Goal: Task Accomplishment & Management: Use online tool/utility

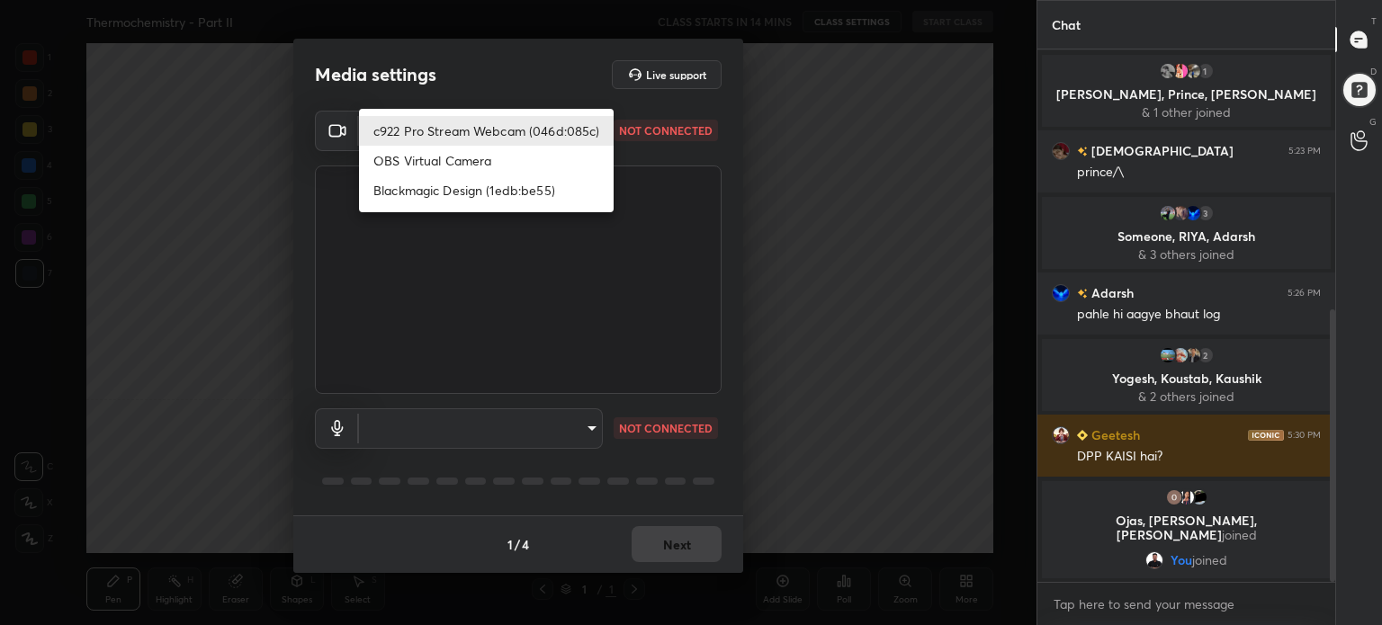
click at [555, 119] on body "1 2 3 4 5 6 7 C X Z C X Z E E Erase all H H Thermochemistry - Part II CLASS STA…" at bounding box center [691, 312] width 1382 height 625
click at [535, 137] on li "c922 Pro Stream Webcam (046d:085c)" at bounding box center [486, 131] width 255 height 30
type input "b4585be8597a3d08a14cdf9fe77a680afc93fdf094c7646bc00251017145015c"
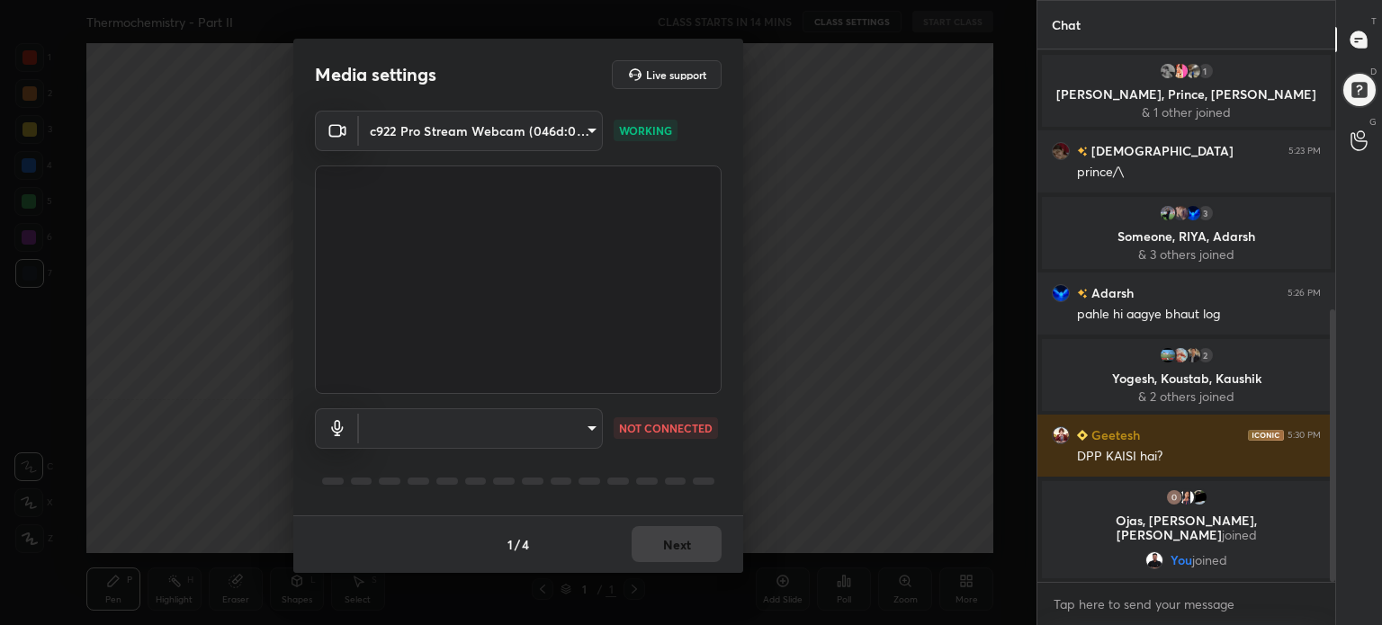
click at [535, 429] on body "1 2 3 4 5 6 7 C X Z C X Z E E Erase all H H Thermochemistry - Part II CLASS STA…" at bounding box center [691, 312] width 1382 height 625
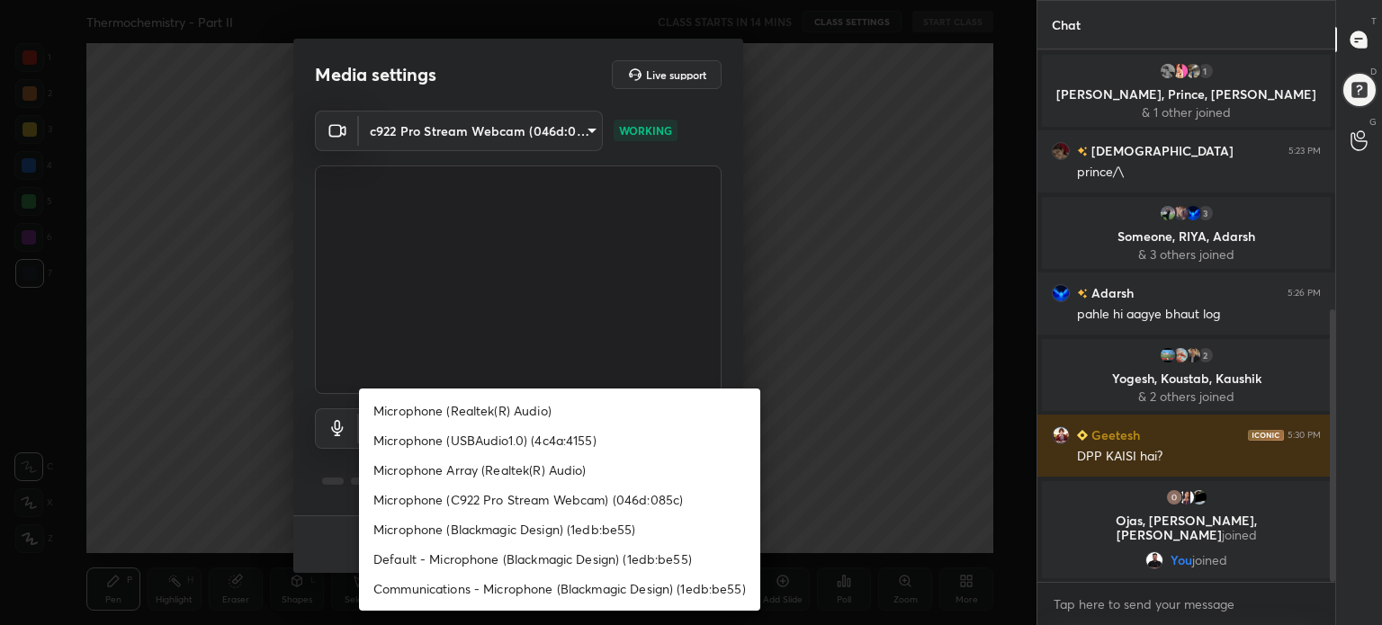
click at [534, 419] on li "Microphone (Realtek(R) Audio)" at bounding box center [559, 411] width 401 height 30
type input "ccb9ac1b0ffc203f7f07a459526504e45a7ca5030dffc2672c16583cfc95d6e5"
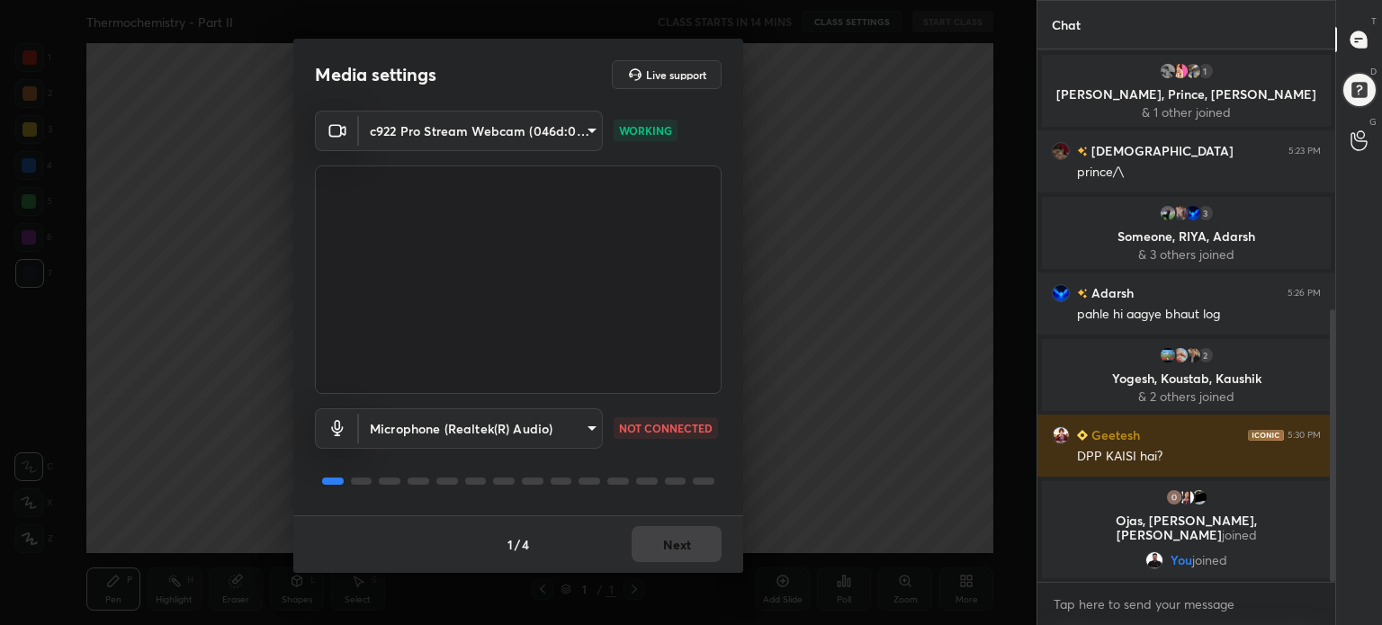
scroll to position [571, 0]
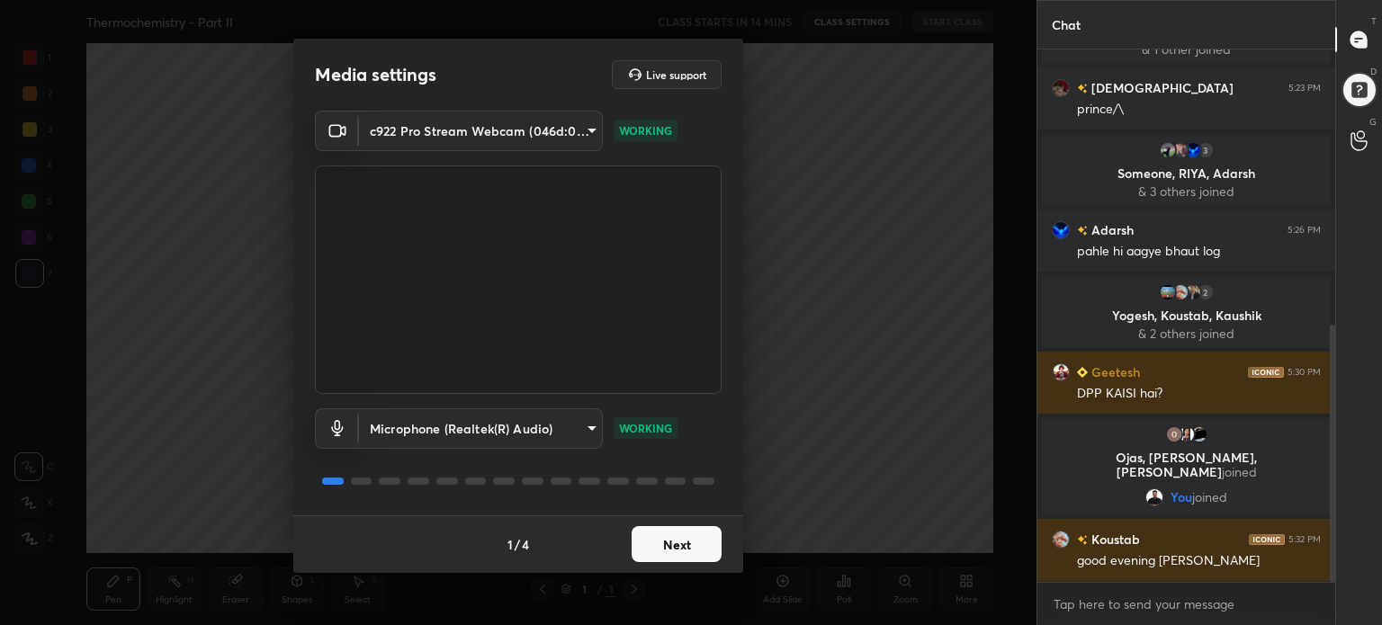
click at [663, 546] on button "Next" at bounding box center [677, 544] width 90 height 36
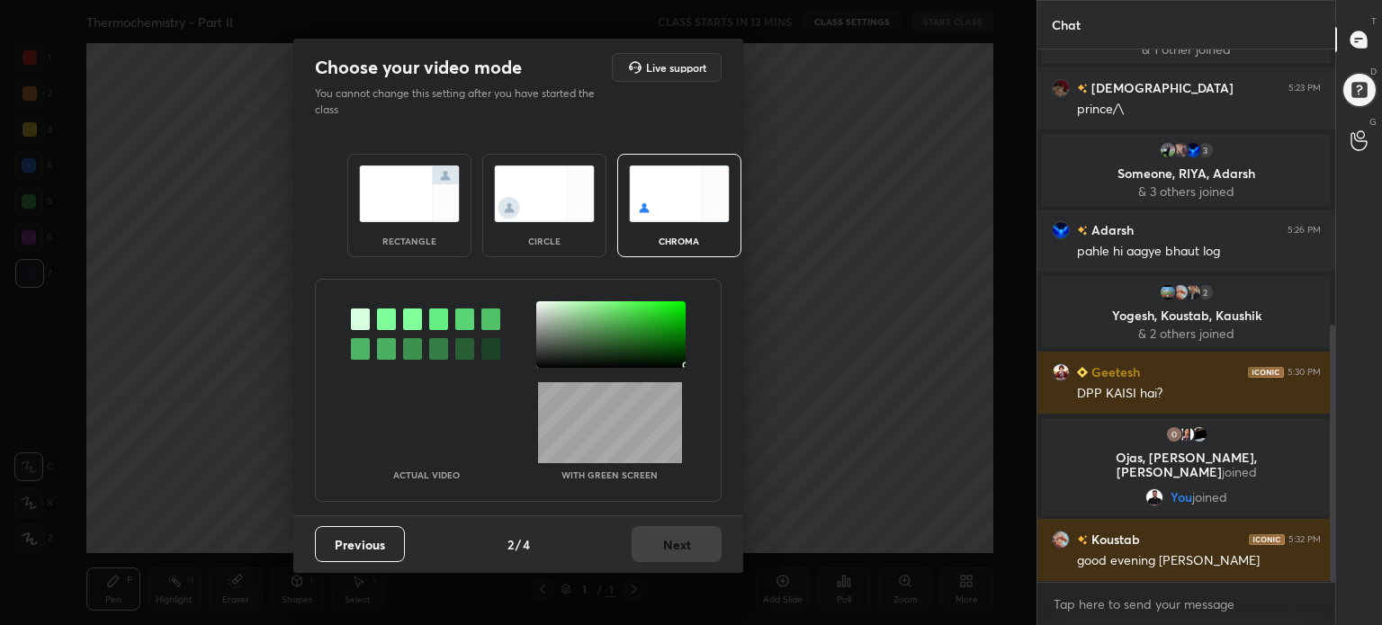
click at [682, 365] on div at bounding box center [610, 334] width 149 height 67
click at [688, 537] on button "Next" at bounding box center [677, 544] width 90 height 36
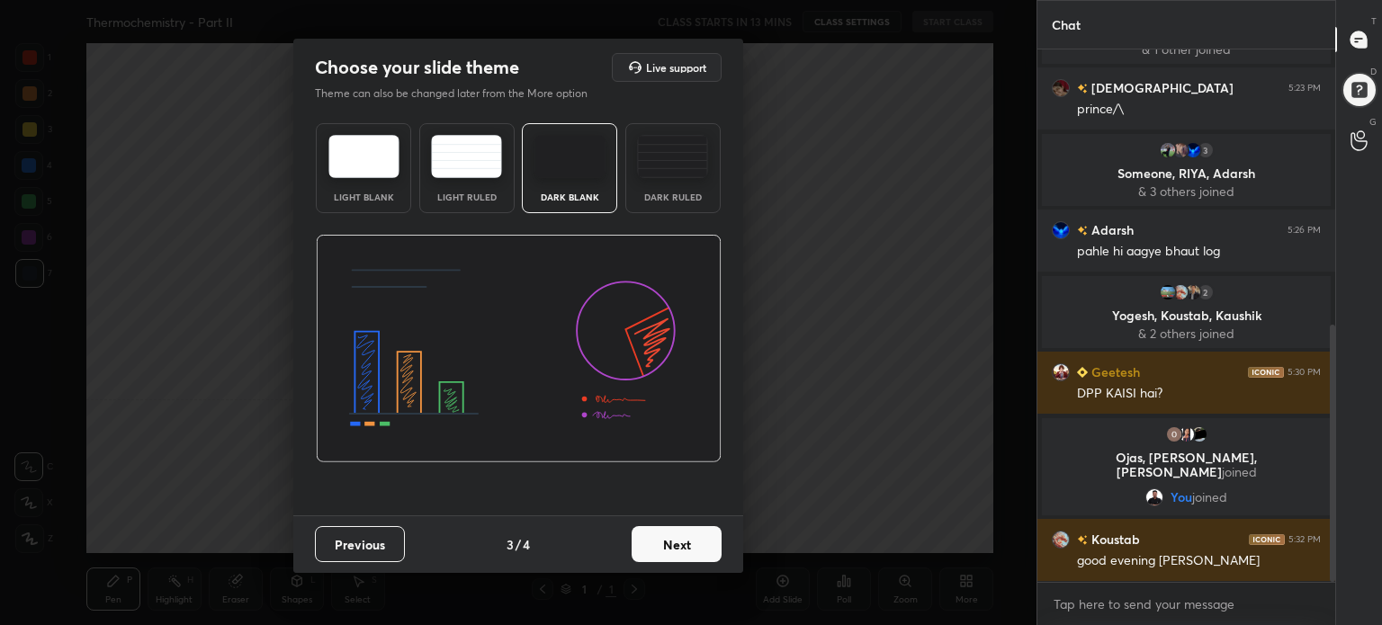
click at [688, 537] on button "Next" at bounding box center [677, 544] width 90 height 36
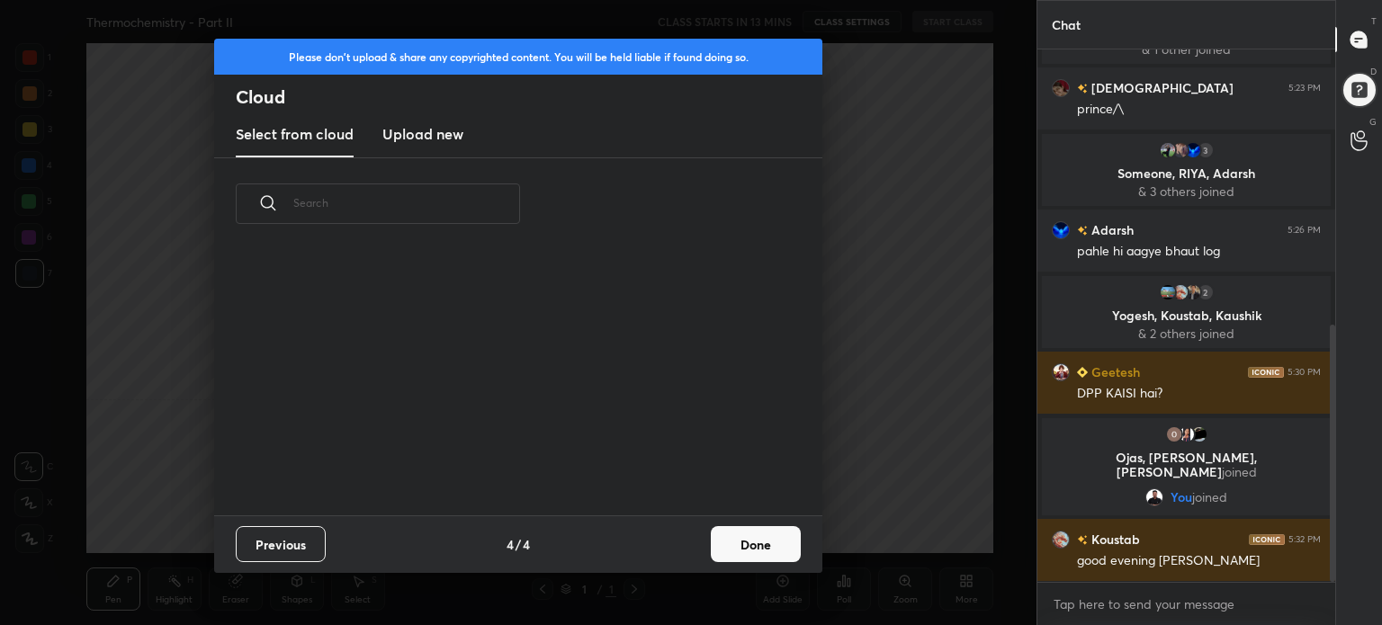
scroll to position [266, 578]
click at [409, 123] on h3 "Upload new" at bounding box center [422, 134] width 81 height 22
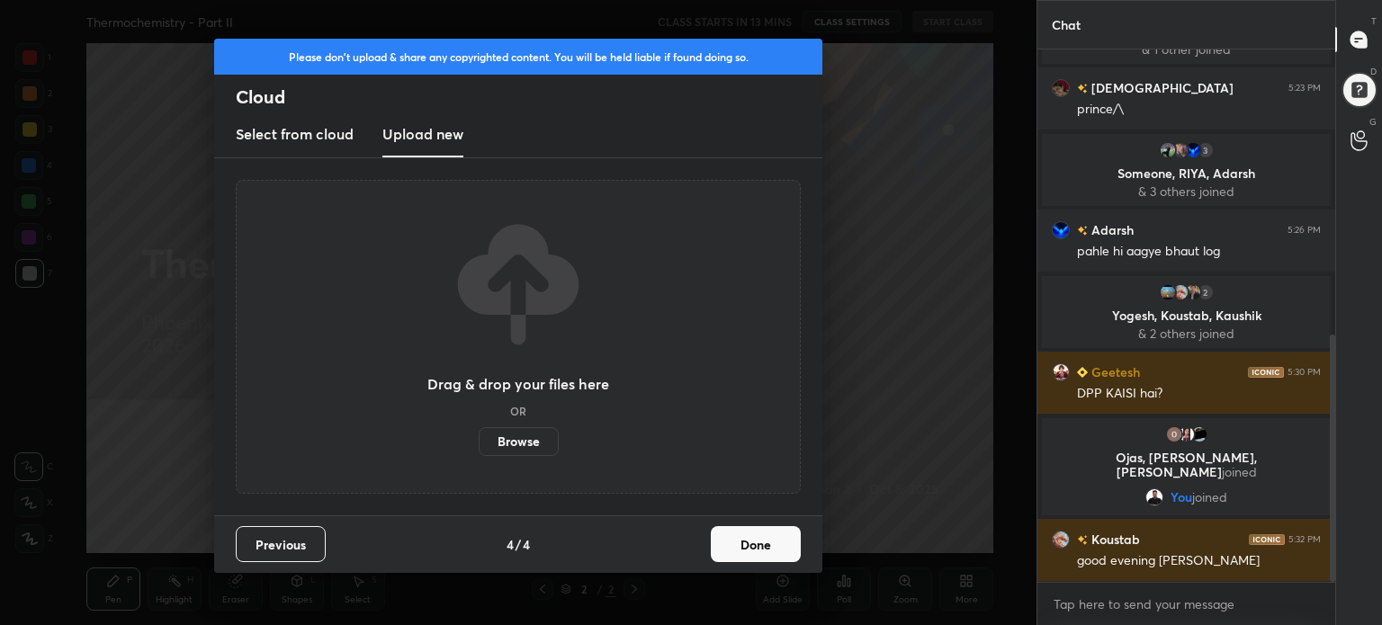
scroll to position [614, 0]
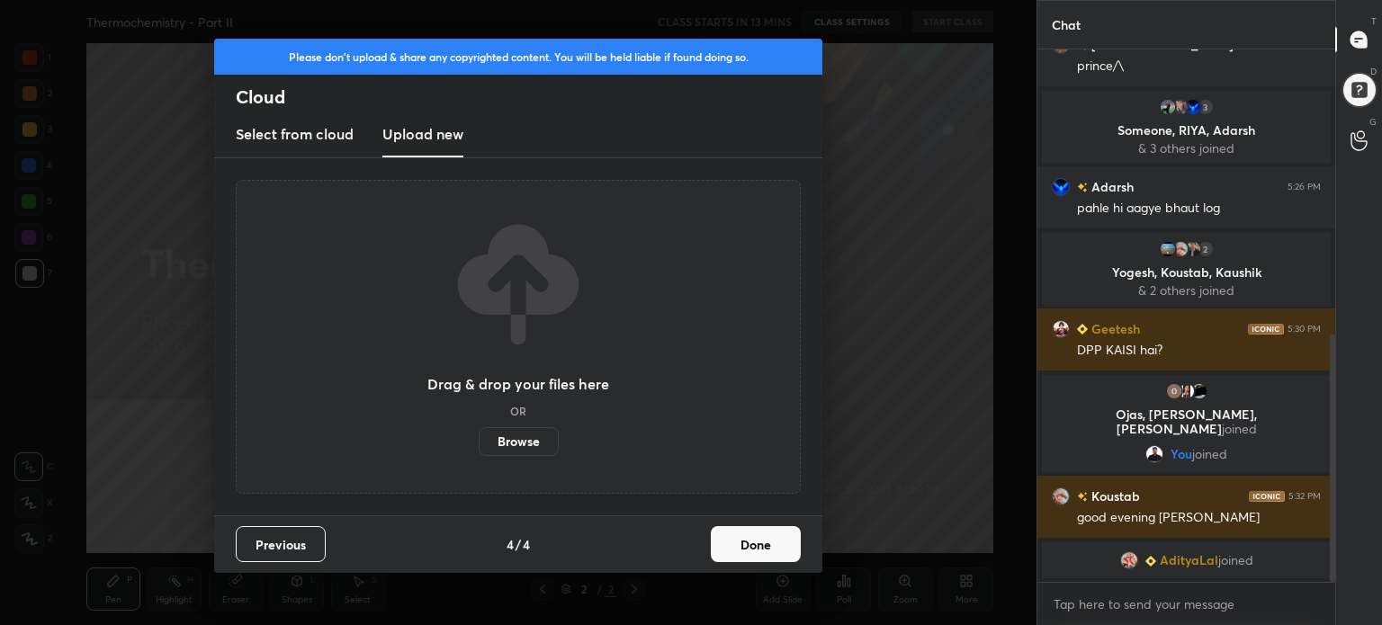
click at [544, 437] on label "Browse" at bounding box center [519, 441] width 80 height 29
click at [479, 437] on input "Browse" at bounding box center [479, 441] width 0 height 29
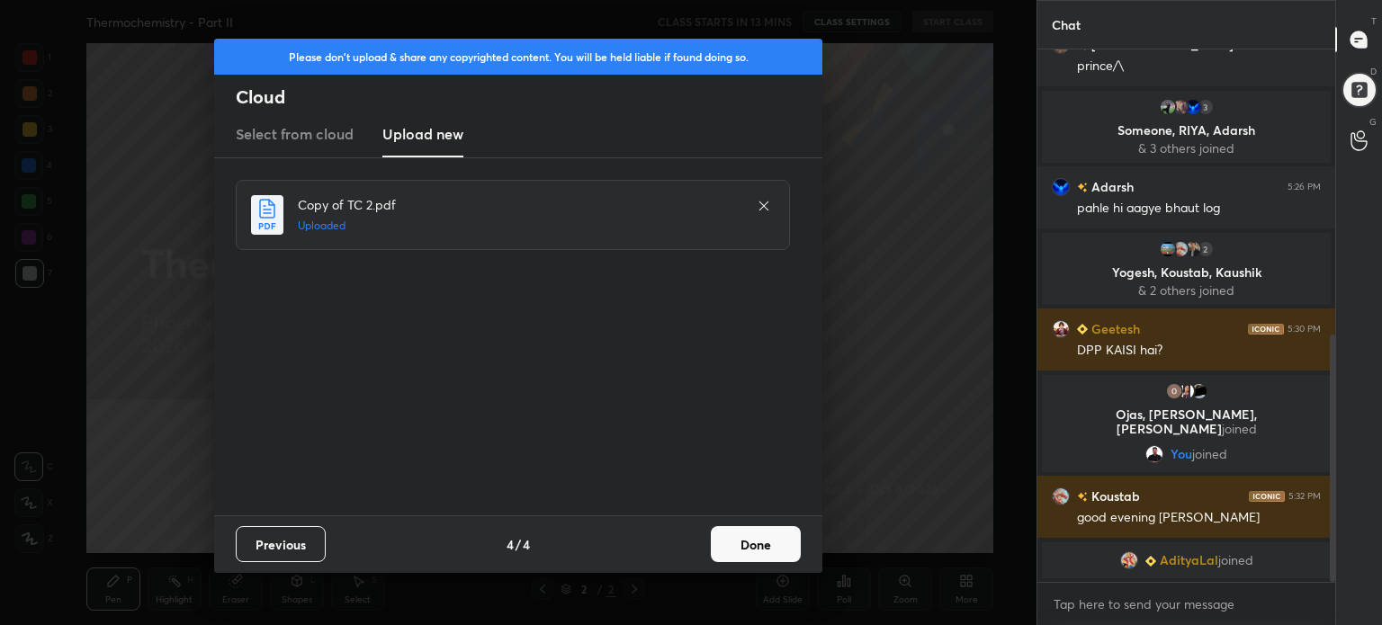
scroll to position [677, 0]
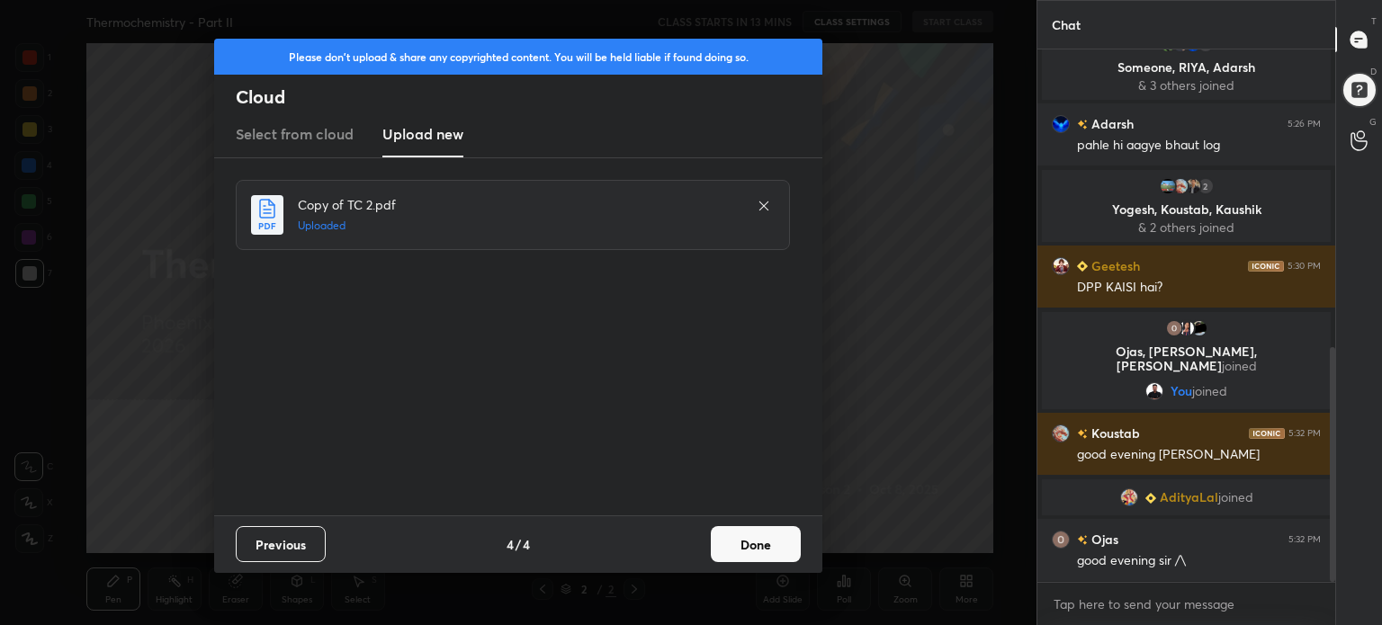
click at [778, 546] on button "Done" at bounding box center [756, 544] width 90 height 36
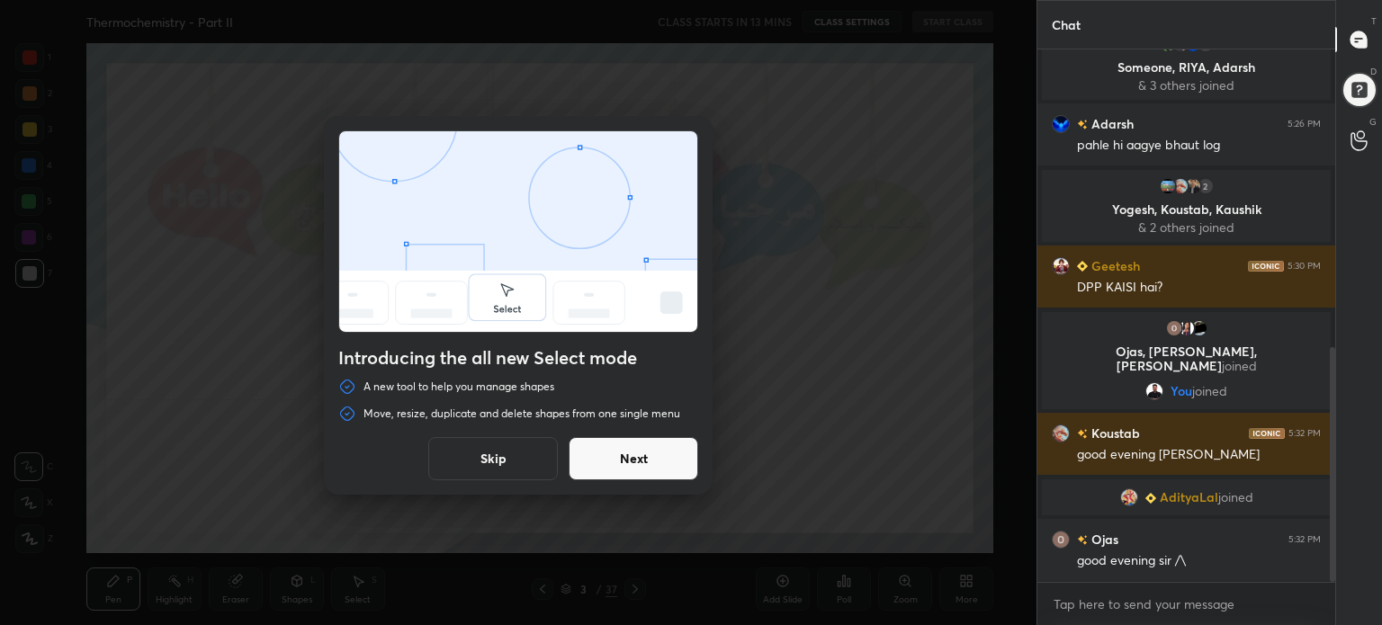
click at [493, 463] on button "Skip" at bounding box center [493, 458] width 130 height 43
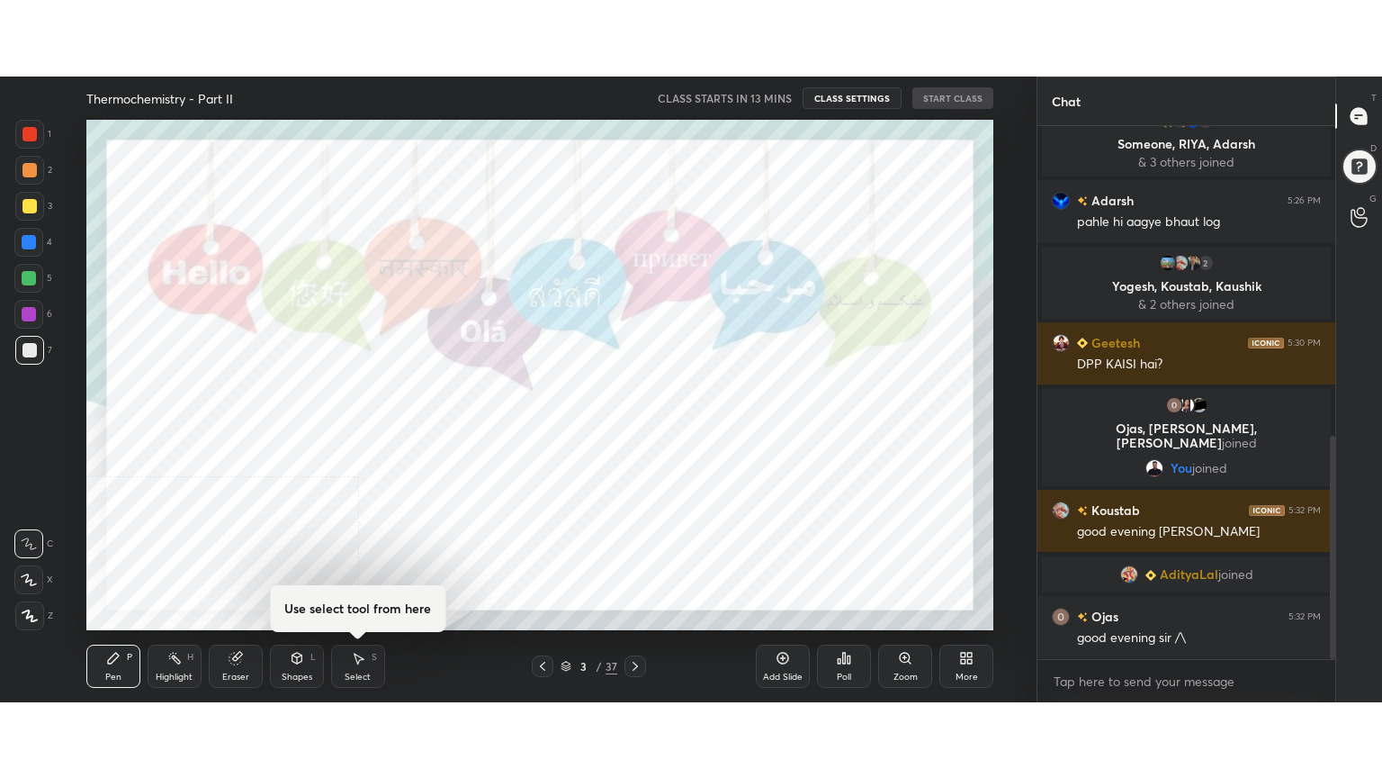
scroll to position [740, 0]
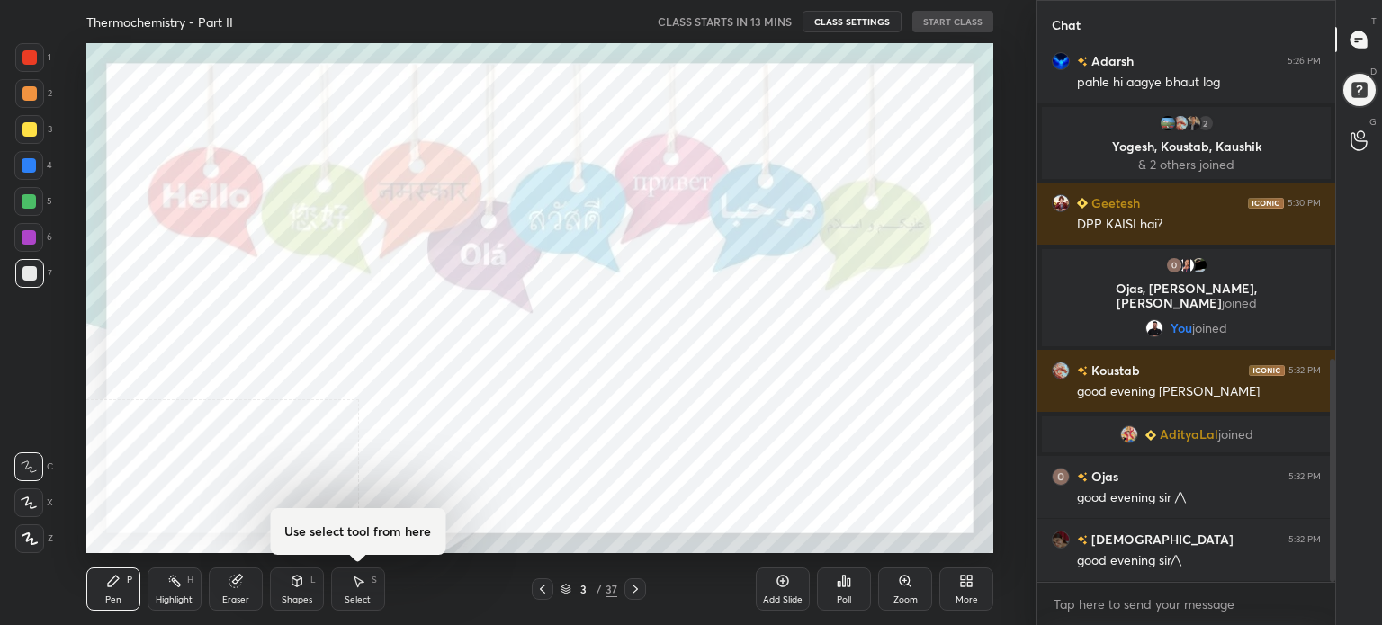
click at [967, 579] on icon at bounding box center [966, 581] width 14 height 14
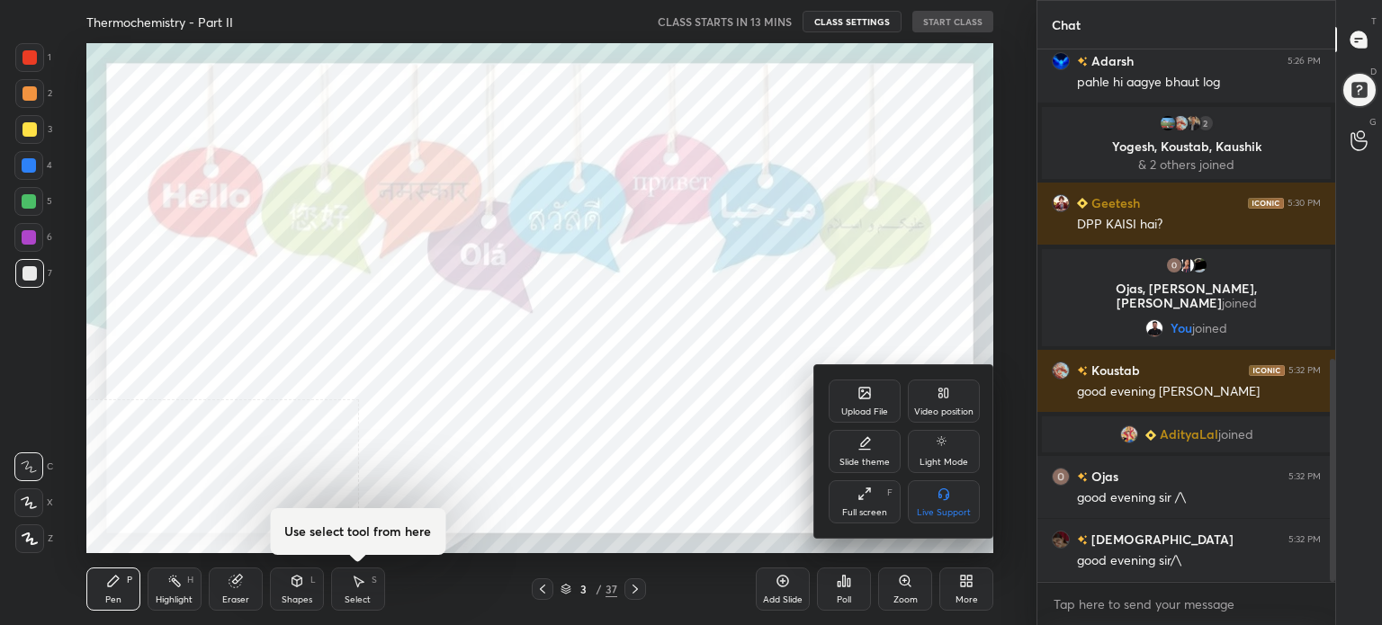
click at [870, 514] on div "Full screen" at bounding box center [864, 512] width 45 height 9
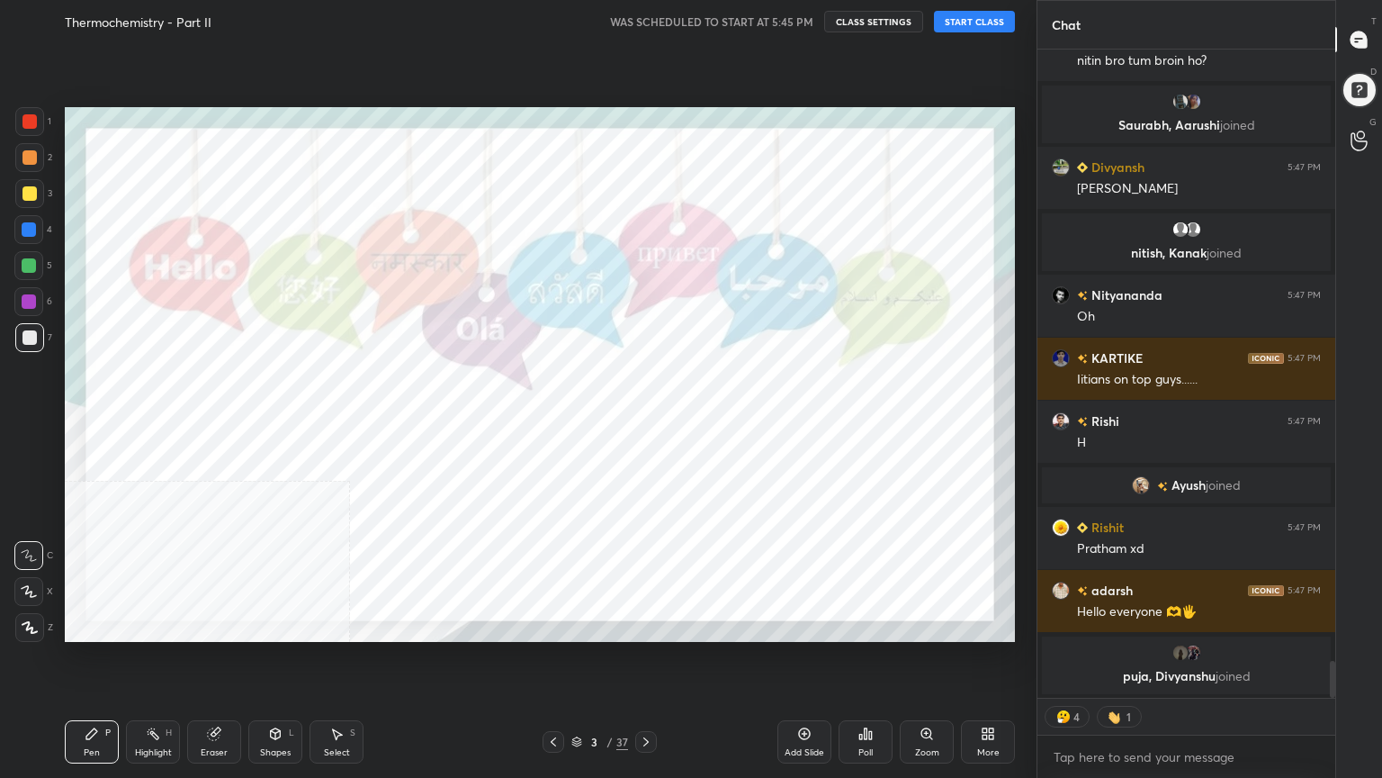
scroll to position [10834, 0]
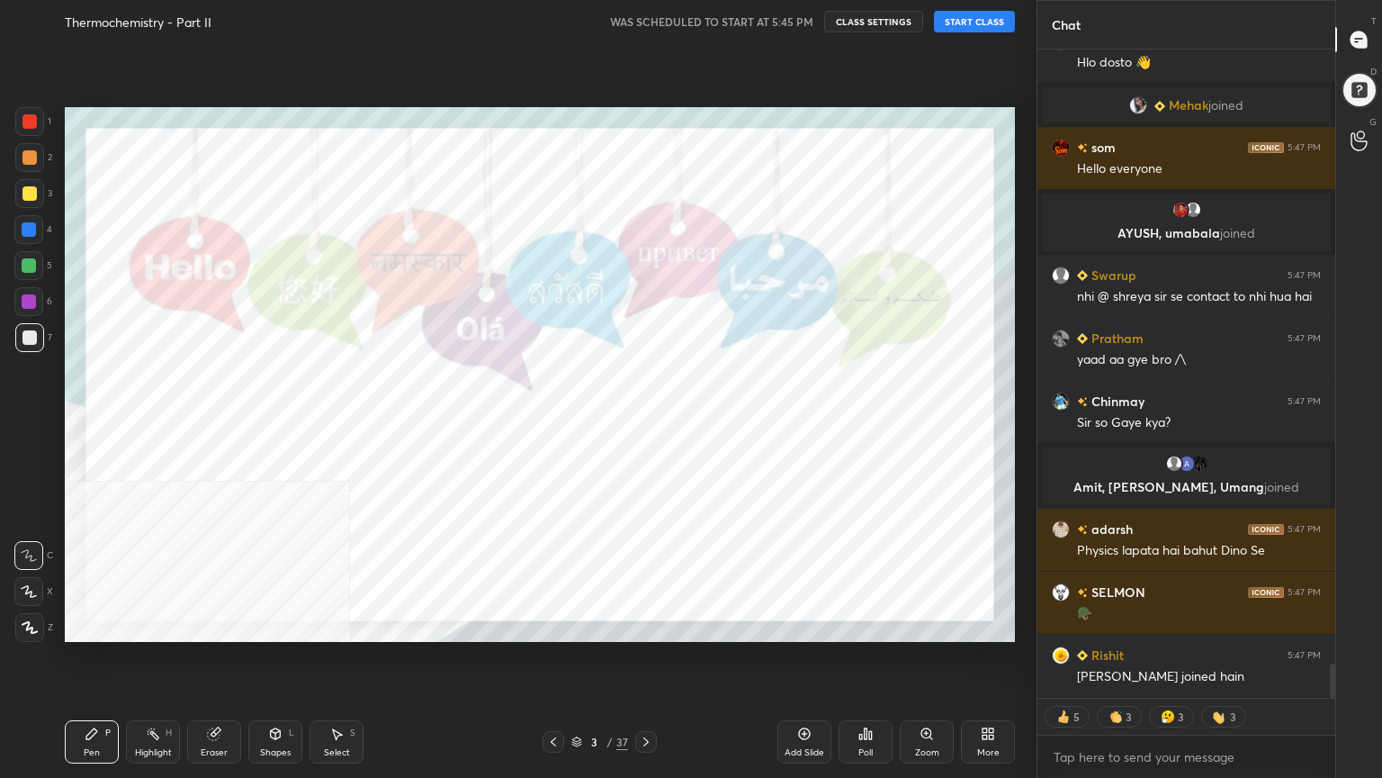
click at [1003, 22] on button "START CLASS" at bounding box center [974, 22] width 81 height 22
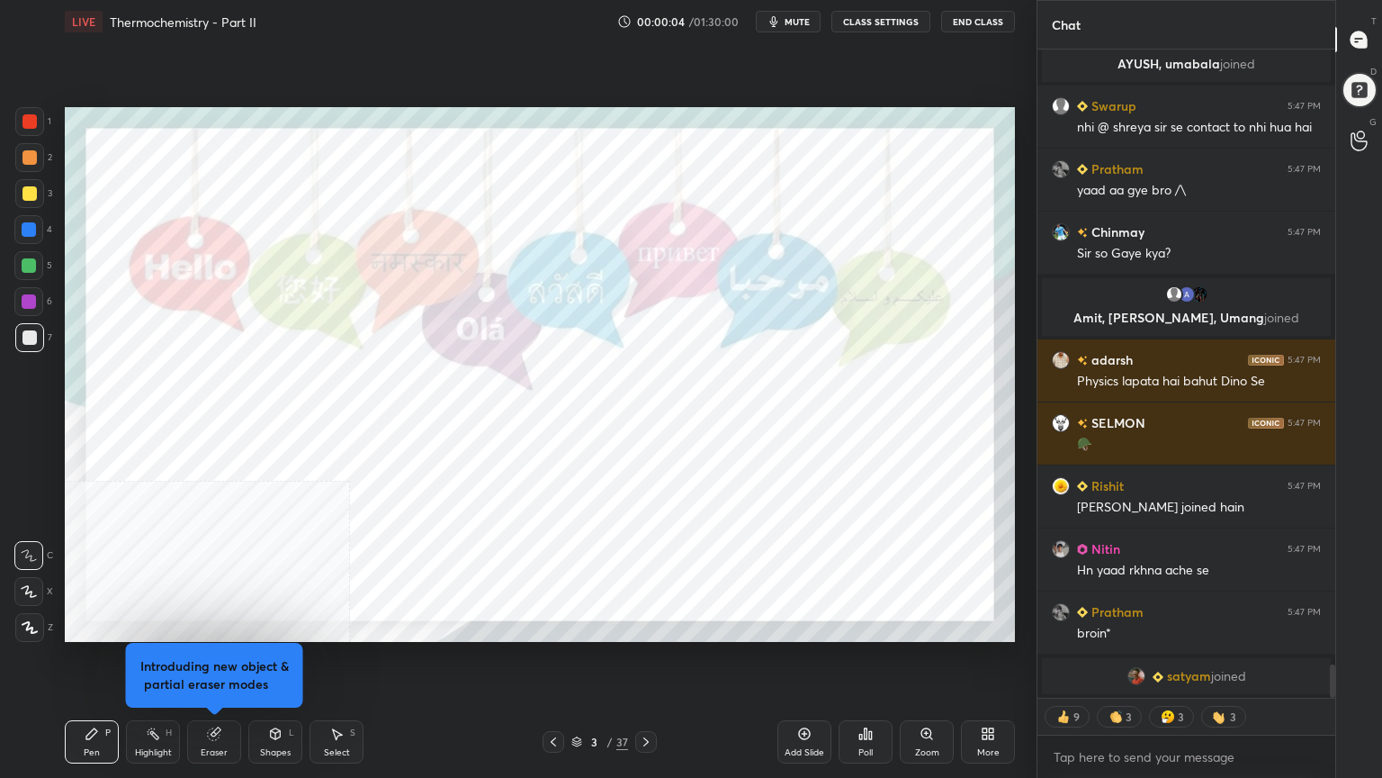
click at [894, 23] on button "CLASS SETTINGS" at bounding box center [881, 22] width 99 height 22
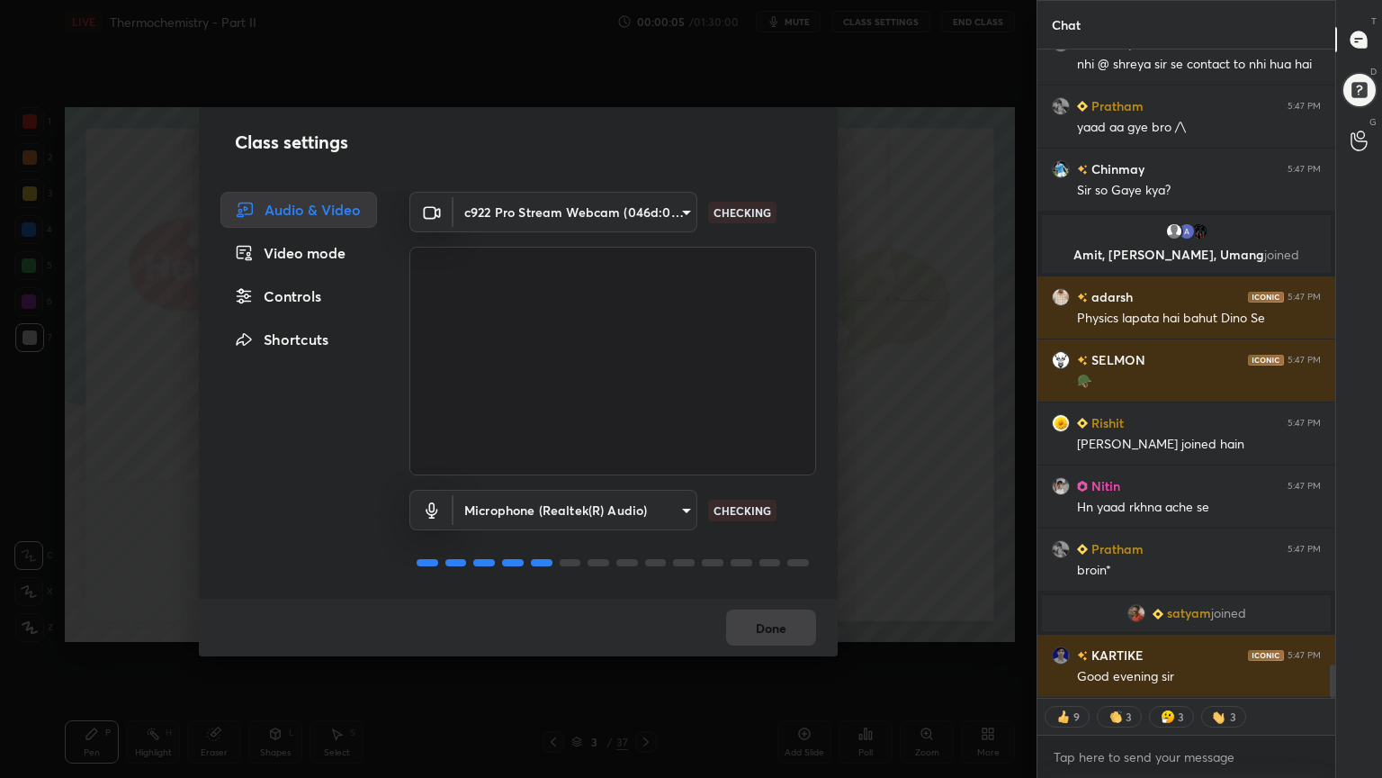
click at [284, 301] on div "Controls" at bounding box center [298, 296] width 157 height 36
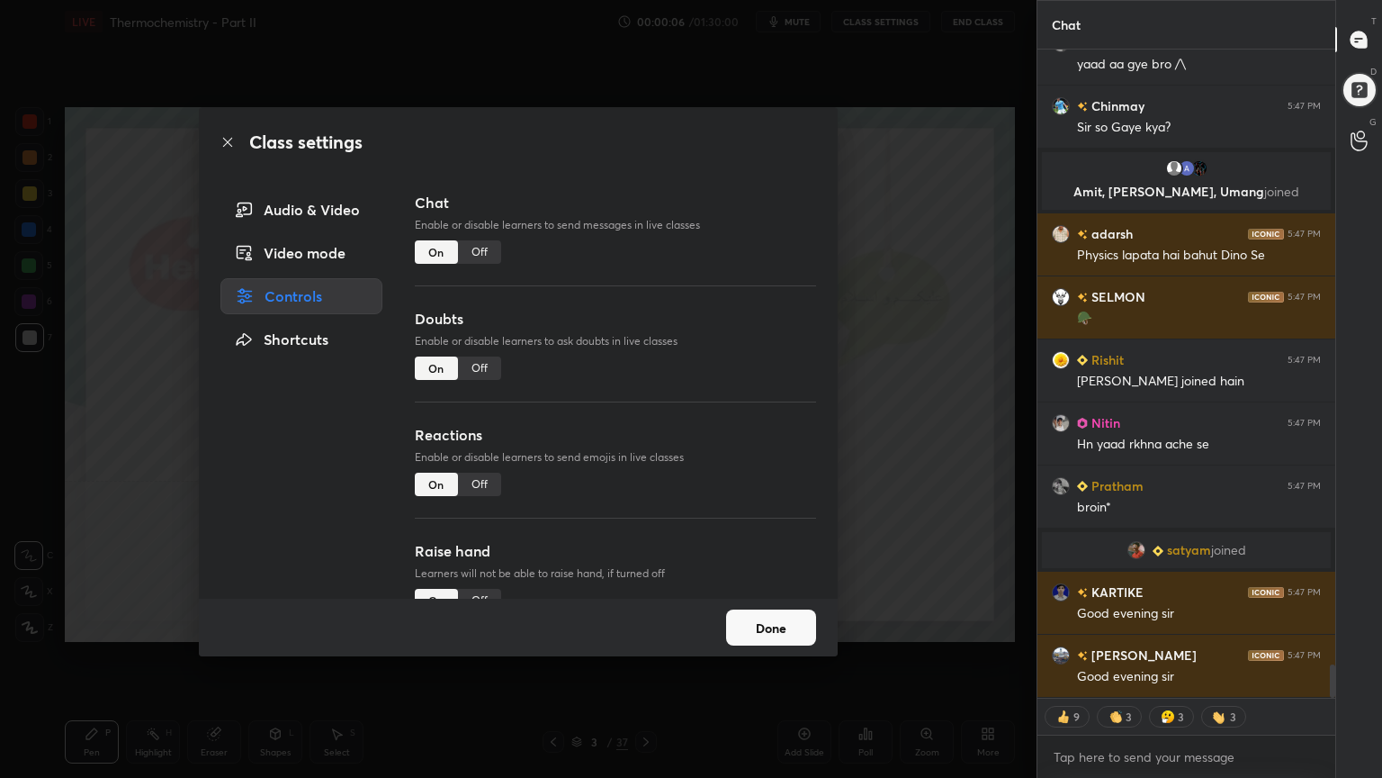
click at [483, 366] on div "Off" at bounding box center [479, 367] width 43 height 23
type textarea "x"
click at [472, 487] on div "Off" at bounding box center [479, 483] width 43 height 23
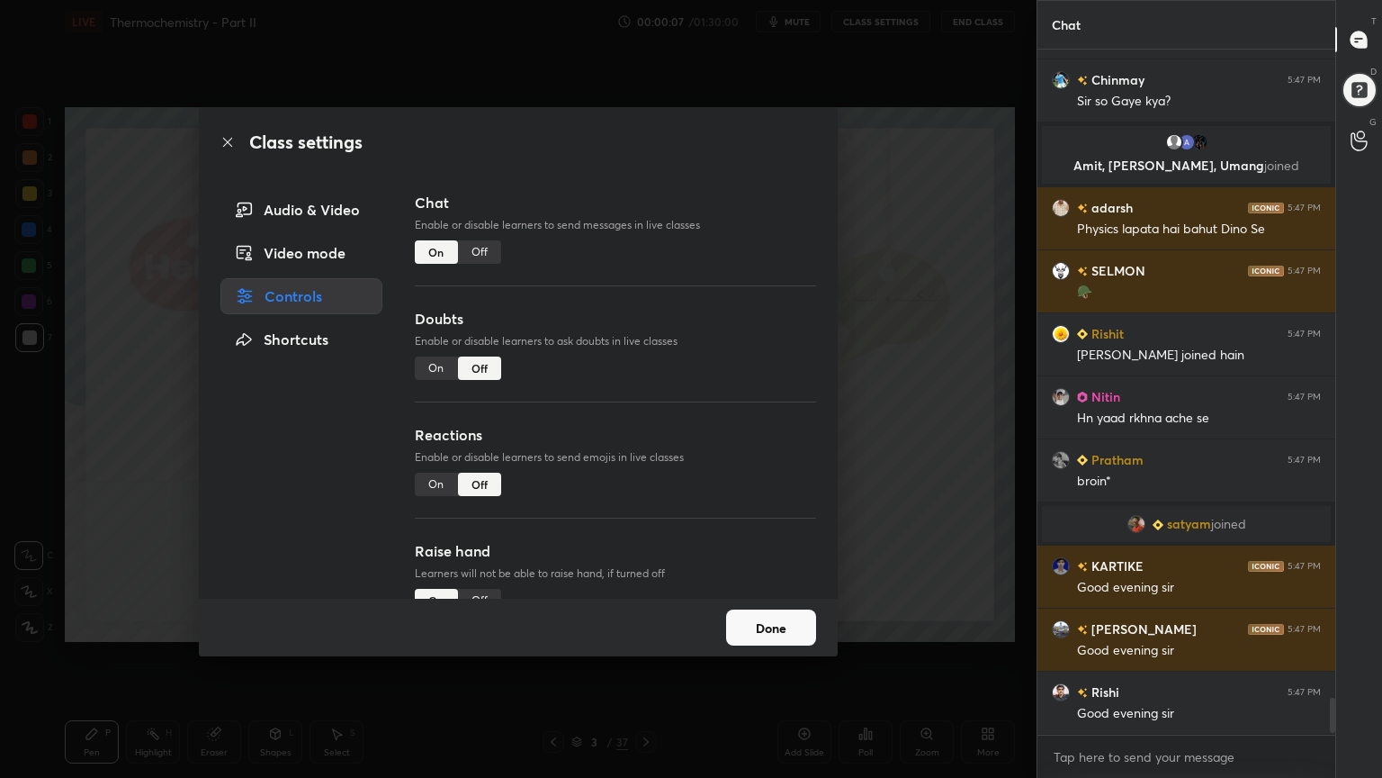
click at [474, 589] on div "Off" at bounding box center [479, 600] width 43 height 23
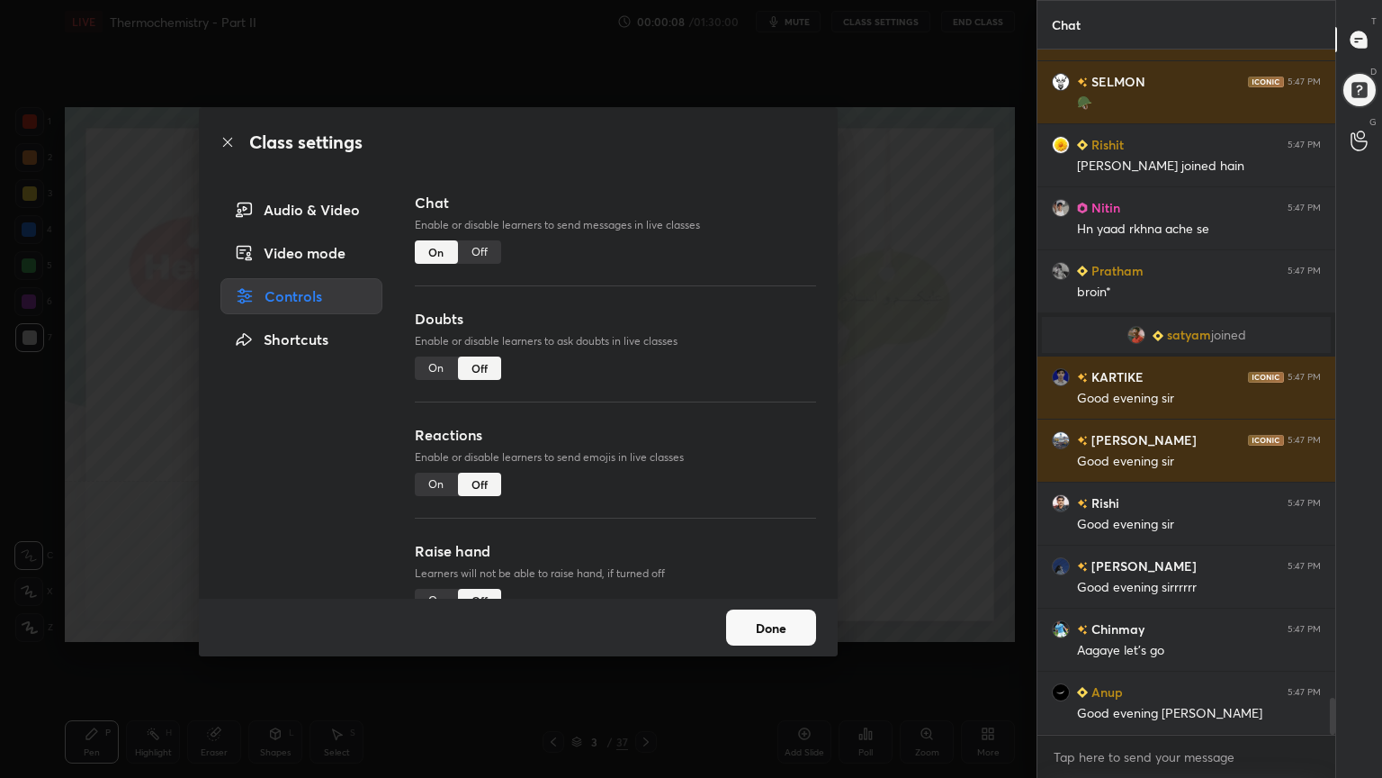
click at [742, 621] on button "Done" at bounding box center [771, 627] width 90 height 36
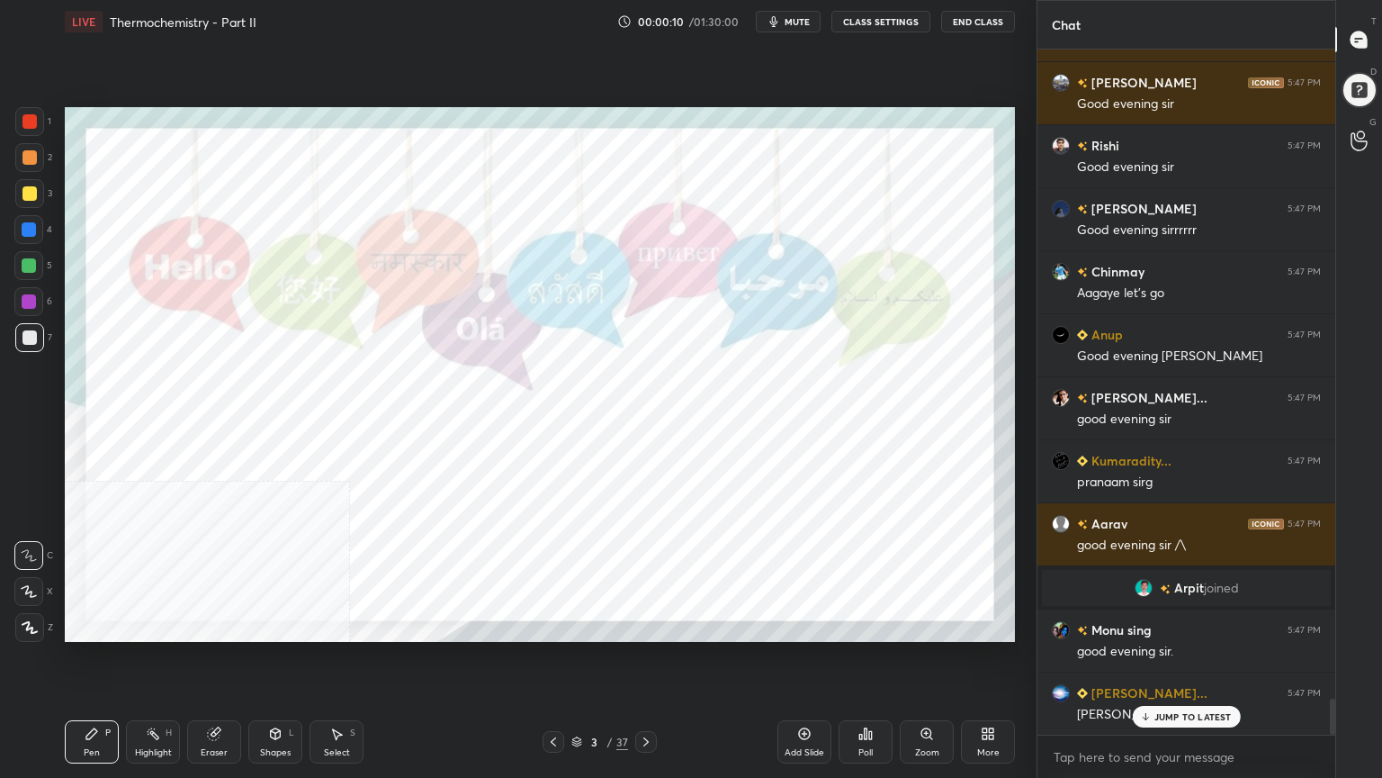
click at [1202, 625] on p "JUMP TO LATEST" at bounding box center [1193, 716] width 77 height 11
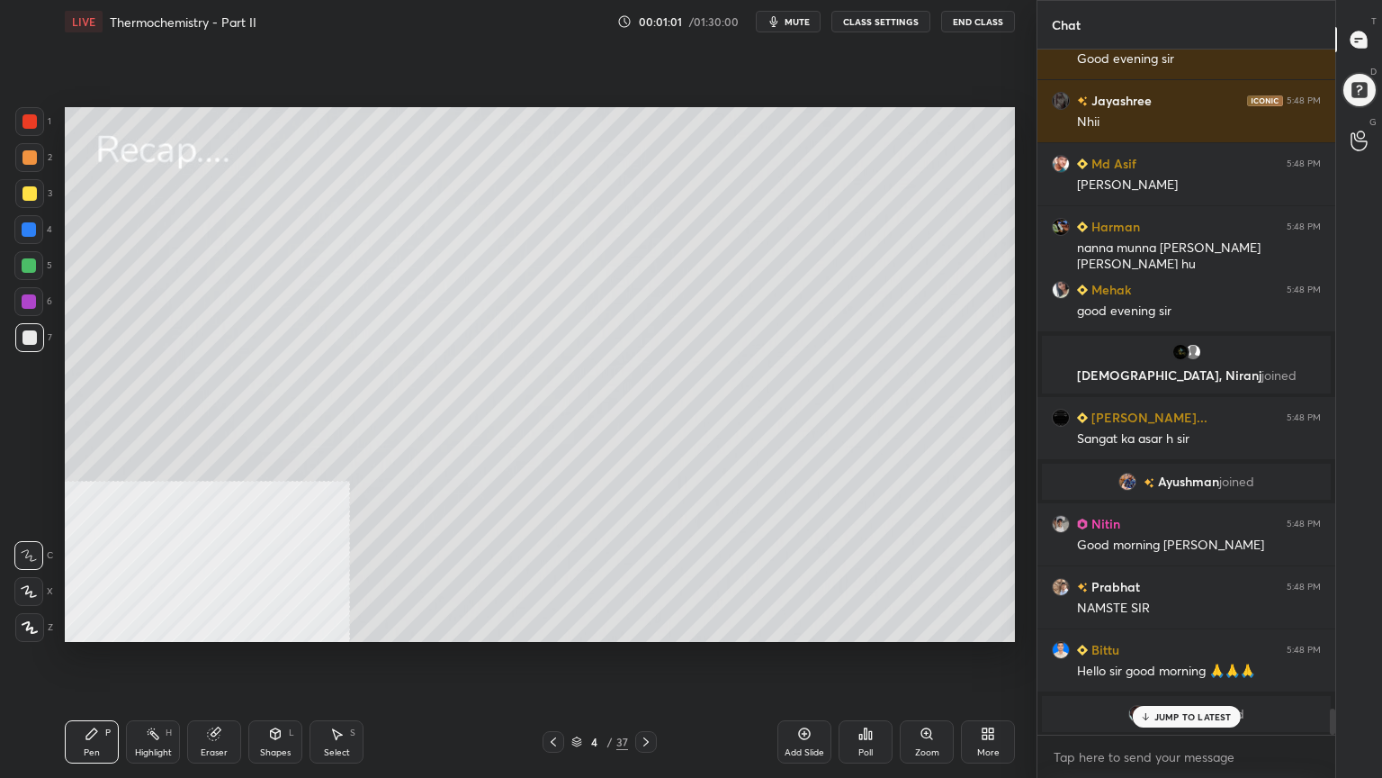
click at [24, 191] on div at bounding box center [29, 193] width 14 height 14
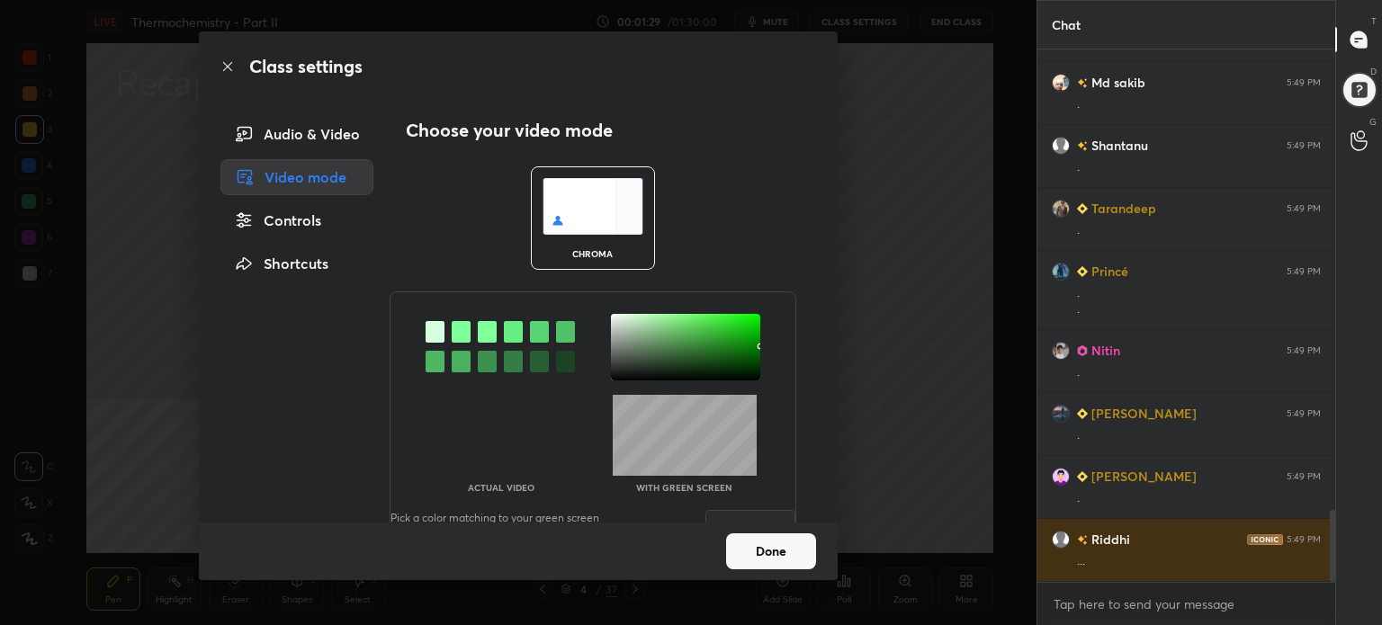
scroll to position [3555, 0]
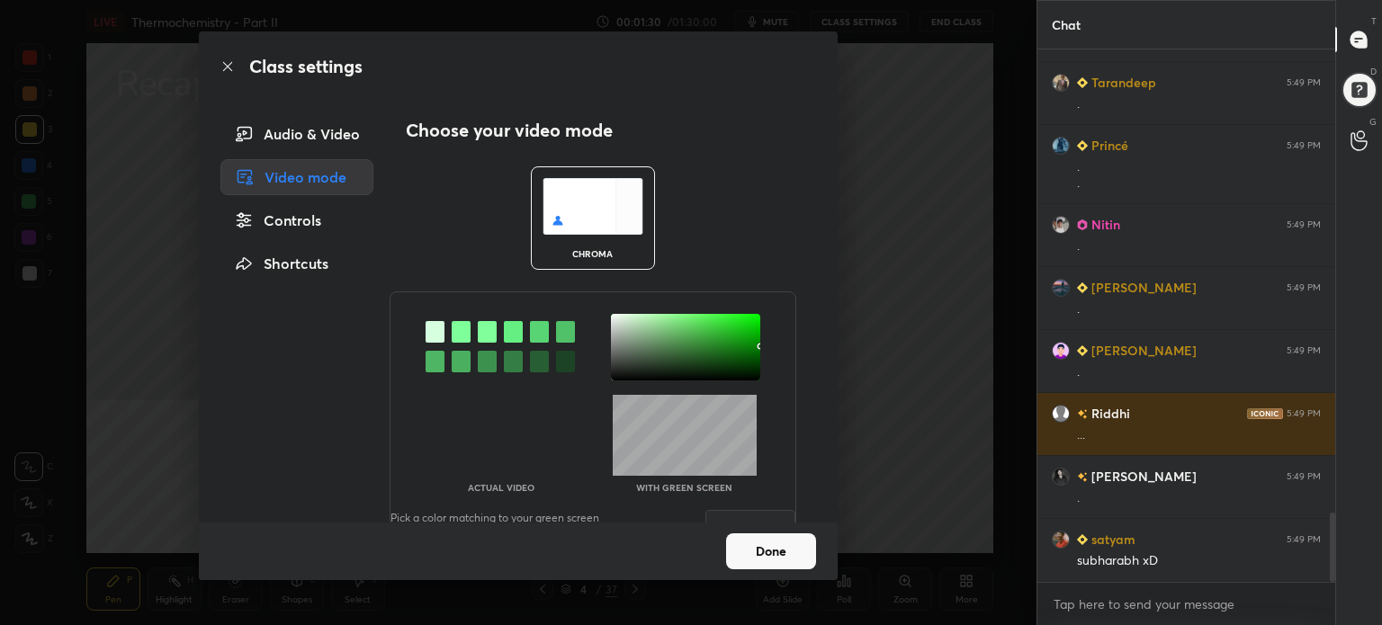
click at [756, 377] on div at bounding box center [685, 347] width 149 height 67
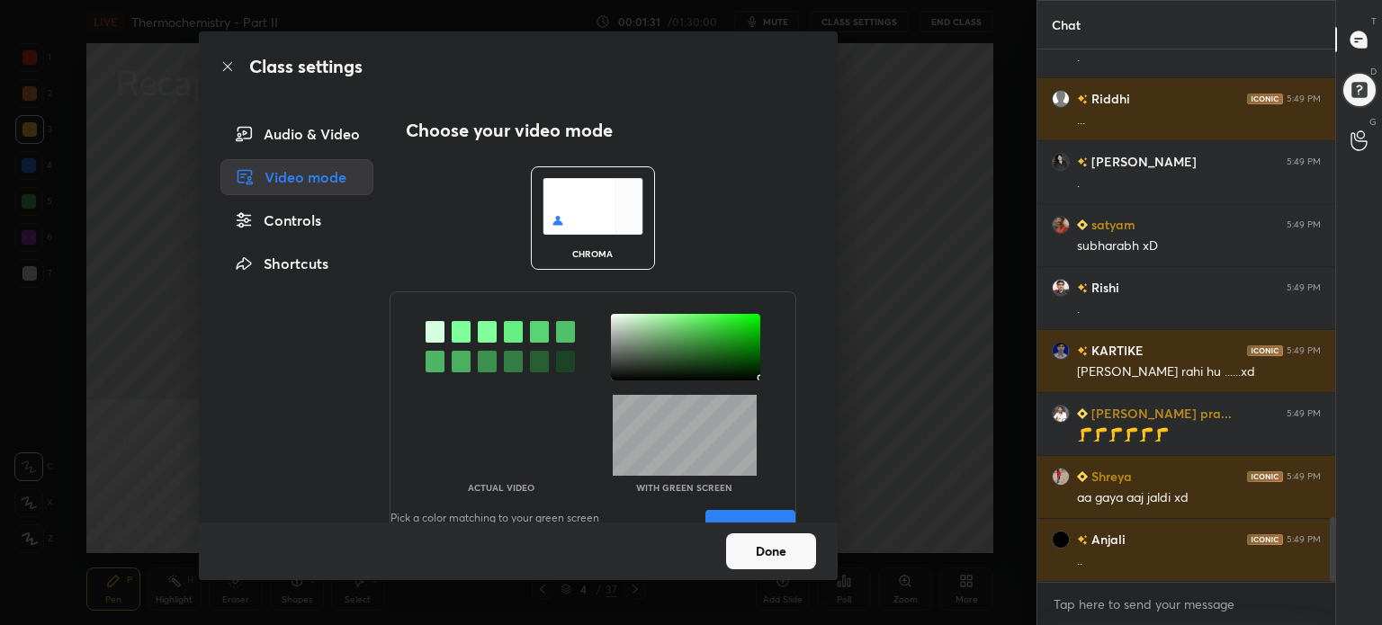
click at [752, 510] on button "Save" at bounding box center [751, 528] width 90 height 36
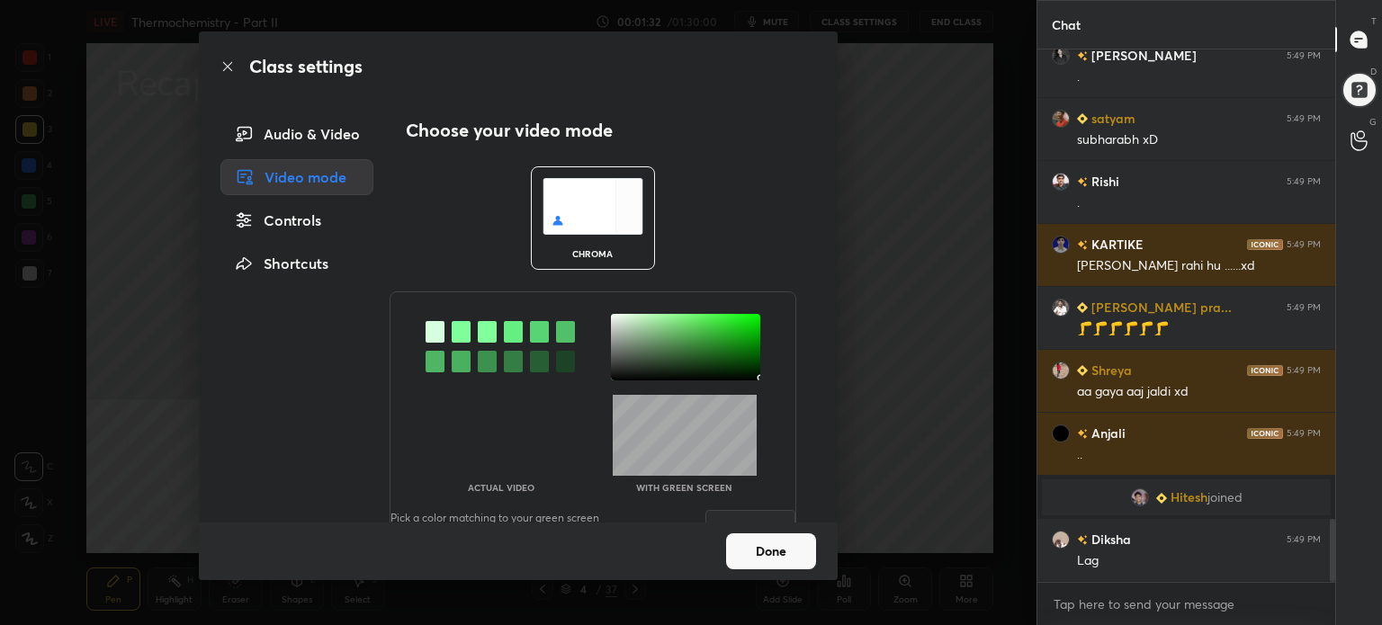
click at [769, 557] on button "Done" at bounding box center [771, 552] width 90 height 36
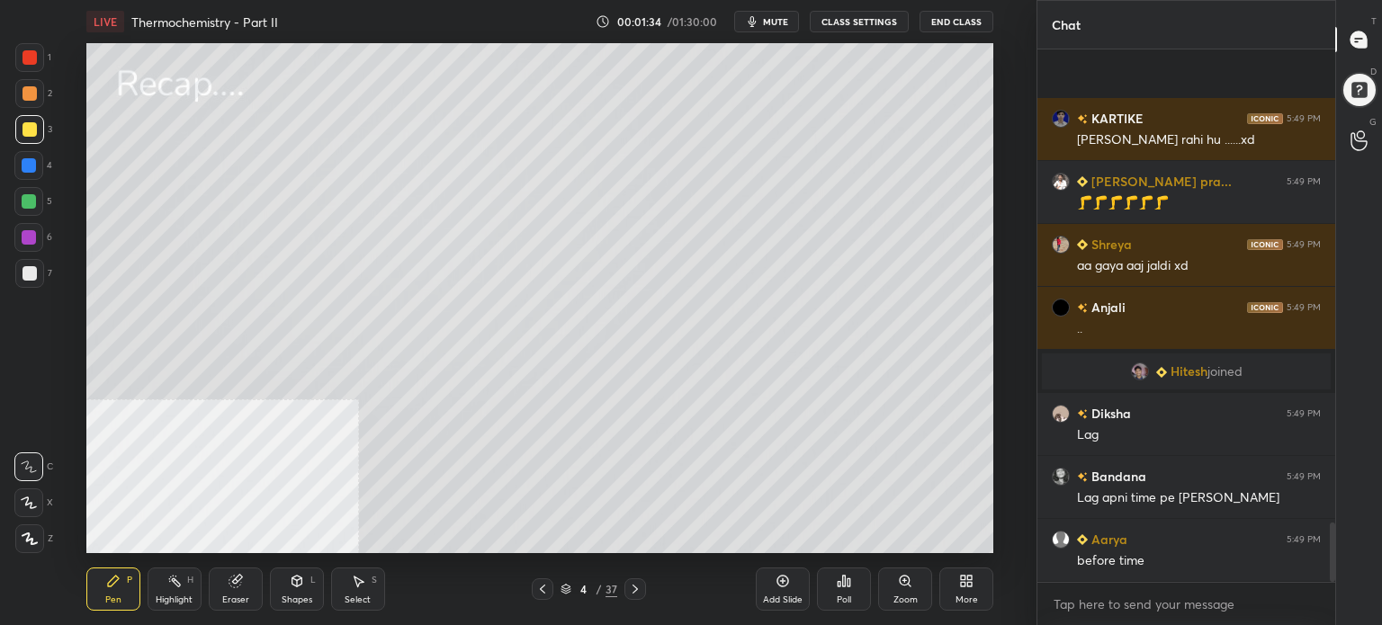
scroll to position [4228, 0]
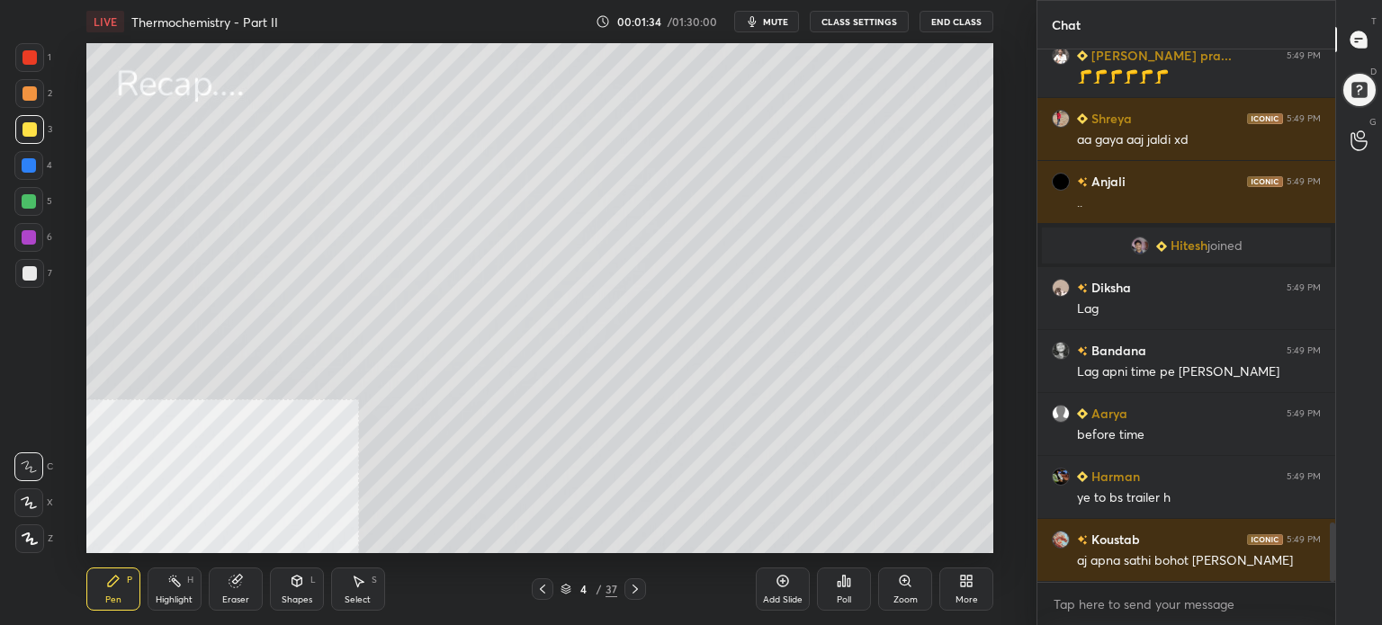
click at [576, 589] on div "4" at bounding box center [584, 589] width 18 height 11
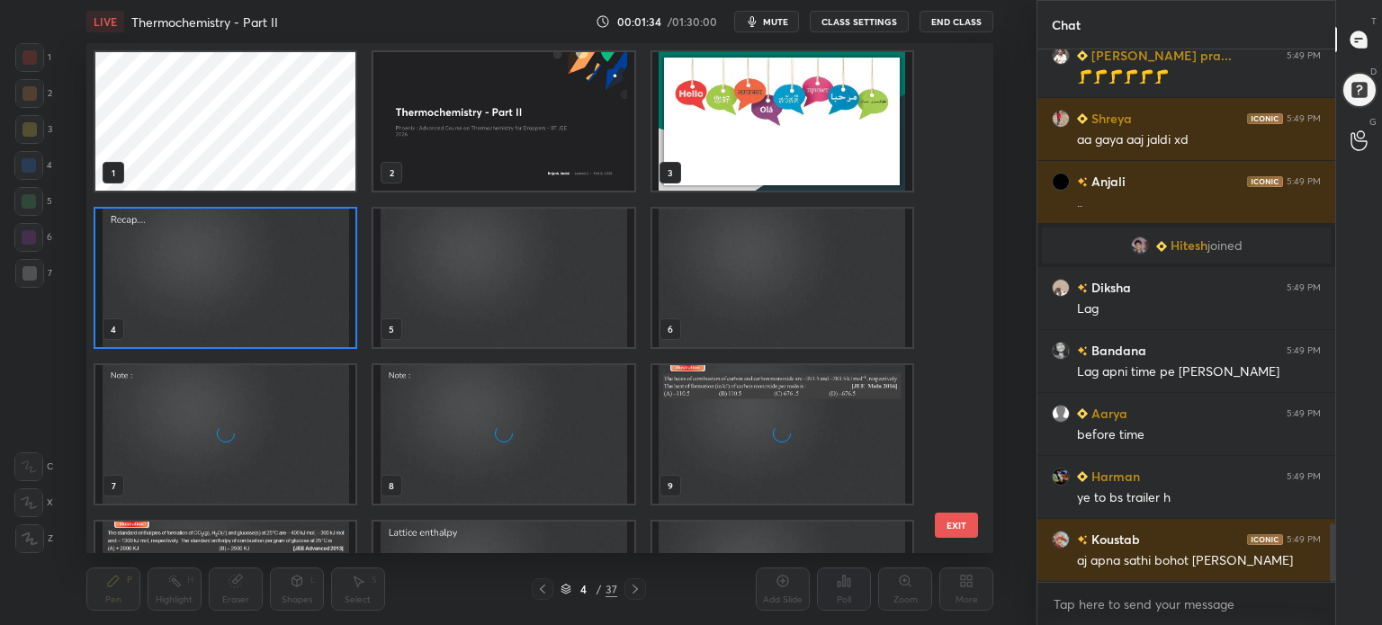
scroll to position [4291, 0]
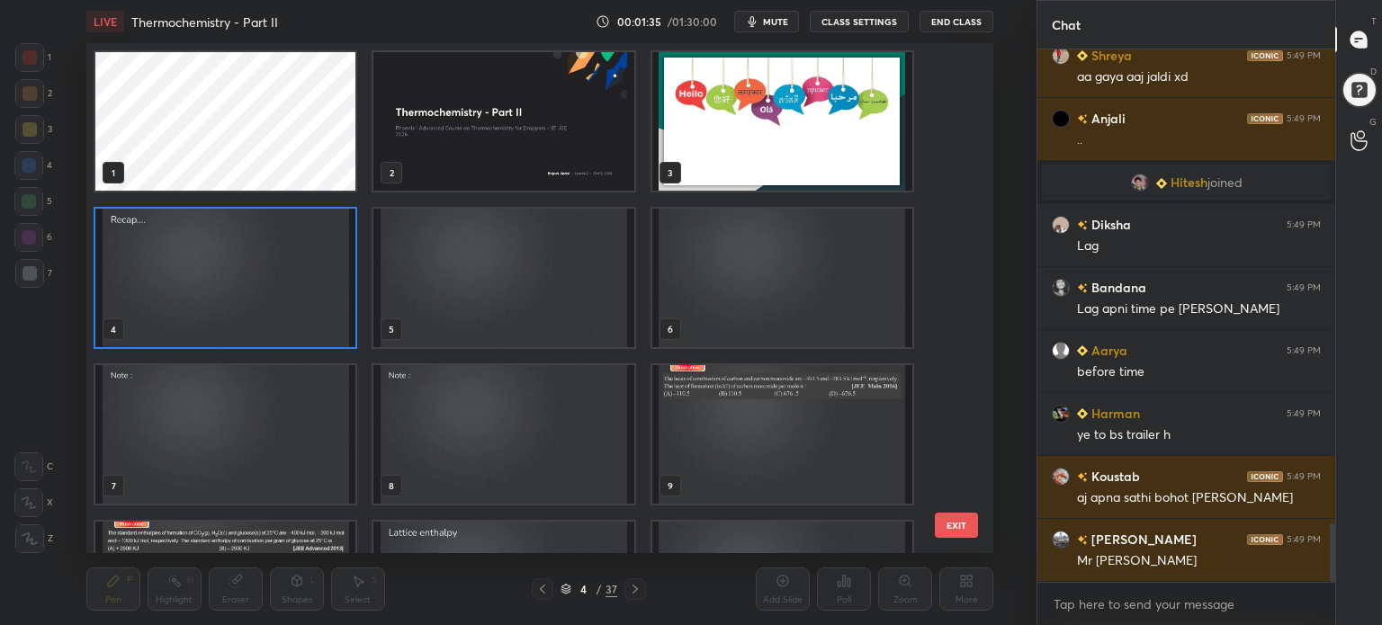
click at [325, 246] on img "grid" at bounding box center [225, 278] width 260 height 139
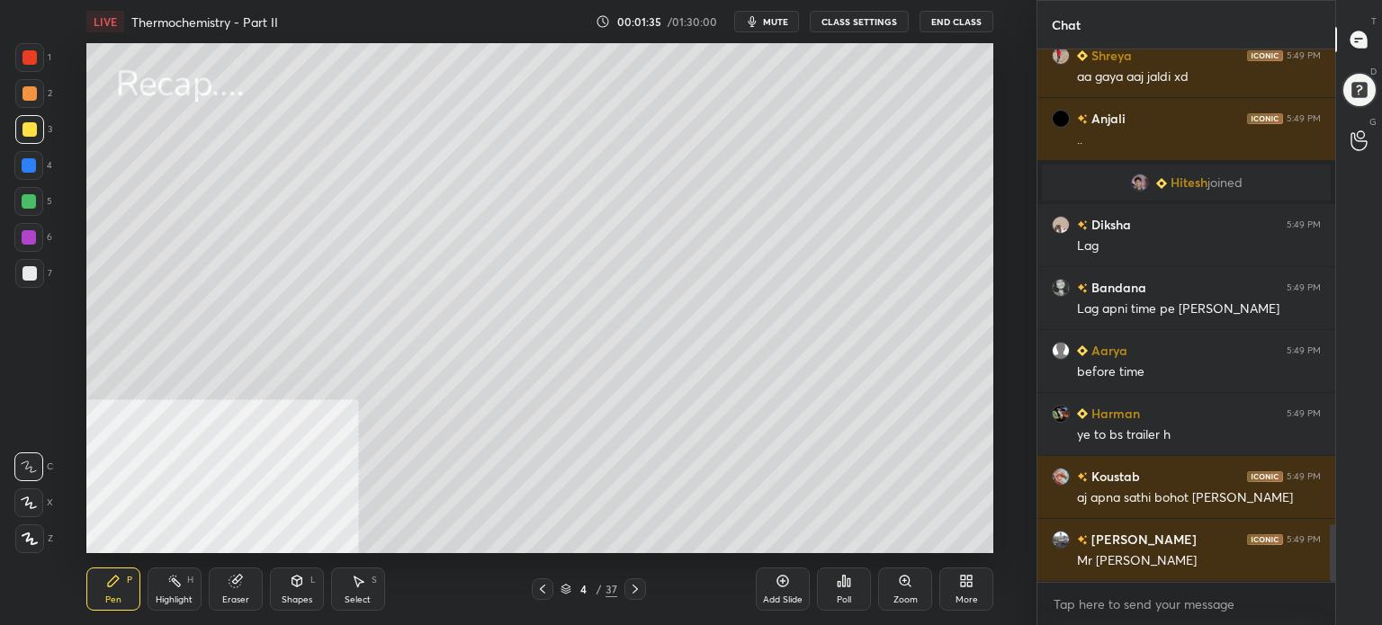
scroll to position [4354, 0]
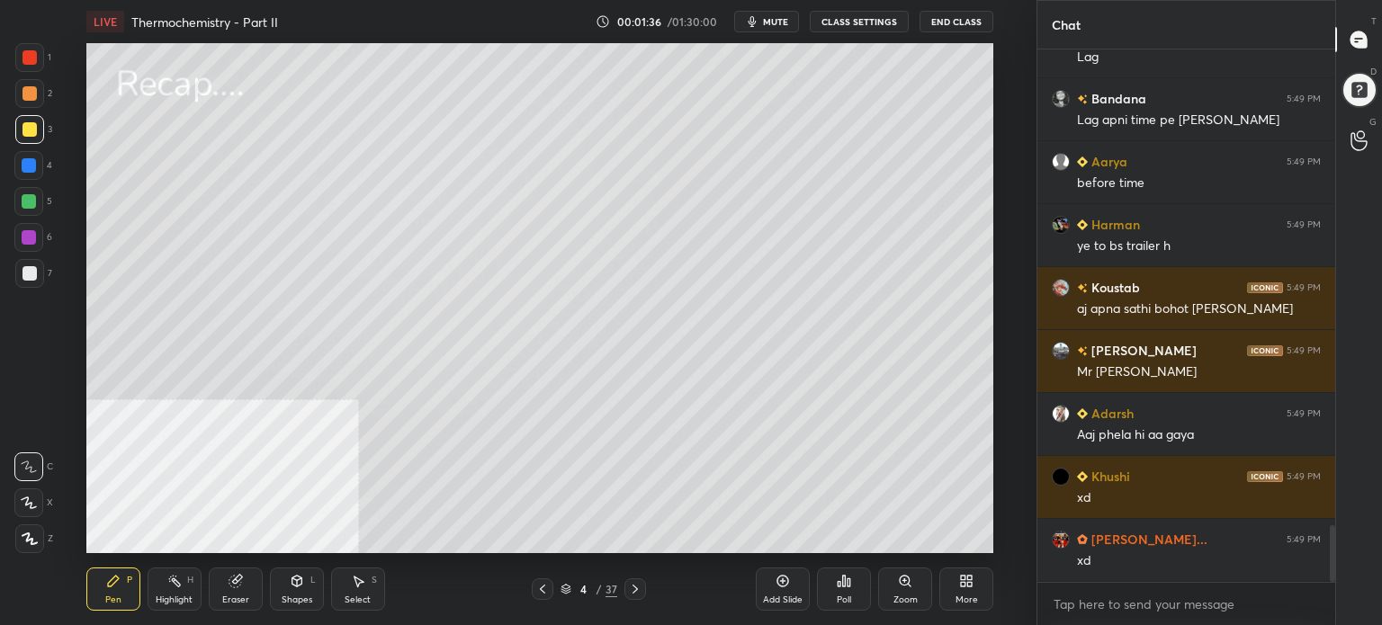
click at [970, 589] on div "More" at bounding box center [967, 589] width 54 height 43
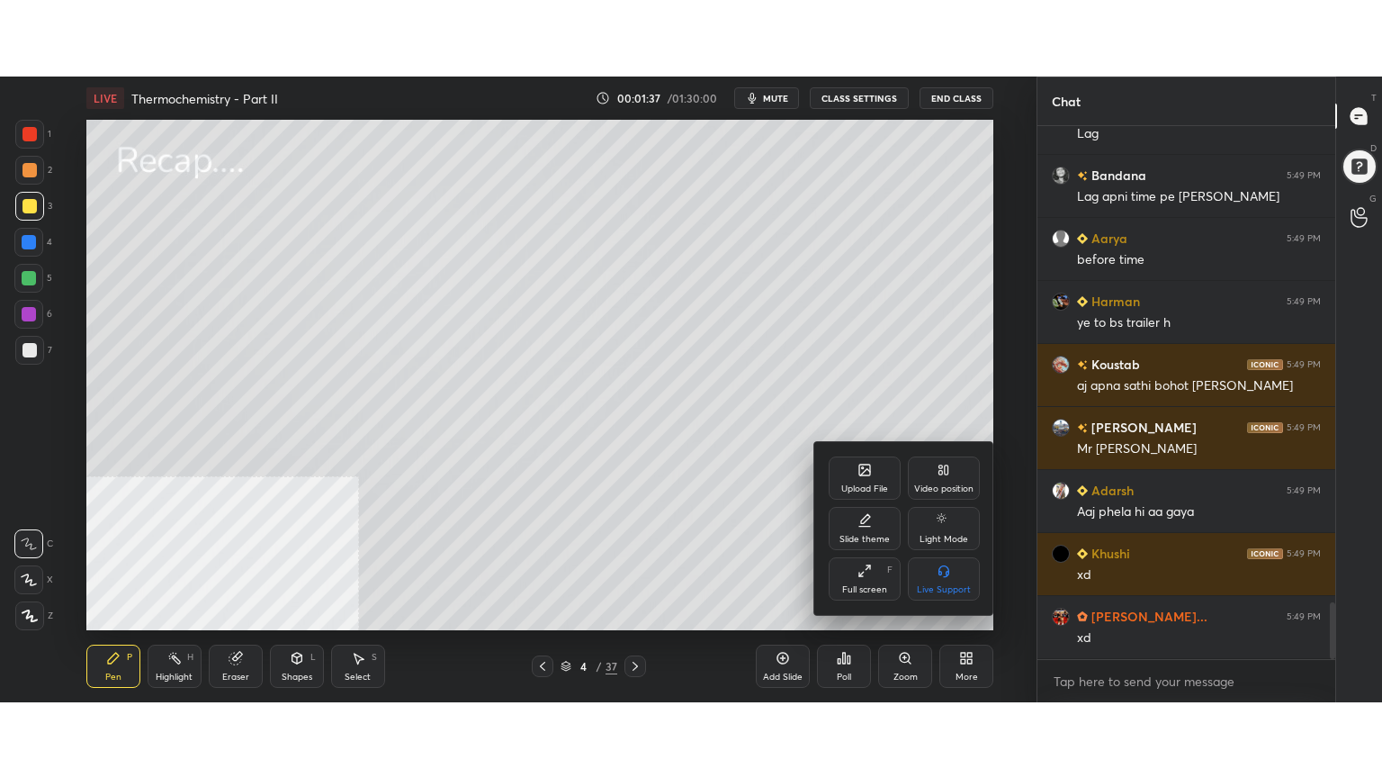
scroll to position [0, 0]
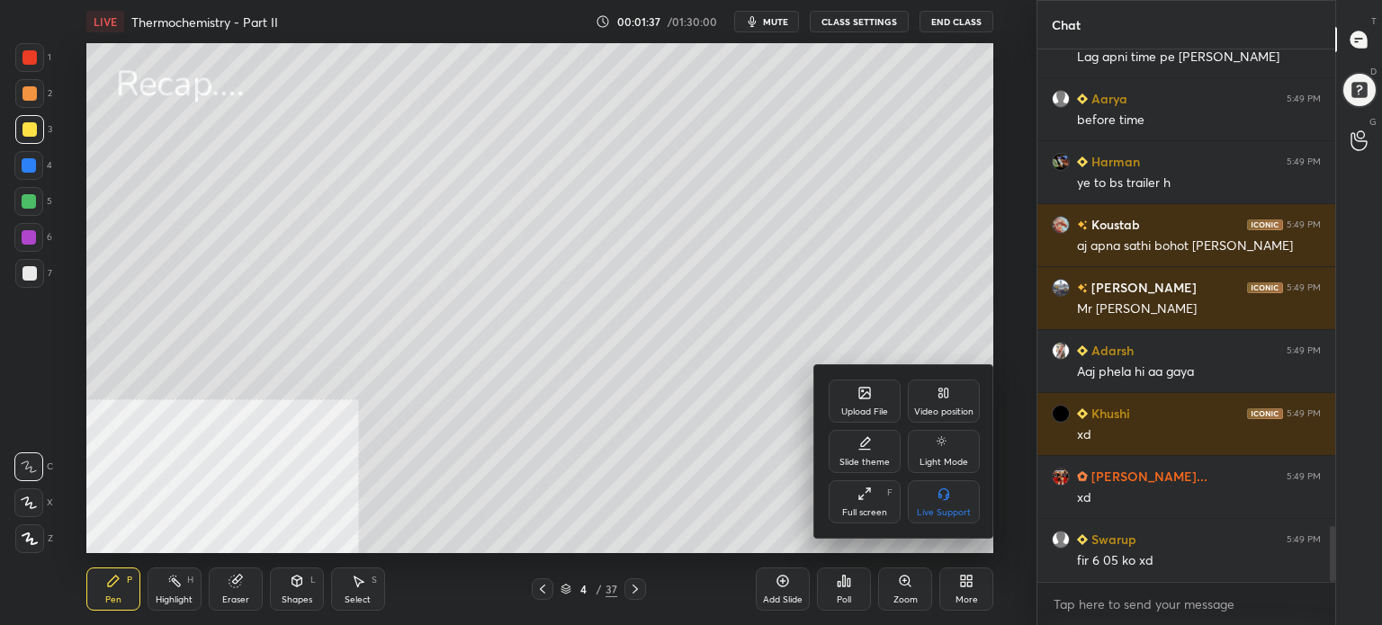
click at [841, 513] on div "Full screen F" at bounding box center [865, 502] width 72 height 43
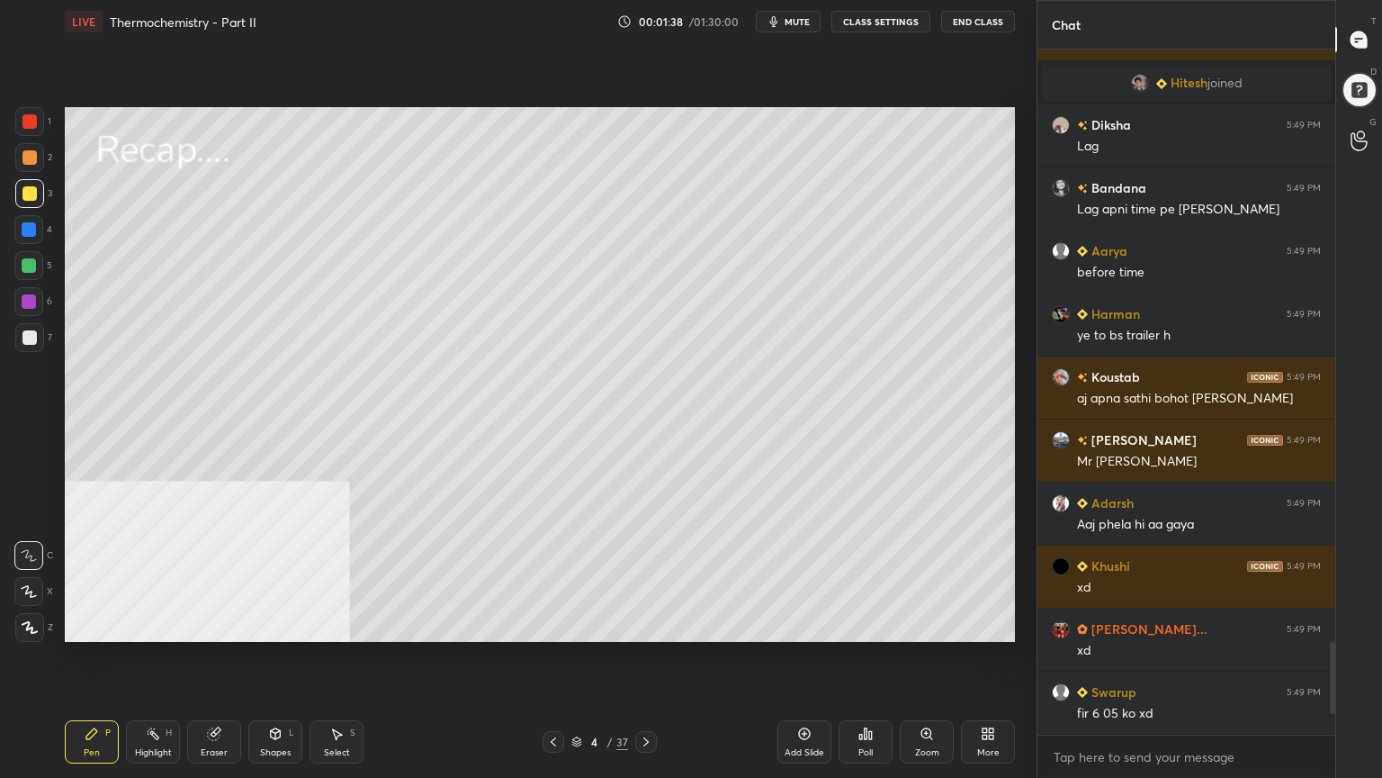
type textarea "x"
click at [558, 625] on div "Setting up your live class Poll for secs No correct answer Start poll" at bounding box center [540, 374] width 965 height 662
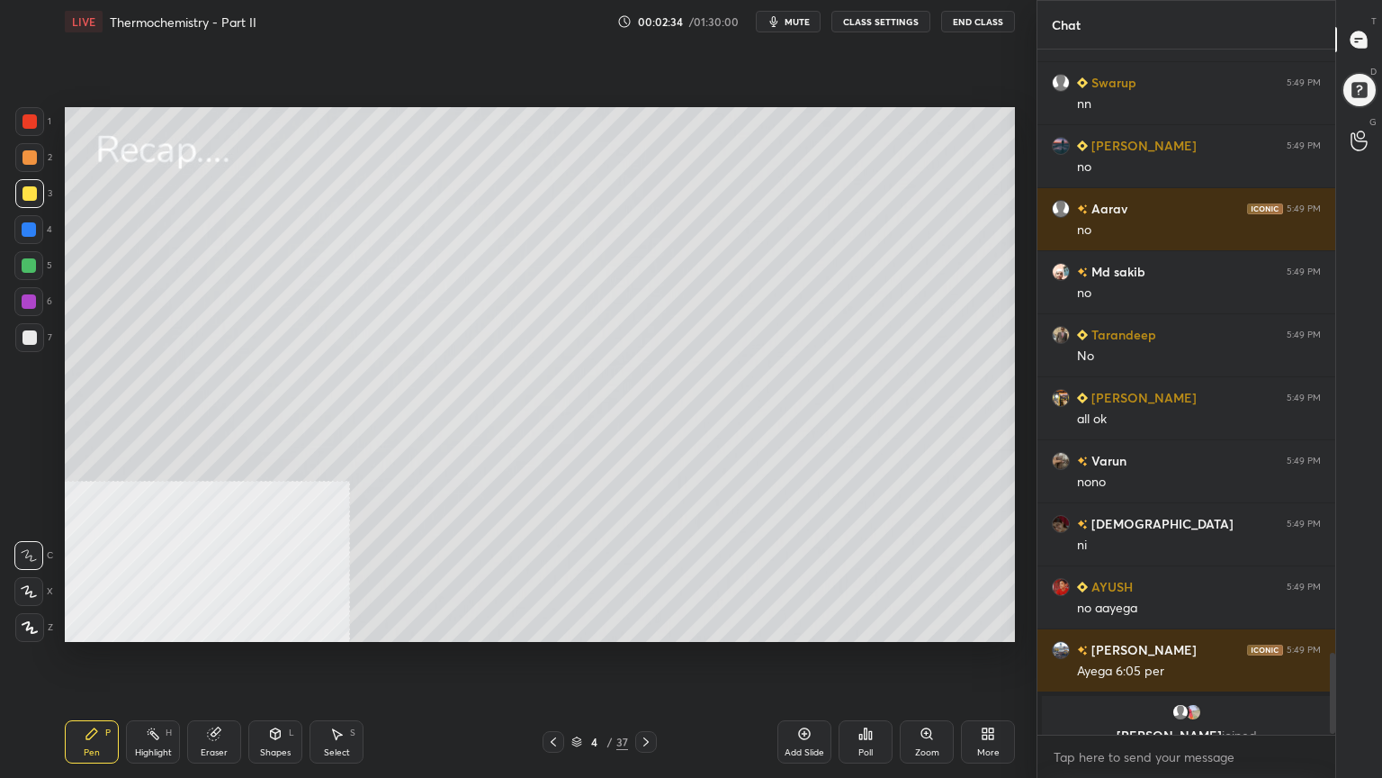
scroll to position [5079, 0]
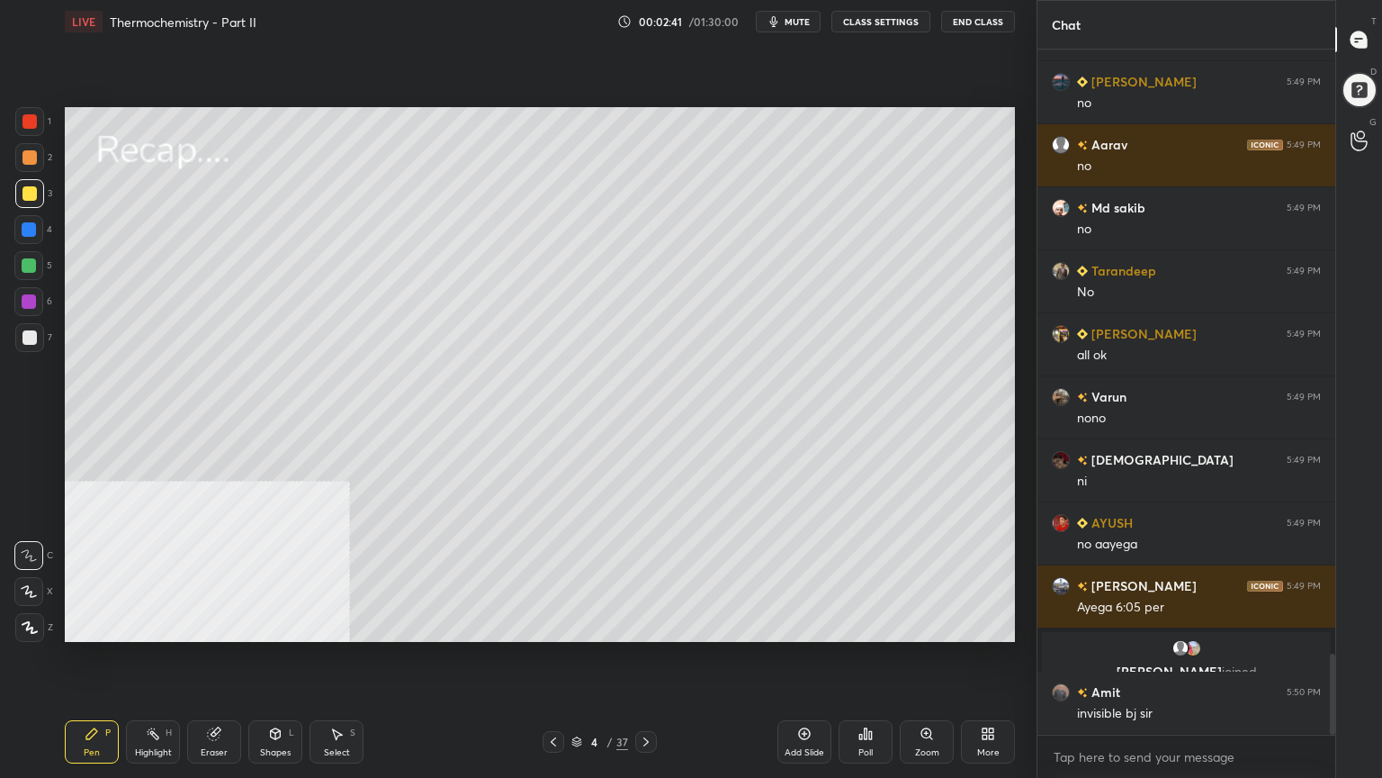
click at [31, 266] on div at bounding box center [29, 265] width 14 height 14
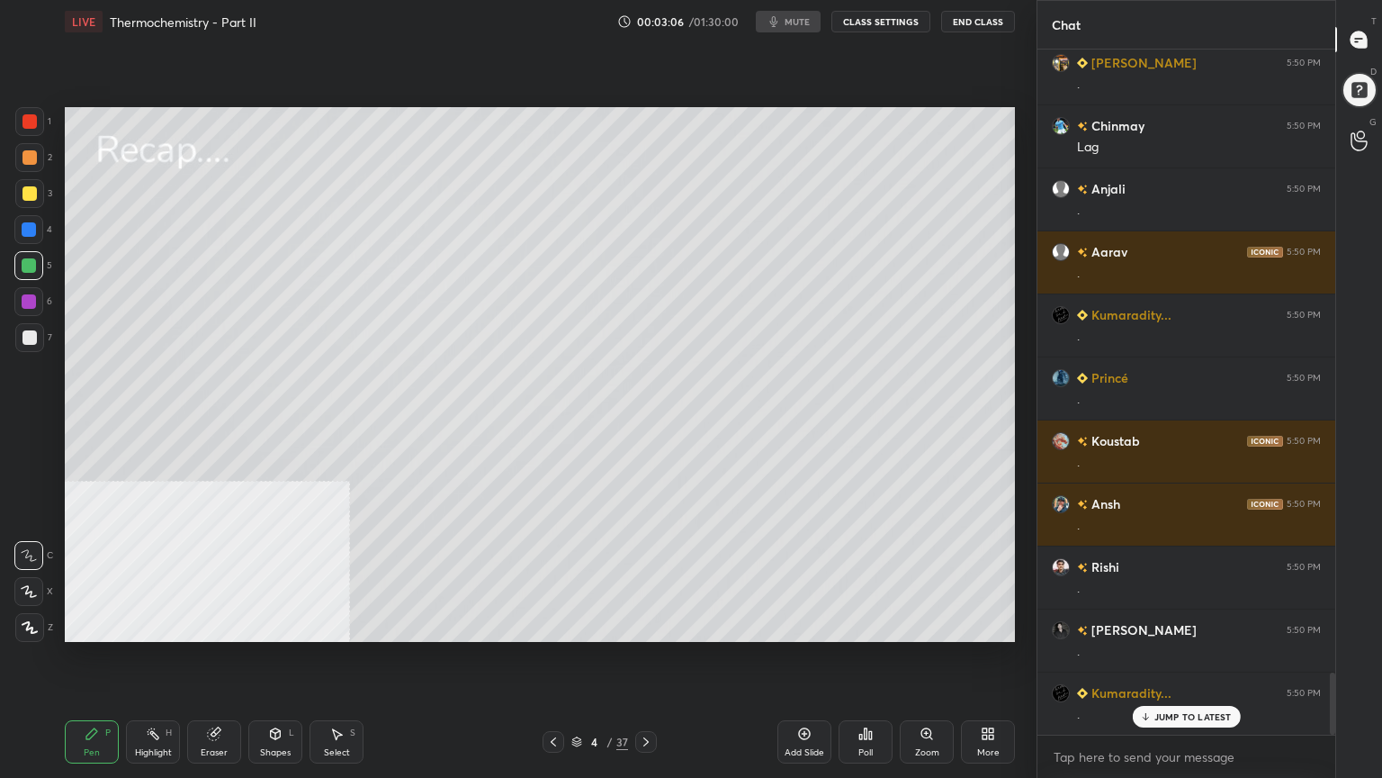
scroll to position [6929, 0]
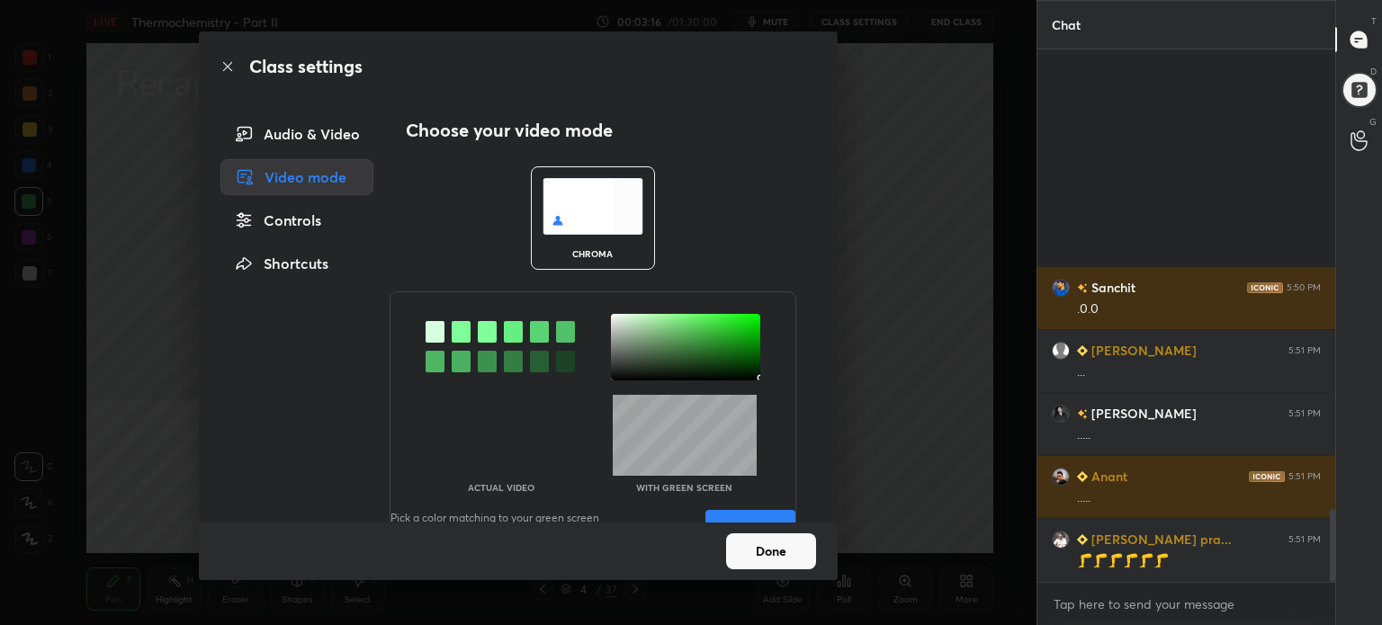
scroll to position [3359, 0]
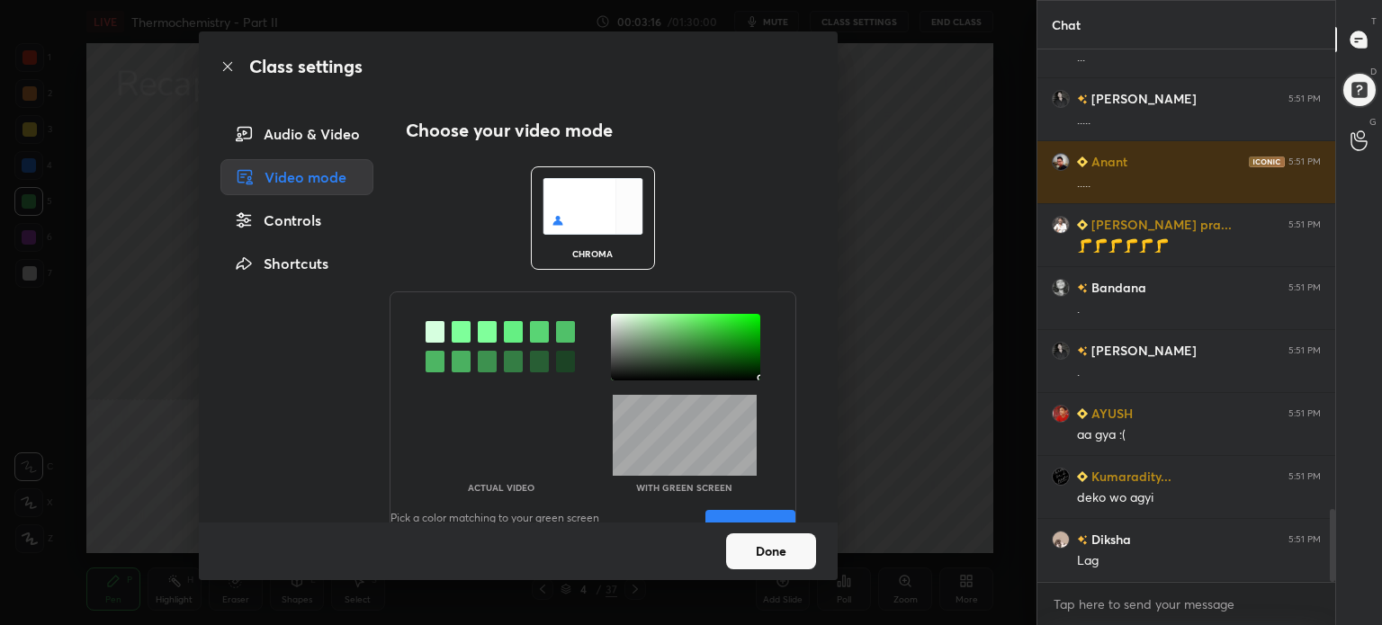
click at [752, 377] on div at bounding box center [685, 347] width 149 height 67
click at [756, 512] on button "Save" at bounding box center [751, 528] width 90 height 36
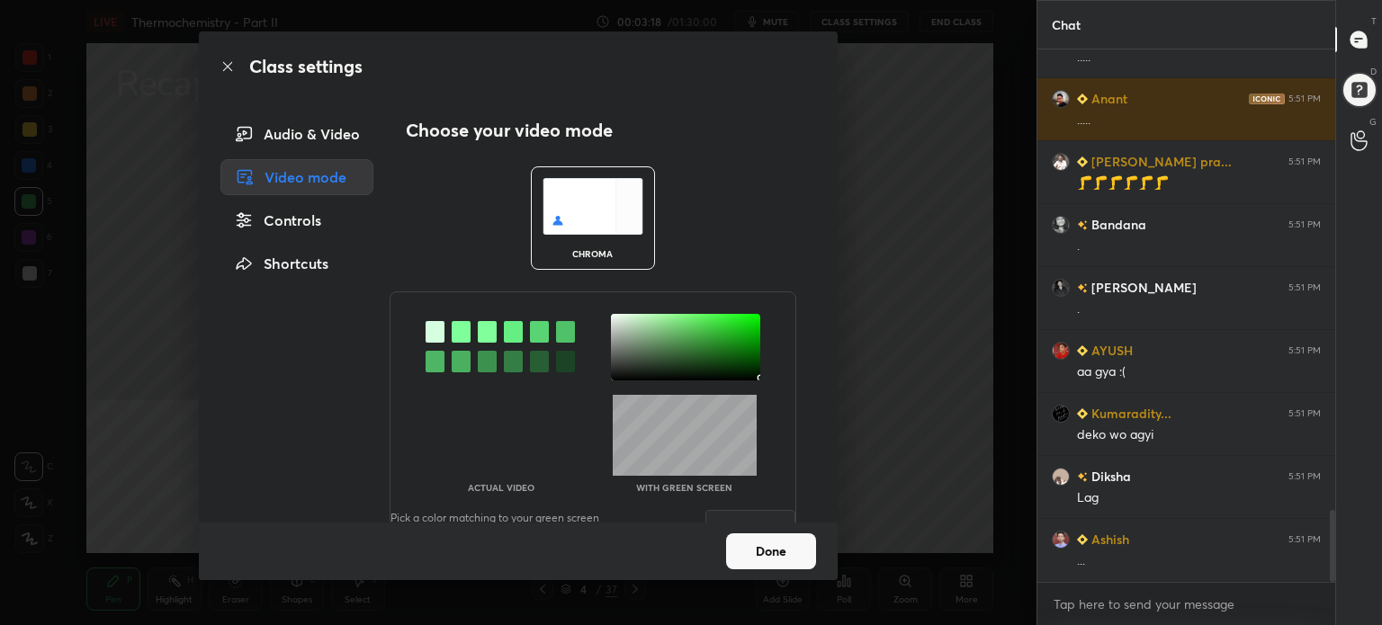
click at [773, 557] on button "Done" at bounding box center [771, 552] width 90 height 36
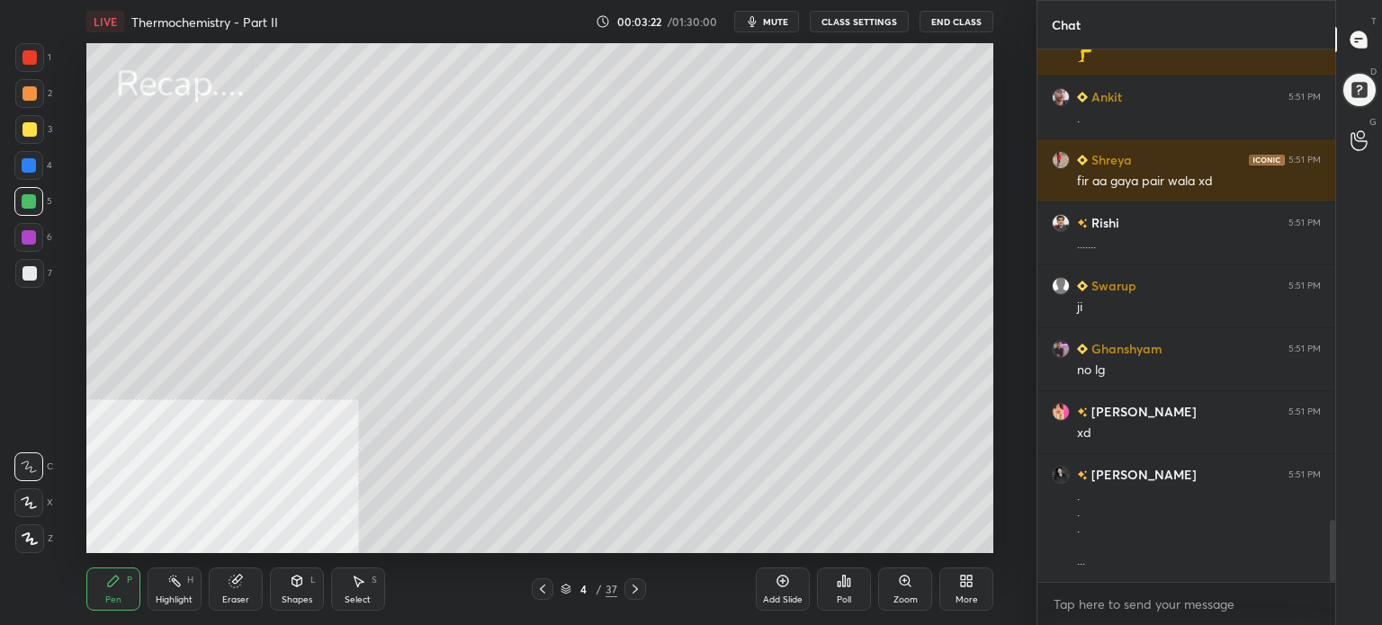
scroll to position [4242, 0]
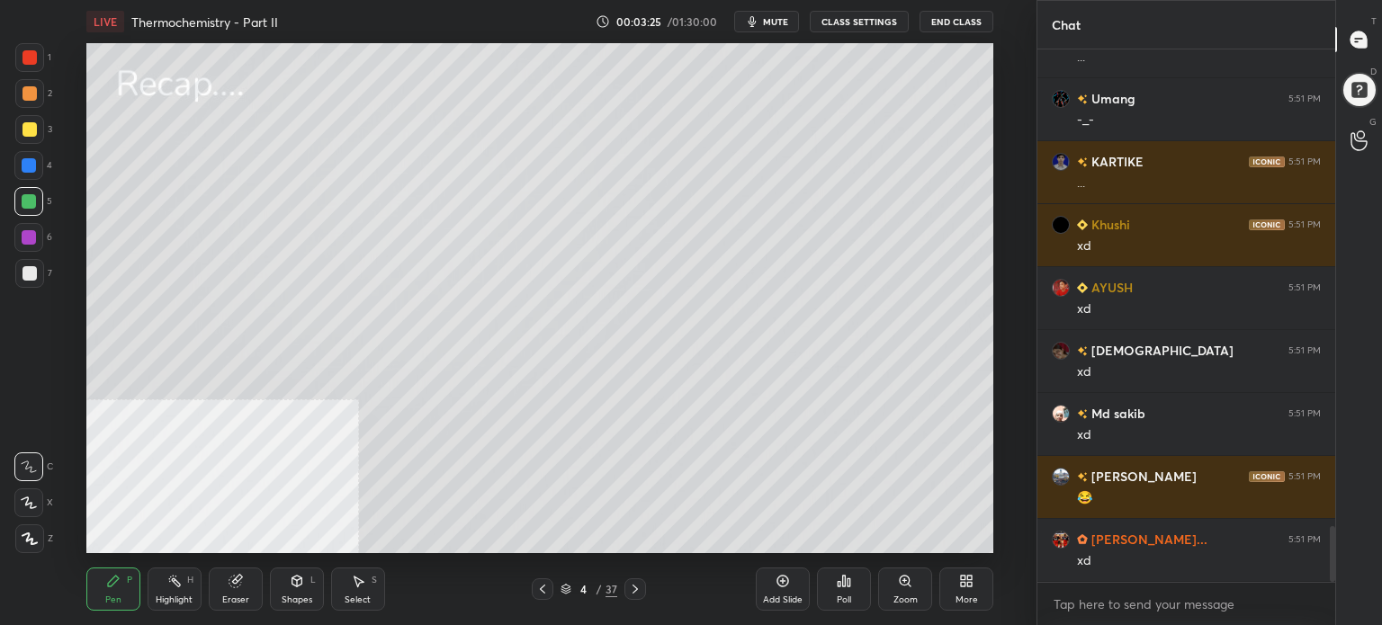
click at [974, 586] on div "More" at bounding box center [967, 589] width 54 height 43
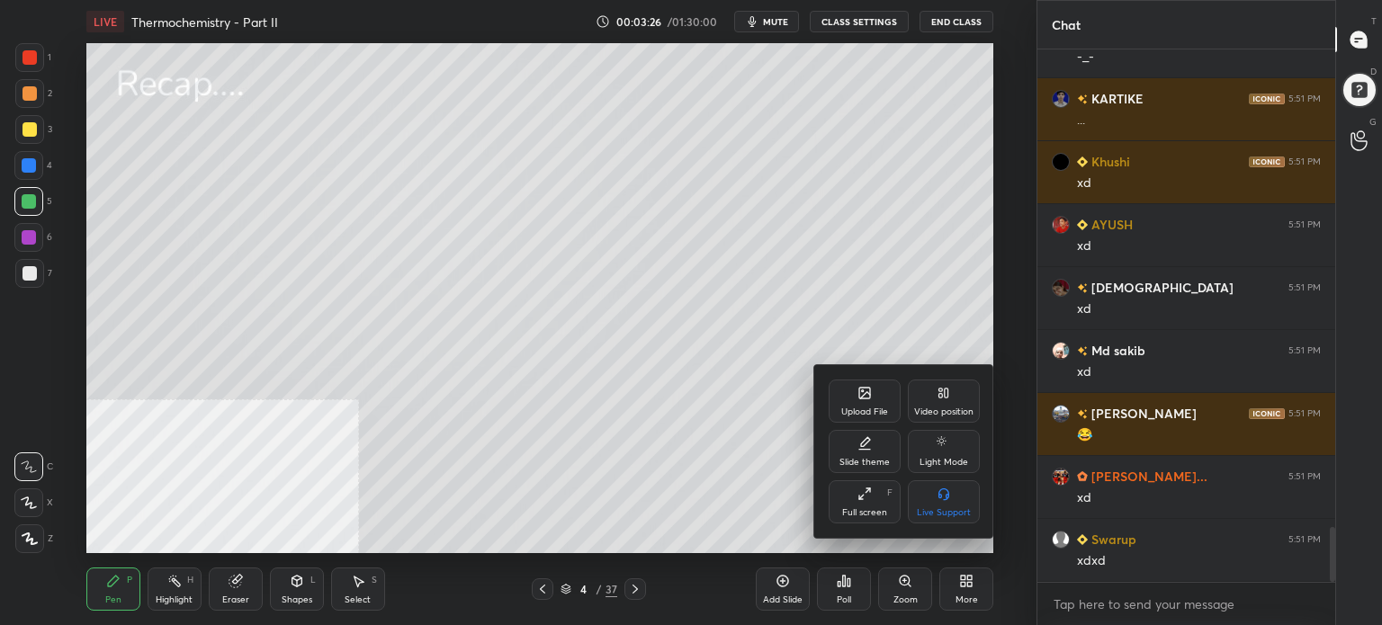
click at [847, 512] on div "Full screen" at bounding box center [864, 512] width 45 height 9
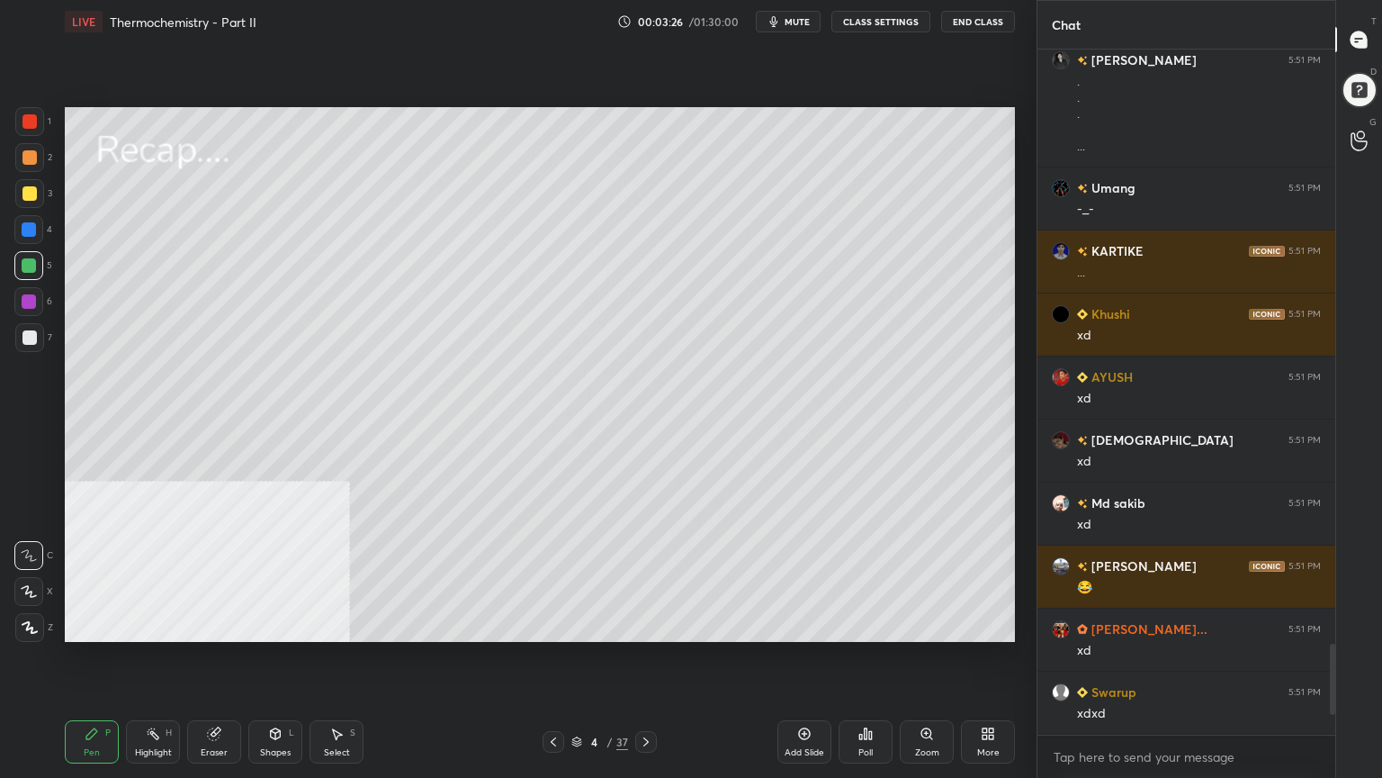
type textarea "x"
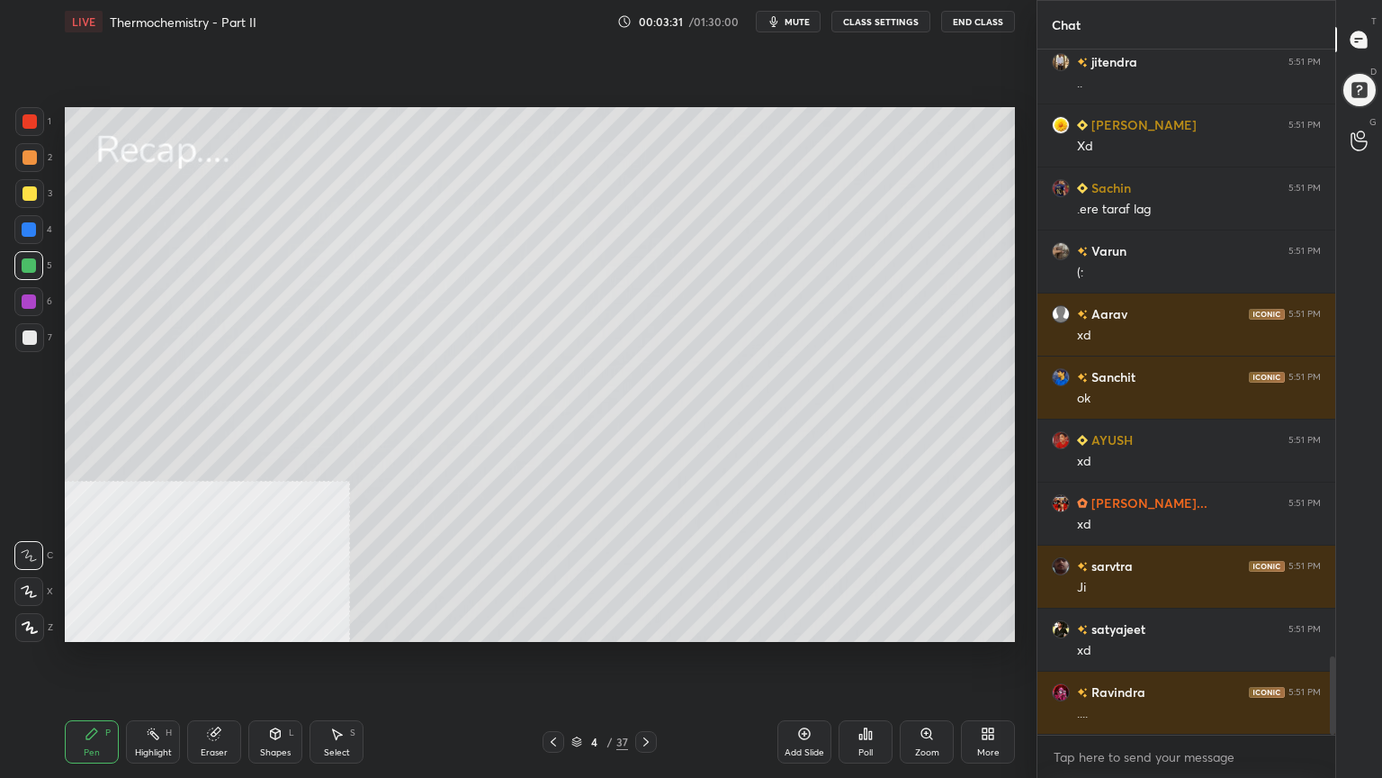
click at [655, 625] on div at bounding box center [646, 742] width 22 height 22
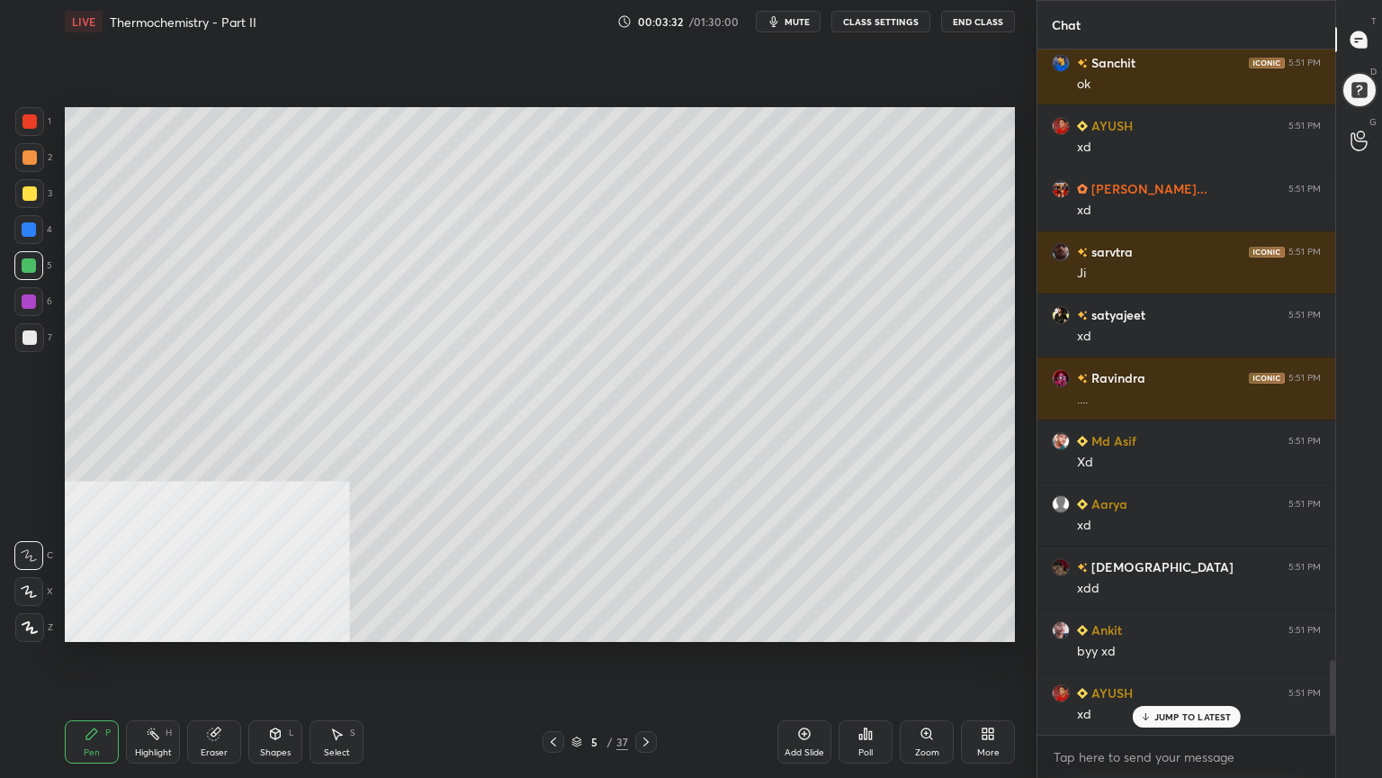
click at [31, 193] on div at bounding box center [29, 193] width 14 height 14
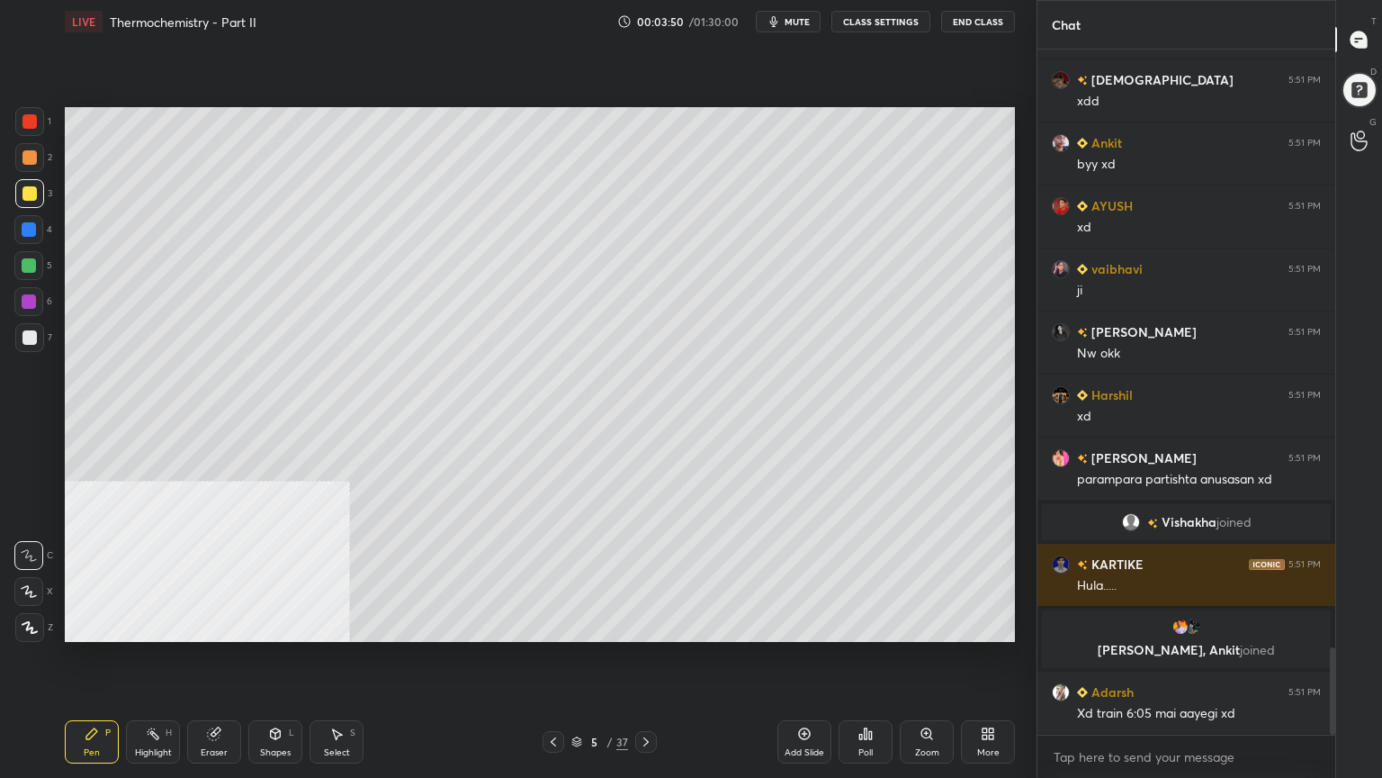
click at [30, 273] on div at bounding box center [28, 265] width 29 height 29
drag, startPoint x: 318, startPoint y: 743, endPoint x: 318, endPoint y: 730, distance: 13.5
click at [318, 625] on div "Select S" at bounding box center [337, 741] width 54 height 43
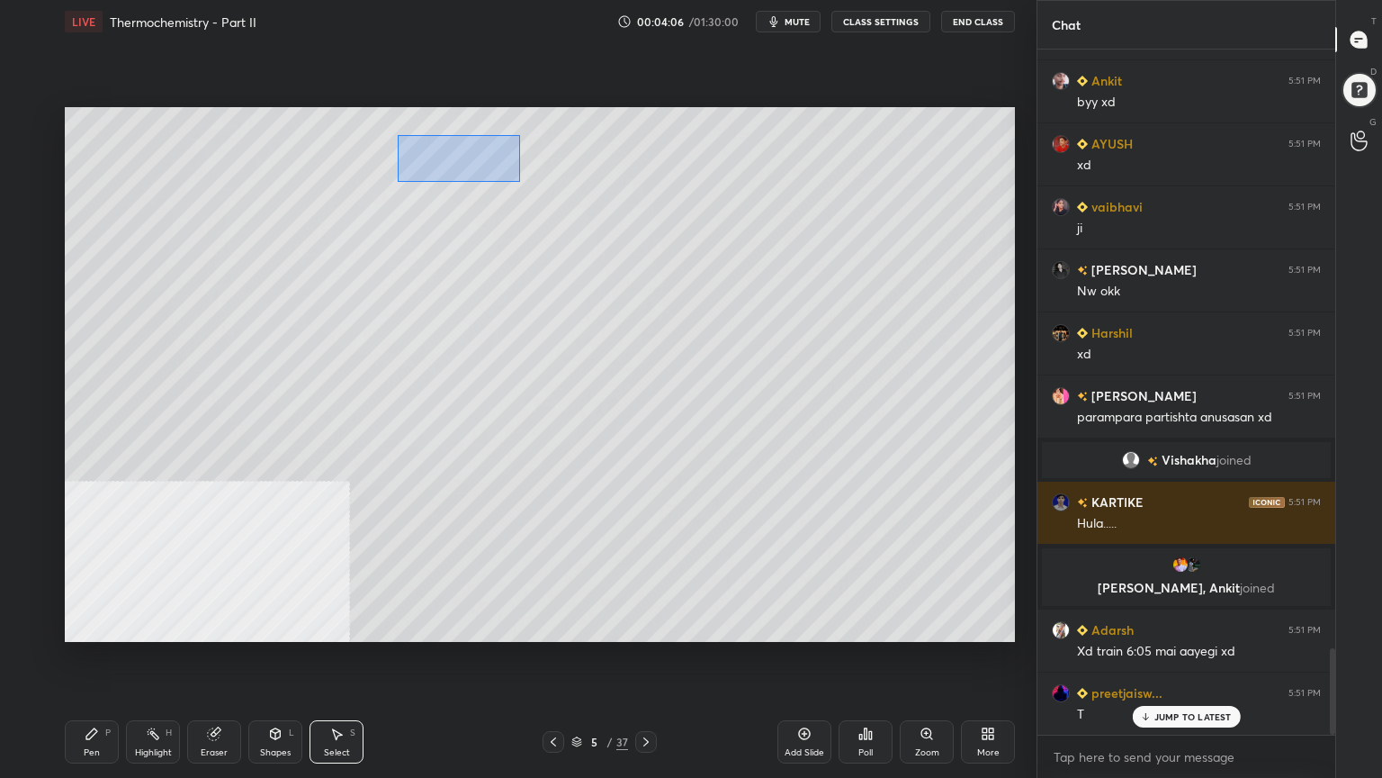
drag, startPoint x: 420, startPoint y: 143, endPoint x: 520, endPoint y: 182, distance: 107.1
click at [520, 182] on div "0 ° Undo Copy Duplicate Duplicate to new slide Delete" at bounding box center [540, 374] width 950 height 535
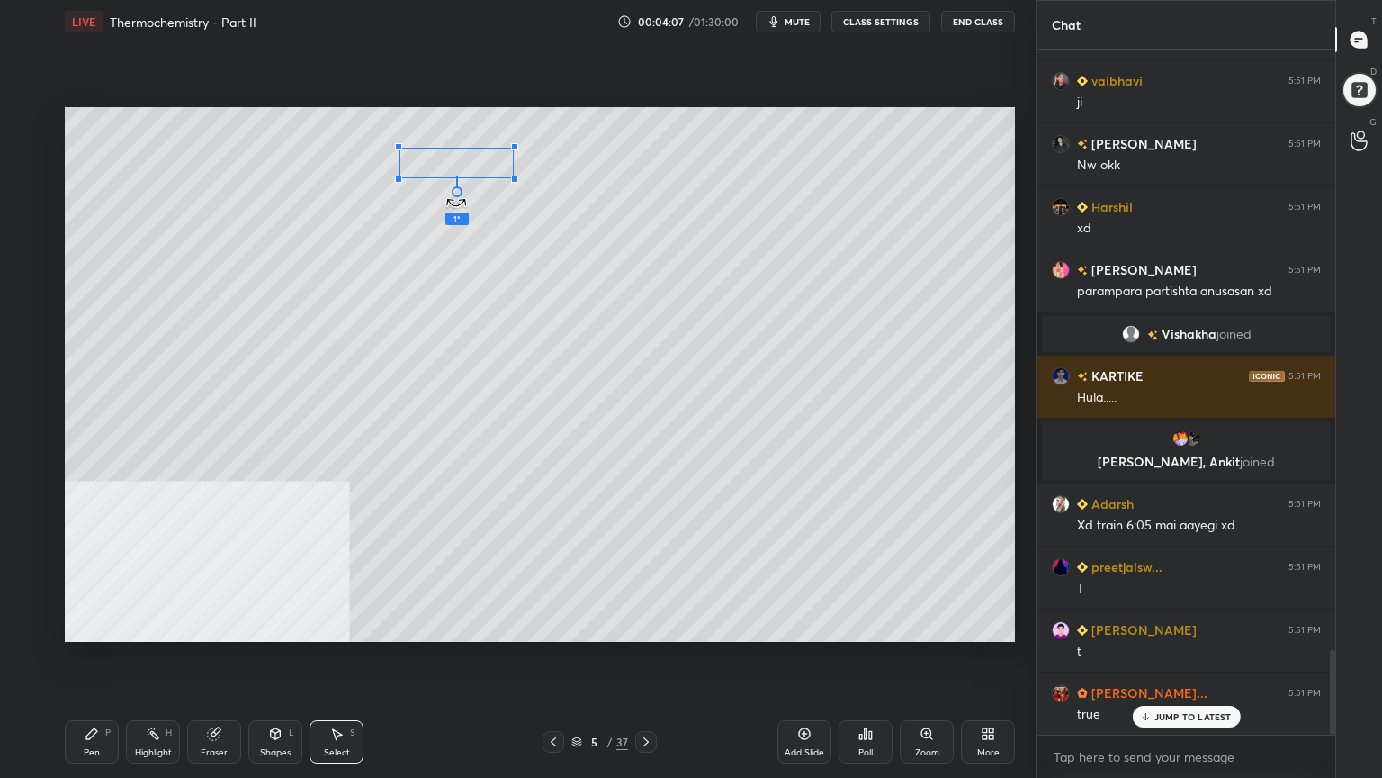
click at [451, 194] on div "1 ° Undo Copy Duplicate Duplicate to new slide Delete" at bounding box center [540, 374] width 950 height 535
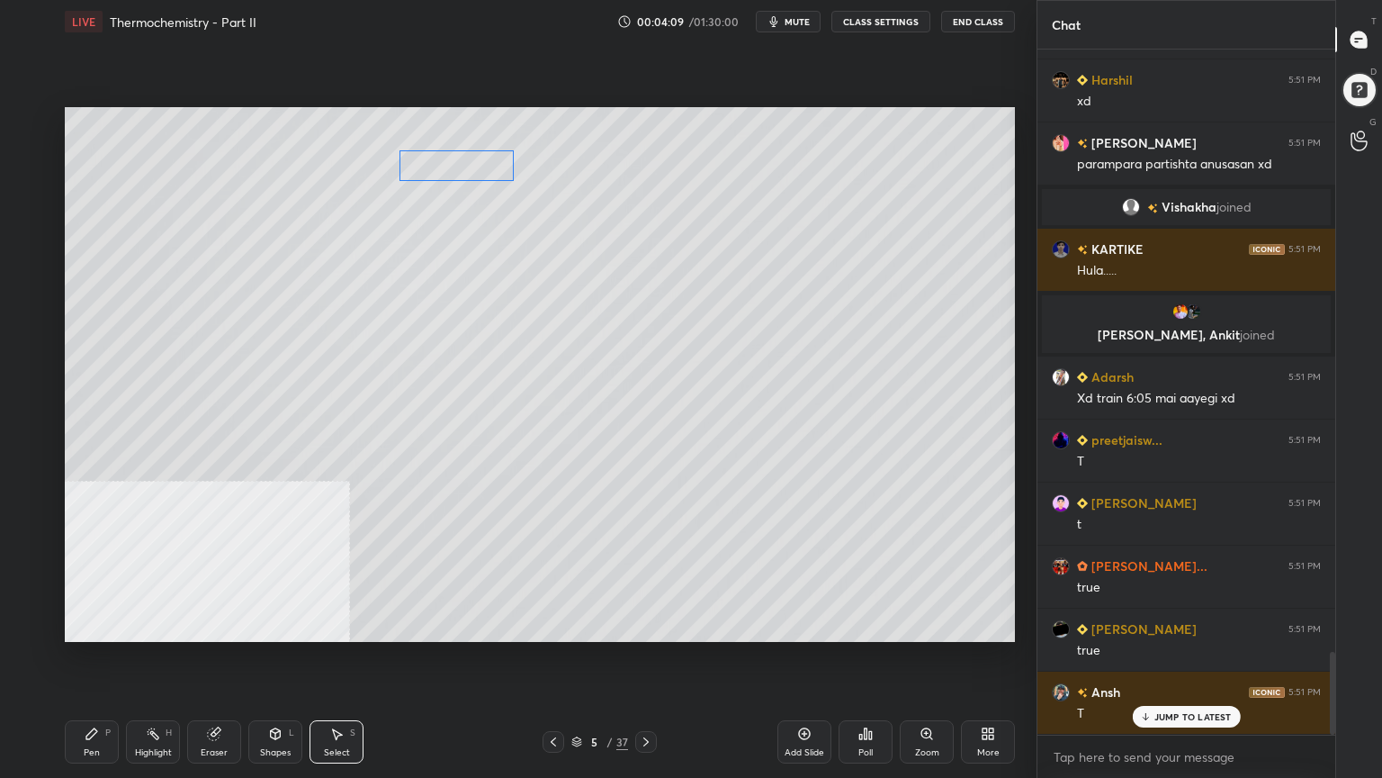
click at [450, 166] on div "0 ° Undo Copy Duplicate Duplicate to new slide Delete" at bounding box center [540, 374] width 950 height 535
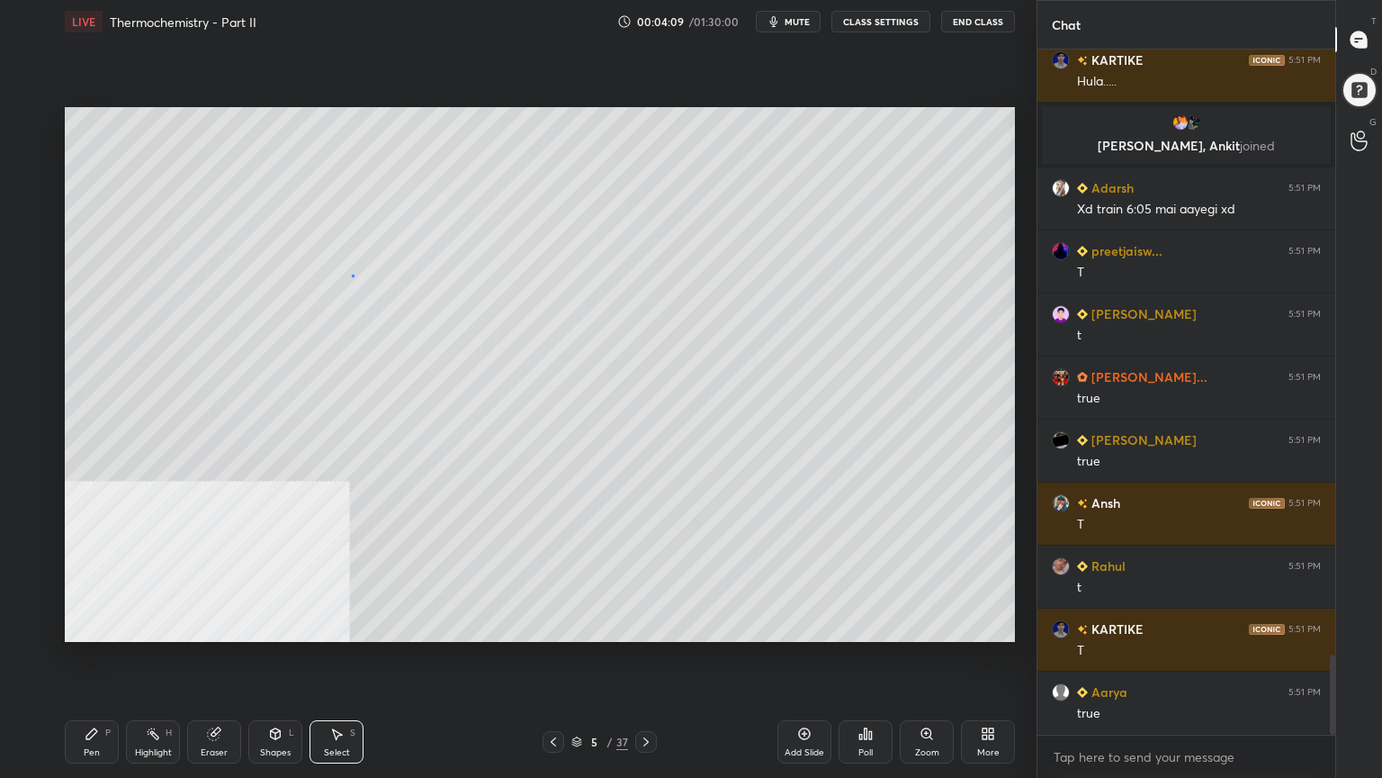
click at [353, 274] on div "0 ° Undo Copy Duplicate Duplicate to new slide Delete" at bounding box center [540, 374] width 950 height 535
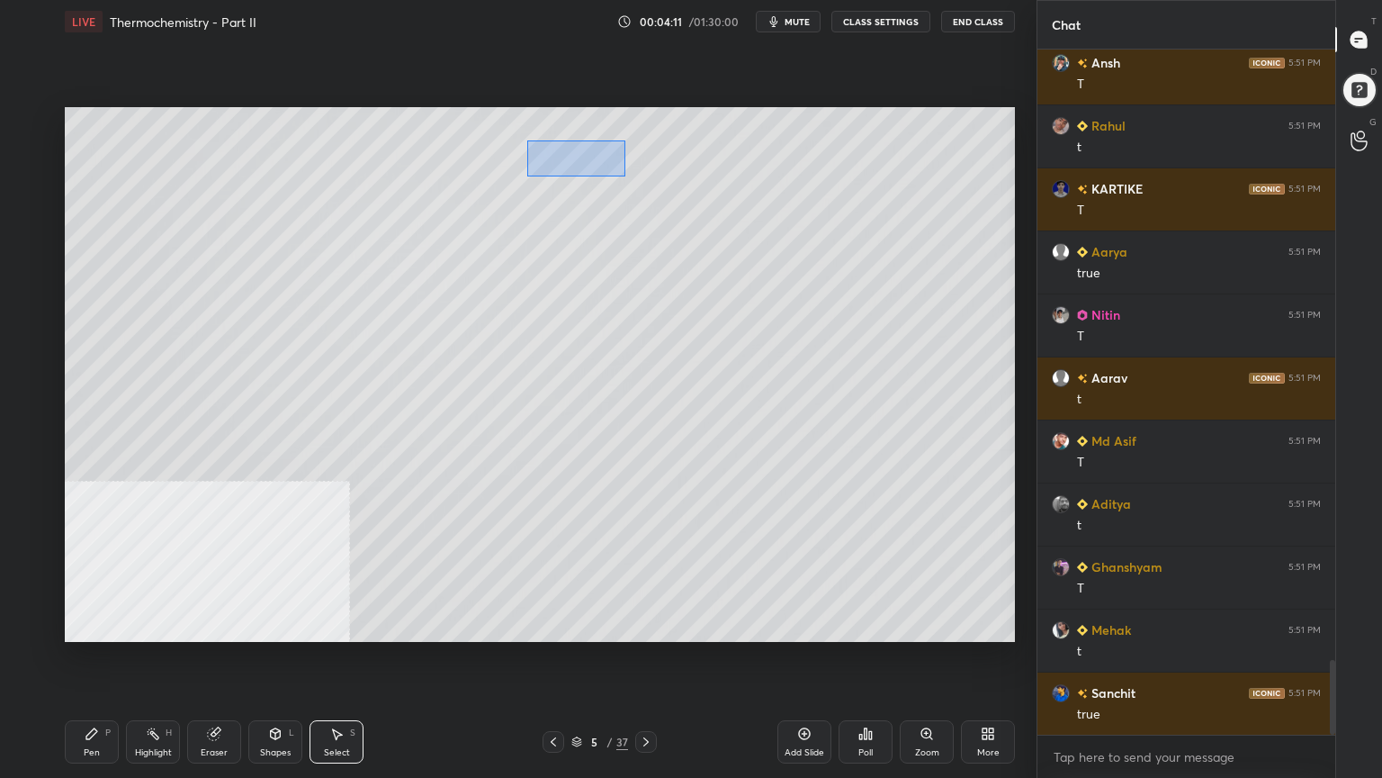
drag, startPoint x: 583, startPoint y: 151, endPoint x: 625, endPoint y: 176, distance: 49.2
click at [625, 176] on div "0 ° Undo Copy Duplicate Duplicate to new slide Delete" at bounding box center [540, 374] width 950 height 535
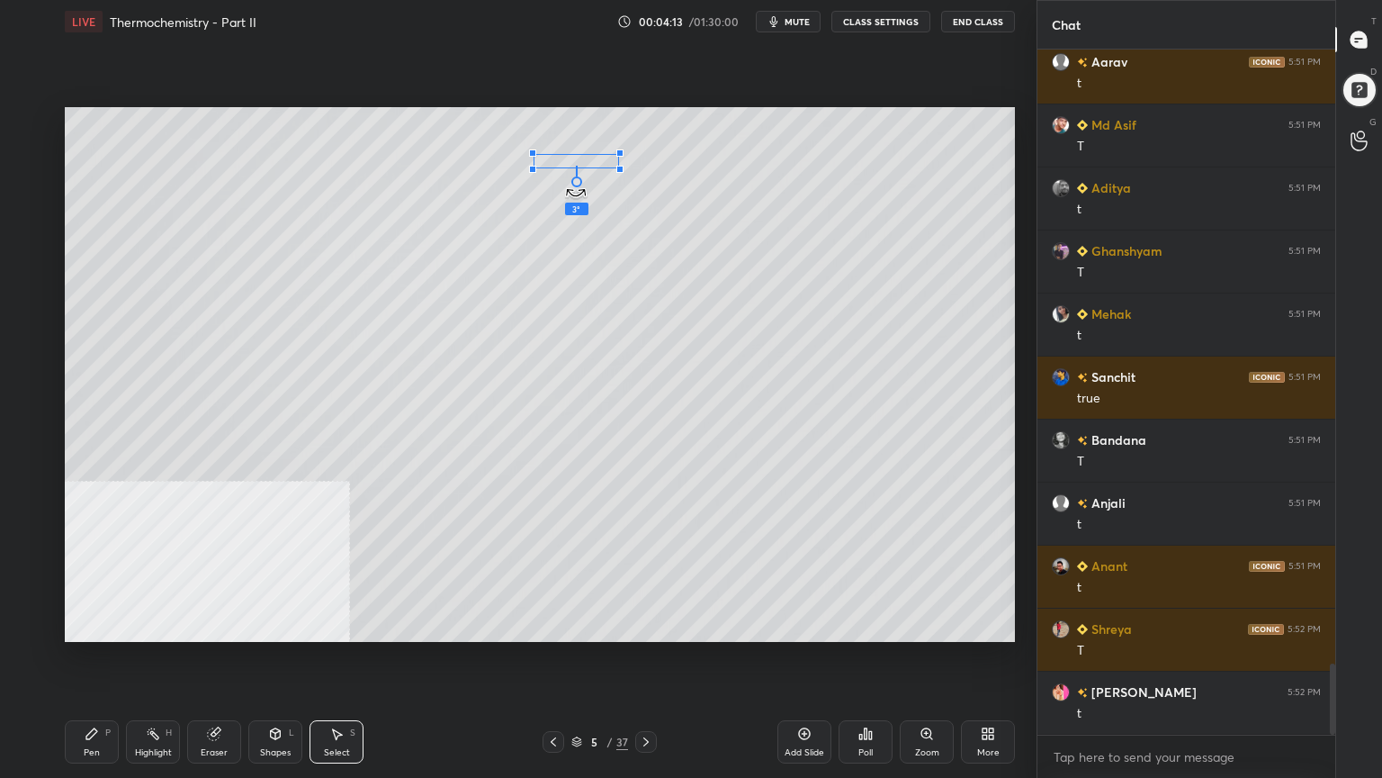
click at [569, 183] on div "3 ° Undo Copy Duplicate Duplicate to new slide Delete" at bounding box center [540, 374] width 950 height 535
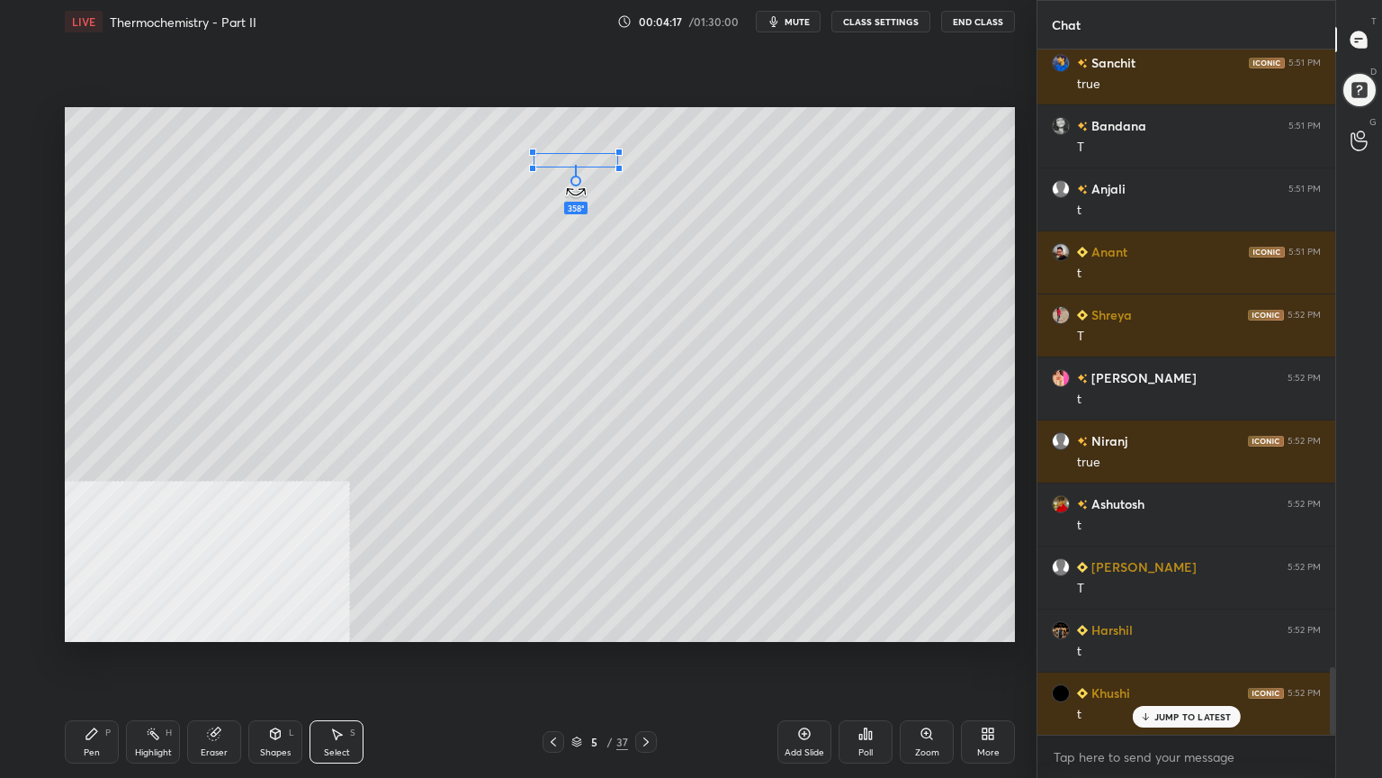
click at [576, 184] on div at bounding box center [576, 180] width 11 height 11
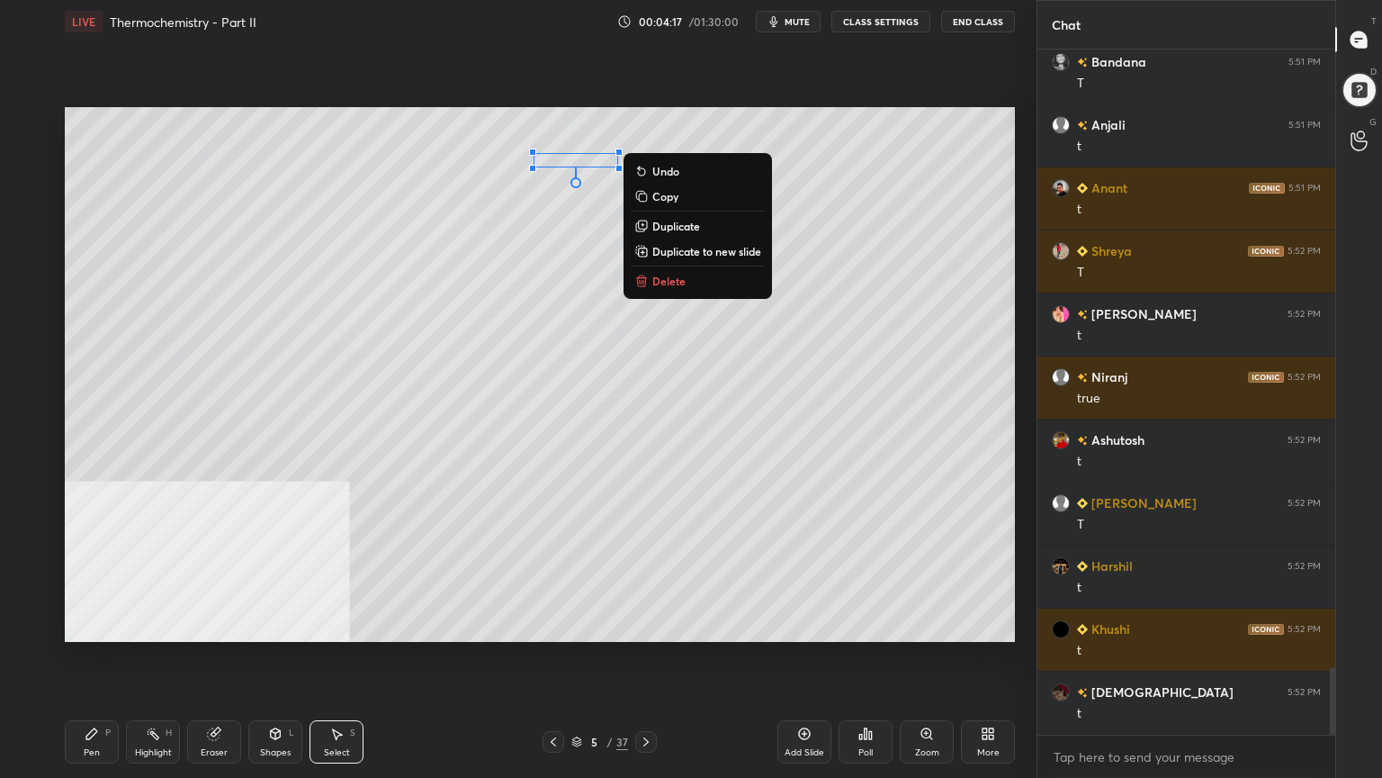
click at [498, 335] on div "0 ° Undo Copy Duplicate Duplicate to new slide Delete" at bounding box center [540, 374] width 950 height 535
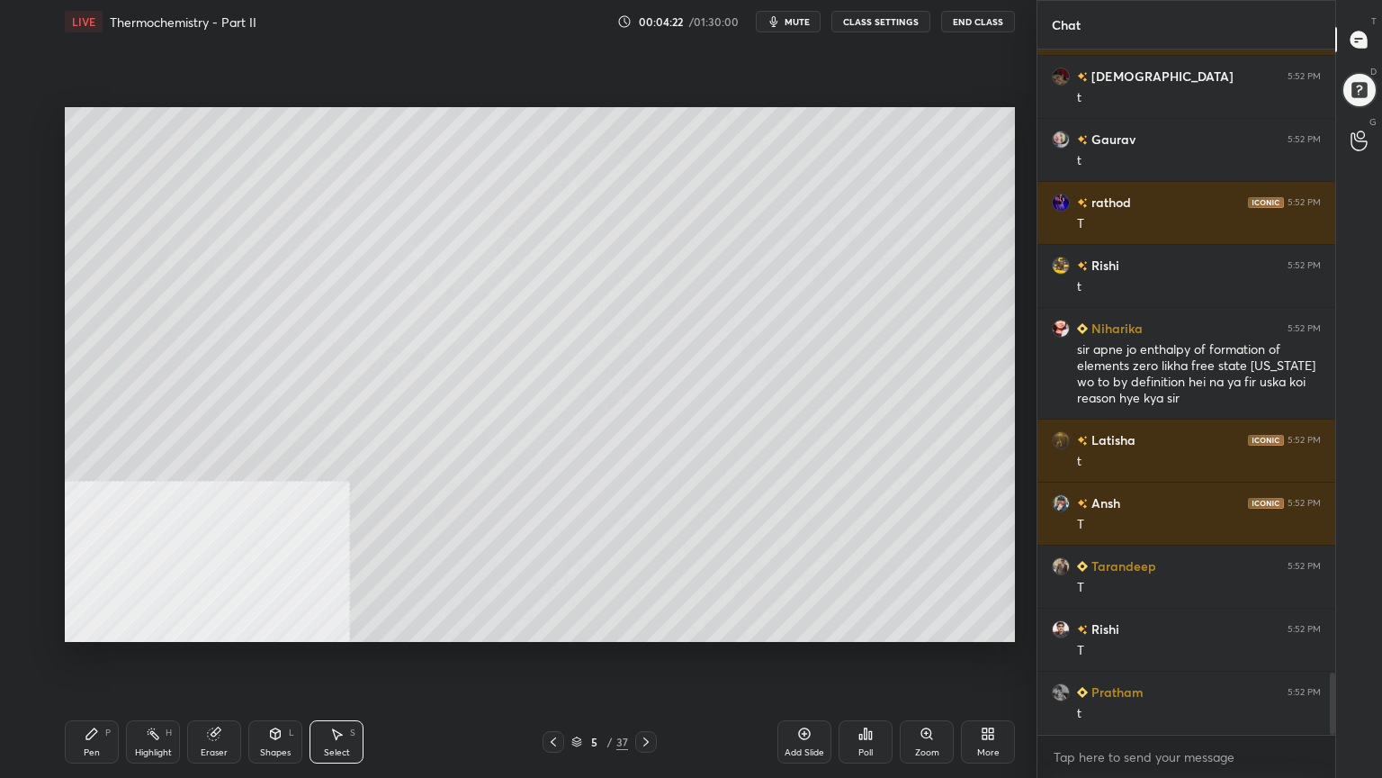
drag, startPoint x: 76, startPoint y: 745, endPoint x: 85, endPoint y: 651, distance: 95.0
click at [76, 625] on div "Pen P" at bounding box center [92, 741] width 54 height 43
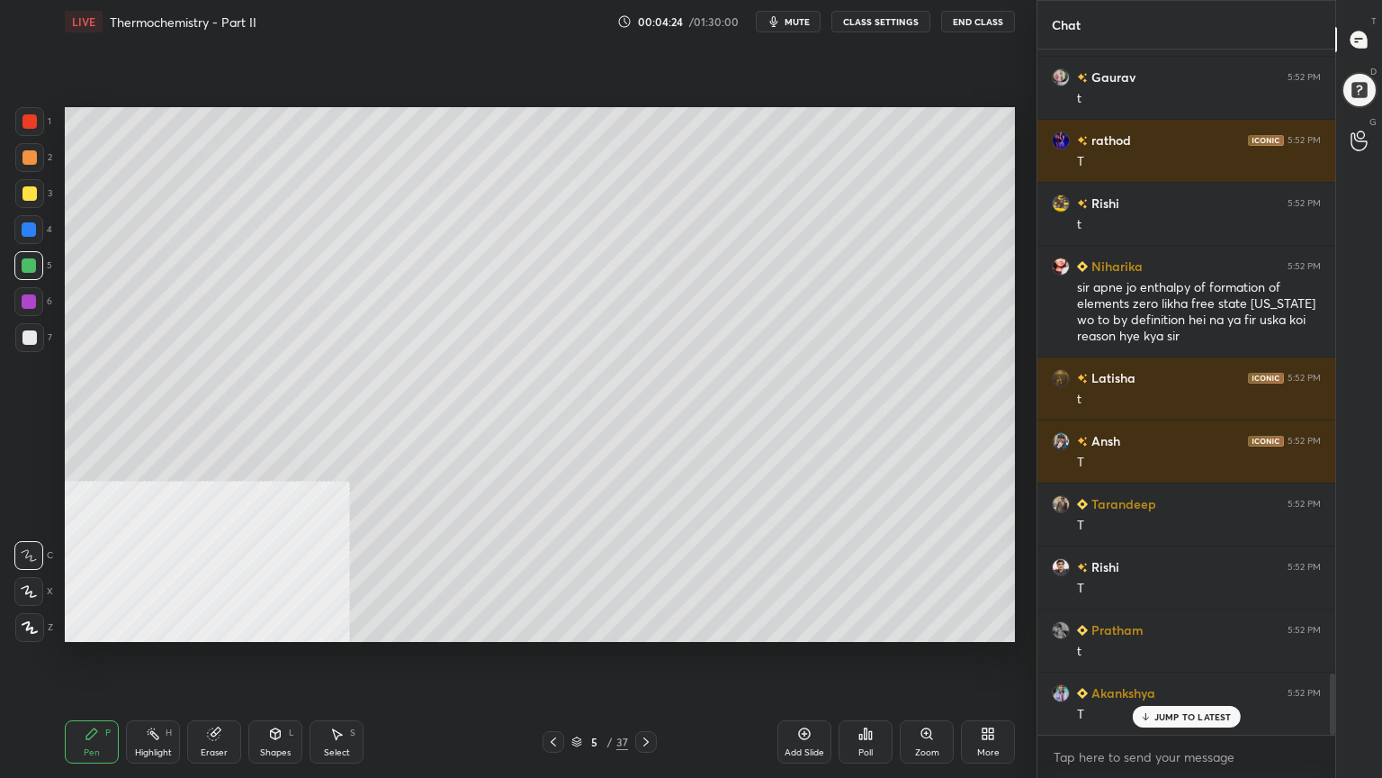
click at [23, 157] on div at bounding box center [29, 157] width 14 height 14
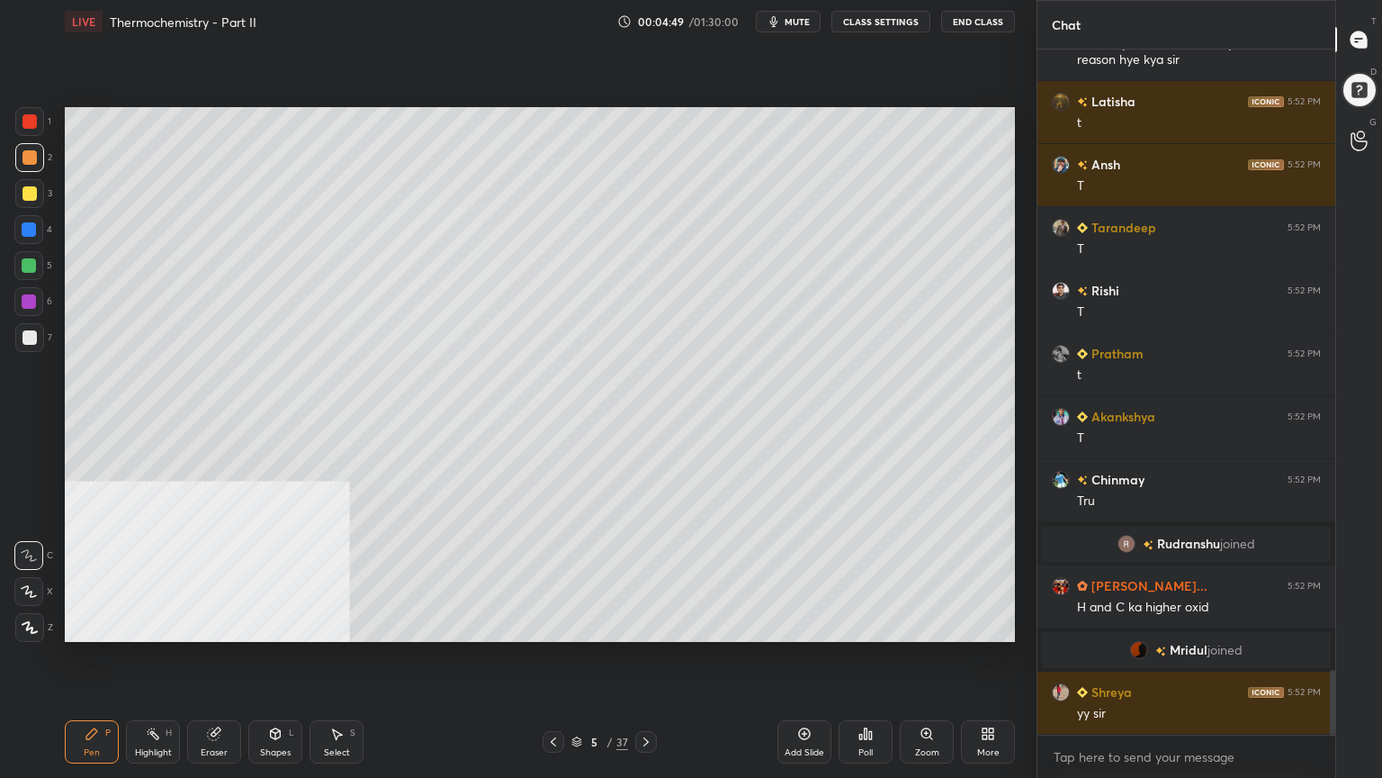
scroll to position [6630, 0]
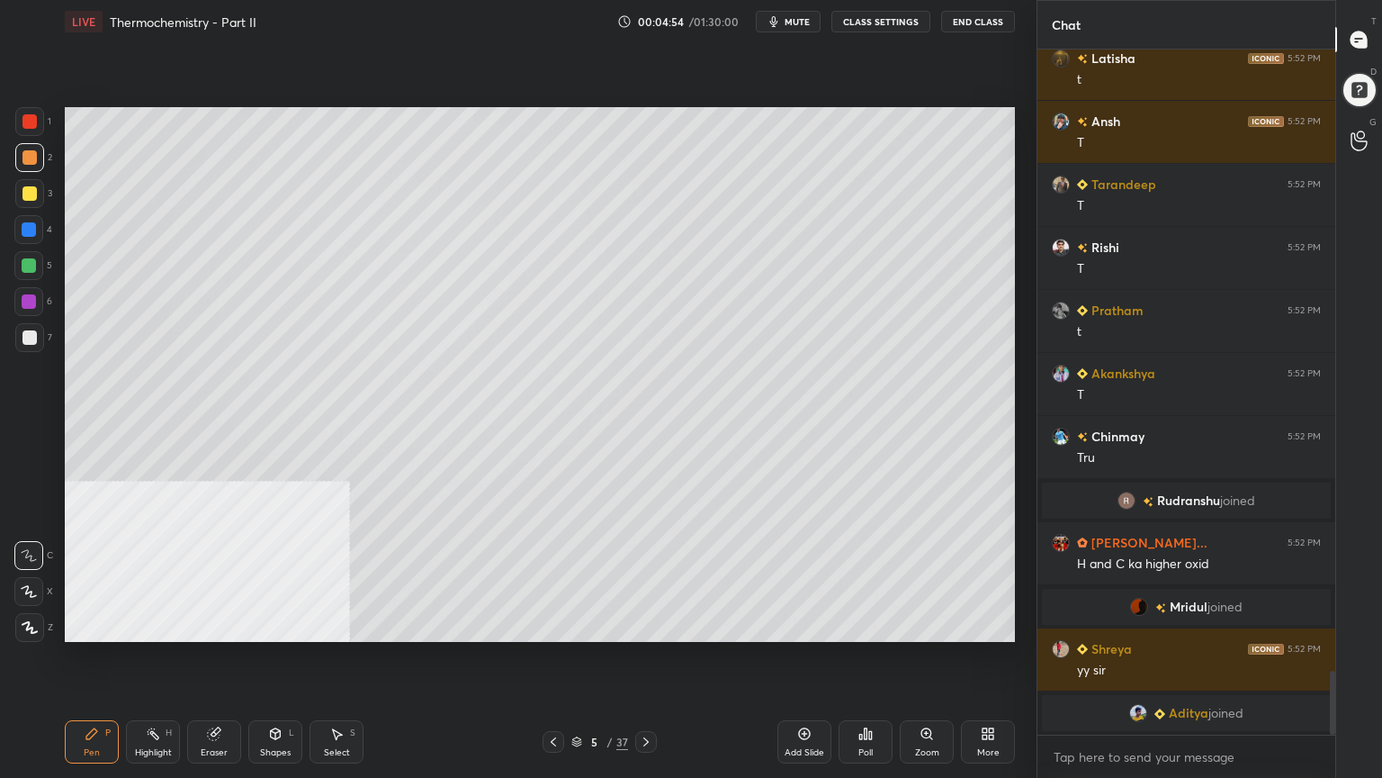
drag, startPoint x: 21, startPoint y: 192, endPoint x: 40, endPoint y: 200, distance: 20.6
click at [18, 194] on div at bounding box center [29, 193] width 29 height 29
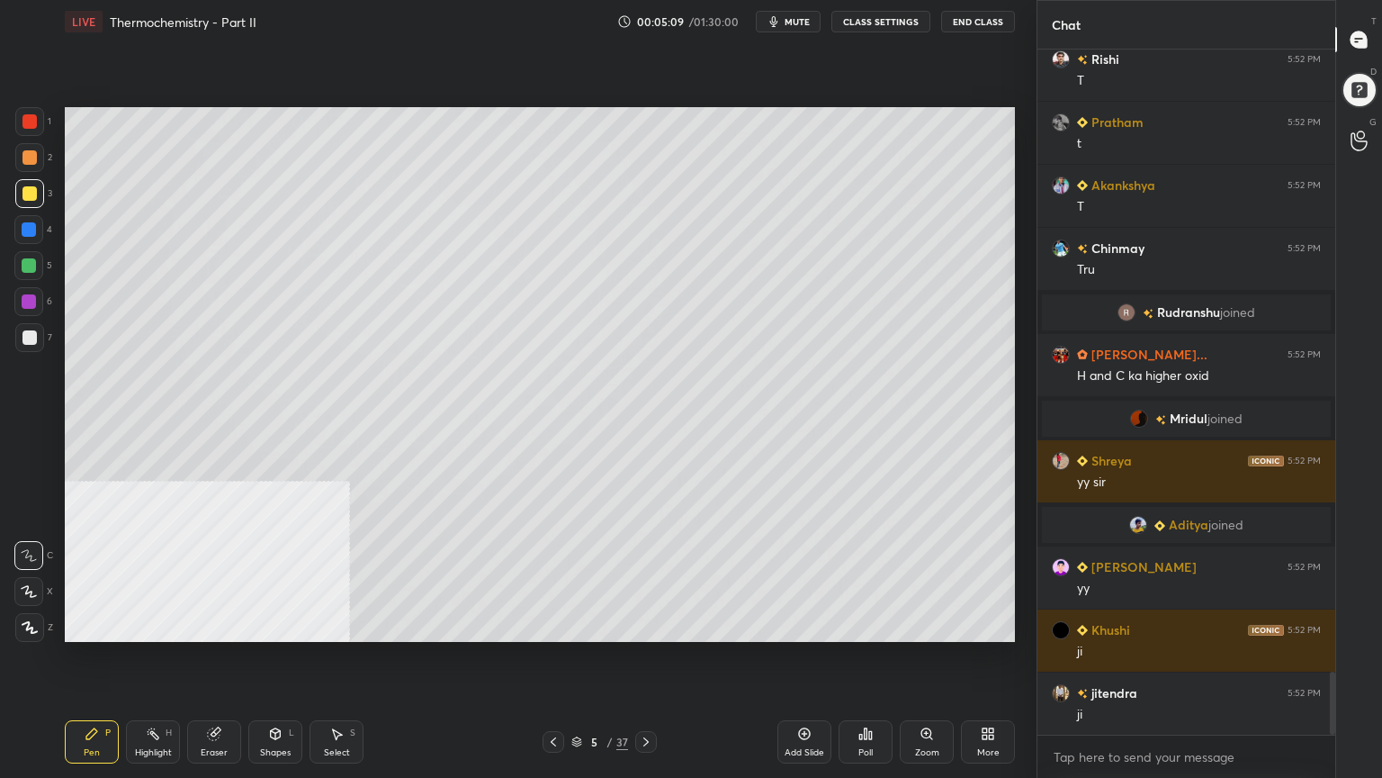
scroll to position [6810, 0]
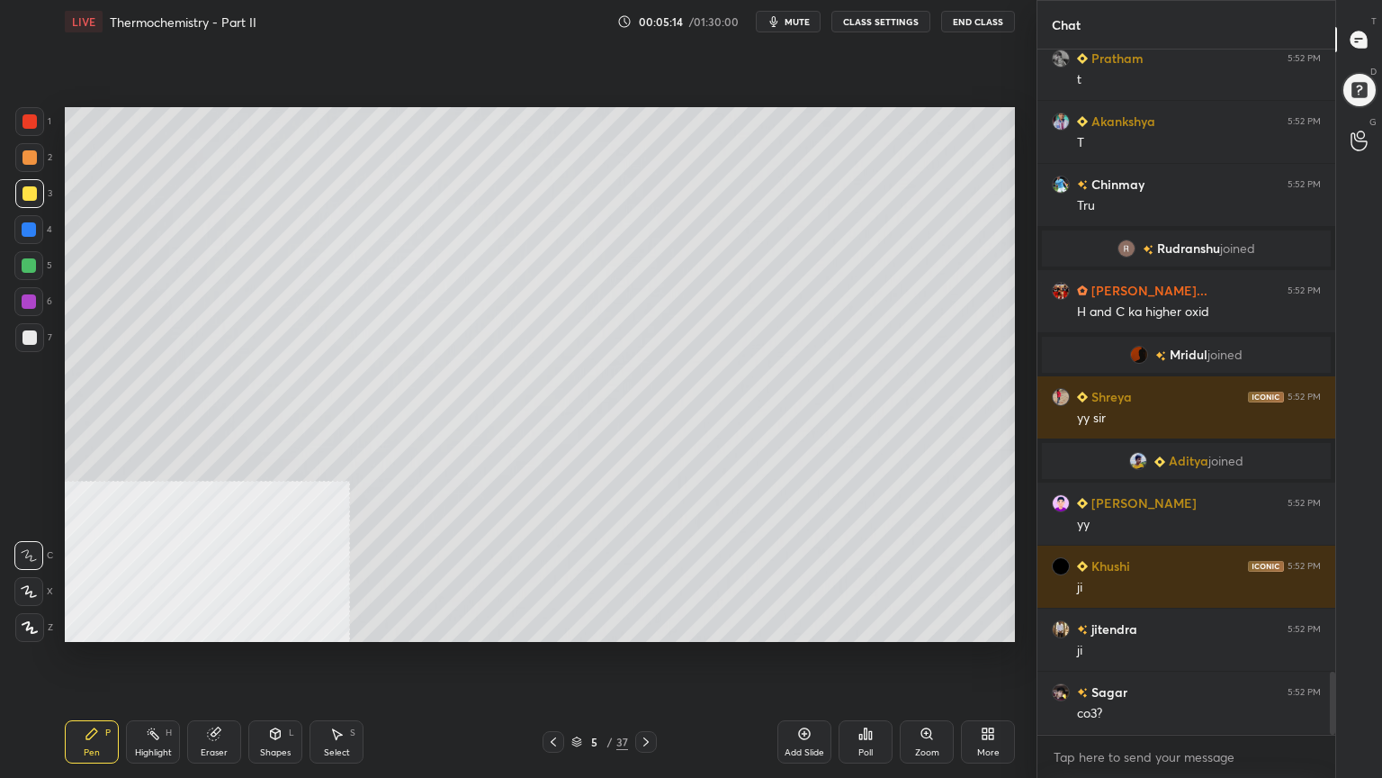
click at [32, 258] on div at bounding box center [29, 265] width 14 height 14
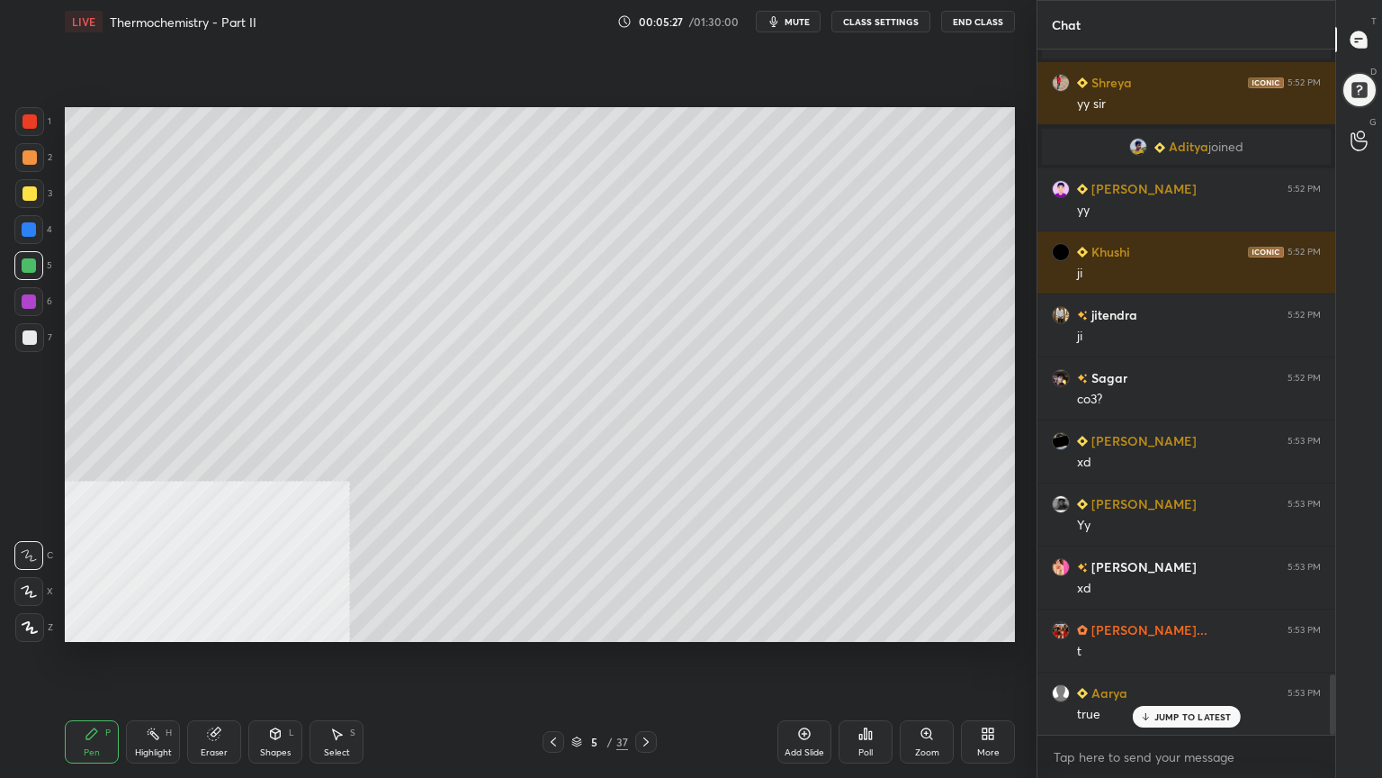
scroll to position [7314, 0]
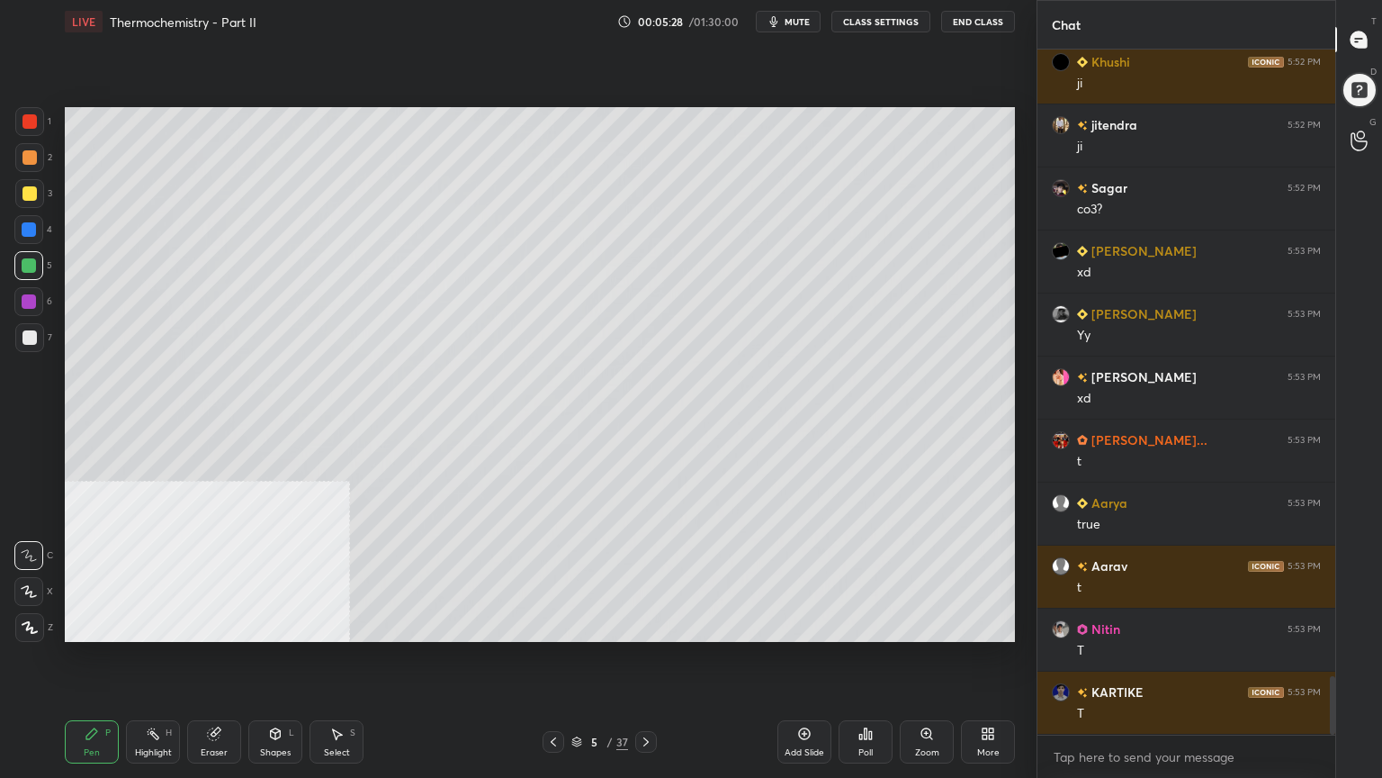
click at [338, 625] on icon at bounding box center [336, 733] width 14 height 14
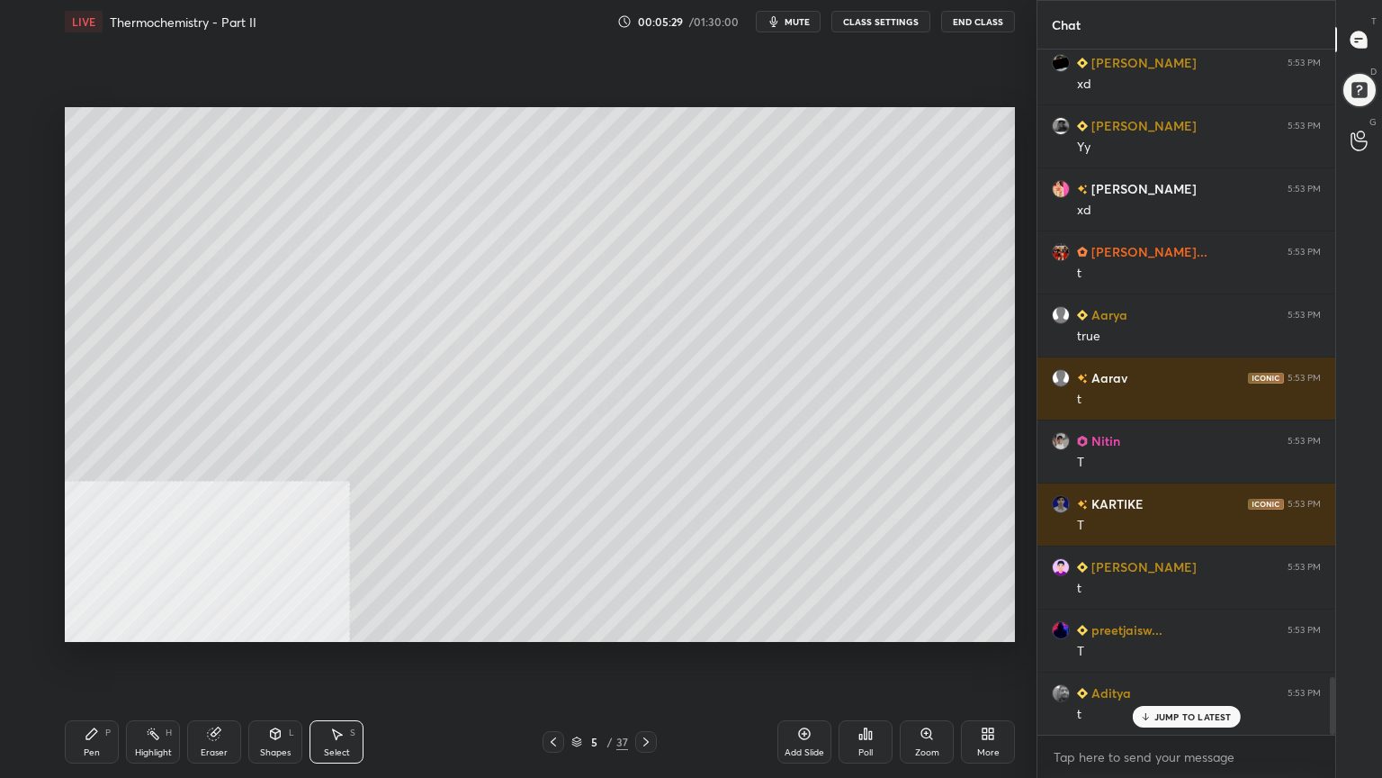
scroll to position [7818, 0]
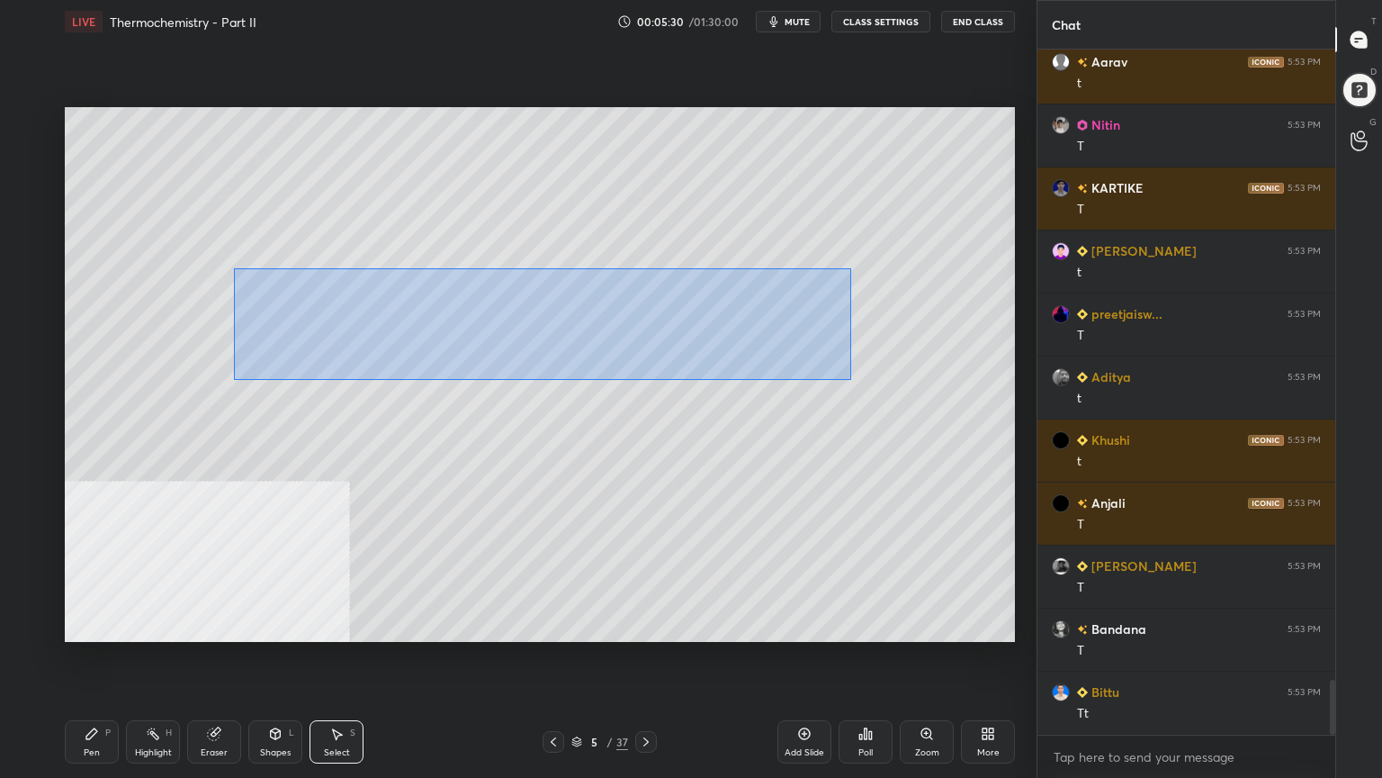
drag, startPoint x: 234, startPoint y: 267, endPoint x: 868, endPoint y: 383, distance: 645.0
click at [868, 383] on div "0 ° Undo Copy Duplicate Duplicate to new slide Delete" at bounding box center [540, 374] width 950 height 535
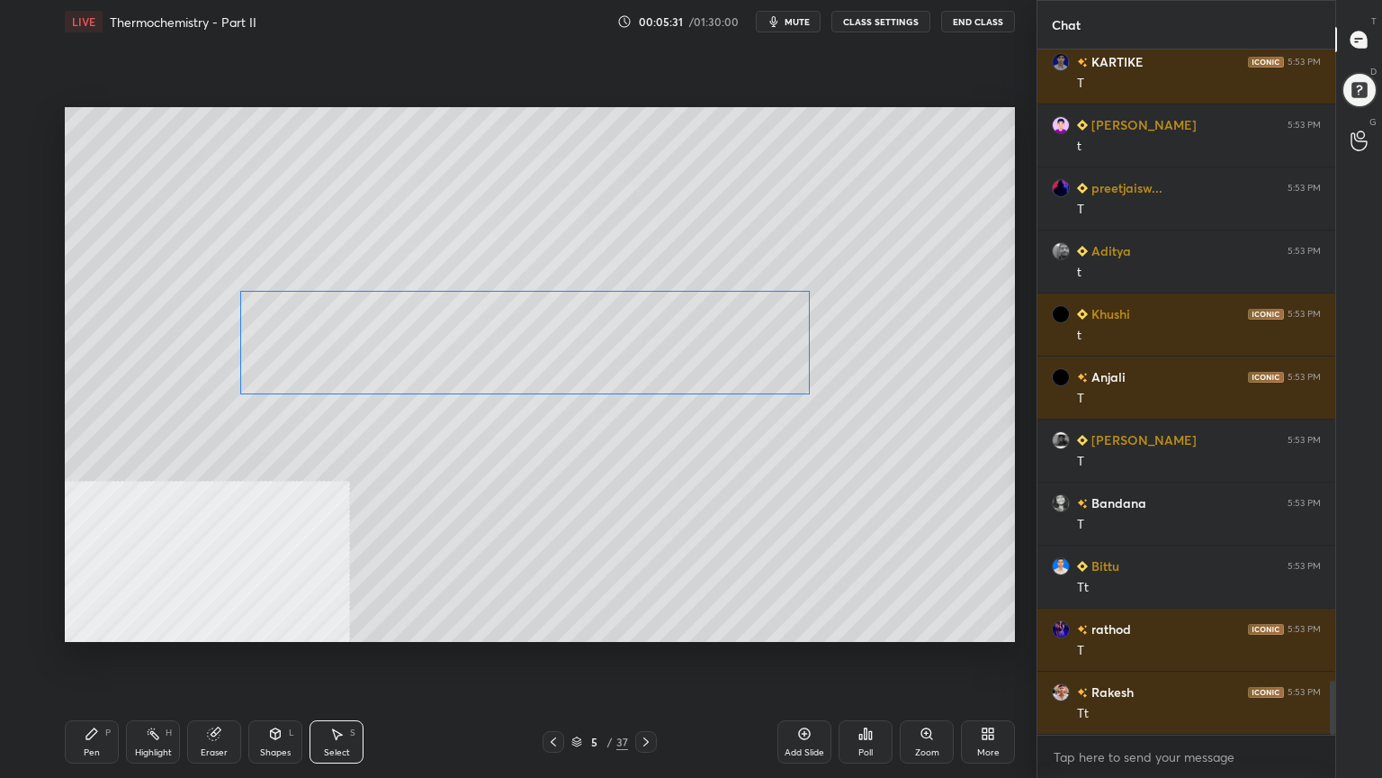
scroll to position [8132, 0]
drag, startPoint x: 692, startPoint y: 338, endPoint x: 700, endPoint y: 345, distance: 10.3
click at [688, 353] on div "0 ° Undo Copy Duplicate Duplicate to new slide Delete" at bounding box center [540, 374] width 950 height 535
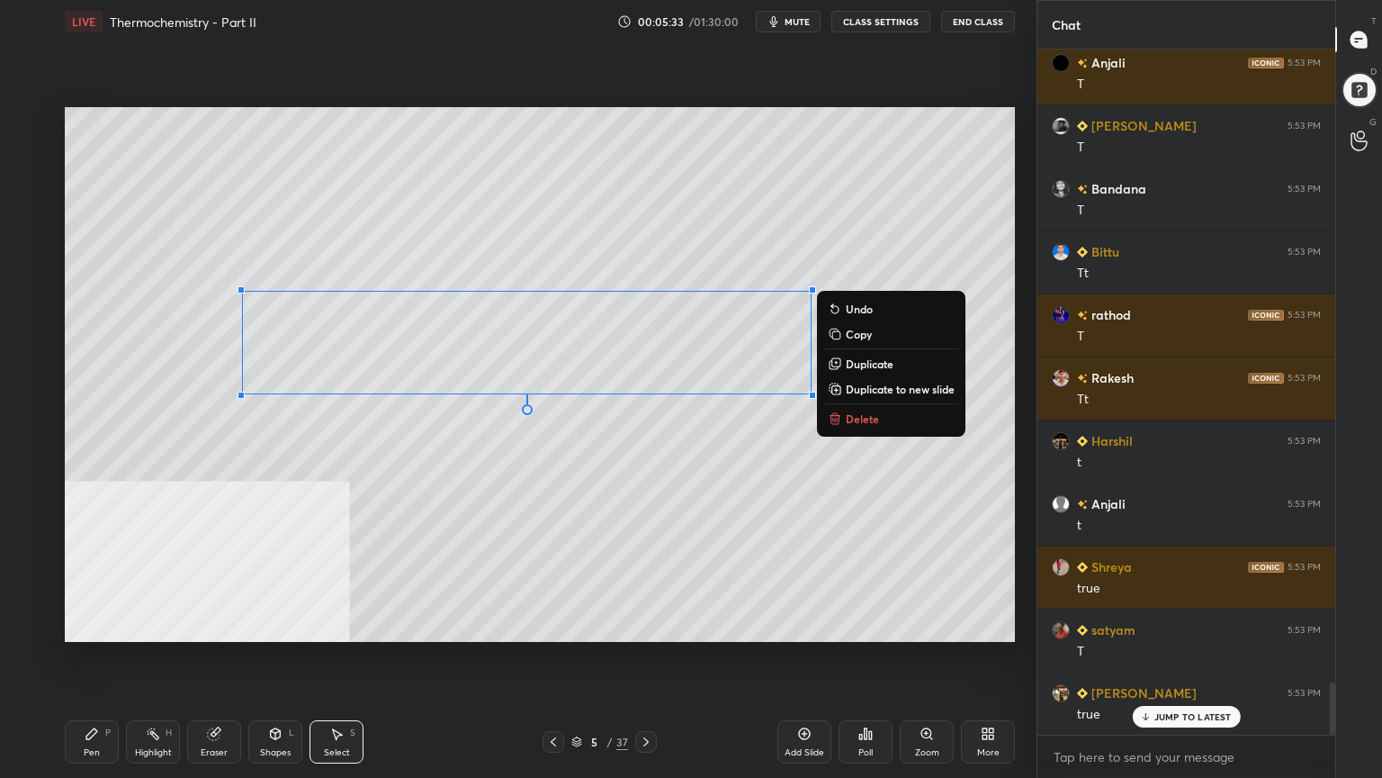
click at [84, 625] on div "Pen" at bounding box center [92, 752] width 16 height 9
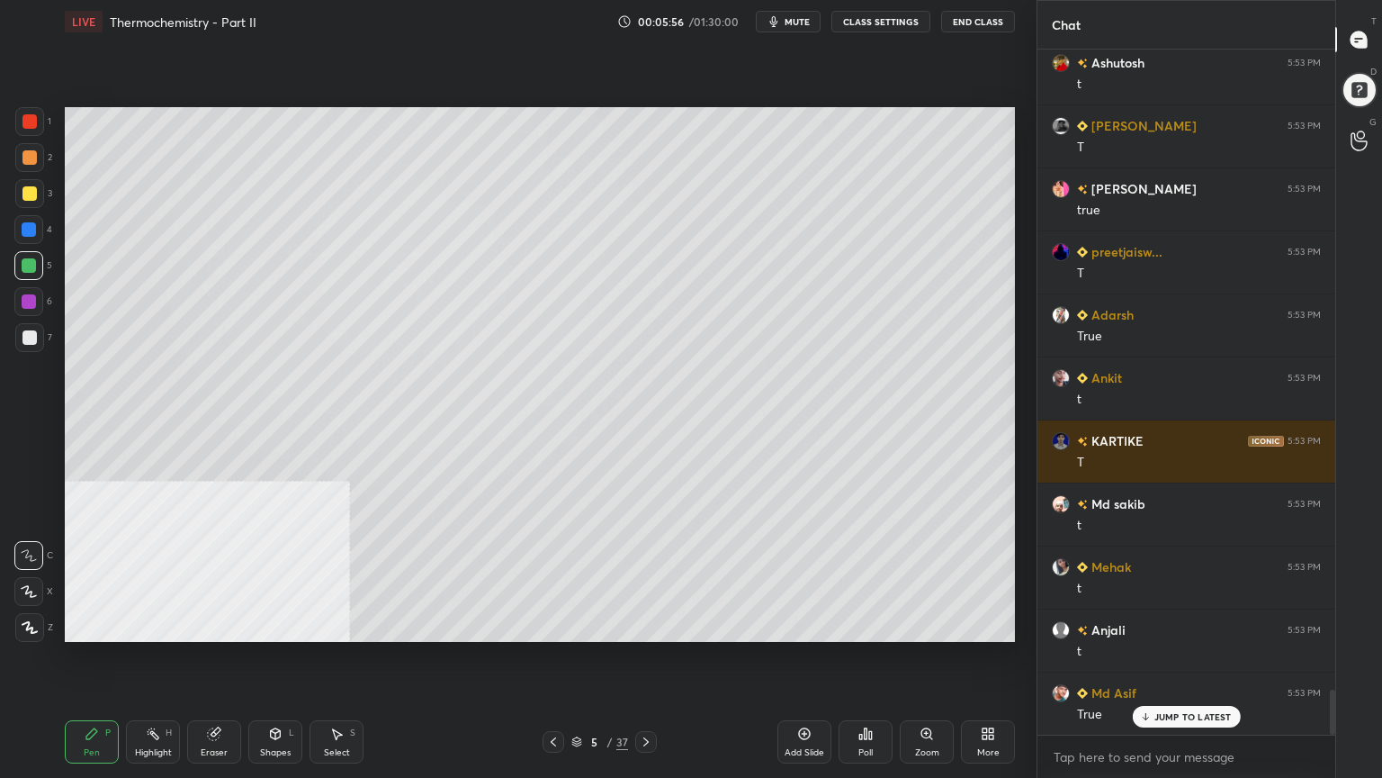
scroll to position [10086, 0]
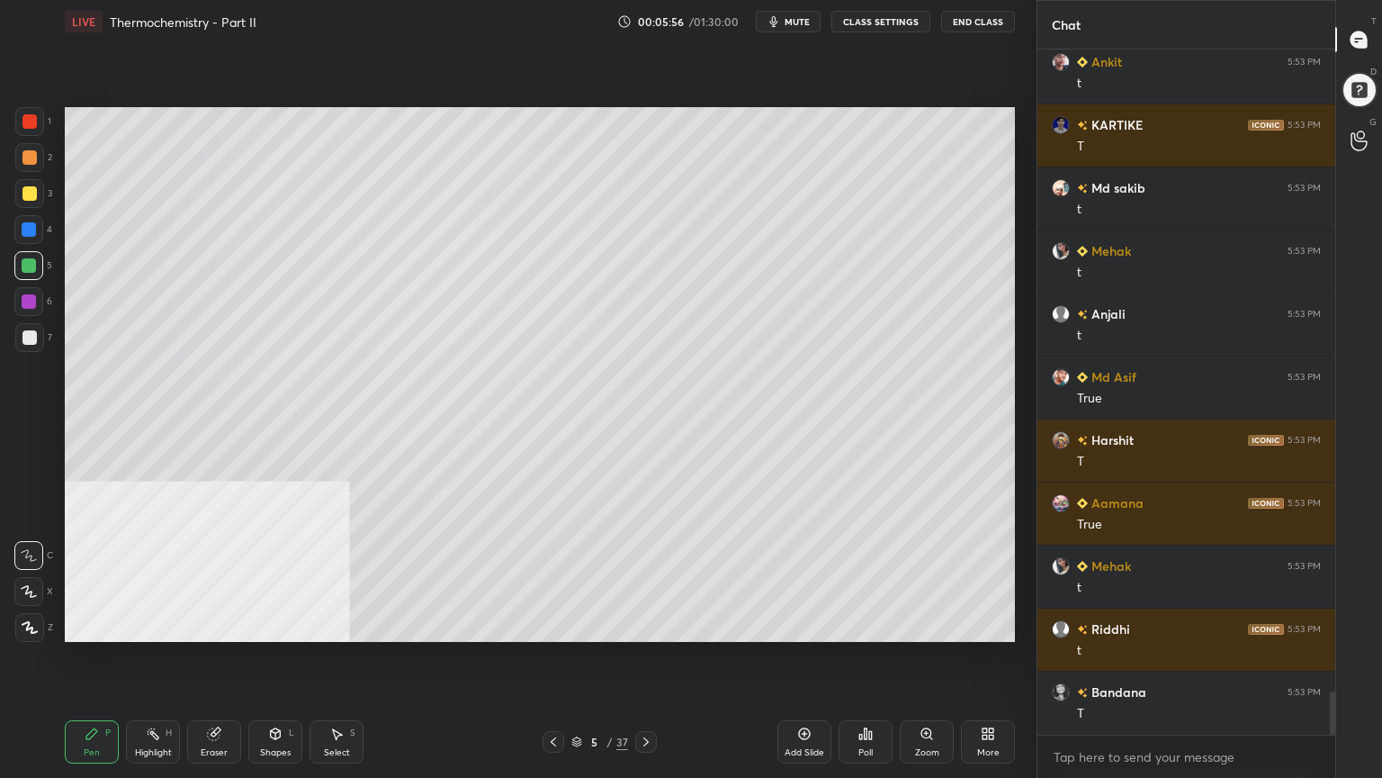
click at [351, 625] on div "Select S" at bounding box center [337, 741] width 54 height 43
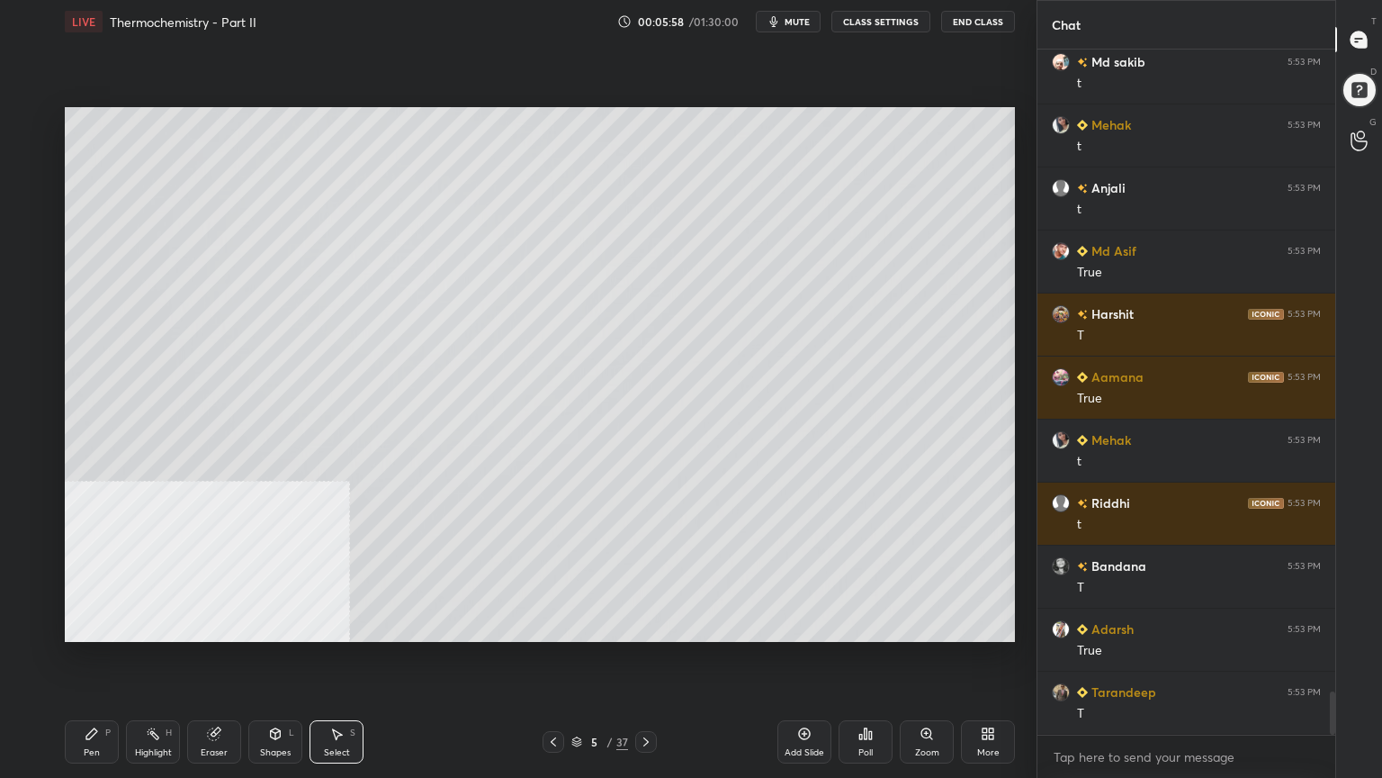
scroll to position [10464, 0]
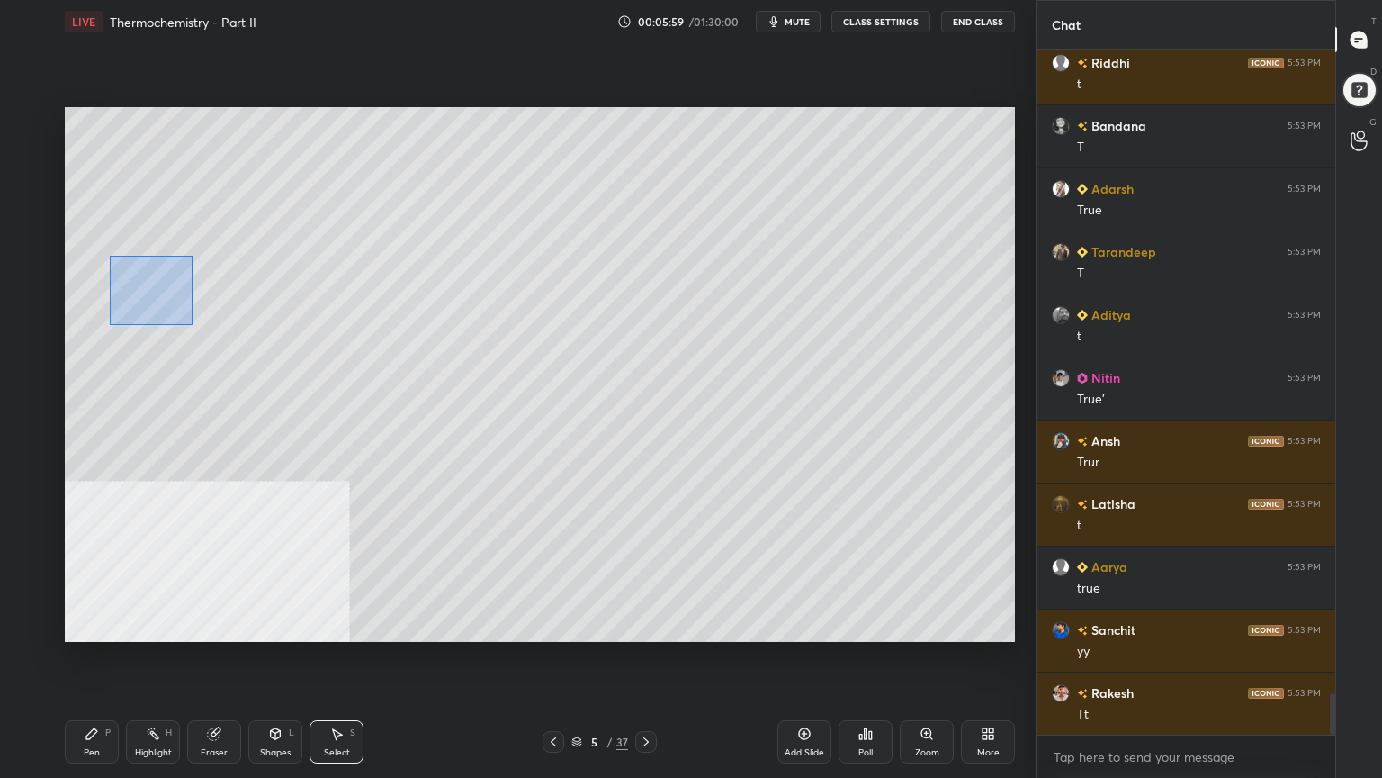
drag, startPoint x: 110, startPoint y: 256, endPoint x: 184, endPoint y: 315, distance: 94.7
click at [193, 324] on div "0 ° Undo Copy Duplicate Duplicate to new slide Delete" at bounding box center [540, 374] width 950 height 535
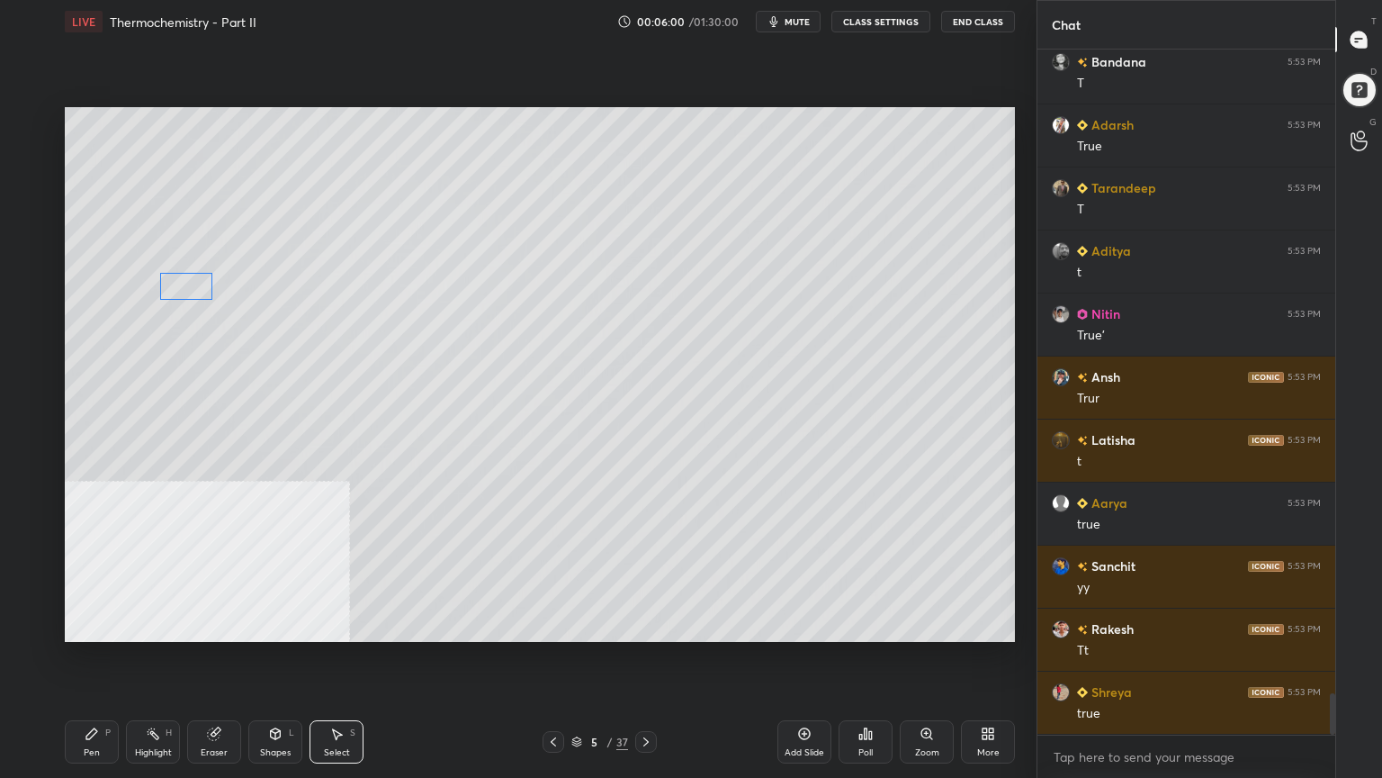
drag, startPoint x: 151, startPoint y: 291, endPoint x: 187, endPoint y: 283, distance: 36.9
click at [187, 283] on div "0 ° Undo Copy Duplicate Duplicate to new slide Delete" at bounding box center [540, 374] width 950 height 535
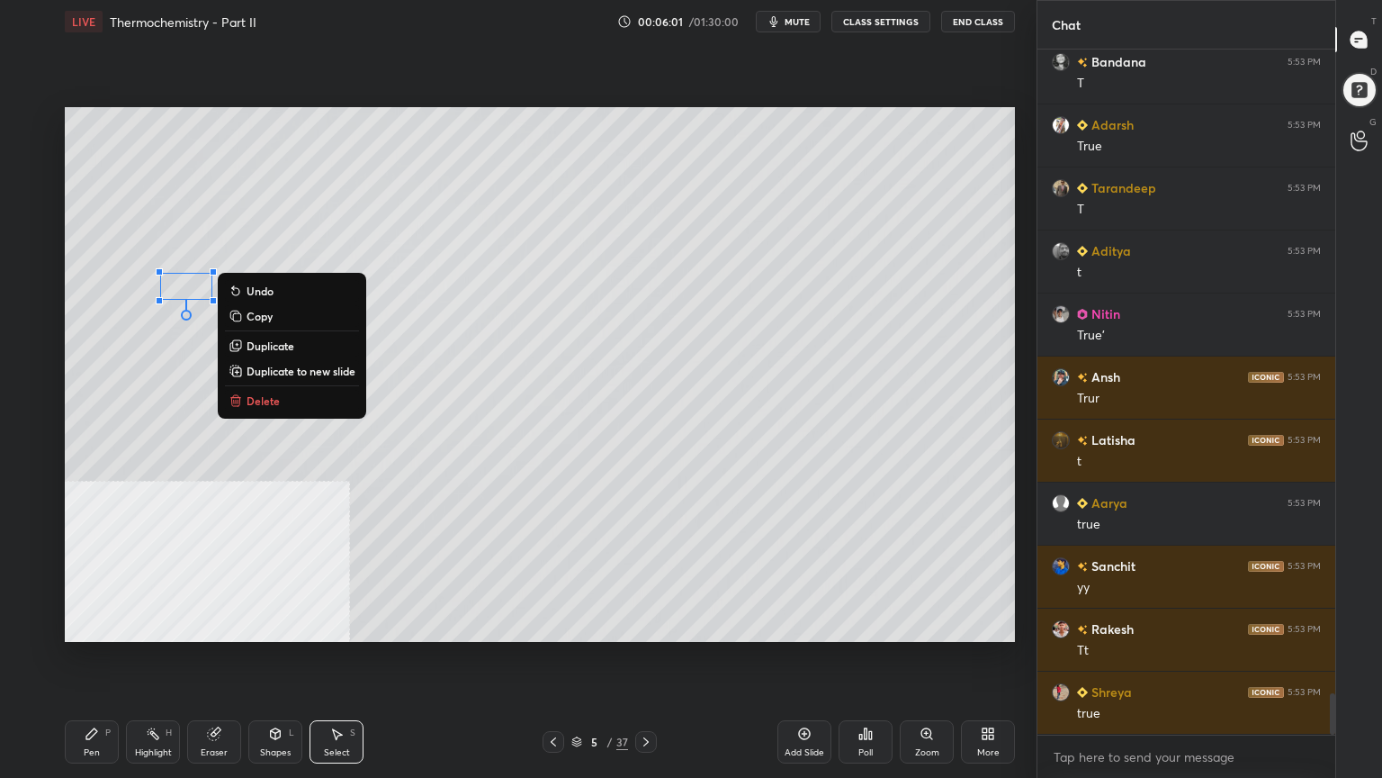
click at [127, 425] on div "0 ° Undo Copy Duplicate Duplicate to new slide Delete" at bounding box center [540, 374] width 950 height 535
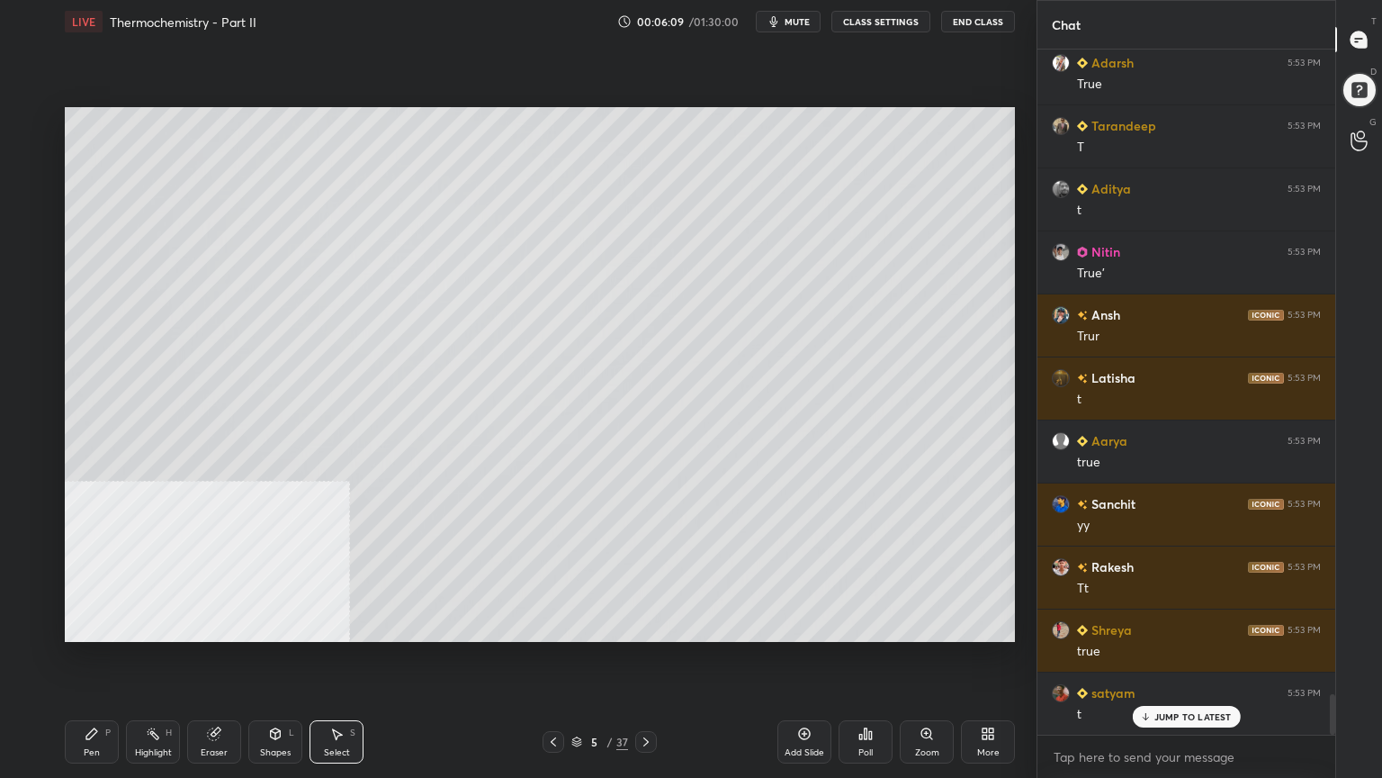
scroll to position [10842, 0]
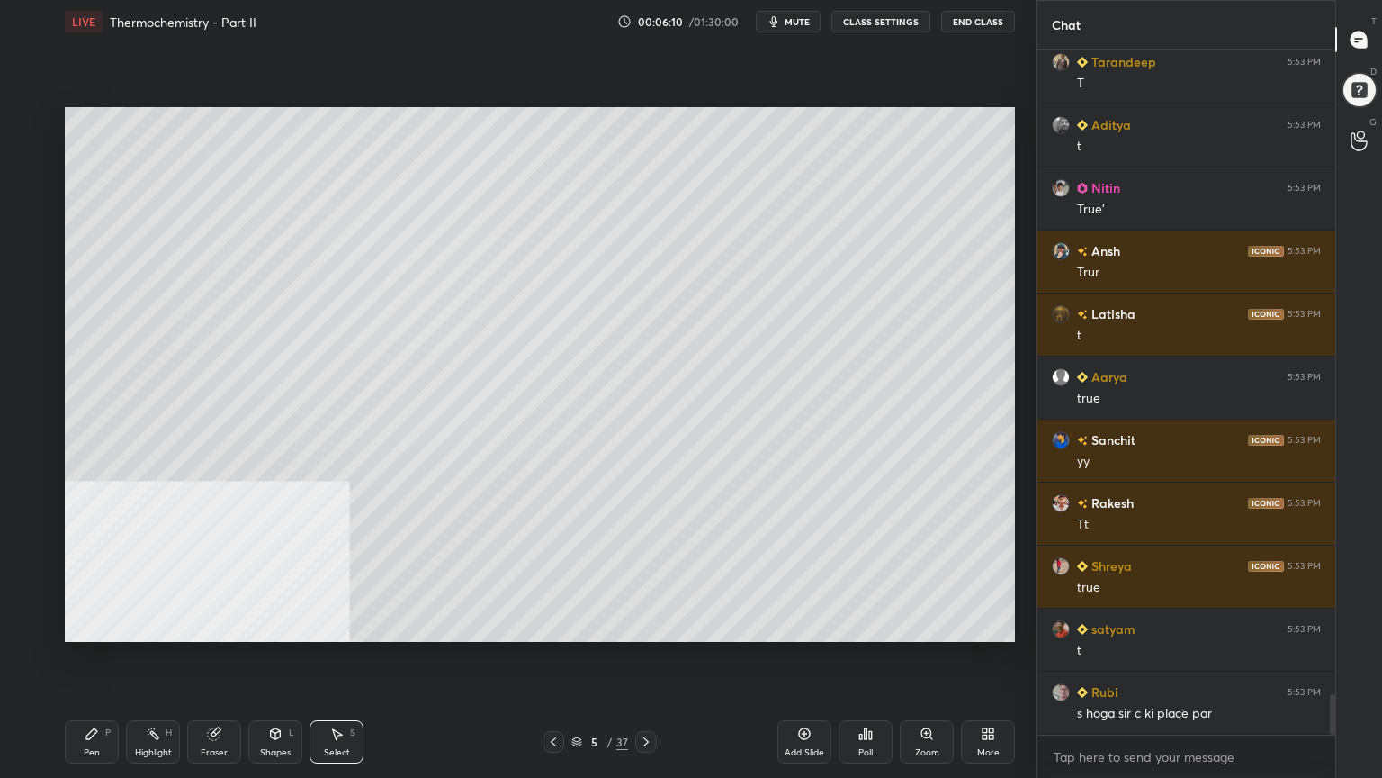
click at [89, 625] on div "Pen P" at bounding box center [92, 741] width 54 height 43
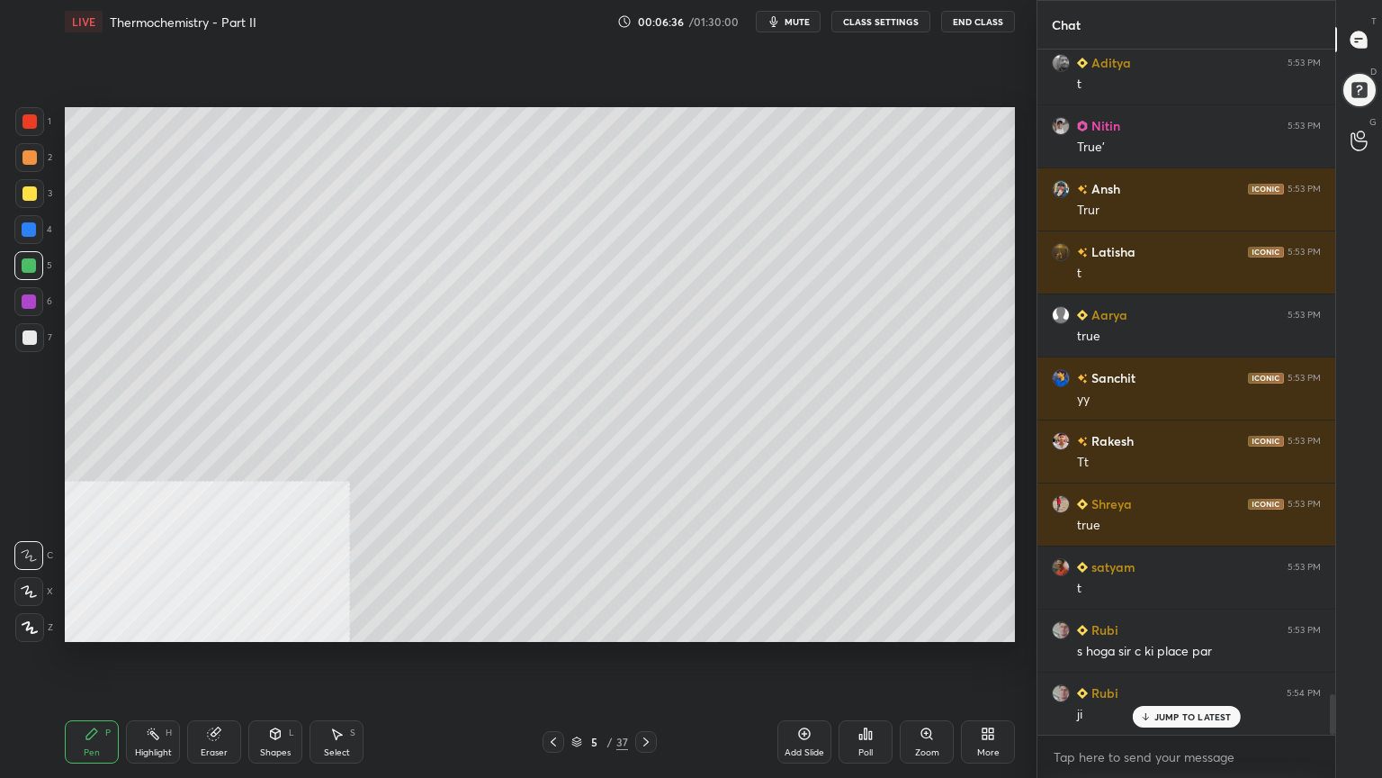
scroll to position [10922, 0]
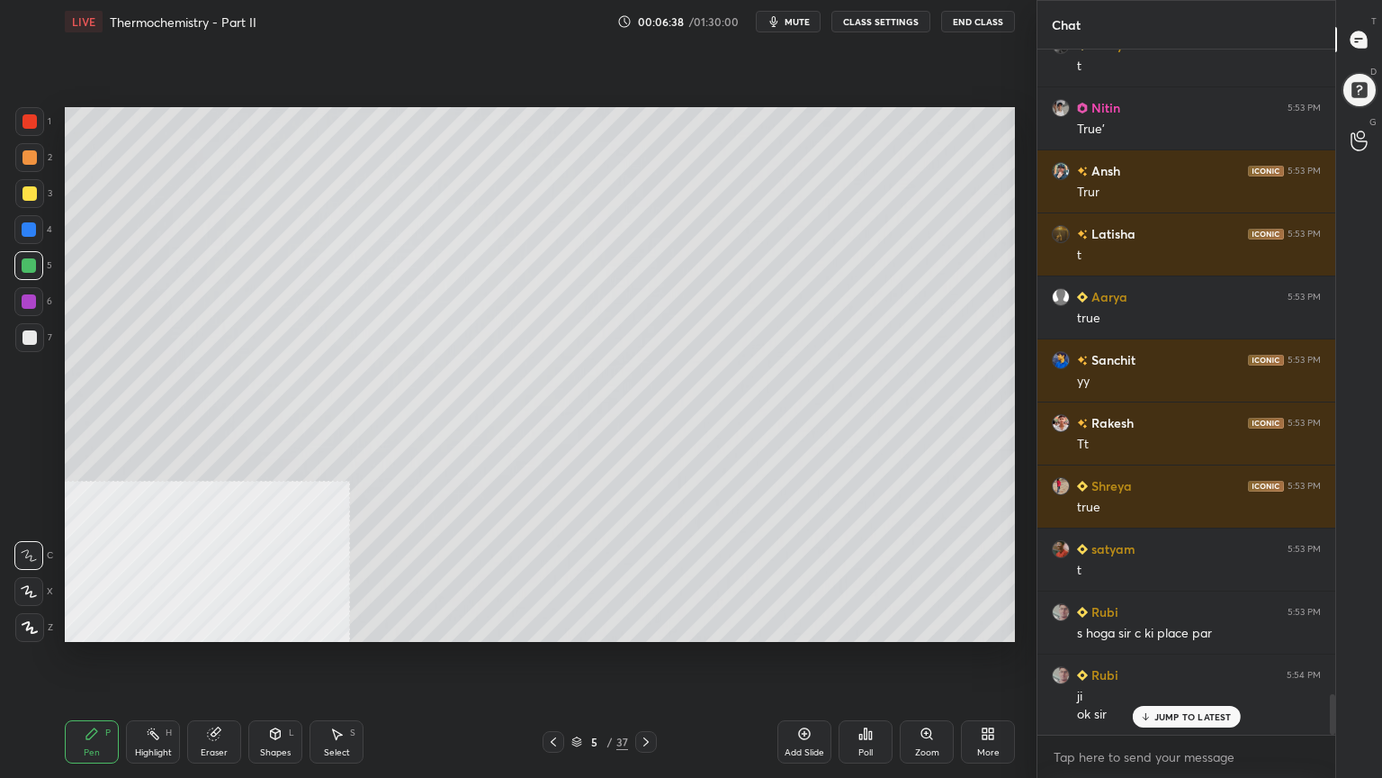
drag, startPoint x: 33, startPoint y: 189, endPoint x: 63, endPoint y: 267, distance: 83.7
click at [35, 191] on div at bounding box center [29, 193] width 14 height 14
drag, startPoint x: 23, startPoint y: 274, endPoint x: 32, endPoint y: 273, distance: 9.0
click at [22, 273] on div at bounding box center [28, 265] width 29 height 29
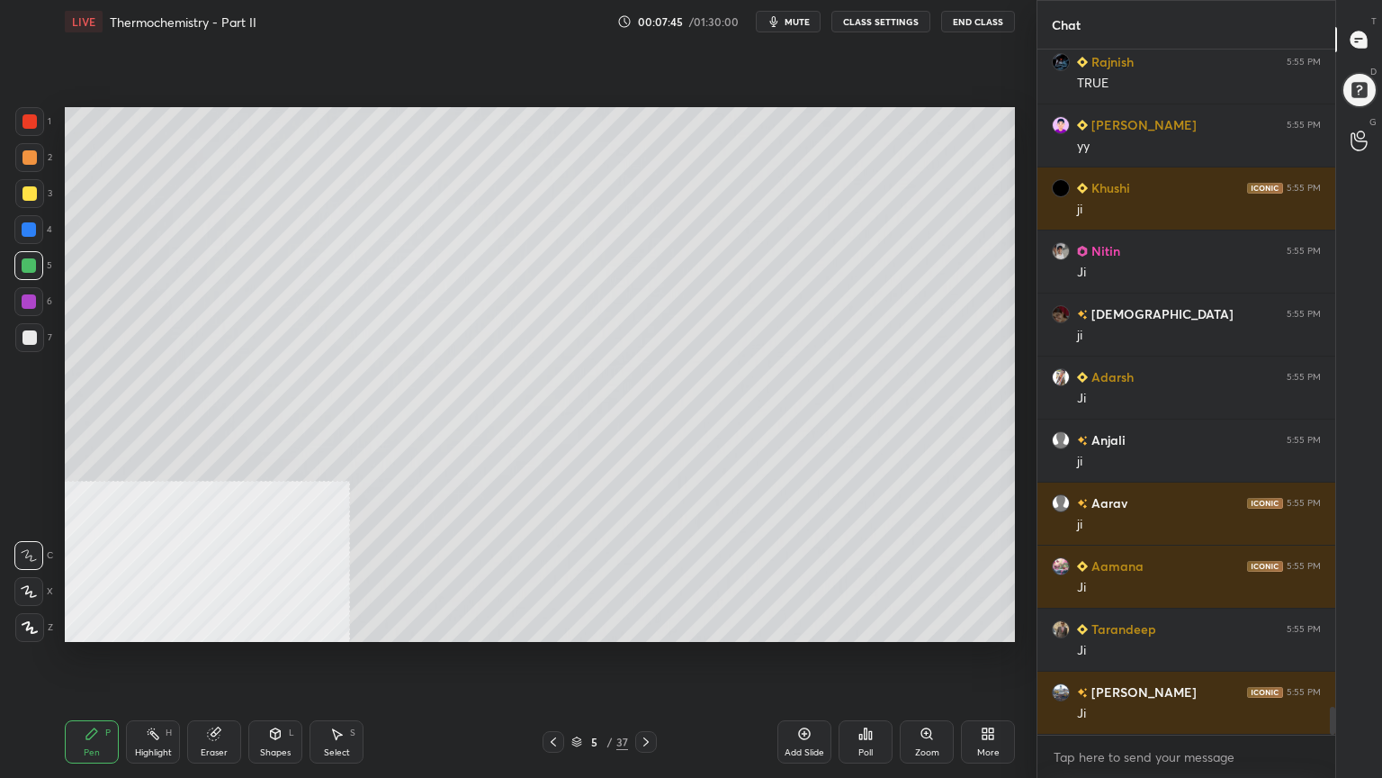
scroll to position [16340, 0]
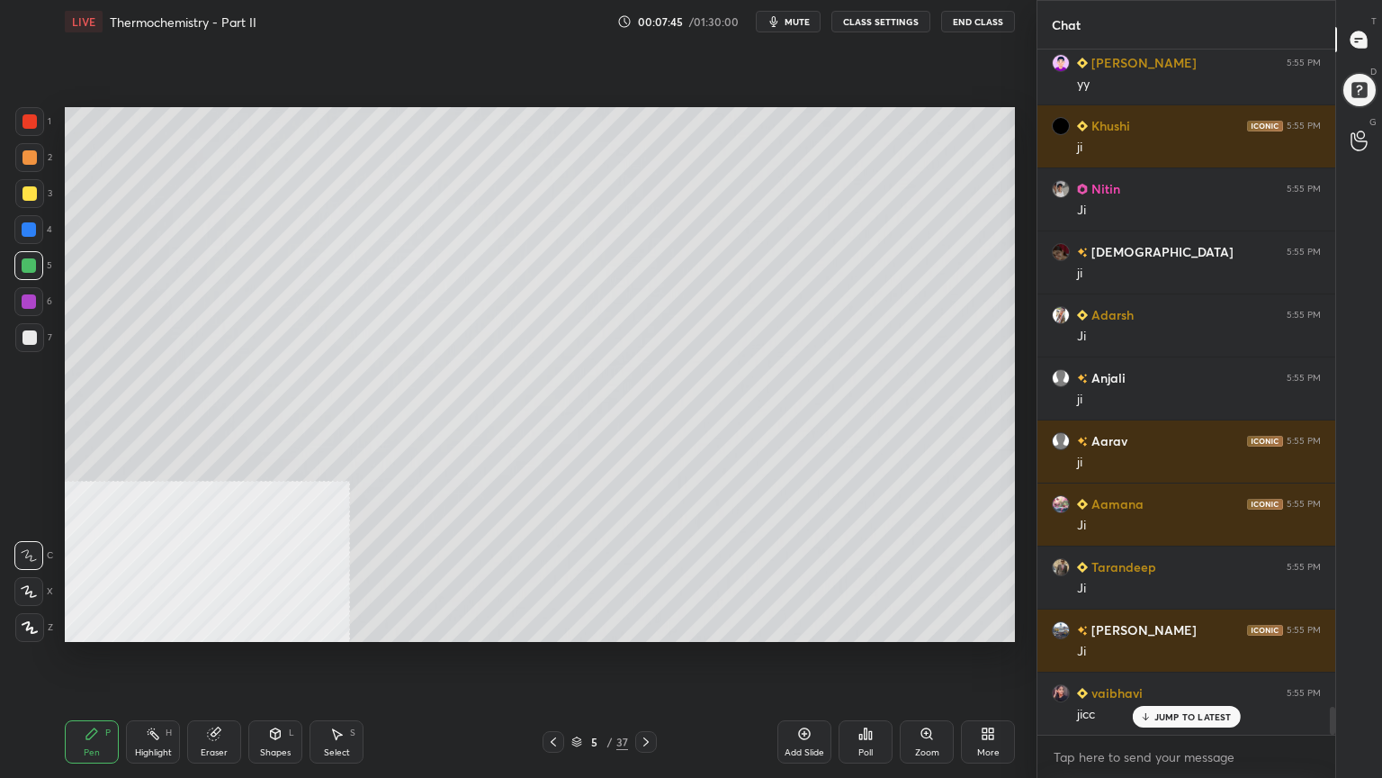
click at [23, 196] on div at bounding box center [29, 193] width 14 height 14
click at [648, 625] on icon at bounding box center [646, 741] width 14 height 14
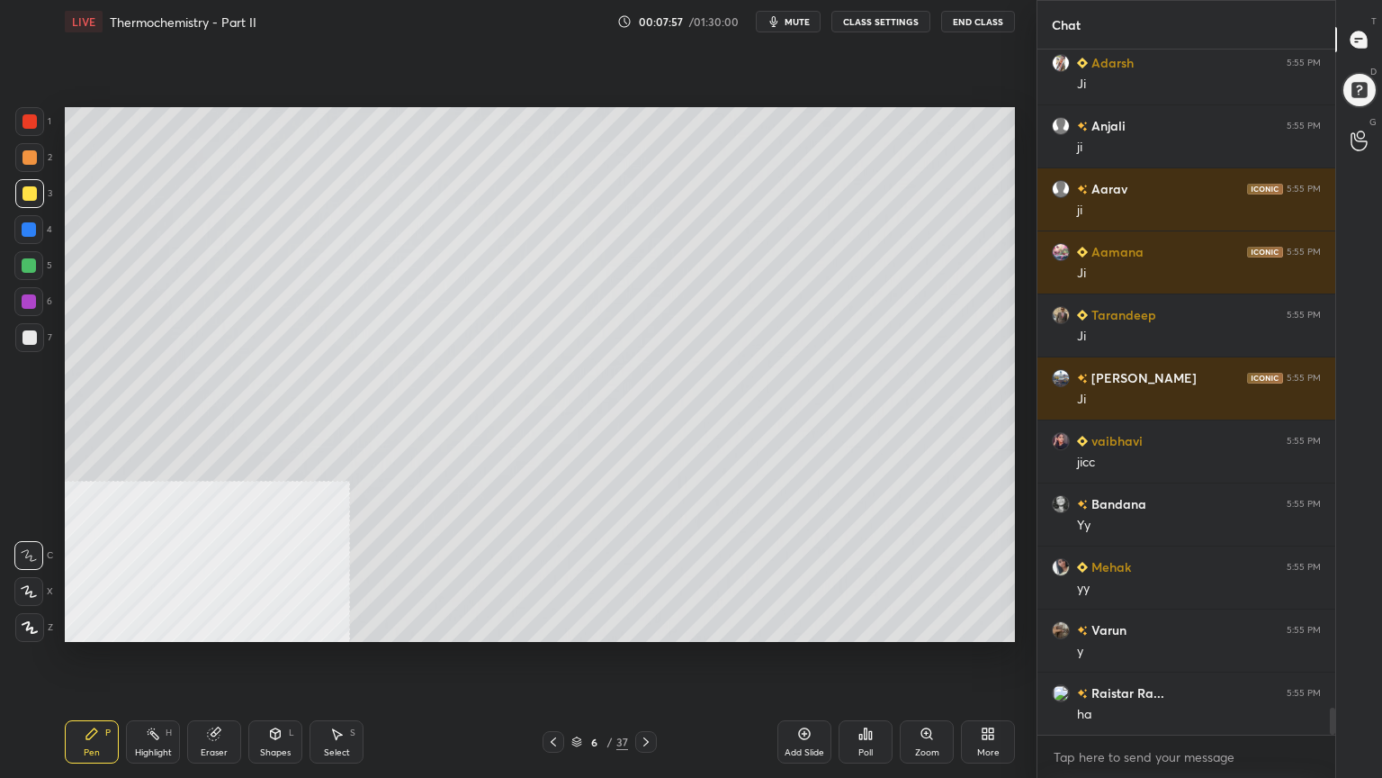
scroll to position [16635, 0]
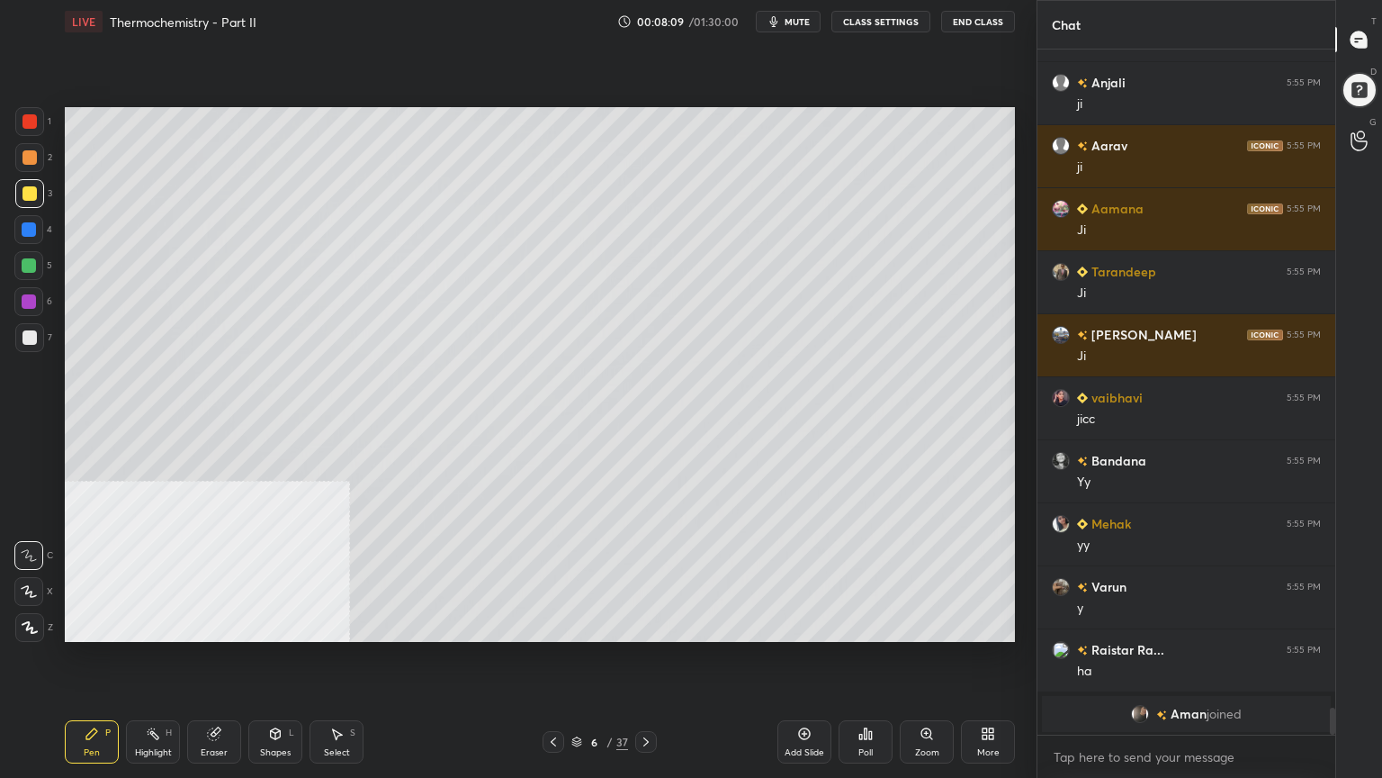
drag, startPoint x: 32, startPoint y: 270, endPoint x: 35, endPoint y: 259, distance: 11.1
click at [32, 270] on div at bounding box center [29, 265] width 14 height 14
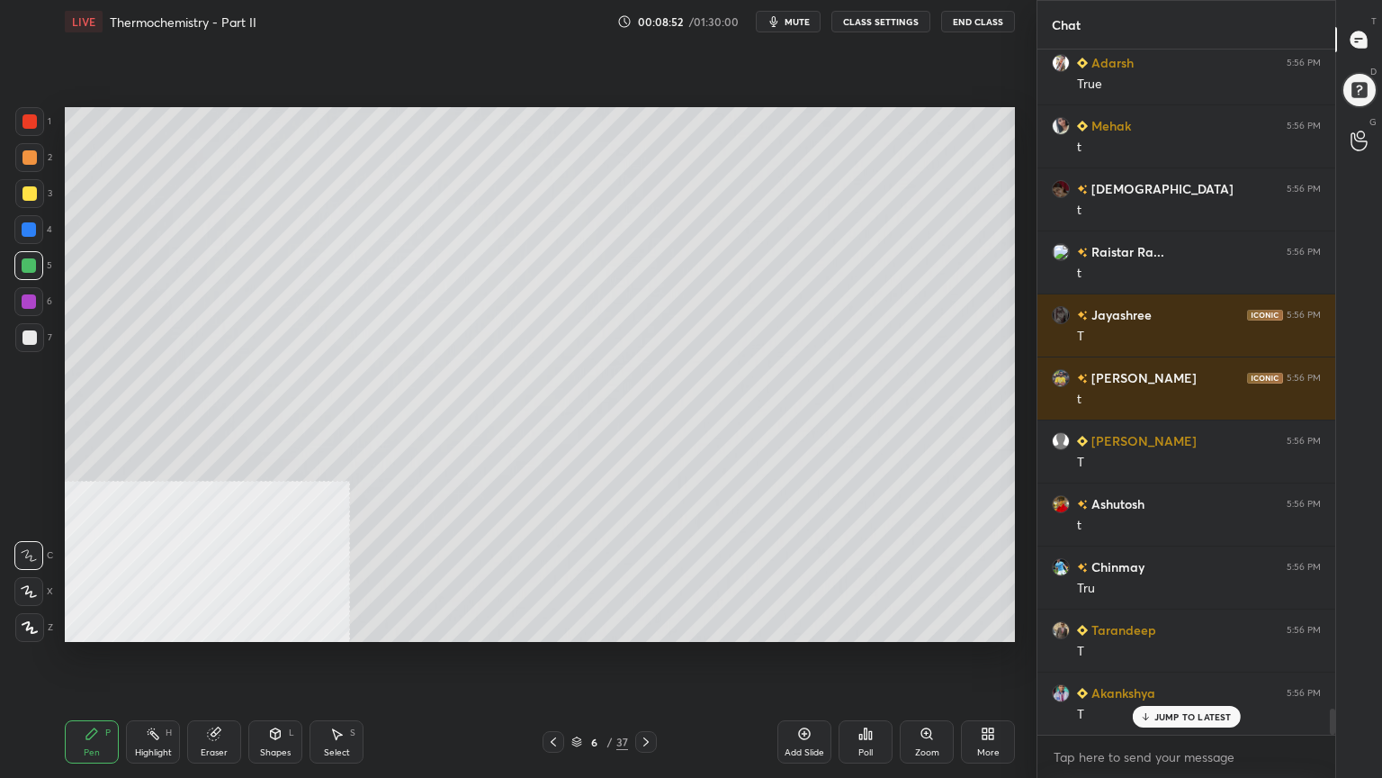
scroll to position [17545, 0]
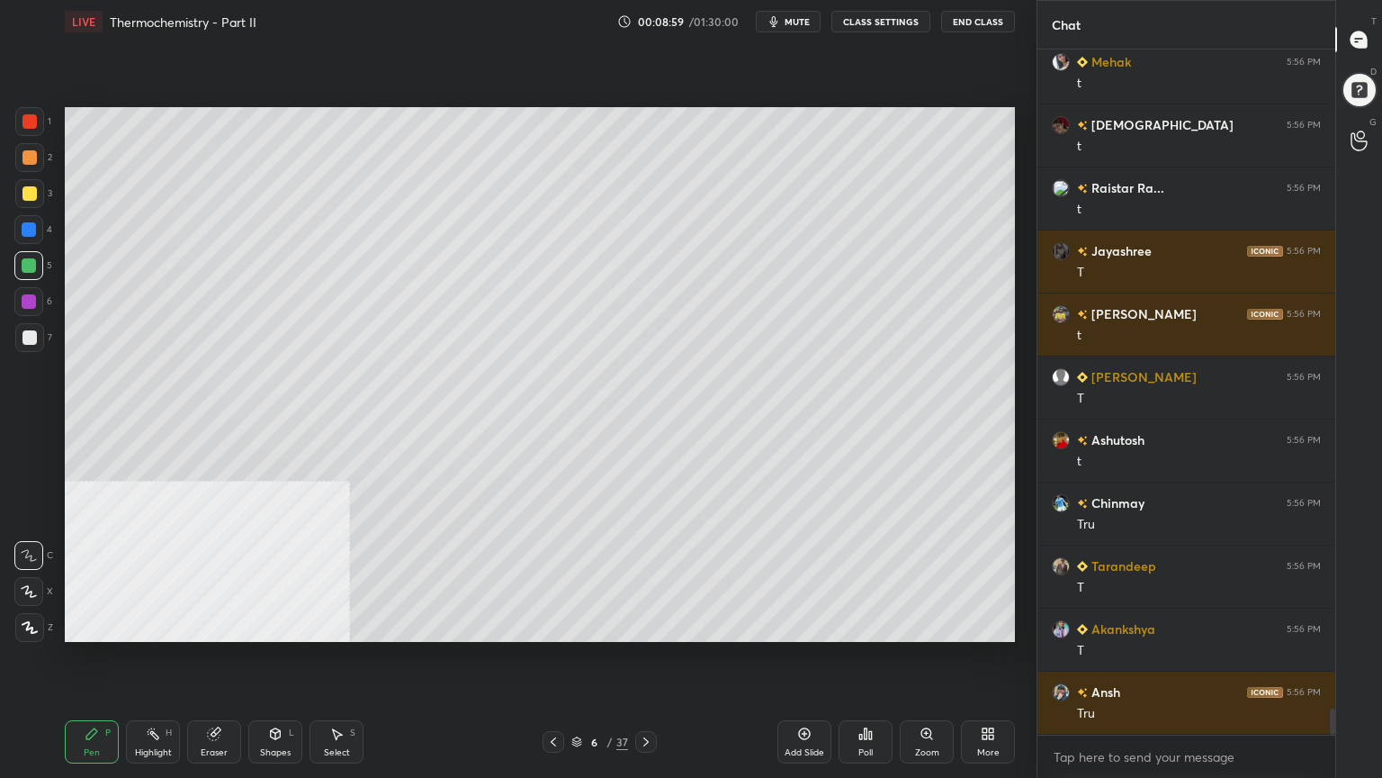
click at [24, 196] on div at bounding box center [29, 193] width 14 height 14
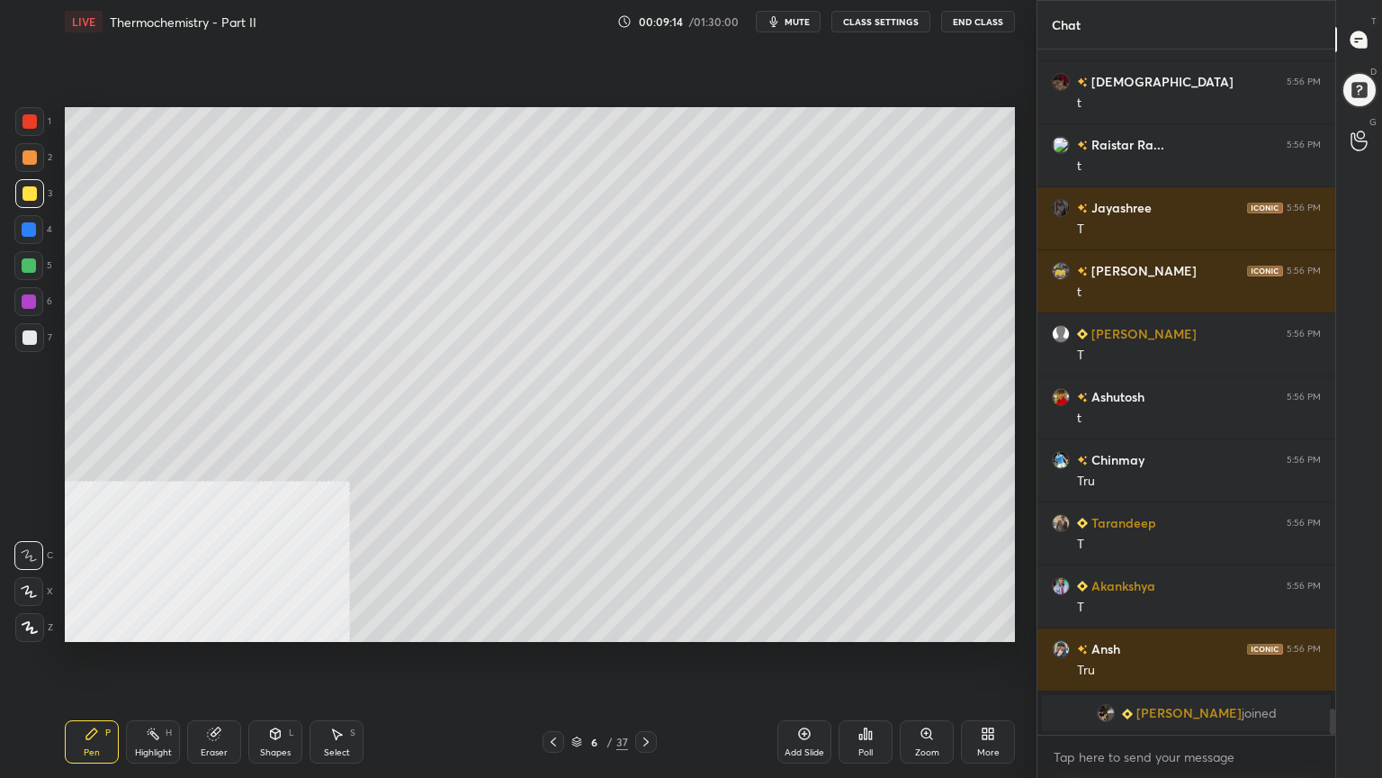
drag, startPoint x: 27, startPoint y: 265, endPoint x: 62, endPoint y: 274, distance: 36.2
click at [29, 265] on div at bounding box center [29, 265] width 14 height 14
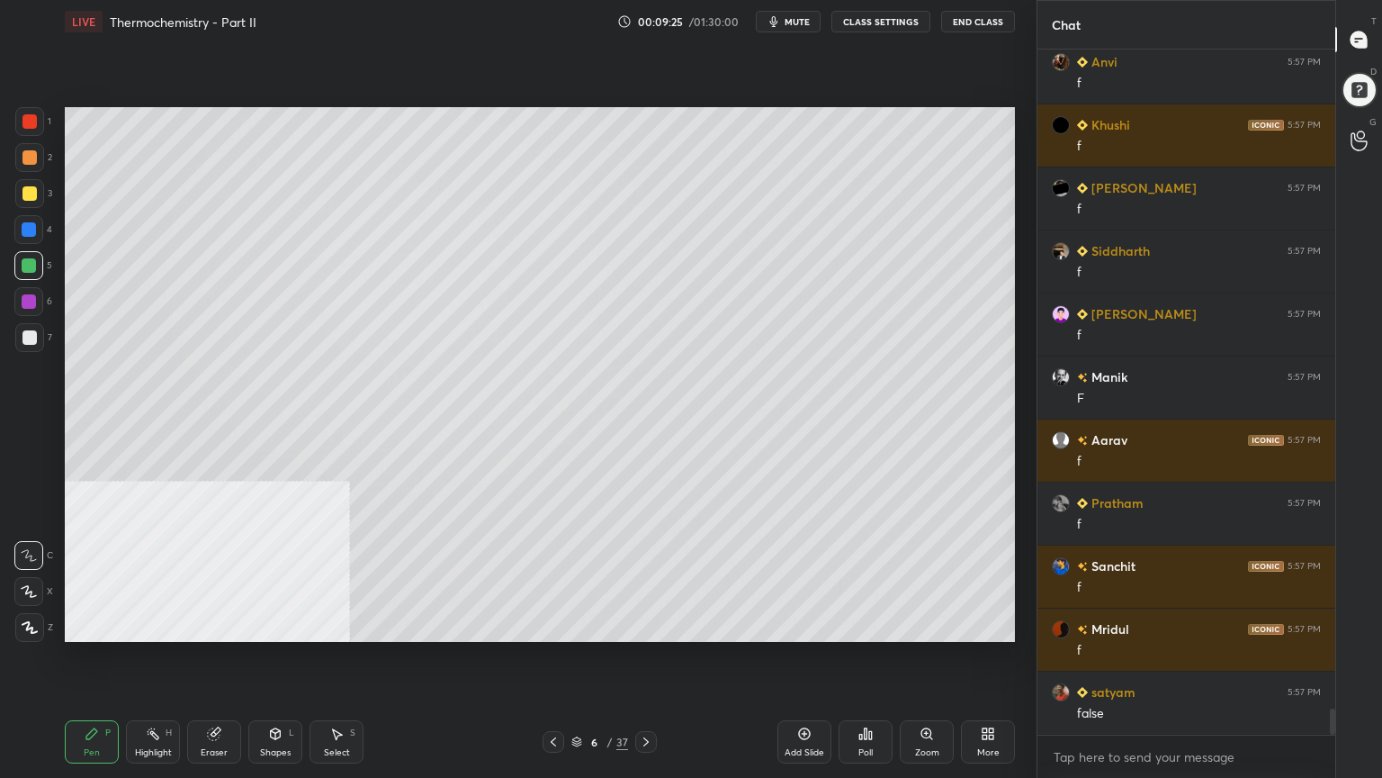
scroll to position [17294, 0]
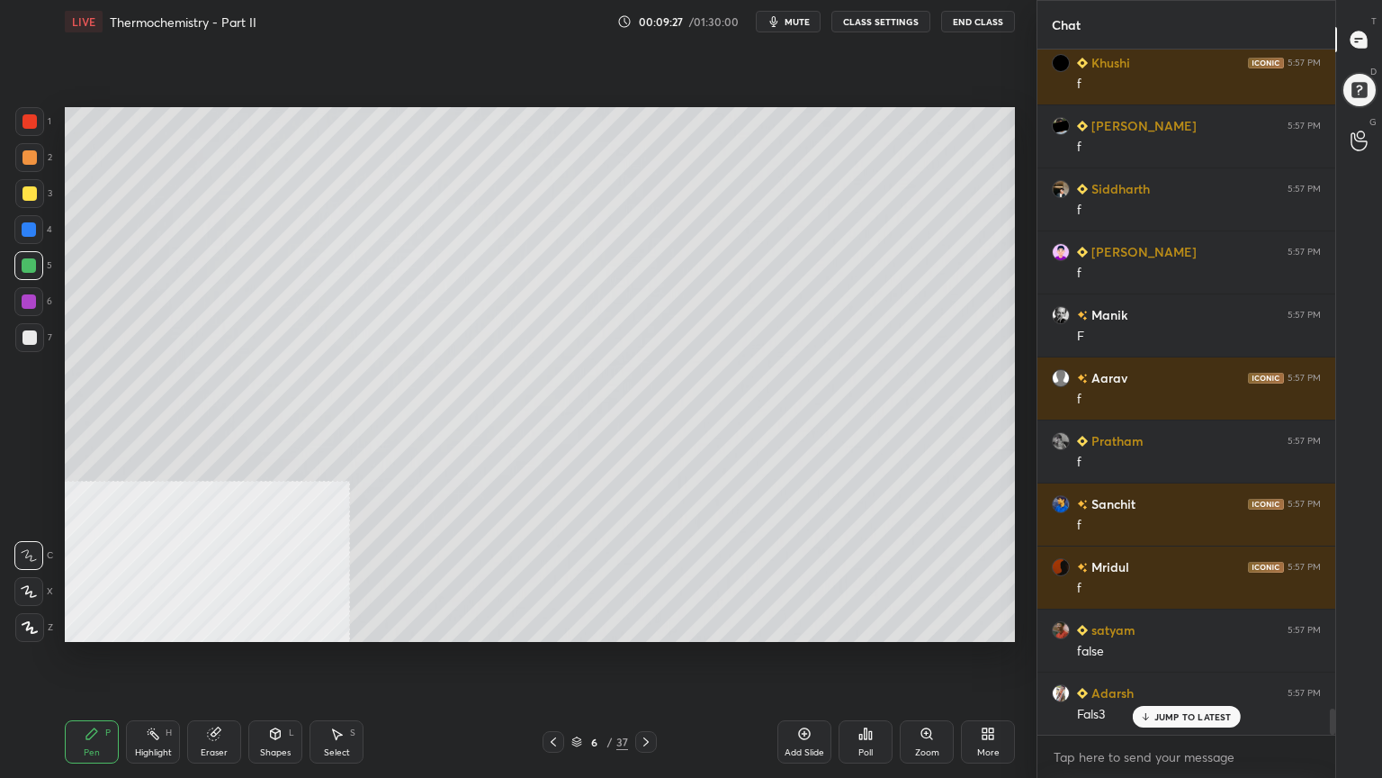
click at [337, 625] on div "Select S" at bounding box center [337, 741] width 54 height 43
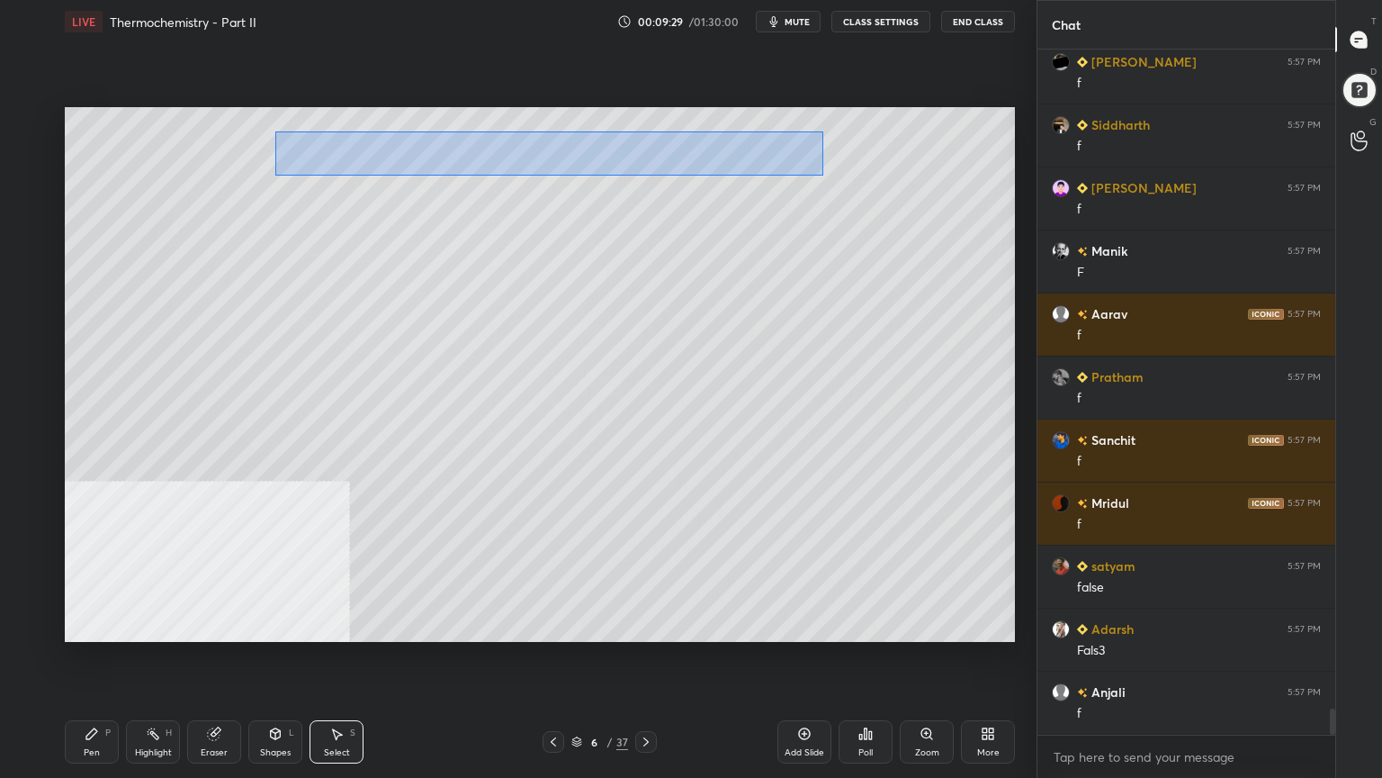
drag, startPoint x: 274, startPoint y: 131, endPoint x: 823, endPoint y: 175, distance: 550.8
click at [823, 175] on div "0 ° Undo Copy Duplicate Duplicate to new slide Delete" at bounding box center [540, 374] width 950 height 535
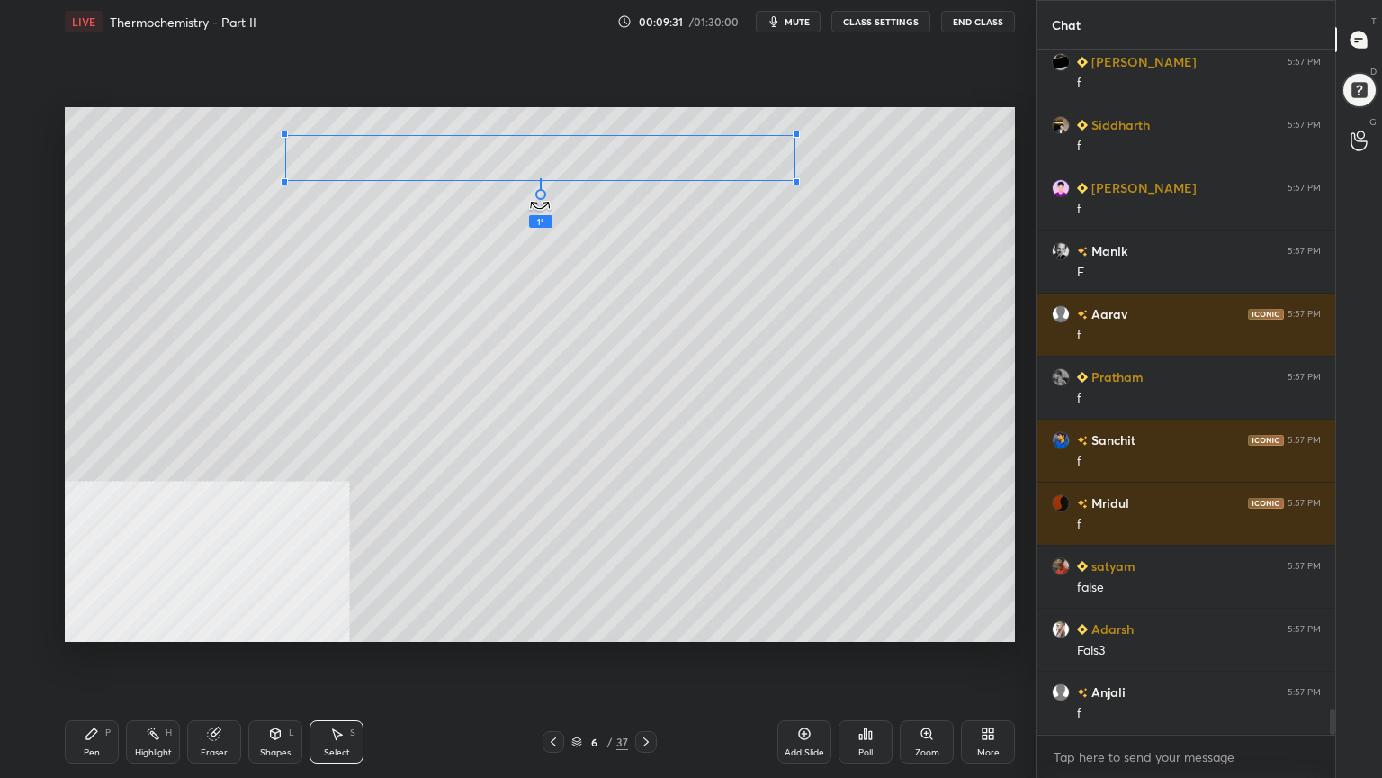
scroll to position [17420, 0]
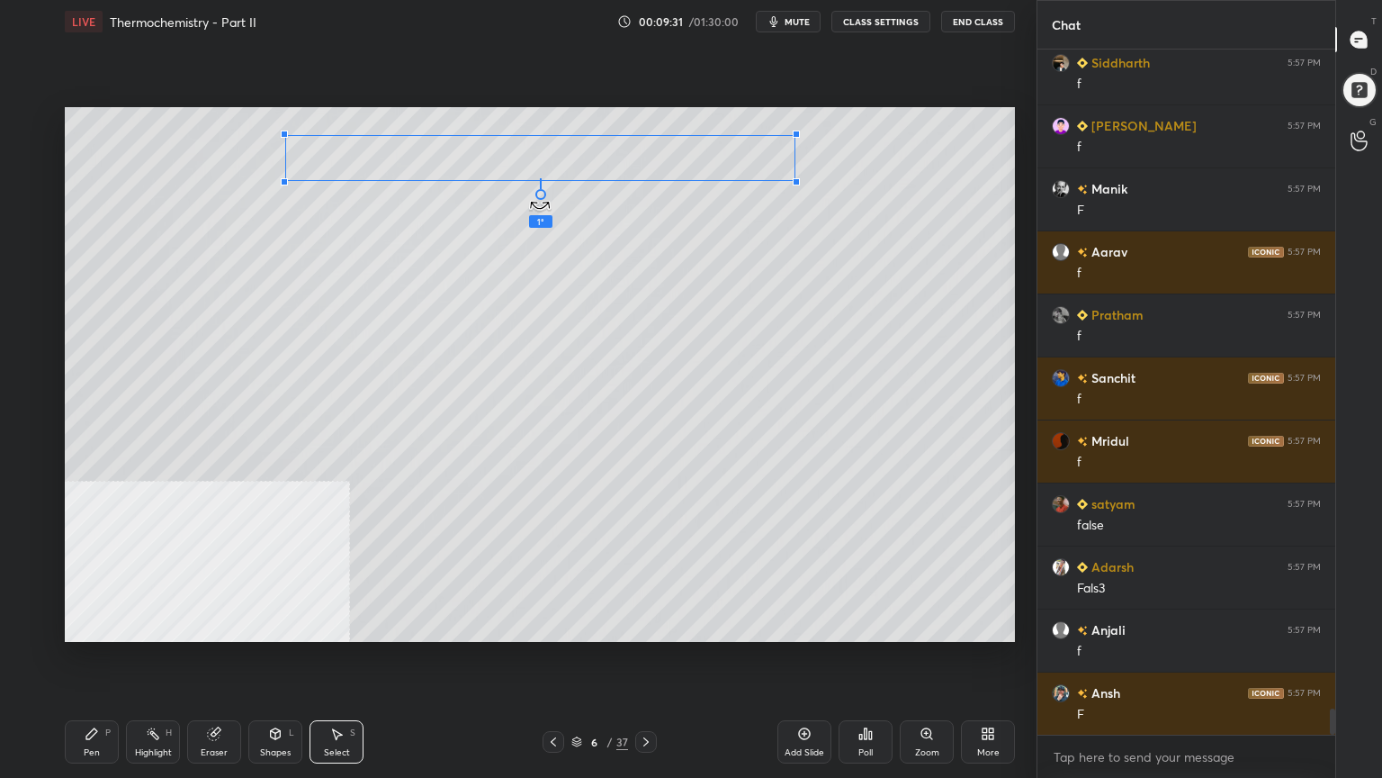
click at [540, 198] on div at bounding box center [540, 194] width 11 height 11
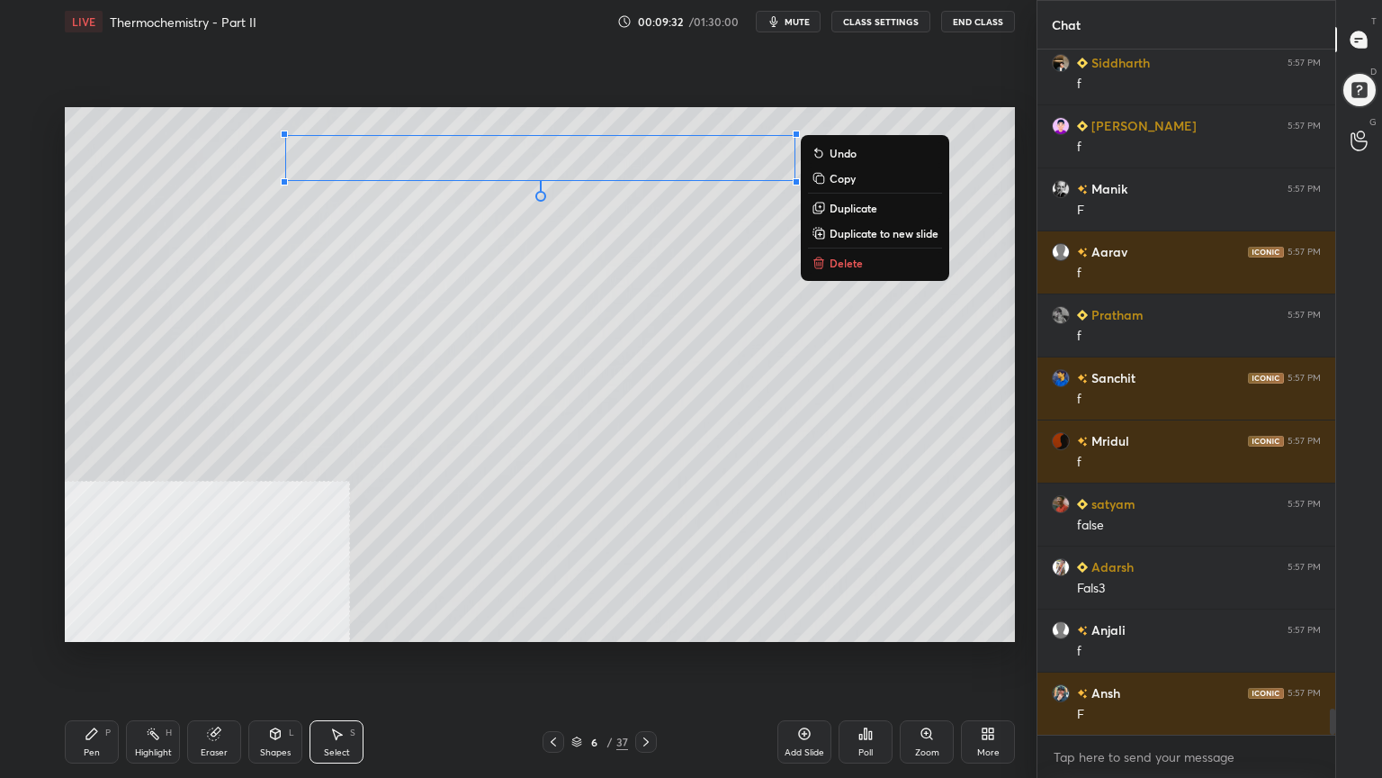
scroll to position [17484, 0]
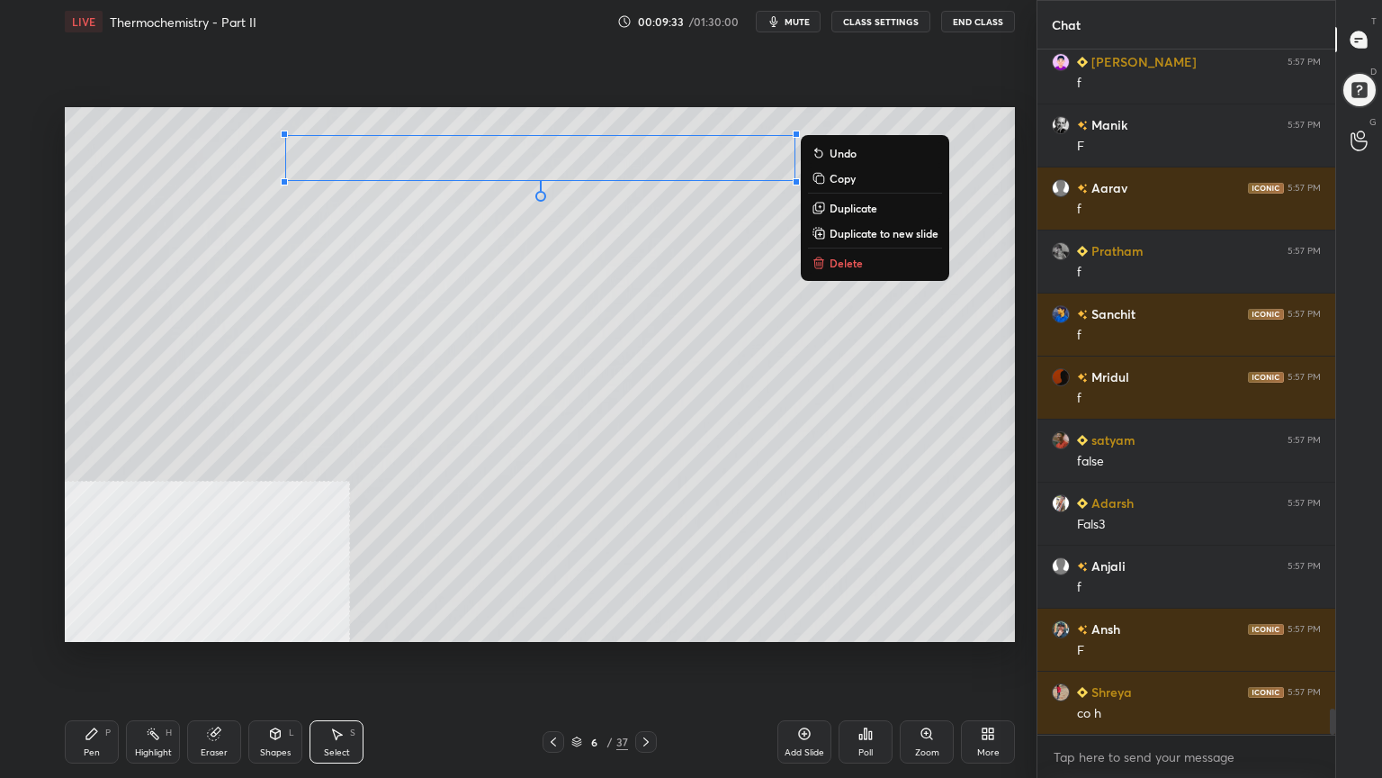
drag, startPoint x: 85, startPoint y: 747, endPoint x: 186, endPoint y: 648, distance: 141.3
click at [85, 625] on div "Pen" at bounding box center [92, 752] width 16 height 9
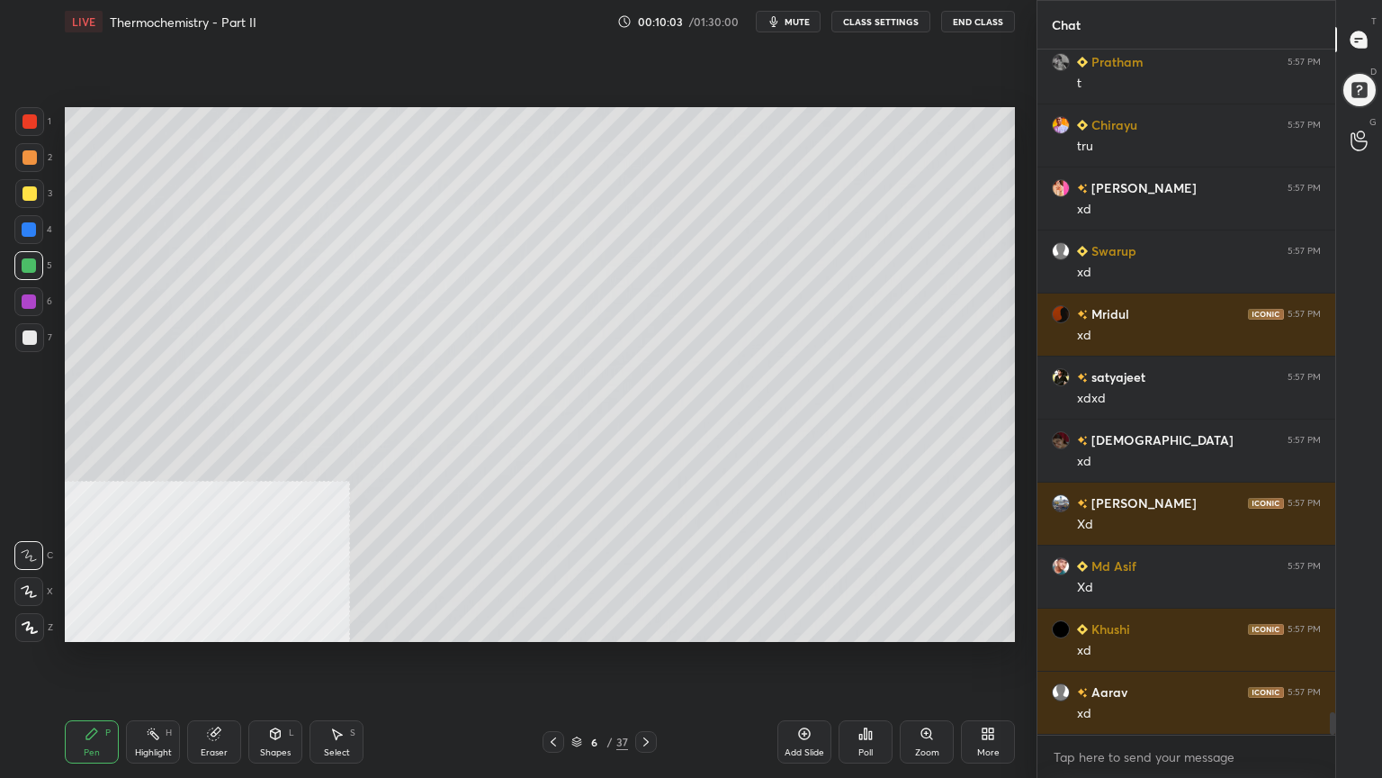
scroll to position [20570, 0]
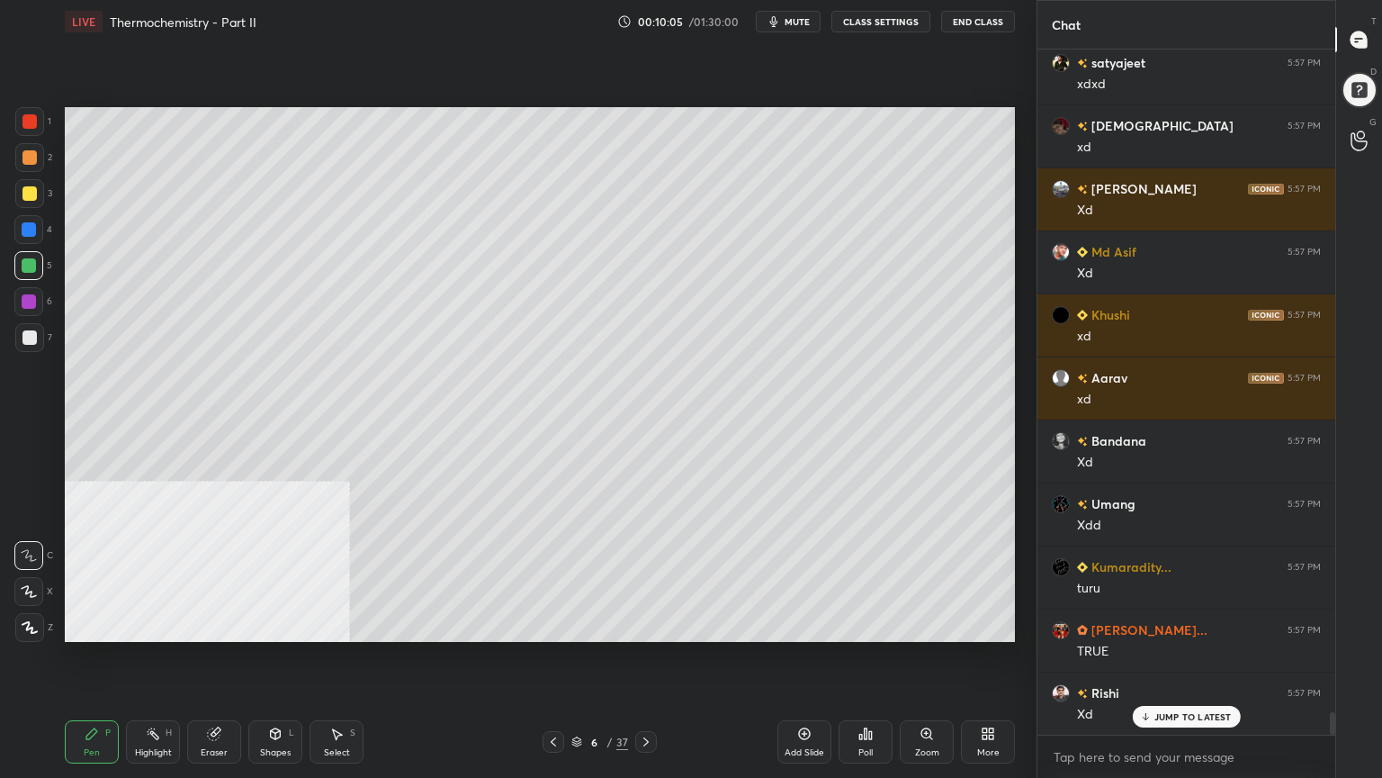
drag, startPoint x: 28, startPoint y: 196, endPoint x: 39, endPoint y: 231, distance: 36.7
click at [28, 195] on div at bounding box center [29, 193] width 14 height 14
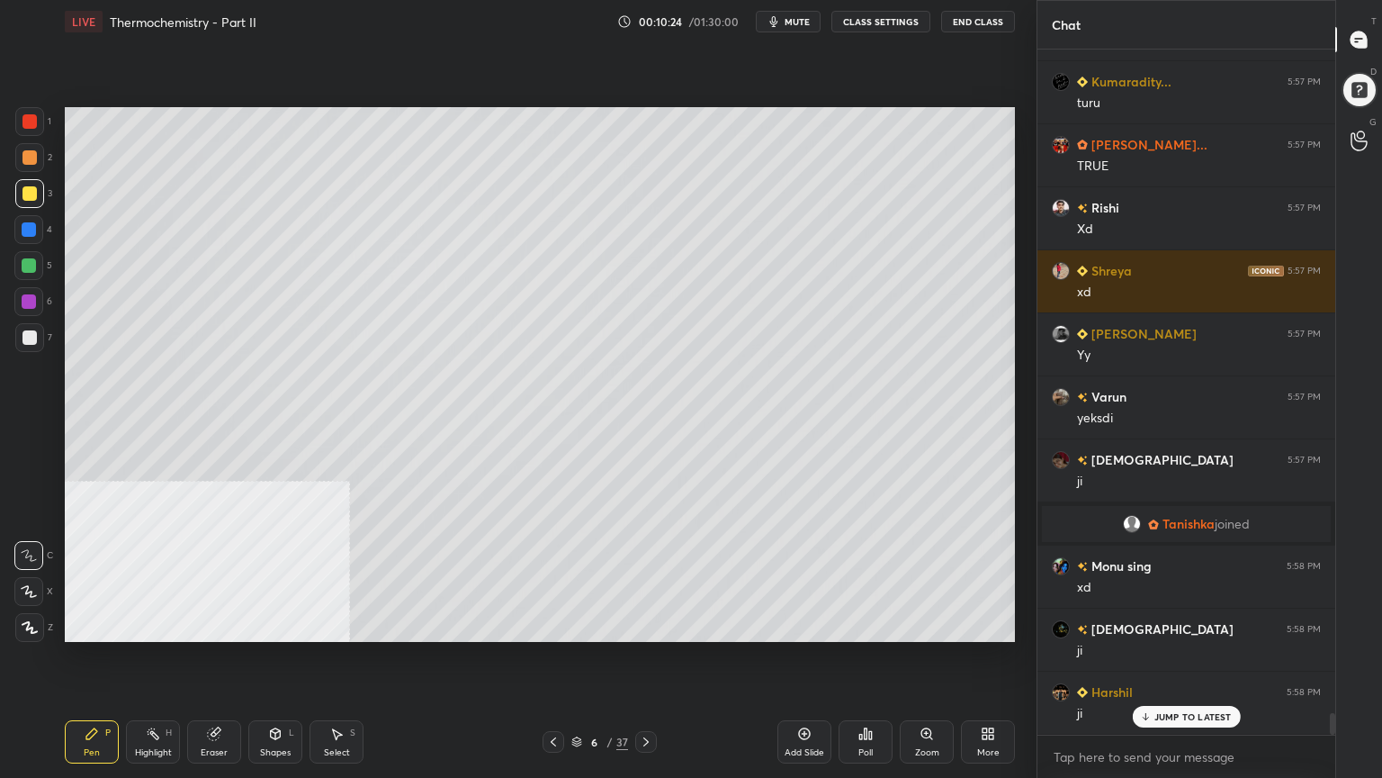
scroll to position [21117, 0]
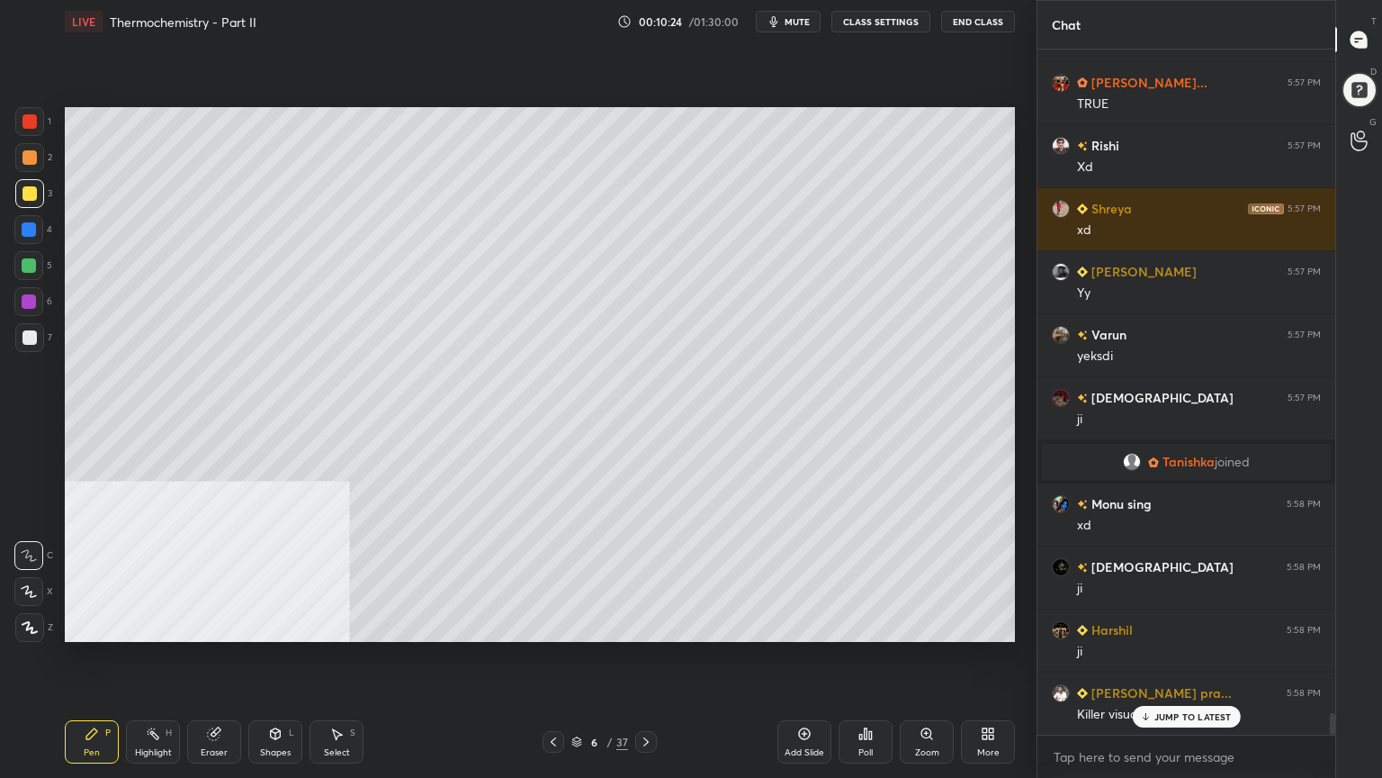
click at [26, 265] on div at bounding box center [29, 265] width 14 height 14
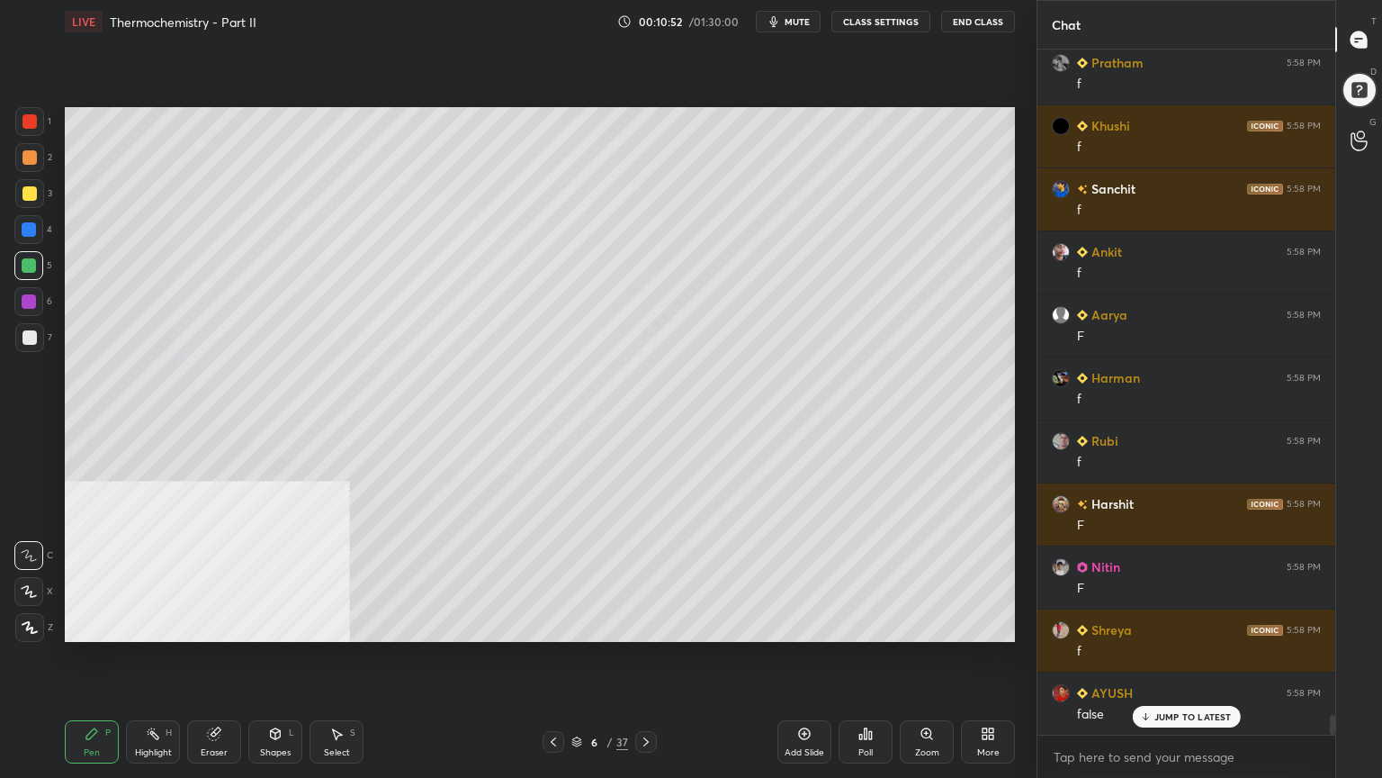
scroll to position [22783, 0]
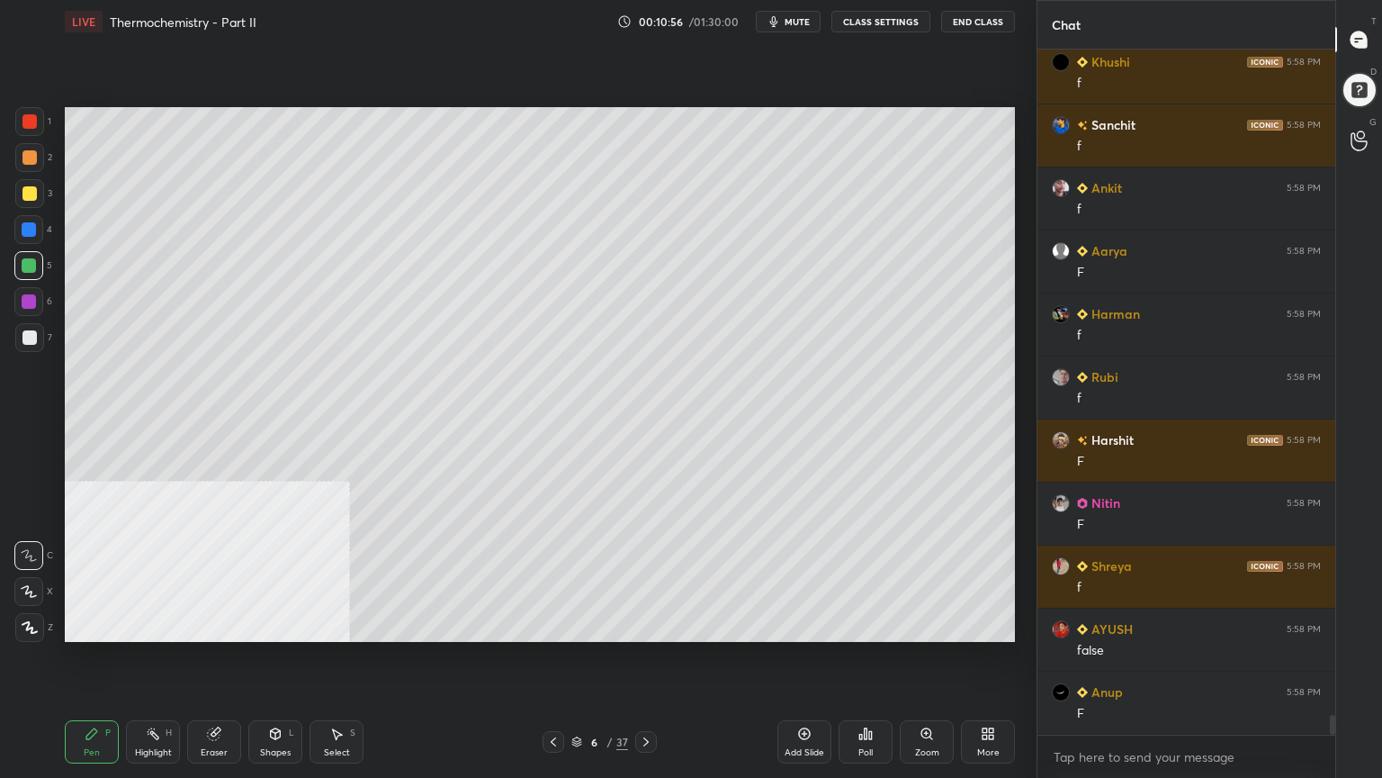
click at [808, 22] on span "mute" at bounding box center [797, 21] width 25 height 13
click at [799, 20] on span "unmute" at bounding box center [796, 21] width 39 height 13
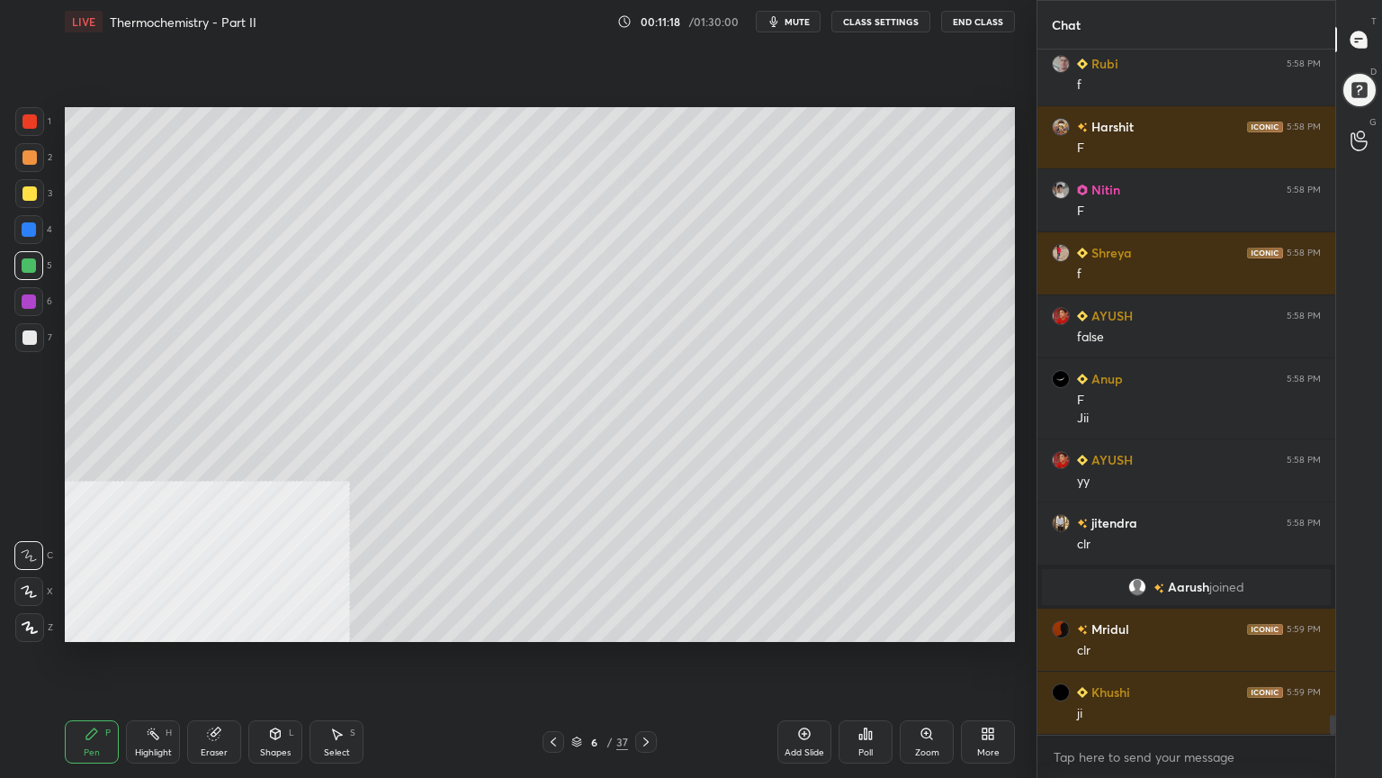
scroll to position [22748, 0]
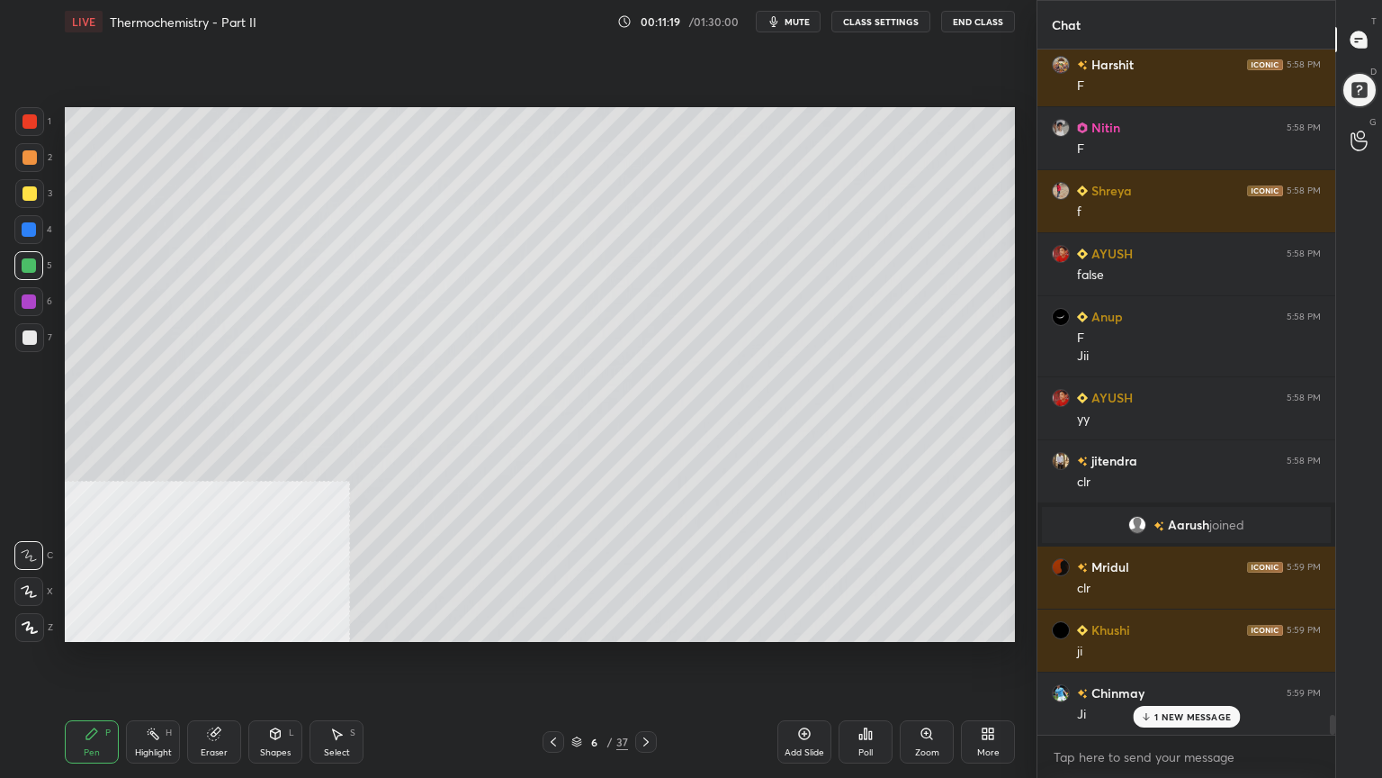
drag, startPoint x: 26, startPoint y: 191, endPoint x: 32, endPoint y: 182, distance: 11.0
click at [26, 191] on div at bounding box center [29, 193] width 14 height 14
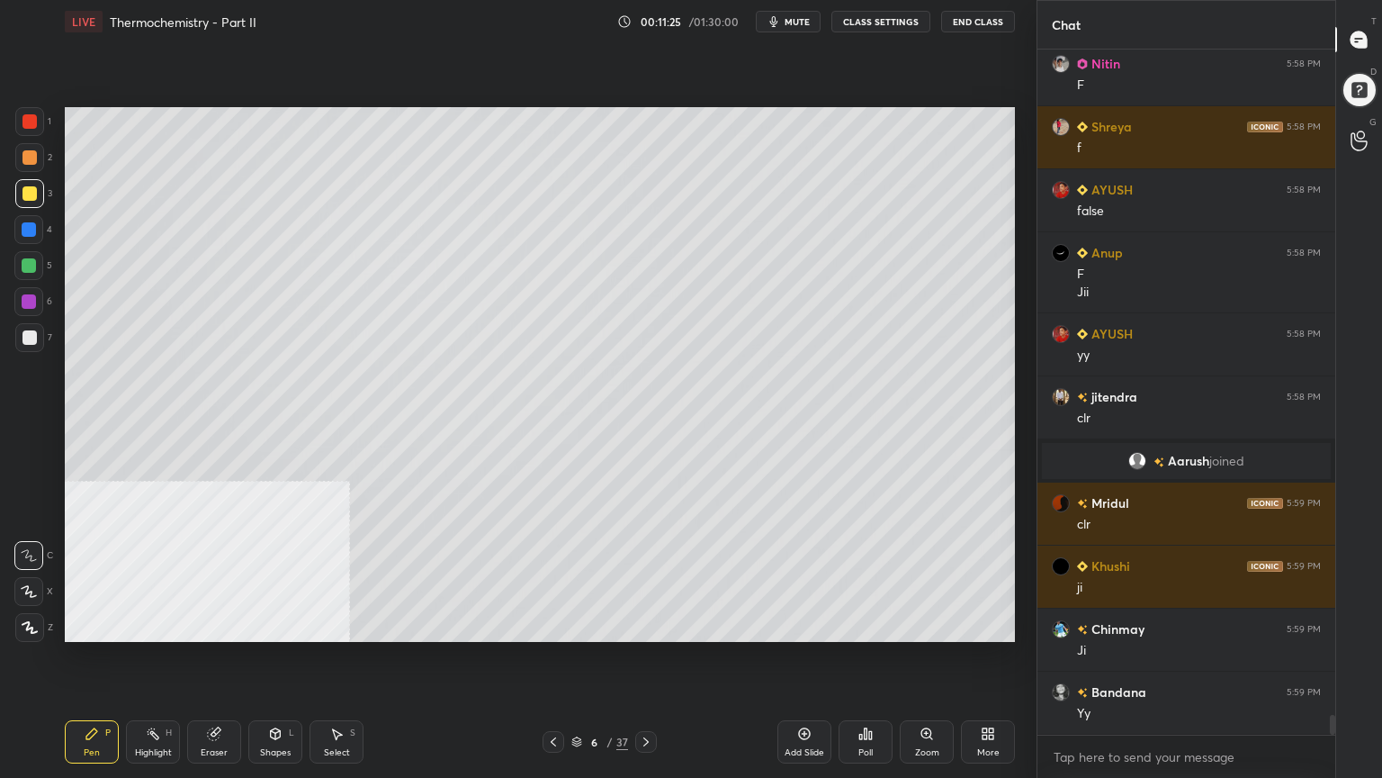
scroll to position [22874, 0]
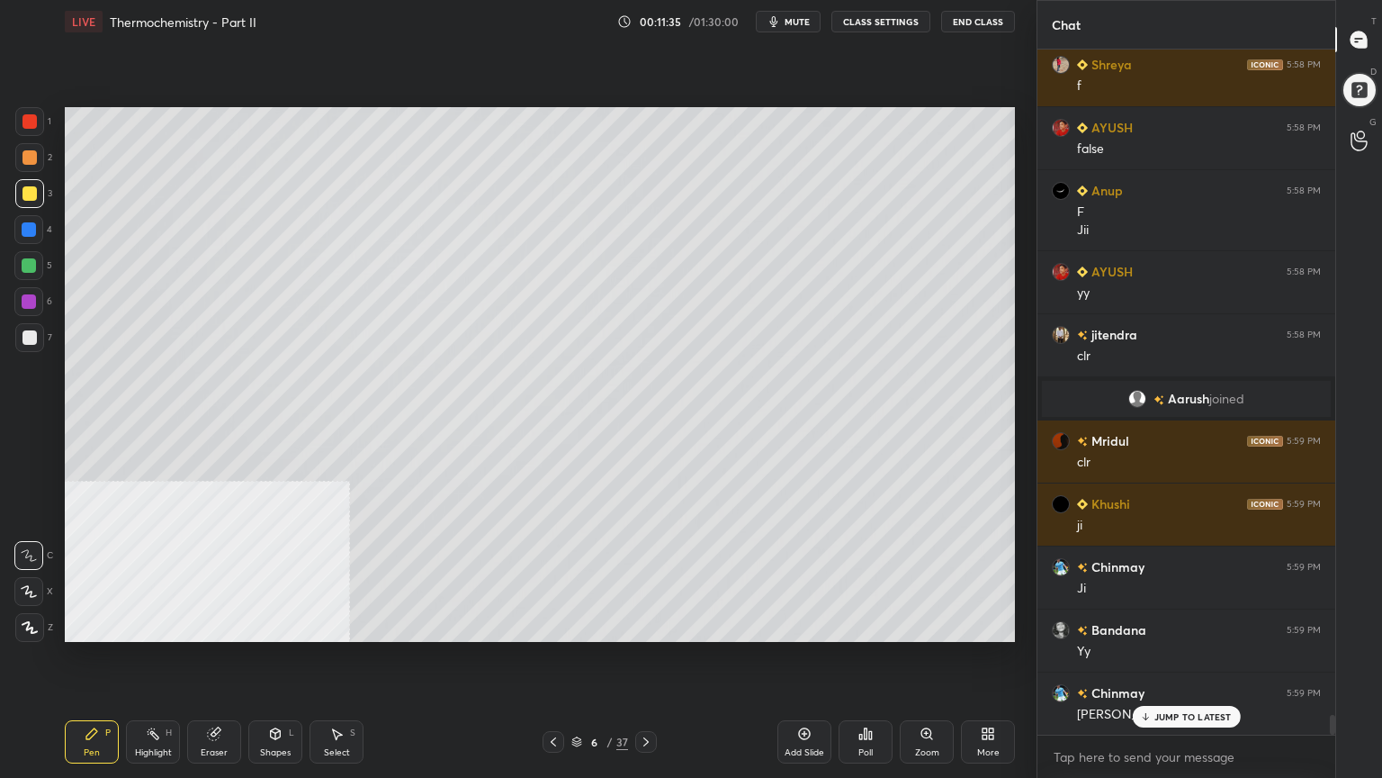
click at [646, 625] on icon at bounding box center [646, 741] width 14 height 14
click at [263, 625] on div "Shapes L" at bounding box center [275, 741] width 54 height 43
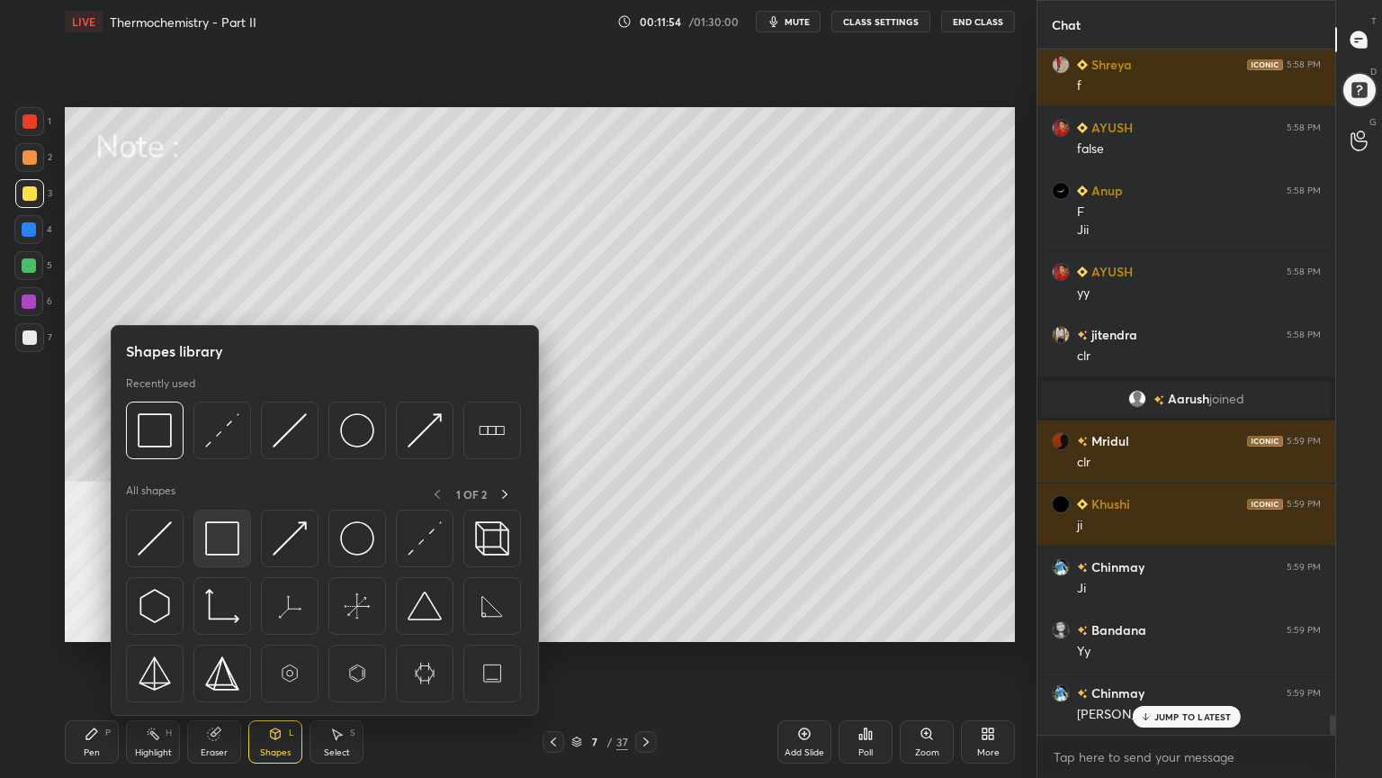
click at [222, 535] on img at bounding box center [222, 538] width 34 height 34
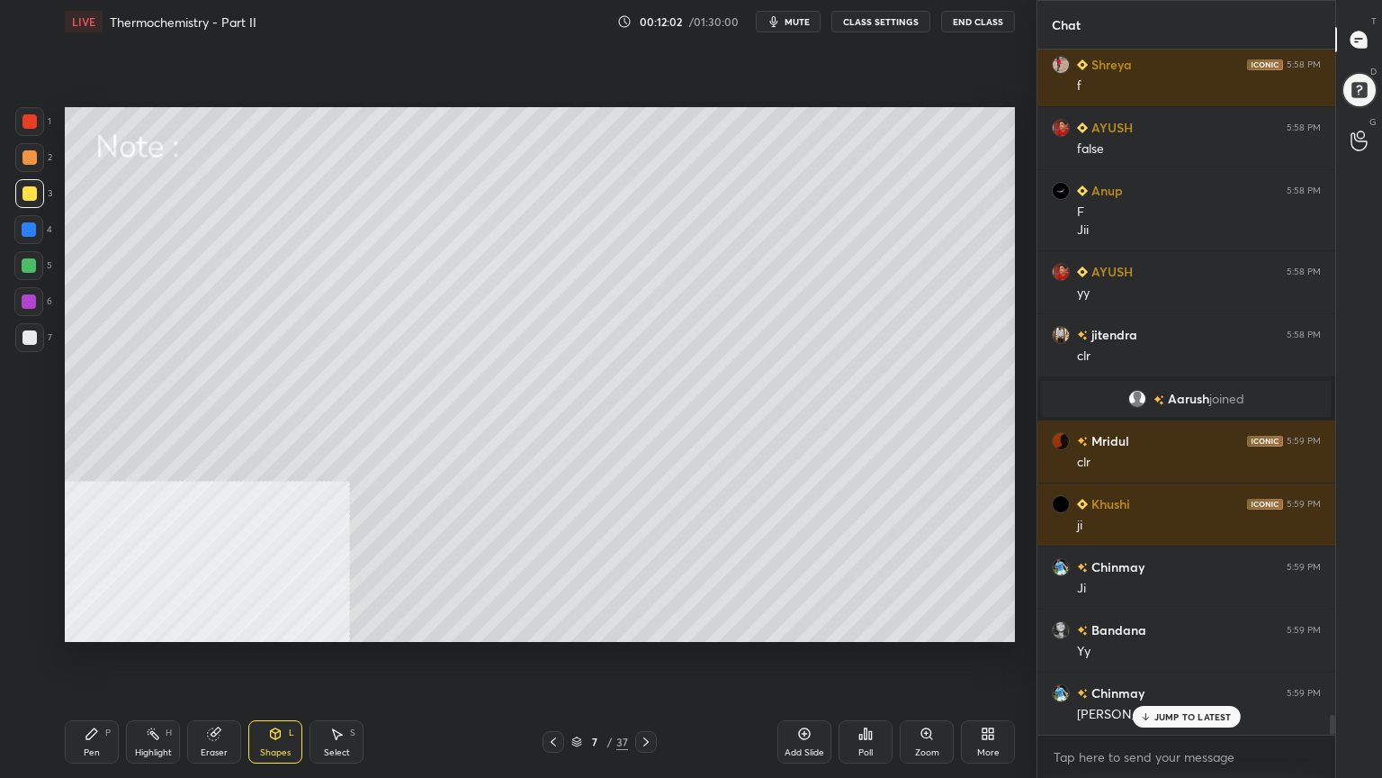
scroll to position [22917, 0]
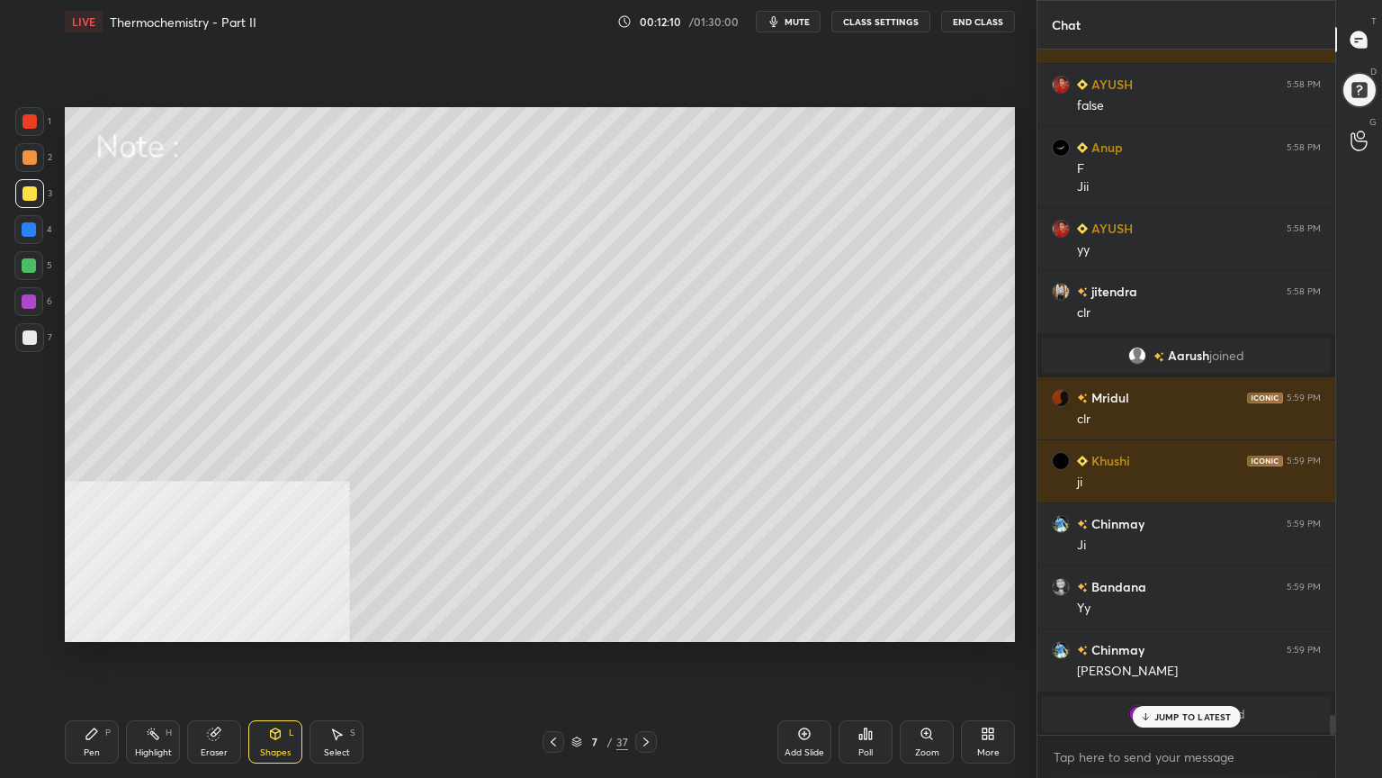
click at [84, 625] on div "Pen P" at bounding box center [92, 741] width 54 height 43
click at [24, 262] on div at bounding box center [29, 265] width 14 height 14
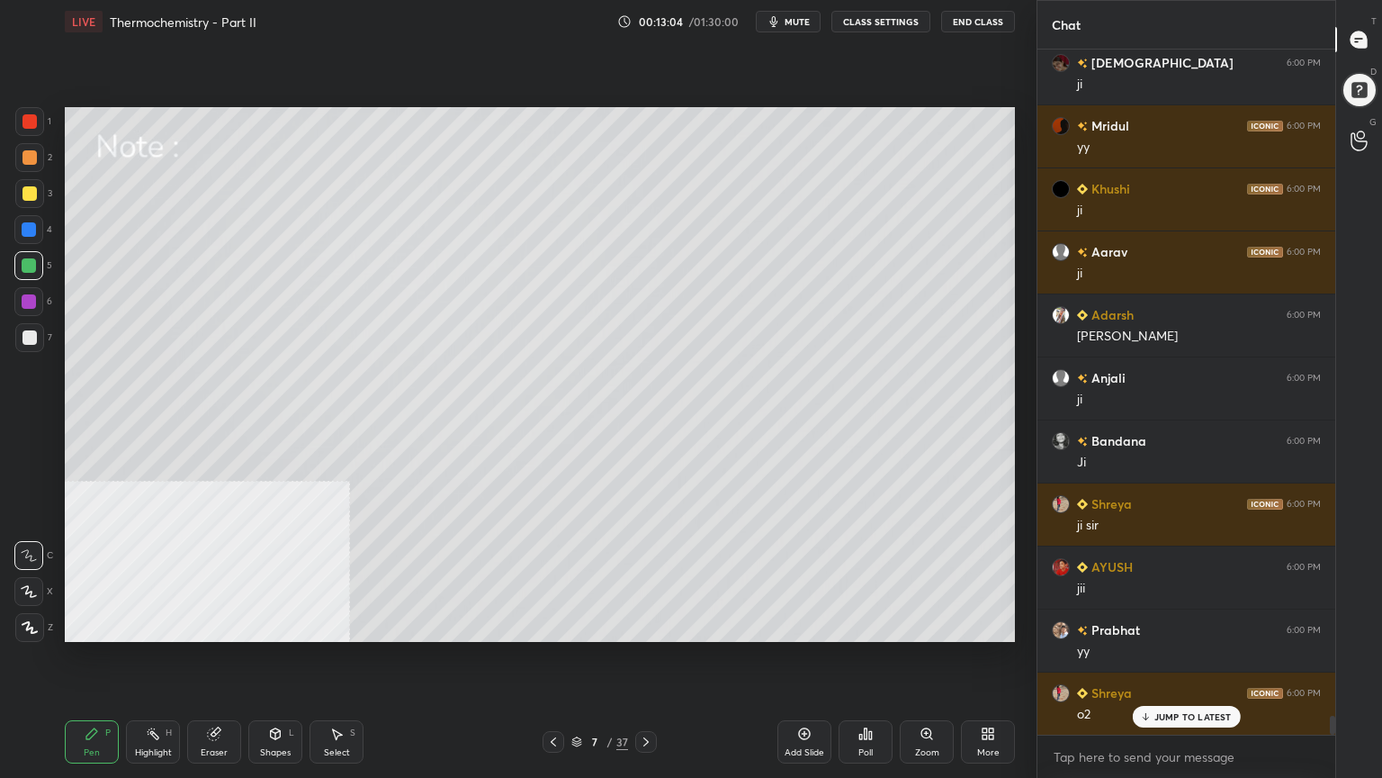
scroll to position [24385, 0]
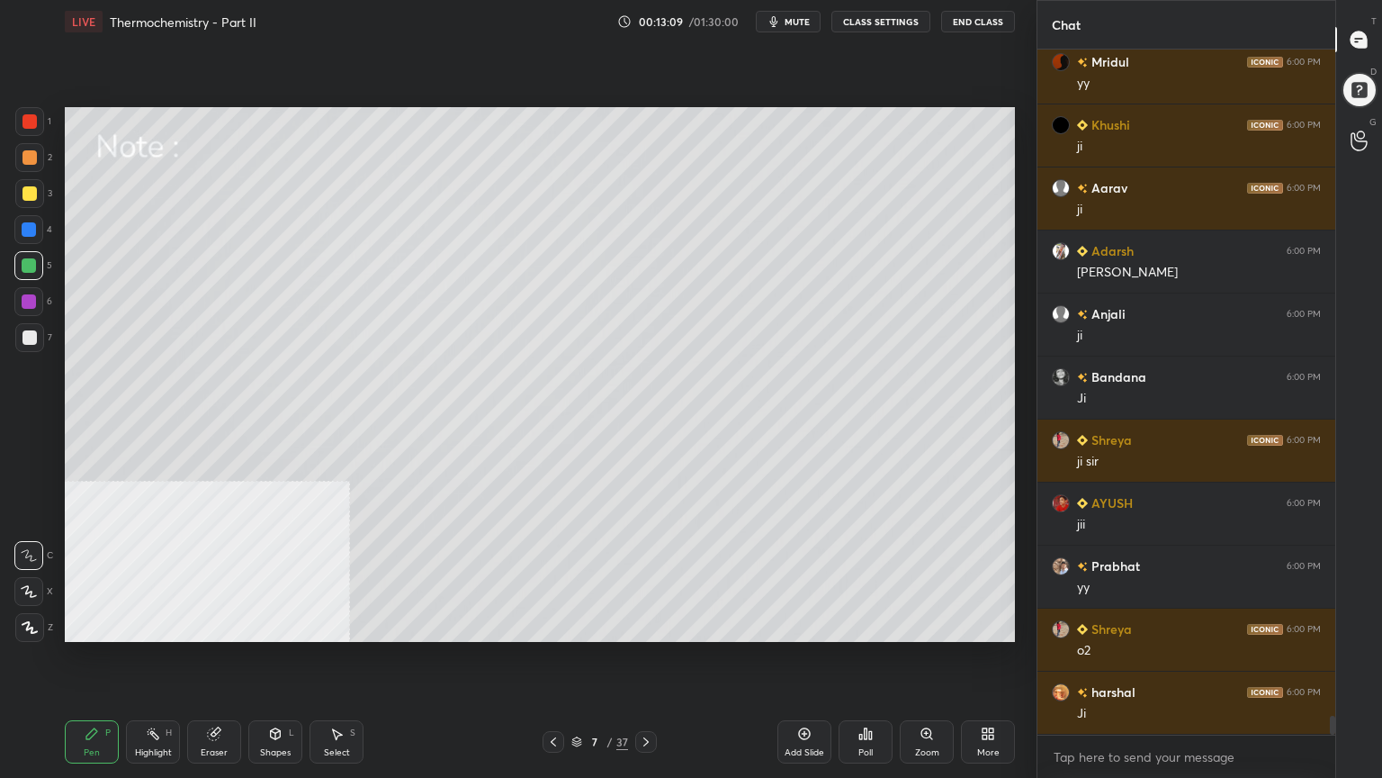
click at [650, 625] on icon at bounding box center [646, 741] width 14 height 14
click at [25, 189] on div at bounding box center [29, 193] width 14 height 14
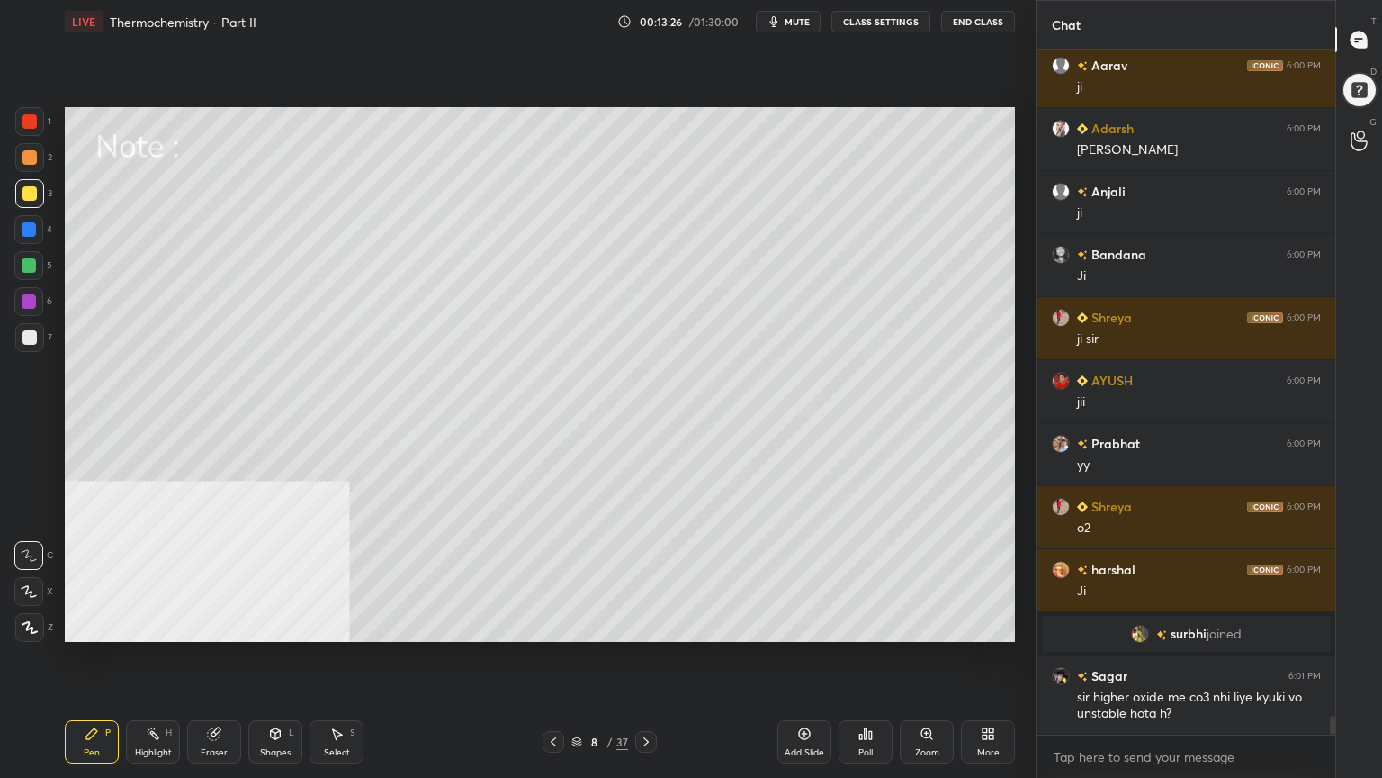
scroll to position [24051, 0]
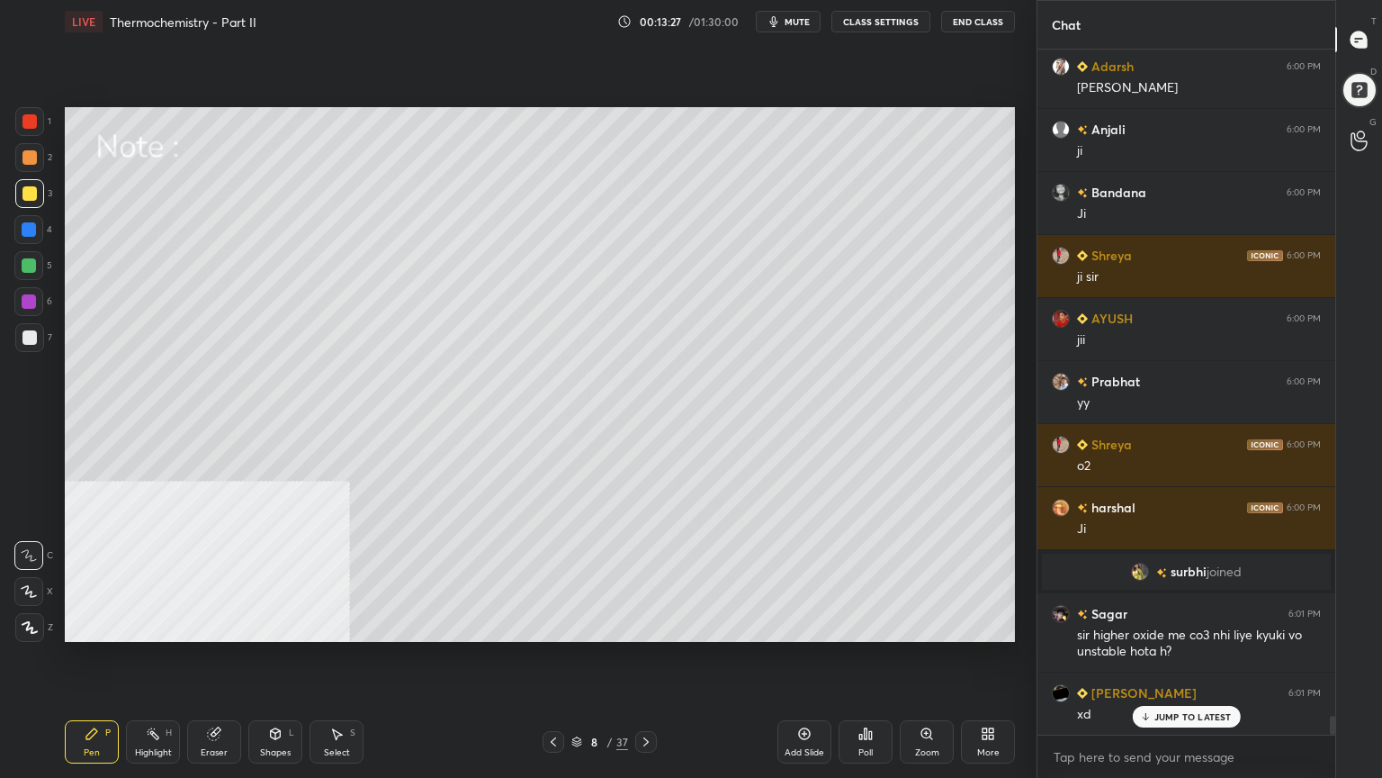
click at [551, 625] on icon at bounding box center [553, 741] width 14 height 14
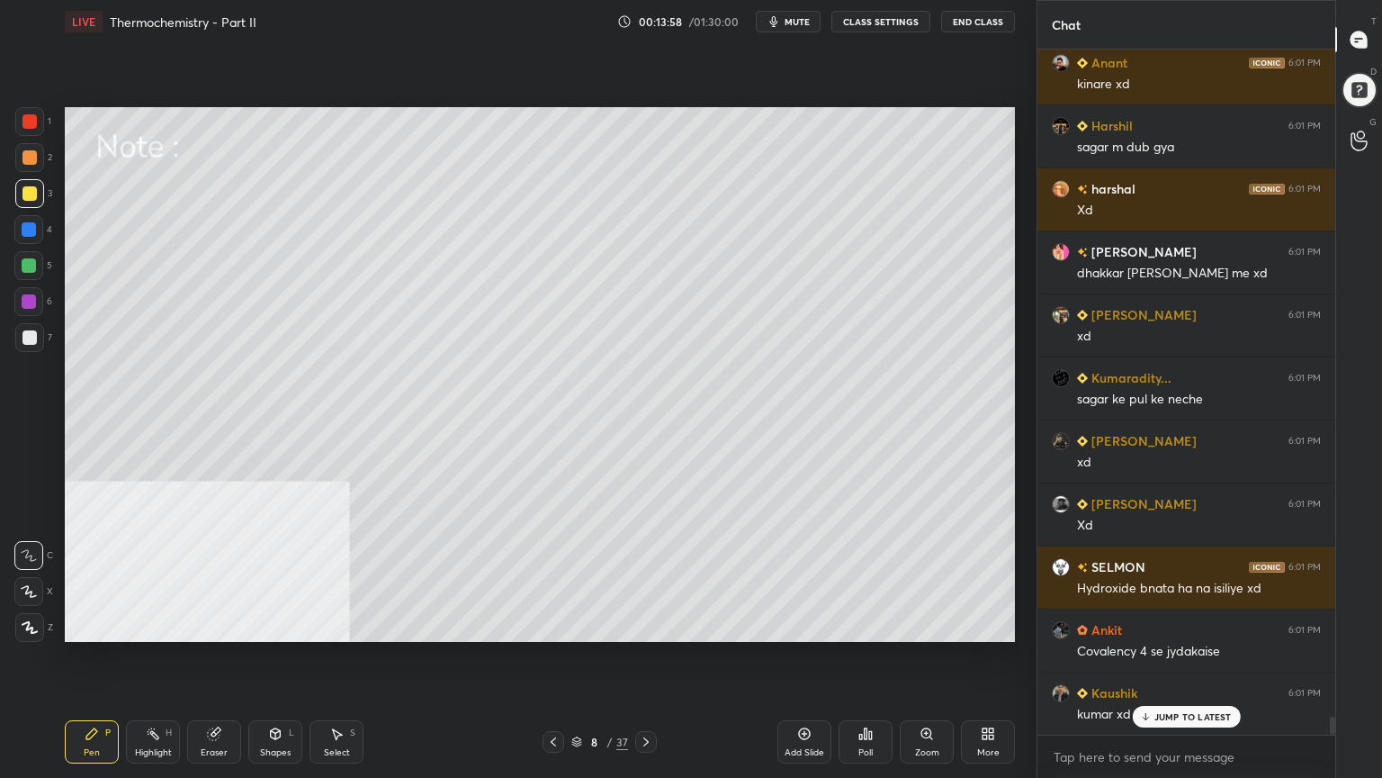
scroll to position [25879, 0]
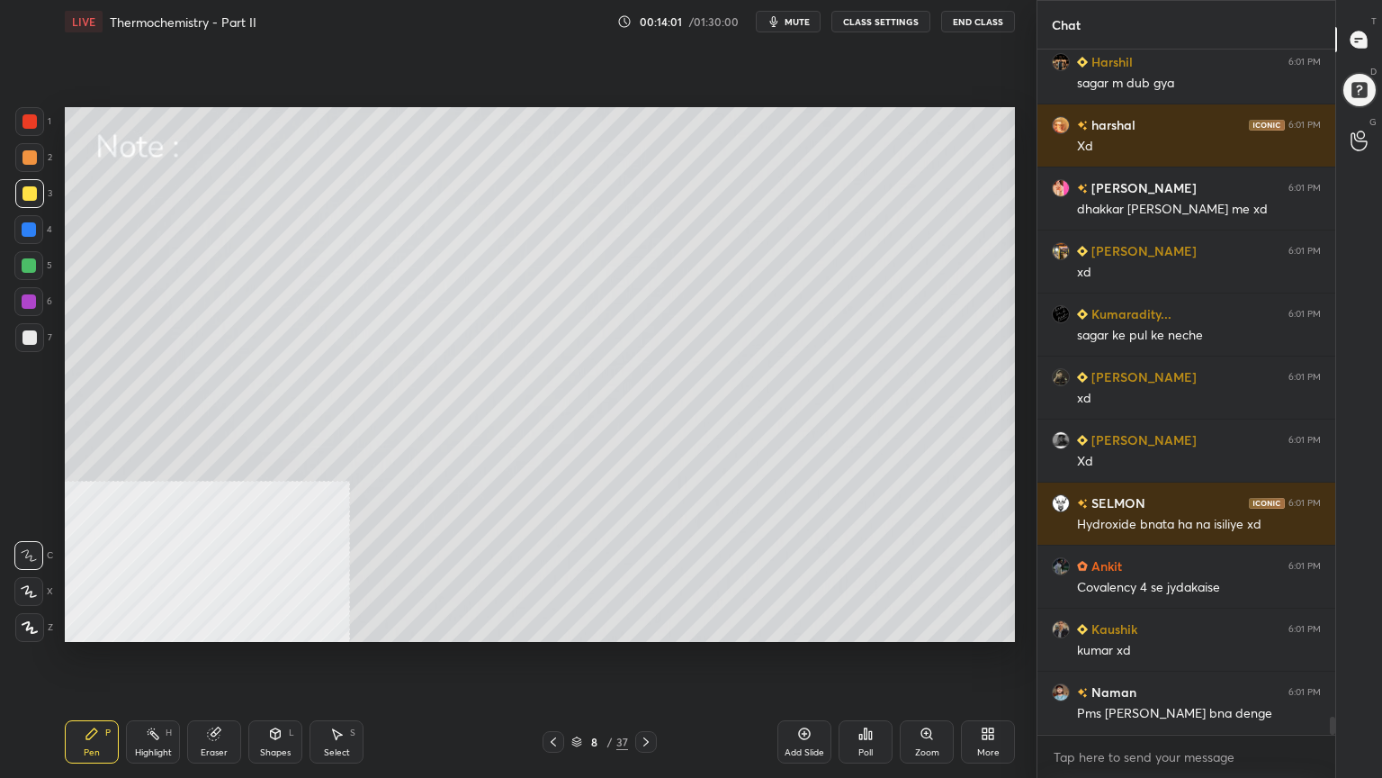
click at [27, 156] on div at bounding box center [29, 157] width 14 height 14
click at [22, 184] on div at bounding box center [29, 193] width 29 height 29
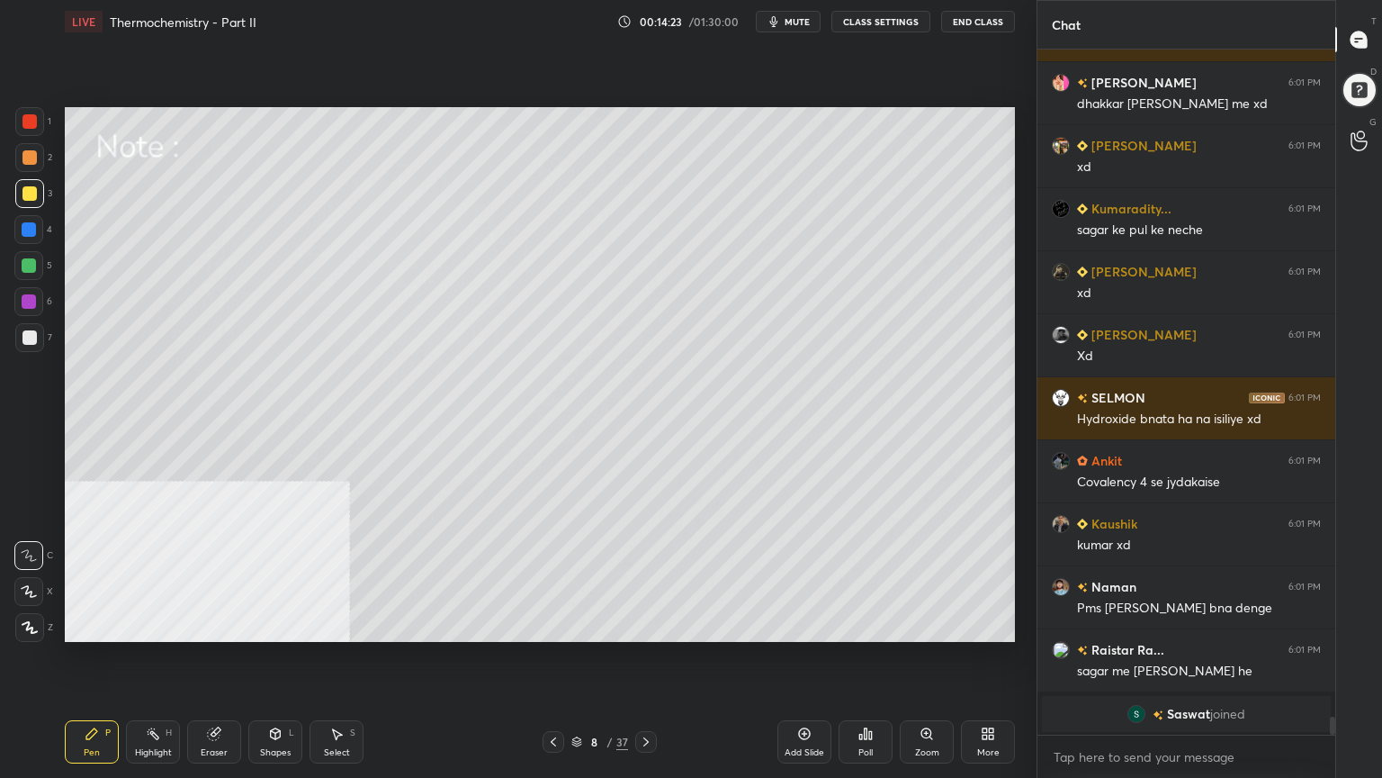
scroll to position [26048, 0]
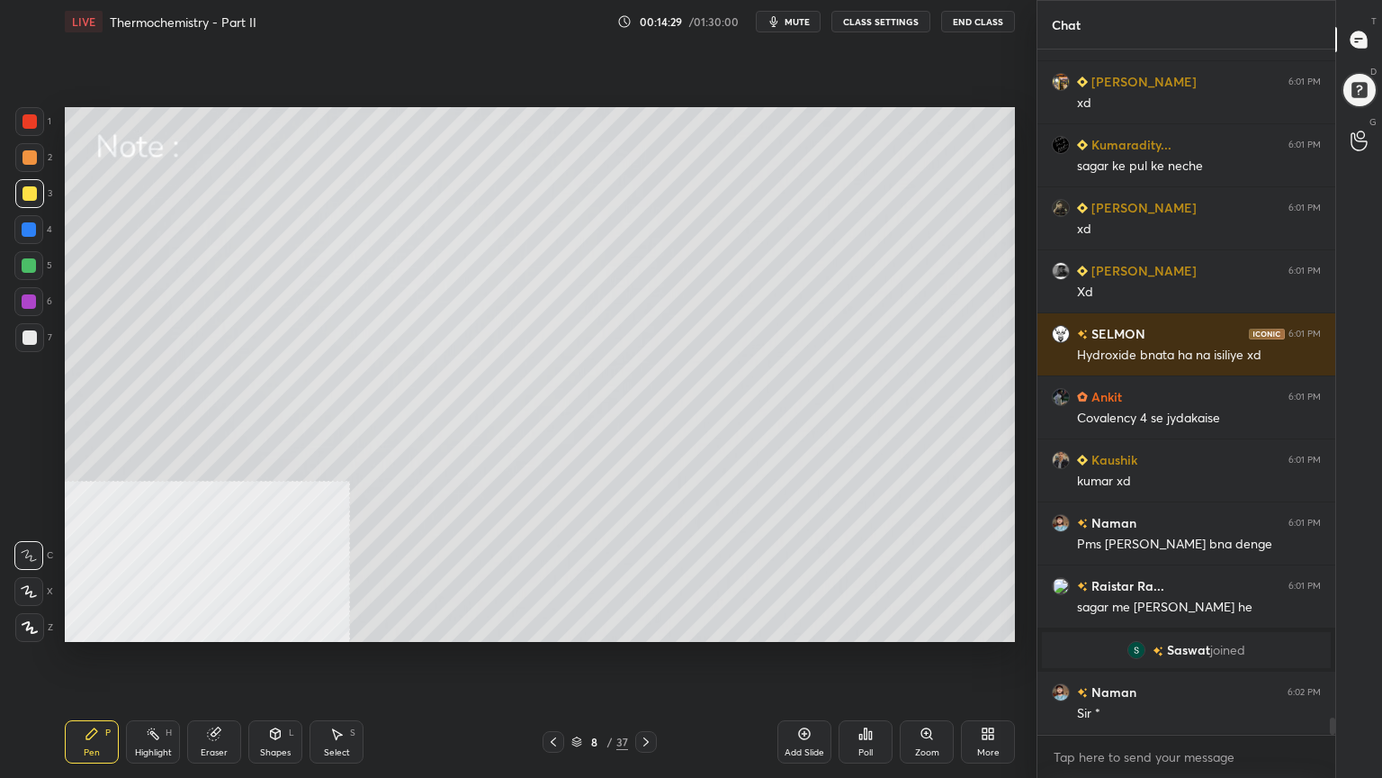
click at [283, 625] on div "Shapes L" at bounding box center [275, 741] width 54 height 43
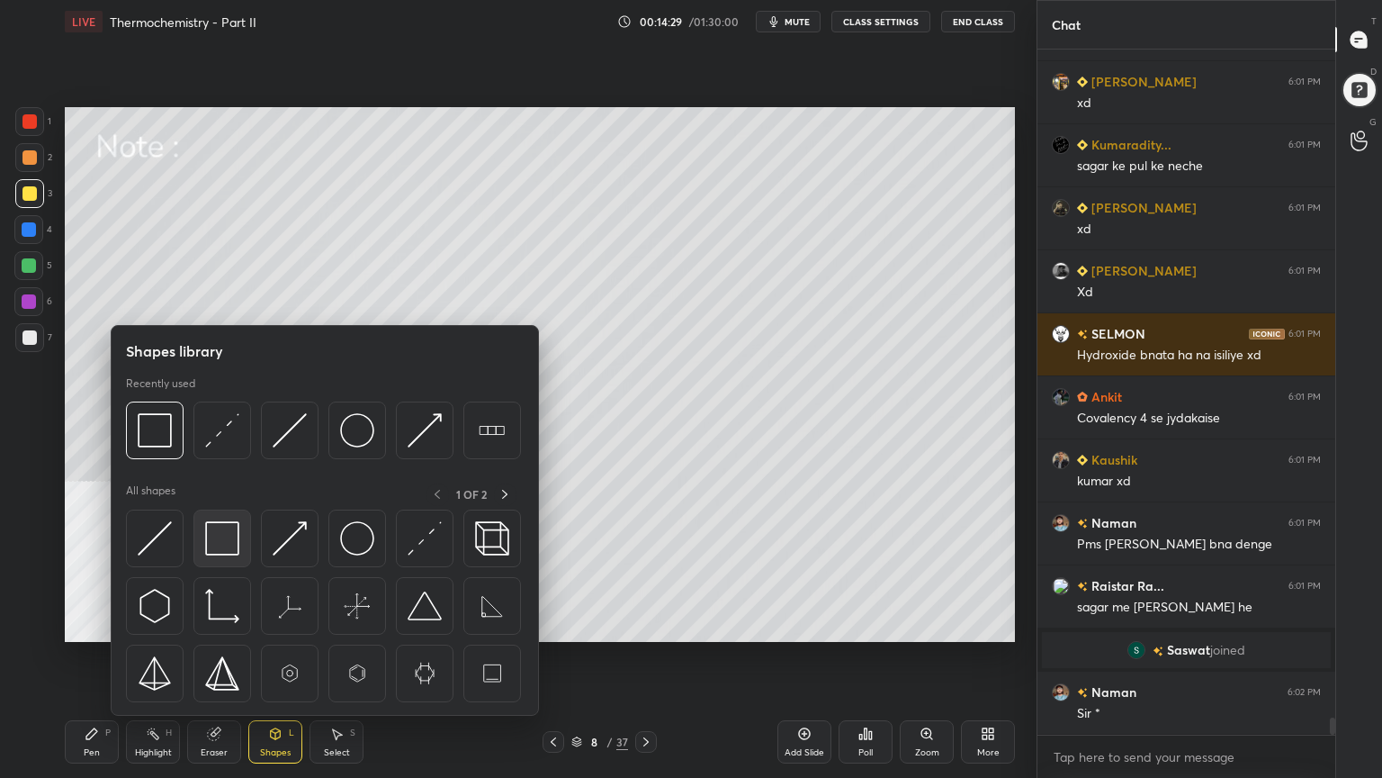
click at [231, 553] on img at bounding box center [222, 538] width 34 height 34
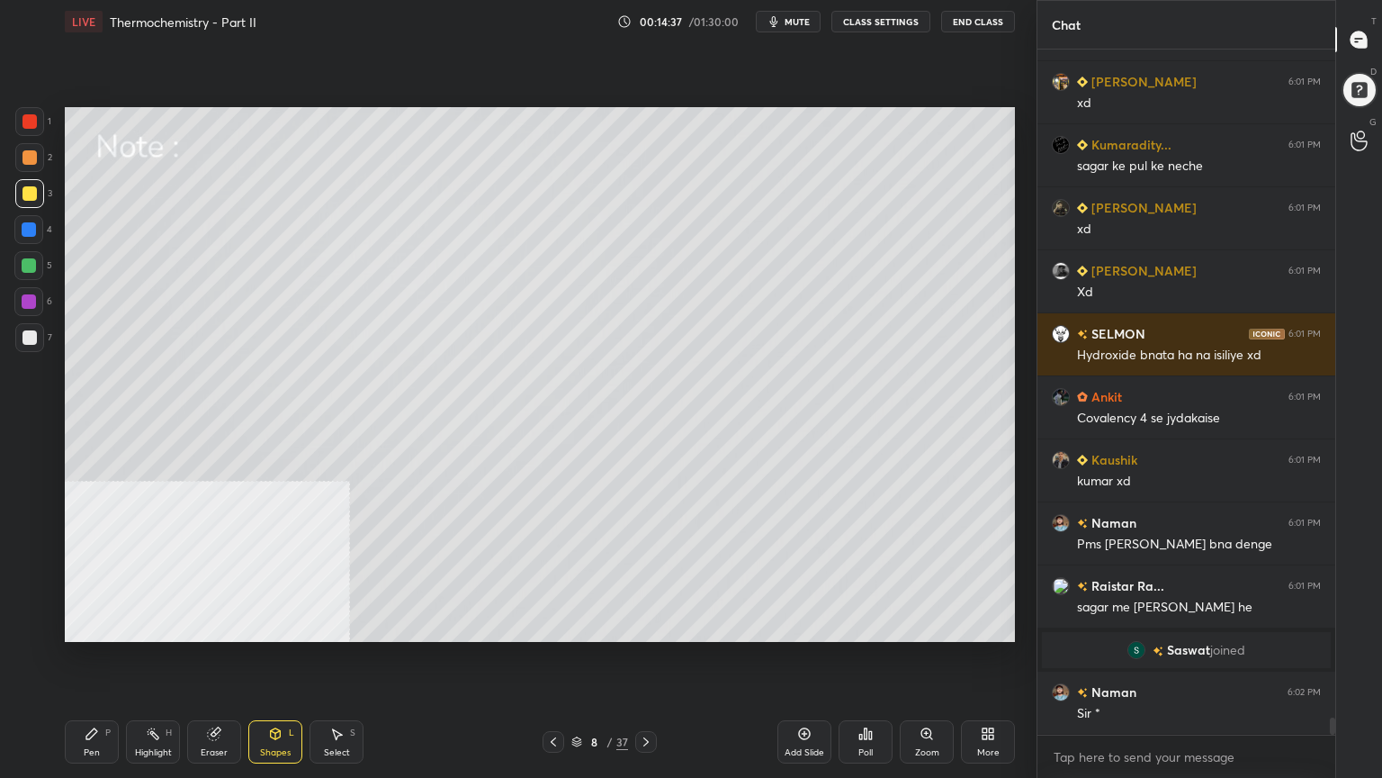
click at [95, 625] on div "Pen P" at bounding box center [92, 741] width 54 height 43
click at [25, 326] on div at bounding box center [29, 337] width 29 height 29
click at [25, 264] on div at bounding box center [29, 265] width 14 height 14
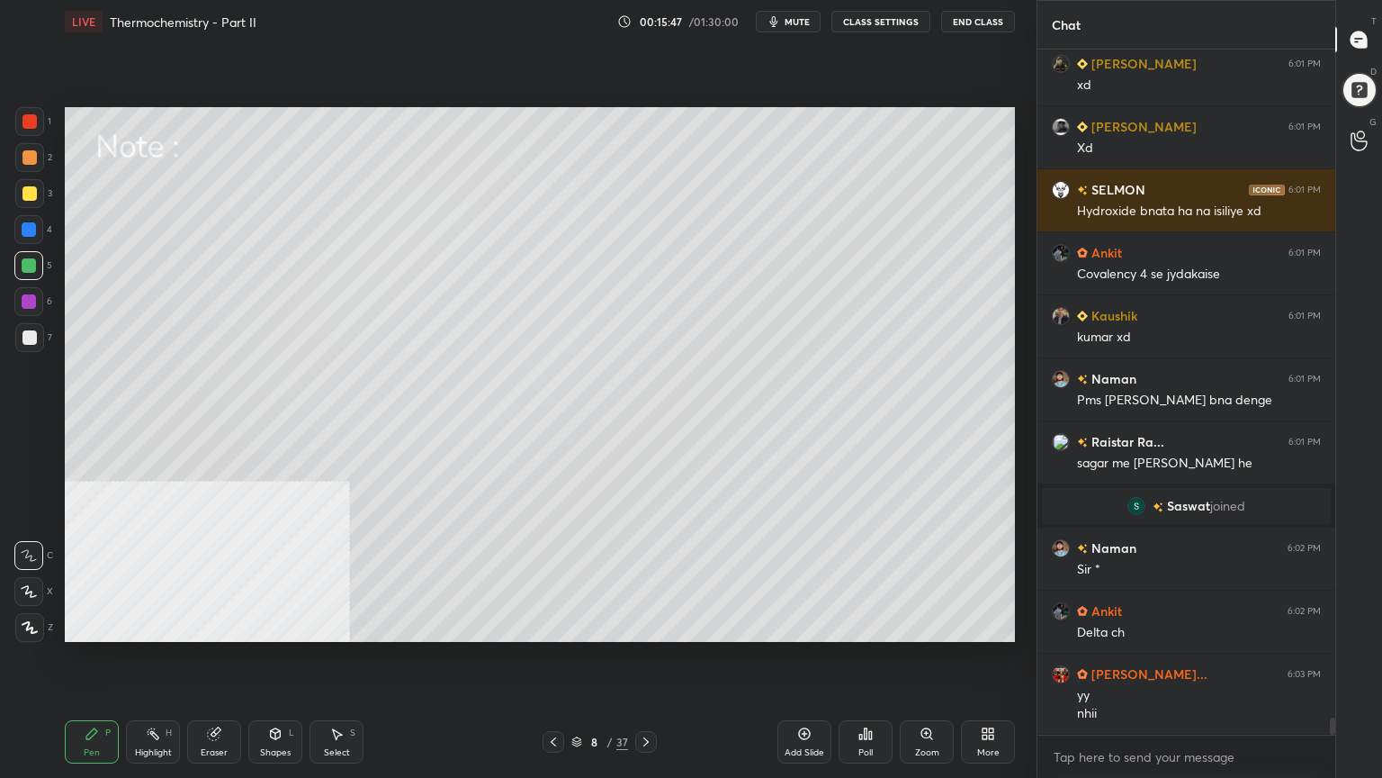
scroll to position [26318, 0]
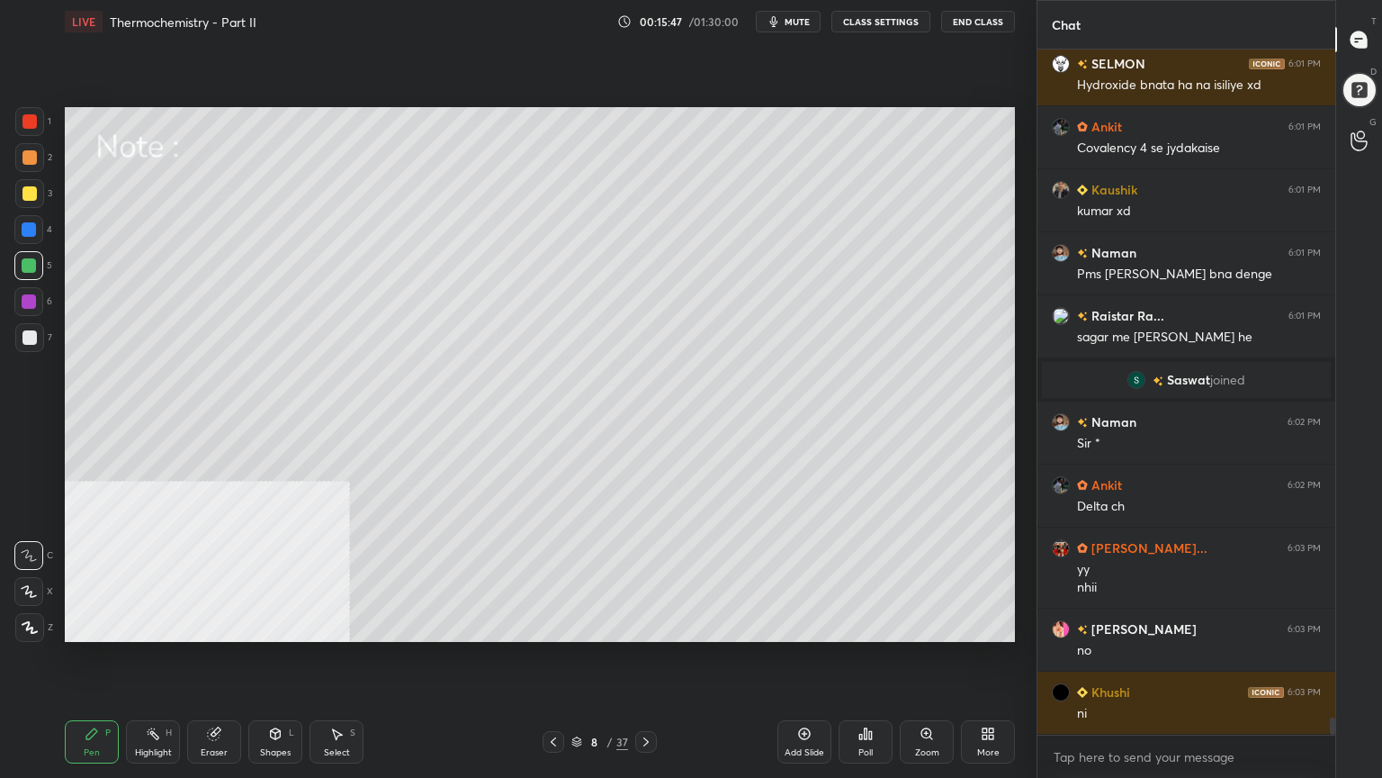
drag, startPoint x: 336, startPoint y: 741, endPoint x: 331, endPoint y: 733, distance: 9.3
click at [334, 625] on div "Select S" at bounding box center [337, 741] width 54 height 43
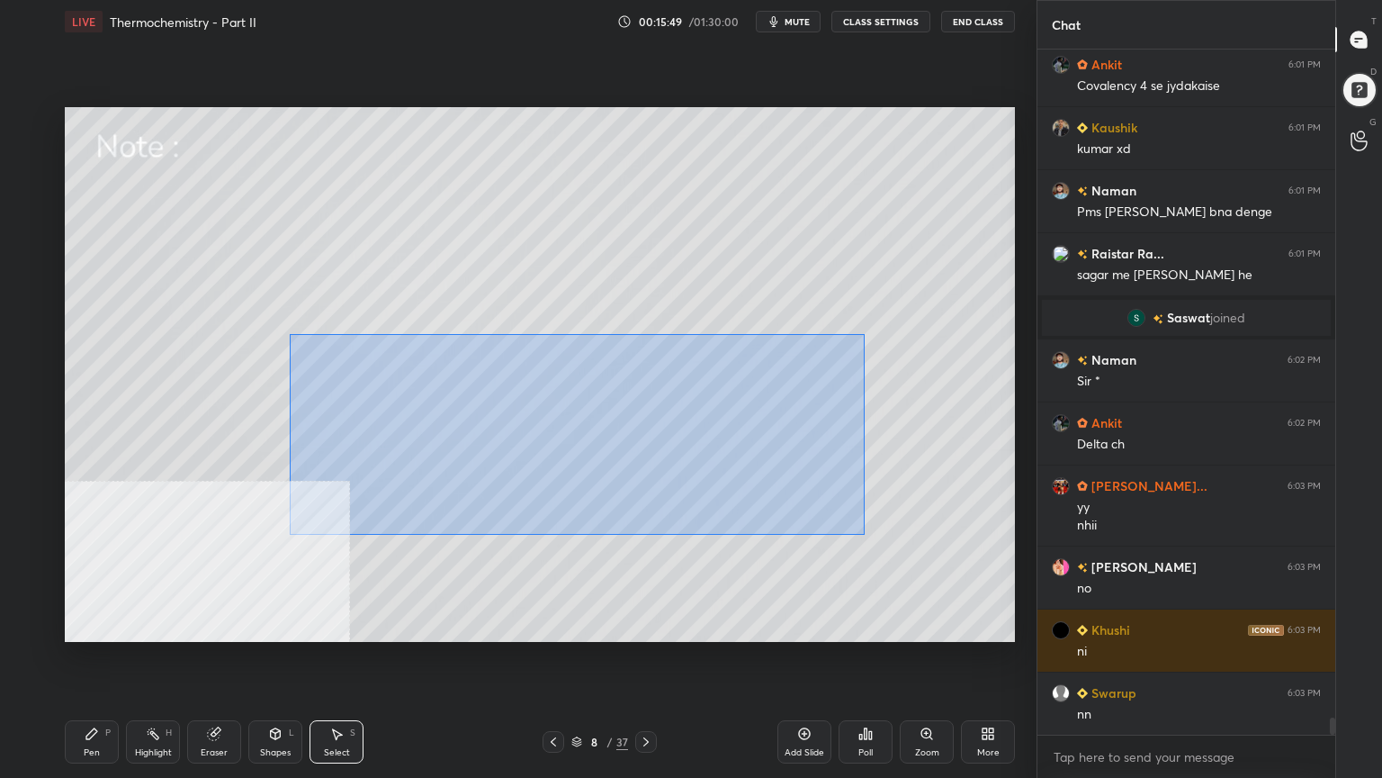
scroll to position [26444, 0]
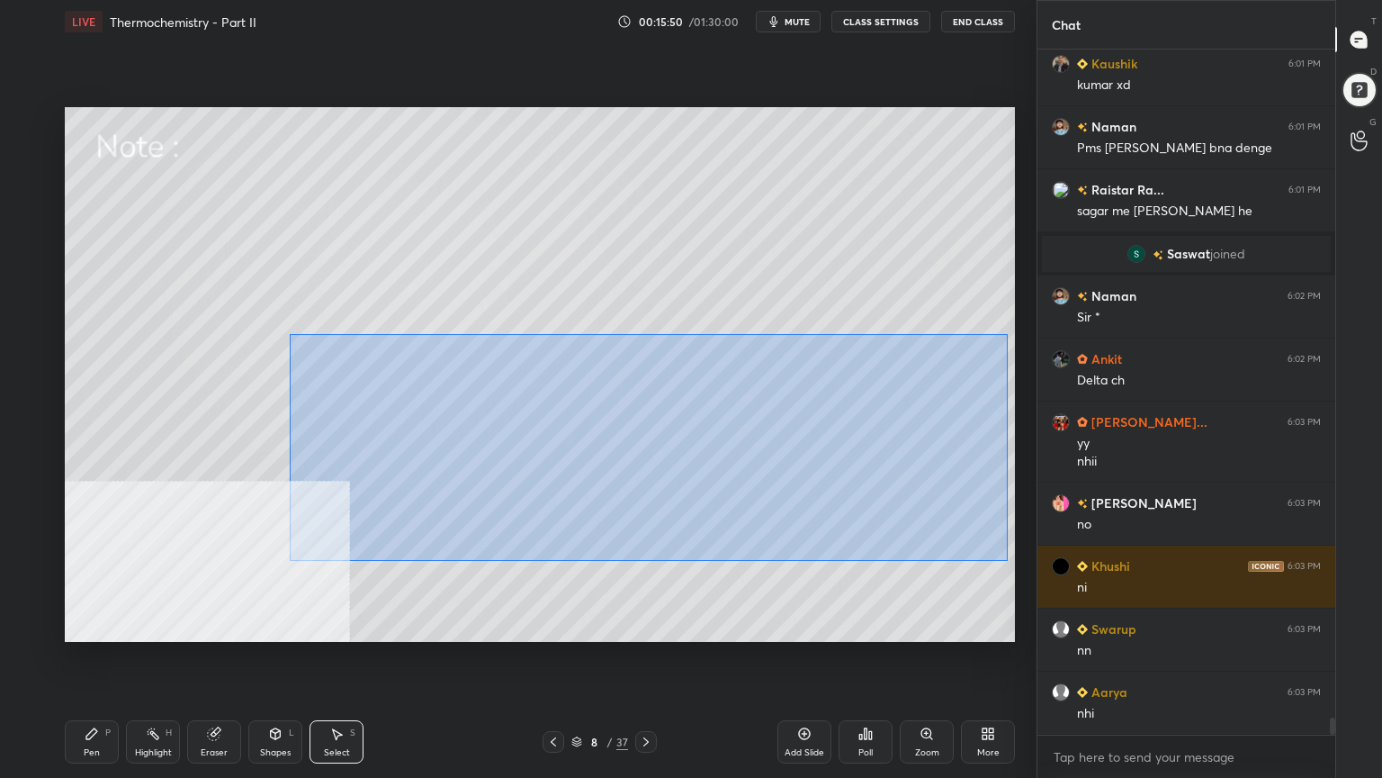
drag, startPoint x: 289, startPoint y: 334, endPoint x: 1007, endPoint y: 556, distance: 751.8
click at [1007, 559] on div "0 ° Undo Copy Duplicate Duplicate to new slide Delete" at bounding box center [540, 374] width 950 height 535
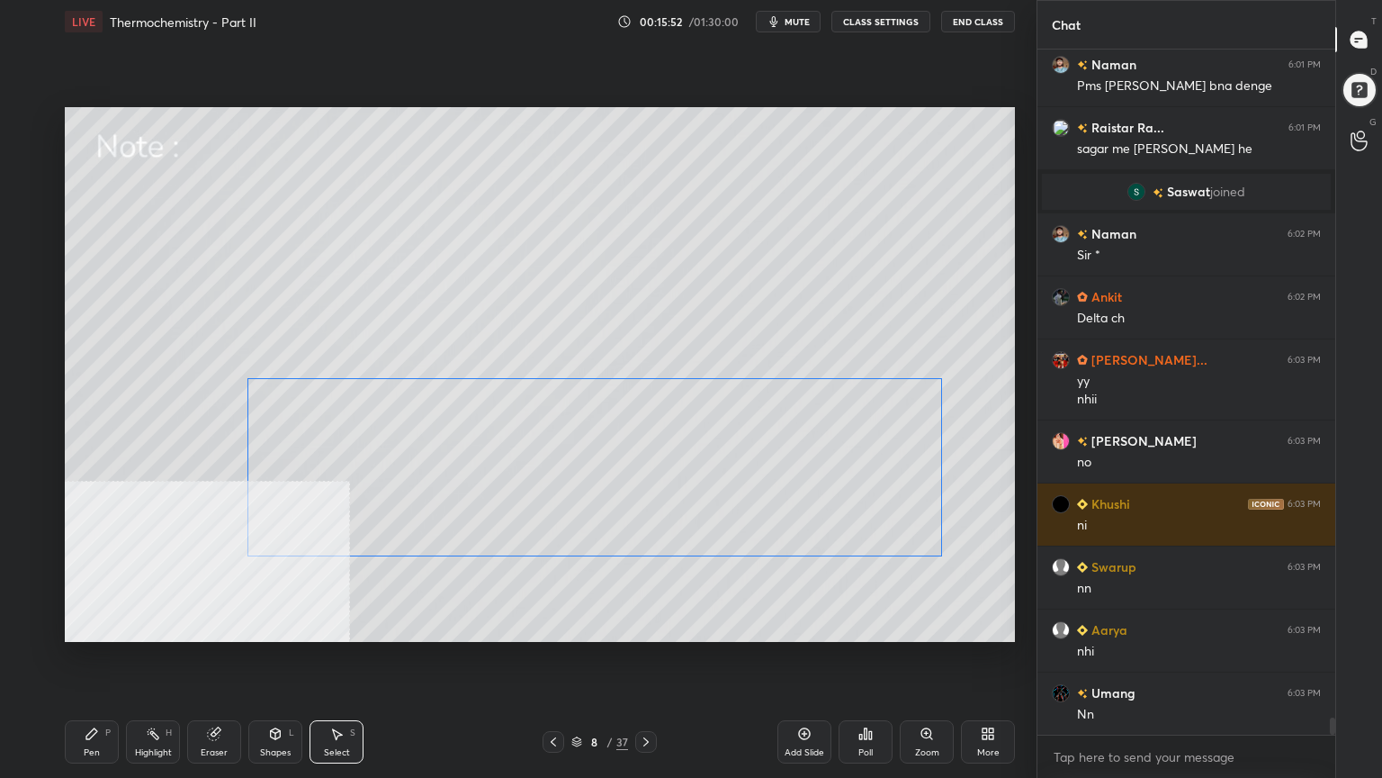
drag, startPoint x: 834, startPoint y: 479, endPoint x: 788, endPoint y: 471, distance: 46.6
click at [800, 483] on div "0 ° Undo Copy Duplicate Duplicate to new slide Delete" at bounding box center [540, 374] width 950 height 535
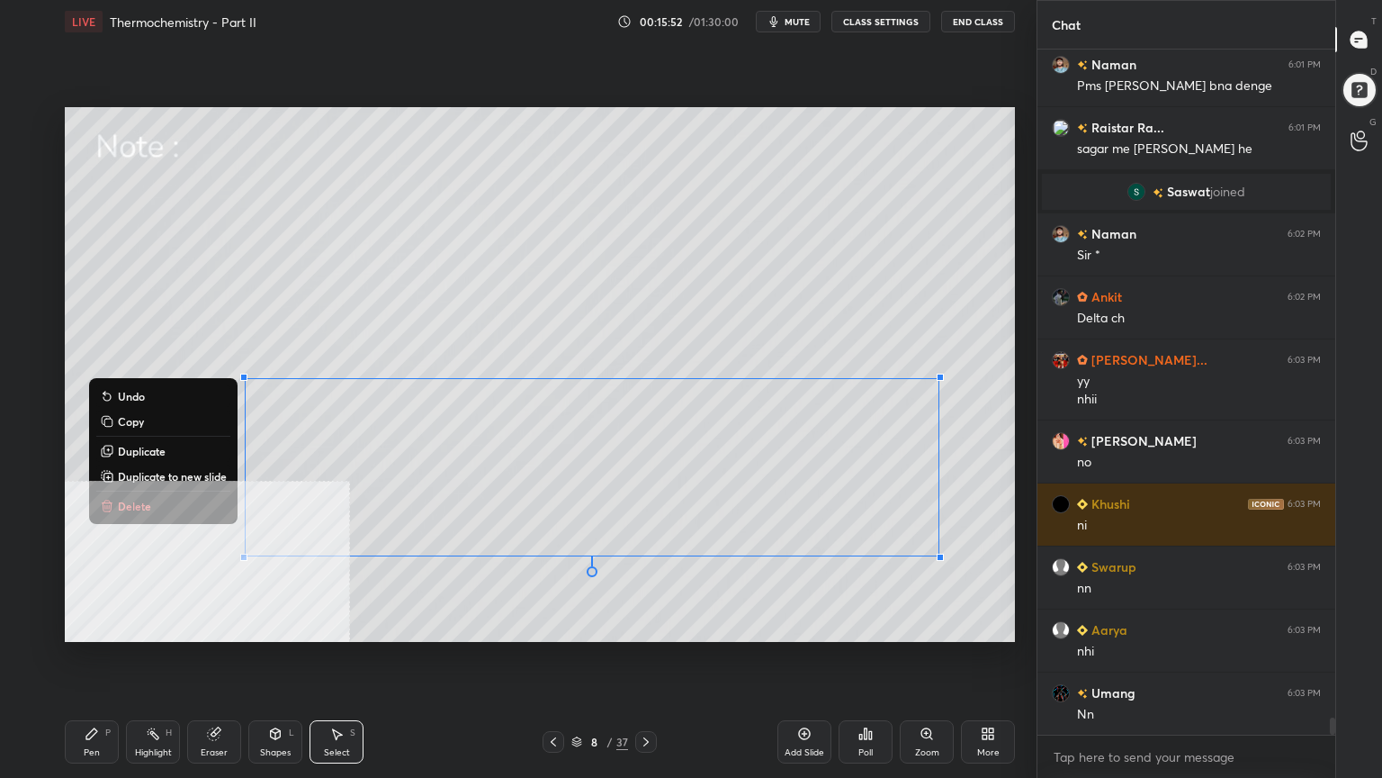
scroll to position [26632, 0]
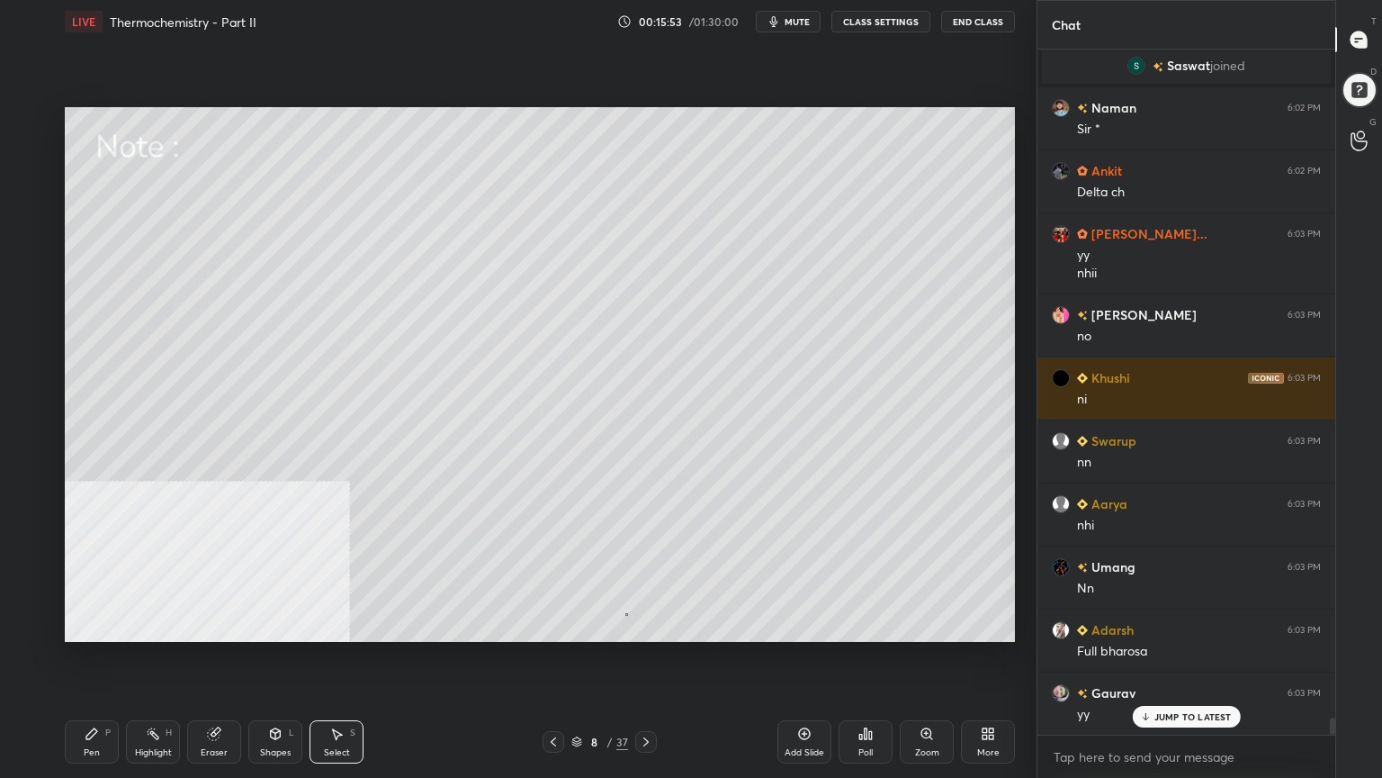
drag, startPoint x: 625, startPoint y: 613, endPoint x: 632, endPoint y: 598, distance: 16.5
click at [624, 613] on div "0 ° Undo Copy Duplicate Duplicate to new slide Delete" at bounding box center [540, 374] width 950 height 535
drag, startPoint x: 105, startPoint y: 752, endPoint x: 88, endPoint y: 735, distance: 24.2
click at [105, 625] on div "Pen P" at bounding box center [92, 741] width 54 height 43
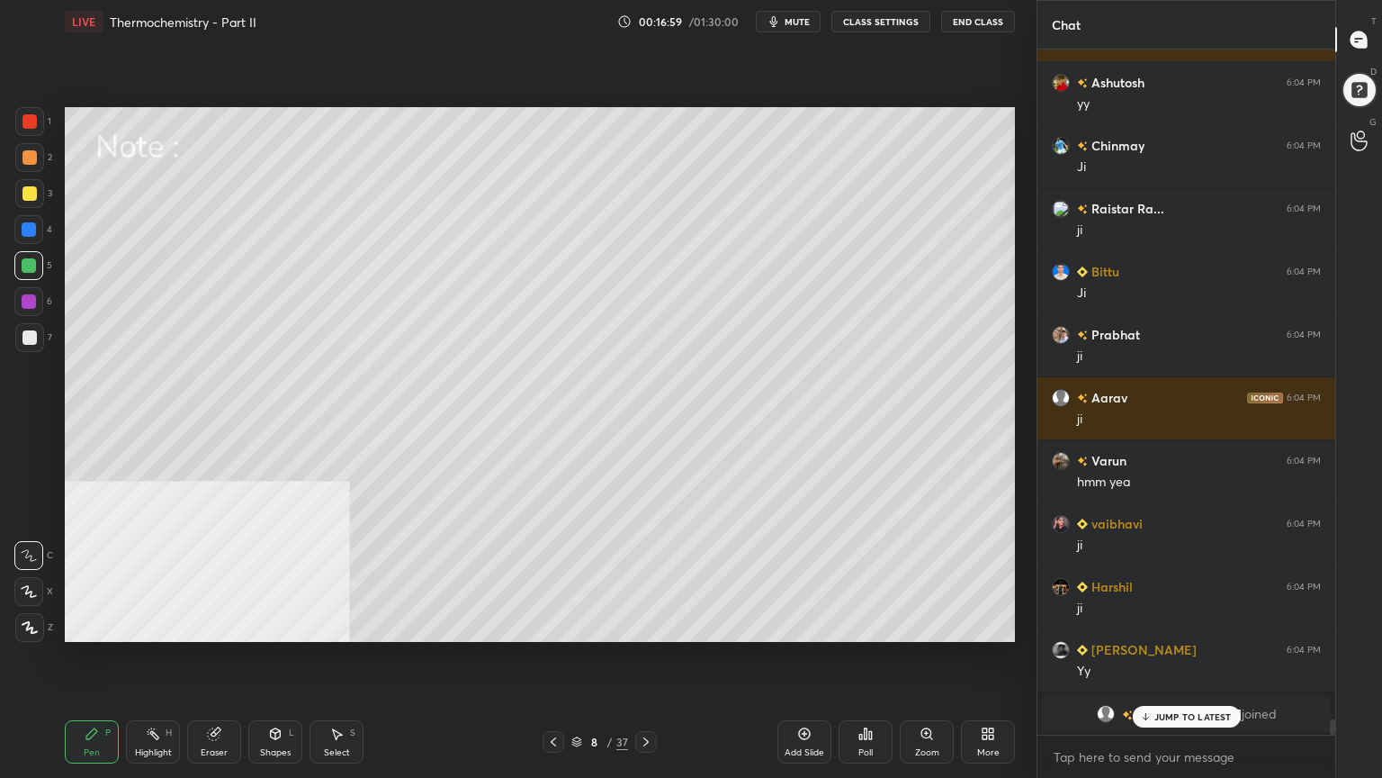
scroll to position [29302, 0]
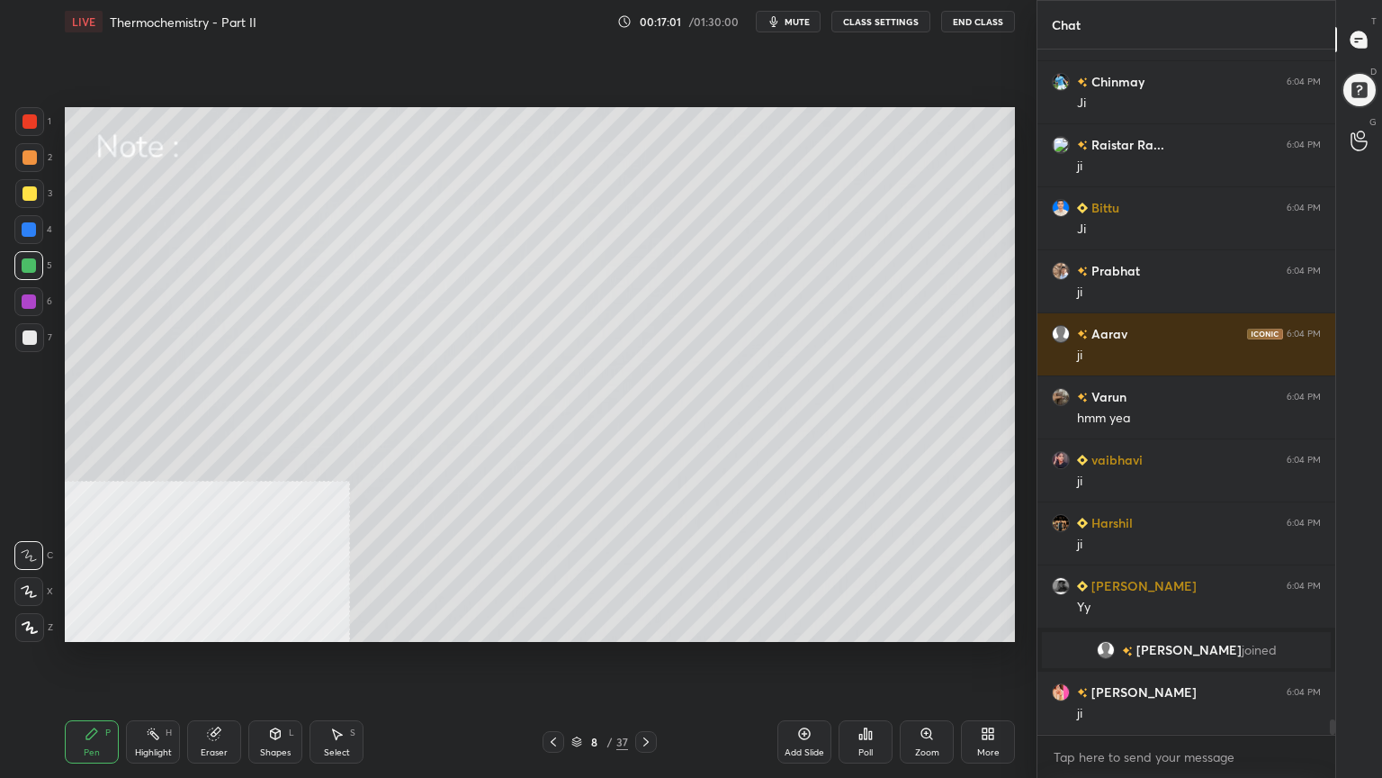
click at [580, 625] on icon at bounding box center [576, 741] width 11 height 11
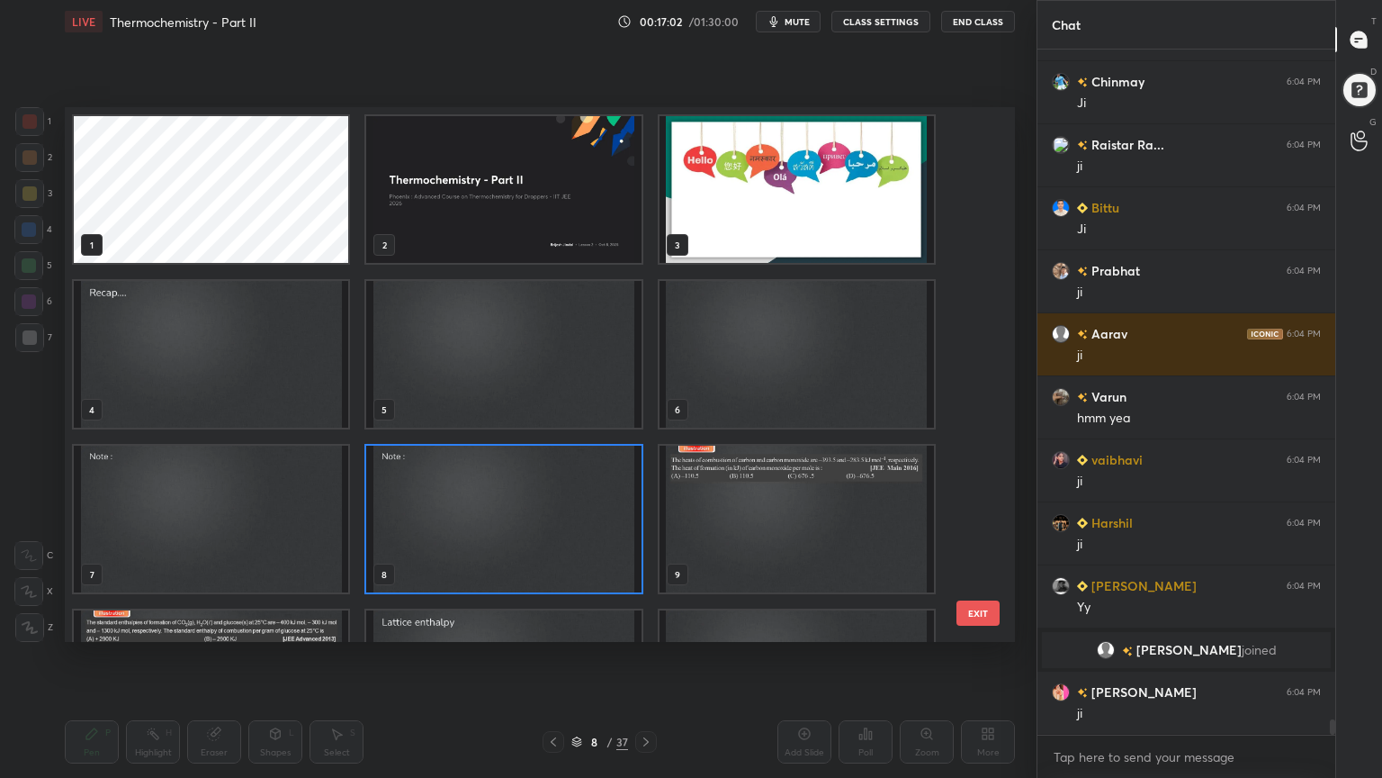
scroll to position [529, 941]
click at [566, 558] on img "grid" at bounding box center [503, 518] width 274 height 147
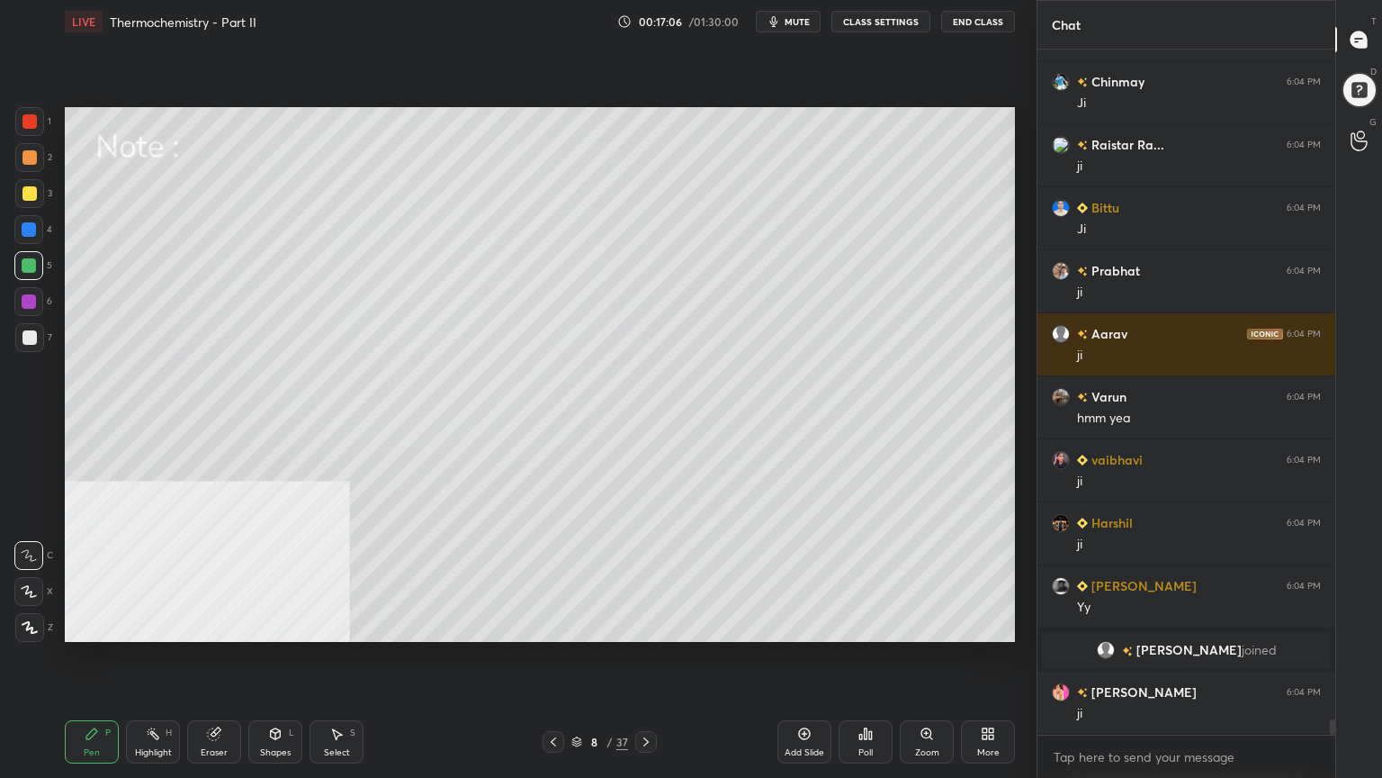
click at [566, 558] on img "grid" at bounding box center [503, 518] width 274 height 147
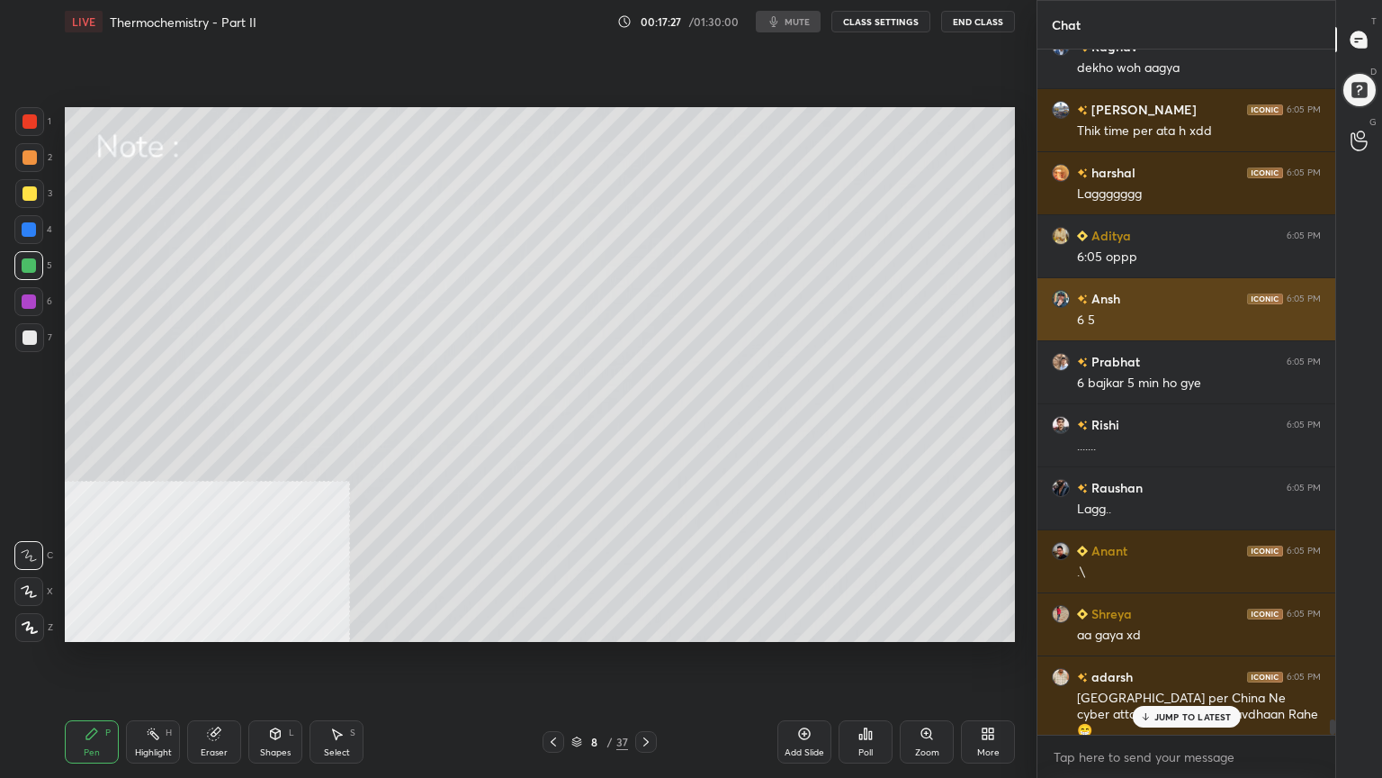
scroll to position [30452, 0]
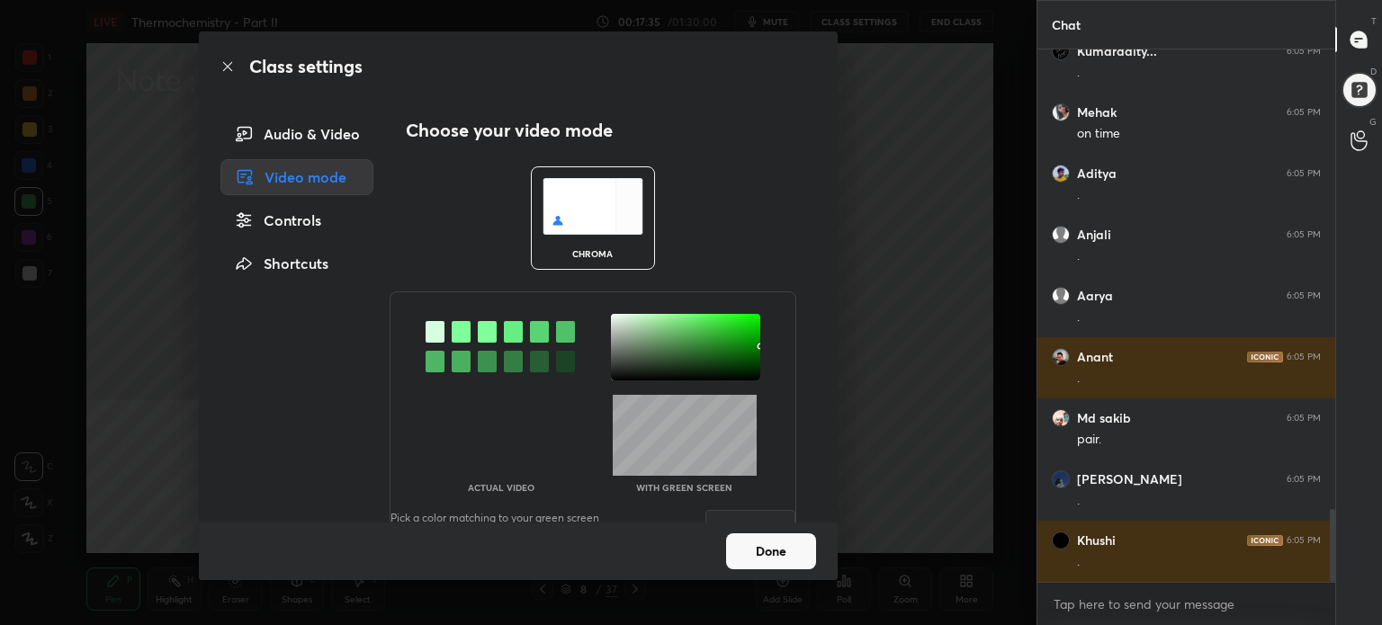
scroll to position [3559, 0]
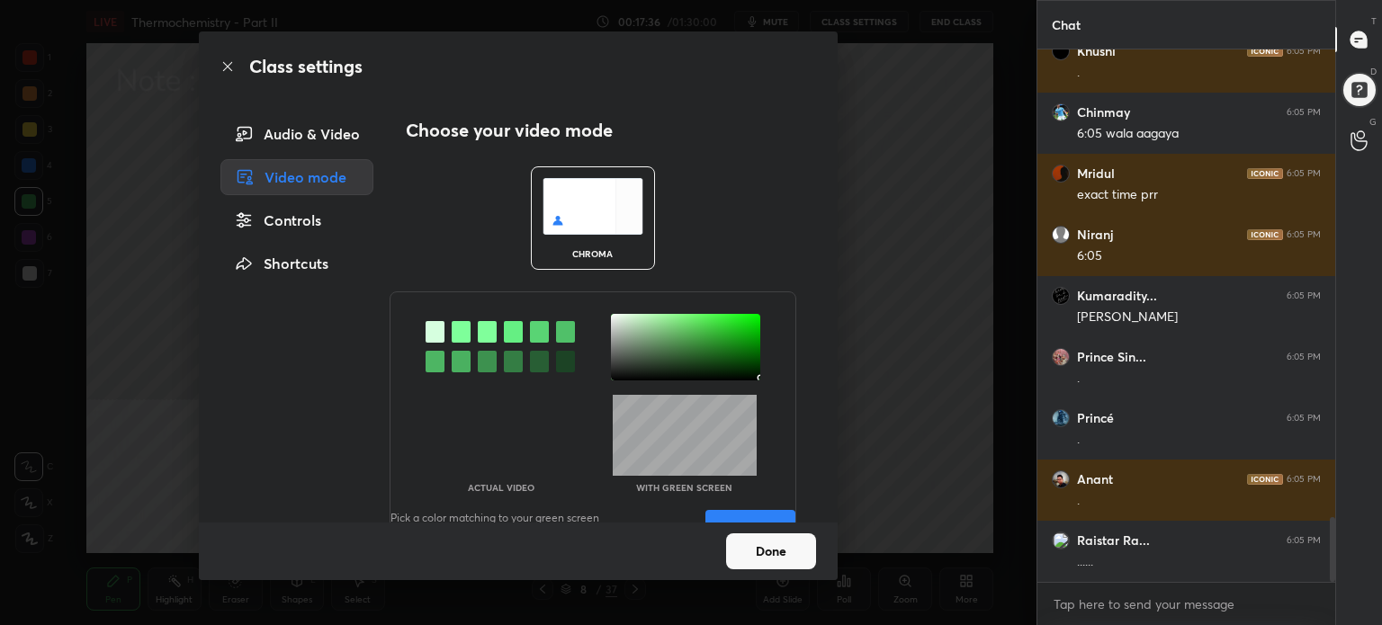
click at [751, 378] on div at bounding box center [685, 347] width 149 height 67
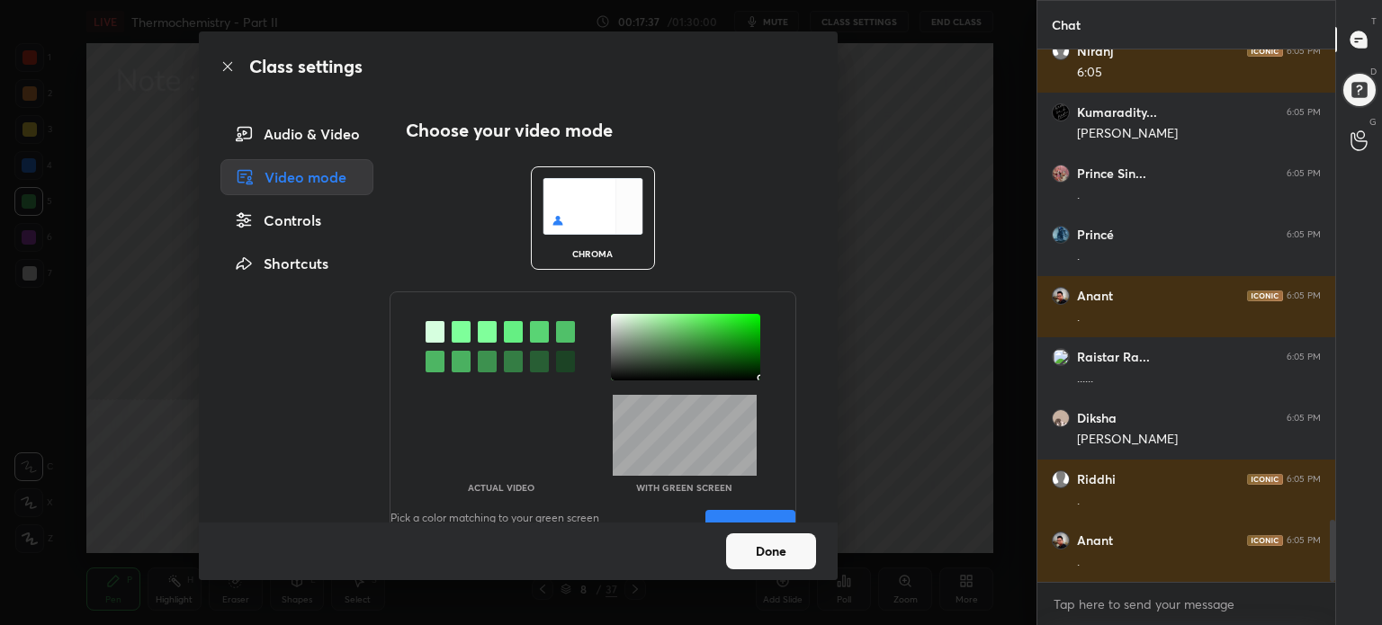
click at [760, 510] on div "Pick a color matching to your green screen to get a transparent background Save" at bounding box center [593, 528] width 405 height 36
click at [760, 510] on button "Save" at bounding box center [751, 528] width 90 height 36
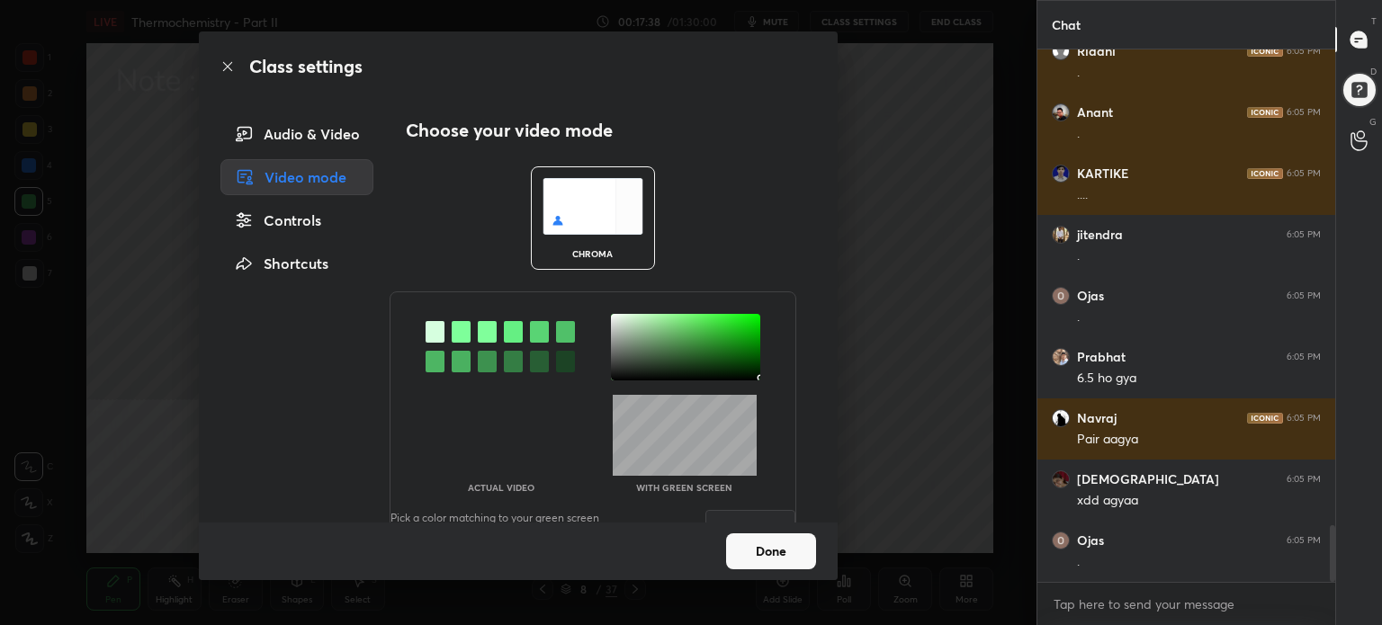
click at [767, 561] on button "Done" at bounding box center [771, 552] width 90 height 36
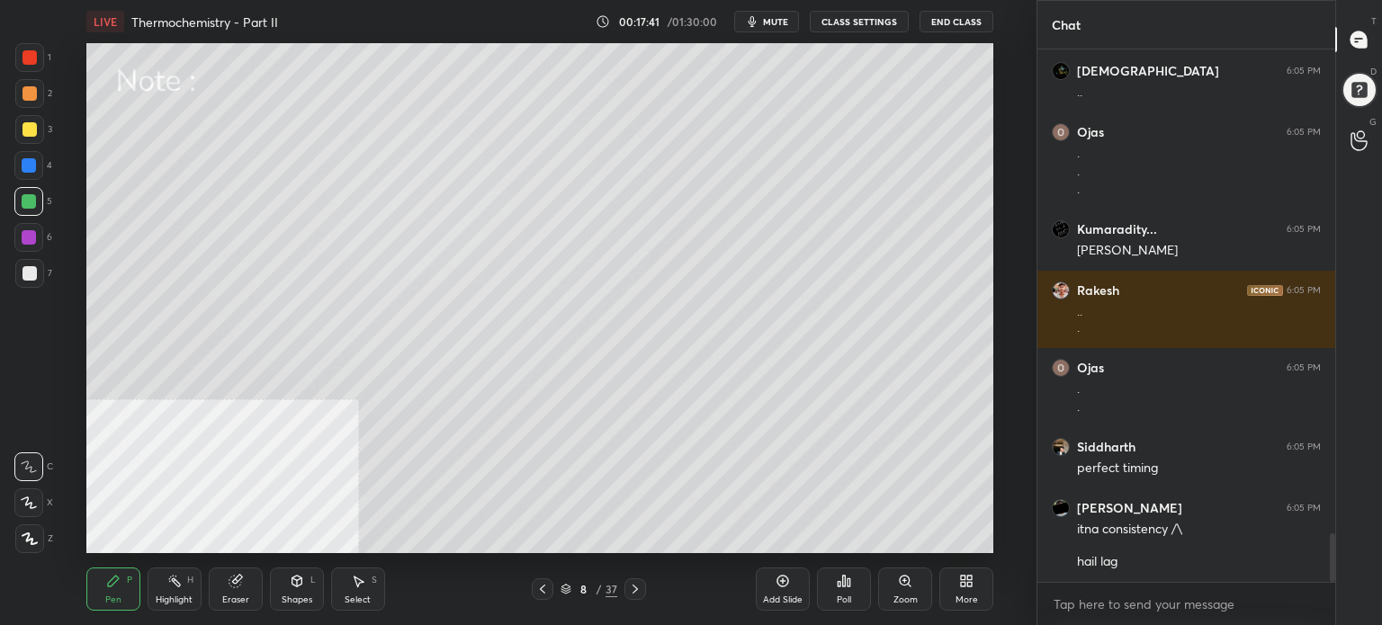
scroll to position [5331, 0]
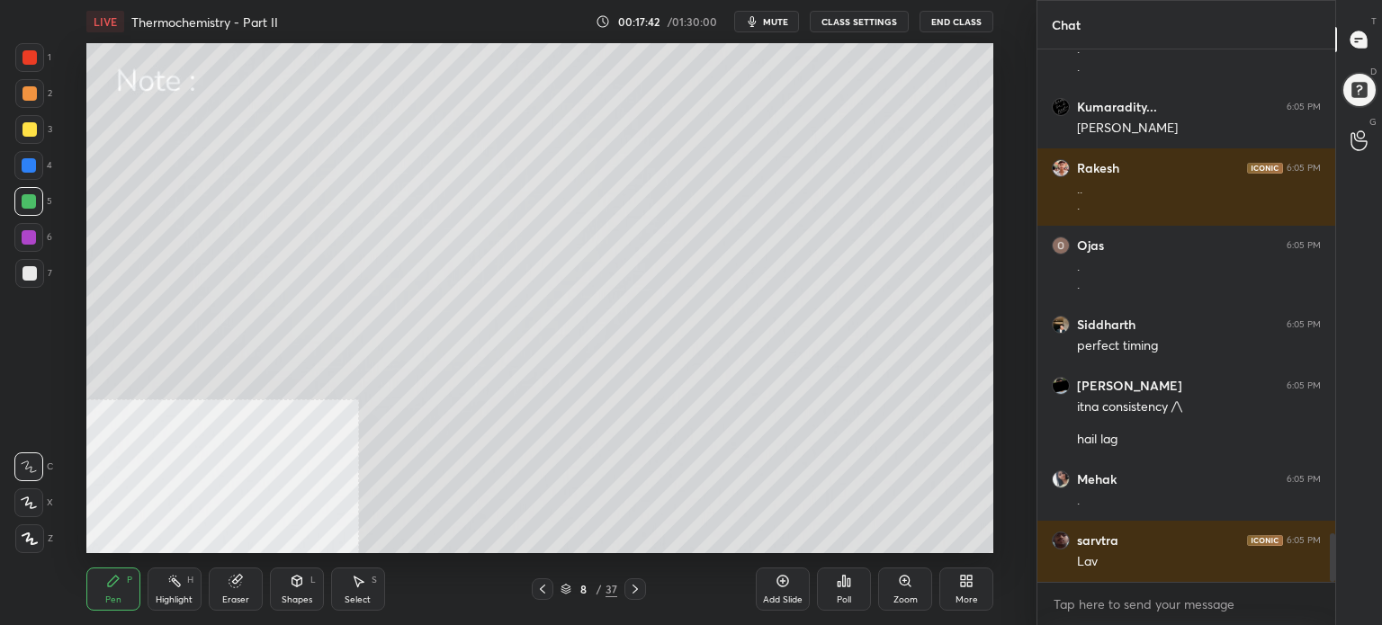
click at [972, 592] on div "More" at bounding box center [967, 589] width 54 height 43
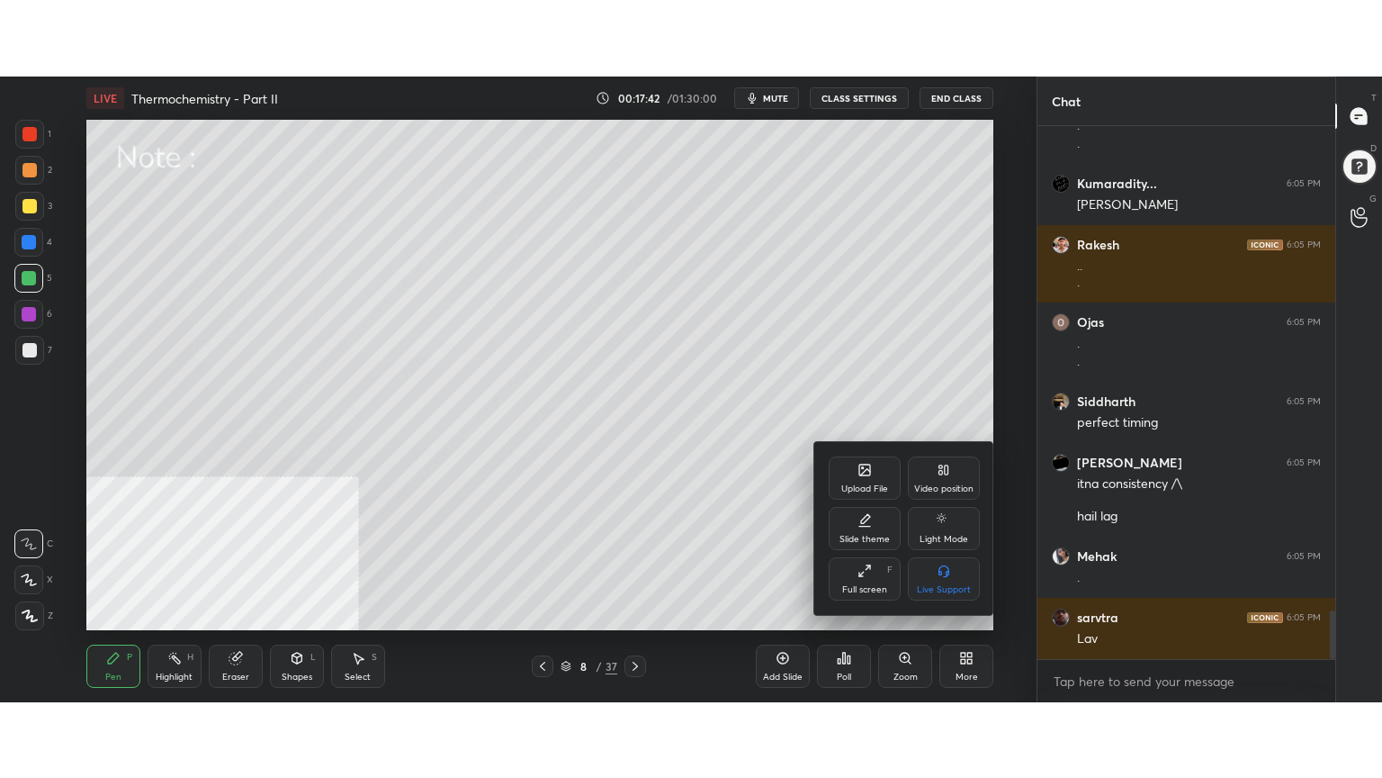
scroll to position [5641, 0]
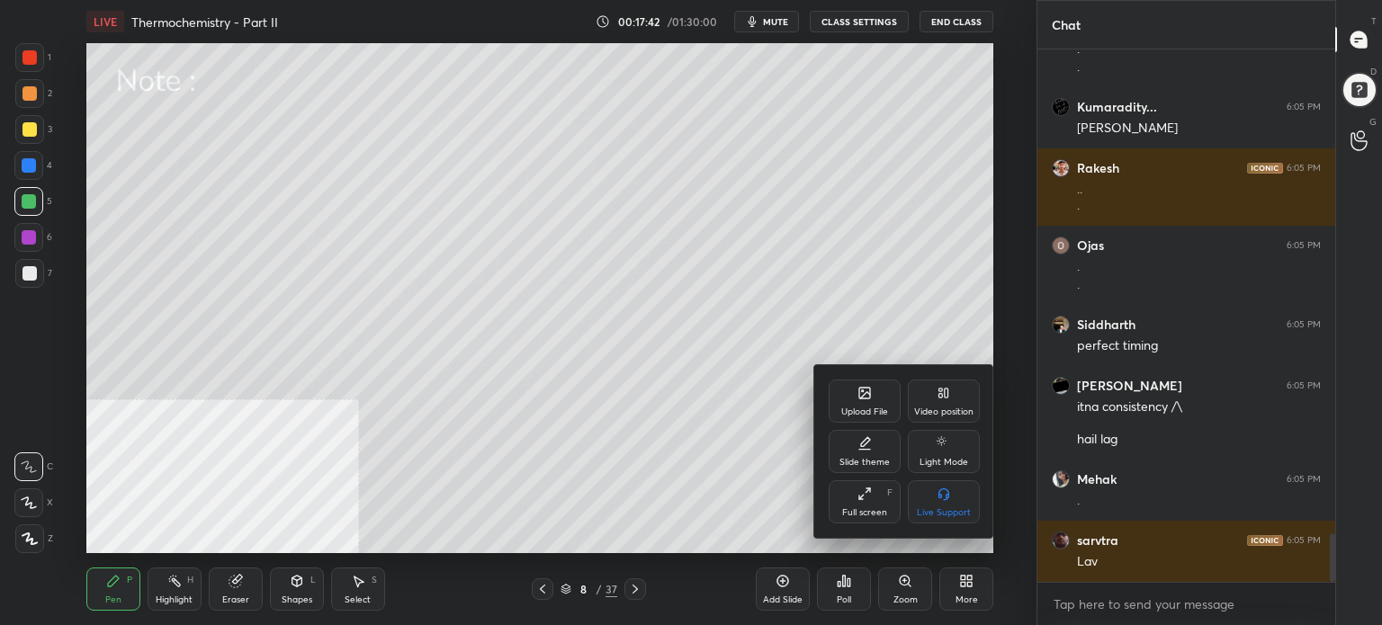
drag, startPoint x: 876, startPoint y: 516, endPoint x: 875, endPoint y: 625, distance: 108.9
click at [876, 517] on div "Full screen" at bounding box center [864, 512] width 45 height 9
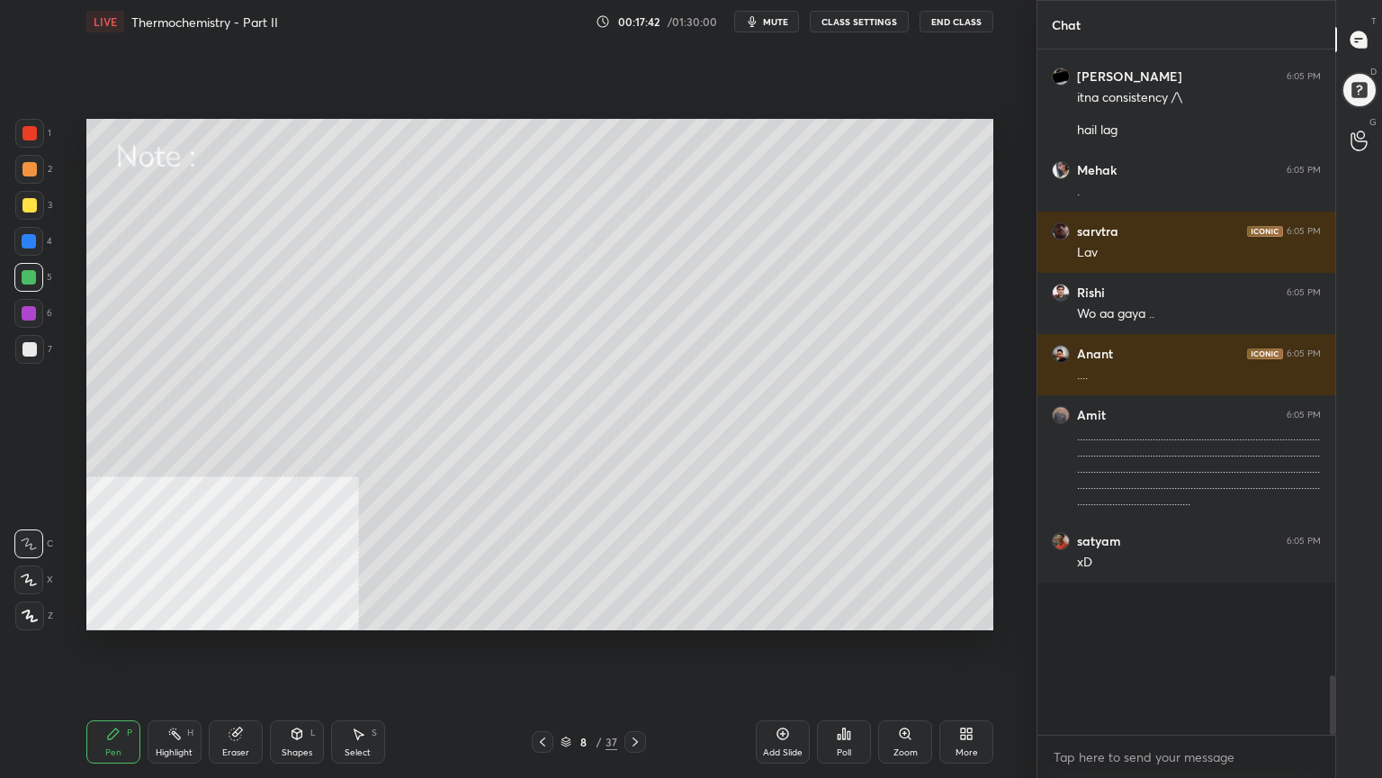
scroll to position [0, 0]
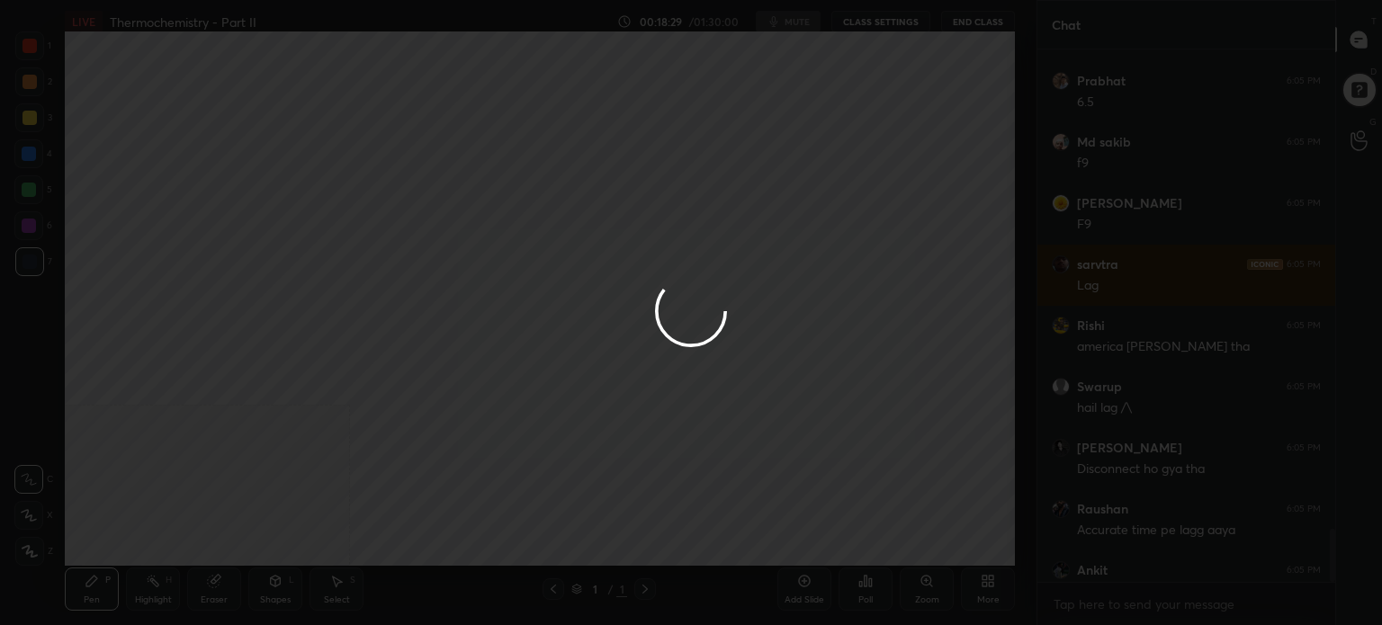
type textarea "x"
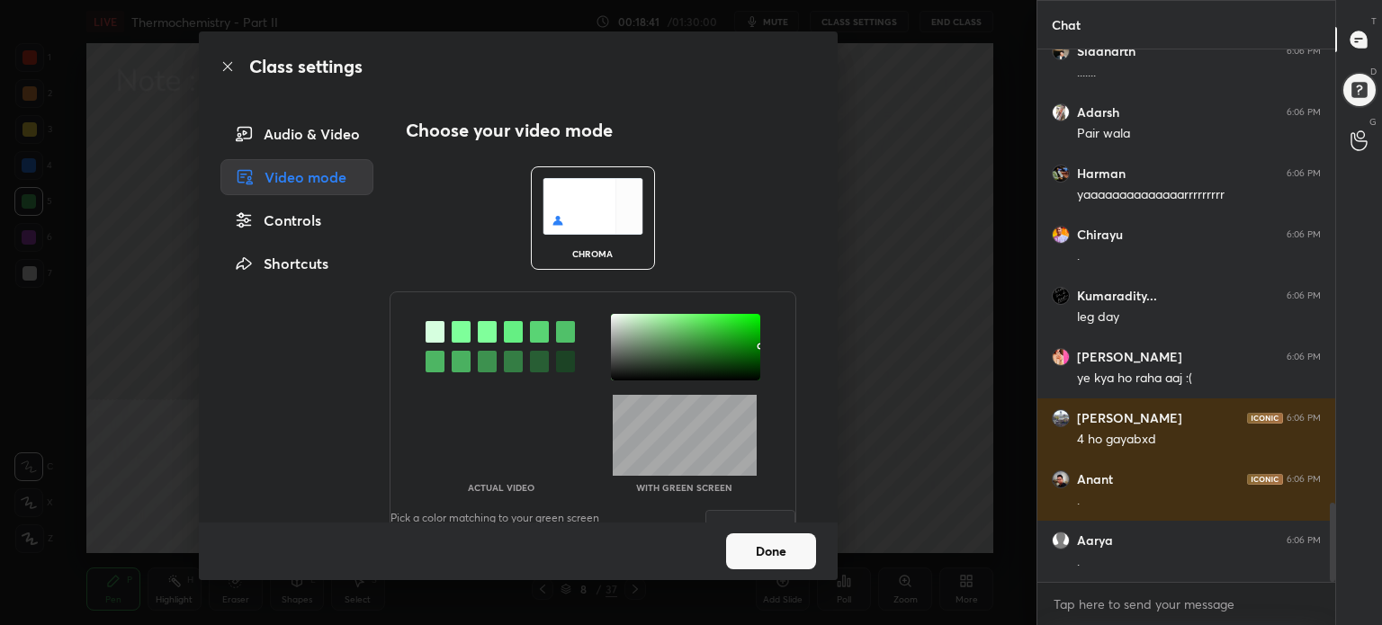
scroll to position [3258, 0]
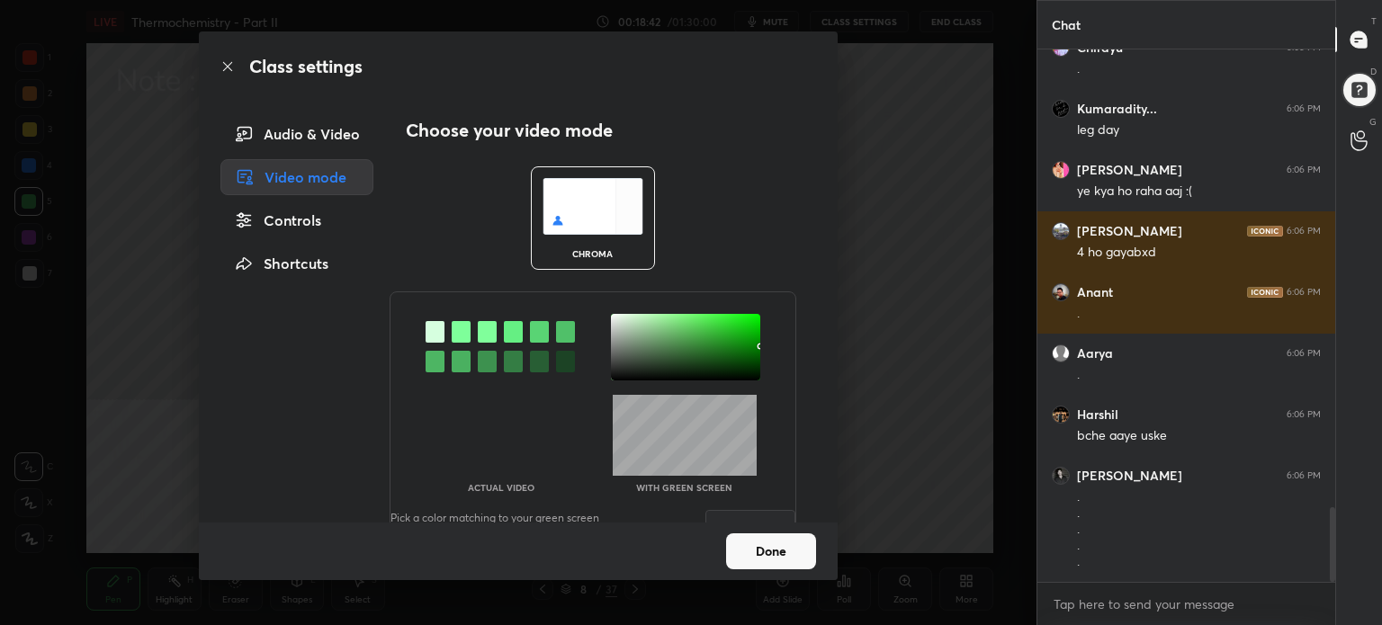
click at [754, 376] on div at bounding box center [685, 347] width 149 height 67
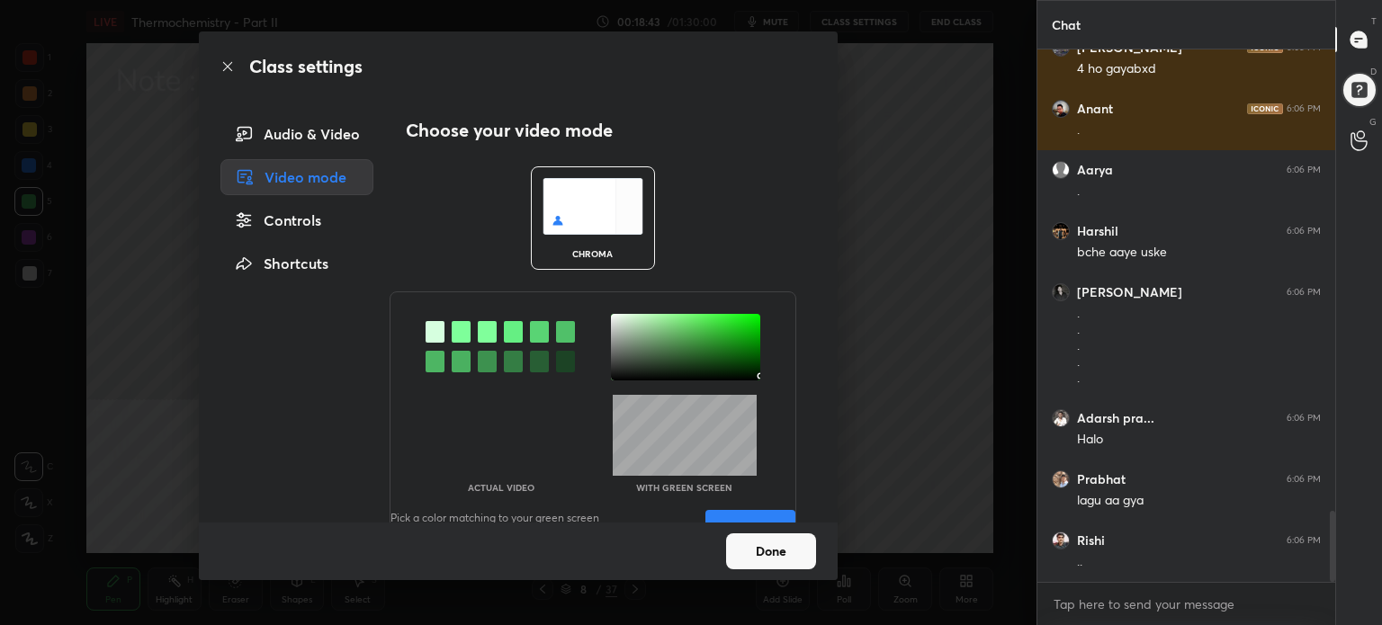
click at [738, 510] on button "Save" at bounding box center [751, 528] width 90 height 36
click at [778, 538] on button "Done" at bounding box center [771, 552] width 90 height 36
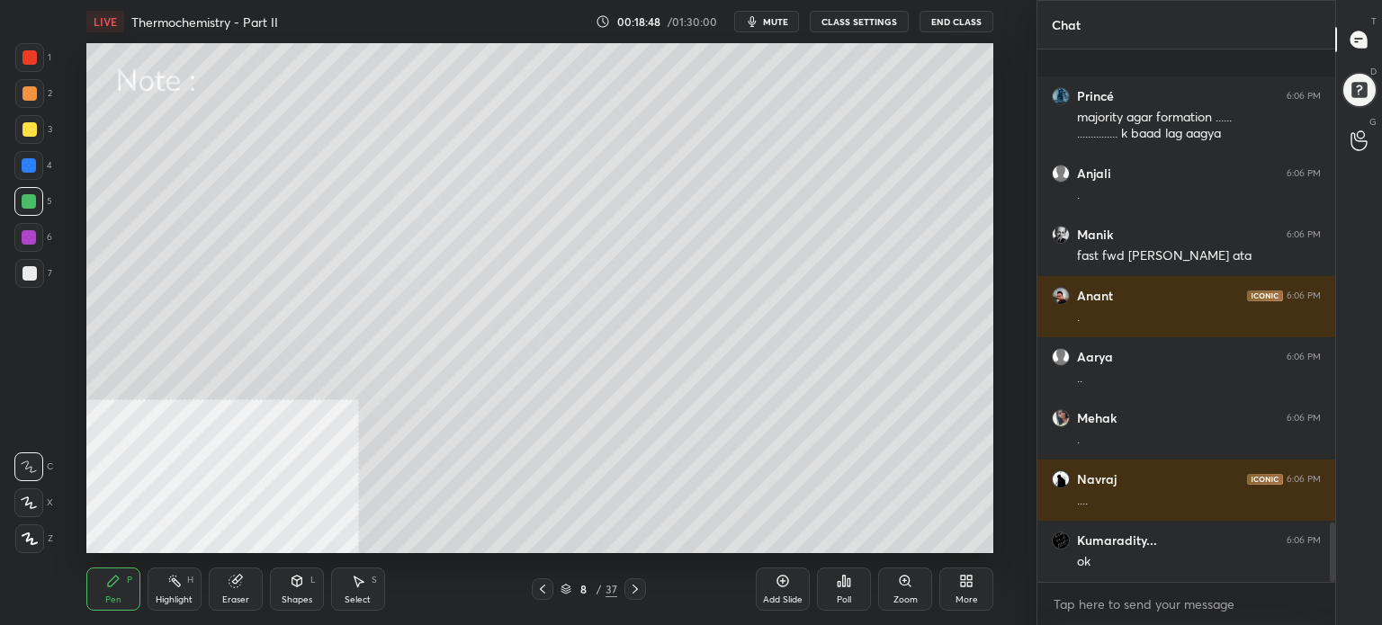
scroll to position [4253, 0]
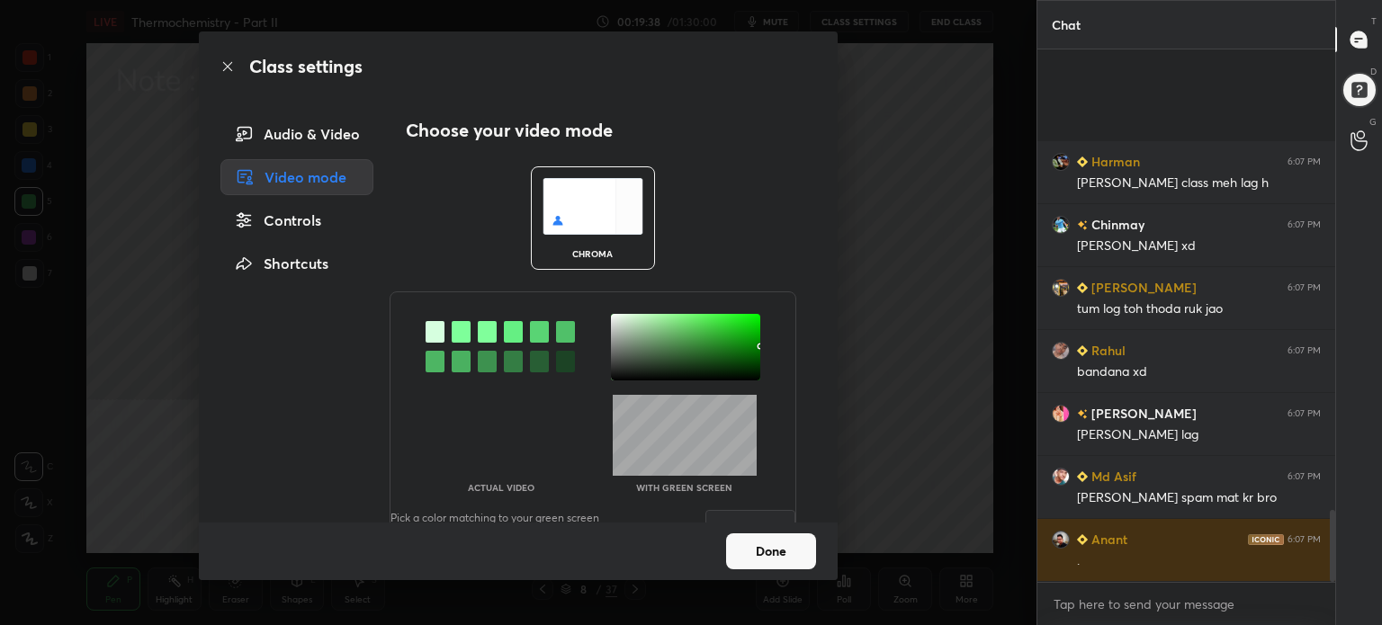
scroll to position [3391, 0]
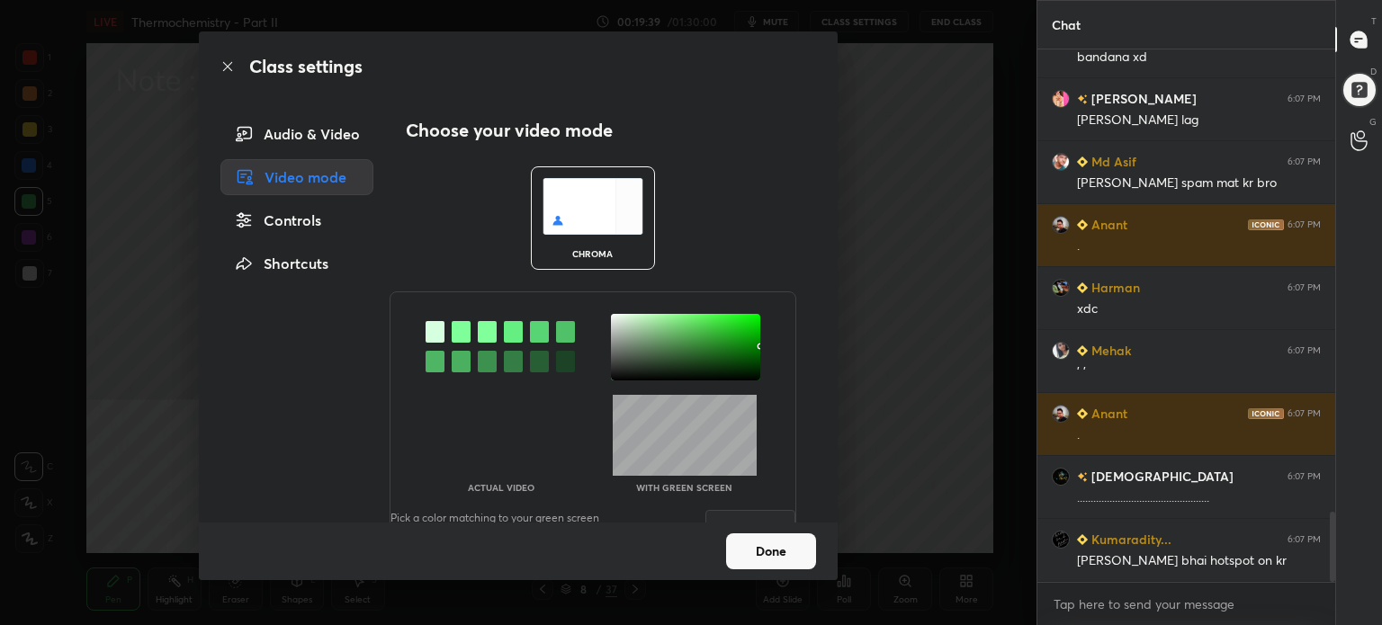
click at [752, 376] on div at bounding box center [685, 347] width 149 height 67
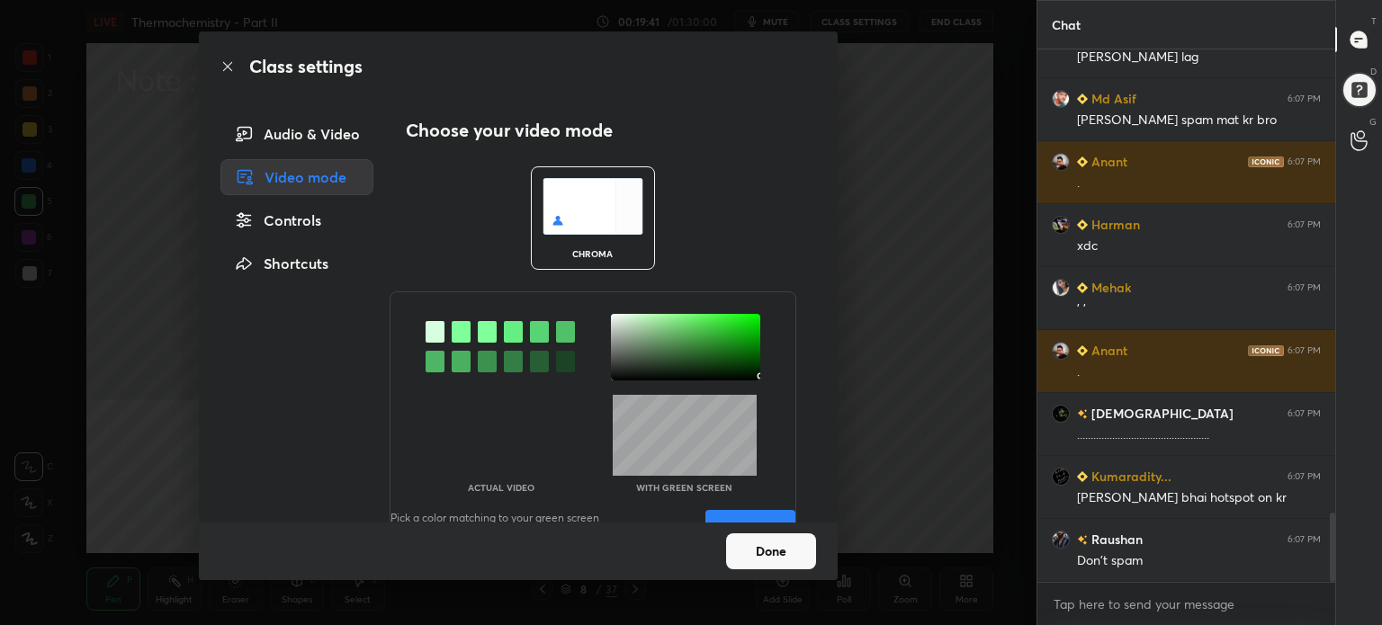
click at [756, 516] on button "Save" at bounding box center [751, 528] width 90 height 36
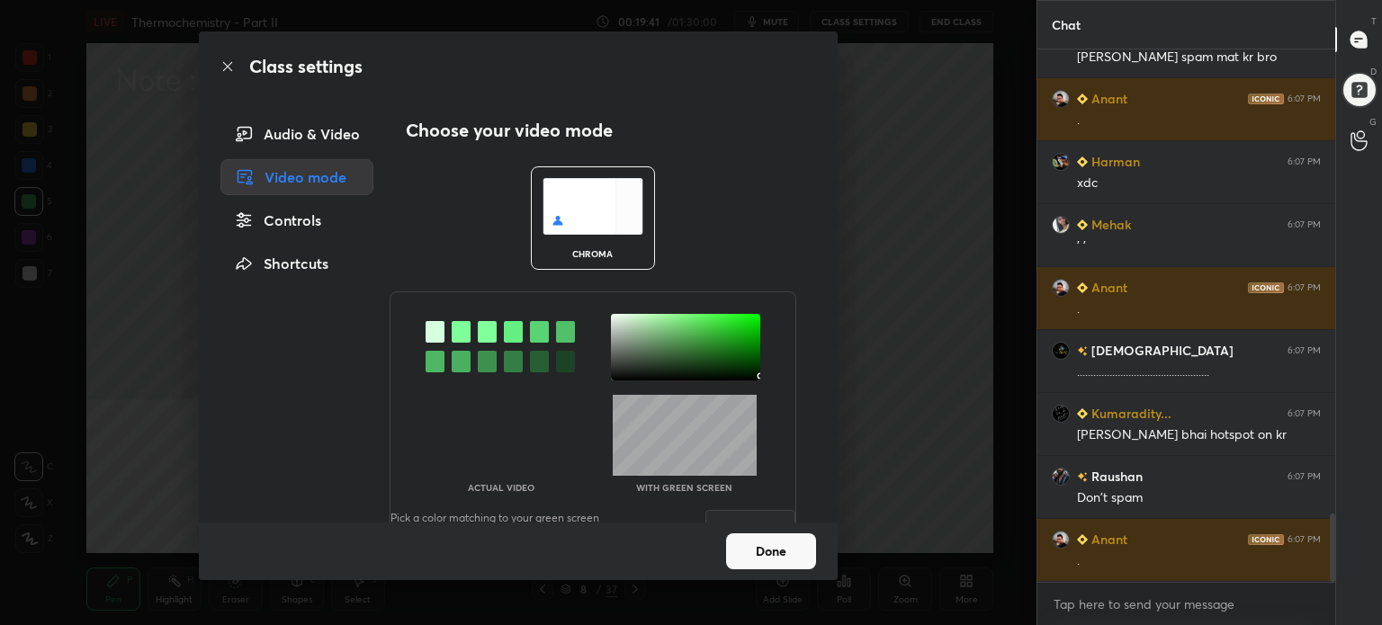
scroll to position [3706, 0]
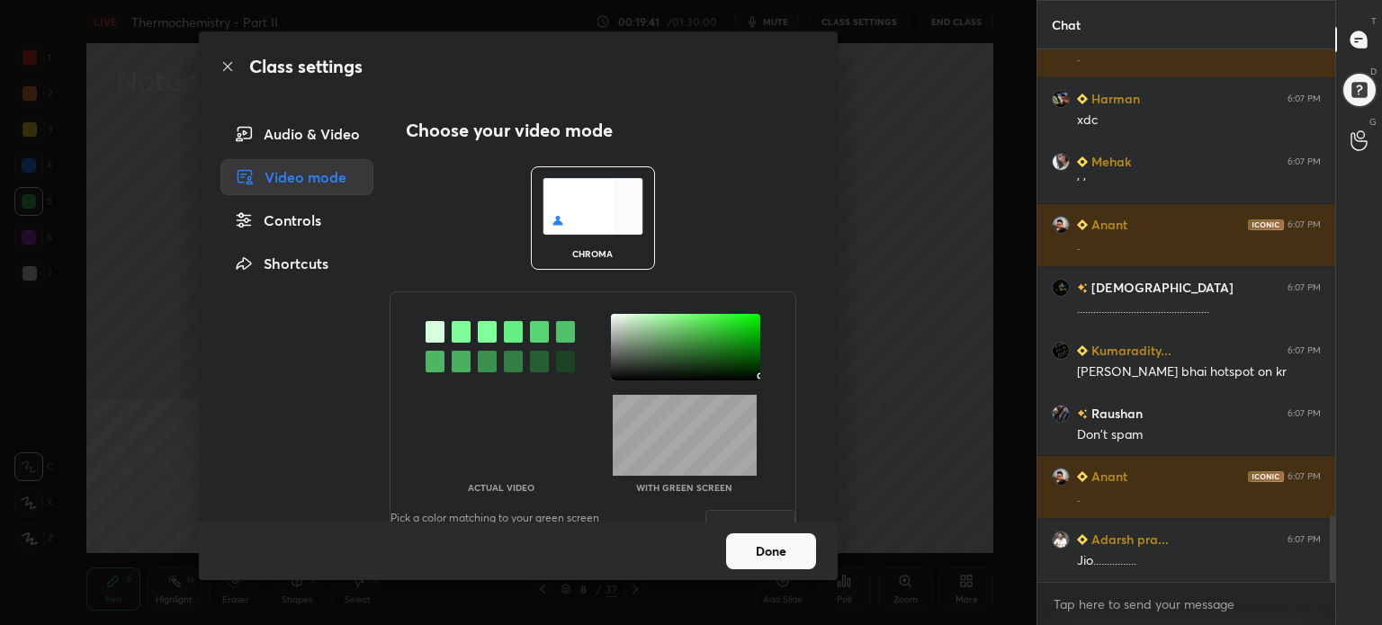
click at [763, 545] on button "Done" at bounding box center [771, 552] width 90 height 36
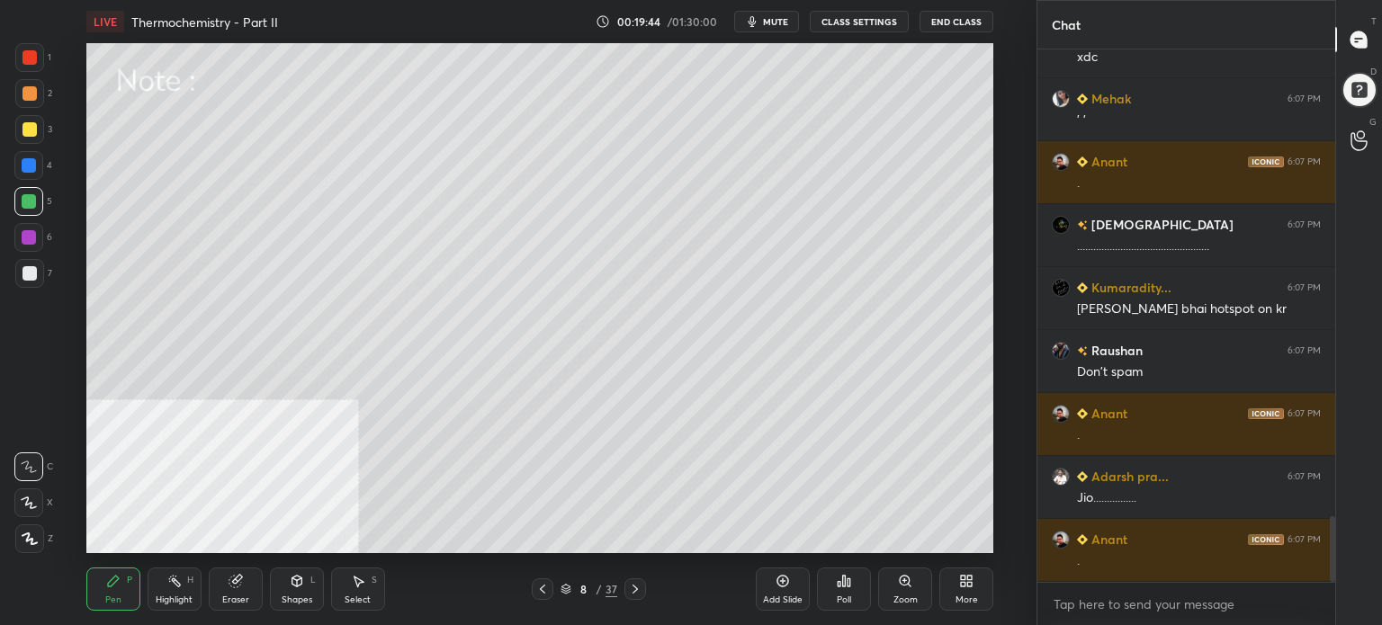
click at [985, 582] on div "More" at bounding box center [967, 589] width 54 height 43
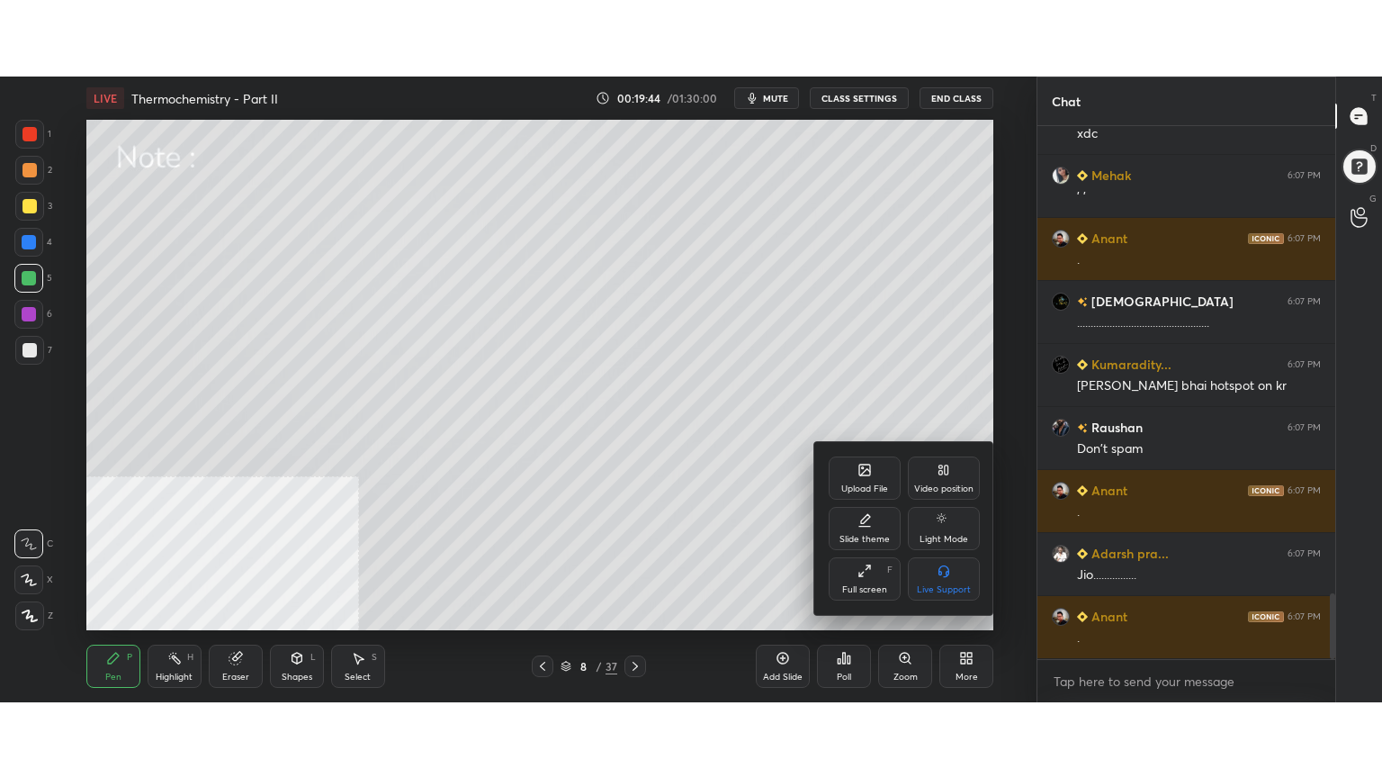
scroll to position [3848, 0]
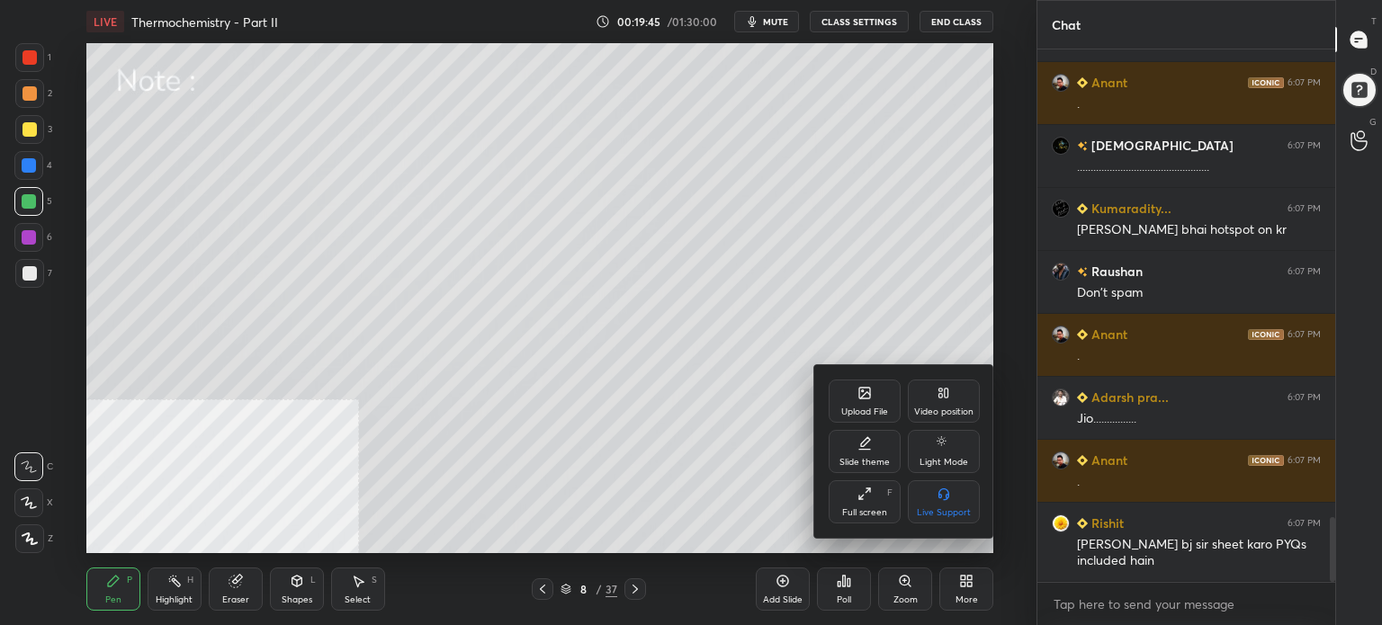
click at [886, 506] on div "Full screen F" at bounding box center [865, 502] width 72 height 43
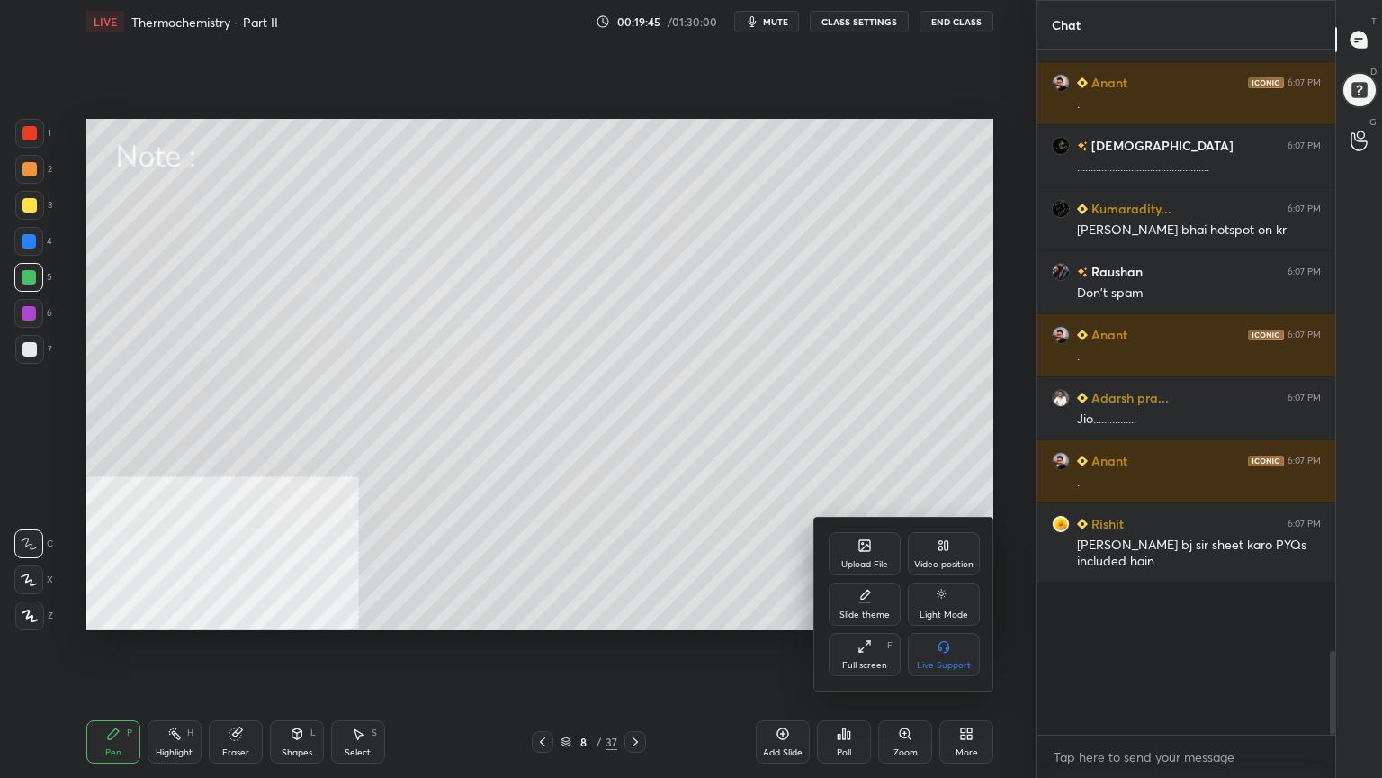
scroll to position [0, 0]
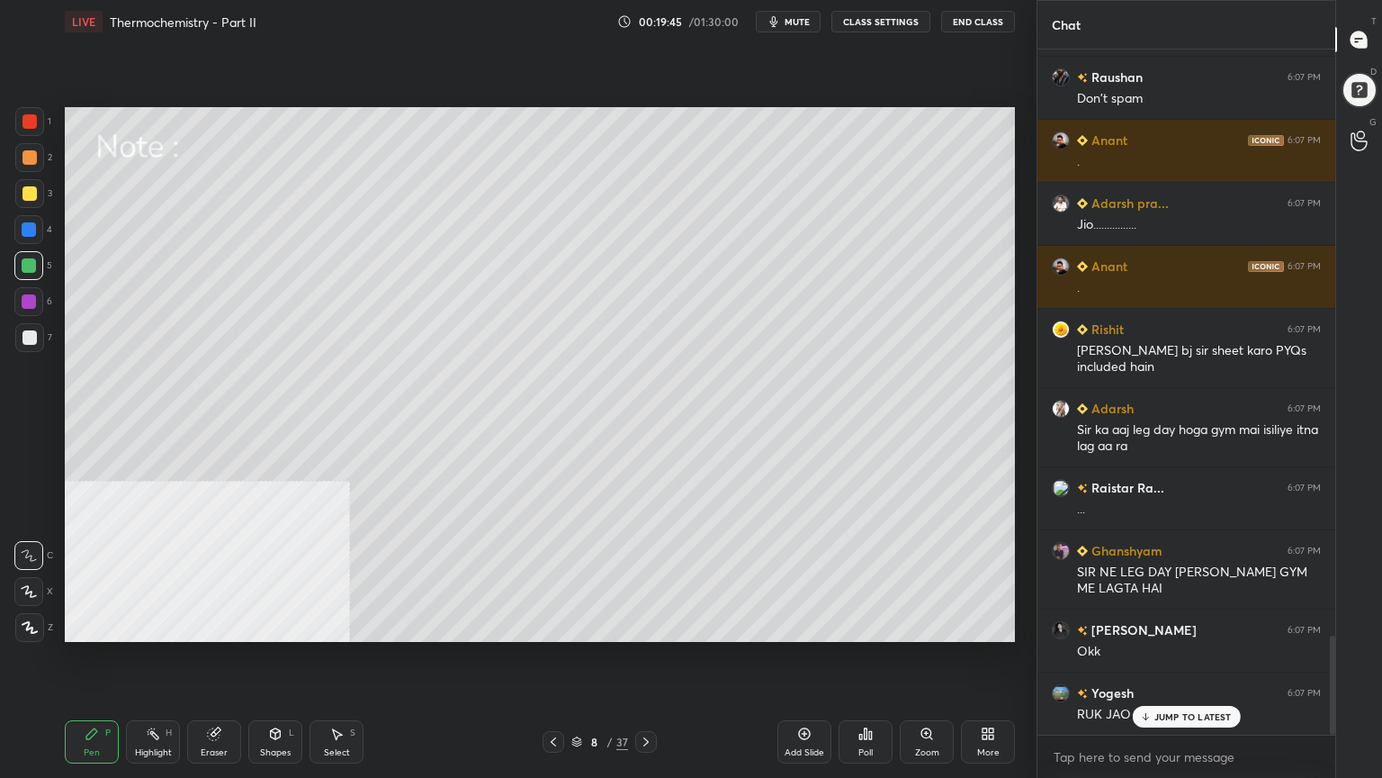
click at [707, 625] on div "Setting up your live class Poll for secs No correct answer Start poll" at bounding box center [540, 374] width 965 height 662
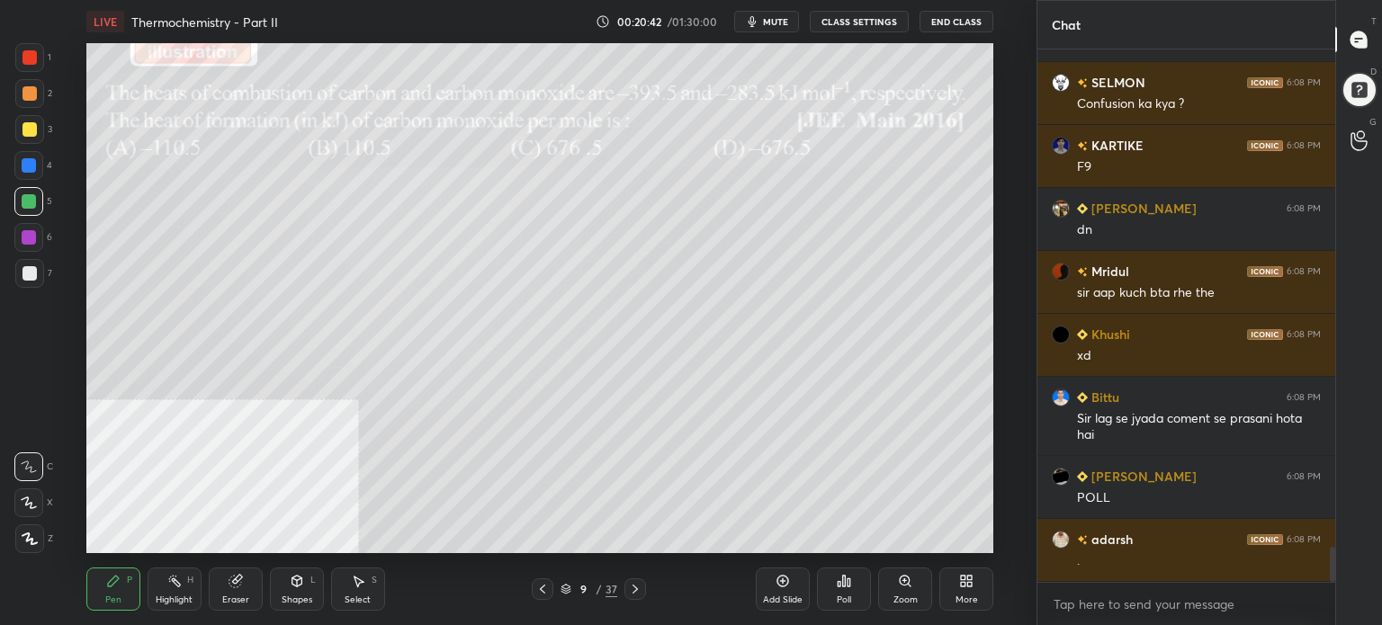
click at [977, 584] on div "More" at bounding box center [967, 589] width 54 height 43
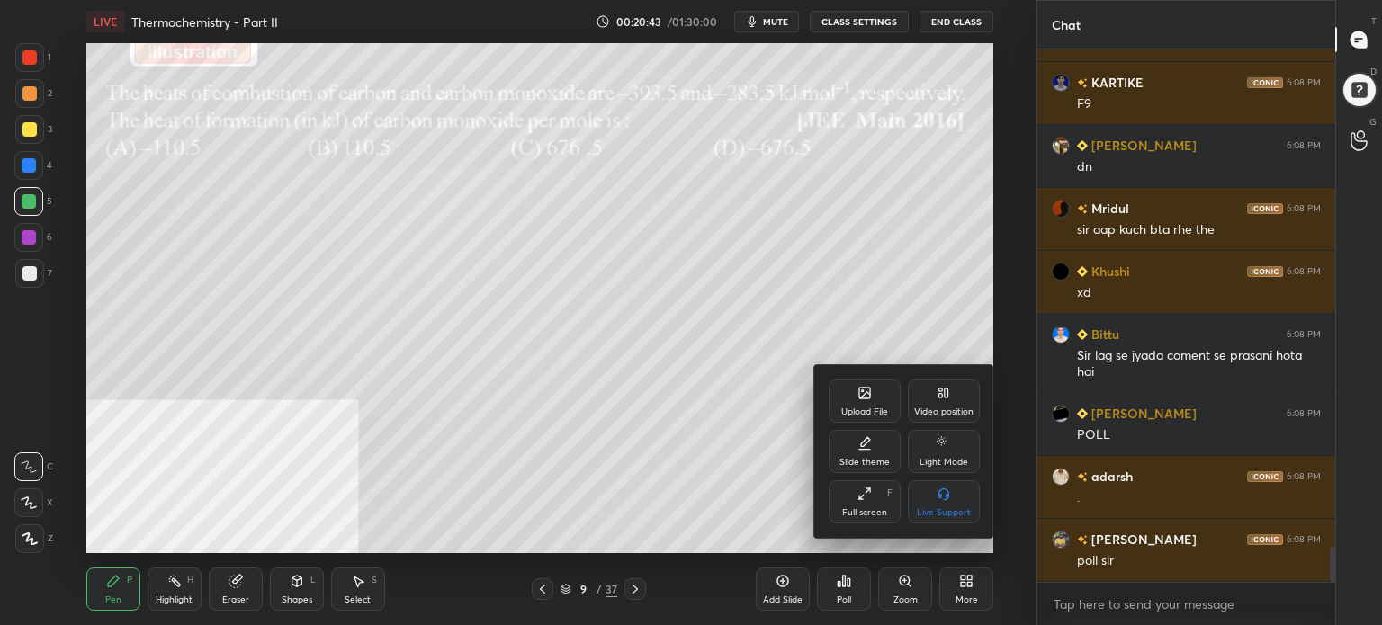
drag, startPoint x: 869, startPoint y: 510, endPoint x: 868, endPoint y: 619, distance: 108.9
click at [868, 510] on div "Full screen" at bounding box center [864, 512] width 45 height 9
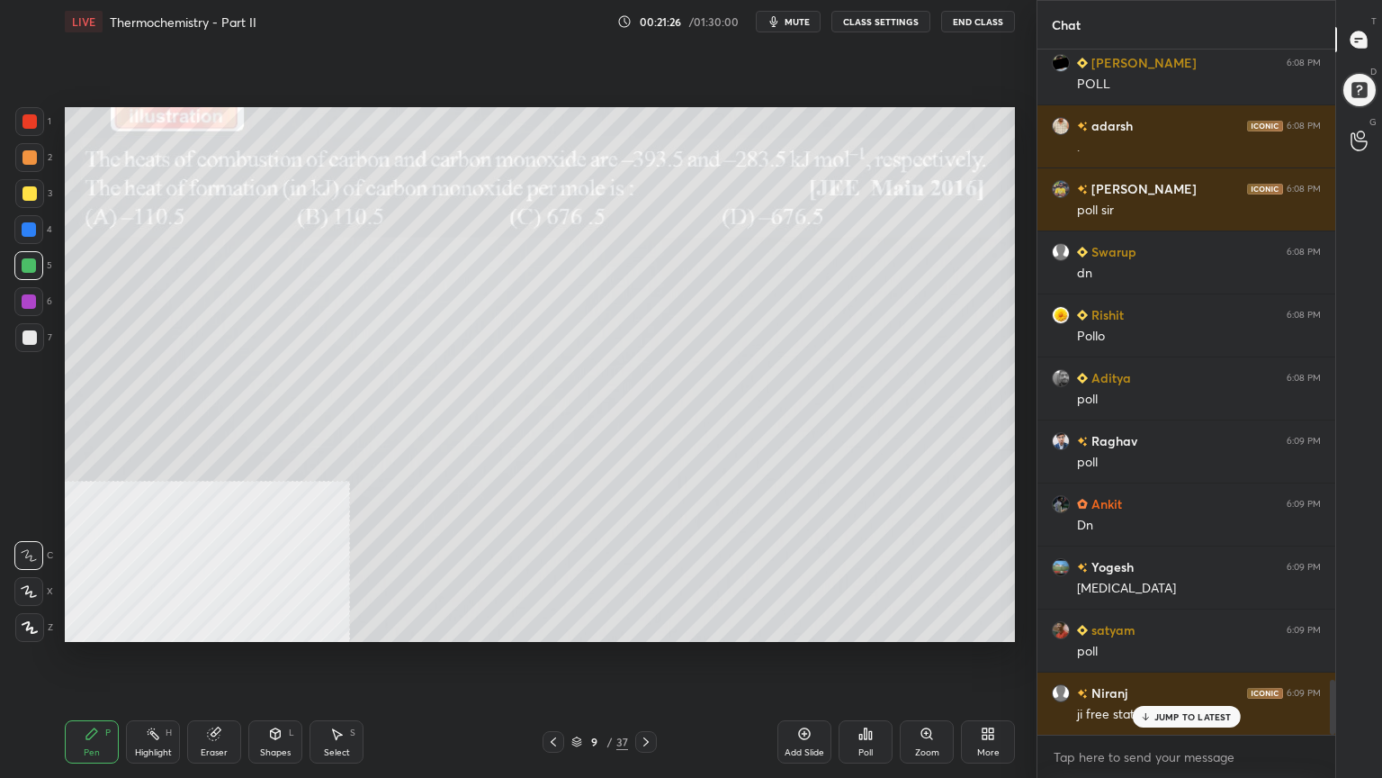
scroll to position [7951, 0]
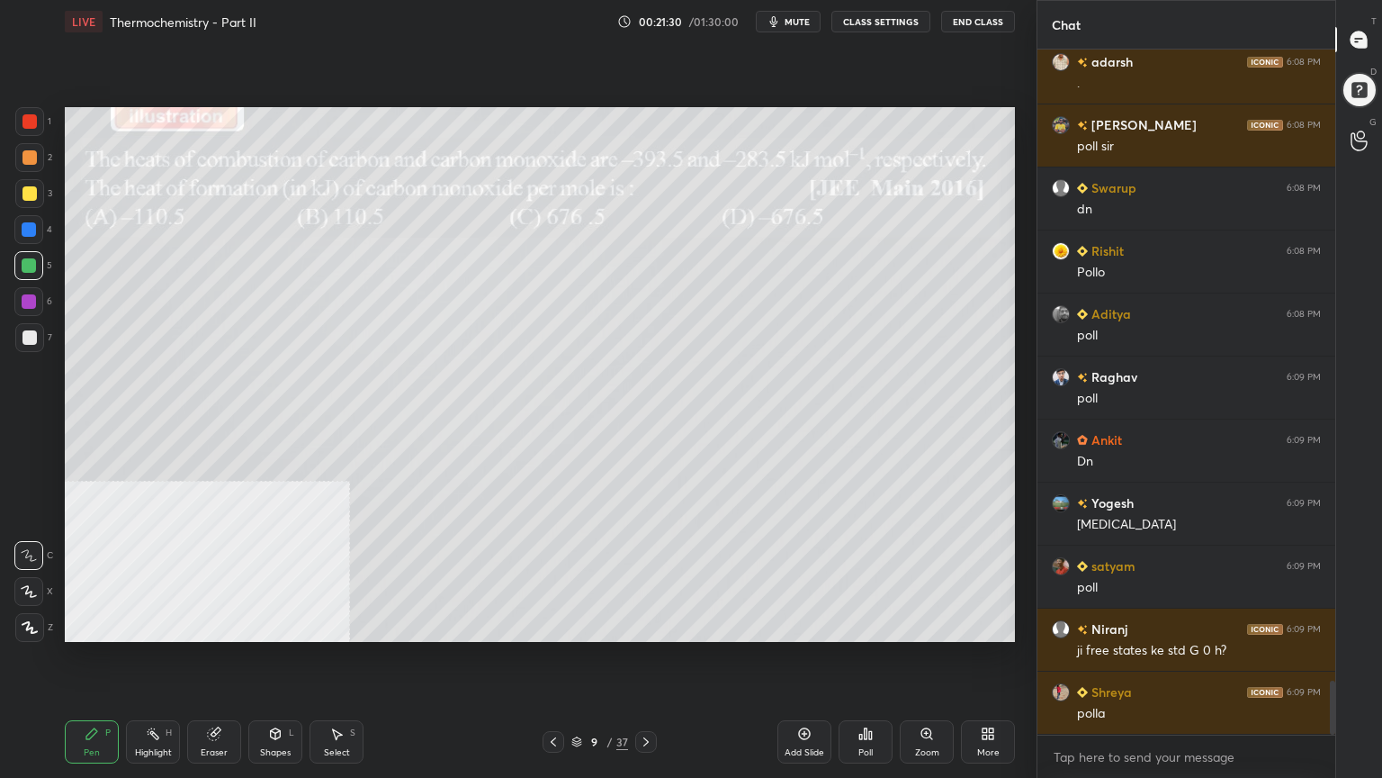
click at [995, 625] on div "More" at bounding box center [988, 741] width 54 height 43
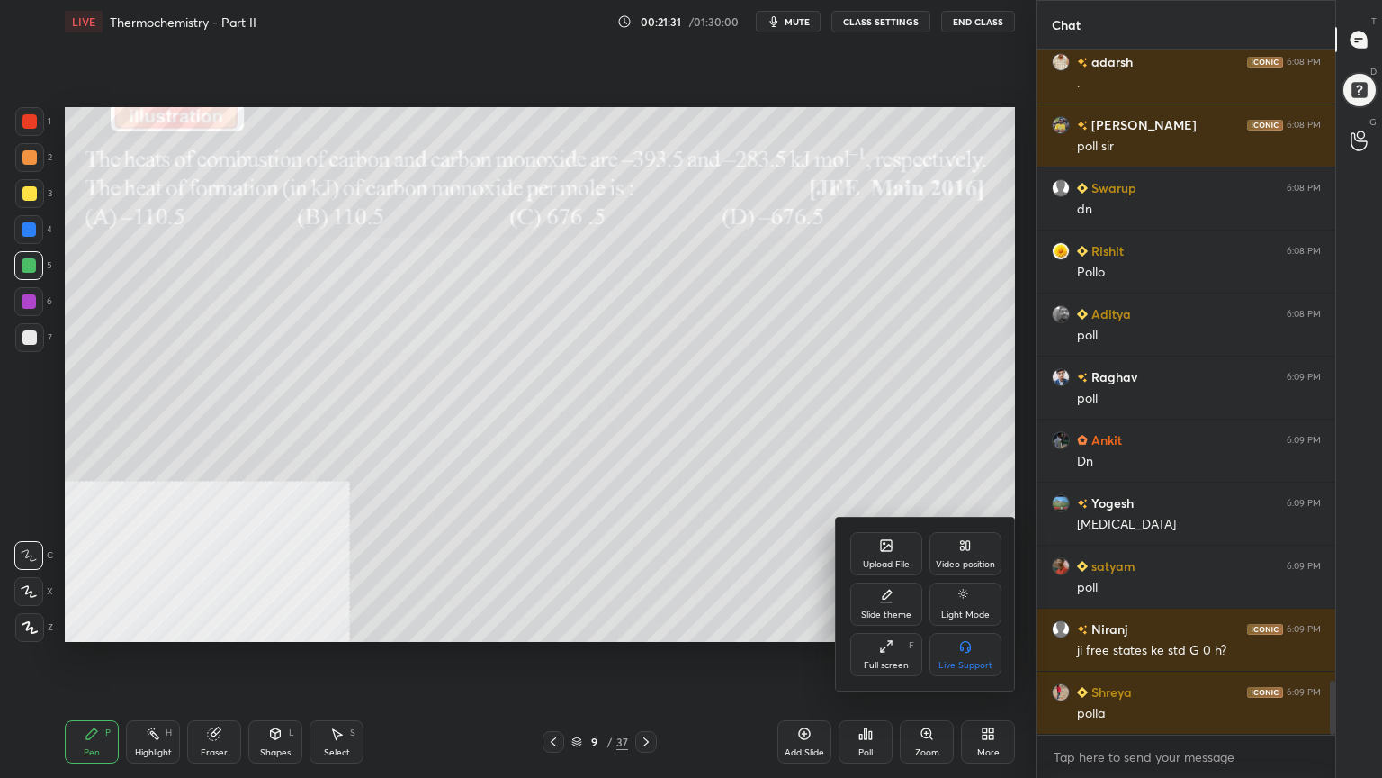
click at [747, 608] on div at bounding box center [691, 389] width 1382 height 778
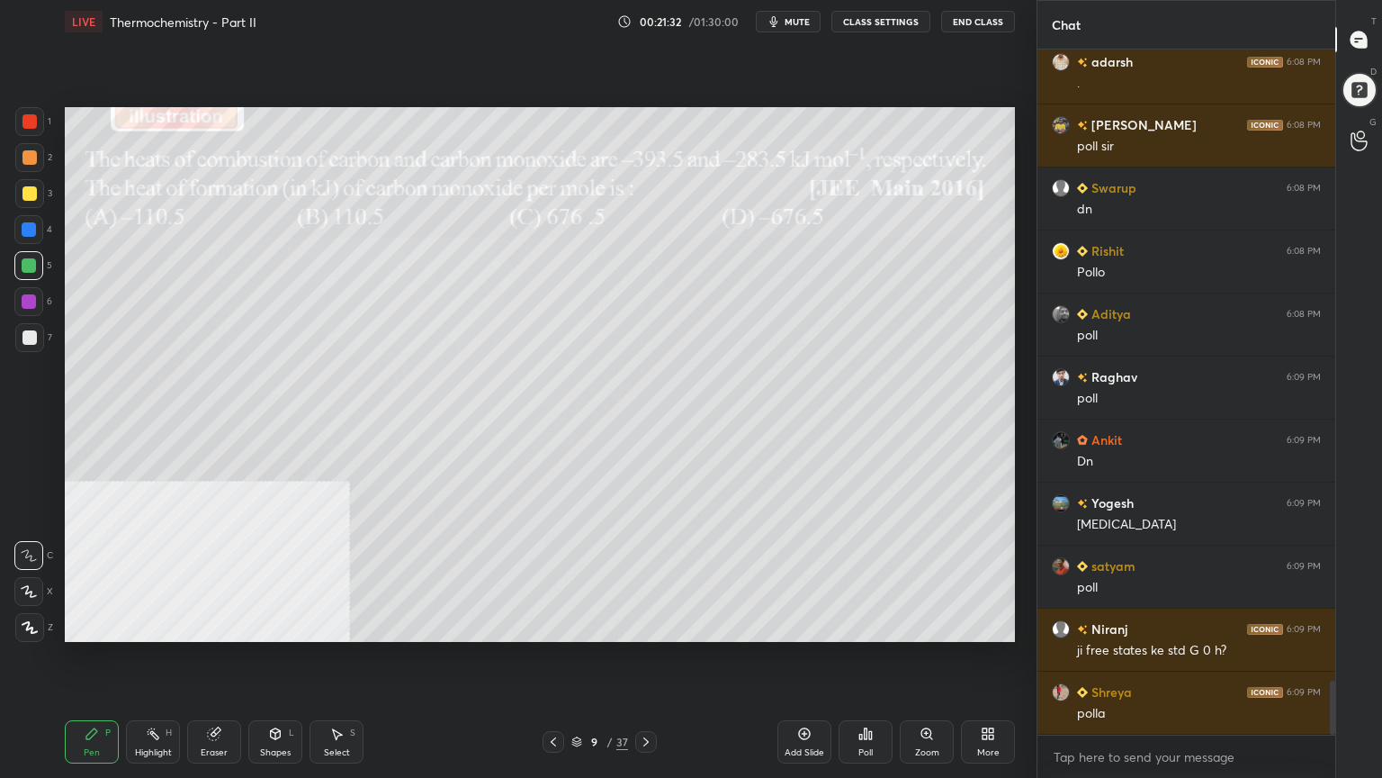
click at [871, 625] on div "Poll" at bounding box center [866, 741] width 54 height 43
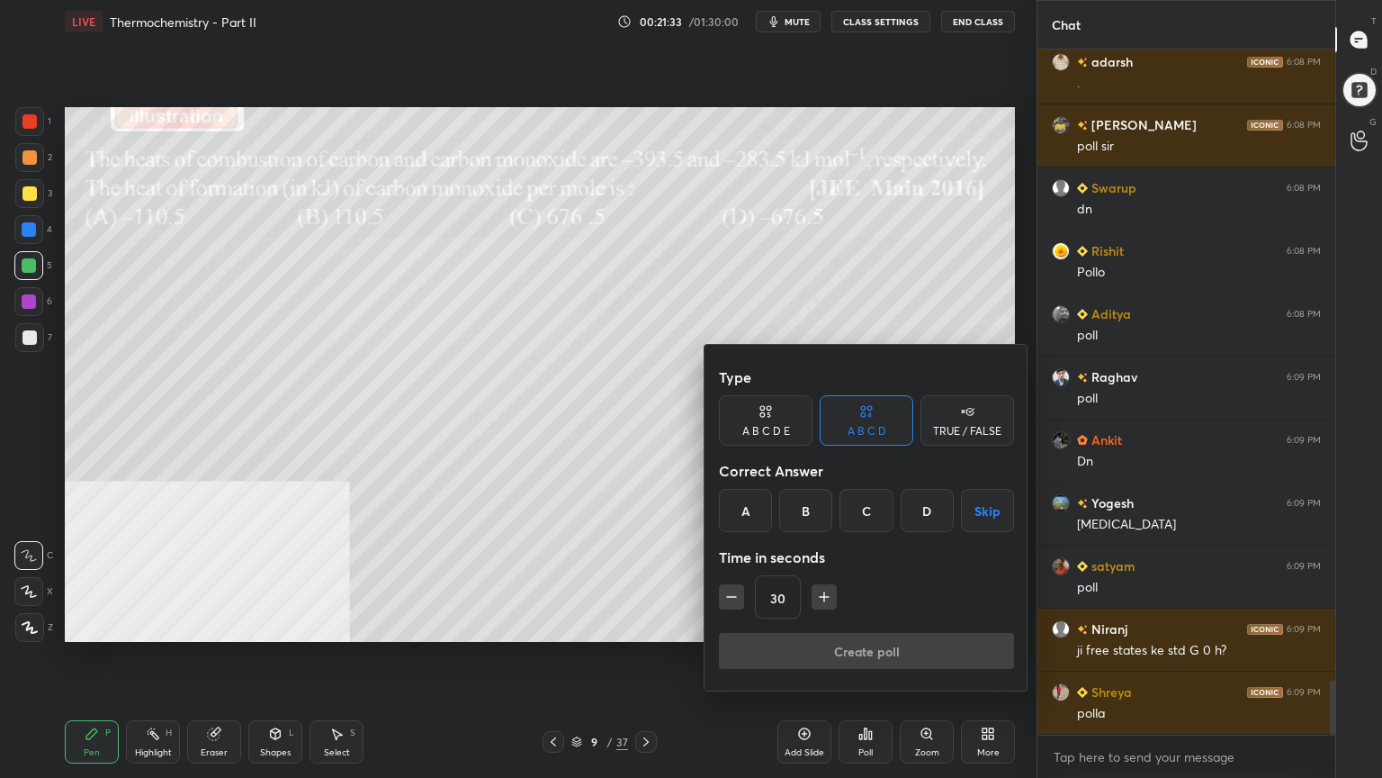
click at [745, 510] on div "A" at bounding box center [745, 510] width 53 height 43
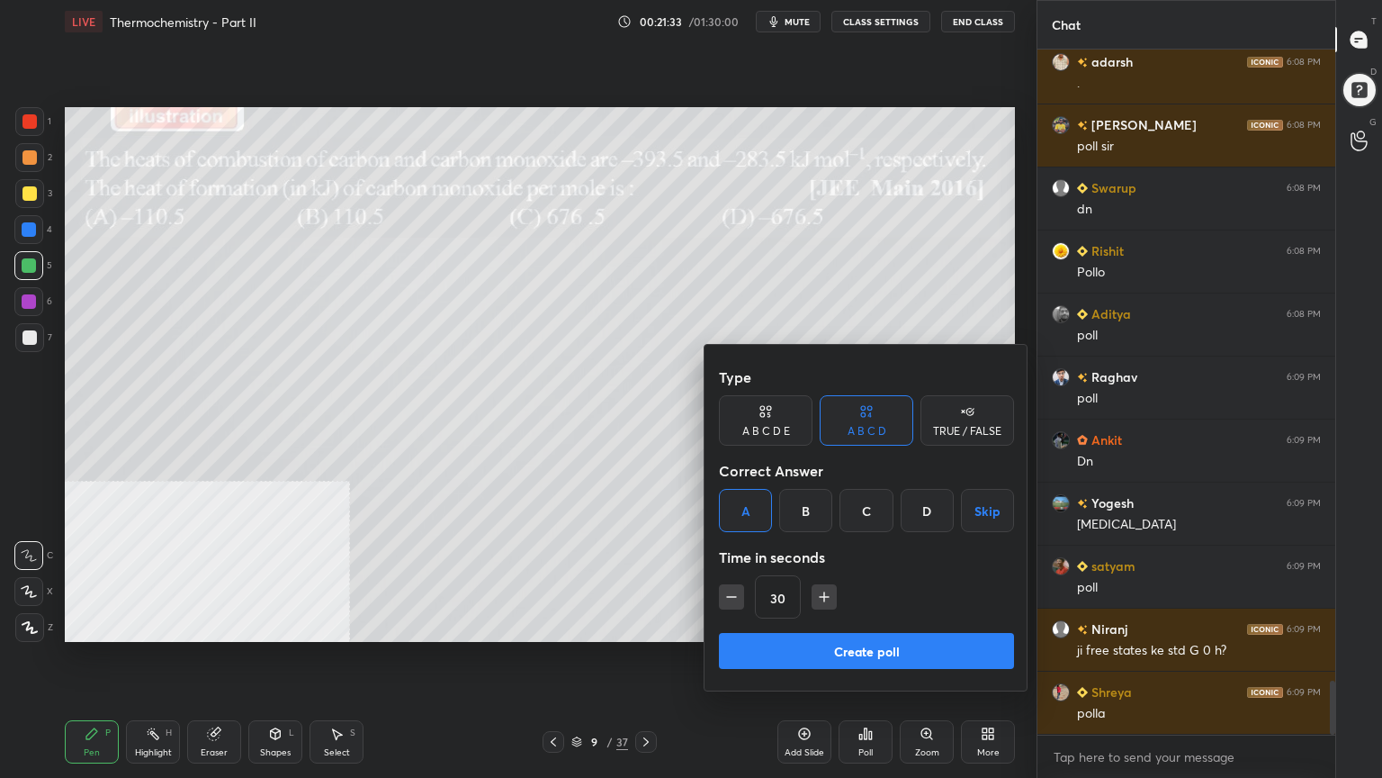
scroll to position [8013, 0]
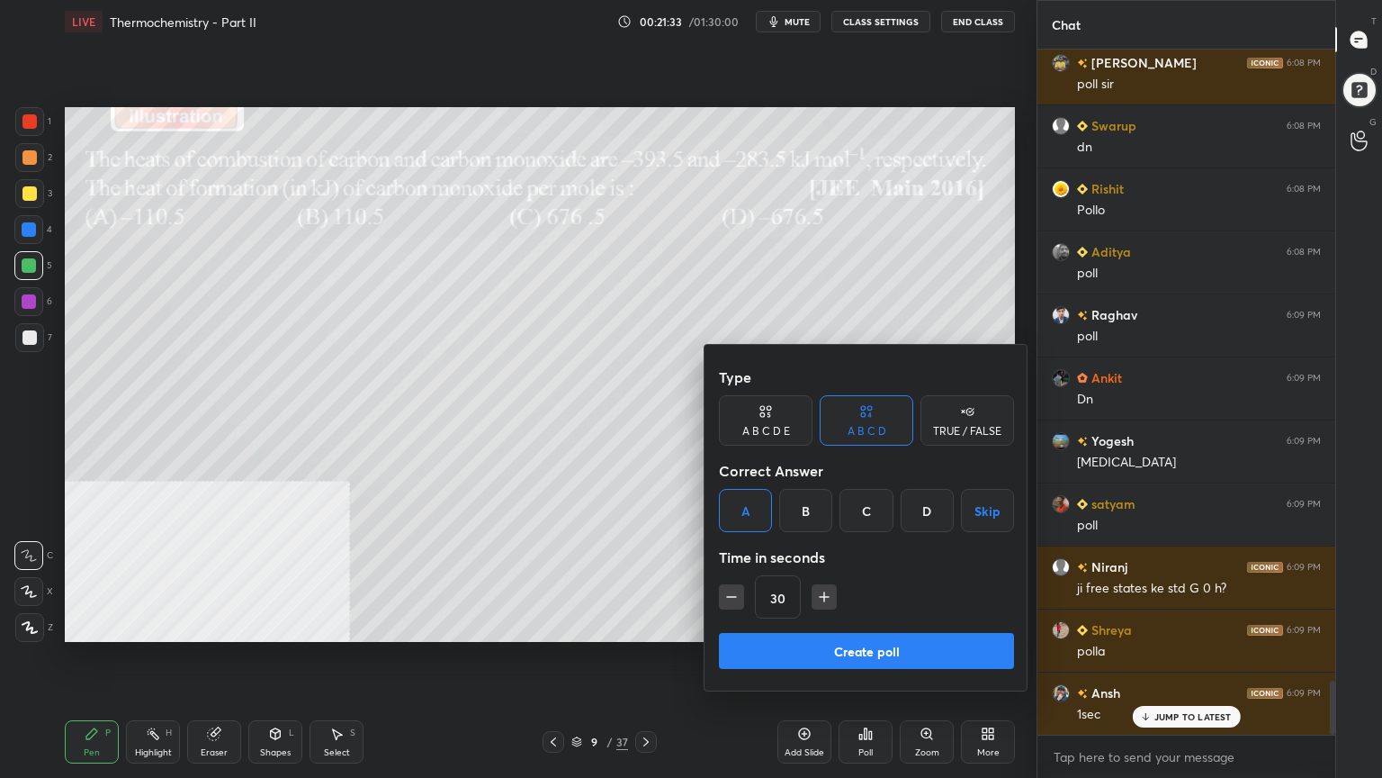
click at [778, 625] on button "Create poll" at bounding box center [866, 651] width 295 height 36
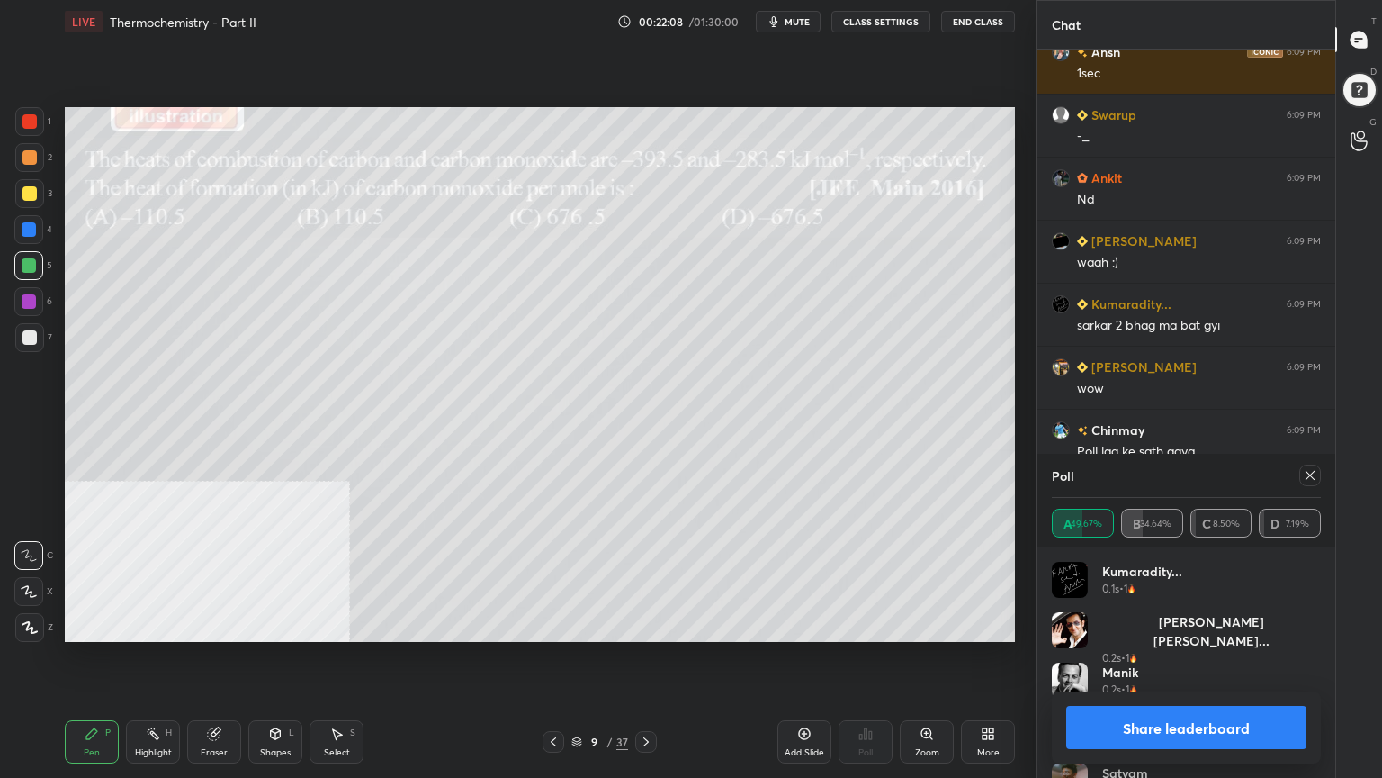
scroll to position [6245, 0]
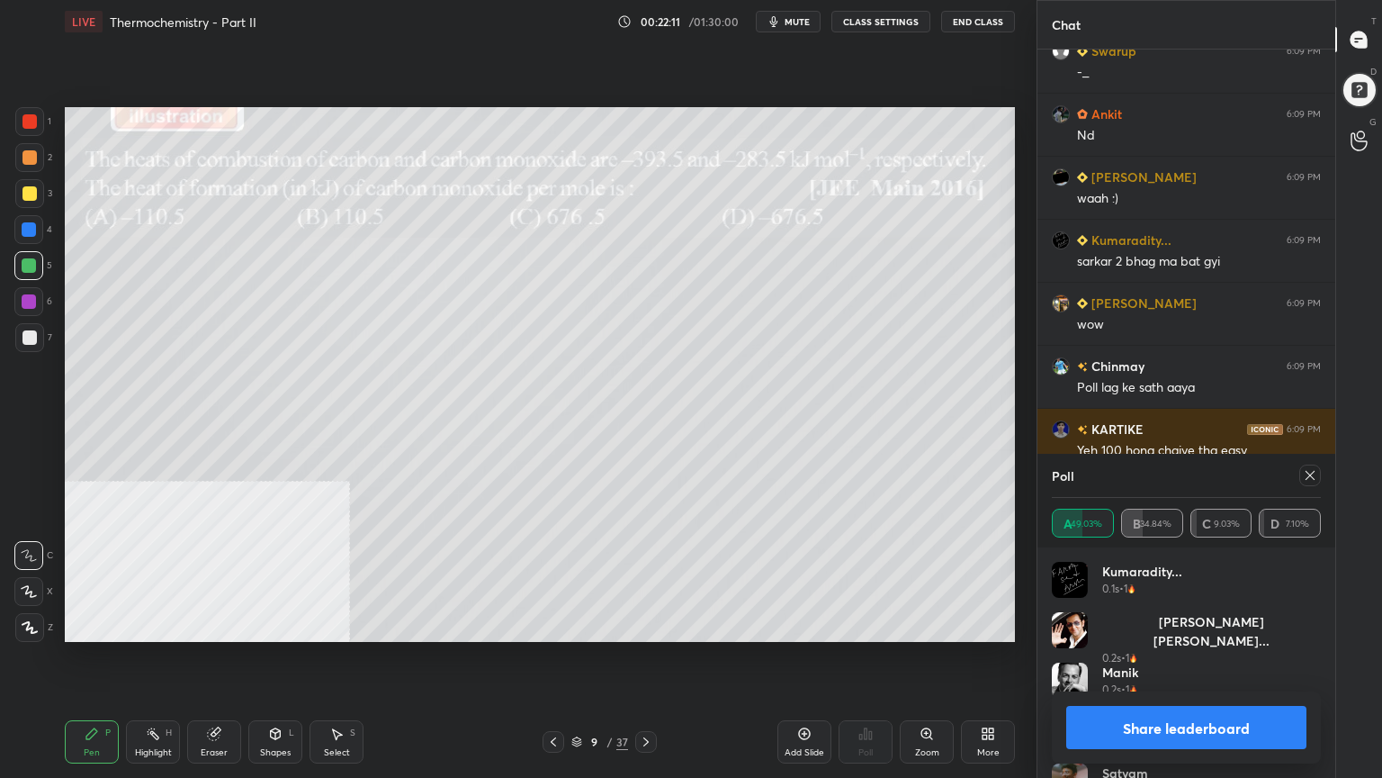
click at [1304, 479] on icon at bounding box center [1310, 475] width 14 height 14
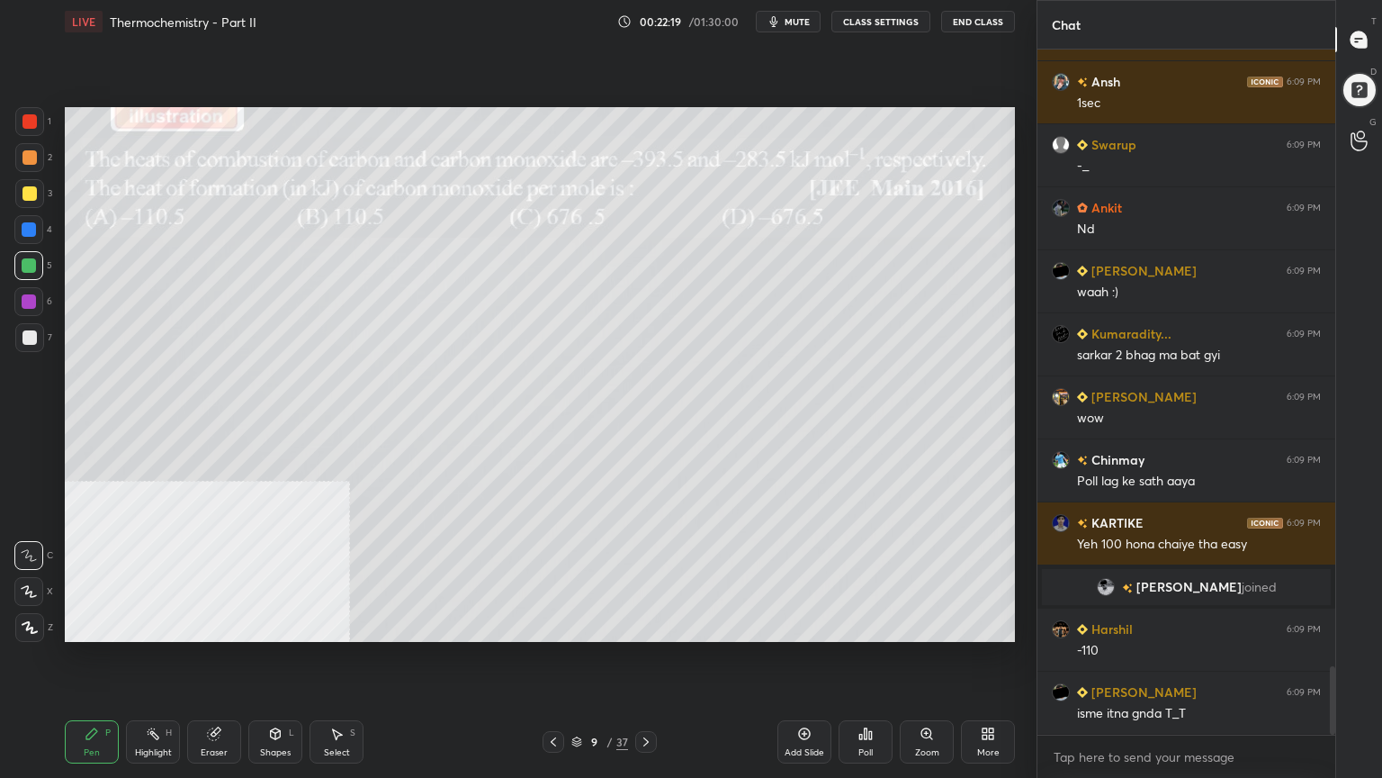
click at [29, 195] on div at bounding box center [29, 193] width 14 height 14
drag, startPoint x: 29, startPoint y: 268, endPoint x: 61, endPoint y: 254, distance: 35.5
click at [31, 268] on div at bounding box center [29, 265] width 14 height 14
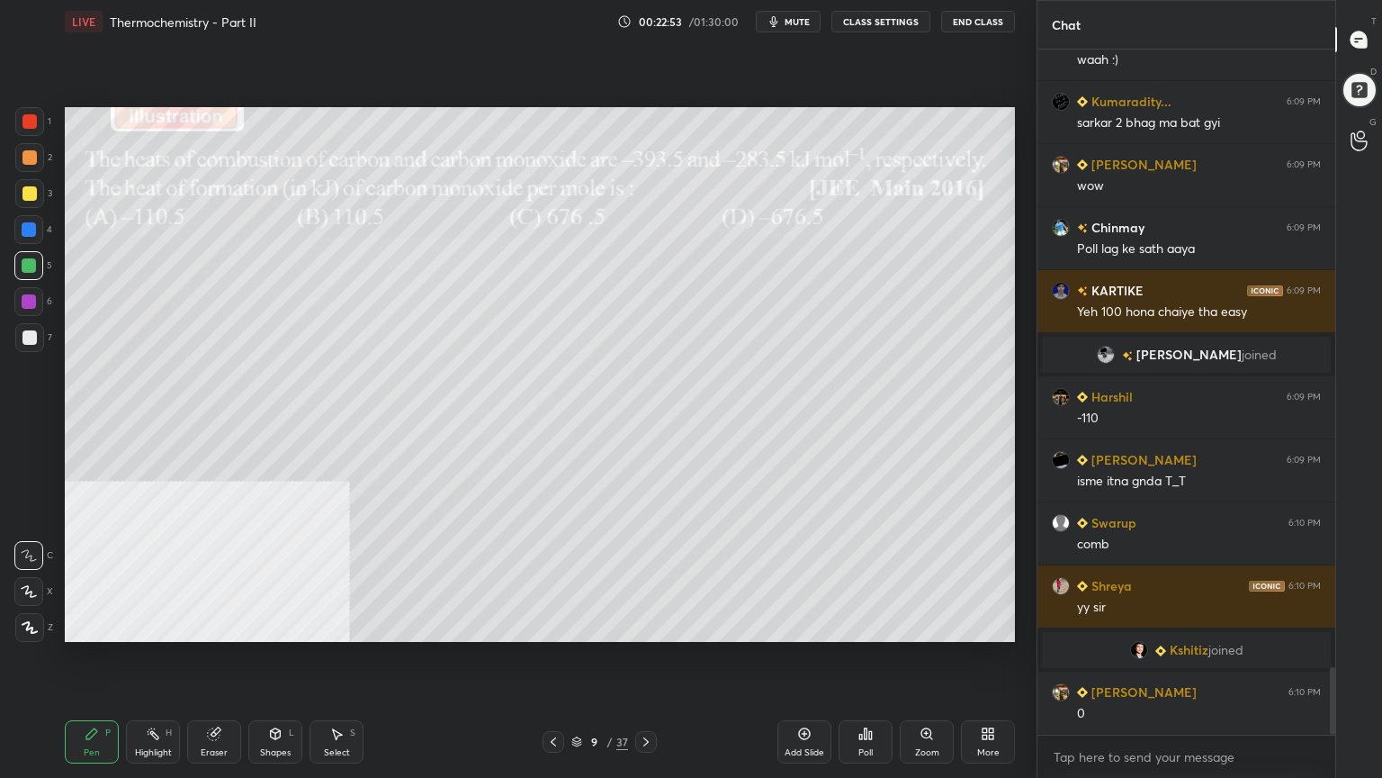
scroll to position [6259, 0]
click at [31, 155] on div at bounding box center [29, 157] width 14 height 14
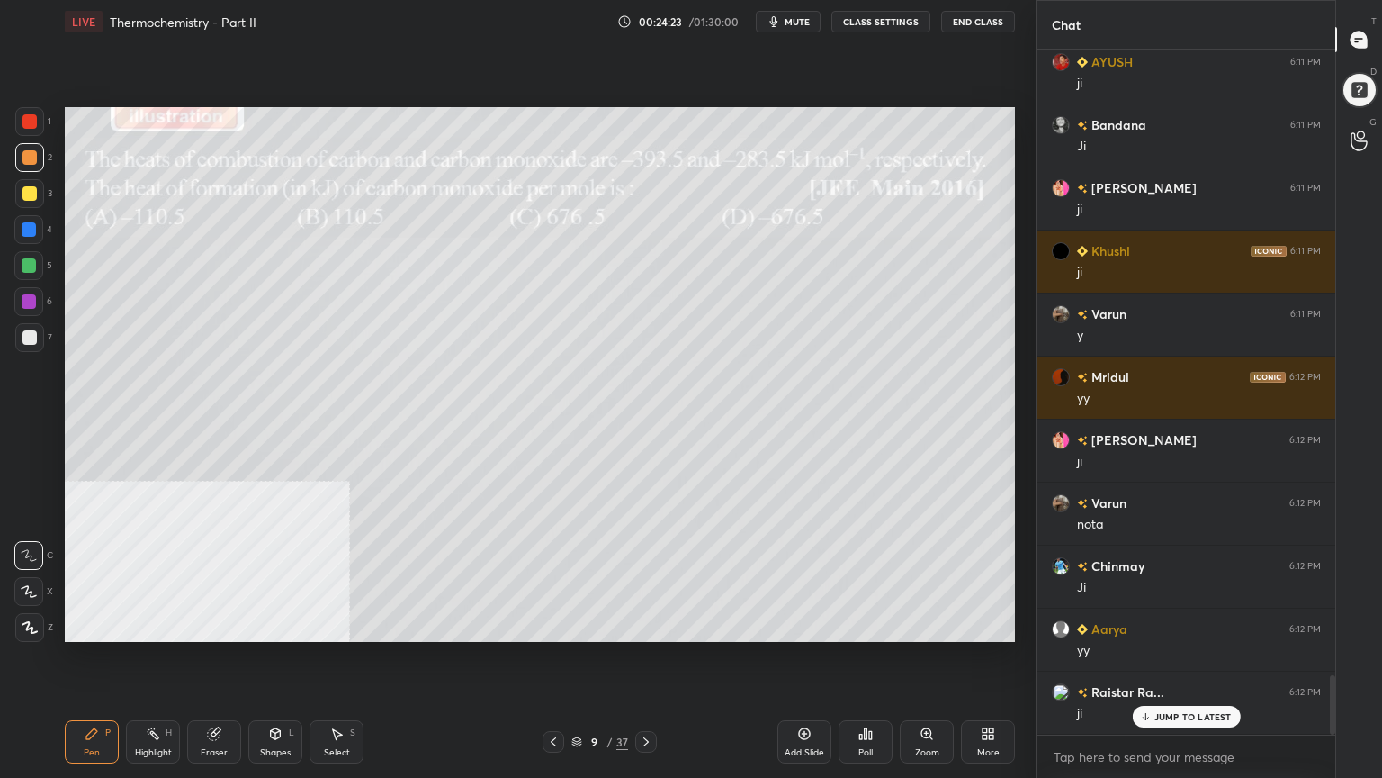
scroll to position [7203, 0]
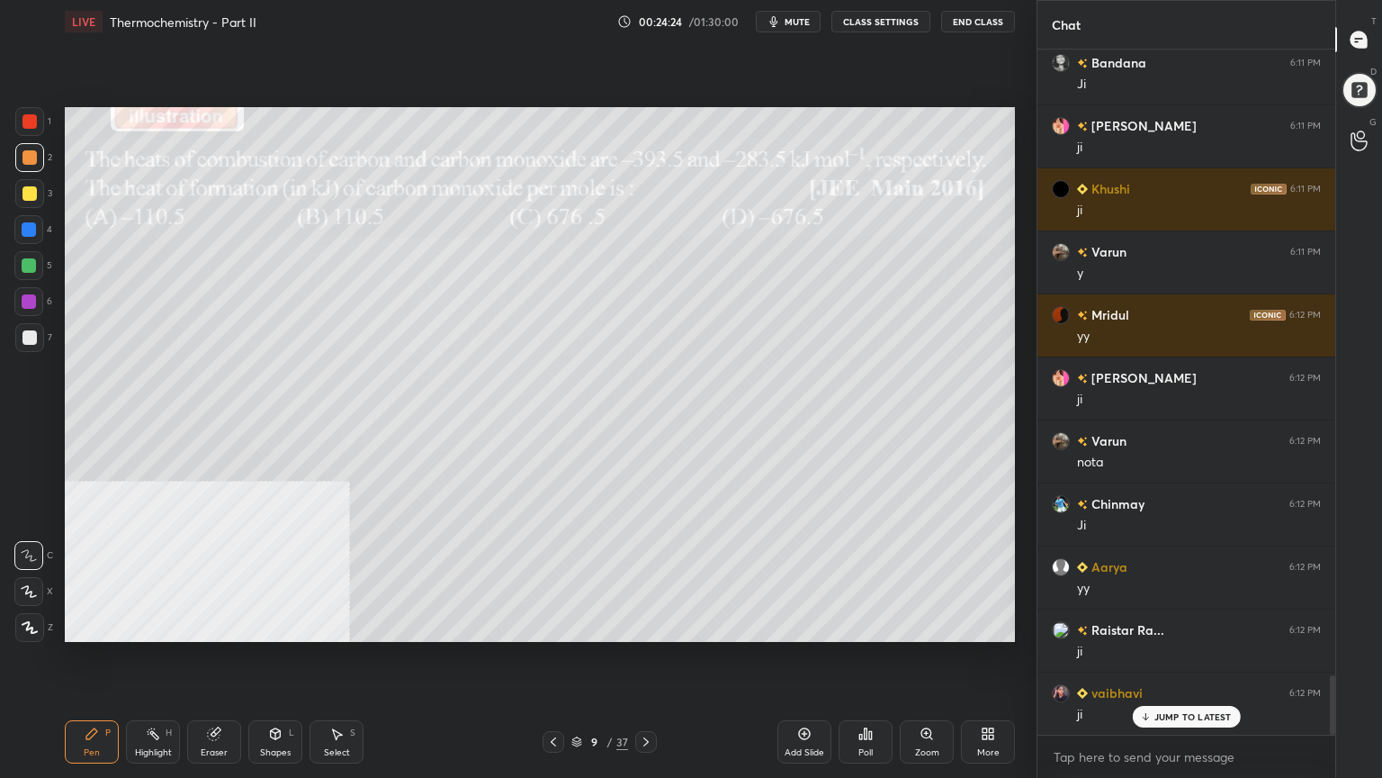
drag, startPoint x: 340, startPoint y: 751, endPoint x: 343, endPoint y: 722, distance: 28.9
click at [342, 625] on div "Select" at bounding box center [337, 752] width 26 height 9
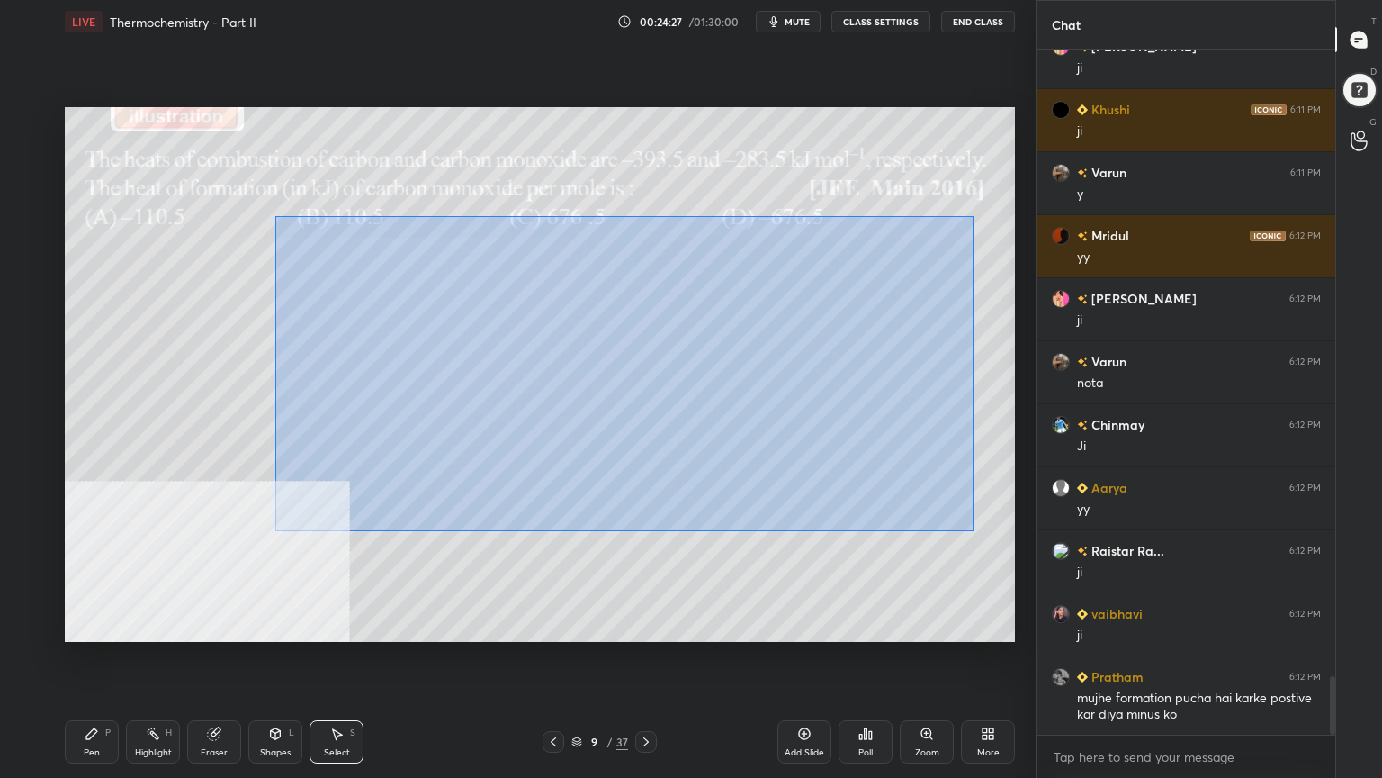
scroll to position [7347, 0]
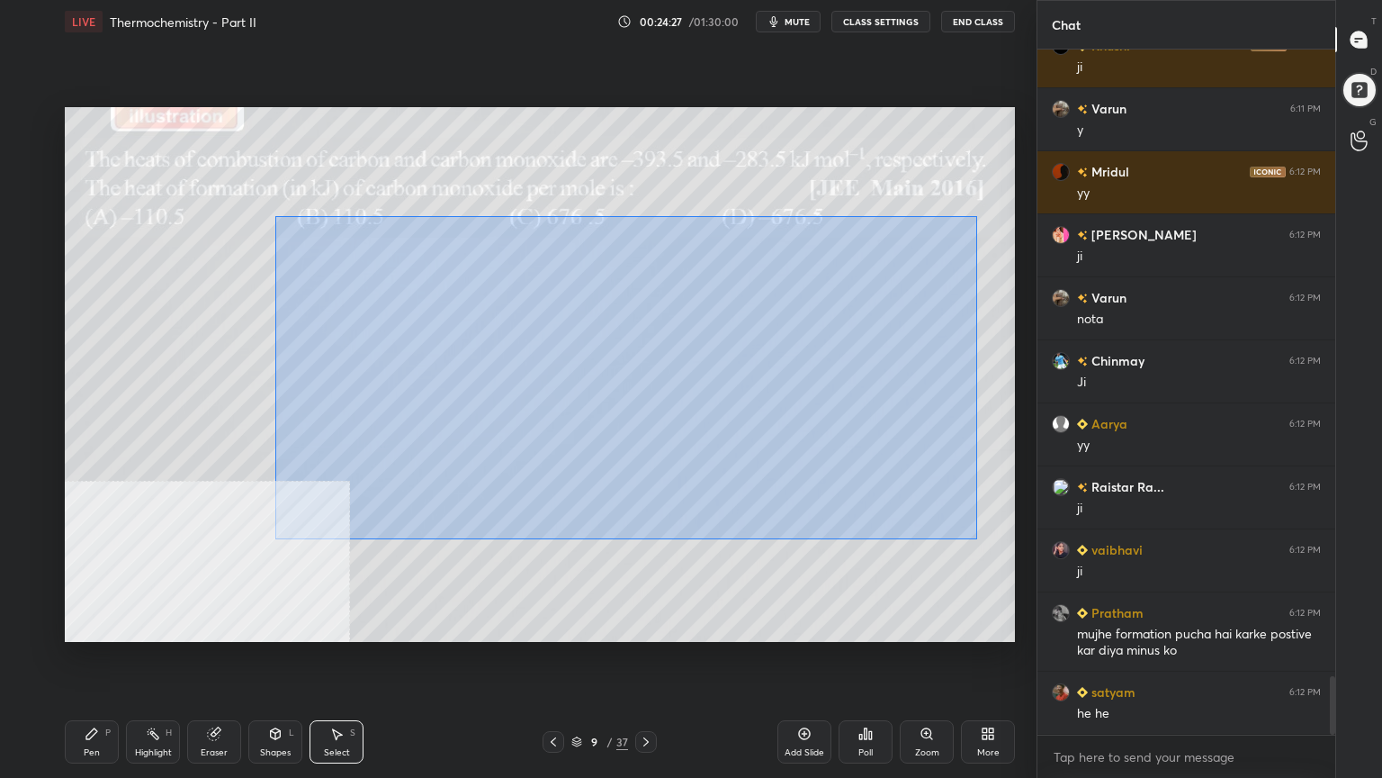
drag, startPoint x: 326, startPoint y: 237, endPoint x: 976, endPoint y: 534, distance: 715.3
click at [977, 541] on div "0 ° Undo Copy Duplicate Duplicate to new slide Delete" at bounding box center [540, 374] width 950 height 535
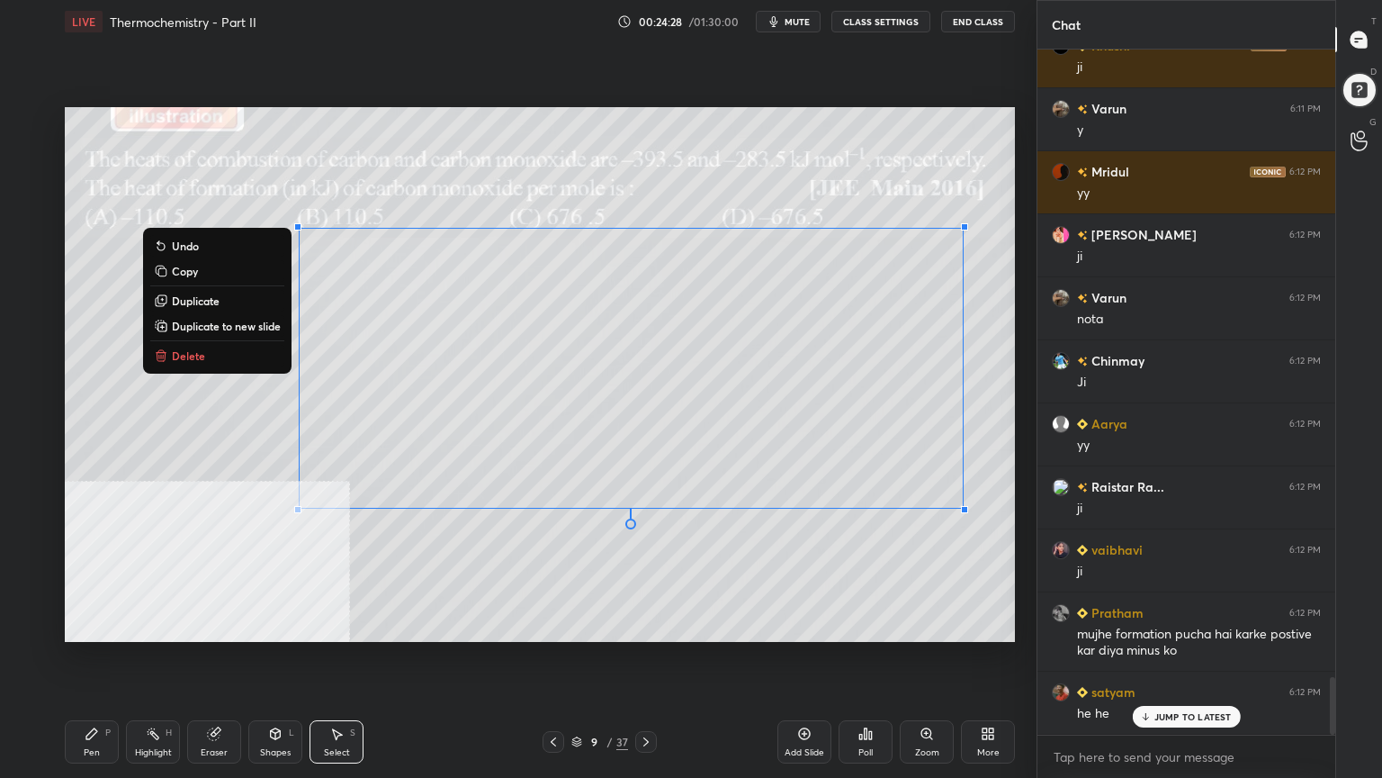
scroll to position [7409, 0]
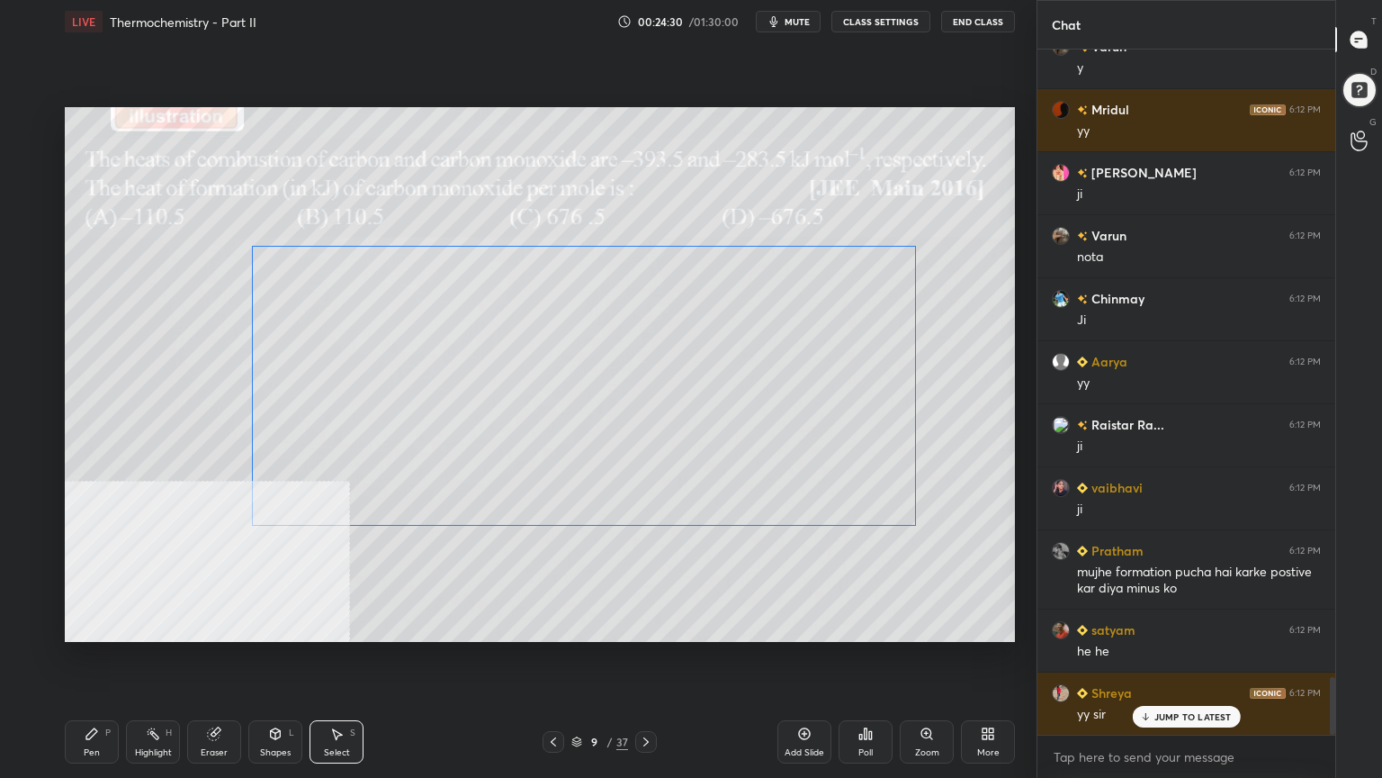
drag, startPoint x: 749, startPoint y: 373, endPoint x: 713, endPoint y: 373, distance: 36.0
click at [703, 391] on div "0 ° Undo Copy Duplicate Duplicate to new slide Delete" at bounding box center [540, 374] width 950 height 535
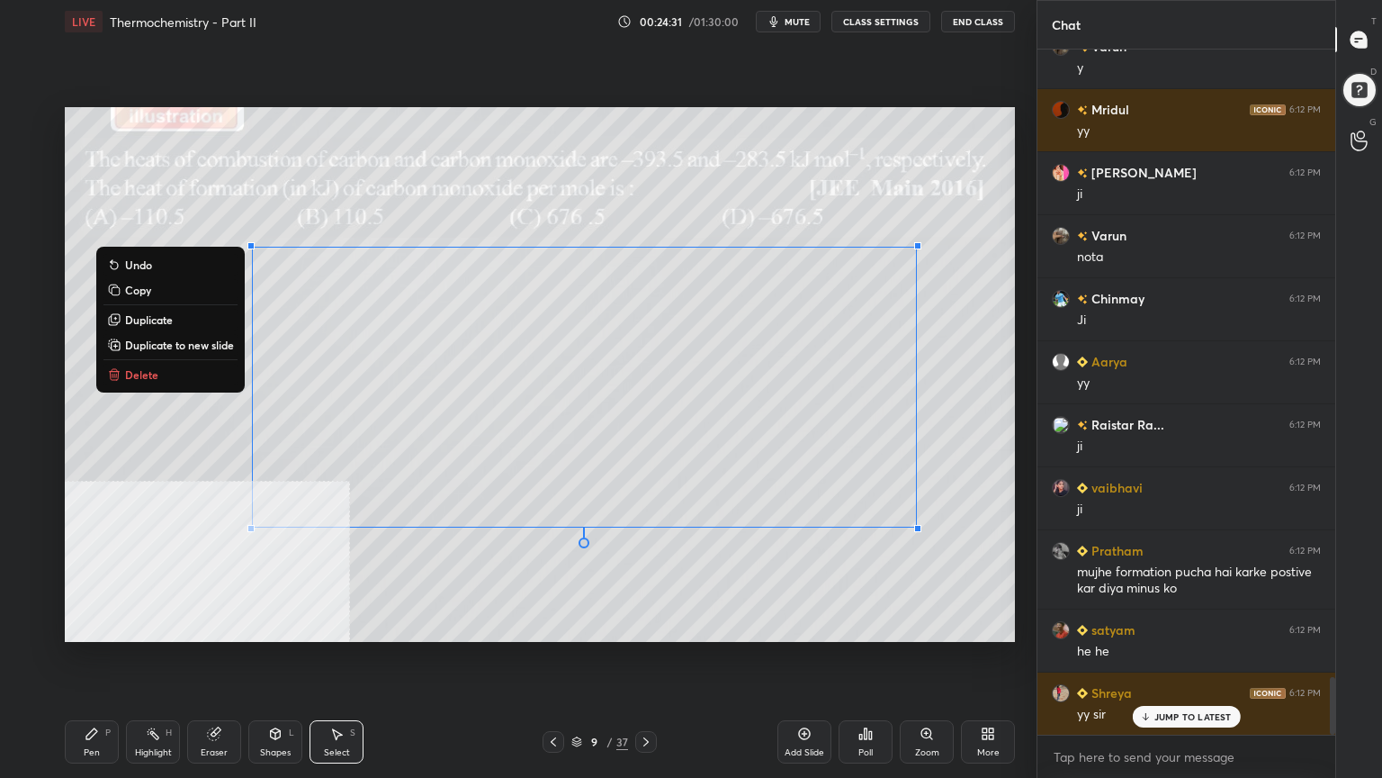
click at [107, 625] on div "Pen P" at bounding box center [92, 741] width 54 height 43
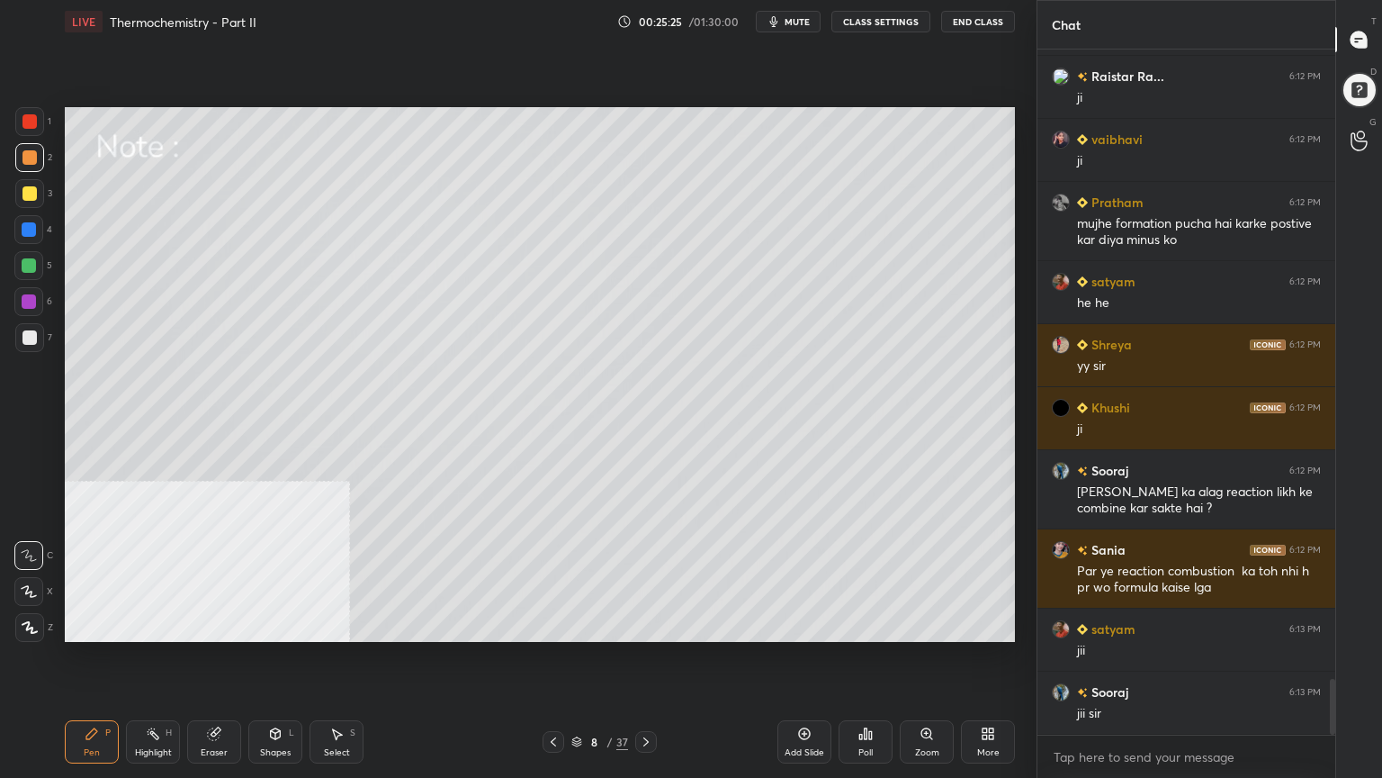
scroll to position [7819, 0]
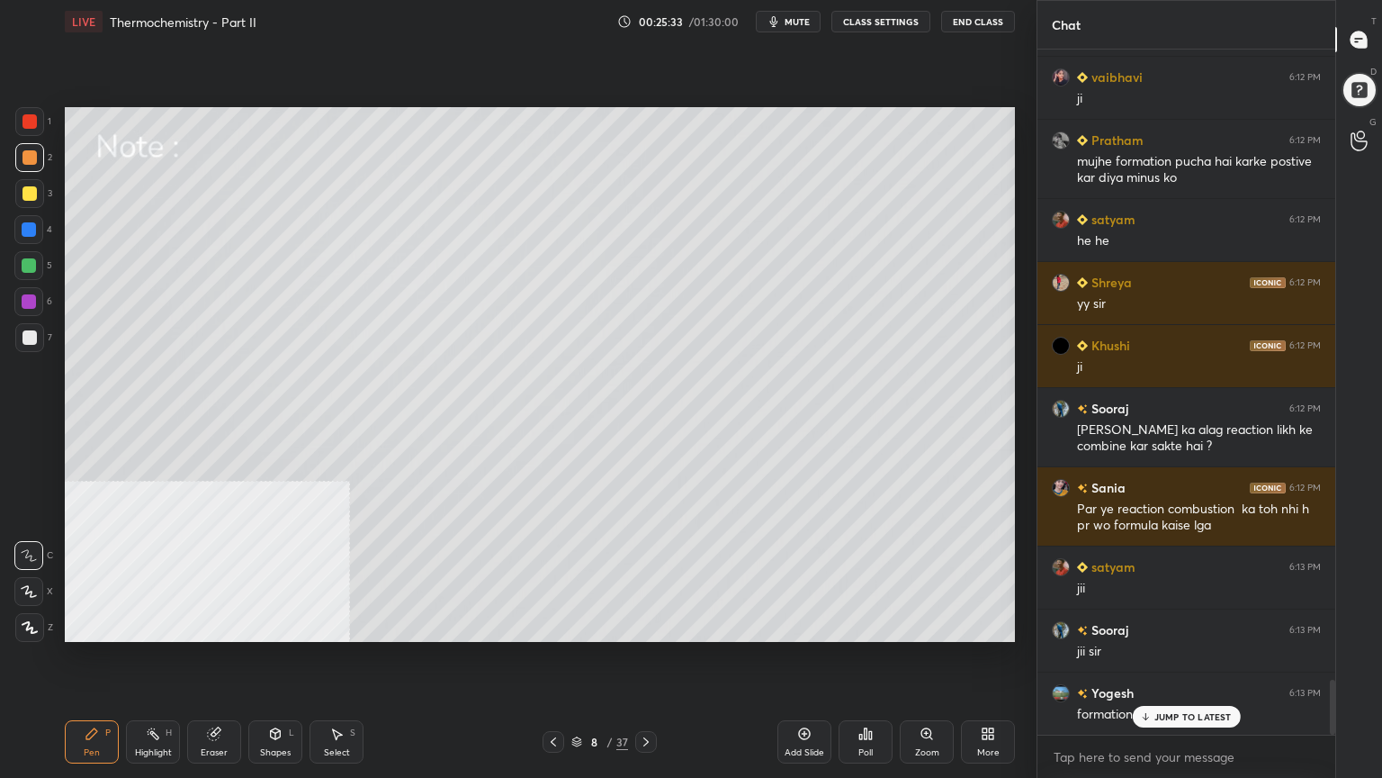
click at [648, 625] on icon at bounding box center [646, 741] width 14 height 14
click at [557, 625] on icon at bounding box center [553, 741] width 14 height 14
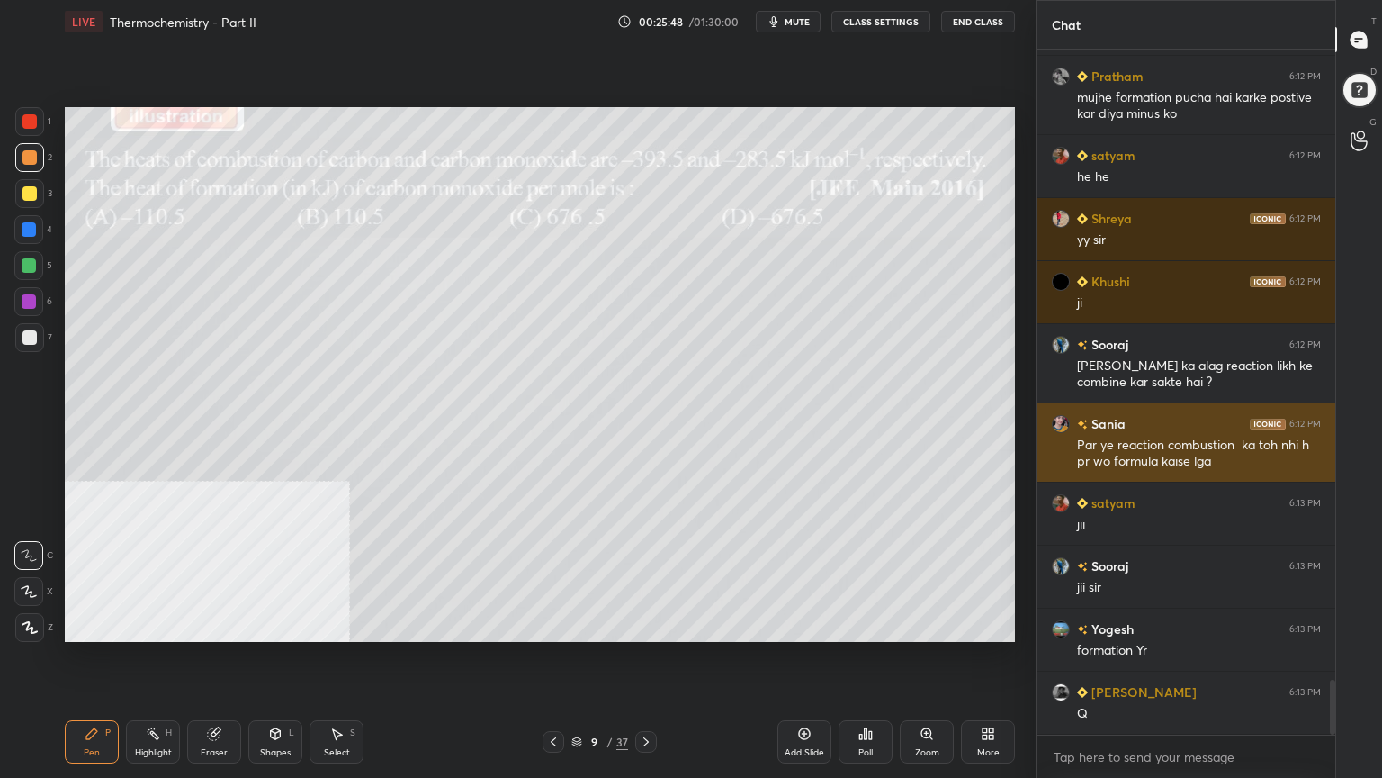
click at [1070, 456] on div "[PERSON_NAME] 6:12 PM Par ye reaction combustion ka toh nhi h pr wo formula kai…" at bounding box center [1187, 442] width 298 height 78
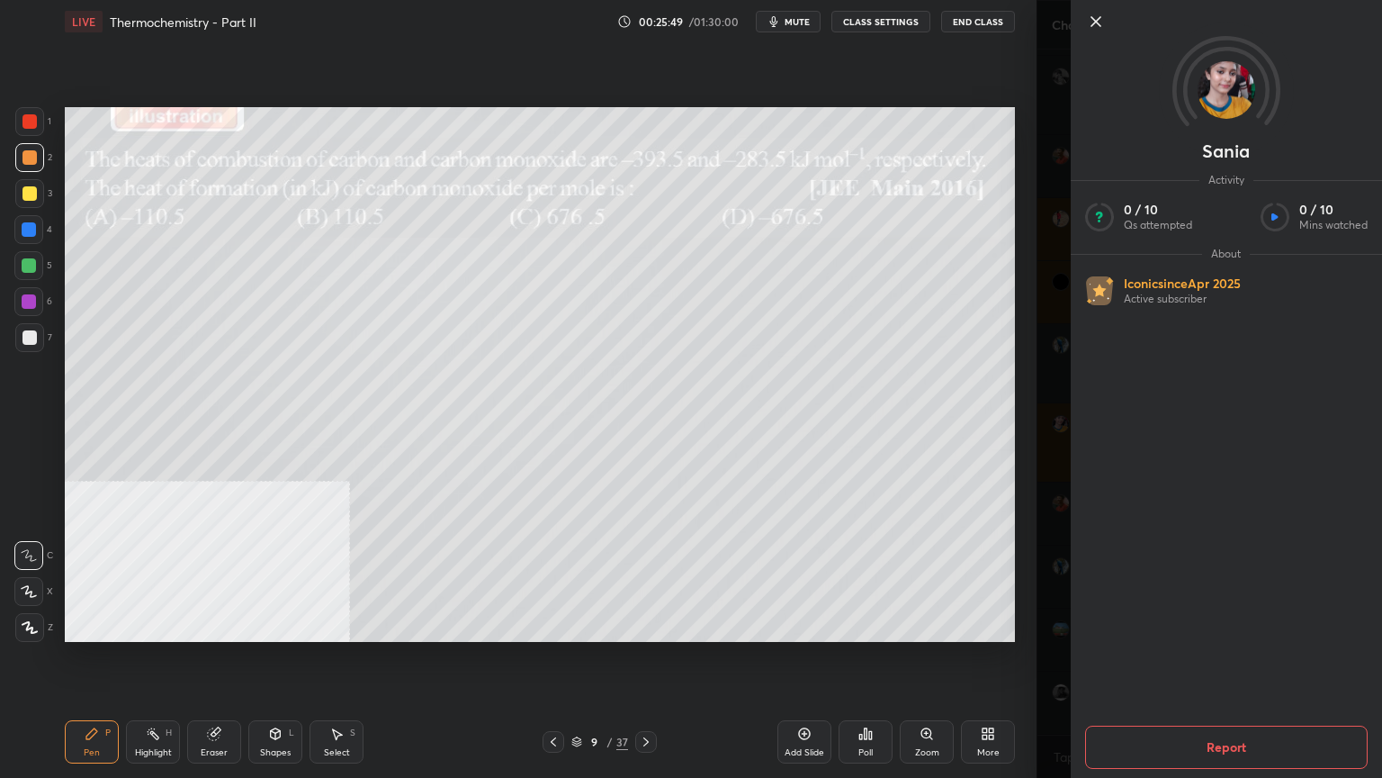
scroll to position [7945, 0]
click at [1094, 21] on icon at bounding box center [1096, 21] width 9 height 9
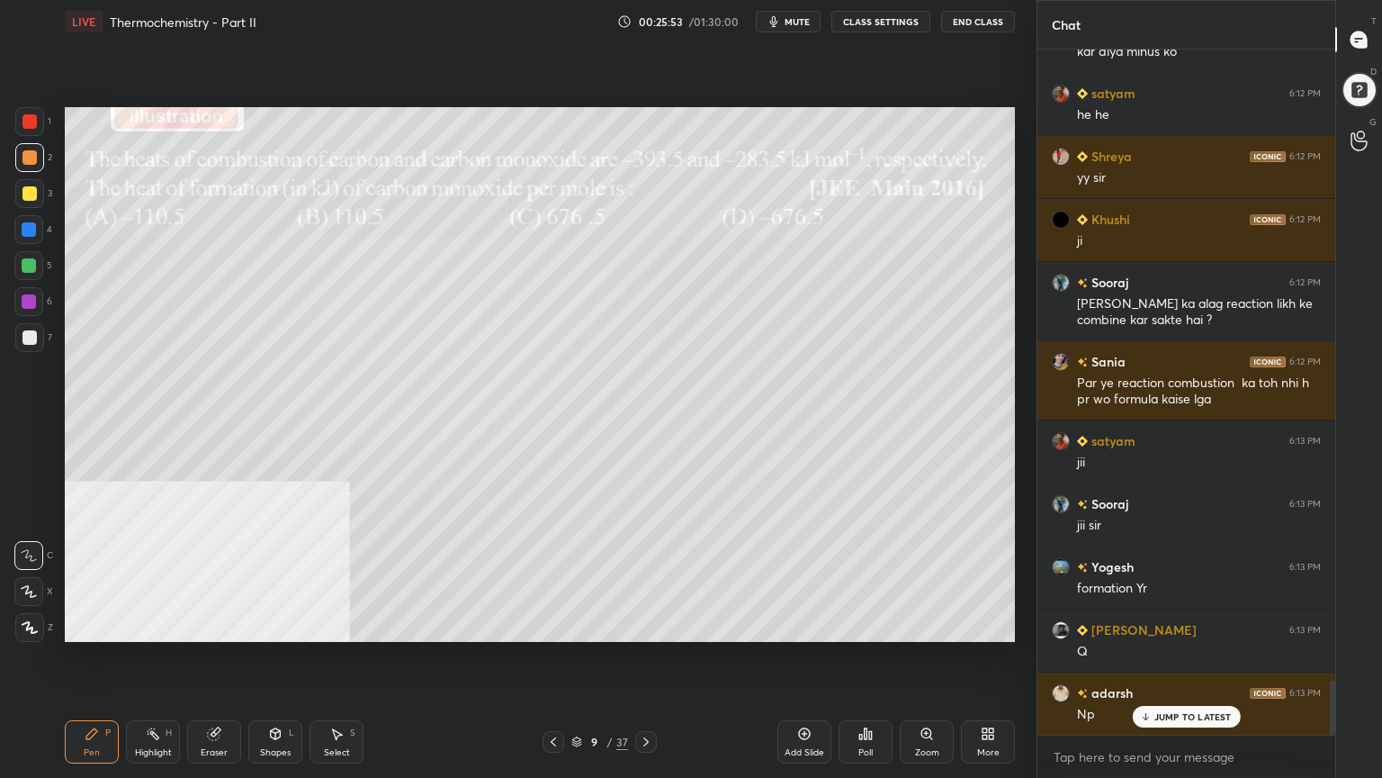
click at [1213, 625] on p "JUMP TO LATEST" at bounding box center [1193, 716] width 77 height 11
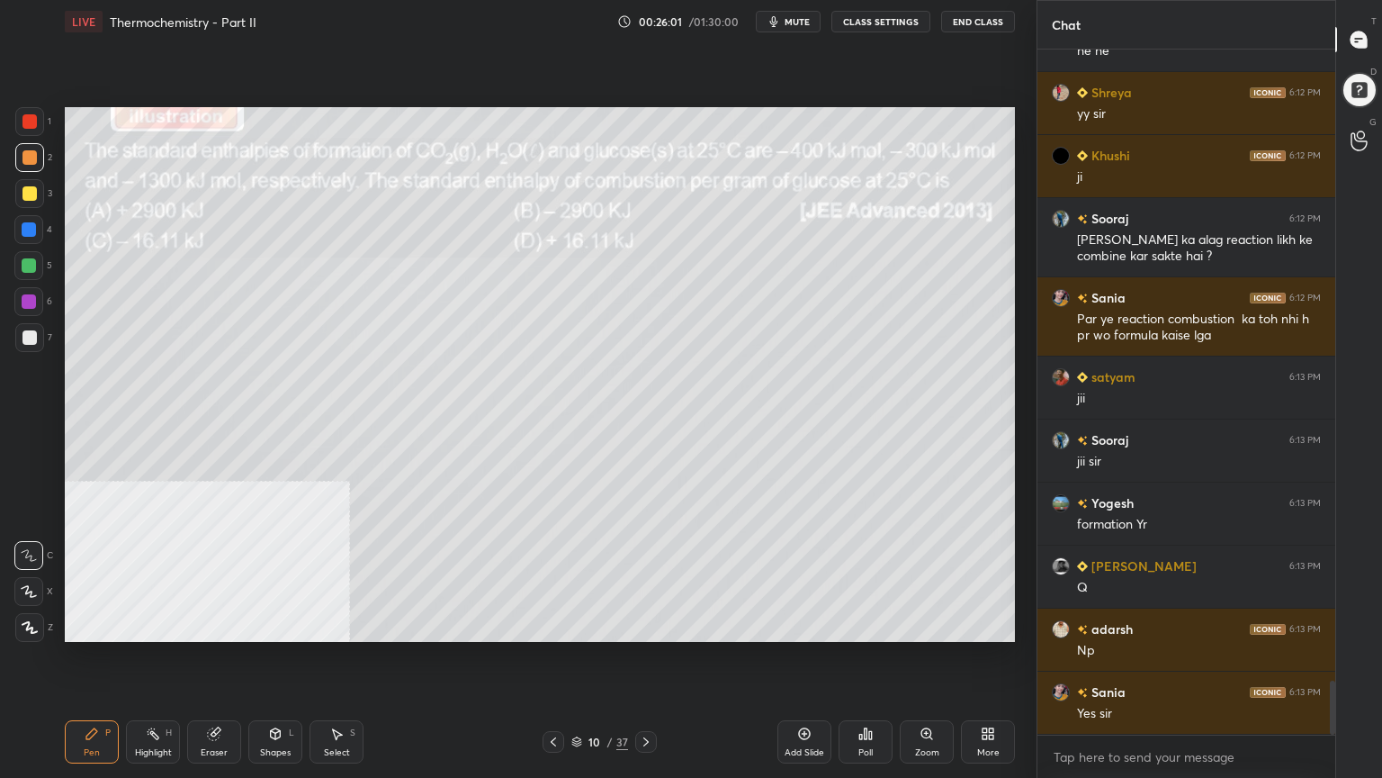
click at [1213, 625] on div "Yes sir" at bounding box center [1199, 714] width 244 height 18
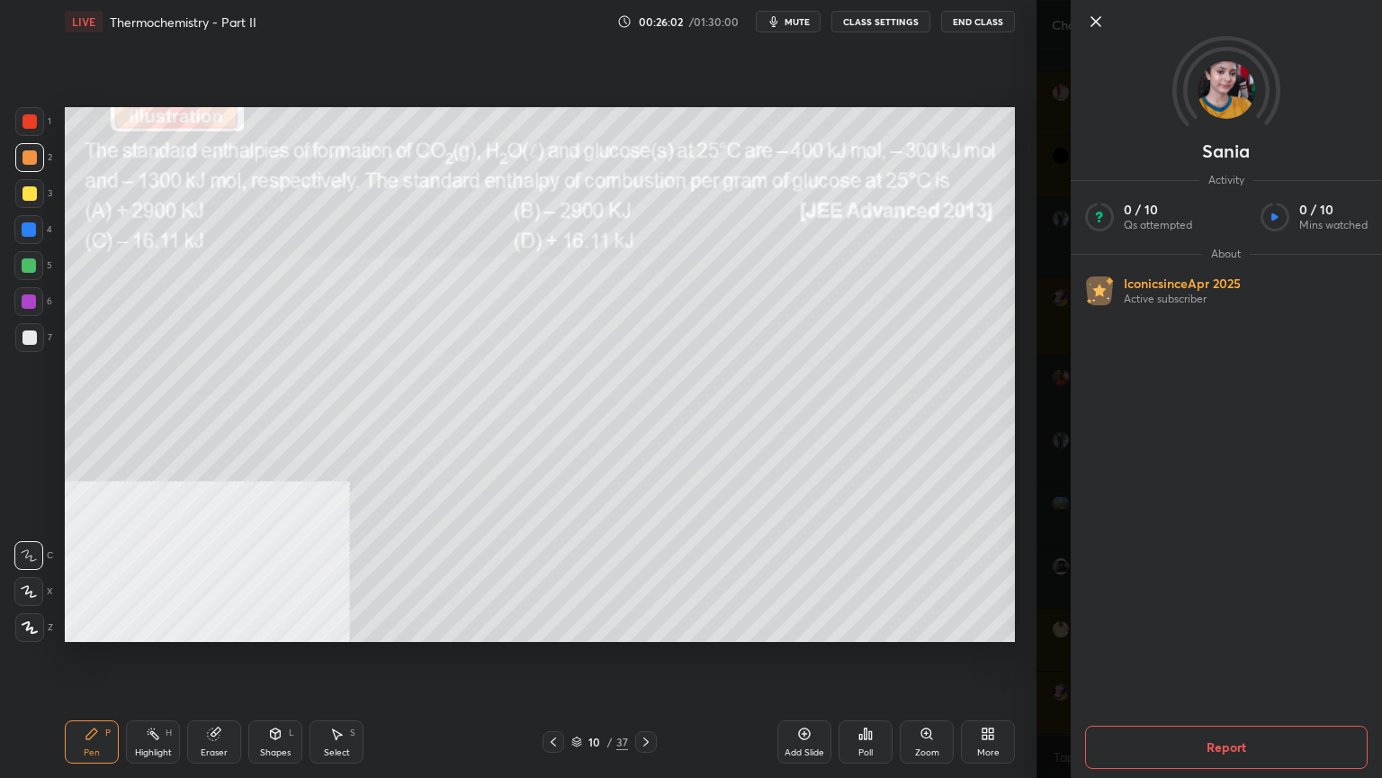
scroll to position [8071, 0]
click at [1097, 20] on icon at bounding box center [1096, 21] width 9 height 9
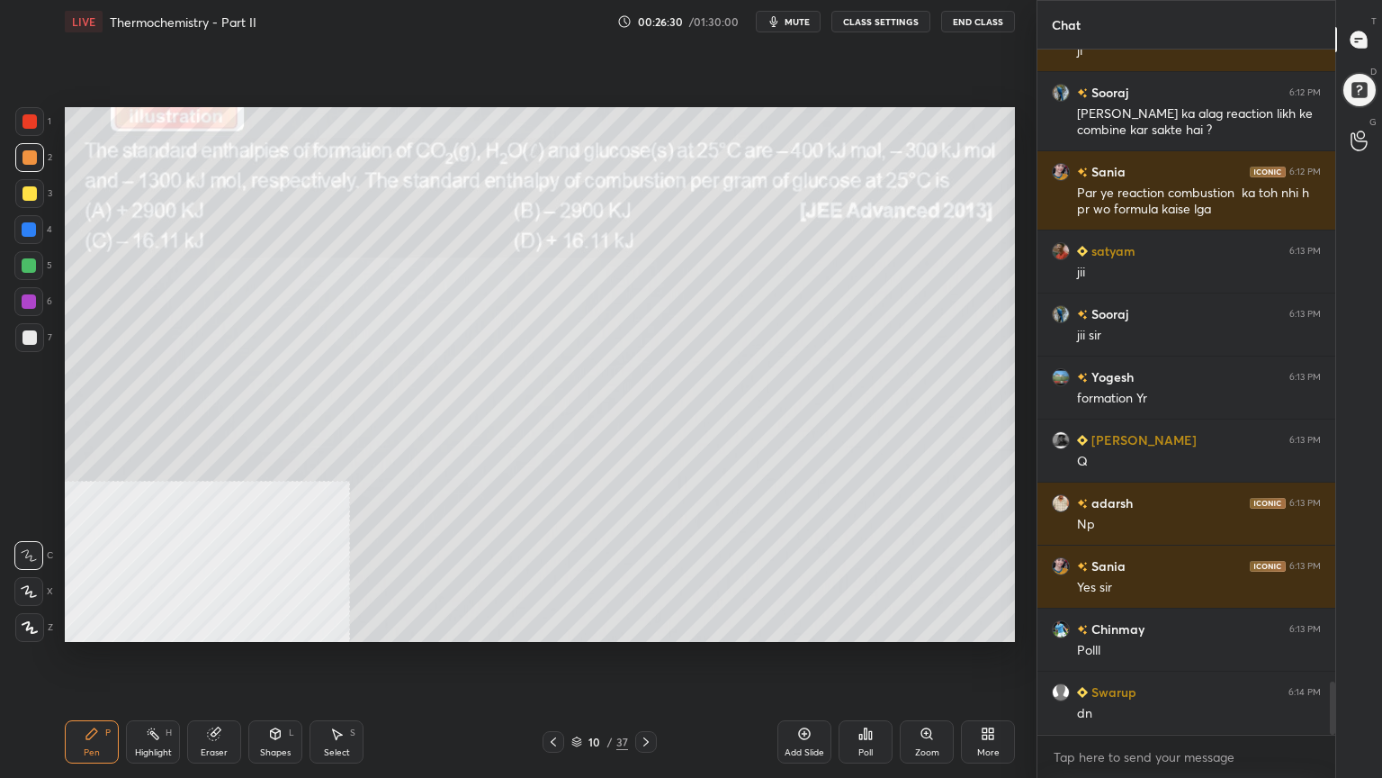
scroll to position [8197, 0]
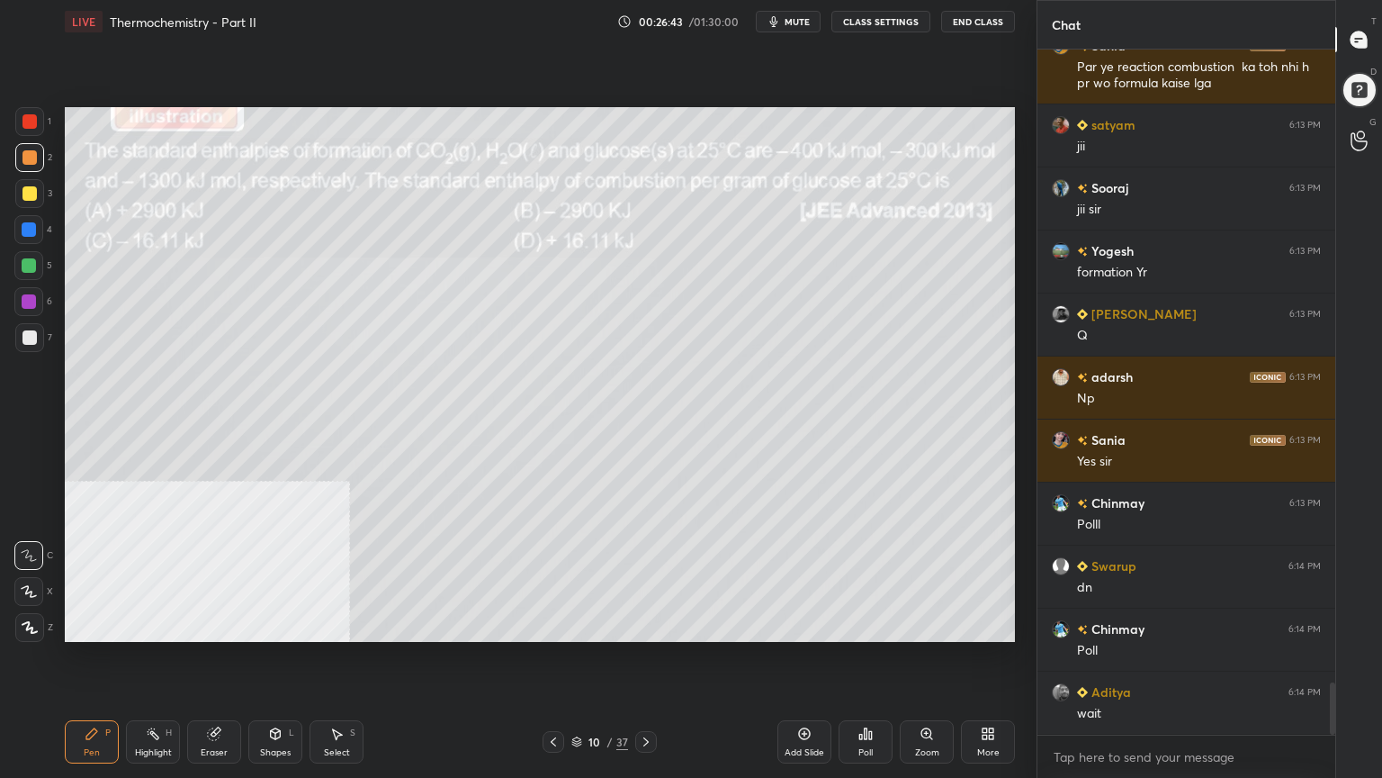
click at [876, 625] on div "Poll" at bounding box center [866, 741] width 54 height 43
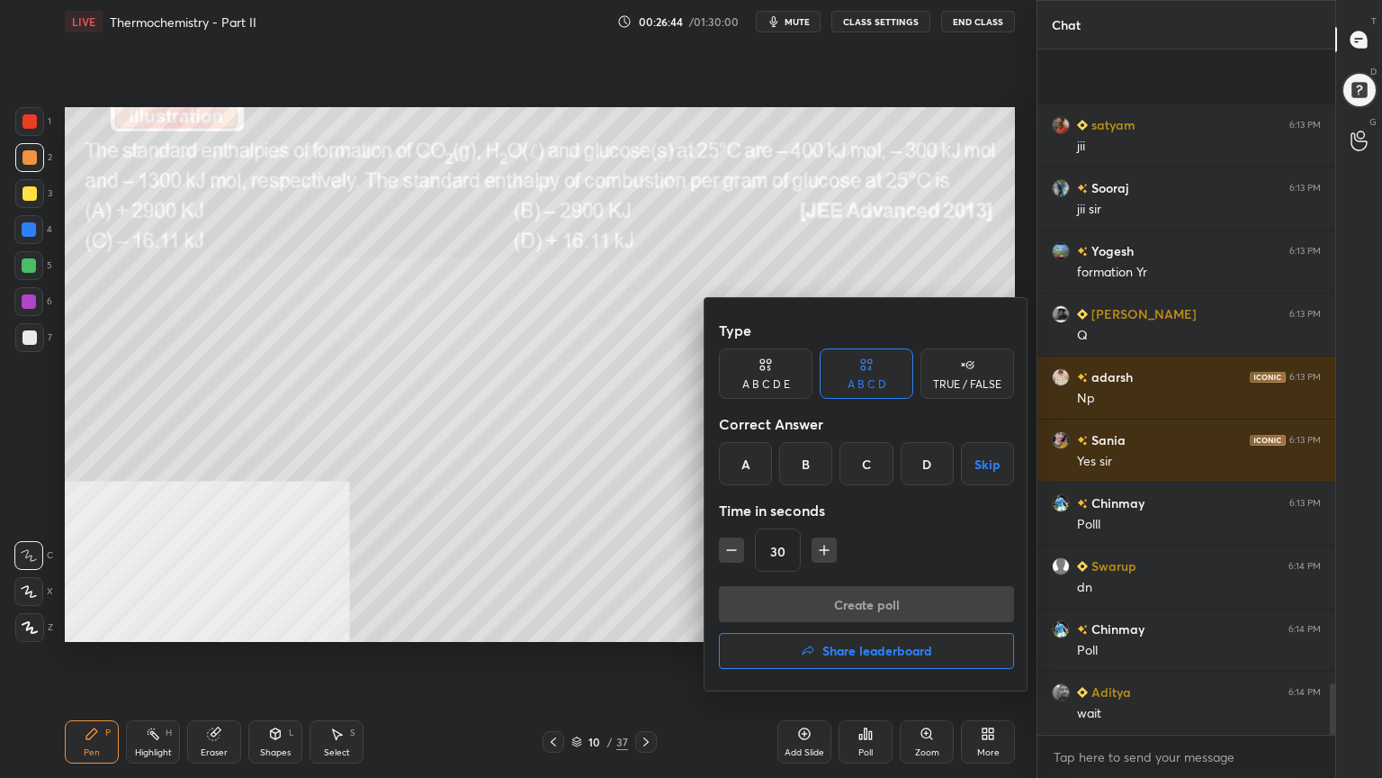
scroll to position [8387, 0]
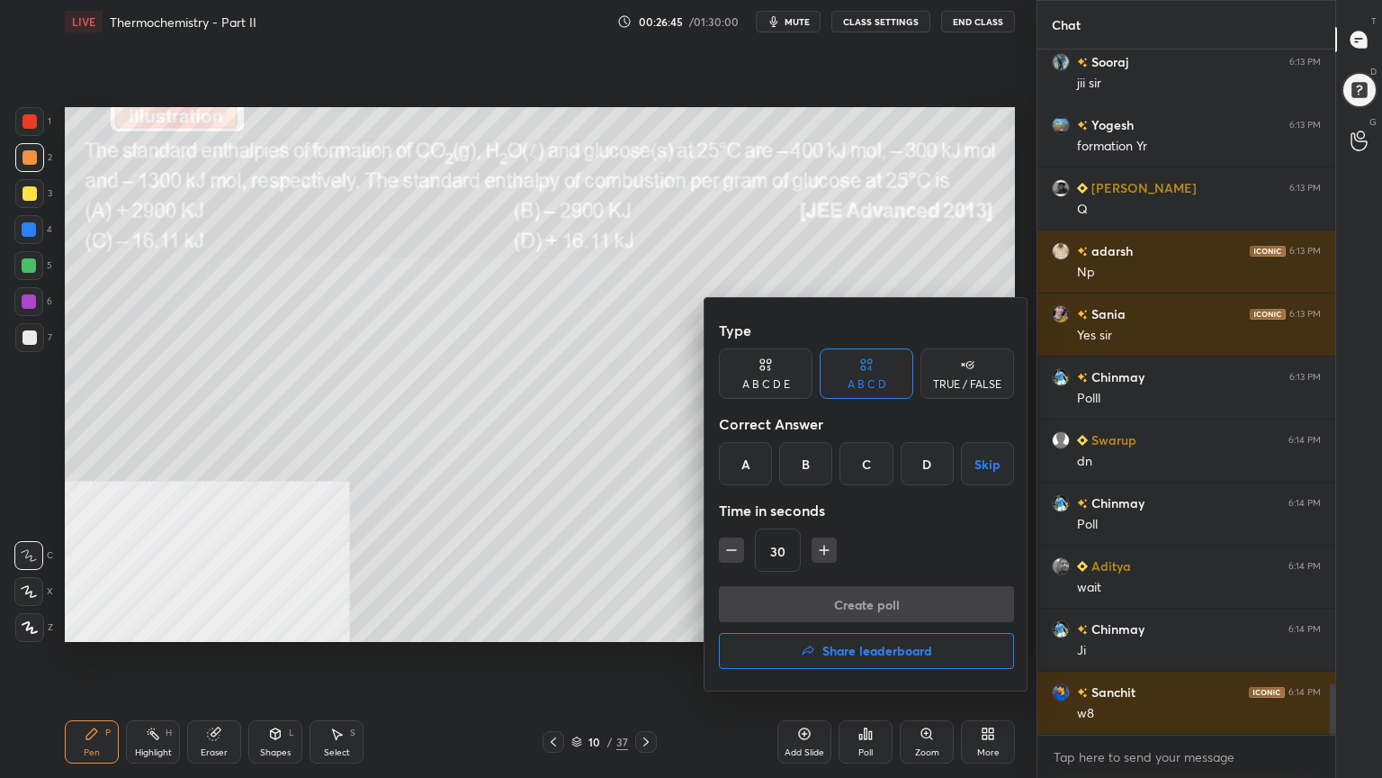
click at [877, 472] on div "C" at bounding box center [866, 463] width 53 height 43
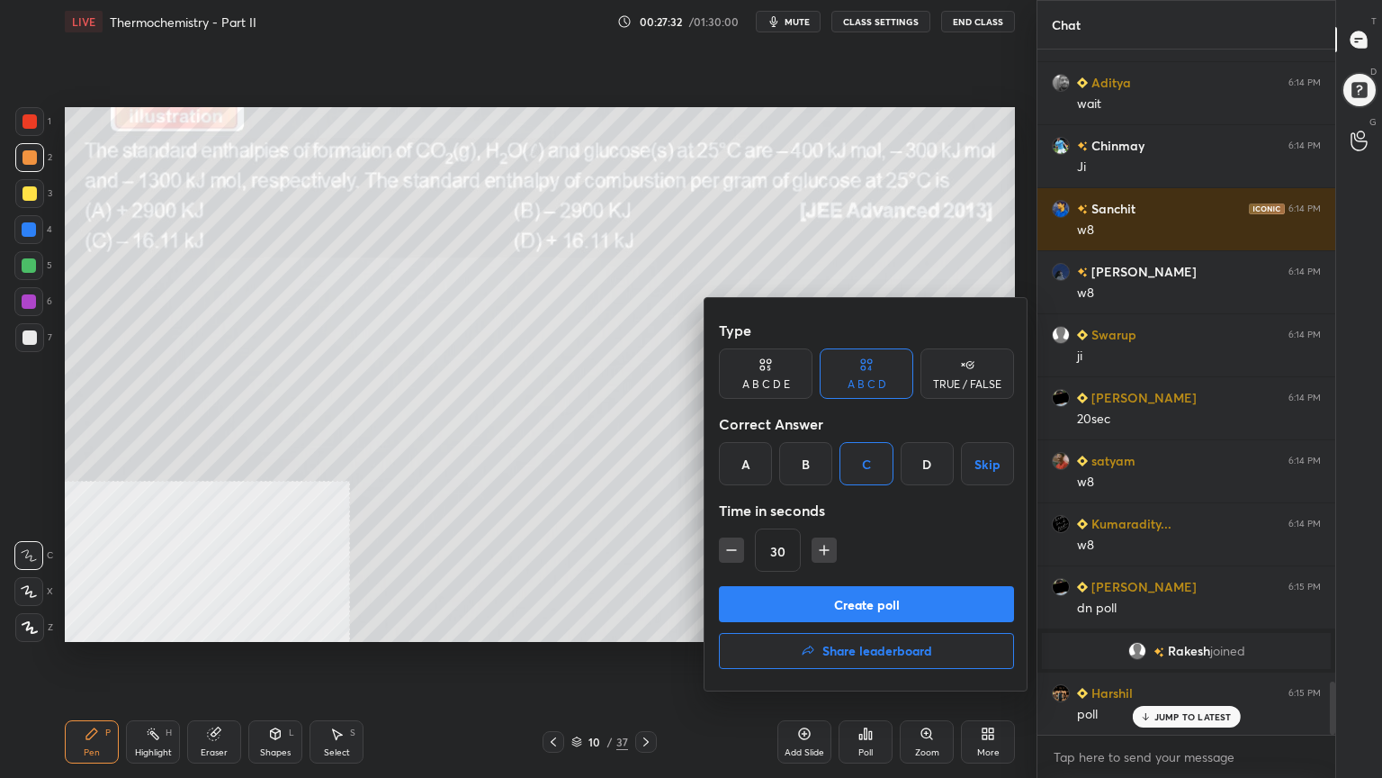
scroll to position [8290, 0]
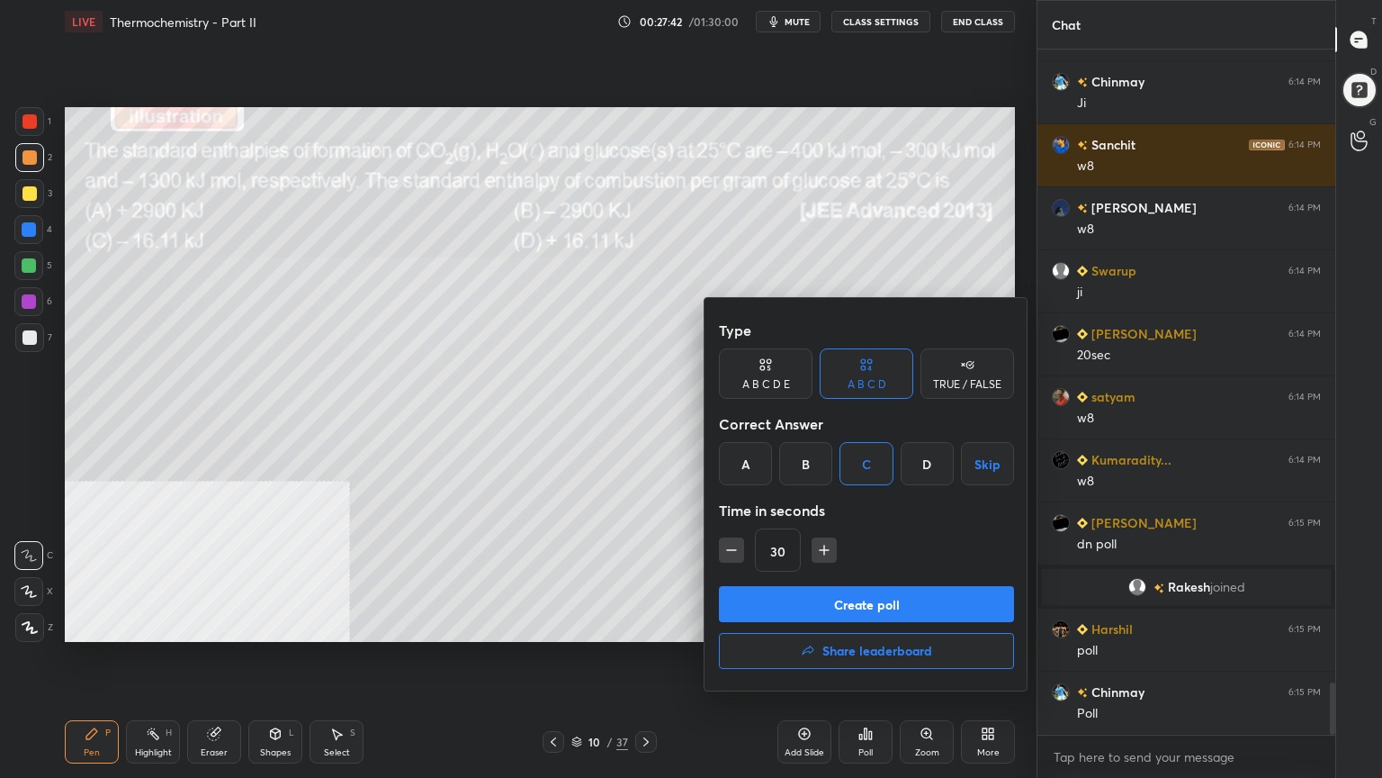
click at [945, 607] on button "Create poll" at bounding box center [866, 604] width 295 height 36
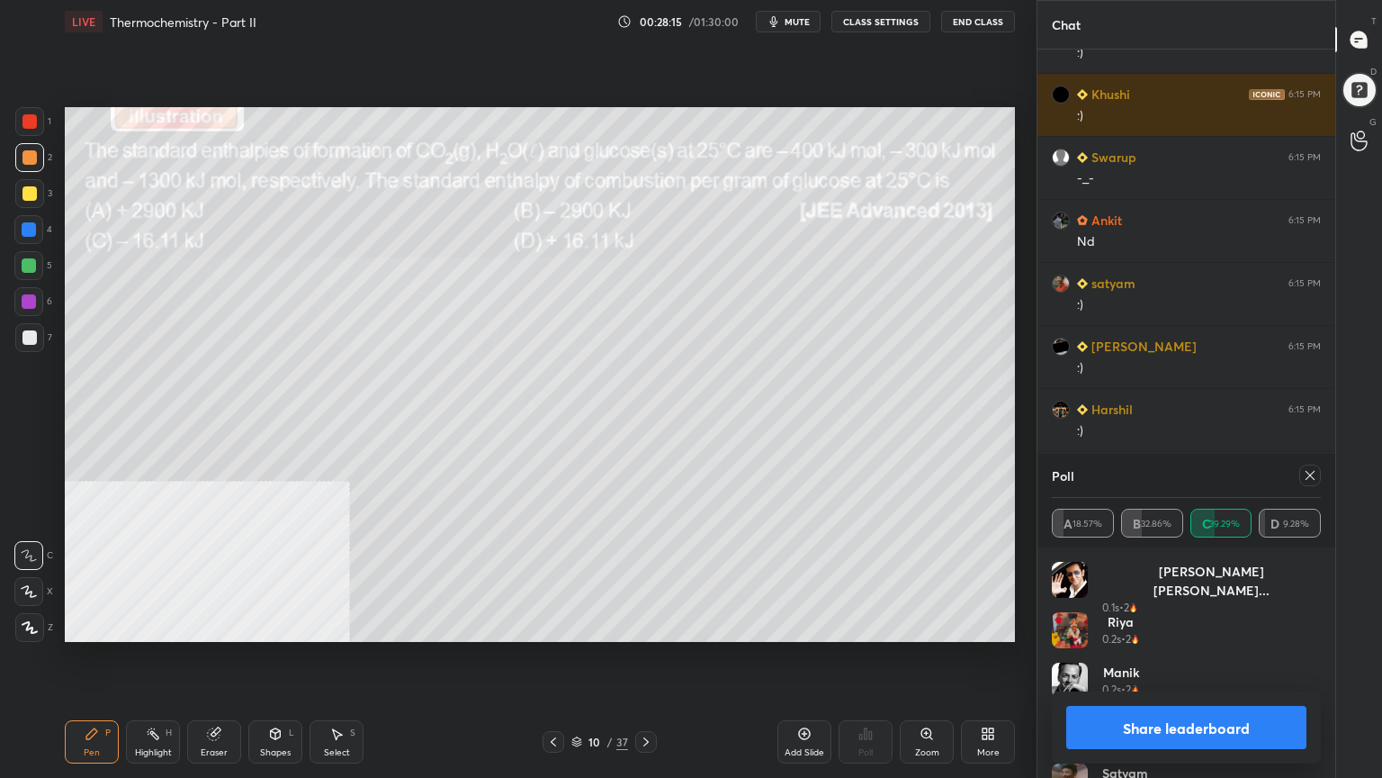
scroll to position [9093, 0]
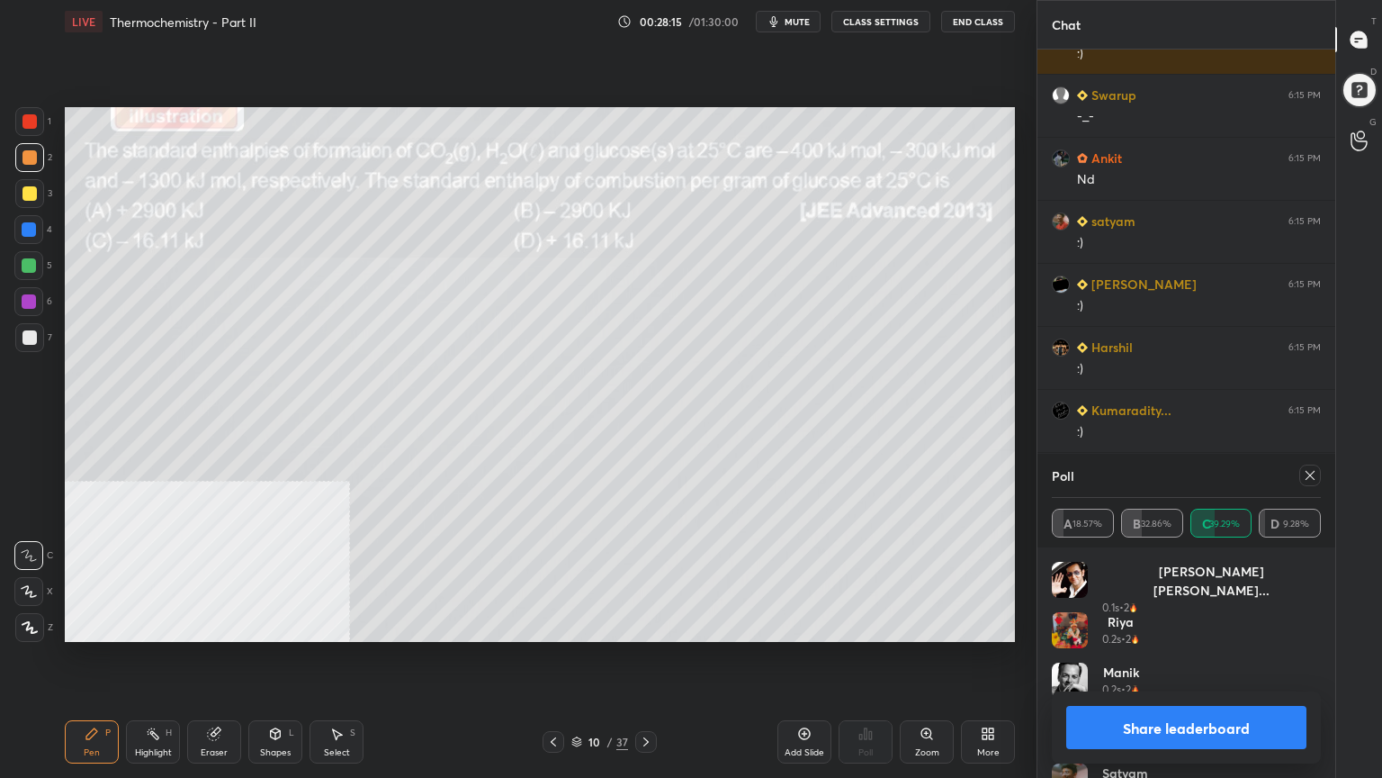
drag, startPoint x: 1312, startPoint y: 470, endPoint x: 1302, endPoint y: 471, distance: 9.9
click at [1310, 470] on icon at bounding box center [1310, 475] width 14 height 14
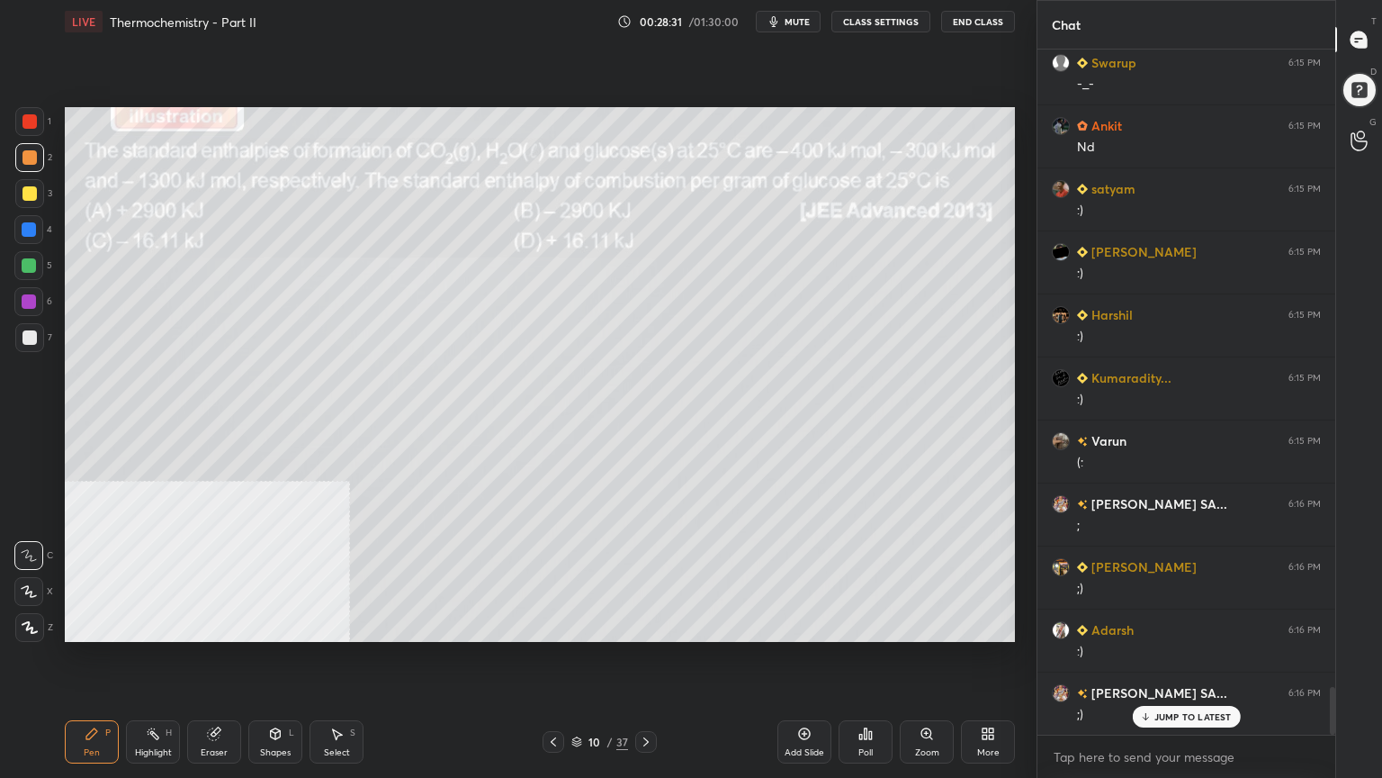
click at [33, 199] on div at bounding box center [29, 193] width 14 height 14
click at [32, 268] on div at bounding box center [29, 265] width 14 height 14
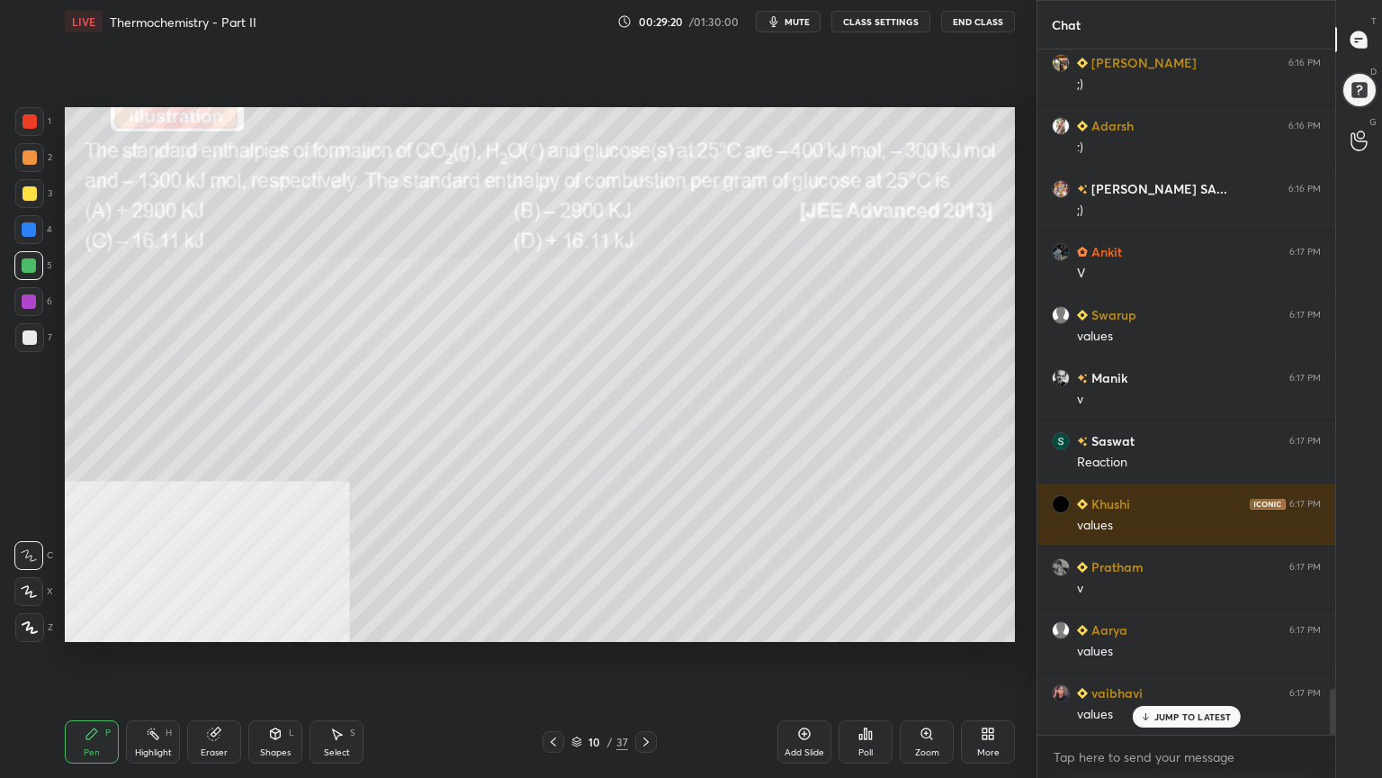
scroll to position [9694, 0]
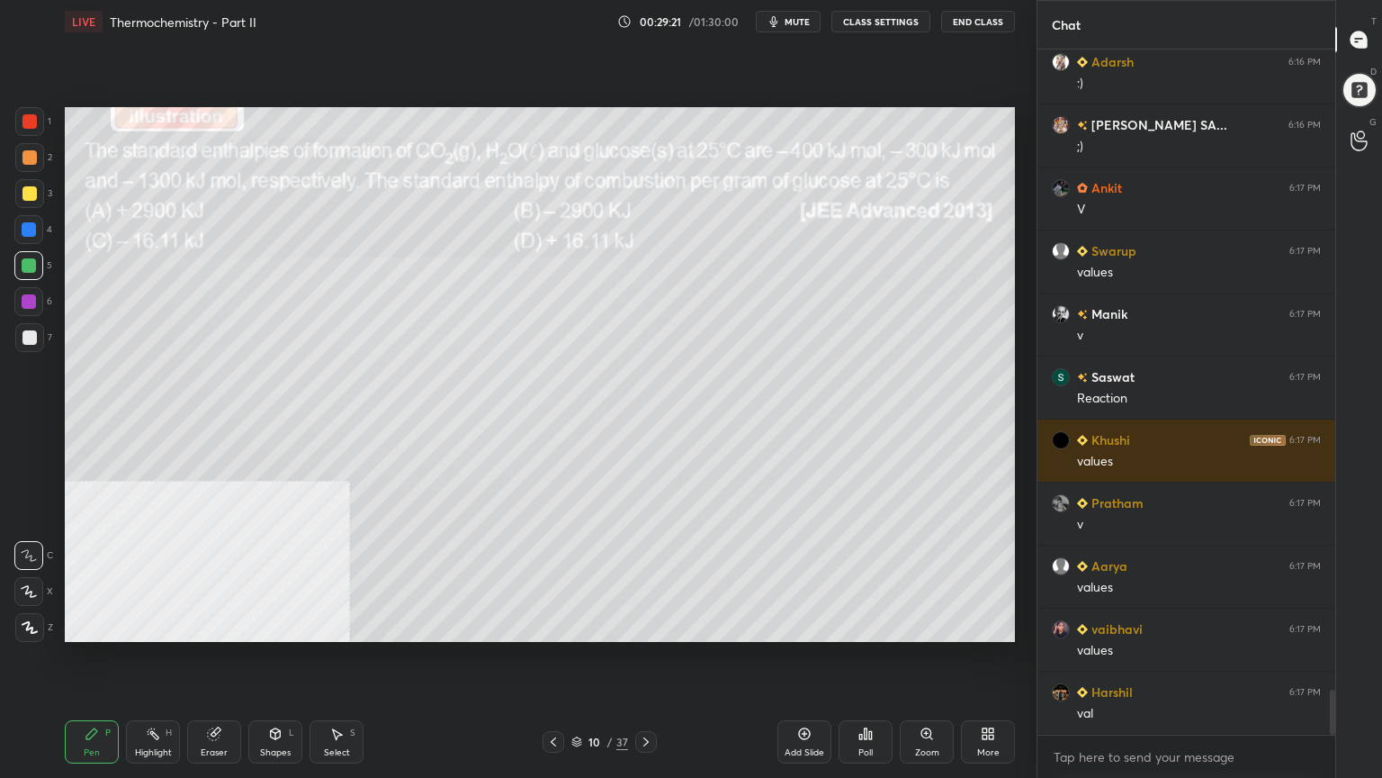
click at [30, 156] on div at bounding box center [29, 157] width 14 height 14
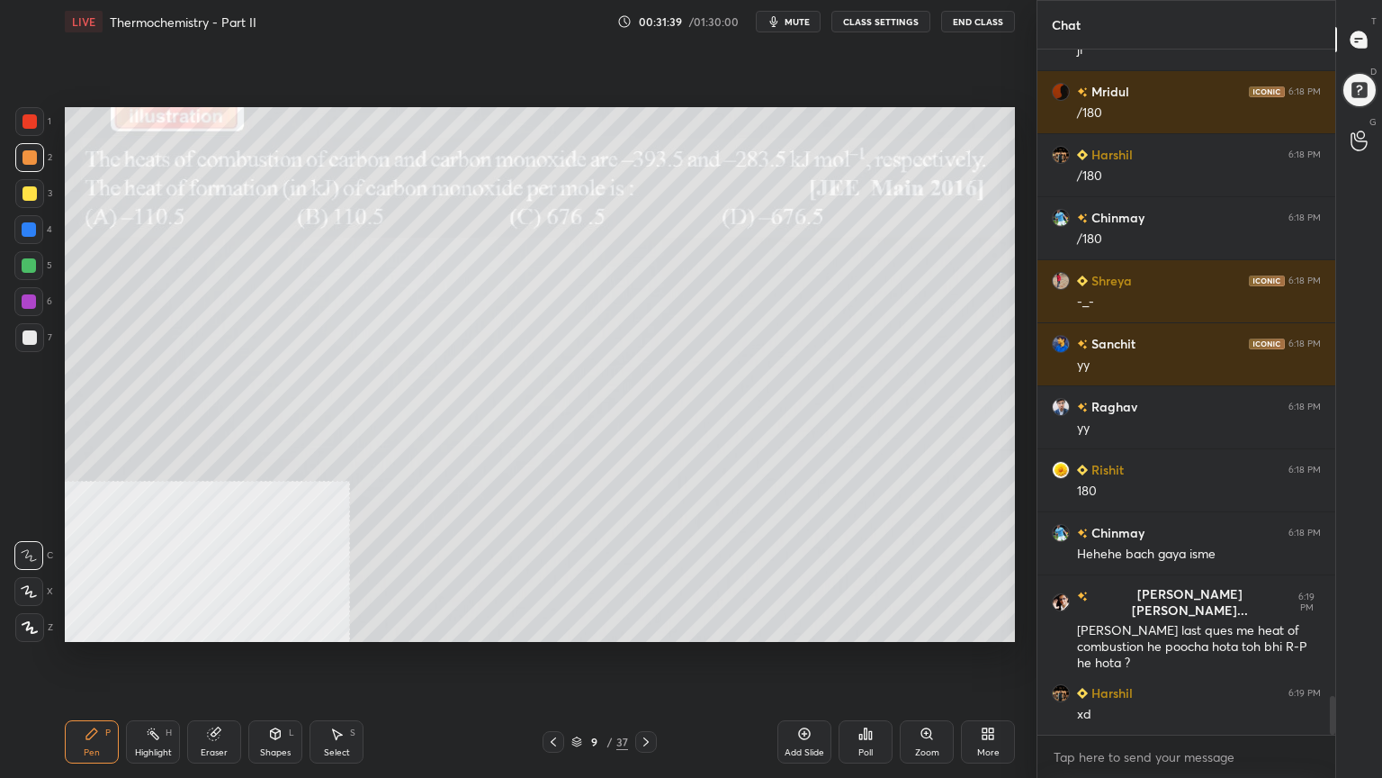
scroll to position [11429, 0]
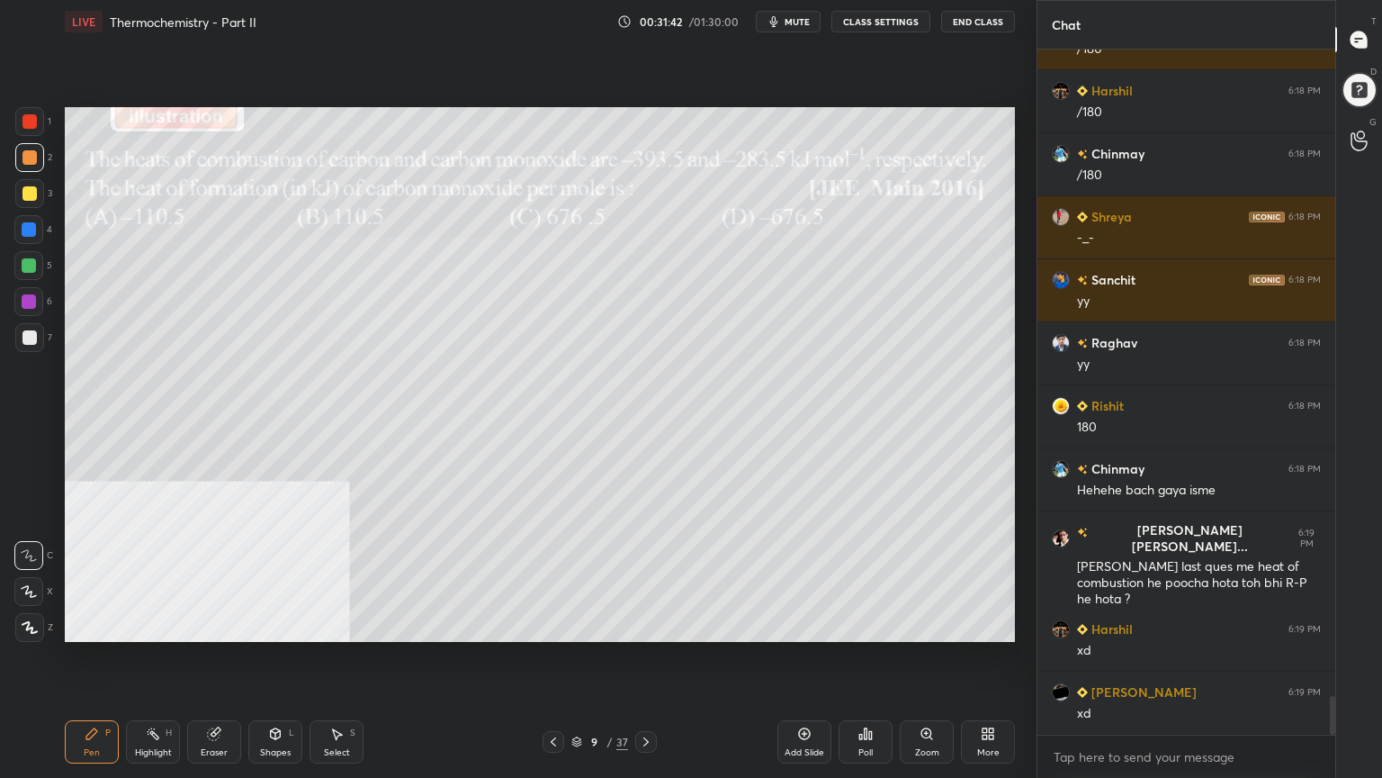
click at [644, 625] on div at bounding box center [646, 742] width 22 height 22
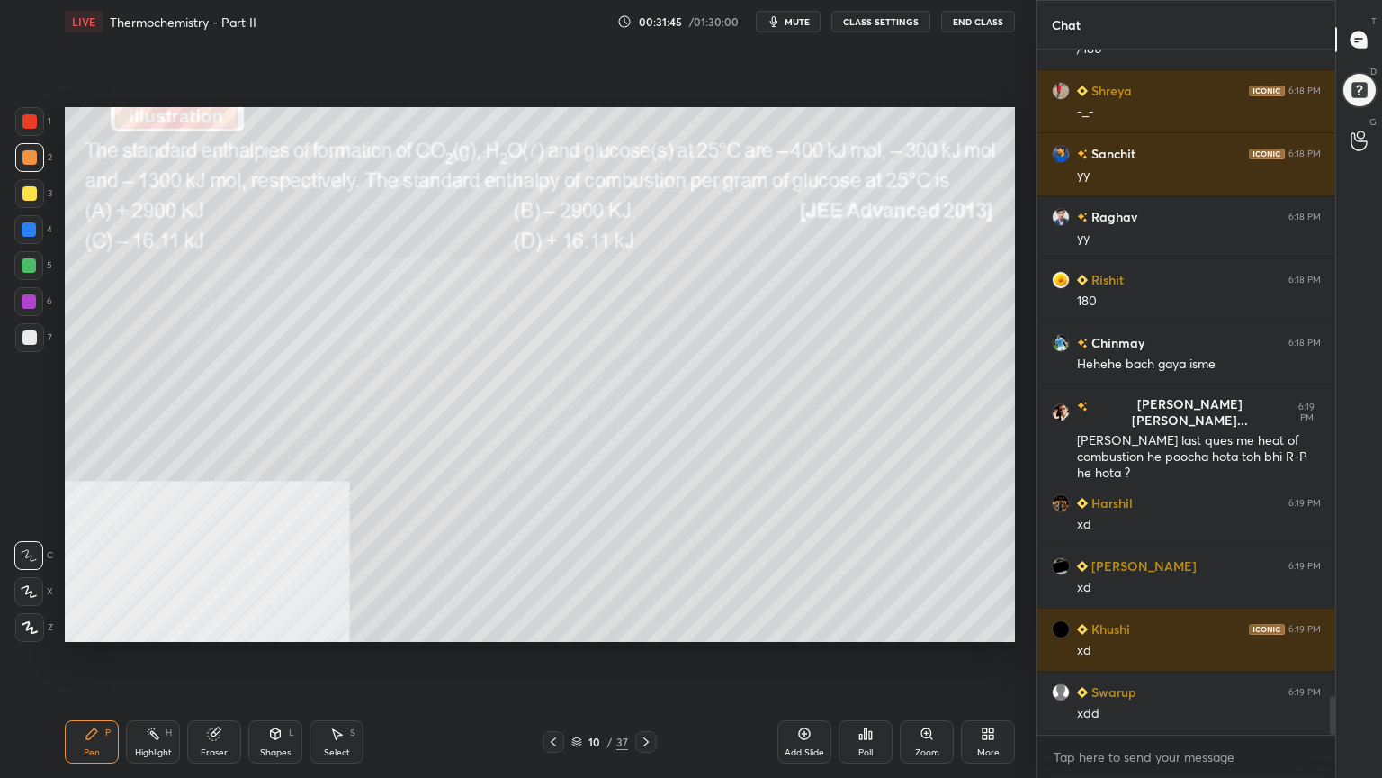
scroll to position [11617, 0]
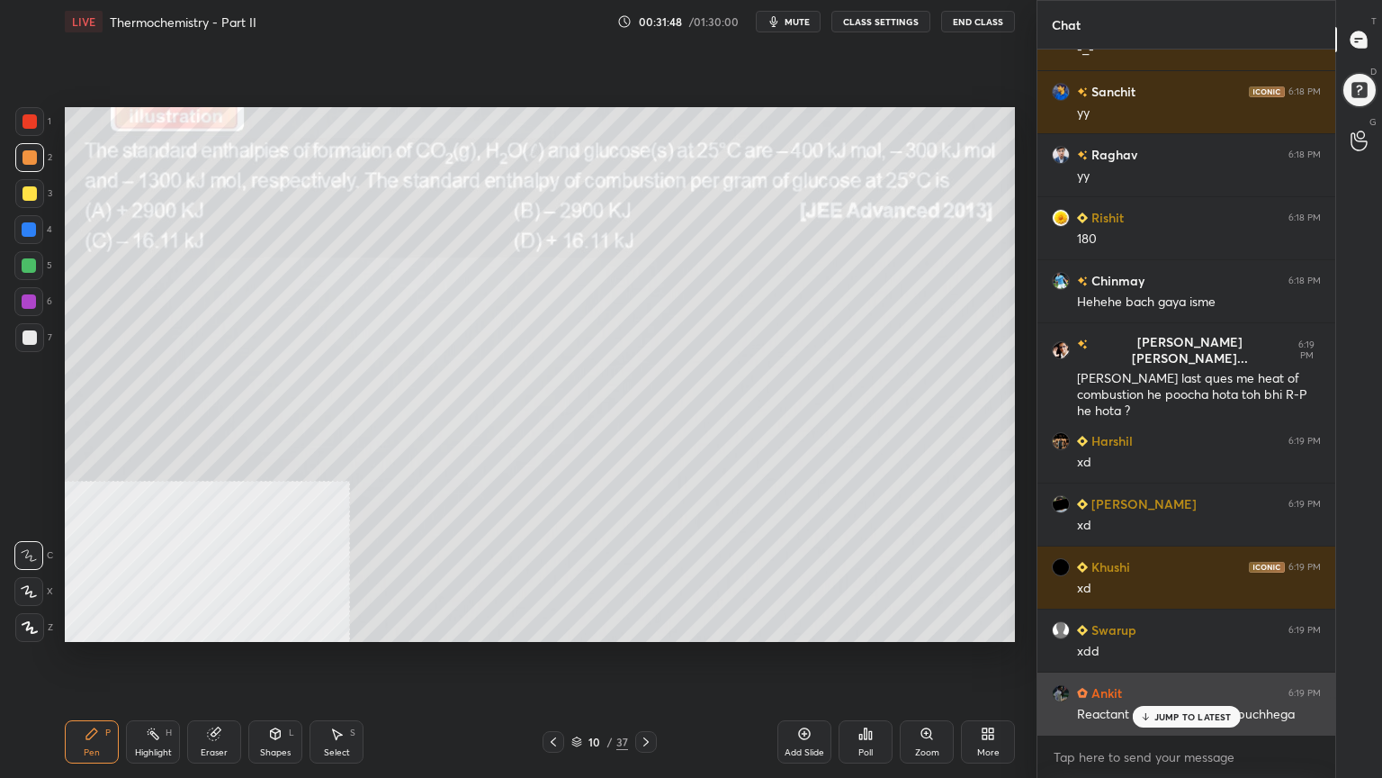
click at [1216, 625] on p "JUMP TO LATEST" at bounding box center [1193, 716] width 77 height 11
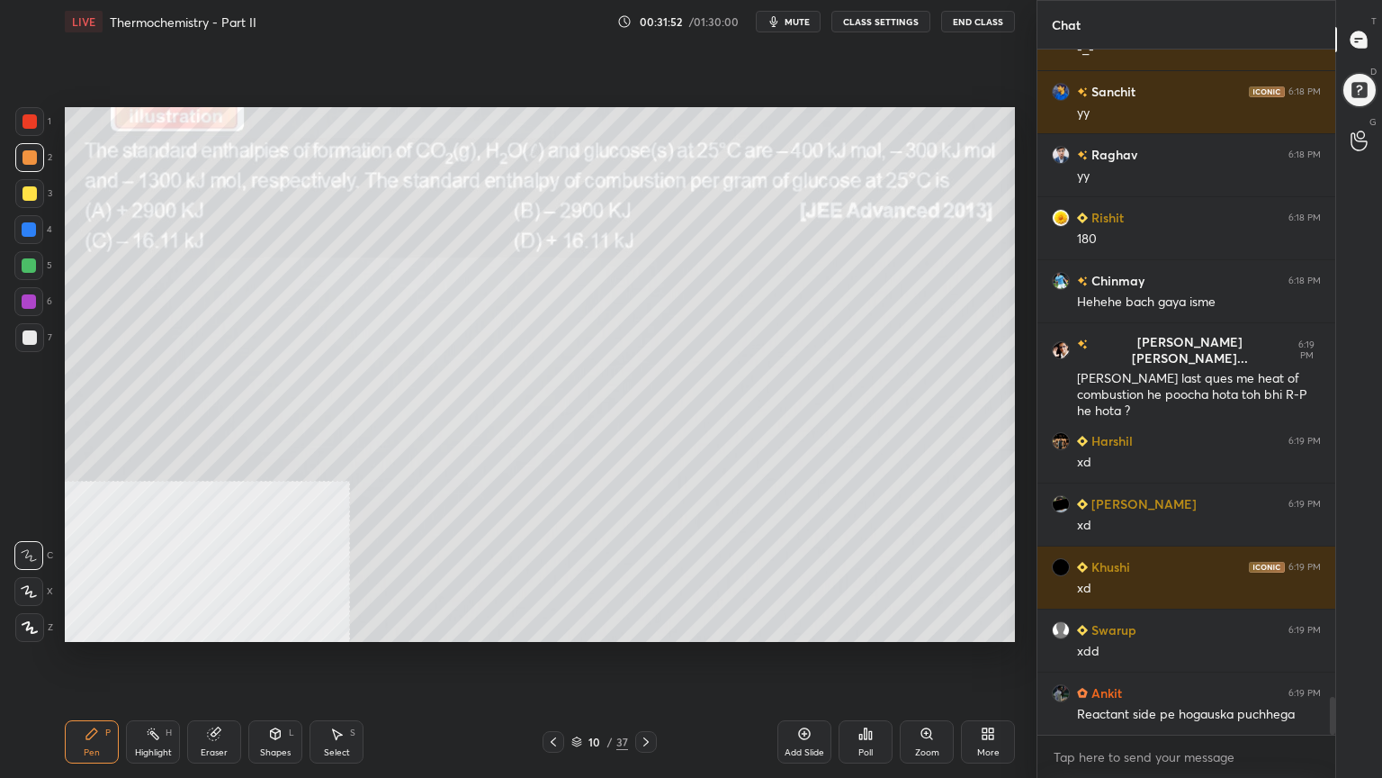
click at [29, 201] on div at bounding box center [29, 193] width 29 height 29
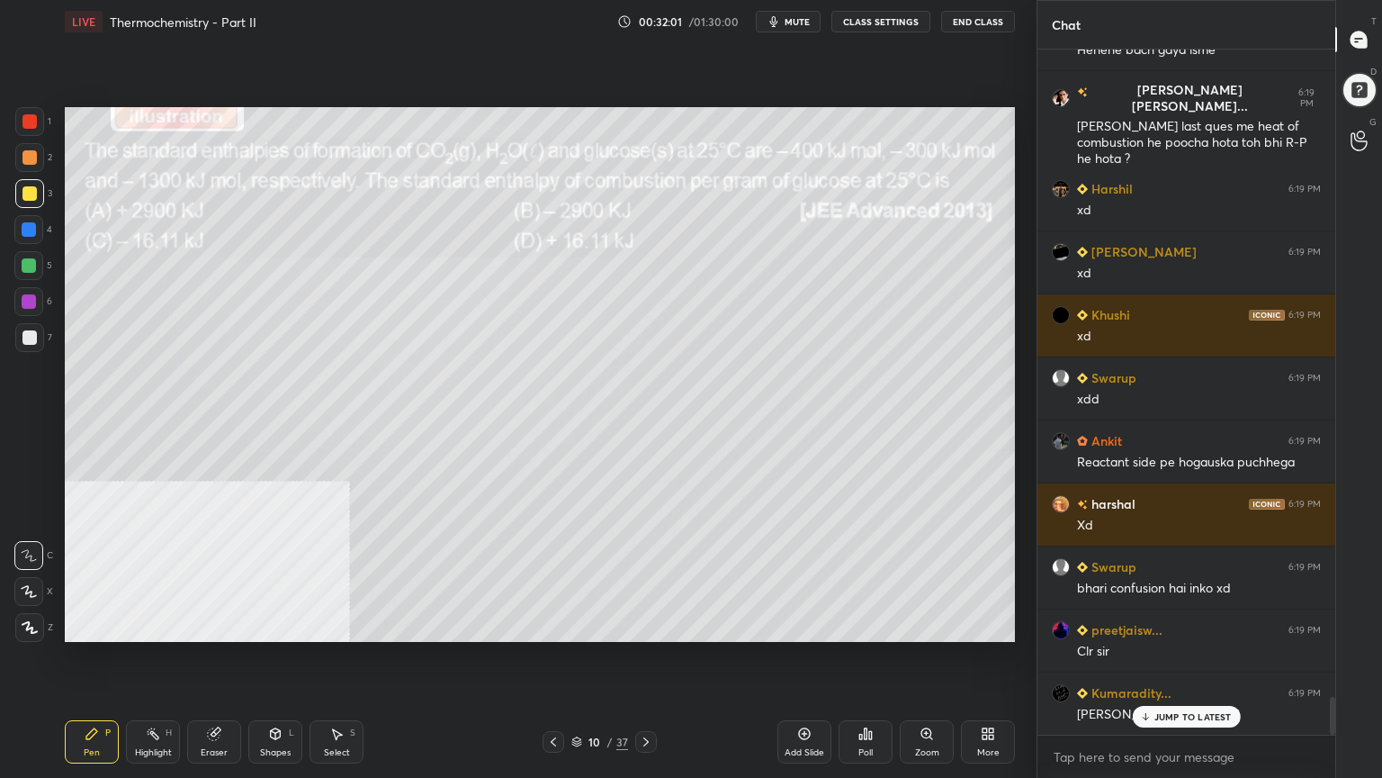
scroll to position [11912, 0]
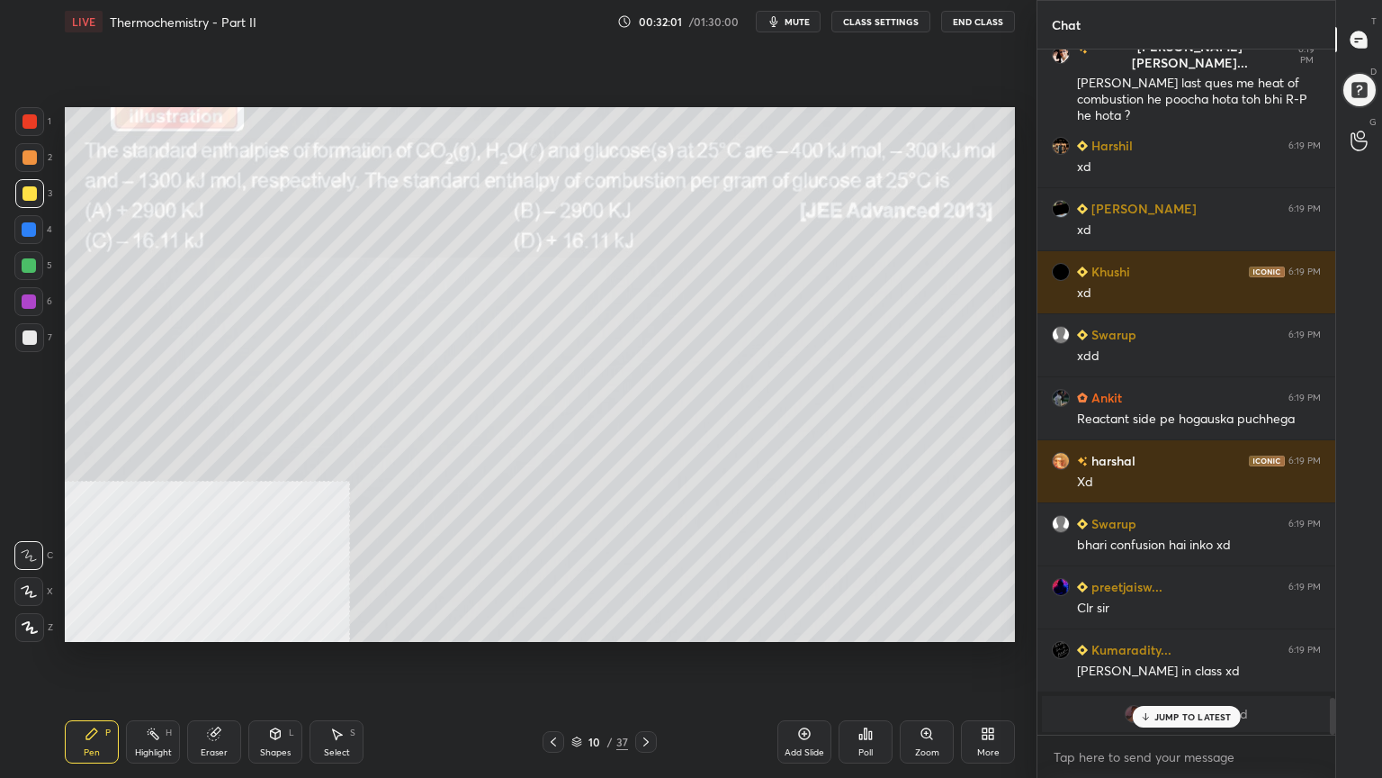
click at [556, 625] on icon at bounding box center [553, 741] width 14 height 14
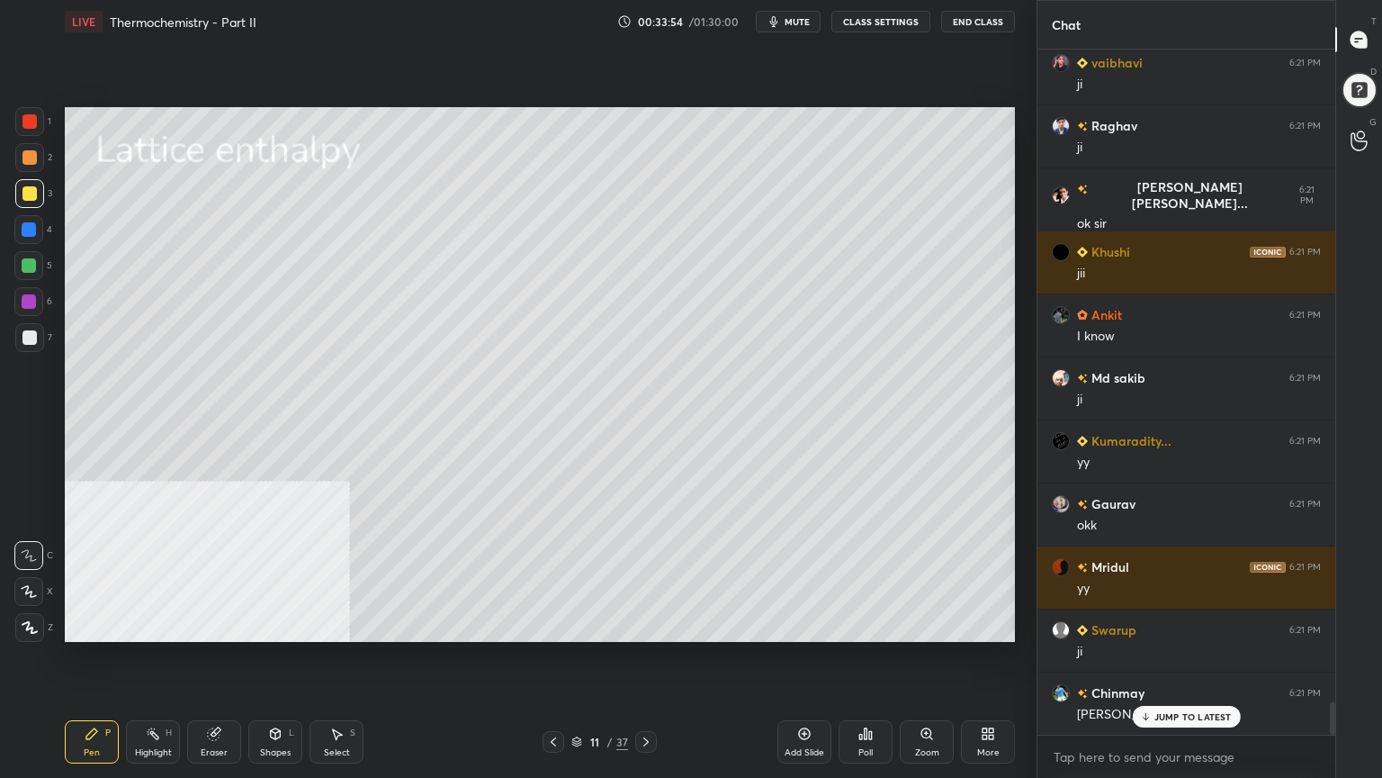
scroll to position [13866, 0]
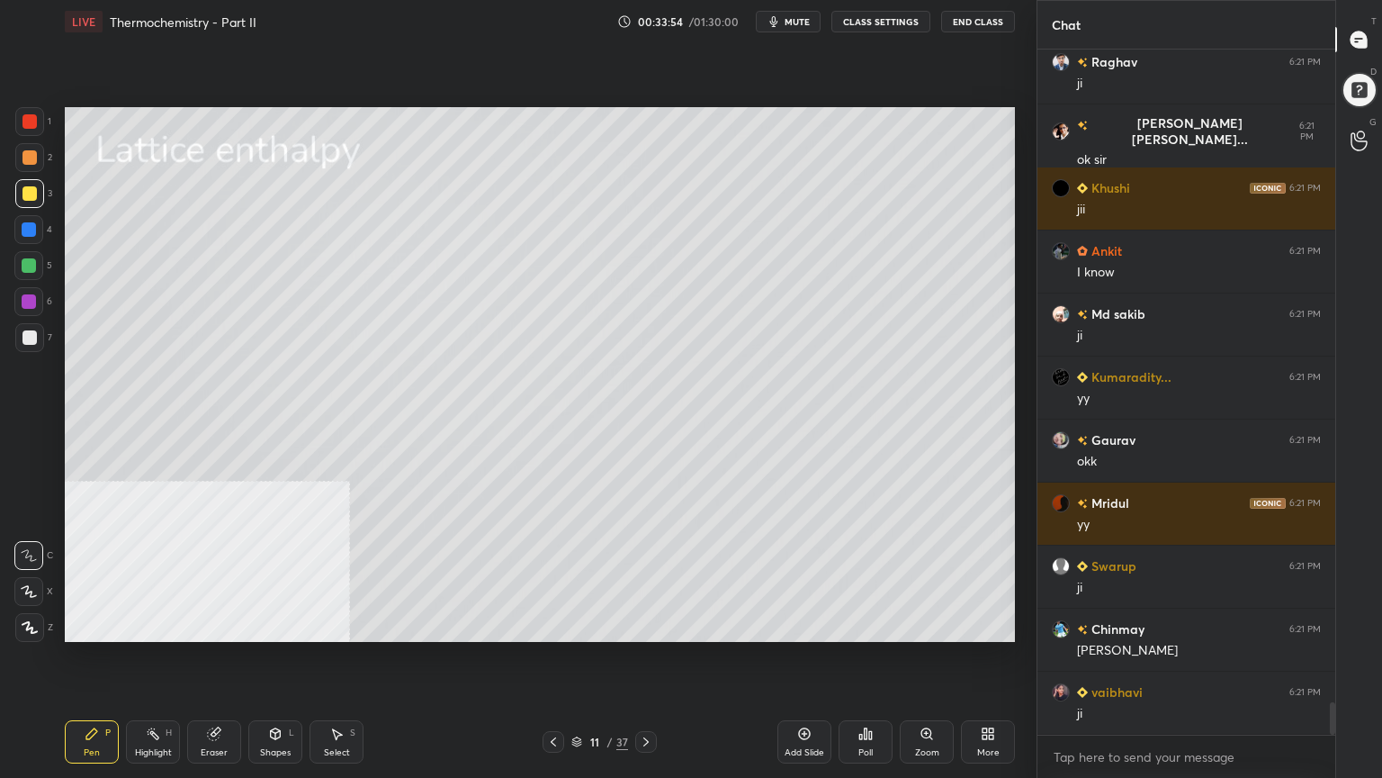
click at [29, 348] on div at bounding box center [29, 337] width 29 height 29
click at [283, 625] on div "Shapes L" at bounding box center [275, 741] width 54 height 43
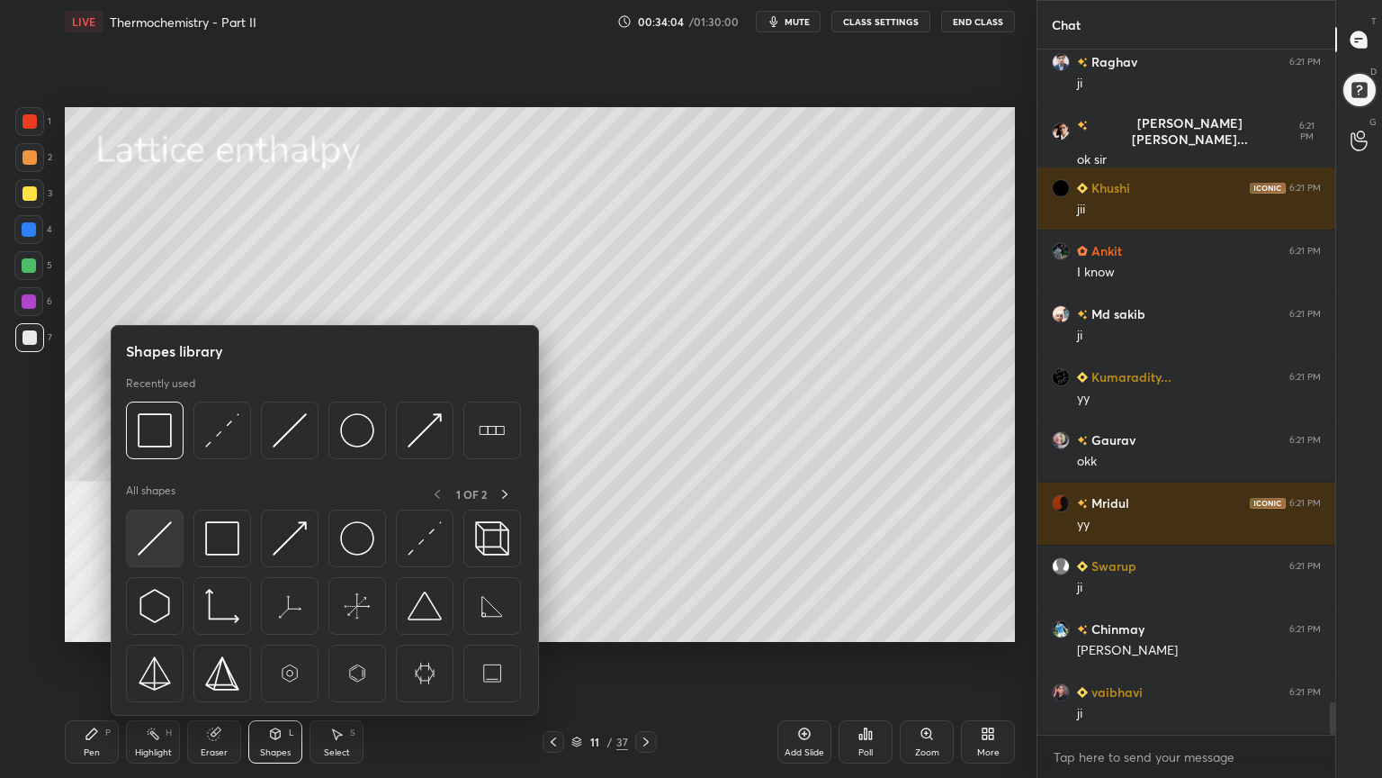
click at [161, 535] on img at bounding box center [155, 538] width 34 height 34
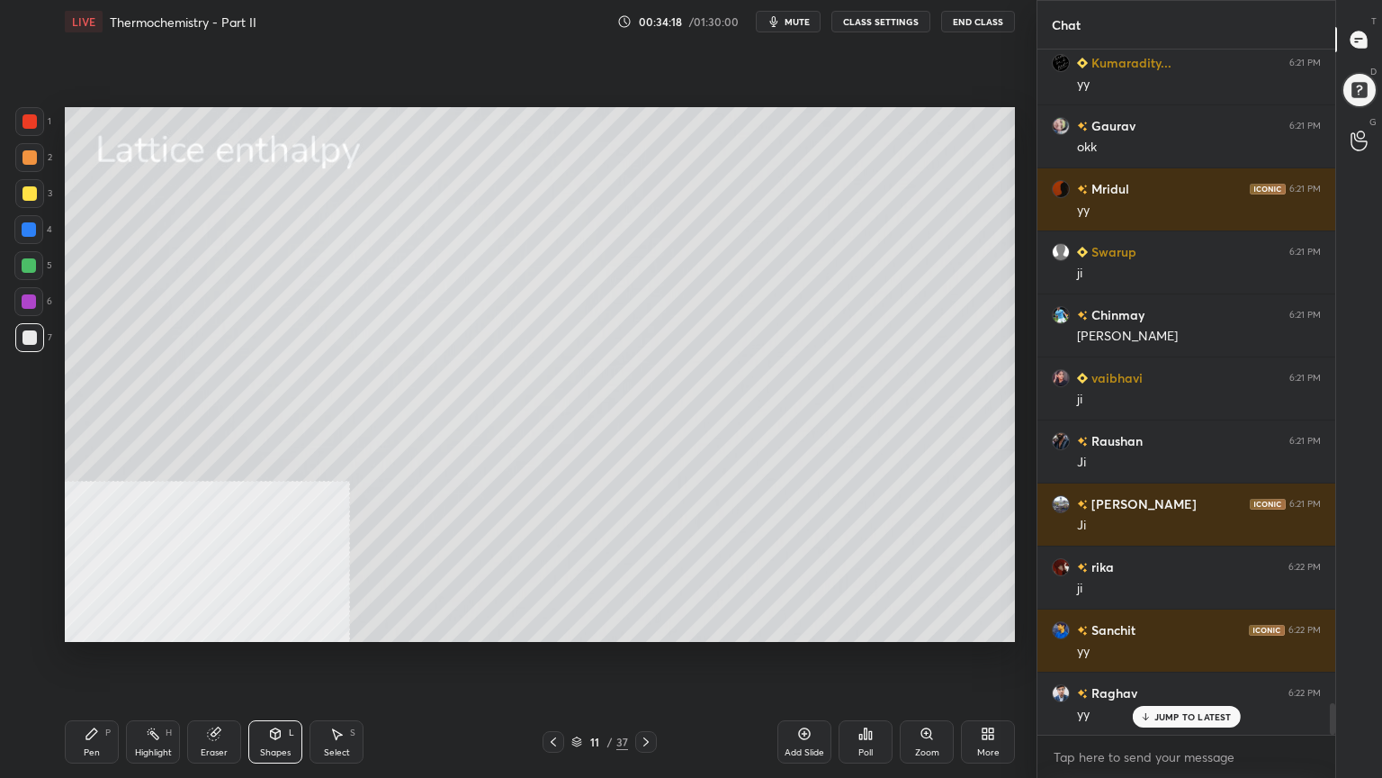
scroll to position [14244, 0]
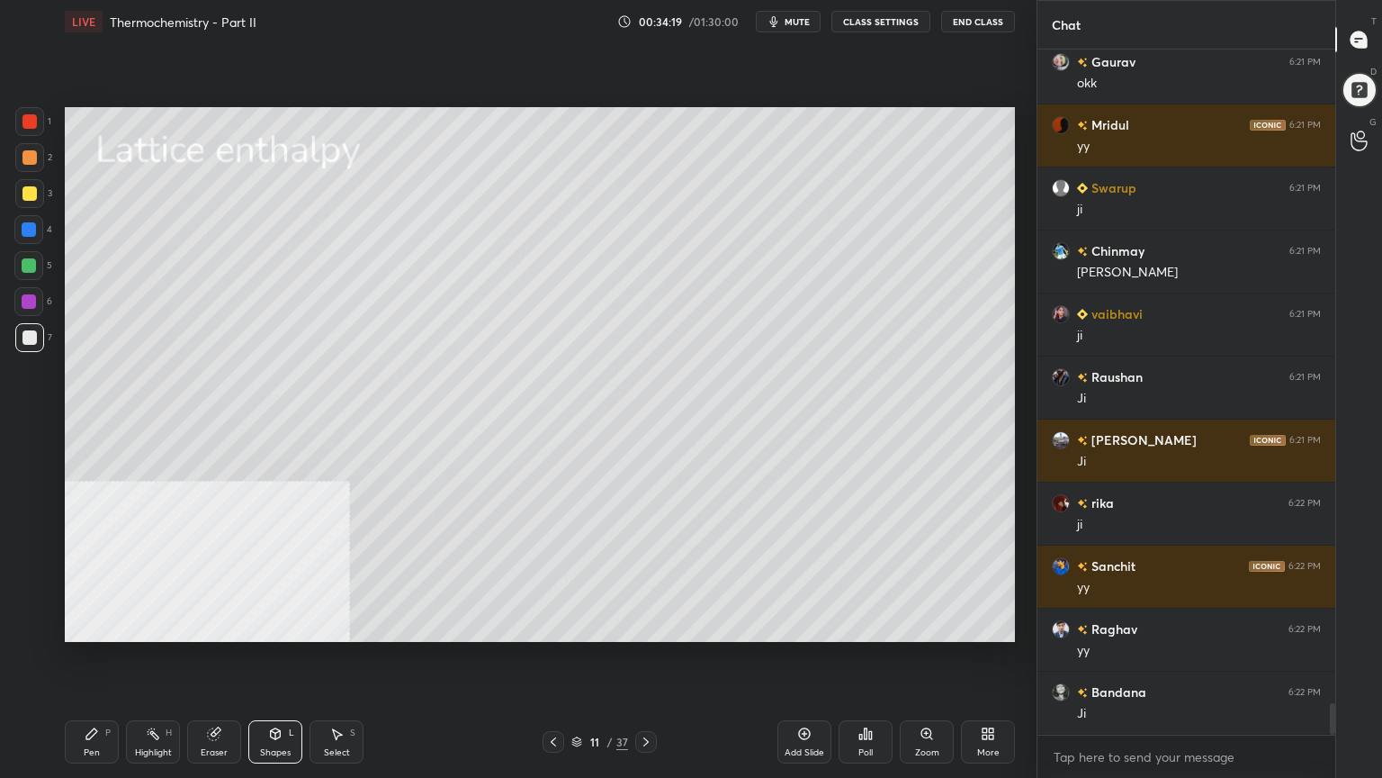
click at [25, 198] on div at bounding box center [29, 193] width 14 height 14
drag, startPoint x: 94, startPoint y: 744, endPoint x: 125, endPoint y: 662, distance: 87.7
click at [93, 625] on div "Pen P" at bounding box center [92, 741] width 54 height 43
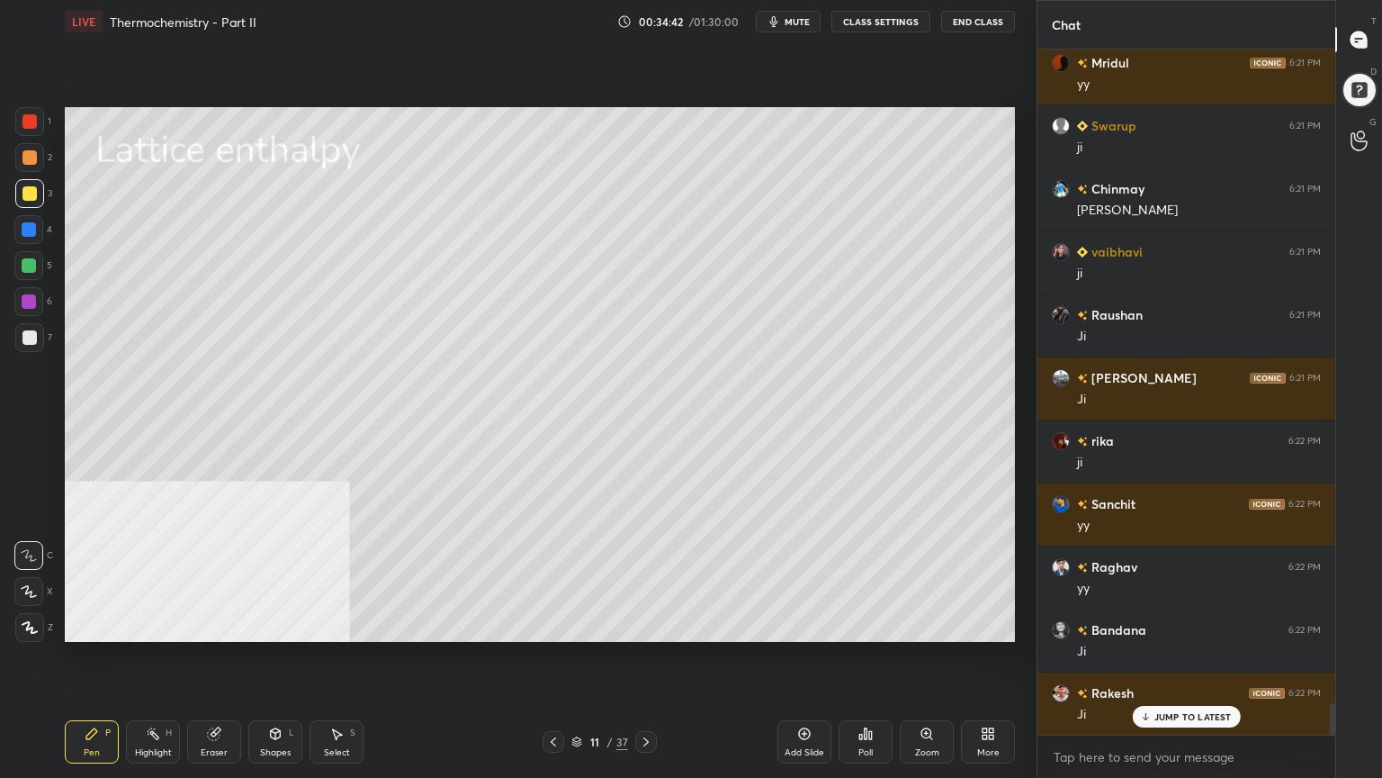
click at [337, 625] on div "Pen P Highlight H Eraser Shapes L Select S 11 / 37 Add Slide Poll Zoom More" at bounding box center [540, 742] width 950 height 72
click at [336, 625] on div "Select S" at bounding box center [337, 741] width 54 height 43
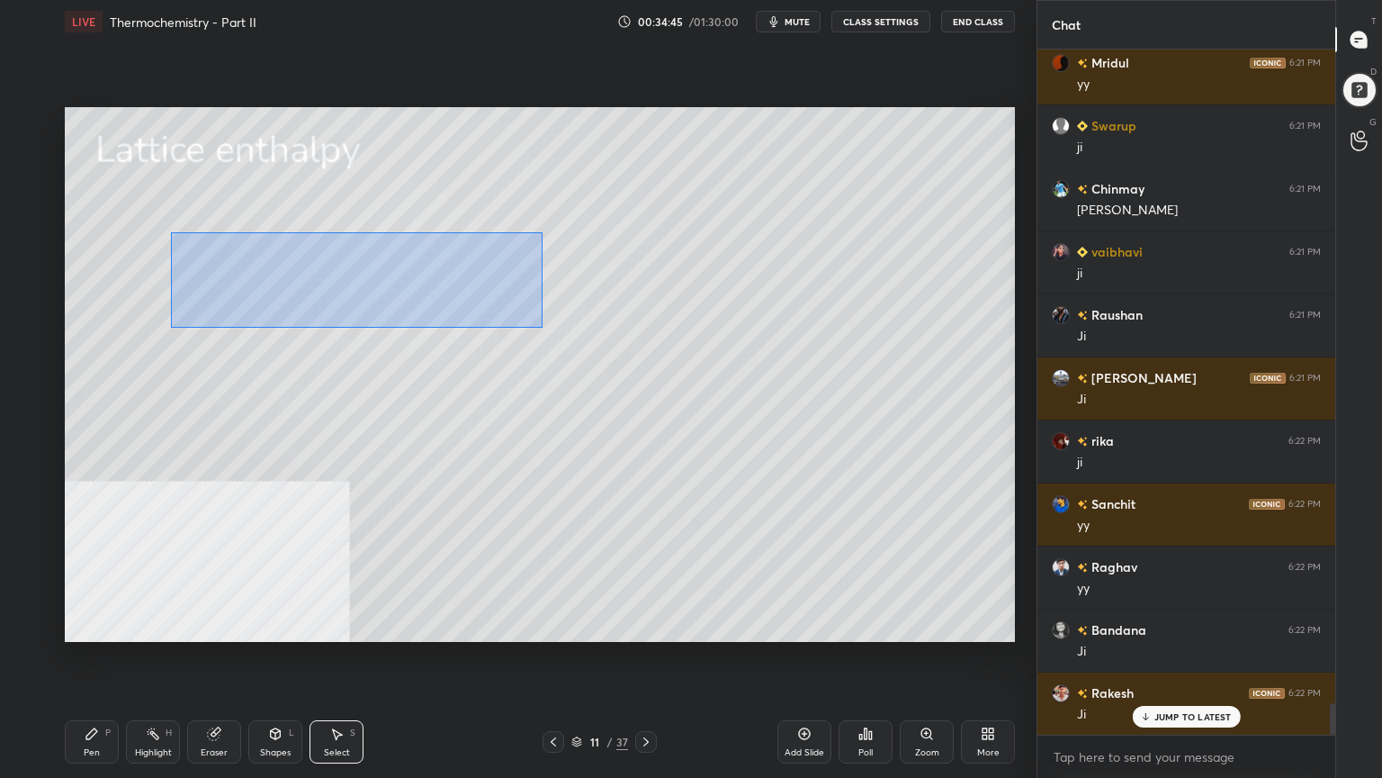
drag, startPoint x: 169, startPoint y: 232, endPoint x: 562, endPoint y: 335, distance: 405.6
click at [562, 335] on div "0 ° Undo Copy Duplicate Duplicate to new slide Delete" at bounding box center [540, 374] width 950 height 535
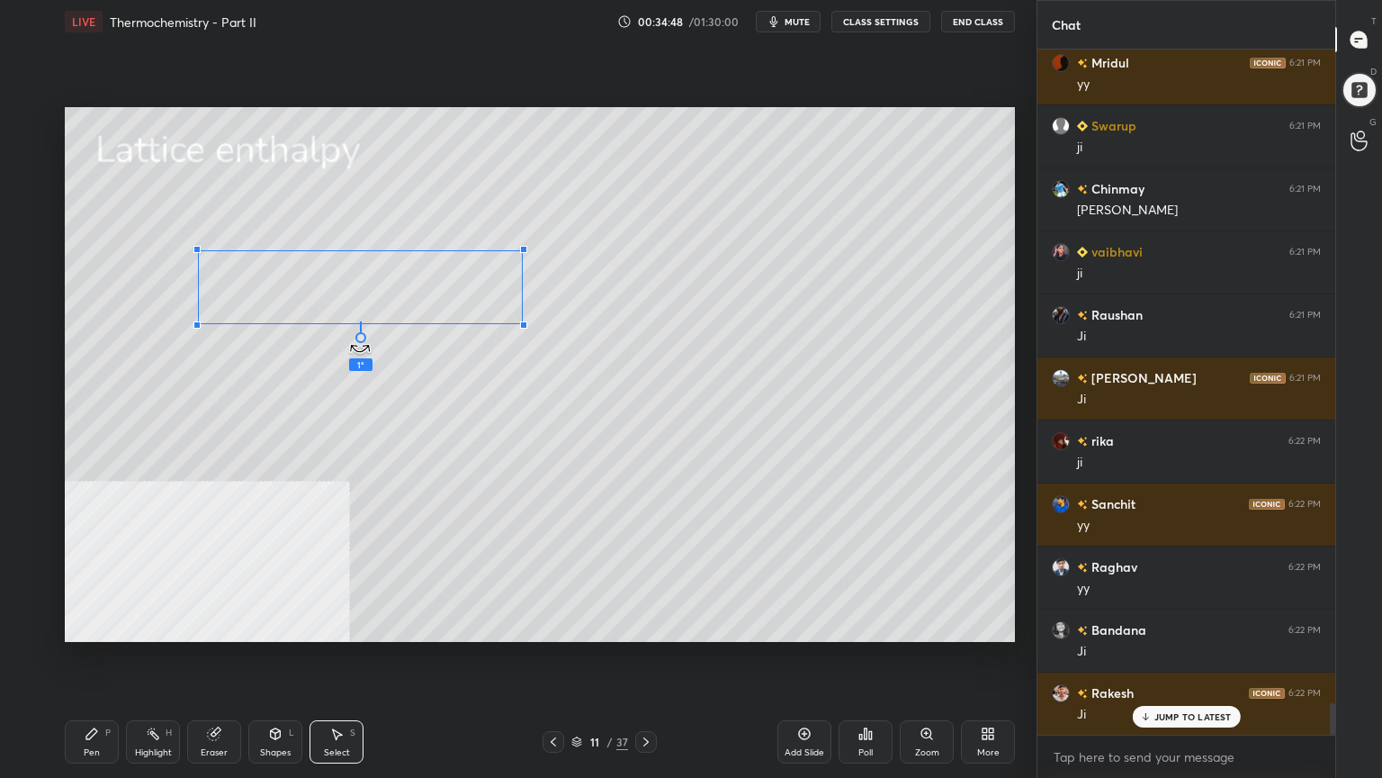
click at [364, 339] on div at bounding box center [360, 337] width 11 height 11
click at [412, 304] on div "0 ° Undo Copy Duplicate Duplicate to new slide Delete" at bounding box center [540, 374] width 950 height 535
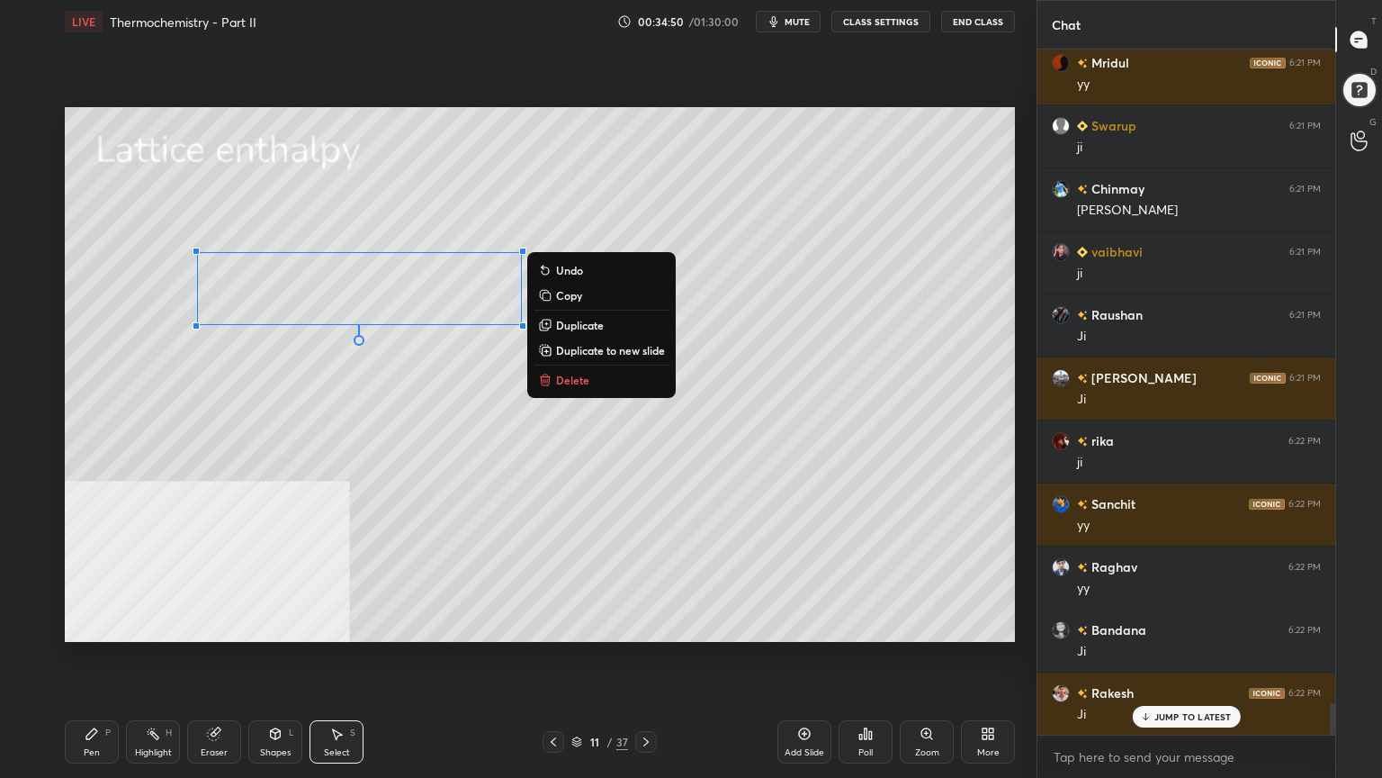
click at [338, 445] on div "0 ° Undo Copy Duplicate Duplicate to new slide Delete" at bounding box center [540, 374] width 950 height 535
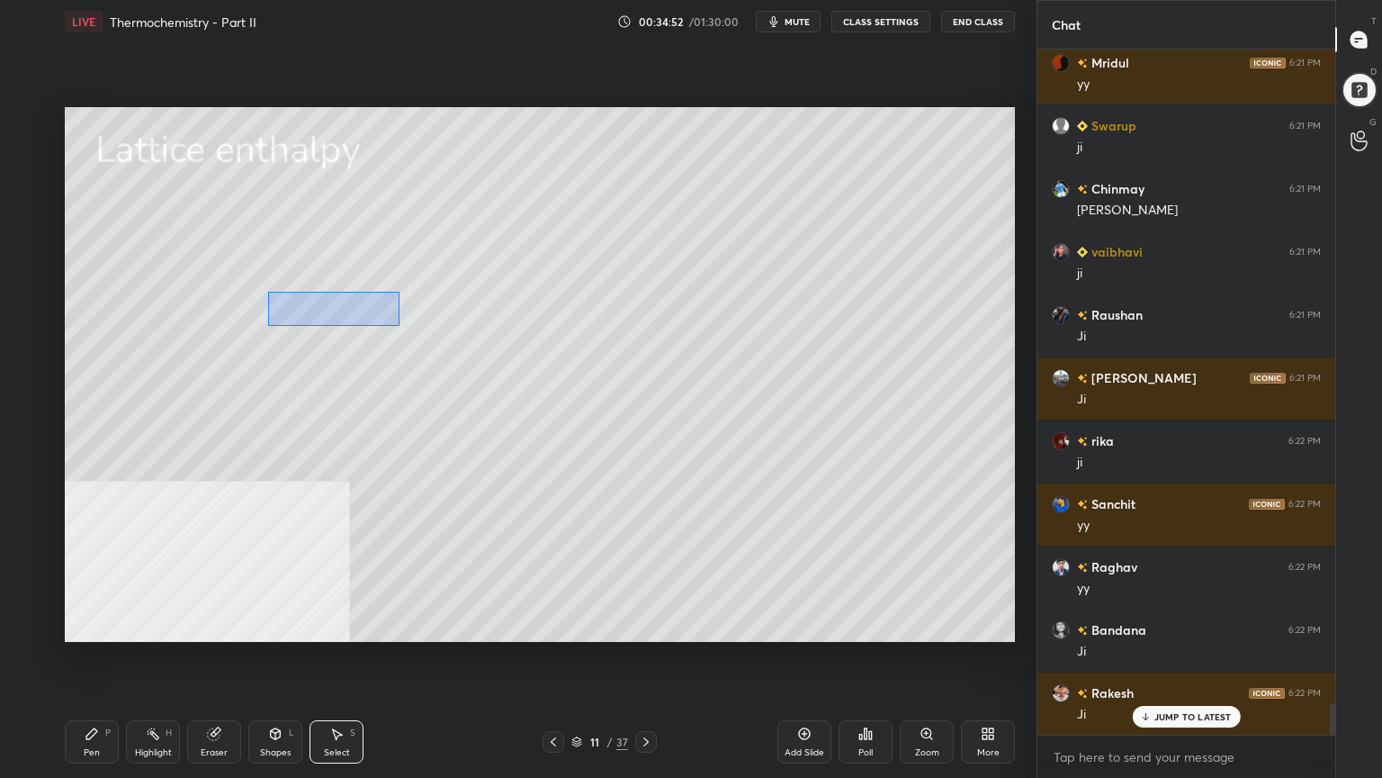
drag, startPoint x: 267, startPoint y: 292, endPoint x: 396, endPoint y: 323, distance: 132.5
click at [398, 324] on div "0 ° Undo Copy Duplicate Duplicate to new slide Delete" at bounding box center [540, 374] width 950 height 535
drag, startPoint x: 370, startPoint y: 312, endPoint x: 385, endPoint y: 314, distance: 15.4
click at [385, 314] on div "0 ° Undo Copy Duplicate Duplicate to new slide Delete" at bounding box center [540, 374] width 950 height 535
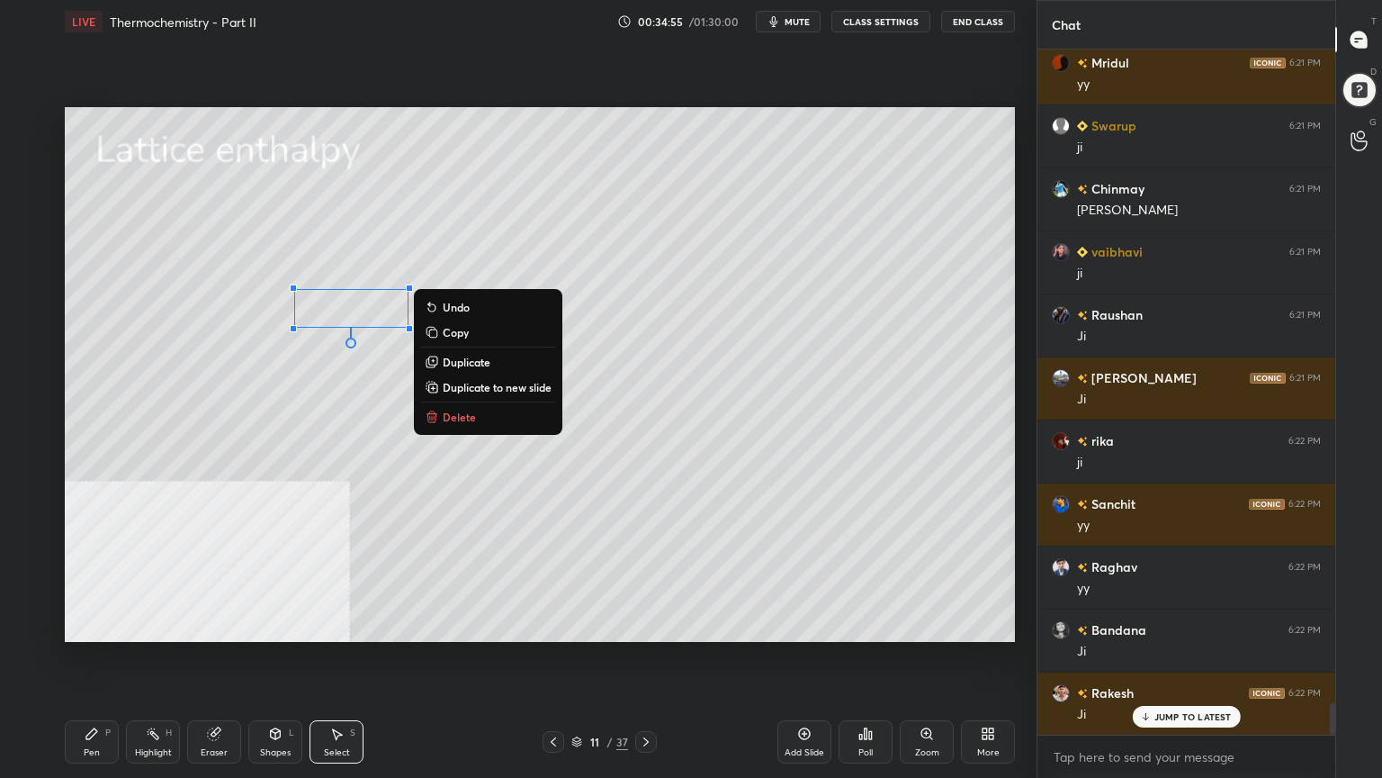
click at [104, 625] on div "Pen P" at bounding box center [92, 741] width 54 height 43
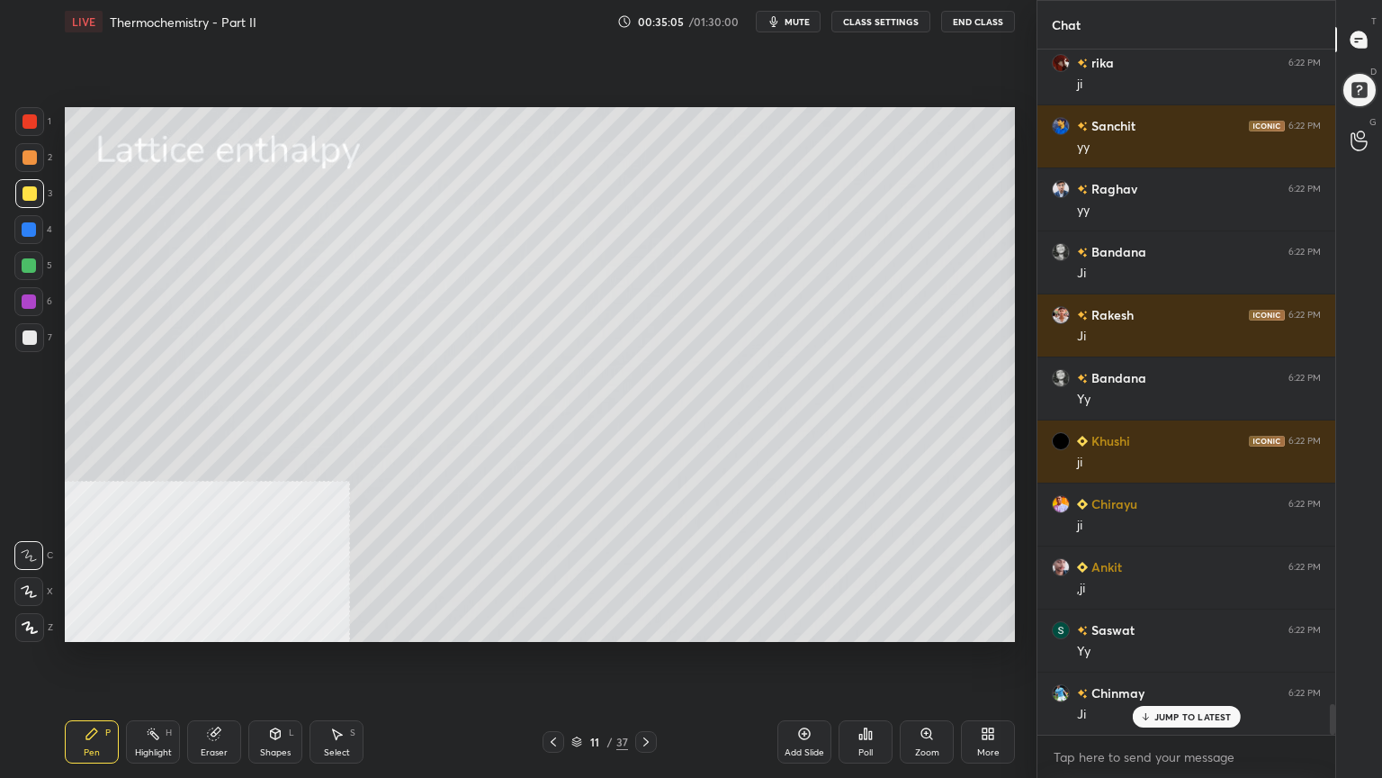
scroll to position [14748, 0]
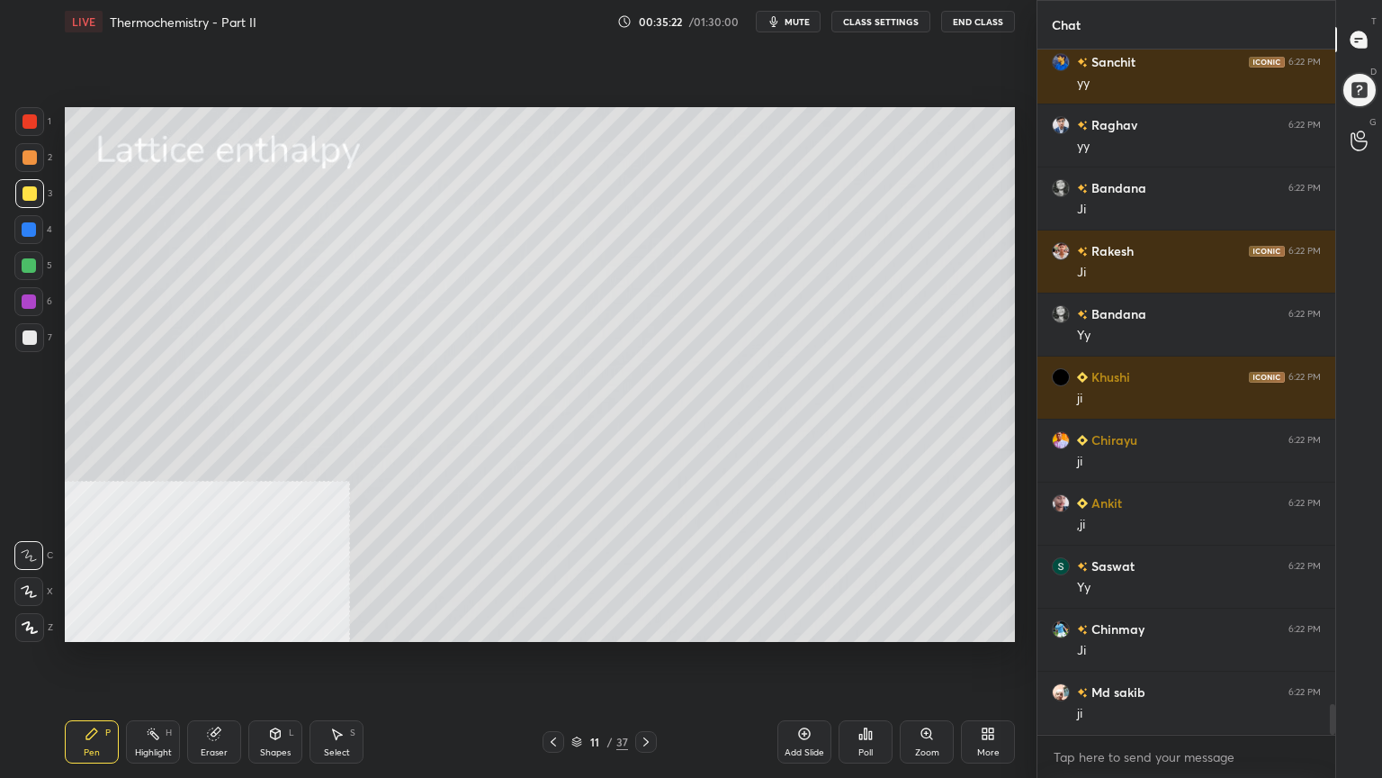
click at [25, 271] on div at bounding box center [29, 265] width 14 height 14
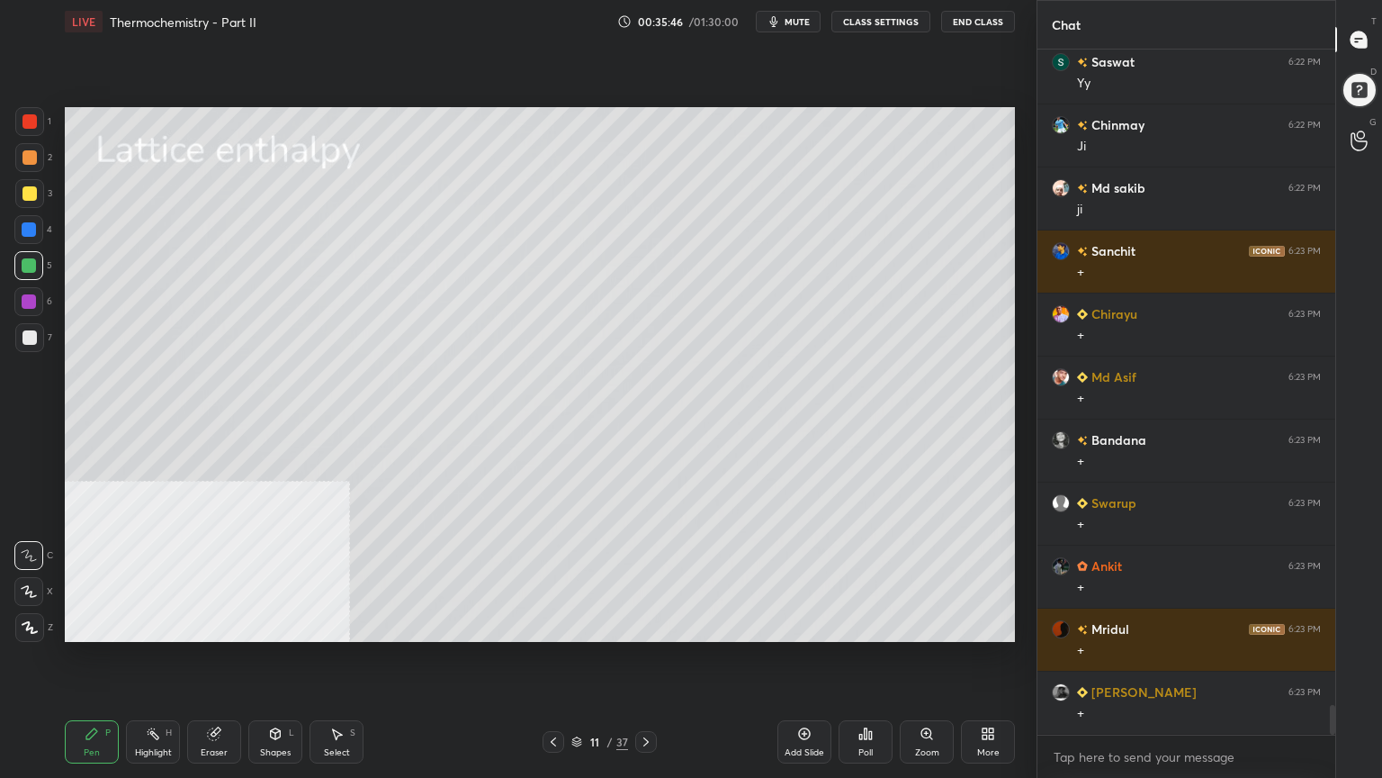
scroll to position [15314, 0]
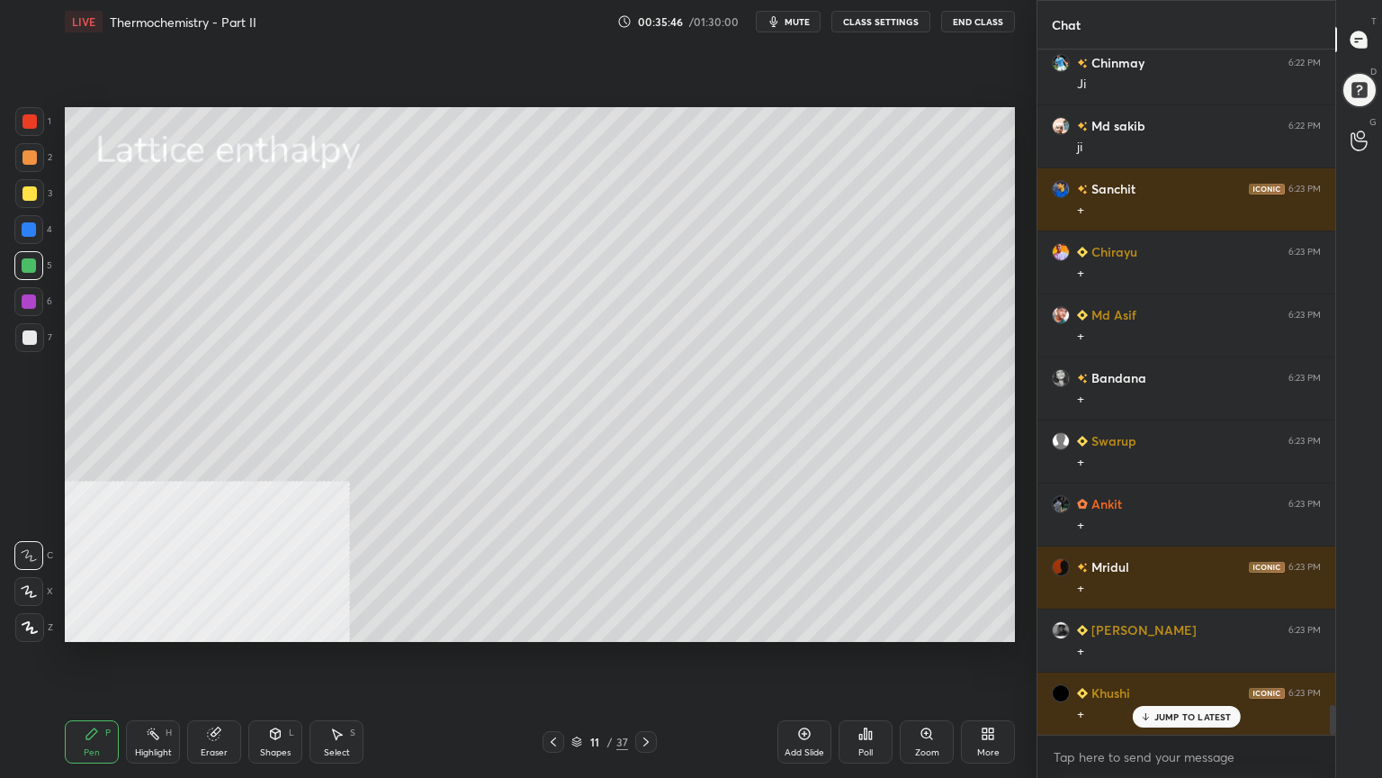
click at [31, 191] on div at bounding box center [29, 193] width 14 height 14
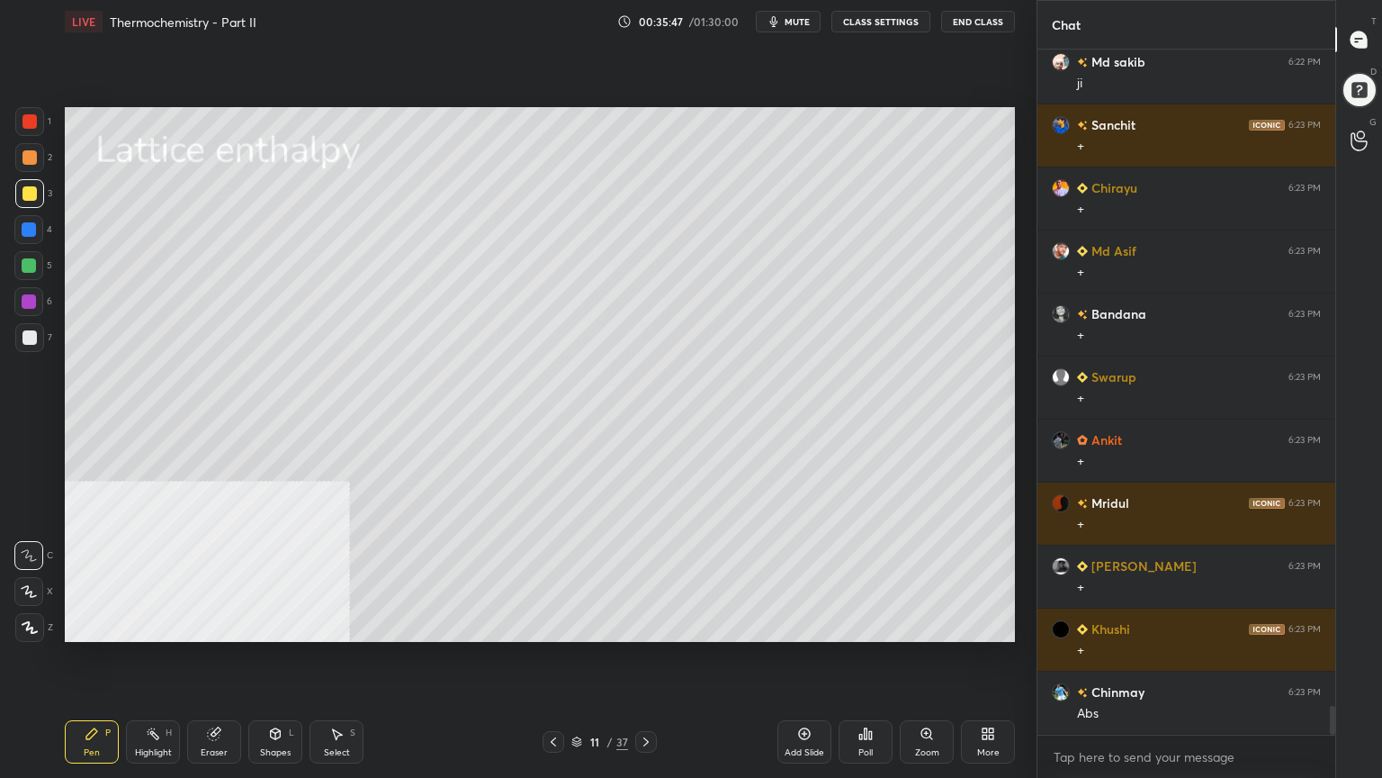
drag, startPoint x: 278, startPoint y: 742, endPoint x: 280, endPoint y: 721, distance: 21.7
click at [278, 625] on div "Shapes L" at bounding box center [275, 741] width 54 height 43
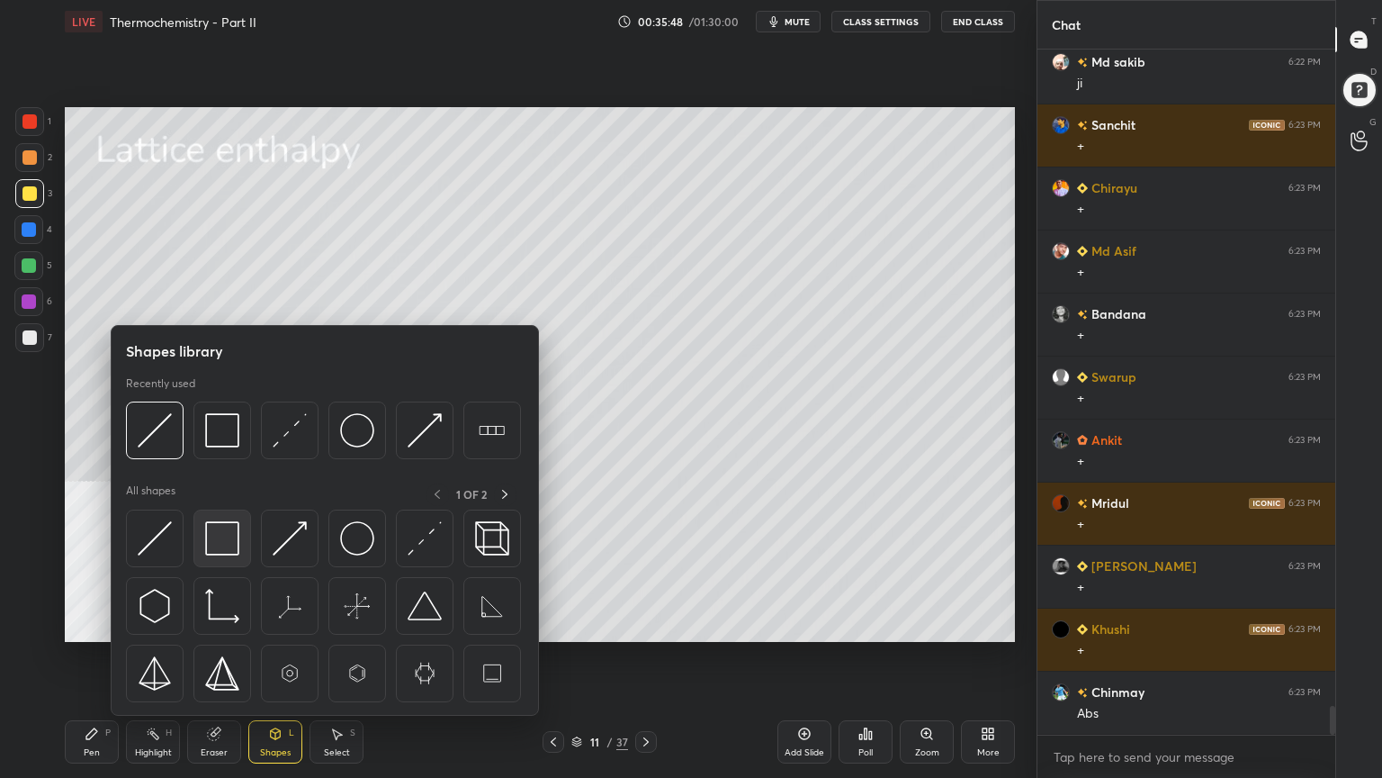
click at [227, 536] on img at bounding box center [222, 538] width 34 height 34
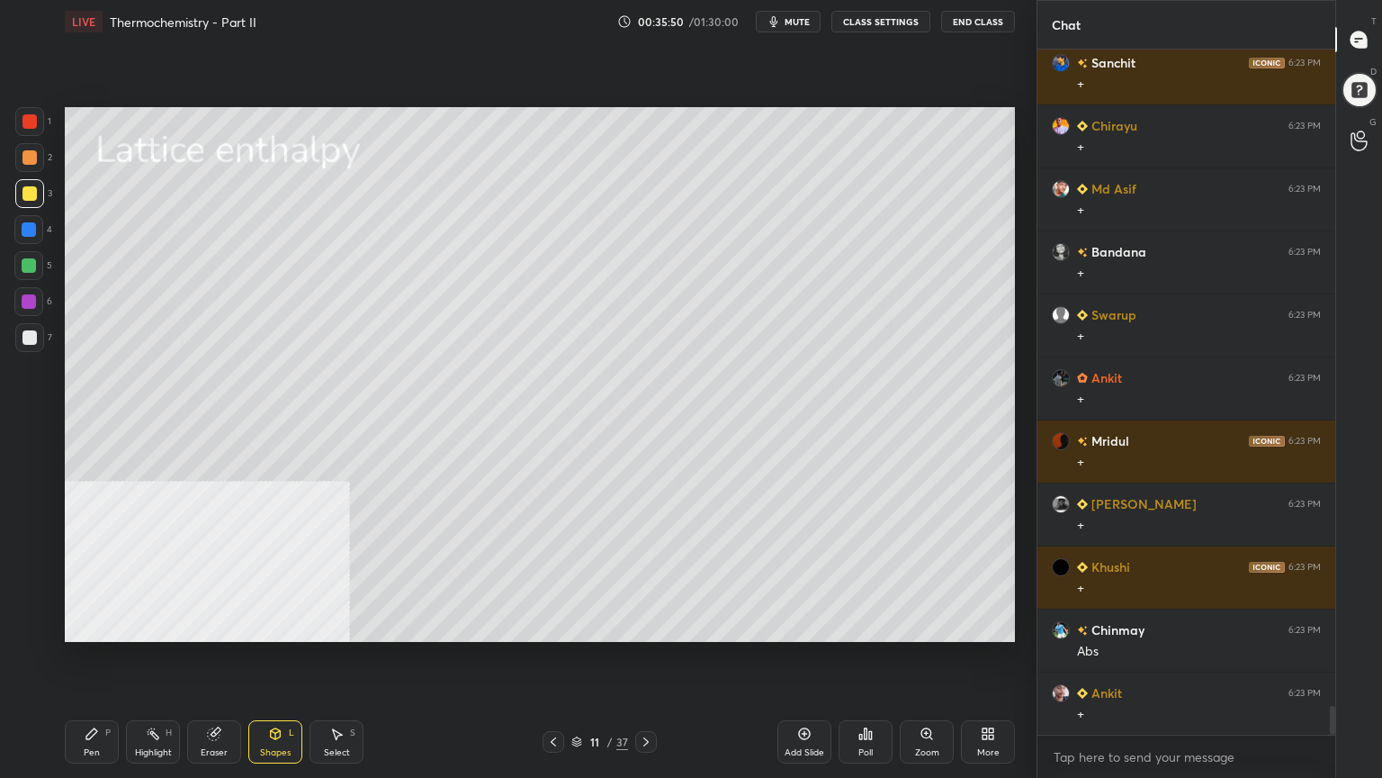
scroll to position [15504, 0]
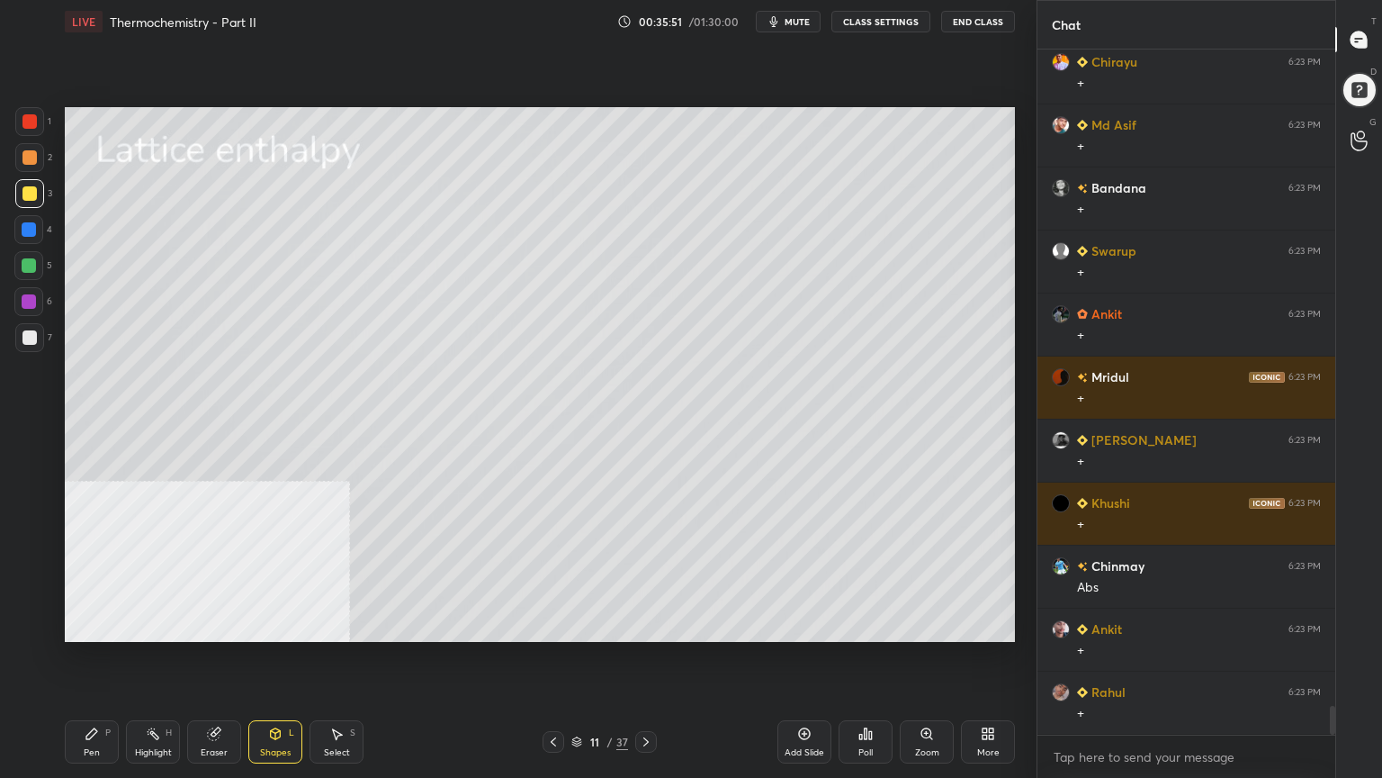
drag, startPoint x: 85, startPoint y: 741, endPoint x: 96, endPoint y: 698, distance: 43.9
click at [83, 625] on div "Pen P" at bounding box center [92, 741] width 54 height 43
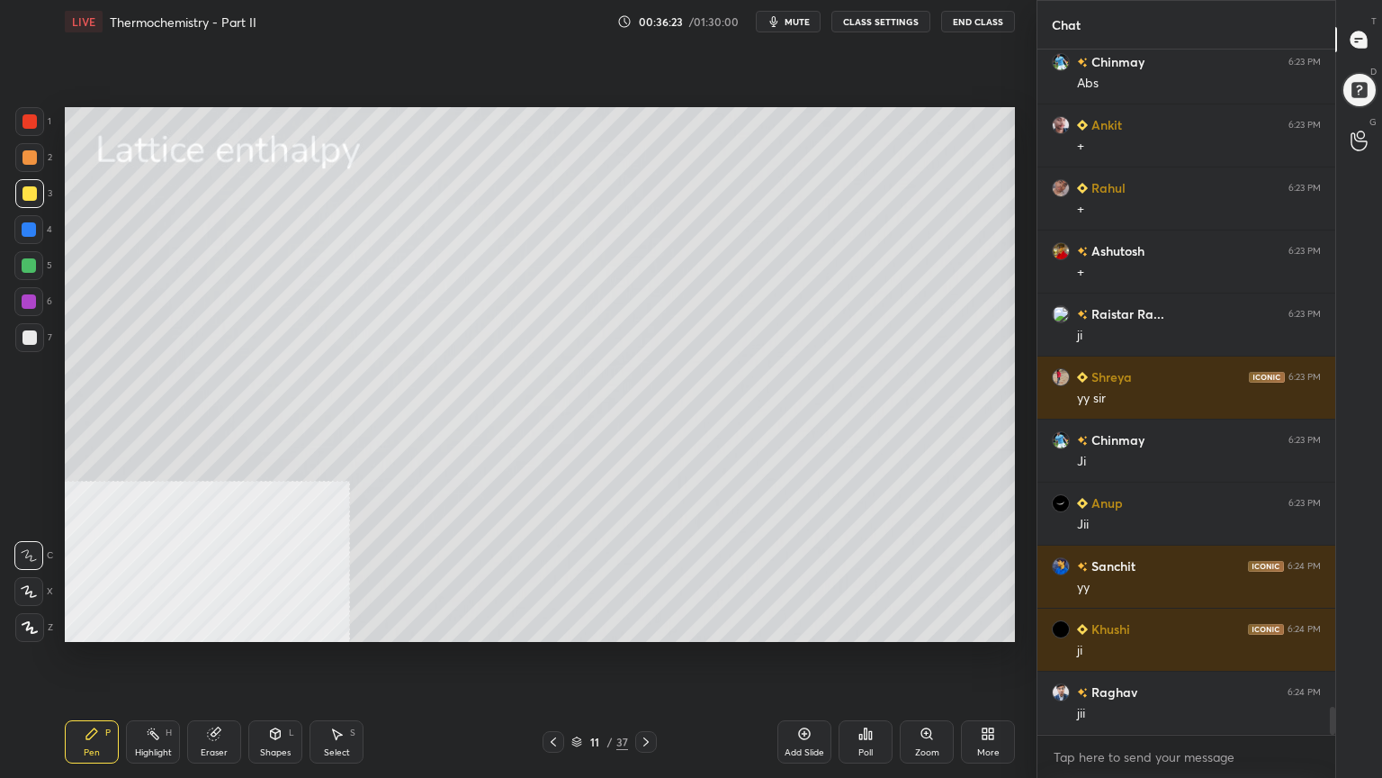
scroll to position [16070, 0]
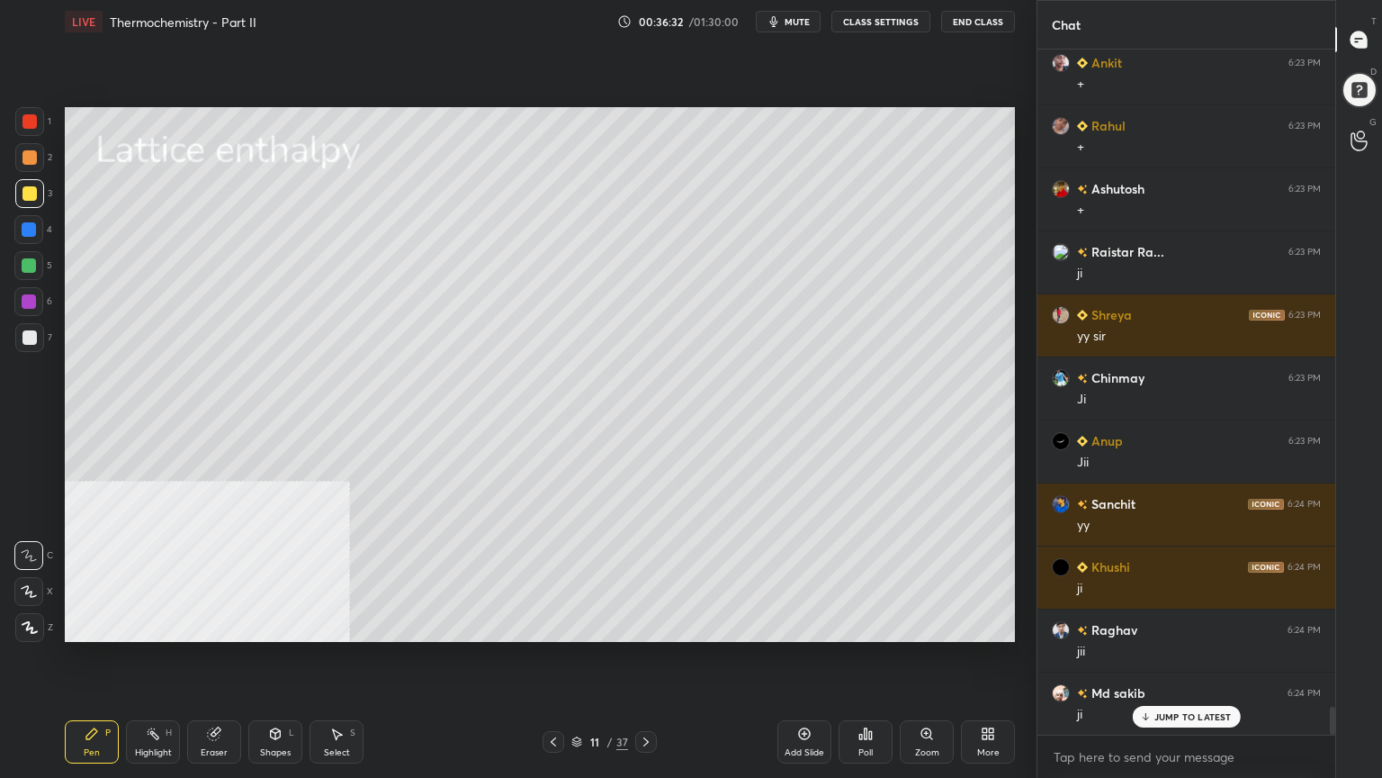
click at [27, 261] on div at bounding box center [29, 265] width 14 height 14
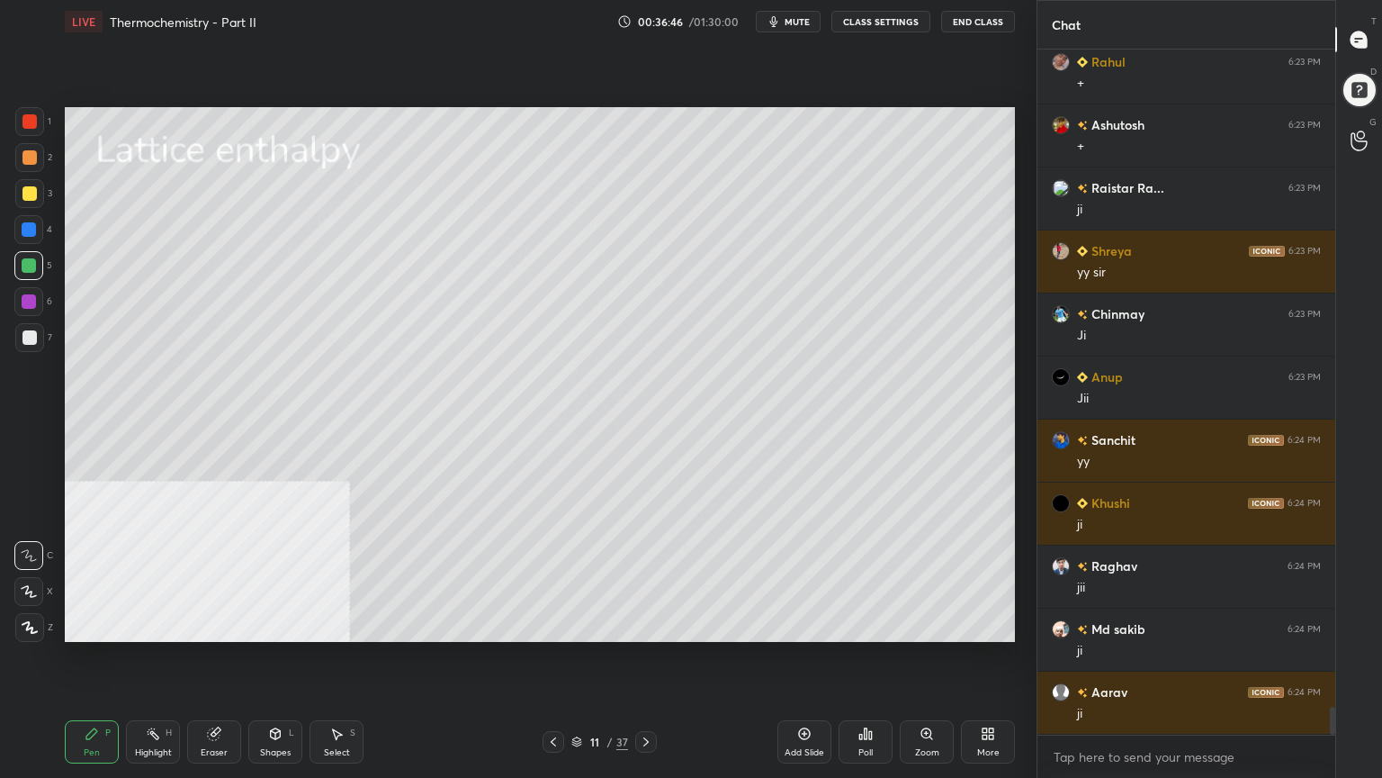
click at [342, 625] on div "Select S" at bounding box center [337, 741] width 54 height 43
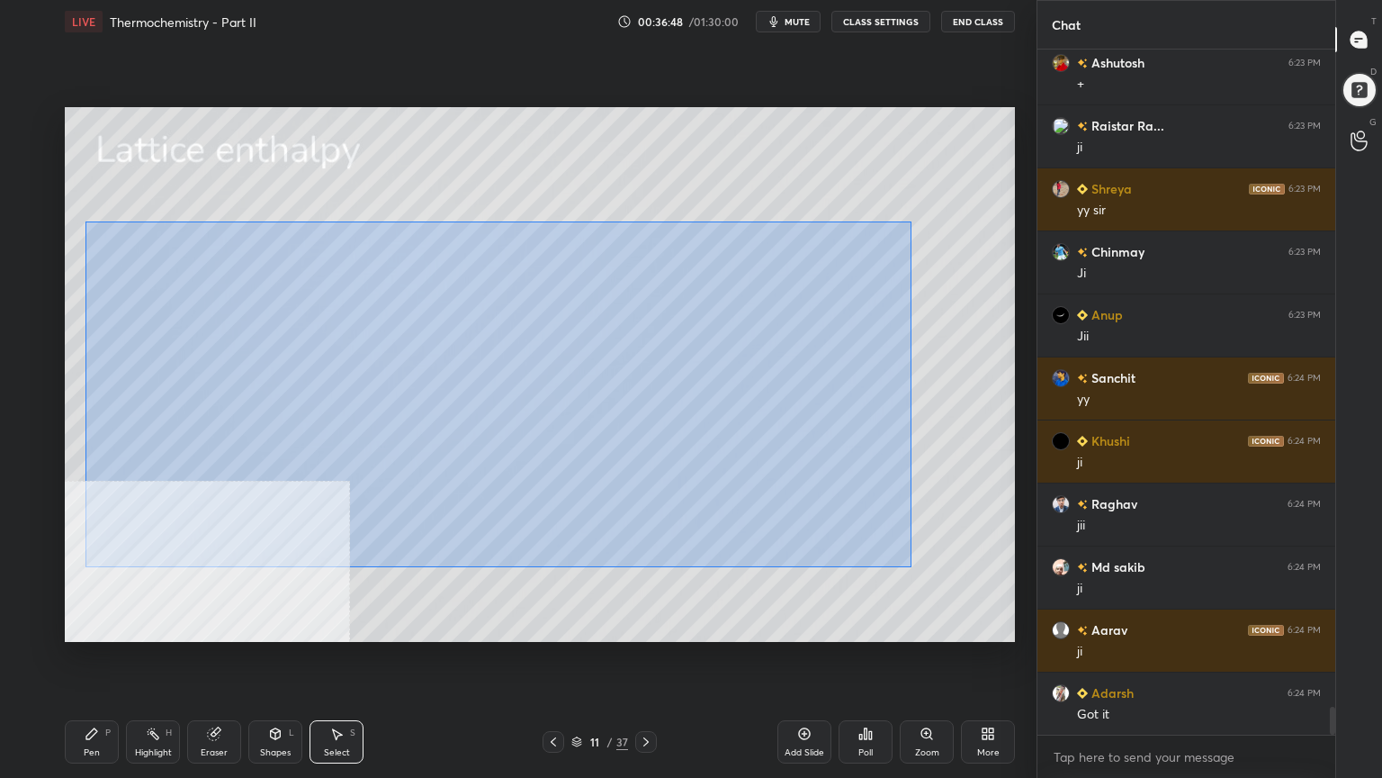
drag, startPoint x: 85, startPoint y: 220, endPoint x: 932, endPoint y: 567, distance: 915.4
click at [932, 574] on div "0 ° Undo Copy Duplicate Duplicate to new slide Delete" at bounding box center [540, 374] width 950 height 535
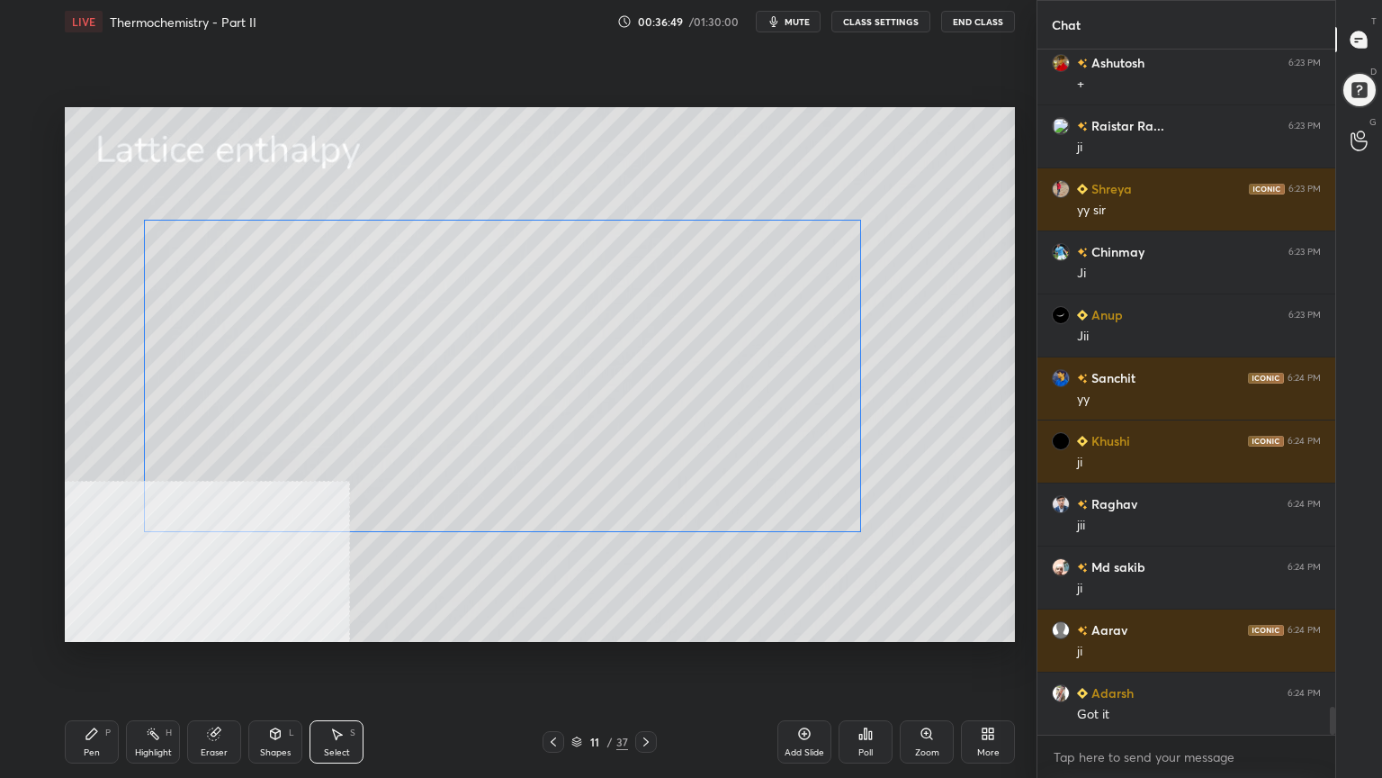
drag, startPoint x: 796, startPoint y: 472, endPoint x: 849, endPoint y: 454, distance: 55.8
click at [839, 455] on div "0 ° Undo Copy Duplicate Duplicate to new slide Delete" at bounding box center [540, 374] width 950 height 535
drag, startPoint x: 798, startPoint y: 437, endPoint x: 810, endPoint y: 423, distance: 18.6
click at [810, 423] on div "0 ° Undo Copy Duplicate Duplicate to new slide Delete" at bounding box center [540, 374] width 950 height 535
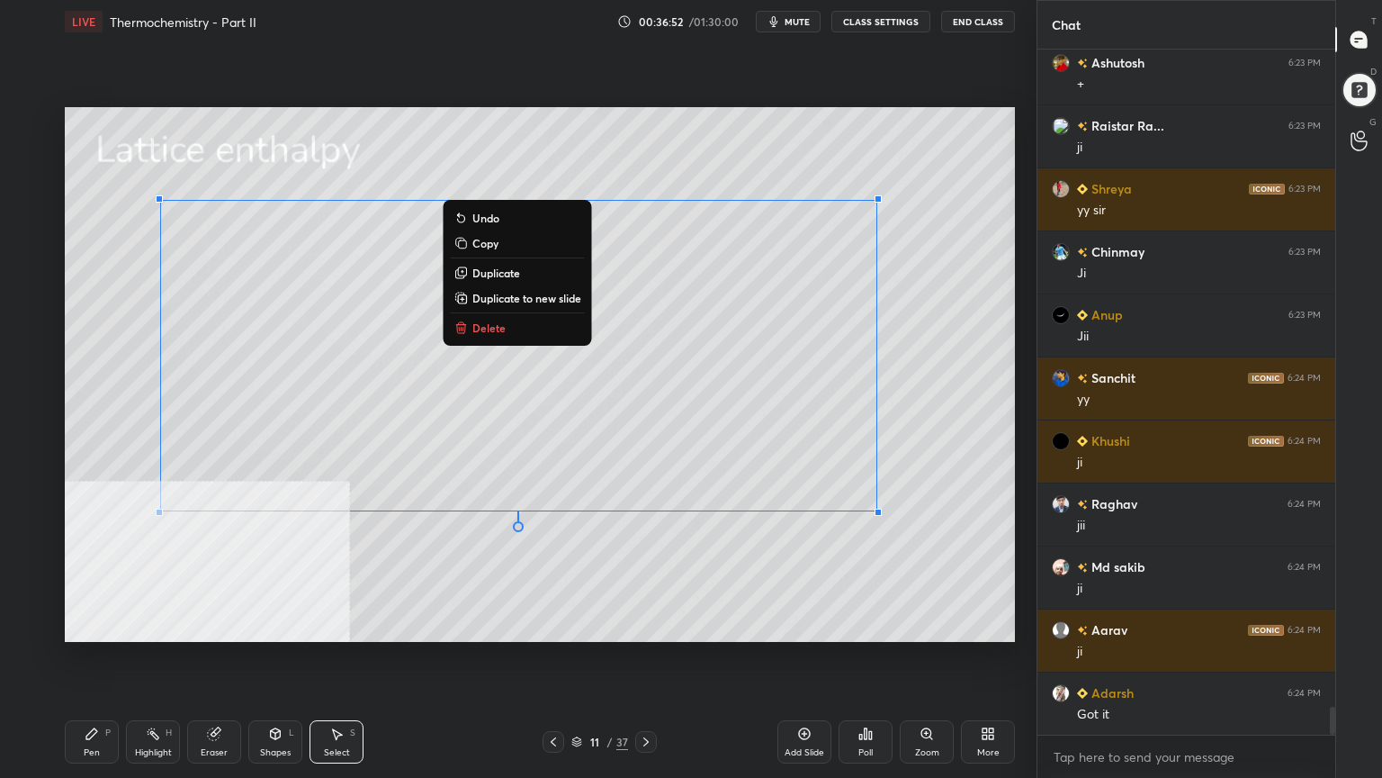
click at [623, 599] on div "0 ° Undo Copy Duplicate Duplicate to new slide Delete" at bounding box center [540, 374] width 950 height 535
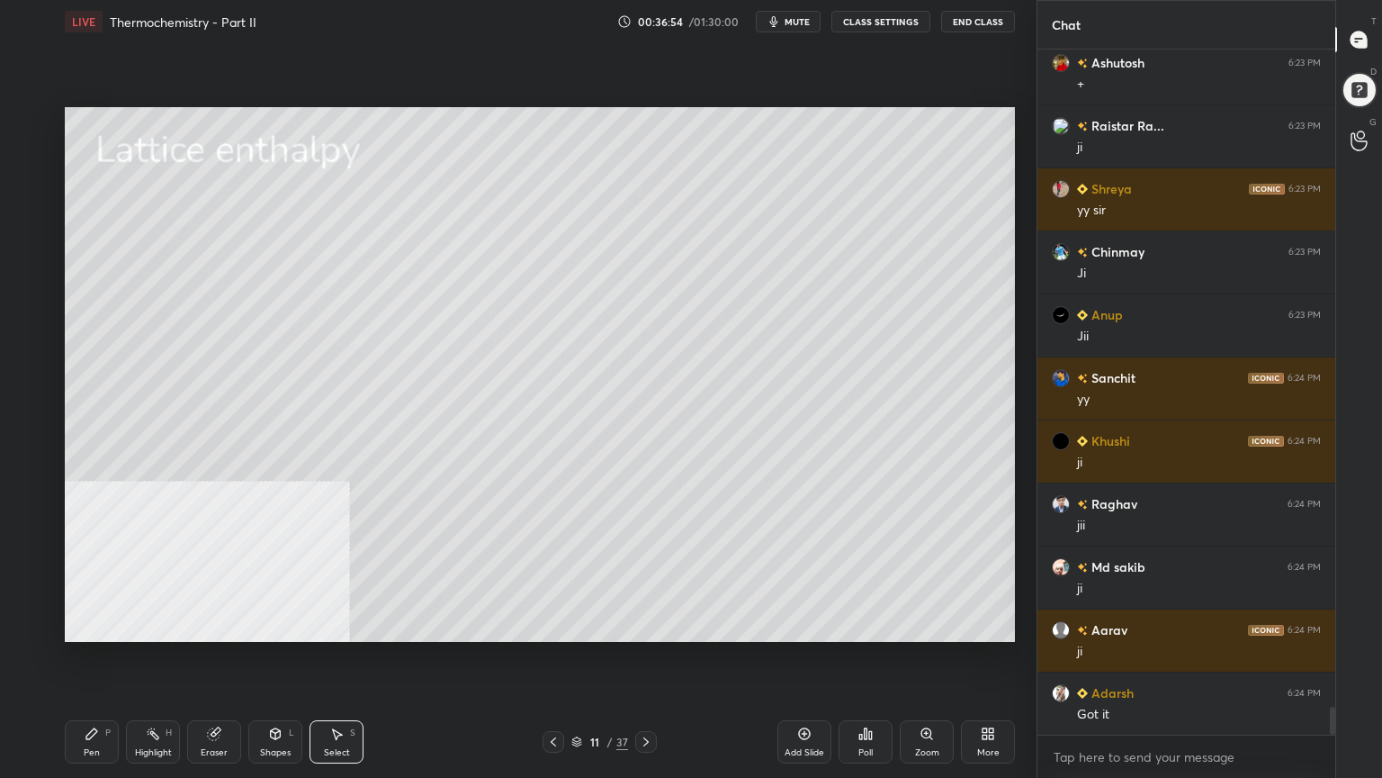
drag, startPoint x: 88, startPoint y: 753, endPoint x: 88, endPoint y: 742, distance: 10.8
click at [88, 625] on div "Pen" at bounding box center [92, 752] width 16 height 9
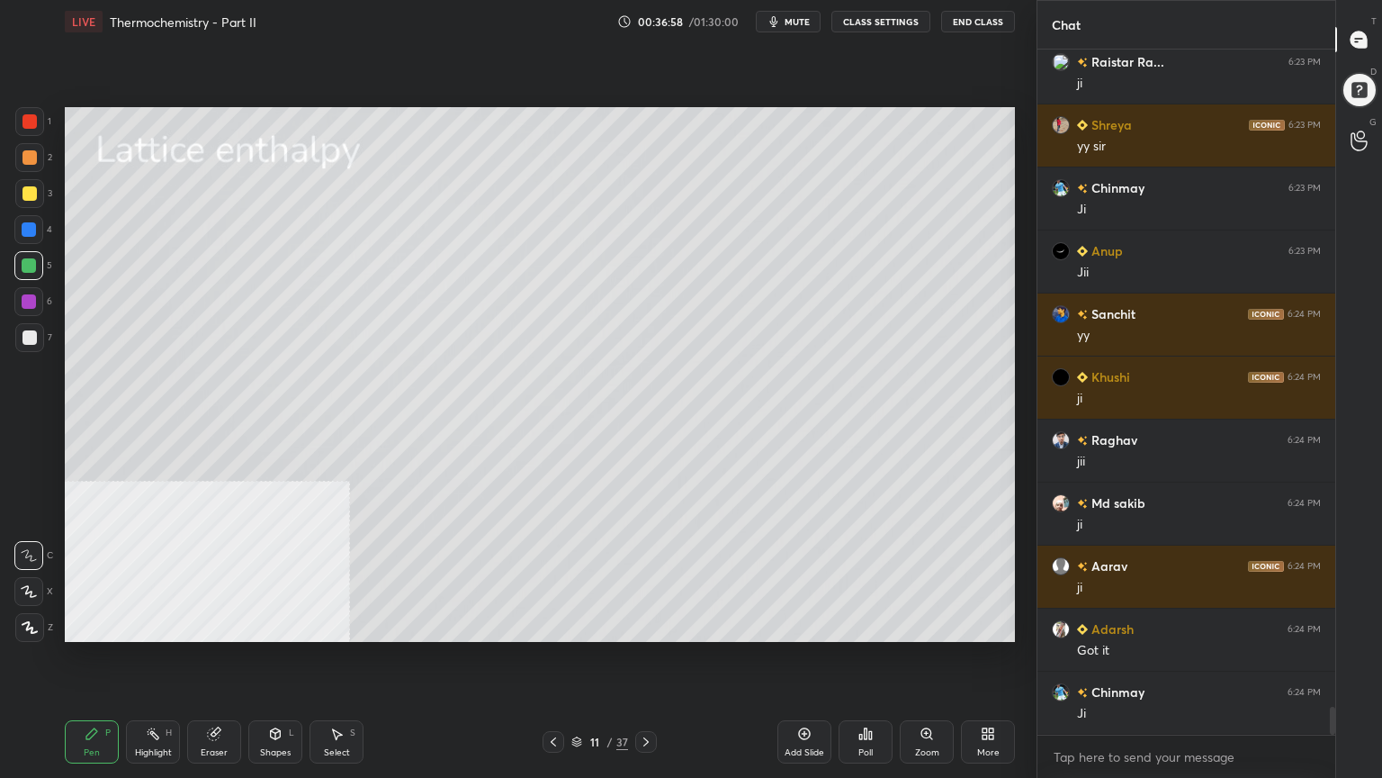
click at [29, 164] on div at bounding box center [29, 157] width 14 height 14
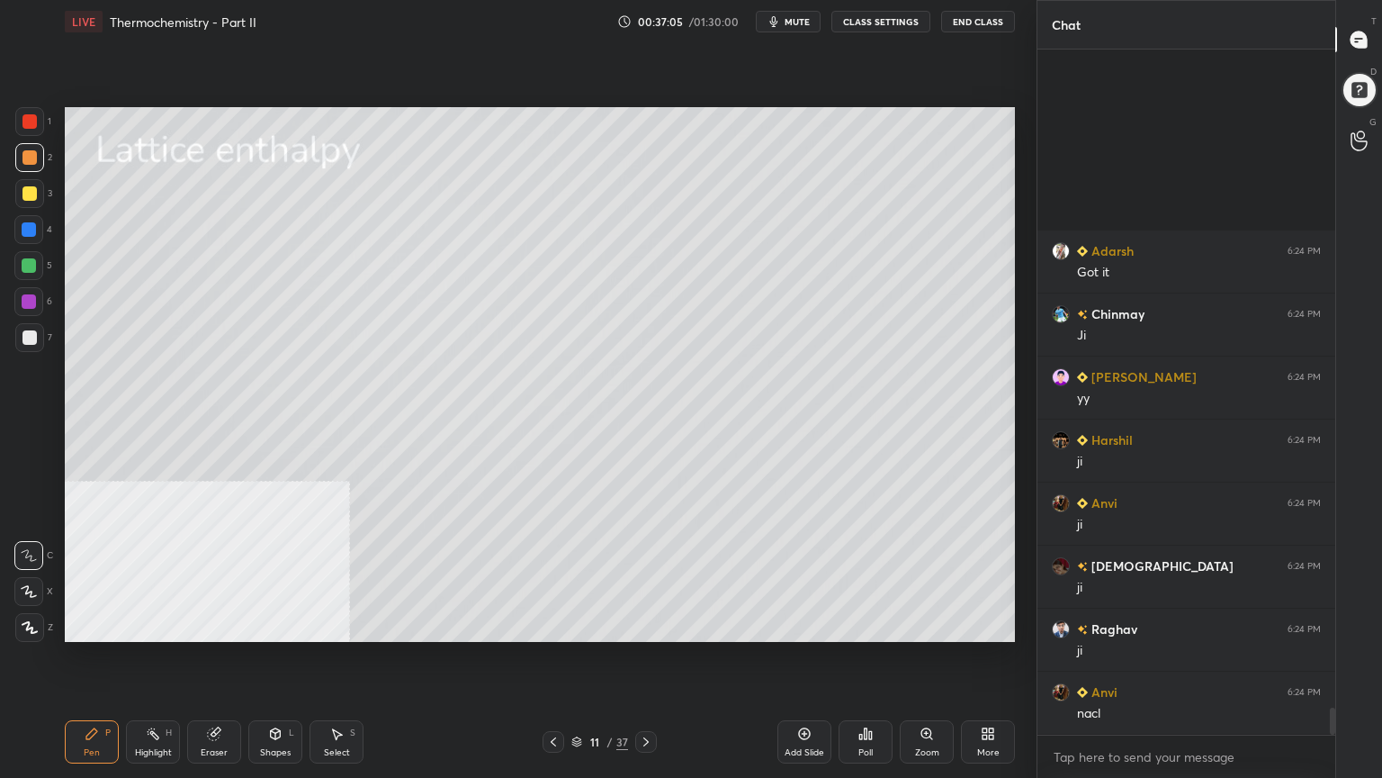
scroll to position [16890, 0]
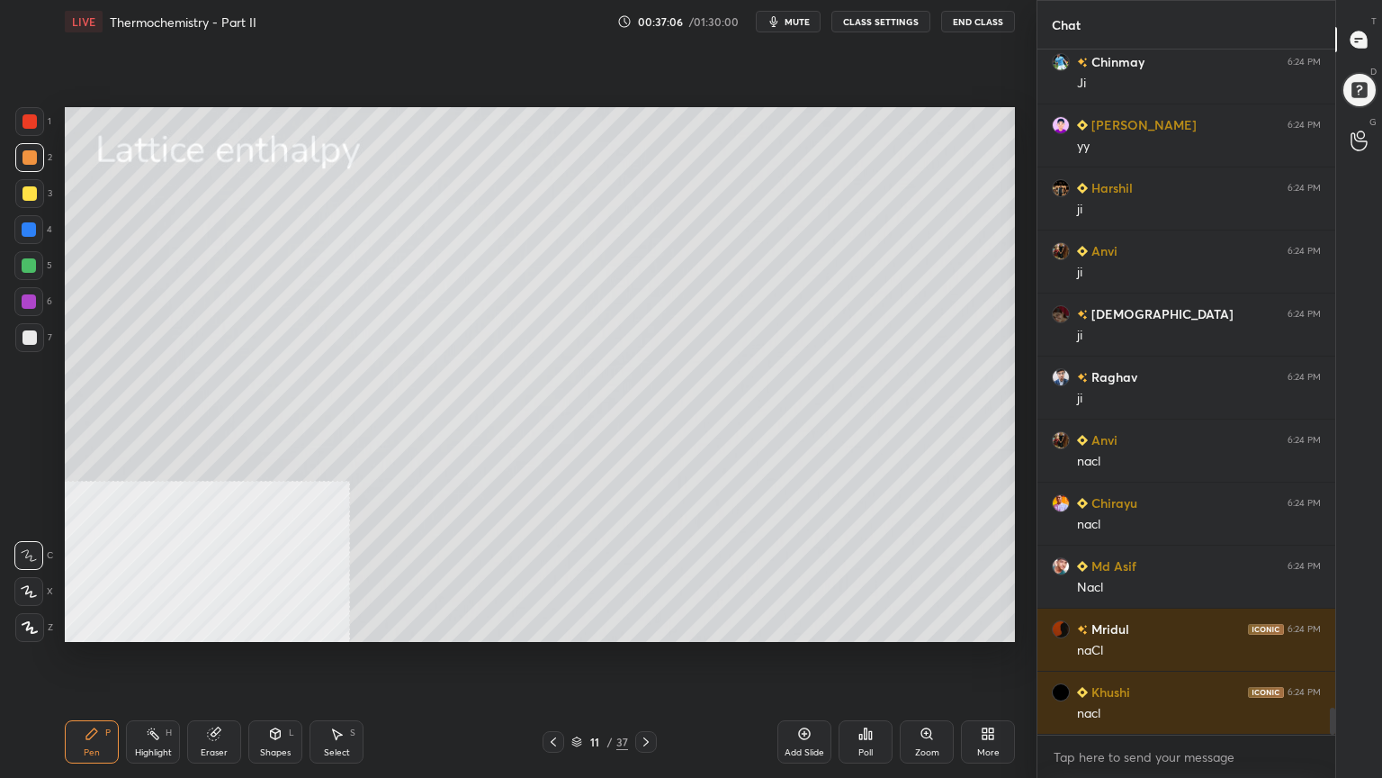
click at [647, 625] on icon at bounding box center [646, 741] width 14 height 14
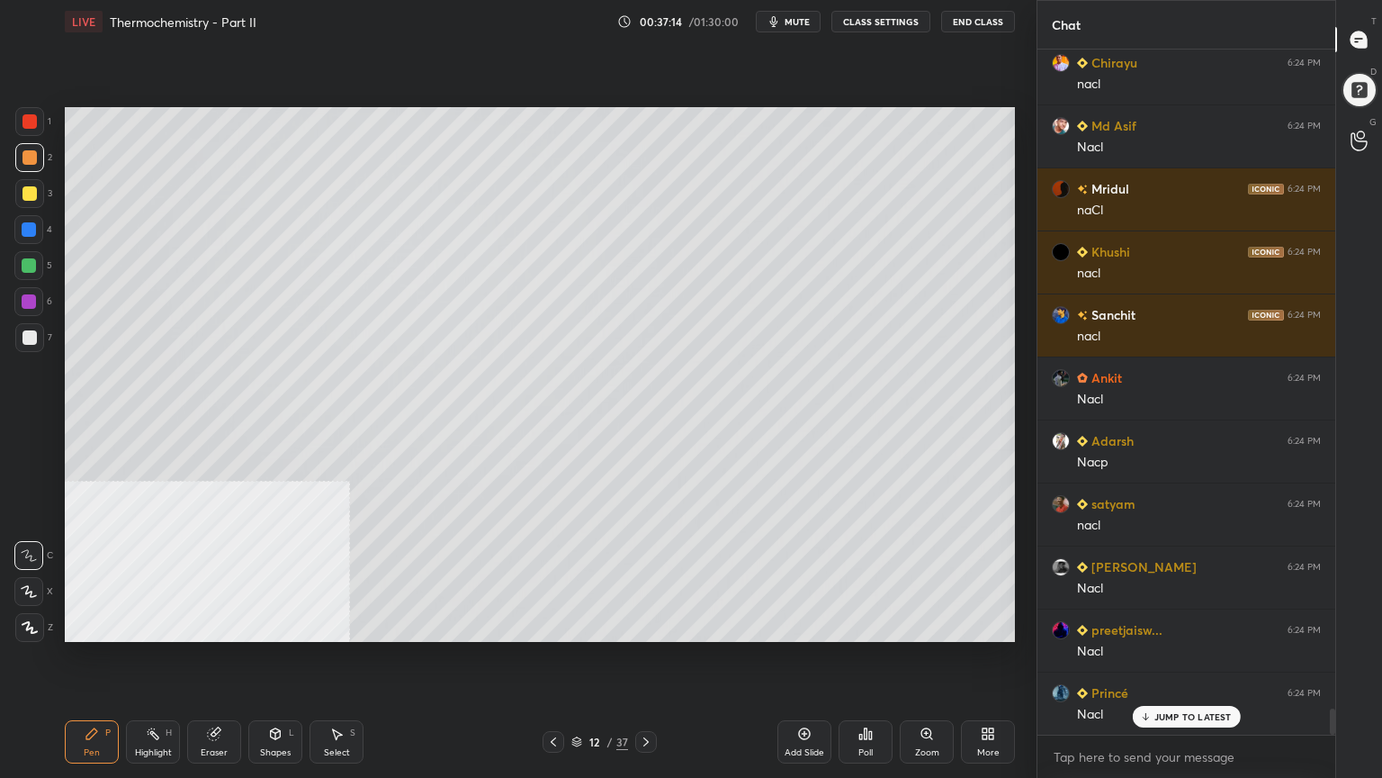
scroll to position [17394, 0]
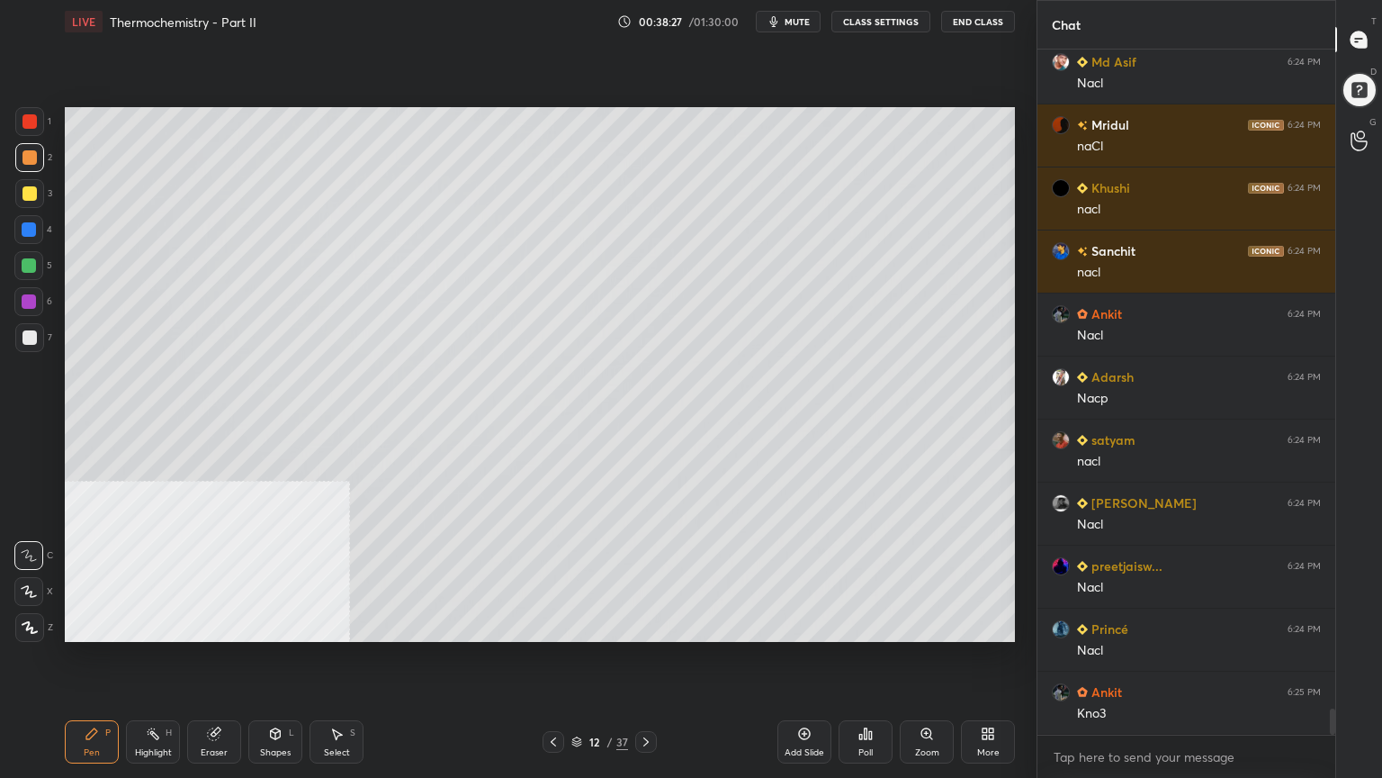
click at [36, 228] on div at bounding box center [28, 229] width 29 height 29
drag, startPoint x: 31, startPoint y: 261, endPoint x: 57, endPoint y: 257, distance: 26.3
click at [31, 260] on div at bounding box center [29, 265] width 14 height 14
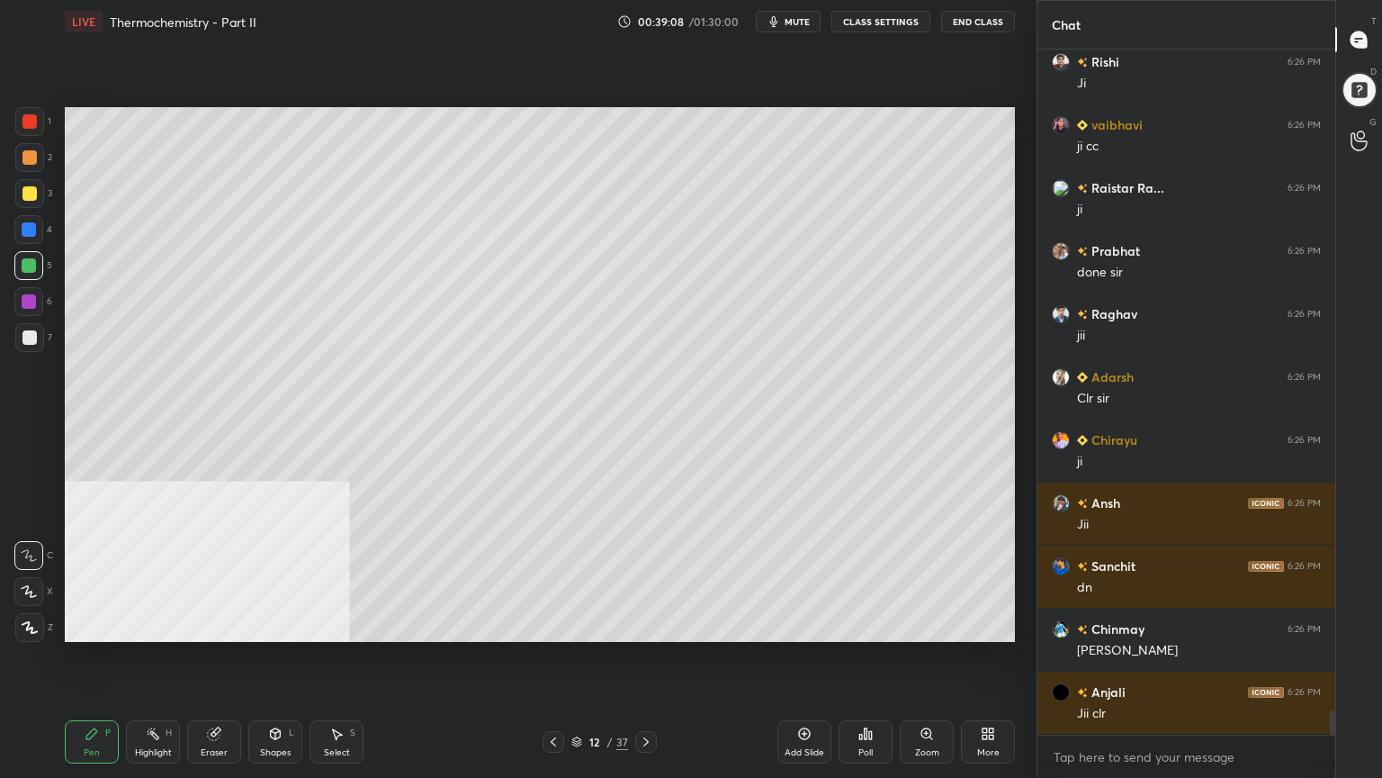
scroll to position [18716, 0]
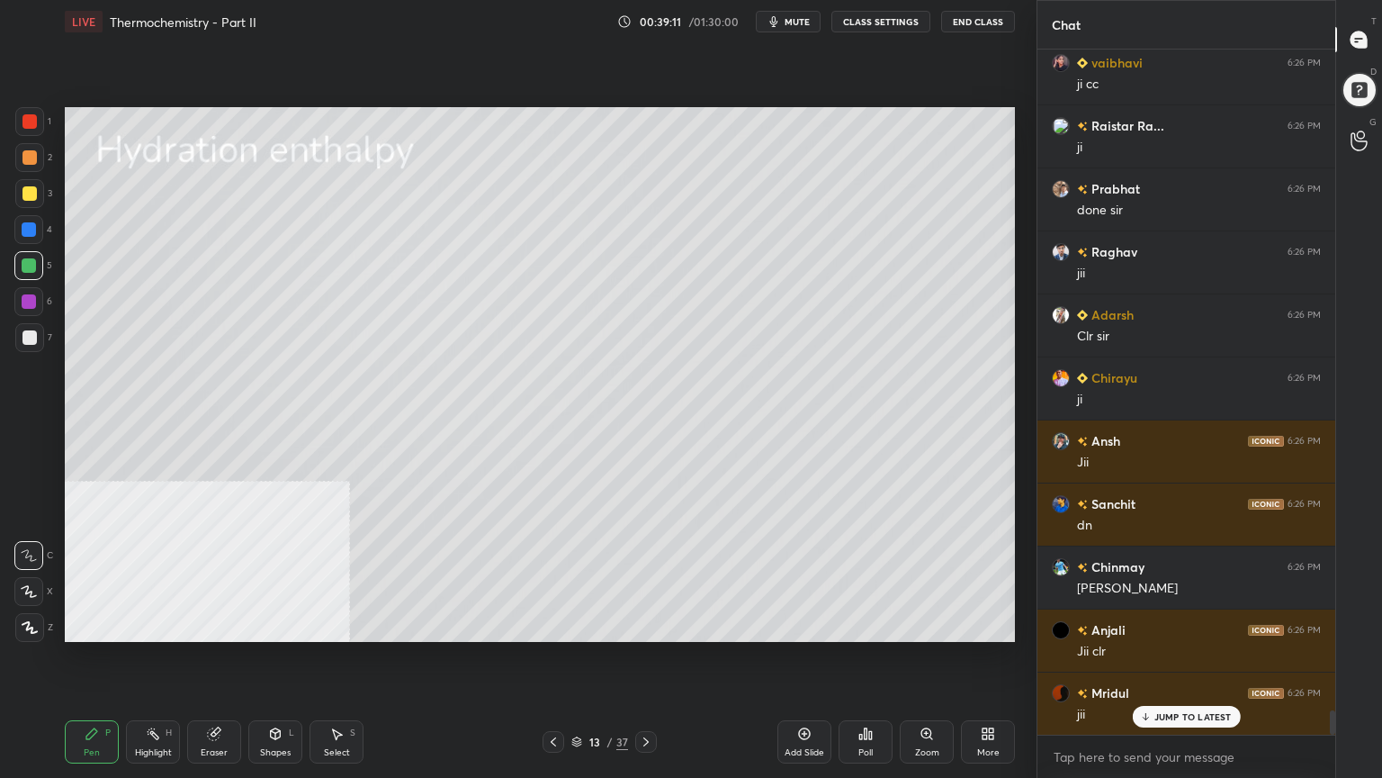
drag, startPoint x: 22, startPoint y: 340, endPoint x: 31, endPoint y: 332, distance: 11.5
click at [22, 342] on div at bounding box center [29, 337] width 14 height 14
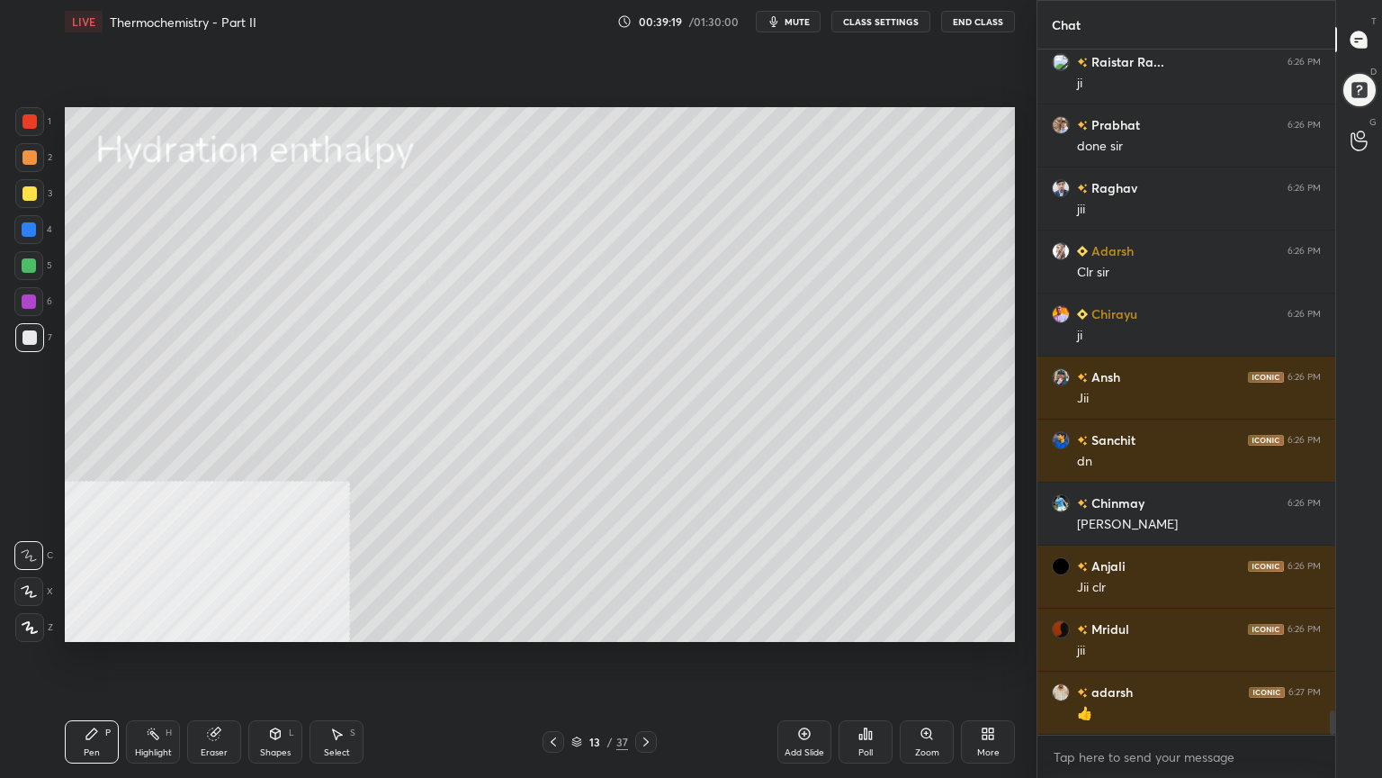
click at [288, 625] on div "Shapes" at bounding box center [275, 752] width 31 height 9
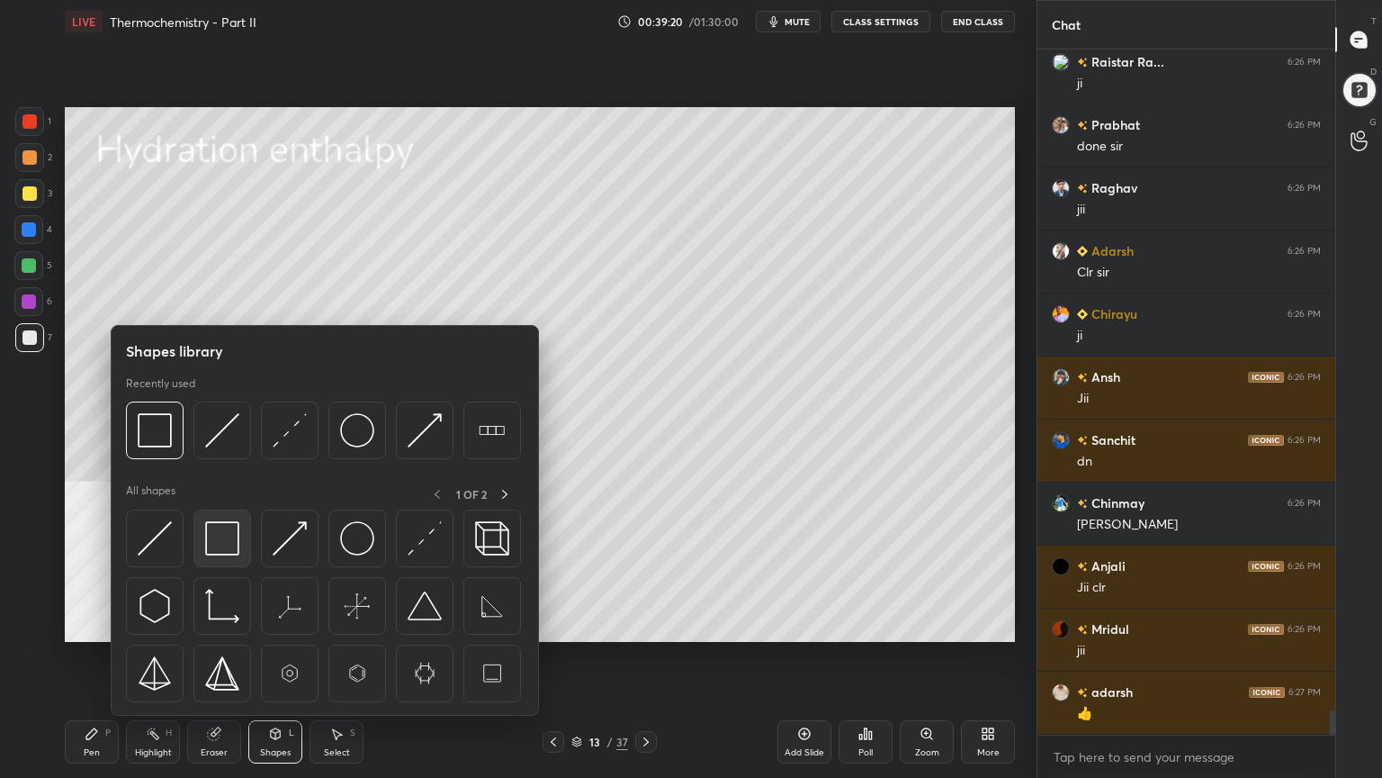
click at [220, 547] on img at bounding box center [222, 538] width 34 height 34
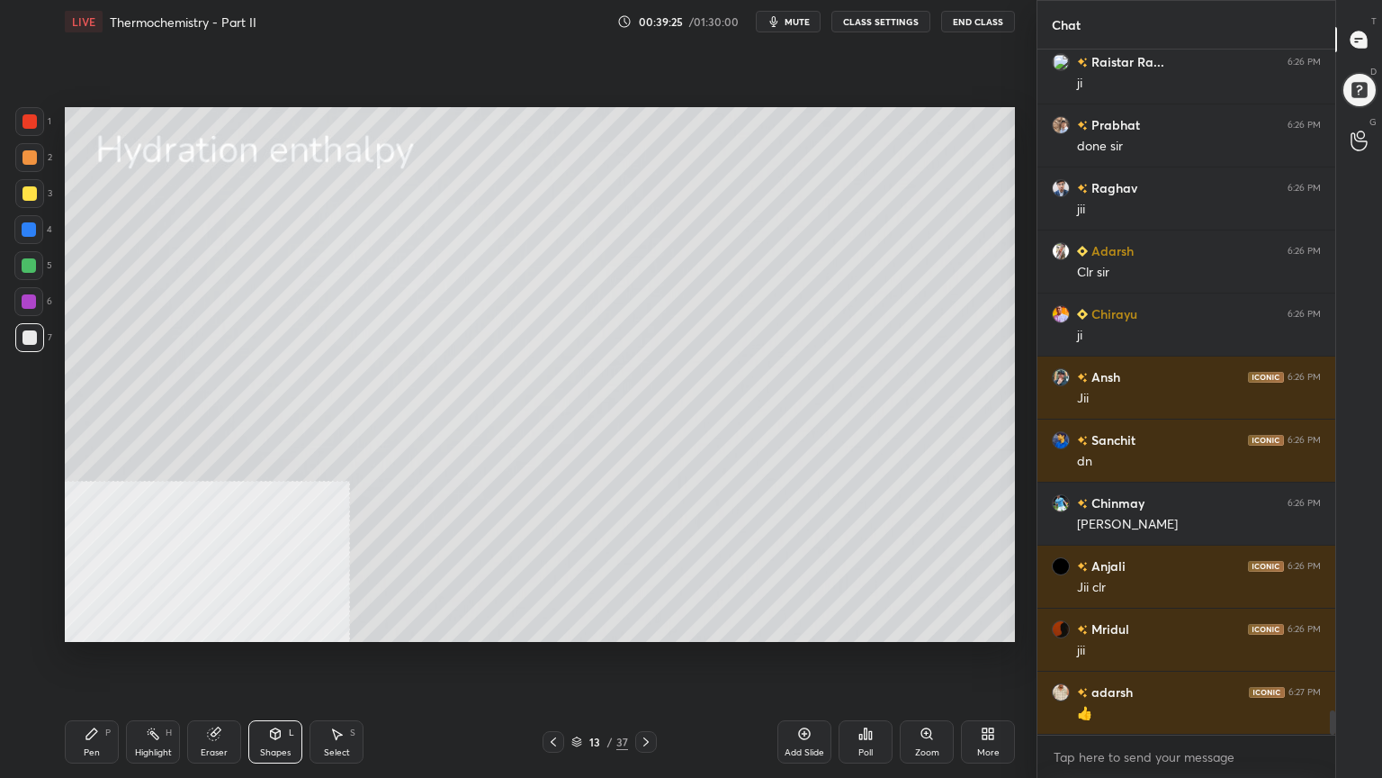
drag, startPoint x: 104, startPoint y: 758, endPoint x: 101, endPoint y: 739, distance: 19.2
click at [101, 625] on div "Pen P" at bounding box center [92, 741] width 54 height 43
click at [268, 625] on icon at bounding box center [275, 733] width 14 height 14
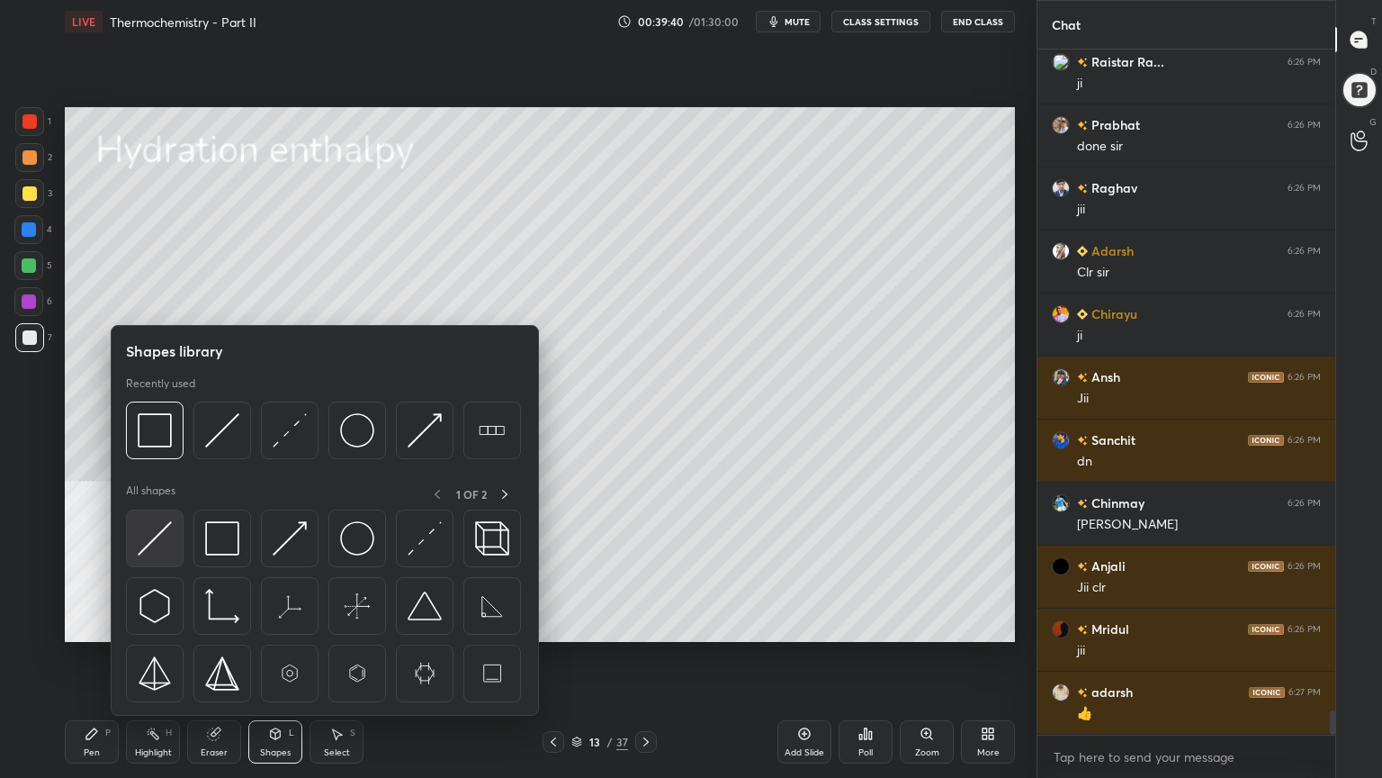
click at [148, 535] on img at bounding box center [155, 538] width 34 height 34
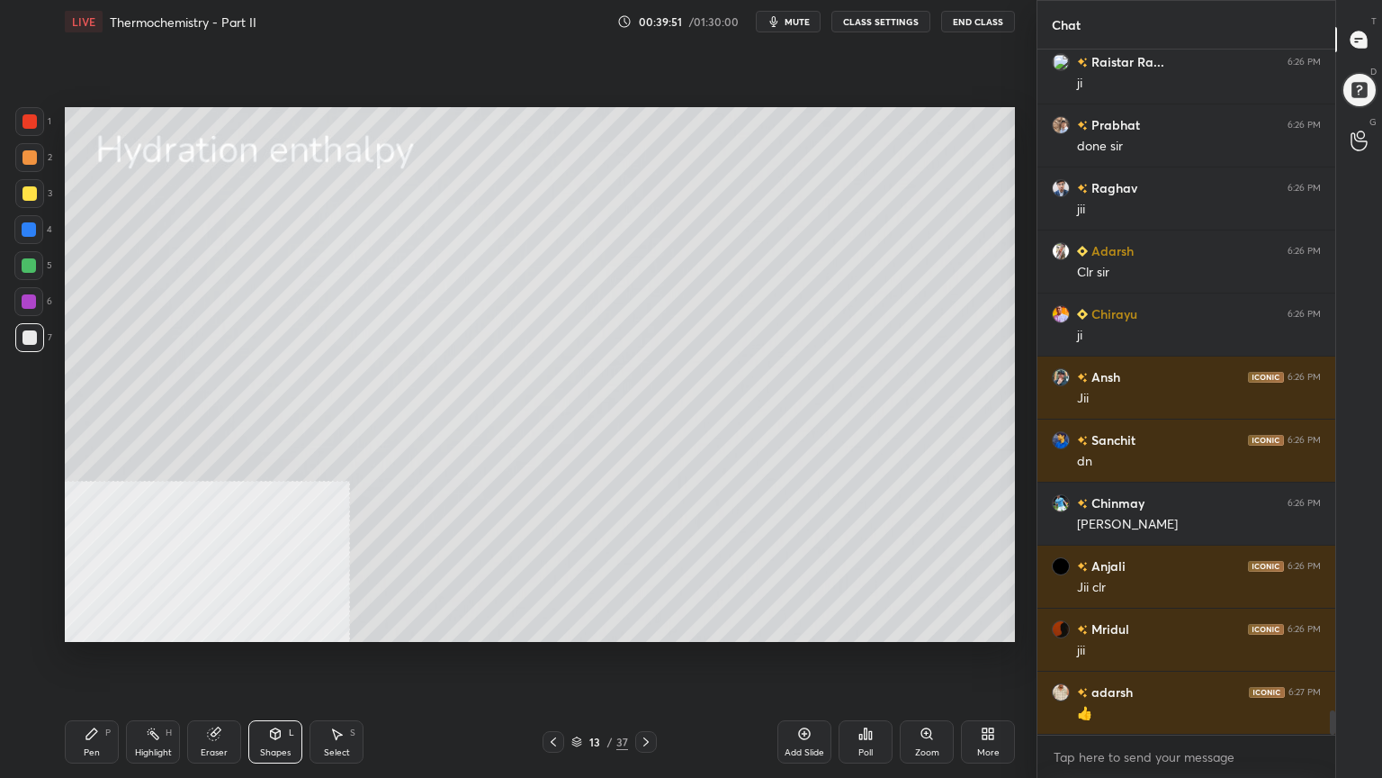
drag, startPoint x: 342, startPoint y: 751, endPoint x: 343, endPoint y: 652, distance: 99.0
click at [342, 625] on div "Select" at bounding box center [337, 752] width 26 height 9
drag, startPoint x: 96, startPoint y: 190, endPoint x: 212, endPoint y: 216, distance: 119.0
click at [212, 216] on div "0 ° Undo Copy Duplicate Duplicate to new slide Delete" at bounding box center [540, 374] width 950 height 535
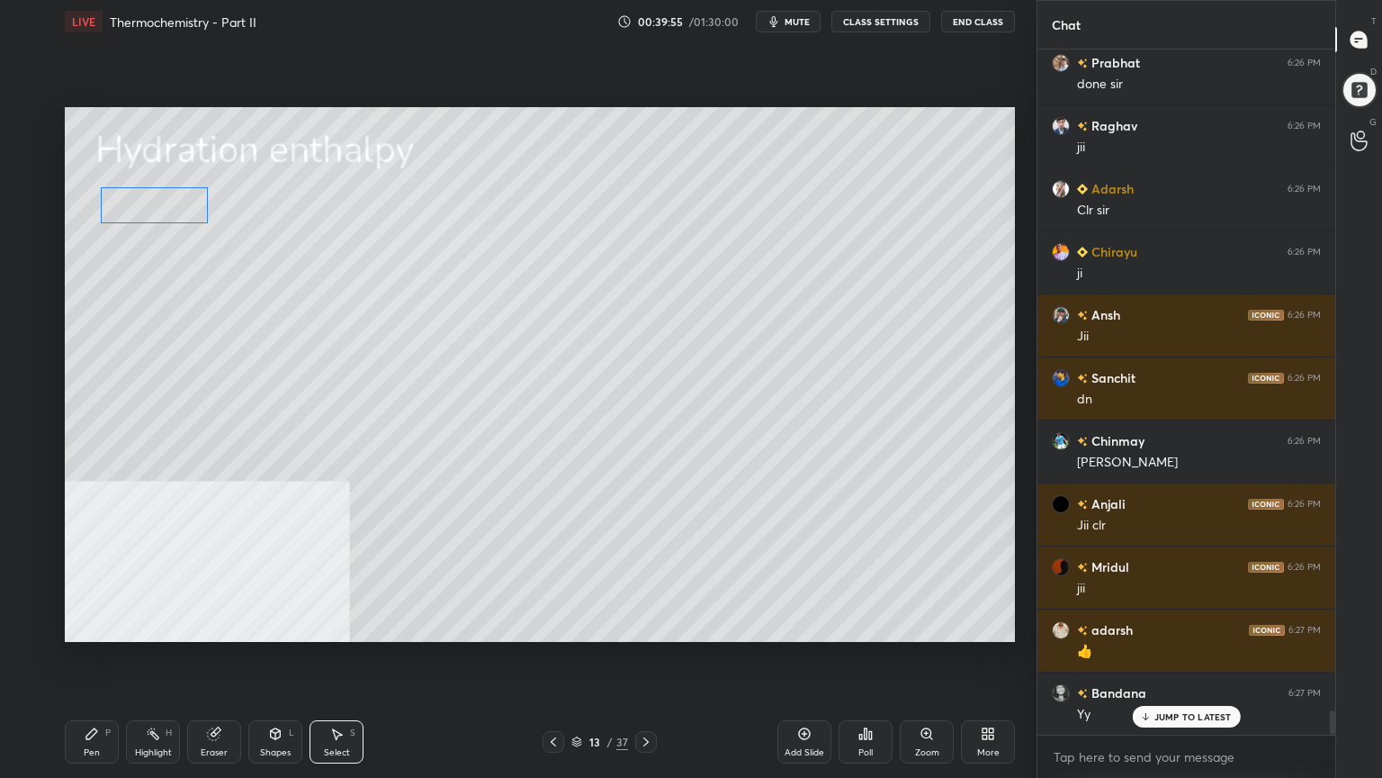
drag, startPoint x: 170, startPoint y: 202, endPoint x: 166, endPoint y: 218, distance: 16.6
click at [168, 205] on div "0 ° Undo Copy Duplicate Duplicate to new slide Delete" at bounding box center [540, 374] width 950 height 535
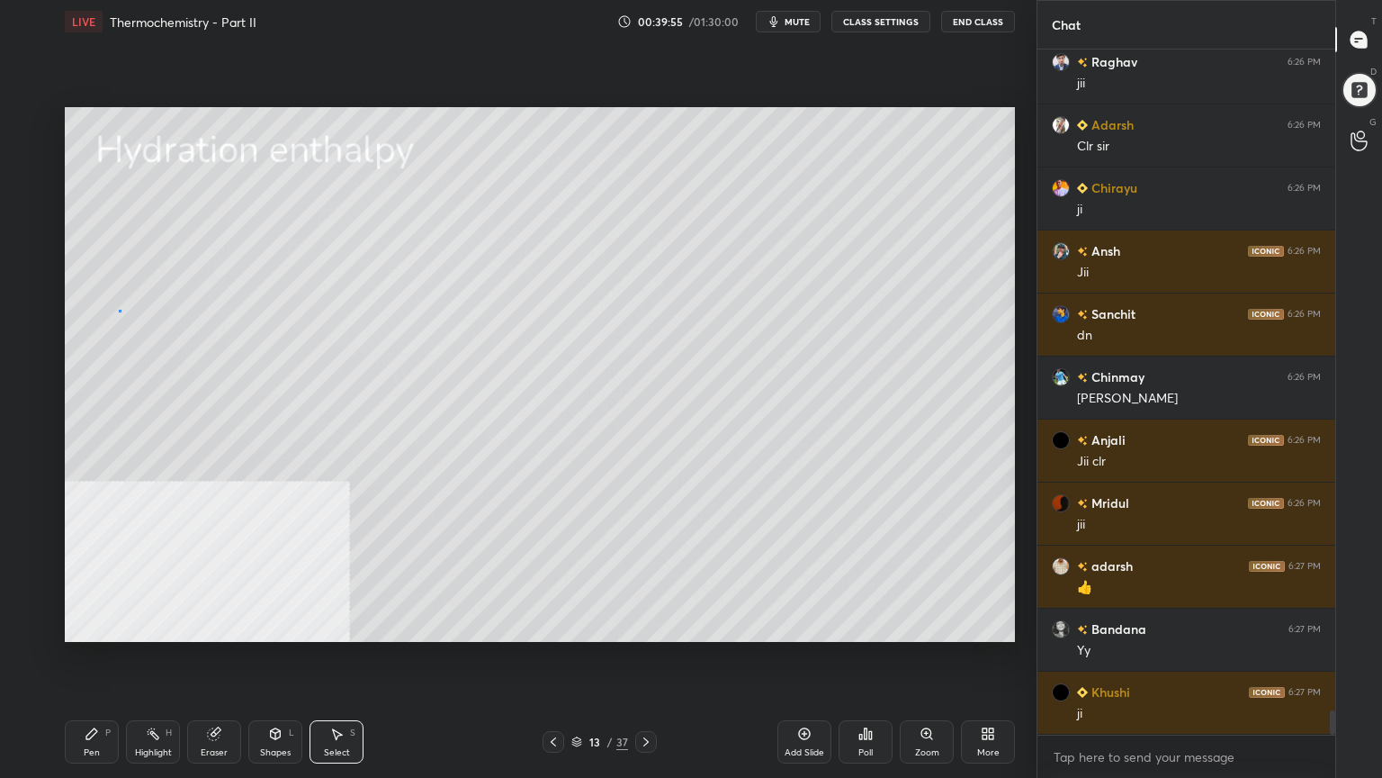
click at [119, 310] on div "0 ° Undo Copy Duplicate Duplicate to new slide Delete" at bounding box center [540, 374] width 950 height 535
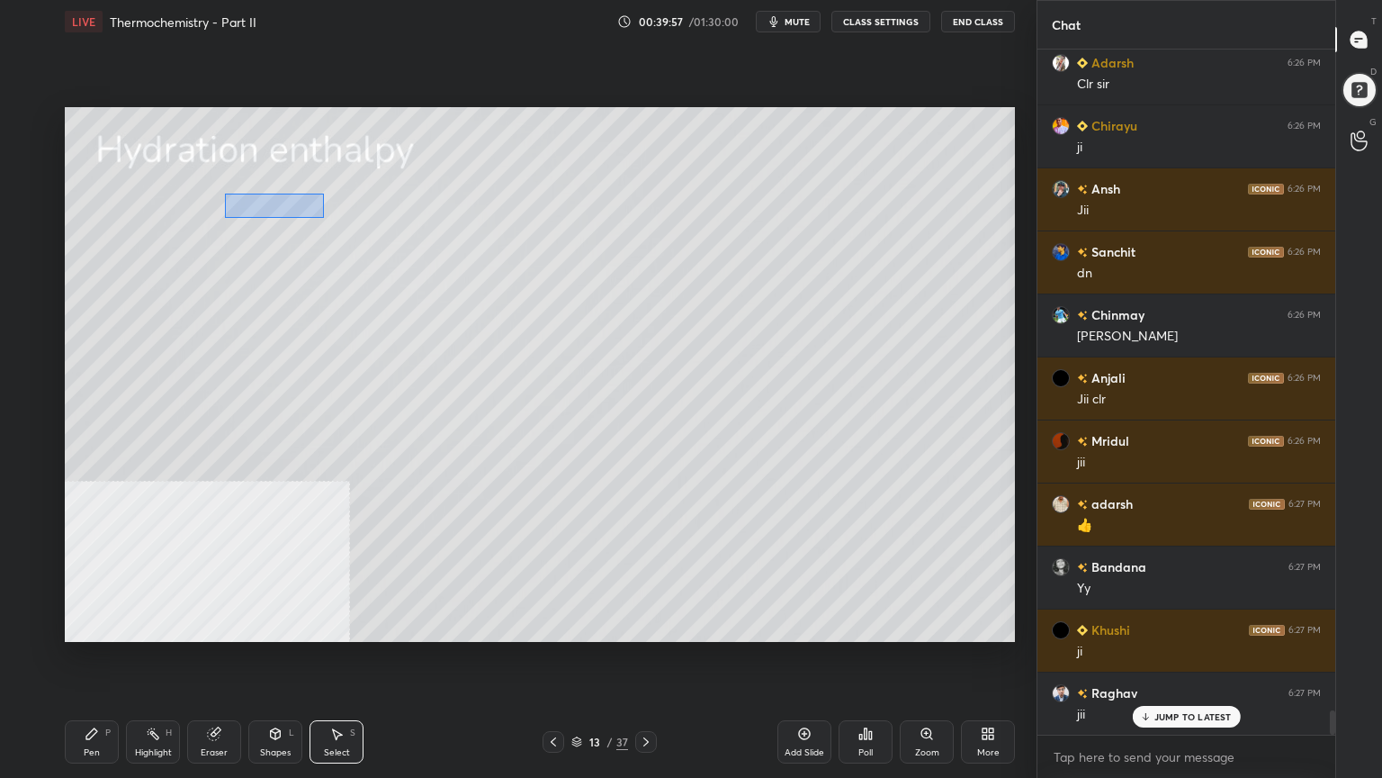
scroll to position [19032, 0]
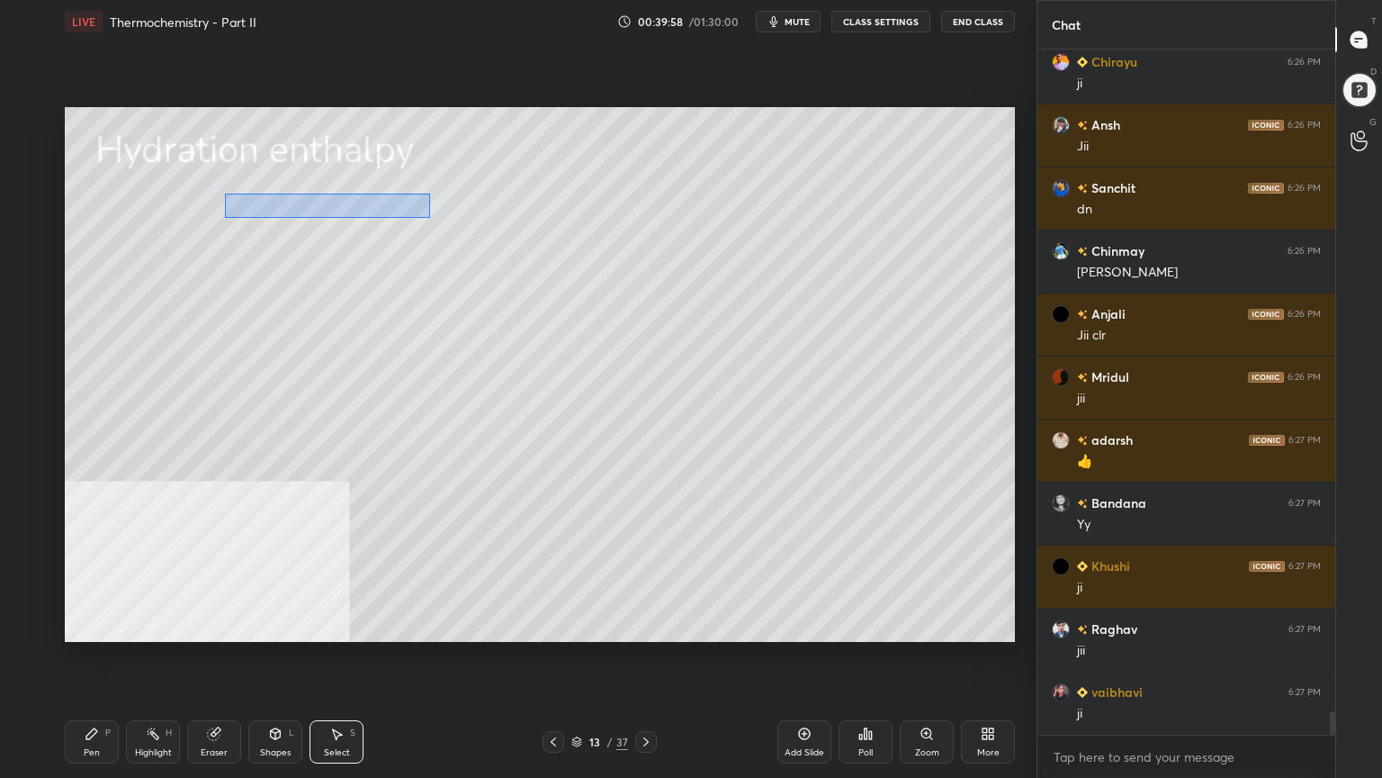
drag, startPoint x: 225, startPoint y: 197, endPoint x: 432, endPoint y: 217, distance: 207.9
click at [432, 217] on div "0 ° Undo Copy Duplicate Duplicate to new slide Delete" at bounding box center [540, 374] width 950 height 535
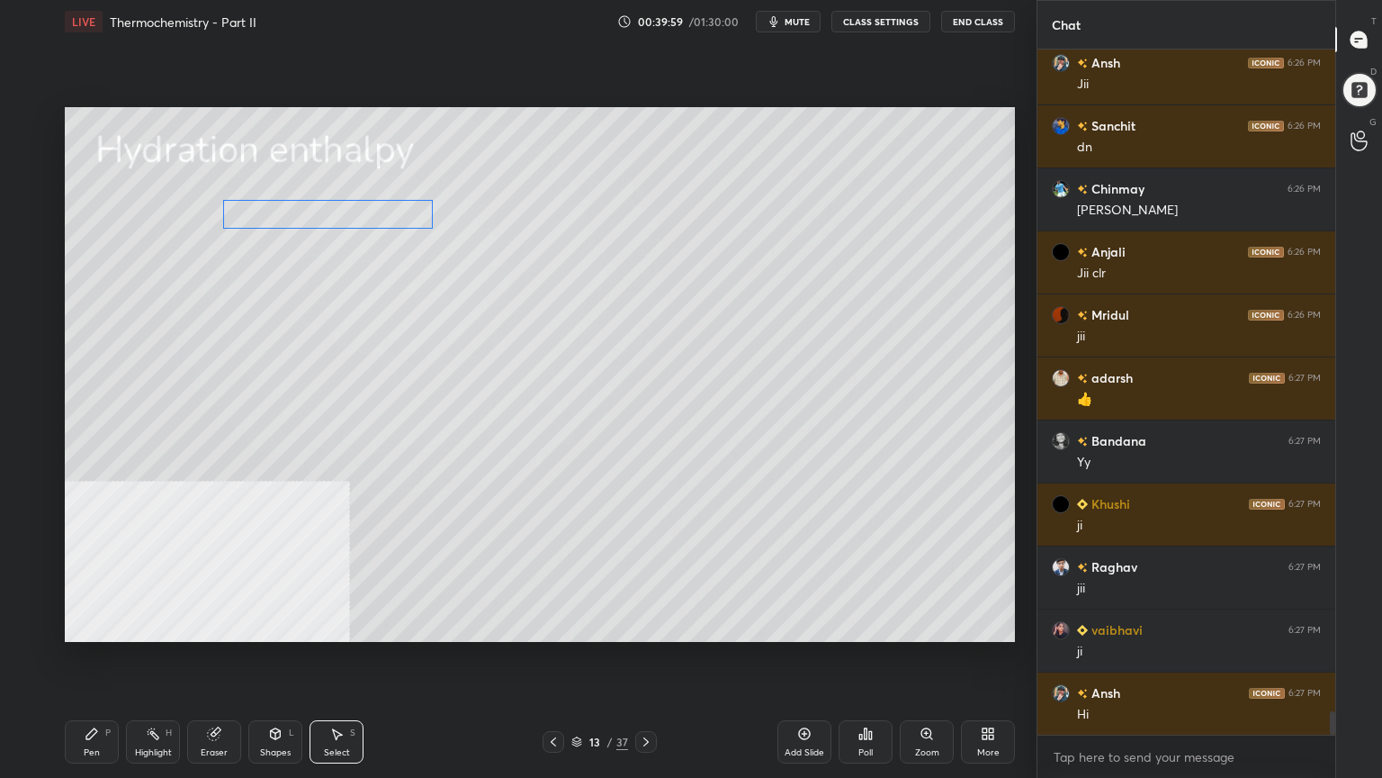
scroll to position [19158, 0]
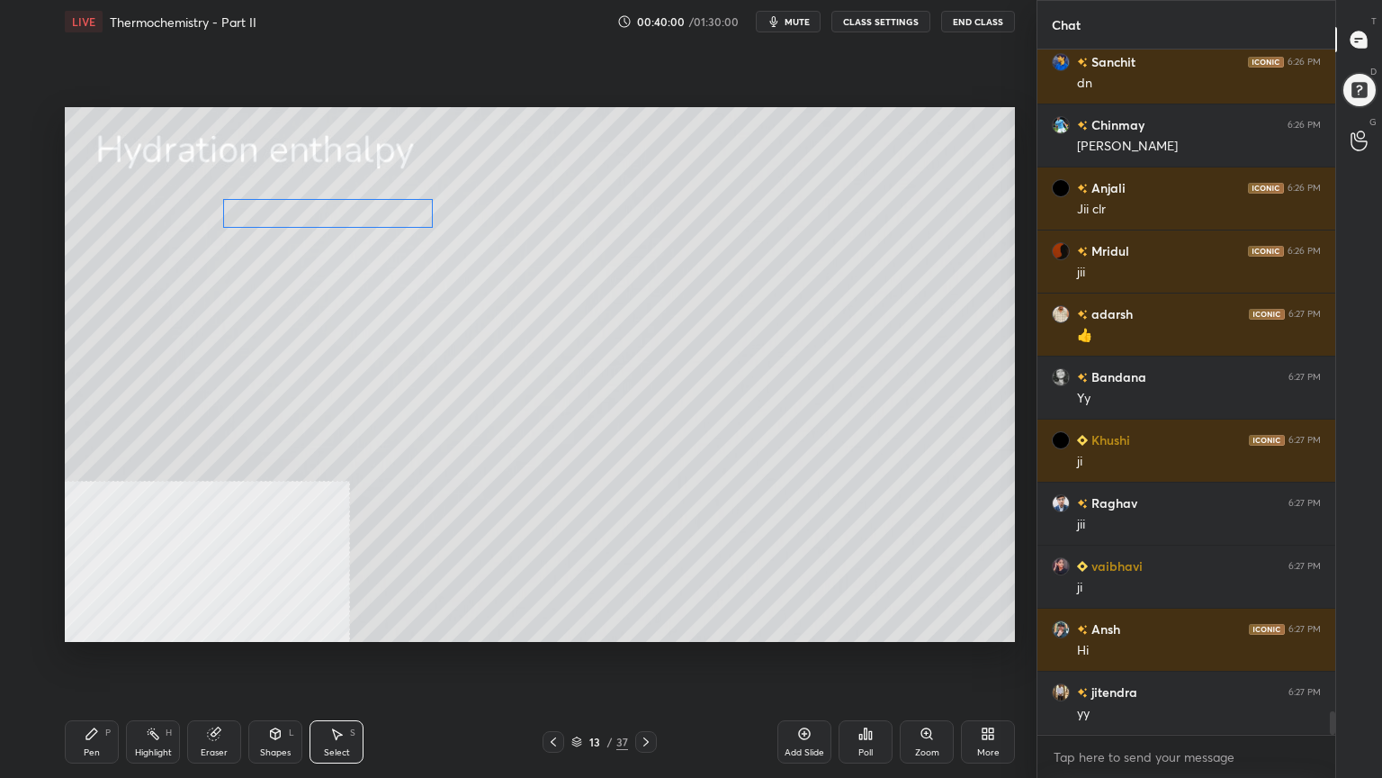
click at [367, 209] on div "0 ° Undo Copy Duplicate Duplicate to new slide Delete" at bounding box center [540, 374] width 950 height 535
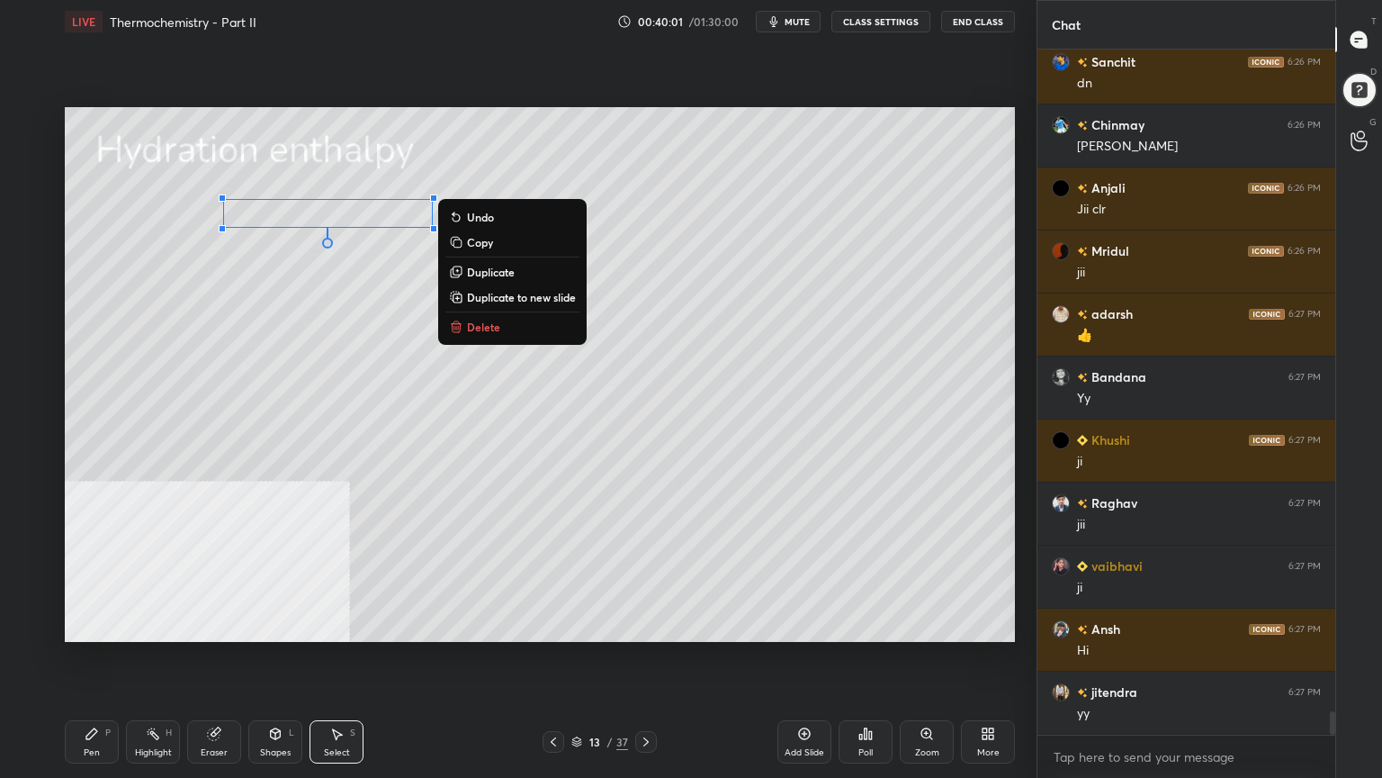
click at [262, 335] on div "0 ° Undo Copy Duplicate Duplicate to new slide Delete" at bounding box center [540, 374] width 950 height 535
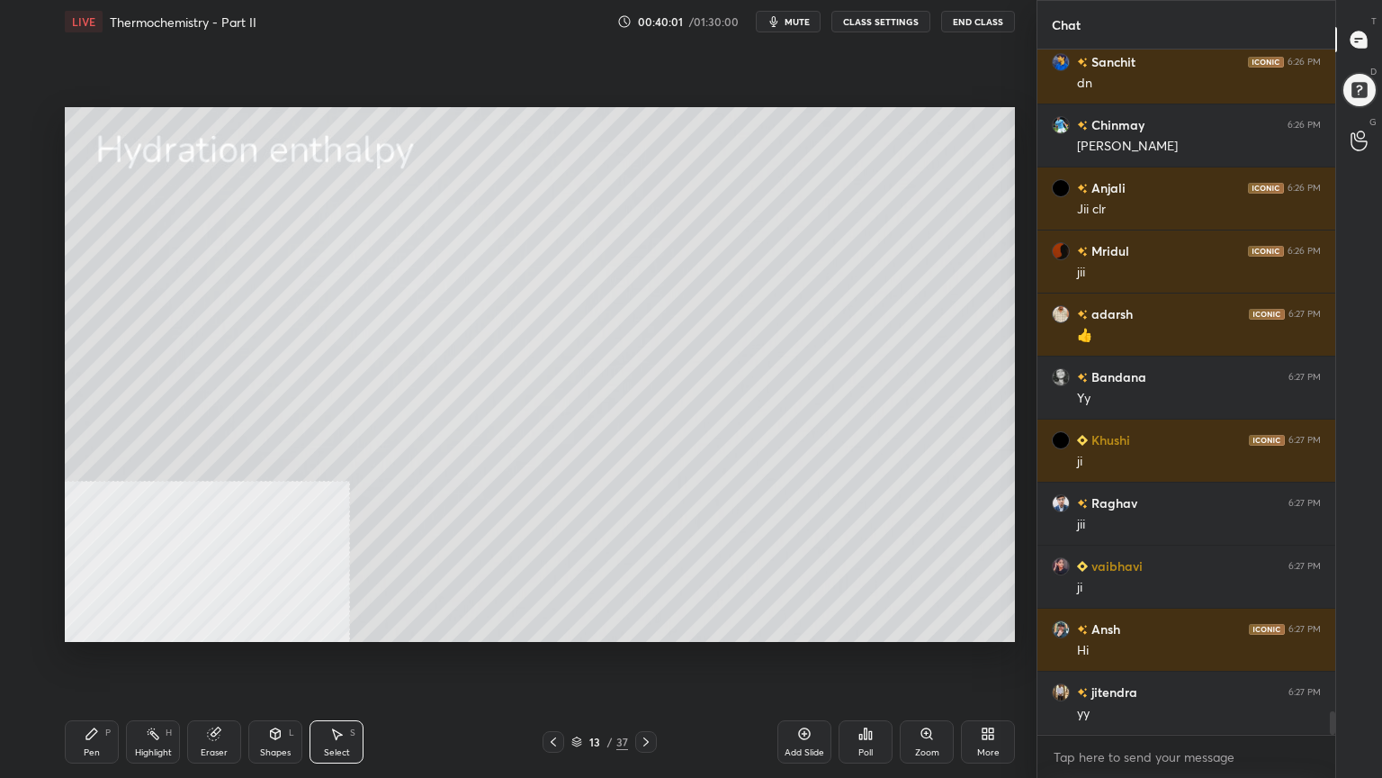
scroll to position [19220, 0]
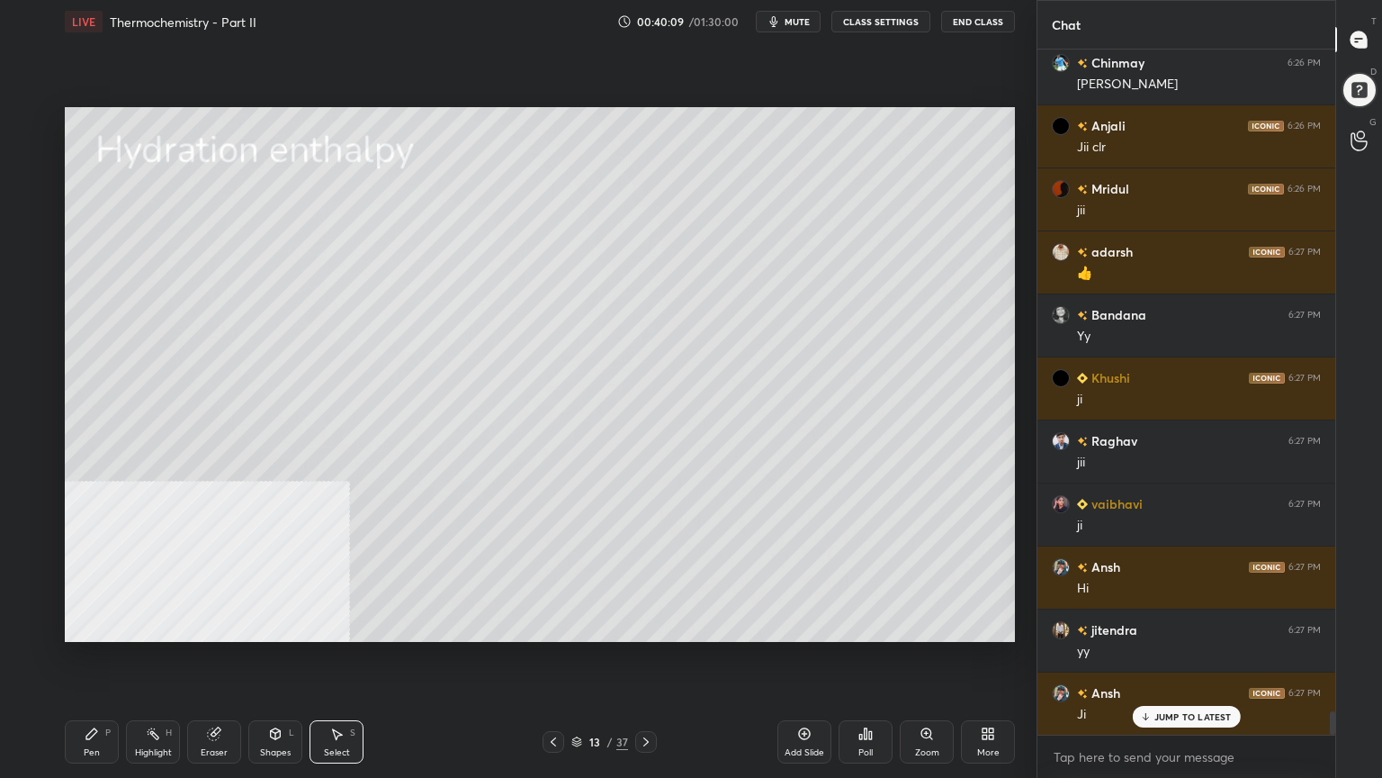
click at [90, 625] on icon at bounding box center [92, 733] width 14 height 14
click at [26, 192] on div at bounding box center [29, 193] width 14 height 14
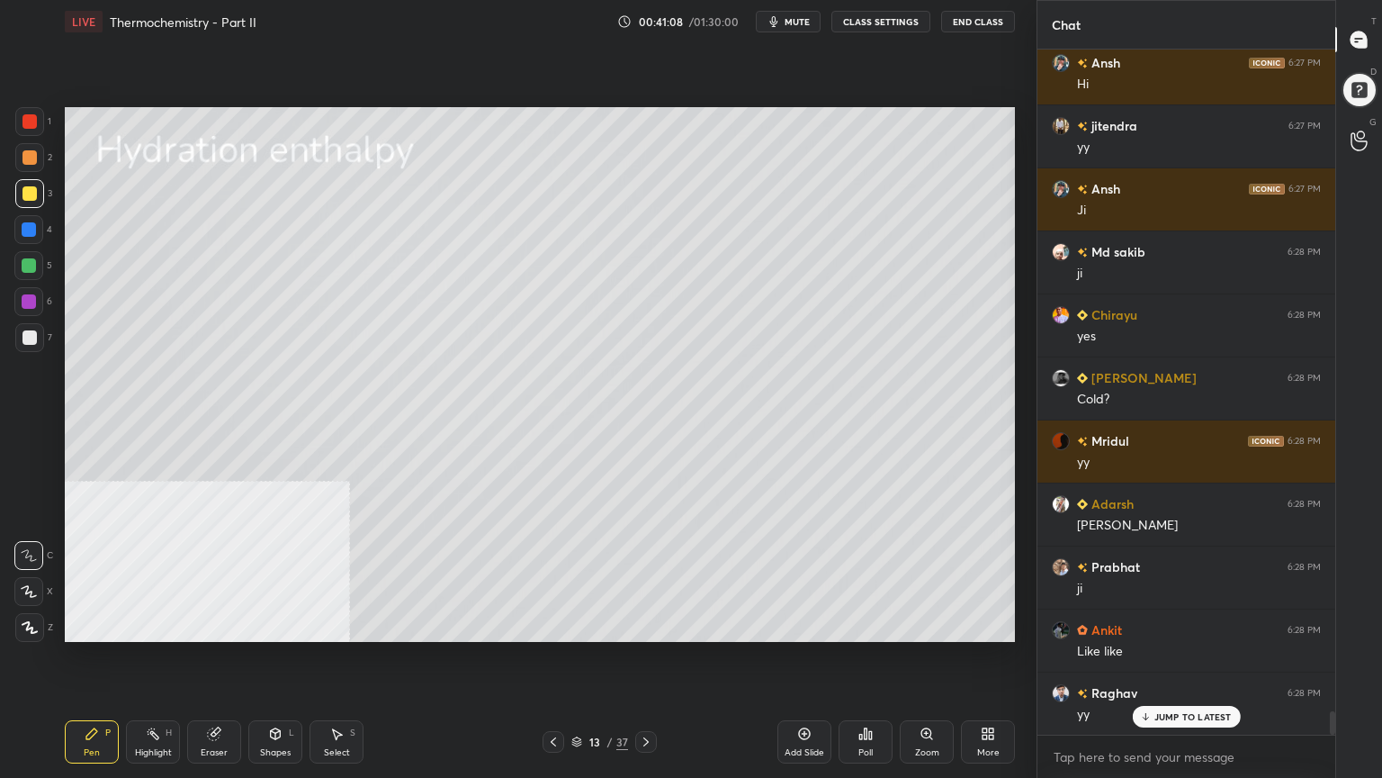
scroll to position [19742, 0]
click at [30, 155] on div at bounding box center [29, 157] width 14 height 14
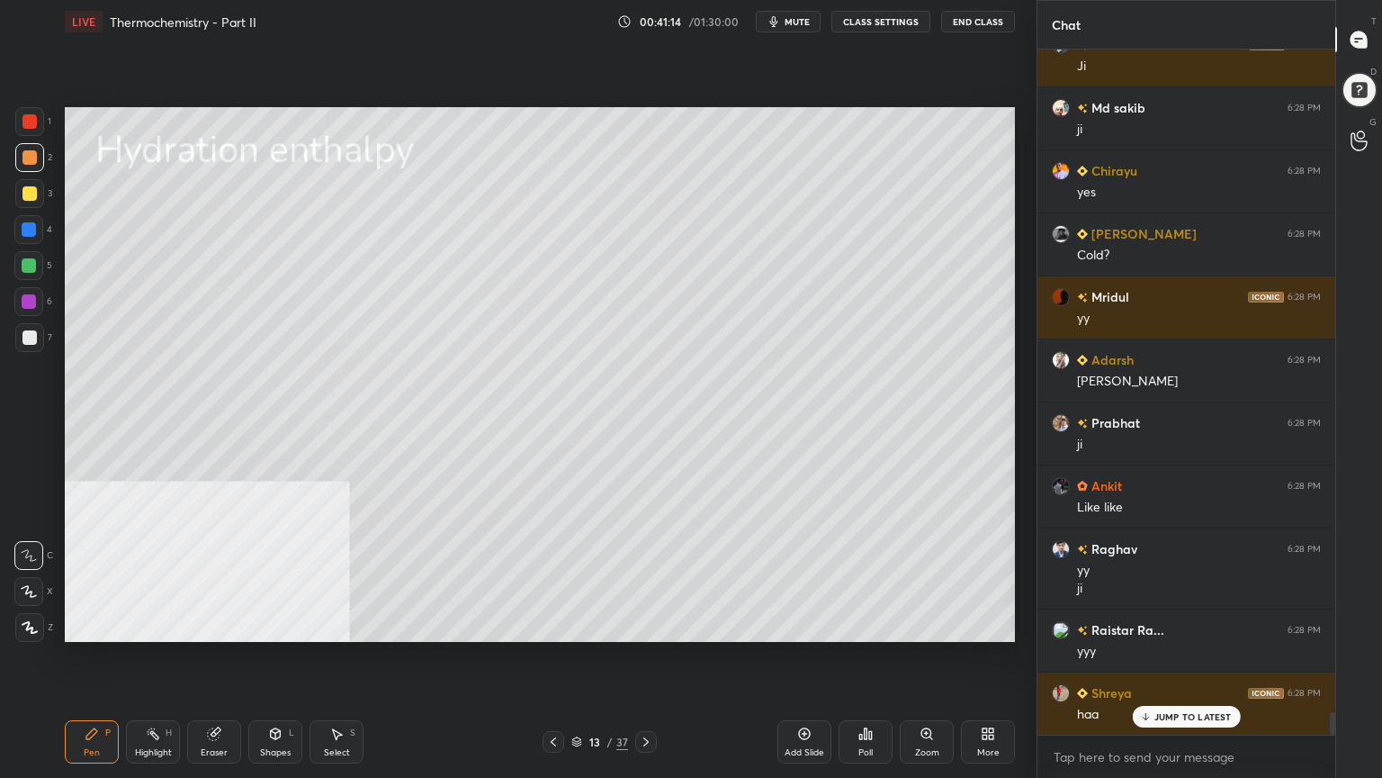
scroll to position [19932, 0]
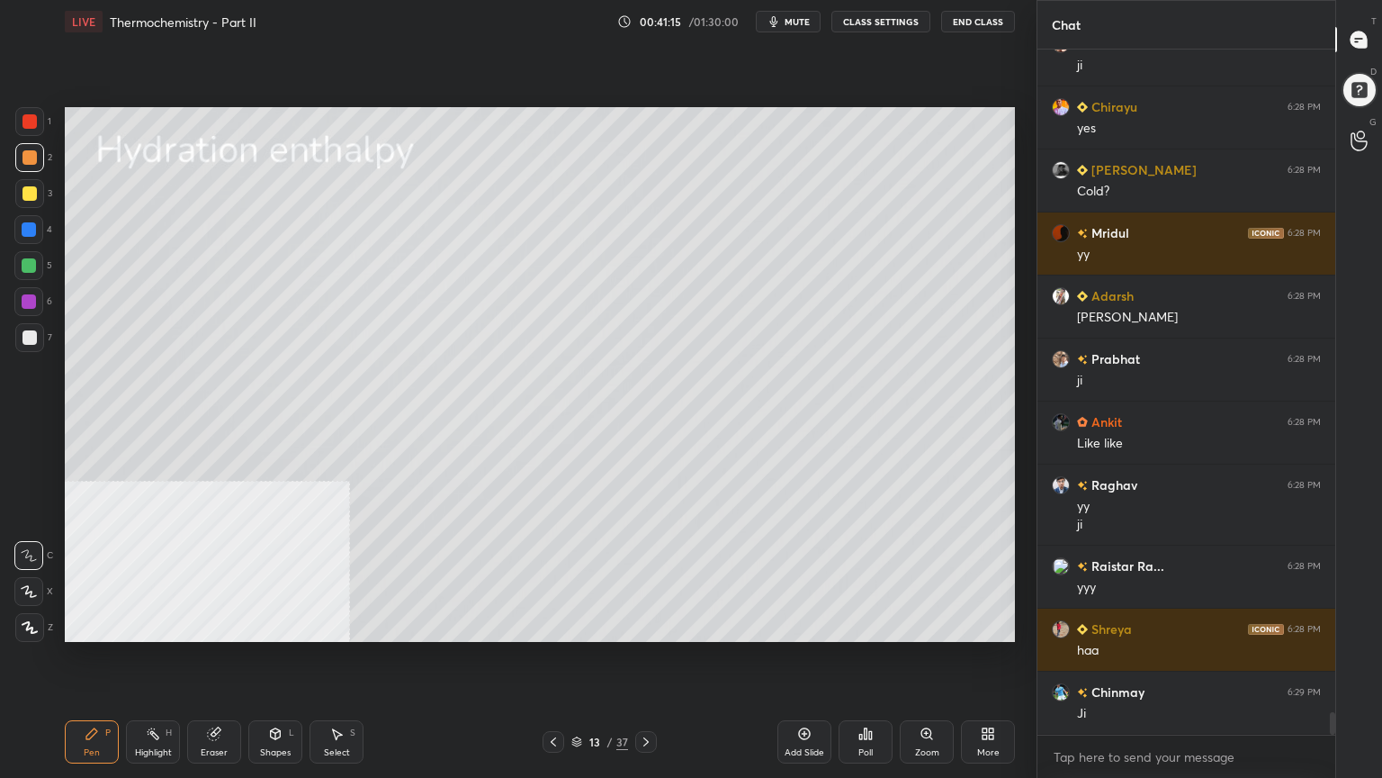
drag, startPoint x: 218, startPoint y: 743, endPoint x: 247, endPoint y: 663, distance: 85.4
click at [216, 625] on div "Eraser" at bounding box center [214, 741] width 54 height 43
drag, startPoint x: 98, startPoint y: 736, endPoint x: 96, endPoint y: 644, distance: 91.8
click at [96, 625] on icon at bounding box center [92, 733] width 14 height 14
click at [25, 200] on div at bounding box center [29, 193] width 14 height 14
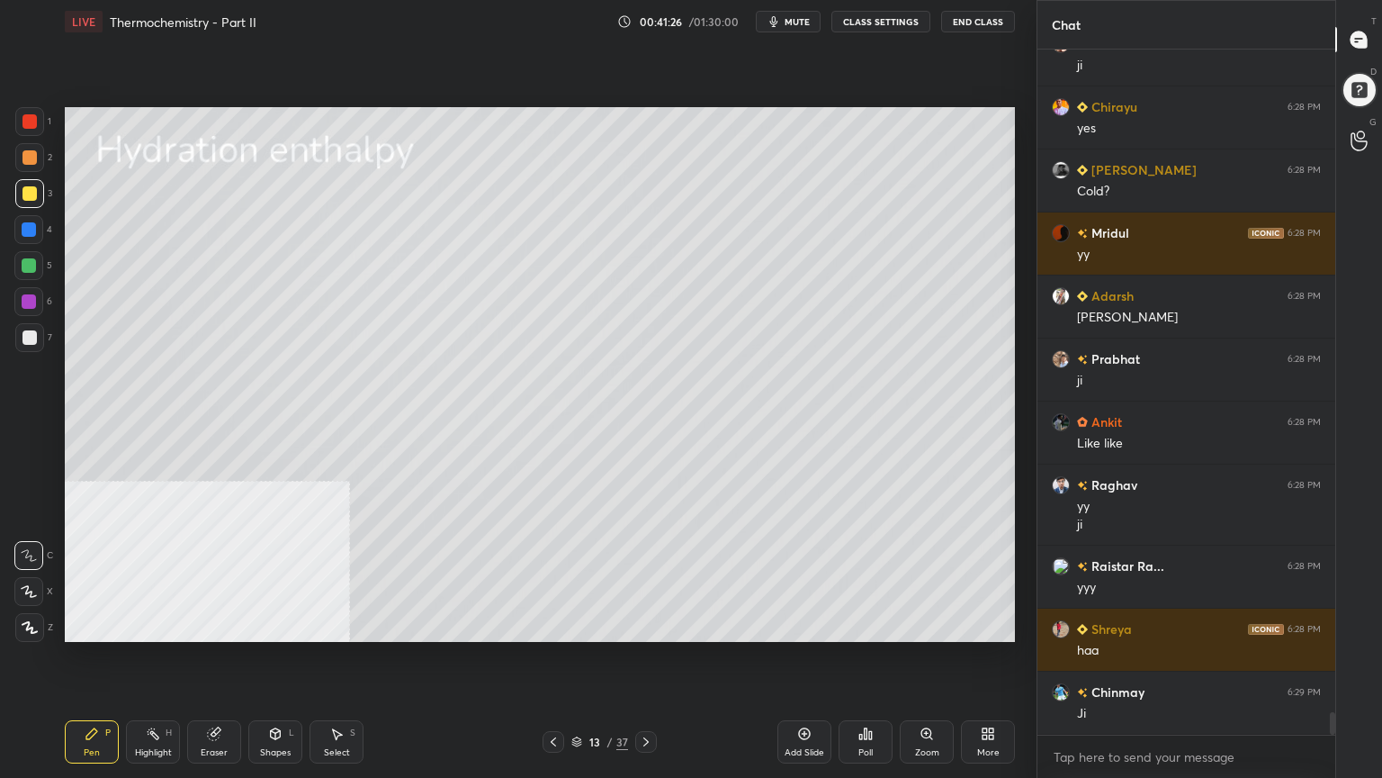
click at [25, 158] on div at bounding box center [29, 157] width 14 height 14
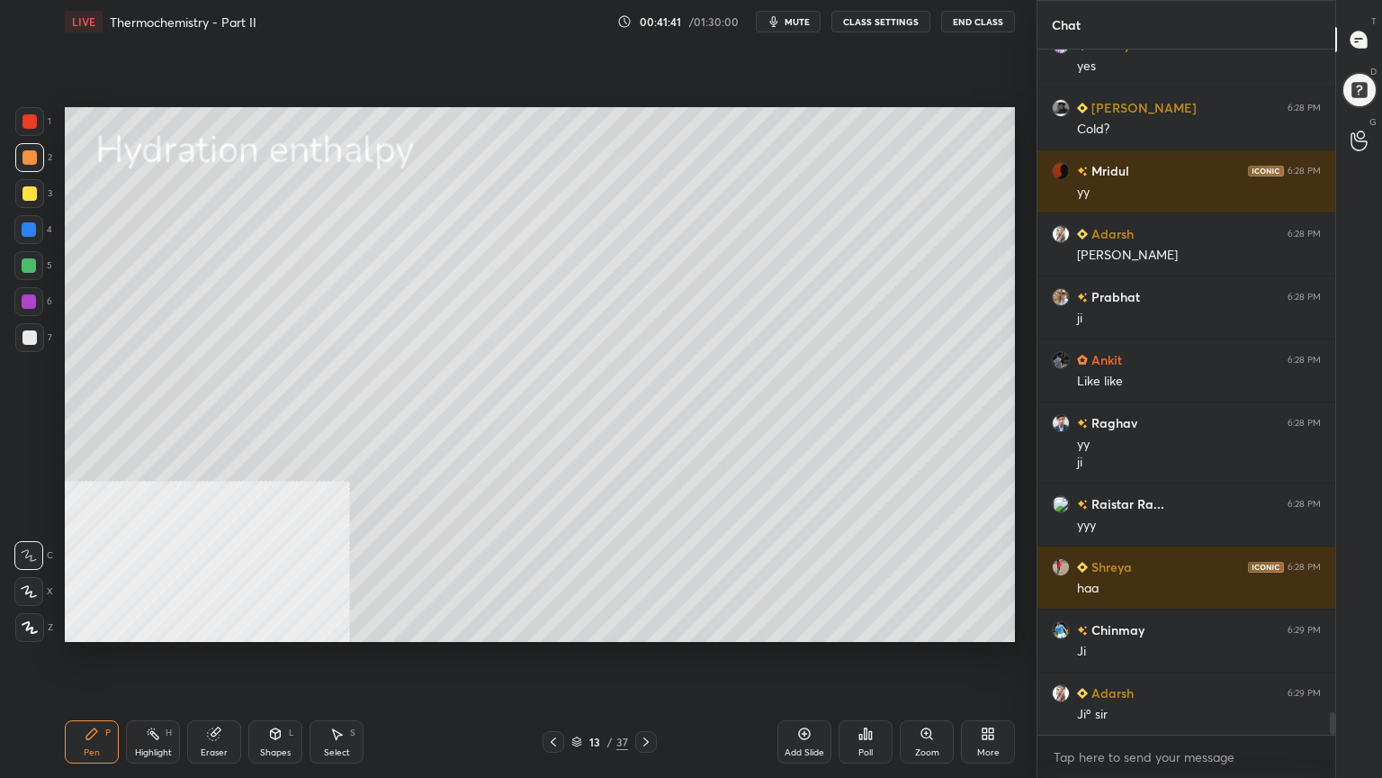
click at [28, 263] on div at bounding box center [29, 265] width 14 height 14
drag, startPoint x: 335, startPoint y: 749, endPoint x: 397, endPoint y: 651, distance: 116.1
click at [335, 625] on div "Select" at bounding box center [337, 752] width 26 height 9
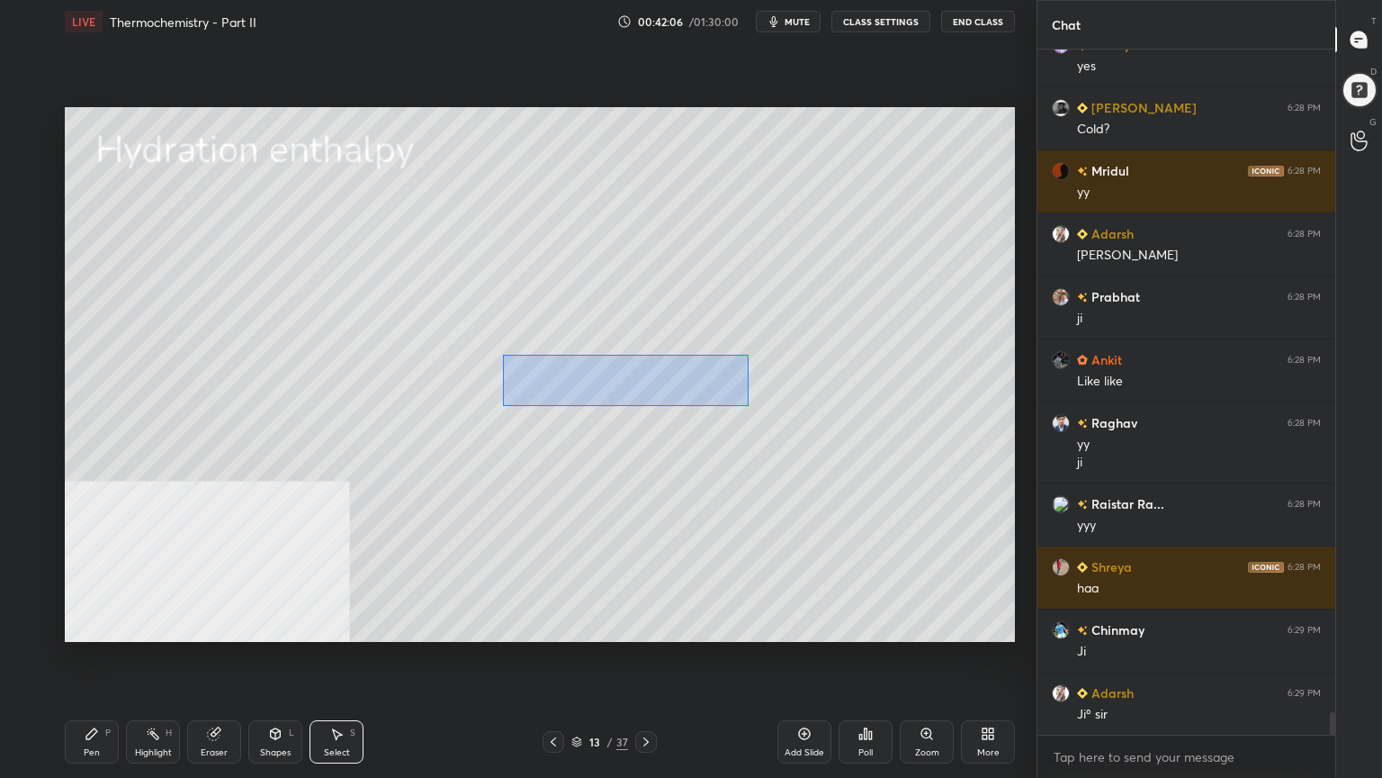
drag, startPoint x: 522, startPoint y: 359, endPoint x: 749, endPoint y: 406, distance: 231.6
click at [749, 406] on div "0 ° Undo Copy Duplicate Duplicate to new slide Delete" at bounding box center [540, 374] width 950 height 535
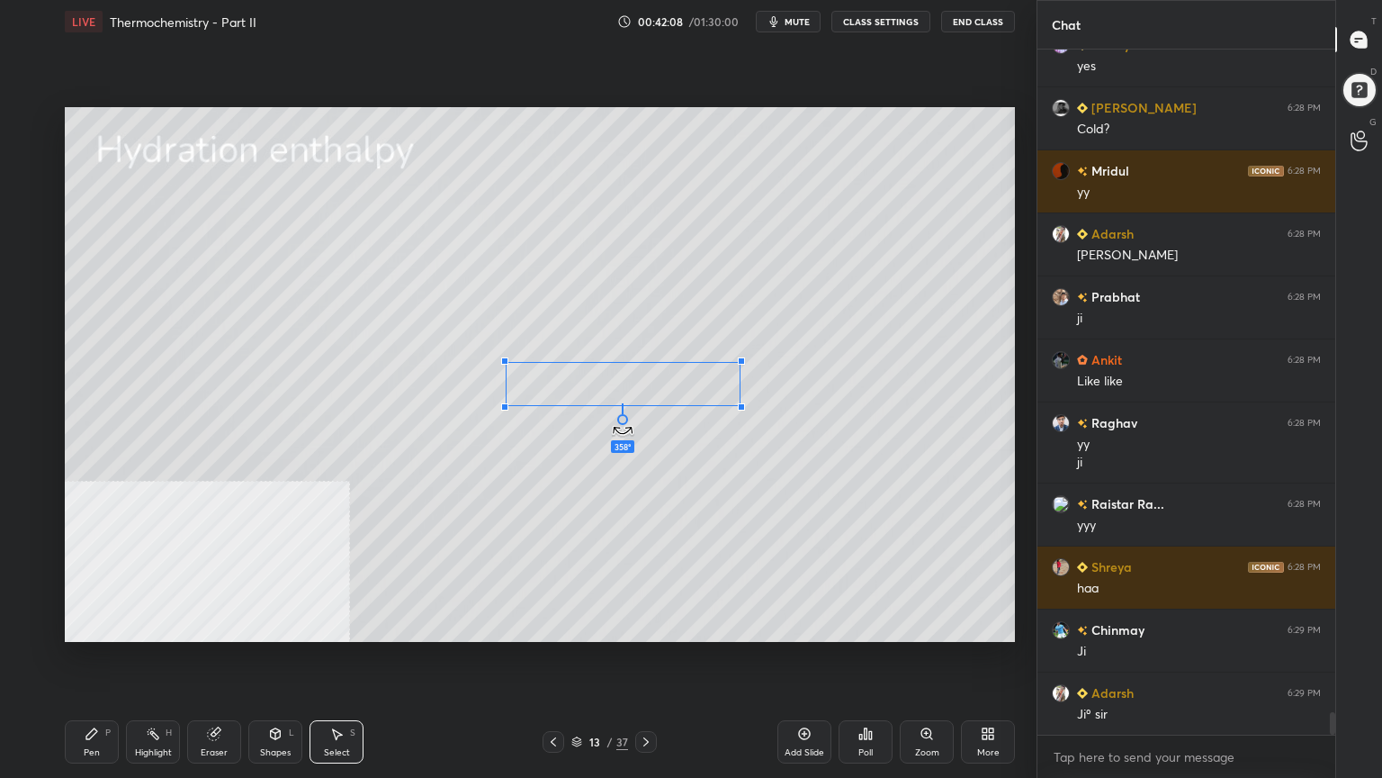
click at [624, 422] on div at bounding box center [622, 419] width 11 height 11
click at [627, 389] on div "0 ° Undo Copy Duplicate Duplicate to new slide Delete" at bounding box center [540, 374] width 950 height 535
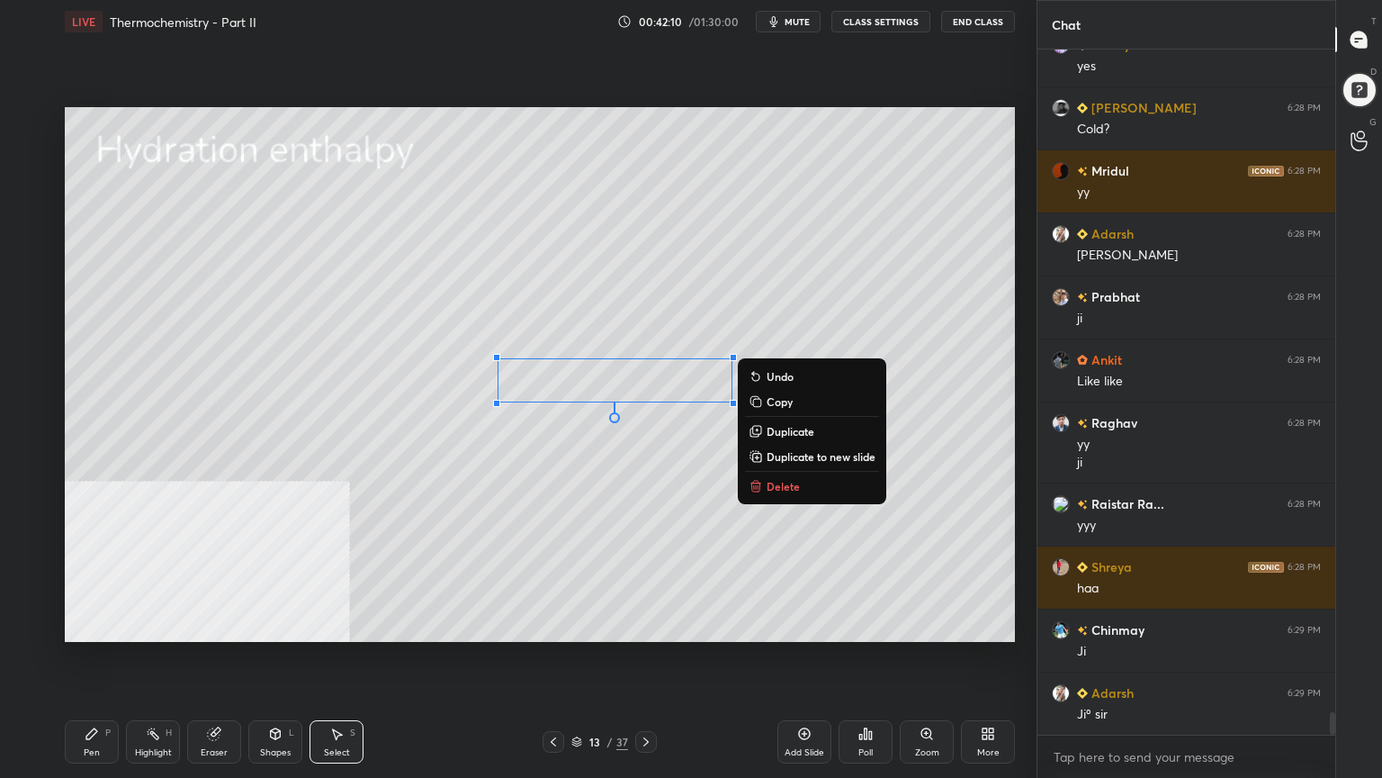
click at [532, 475] on div "0 ° Undo Copy Duplicate Duplicate to new slide Delete" at bounding box center [540, 374] width 950 height 535
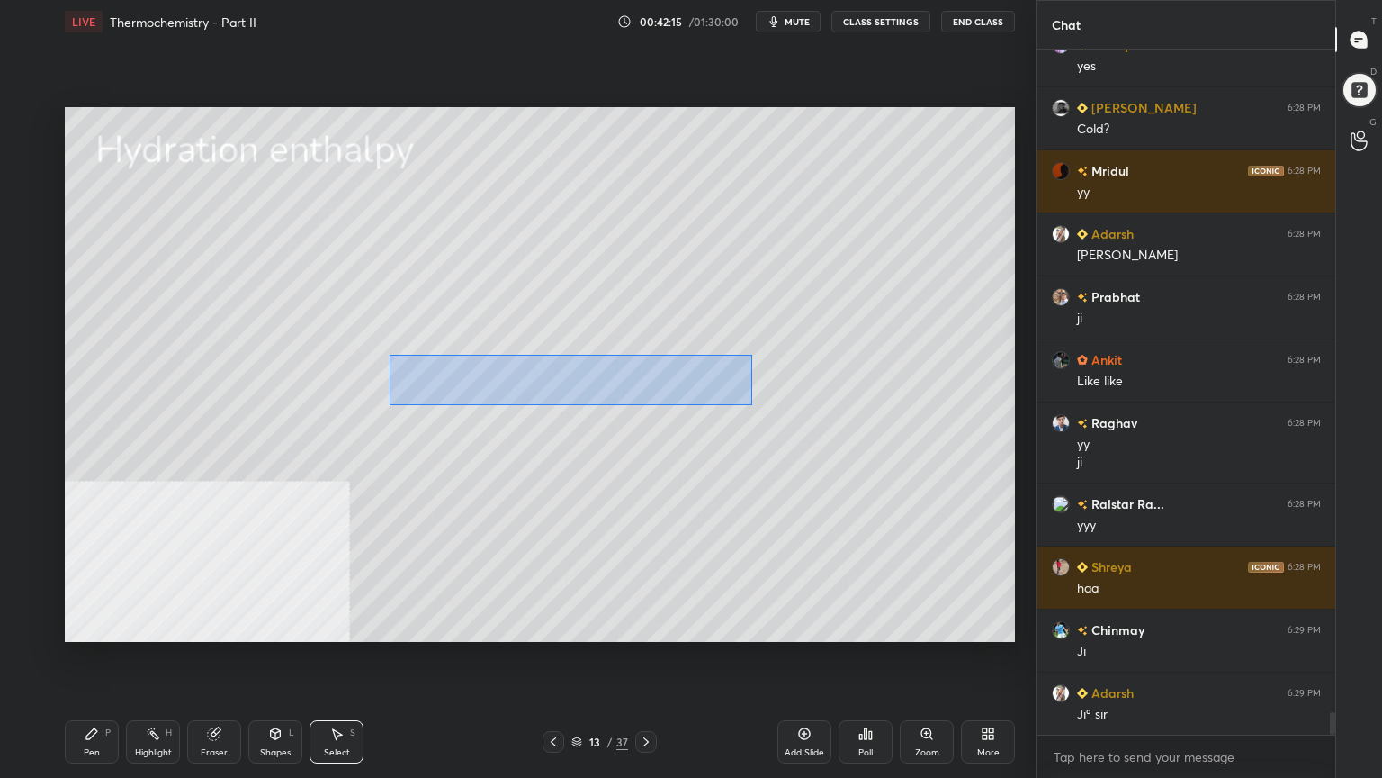
drag, startPoint x: 464, startPoint y: 374, endPoint x: 752, endPoint y: 405, distance: 289.6
click at [752, 405] on div "0 ° Undo Copy Duplicate Duplicate to new slide Delete" at bounding box center [540, 374] width 950 height 535
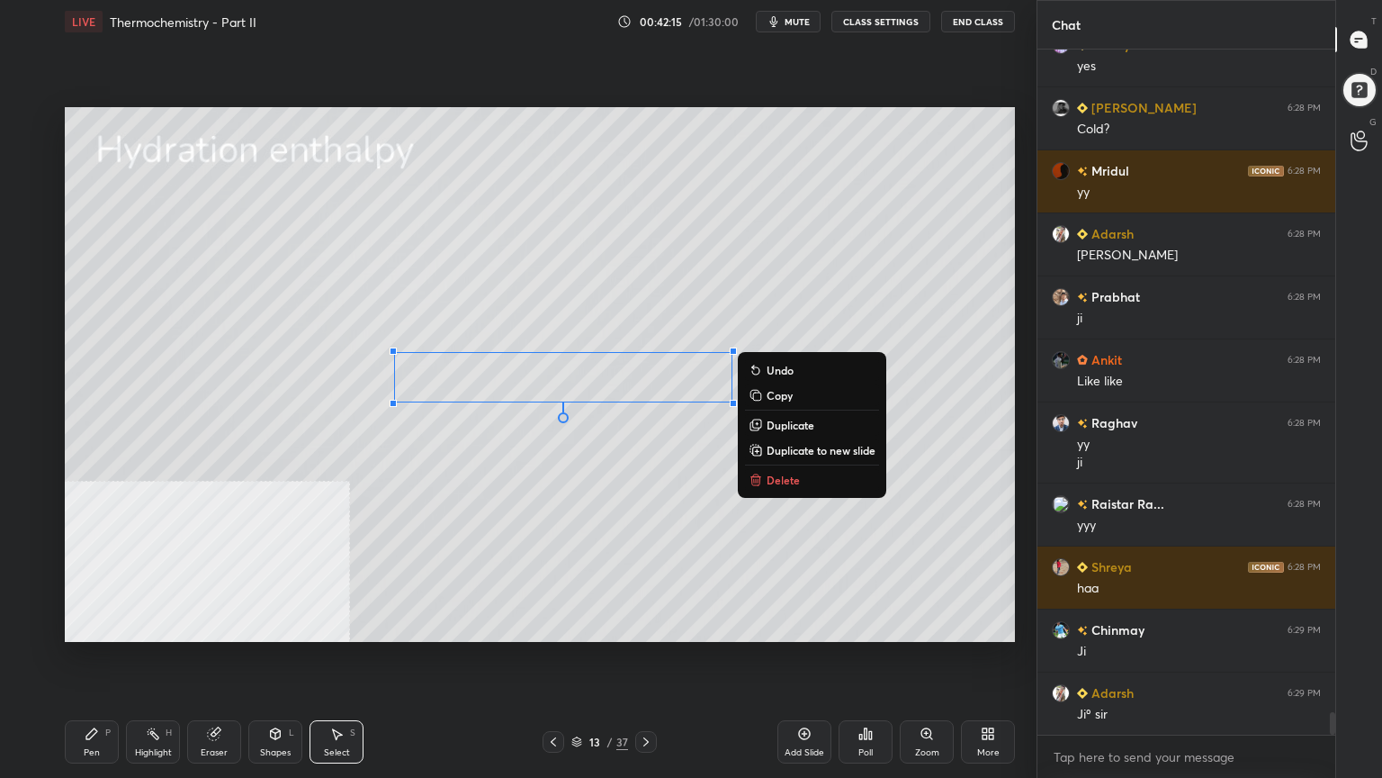
scroll to position [20058, 0]
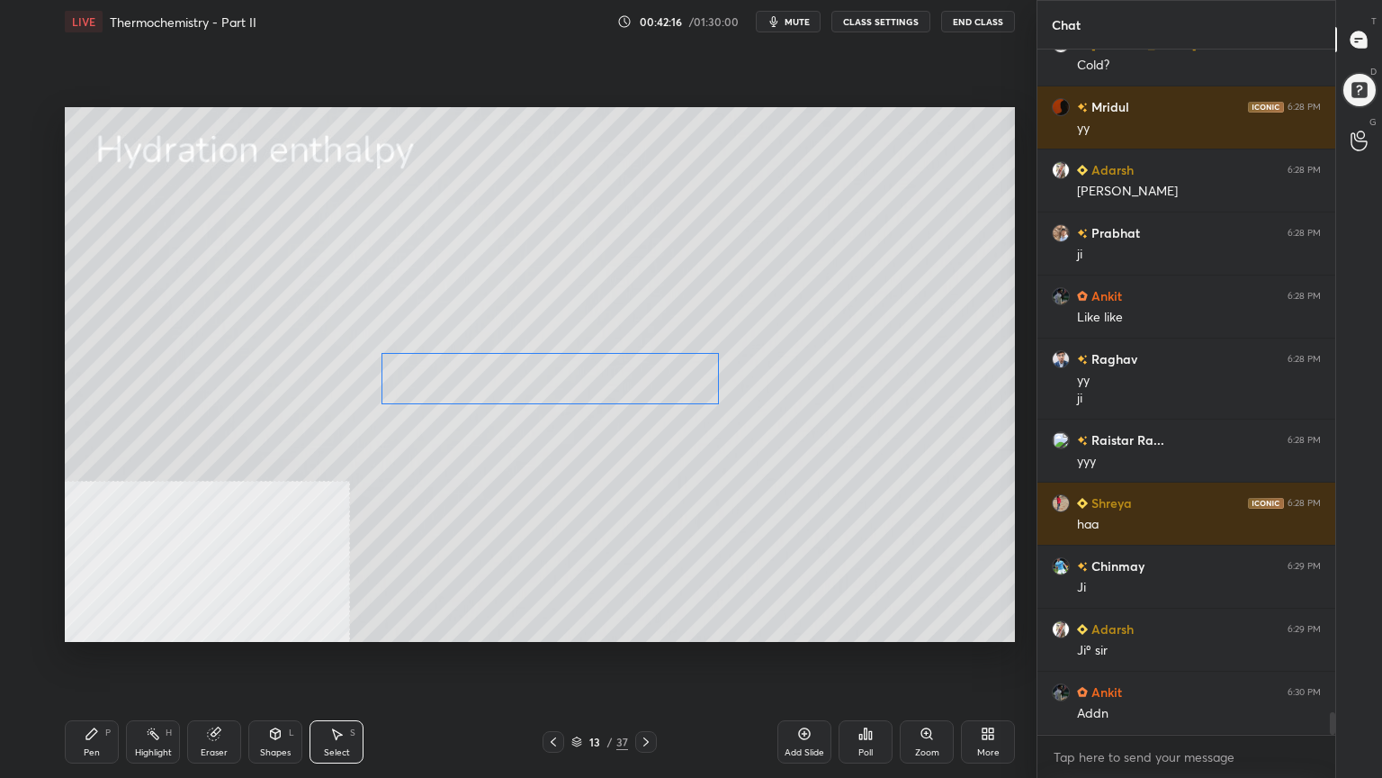
drag, startPoint x: 616, startPoint y: 373, endPoint x: 602, endPoint y: 374, distance: 13.5
click at [602, 374] on div "0 ° Undo Copy Duplicate Duplicate to new slide Delete" at bounding box center [540, 374] width 950 height 535
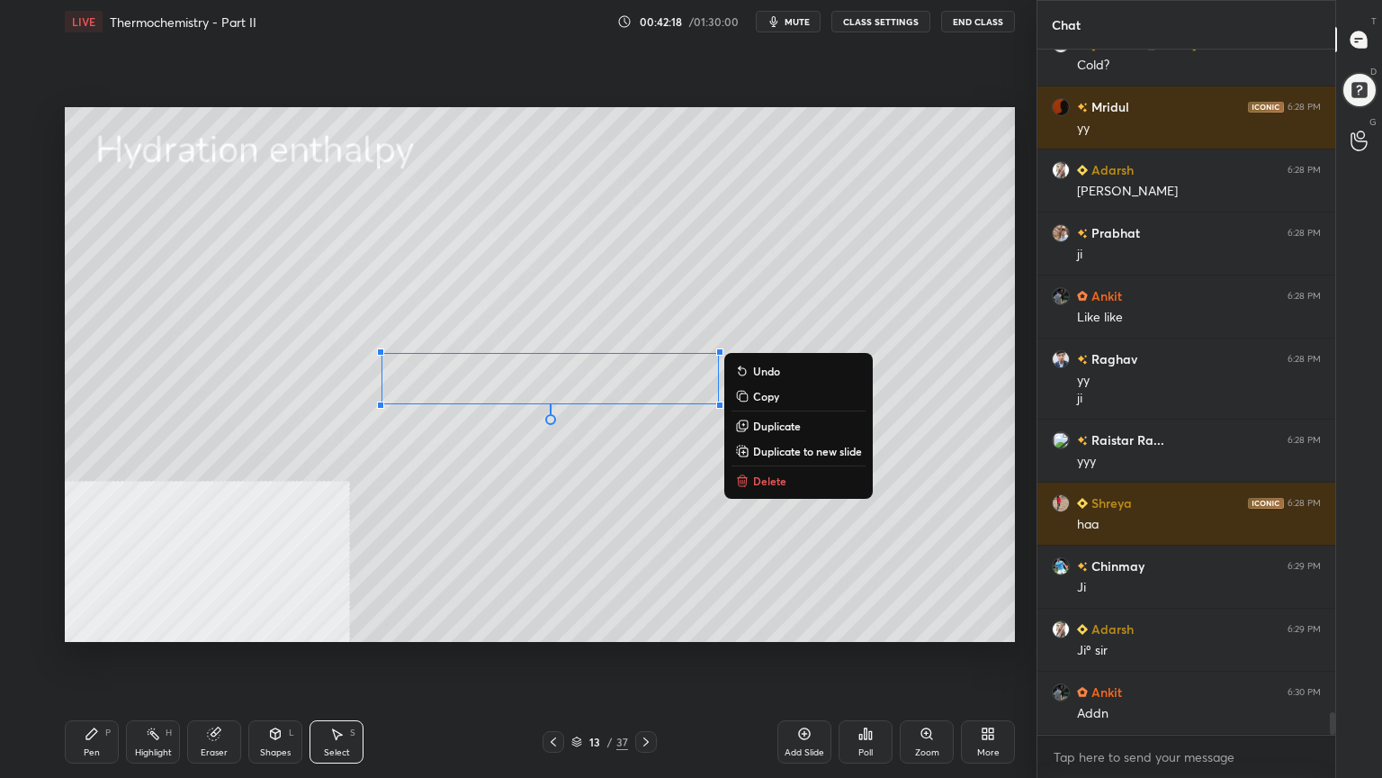
click at [87, 625] on div "Pen" at bounding box center [92, 752] width 16 height 9
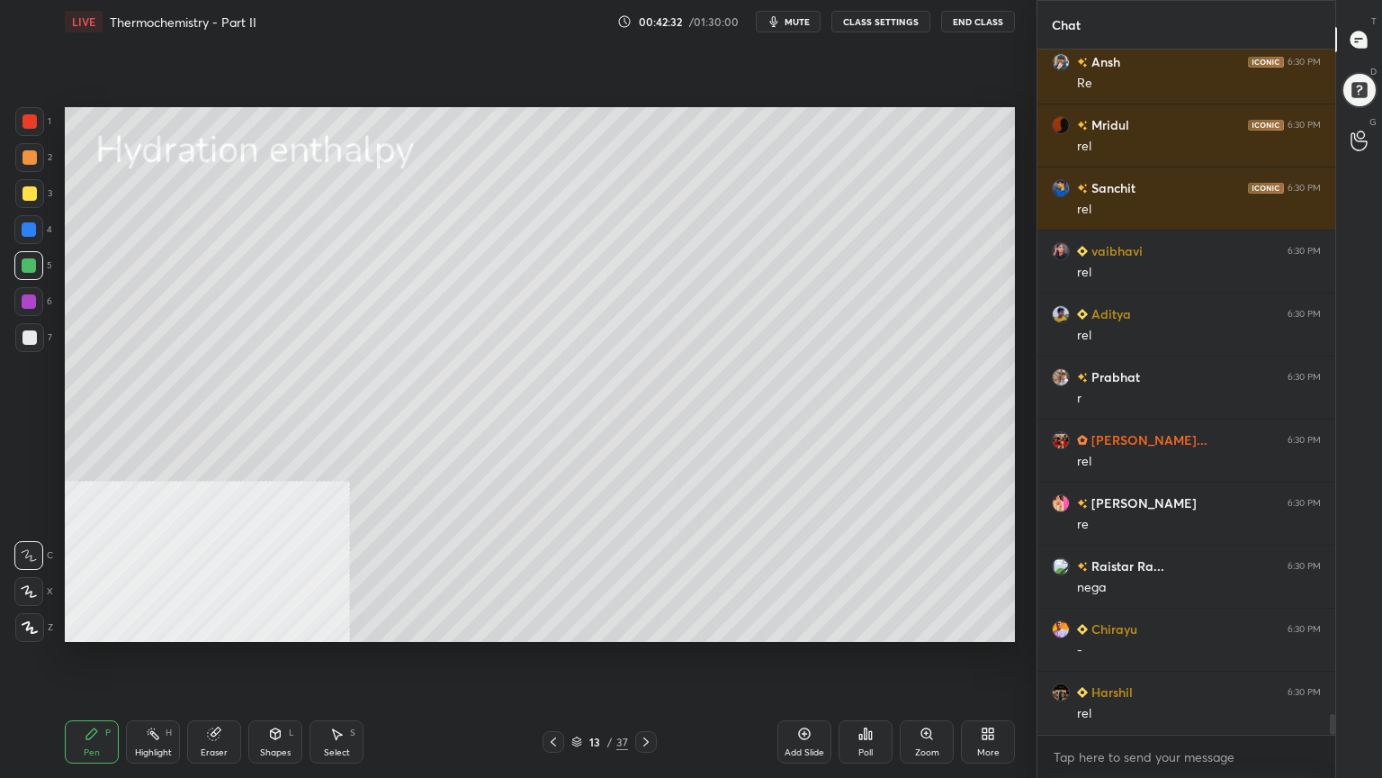
scroll to position [22136, 0]
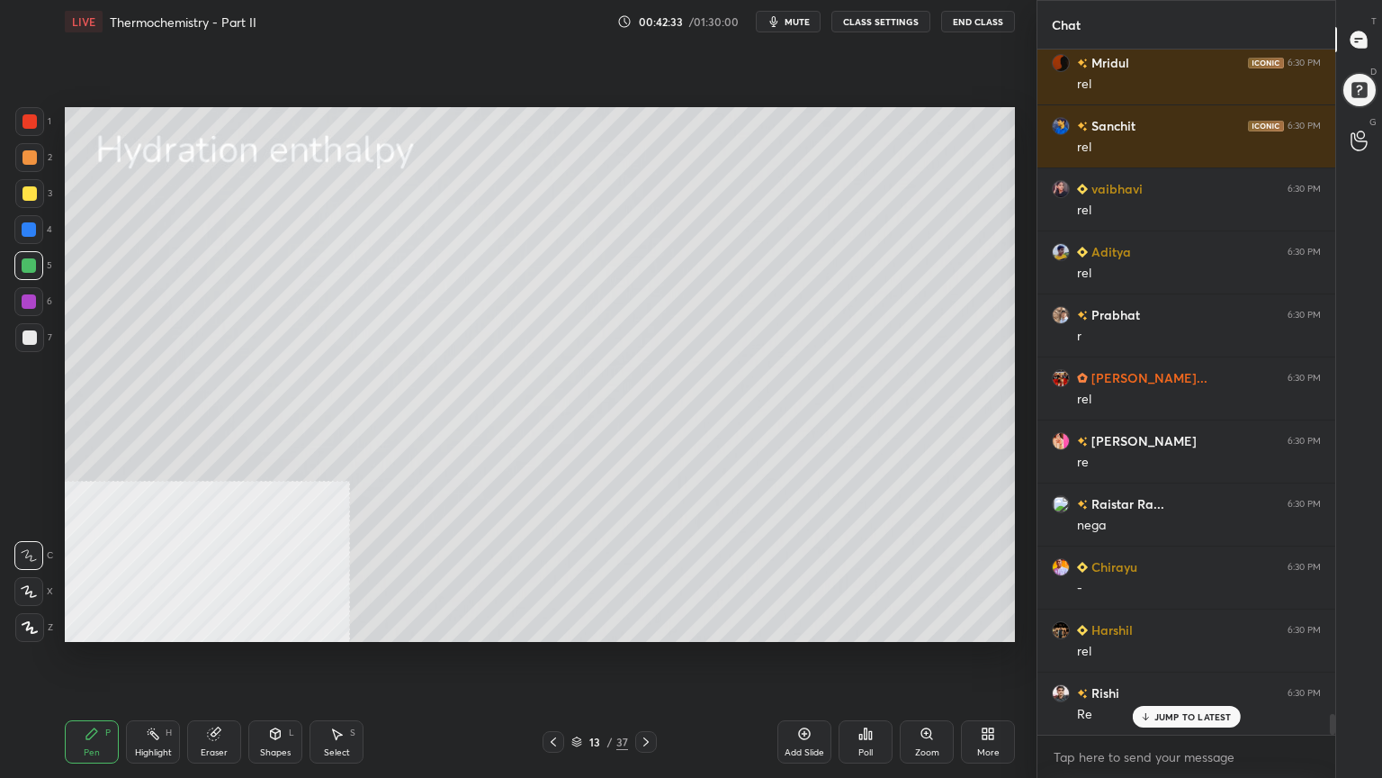
drag, startPoint x: 280, startPoint y: 742, endPoint x: 272, endPoint y: 723, distance: 20.6
click at [281, 625] on div "Shapes L" at bounding box center [275, 741] width 54 height 43
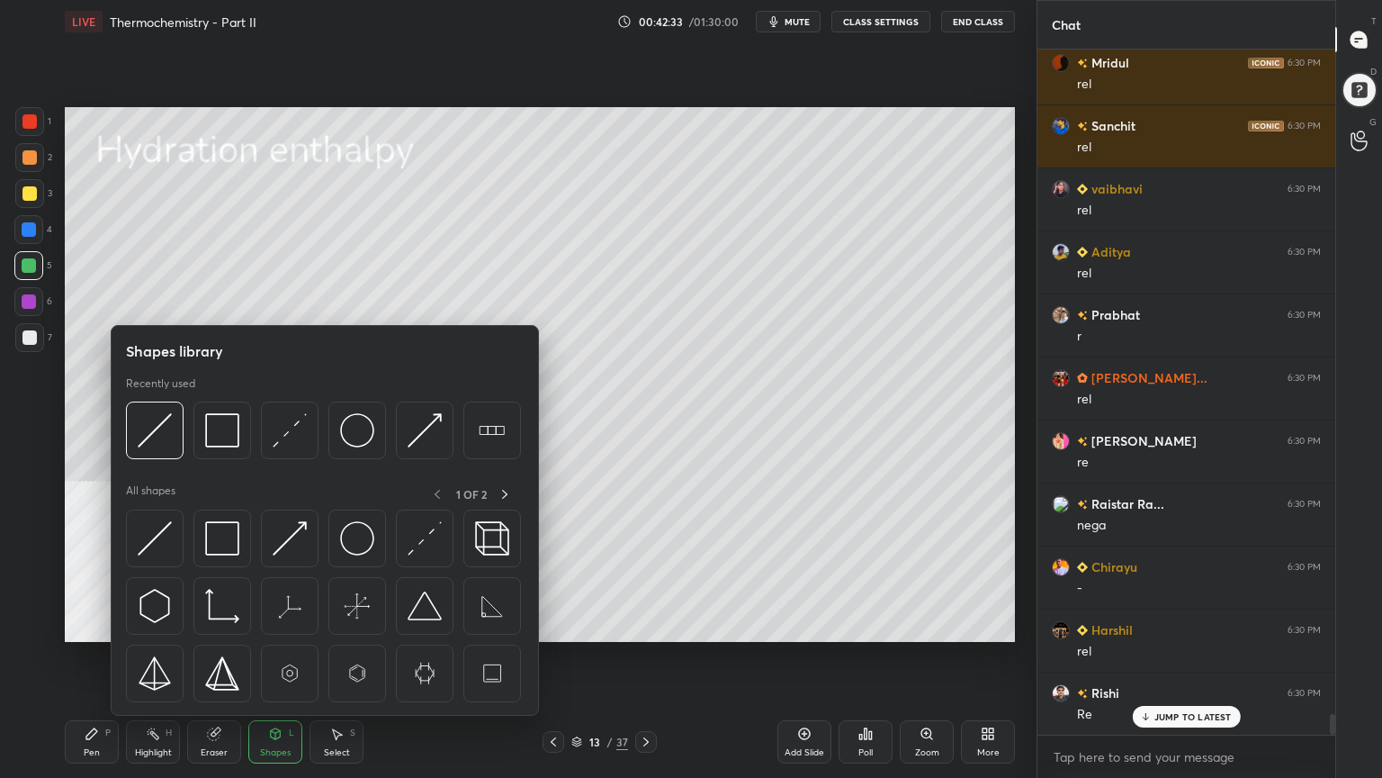
scroll to position [22326, 0]
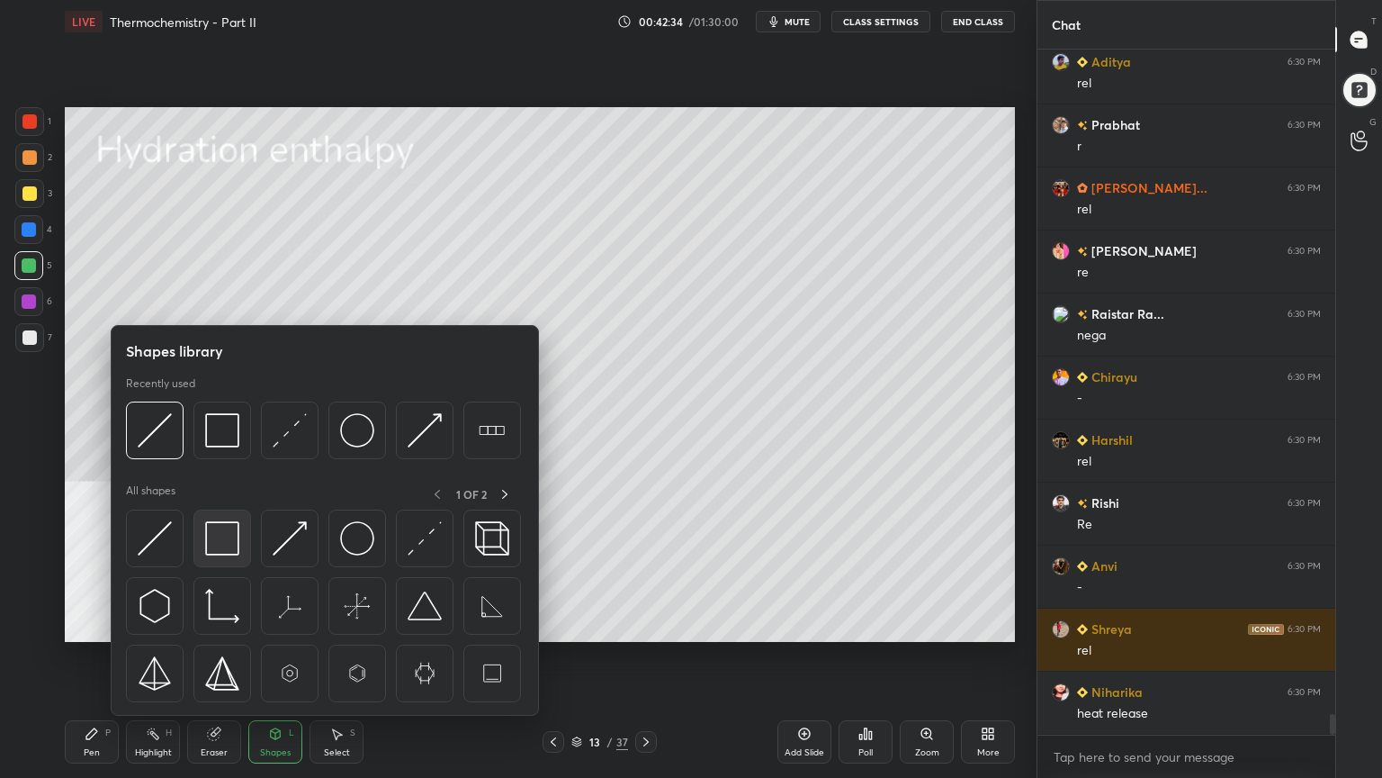
click at [223, 535] on img at bounding box center [222, 538] width 34 height 34
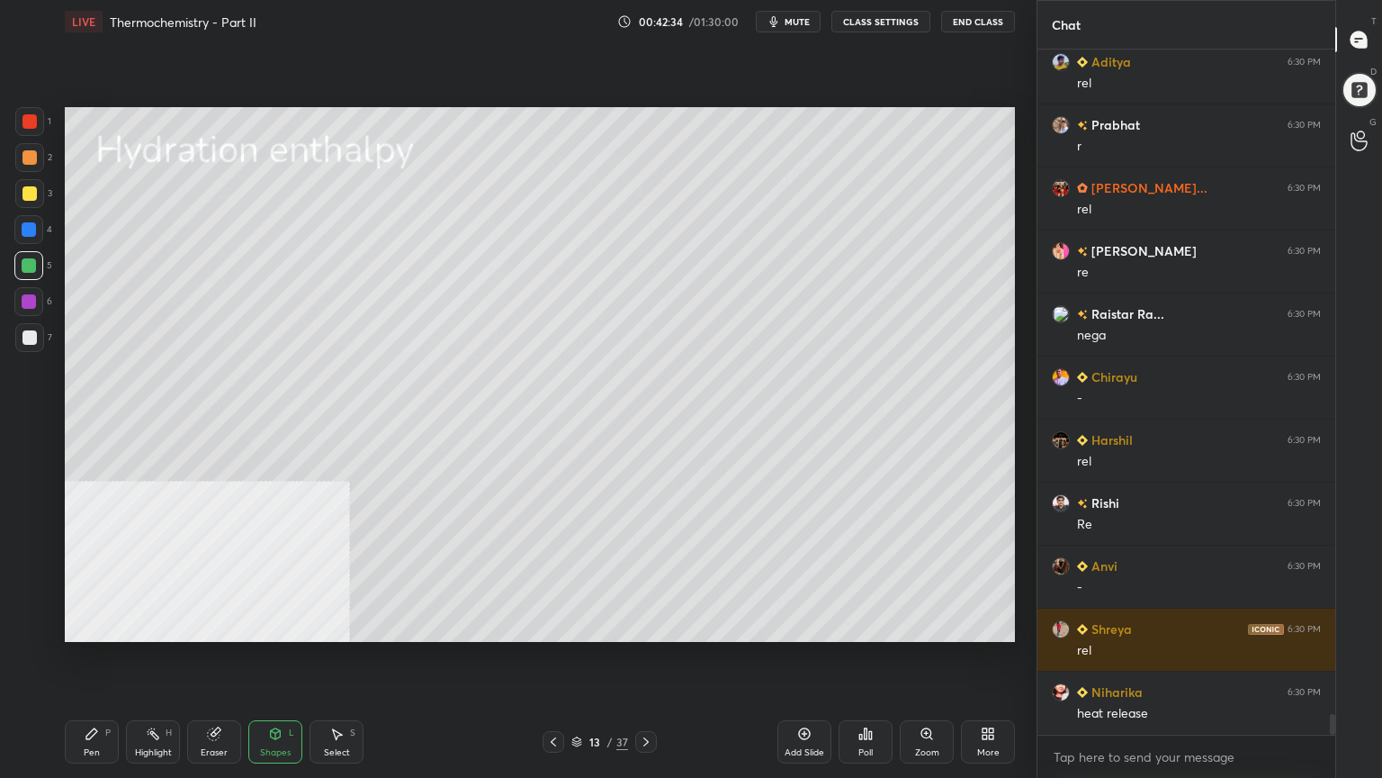
scroll to position [22452, 0]
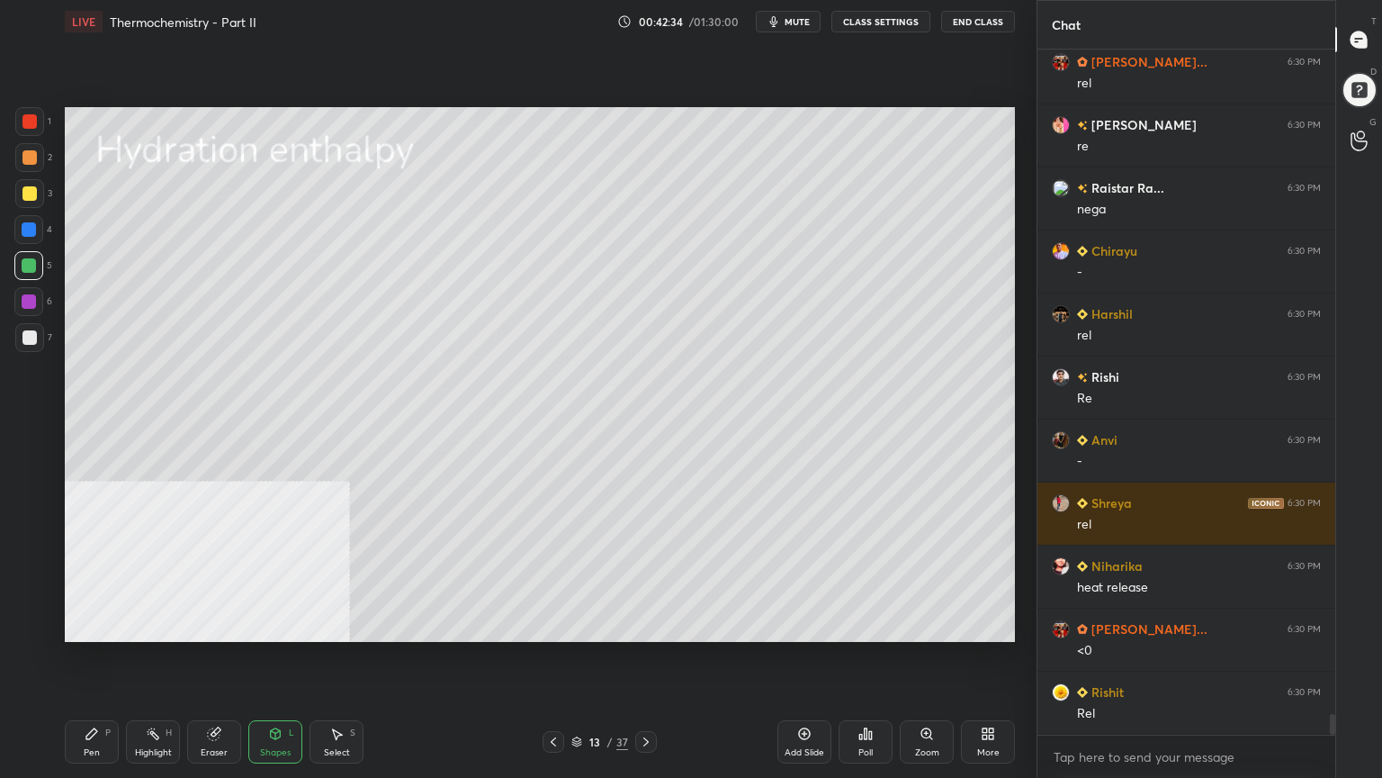
click at [22, 157] on div at bounding box center [29, 157] width 14 height 14
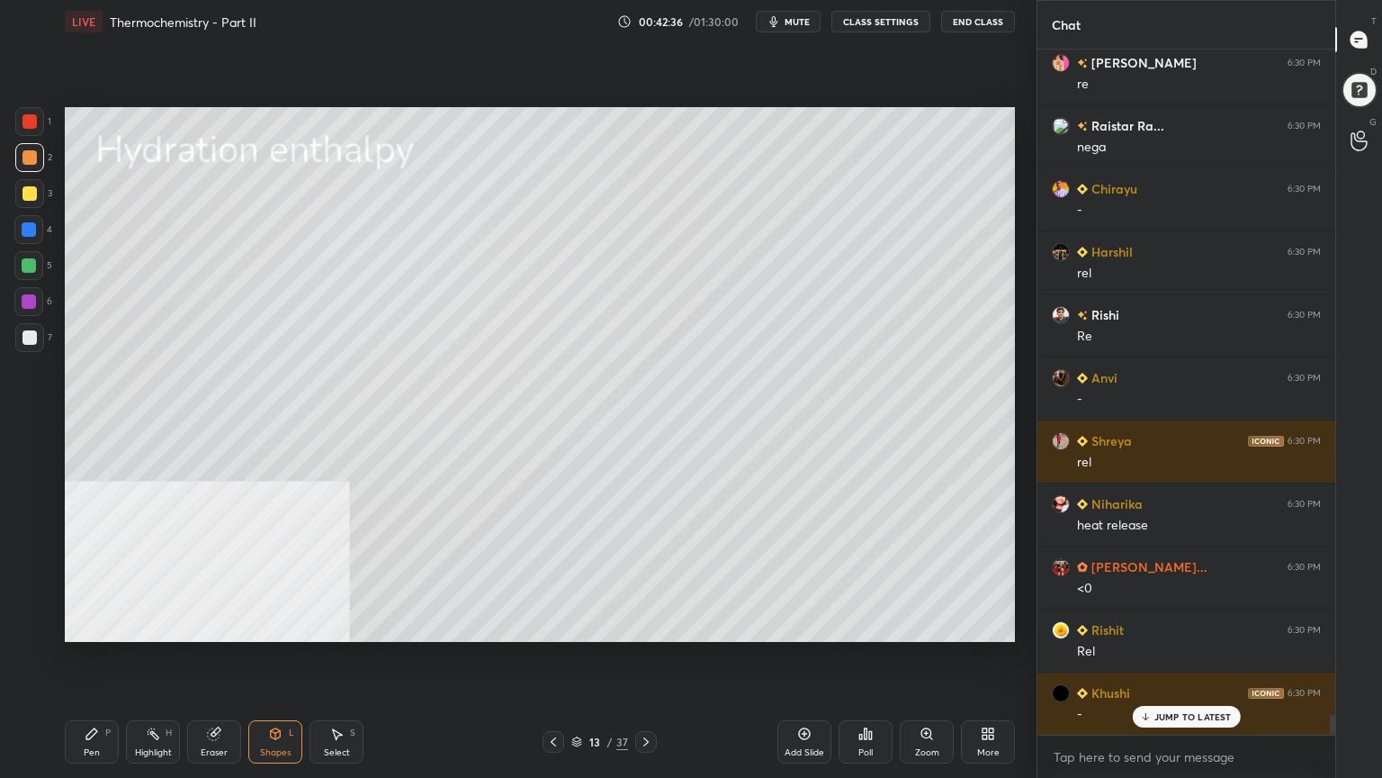
scroll to position [22640, 0]
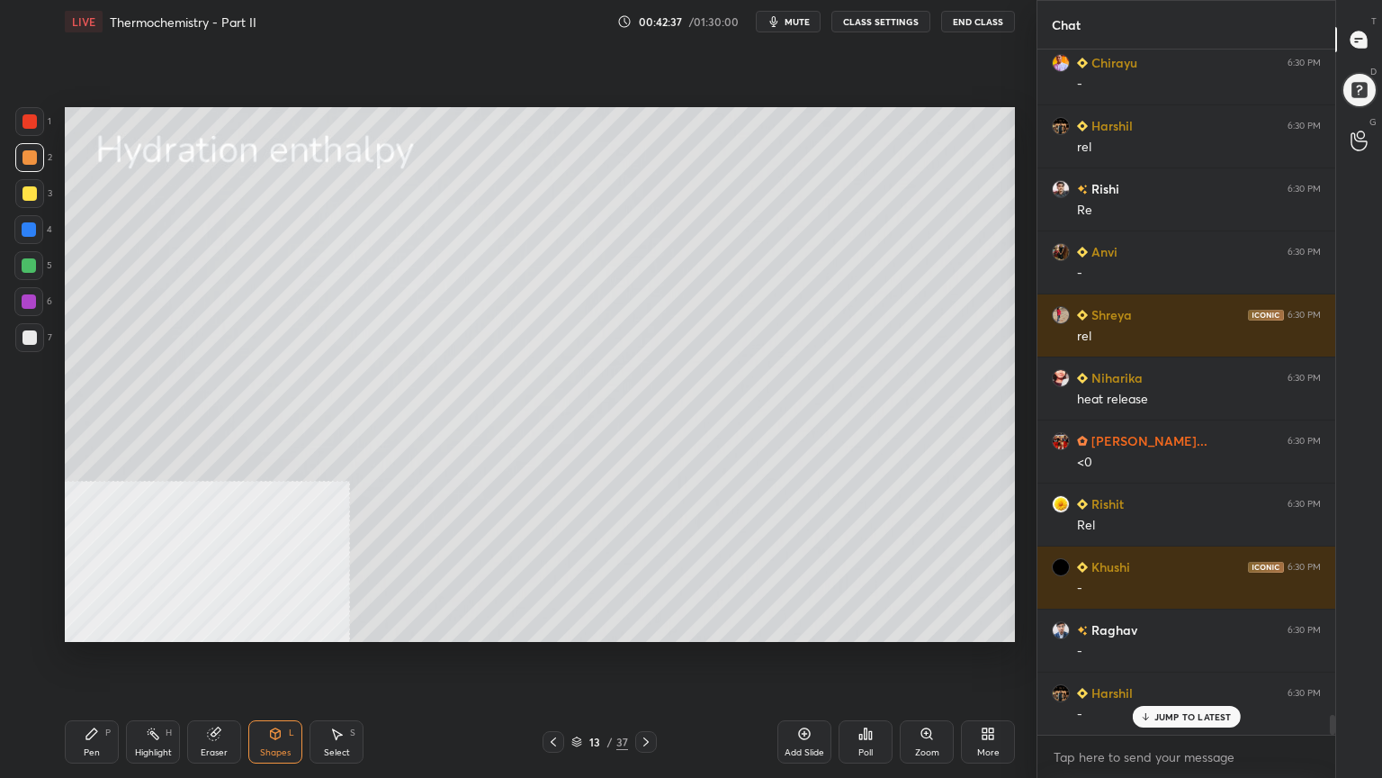
click at [27, 192] on div at bounding box center [29, 193] width 14 height 14
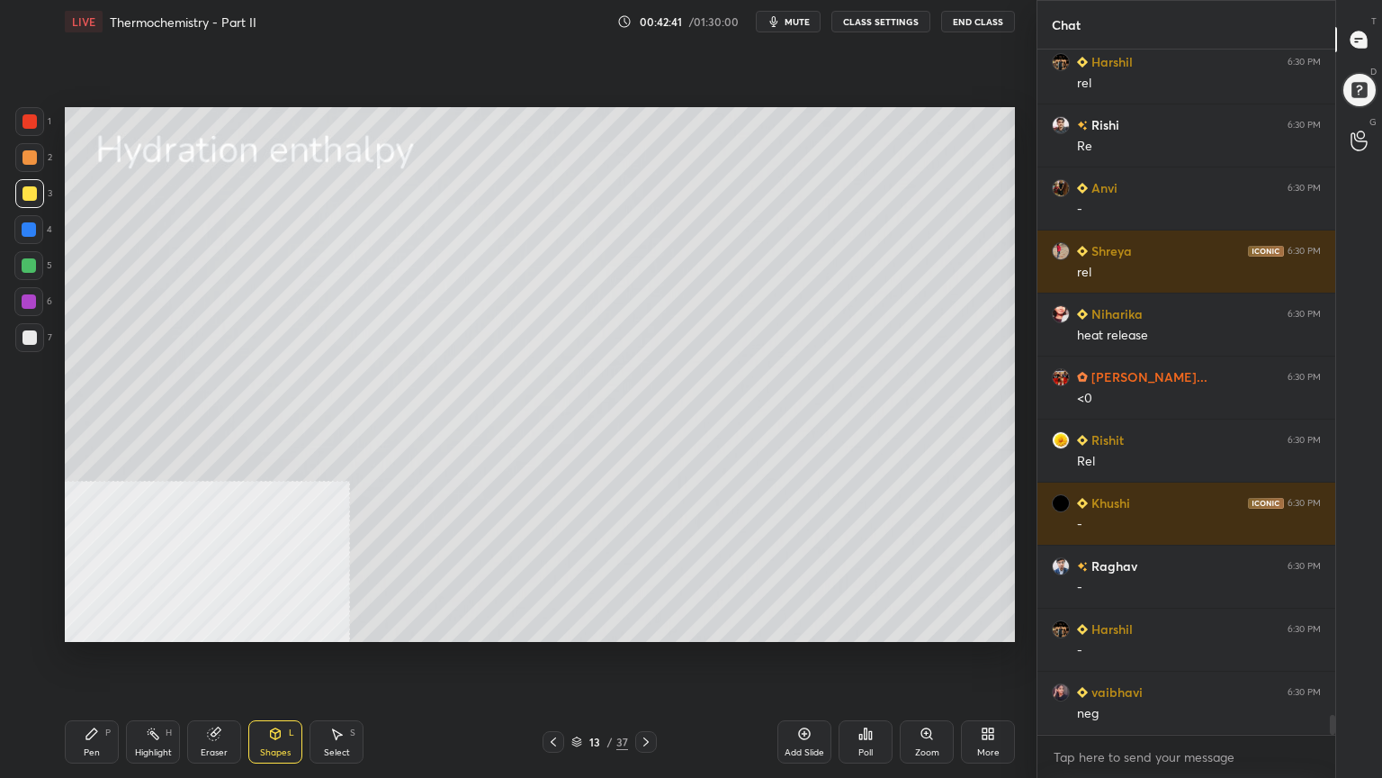
click at [94, 625] on icon at bounding box center [92, 733] width 14 height 14
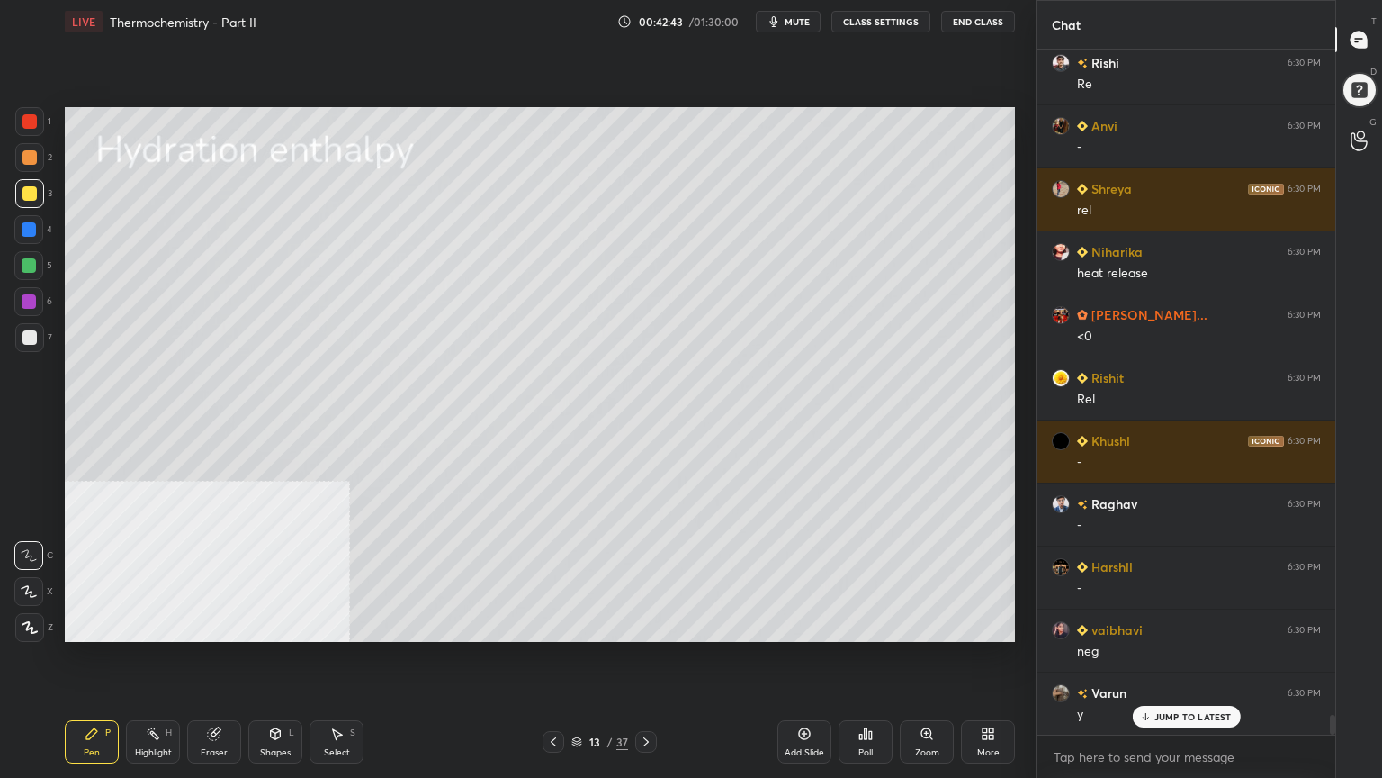
scroll to position [22830, 0]
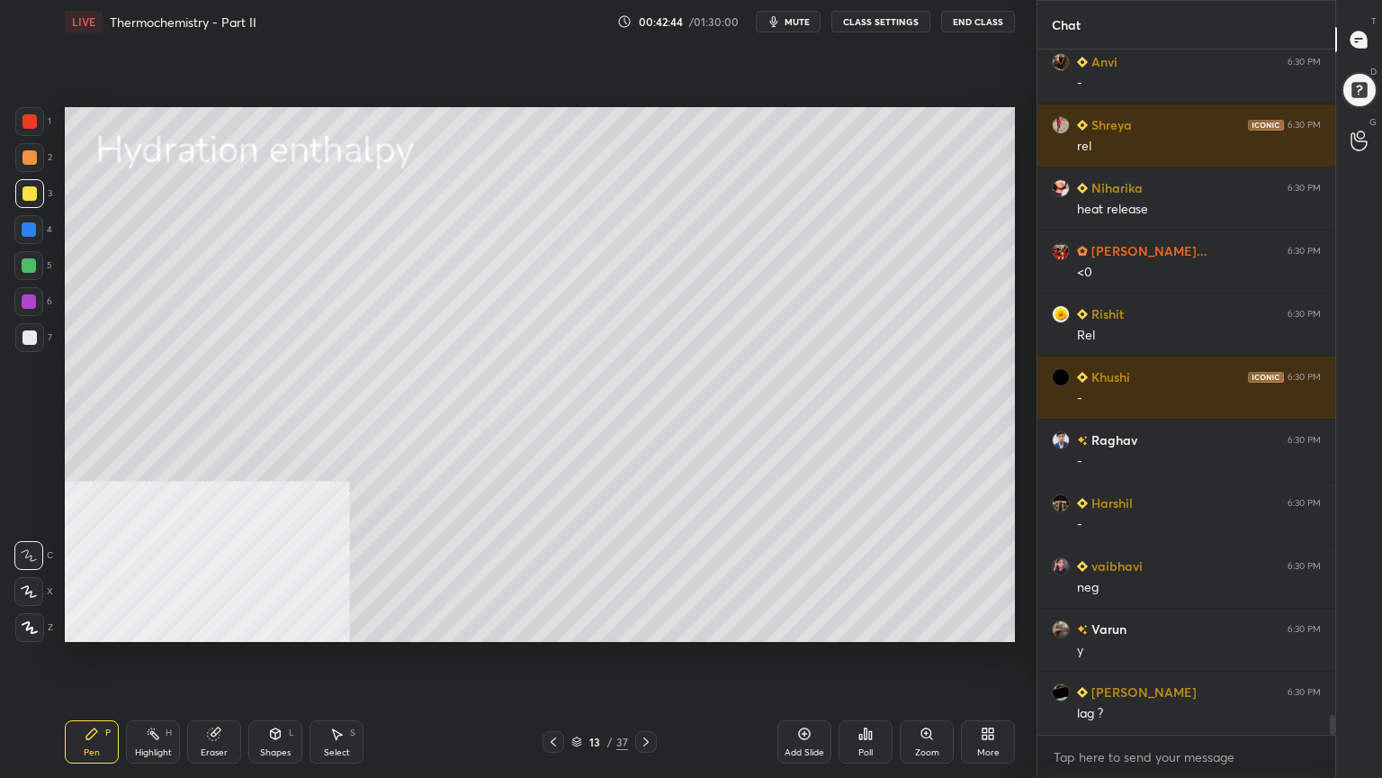
click at [29, 155] on div at bounding box center [29, 157] width 14 height 14
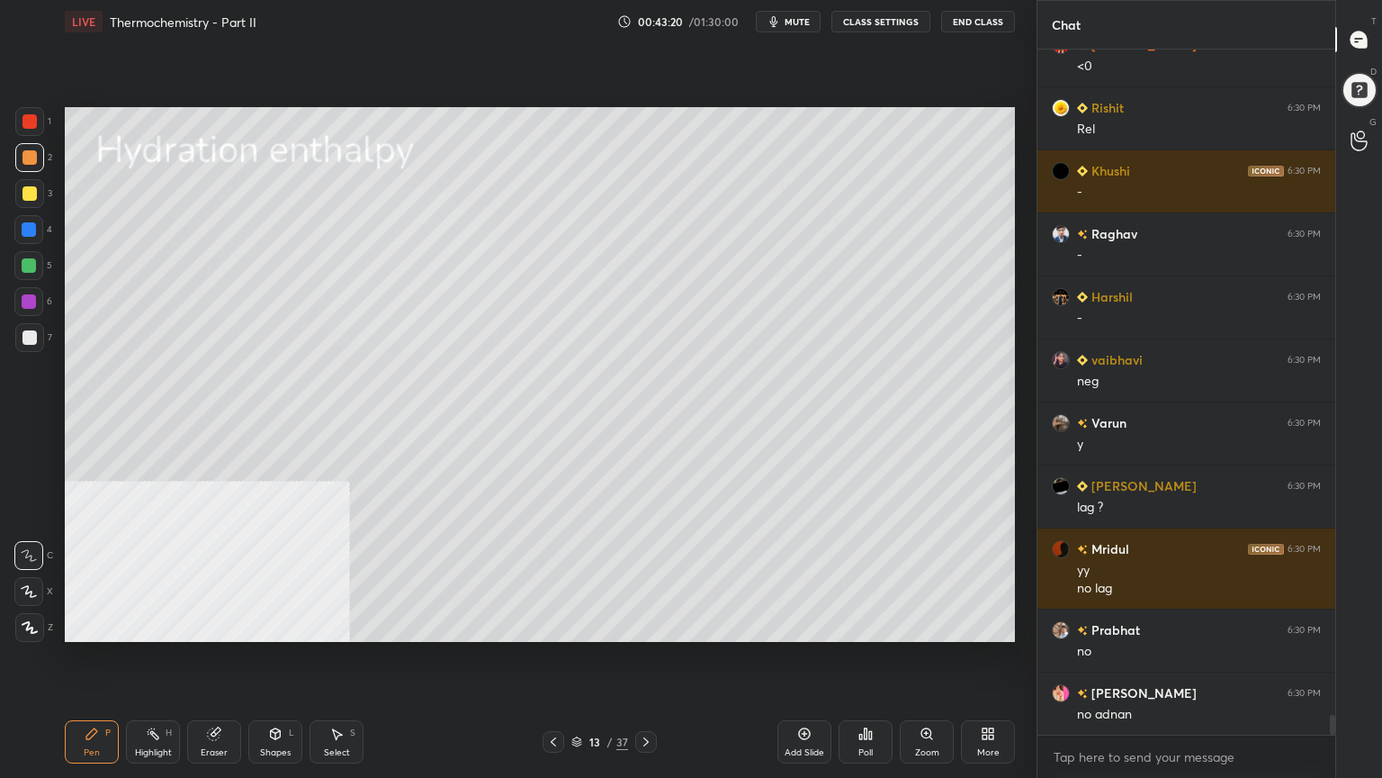
scroll to position [23100, 0]
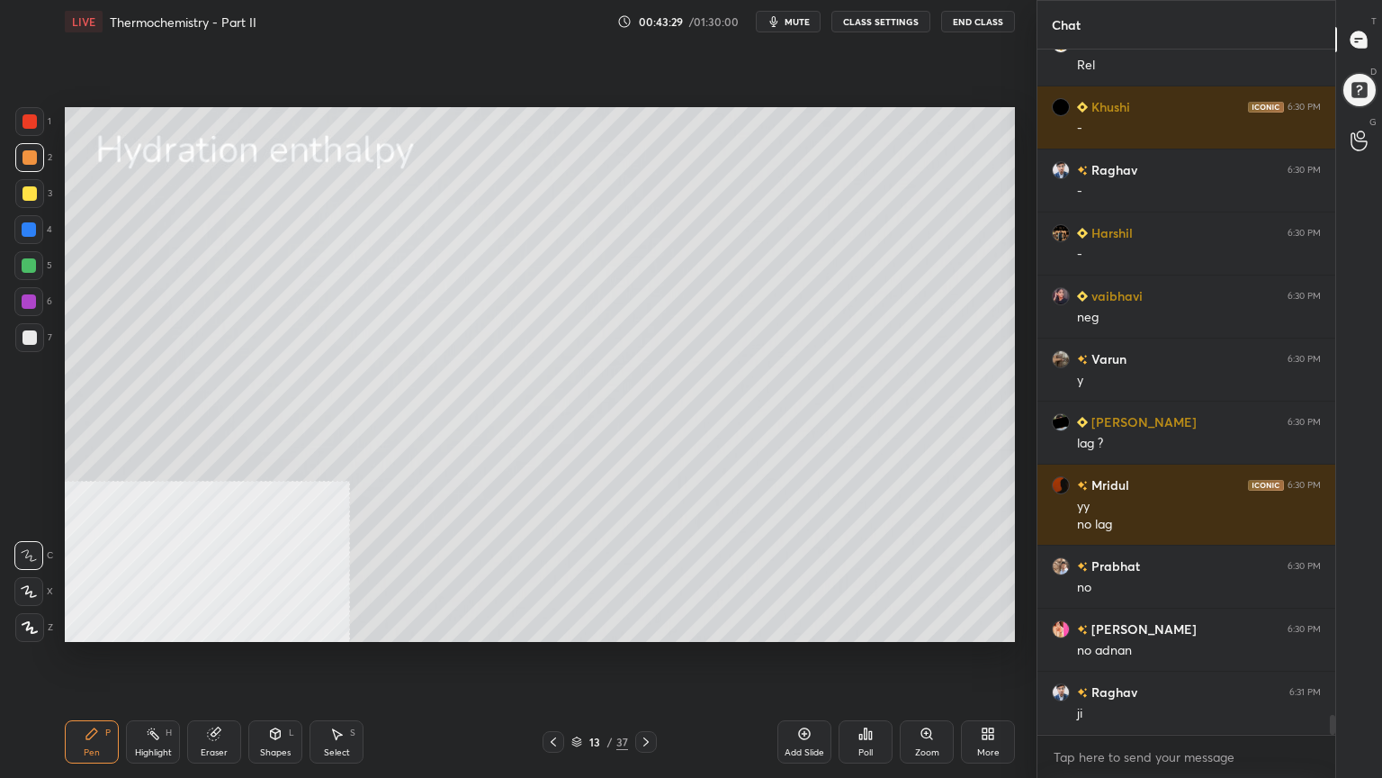
click at [347, 625] on div "Select S" at bounding box center [337, 741] width 54 height 43
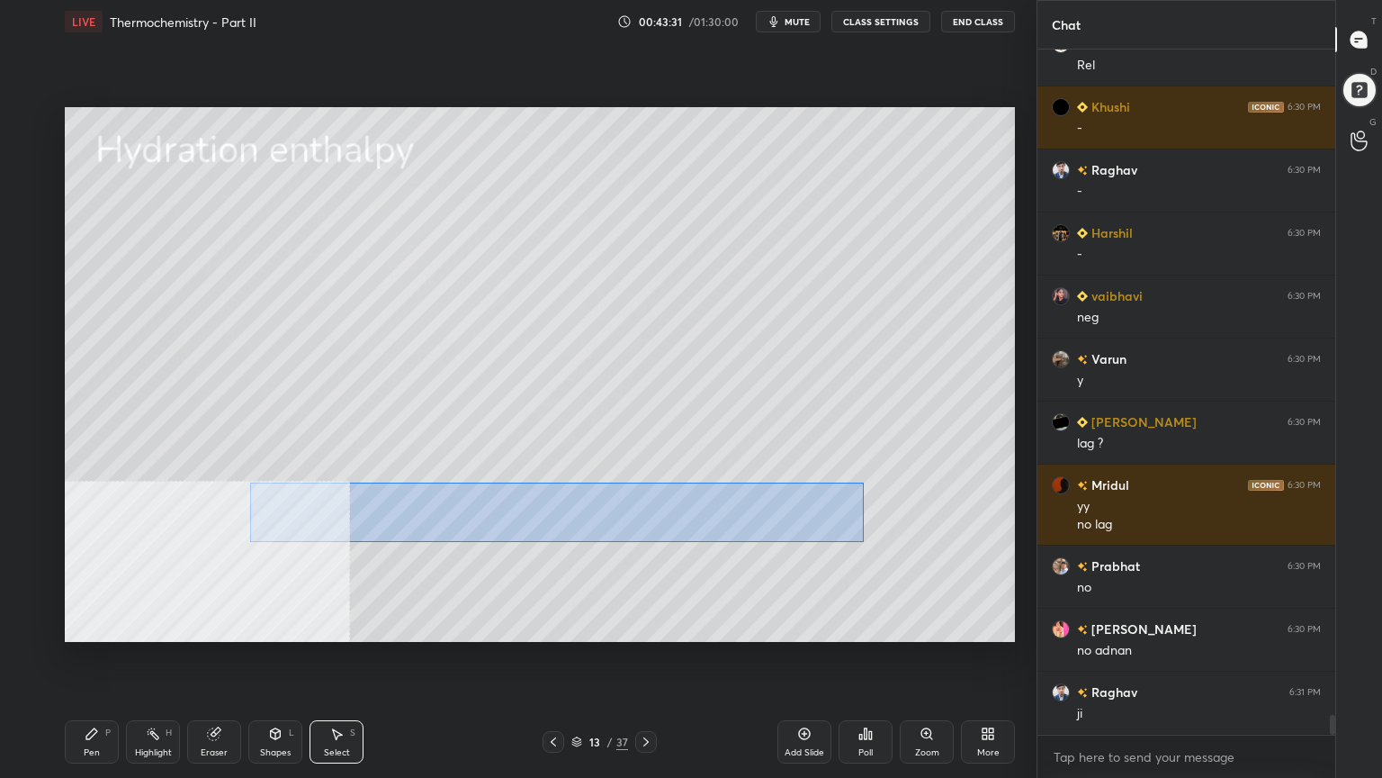
drag, startPoint x: 257, startPoint y: 487, endPoint x: 854, endPoint y: 540, distance: 599.0
click at [862, 542] on div "0 ° Undo Copy Duplicate Duplicate to new slide Delete" at bounding box center [540, 374] width 950 height 535
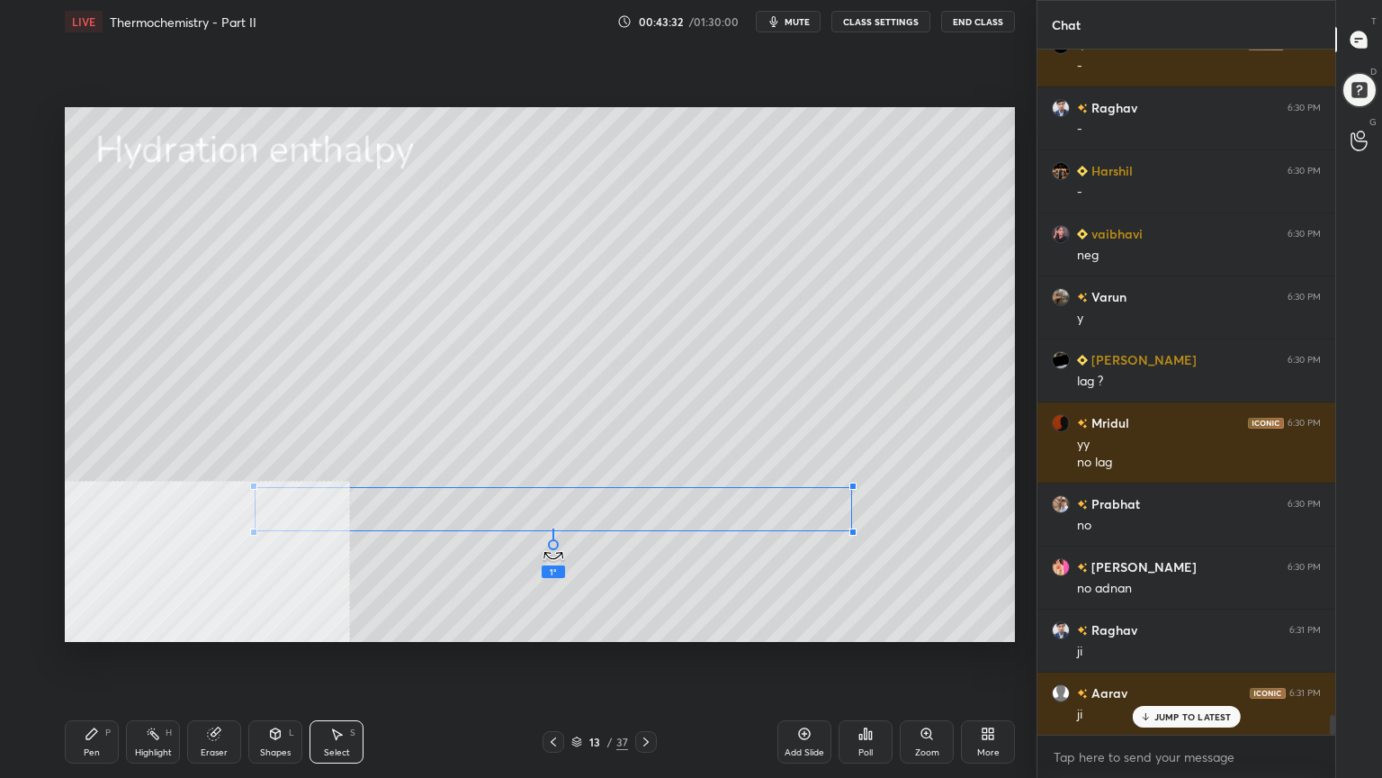
click at [554, 551] on div "1 ° Undo Copy Duplicate Duplicate to new slide Delete" at bounding box center [540, 374] width 950 height 535
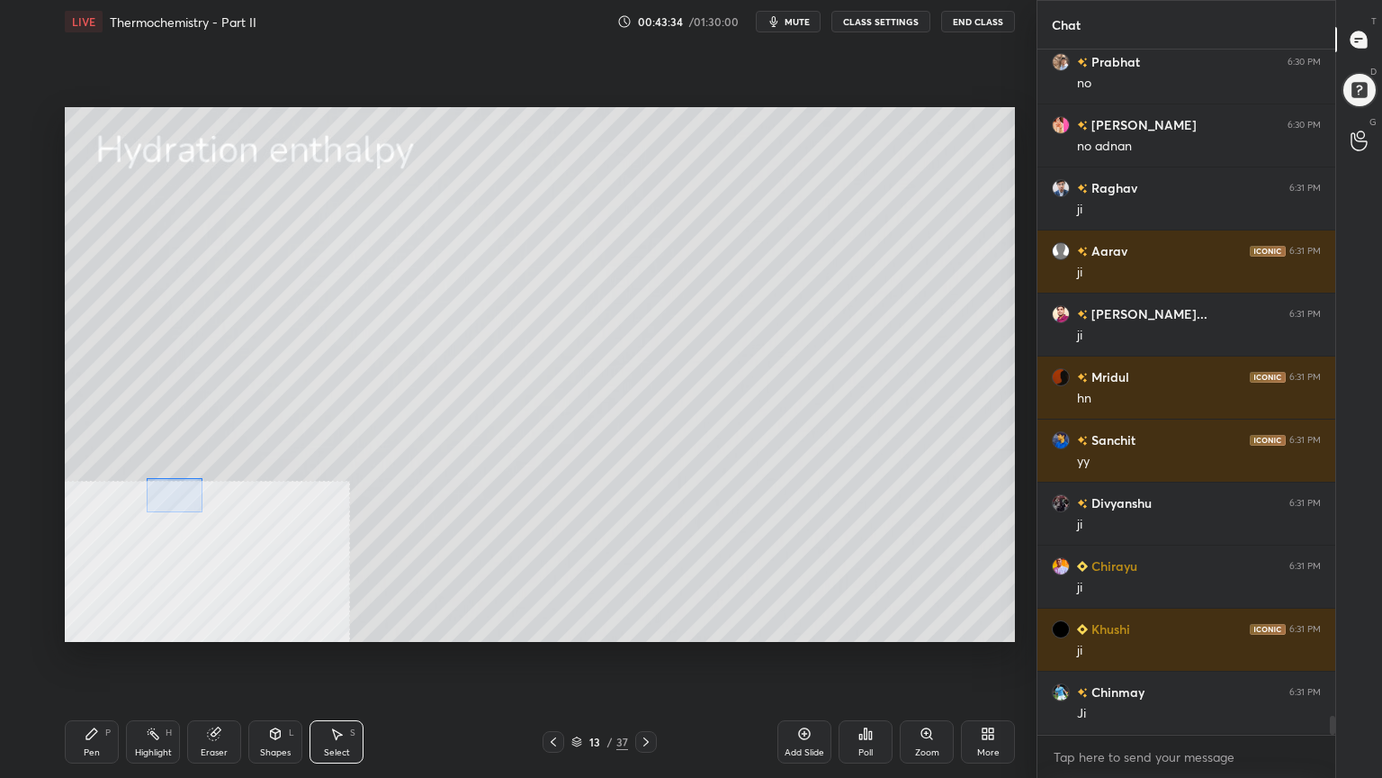
drag, startPoint x: 147, startPoint y: 478, endPoint x: 202, endPoint y: 511, distance: 64.2
click at [202, 511] on div "0 ° Undo Copy Duplicate Duplicate to new slide Delete" at bounding box center [540, 374] width 950 height 535
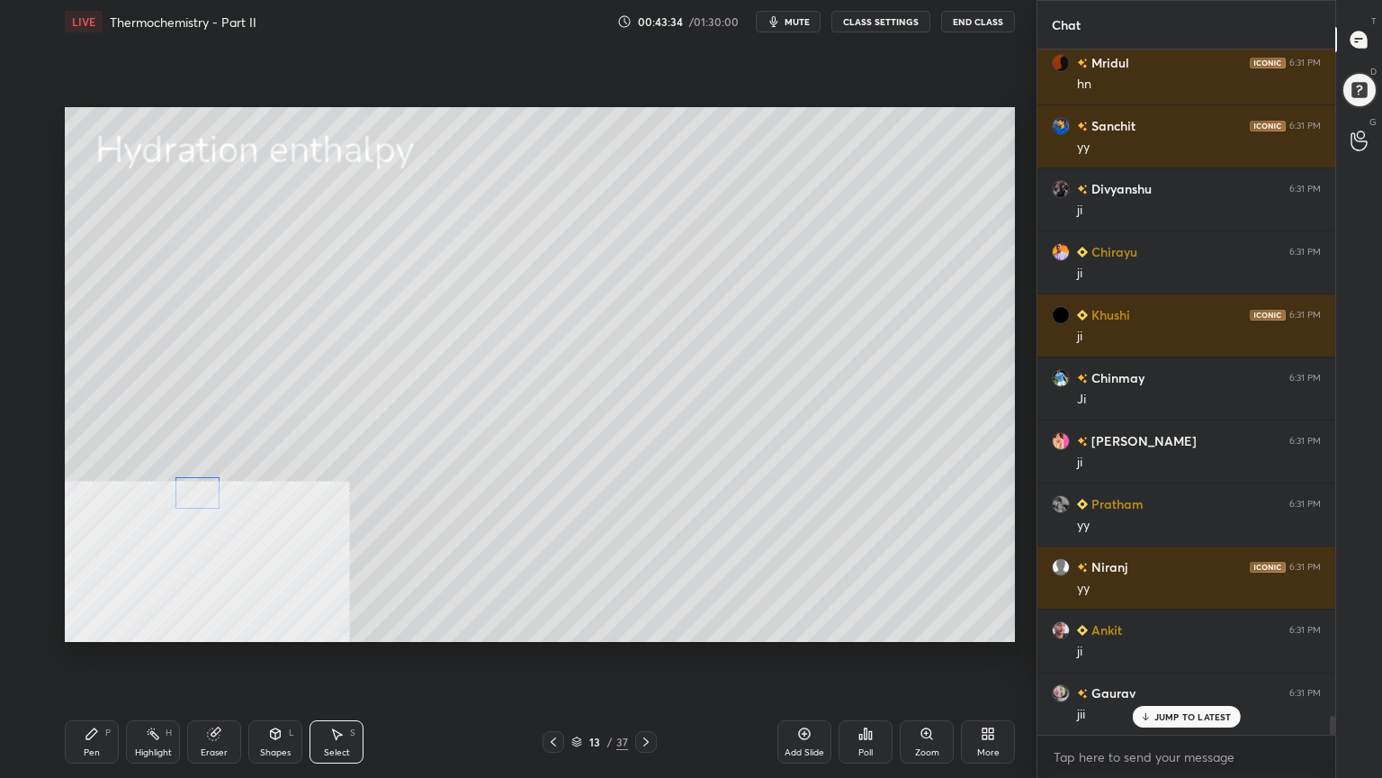
drag, startPoint x: 170, startPoint y: 499, endPoint x: 189, endPoint y: 486, distance: 22.7
click at [189, 486] on div "0 ° Undo Copy Duplicate Duplicate to new slide Delete" at bounding box center [540, 374] width 950 height 535
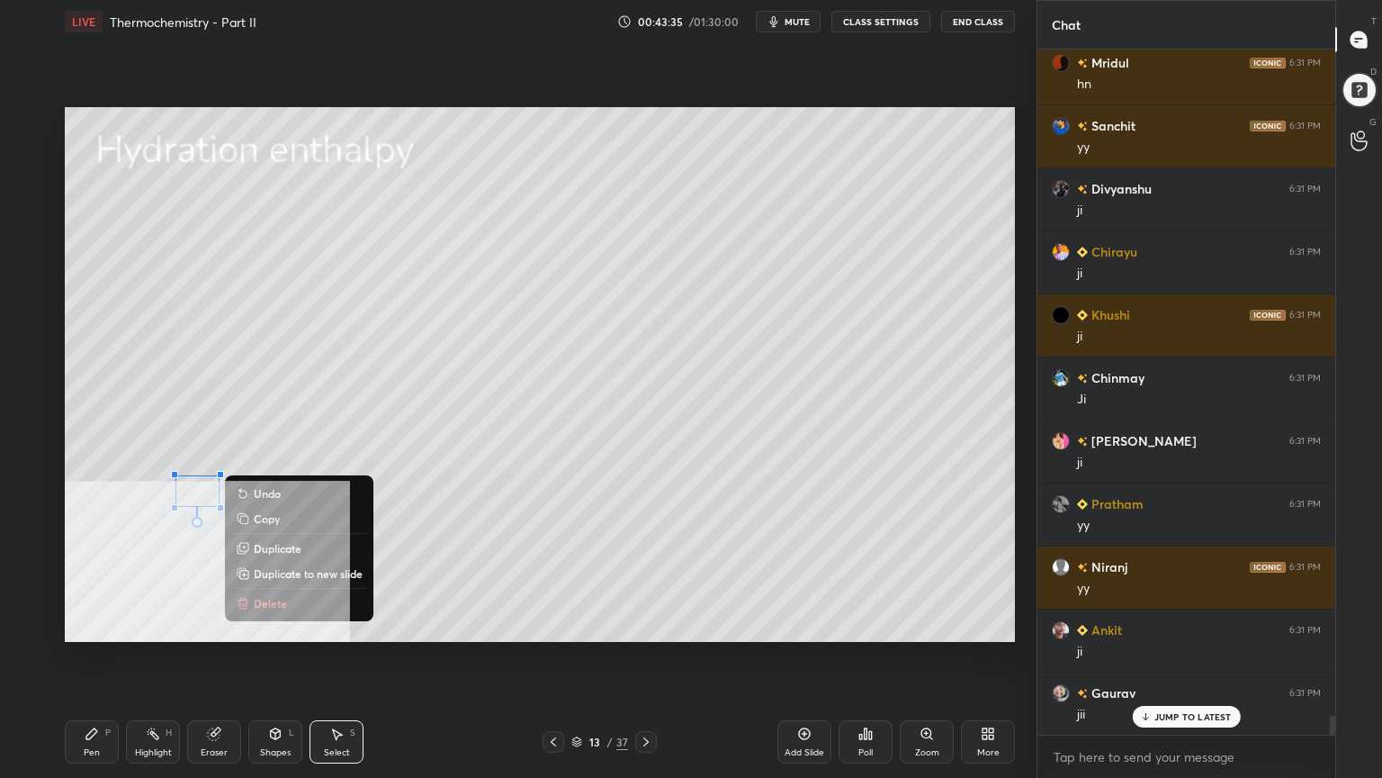
scroll to position [24170, 0]
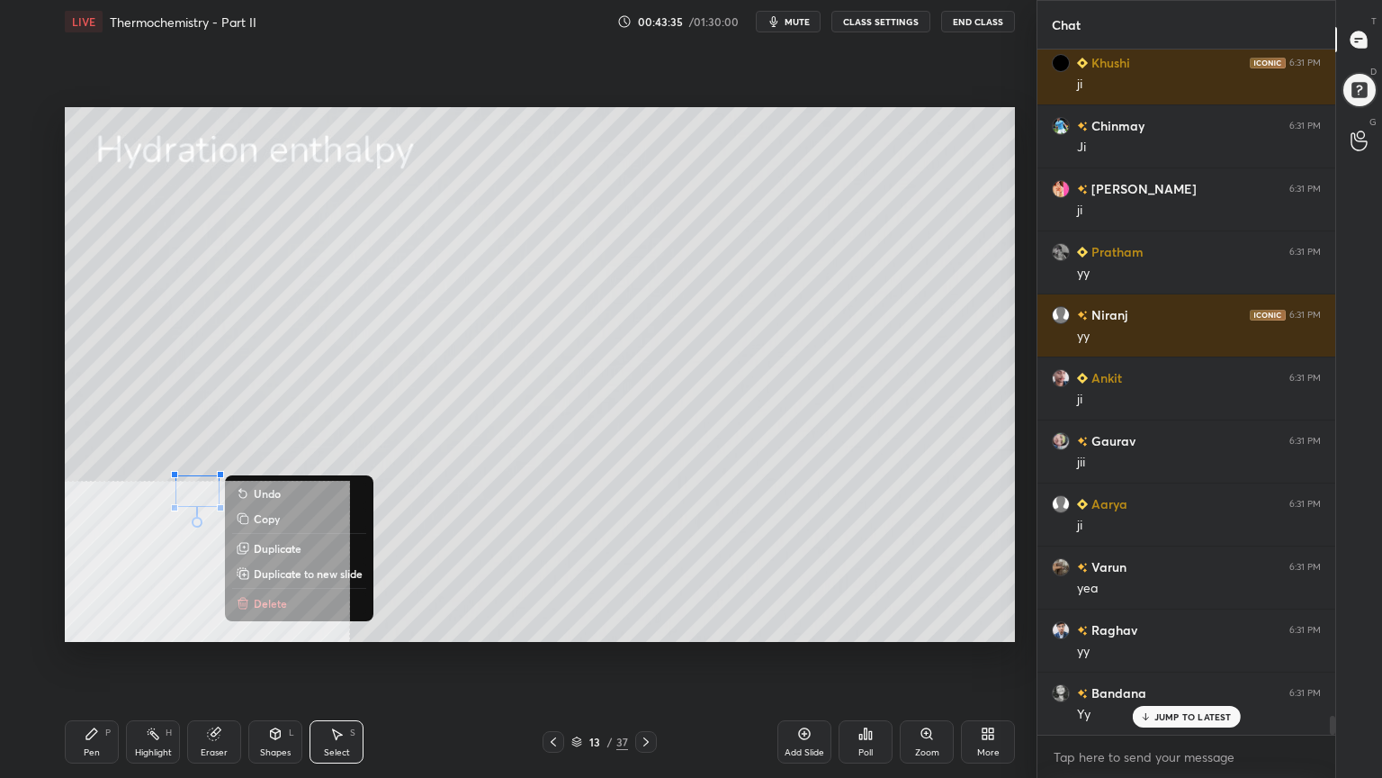
click at [158, 553] on div "0 ° Undo Copy Duplicate Duplicate to new slide Delete" at bounding box center [540, 374] width 950 height 535
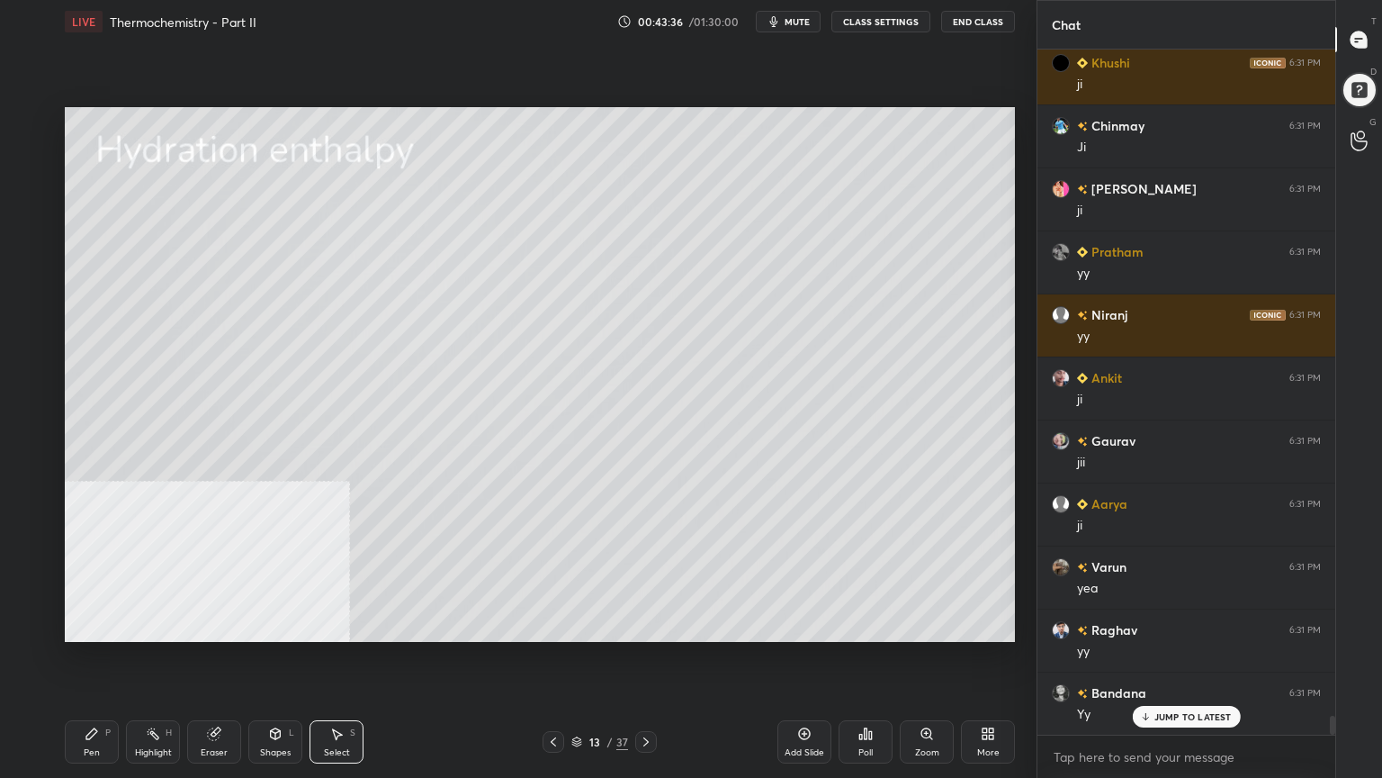
scroll to position [24296, 0]
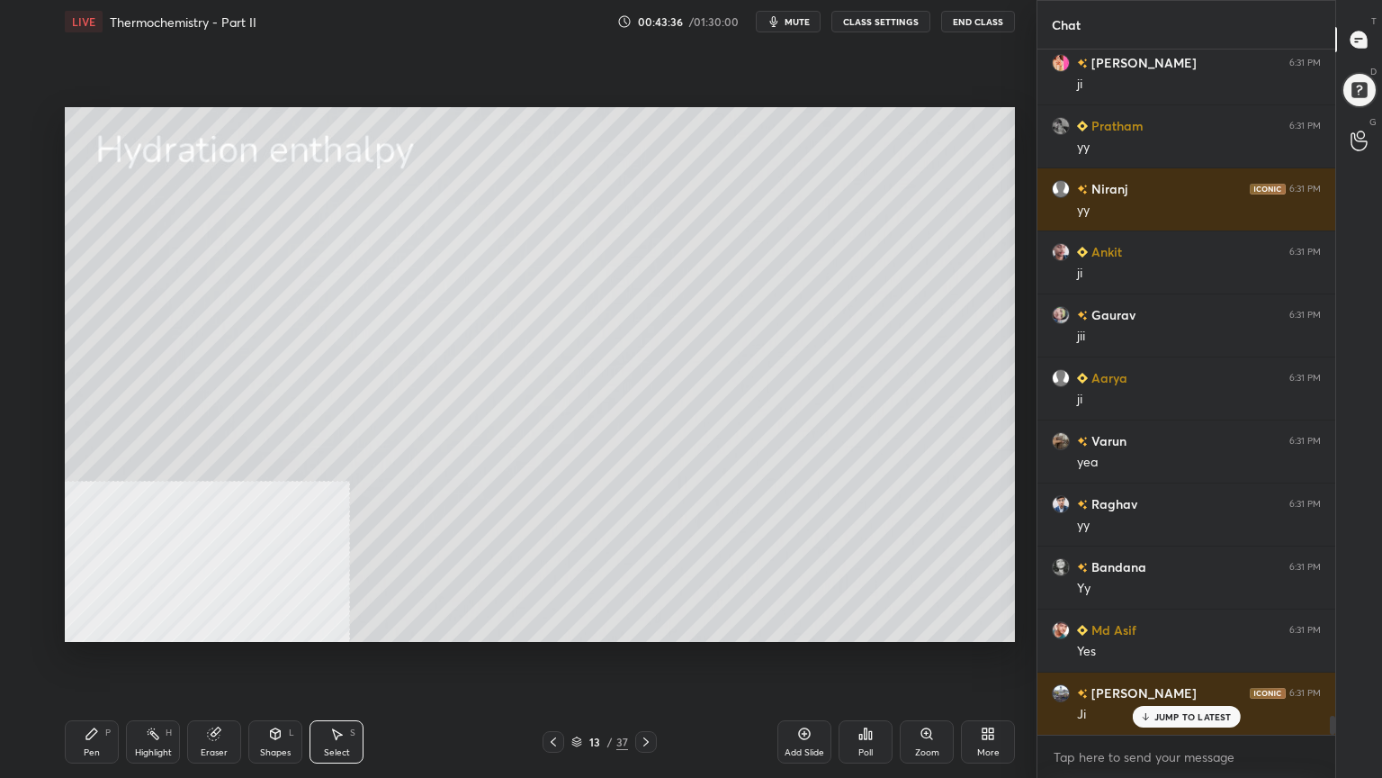
click at [88, 625] on icon at bounding box center [92, 733] width 14 height 14
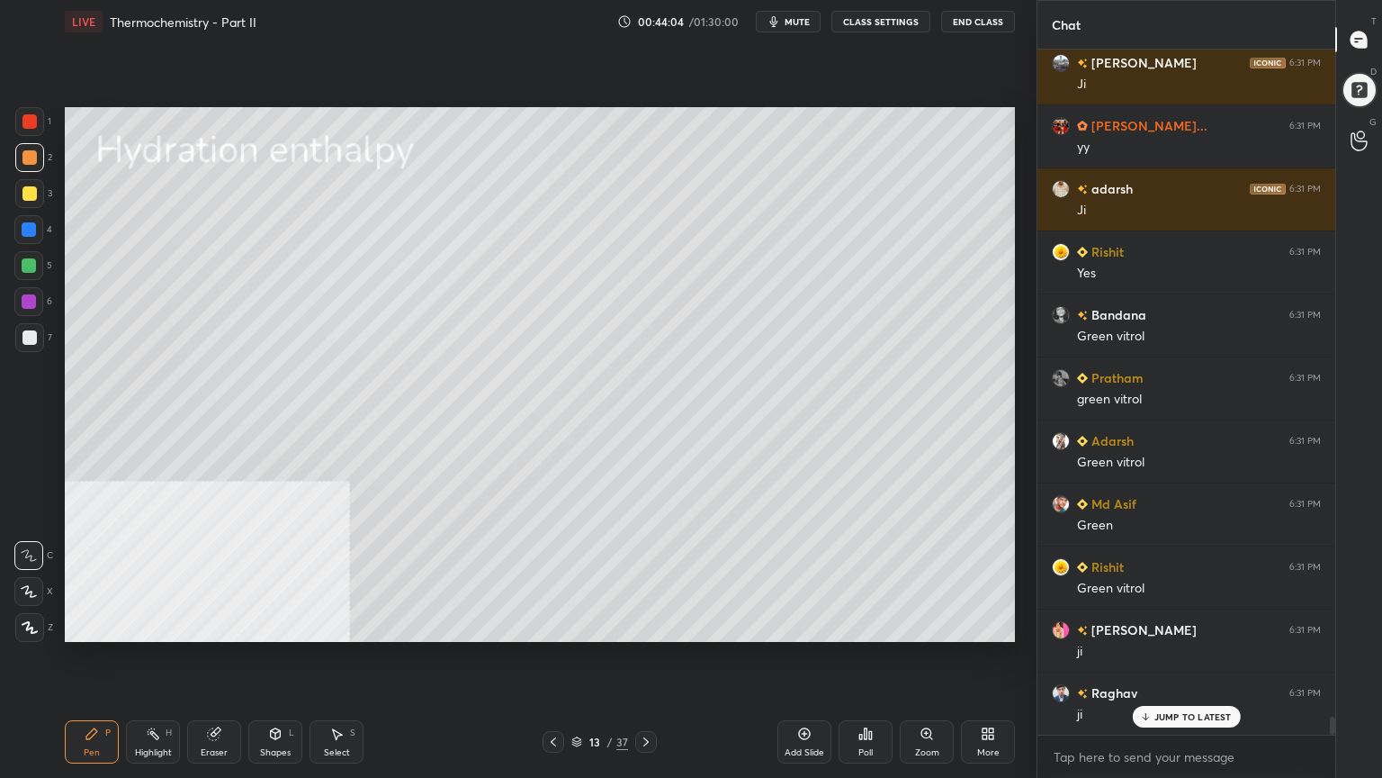
scroll to position [24990, 0]
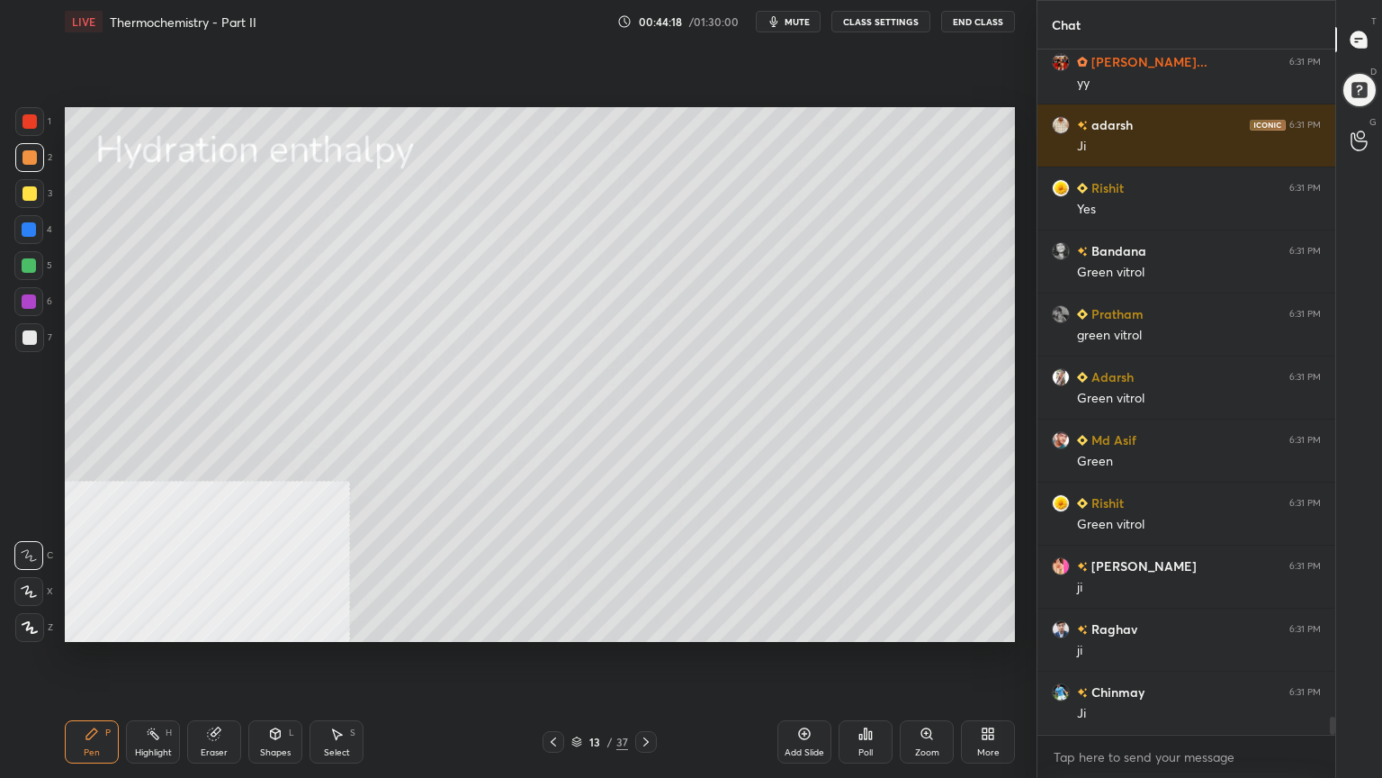
click at [37, 338] on div at bounding box center [29, 337] width 29 height 29
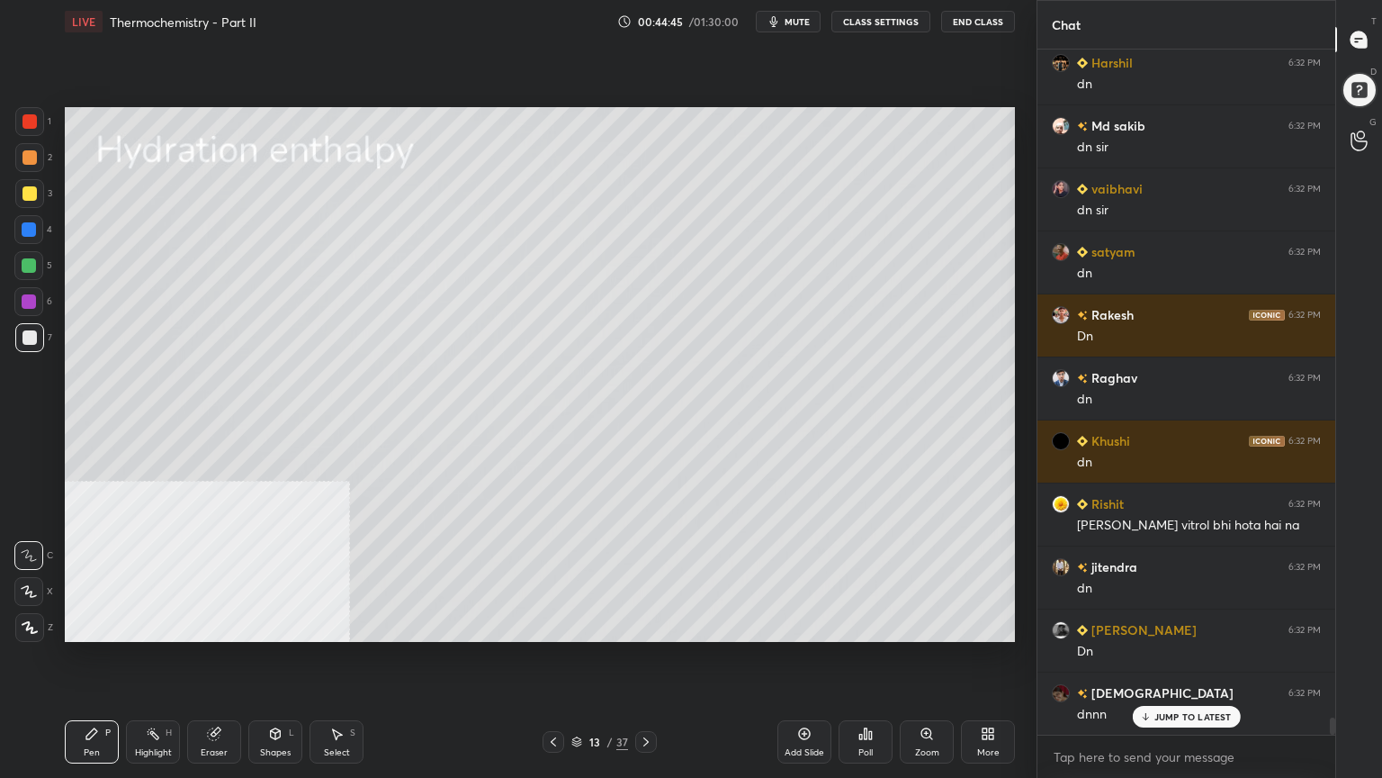
scroll to position [26250, 0]
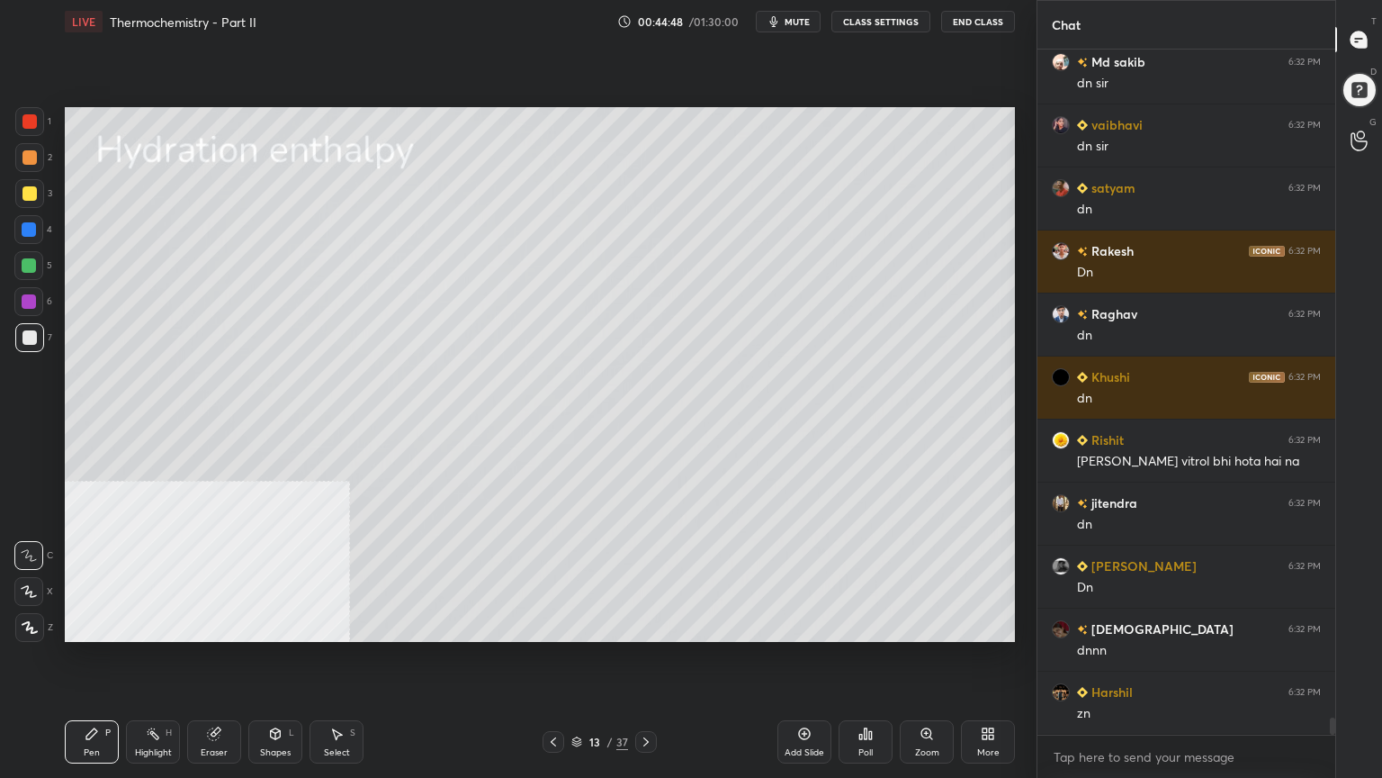
click at [649, 625] on icon at bounding box center [646, 741] width 14 height 14
click at [272, 625] on div "Shapes" at bounding box center [275, 752] width 31 height 9
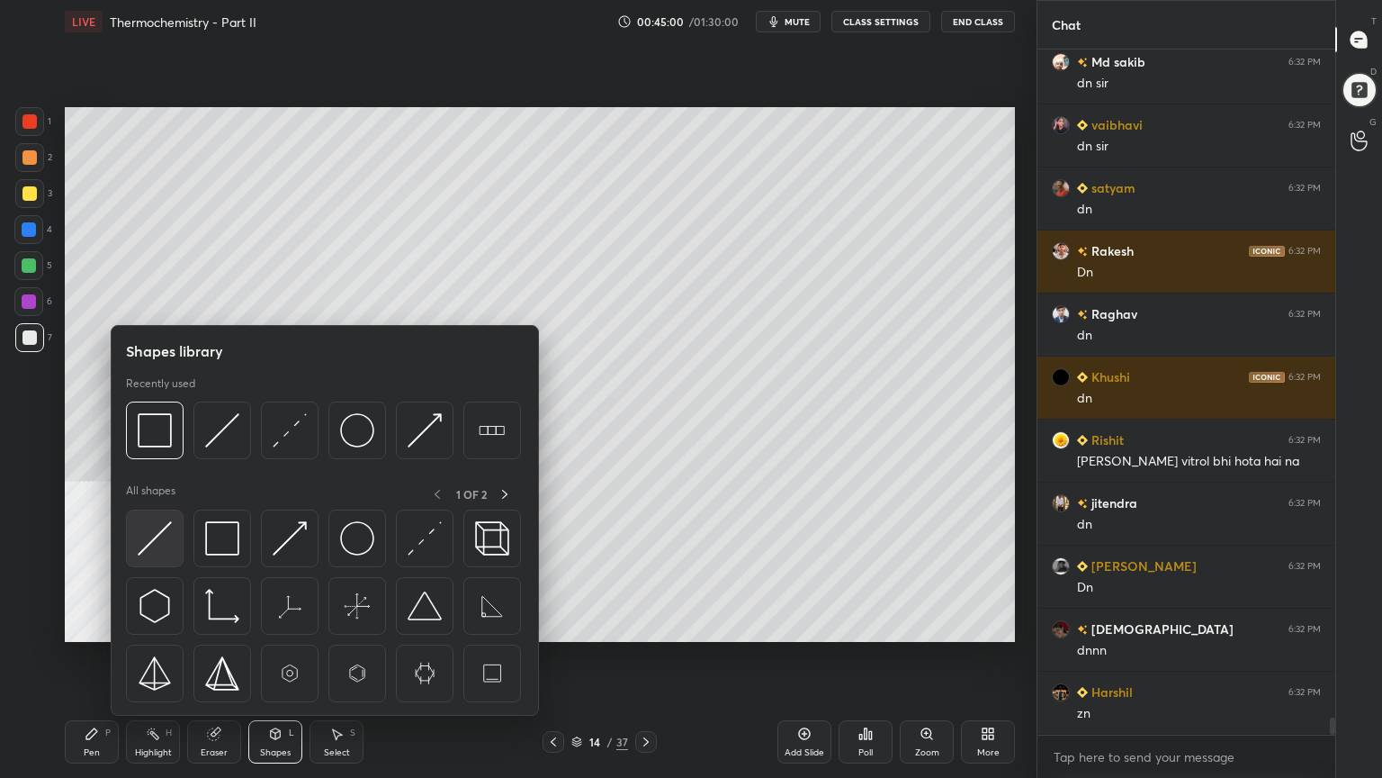
click at [144, 543] on img at bounding box center [155, 538] width 34 height 34
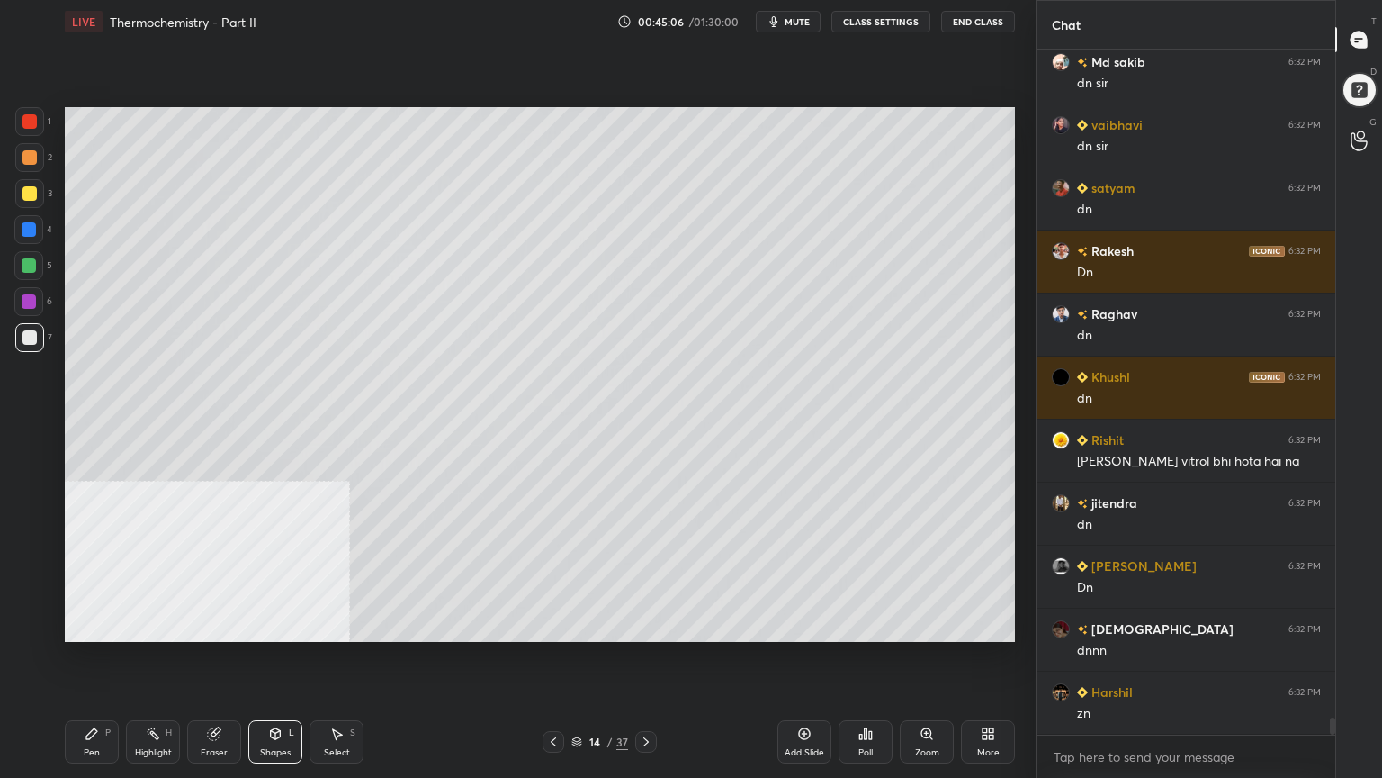
click at [94, 625] on icon at bounding box center [92, 733] width 14 height 14
drag, startPoint x: 30, startPoint y: 191, endPoint x: 42, endPoint y: 169, distance: 25.0
click at [29, 191] on div at bounding box center [29, 193] width 14 height 14
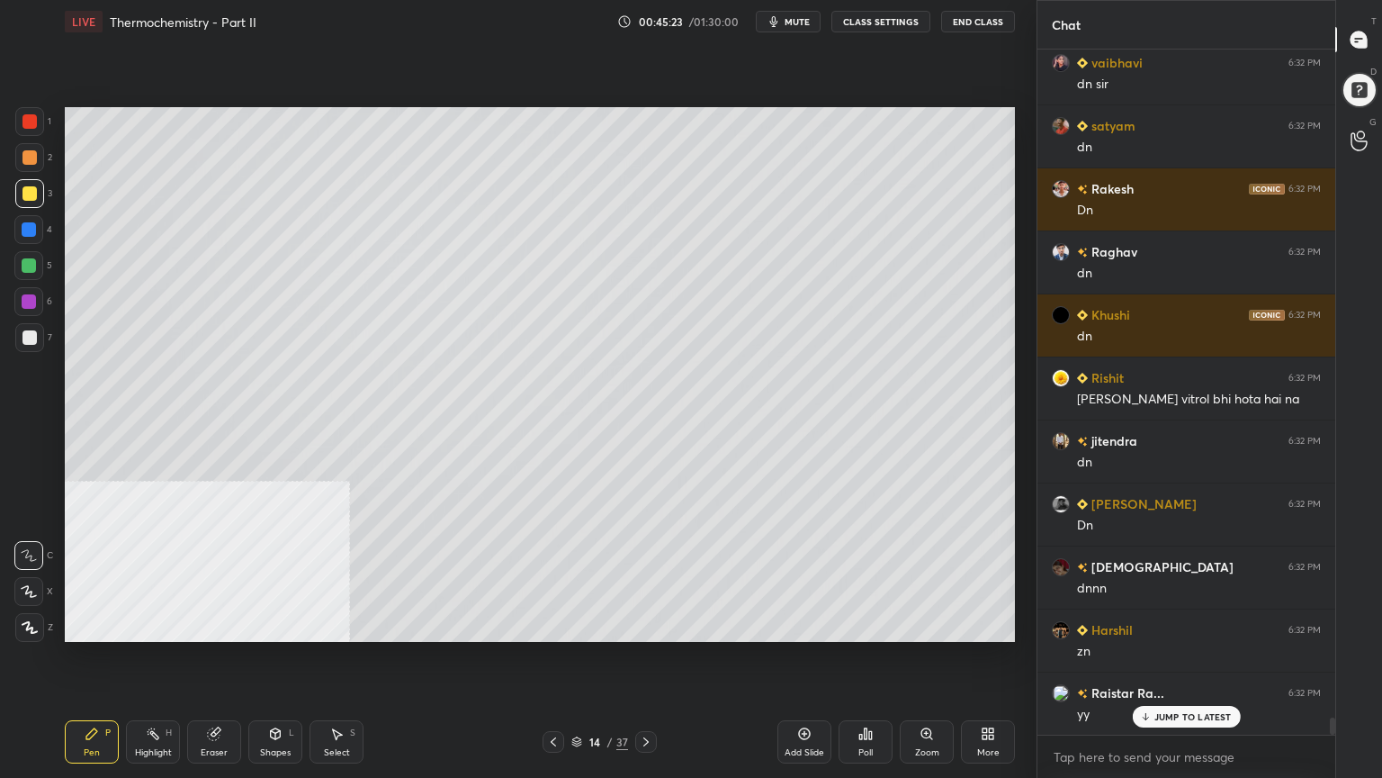
drag, startPoint x: 337, startPoint y: 744, endPoint x: 361, endPoint y: 654, distance: 93.2
click at [338, 625] on div "Select S" at bounding box center [337, 741] width 54 height 43
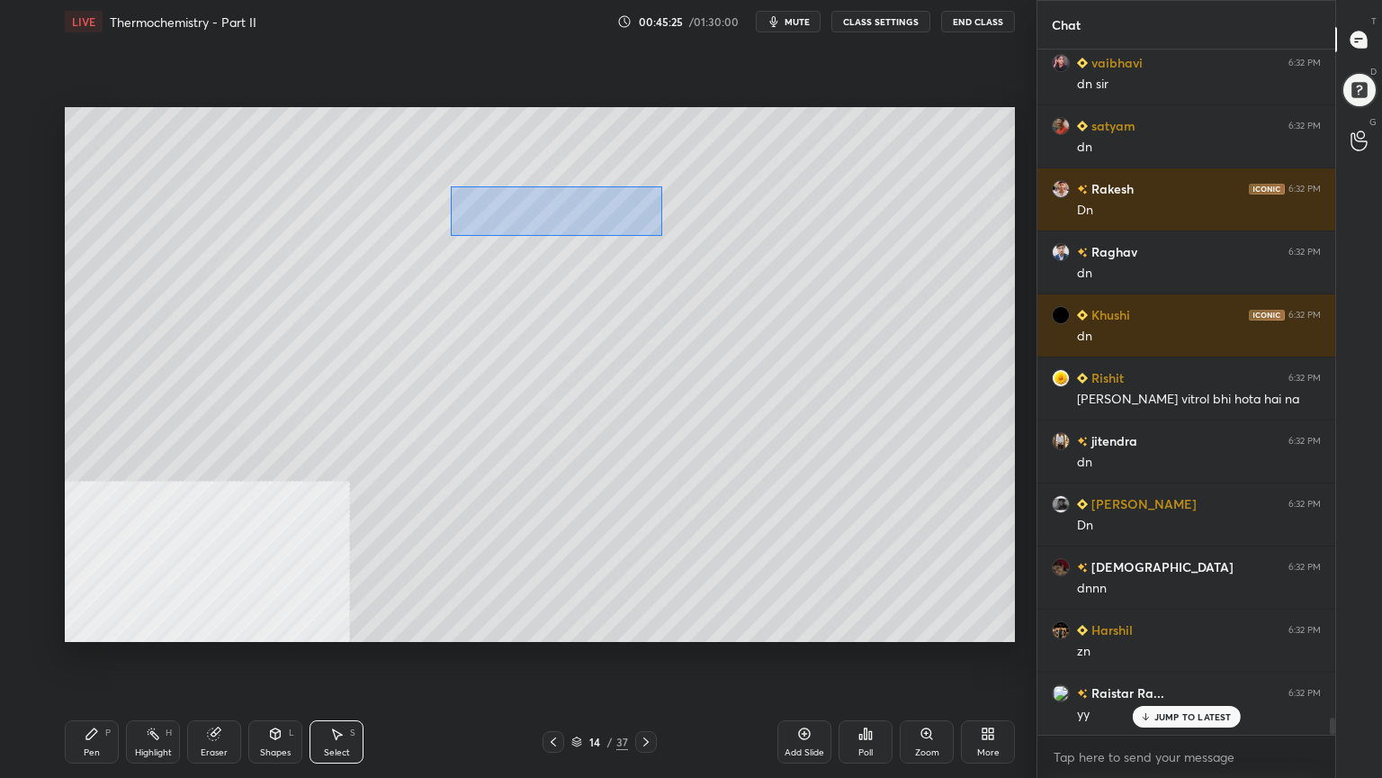
drag, startPoint x: 452, startPoint y: 186, endPoint x: 643, endPoint y: 227, distance: 195.9
click at [669, 235] on div "0 ° Undo Copy Duplicate Duplicate to new slide Delete" at bounding box center [540, 374] width 950 height 535
drag, startPoint x: 593, startPoint y: 220, endPoint x: 637, endPoint y: 222, distance: 44.2
click at [637, 222] on div at bounding box center [637, 223] width 7 height 7
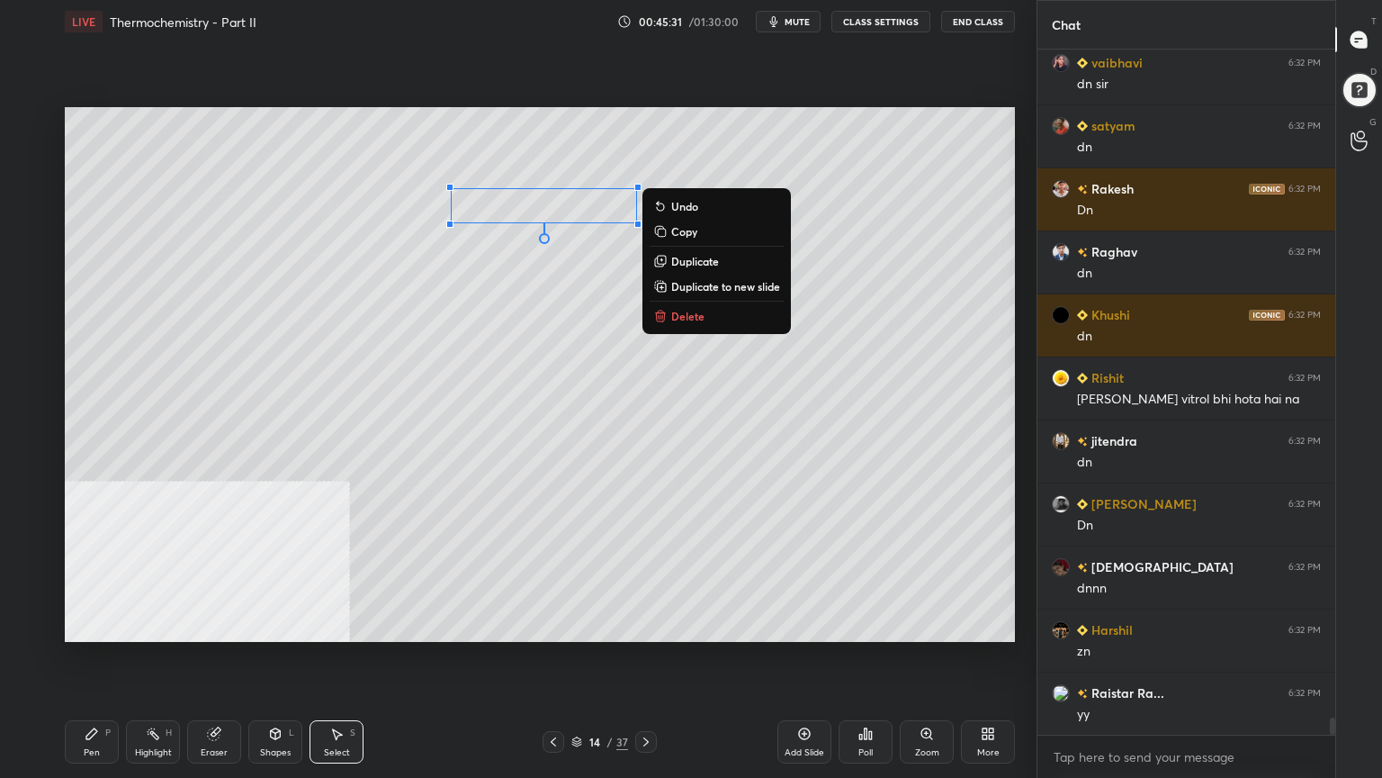
scroll to position [26376, 0]
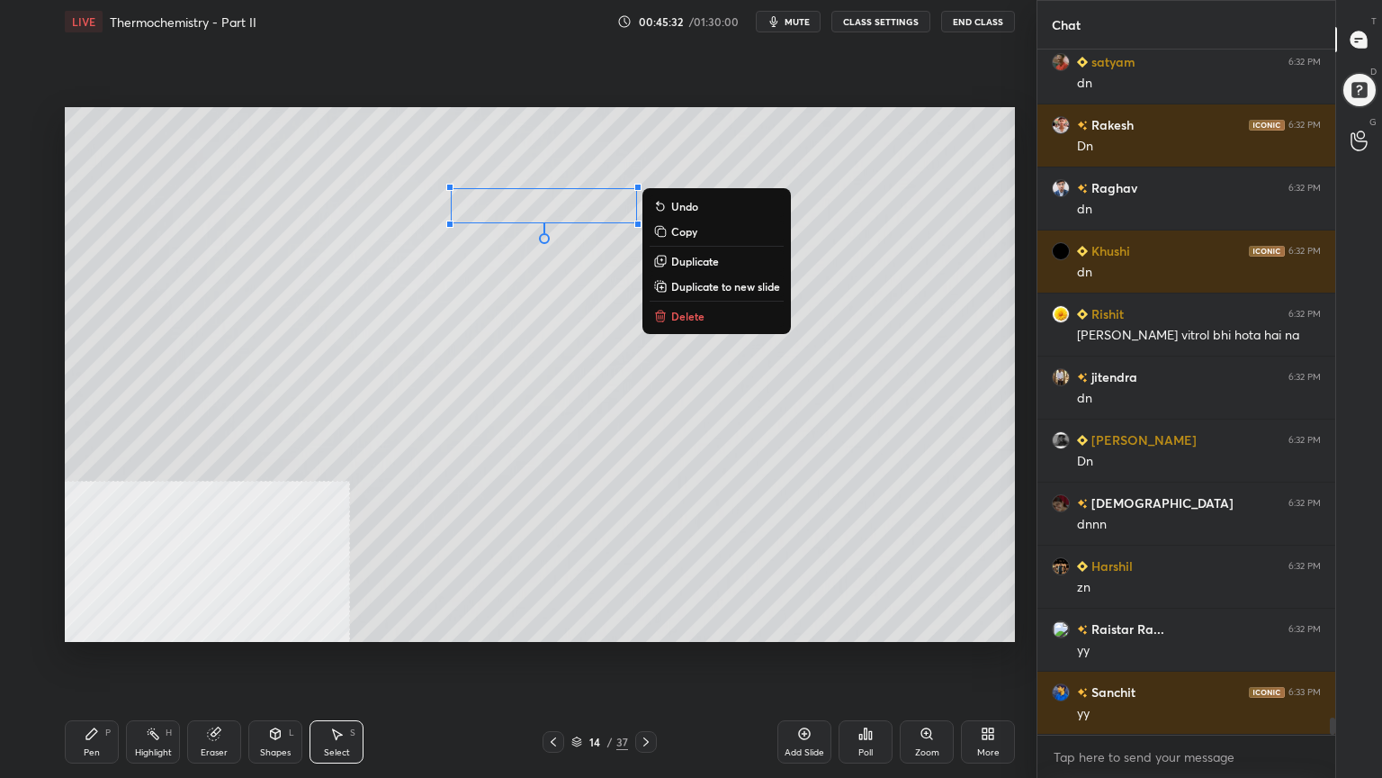
click at [97, 625] on div "Pen P" at bounding box center [92, 741] width 54 height 43
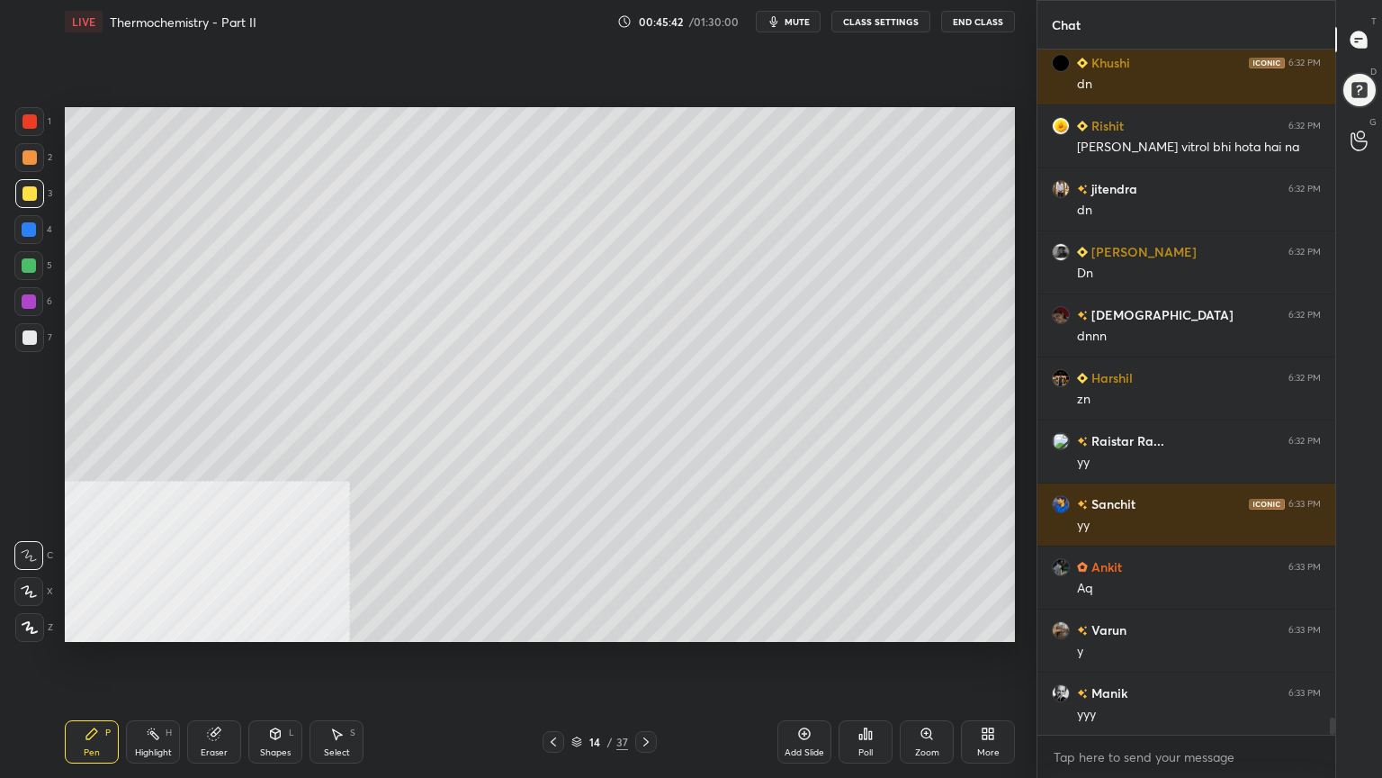
scroll to position [26628, 0]
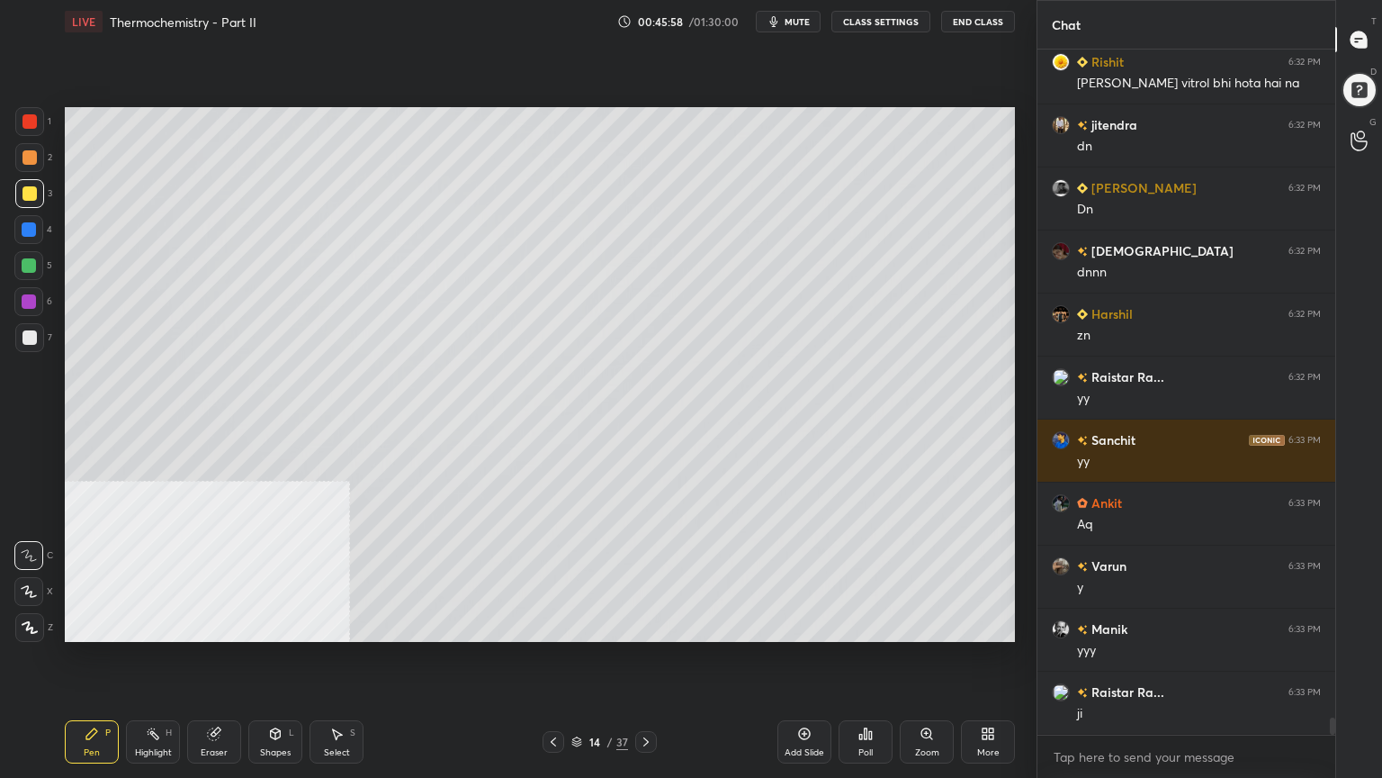
click at [331, 625] on div "Select S" at bounding box center [337, 741] width 54 height 43
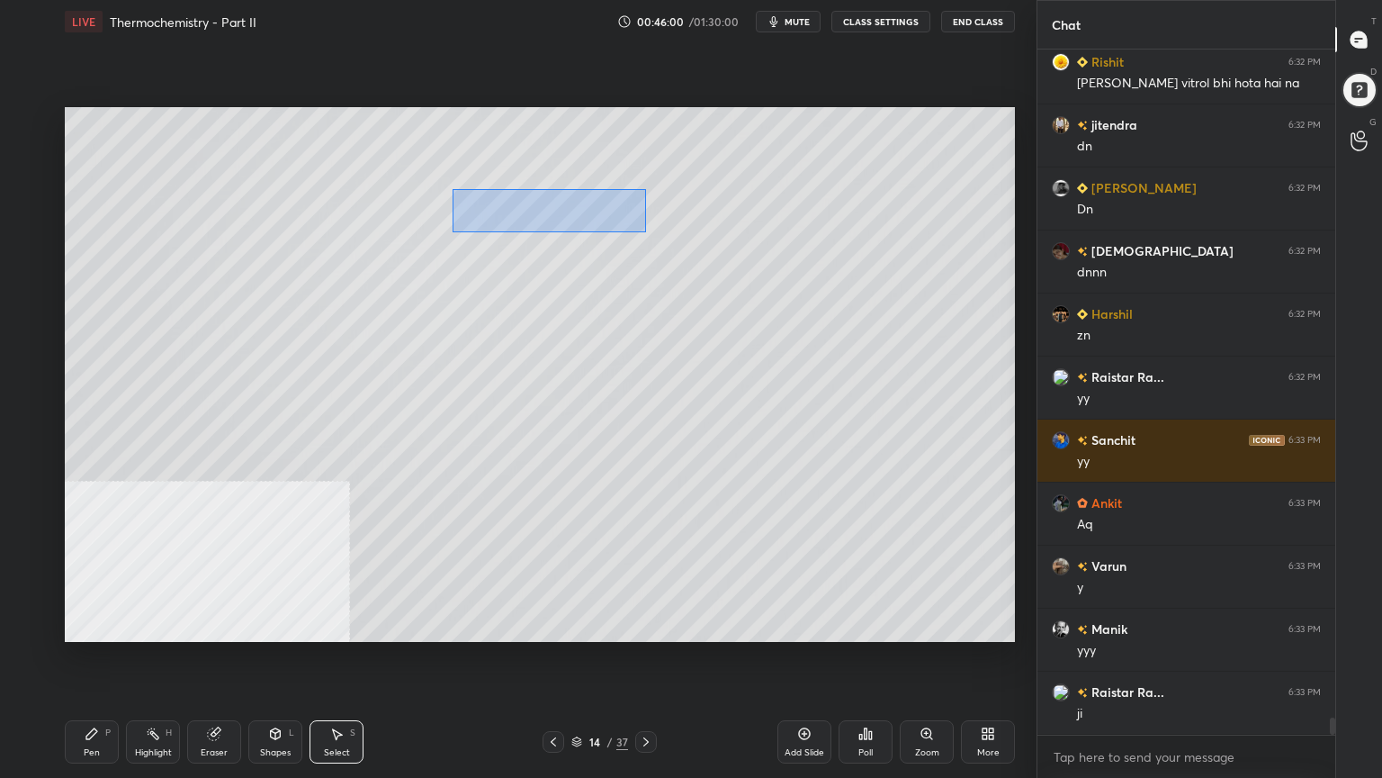
drag, startPoint x: 477, startPoint y: 204, endPoint x: 634, endPoint y: 228, distance: 158.3
click at [645, 229] on div "0 ° Undo Copy Duplicate Duplicate to new slide Delete" at bounding box center [540, 374] width 950 height 535
click at [544, 239] on div at bounding box center [544, 236] width 11 height 11
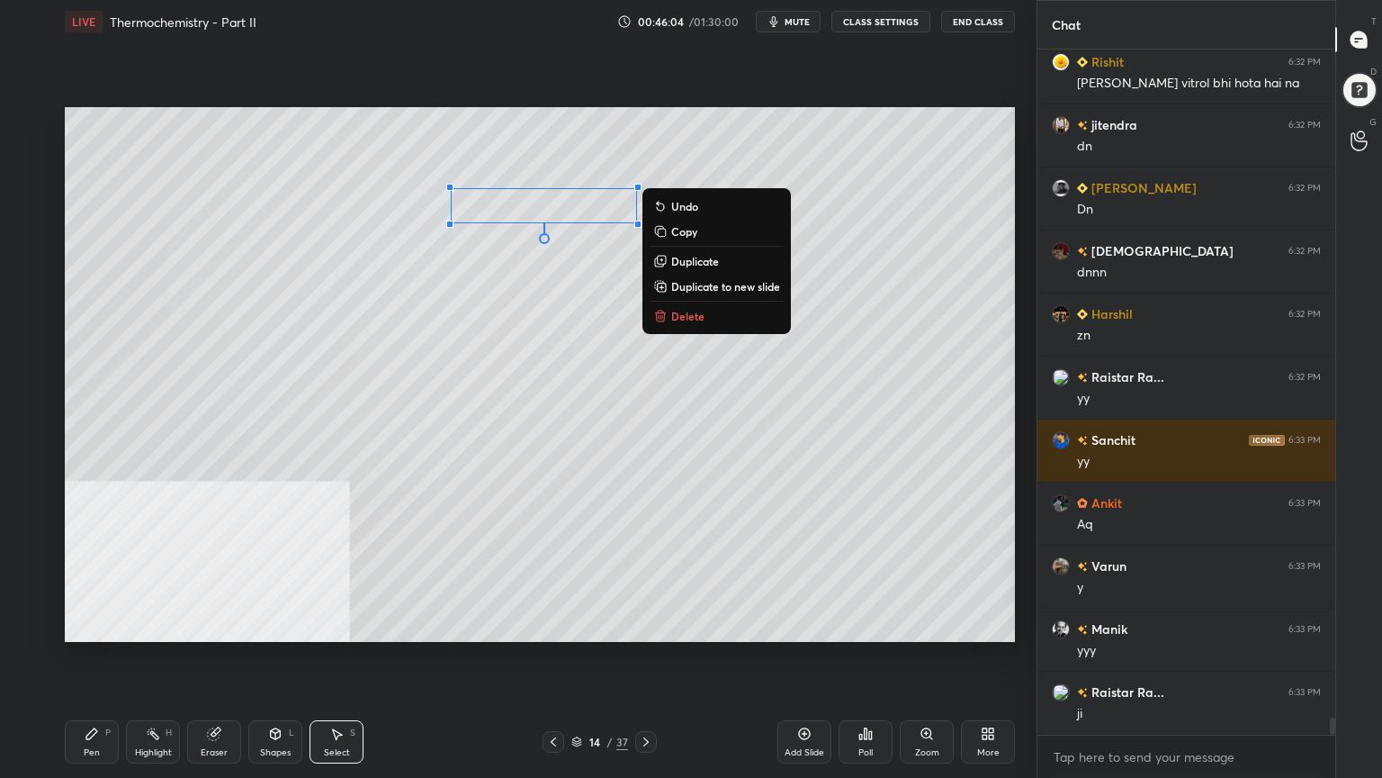
drag, startPoint x: 499, startPoint y: 274, endPoint x: 454, endPoint y: 320, distance: 64.9
click at [497, 274] on div "0 ° Undo Copy Duplicate Duplicate to new slide Delete" at bounding box center [540, 374] width 950 height 535
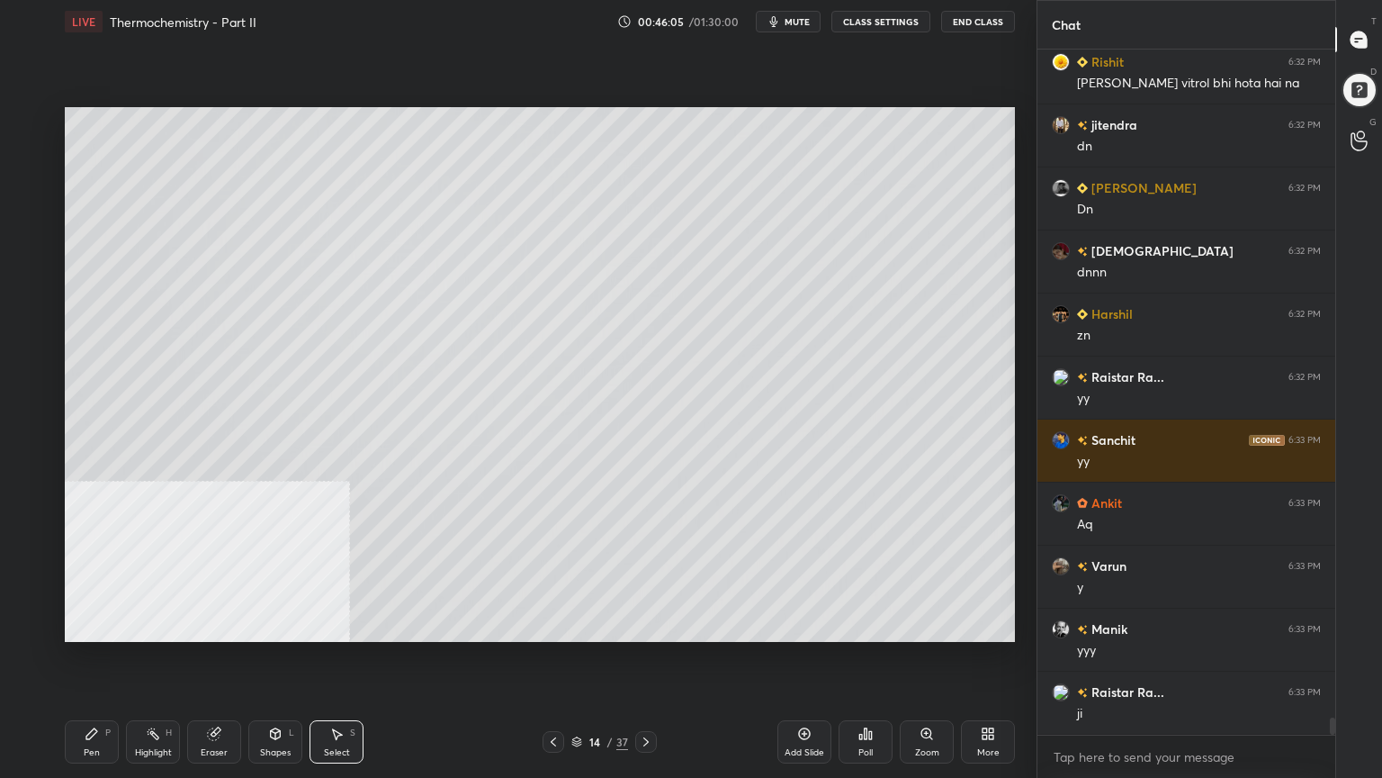
click at [84, 625] on div "Pen P" at bounding box center [92, 741] width 54 height 43
click at [31, 263] on div at bounding box center [29, 265] width 14 height 14
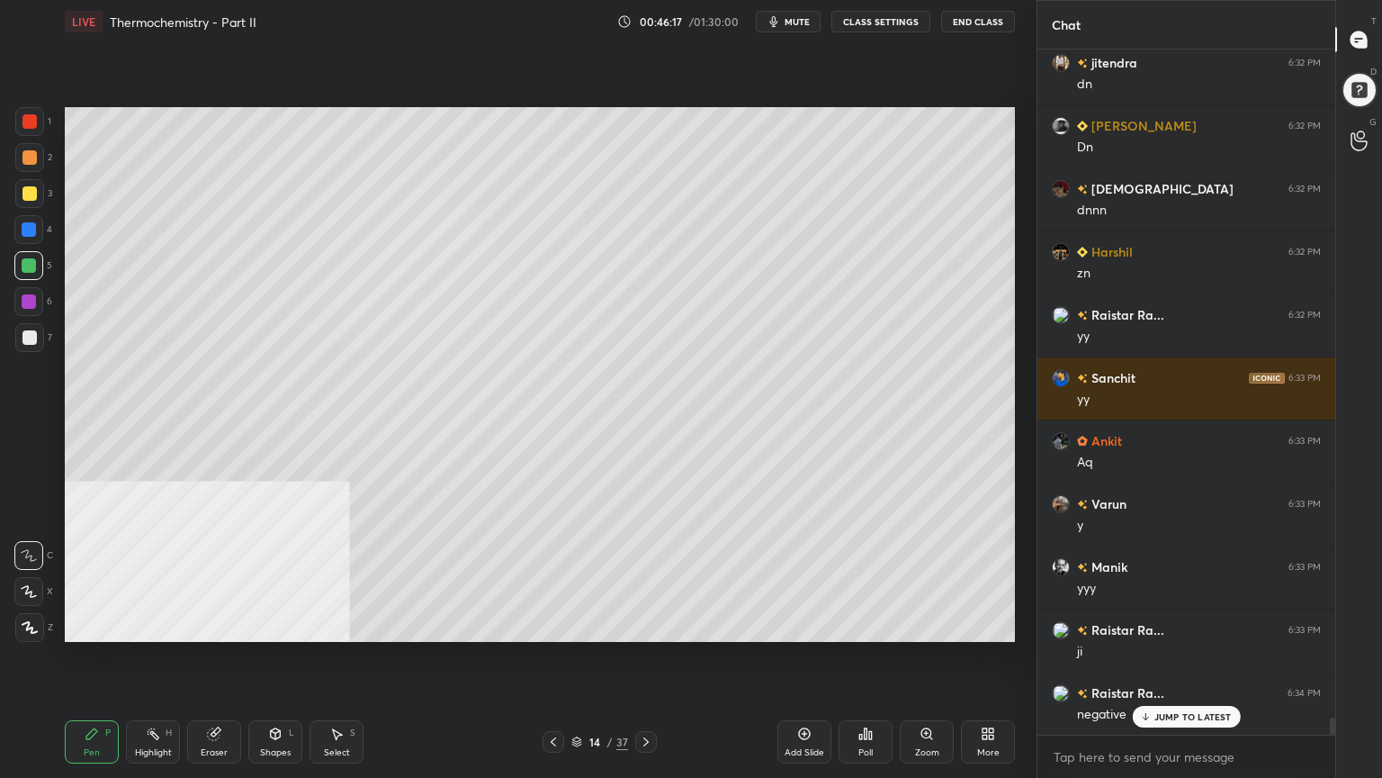
click at [346, 625] on div "Select S" at bounding box center [337, 741] width 54 height 43
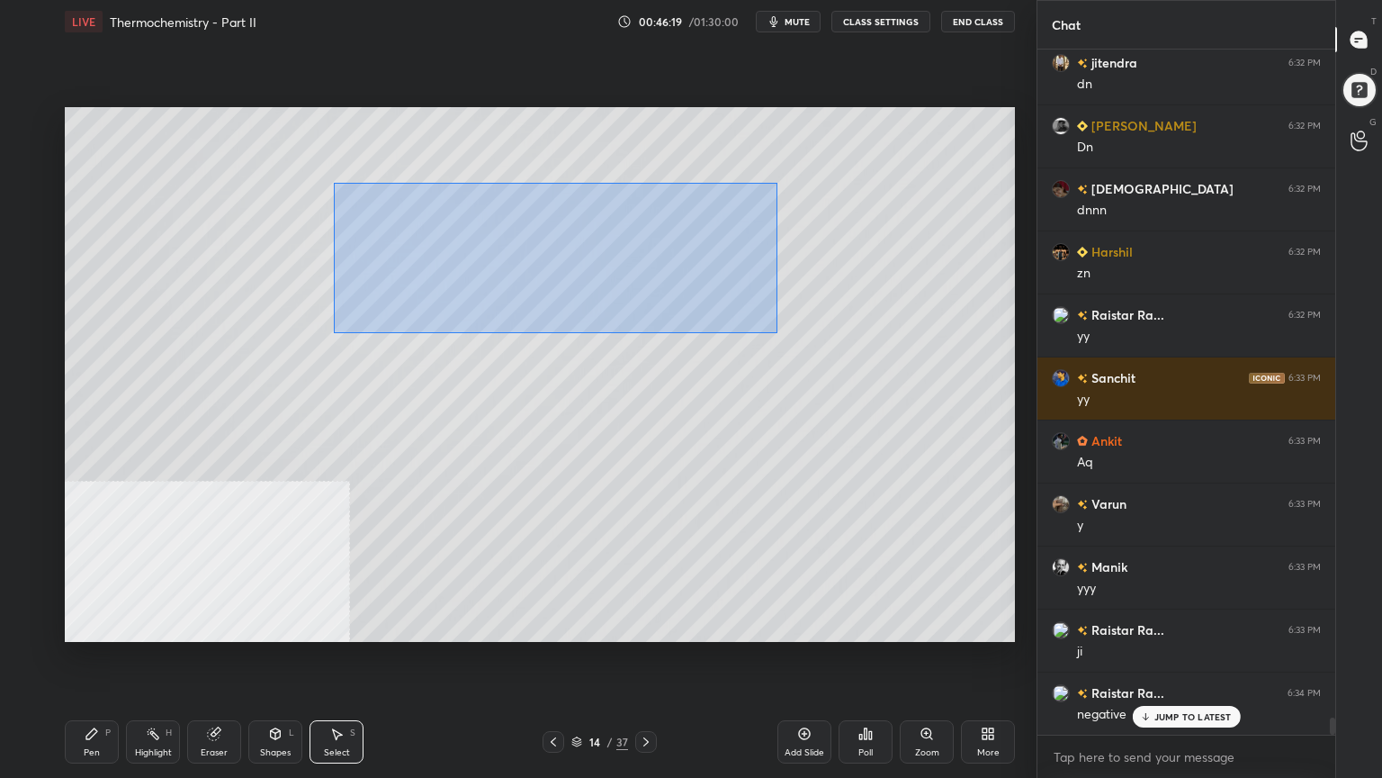
drag, startPoint x: 334, startPoint y: 183, endPoint x: 783, endPoint y: 328, distance: 471.9
click at [797, 335] on div "0 ° Undo Copy Duplicate Duplicate to new slide Delete" at bounding box center [540, 374] width 950 height 535
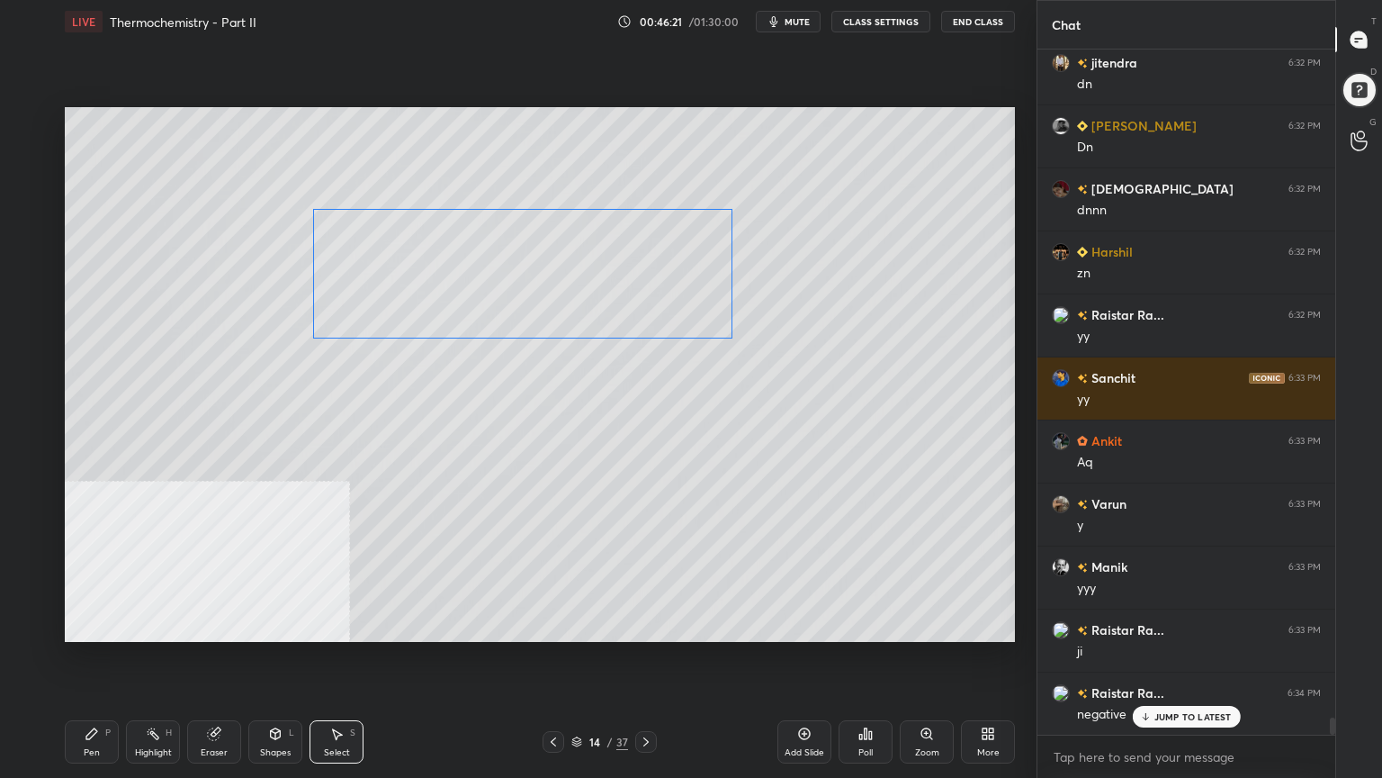
drag, startPoint x: 565, startPoint y: 252, endPoint x: 544, endPoint y: 257, distance: 21.4
click at [547, 274] on div "0 ° Undo Copy Duplicate Duplicate to new slide Delete" at bounding box center [540, 374] width 950 height 535
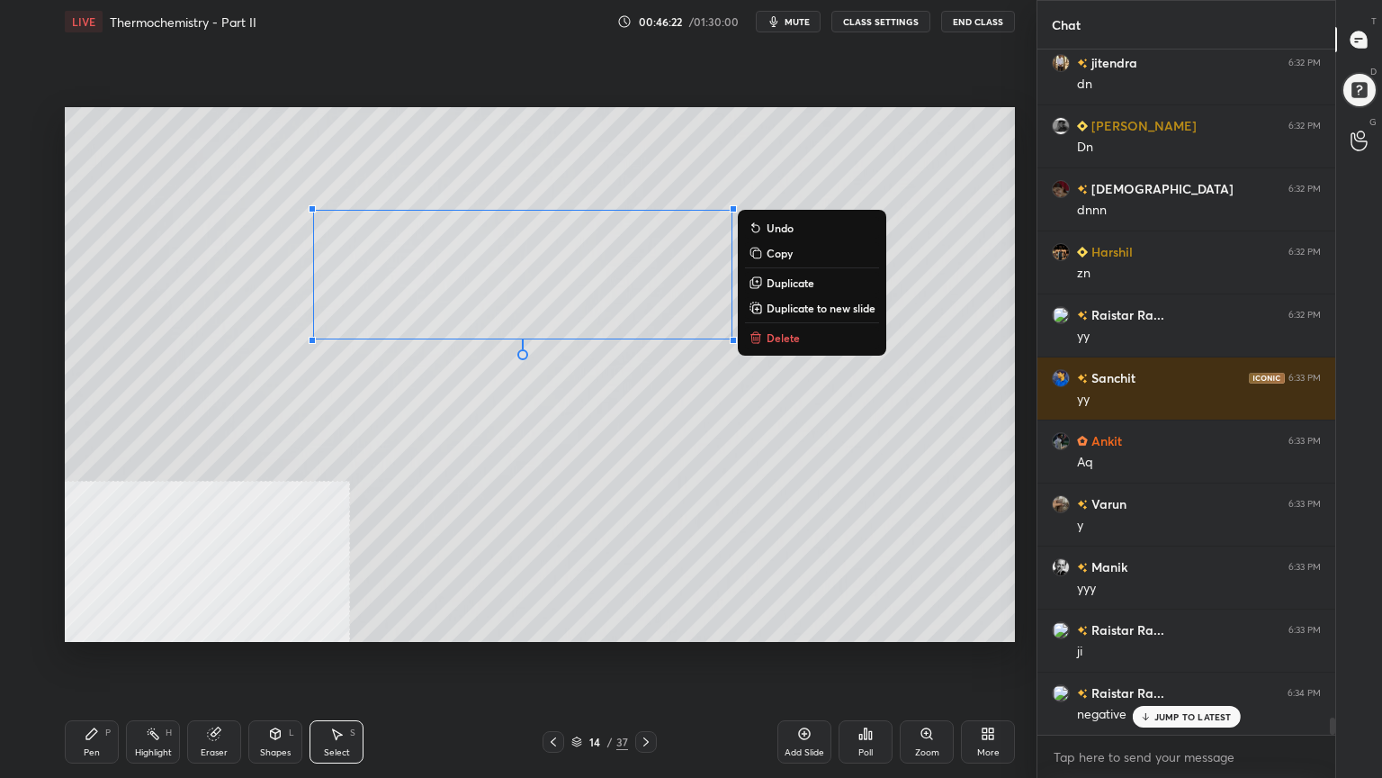
click at [261, 625] on div "Shapes L" at bounding box center [275, 741] width 54 height 43
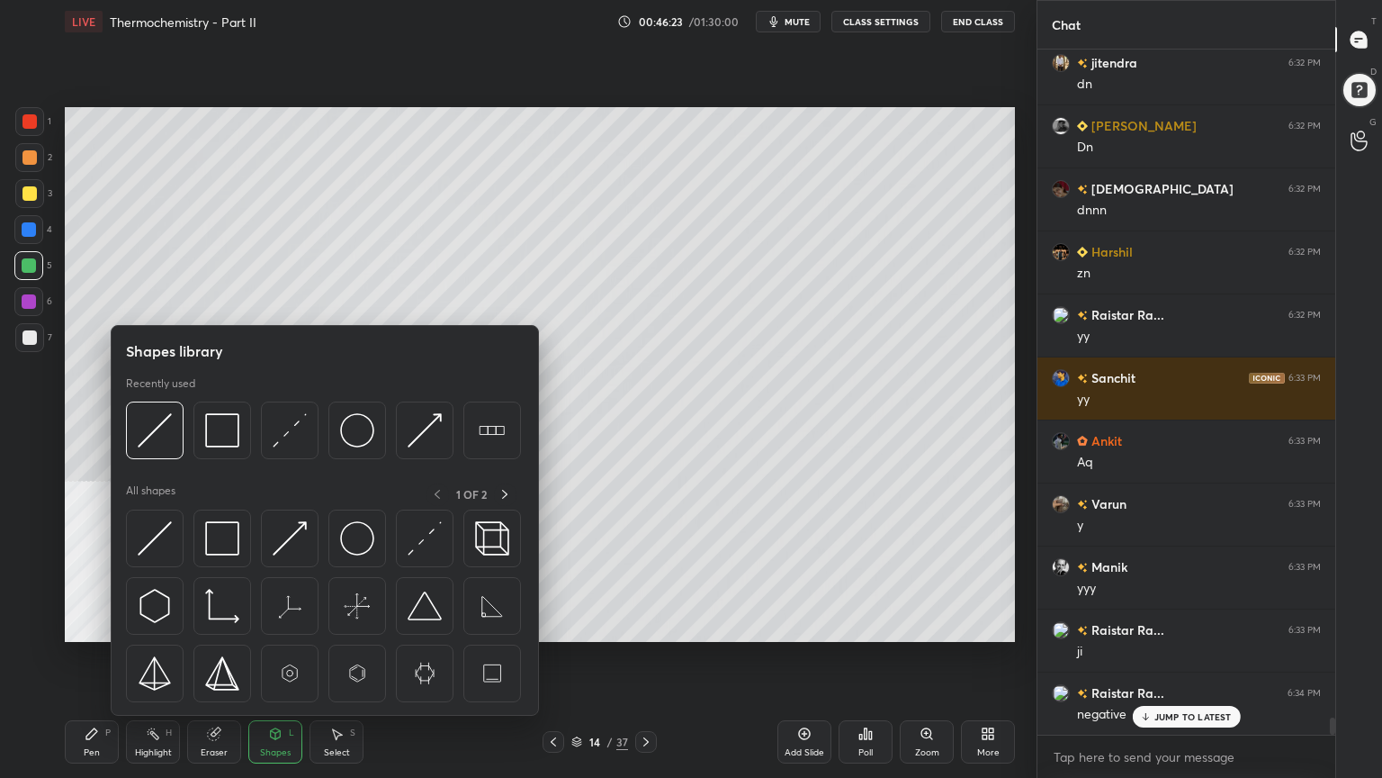
click at [29, 197] on div at bounding box center [29, 193] width 14 height 14
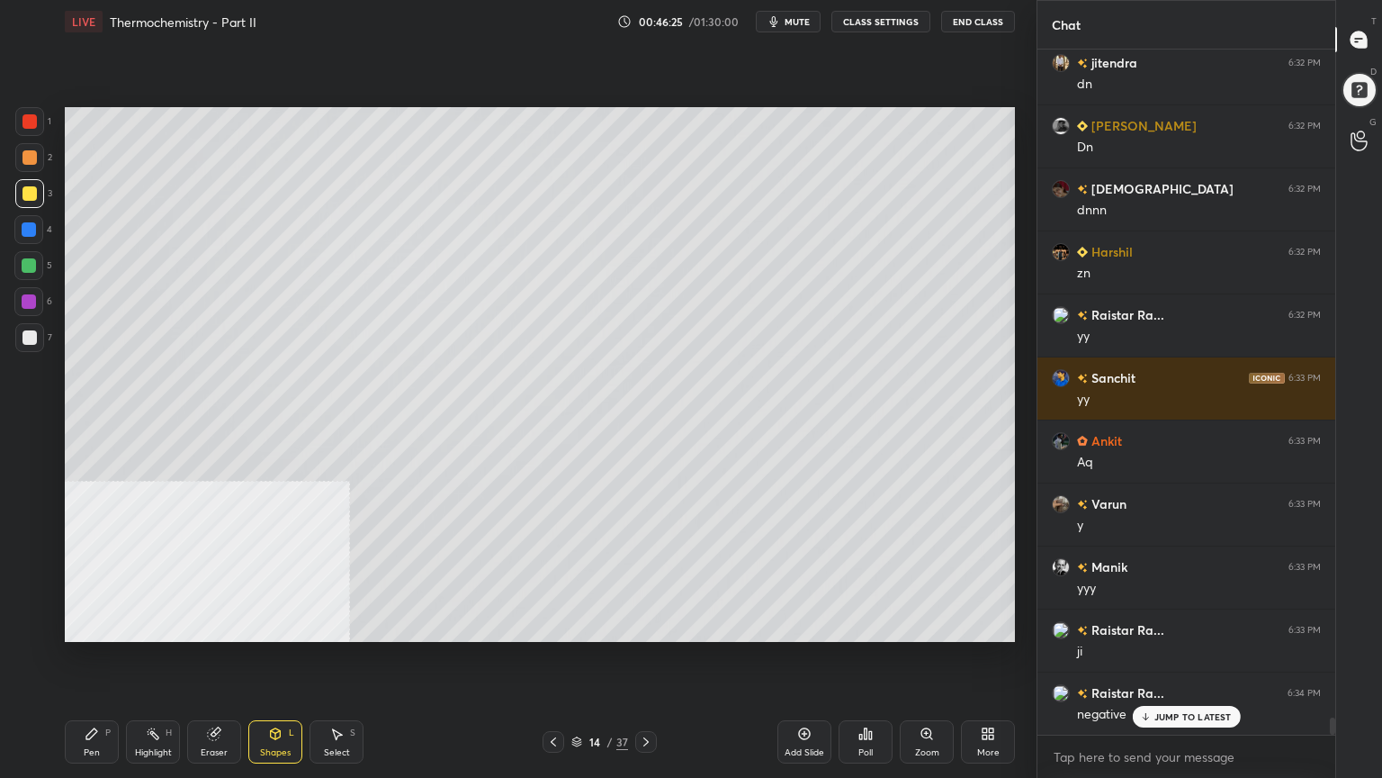
scroll to position [26754, 0]
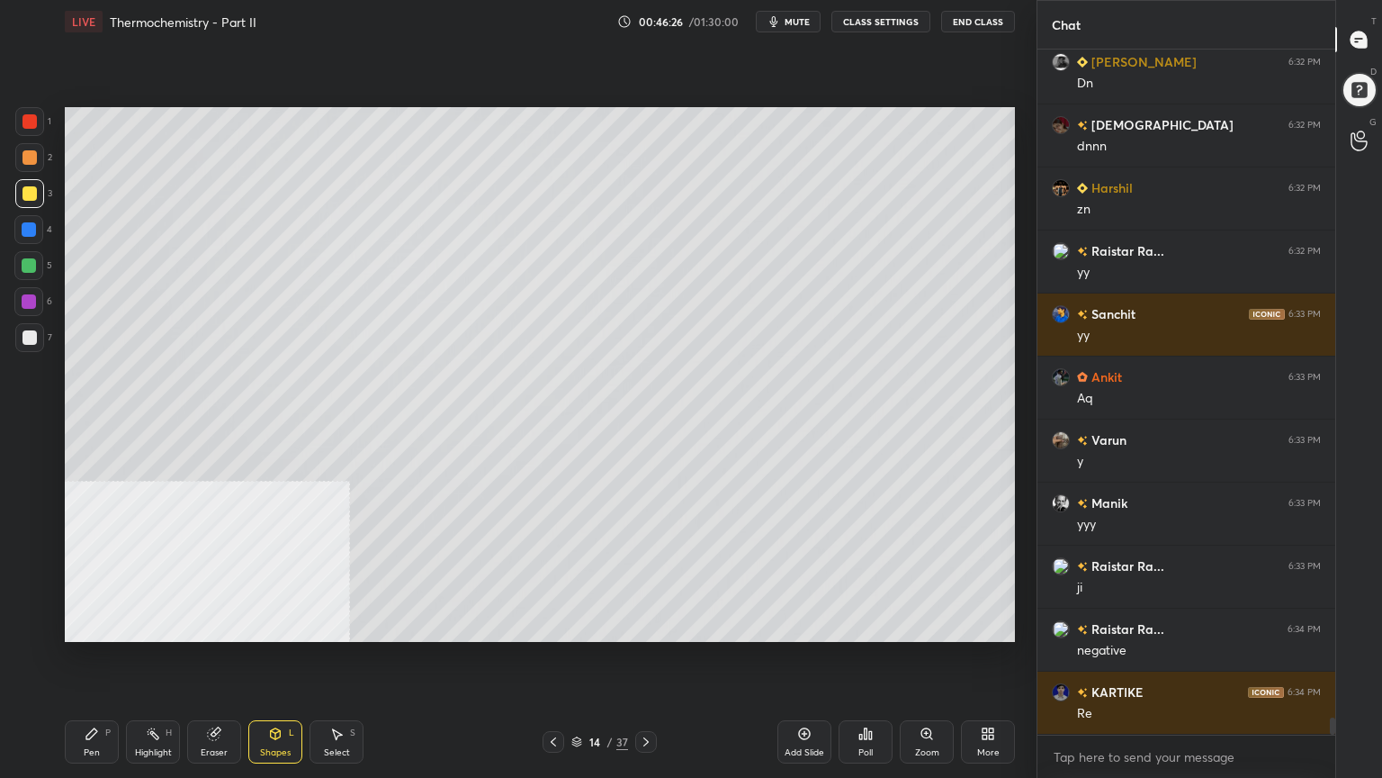
click at [279, 625] on div "Shapes L" at bounding box center [275, 741] width 54 height 43
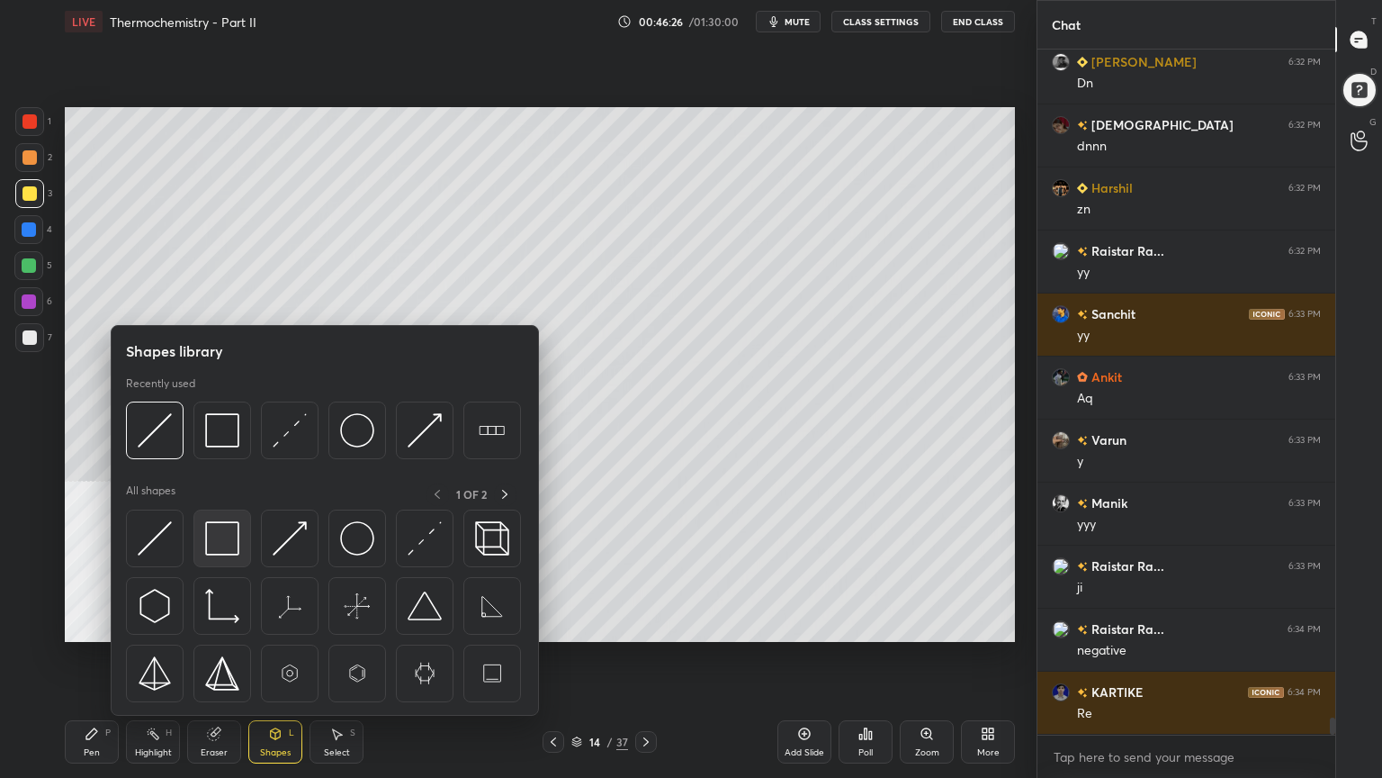
click at [230, 535] on img at bounding box center [222, 538] width 34 height 34
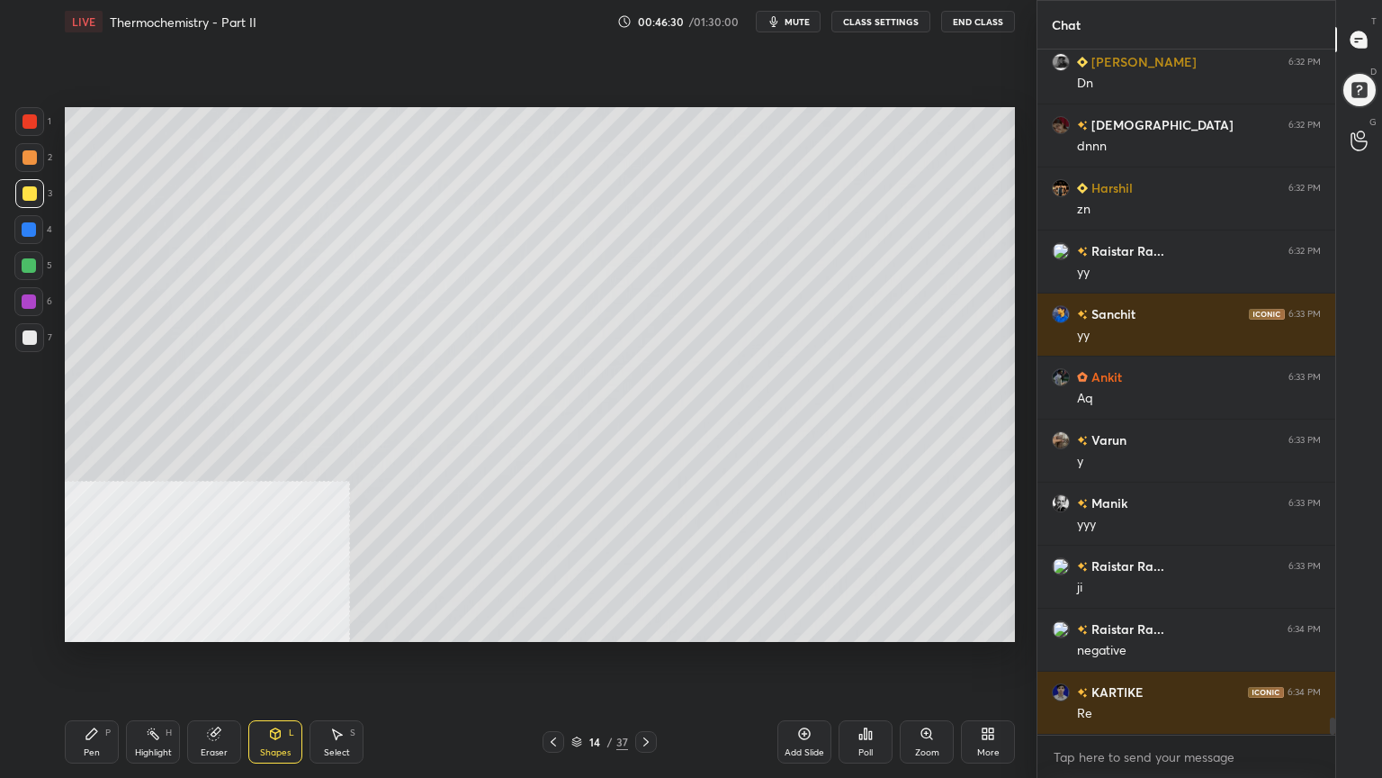
click at [97, 625] on div "Pen P" at bounding box center [92, 741] width 54 height 43
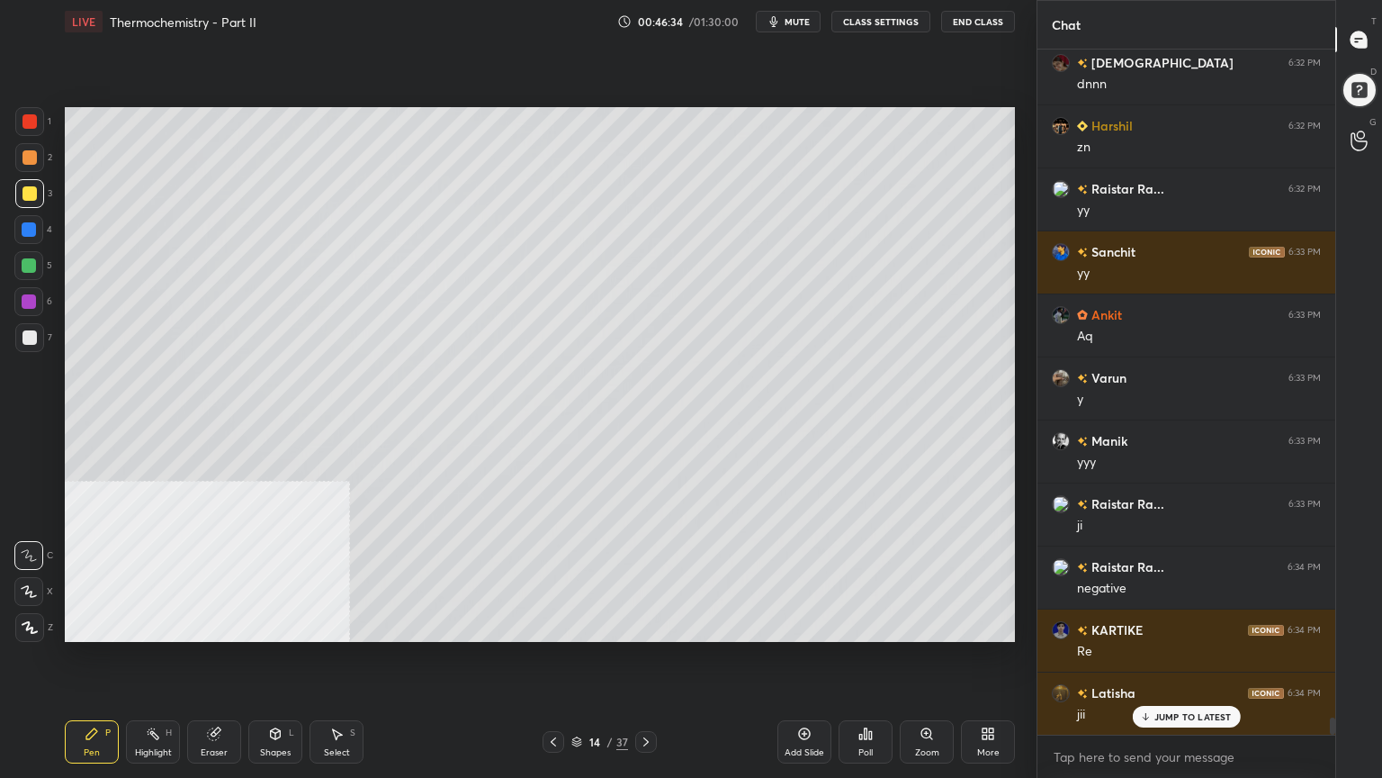
click at [22, 158] on div at bounding box center [29, 157] width 14 height 14
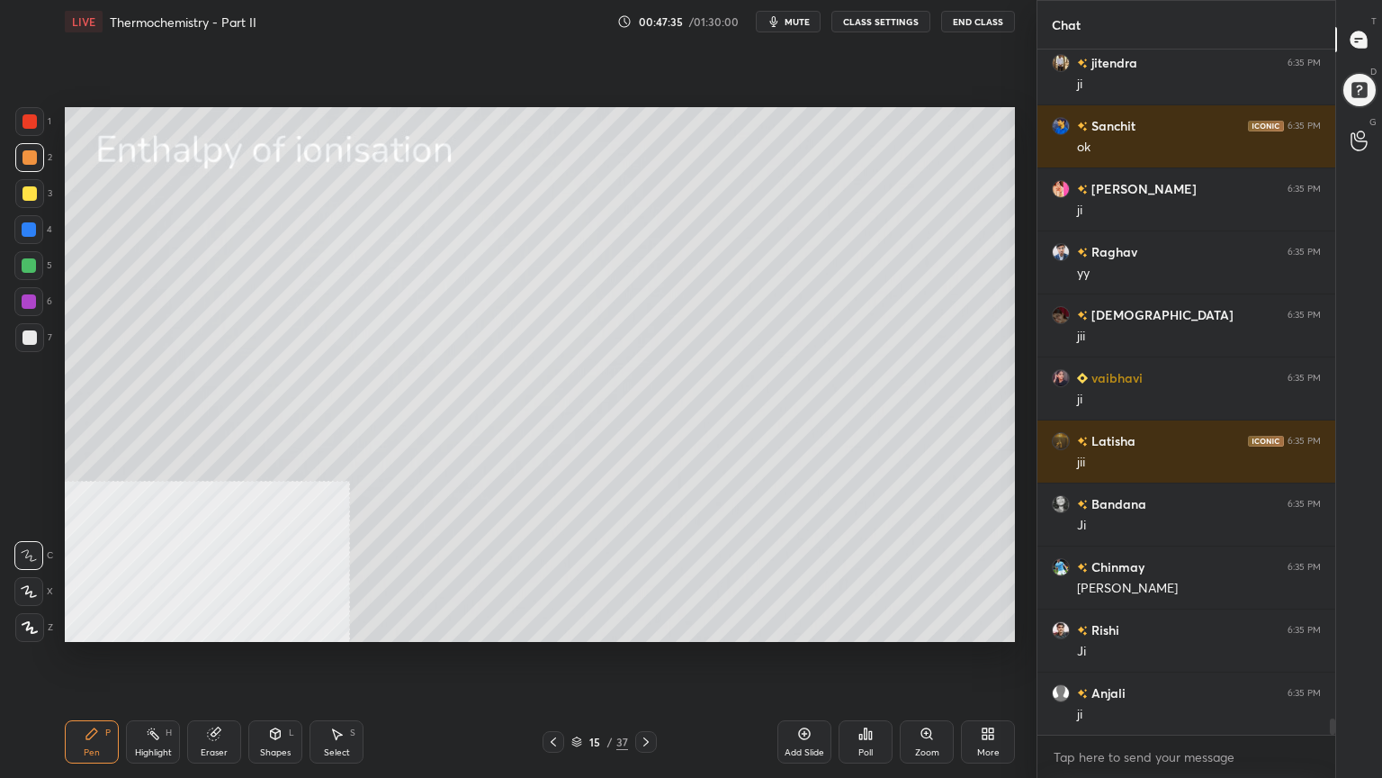
scroll to position [27762, 0]
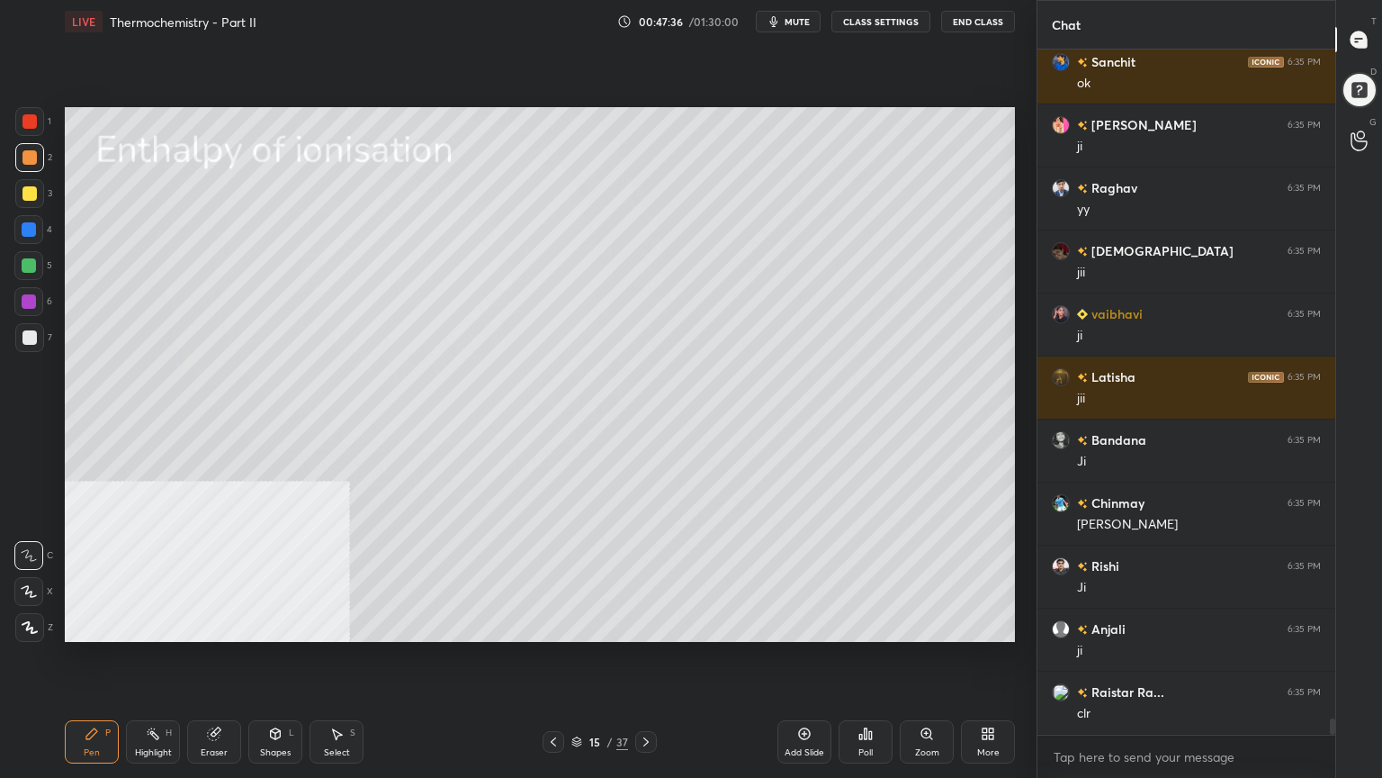
click at [31, 338] on div at bounding box center [29, 337] width 14 height 14
click at [282, 625] on div "Shapes L" at bounding box center [275, 741] width 54 height 43
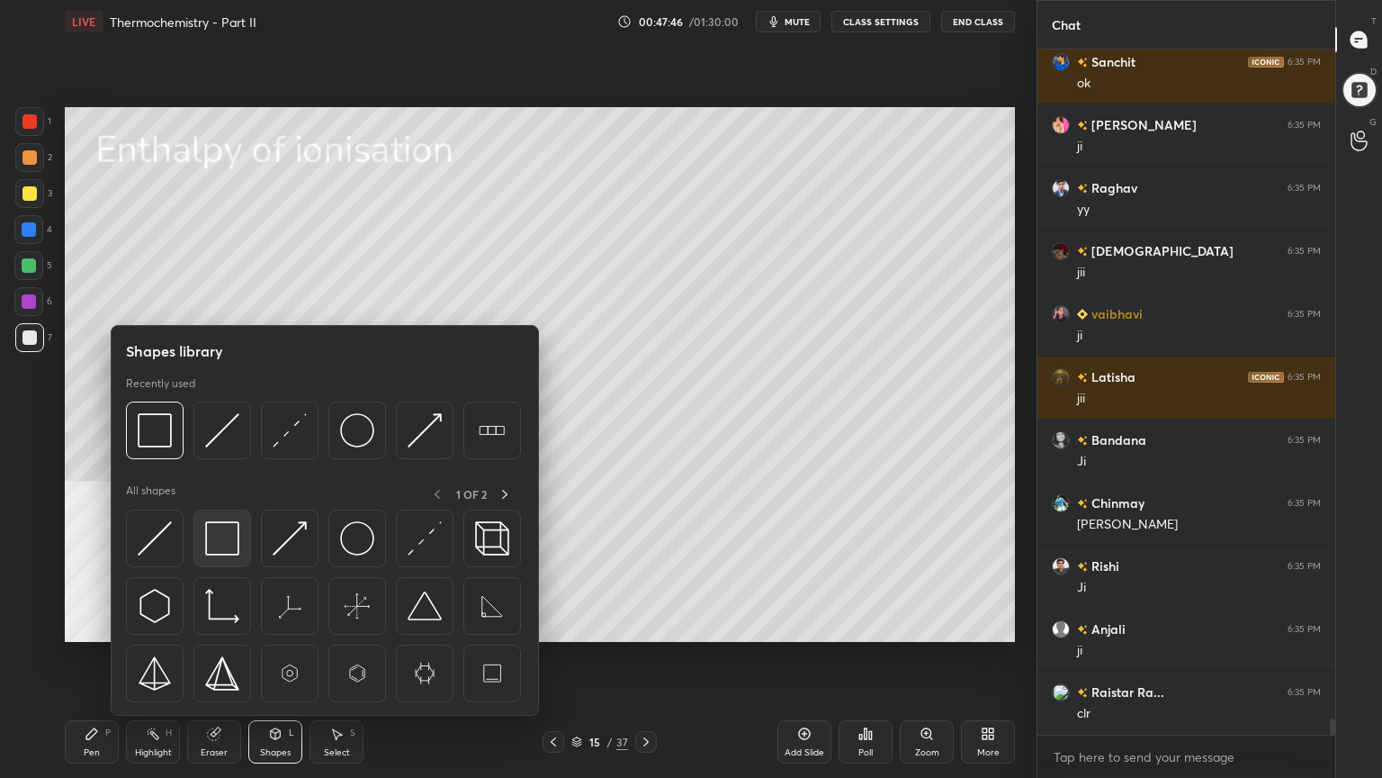
click at [234, 532] on img at bounding box center [222, 538] width 34 height 34
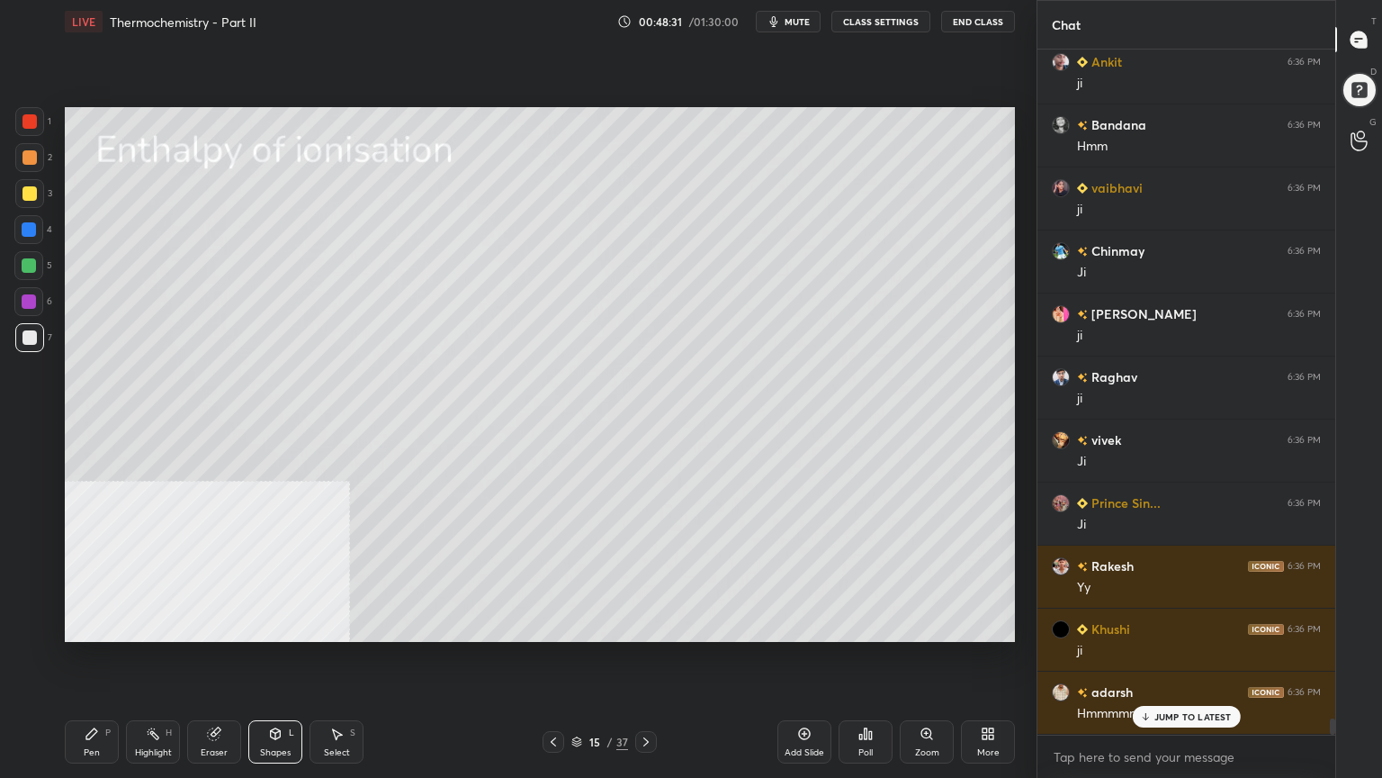
scroll to position [29084, 0]
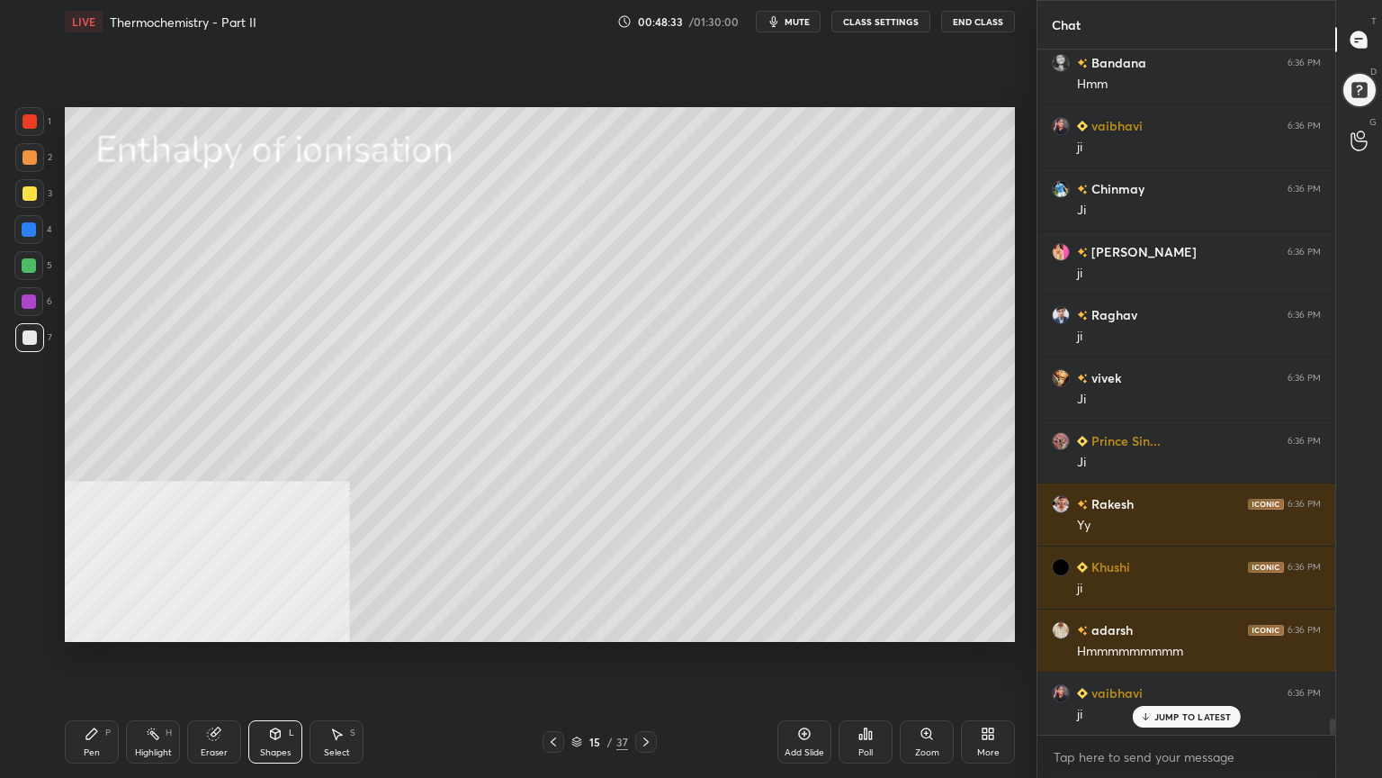
click at [32, 195] on div at bounding box center [29, 193] width 14 height 14
drag, startPoint x: 95, startPoint y: 736, endPoint x: 111, endPoint y: 662, distance: 75.4
click at [95, 625] on icon at bounding box center [92, 733] width 14 height 14
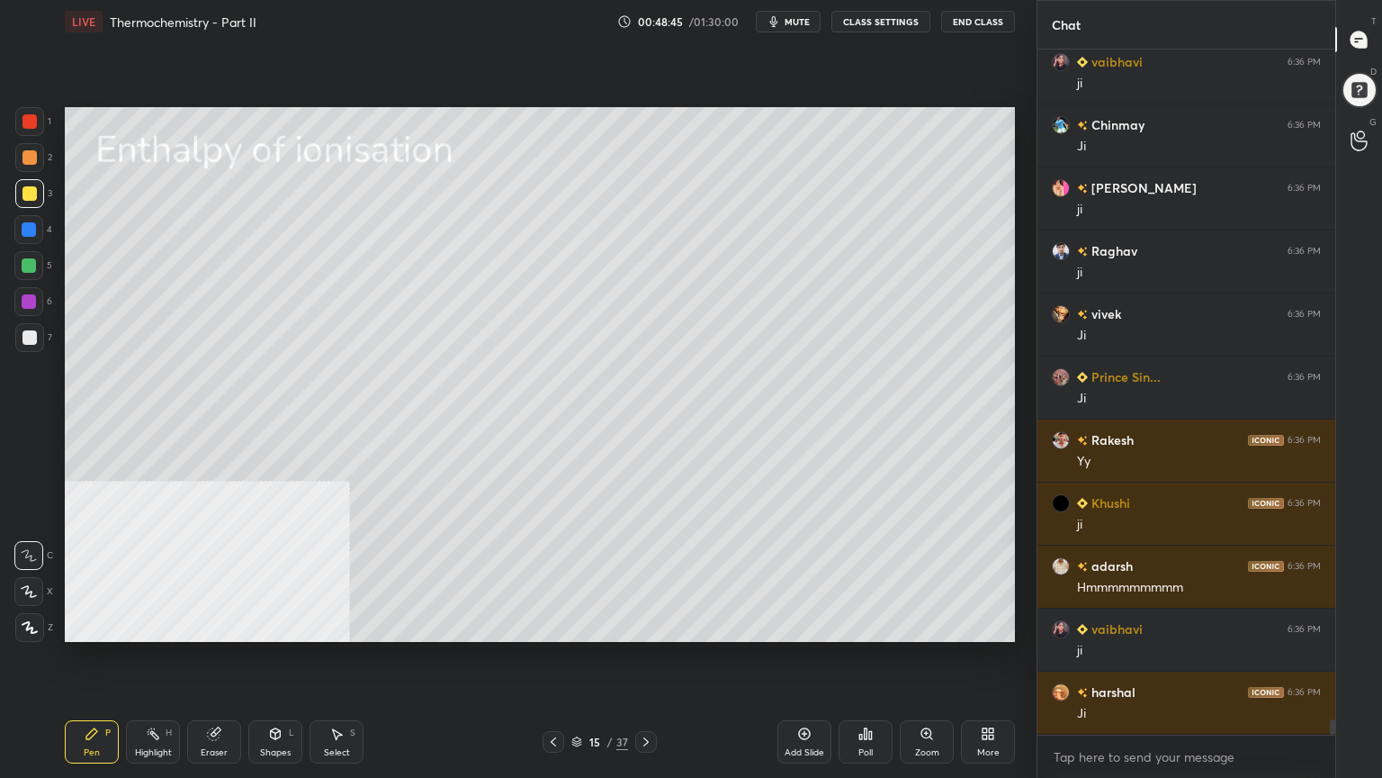
click at [335, 625] on div "Select" at bounding box center [337, 752] width 26 height 9
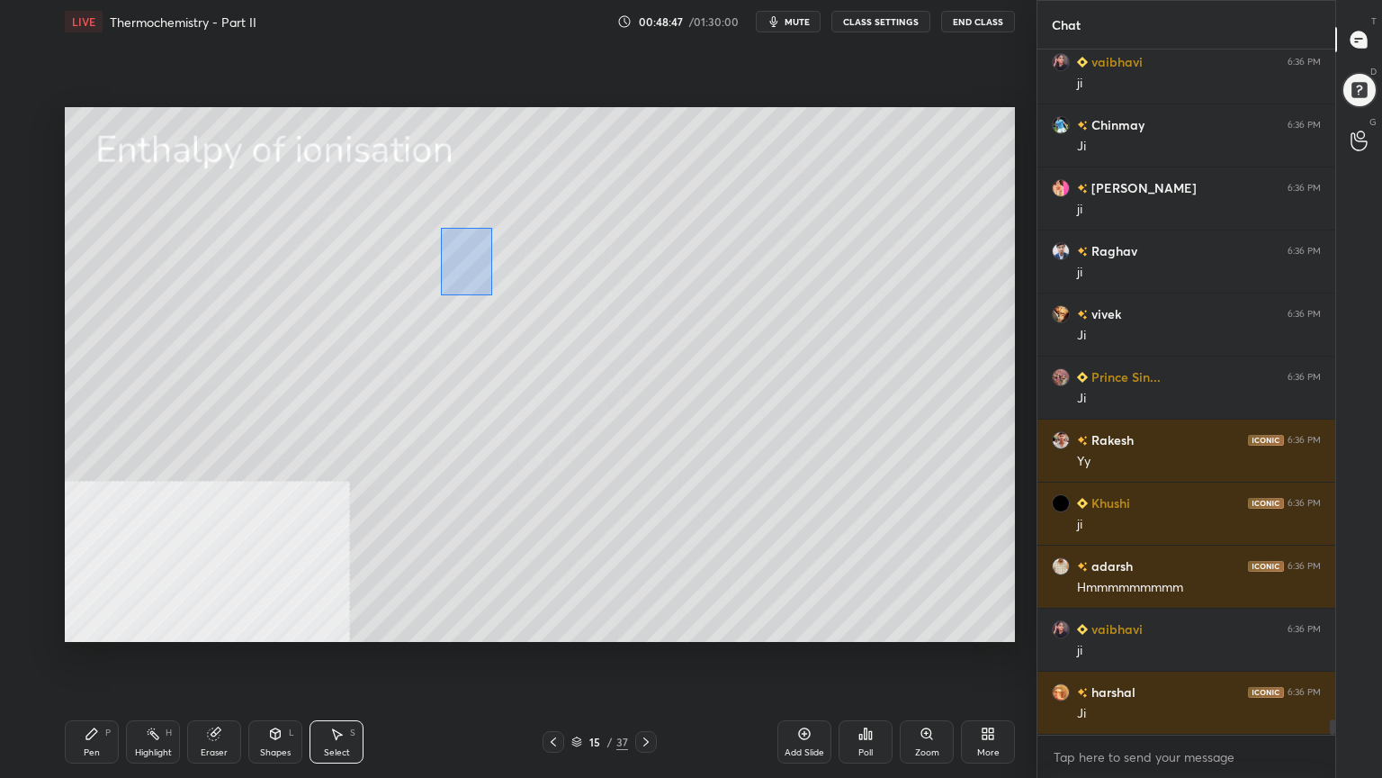
drag, startPoint x: 439, startPoint y: 227, endPoint x: 493, endPoint y: 292, distance: 84.3
click at [492, 294] on div "0 ° Undo Copy Duplicate Duplicate to new slide Delete" at bounding box center [540, 374] width 950 height 535
click at [457, 245] on div "0 ° Undo Copy Duplicate Duplicate to new slide Delete" at bounding box center [540, 374] width 950 height 535
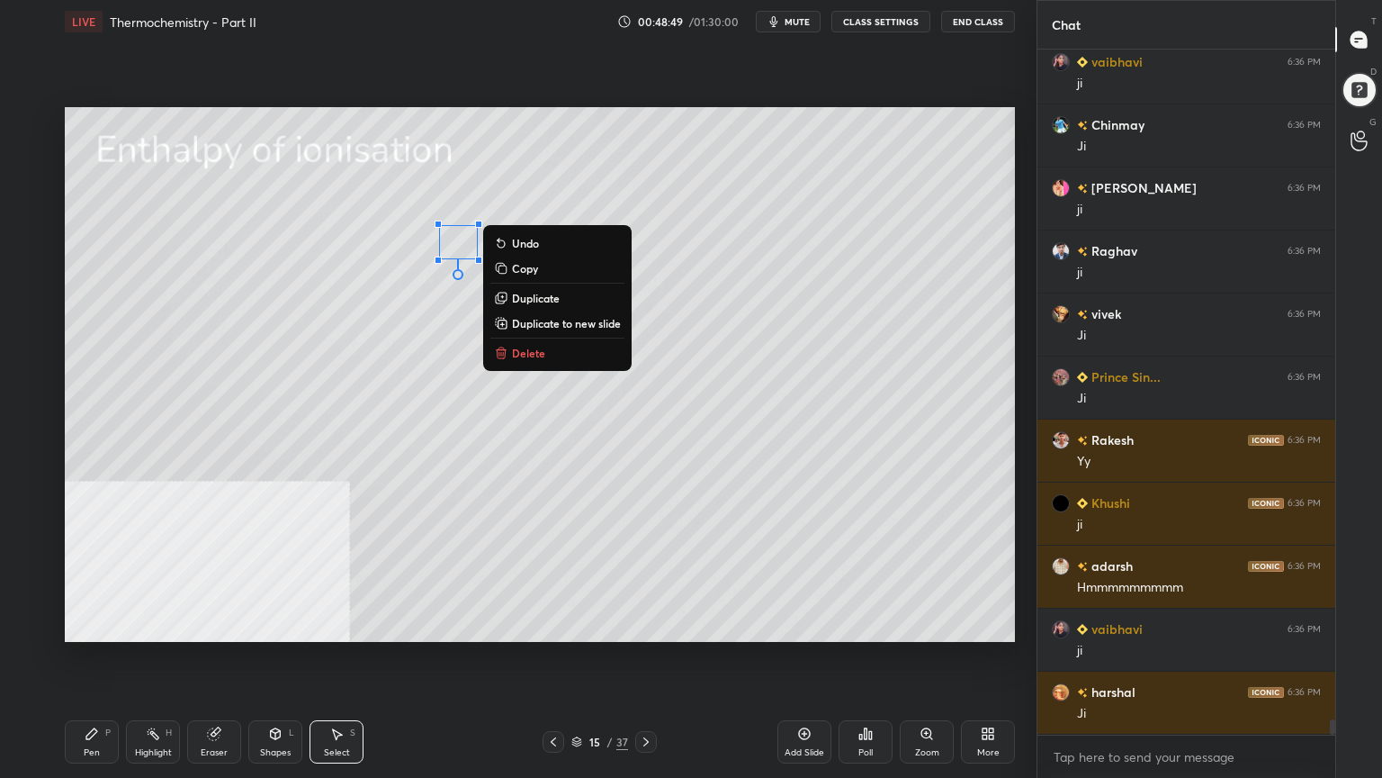
click at [391, 354] on div "0 ° Undo Copy Duplicate Duplicate to new slide Delete" at bounding box center [540, 374] width 950 height 535
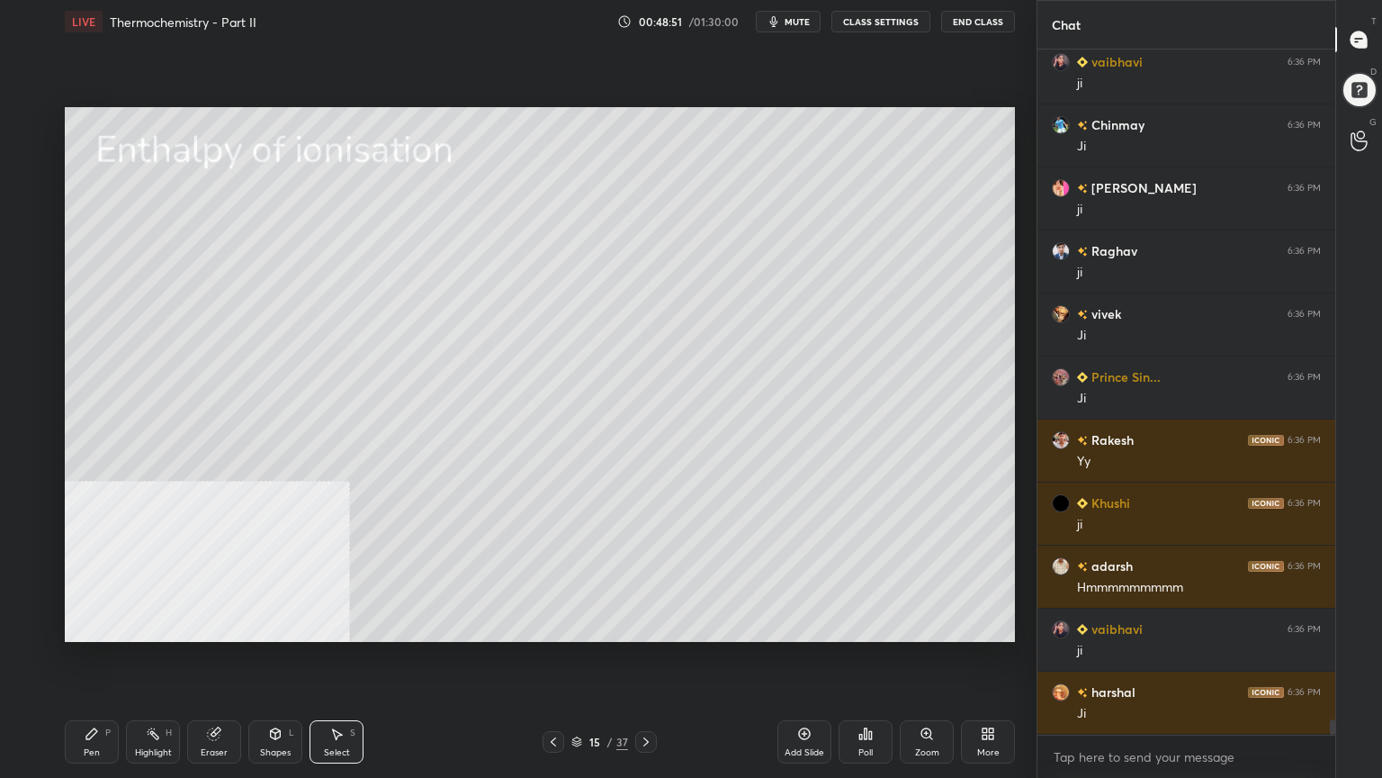
click at [100, 625] on div "Pen P" at bounding box center [92, 741] width 54 height 43
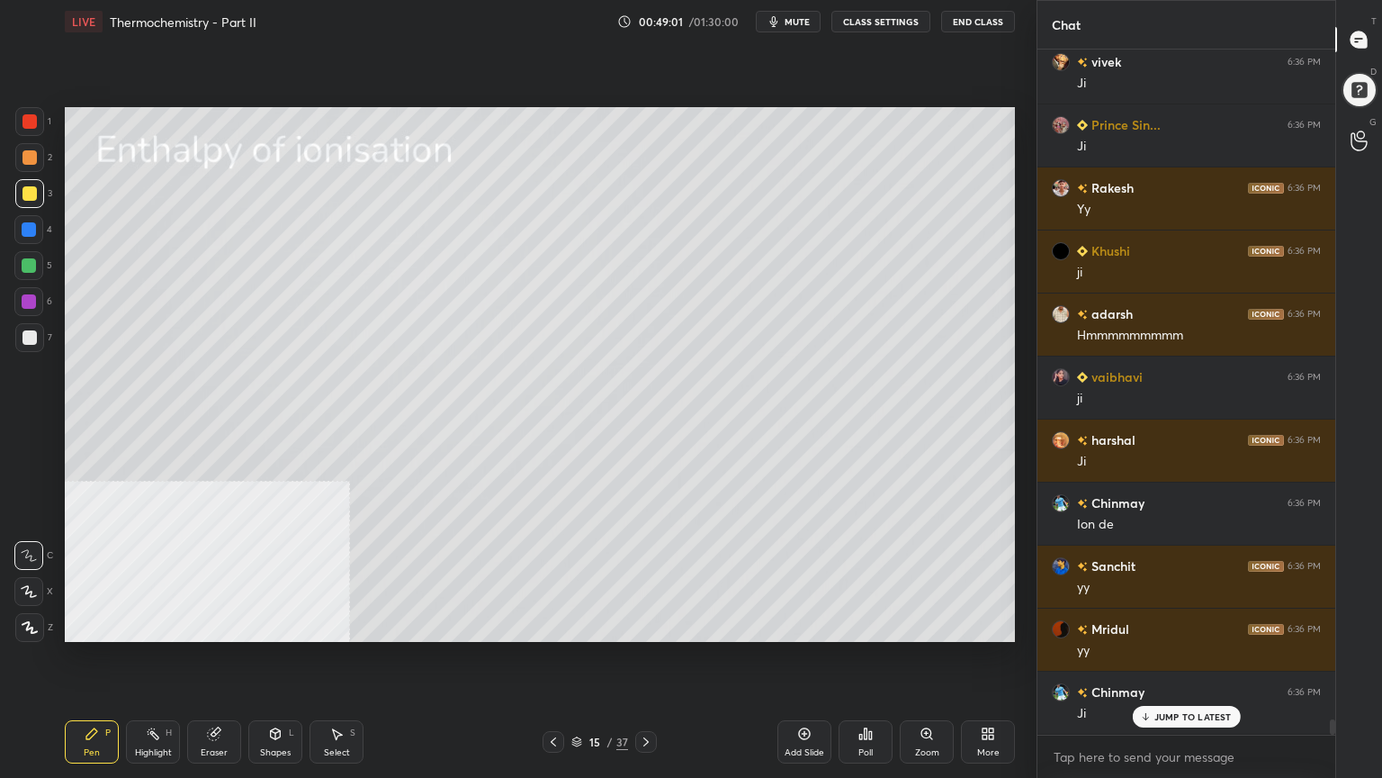
scroll to position [29462, 0]
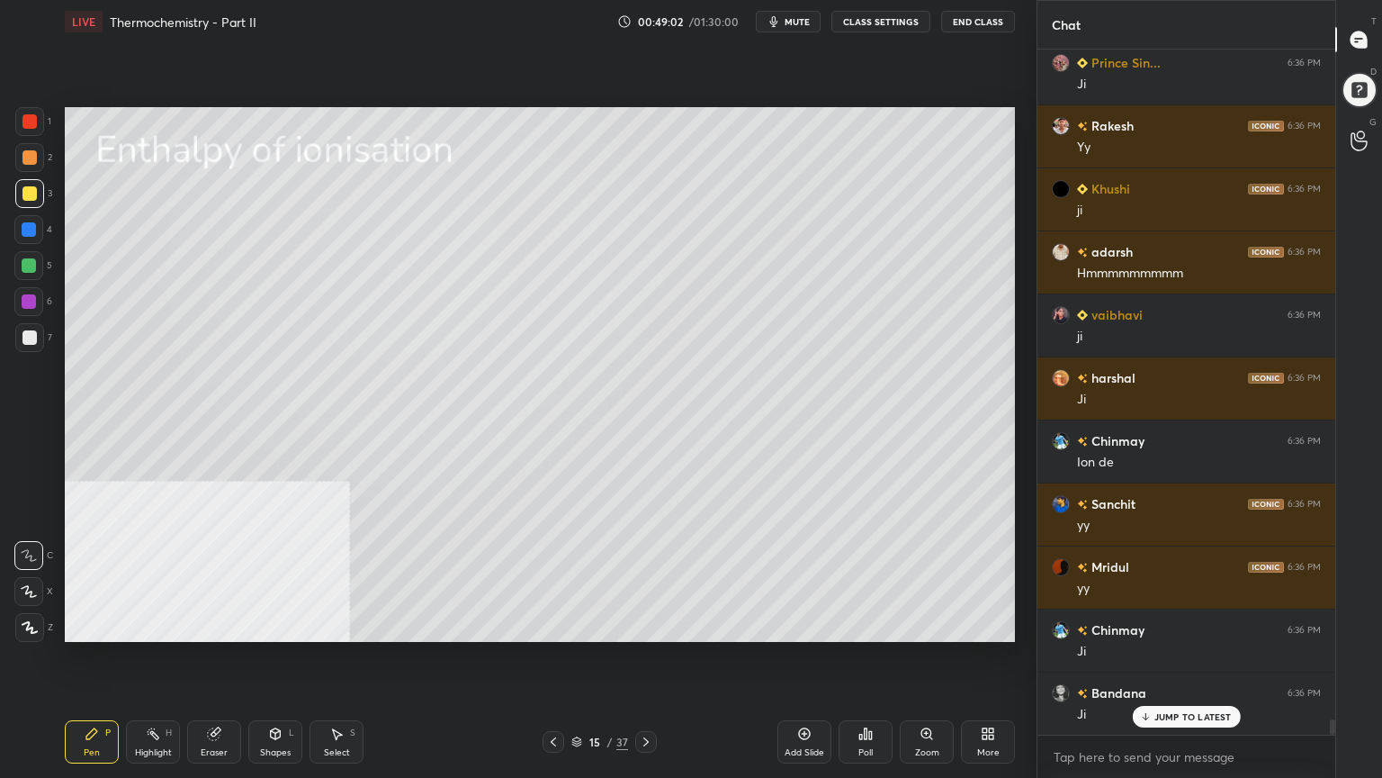
drag, startPoint x: 340, startPoint y: 749, endPoint x: 329, endPoint y: 650, distance: 99.6
click at [340, 625] on div "Select" at bounding box center [337, 752] width 26 height 9
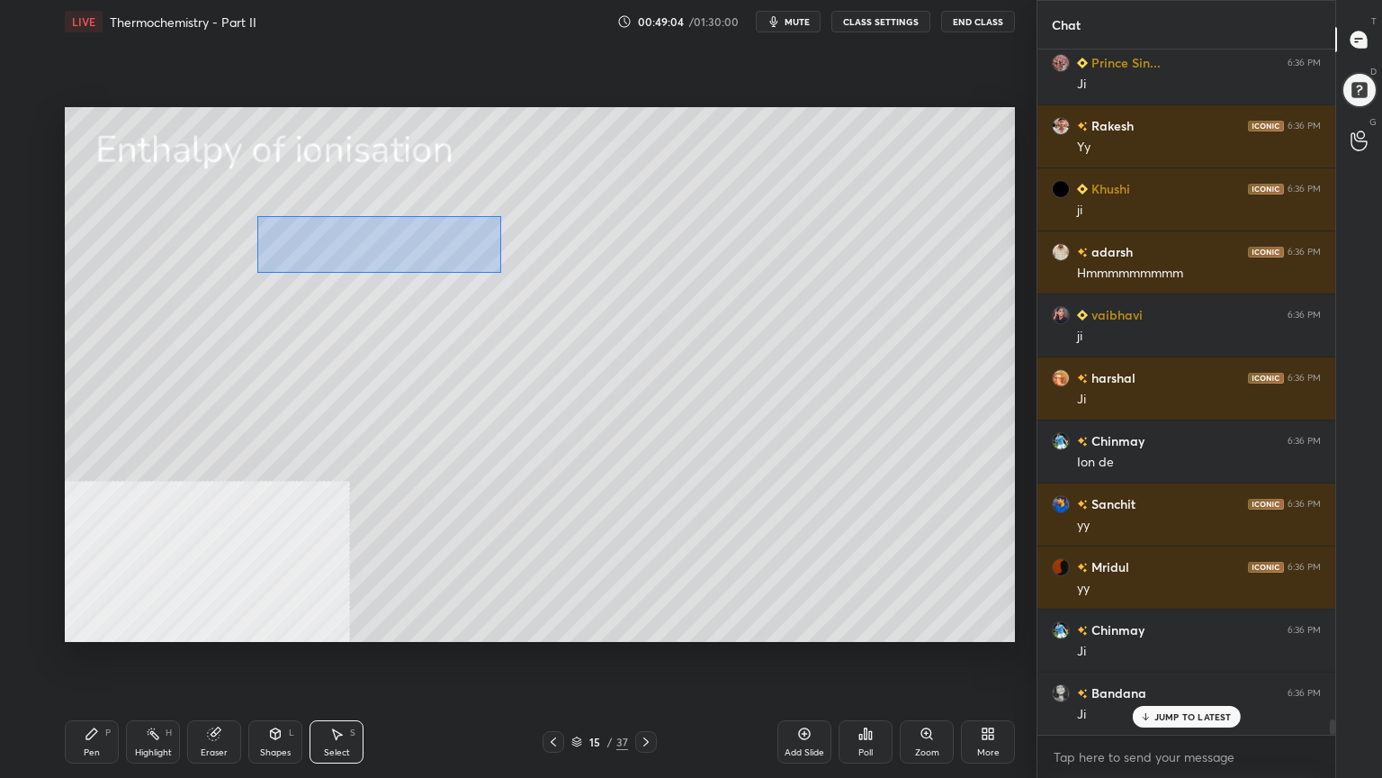
drag, startPoint x: 370, startPoint y: 248, endPoint x: 457, endPoint y: 261, distance: 88.2
click at [500, 272] on div "0 ° Undo Copy Duplicate Duplicate to new slide Delete" at bounding box center [540, 374] width 950 height 535
drag, startPoint x: 387, startPoint y: 247, endPoint x: 378, endPoint y: 256, distance: 12.1
click at [378, 256] on div "0 ° Undo Copy Duplicate Duplicate to new slide Delete" at bounding box center [540, 374] width 950 height 535
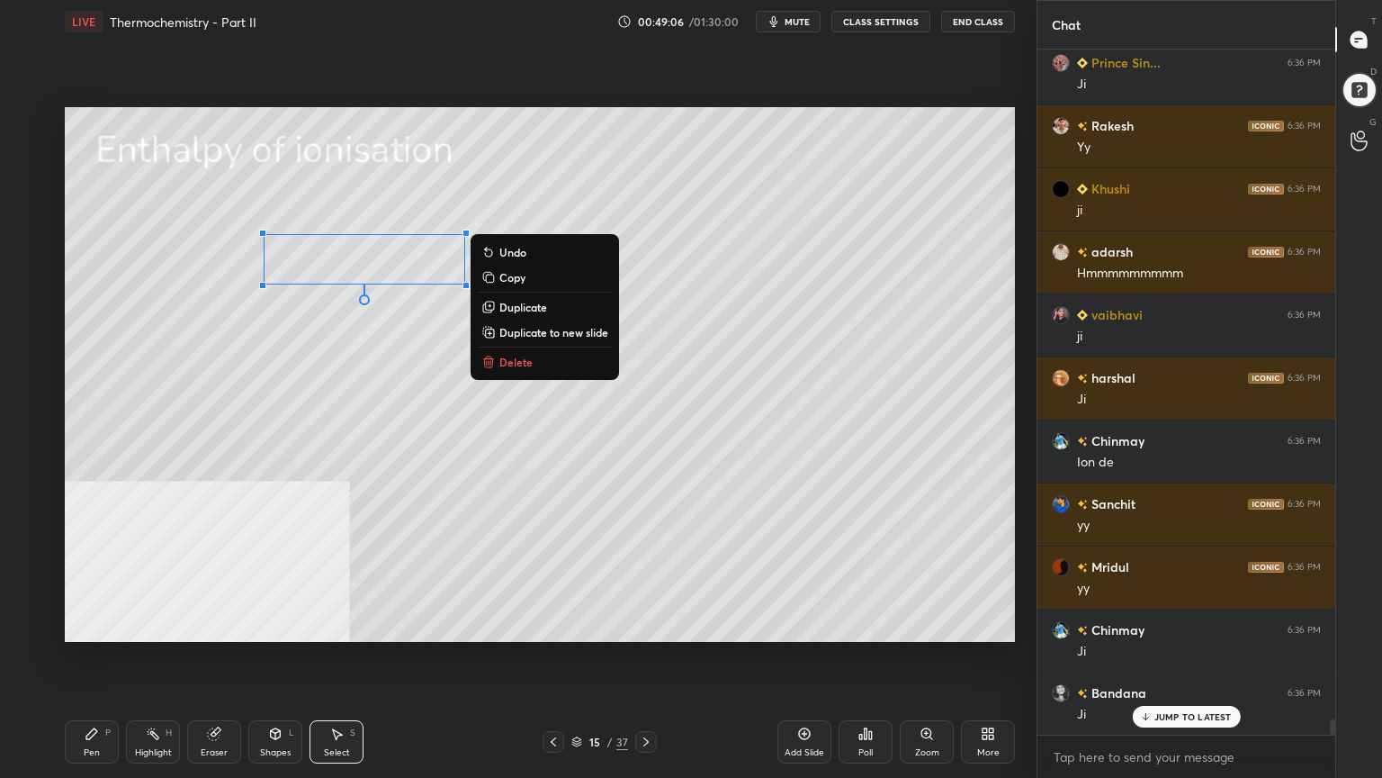
click at [92, 625] on div "Pen P" at bounding box center [92, 741] width 54 height 43
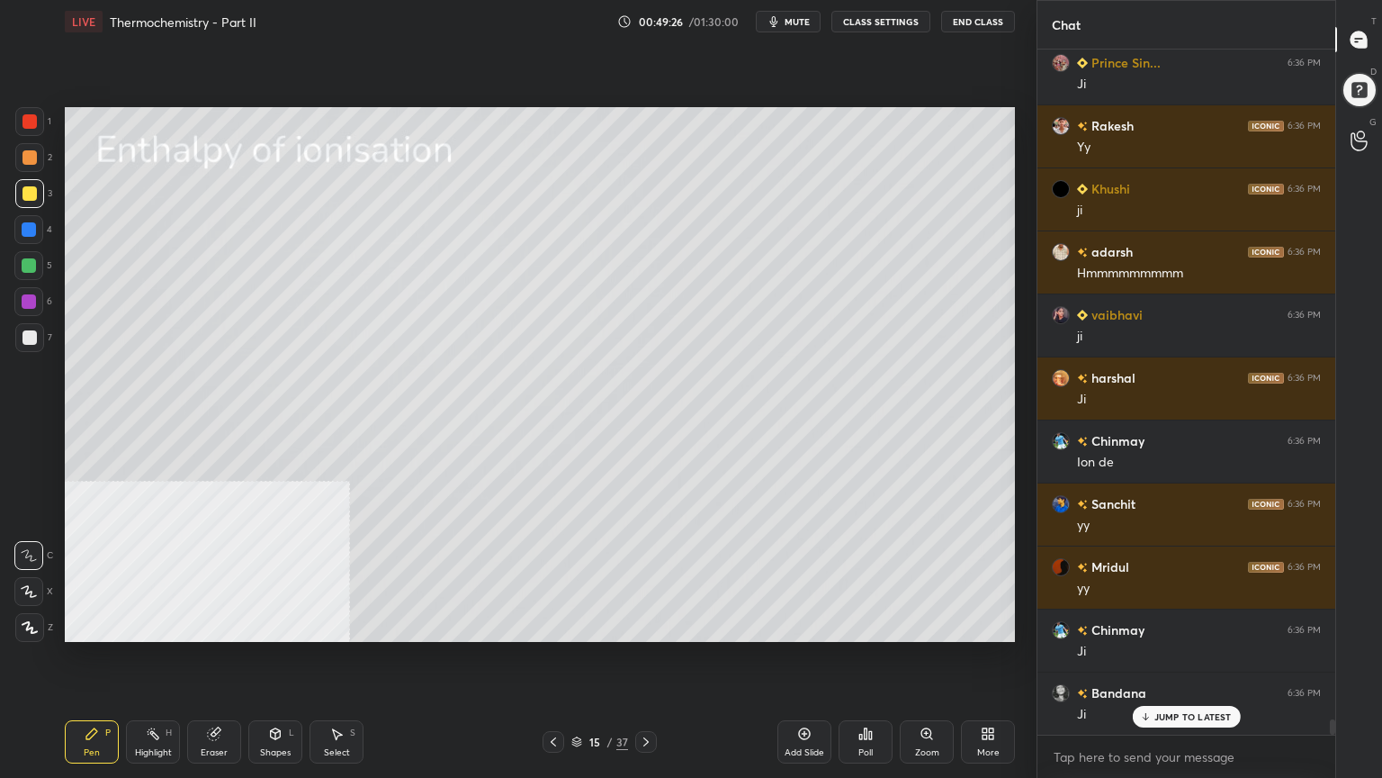
click at [328, 625] on div "Pen P Highlight H Eraser Shapes L Select S 15 / 37 Add Slide Poll Zoom More" at bounding box center [540, 742] width 950 height 72
click at [337, 625] on icon at bounding box center [336, 733] width 14 height 14
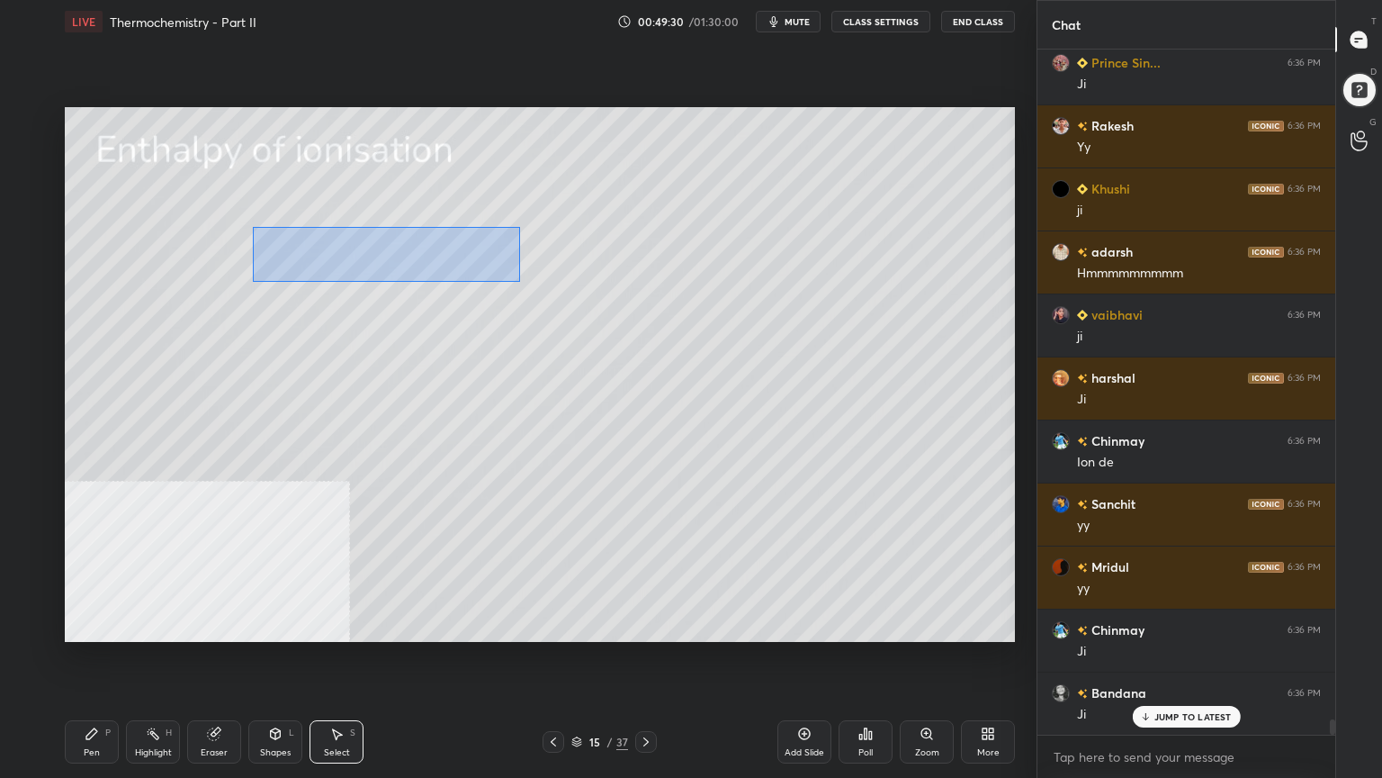
drag, startPoint x: 251, startPoint y: 222, endPoint x: 519, endPoint y: 281, distance: 274.5
click at [519, 281] on div "0 ° Undo Copy Duplicate Duplicate to new slide Delete" at bounding box center [540, 374] width 950 height 535
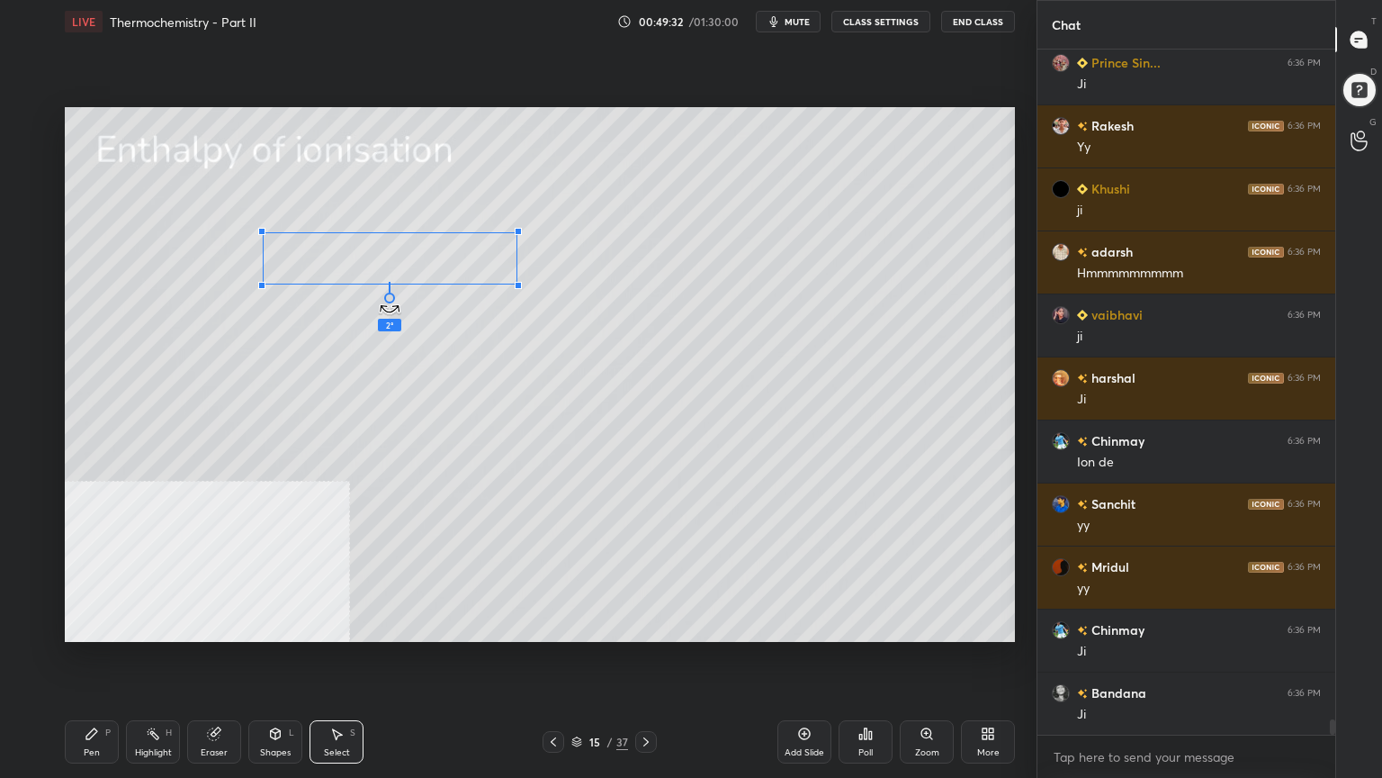
scroll to position [29526, 0]
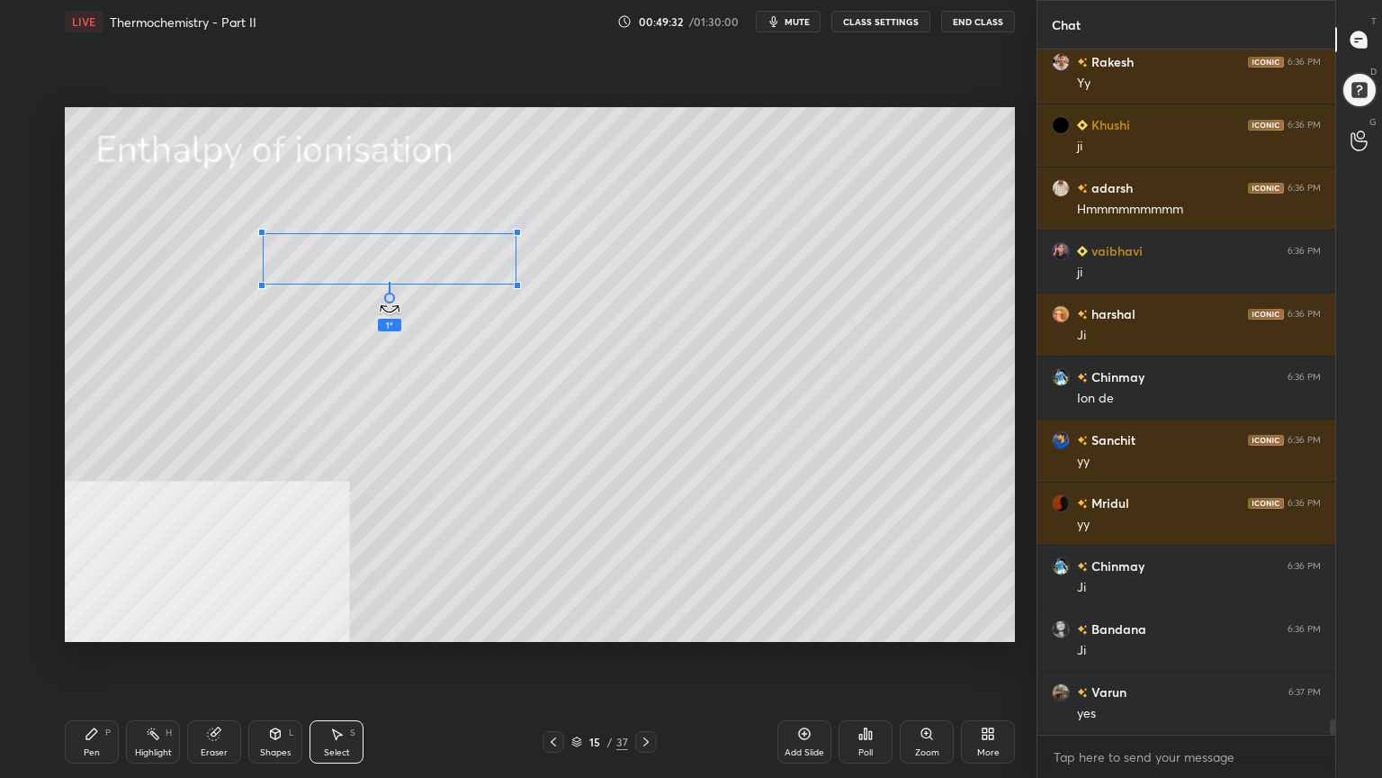
click at [389, 301] on div at bounding box center [389, 297] width 11 height 11
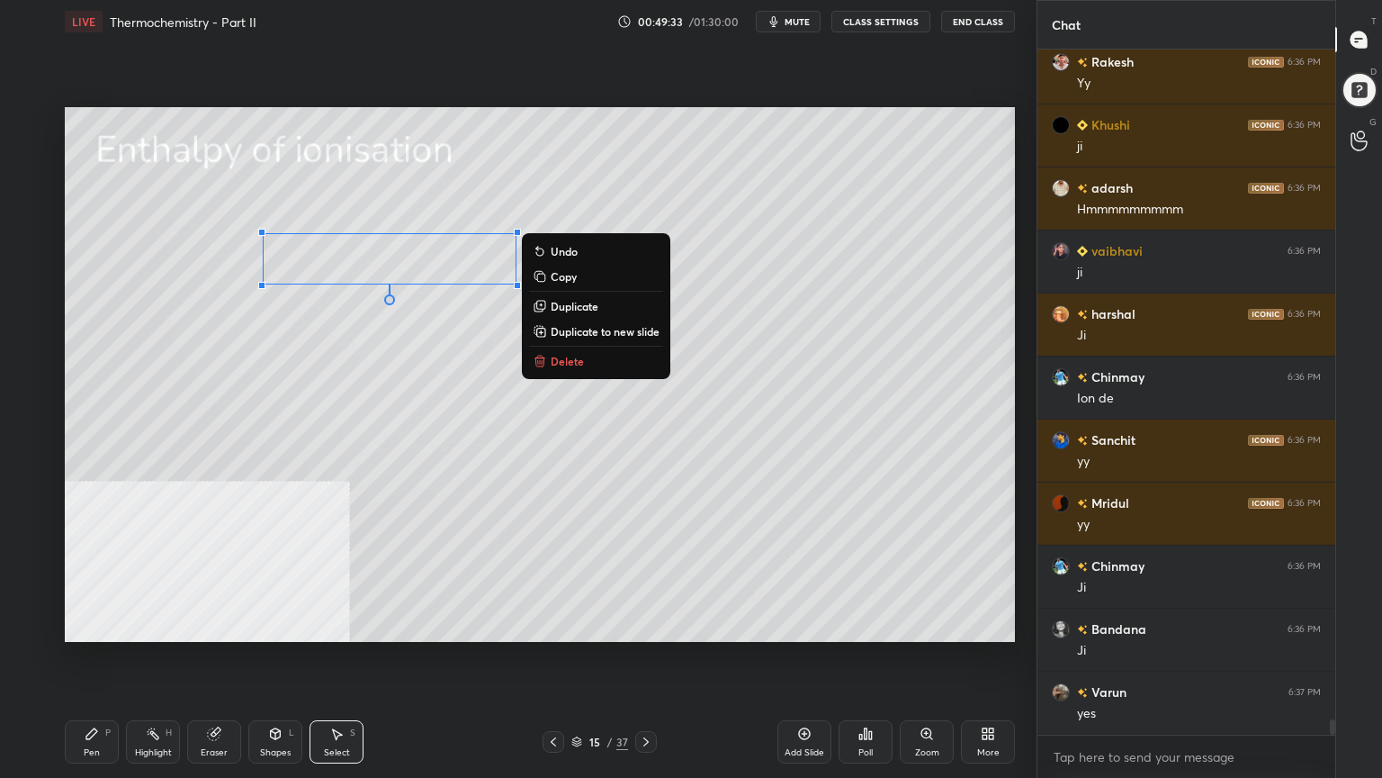
scroll to position [29588, 0]
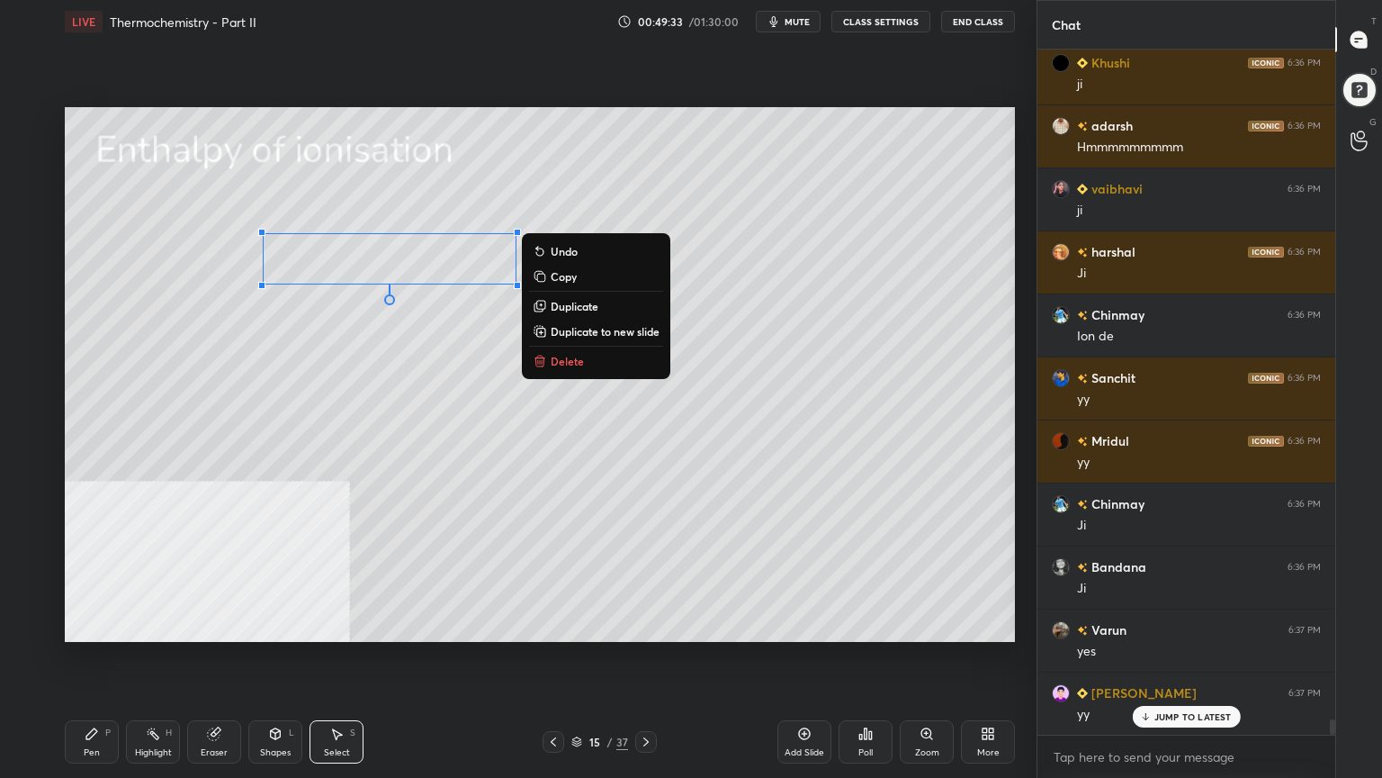
click at [313, 368] on div "0 ° Undo Copy Duplicate Duplicate to new slide Delete" at bounding box center [540, 374] width 950 height 535
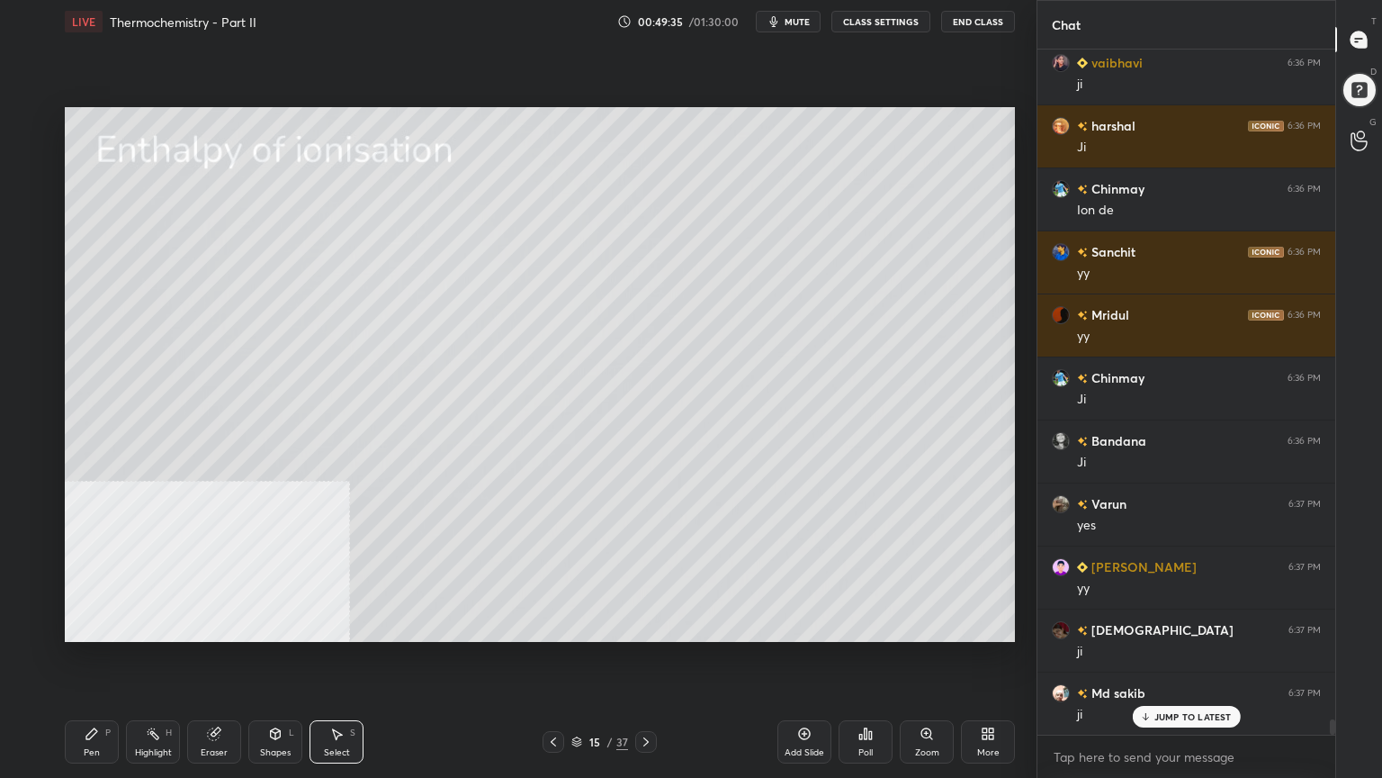
drag, startPoint x: 90, startPoint y: 742, endPoint x: 89, endPoint y: 732, distance: 10.8
click at [89, 625] on div "Pen P" at bounding box center [92, 741] width 54 height 43
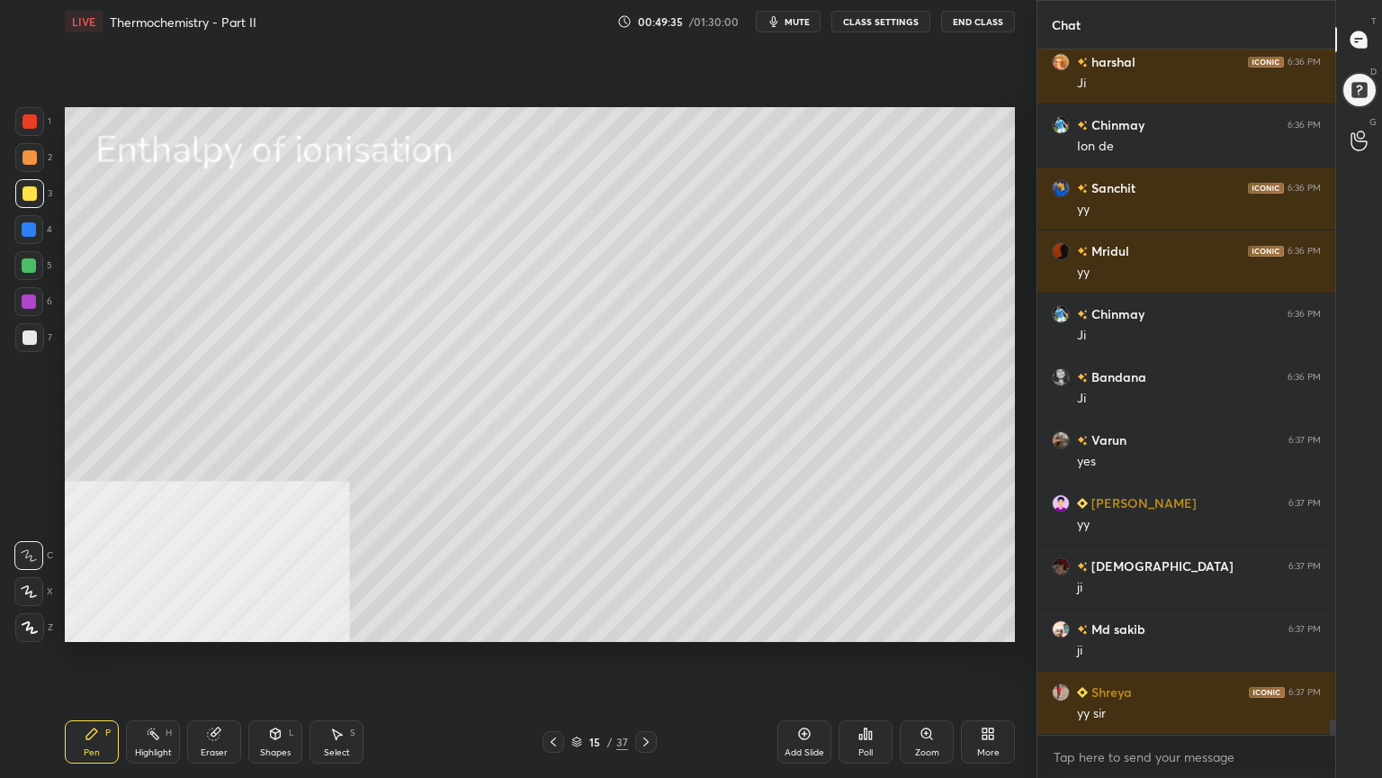
click at [33, 268] on div at bounding box center [29, 265] width 14 height 14
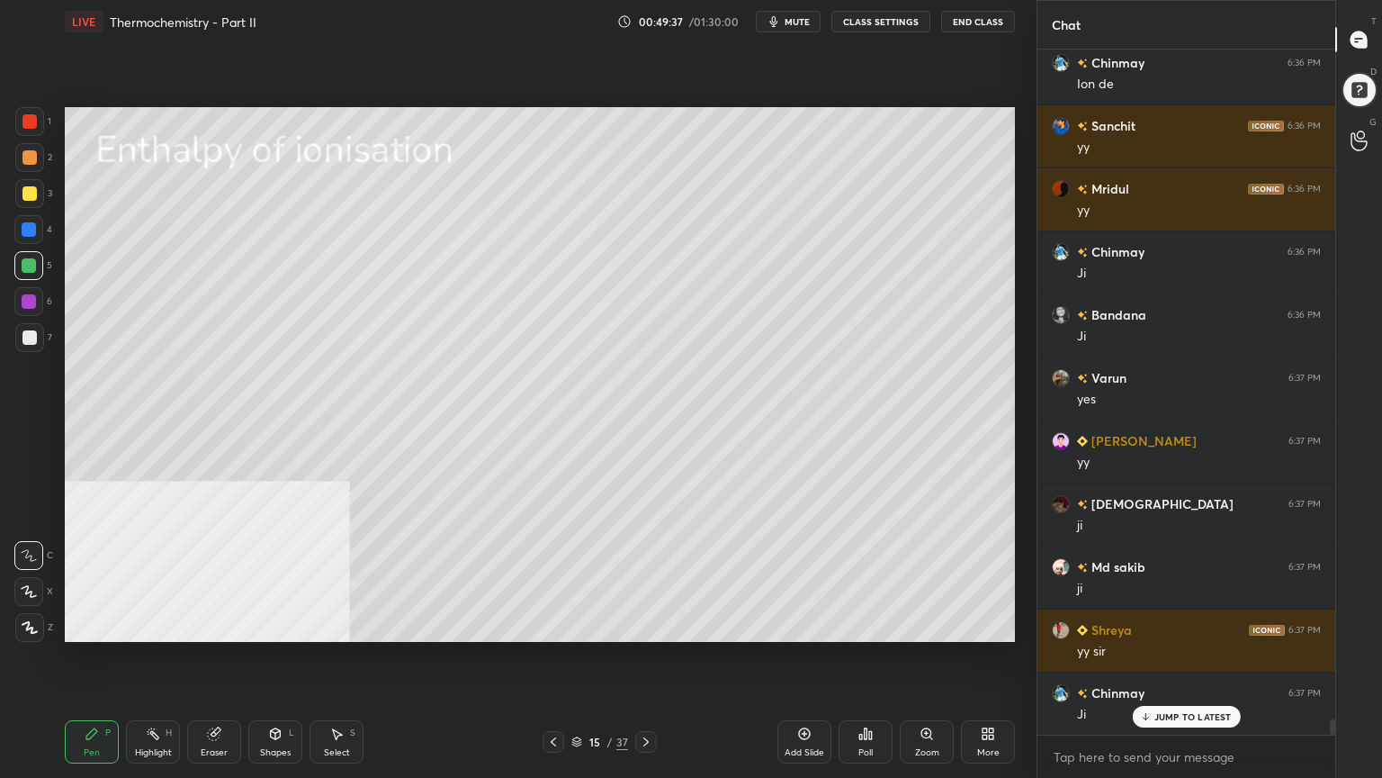
scroll to position [29904, 0]
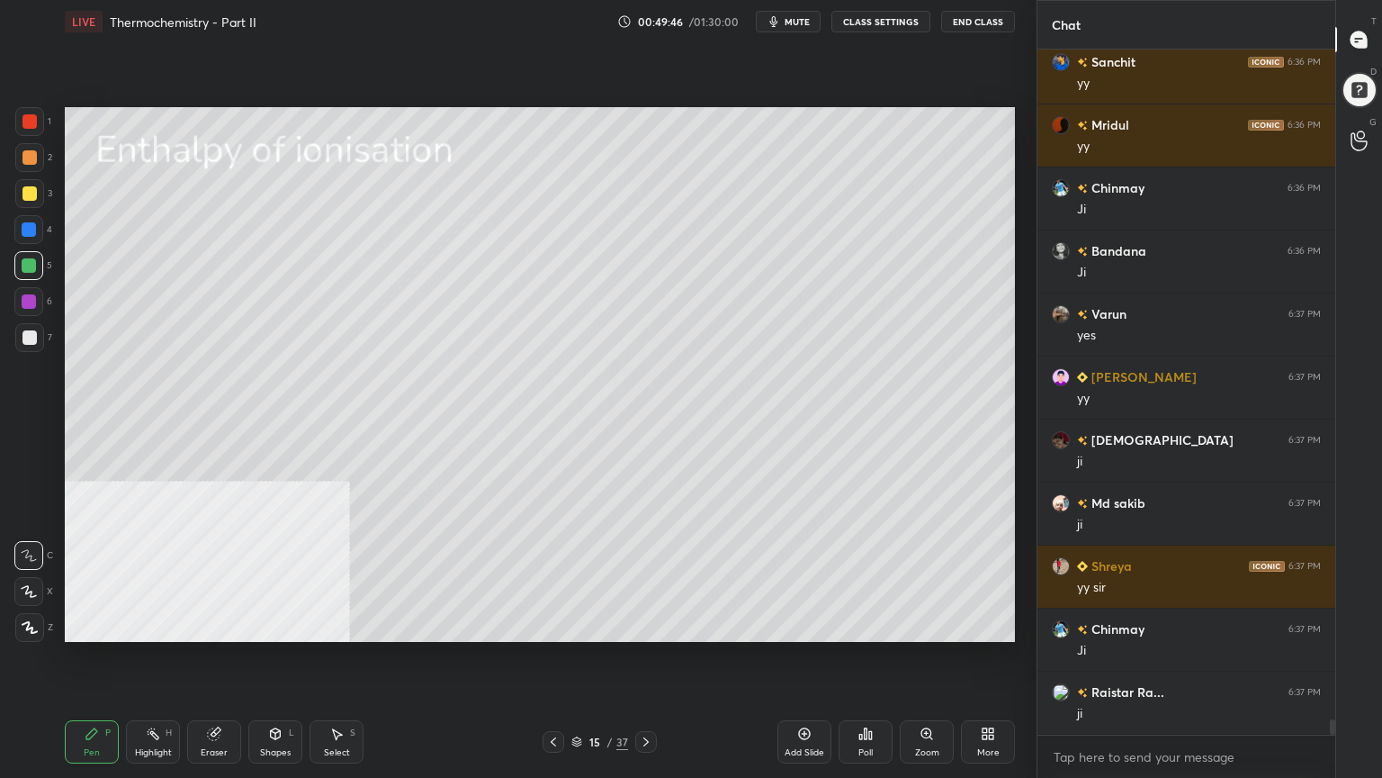
click at [285, 625] on div "Shapes L" at bounding box center [275, 741] width 54 height 43
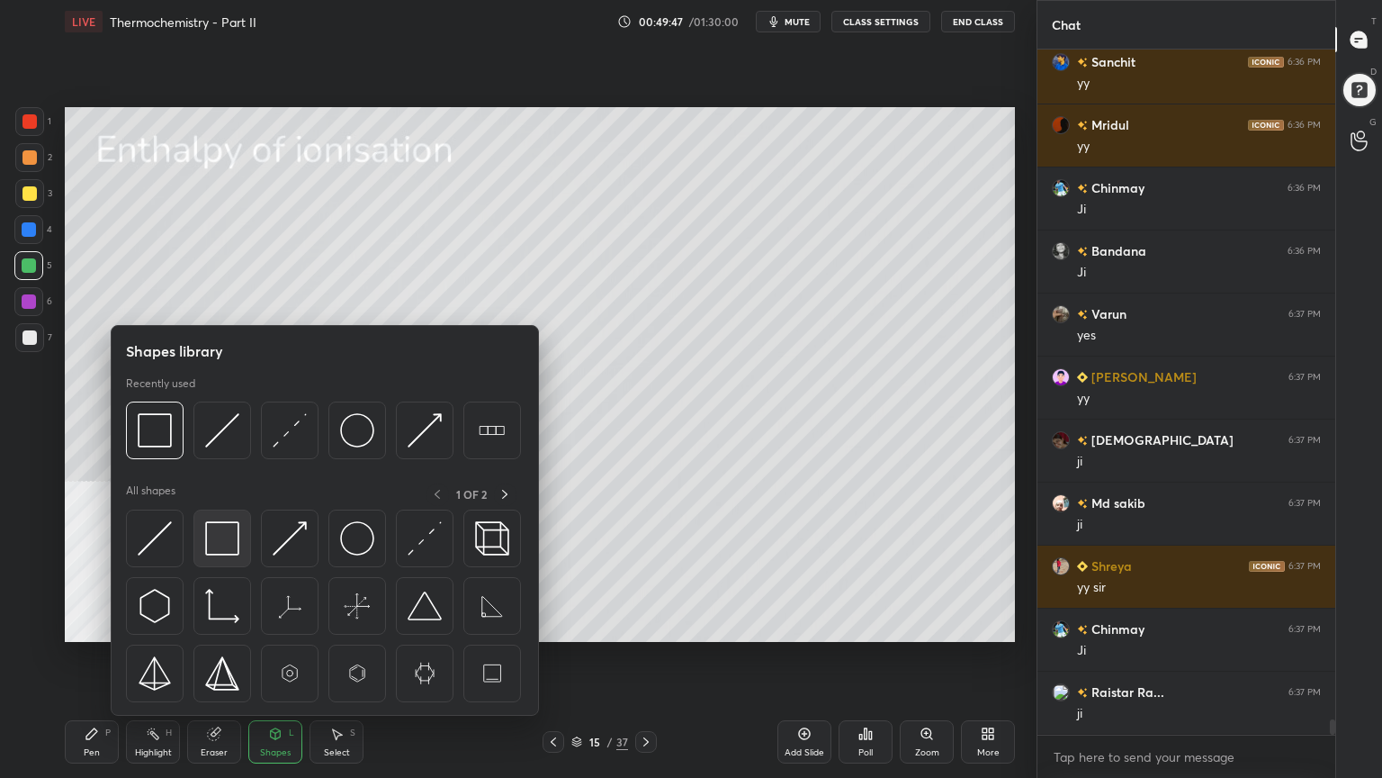
click at [230, 545] on img at bounding box center [222, 538] width 34 height 34
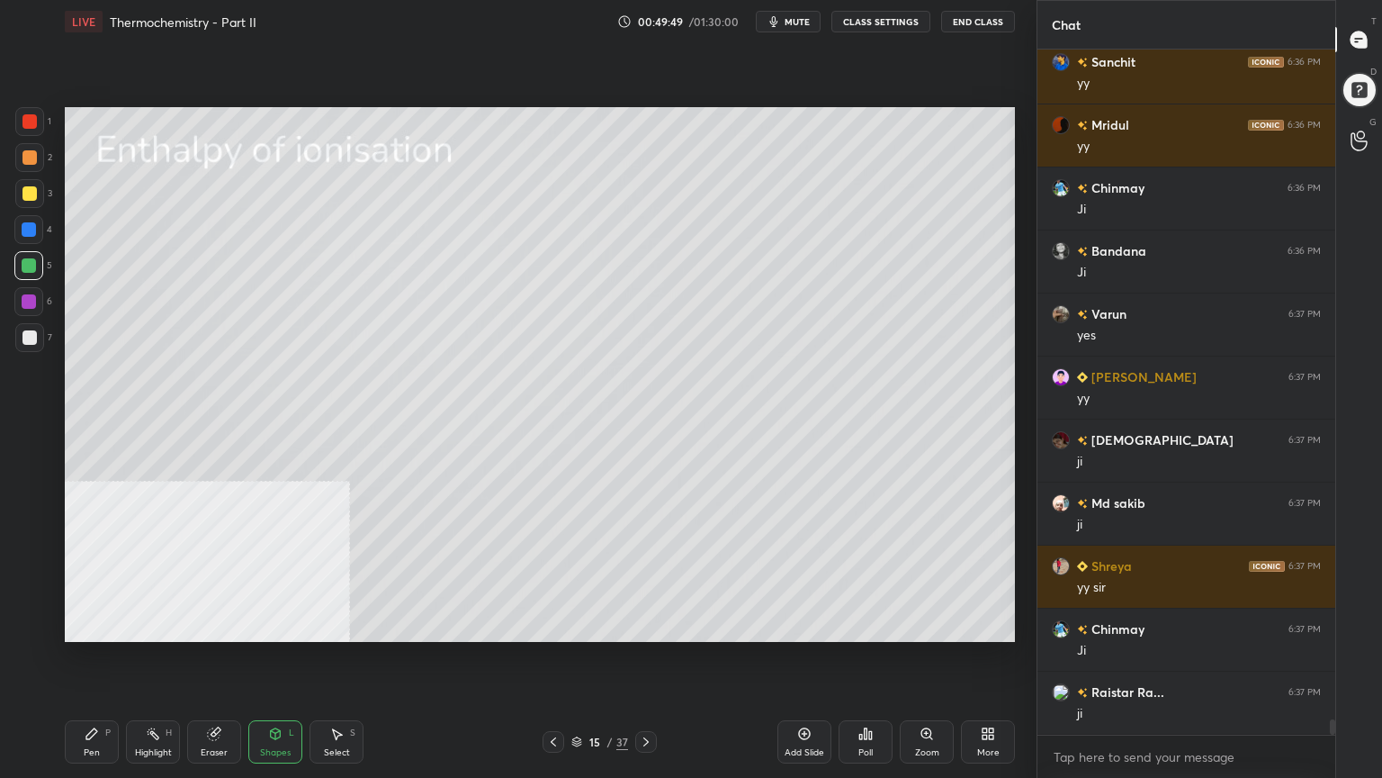
click at [38, 196] on div at bounding box center [29, 193] width 29 height 29
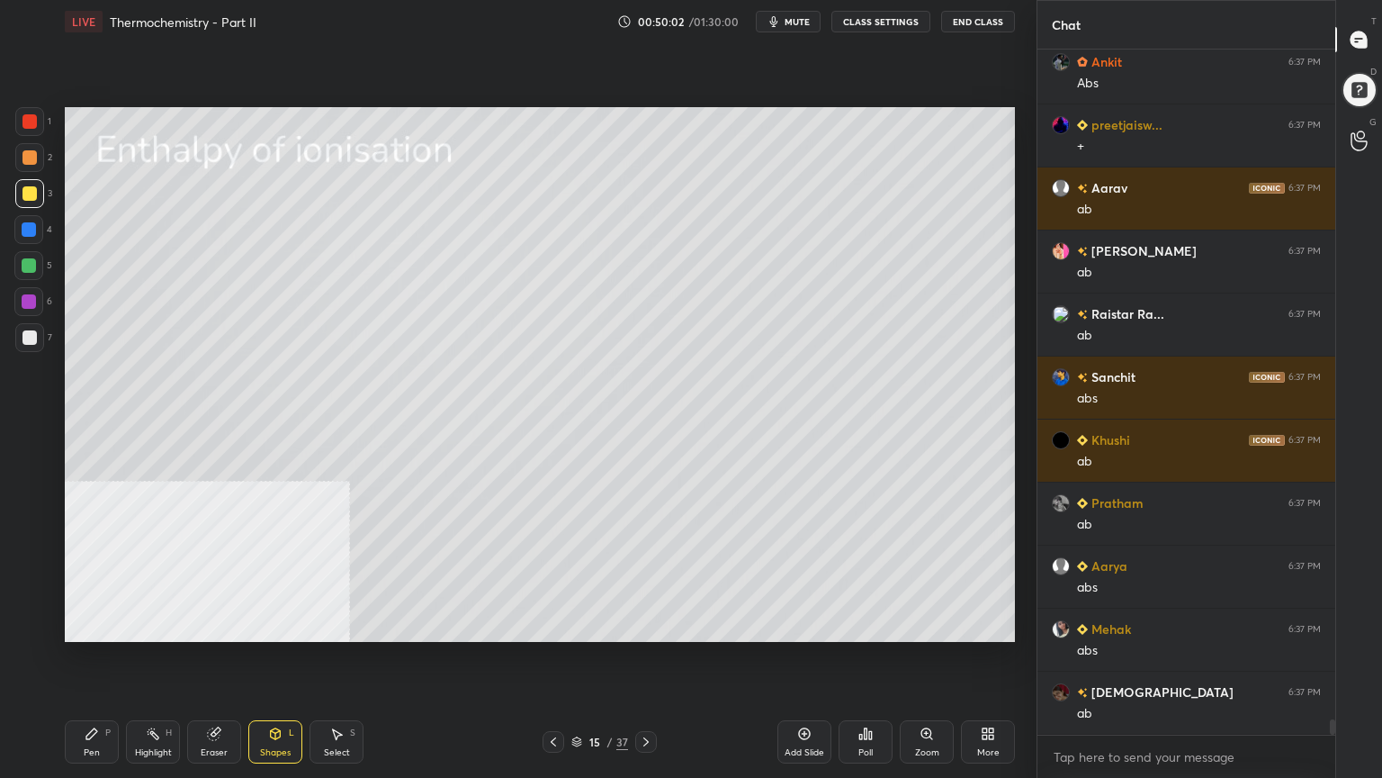
scroll to position [30786, 0]
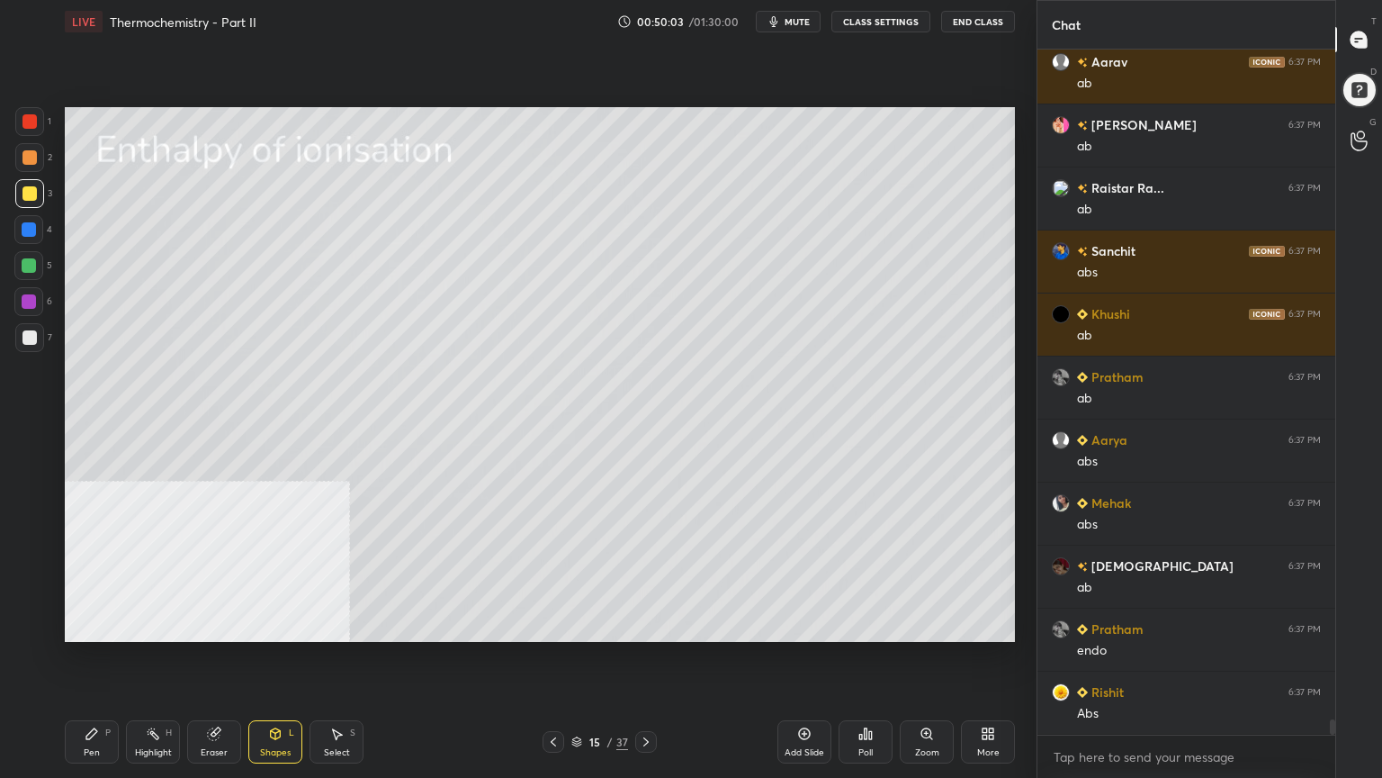
click at [91, 625] on div "Pen" at bounding box center [92, 752] width 16 height 9
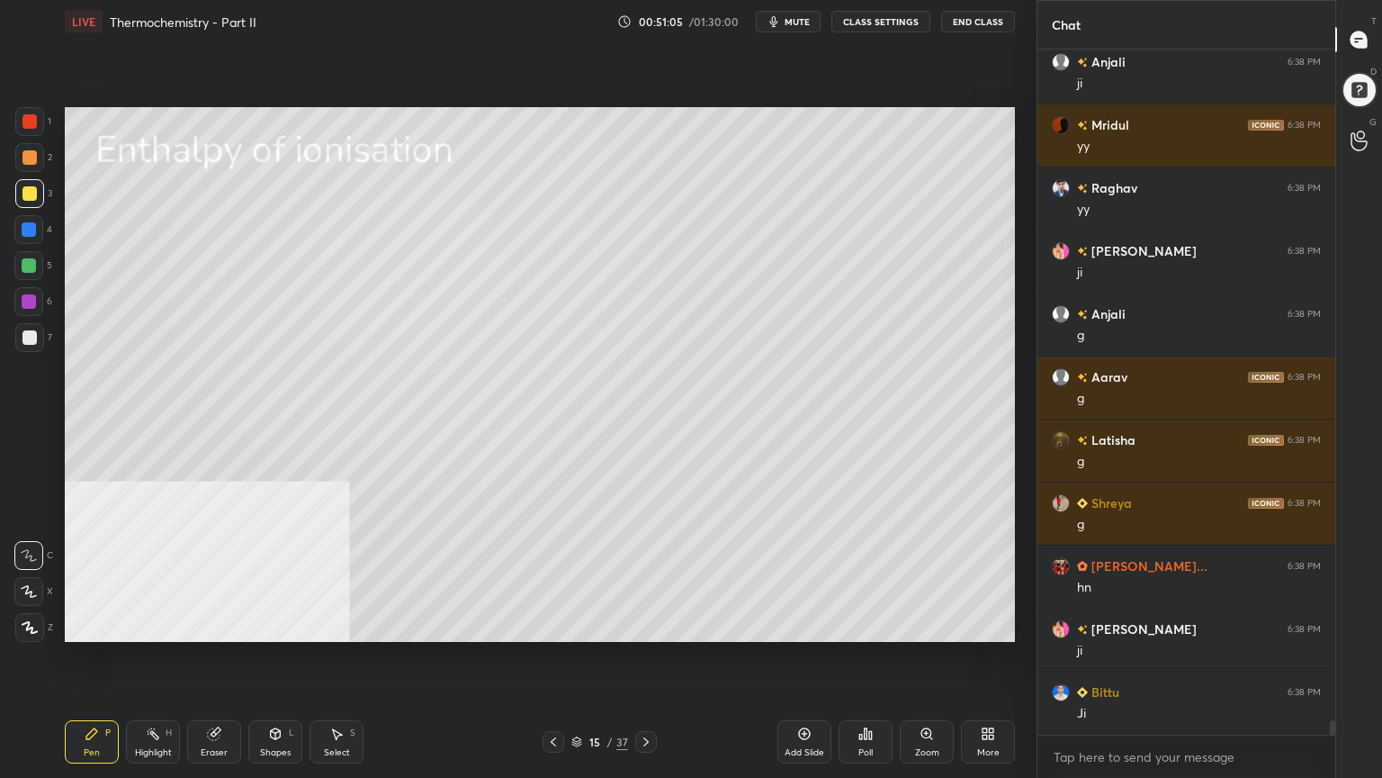
scroll to position [31856, 0]
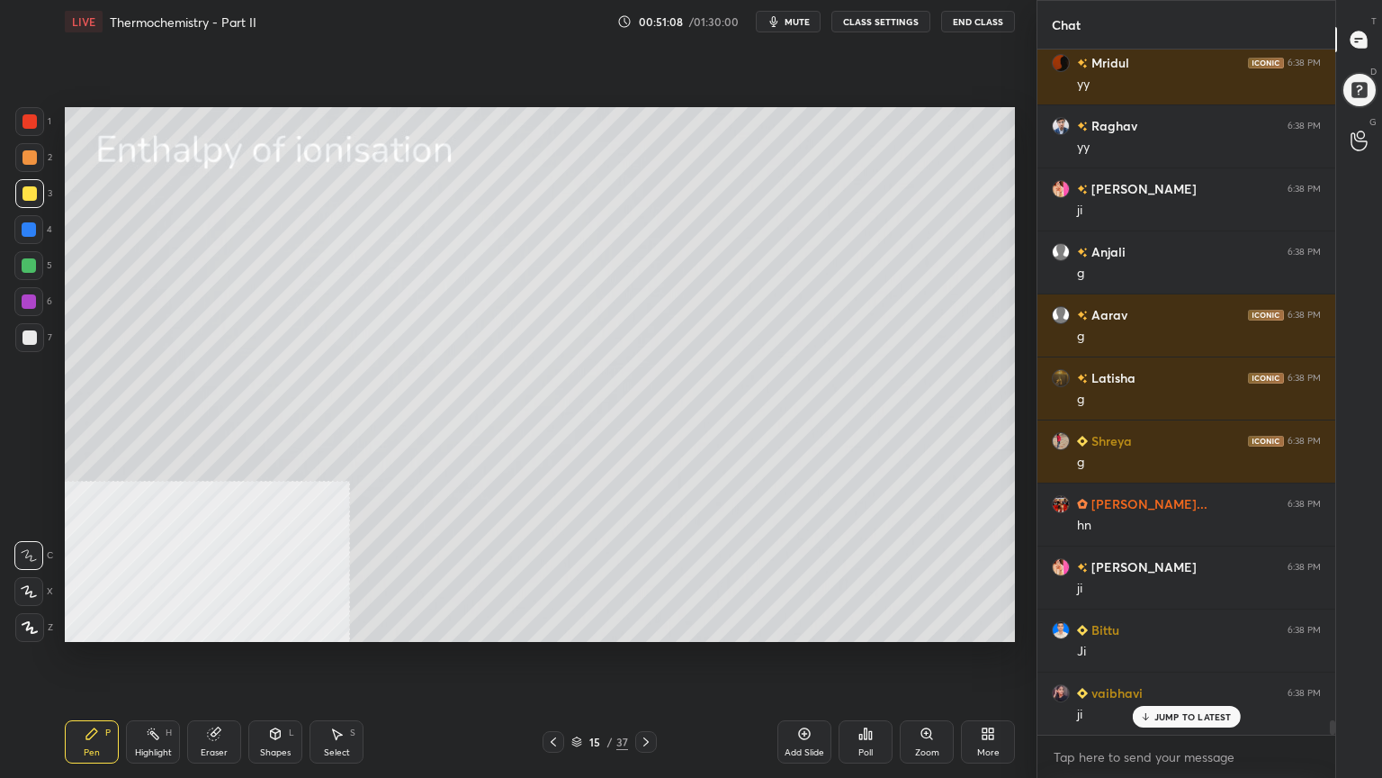
click at [644, 625] on icon at bounding box center [646, 741] width 14 height 14
click at [23, 344] on div at bounding box center [29, 337] width 14 height 14
click at [25, 191] on div at bounding box center [29, 193] width 14 height 14
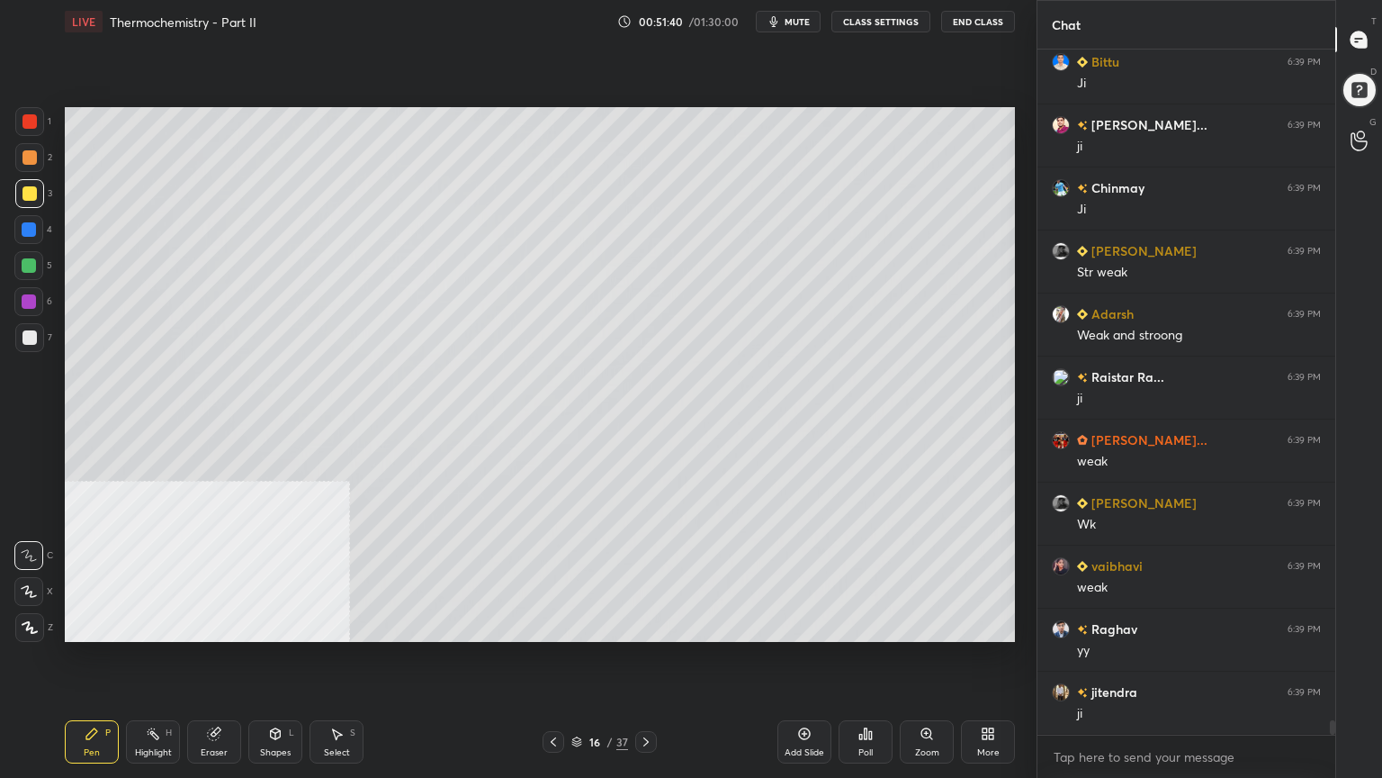
scroll to position [32864, 0]
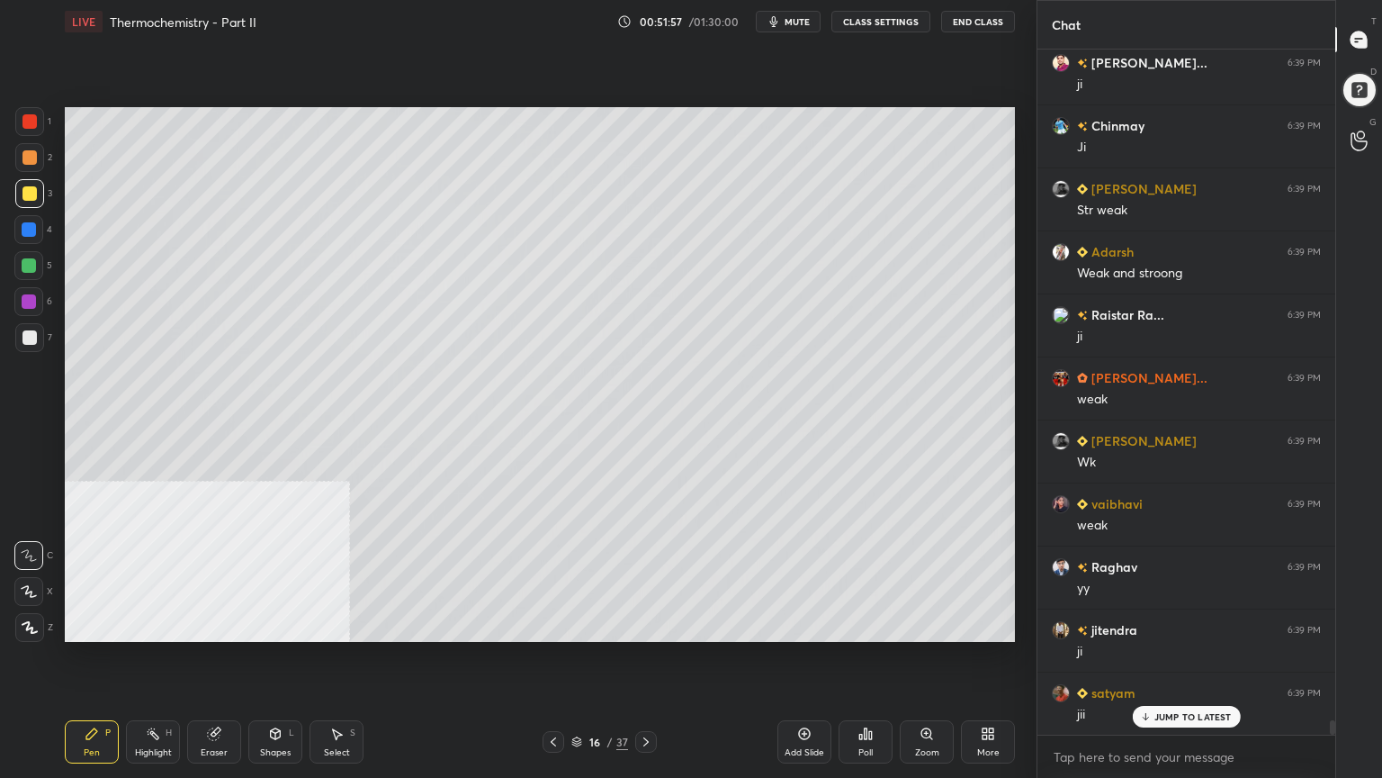
click at [337, 625] on div "Select" at bounding box center [337, 752] width 26 height 9
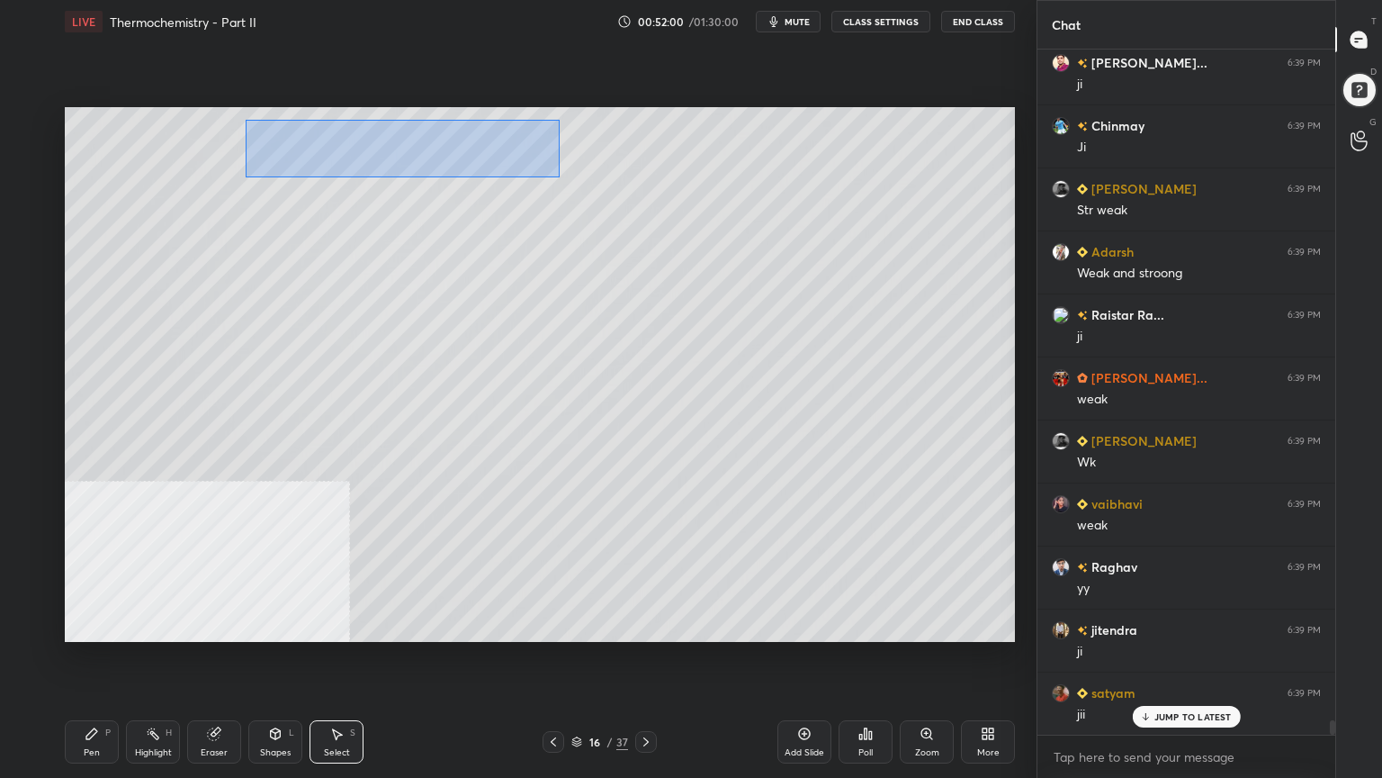
drag, startPoint x: 245, startPoint y: 119, endPoint x: 560, endPoint y: 176, distance: 320.2
click at [560, 176] on div "0 ° Undo Copy Duplicate Duplicate to new slide Delete" at bounding box center [540, 374] width 950 height 535
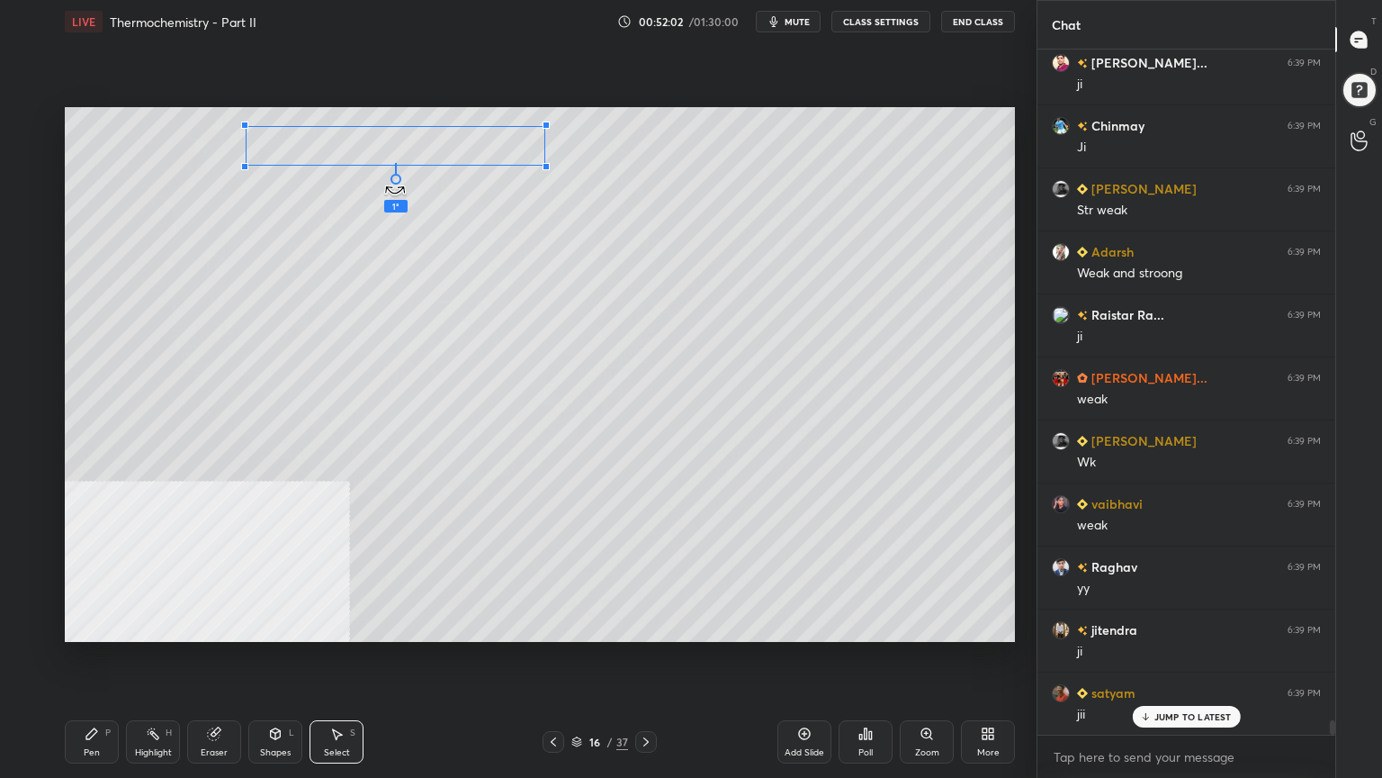
click at [394, 180] on div at bounding box center [396, 179] width 11 height 11
click at [402, 158] on div "0 ° Undo Copy Duplicate Duplicate to new slide Delete" at bounding box center [540, 374] width 950 height 535
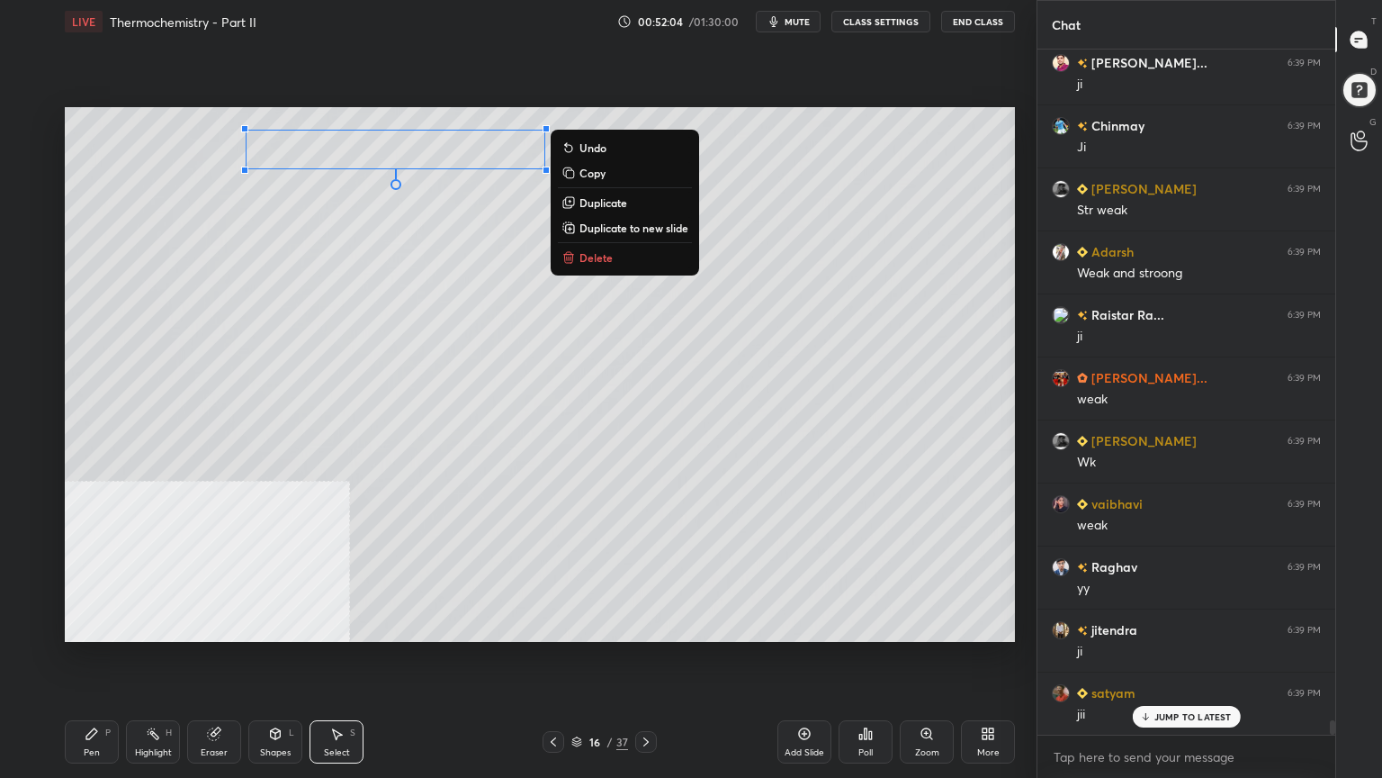
click at [338, 227] on div "0 ° Undo Copy Duplicate Duplicate to new slide Delete" at bounding box center [540, 374] width 950 height 535
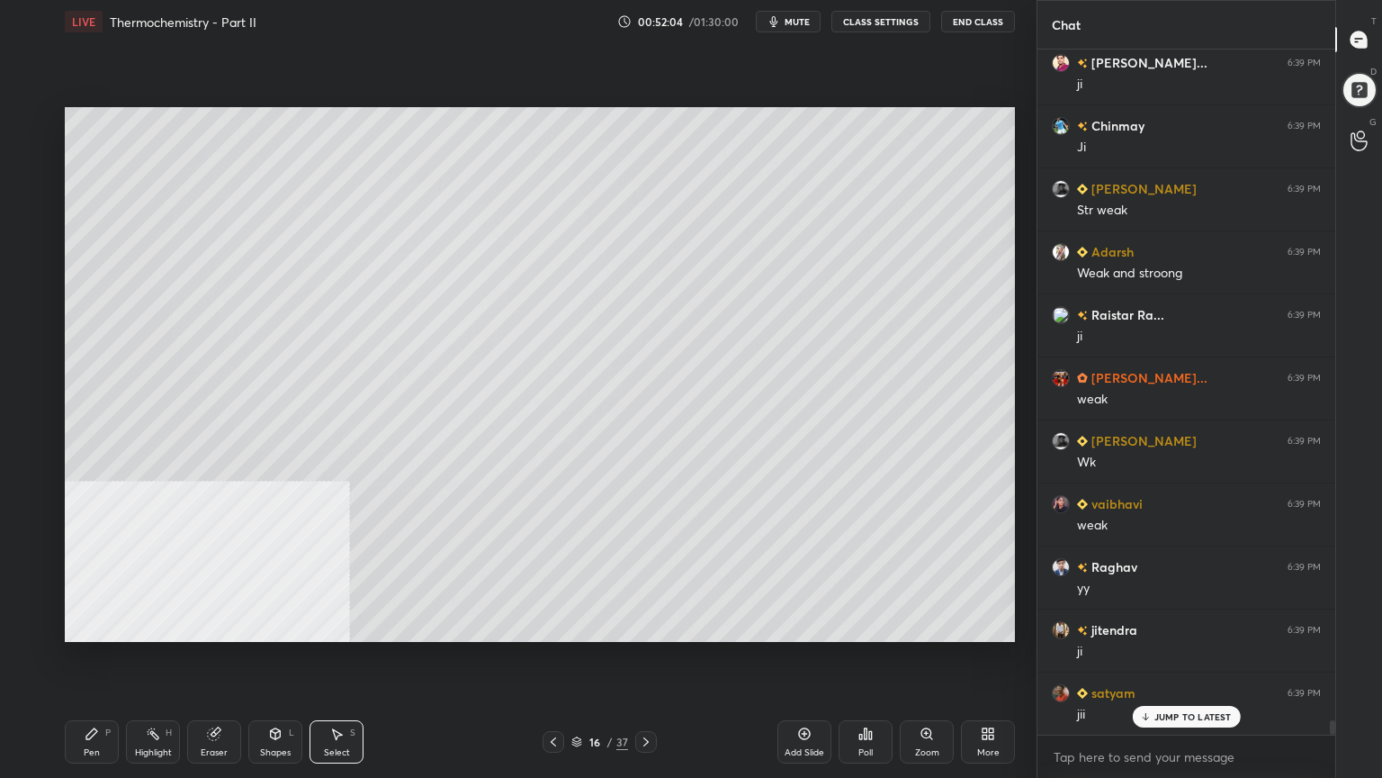
scroll to position [32927, 0]
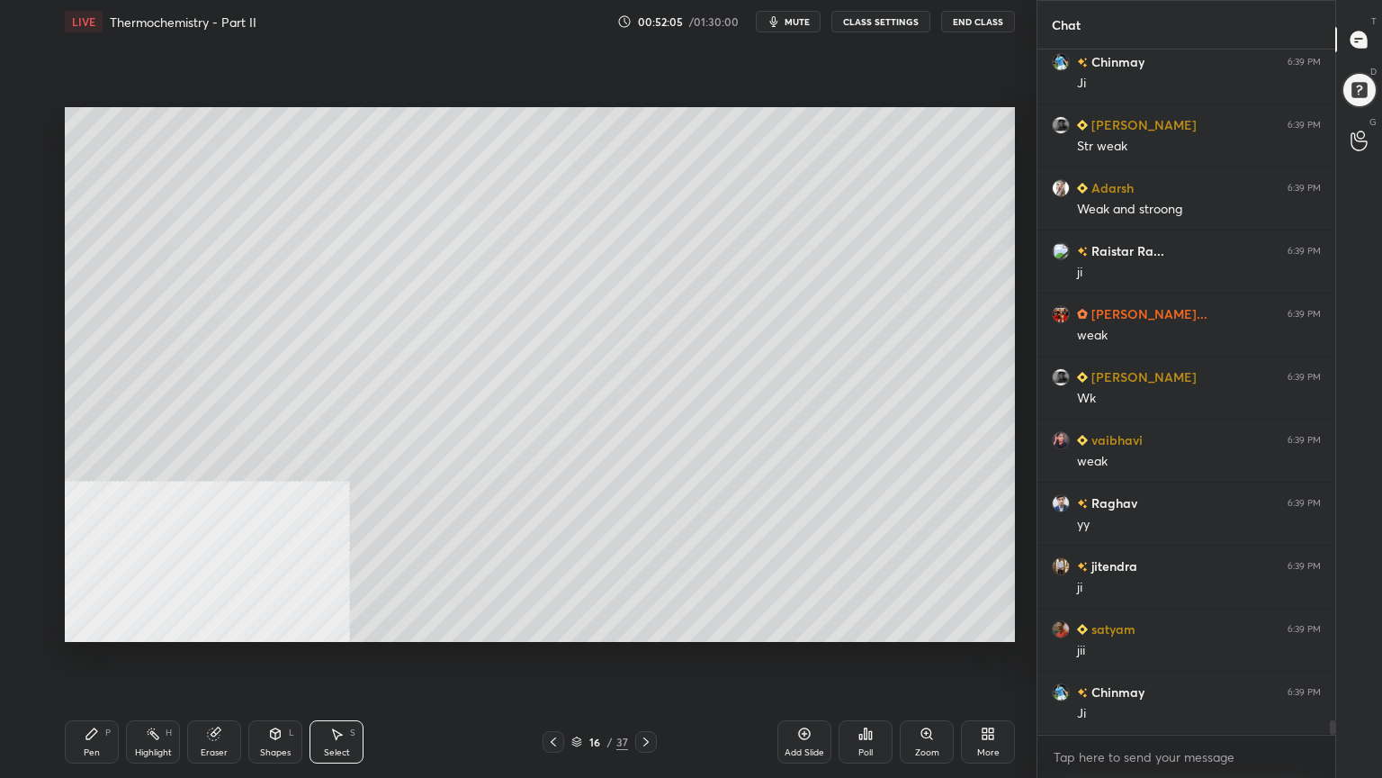
click at [90, 625] on div "Pen P" at bounding box center [92, 741] width 54 height 43
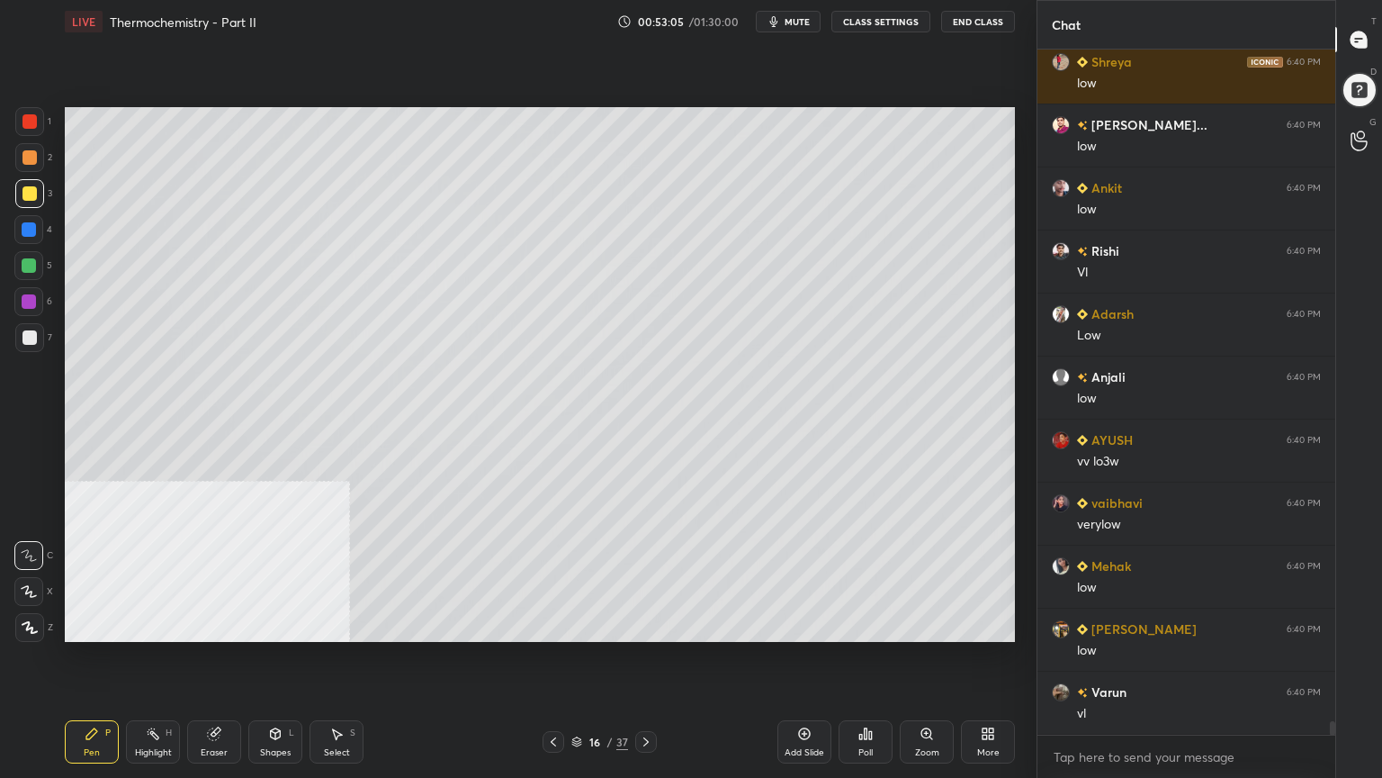
scroll to position [34583, 0]
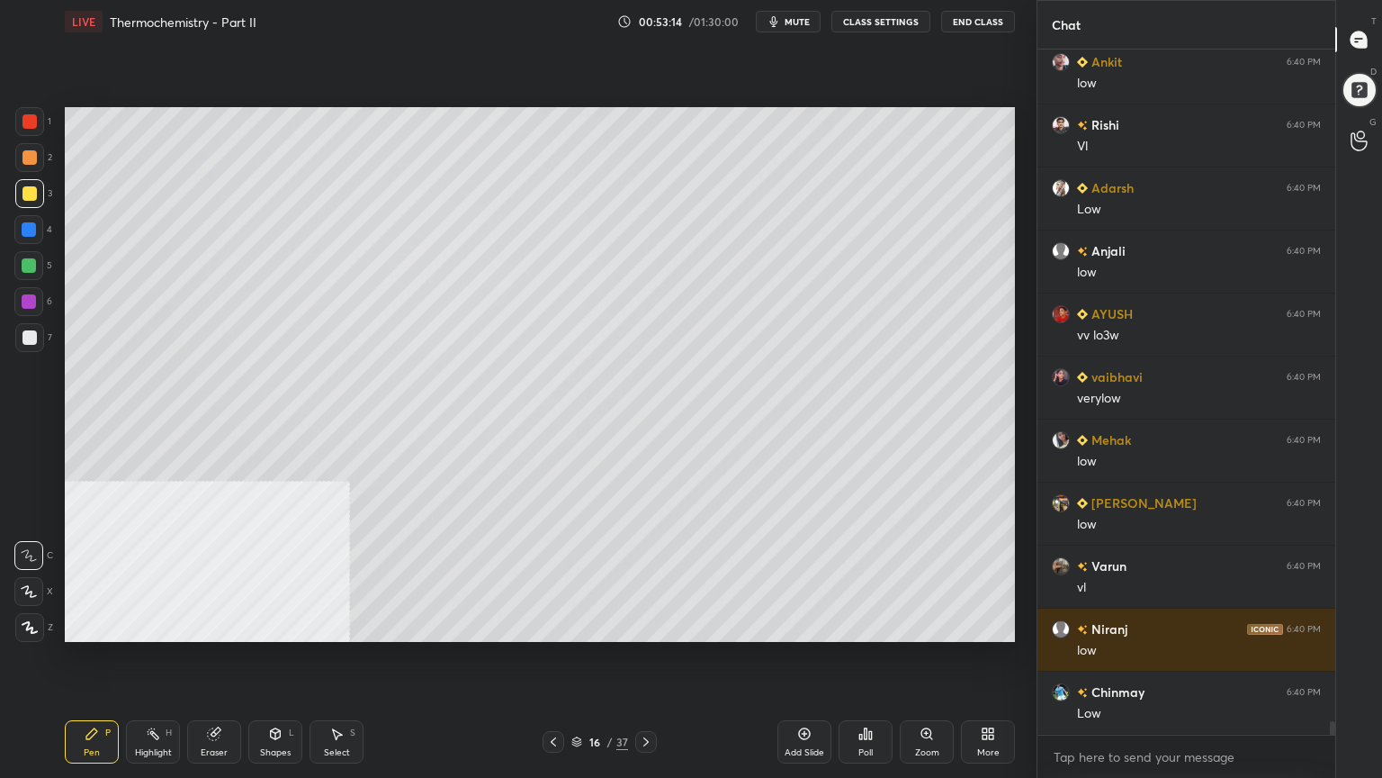
drag, startPoint x: 27, startPoint y: 337, endPoint x: 46, endPoint y: 325, distance: 22.2
click at [27, 338] on div at bounding box center [29, 337] width 14 height 14
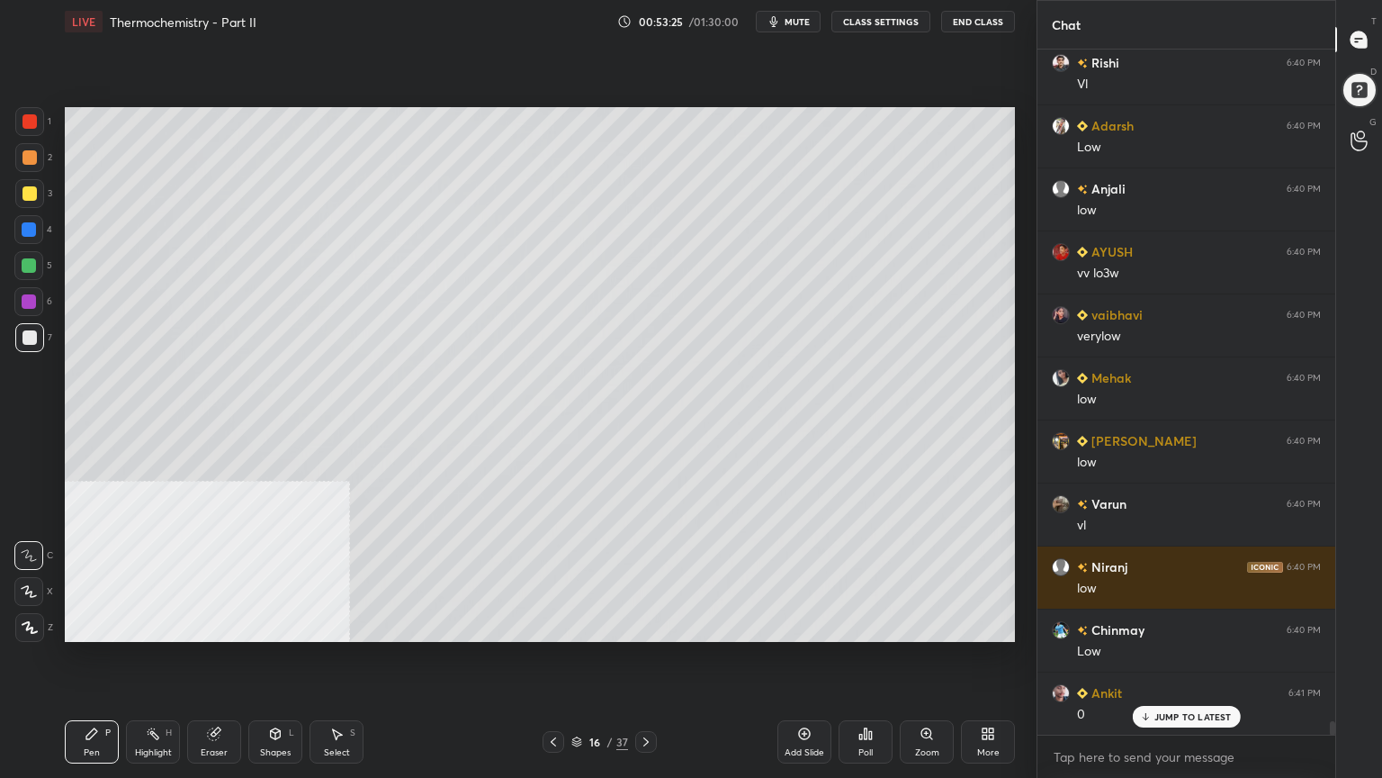
drag, startPoint x: 349, startPoint y: 738, endPoint x: 417, endPoint y: 644, distance: 115.4
click at [349, 625] on div "Select S" at bounding box center [337, 741] width 54 height 43
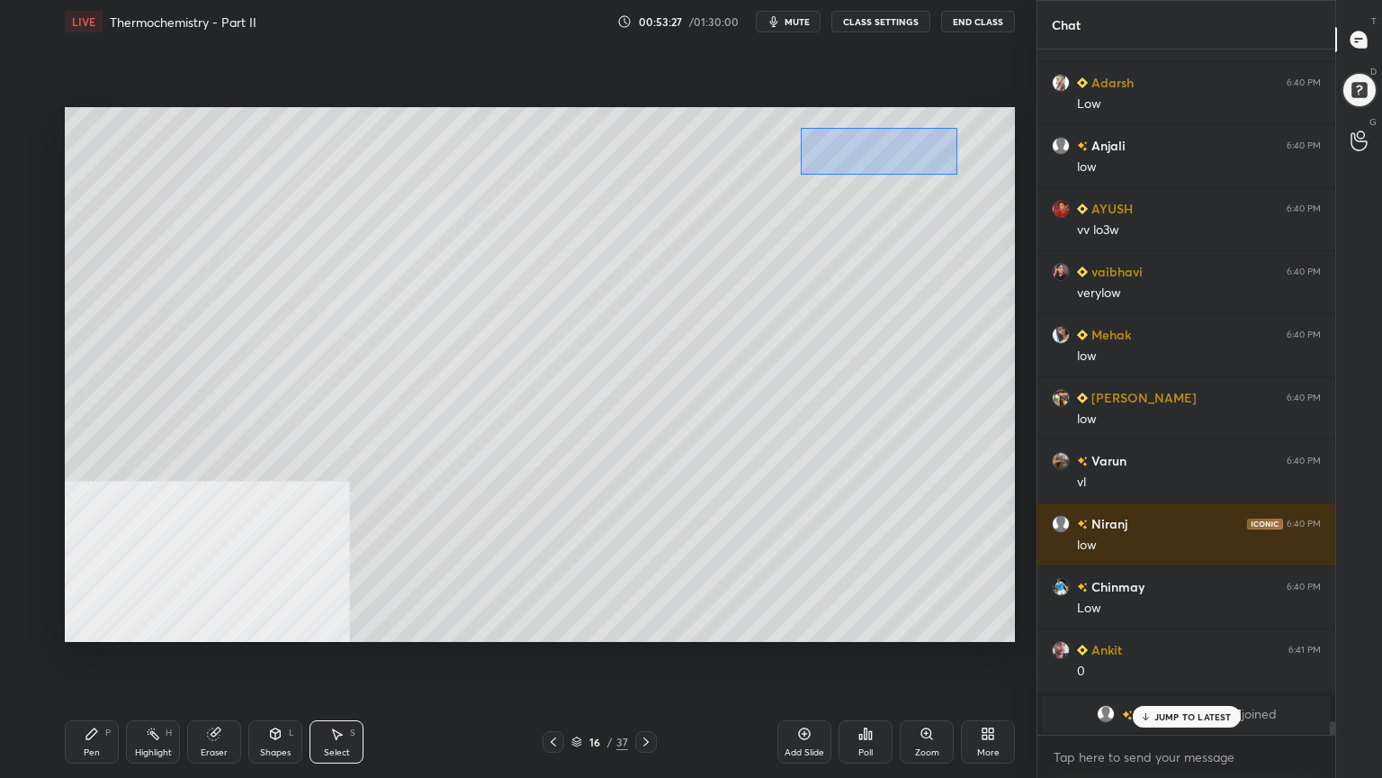
drag, startPoint x: 800, startPoint y: 128, endPoint x: 957, endPoint y: 173, distance: 162.9
click at [958, 173] on div "0 ° Undo Copy Duplicate Duplicate to new slide Delete" at bounding box center [540, 374] width 950 height 535
click at [898, 148] on div "0 ° Undo Copy Duplicate Duplicate to new slide Delete" at bounding box center [540, 374] width 950 height 535
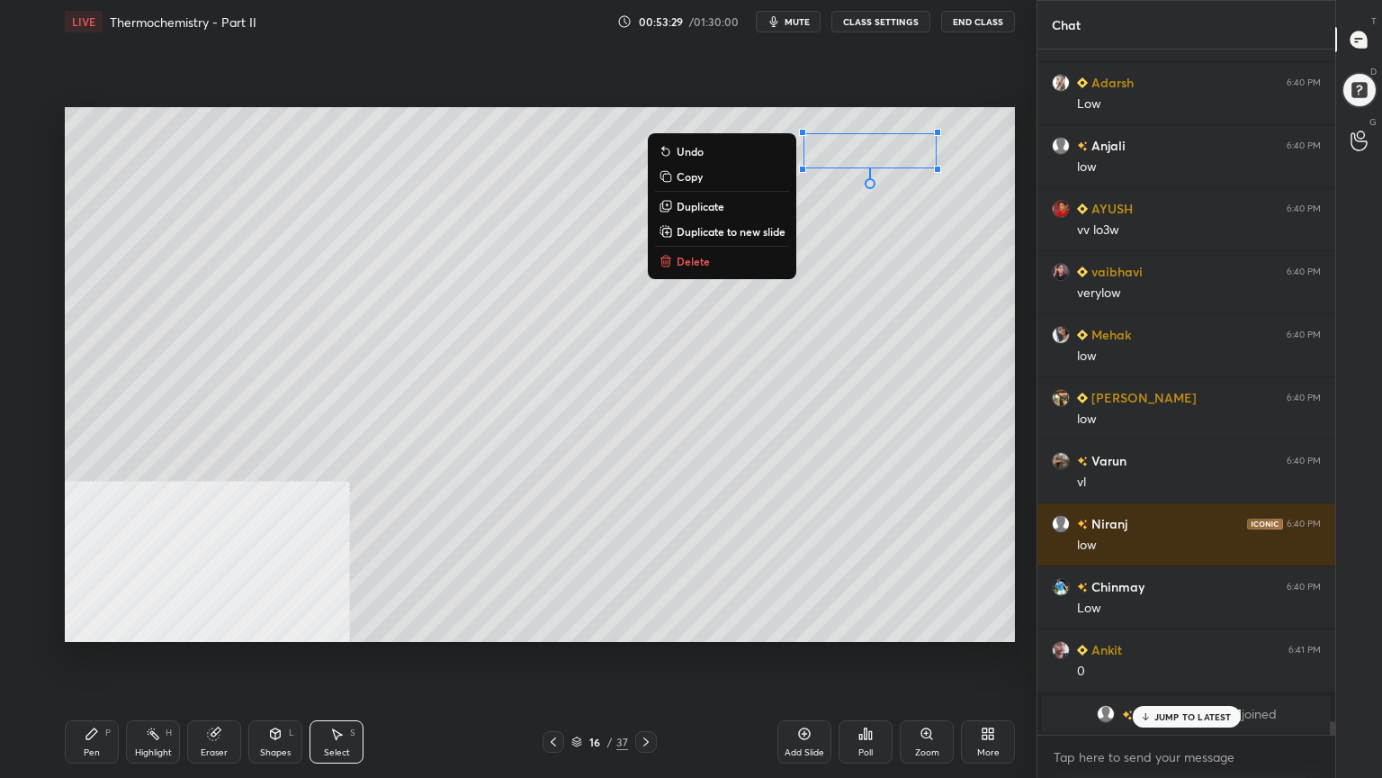
click at [826, 267] on div "0 ° Undo Copy Duplicate Duplicate to new slide Delete" at bounding box center [540, 374] width 950 height 535
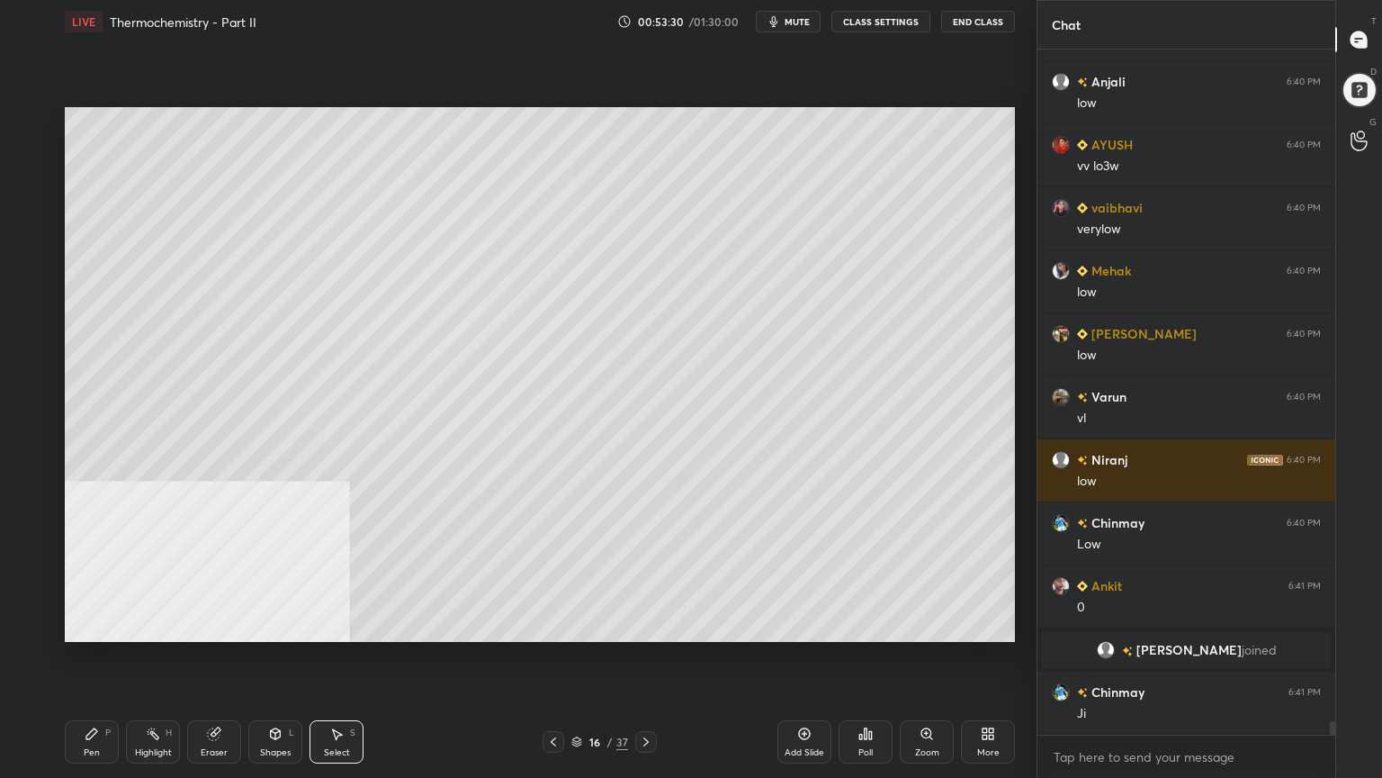
scroll to position [34815, 0]
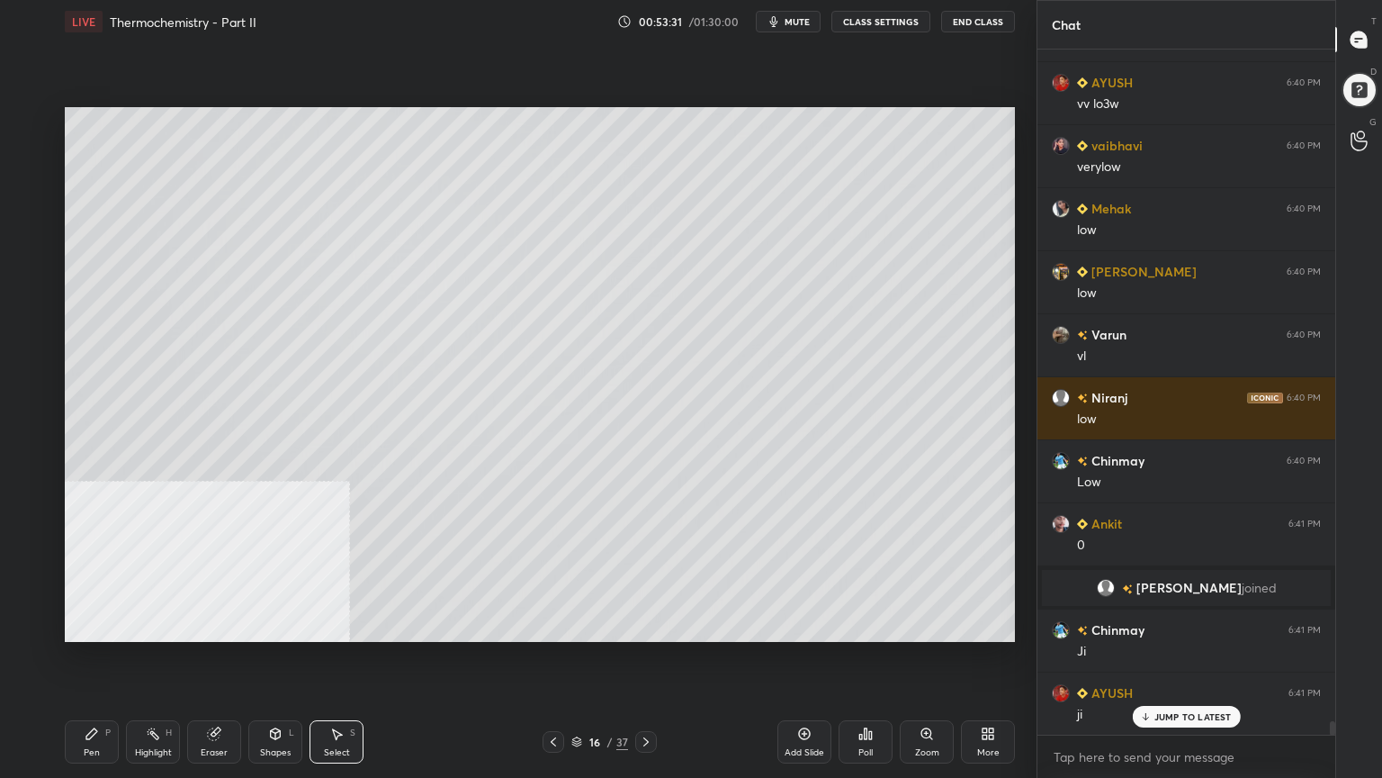
click at [108, 625] on div "Pen P" at bounding box center [92, 741] width 54 height 43
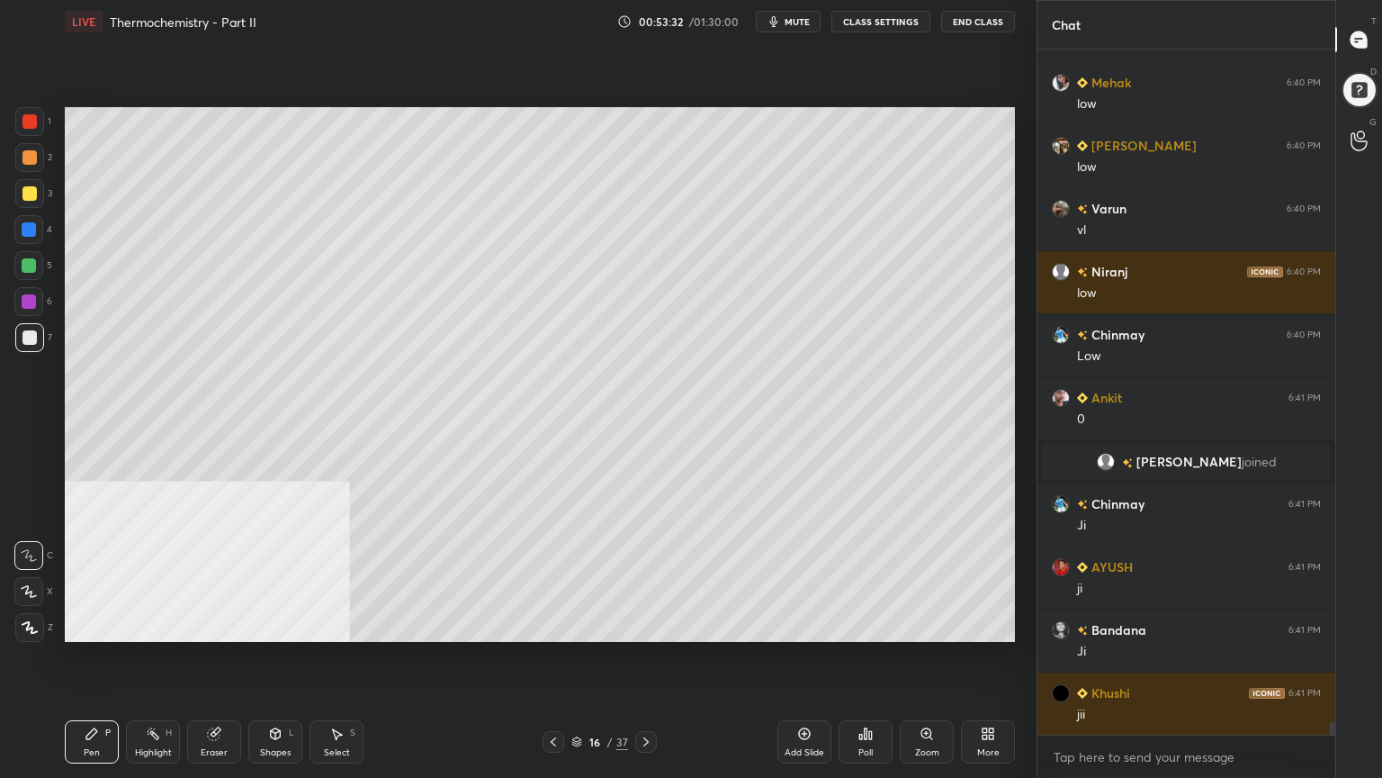
scroll to position [35005, 0]
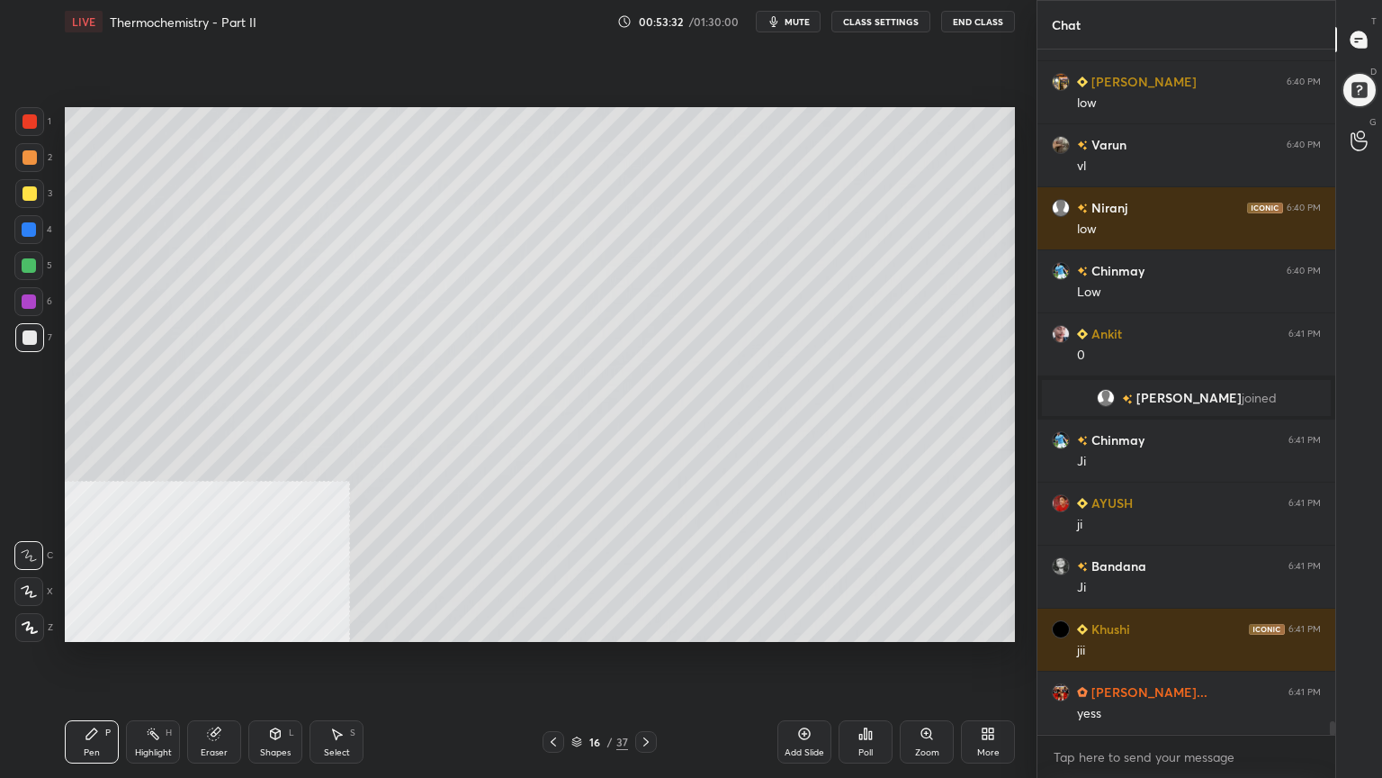
click at [32, 195] on div at bounding box center [29, 193] width 14 height 14
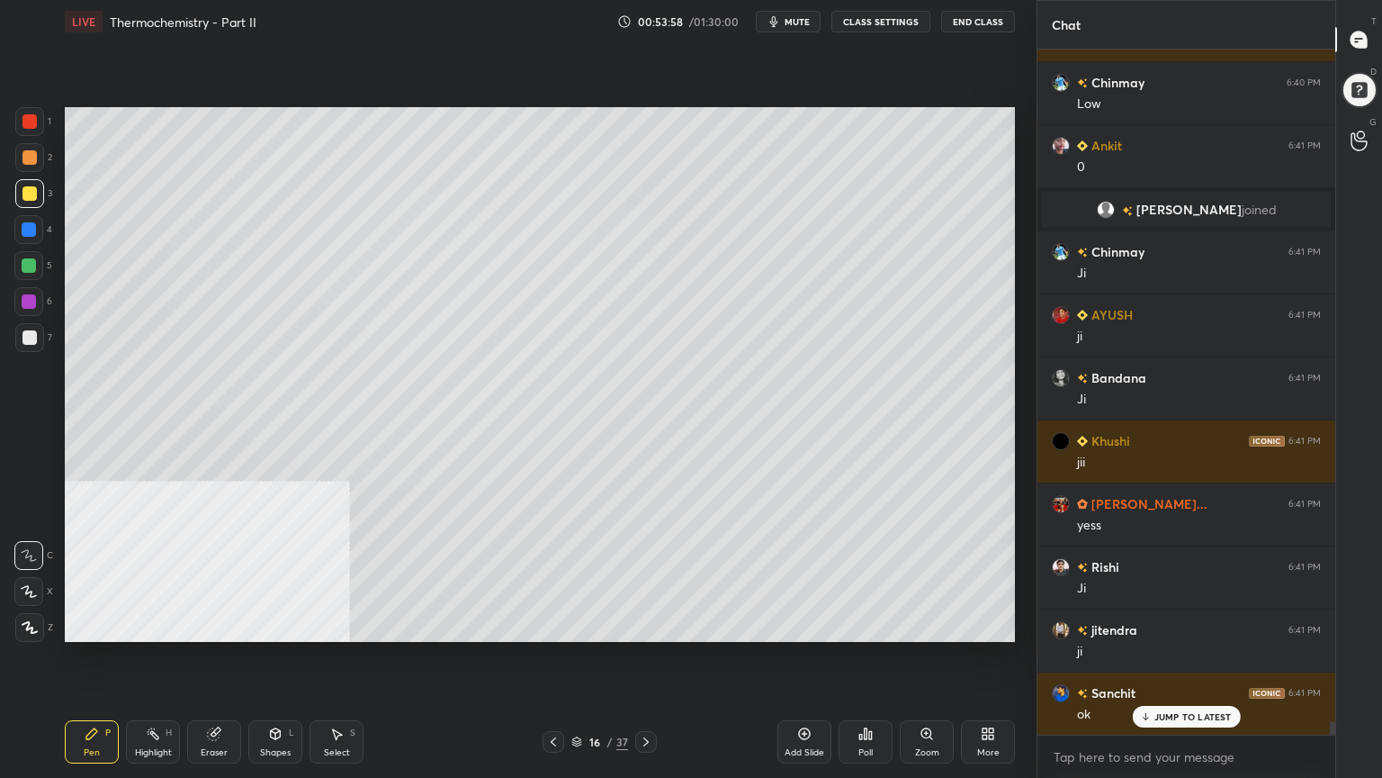
scroll to position [35257, 0]
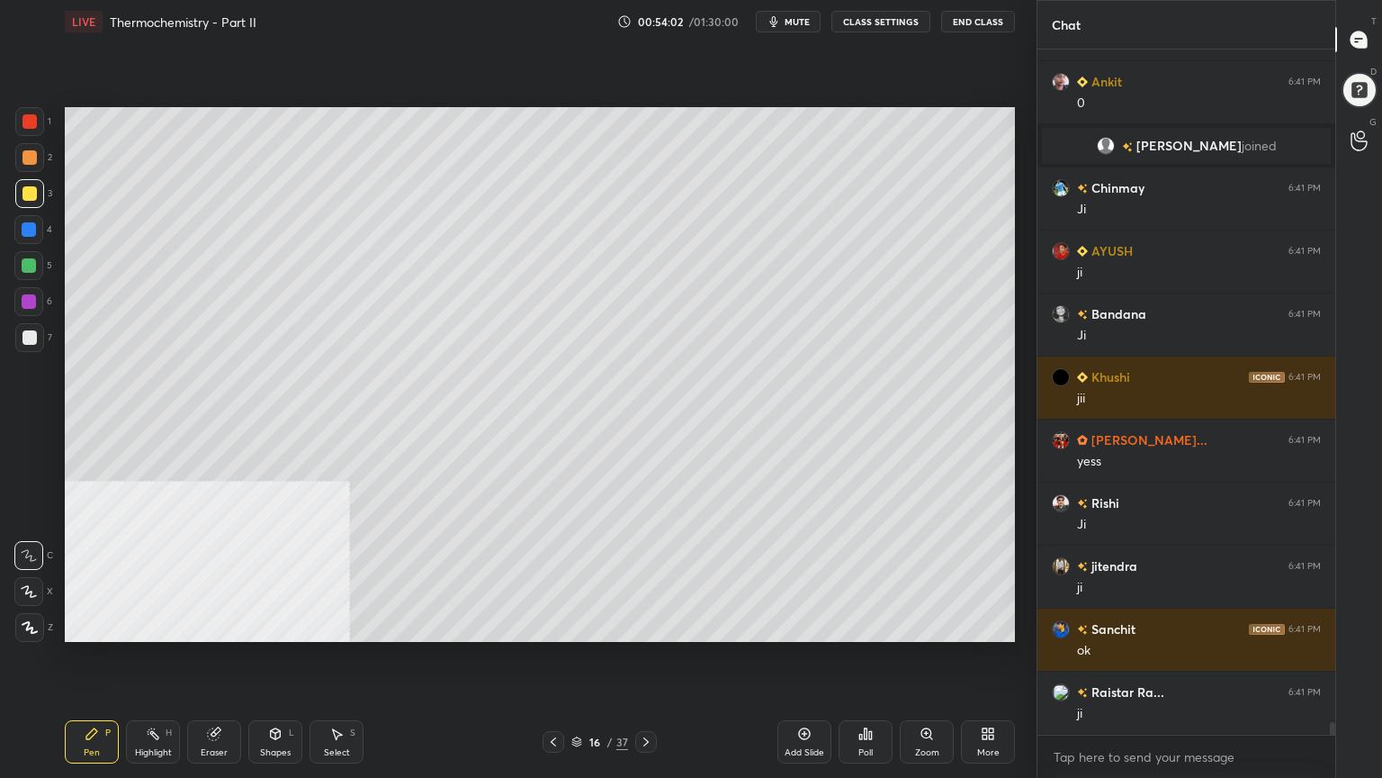
click at [32, 339] on div at bounding box center [29, 337] width 14 height 14
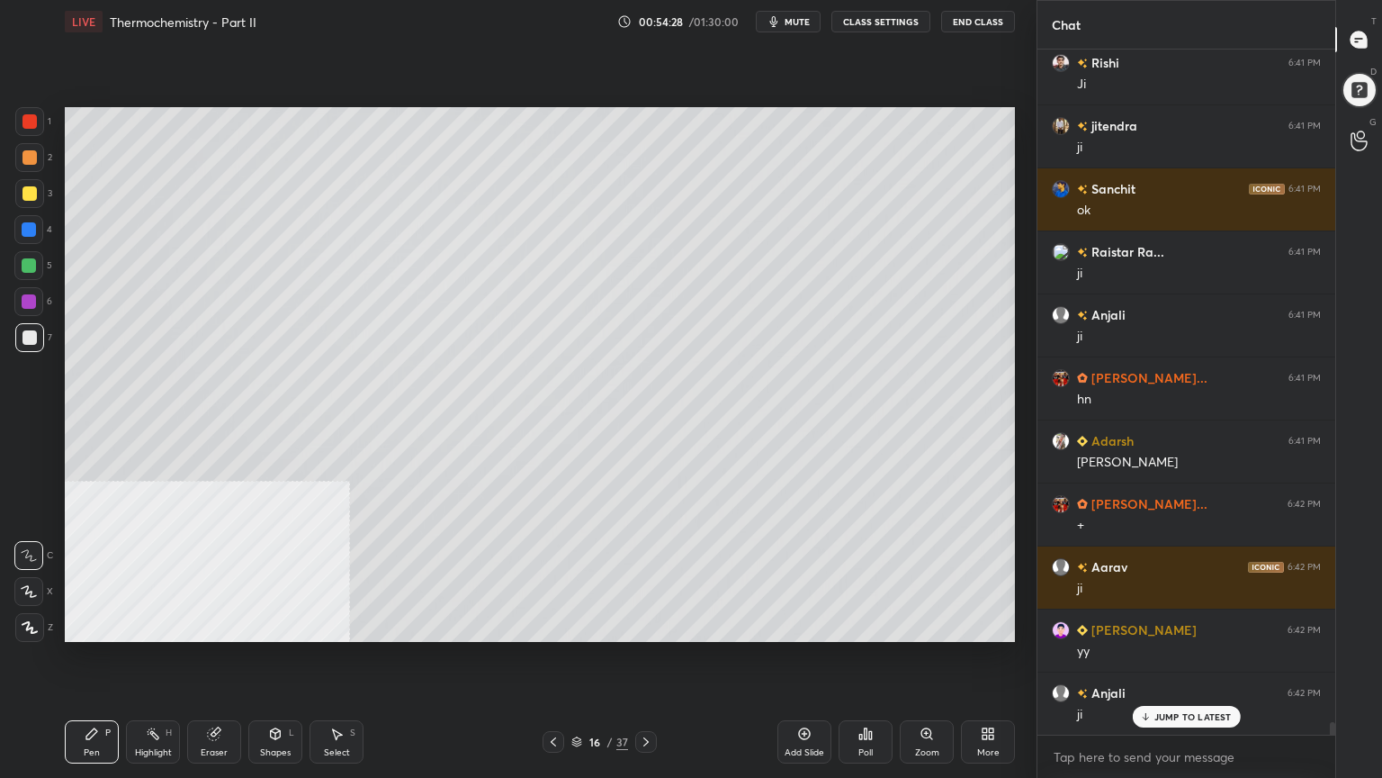
scroll to position [35761, 0]
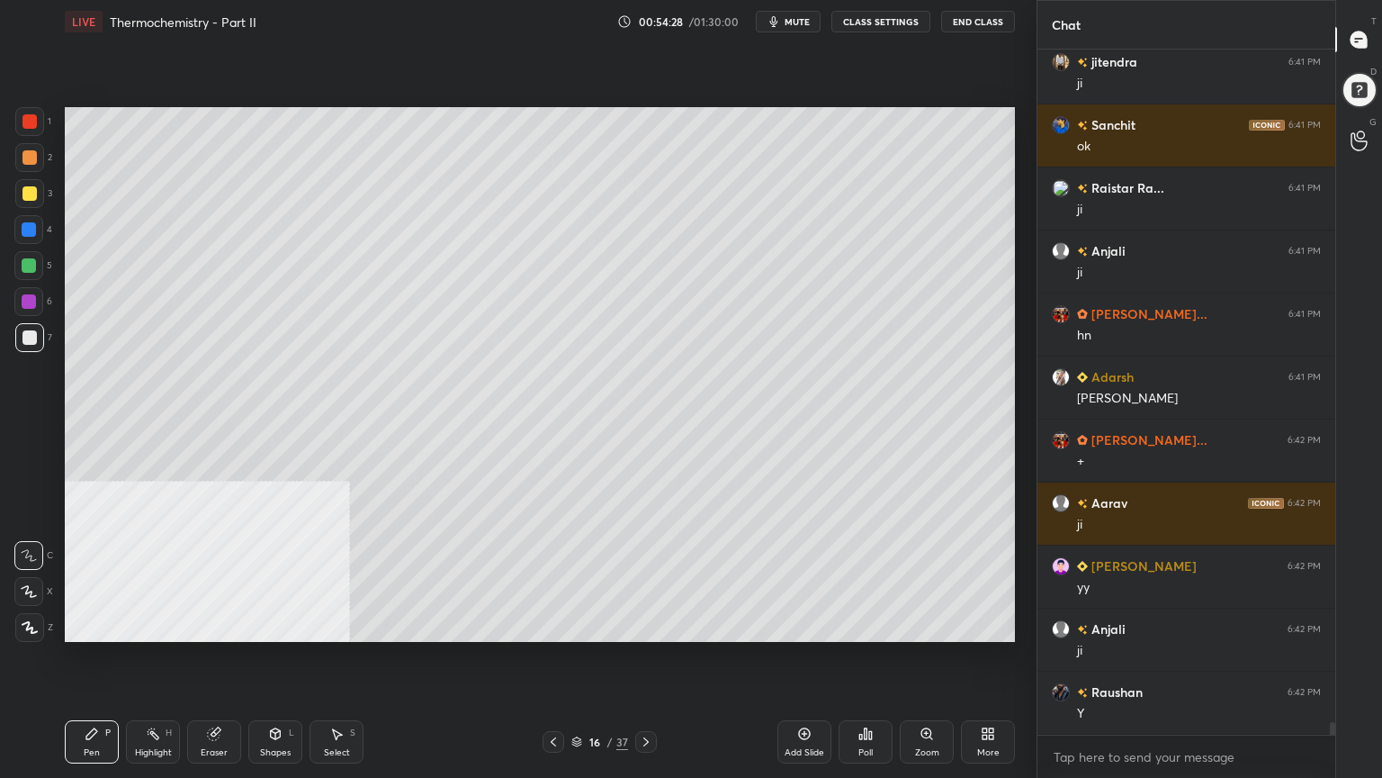
click at [24, 156] on div at bounding box center [29, 157] width 14 height 14
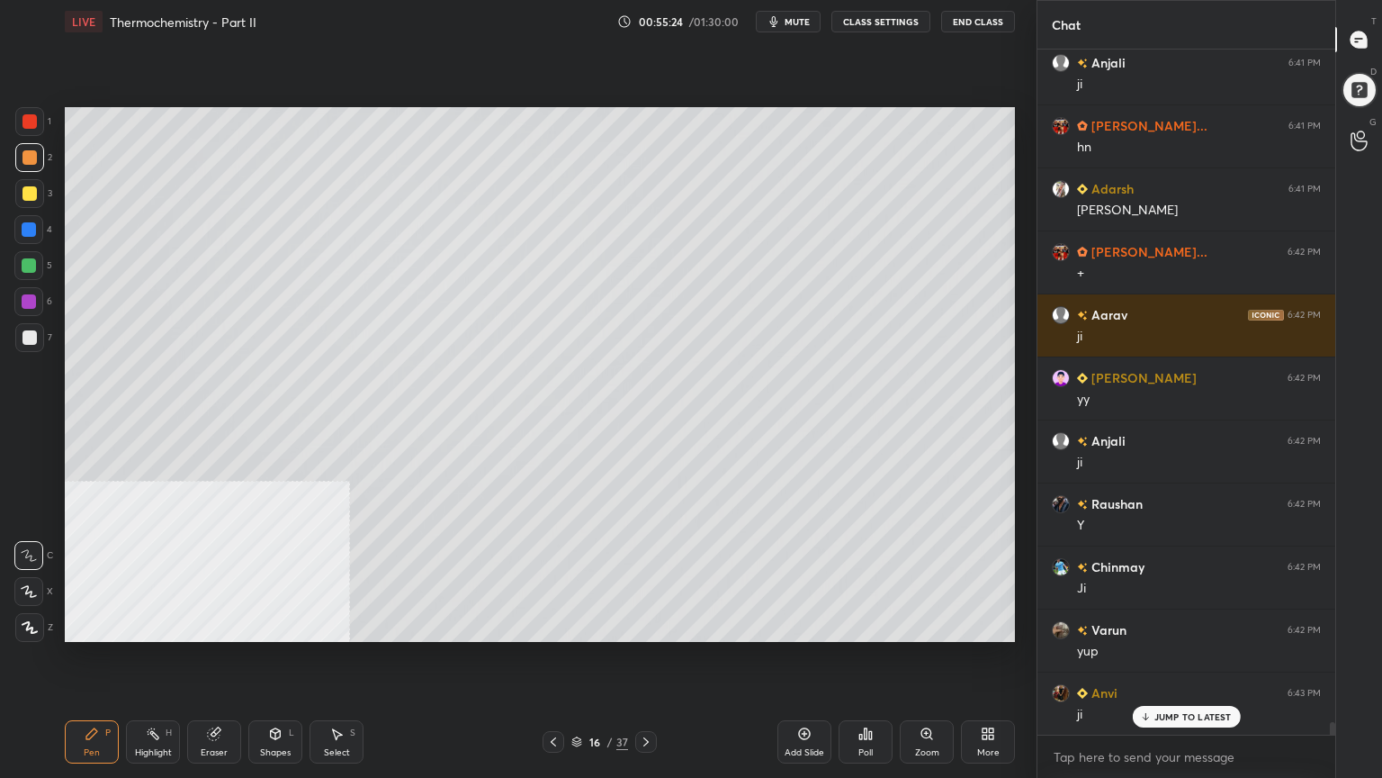
scroll to position [36139, 0]
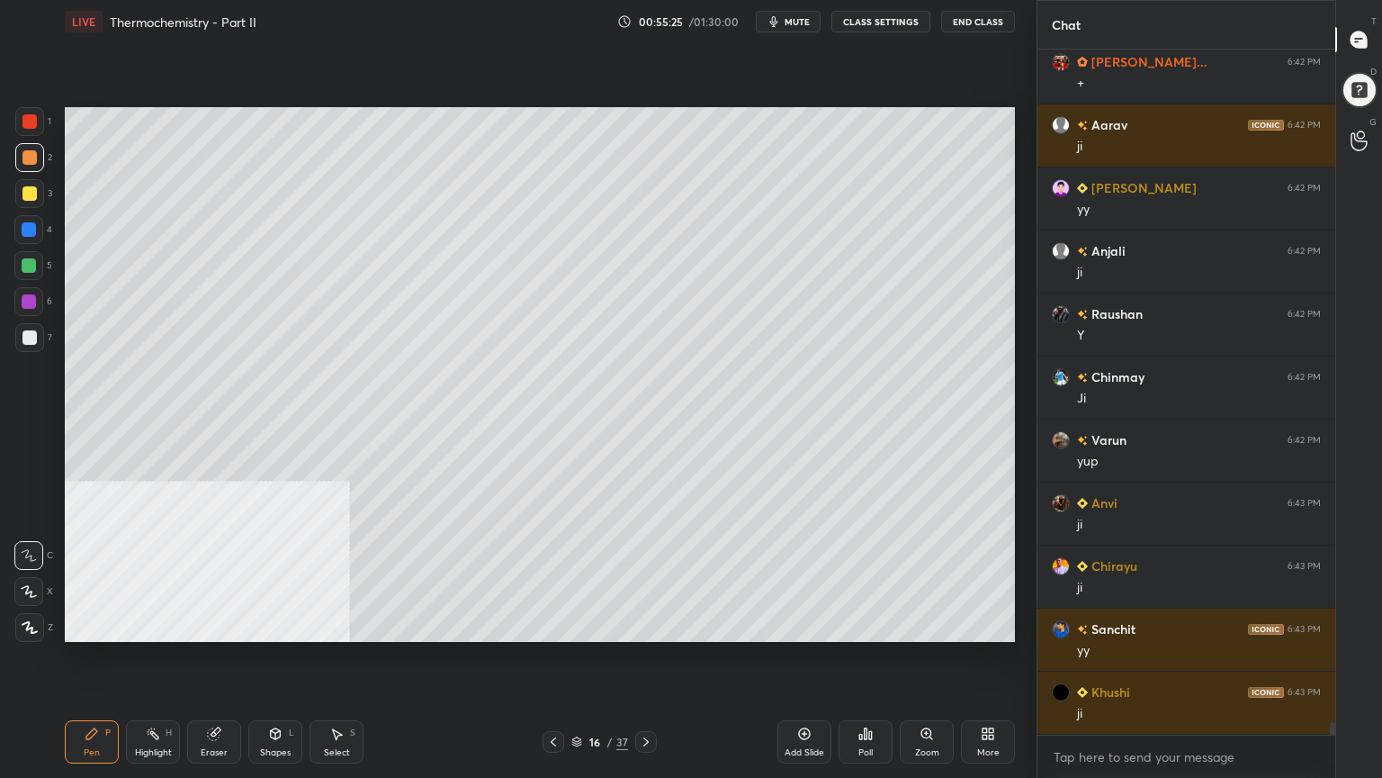
click at [31, 269] on div at bounding box center [29, 265] width 14 height 14
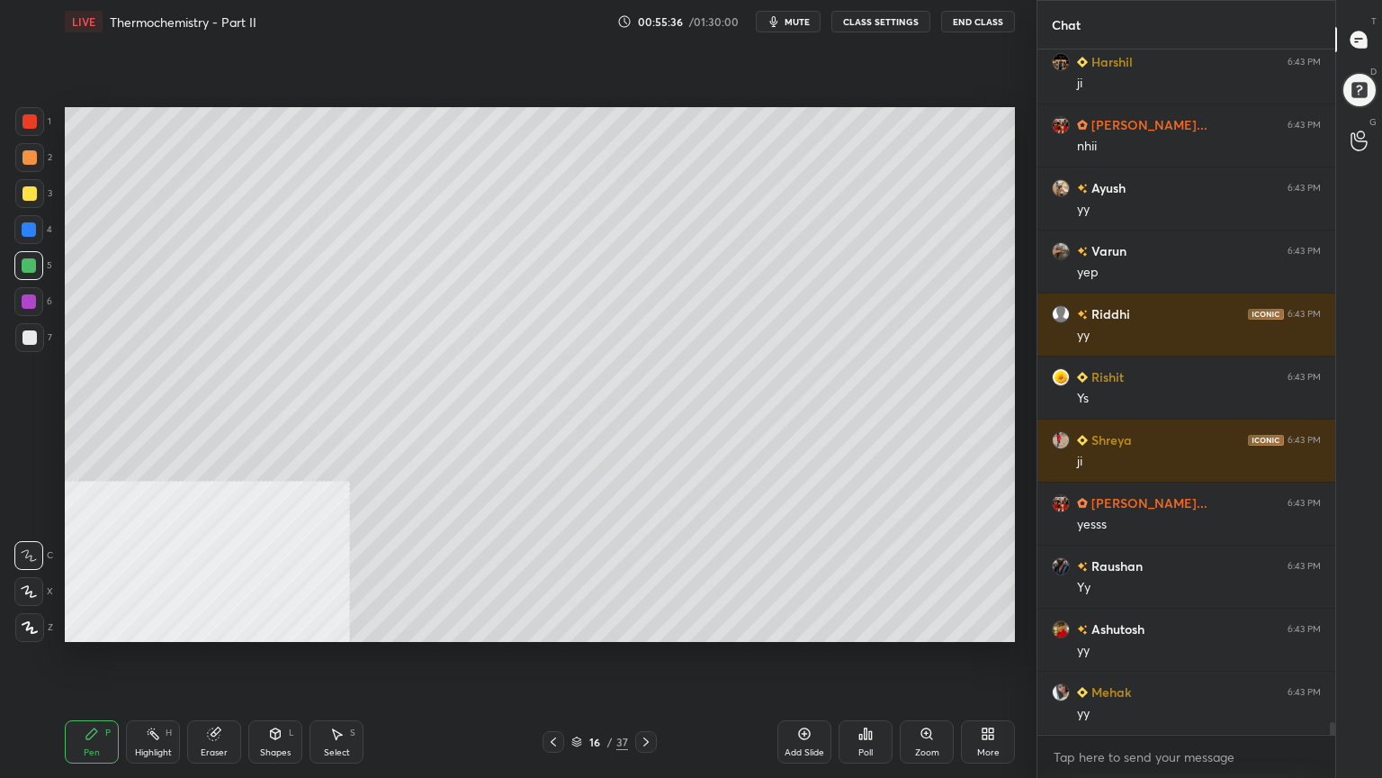
scroll to position [37083, 0]
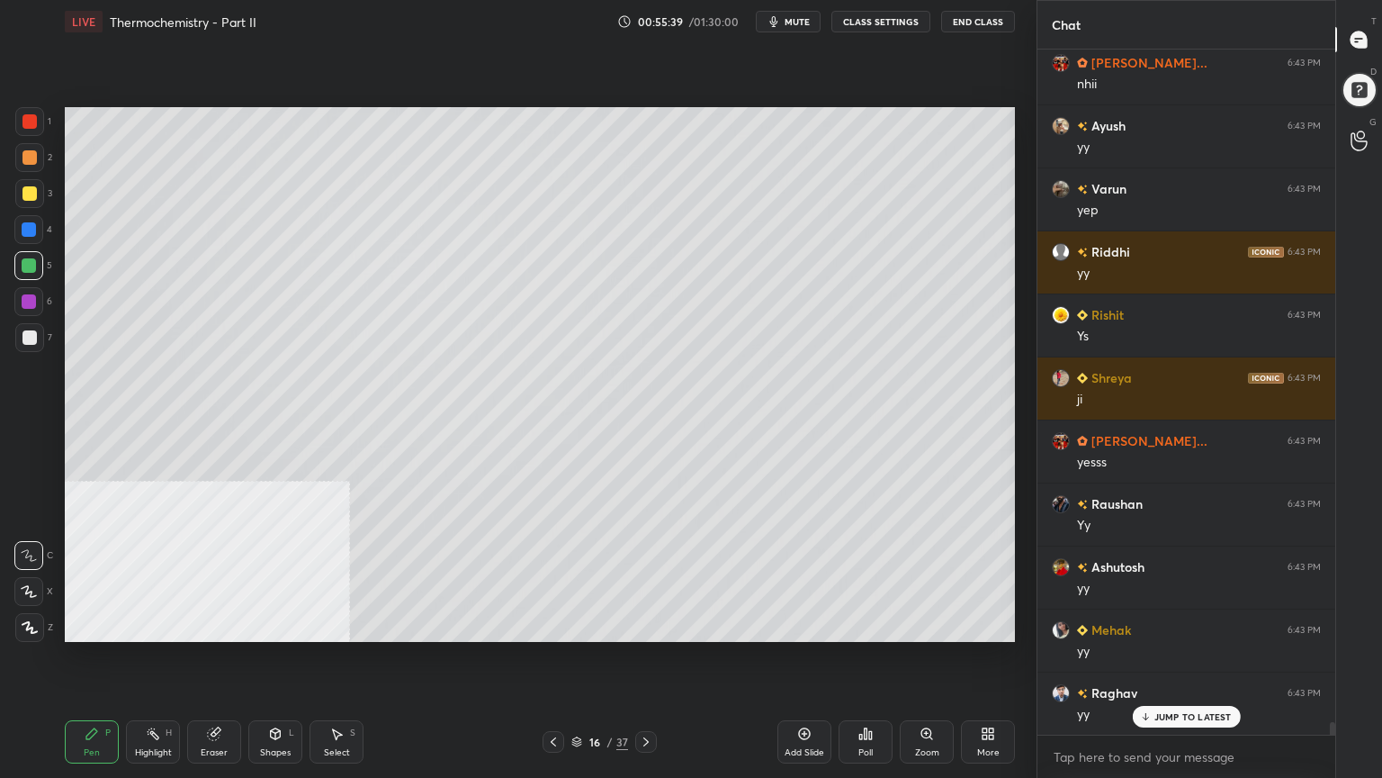
click at [22, 338] on div at bounding box center [29, 337] width 14 height 14
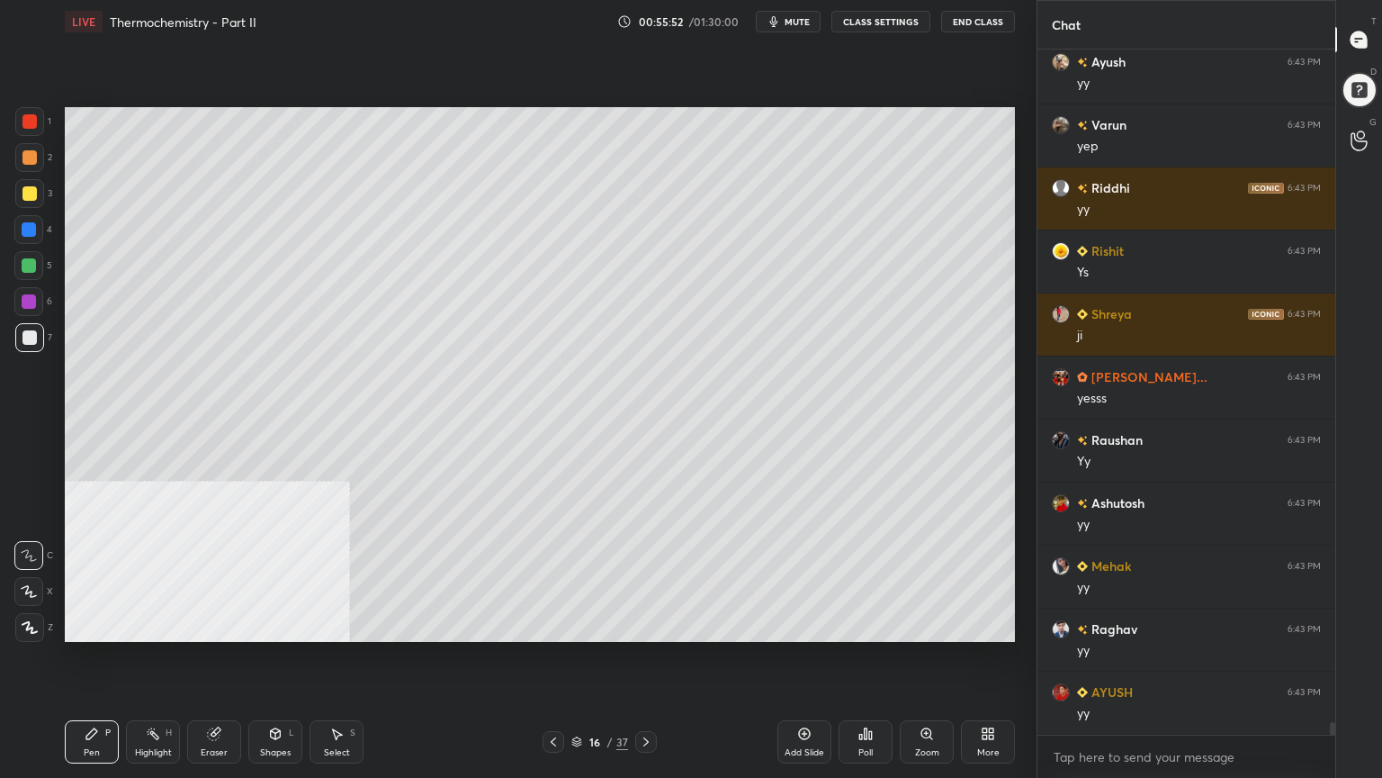
click at [31, 271] on div at bounding box center [29, 265] width 14 height 14
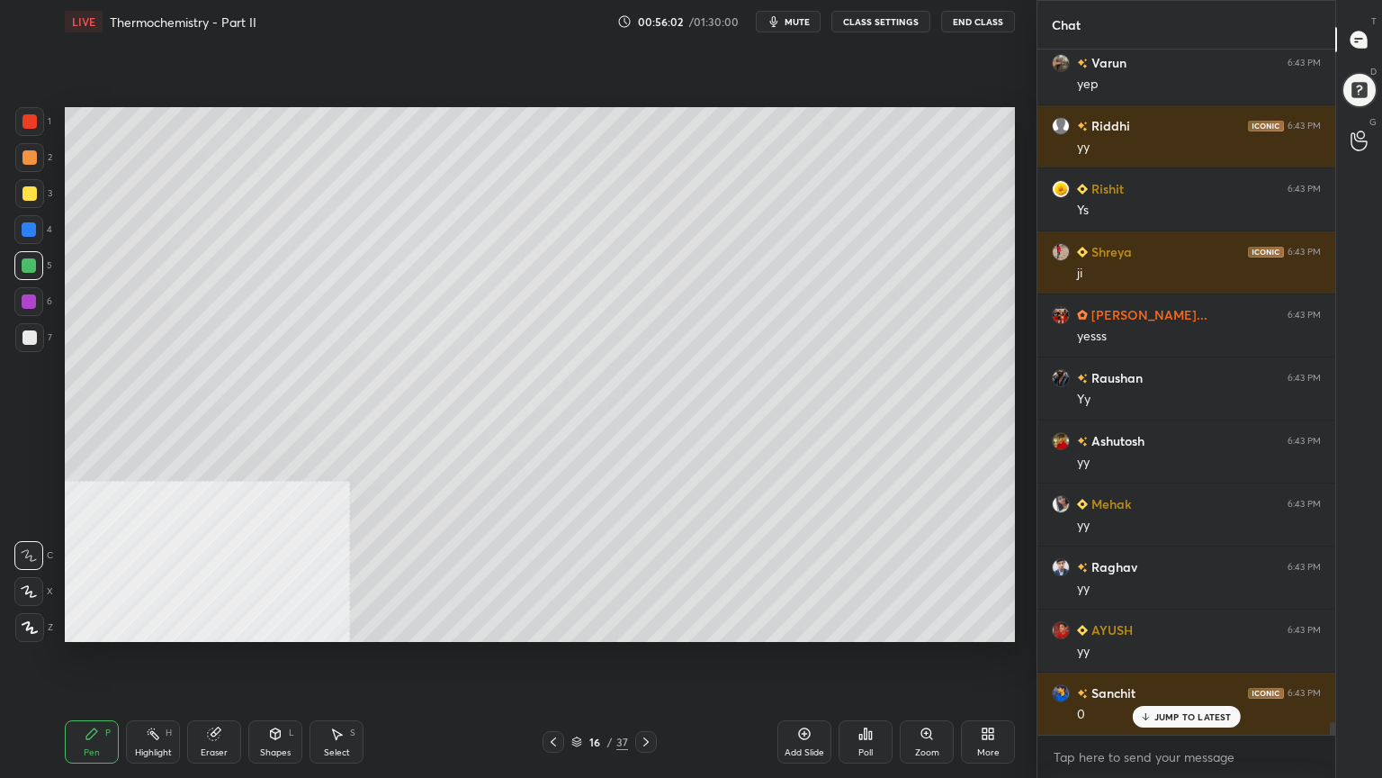
click at [32, 157] on div at bounding box center [29, 157] width 14 height 14
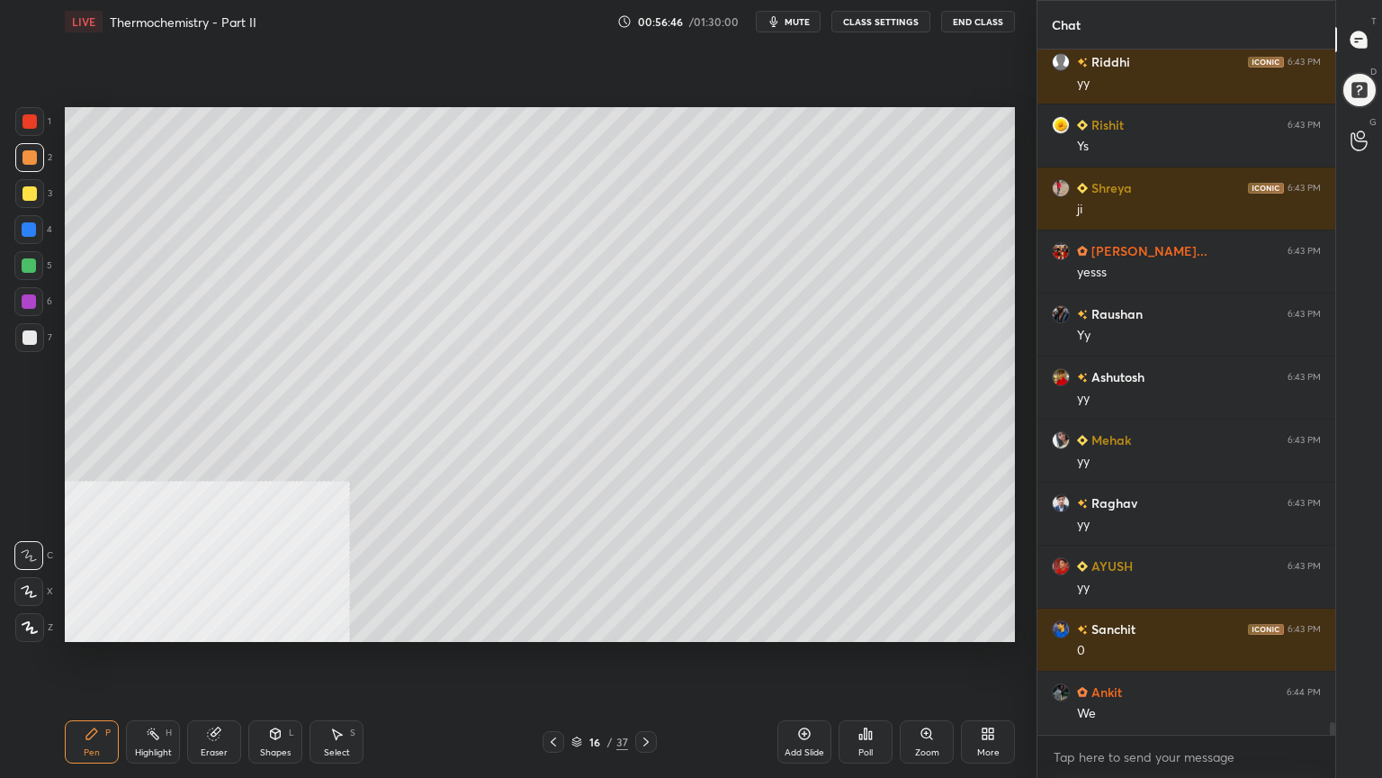
click at [26, 343] on div at bounding box center [29, 337] width 14 height 14
click at [22, 265] on div at bounding box center [29, 265] width 14 height 14
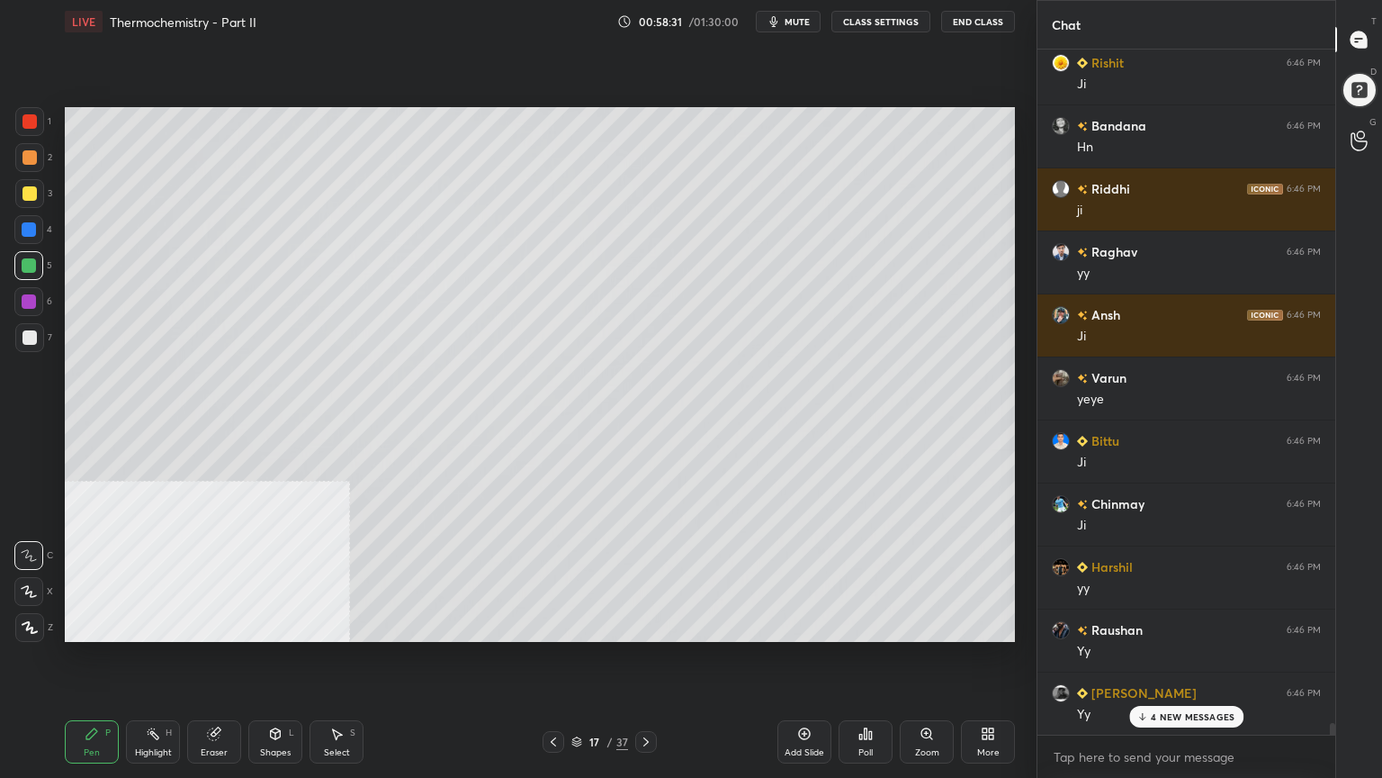
scroll to position [40863, 0]
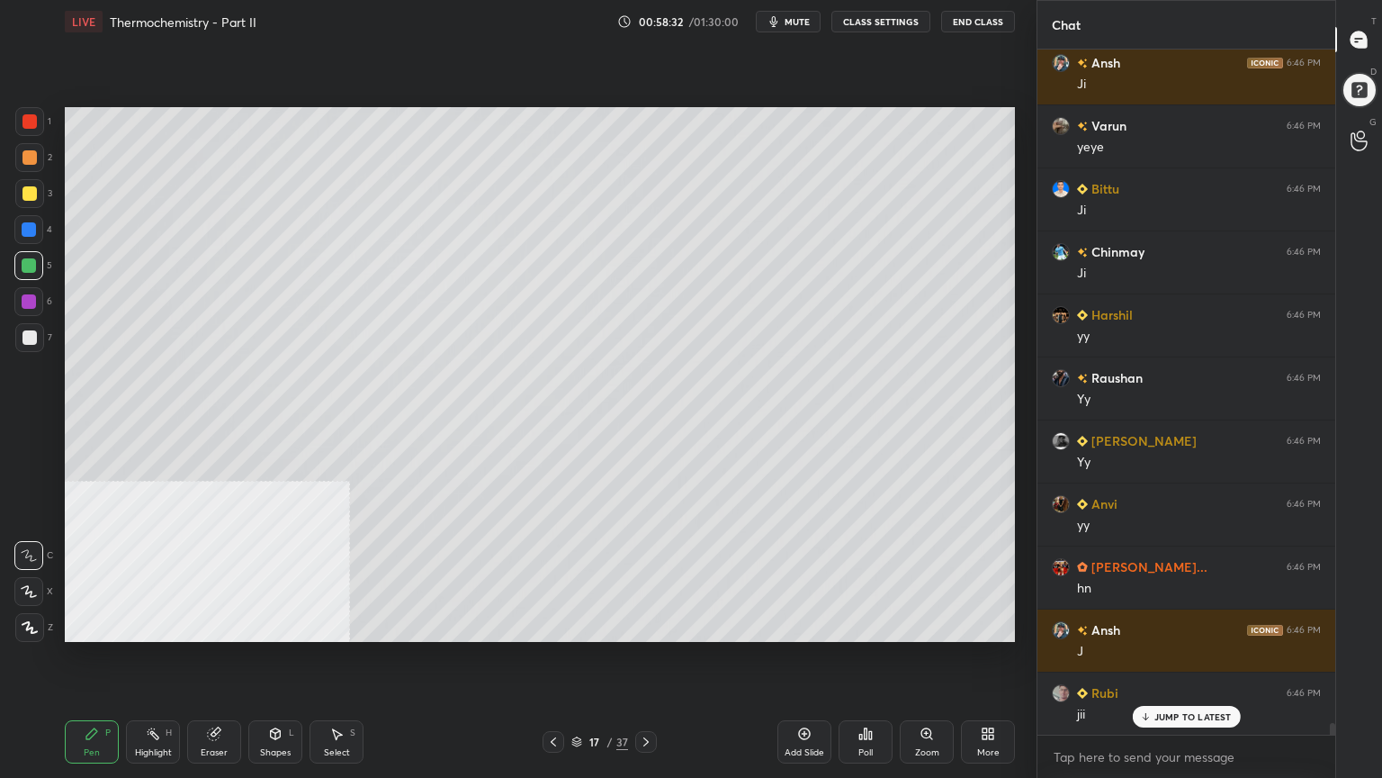
click at [27, 335] on div at bounding box center [29, 337] width 14 height 14
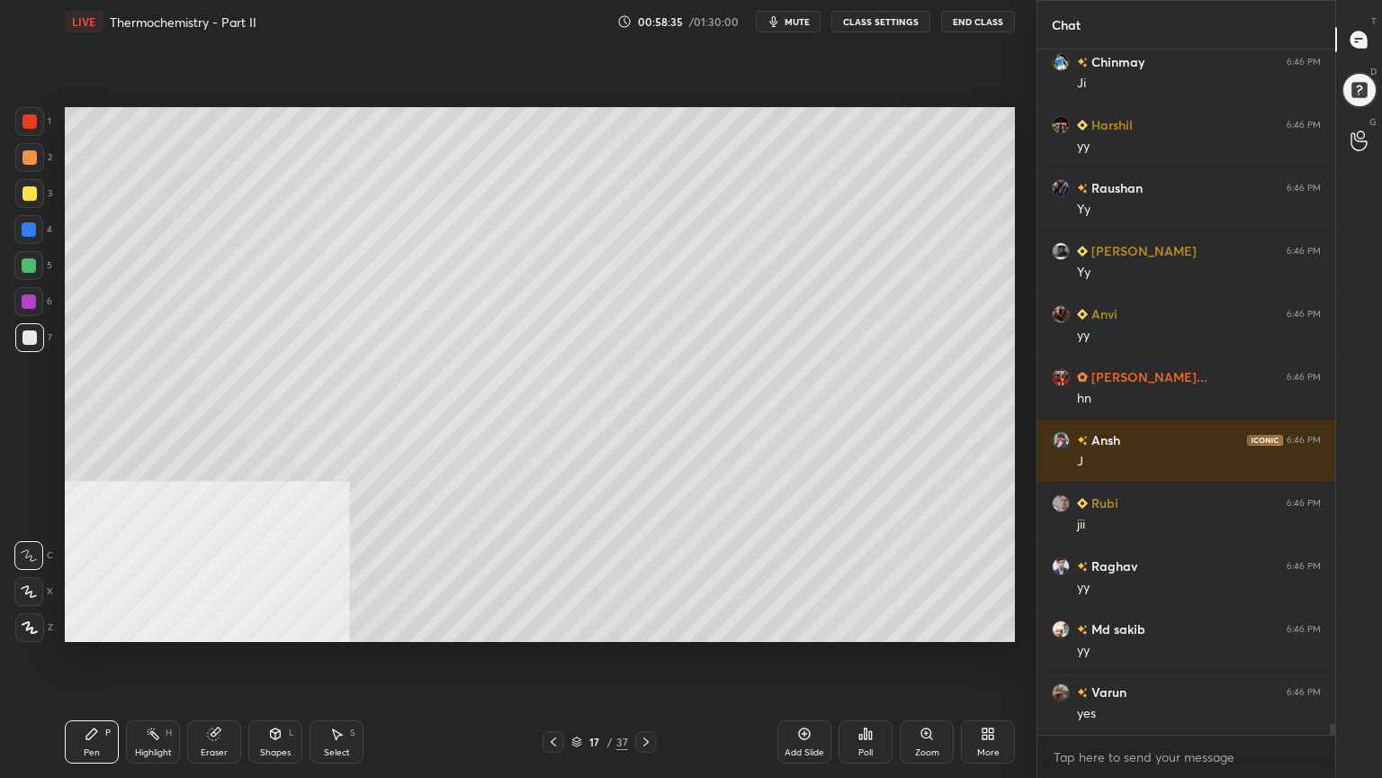
scroll to position [41115, 0]
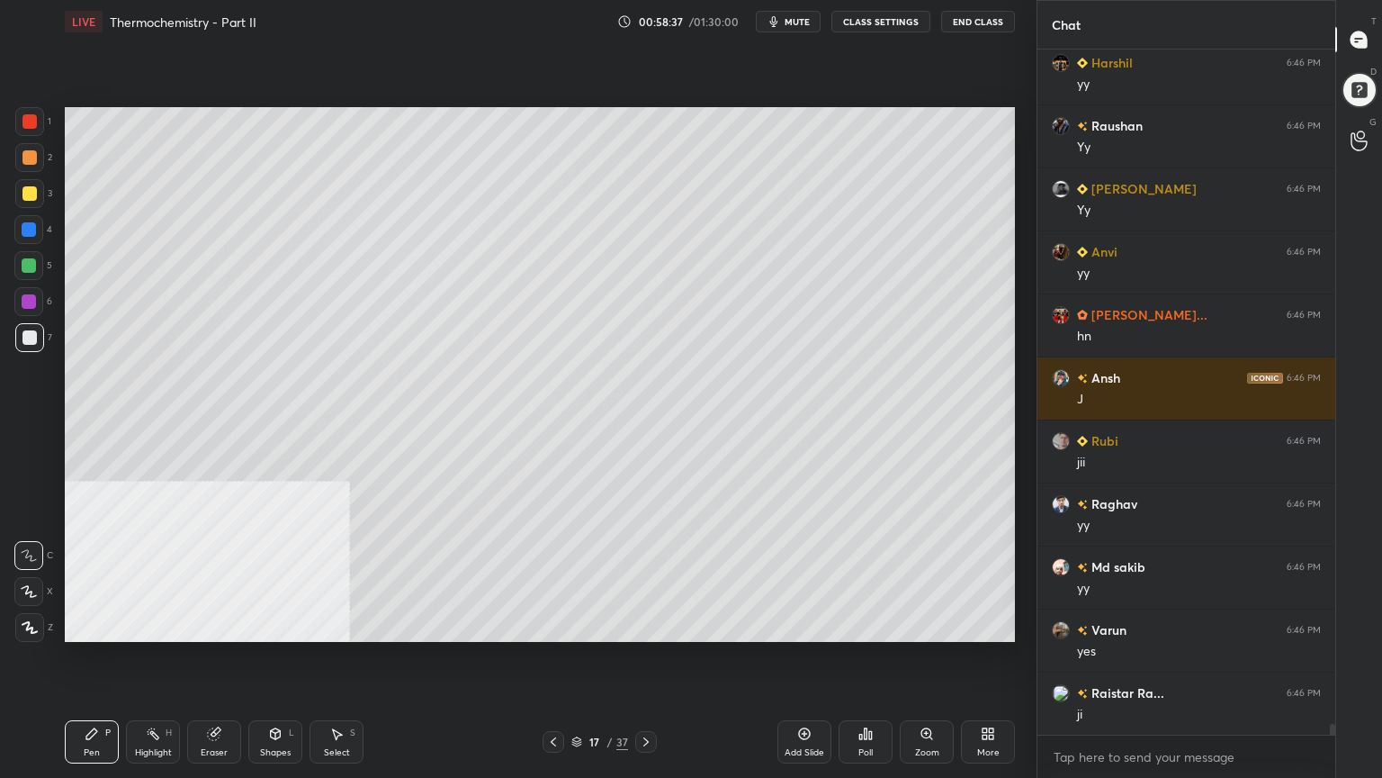
click at [35, 197] on div at bounding box center [29, 193] width 29 height 29
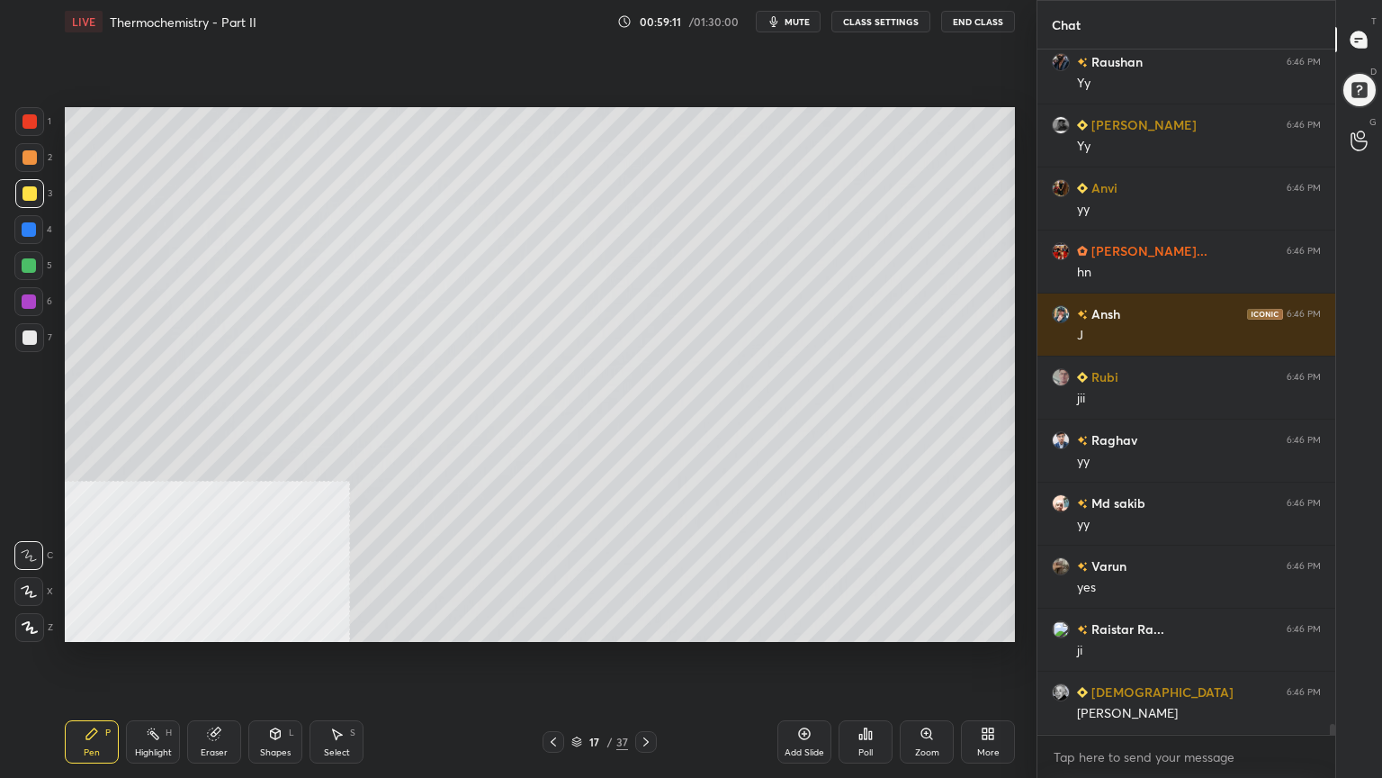
scroll to position [41241, 0]
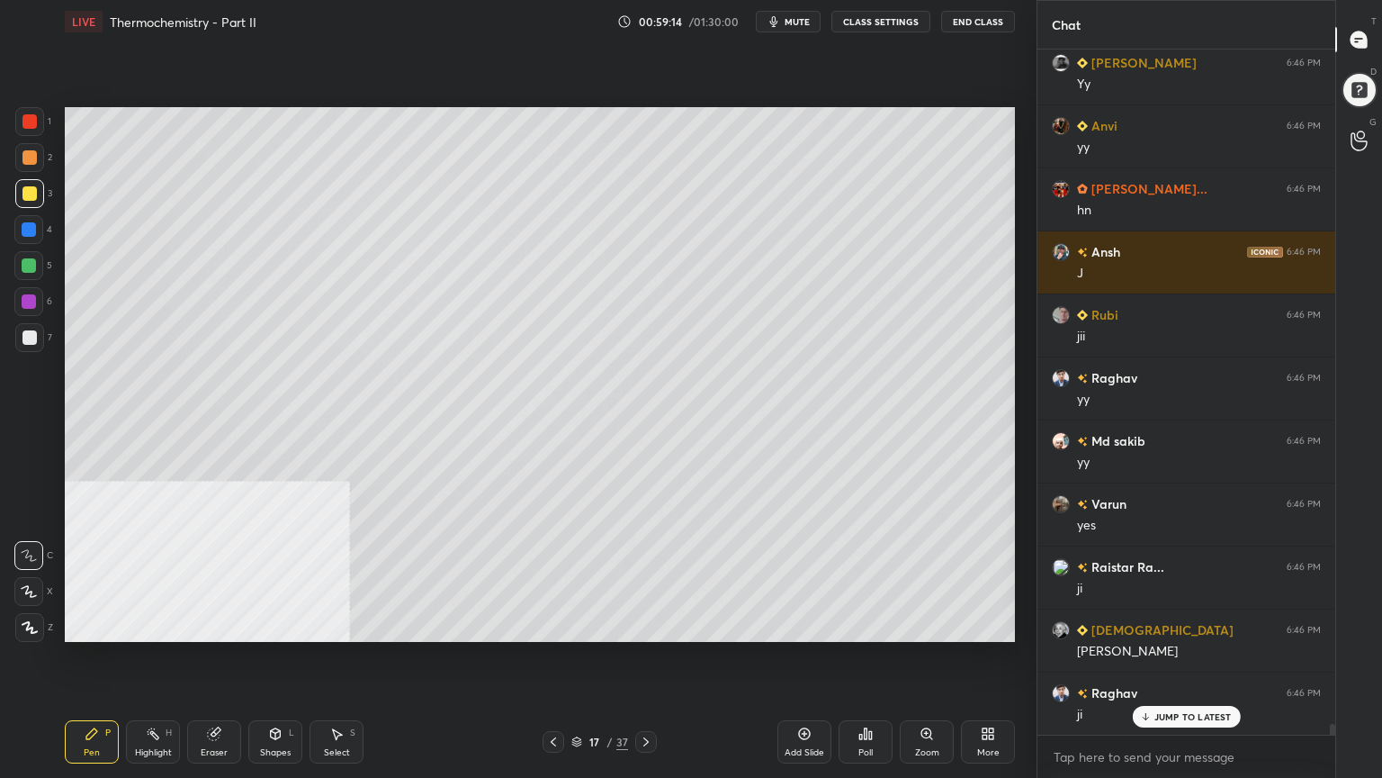
click at [25, 262] on div at bounding box center [29, 265] width 14 height 14
click at [338, 625] on div "Select S" at bounding box center [337, 741] width 54 height 43
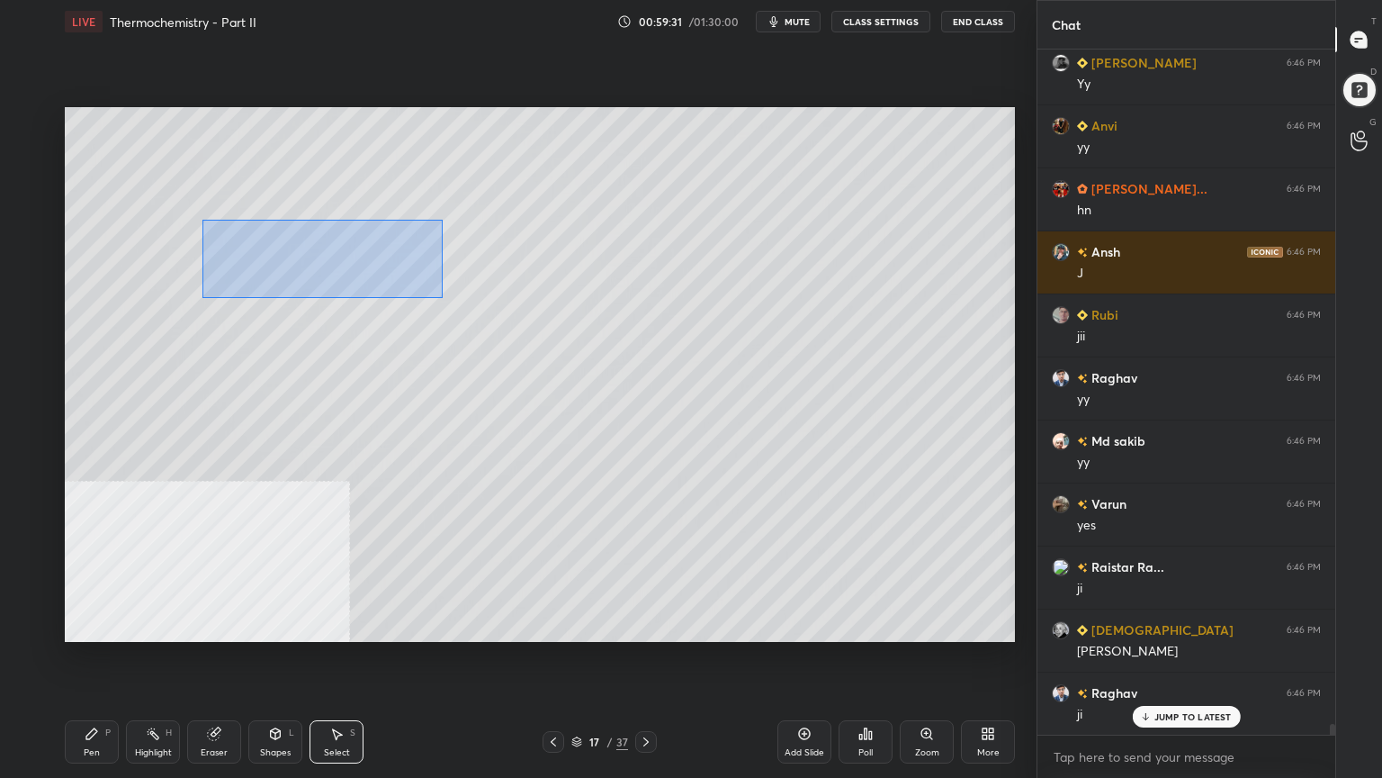
drag, startPoint x: 207, startPoint y: 225, endPoint x: 454, endPoint y: 301, distance: 258.2
click at [454, 301] on div "0 ° Undo Copy Duplicate Duplicate to new slide Delete" at bounding box center [540, 374] width 950 height 535
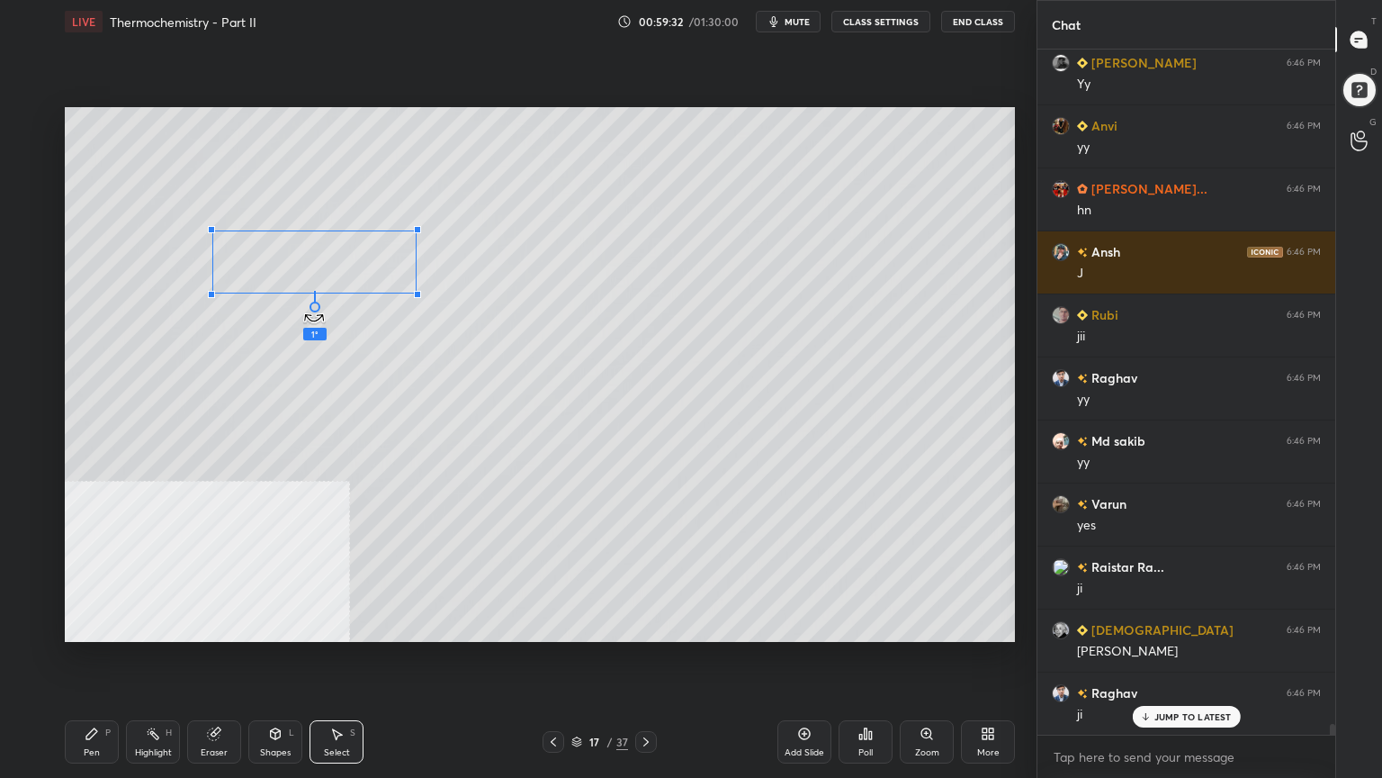
click at [316, 310] on div at bounding box center [315, 306] width 11 height 11
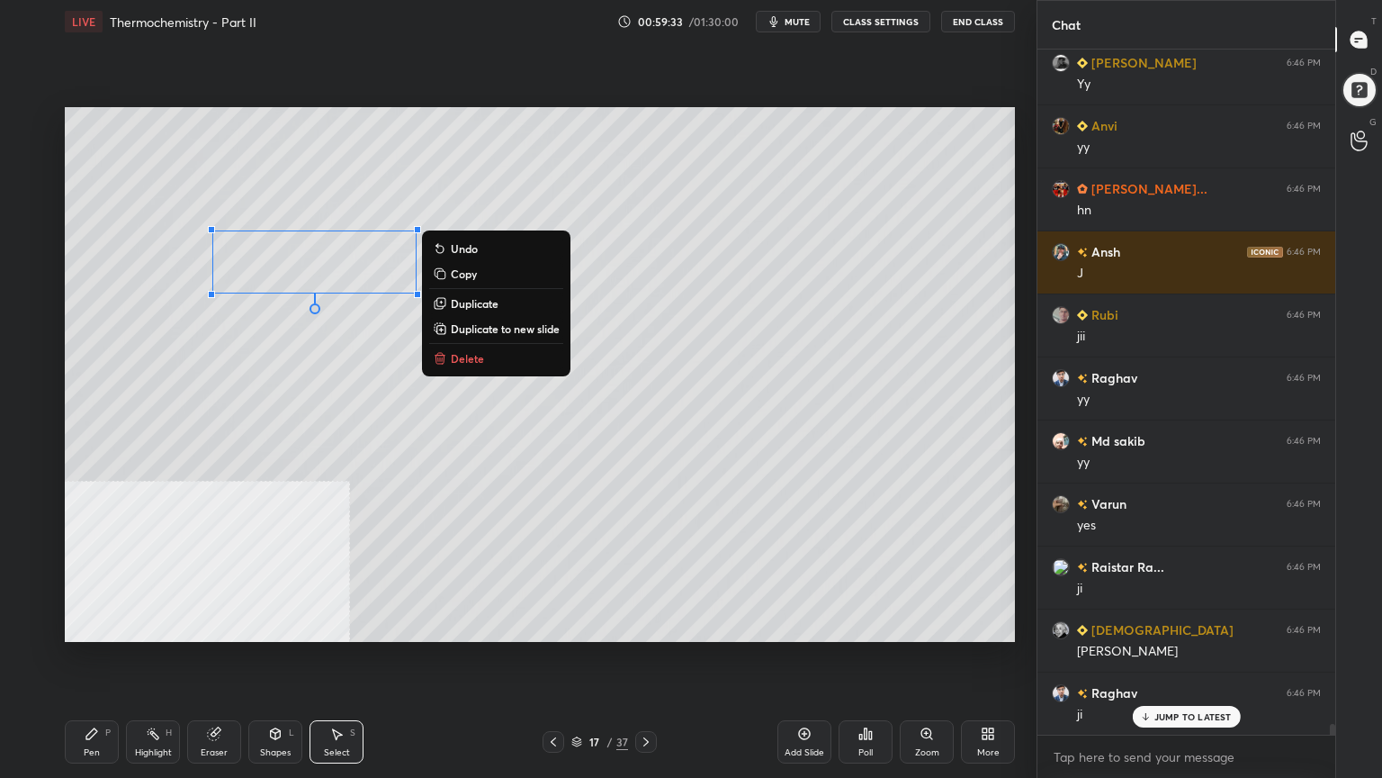
drag, startPoint x: 97, startPoint y: 742, endPoint x: 124, endPoint y: 680, distance: 67.7
click at [97, 625] on div "Pen P" at bounding box center [92, 741] width 54 height 43
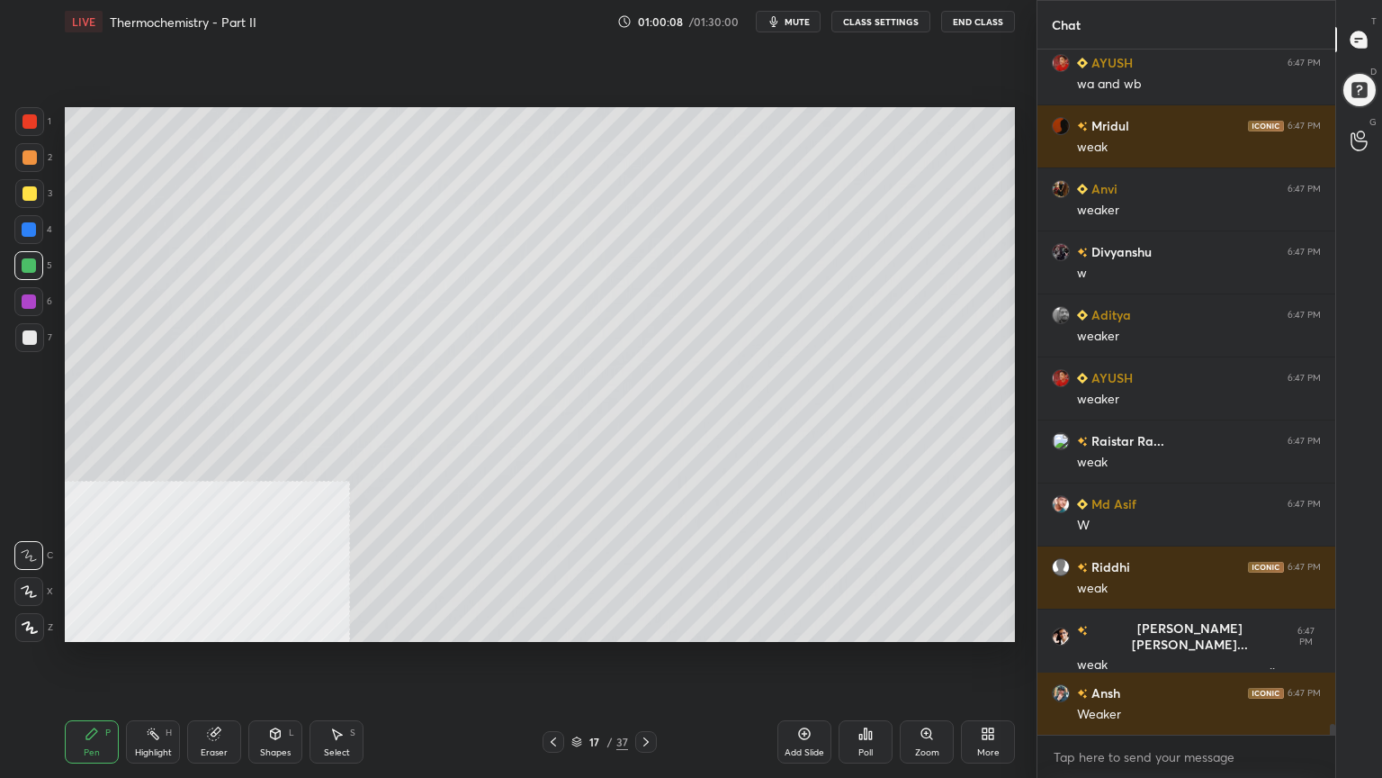
scroll to position [43194, 0]
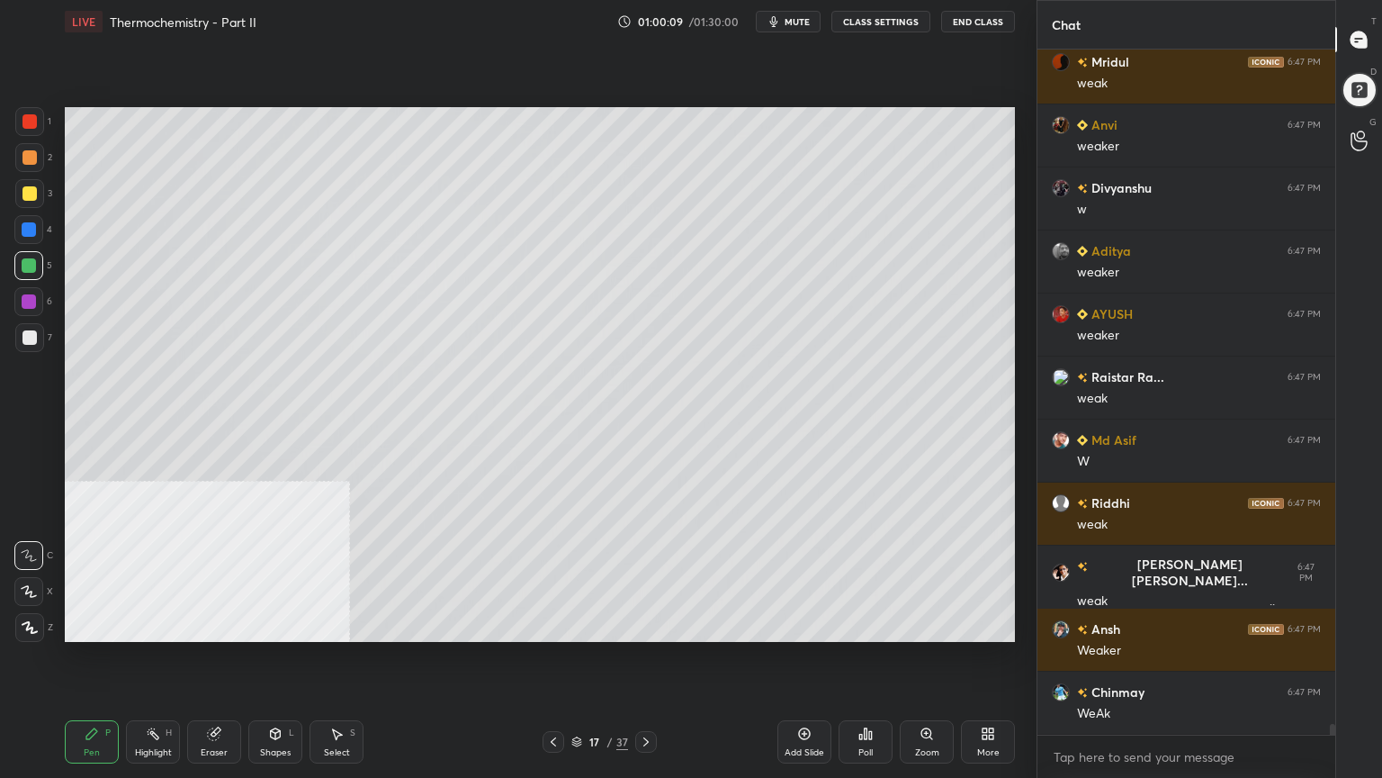
drag, startPoint x: 346, startPoint y: 738, endPoint x: 338, endPoint y: 713, distance: 26.2
click at [346, 625] on div "Select S" at bounding box center [337, 741] width 54 height 43
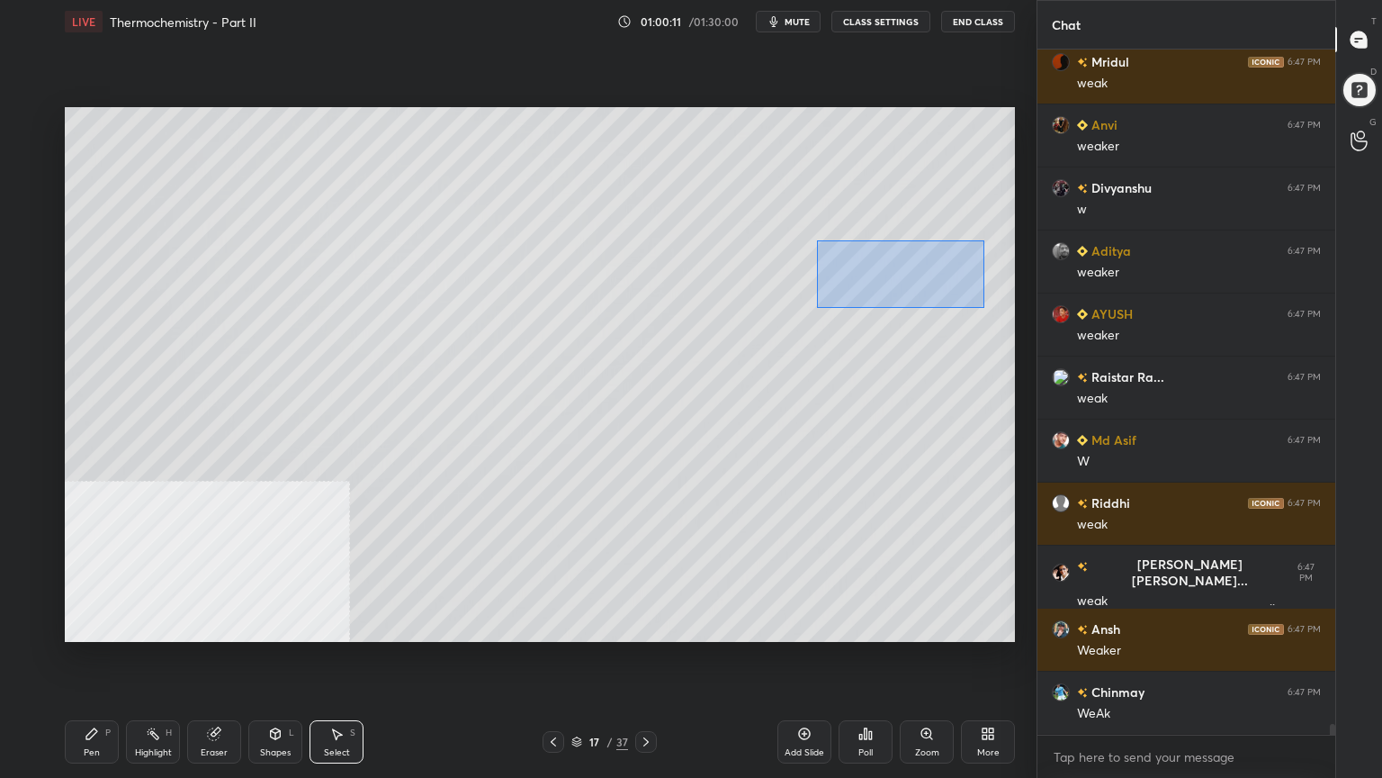
drag, startPoint x: 817, startPoint y: 240, endPoint x: 985, endPoint y: 302, distance: 179.4
click at [991, 304] on div "0 ° Undo Copy Duplicate Duplicate to new slide Delete" at bounding box center [540, 374] width 950 height 535
click at [925, 275] on div "0 ° Undo Copy Duplicate Duplicate to new slide Delete" at bounding box center [540, 374] width 950 height 535
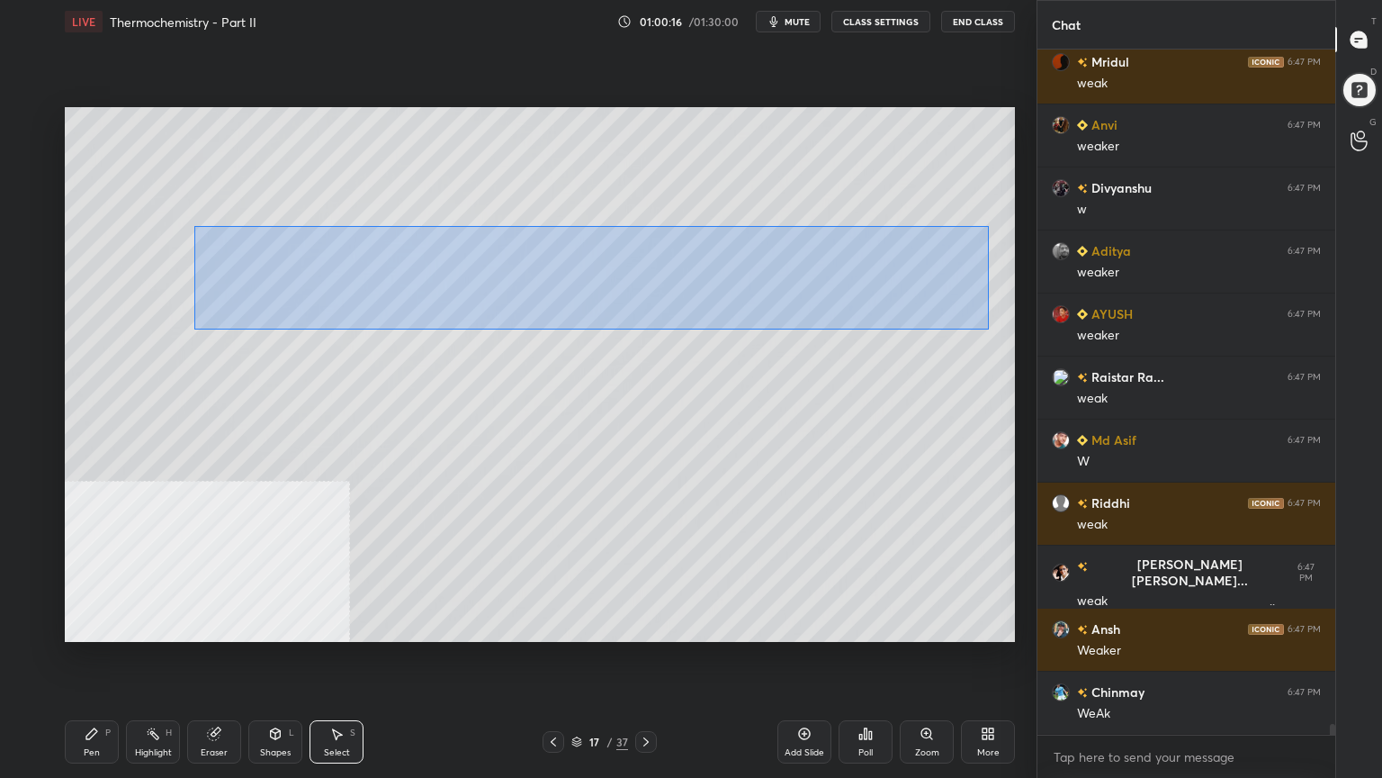
drag, startPoint x: 194, startPoint y: 226, endPoint x: 923, endPoint y: 310, distance: 733.8
click at [985, 328] on div "0 ° Undo Copy Duplicate Duplicate to new slide Delete" at bounding box center [540, 374] width 950 height 535
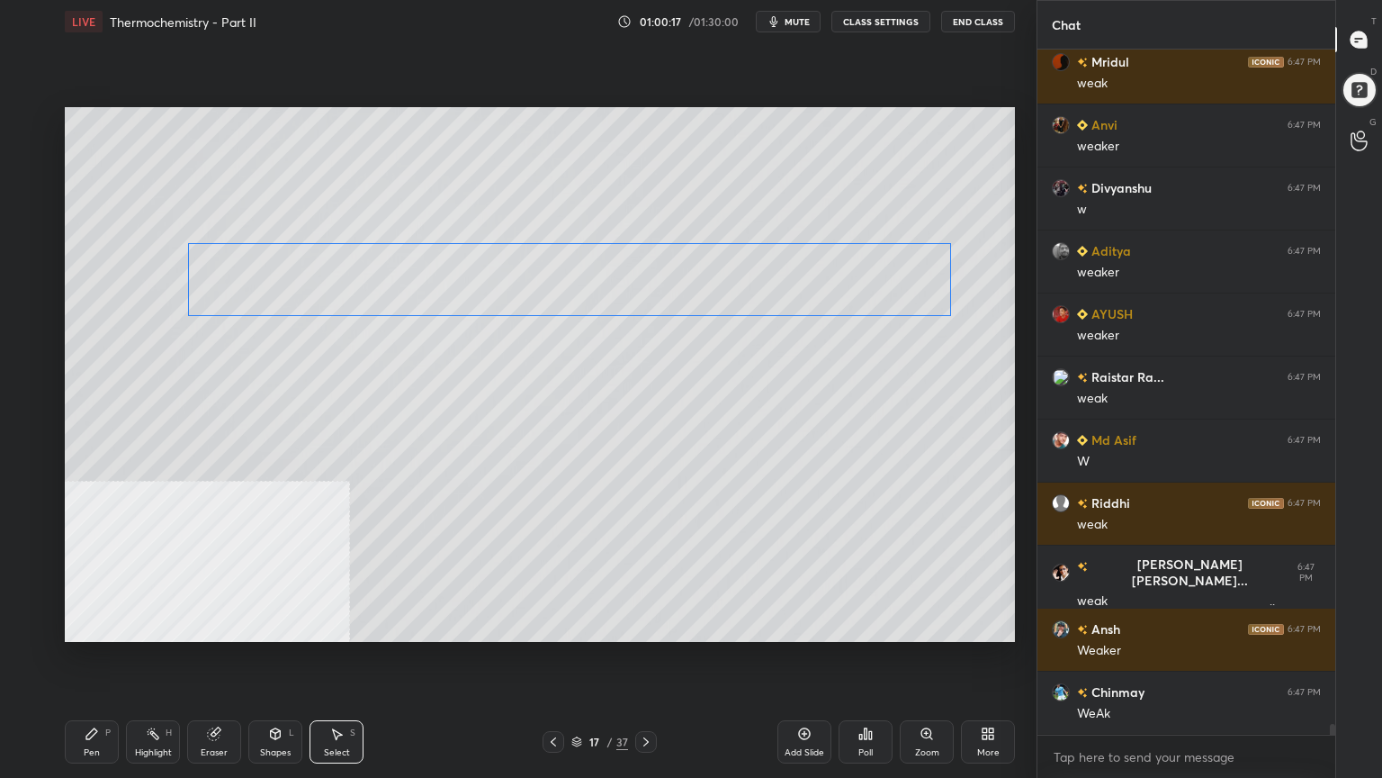
drag, startPoint x: 752, startPoint y: 284, endPoint x: 731, endPoint y: 286, distance: 21.7
click at [731, 297] on div "0 ° Undo Copy Duplicate Duplicate to new slide Delete" at bounding box center [540, 374] width 950 height 535
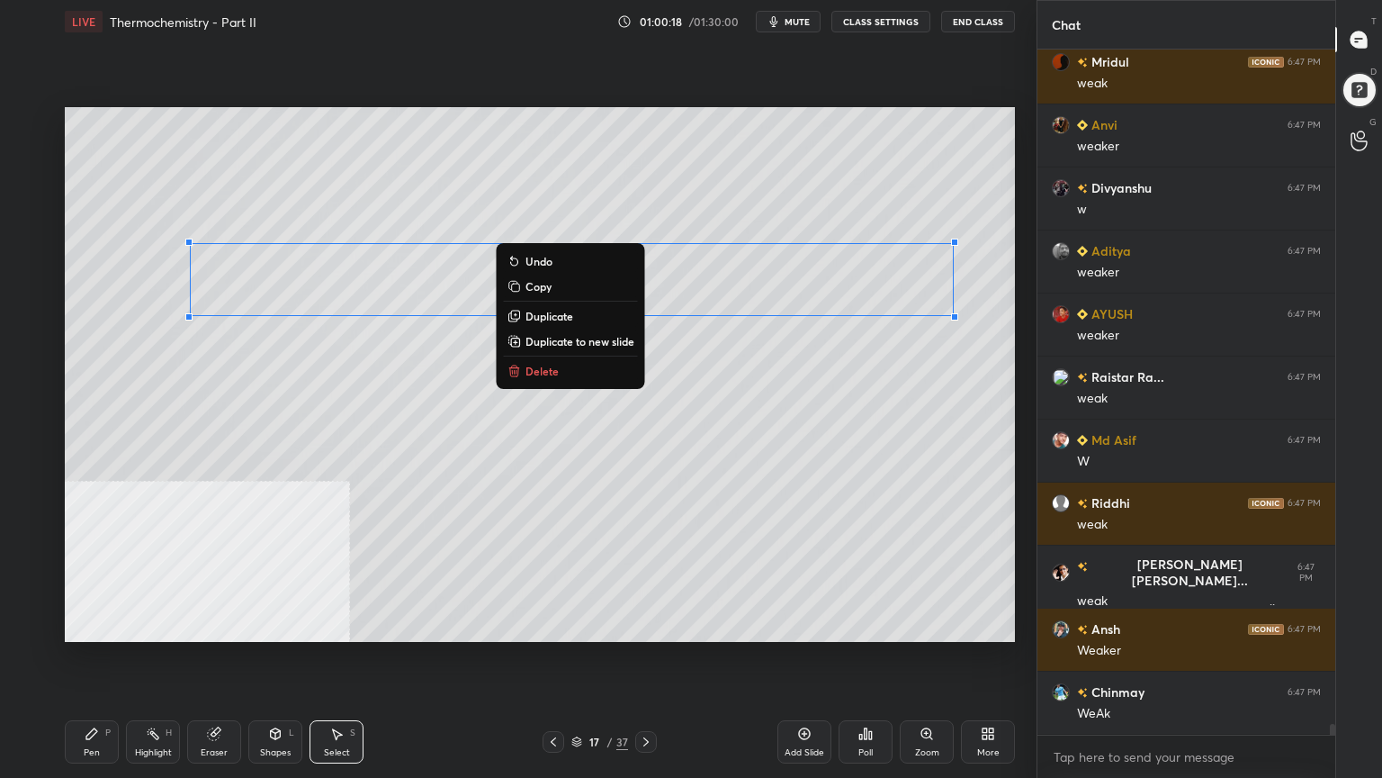
click at [91, 625] on div "Pen P" at bounding box center [92, 741] width 54 height 43
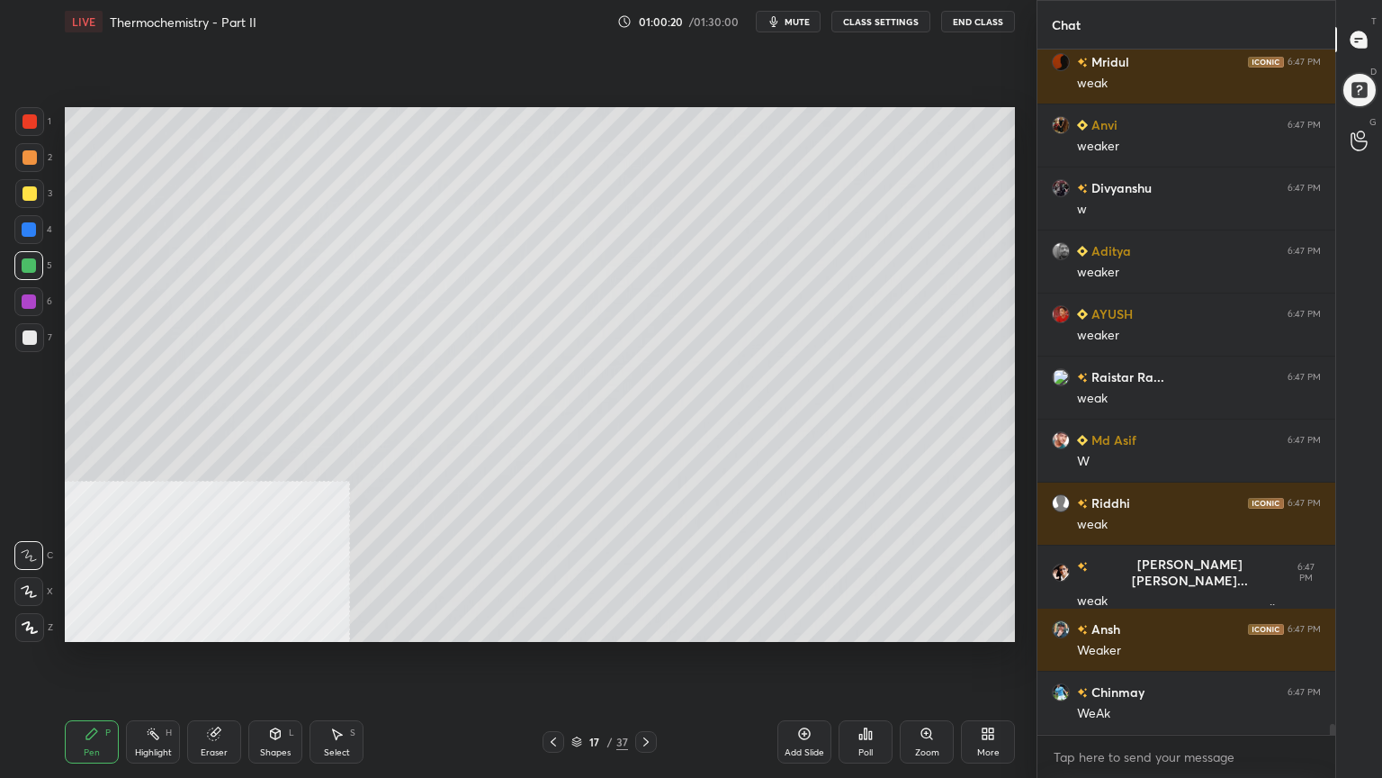
click at [274, 625] on div "Shapes L" at bounding box center [275, 741] width 54 height 43
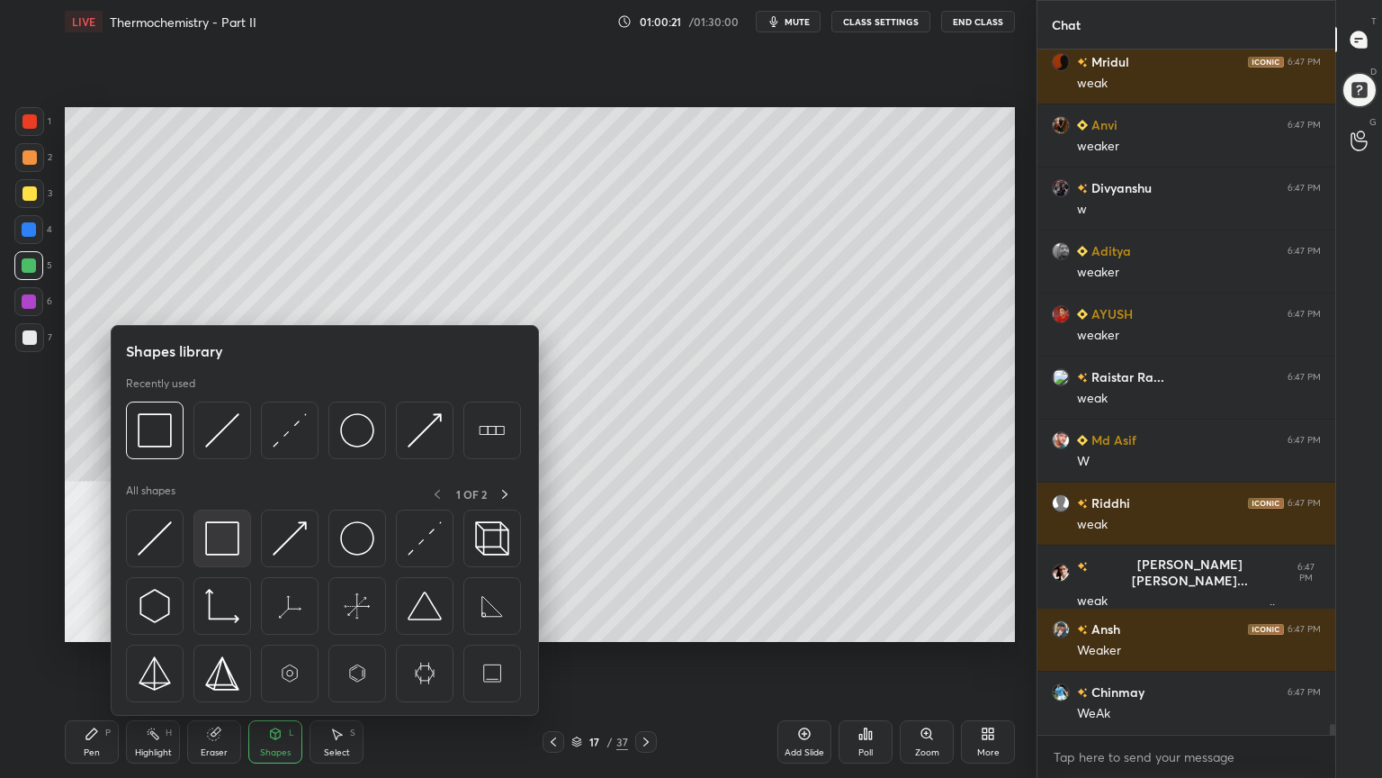
click at [234, 542] on img at bounding box center [222, 538] width 34 height 34
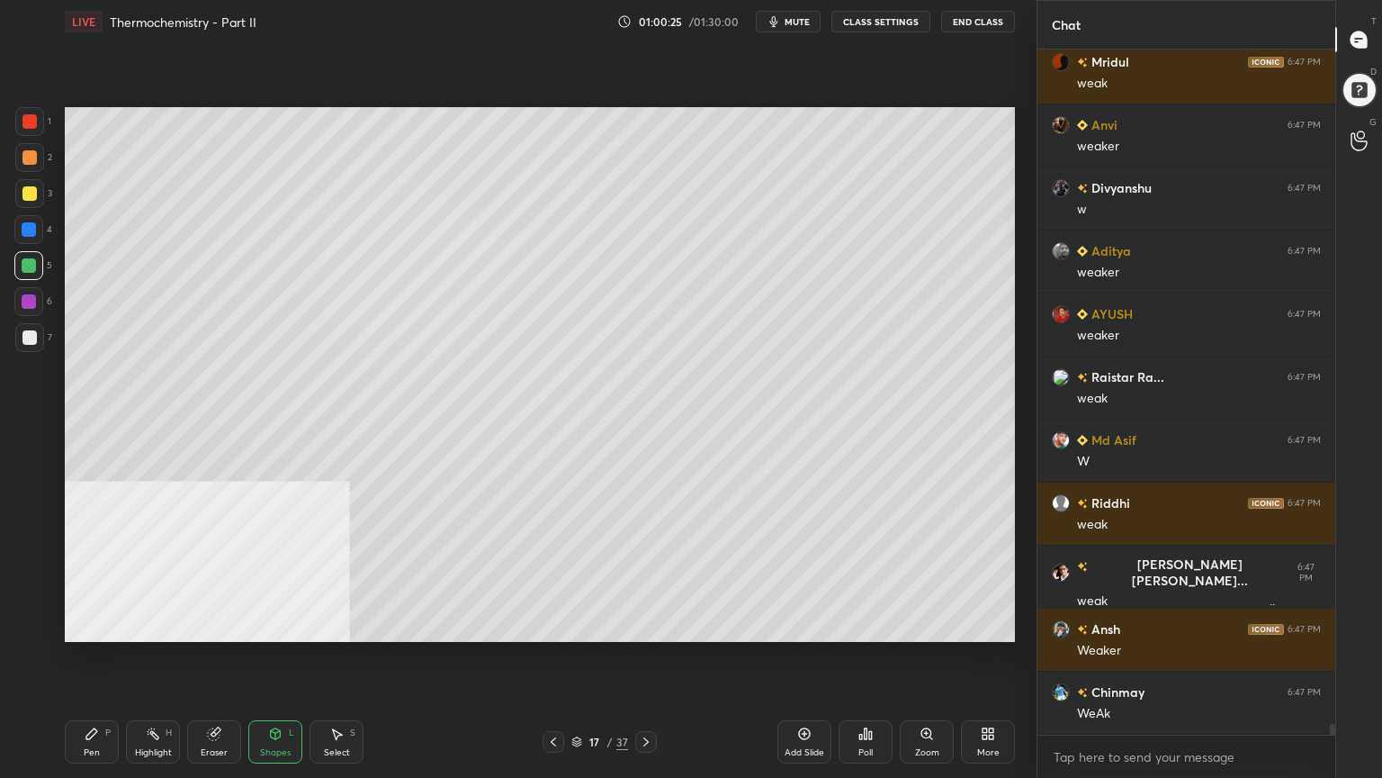
click at [85, 625] on div "Pen P" at bounding box center [92, 741] width 54 height 43
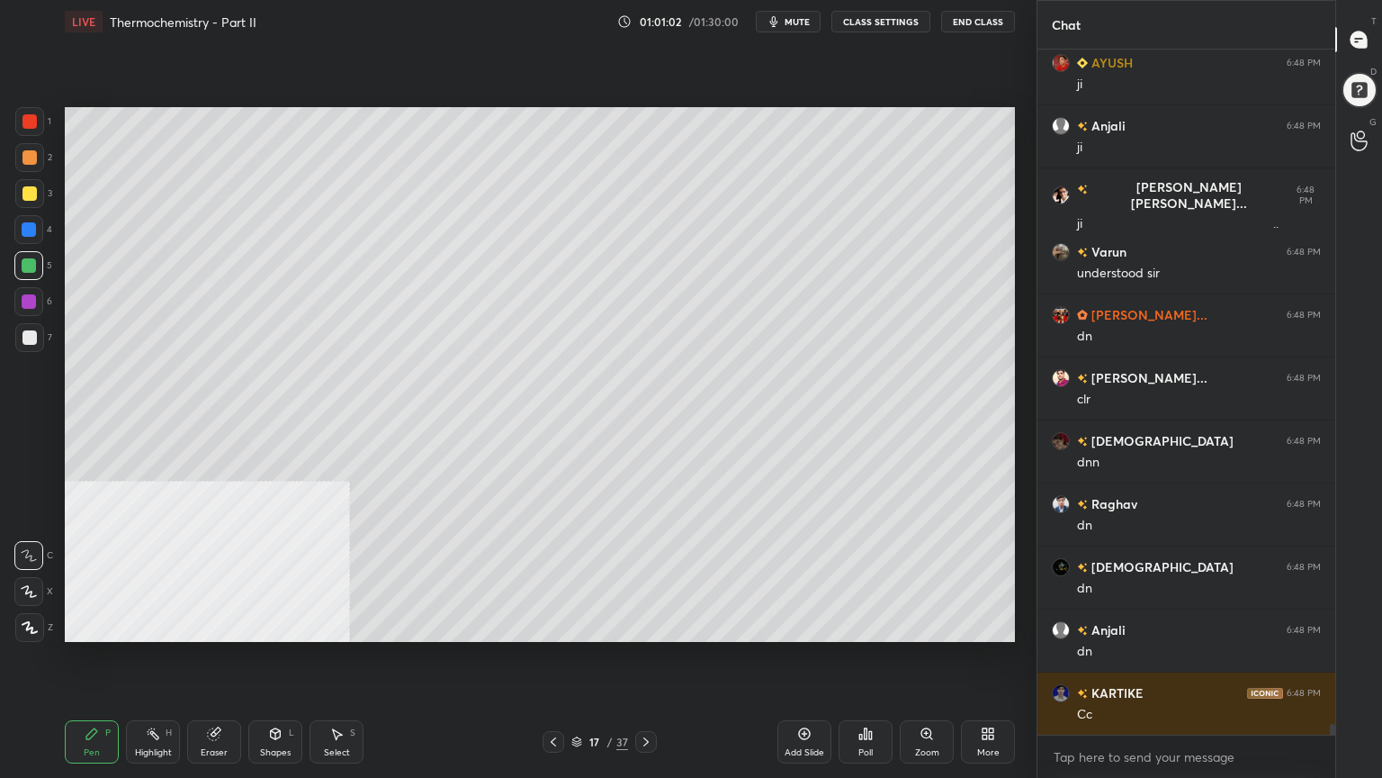
scroll to position [44202, 0]
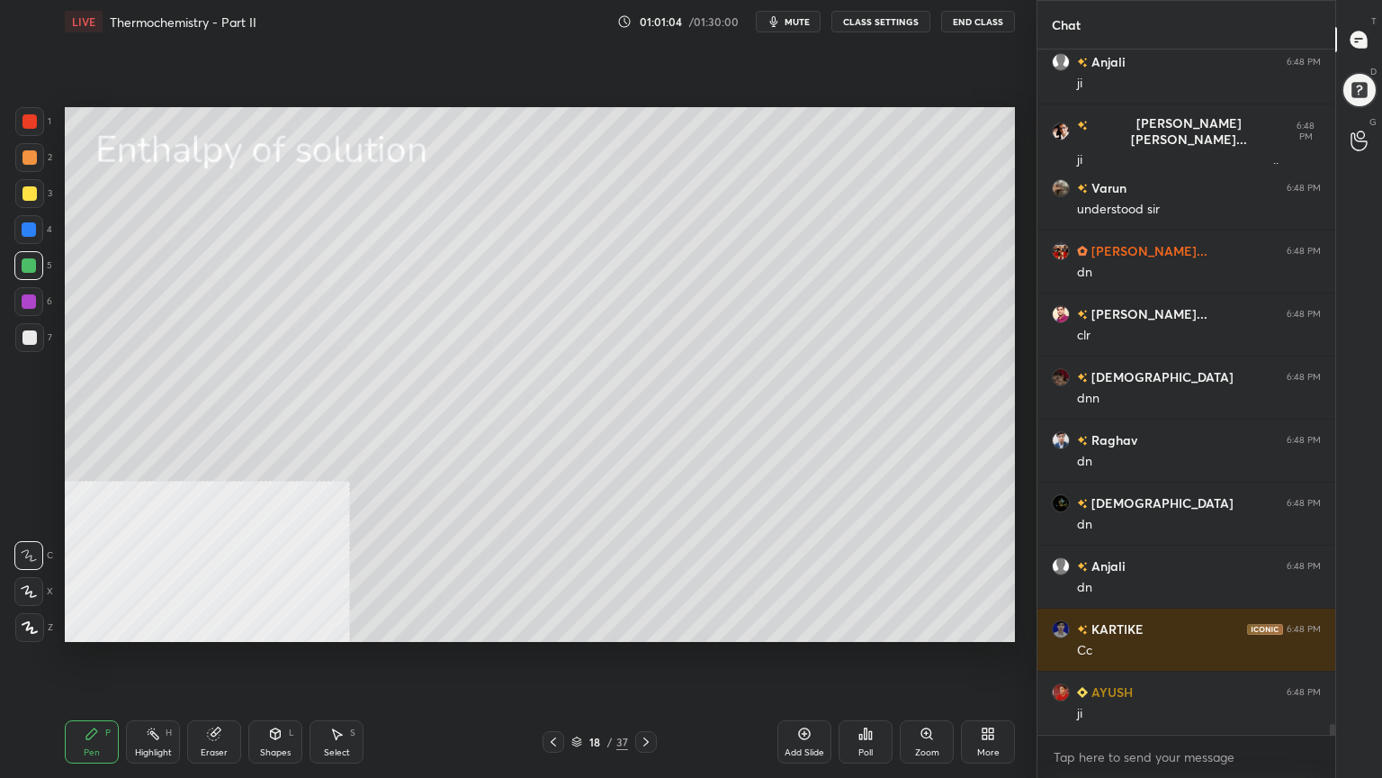
click at [29, 342] on div at bounding box center [29, 337] width 14 height 14
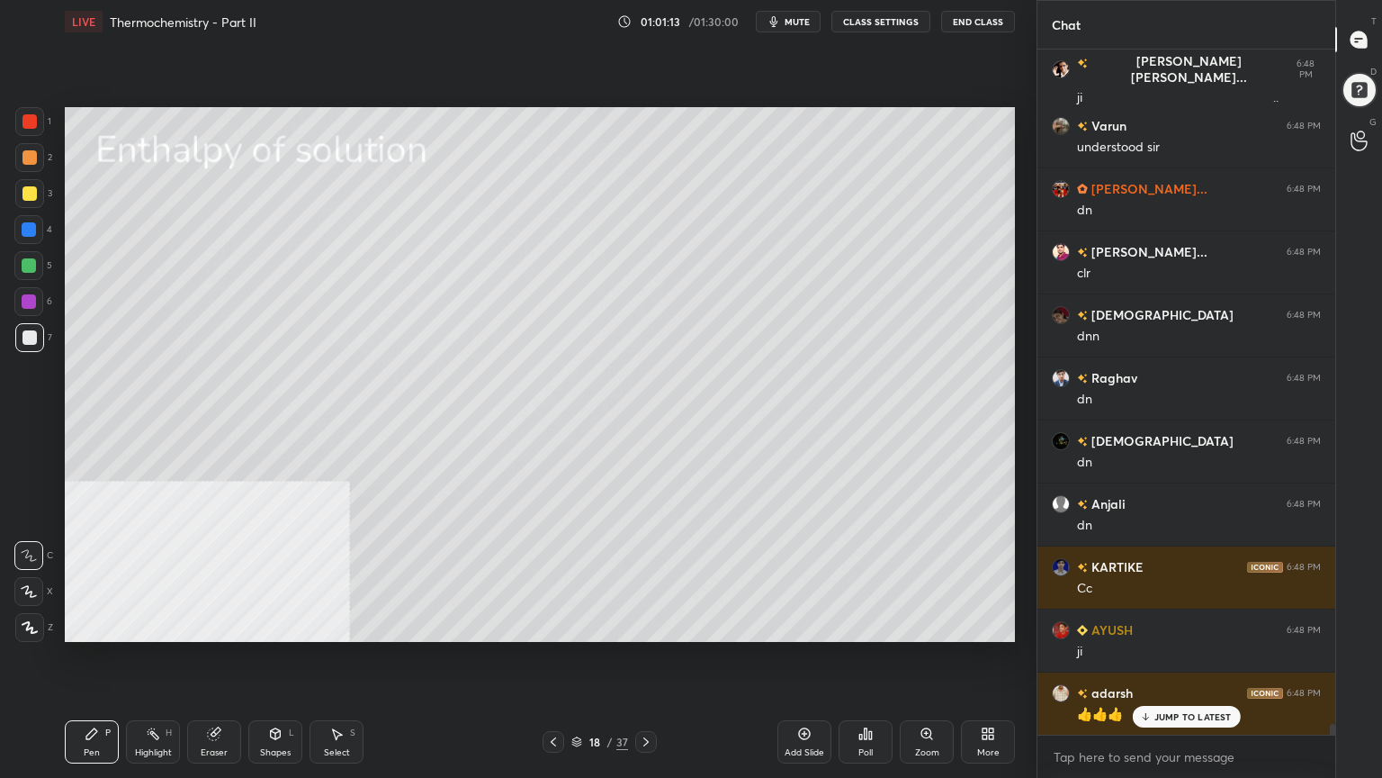
drag, startPoint x: 278, startPoint y: 745, endPoint x: 270, endPoint y: 732, distance: 15.7
click at [278, 625] on div "Shapes L" at bounding box center [275, 741] width 54 height 43
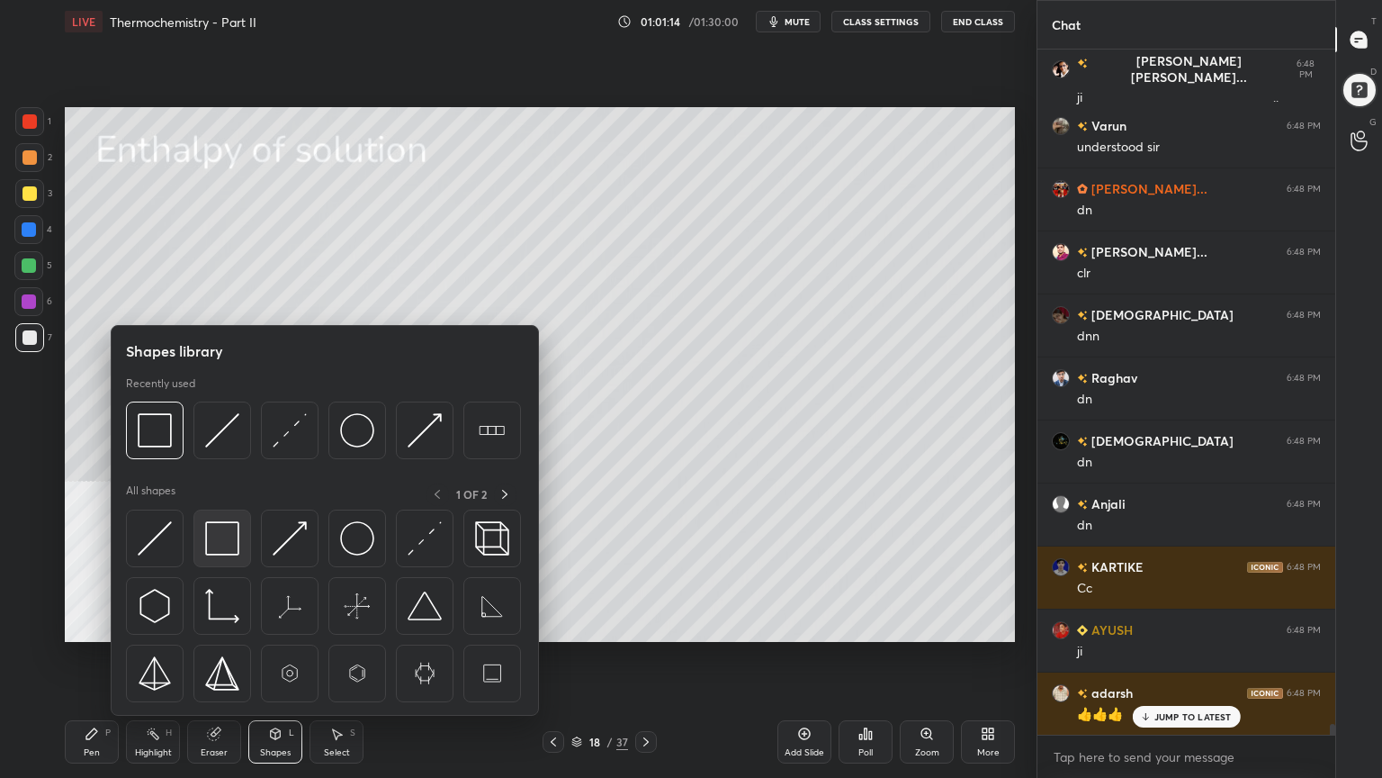
click at [209, 538] on img at bounding box center [222, 538] width 34 height 34
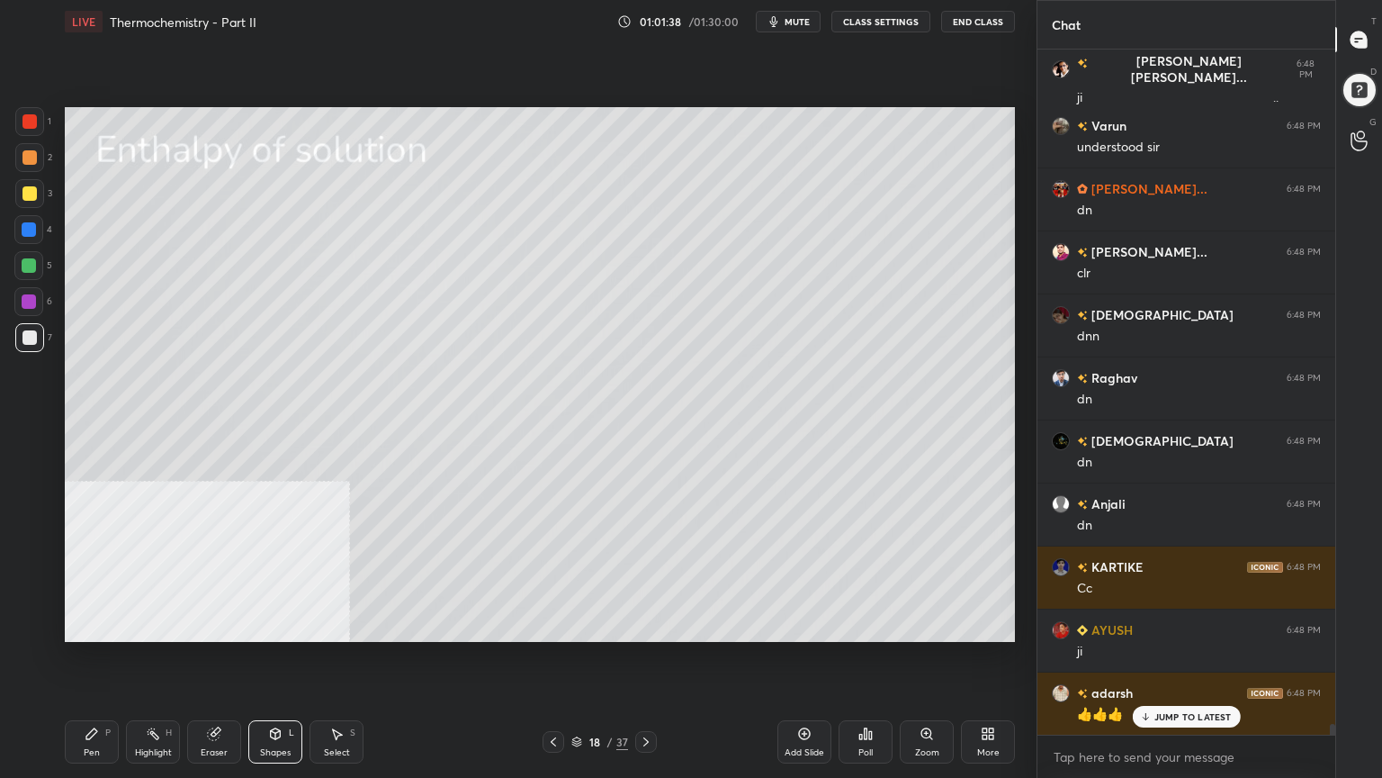
click at [87, 625] on icon at bounding box center [92, 733] width 14 height 14
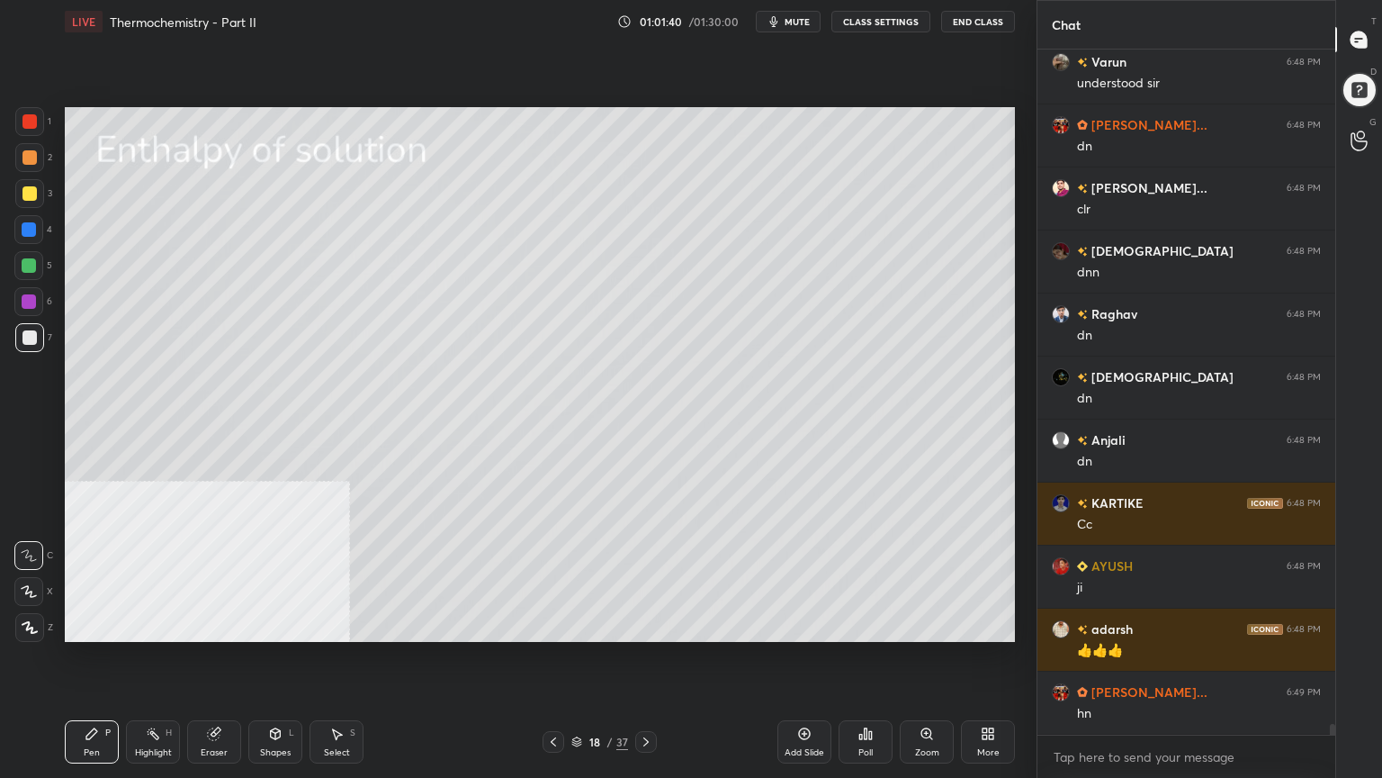
click at [29, 194] on div at bounding box center [29, 193] width 14 height 14
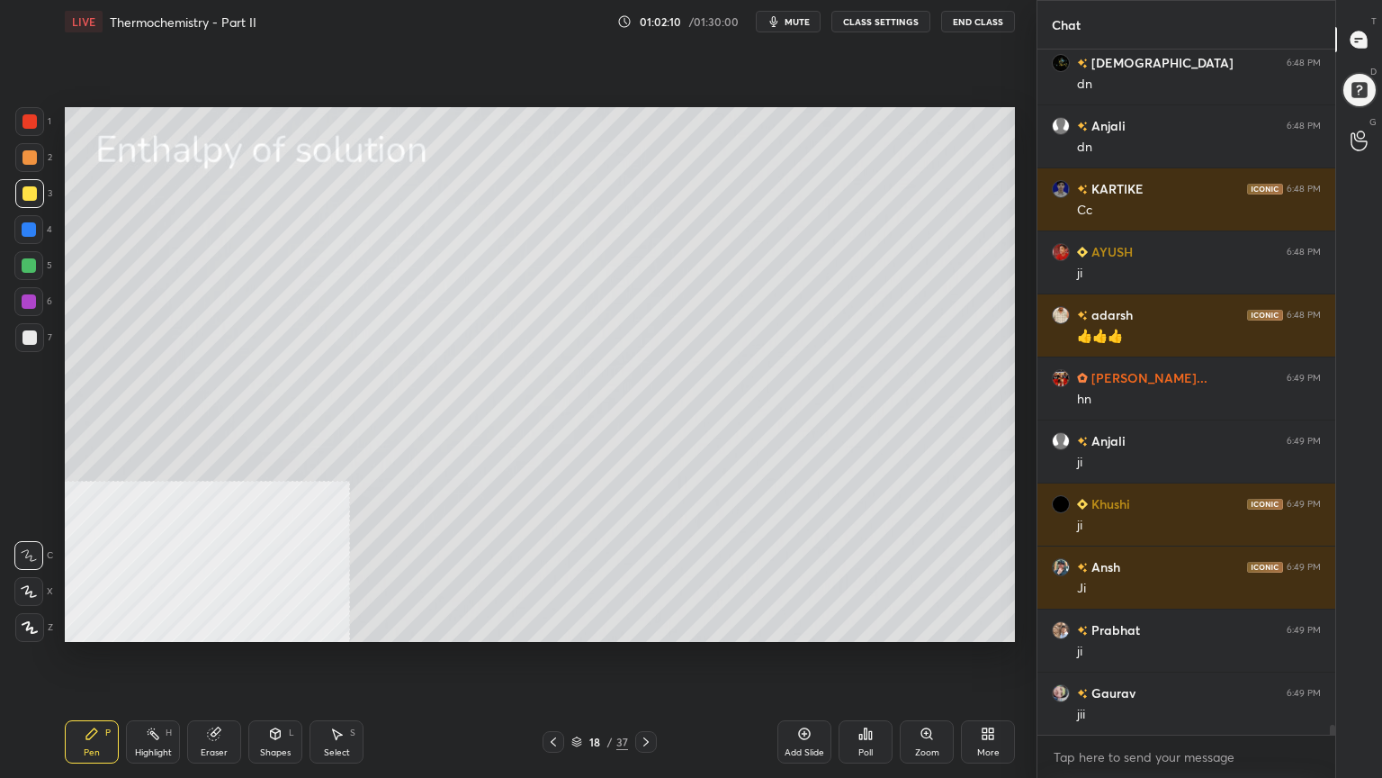
scroll to position [44706, 0]
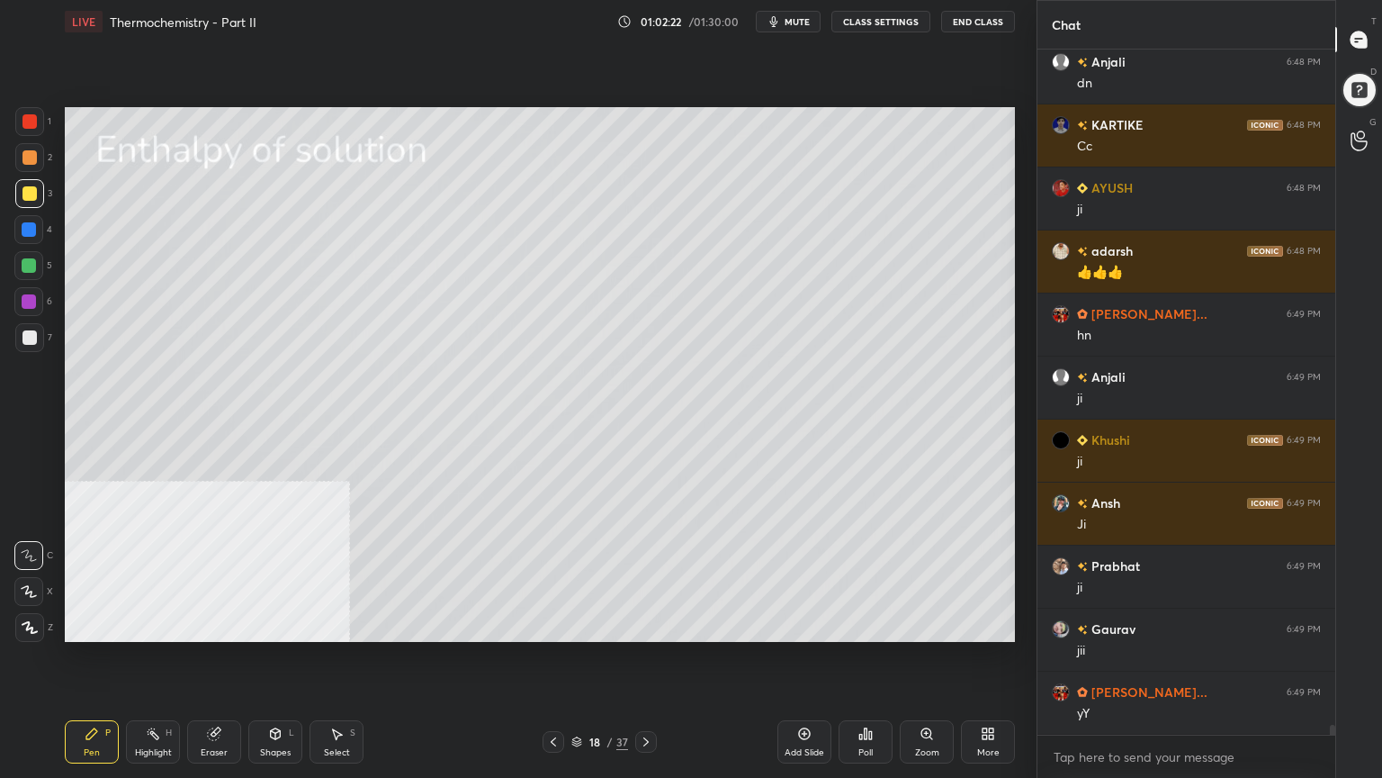
click at [25, 265] on div at bounding box center [29, 265] width 14 height 14
click at [25, 156] on div at bounding box center [29, 157] width 14 height 14
drag, startPoint x: 29, startPoint y: 266, endPoint x: 48, endPoint y: 259, distance: 20.2
click at [27, 265] on div at bounding box center [29, 265] width 14 height 14
click at [32, 190] on div at bounding box center [29, 193] width 14 height 14
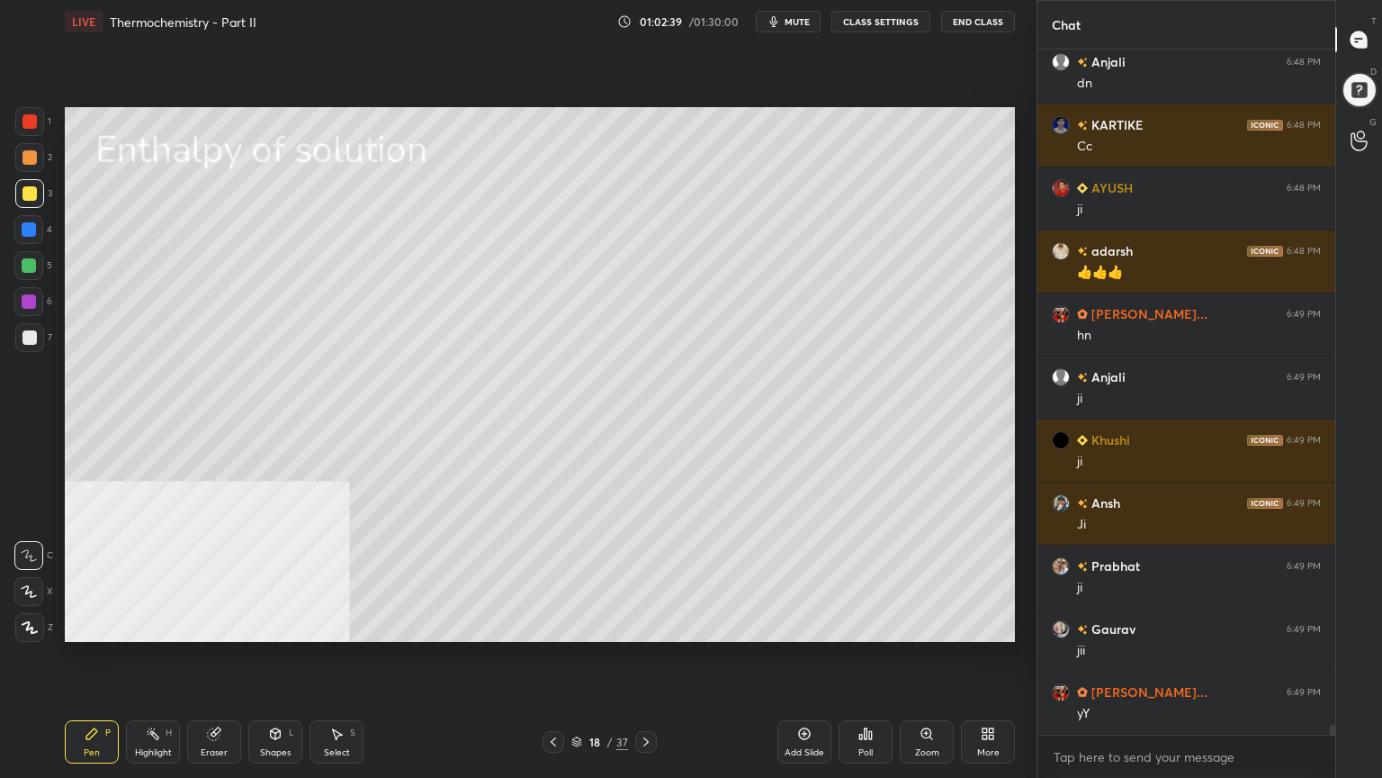
click at [299, 625] on div "Shapes L" at bounding box center [275, 741] width 54 height 43
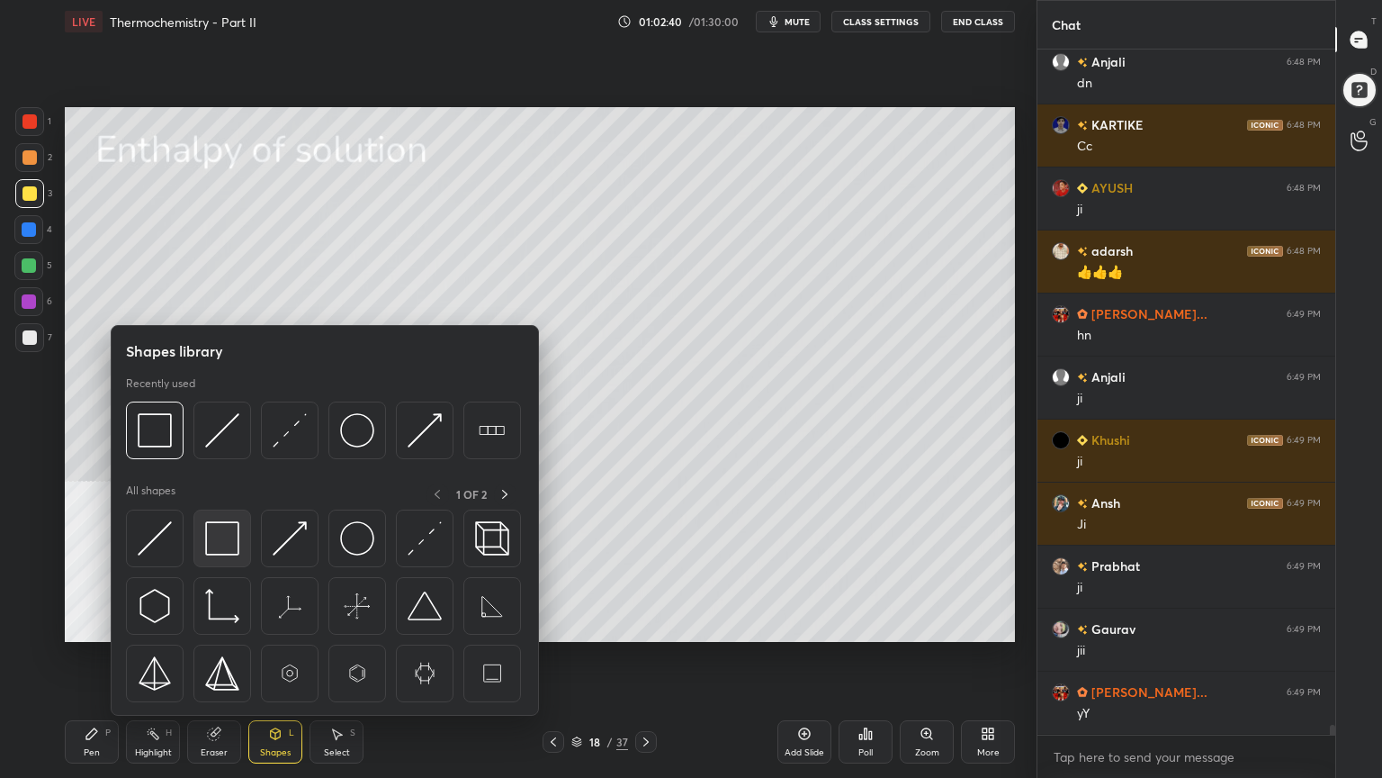
click at [223, 554] on div at bounding box center [222, 538] width 58 height 58
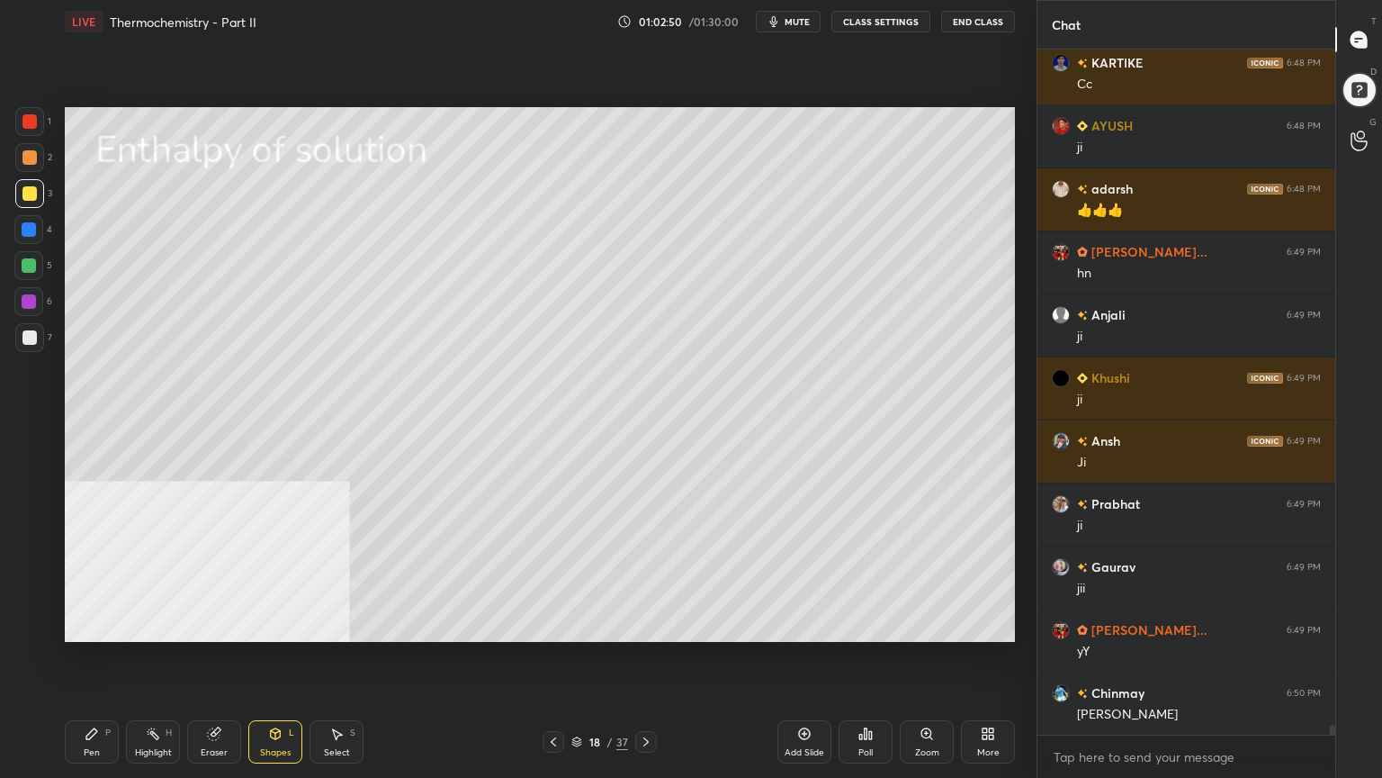
scroll to position [44832, 0]
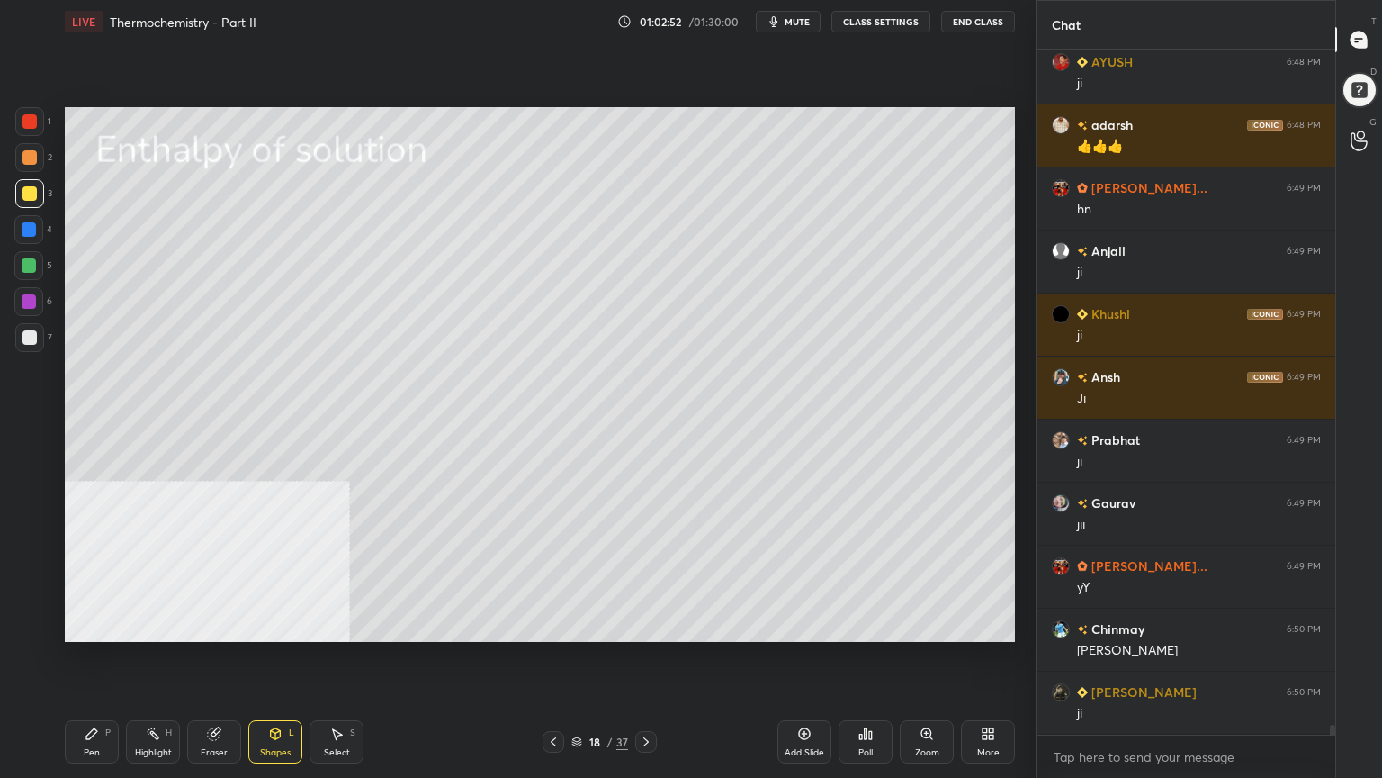
click at [105, 625] on div "Pen P" at bounding box center [92, 741] width 54 height 43
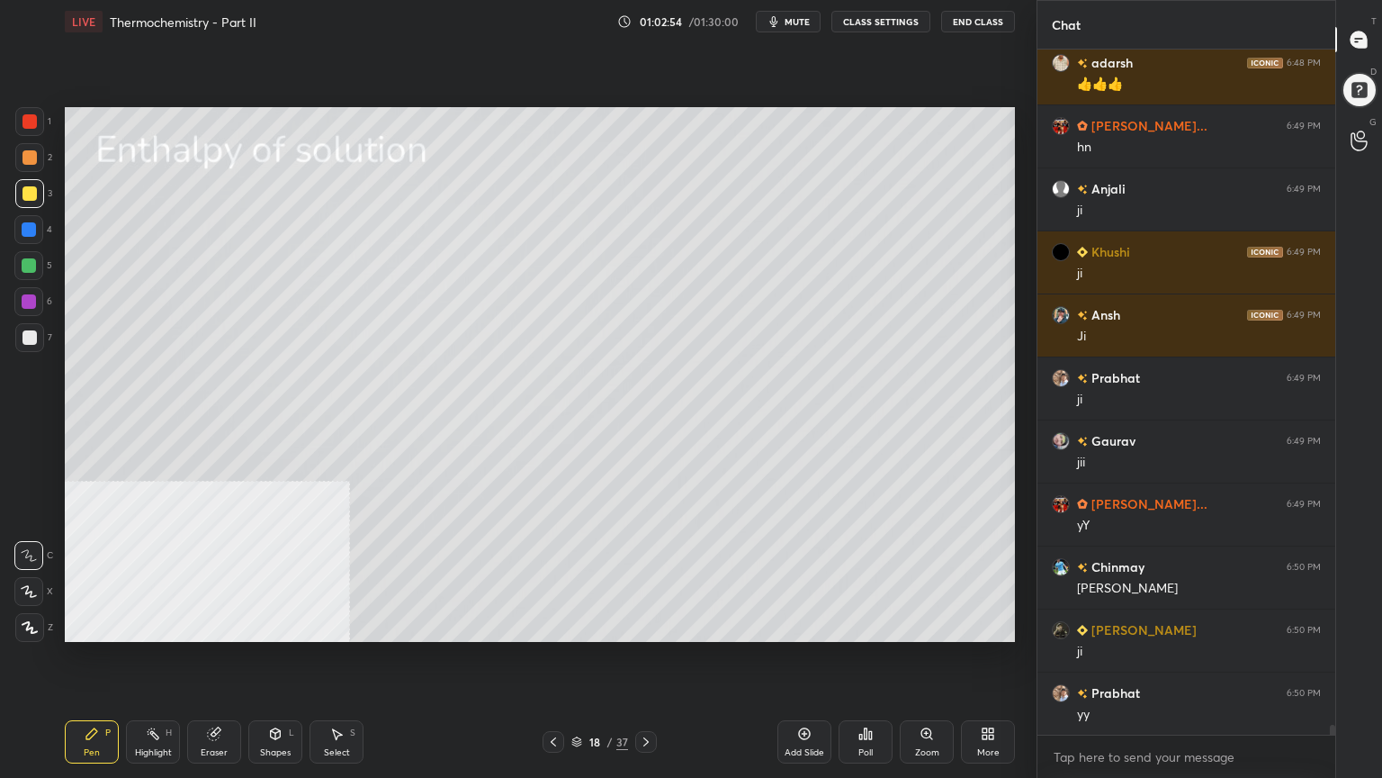
click at [22, 151] on div at bounding box center [29, 157] width 14 height 14
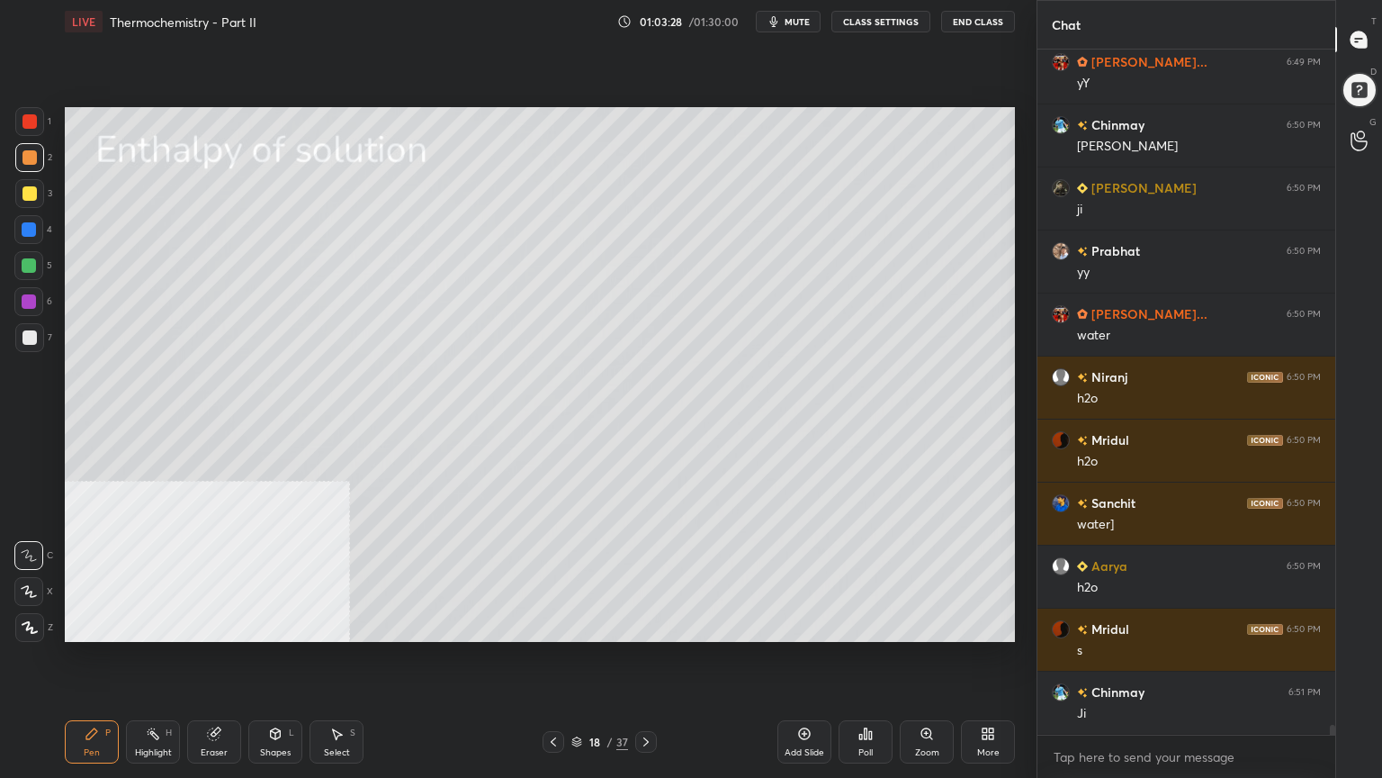
scroll to position [45398, 0]
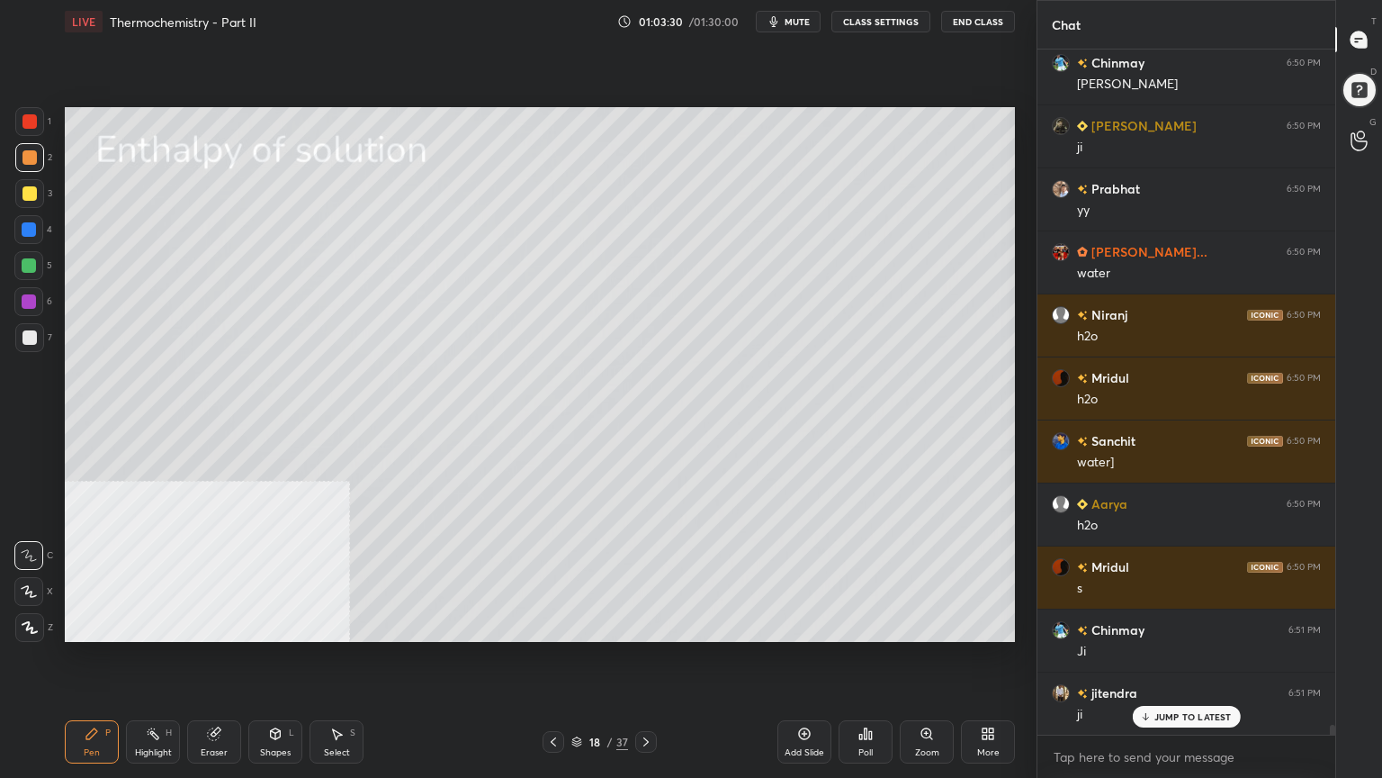
drag, startPoint x: 345, startPoint y: 738, endPoint x: 391, endPoint y: 648, distance: 101.0
click at [344, 625] on div "Select S" at bounding box center [337, 741] width 54 height 43
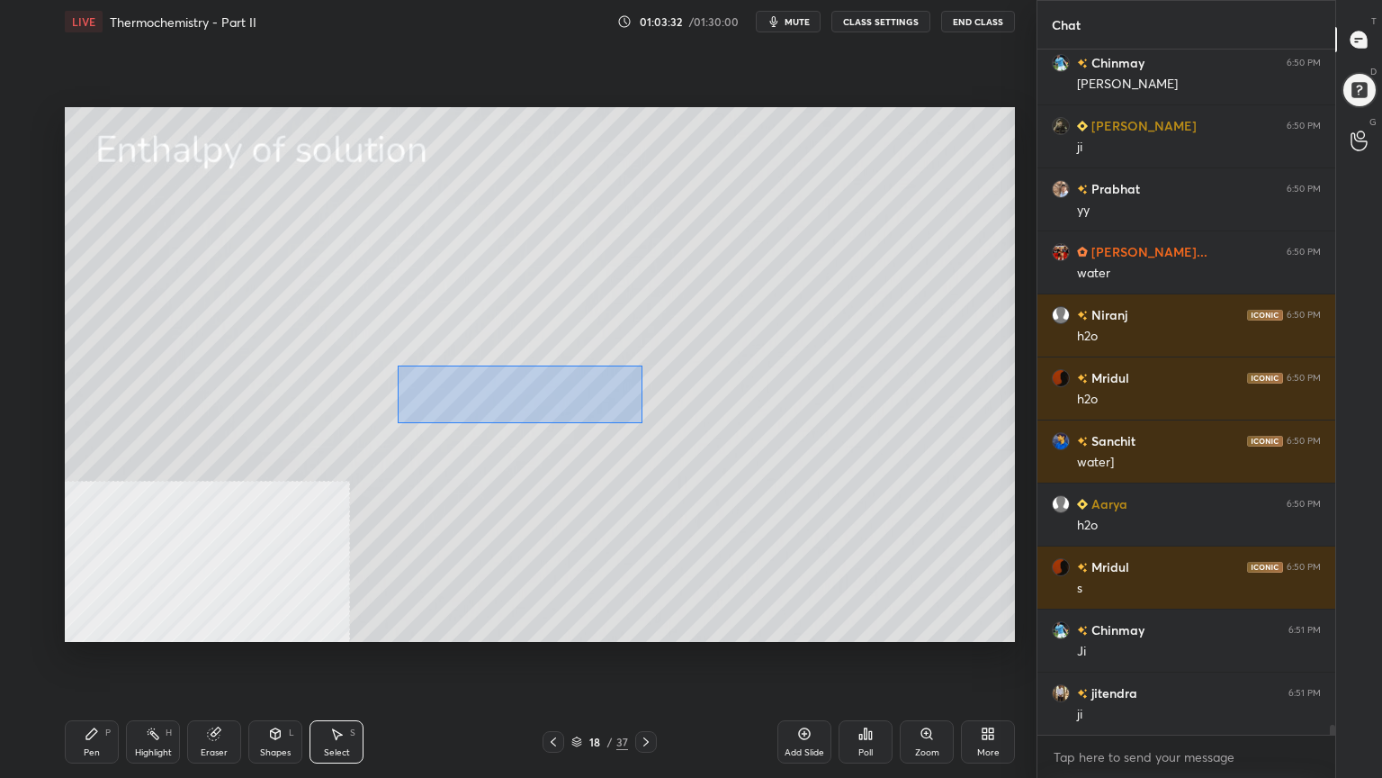
scroll to position [45462, 0]
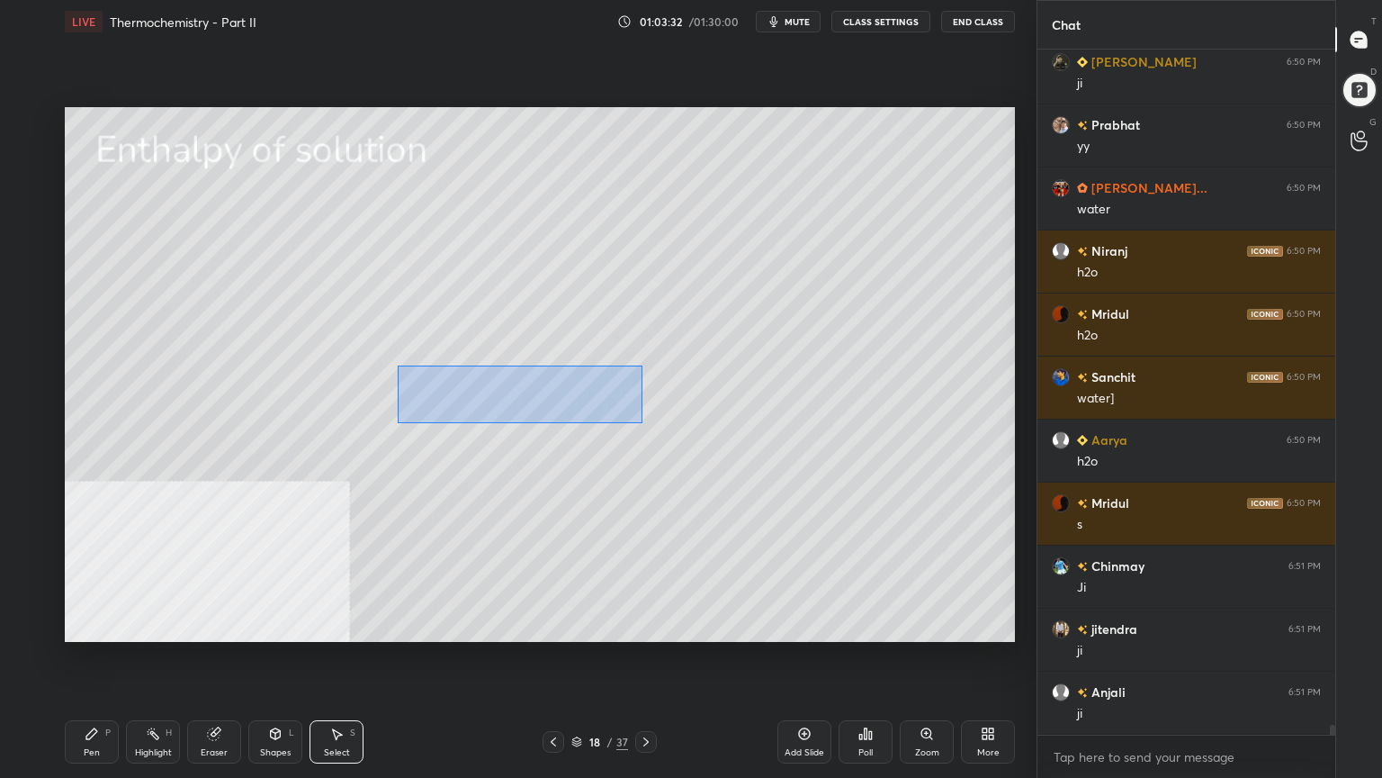
drag, startPoint x: 397, startPoint y: 369, endPoint x: 644, endPoint y: 421, distance: 252.9
click at [644, 421] on div "0 ° Undo Copy Duplicate Duplicate to new slide Delete" at bounding box center [540, 374] width 950 height 535
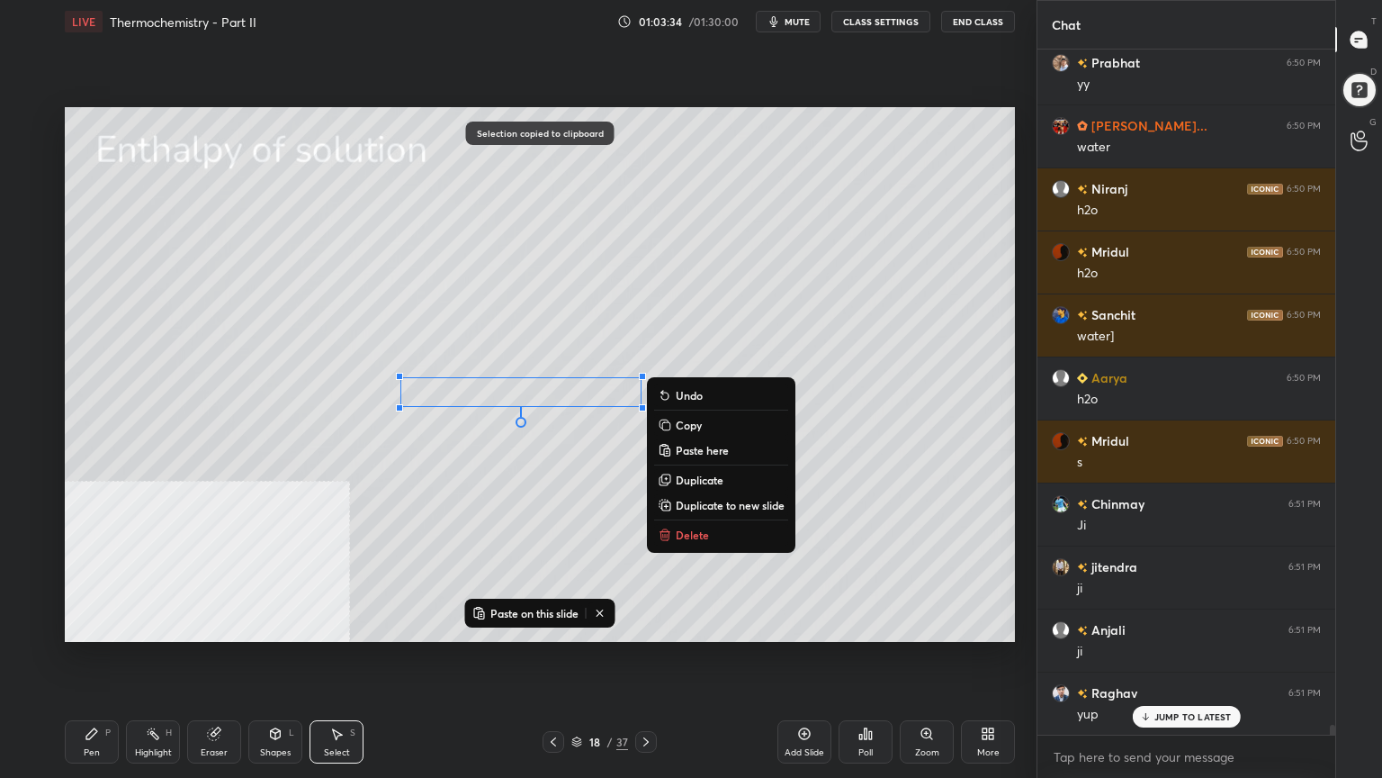
scroll to position [45588, 0]
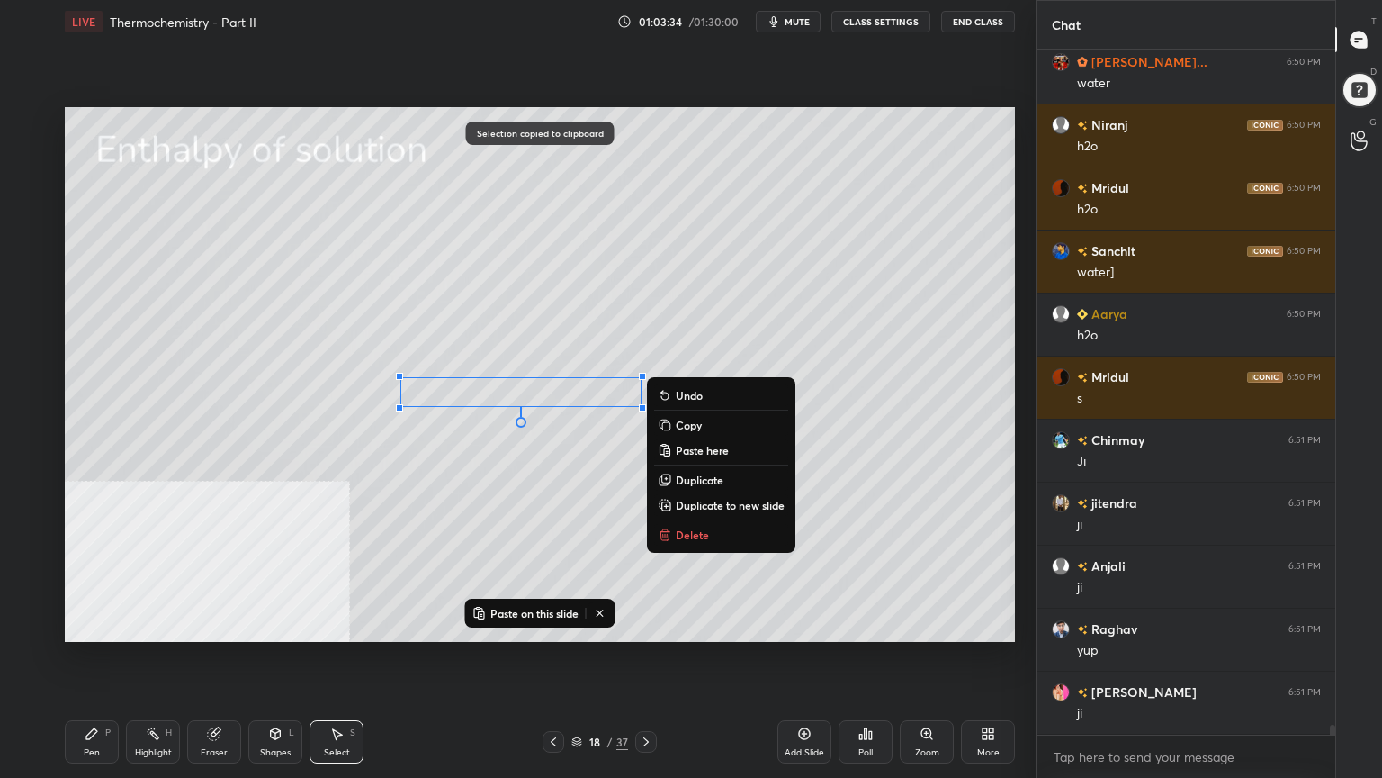
drag, startPoint x: 89, startPoint y: 752, endPoint x: 91, endPoint y: 738, distance: 14.5
click at [90, 625] on div "Pen" at bounding box center [92, 752] width 16 height 9
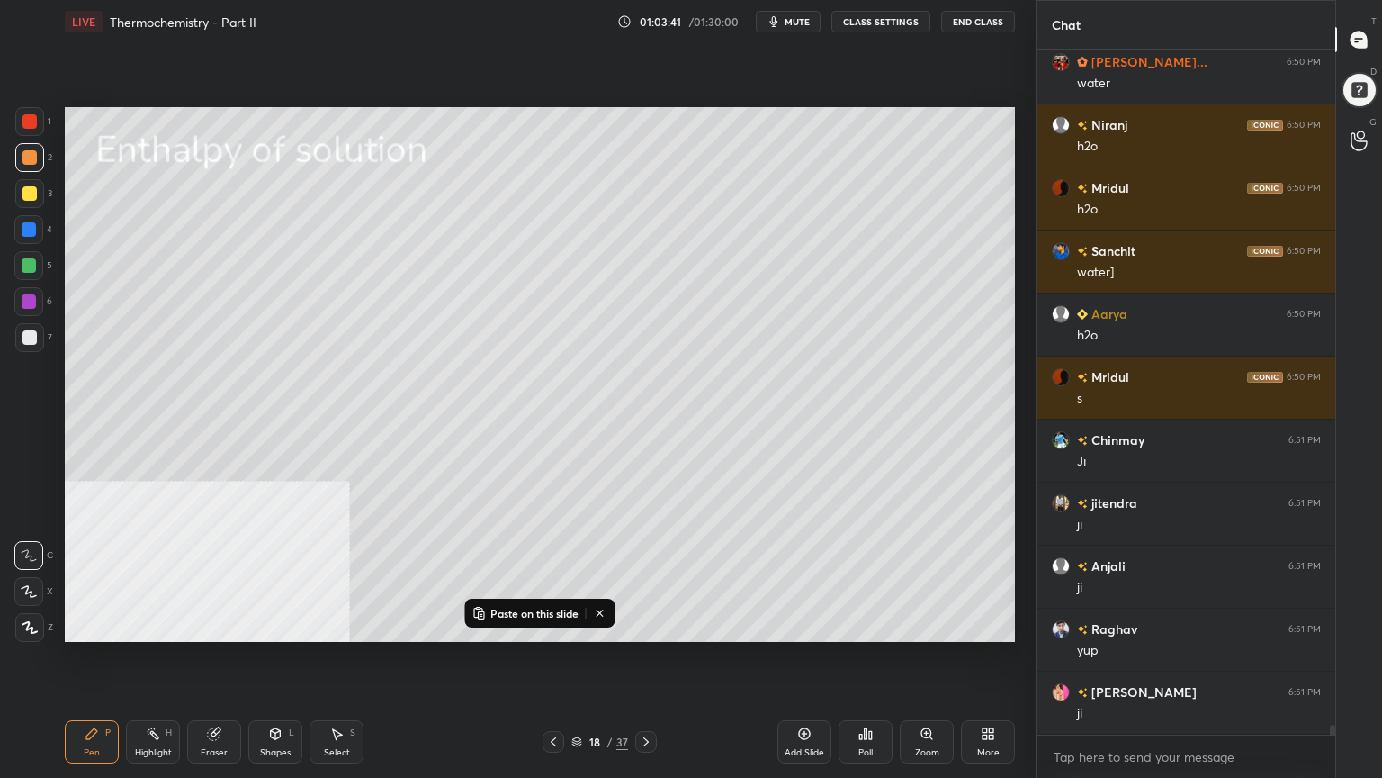
scroll to position [45632, 0]
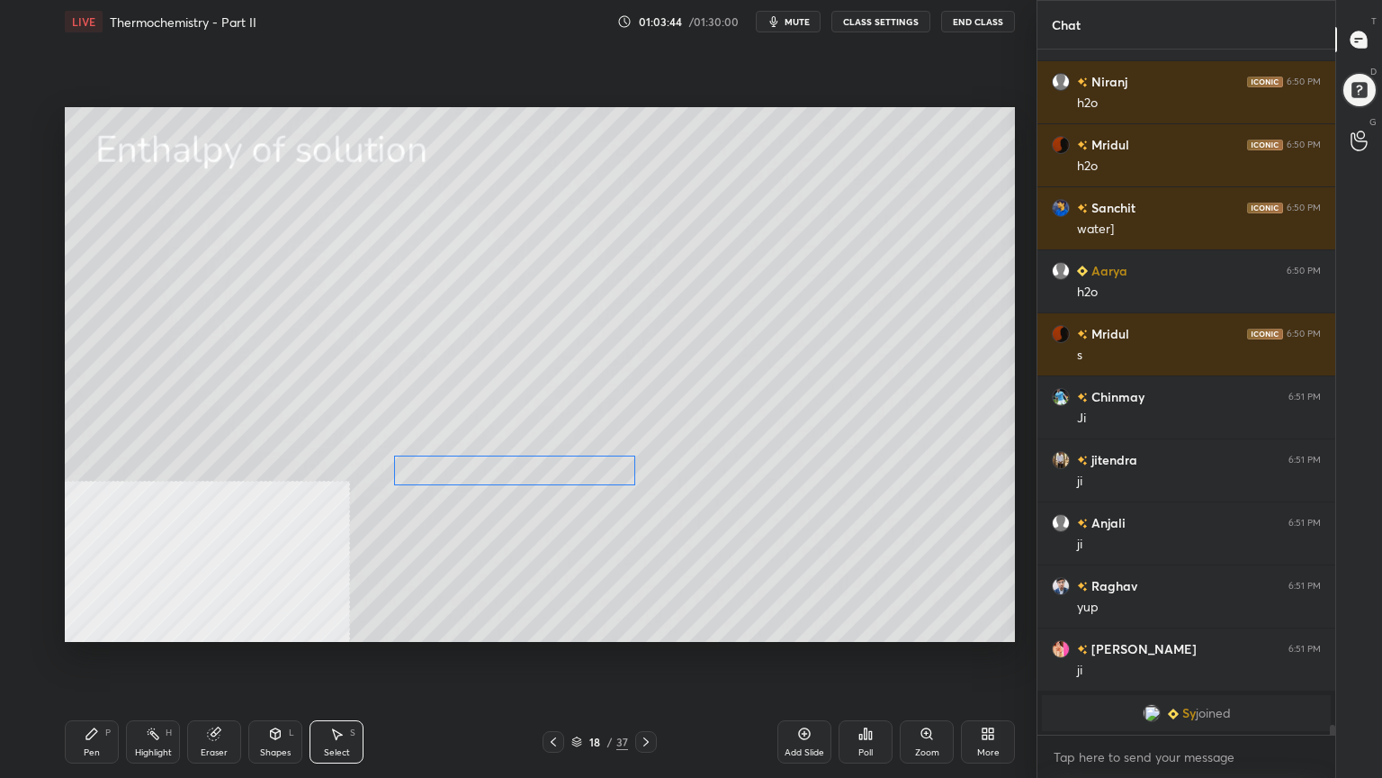
drag, startPoint x: 527, startPoint y: 413, endPoint x: 500, endPoint y: 470, distance: 62.8
click at [500, 470] on div "0 ° Undo Copy Paste here Duplicate Duplicate to new slide Delete" at bounding box center [540, 374] width 950 height 535
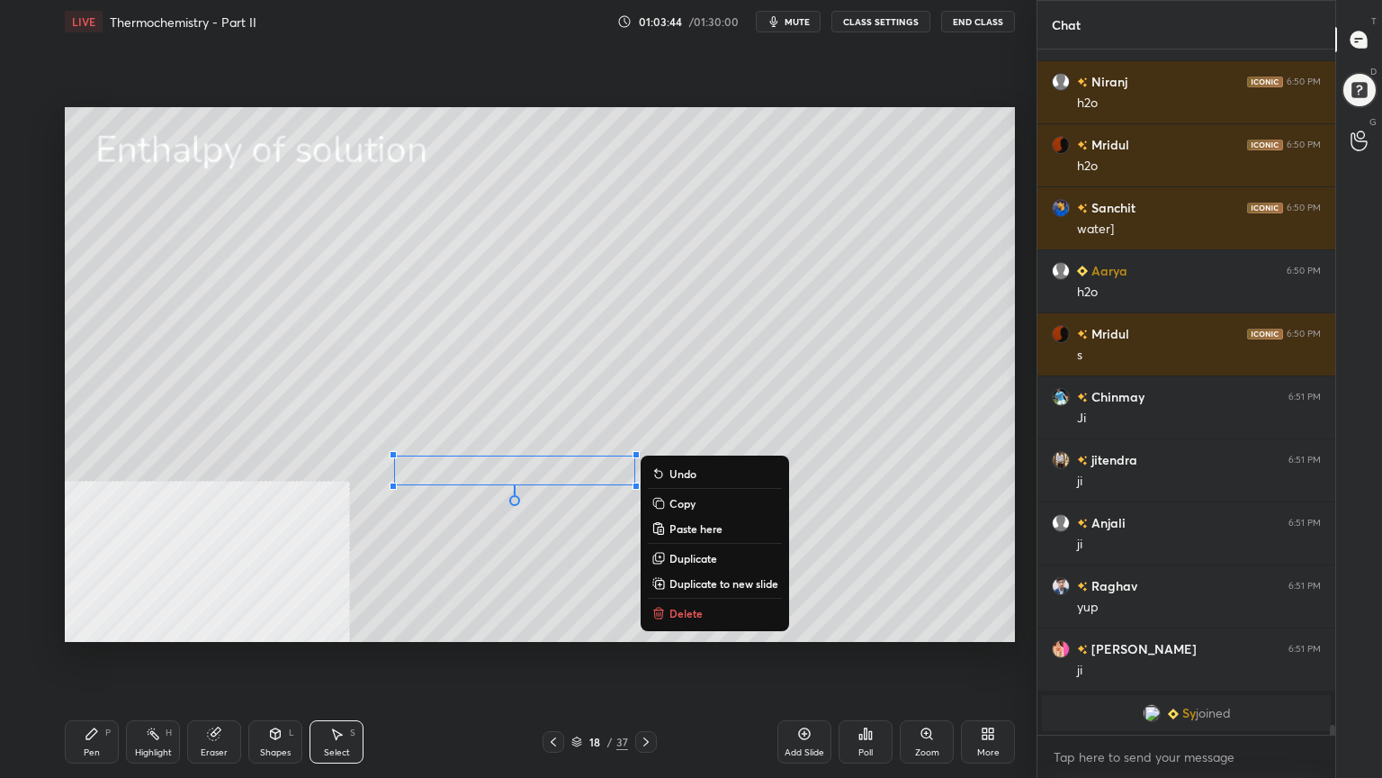
drag, startPoint x: 92, startPoint y: 739, endPoint x: 333, endPoint y: 644, distance: 259.0
click at [93, 625] on div "Pen P" at bounding box center [92, 741] width 54 height 43
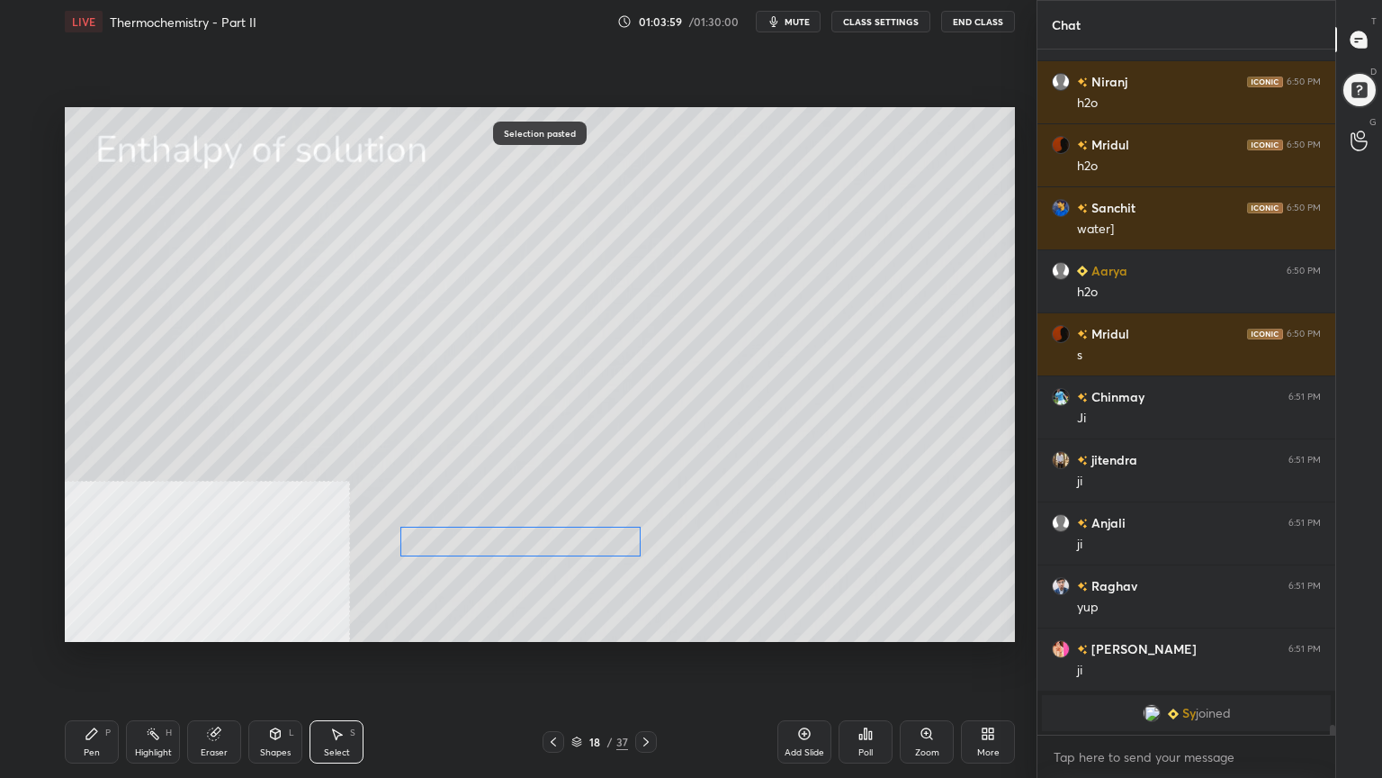
drag, startPoint x: 500, startPoint y: 426, endPoint x: 485, endPoint y: 530, distance: 105.5
click at [482, 538] on div "0 ° Undo Copy Paste here Duplicate Duplicate to new slide Delete" at bounding box center [540, 374] width 950 height 535
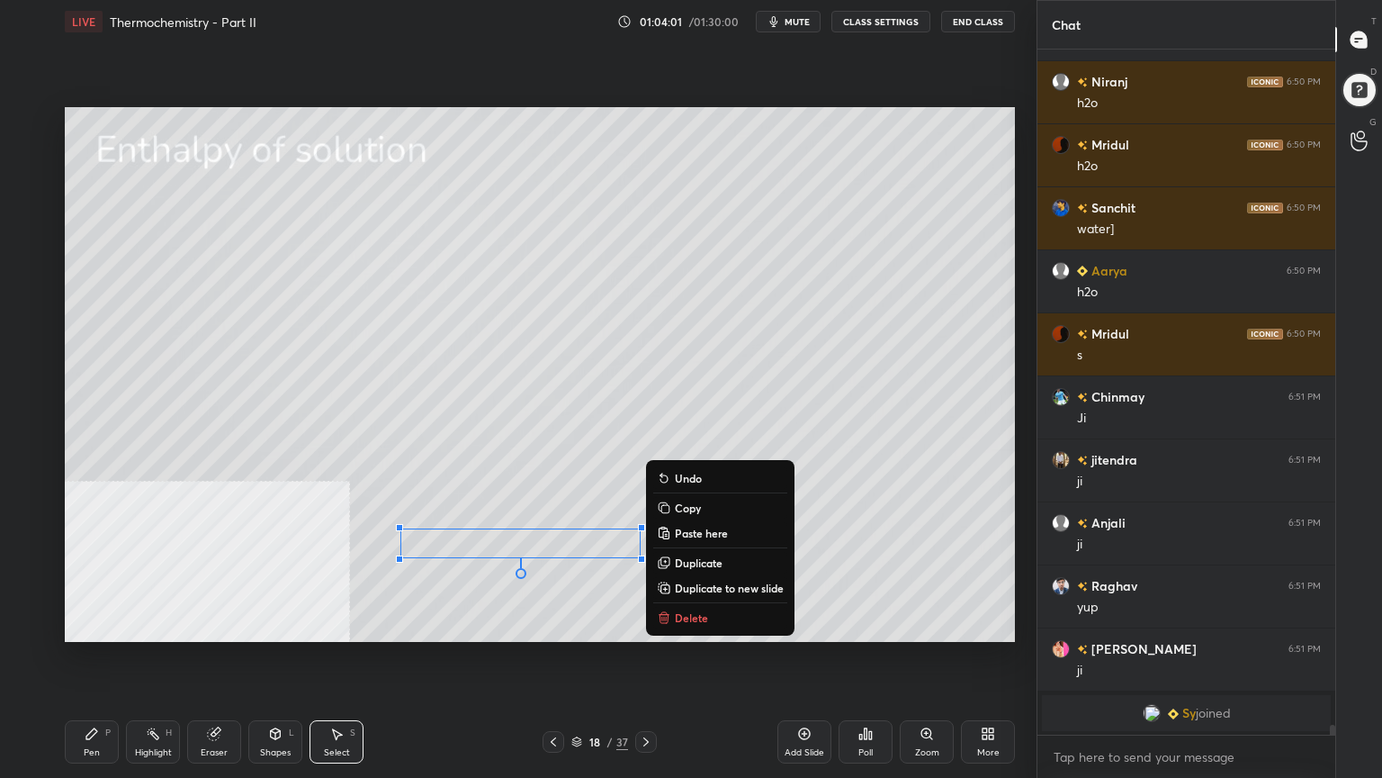
click at [97, 625] on div "Pen" at bounding box center [92, 752] width 16 height 9
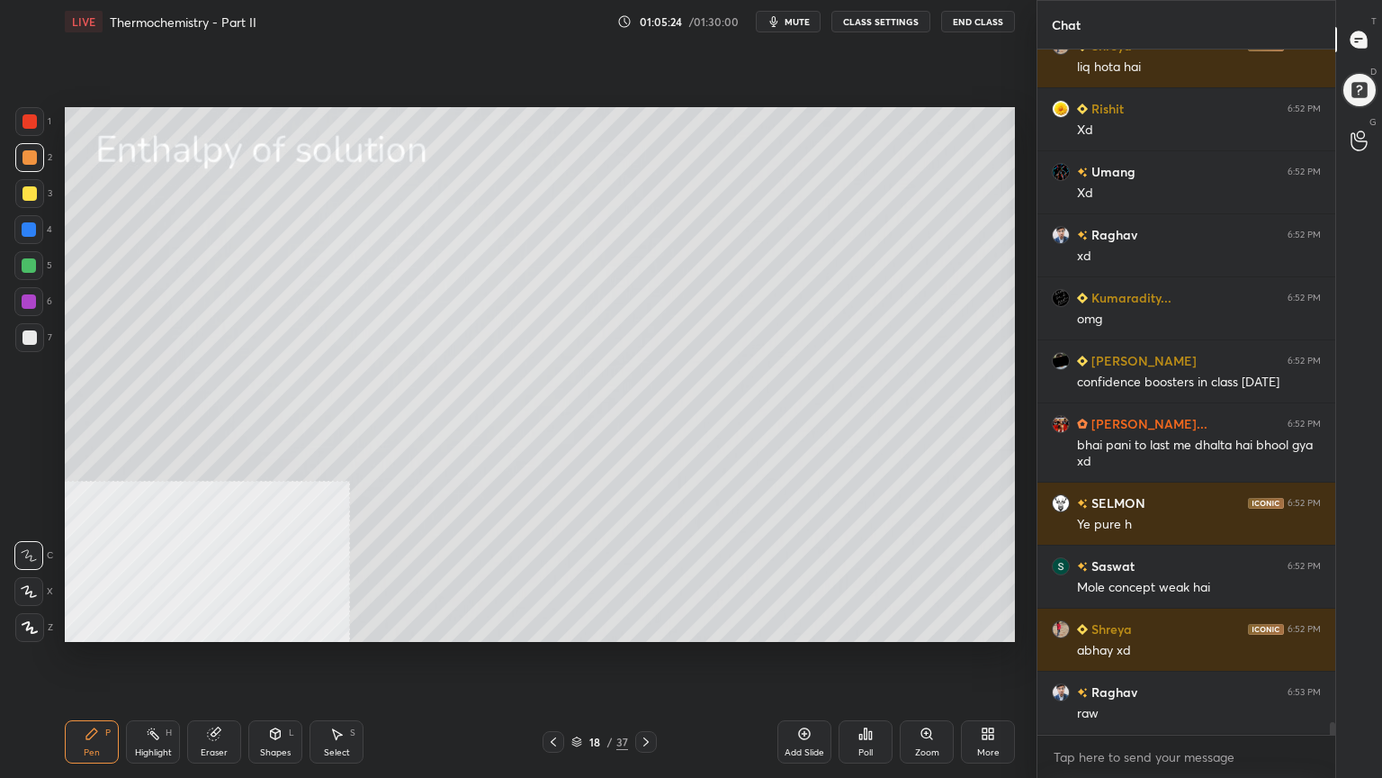
scroll to position [36543, 0]
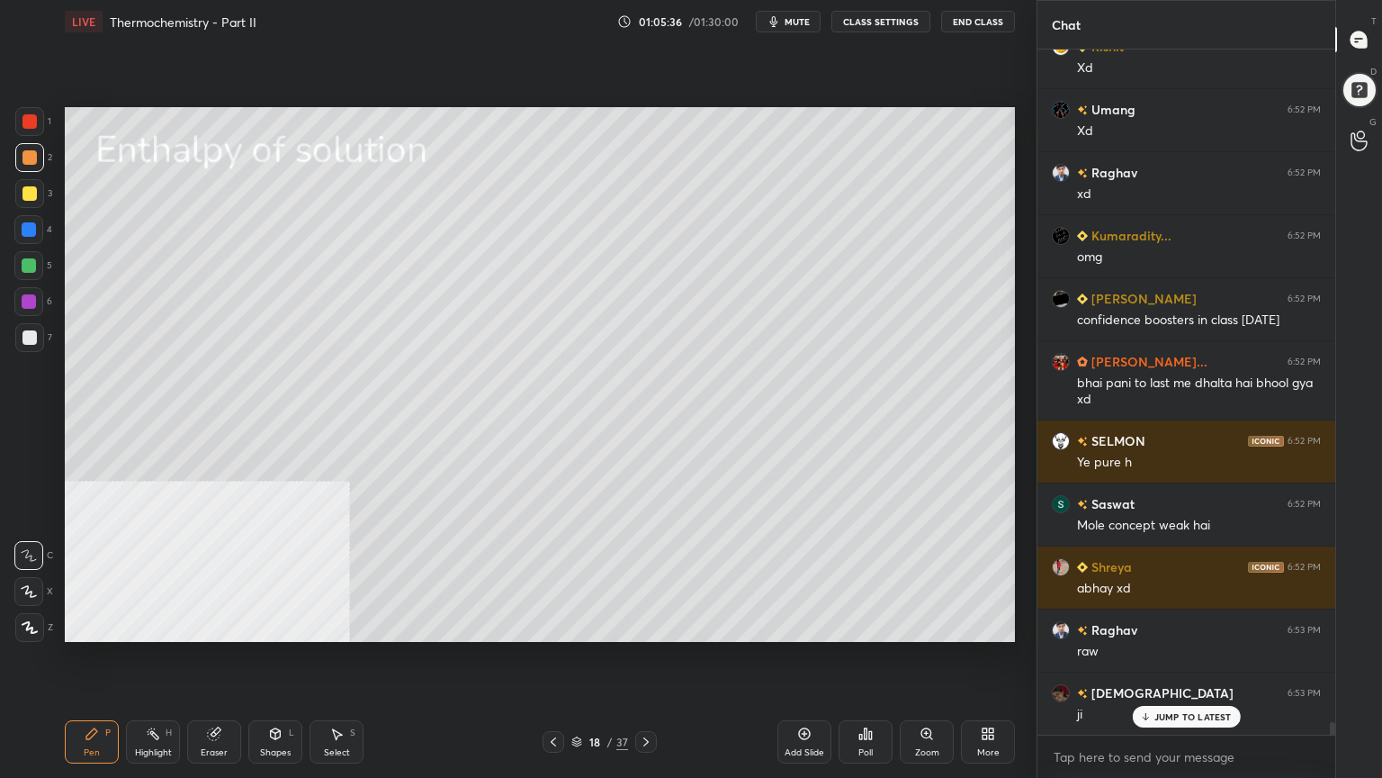
click at [647, 625] on icon at bounding box center [646, 741] width 14 height 14
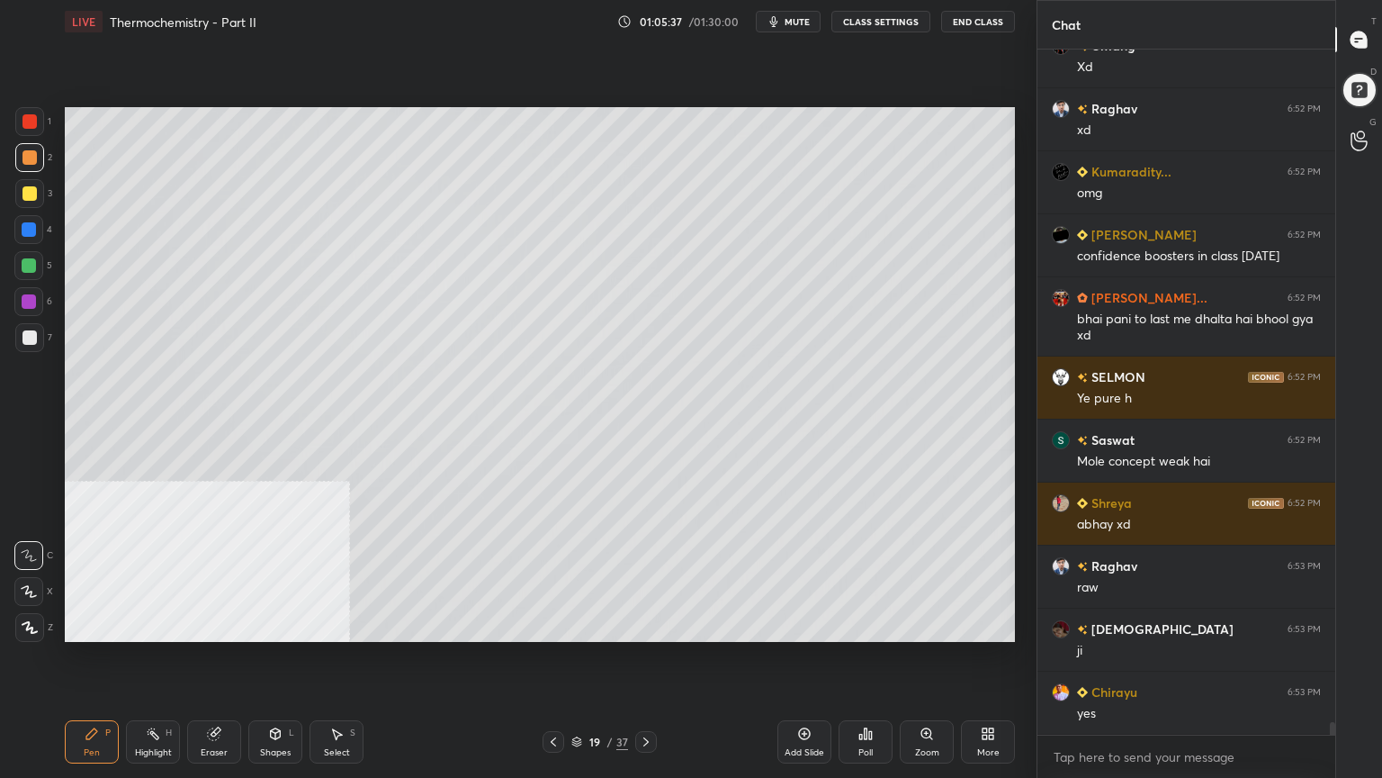
scroll to position [36669, 0]
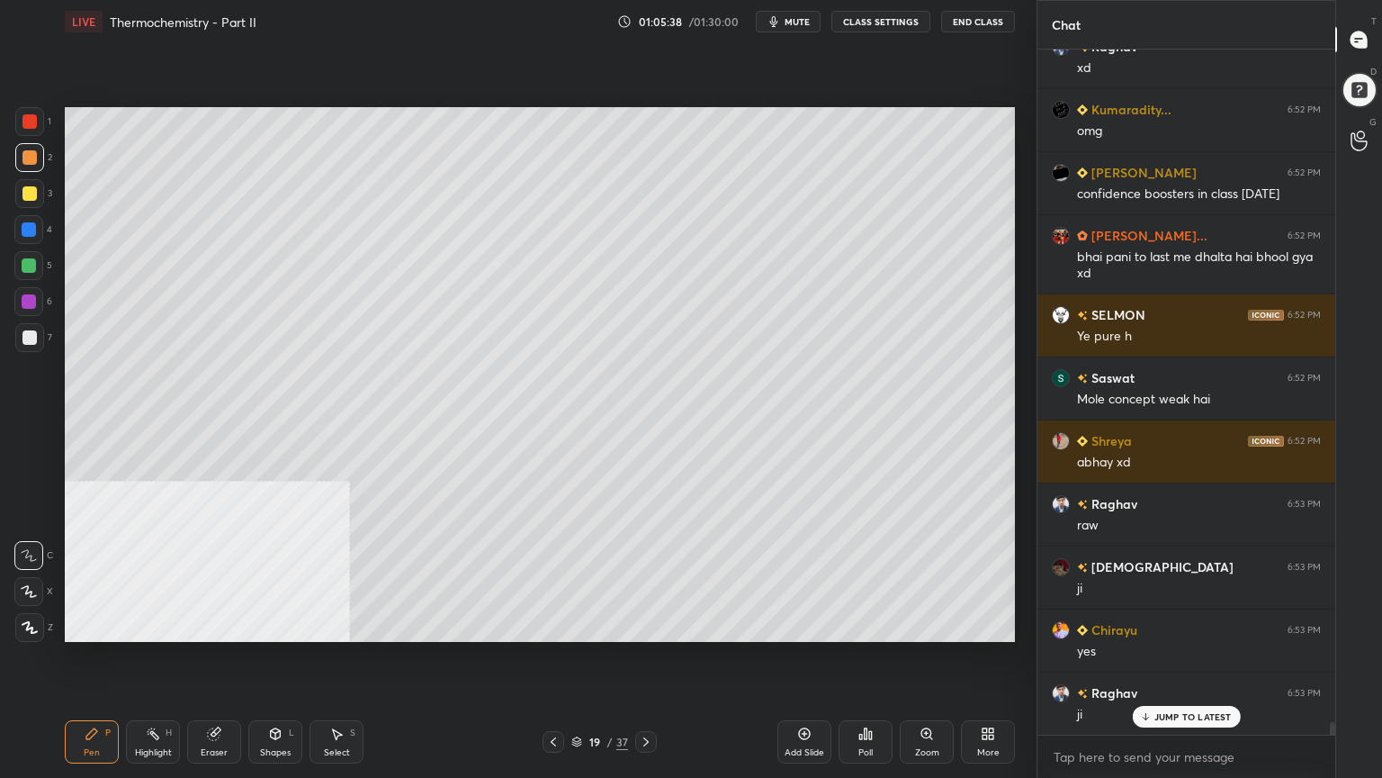
click at [29, 193] on div at bounding box center [29, 193] width 14 height 14
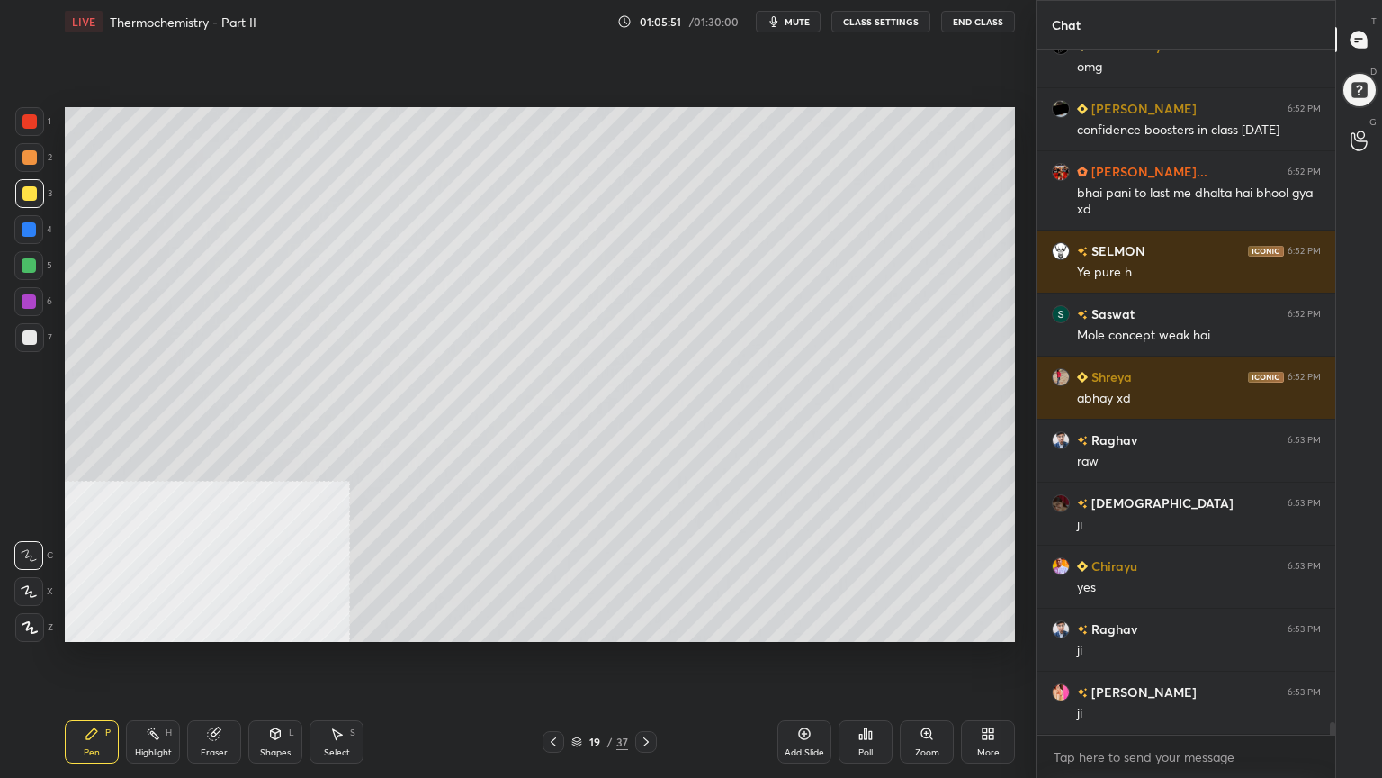
drag, startPoint x: 32, startPoint y: 156, endPoint x: 41, endPoint y: 144, distance: 14.8
click at [32, 157] on div at bounding box center [29, 157] width 14 height 14
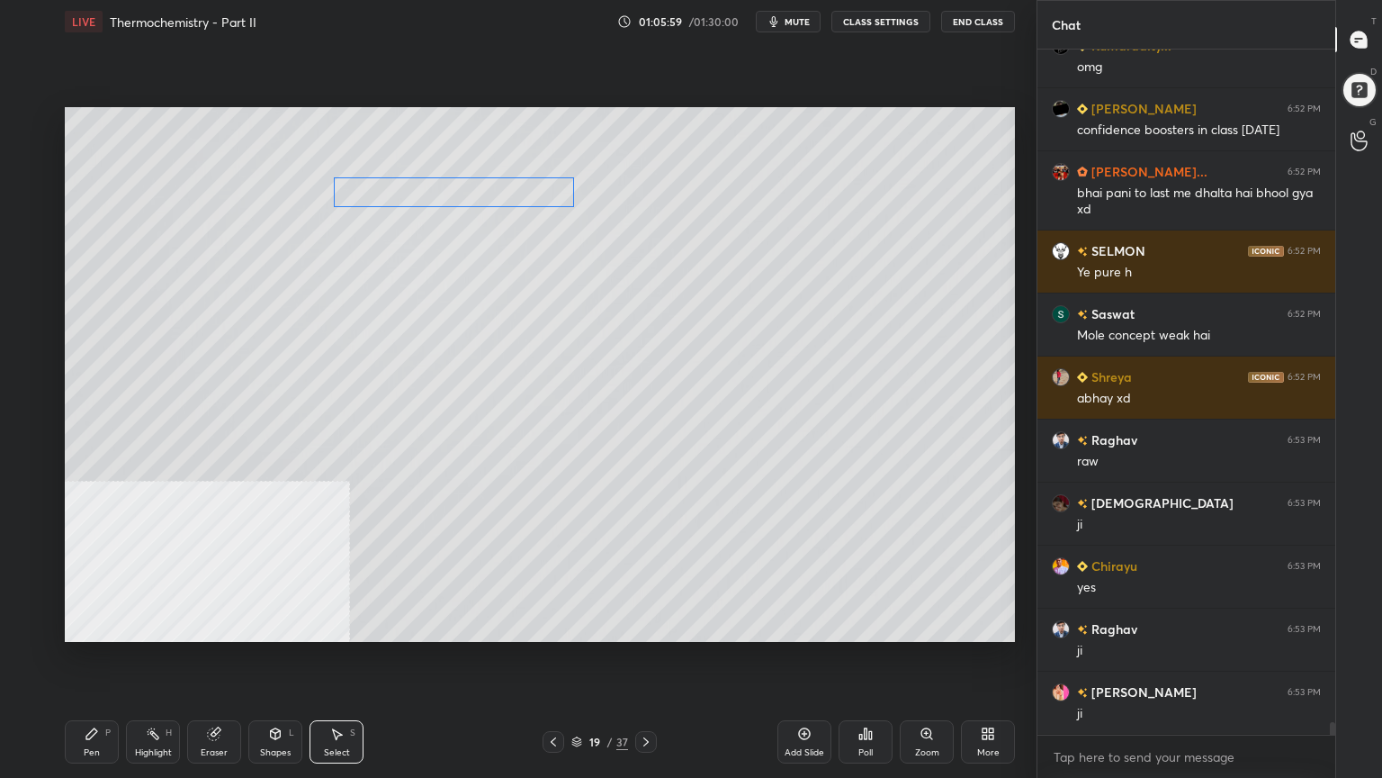
drag, startPoint x: 513, startPoint y: 389, endPoint x: 447, endPoint y: 190, distance: 209.5
click at [447, 190] on div "0 ° Undo Copy Paste here Duplicate Duplicate to new slide Delete" at bounding box center [540, 374] width 950 height 535
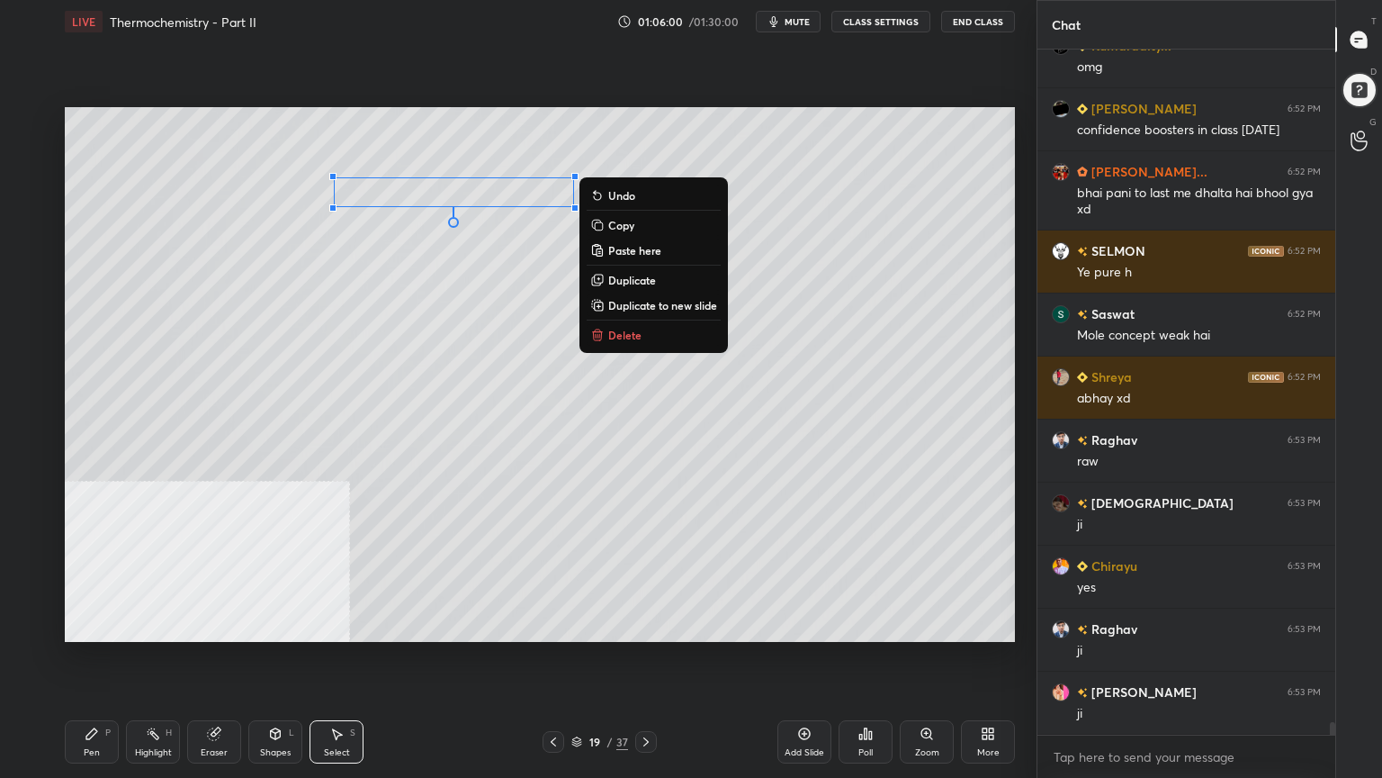
drag, startPoint x: 90, startPoint y: 734, endPoint x: 112, endPoint y: 661, distance: 76.0
click at [90, 625] on icon at bounding box center [91, 733] width 11 height 11
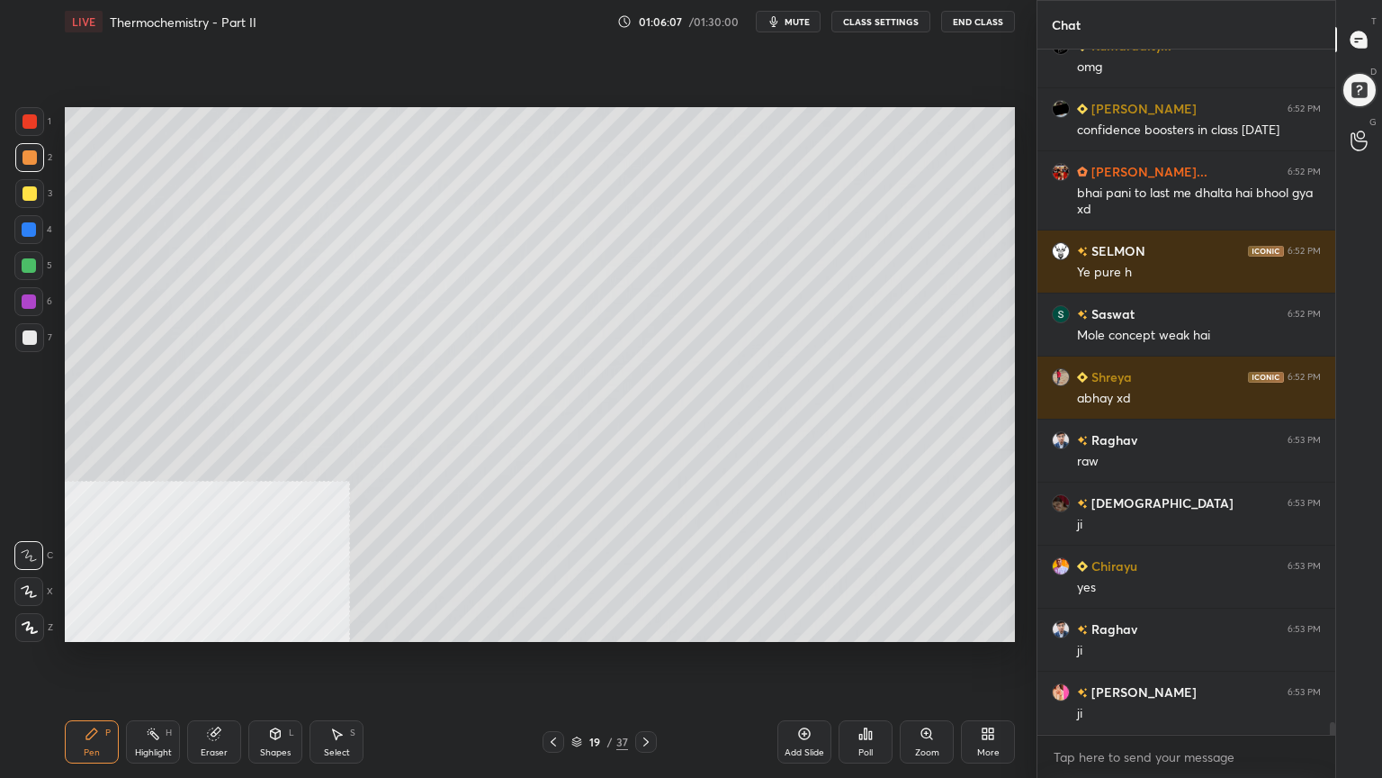
click at [334, 625] on div "Select S" at bounding box center [337, 741] width 54 height 43
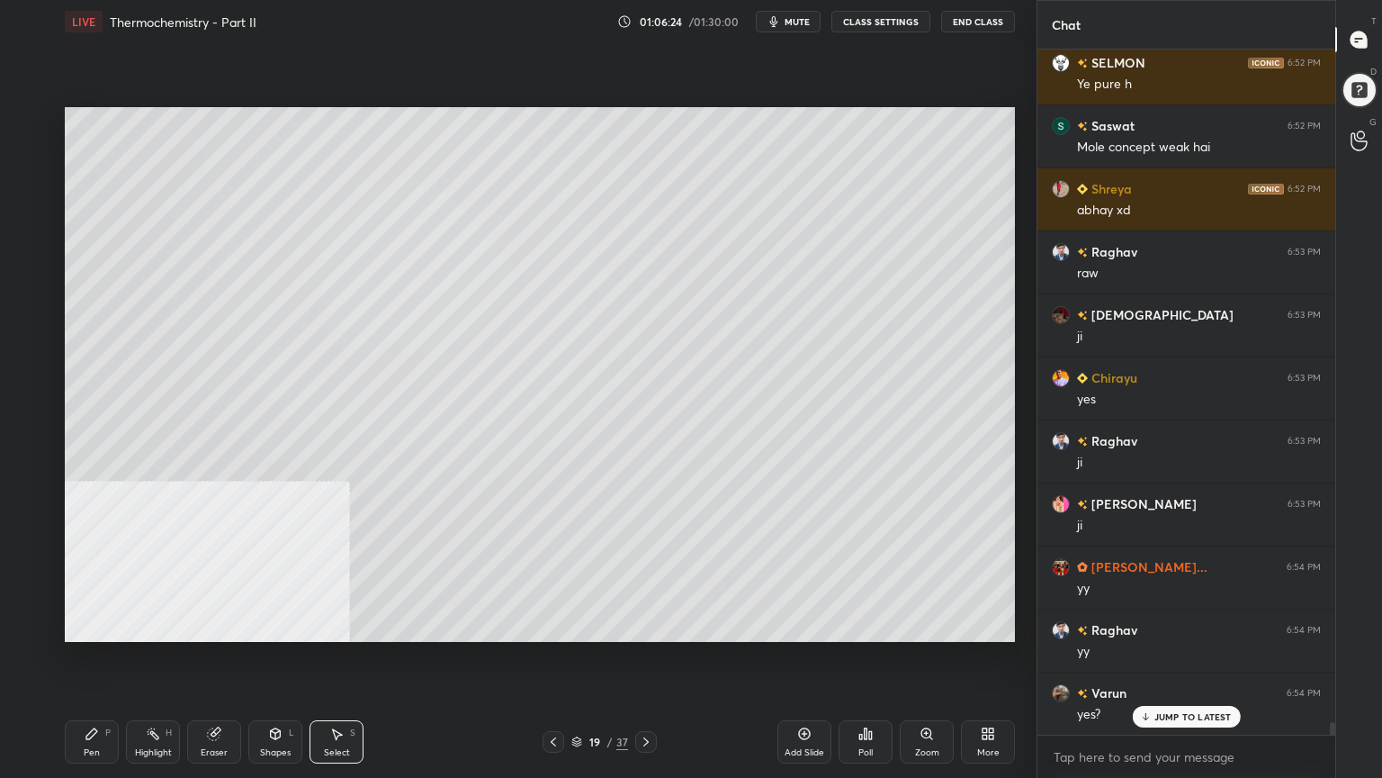
scroll to position [37047, 0]
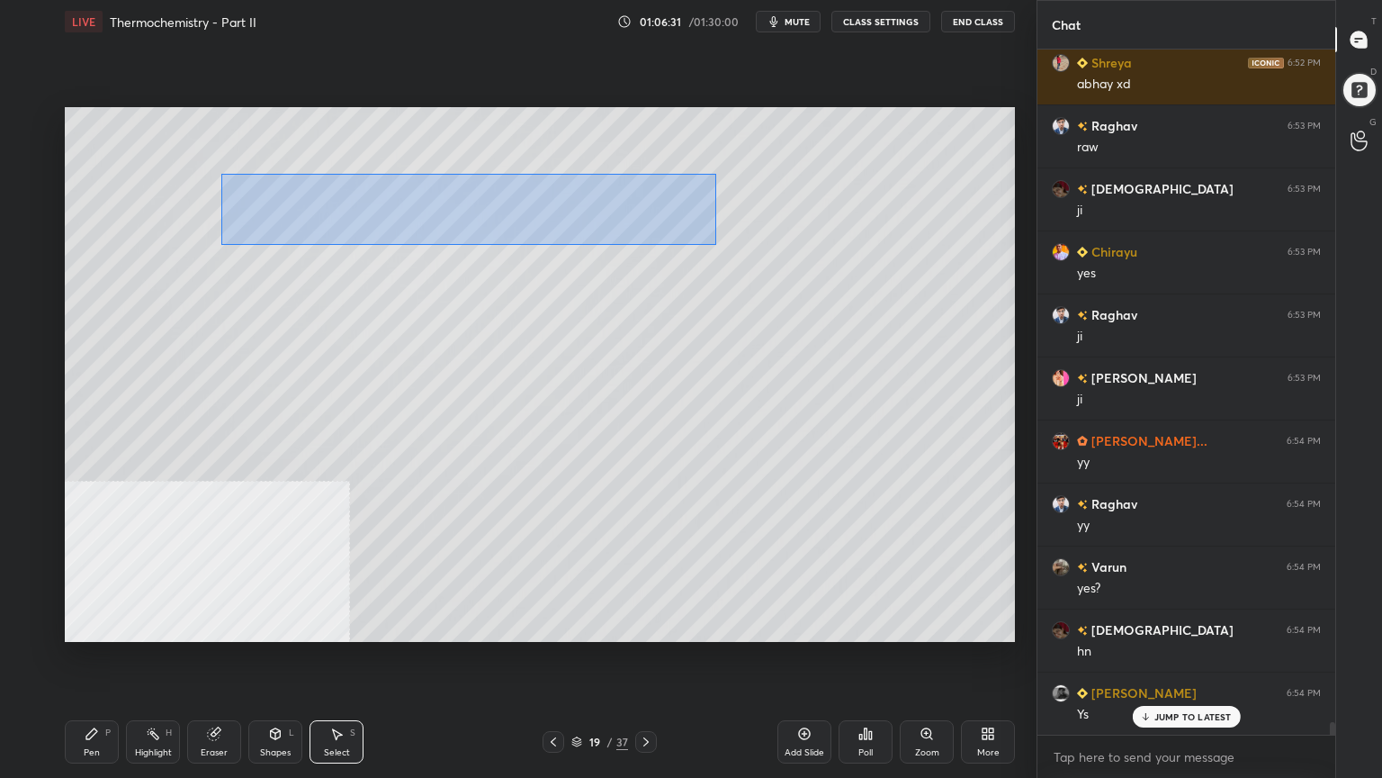
drag, startPoint x: 228, startPoint y: 174, endPoint x: 724, endPoint y: 238, distance: 500.9
click at [727, 239] on div "0 ° Undo Copy Paste here Duplicate Duplicate to new slide Delete" at bounding box center [540, 374] width 950 height 535
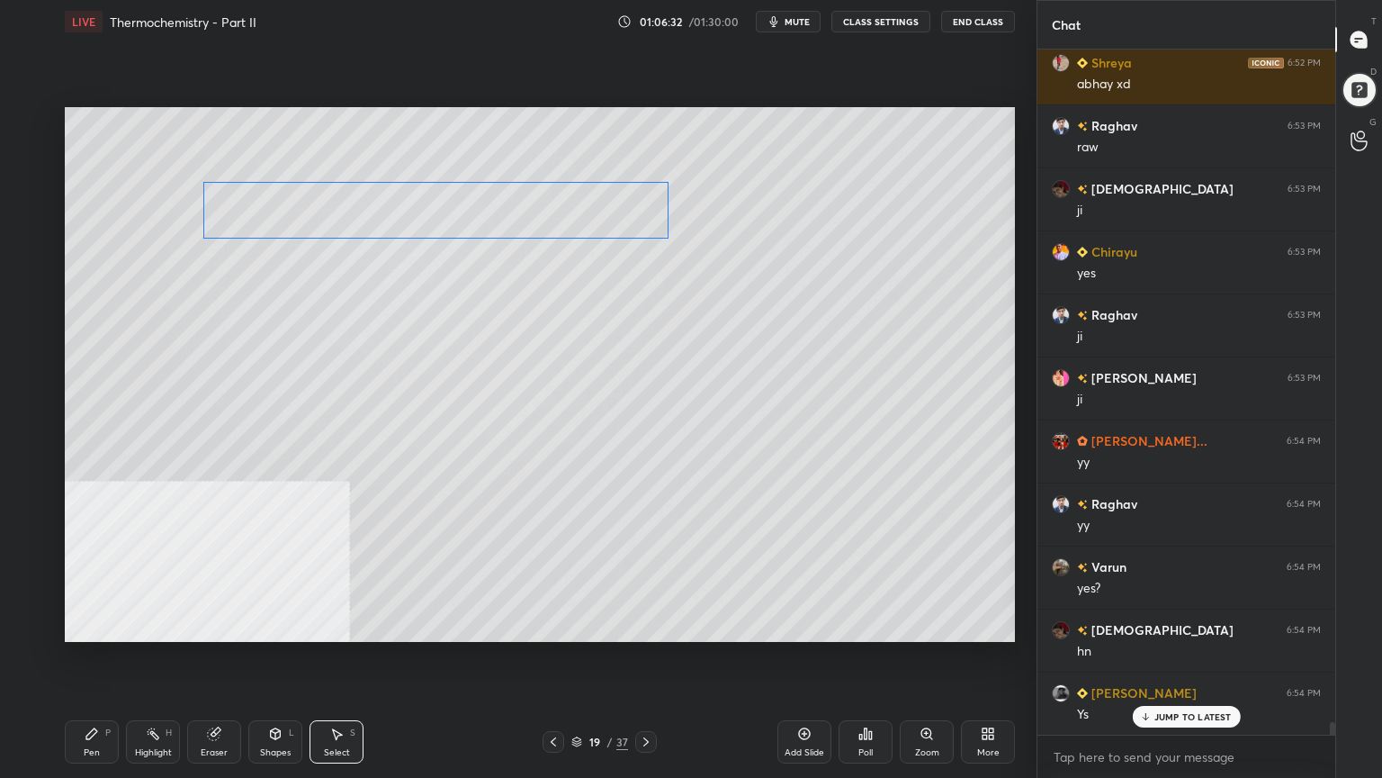
drag, startPoint x: 528, startPoint y: 211, endPoint x: 496, endPoint y: 212, distance: 32.4
click at [499, 214] on div "0 ° Undo Copy Paste here Duplicate Duplicate to new slide Delete" at bounding box center [540, 374] width 950 height 535
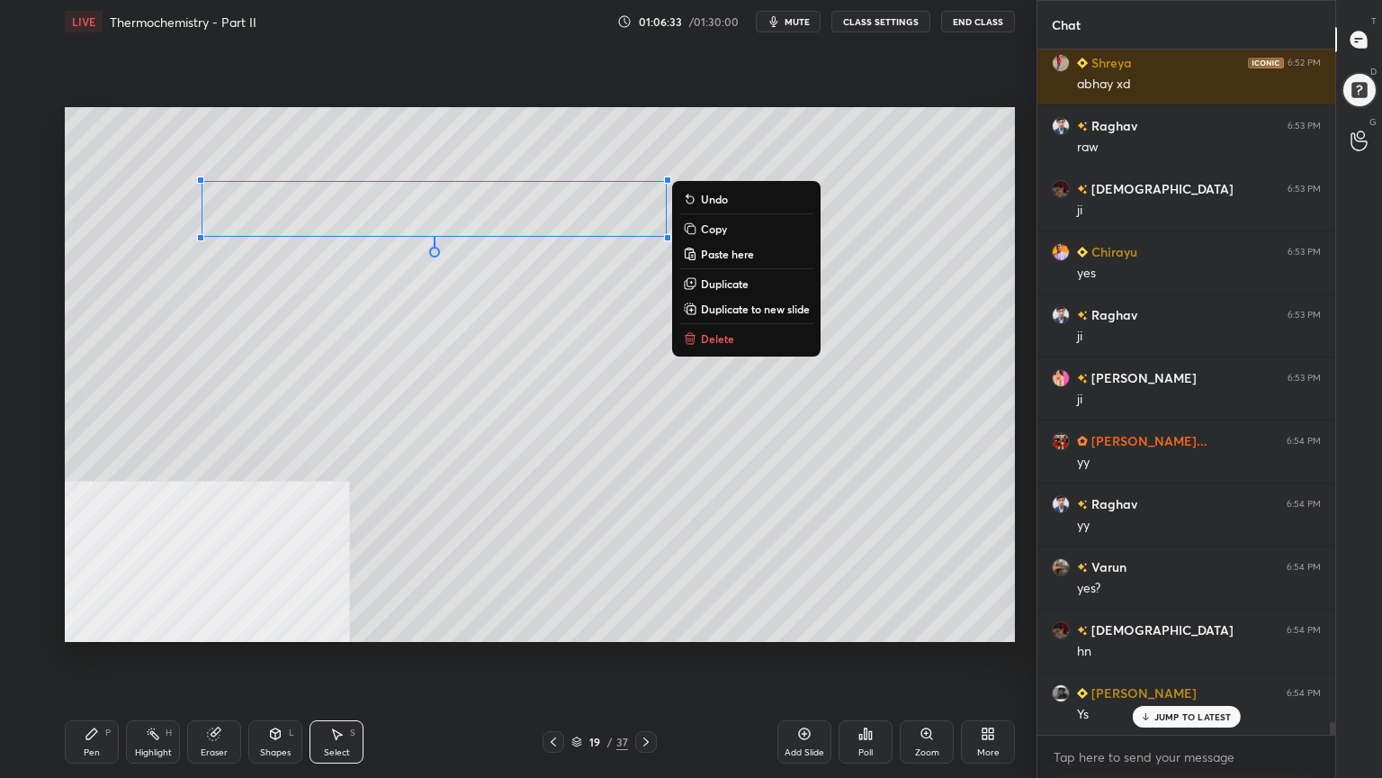
click at [71, 625] on div "Pen P" at bounding box center [92, 741] width 54 height 43
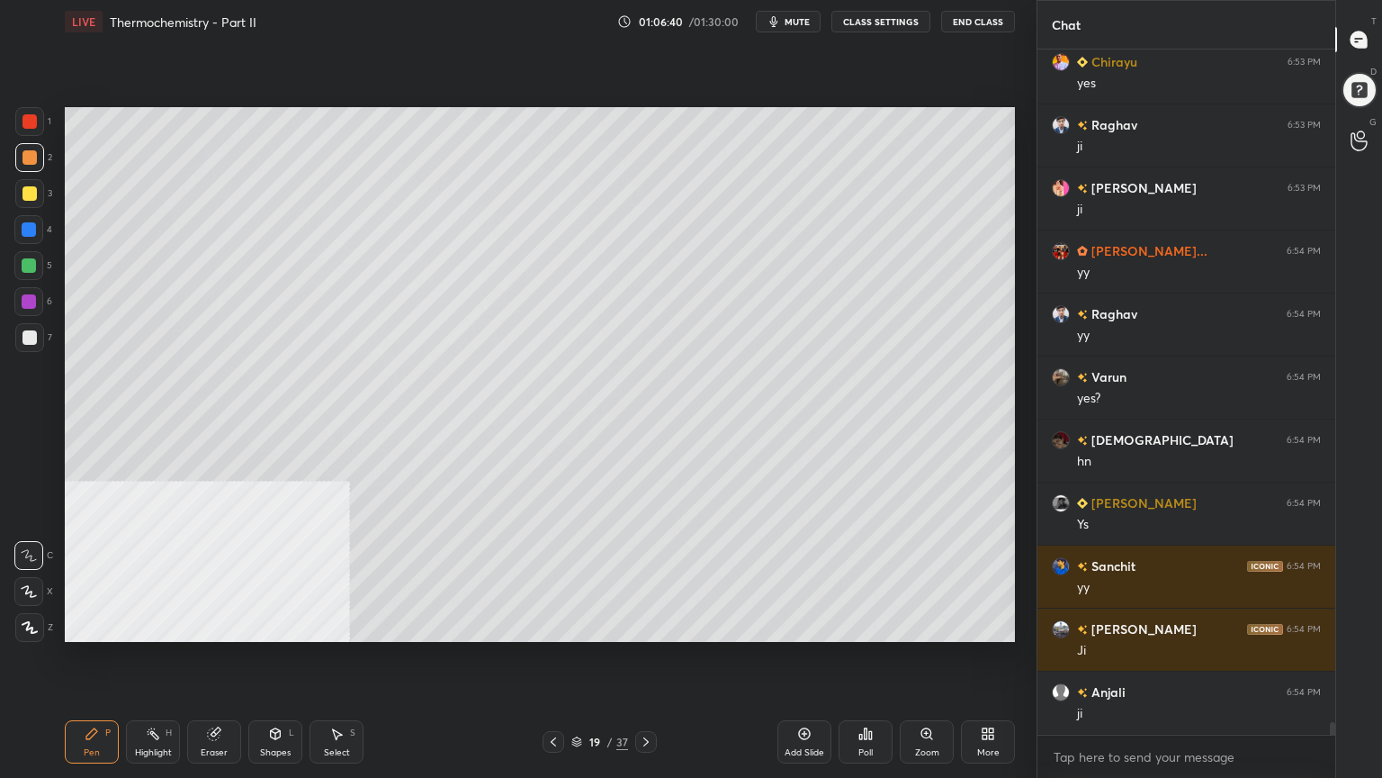
scroll to position [37299, 0]
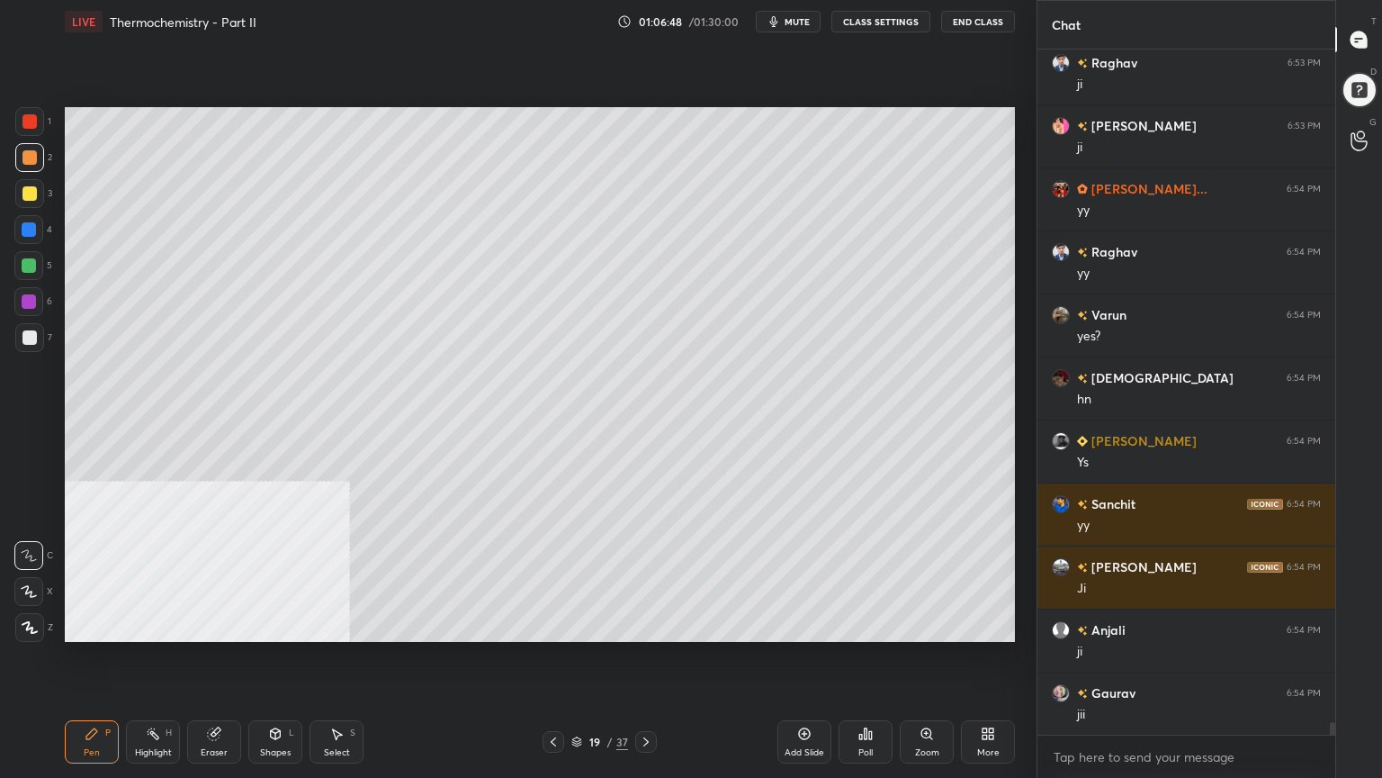
drag, startPoint x: 29, startPoint y: 271, endPoint x: 31, endPoint y: 255, distance: 16.4
click at [26, 270] on div at bounding box center [29, 265] width 14 height 14
click at [29, 157] on div at bounding box center [29, 157] width 14 height 14
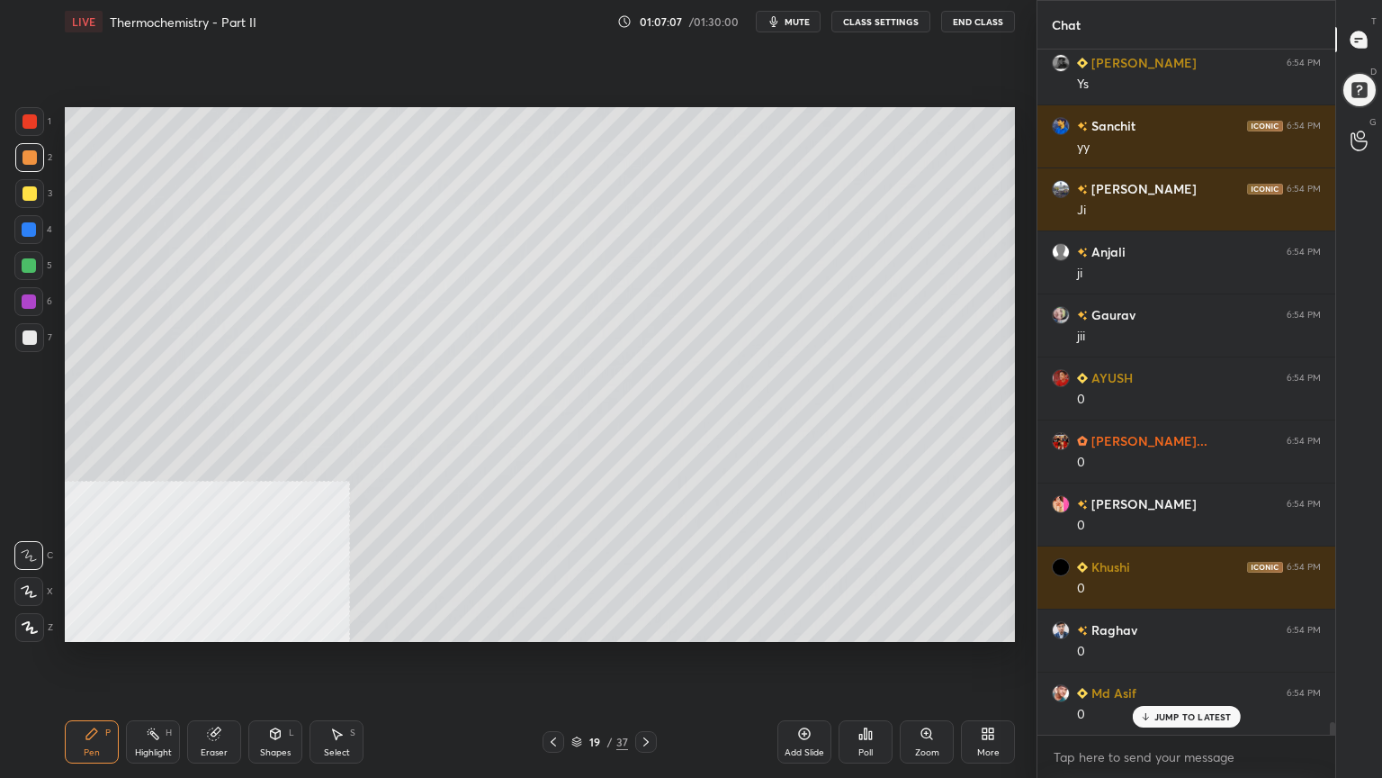
scroll to position [37720, 0]
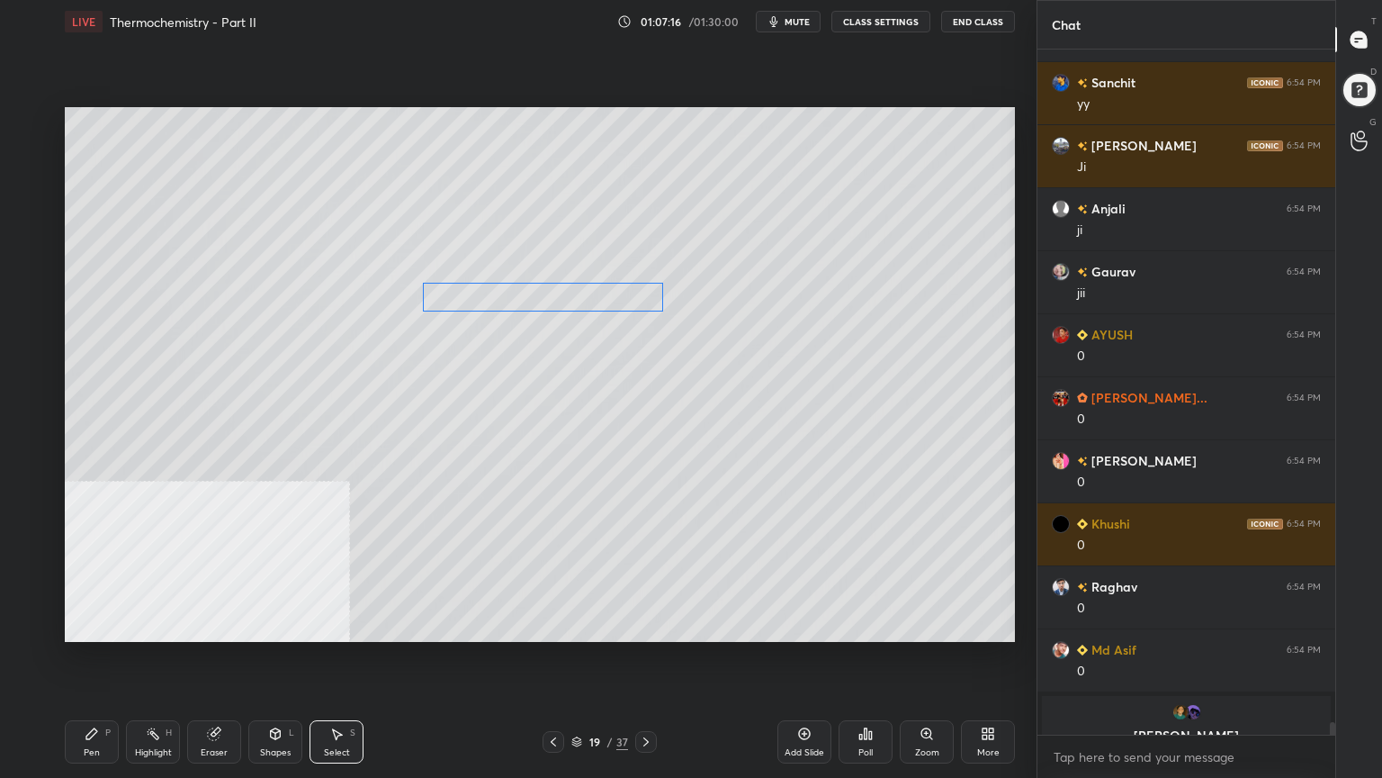
drag, startPoint x: 507, startPoint y: 400, endPoint x: 529, endPoint y: 304, distance: 98.0
click at [529, 304] on div "0 ° Undo Copy Paste here Duplicate Duplicate to new slide Delete" at bounding box center [540, 374] width 950 height 535
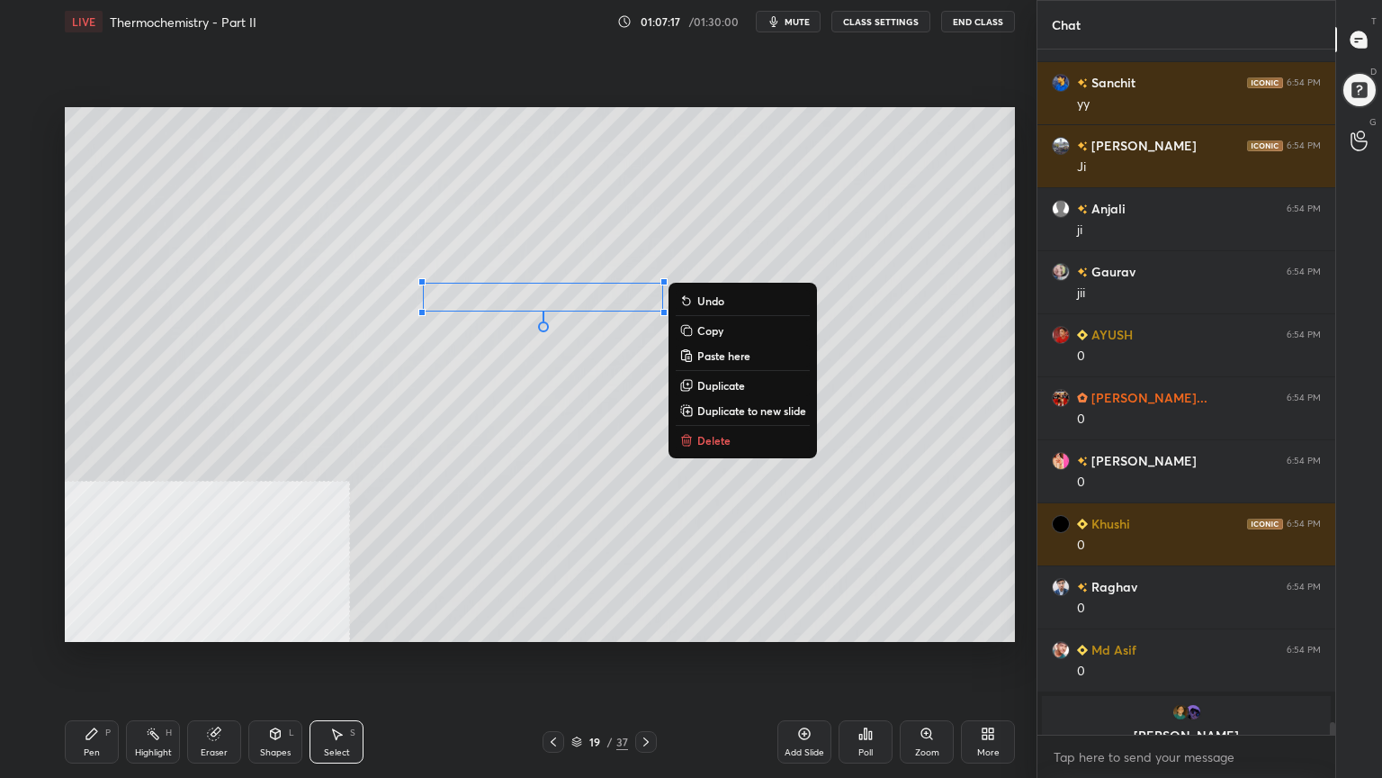
drag, startPoint x: 96, startPoint y: 738, endPoint x: 105, endPoint y: 731, distance: 11.5
click at [97, 625] on icon at bounding box center [92, 733] width 14 height 14
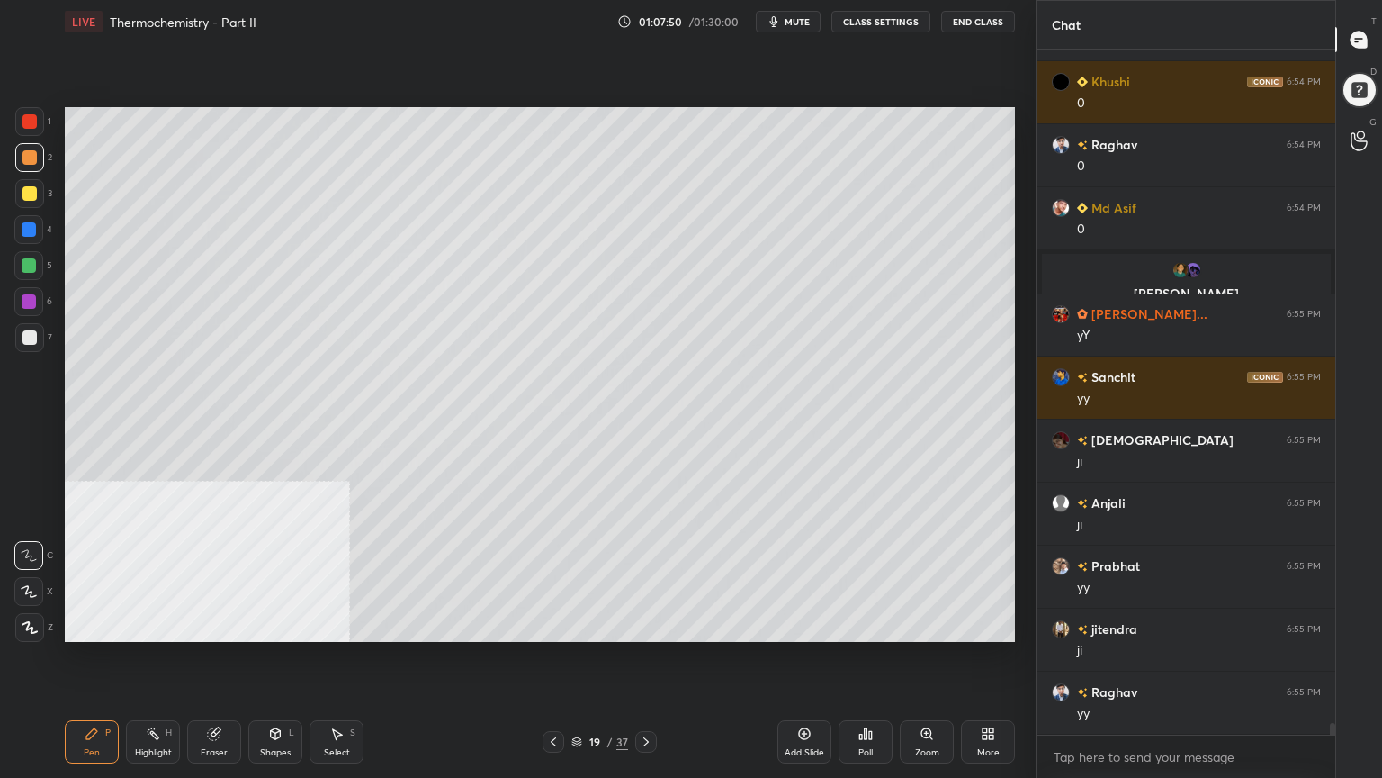
scroll to position [38224, 0]
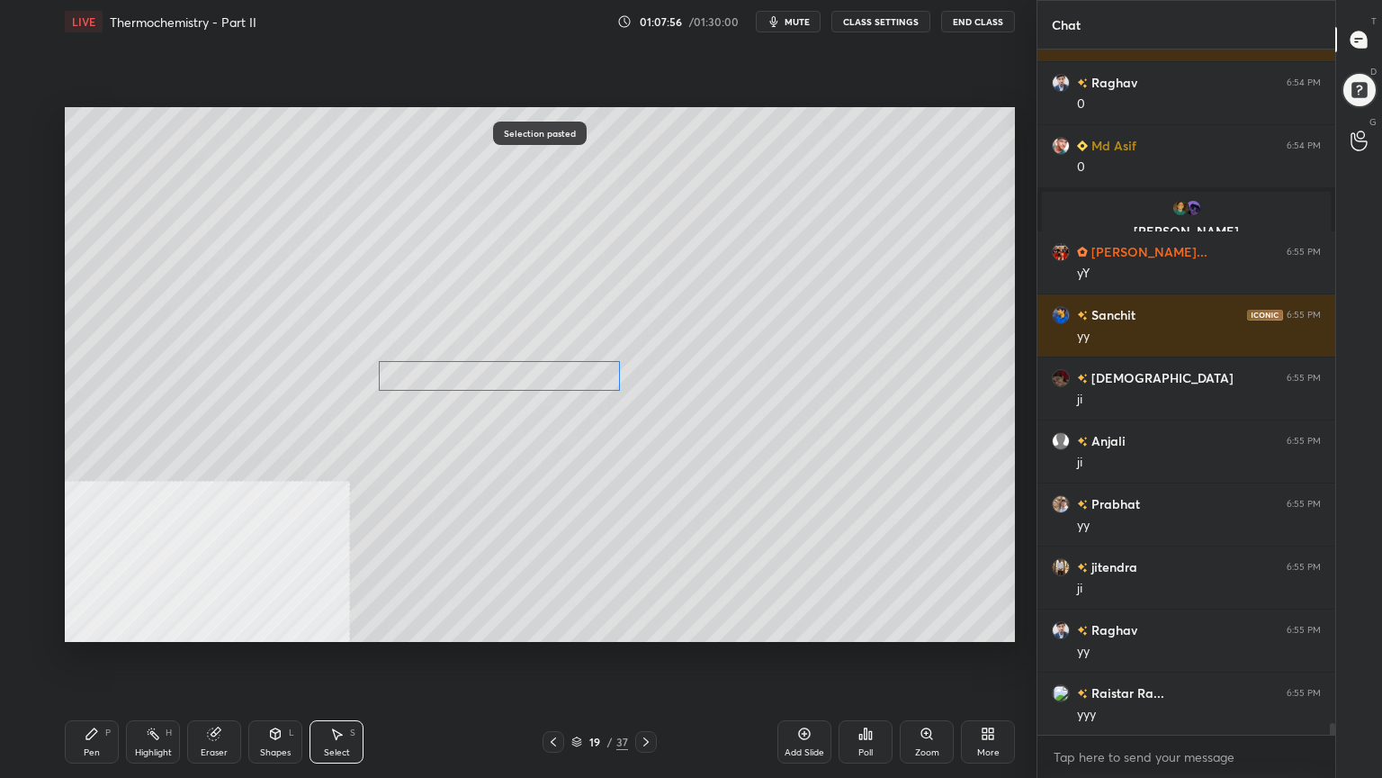
drag, startPoint x: 468, startPoint y: 389, endPoint x: 448, endPoint y: 382, distance: 21.1
click at [446, 373] on div "0 ° Undo Copy Paste here Duplicate Duplicate to new slide Delete" at bounding box center [540, 374] width 950 height 535
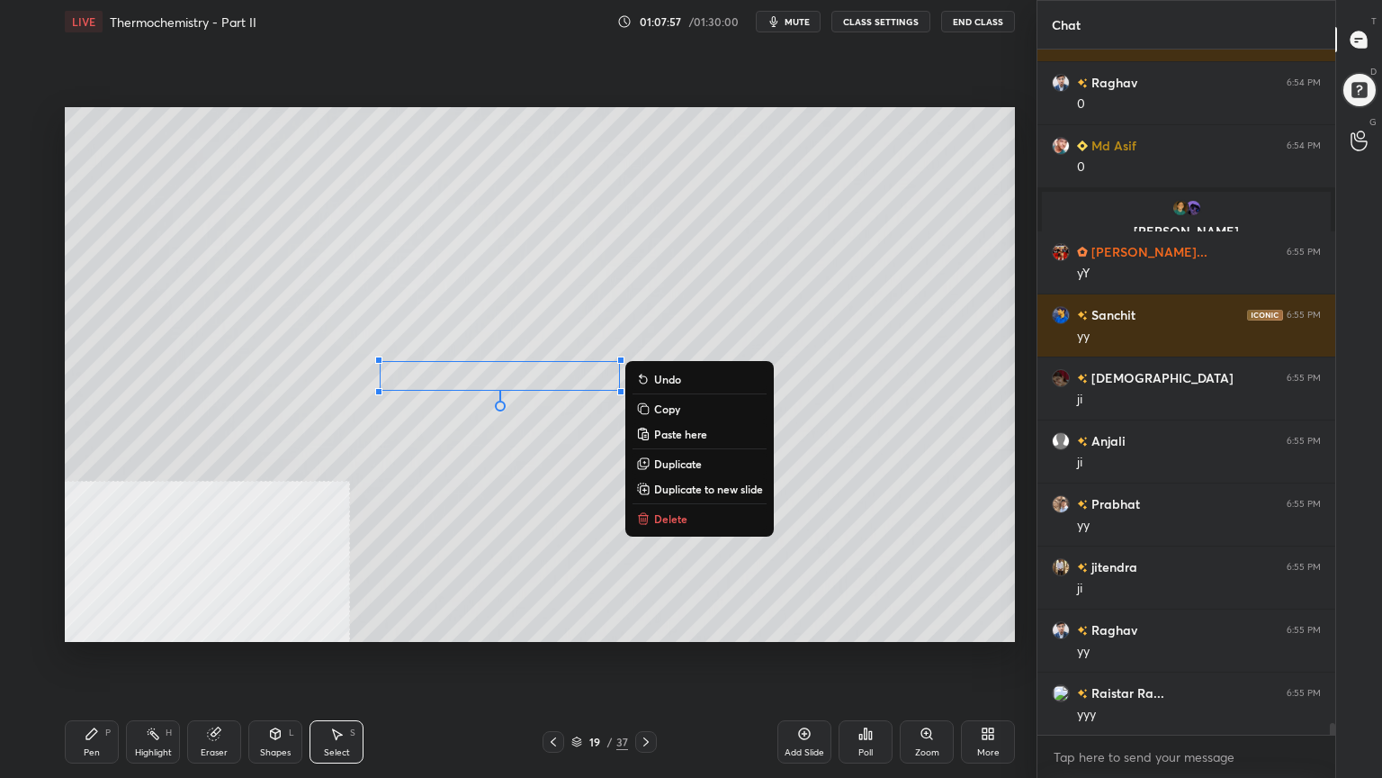
click at [101, 625] on div "Pen P" at bounding box center [92, 741] width 54 height 43
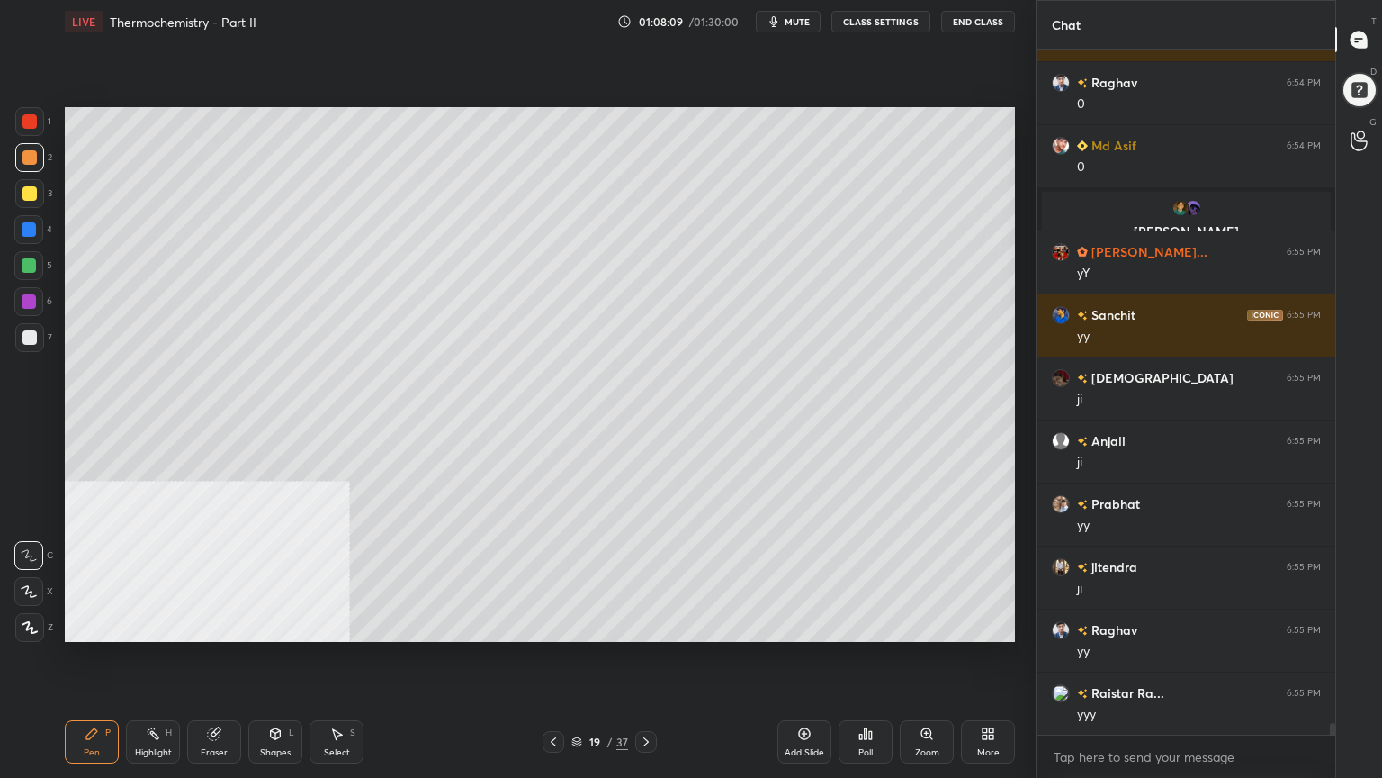
drag, startPoint x: 209, startPoint y: 742, endPoint x: 212, endPoint y: 708, distance: 33.5
click at [209, 625] on div "Eraser" at bounding box center [214, 741] width 54 height 43
click at [90, 625] on icon at bounding box center [92, 733] width 14 height 14
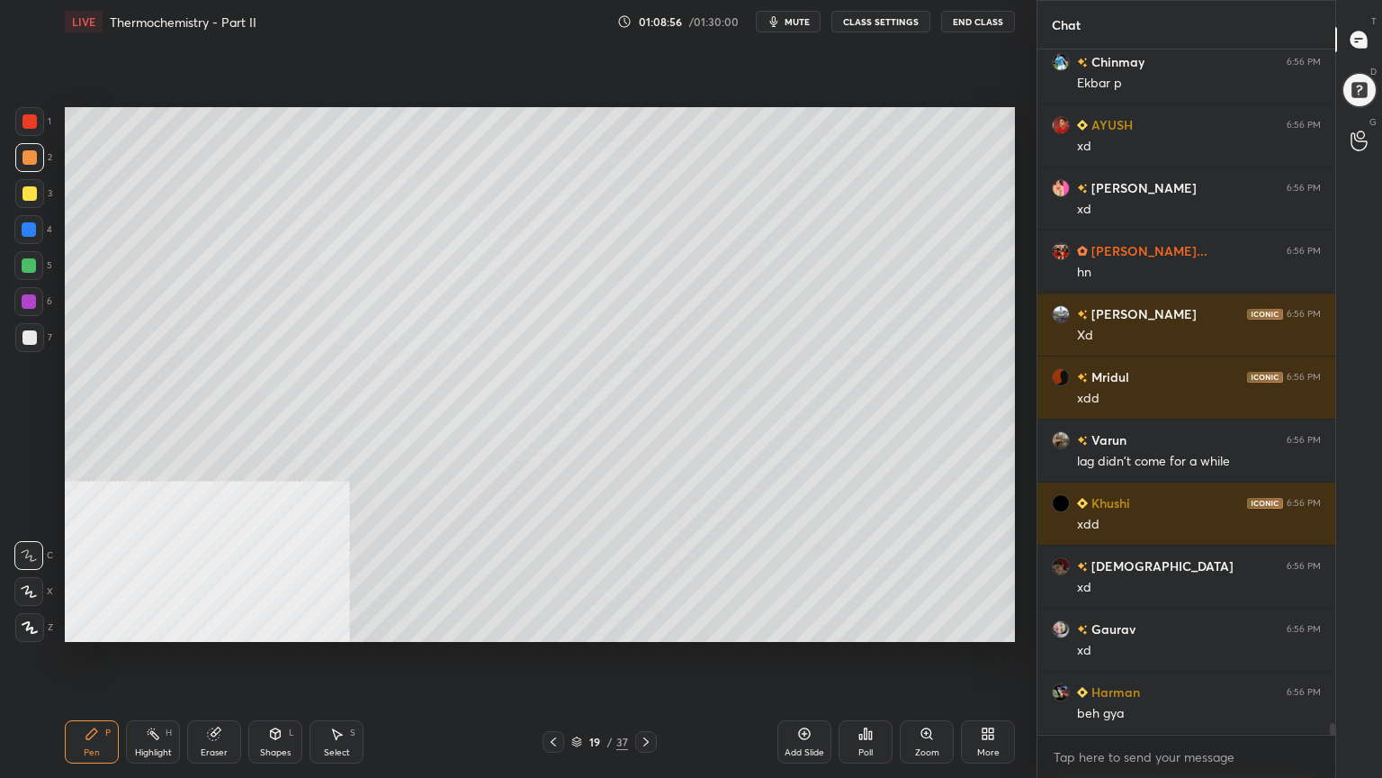
scroll to position [39736, 0]
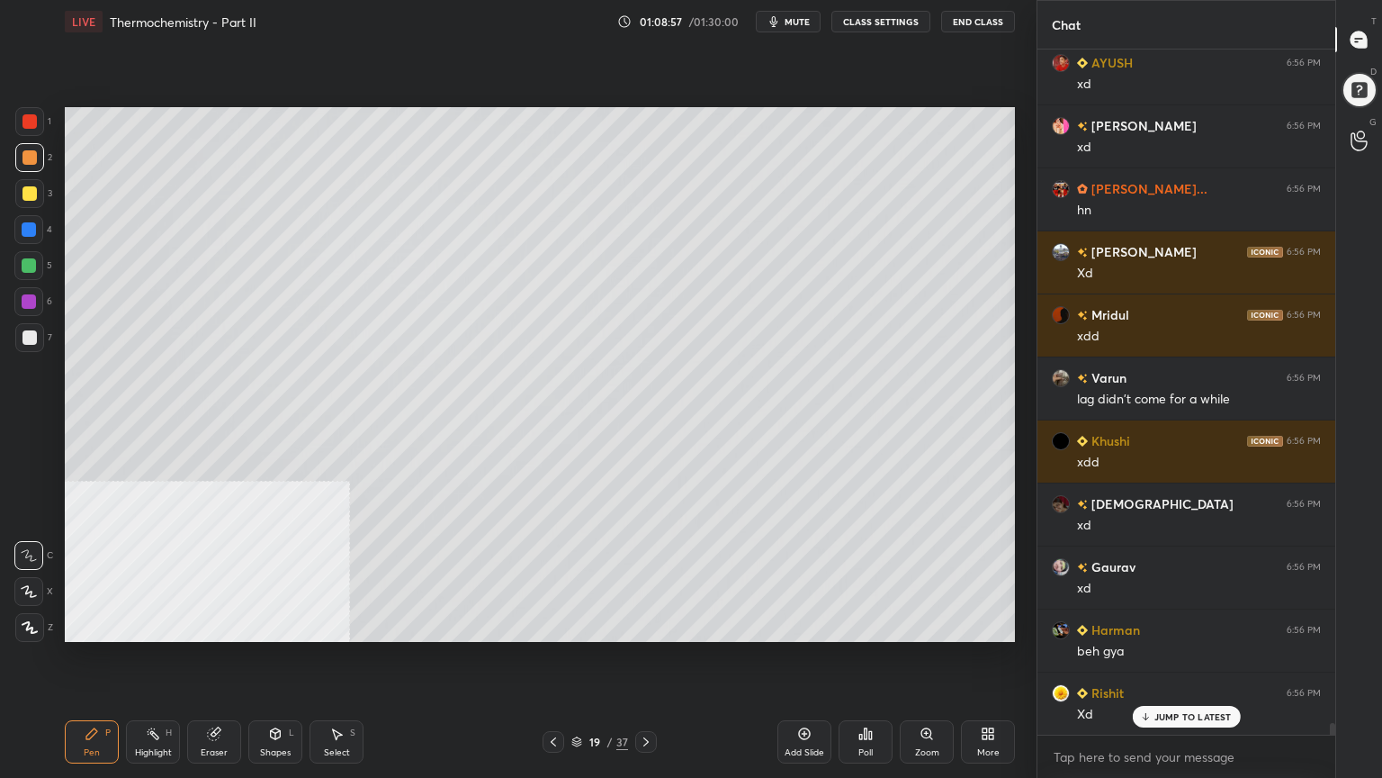
click at [35, 350] on div at bounding box center [29, 337] width 29 height 29
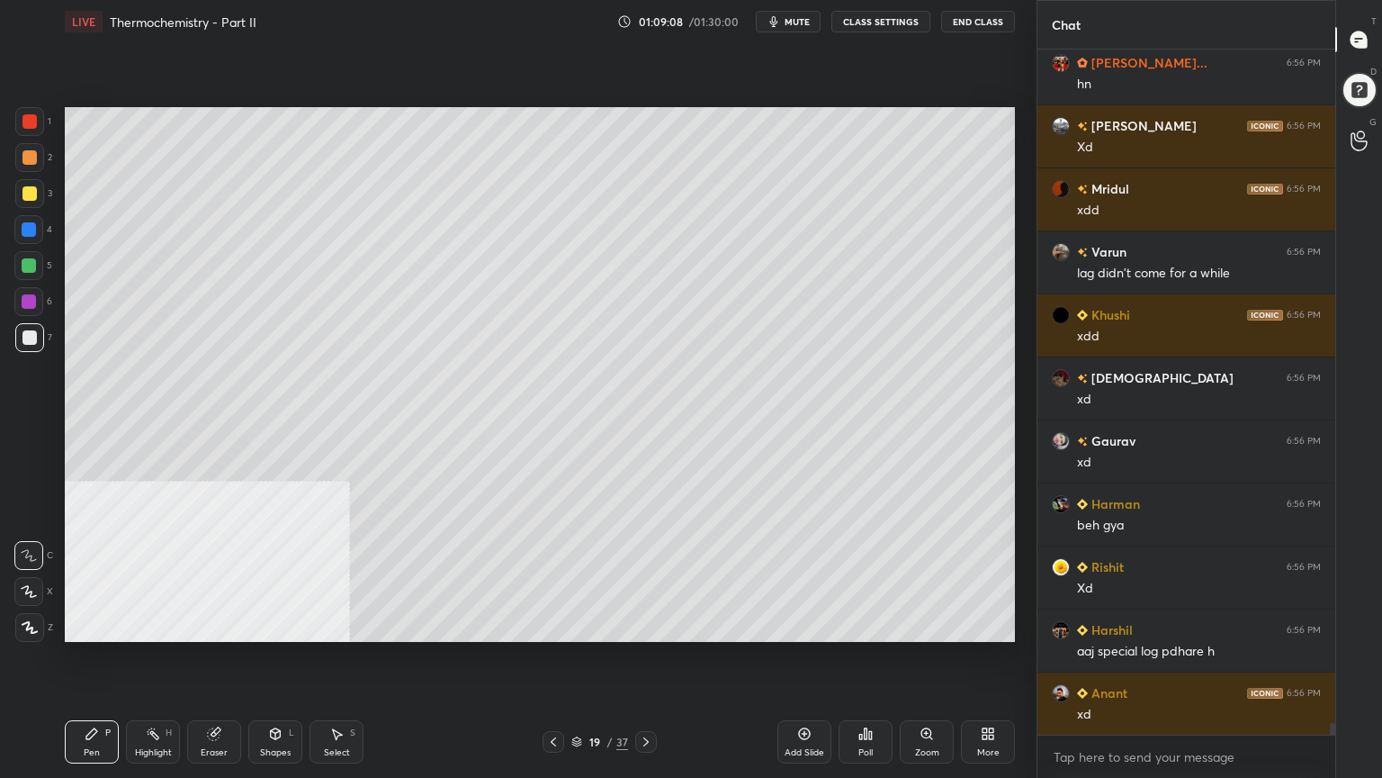
scroll to position [39926, 0]
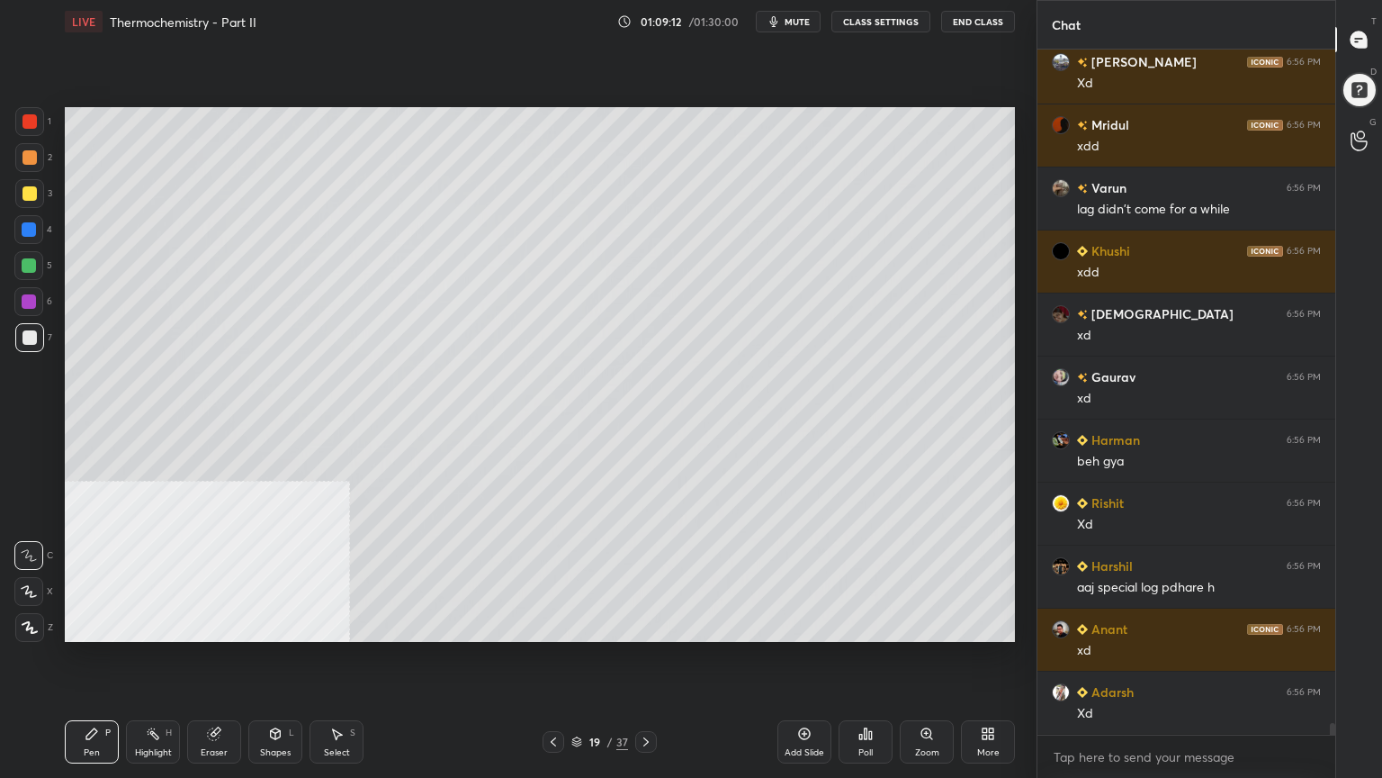
drag, startPoint x: 29, startPoint y: 157, endPoint x: 46, endPoint y: 154, distance: 17.3
click at [31, 156] on div at bounding box center [29, 157] width 14 height 14
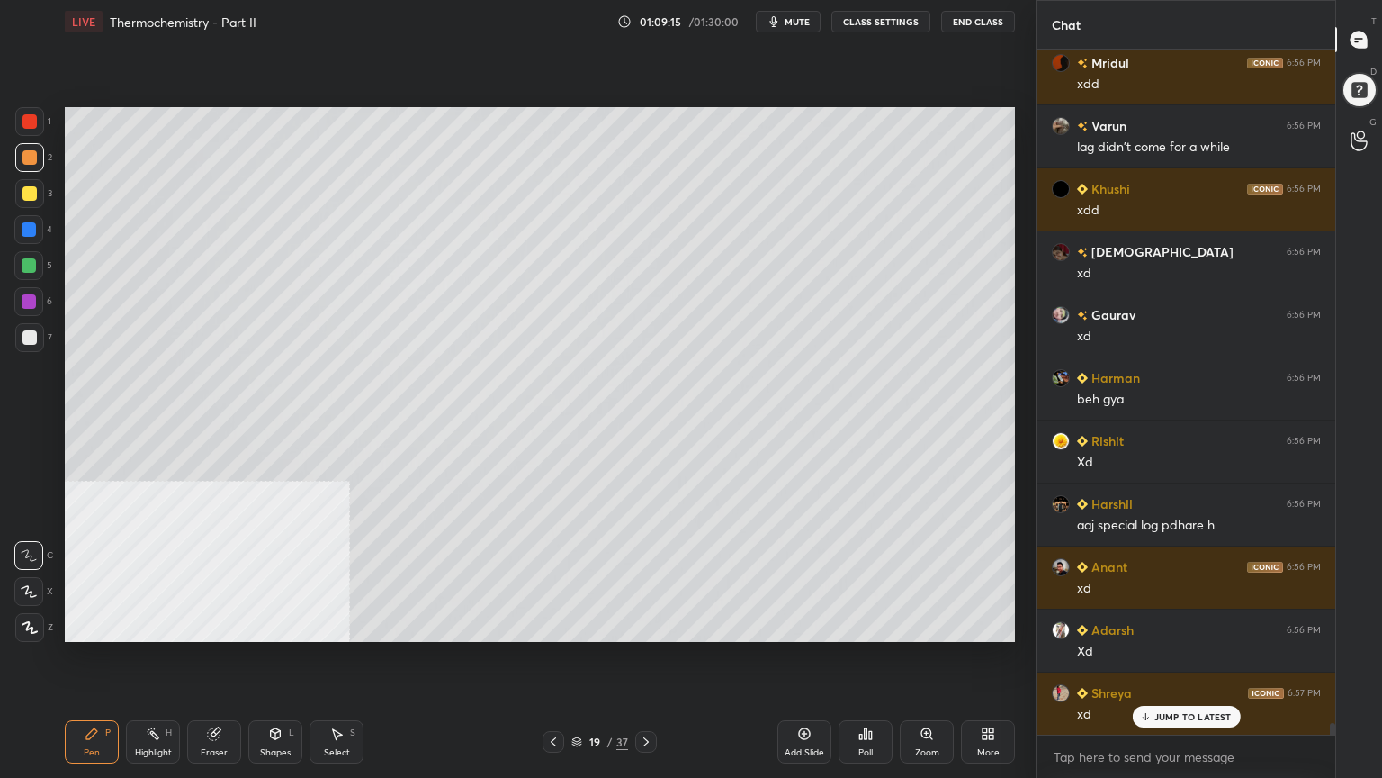
scroll to position [40052, 0]
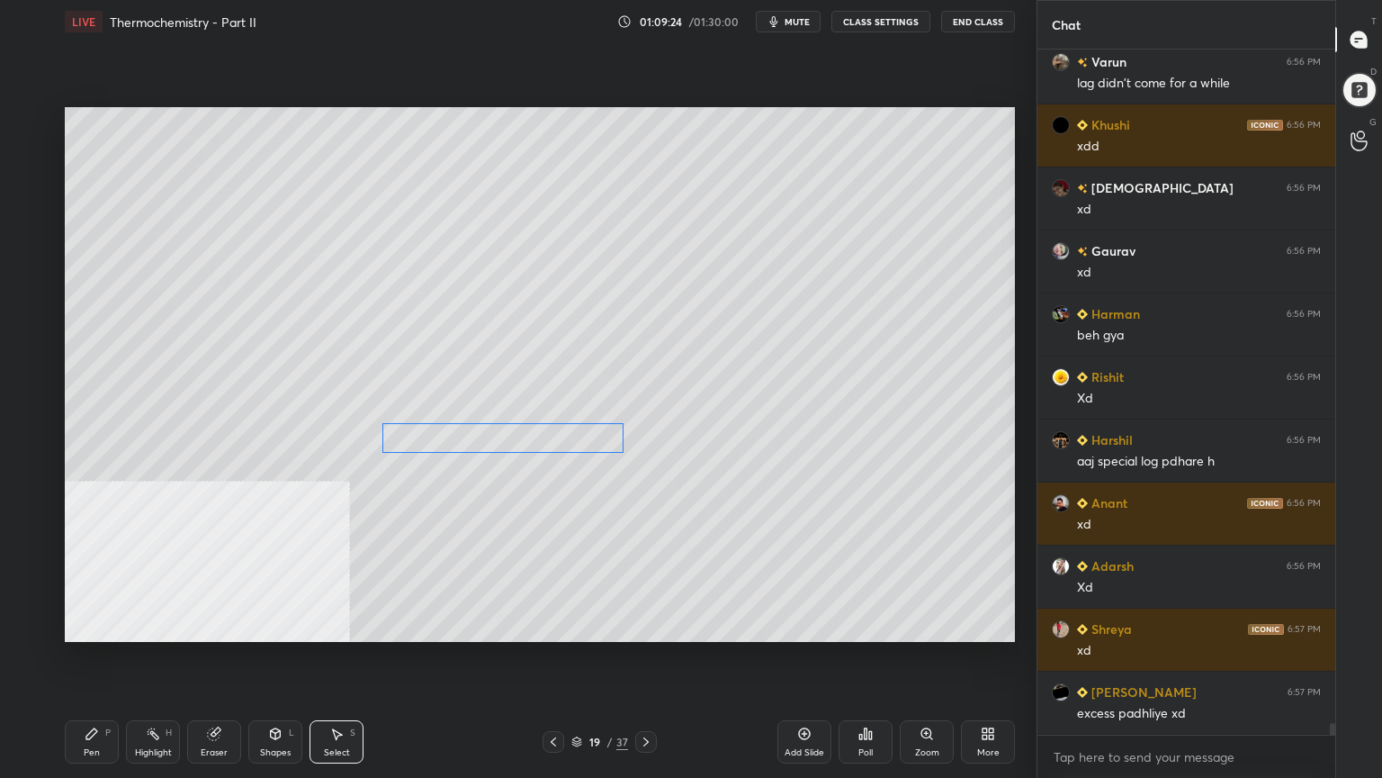
drag, startPoint x: 471, startPoint y: 396, endPoint x: 452, endPoint y: 437, distance: 45.5
click at [452, 441] on div "0 ° Undo Copy Paste here Duplicate Duplicate to new slide Delete" at bounding box center [540, 374] width 950 height 535
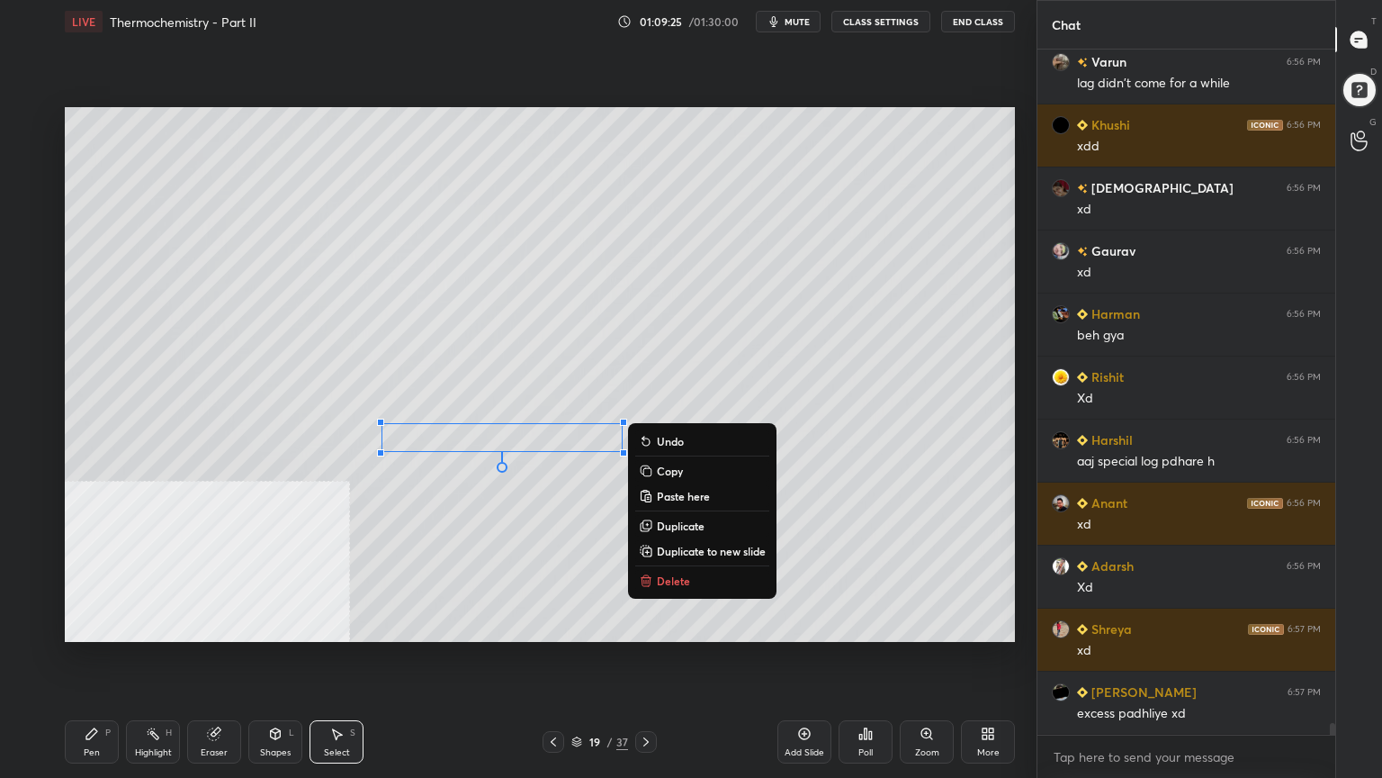
click at [104, 625] on div "Pen P" at bounding box center [92, 741] width 54 height 43
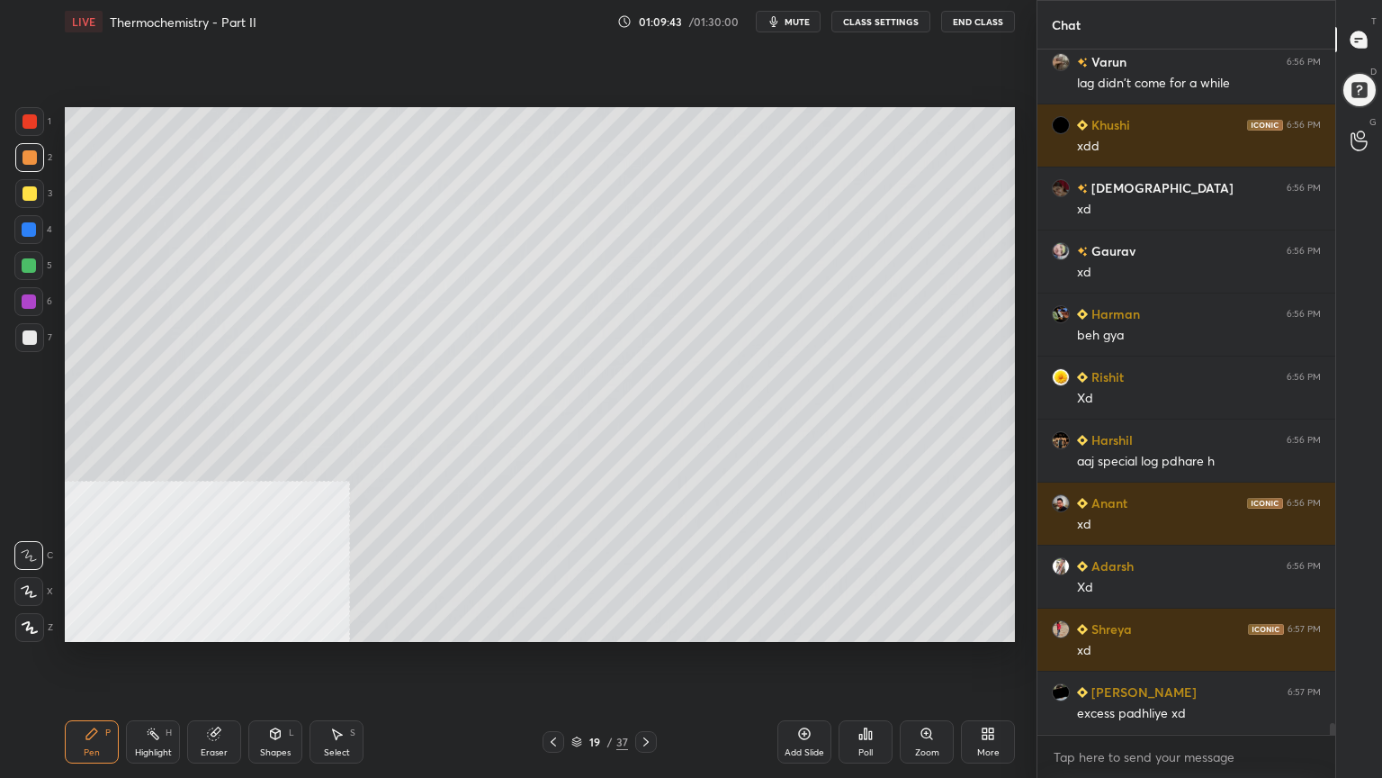
drag, startPoint x: 23, startPoint y: 260, endPoint x: 64, endPoint y: 259, distance: 40.5
click at [24, 259] on div at bounding box center [29, 265] width 14 height 14
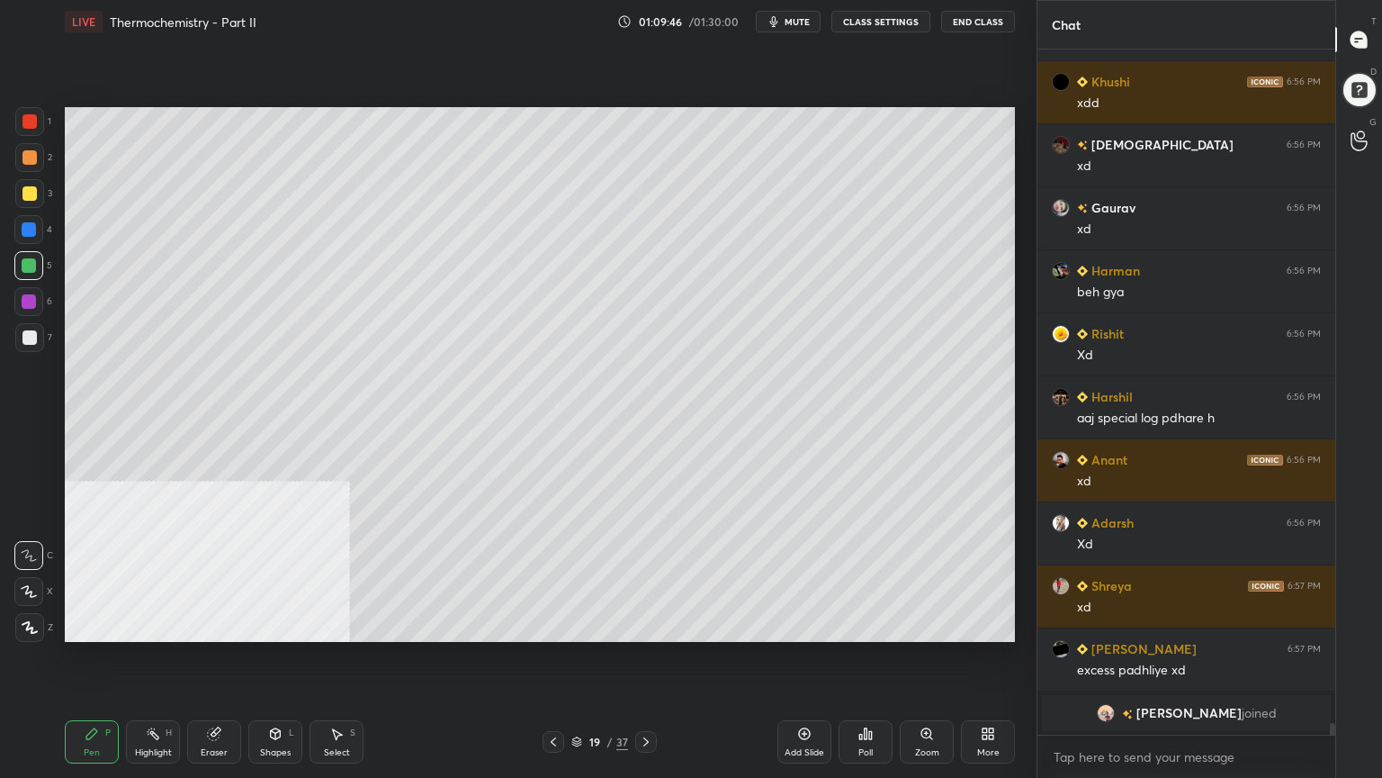
scroll to position [38633, 0]
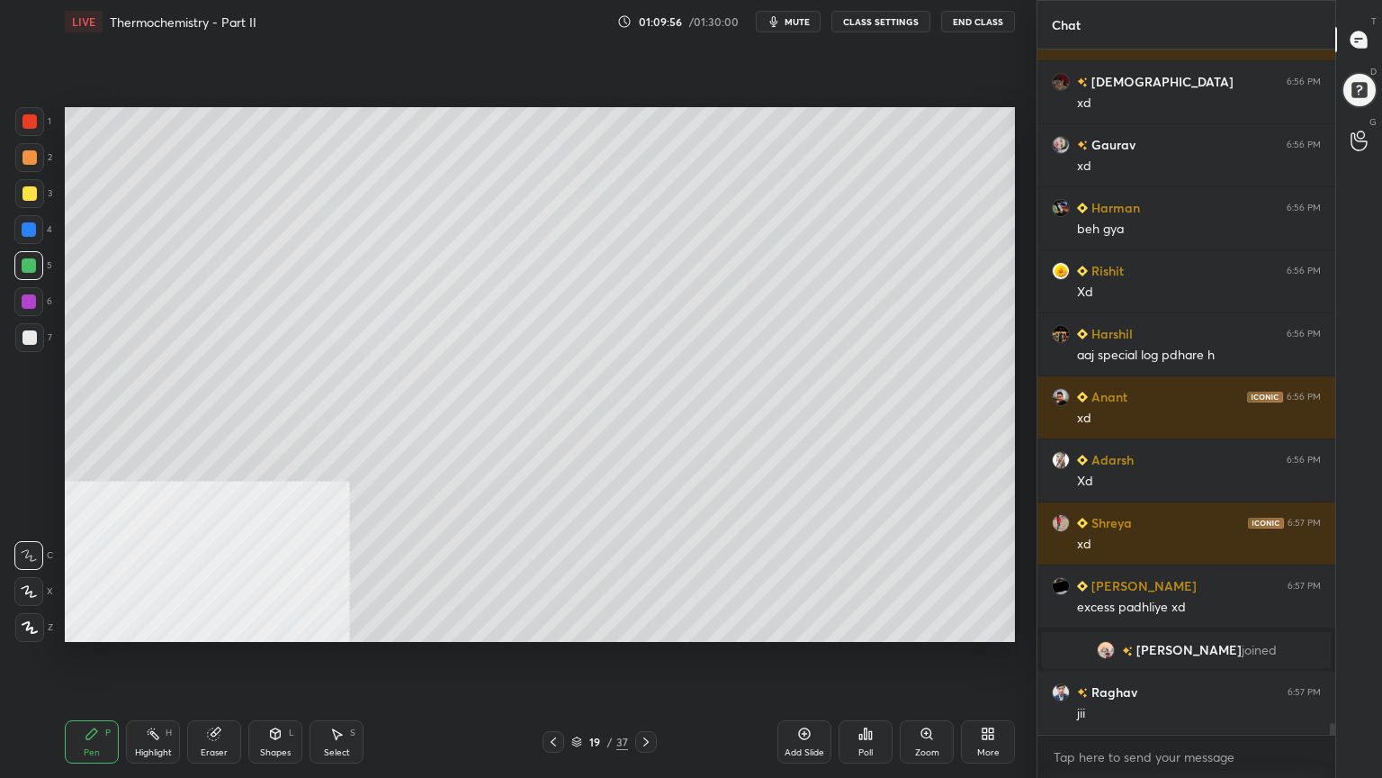
drag, startPoint x: 36, startPoint y: 153, endPoint x: 46, endPoint y: 175, distance: 23.8
click at [36, 155] on div at bounding box center [29, 157] width 29 height 29
drag, startPoint x: 515, startPoint y: 409, endPoint x: 492, endPoint y: 529, distance: 121.8
click at [492, 529] on div "0 ° Undo Copy Paste here Duplicate Duplicate to new slide Delete" at bounding box center [540, 374] width 950 height 535
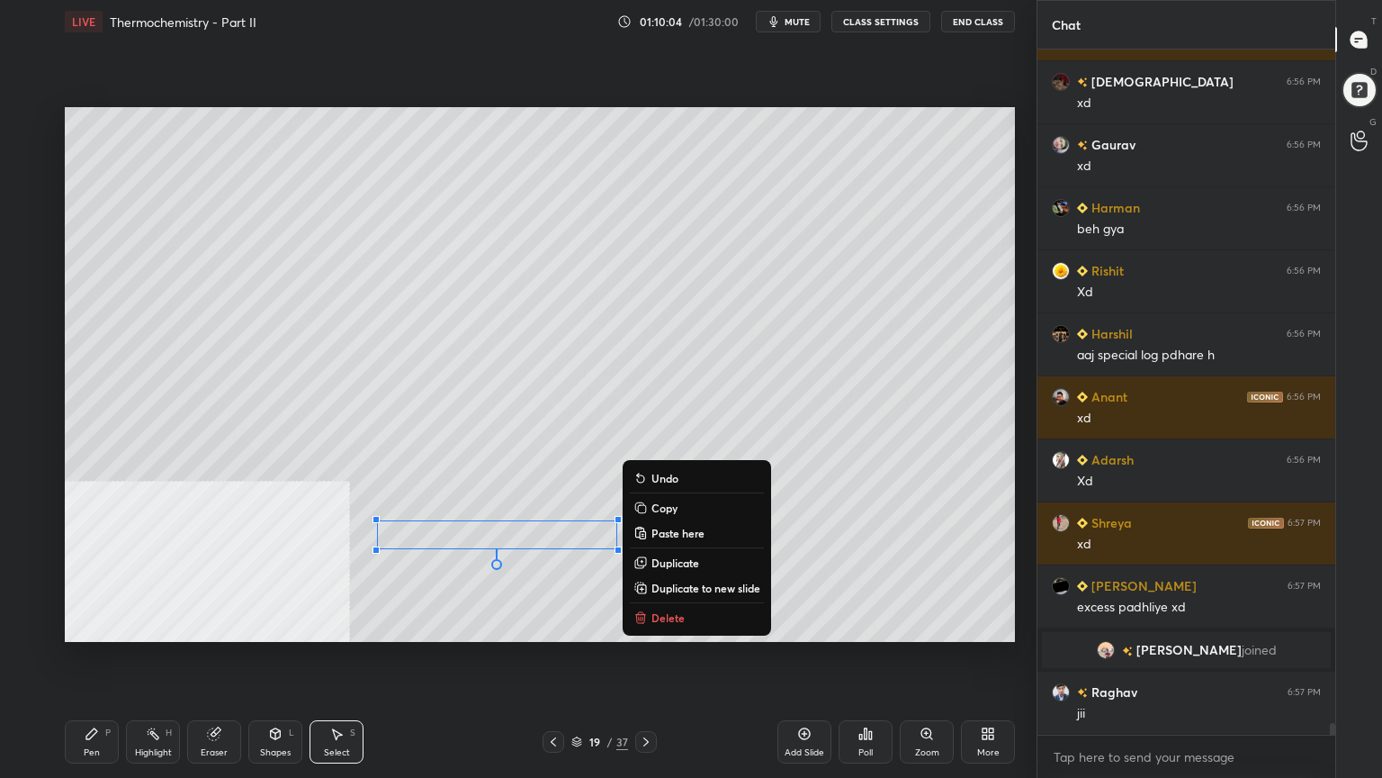
click at [97, 625] on div "Pen P" at bounding box center [92, 741] width 54 height 43
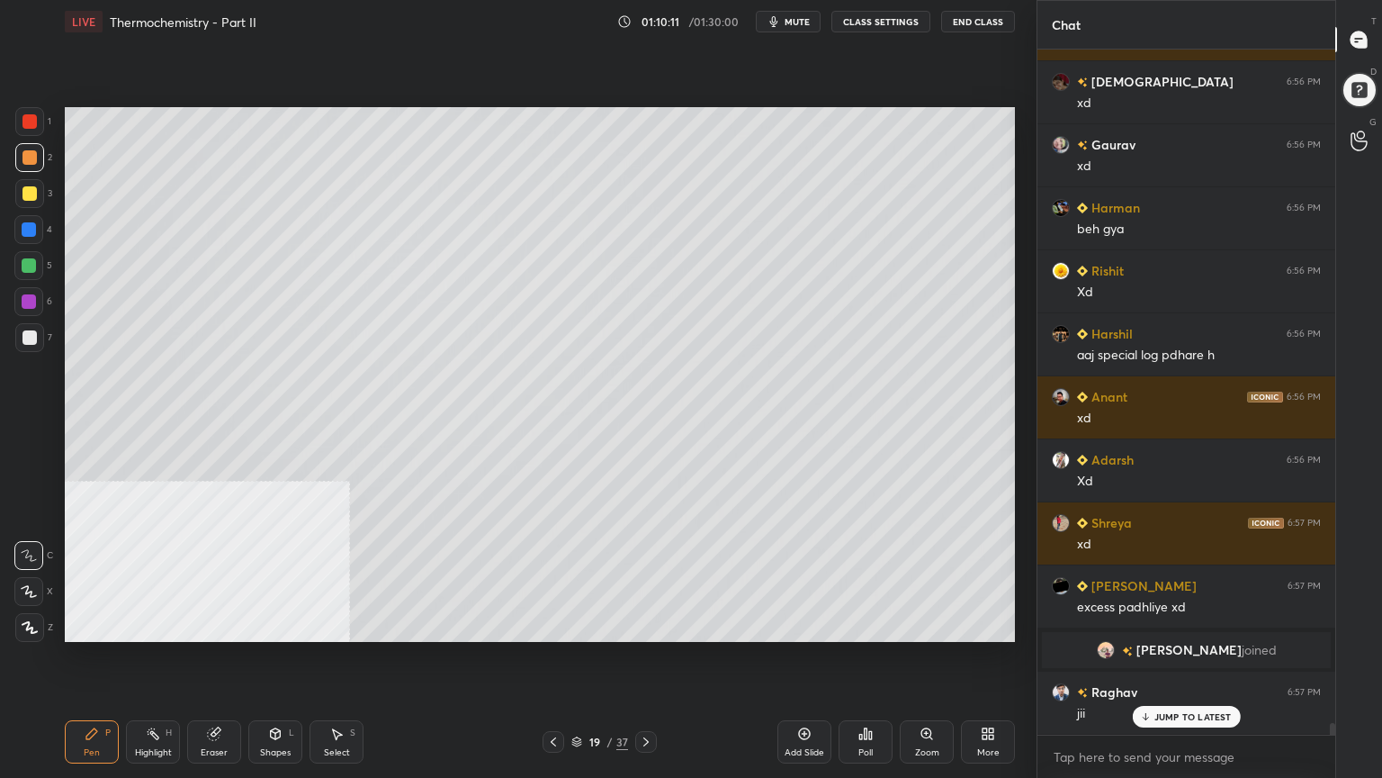
scroll to position [38695, 0]
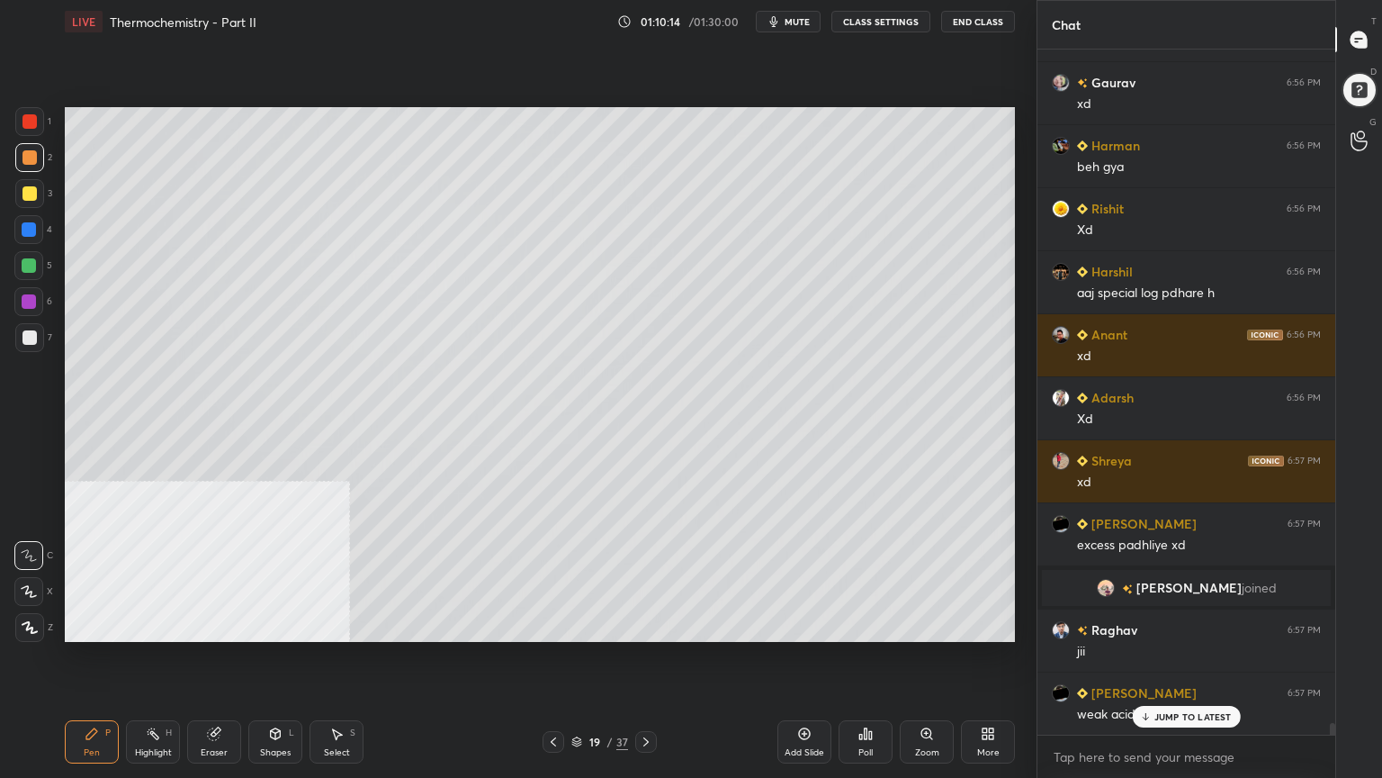
click at [30, 259] on div at bounding box center [29, 265] width 14 height 14
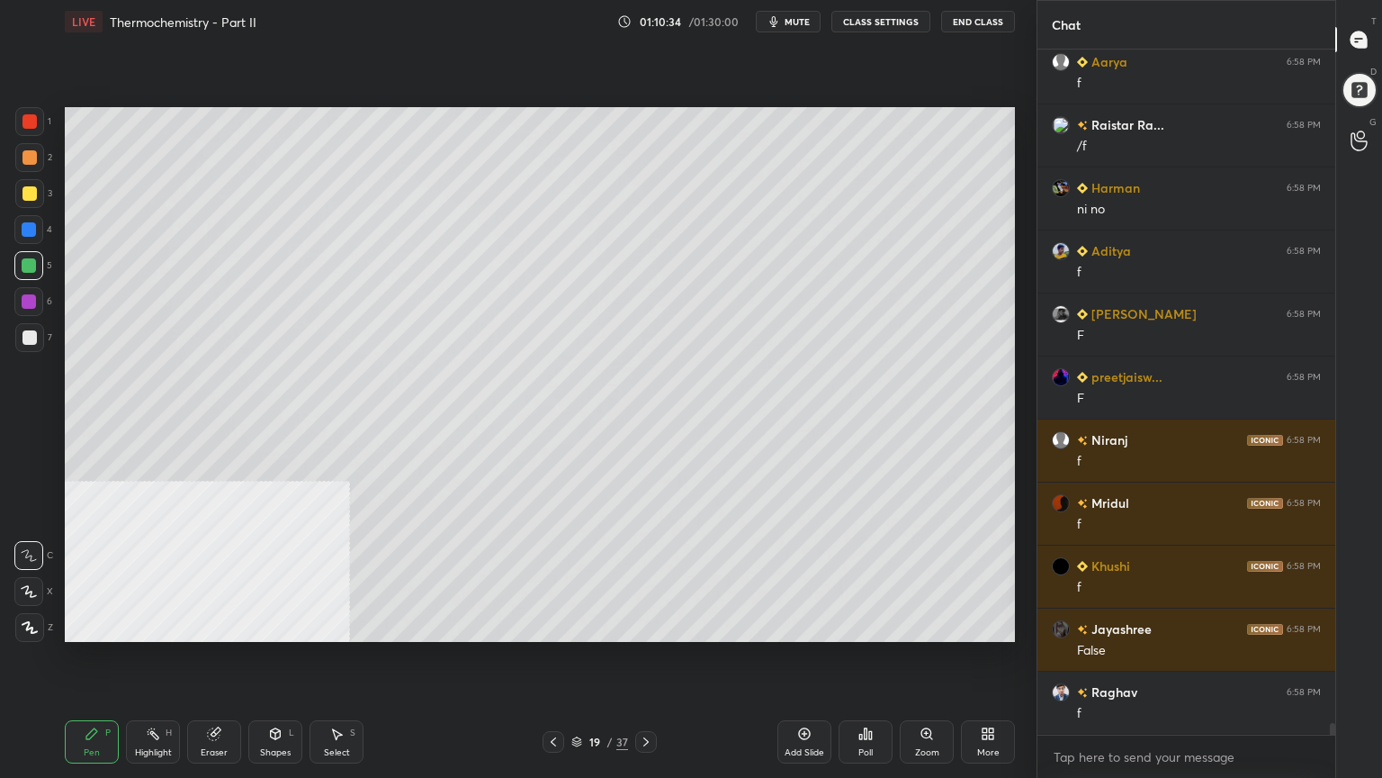
scroll to position [39955, 0]
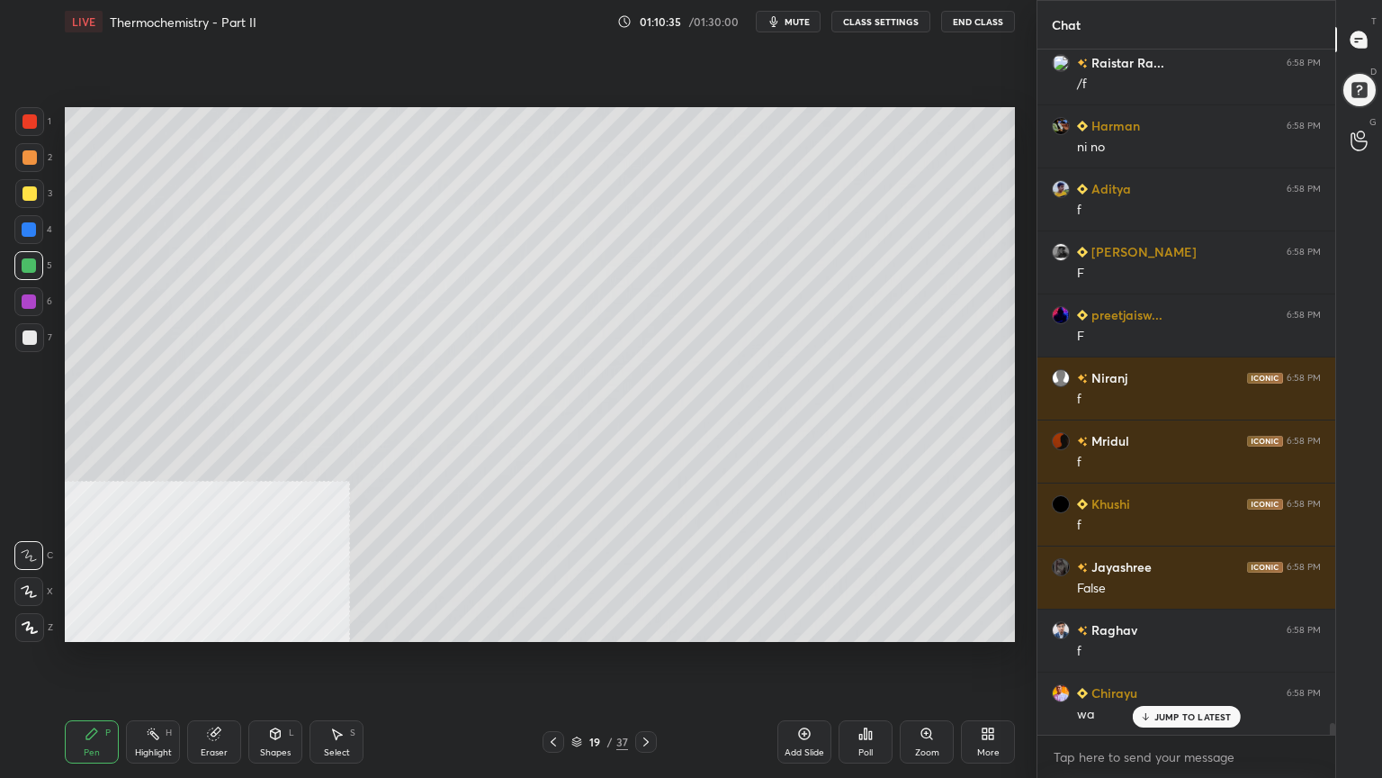
click at [342, 625] on div "Select S" at bounding box center [337, 741] width 54 height 43
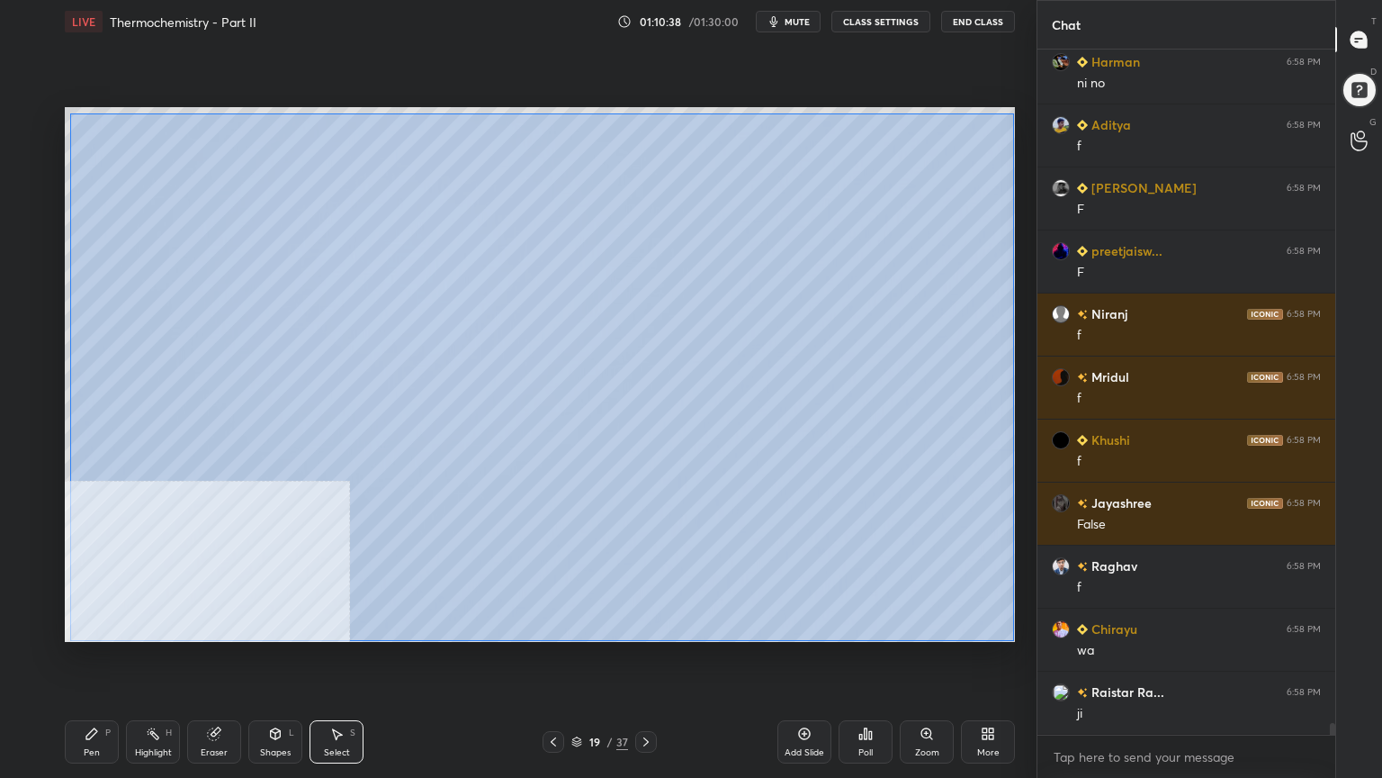
scroll to position [40145, 0]
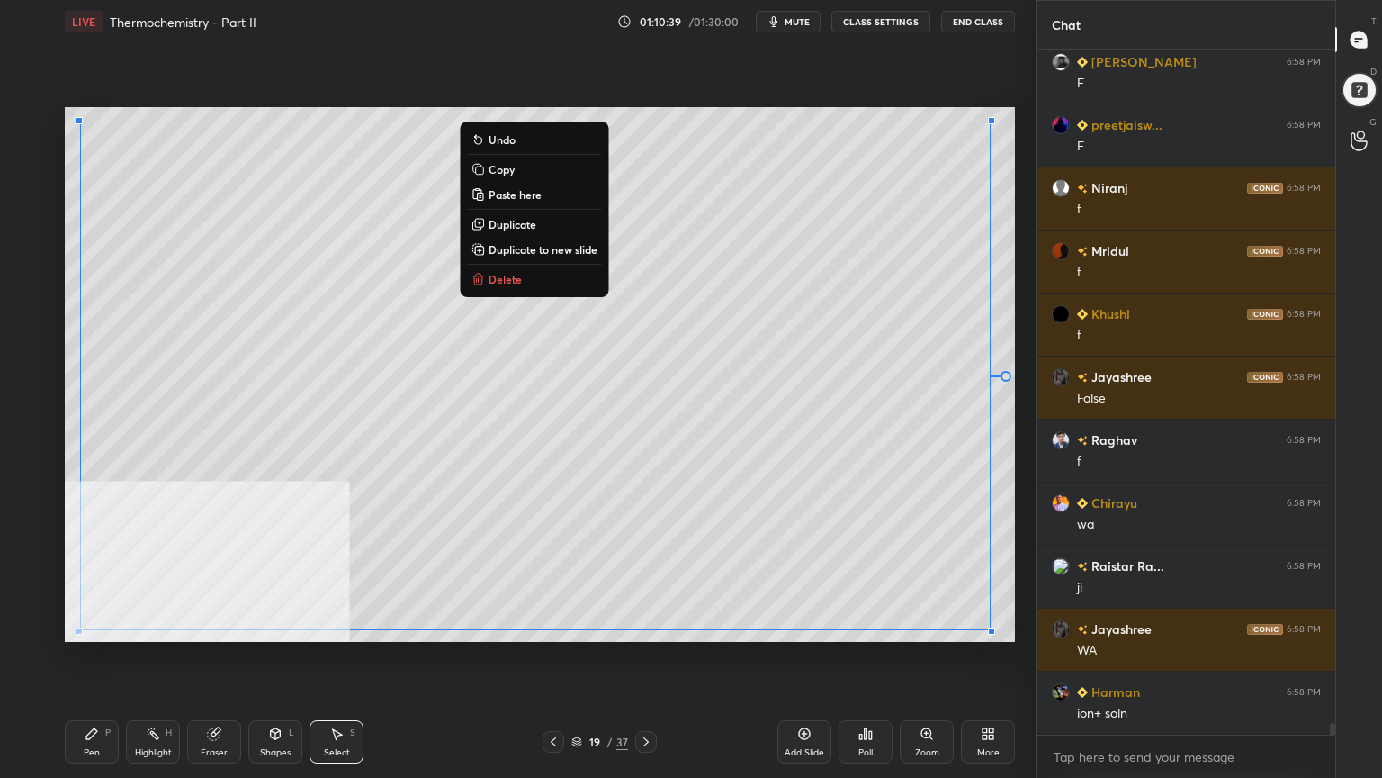
drag, startPoint x: 78, startPoint y: 124, endPoint x: 997, endPoint y: 611, distance: 1039.9
click at [1014, 625] on div "0 ° Undo Copy Paste here Duplicate Duplicate to new slide Delete" at bounding box center [540, 374] width 950 height 535
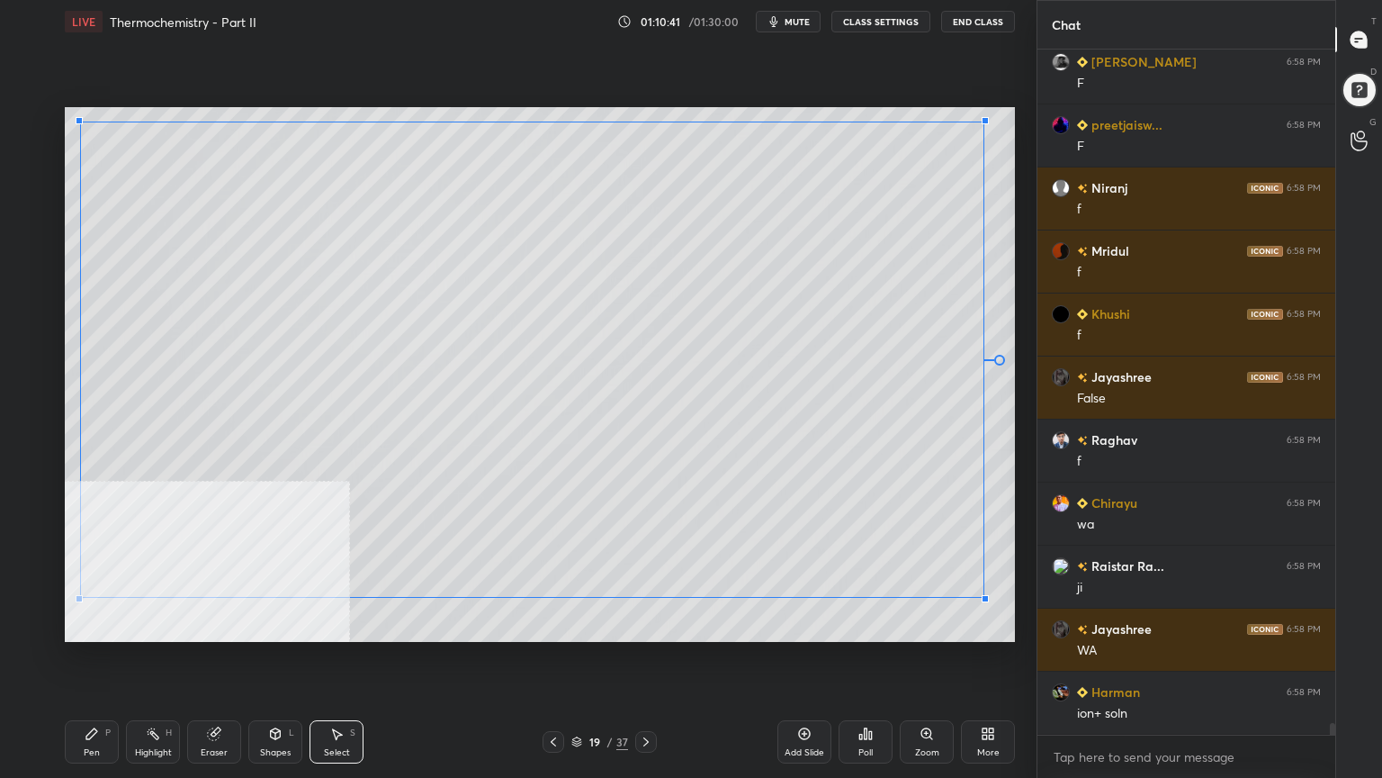
drag, startPoint x: 994, startPoint y: 633, endPoint x: 986, endPoint y: 585, distance: 48.2
click at [984, 598] on div at bounding box center [985, 598] width 7 height 7
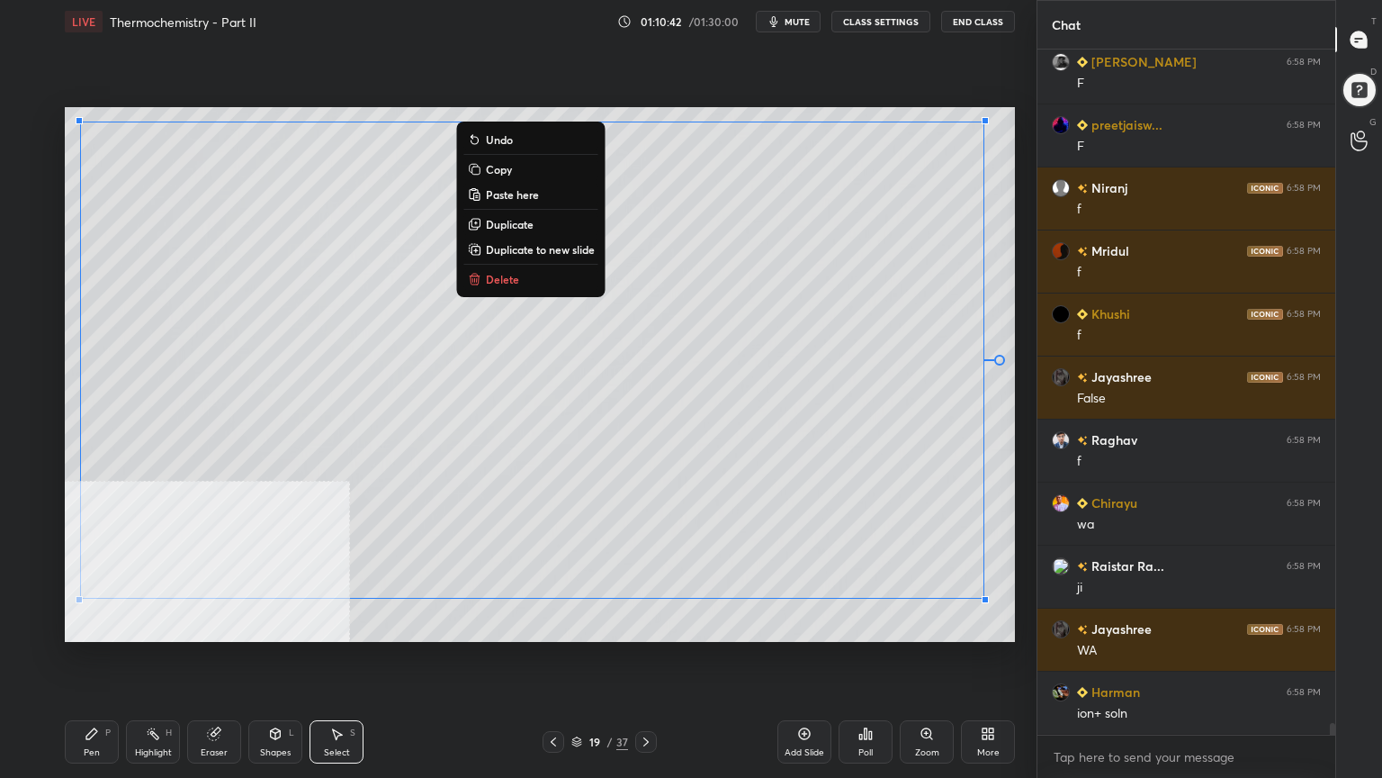
drag, startPoint x: 86, startPoint y: 744, endPoint x: 115, endPoint y: 724, distance: 34.9
click at [88, 625] on div "Pen P" at bounding box center [92, 741] width 54 height 43
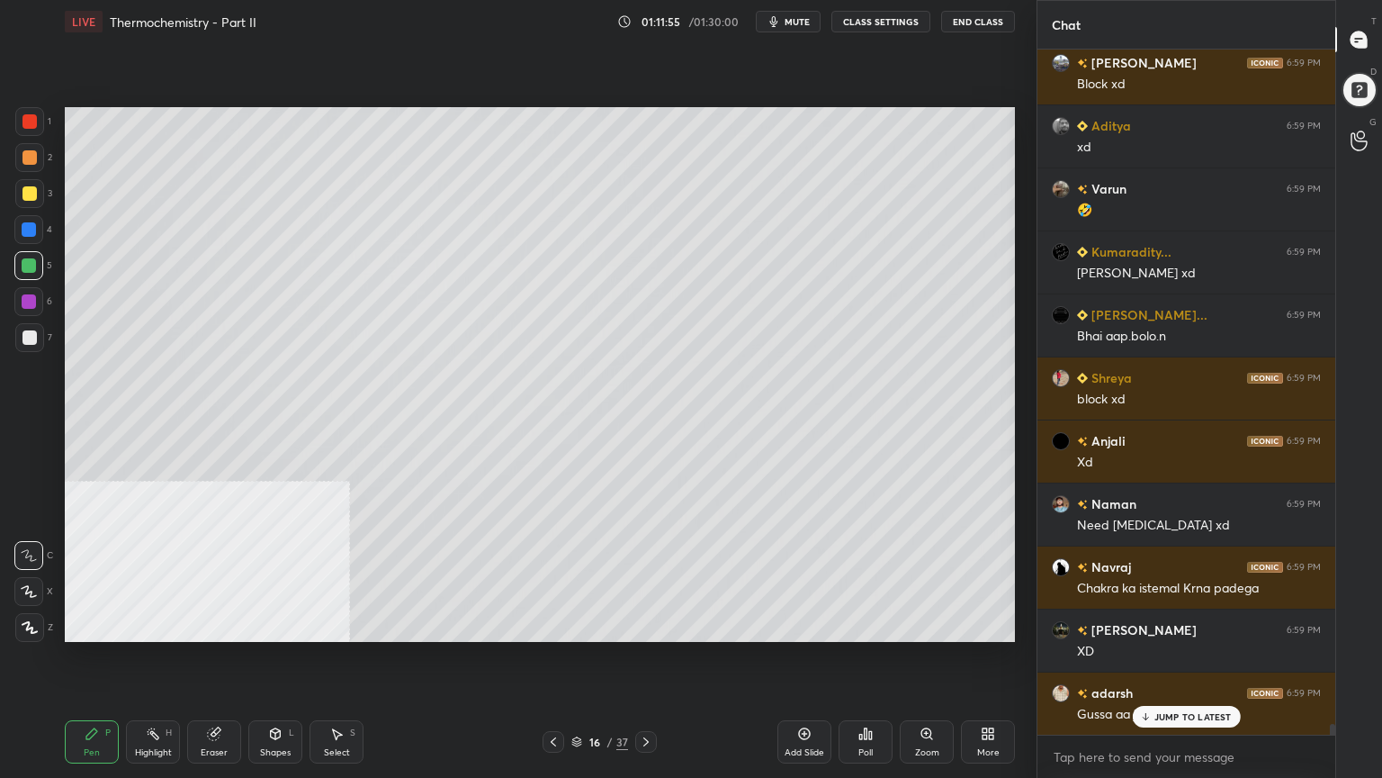
scroll to position [44051, 0]
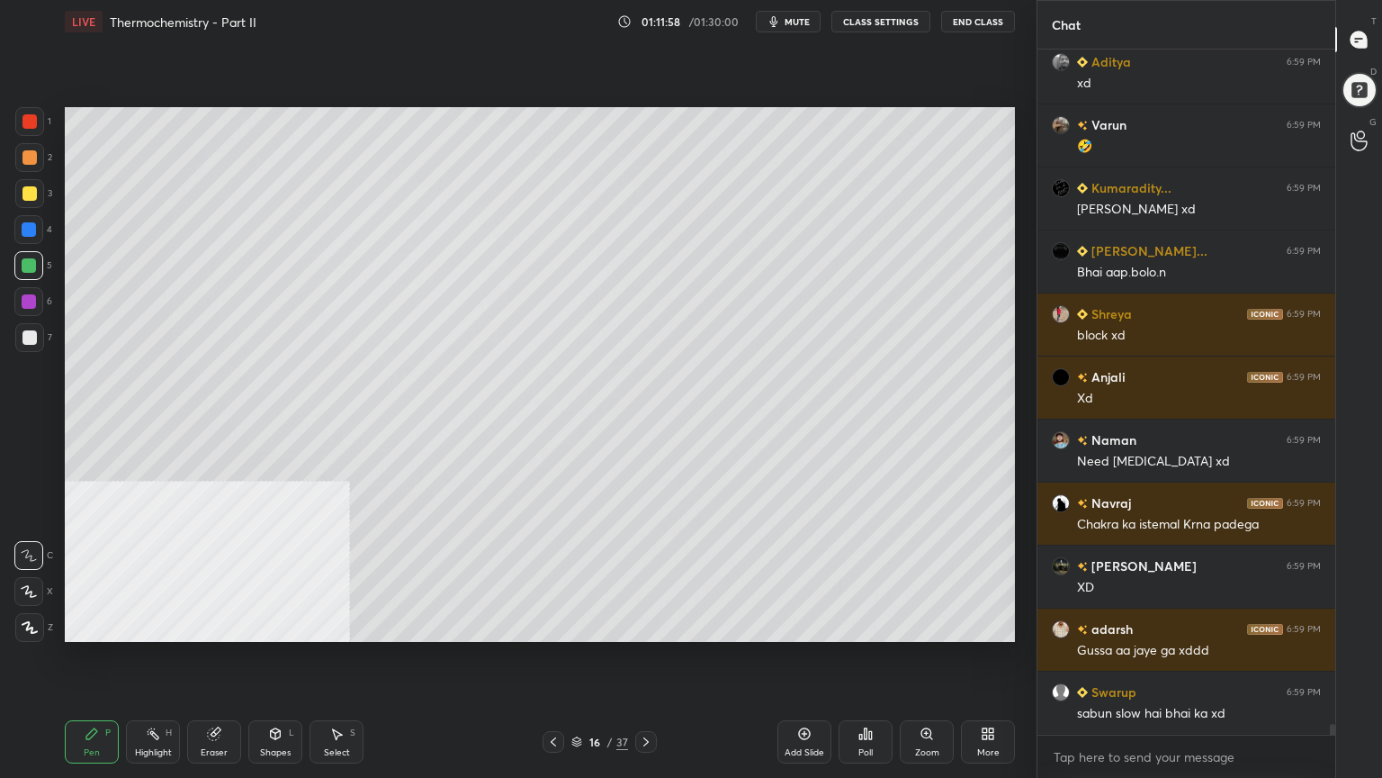
click at [576, 625] on icon at bounding box center [576, 739] width 9 height 4
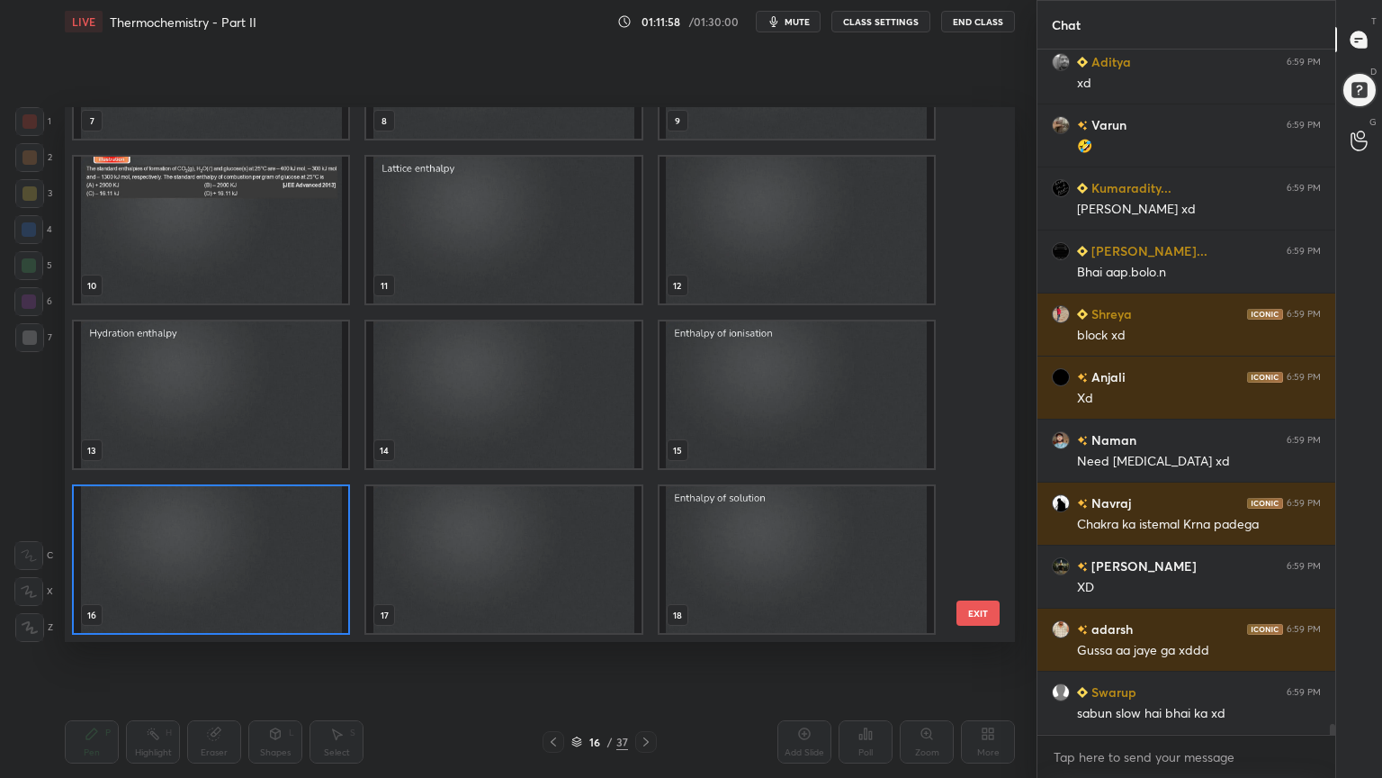
scroll to position [44113, 0]
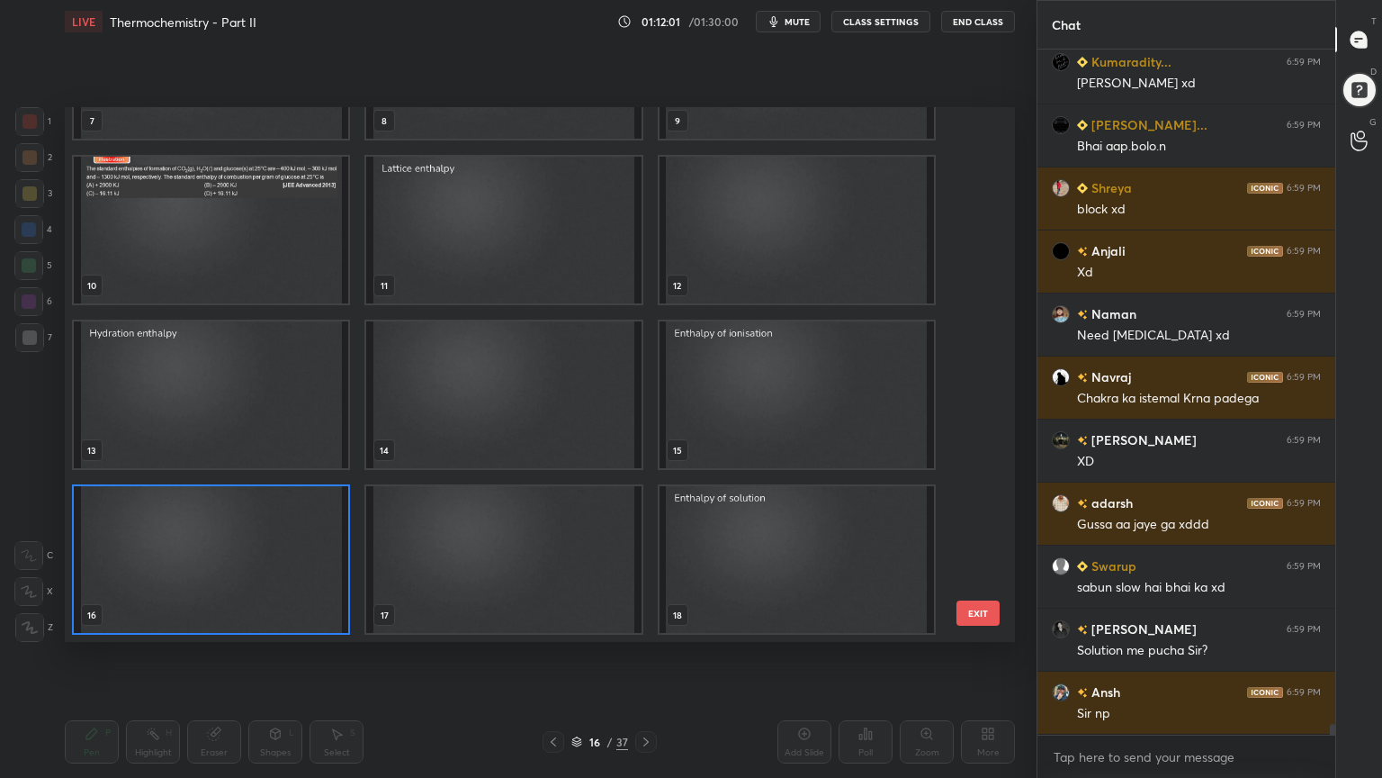
click at [152, 598] on img "grid" at bounding box center [211, 559] width 274 height 147
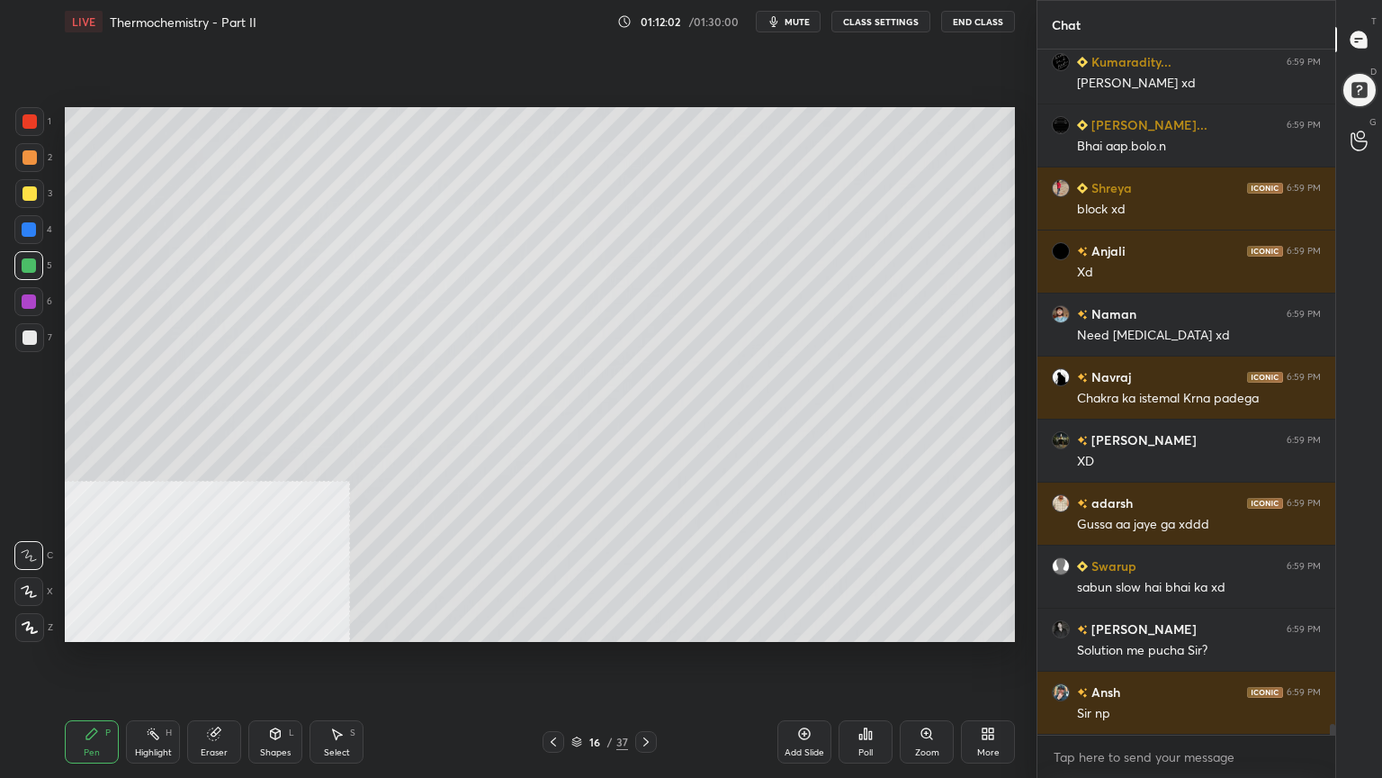
click at [152, 598] on img "grid" at bounding box center [211, 559] width 274 height 147
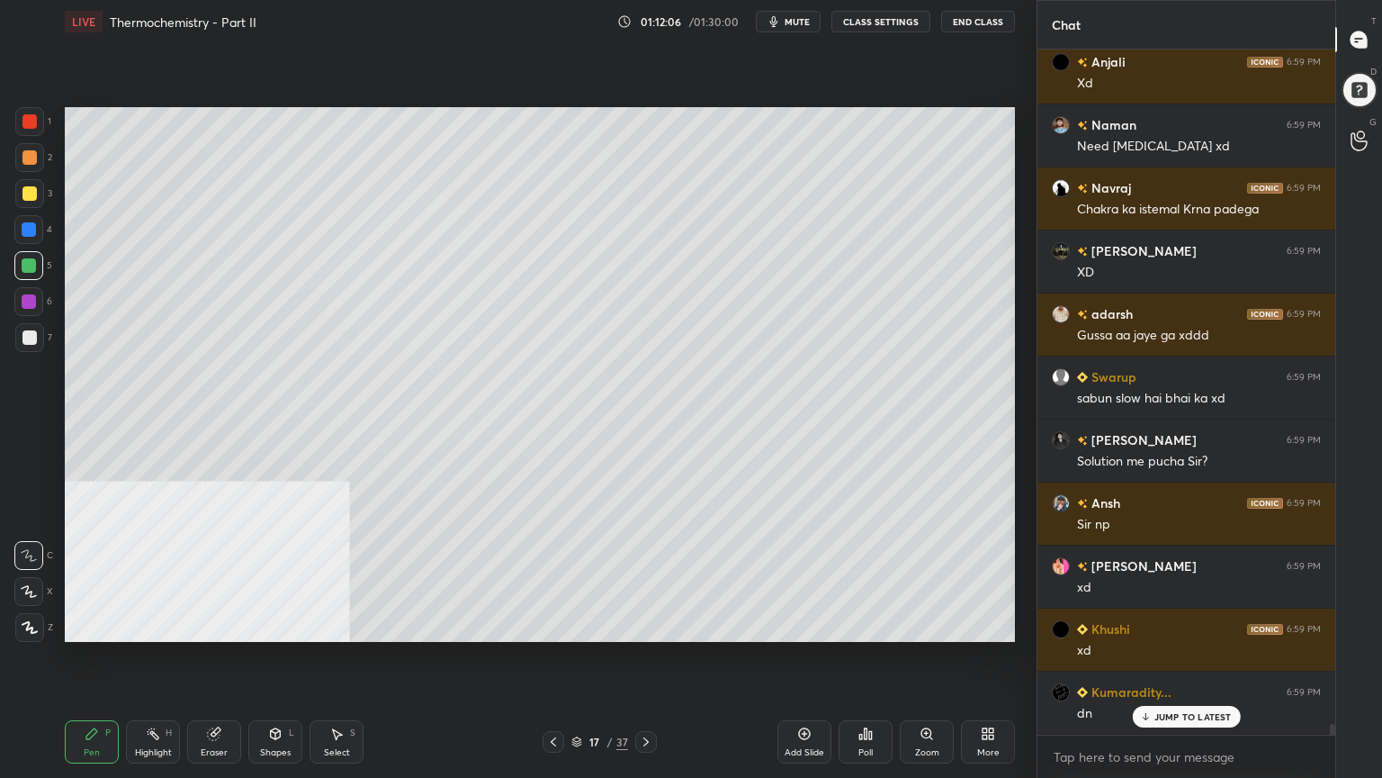
click at [576, 625] on icon at bounding box center [576, 741] width 11 height 11
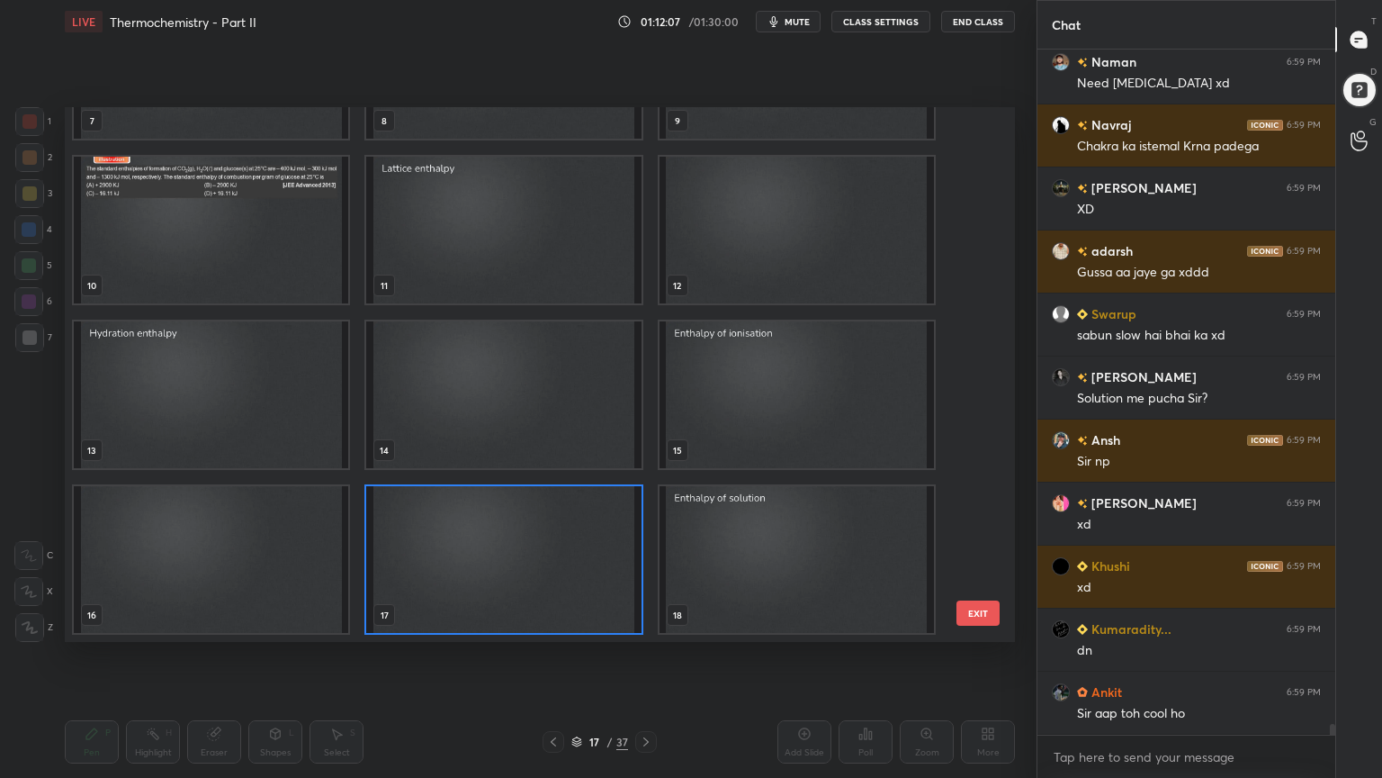
click at [504, 565] on img "grid" at bounding box center [503, 559] width 274 height 147
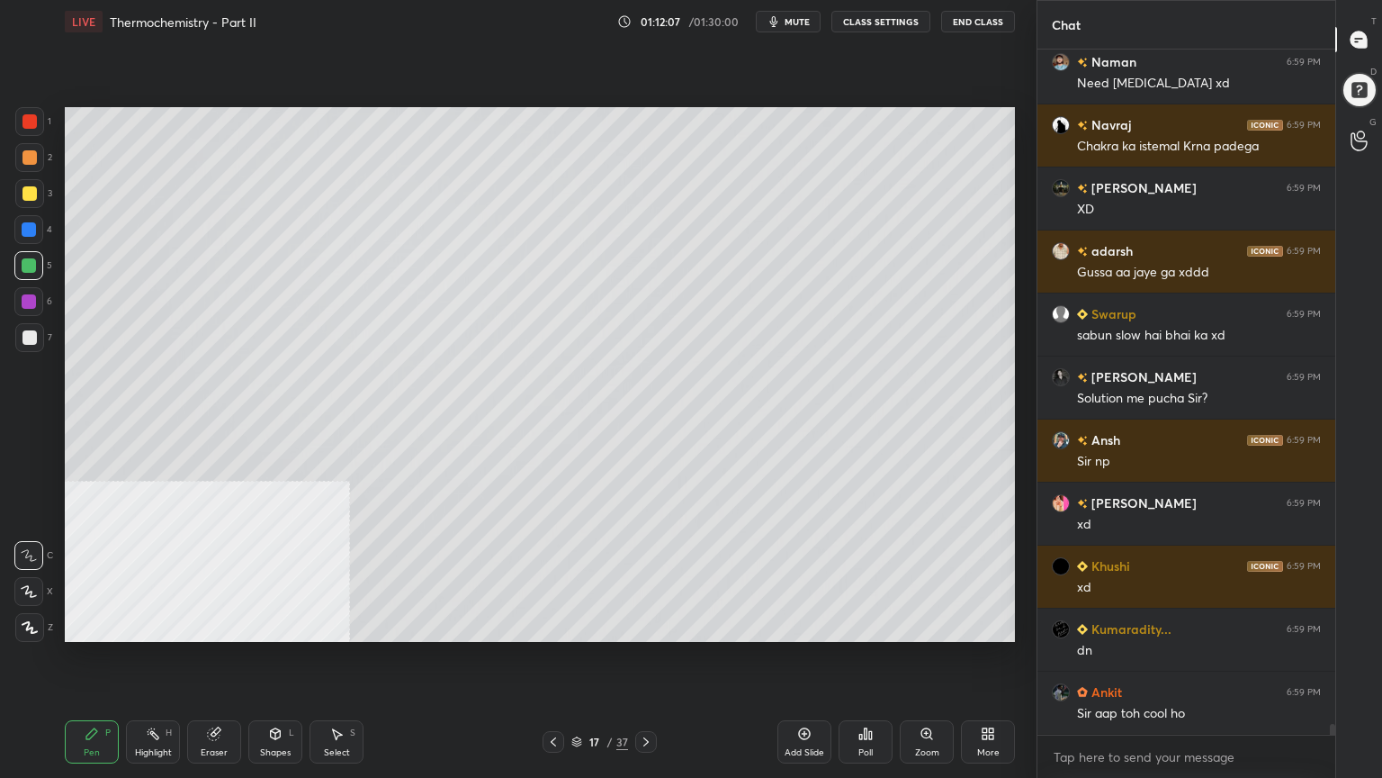
click at [502, 565] on img "grid" at bounding box center [503, 559] width 274 height 147
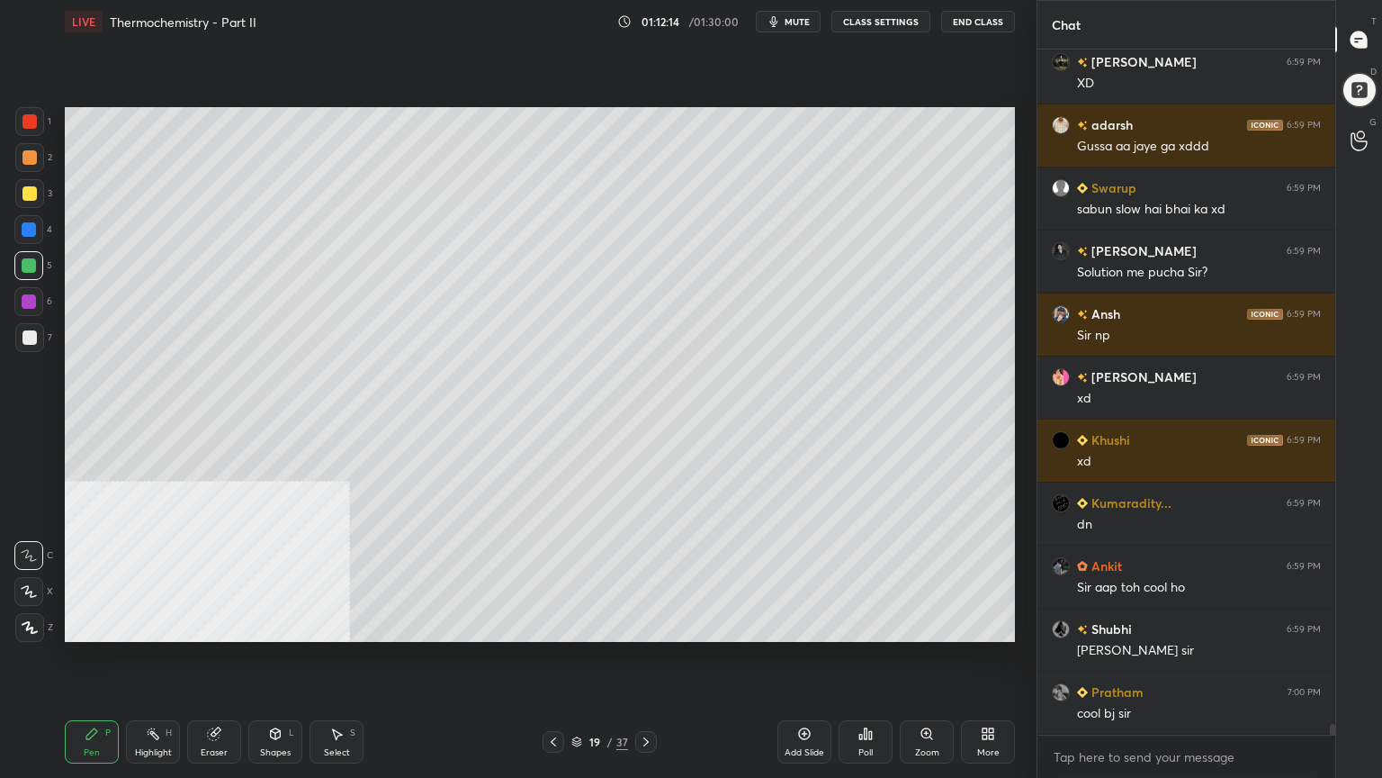
click at [580, 625] on icon at bounding box center [576, 744] width 9 height 3
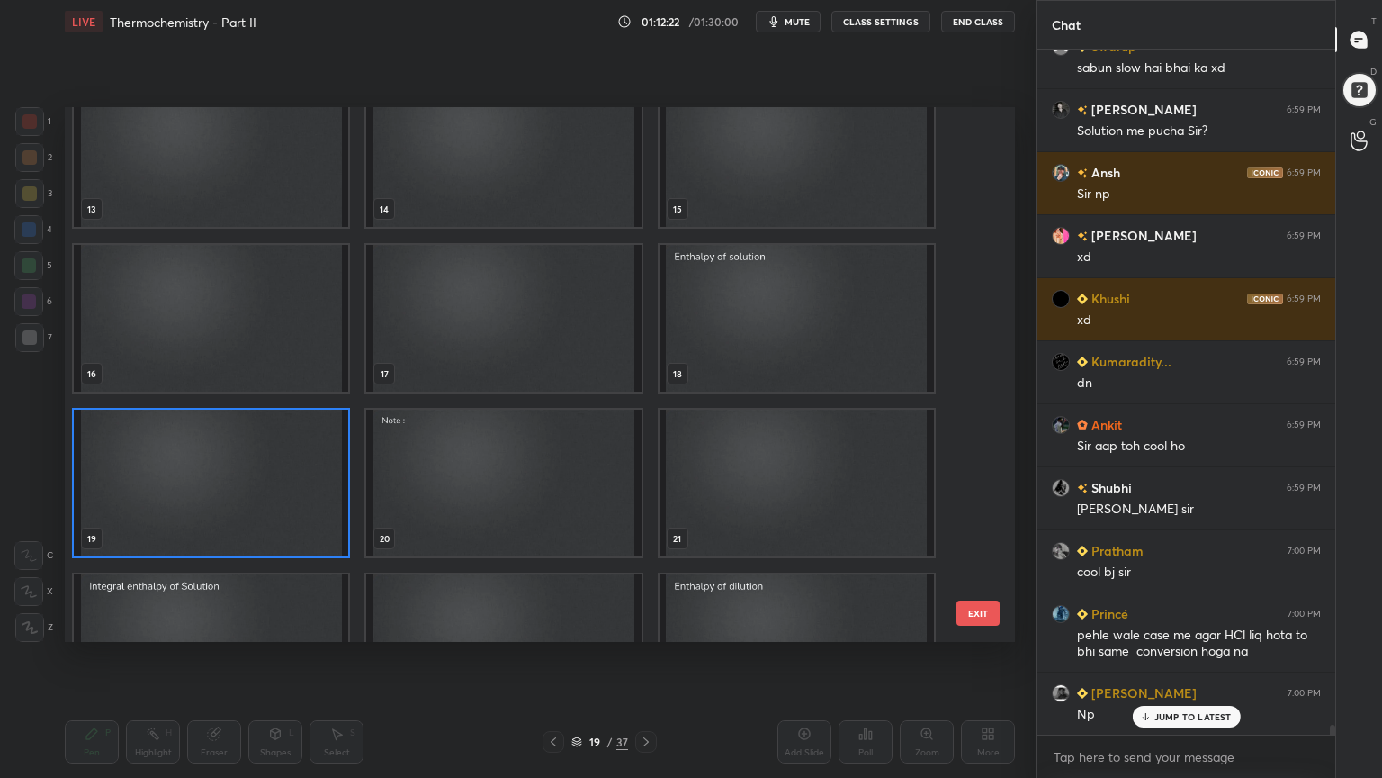
click at [263, 540] on img "grid" at bounding box center [211, 482] width 274 height 147
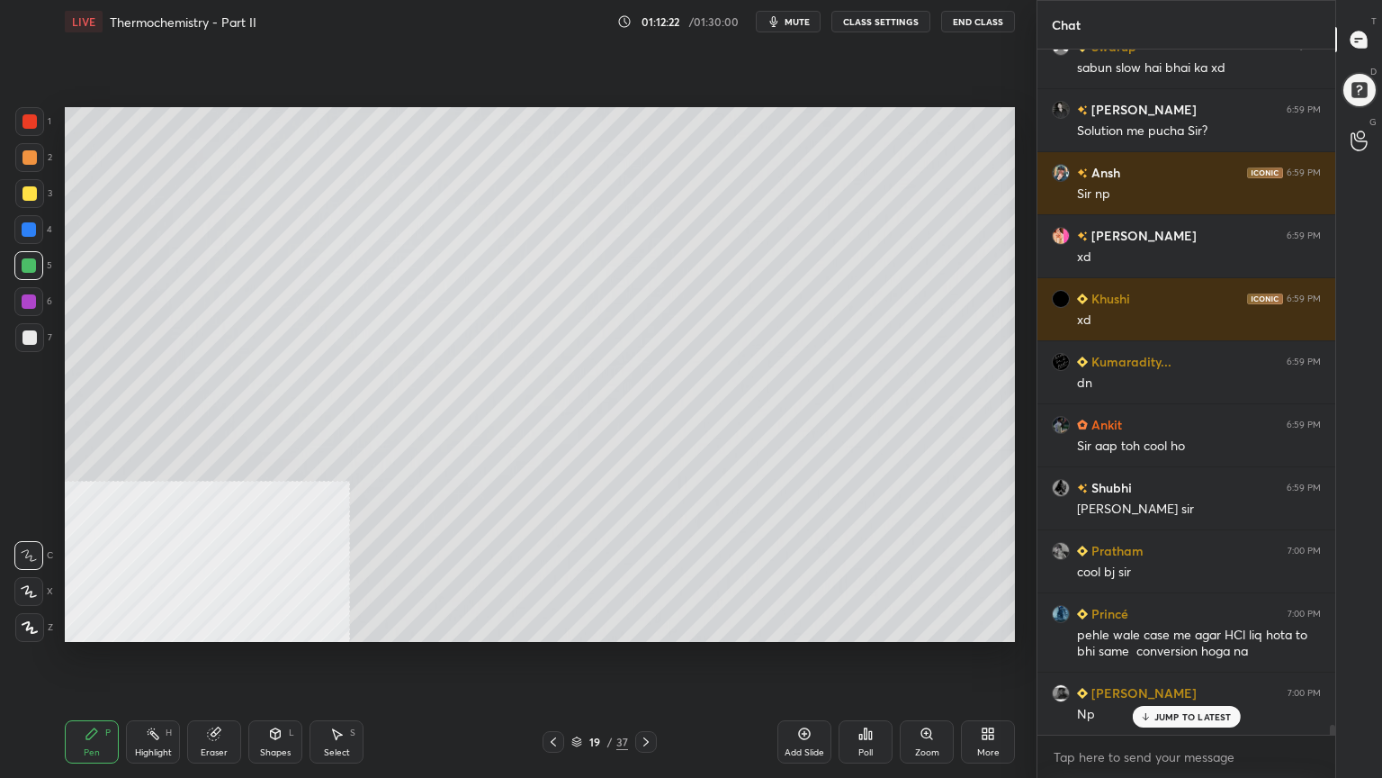
click at [258, 536] on img "grid" at bounding box center [211, 482] width 274 height 147
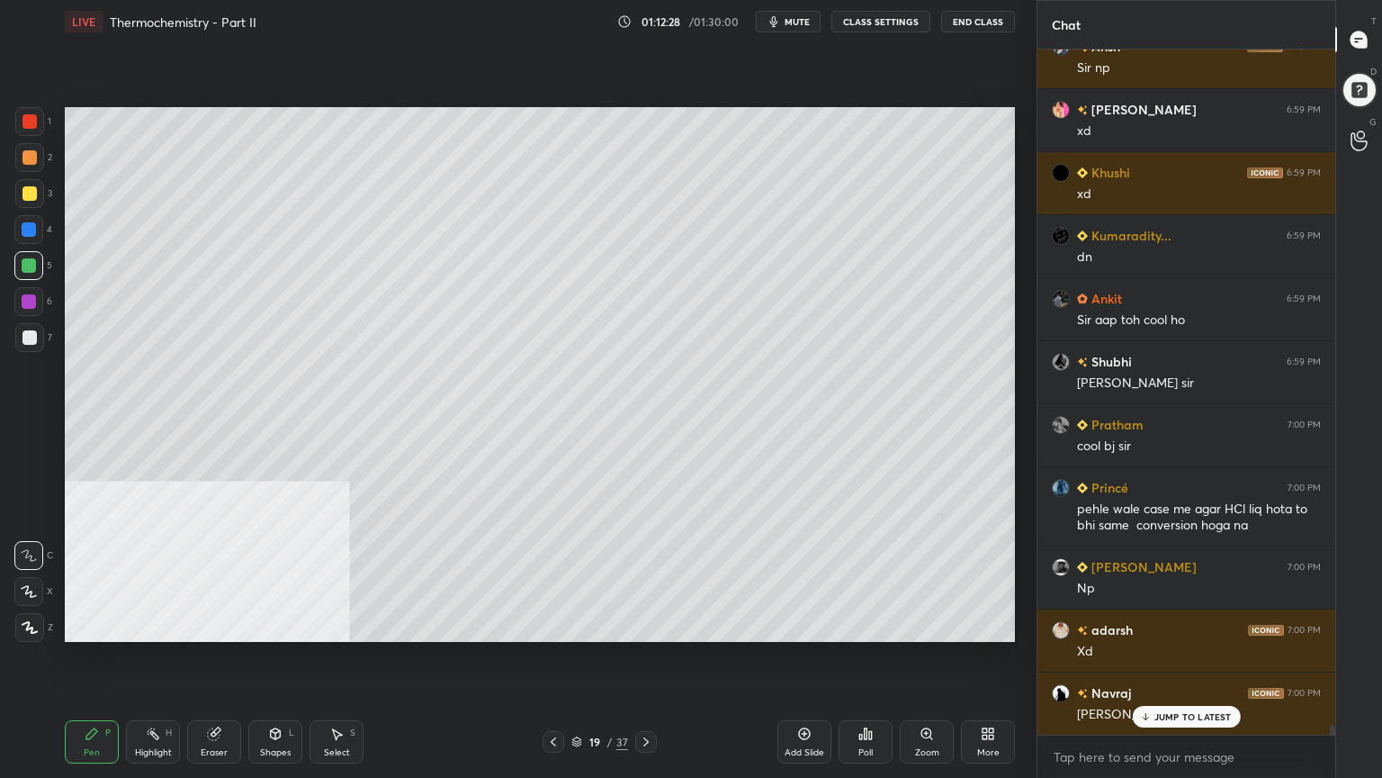
drag, startPoint x: 648, startPoint y: 742, endPoint x: 577, endPoint y: 679, distance: 95.0
click at [647, 625] on icon at bounding box center [646, 741] width 14 height 14
click at [28, 195] on div at bounding box center [29, 193] width 14 height 14
click at [344, 625] on div "Select S" at bounding box center [337, 741] width 54 height 43
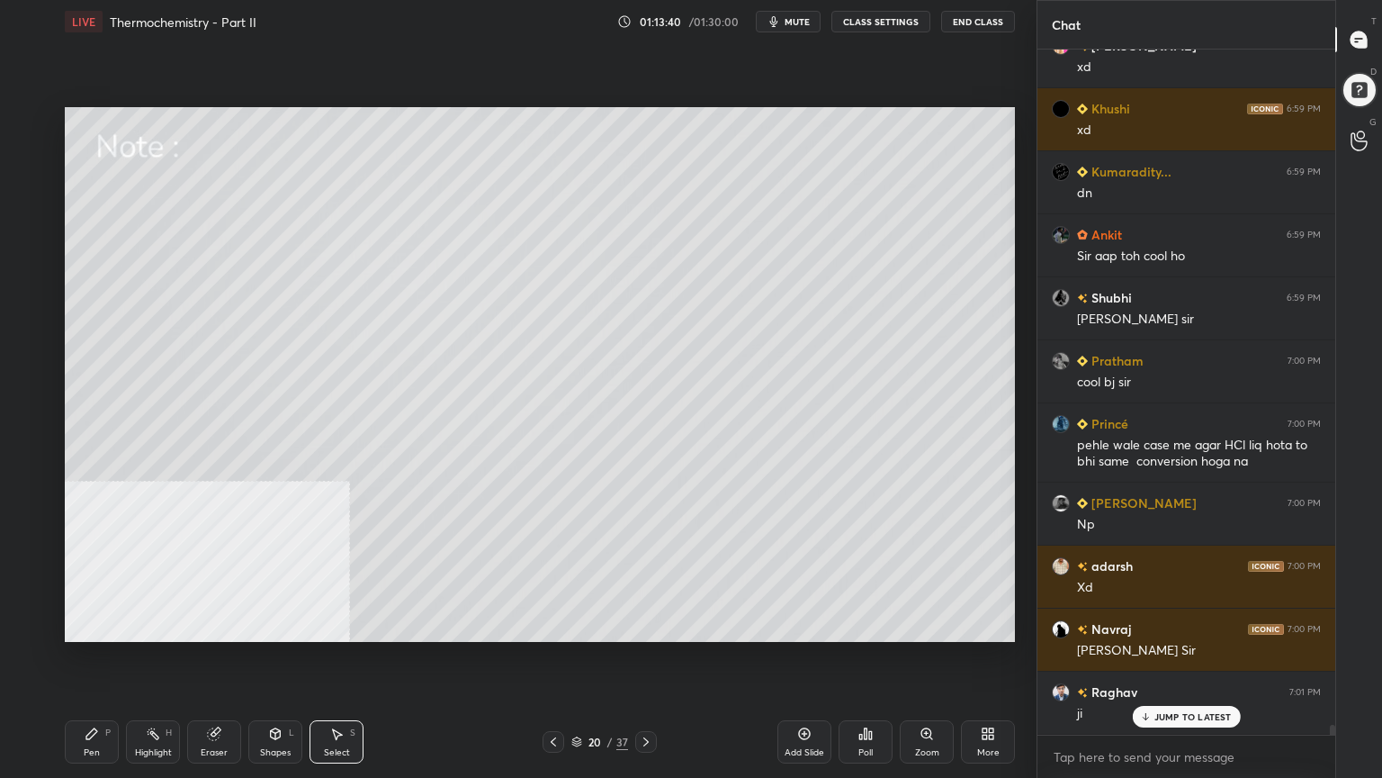
scroll to position [44948, 0]
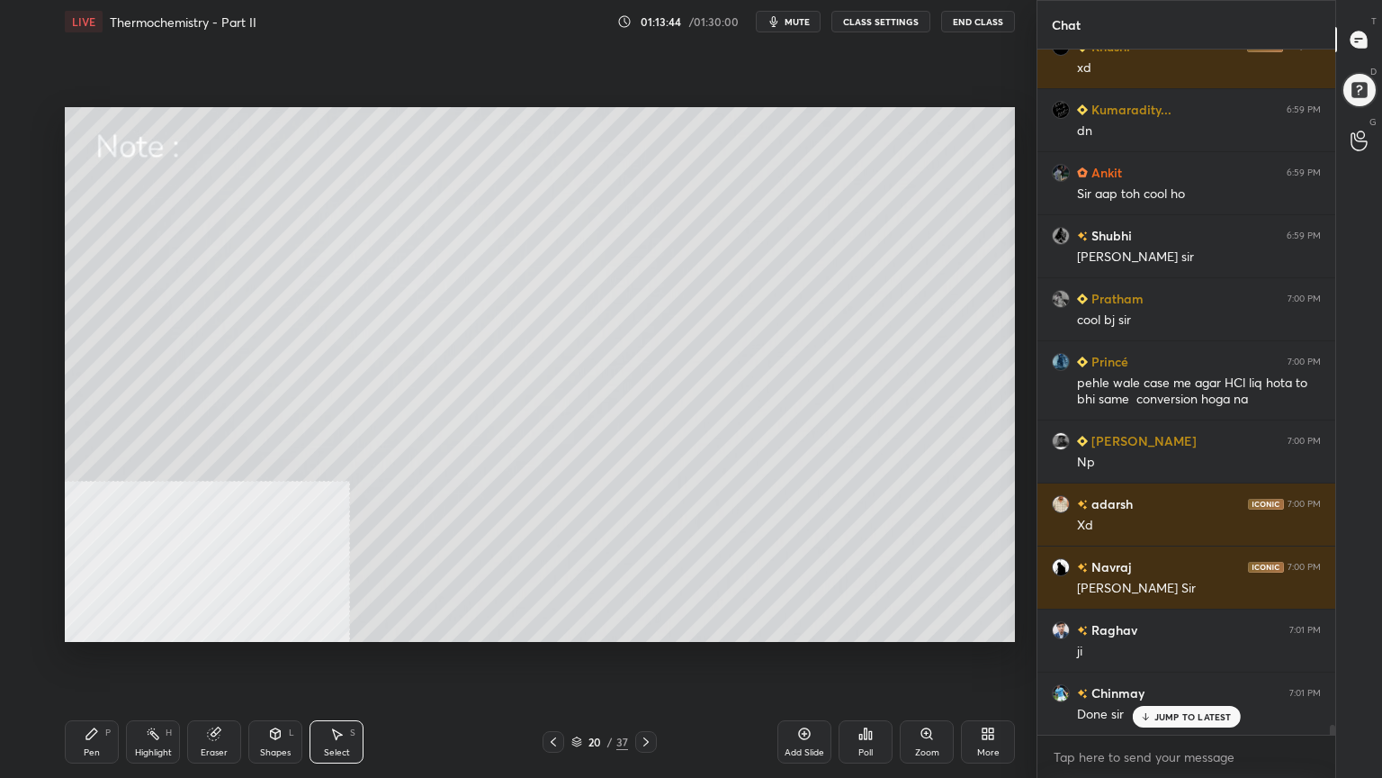
click at [279, 625] on div "Shapes L" at bounding box center [275, 741] width 54 height 43
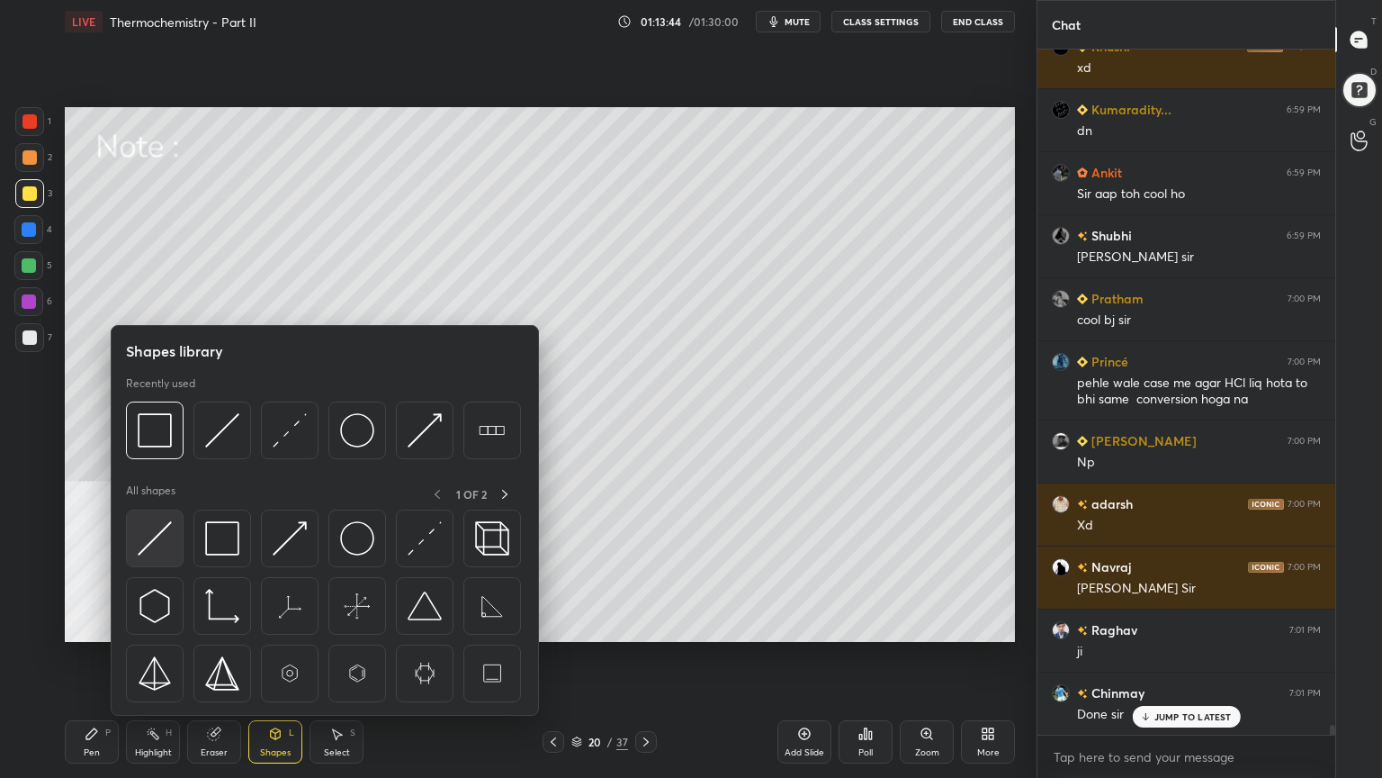
click at [154, 542] on img at bounding box center [155, 538] width 34 height 34
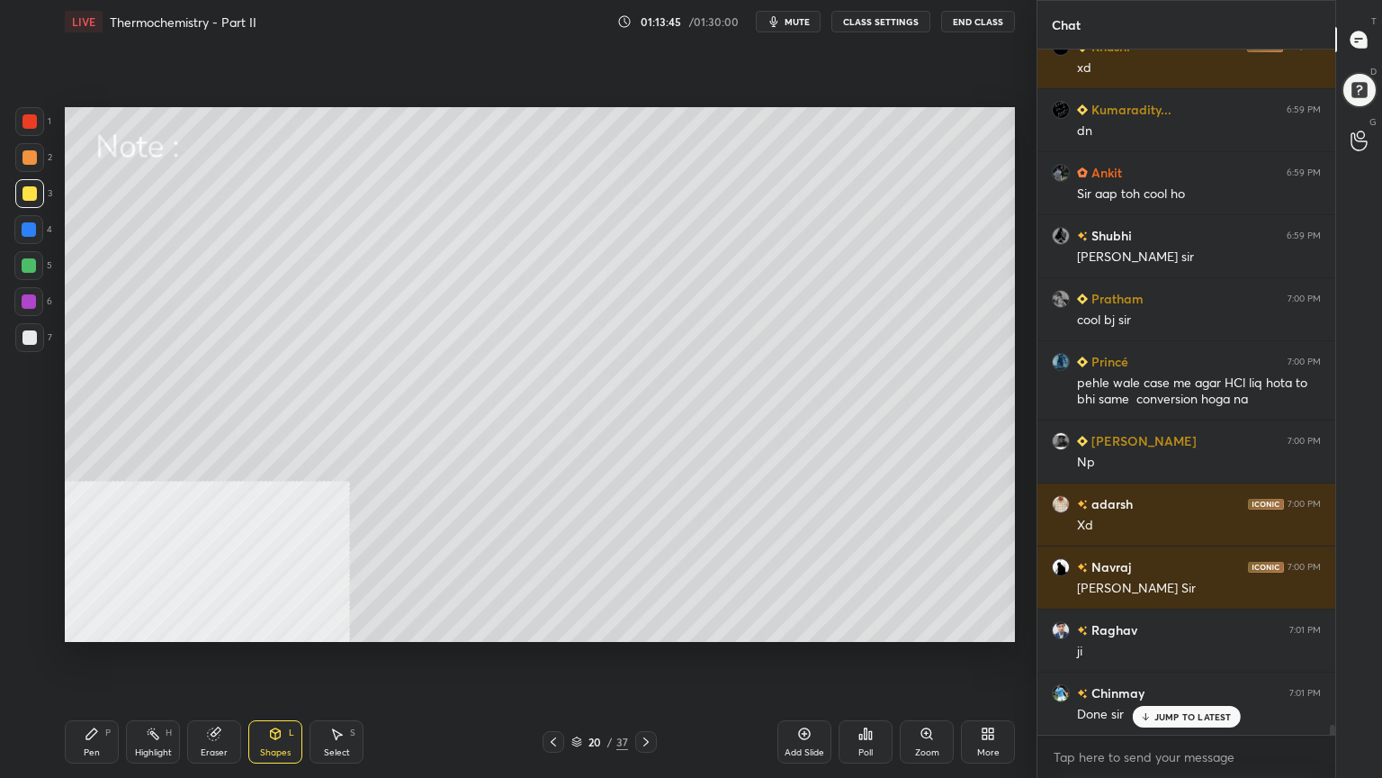
click at [26, 337] on div at bounding box center [29, 337] width 14 height 14
click at [29, 267] on div at bounding box center [29, 265] width 14 height 14
drag, startPoint x: 98, startPoint y: 742, endPoint x: 102, endPoint y: 706, distance: 36.2
click at [98, 625] on div "Pen P" at bounding box center [92, 741] width 54 height 43
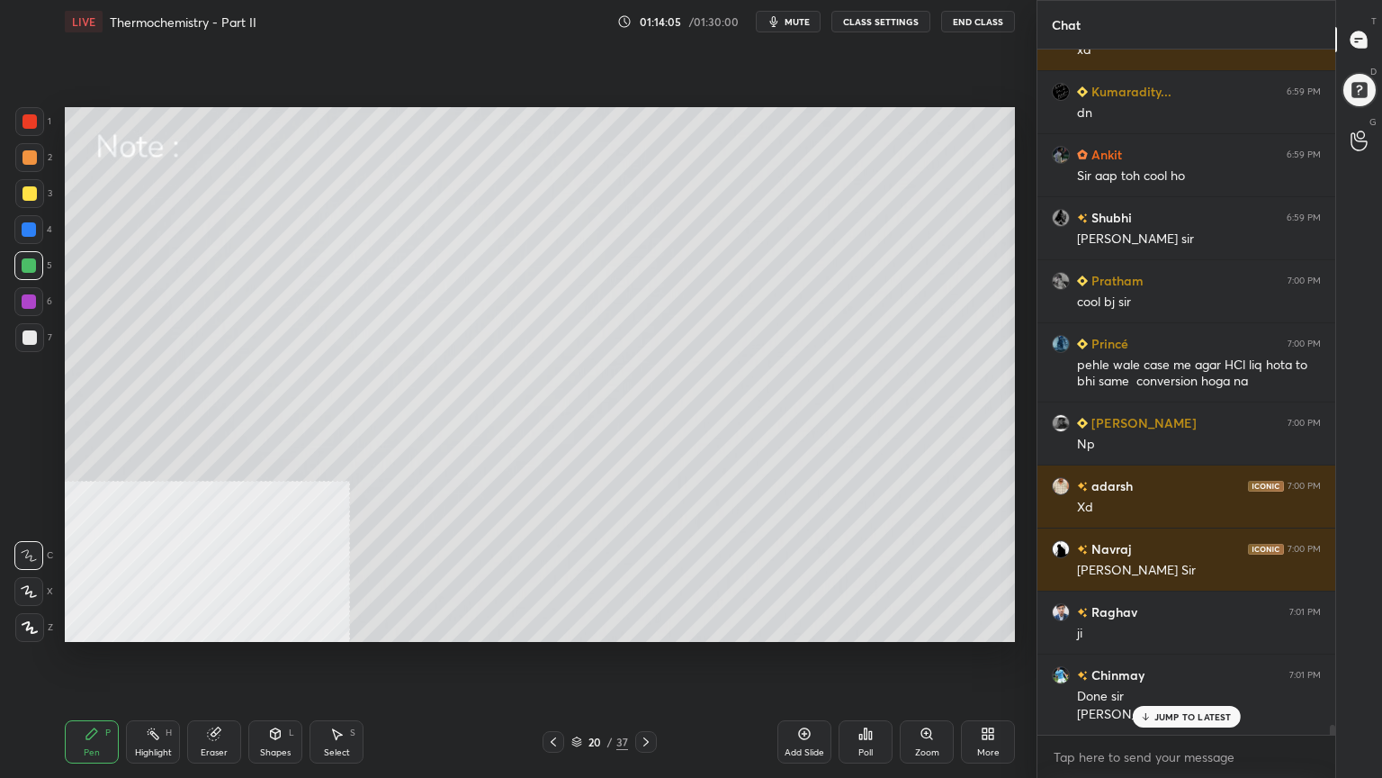
scroll to position [45030, 0]
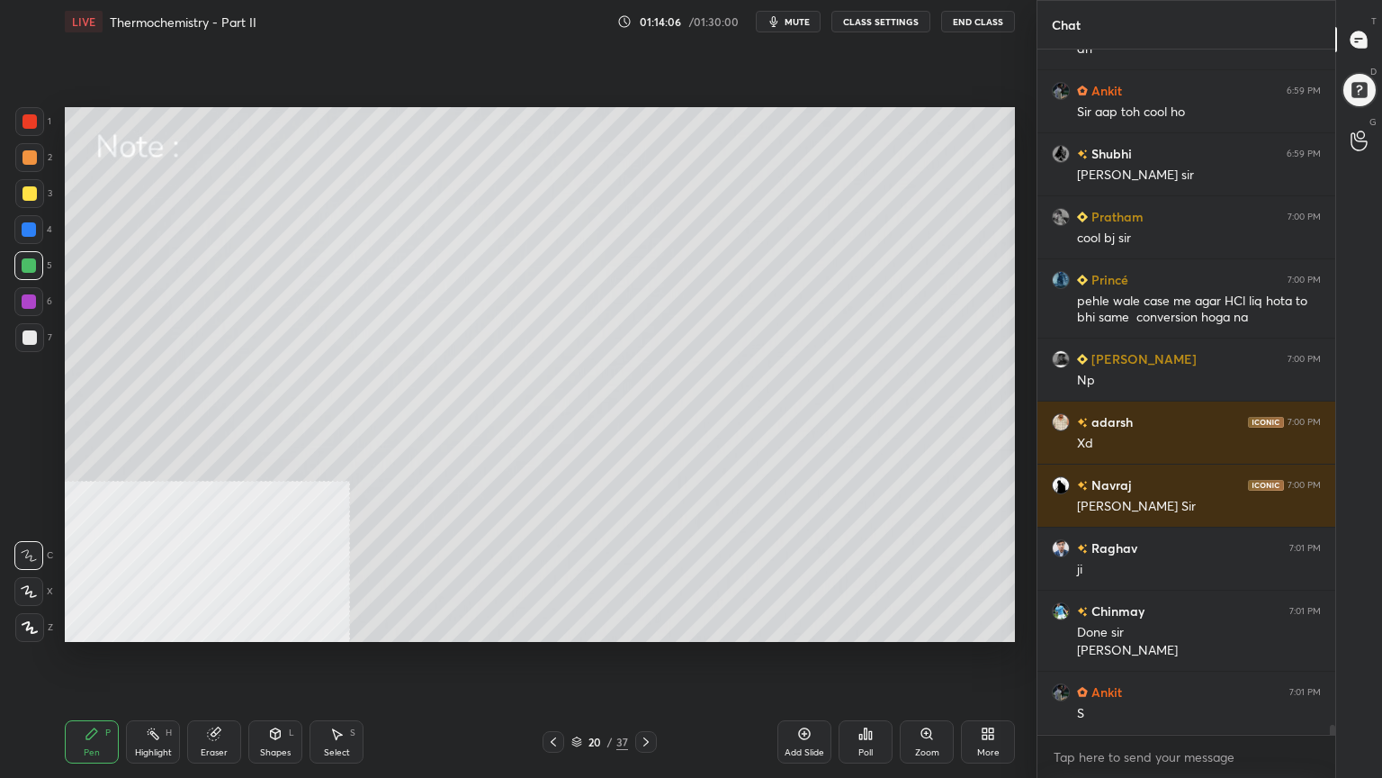
click at [27, 346] on div at bounding box center [29, 337] width 29 height 29
click at [283, 625] on div "Shapes L" at bounding box center [275, 741] width 54 height 43
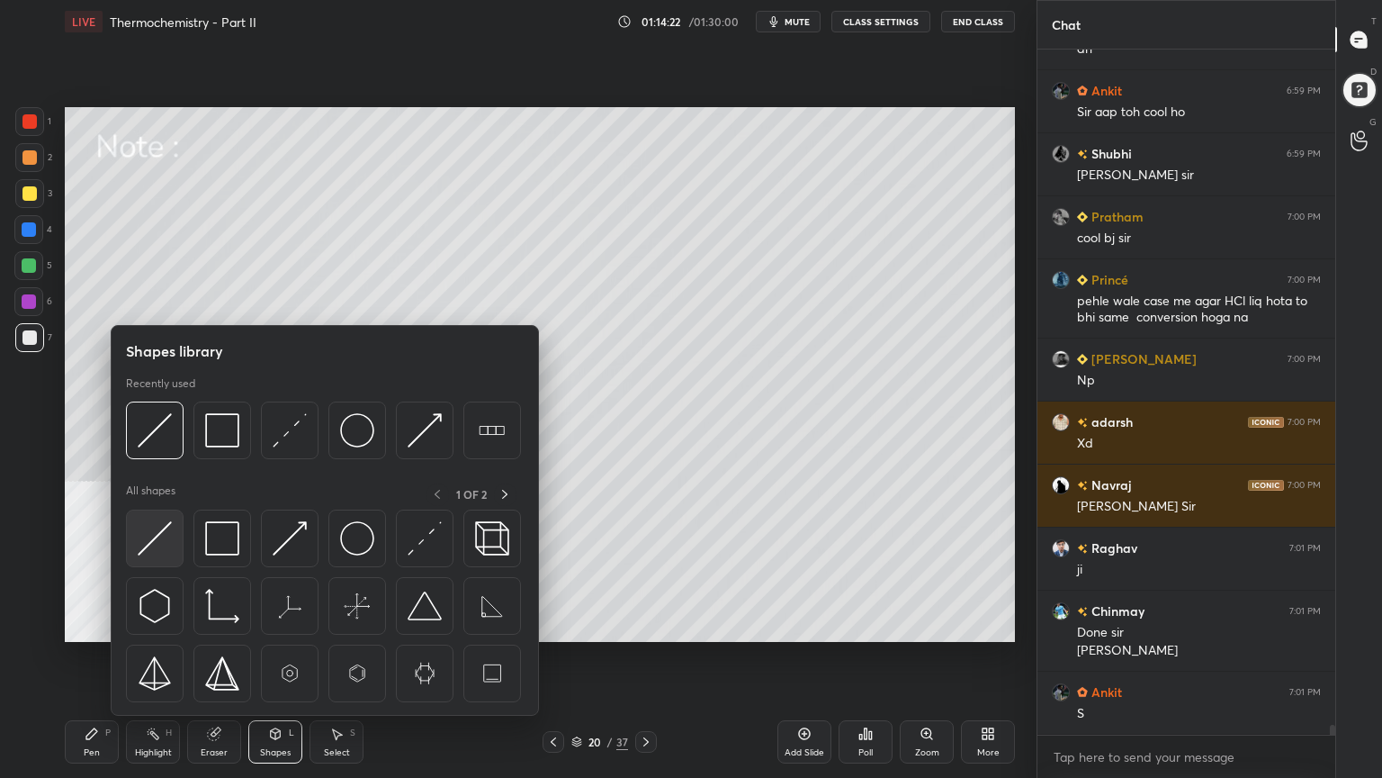
click at [151, 533] on img at bounding box center [155, 538] width 34 height 34
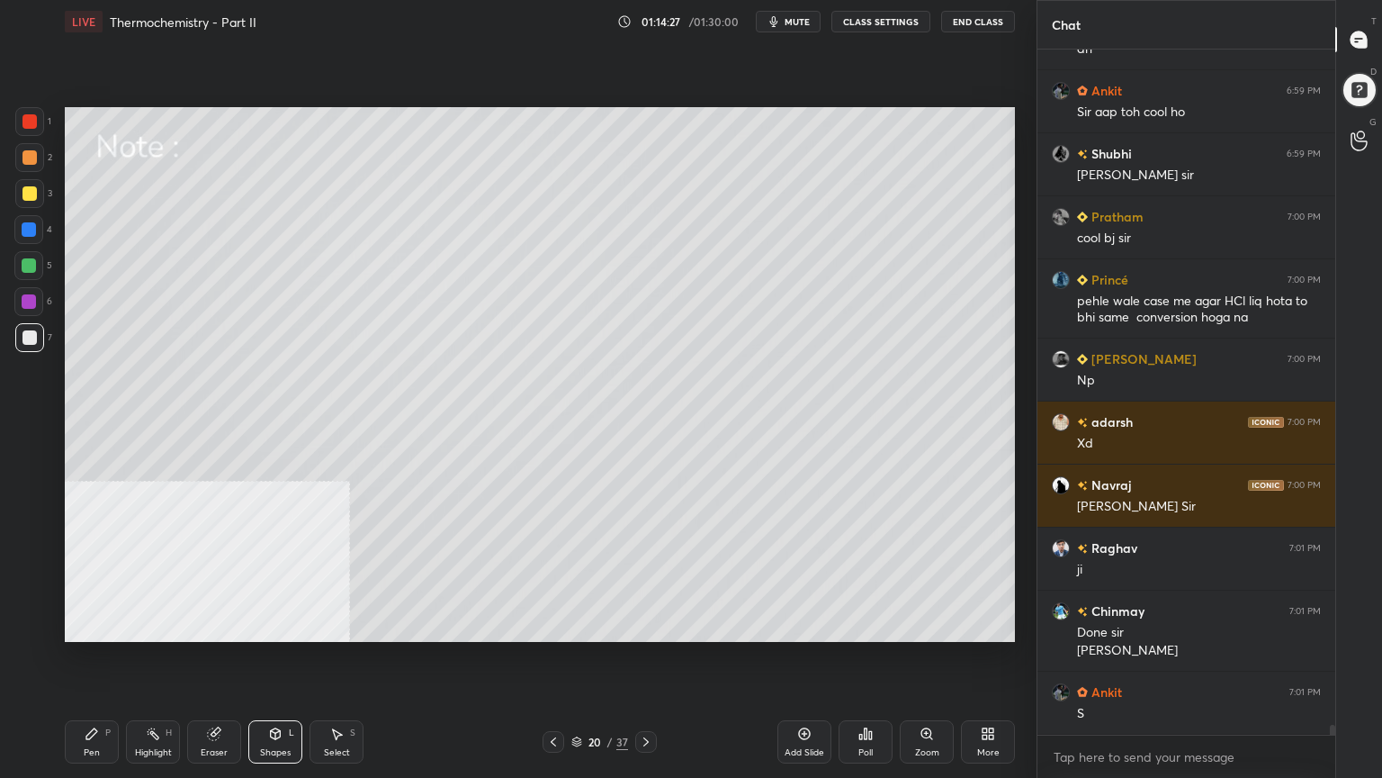
click at [22, 191] on div at bounding box center [29, 193] width 14 height 14
click at [87, 625] on div "Pen P" at bounding box center [92, 741] width 54 height 43
click at [25, 160] on div at bounding box center [29, 157] width 14 height 14
drag, startPoint x: 503, startPoint y: 392, endPoint x: 504, endPoint y: 360, distance: 32.4
click at [509, 342] on div "0 ° Undo Copy Paste here Duplicate Duplicate to new slide Delete" at bounding box center [540, 374] width 950 height 535
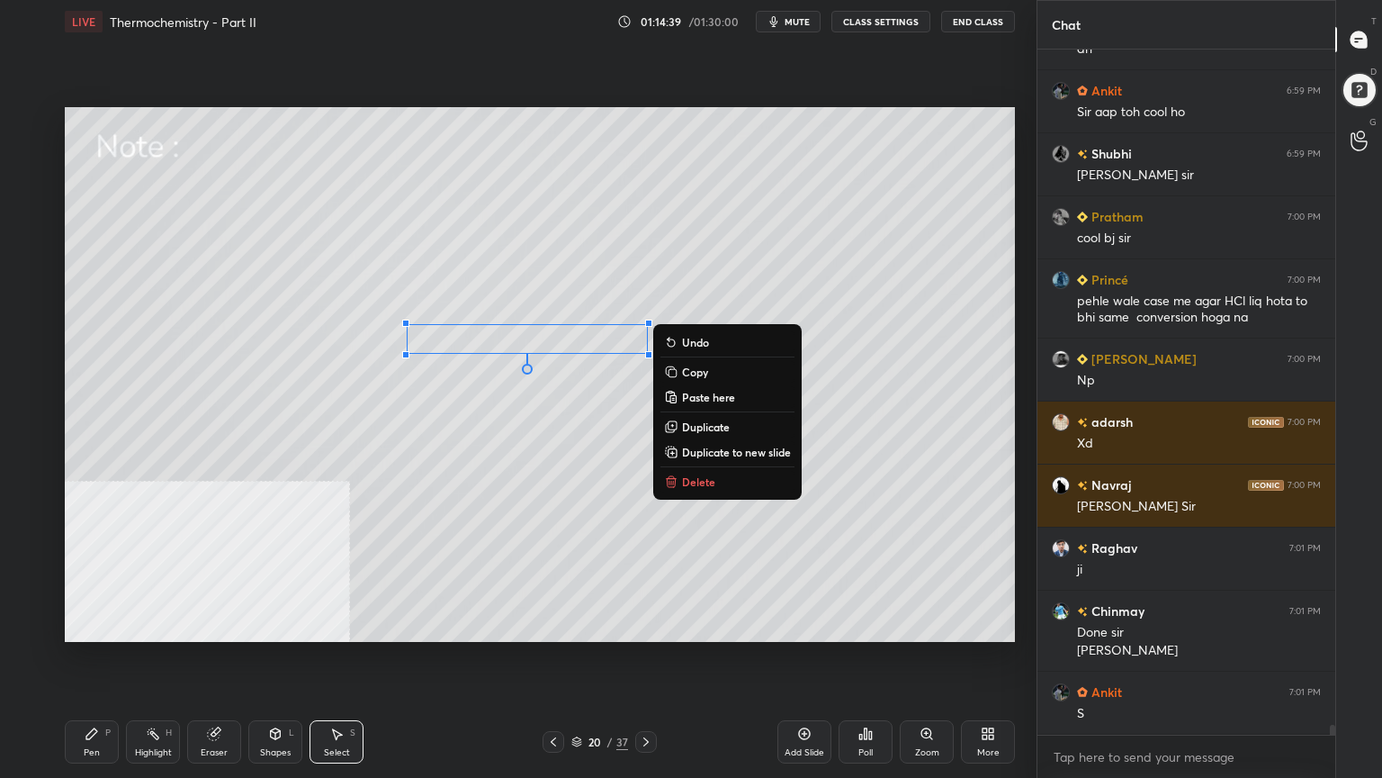
click at [441, 435] on div "0 ° Undo Copy Paste here Duplicate Duplicate to new slide Delete" at bounding box center [540, 374] width 950 height 535
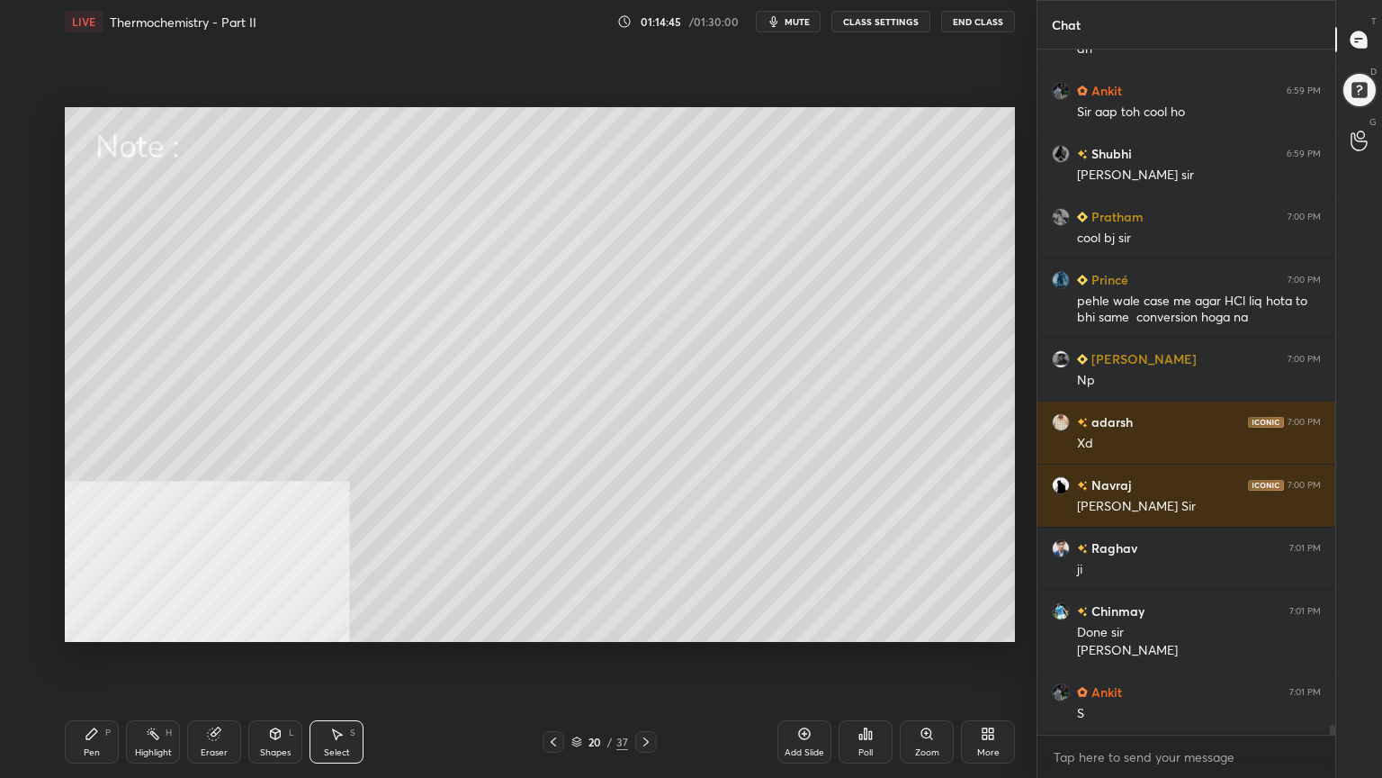
drag, startPoint x: 94, startPoint y: 740, endPoint x: 202, endPoint y: 653, distance: 139.0
click at [94, 625] on icon at bounding box center [92, 733] width 14 height 14
drag, startPoint x: 340, startPoint y: 738, endPoint x: 343, endPoint y: 661, distance: 76.5
click at [340, 625] on icon at bounding box center [336, 733] width 14 height 14
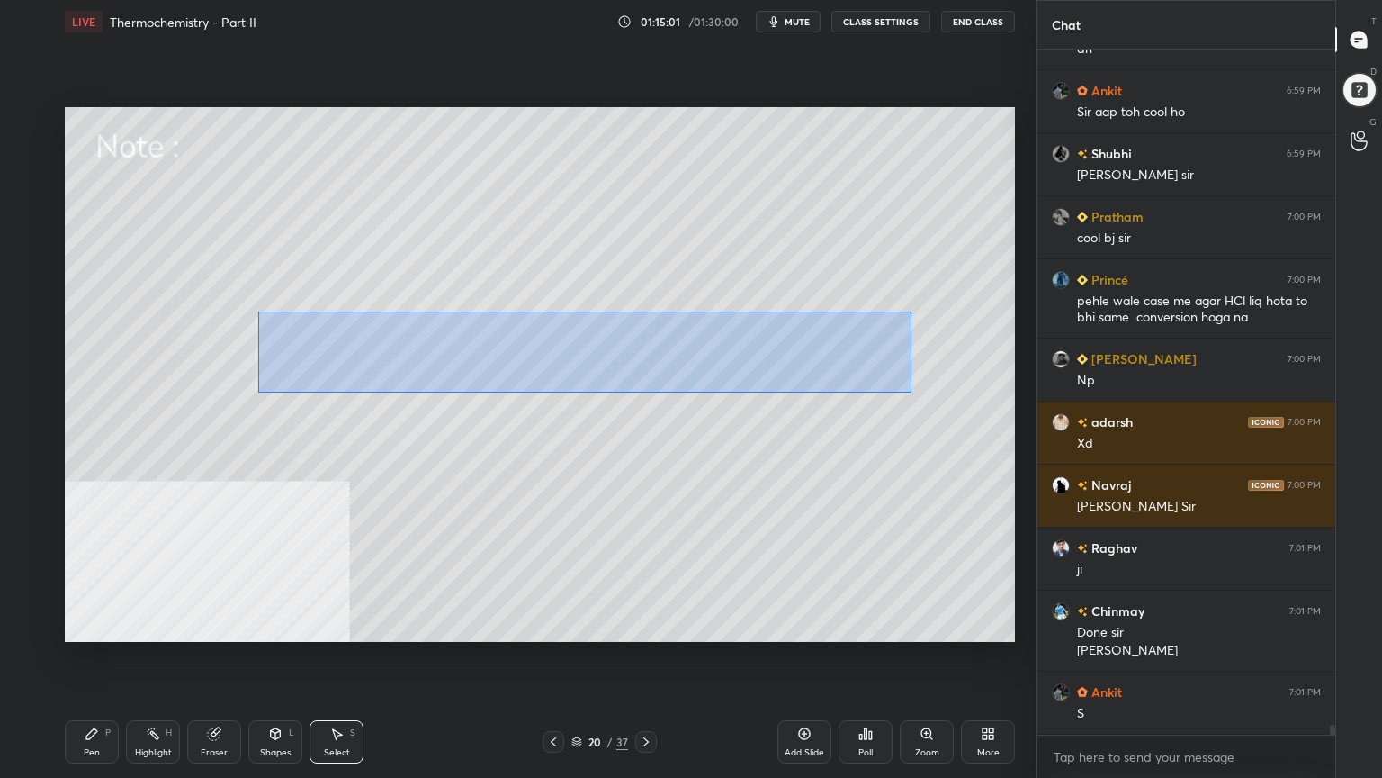
drag, startPoint x: 258, startPoint y: 311, endPoint x: 777, endPoint y: 362, distance: 520.8
click at [909, 392] on div "0 ° Undo Copy Paste here Duplicate Duplicate to new slide Delete" at bounding box center [540, 374] width 950 height 535
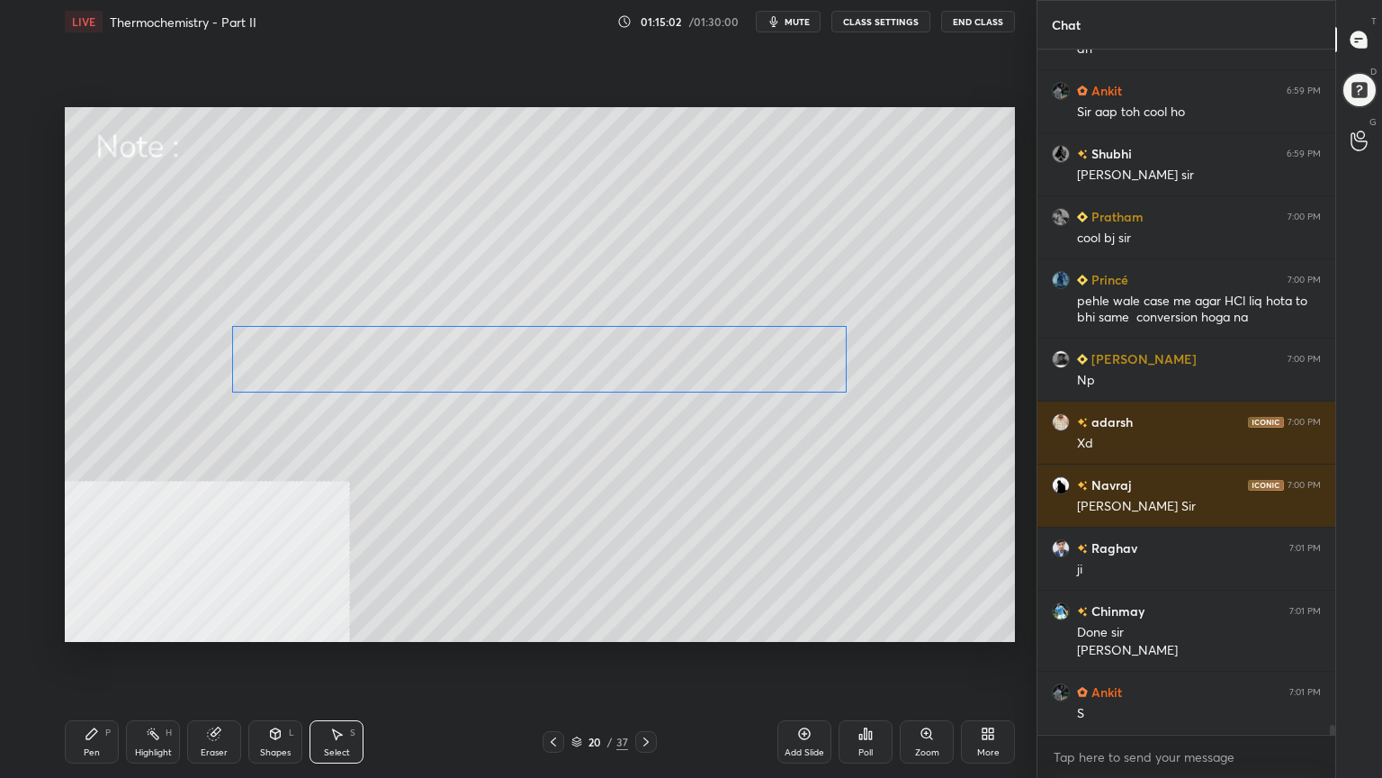
drag, startPoint x: 654, startPoint y: 357, endPoint x: 634, endPoint y: 367, distance: 22.9
click at [634, 370] on div "0 ° Undo Copy Paste here Duplicate Duplicate to new slide Delete" at bounding box center [540, 374] width 950 height 535
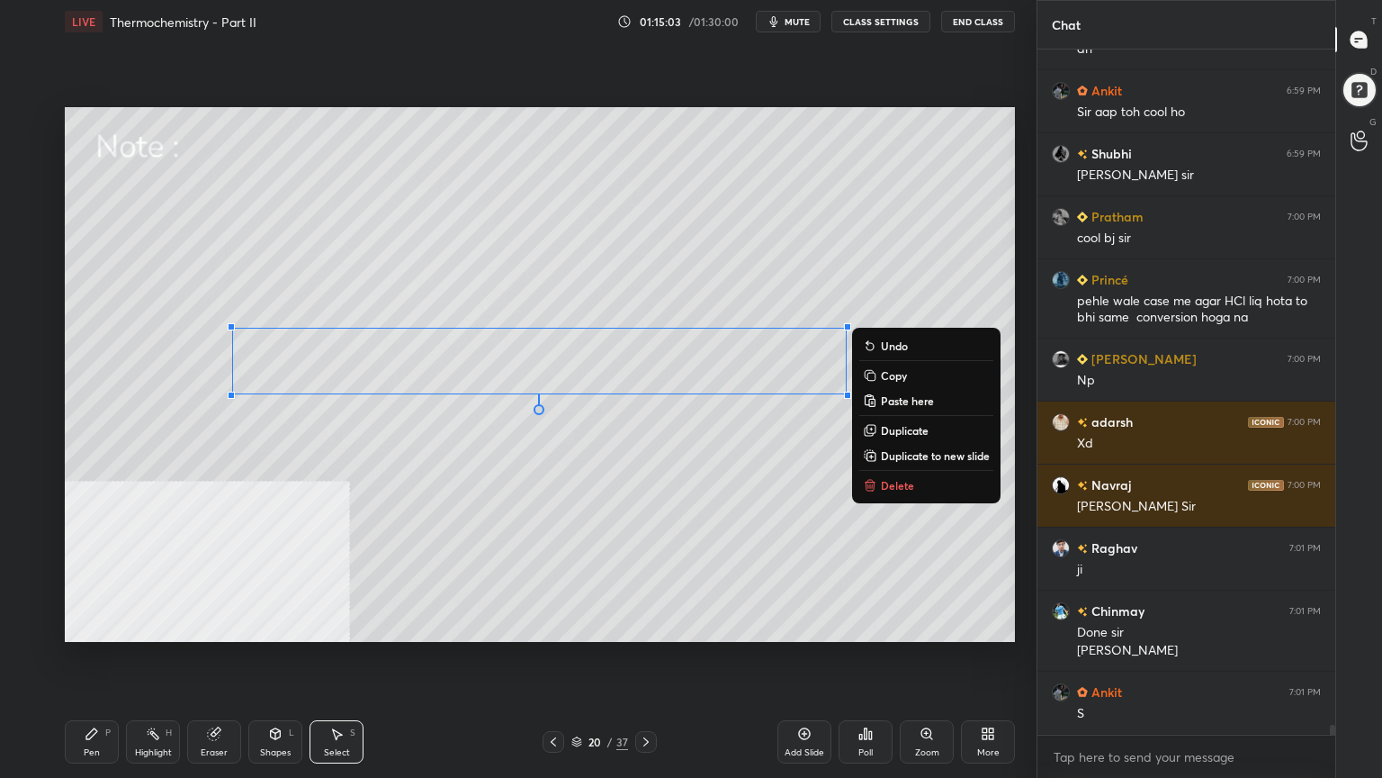
scroll to position [45092, 0]
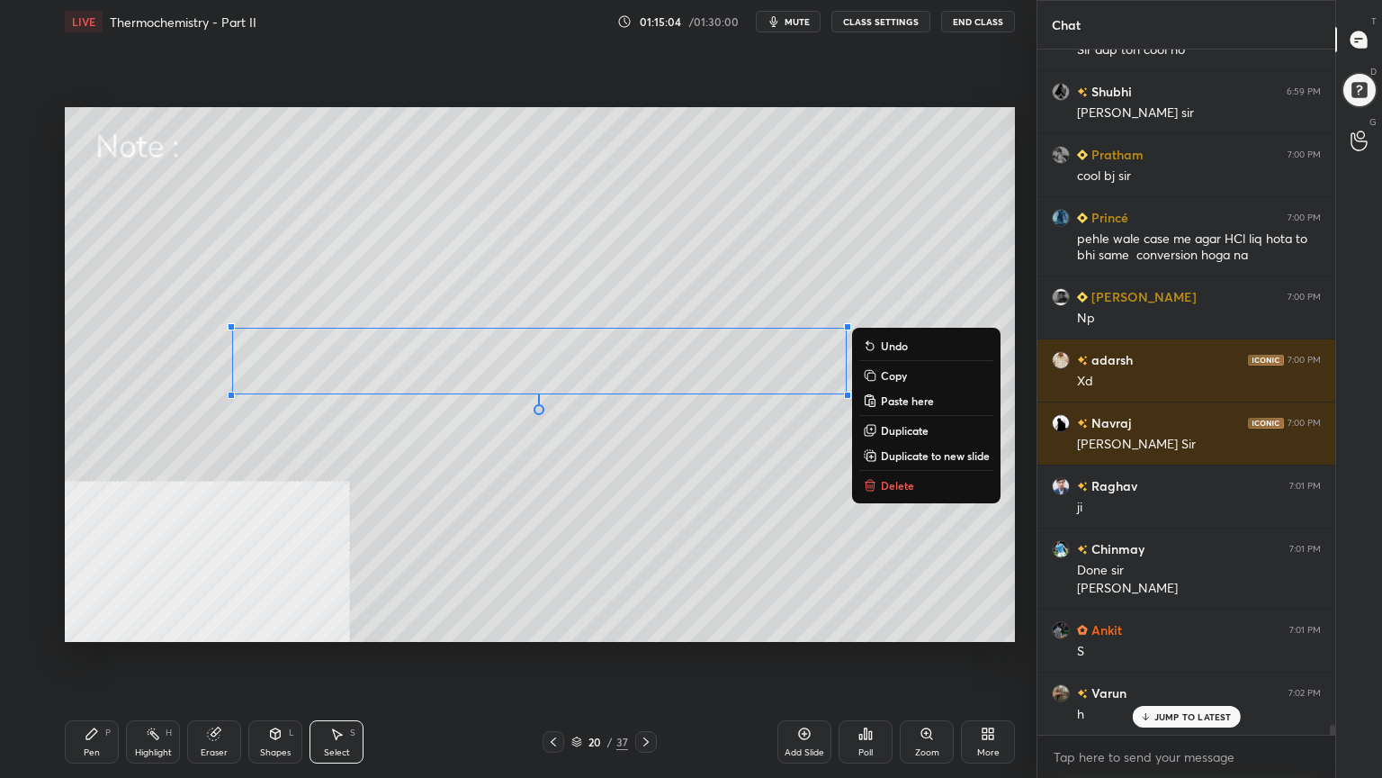
click at [87, 625] on div "Pen P" at bounding box center [92, 741] width 54 height 43
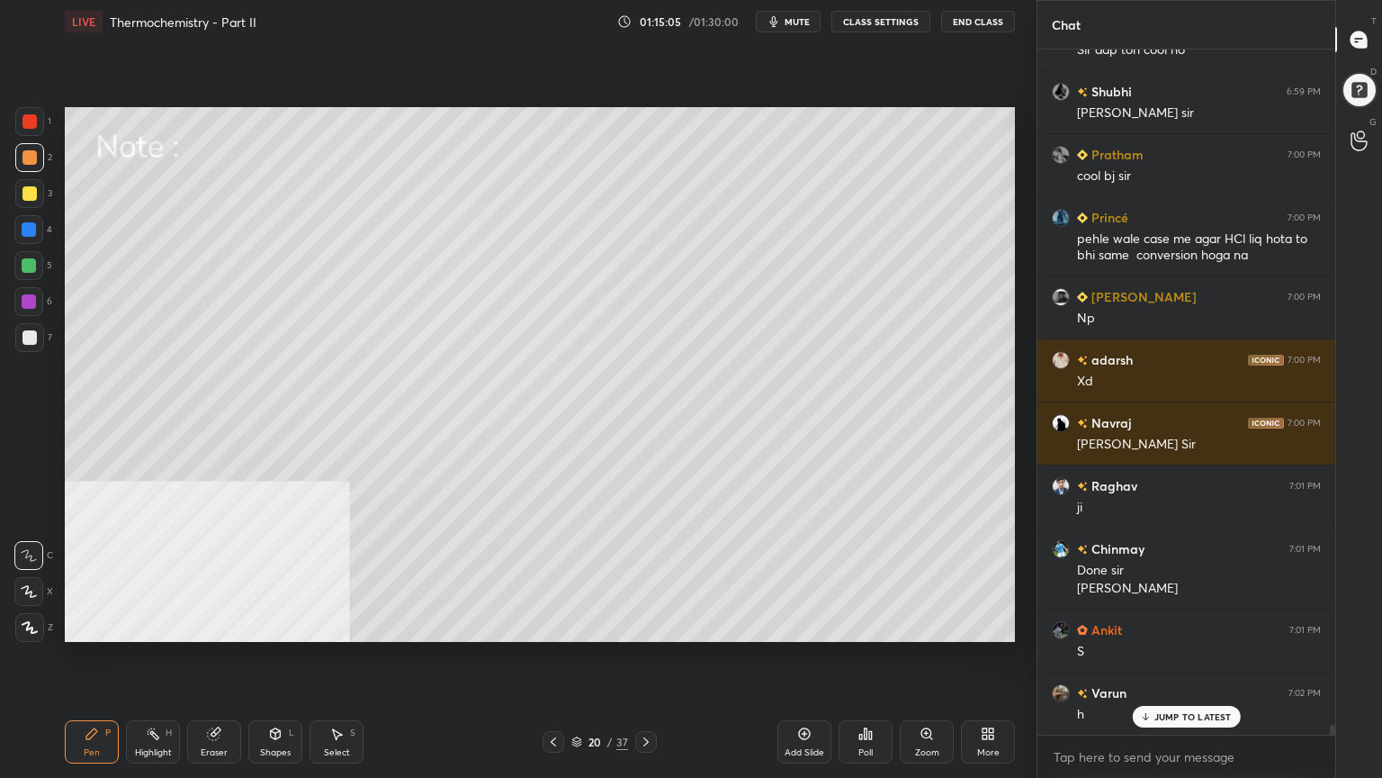
click at [32, 263] on div at bounding box center [29, 265] width 14 height 14
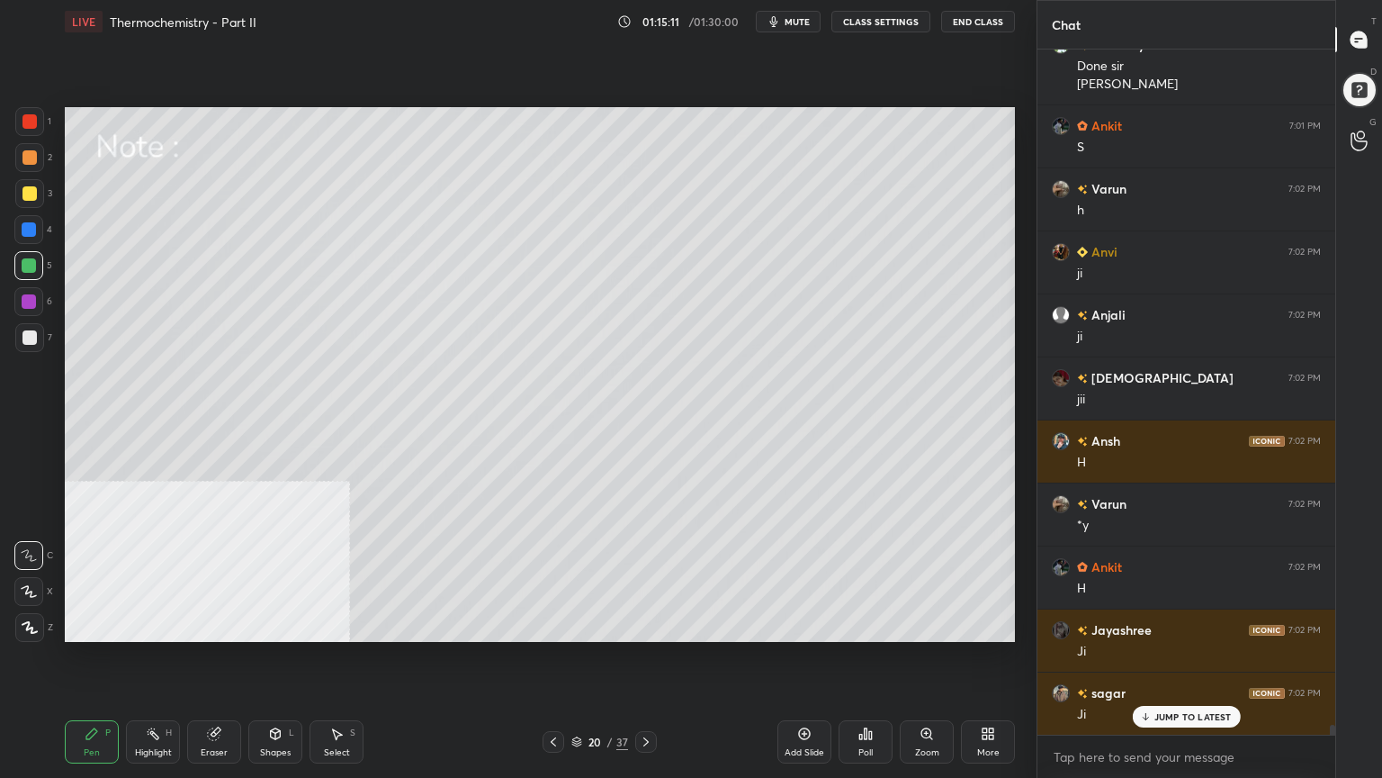
scroll to position [45660, 0]
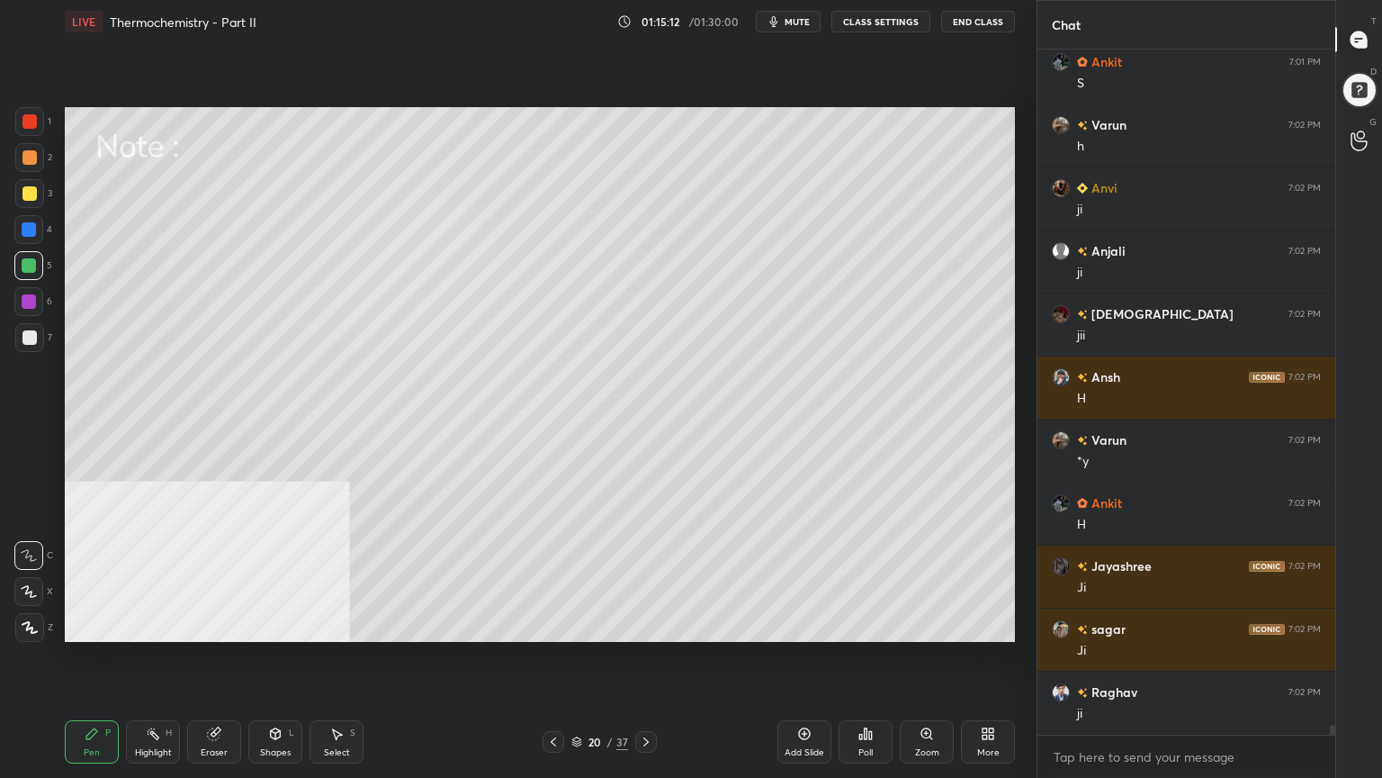
click at [24, 298] on div at bounding box center [29, 301] width 14 height 14
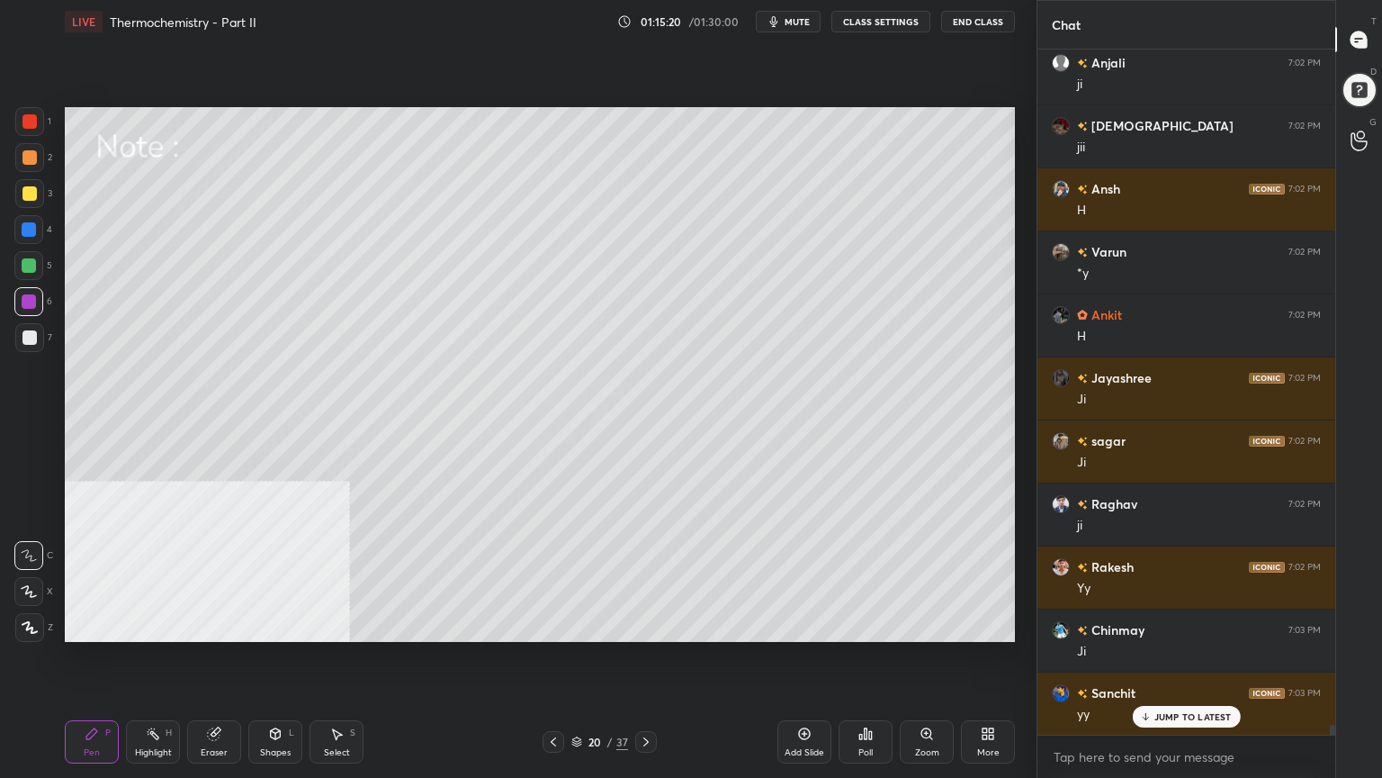
scroll to position [45912, 0]
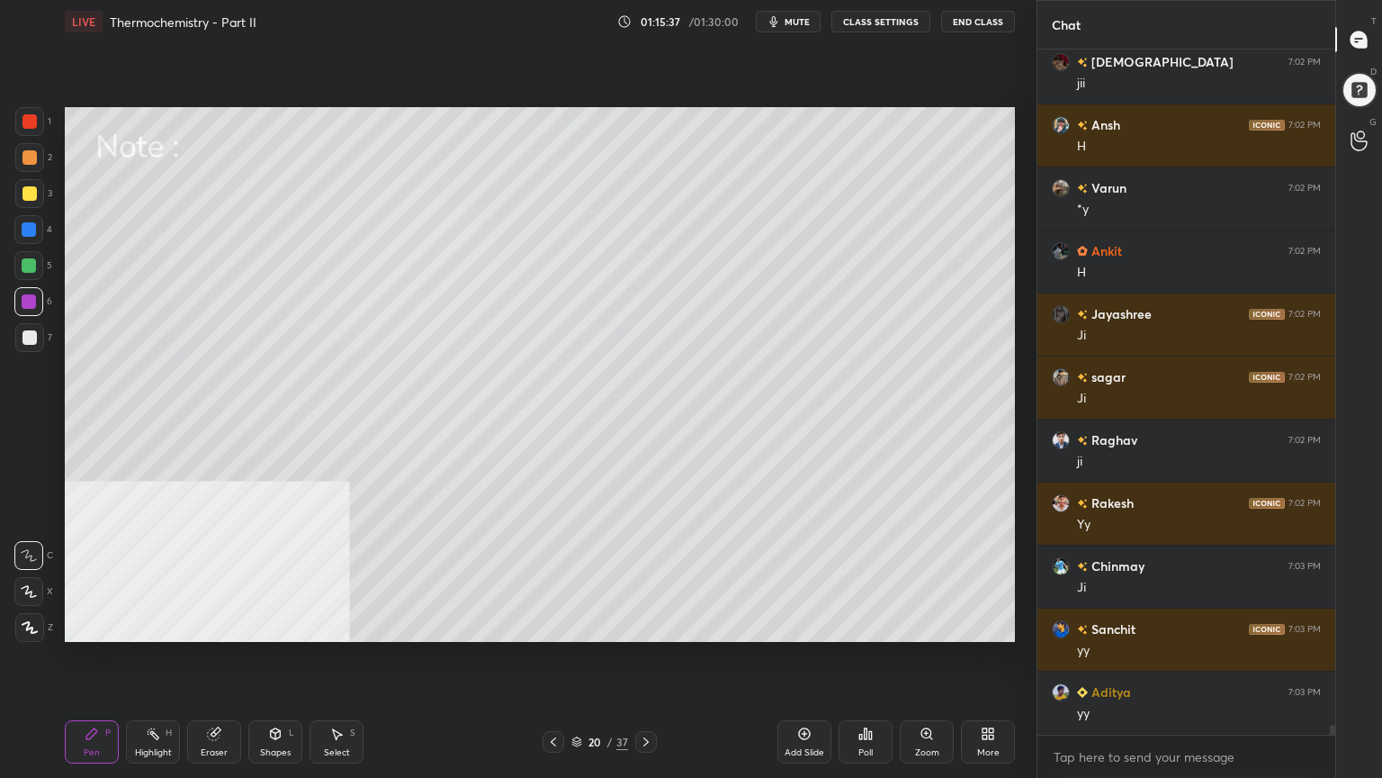
drag, startPoint x: 25, startPoint y: 264, endPoint x: 63, endPoint y: 297, distance: 50.4
click at [25, 264] on div at bounding box center [29, 265] width 14 height 14
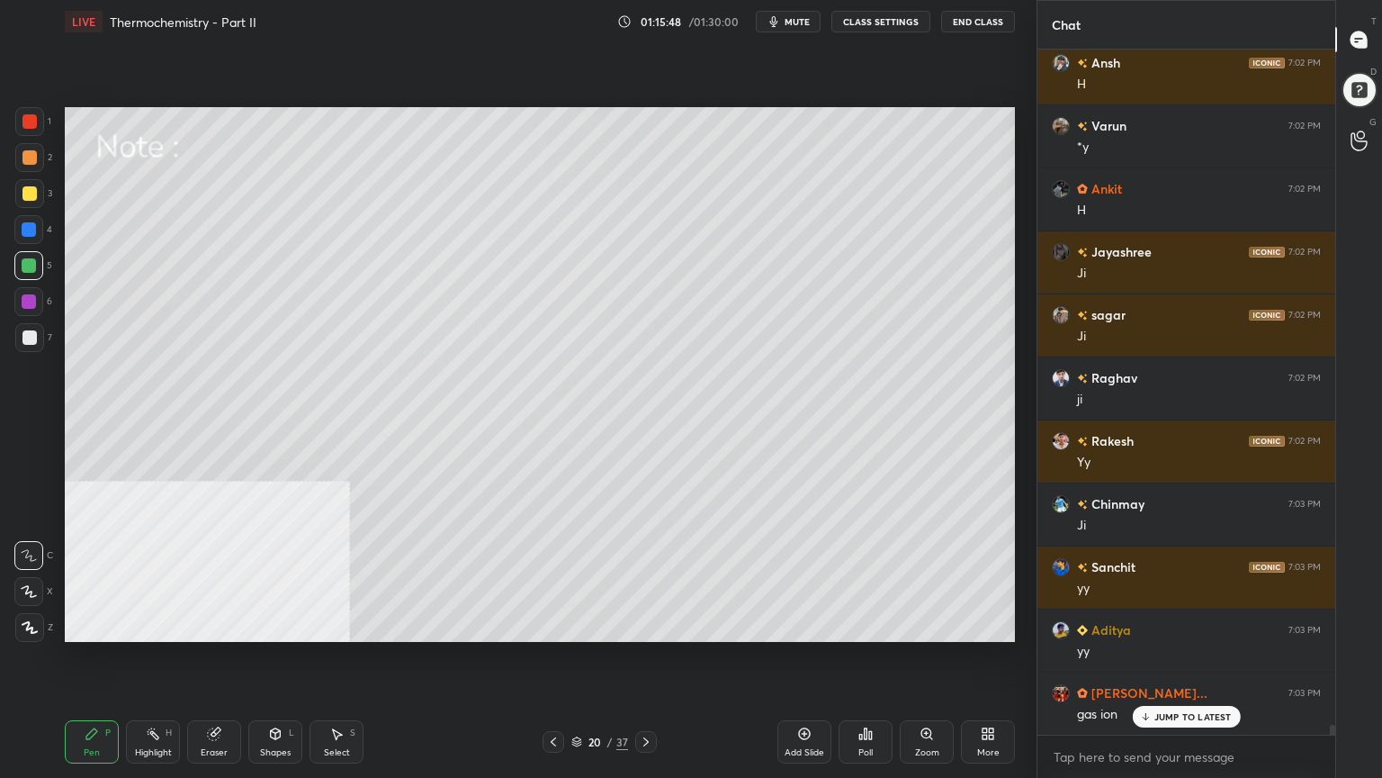
scroll to position [46038, 0]
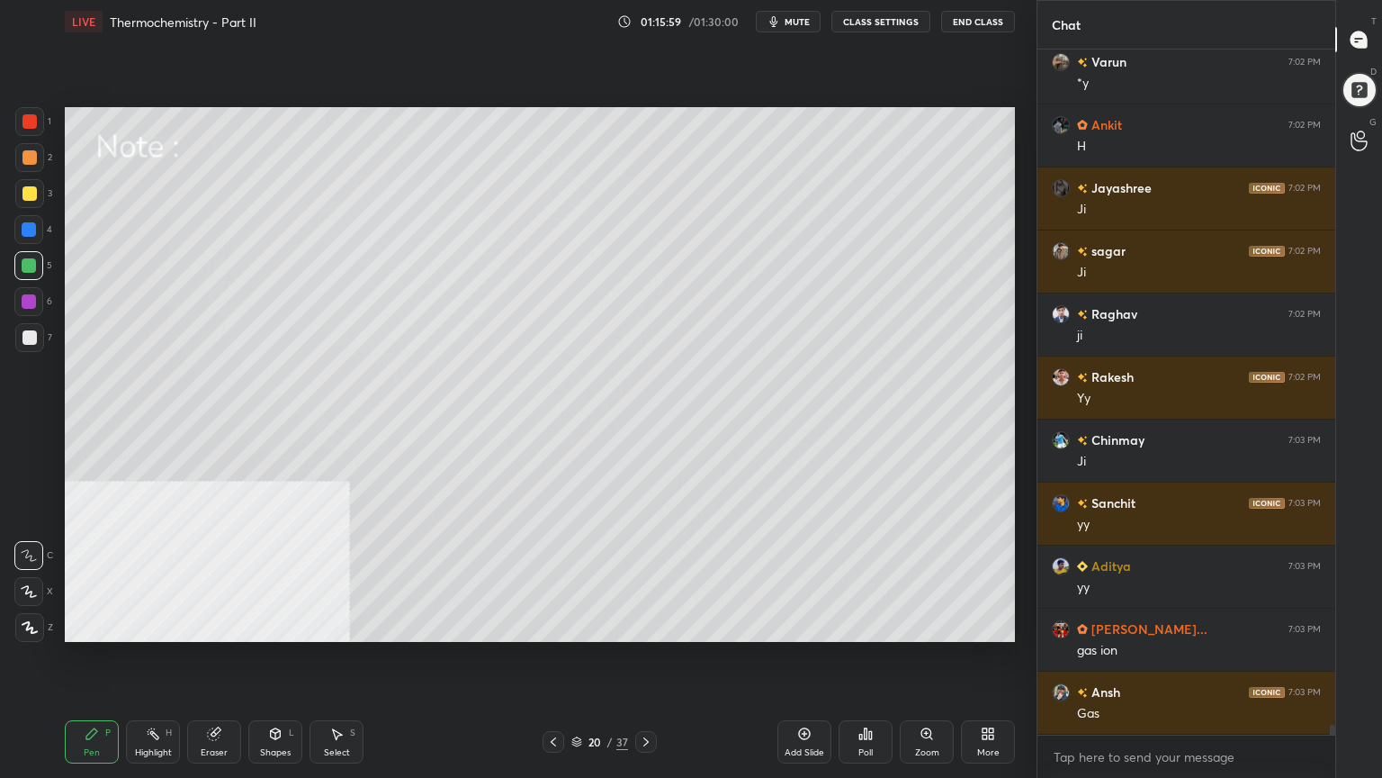
click at [337, 625] on div "Select S" at bounding box center [337, 741] width 54 height 43
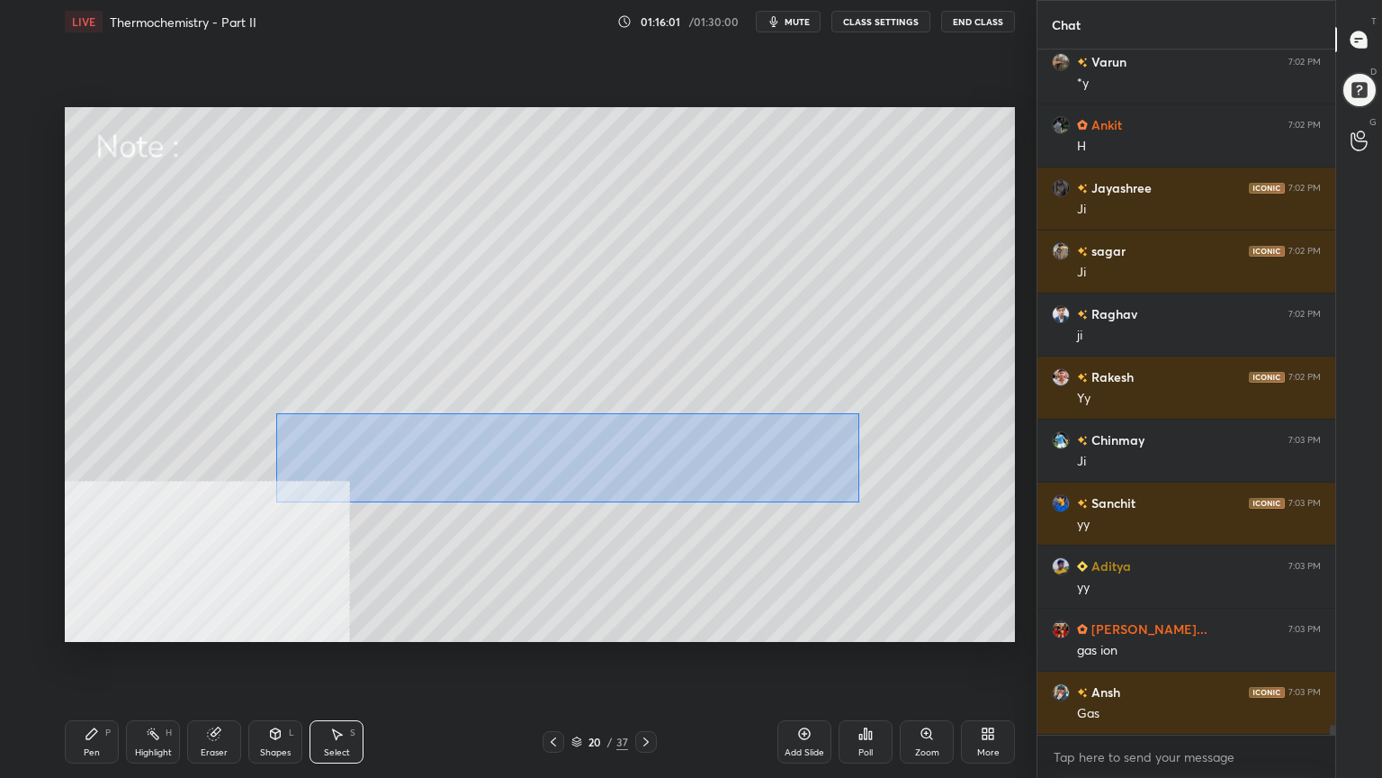
drag, startPoint x: 276, startPoint y: 413, endPoint x: 717, endPoint y: 485, distance: 446.8
click at [859, 500] on div "0 ° Undo Copy Paste here Duplicate Duplicate to new slide Delete" at bounding box center [540, 374] width 950 height 535
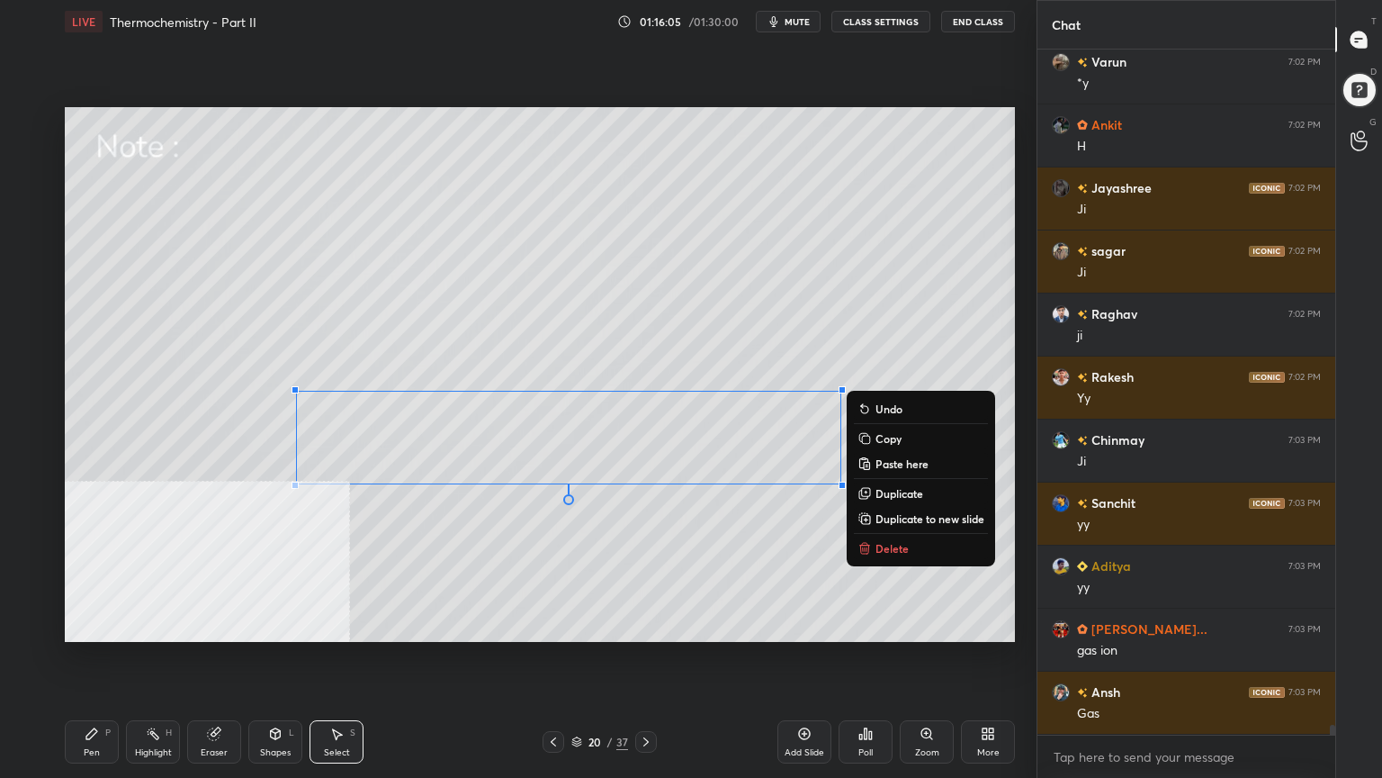
scroll to position [46100, 0]
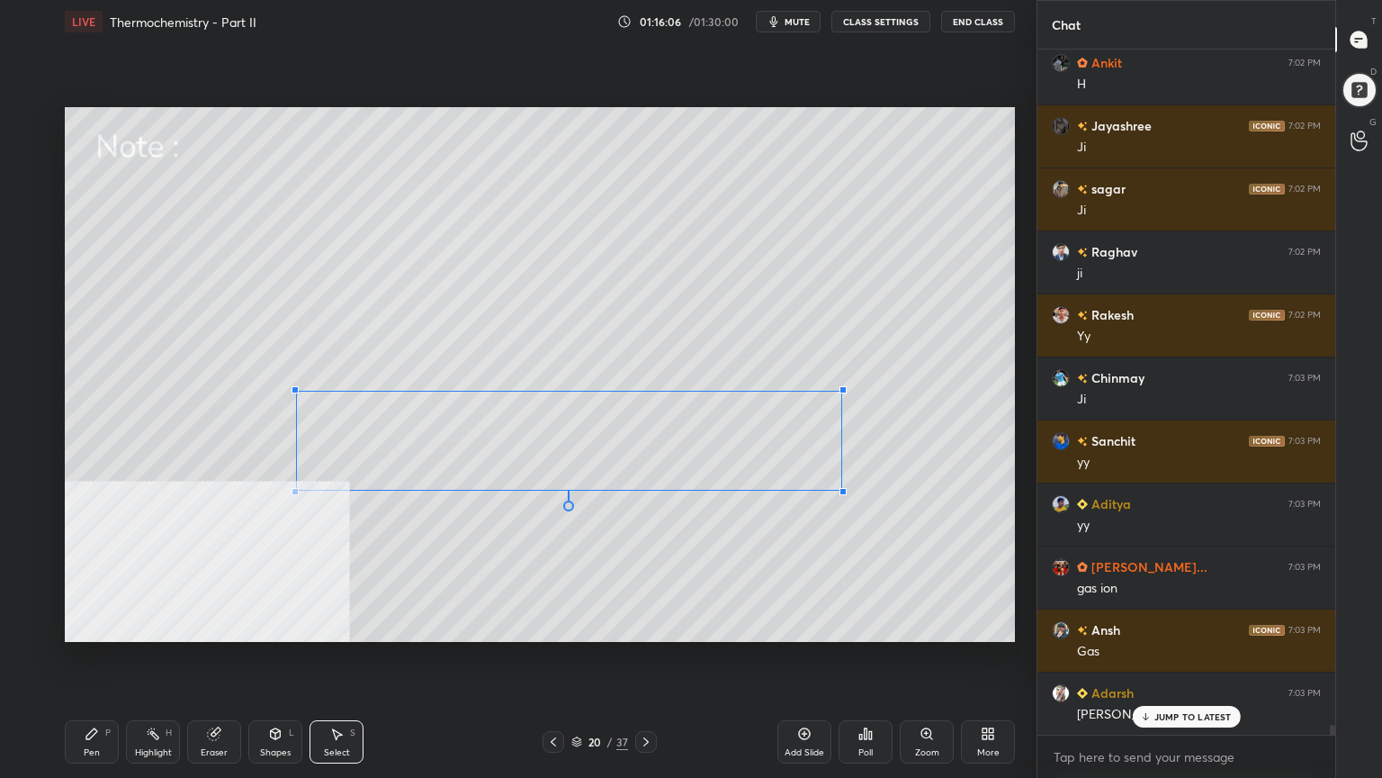
click at [841, 490] on div at bounding box center [843, 491] width 7 height 7
drag, startPoint x: 732, startPoint y: 465, endPoint x: 738, endPoint y: 482, distance: 18.2
click at [735, 469] on div "0 ° Undo Copy Paste here Duplicate Duplicate to new slide Delete" at bounding box center [540, 374] width 950 height 535
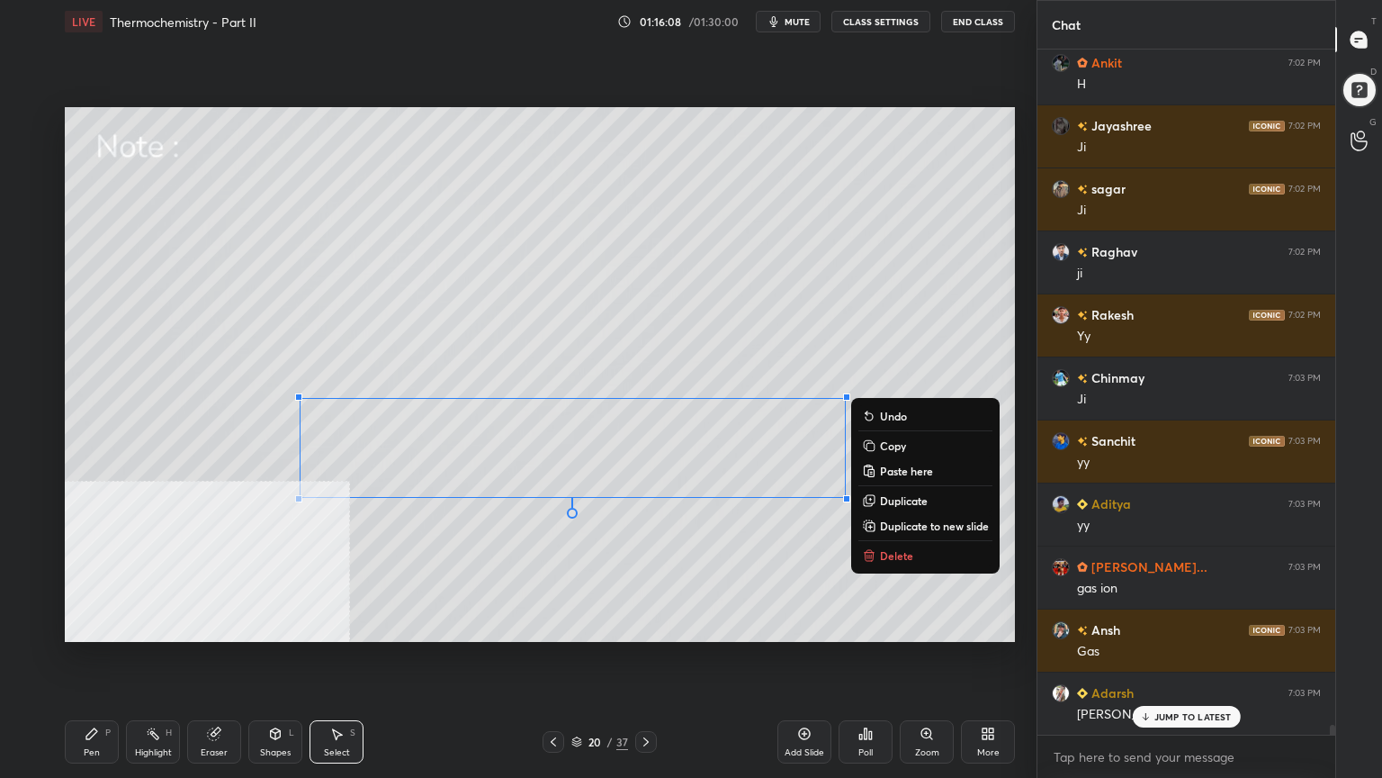
drag, startPoint x: 648, startPoint y: 587, endPoint x: 642, endPoint y: 573, distance: 14.9
click at [648, 589] on div "0 ° Undo Copy Paste here Duplicate Duplicate to new slide Delete" at bounding box center [540, 374] width 950 height 535
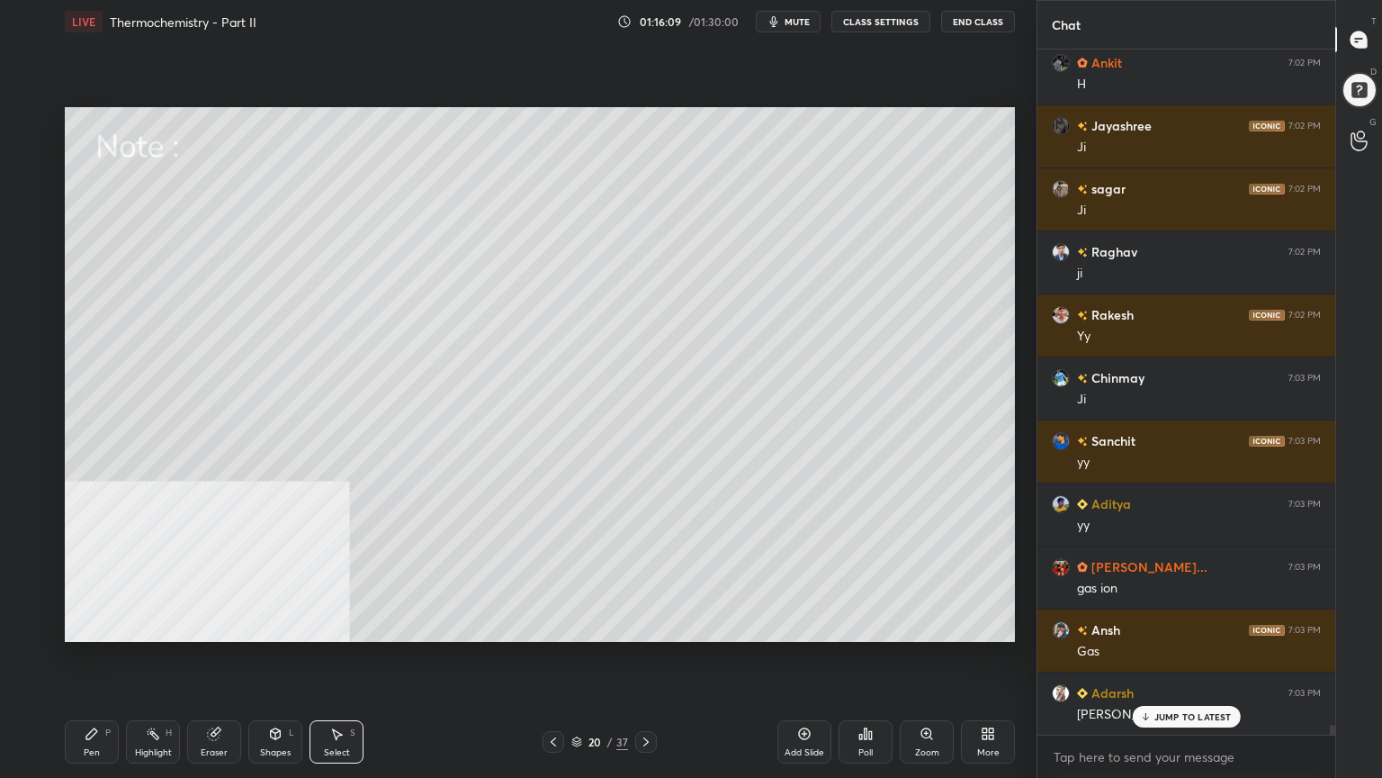
click at [88, 625] on div "Pen P" at bounding box center [92, 741] width 54 height 43
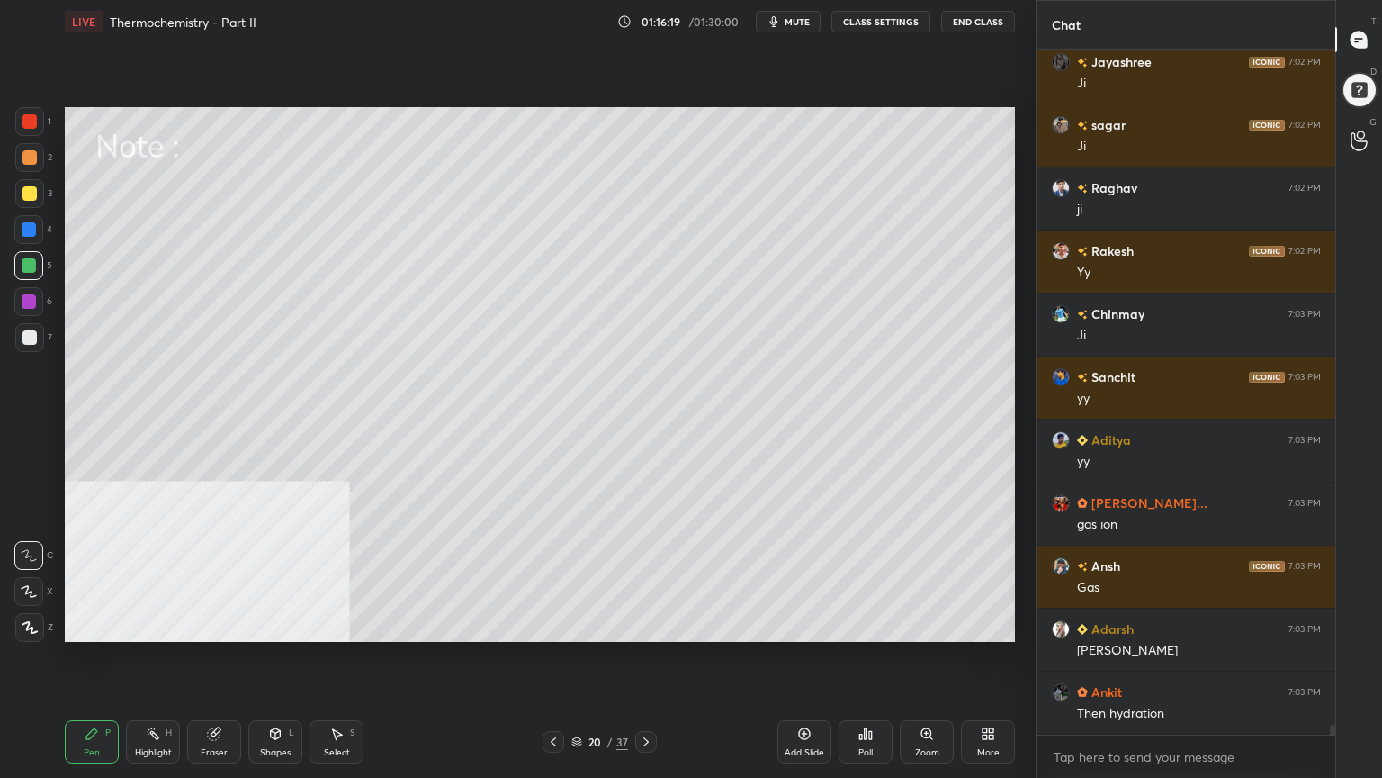
scroll to position [46226, 0]
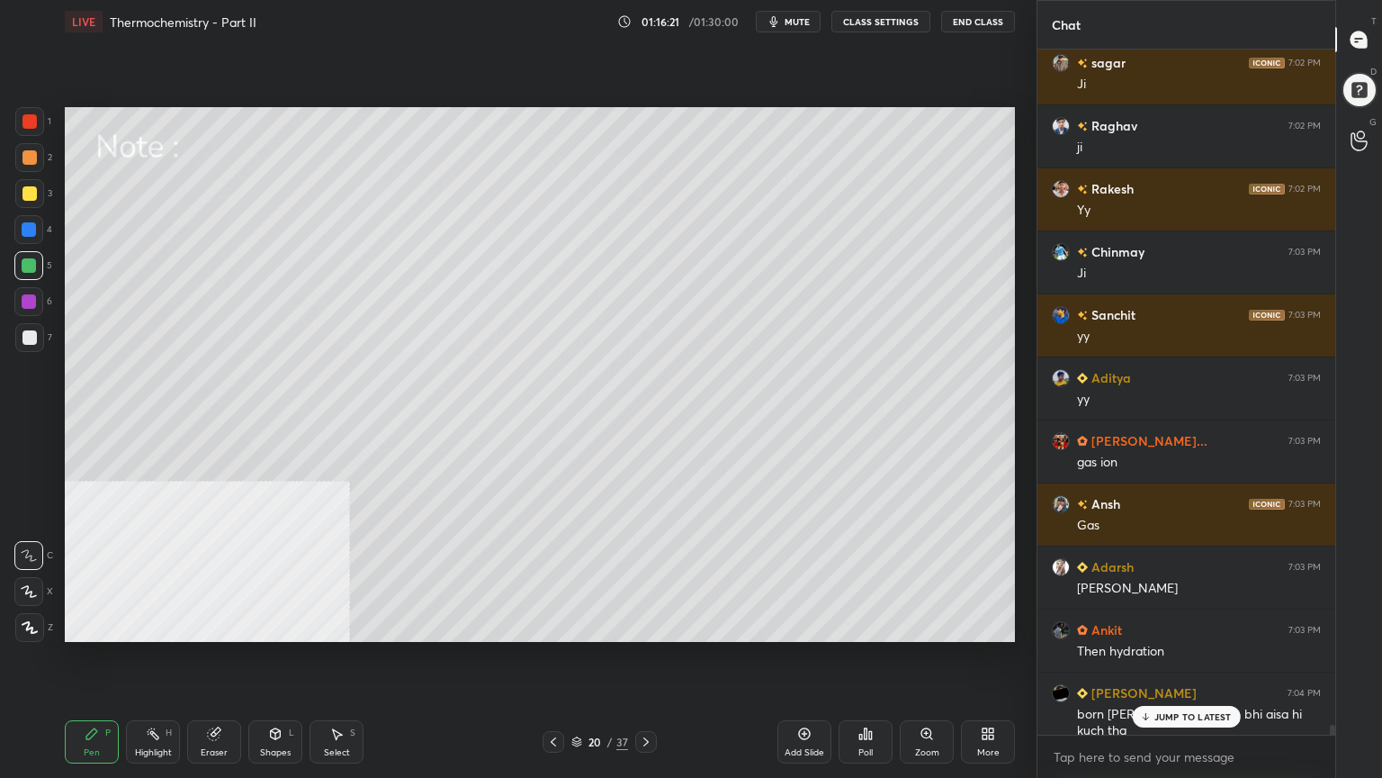
click at [1163, 625] on p "JUMP TO LATEST" at bounding box center [1193, 716] width 77 height 11
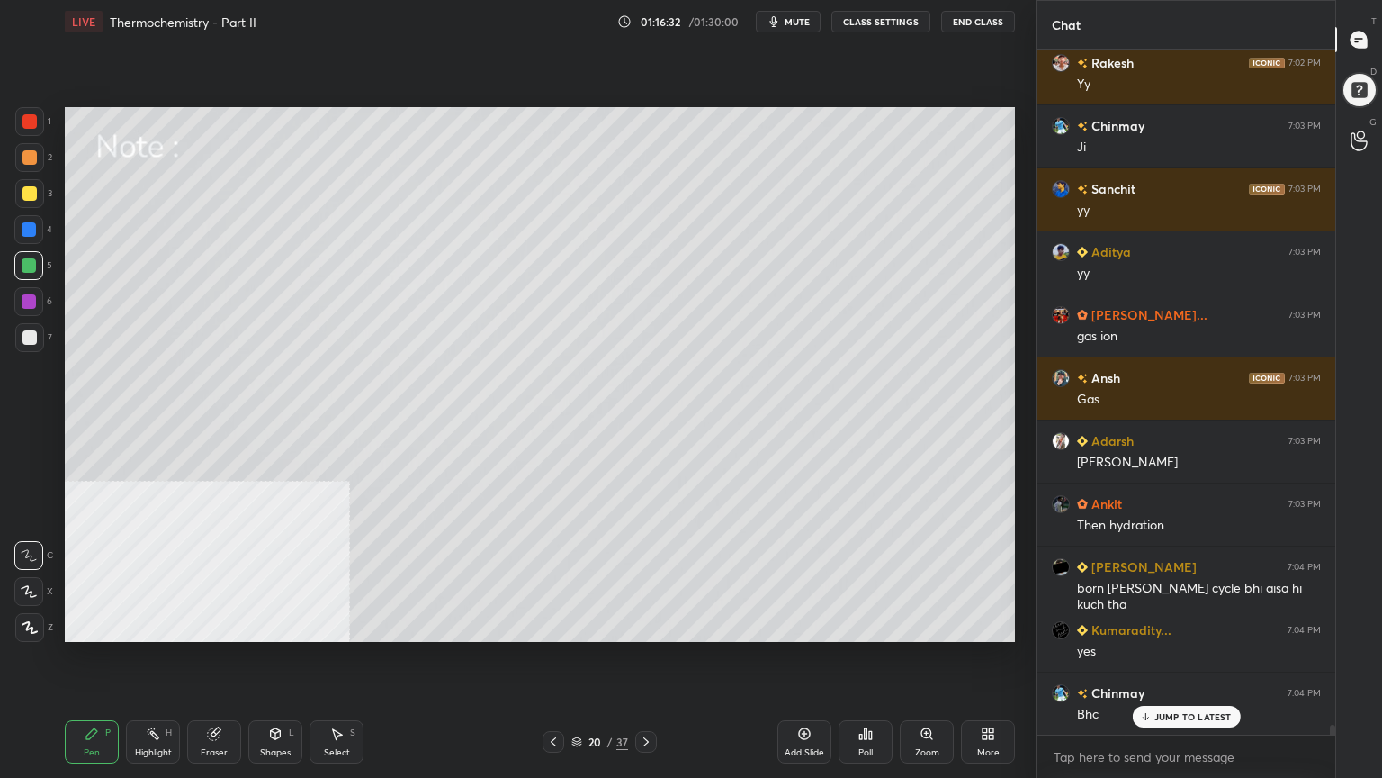
scroll to position [46416, 0]
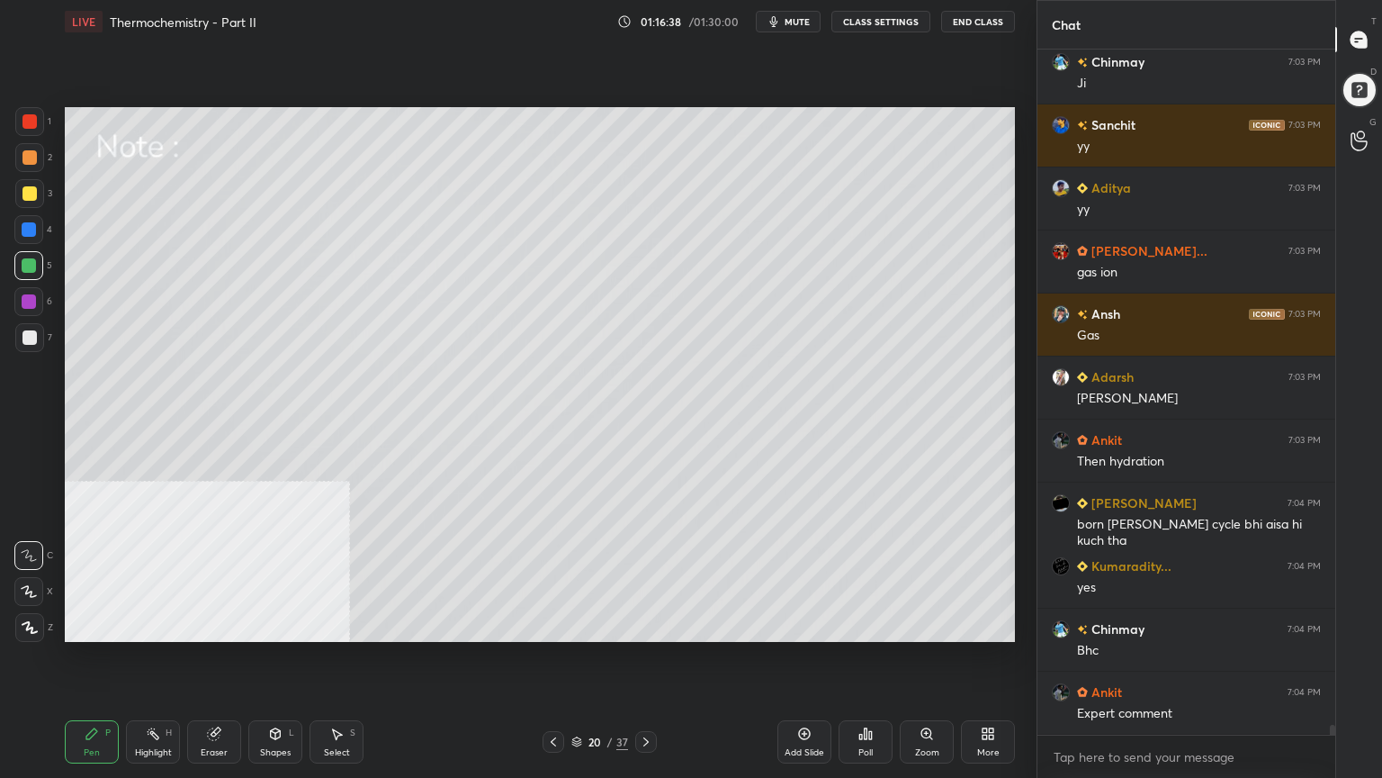
click at [28, 299] on div at bounding box center [29, 301] width 14 height 14
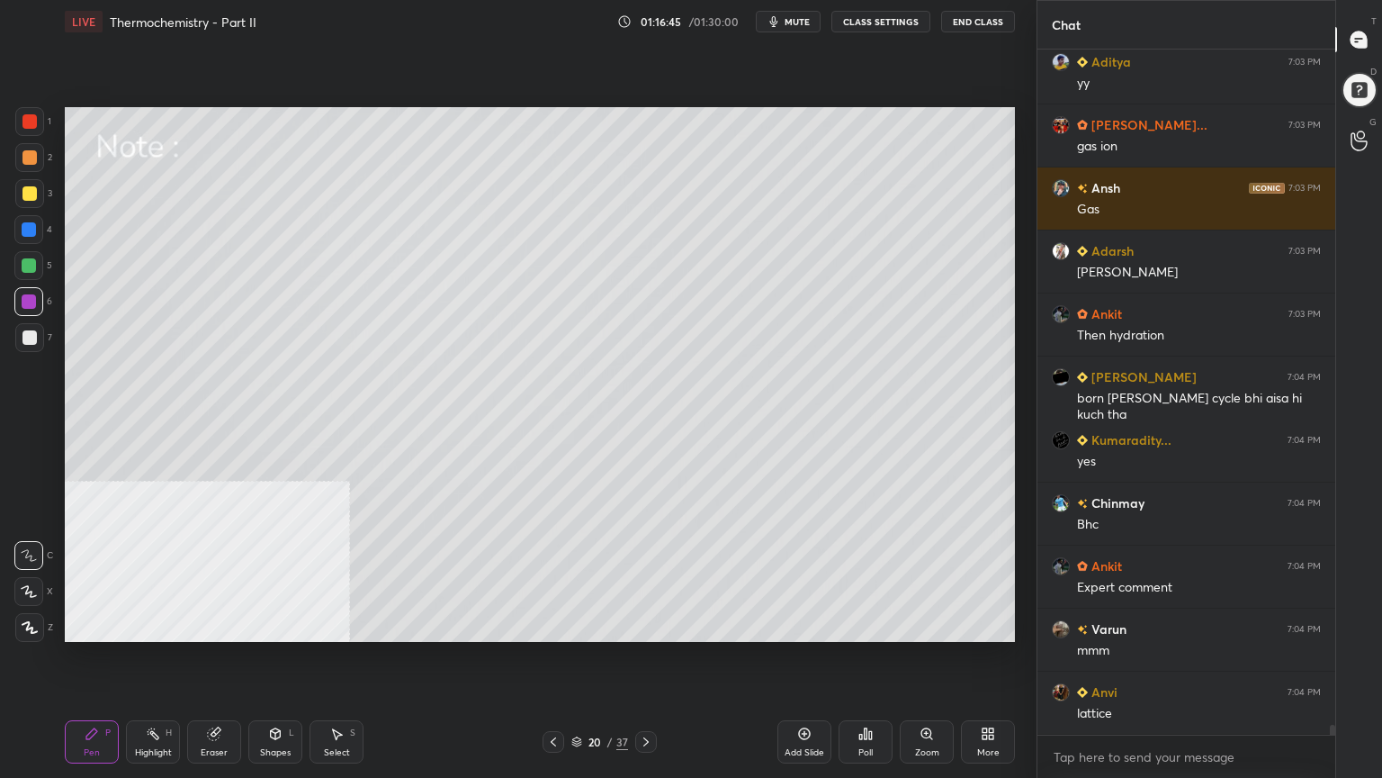
scroll to position [46604, 0]
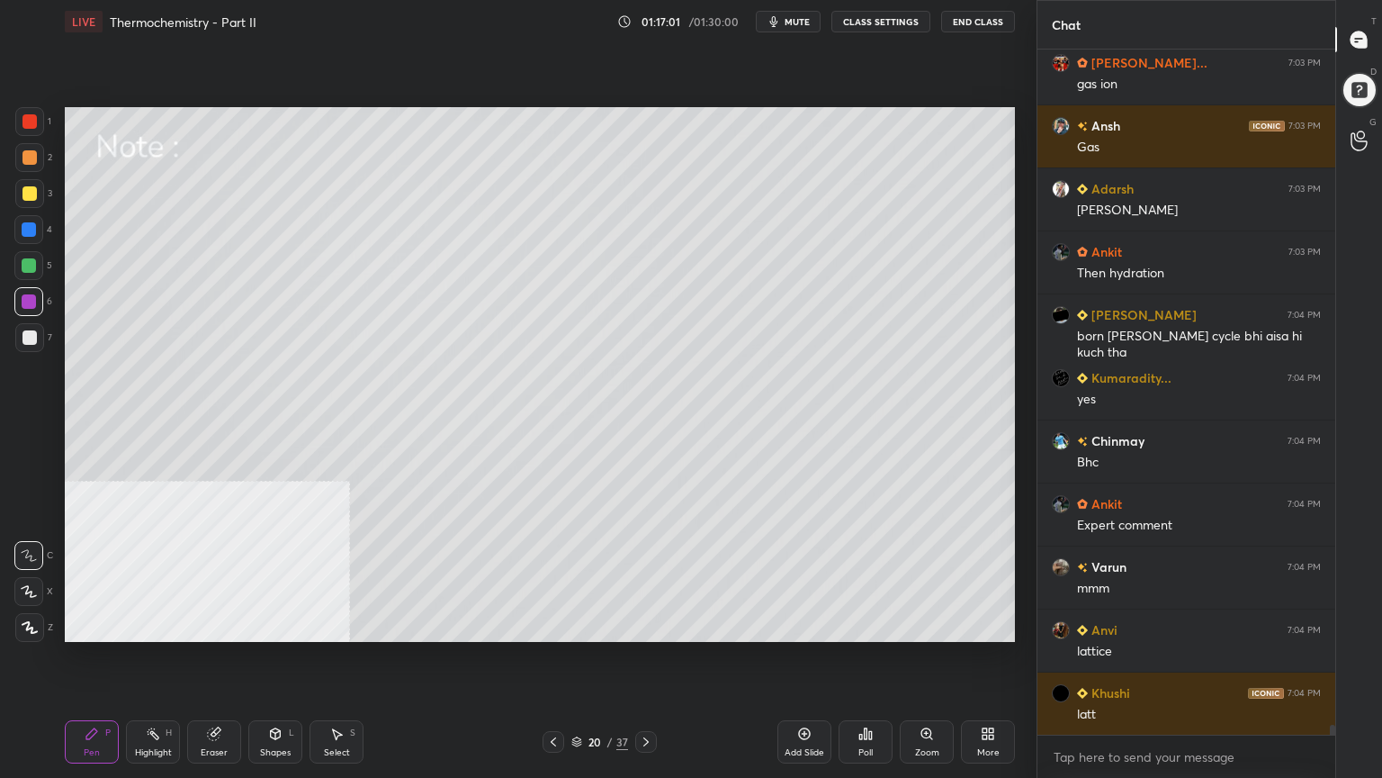
click at [26, 151] on div at bounding box center [29, 157] width 14 height 14
drag, startPoint x: 337, startPoint y: 745, endPoint x: 331, endPoint y: 647, distance: 98.2
click at [337, 625] on div "Select S" at bounding box center [337, 741] width 54 height 43
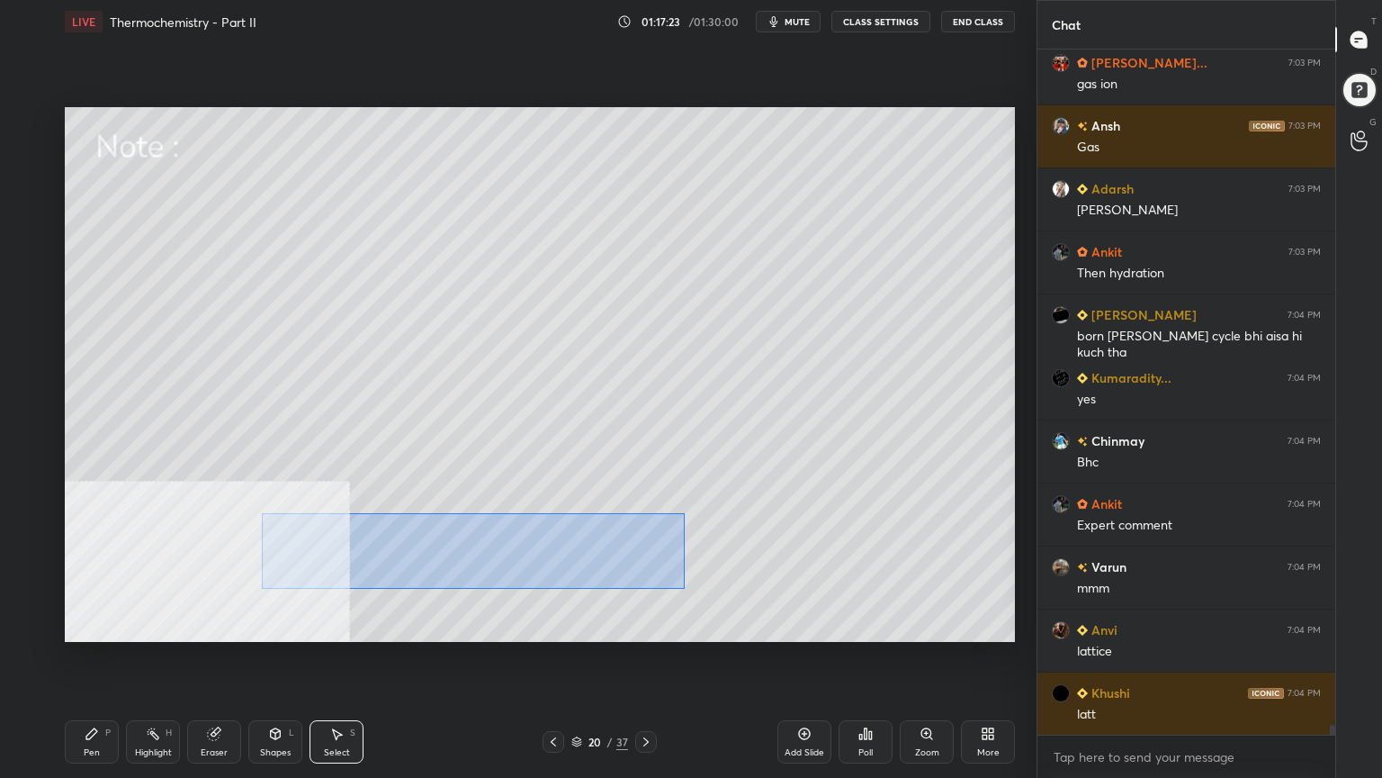
drag, startPoint x: 266, startPoint y: 516, endPoint x: 680, endPoint y: 584, distance: 419.6
click at [684, 587] on div "0 ° Undo Copy Paste here Duplicate Duplicate to new slide Delete" at bounding box center [540, 374] width 950 height 535
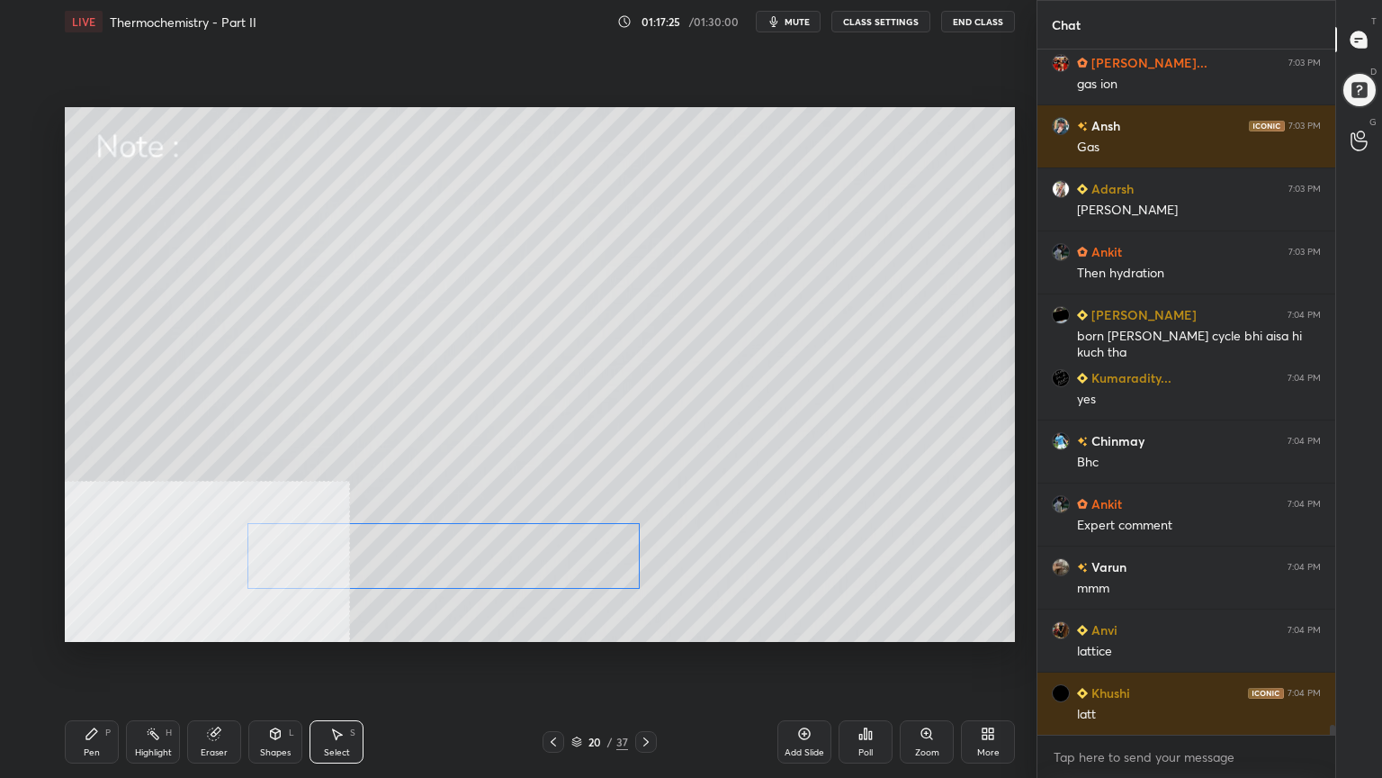
drag, startPoint x: 556, startPoint y: 566, endPoint x: 536, endPoint y: 569, distance: 20.0
click at [536, 569] on div "0 ° Undo Copy Paste here Duplicate Duplicate to new slide Delete" at bounding box center [540, 374] width 950 height 535
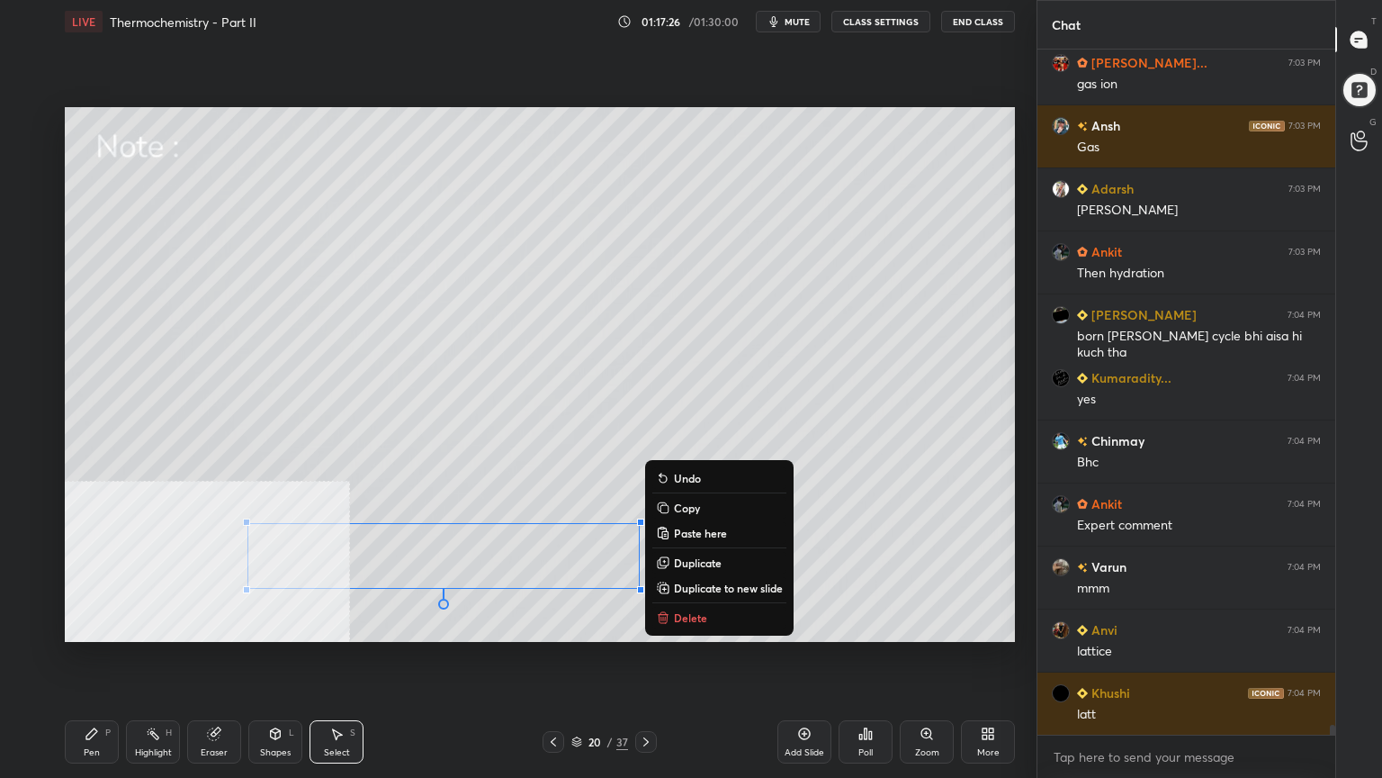
drag, startPoint x: 98, startPoint y: 745, endPoint x: 98, endPoint y: 734, distance: 10.8
click at [98, 625] on div "Pen P" at bounding box center [92, 741] width 54 height 43
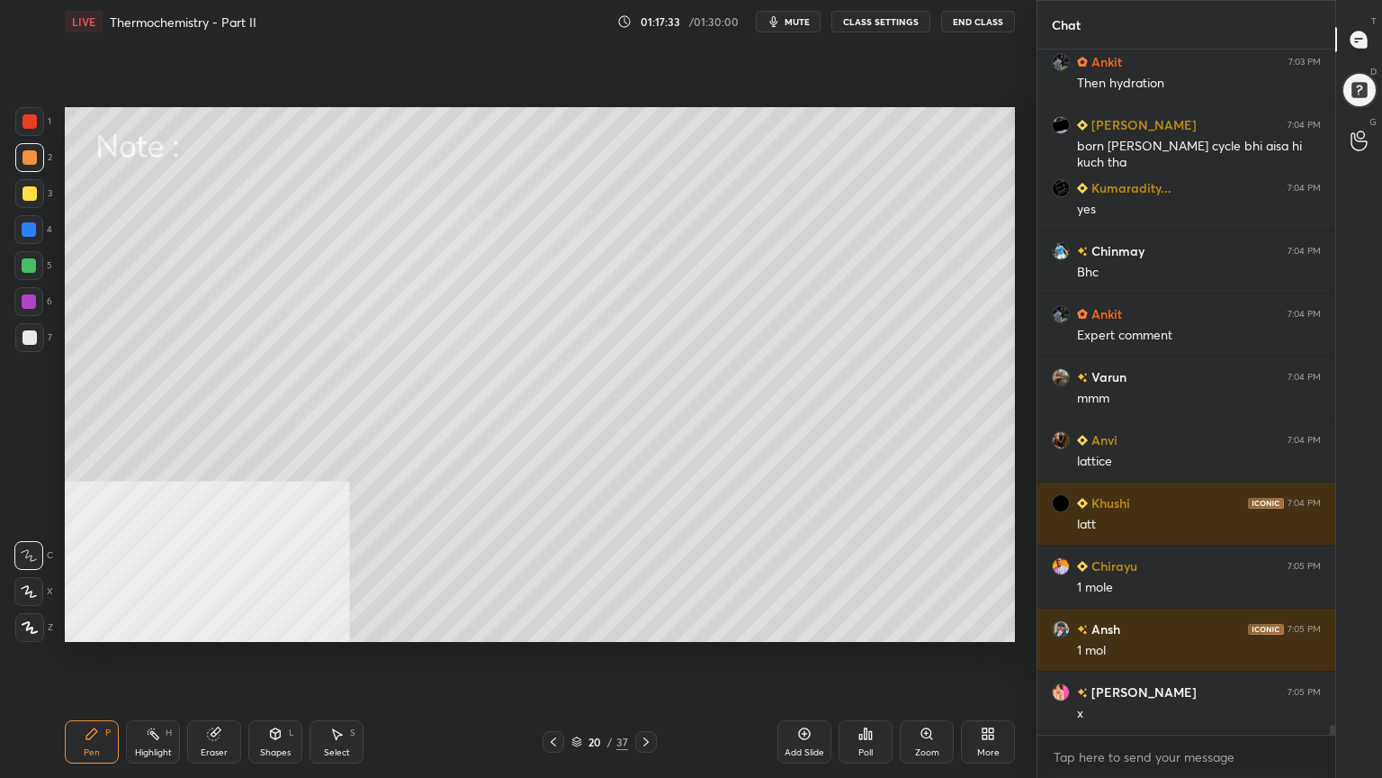
scroll to position [46856, 0]
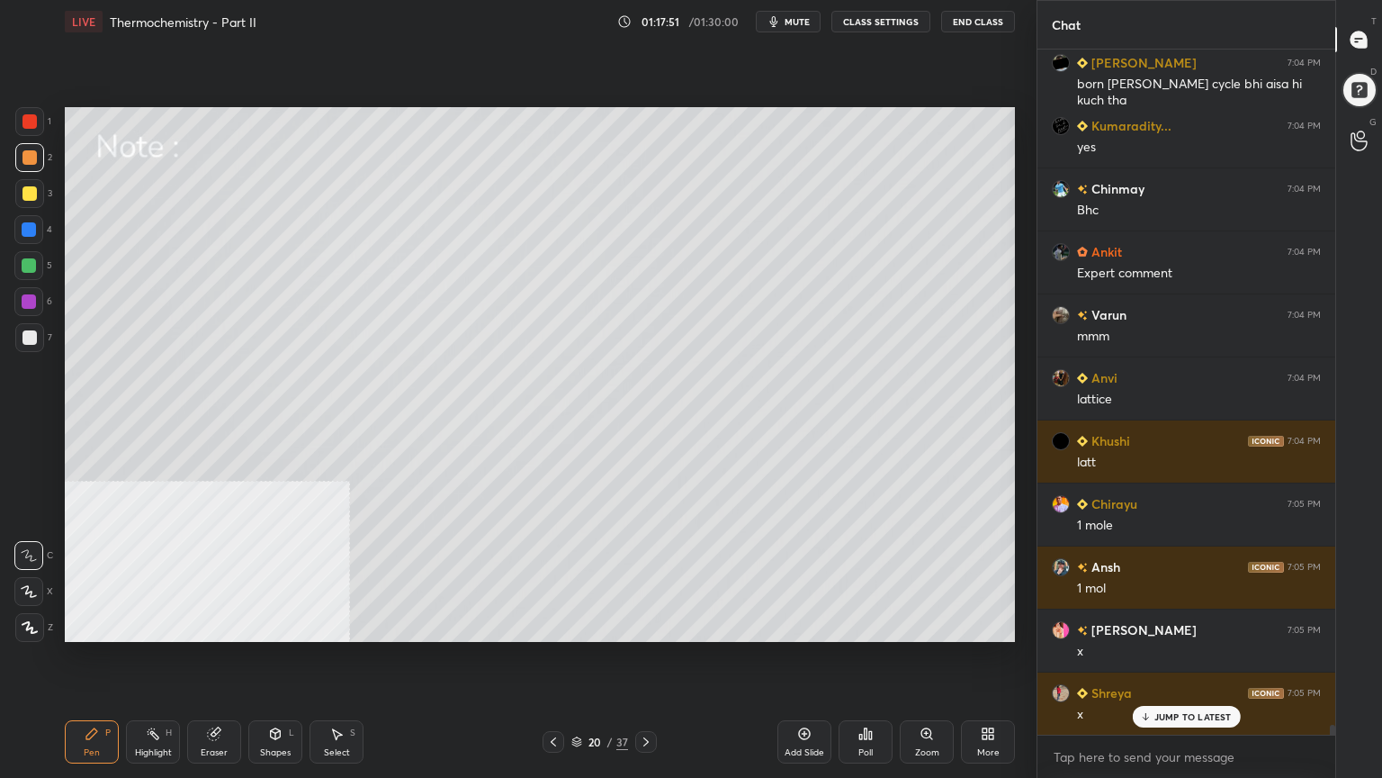
click at [350, 625] on div "S" at bounding box center [352, 732] width 5 height 9
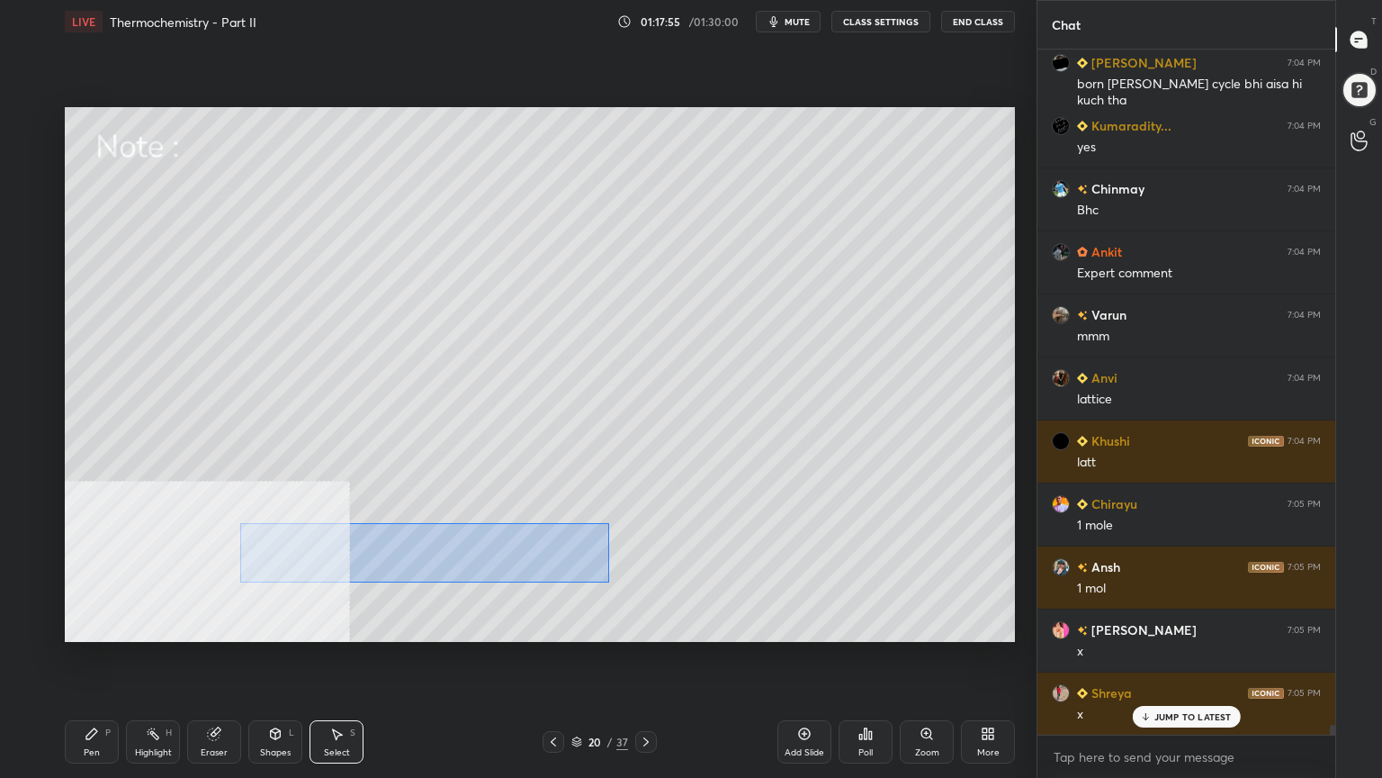
drag, startPoint x: 241, startPoint y: 525, endPoint x: 602, endPoint y: 576, distance: 364.5
click at [608, 580] on div "0 ° Undo Copy Paste here Duplicate Duplicate to new slide Delete" at bounding box center [540, 374] width 950 height 535
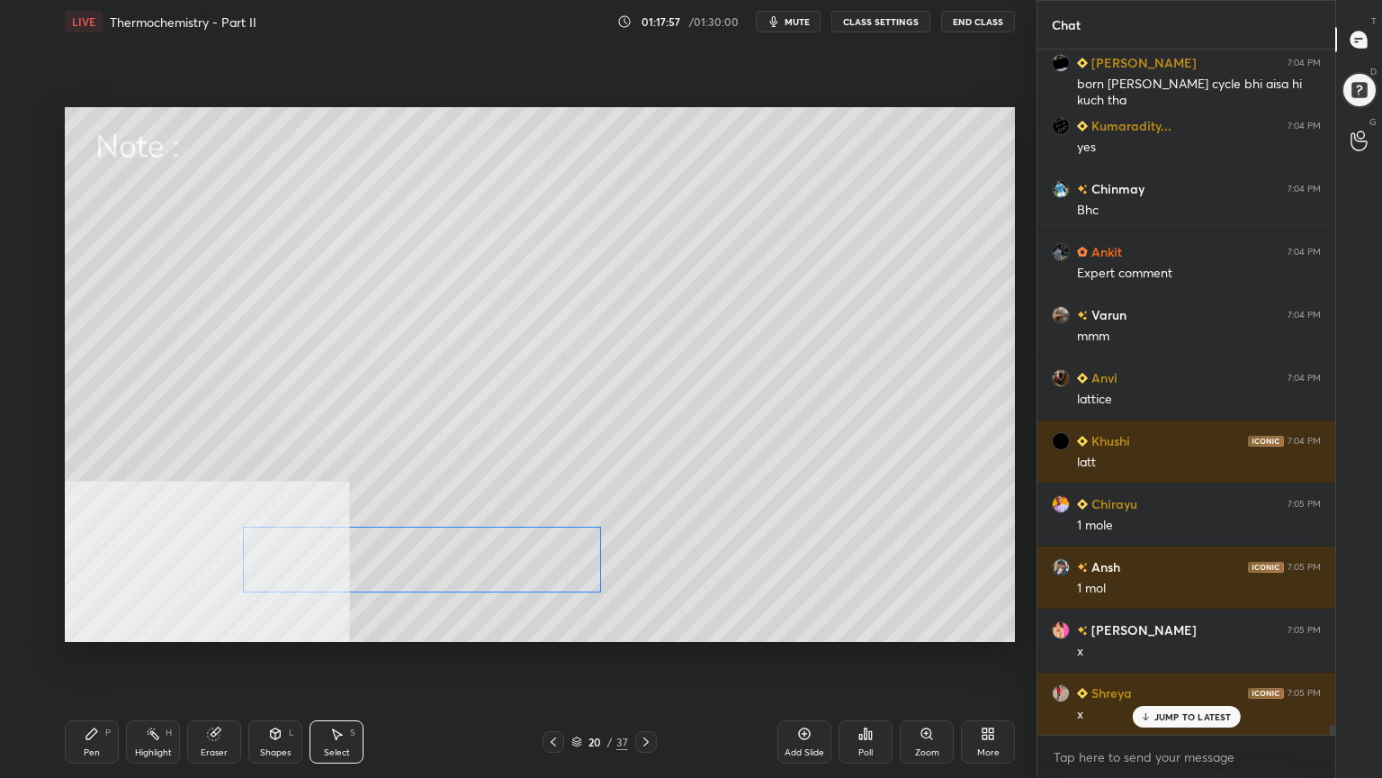
click at [457, 565] on div "0 ° Undo Copy Paste here Duplicate Duplicate to new slide Delete" at bounding box center [540, 374] width 950 height 535
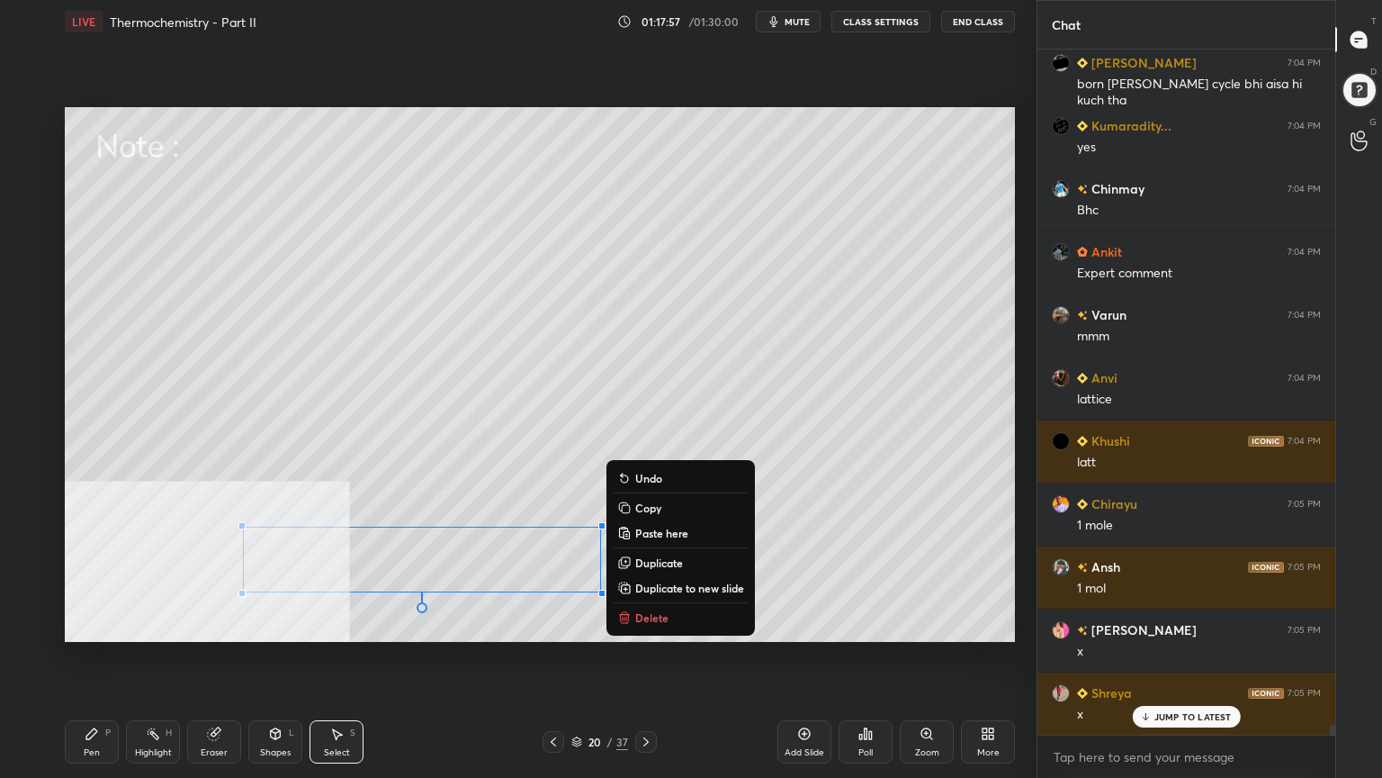
click at [328, 625] on div "0 ° Undo Copy Paste here Duplicate Duplicate to new slide Delete" at bounding box center [540, 374] width 950 height 535
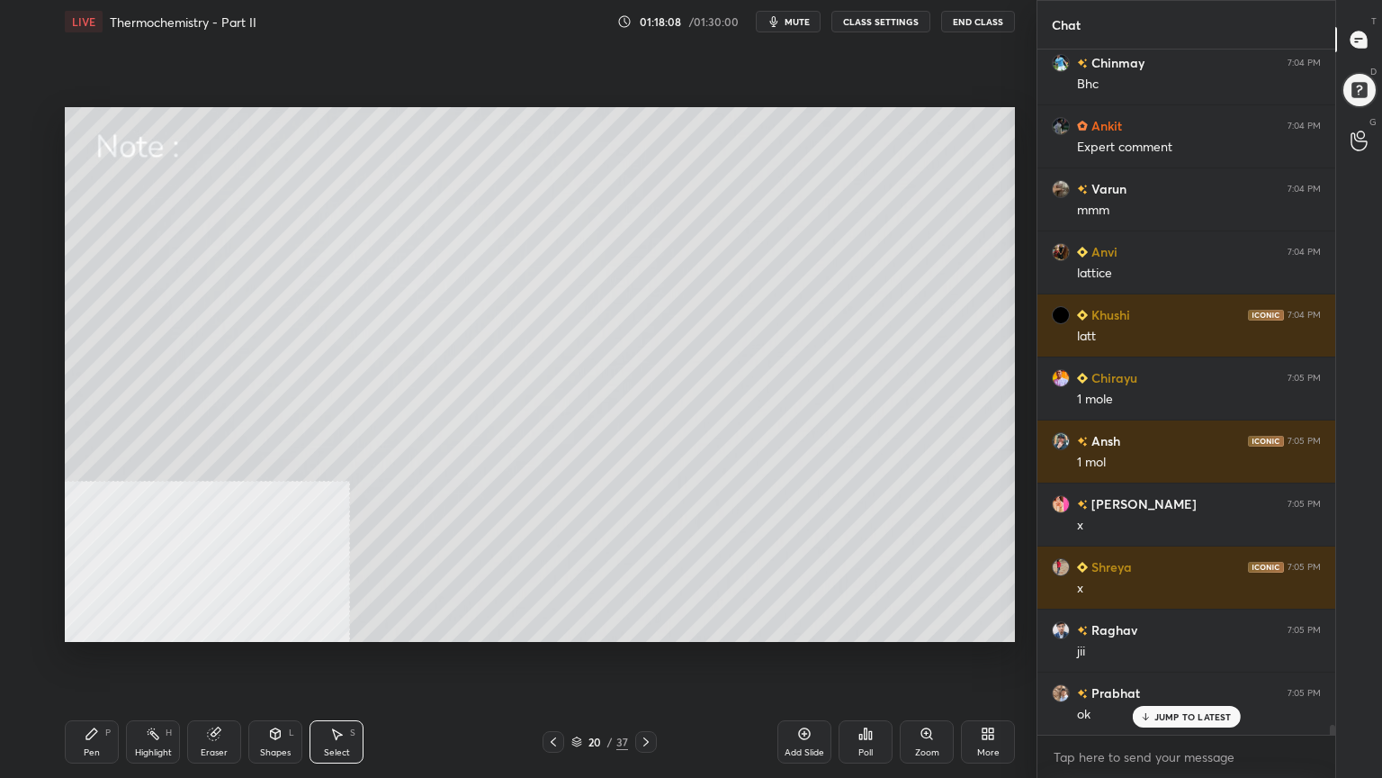
scroll to position [47046, 0]
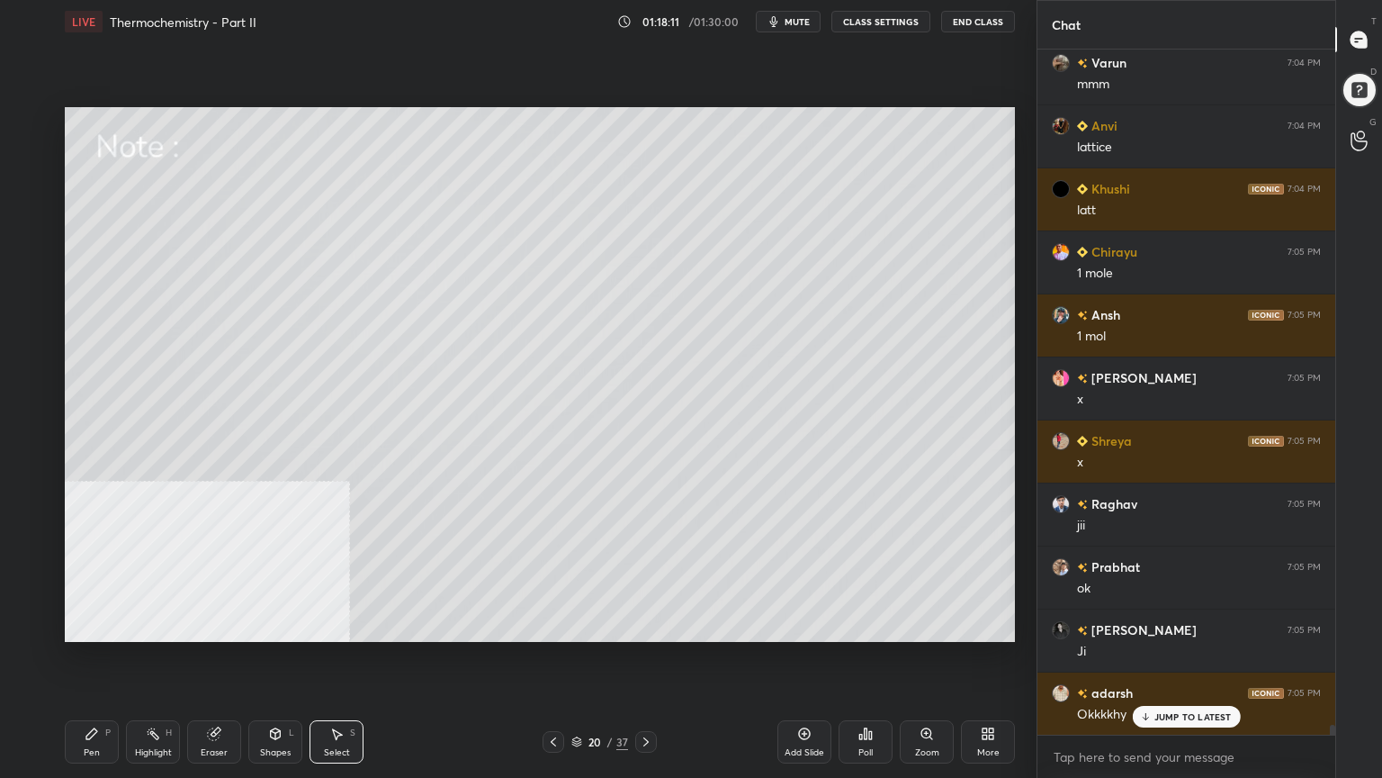
click at [105, 625] on div "Pen P" at bounding box center [92, 741] width 54 height 43
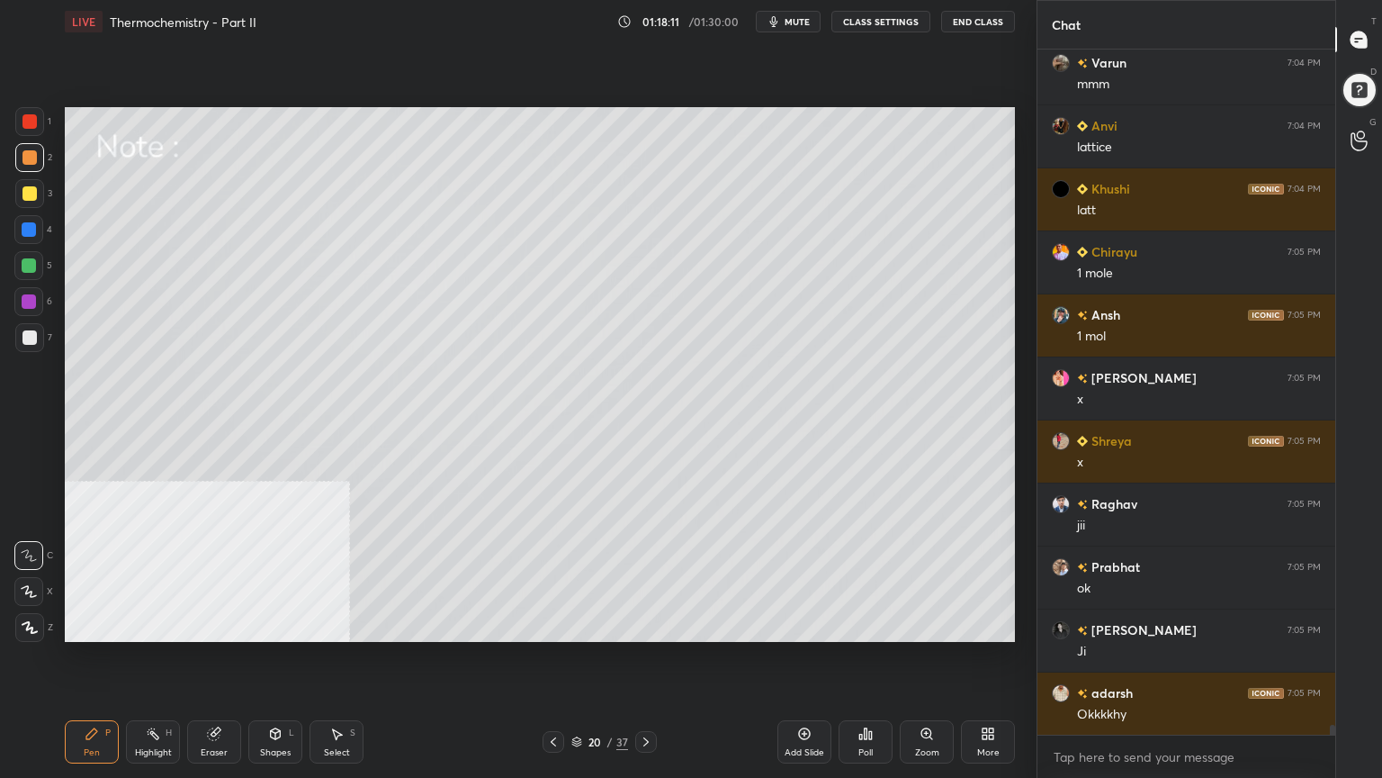
scroll to position [47172, 0]
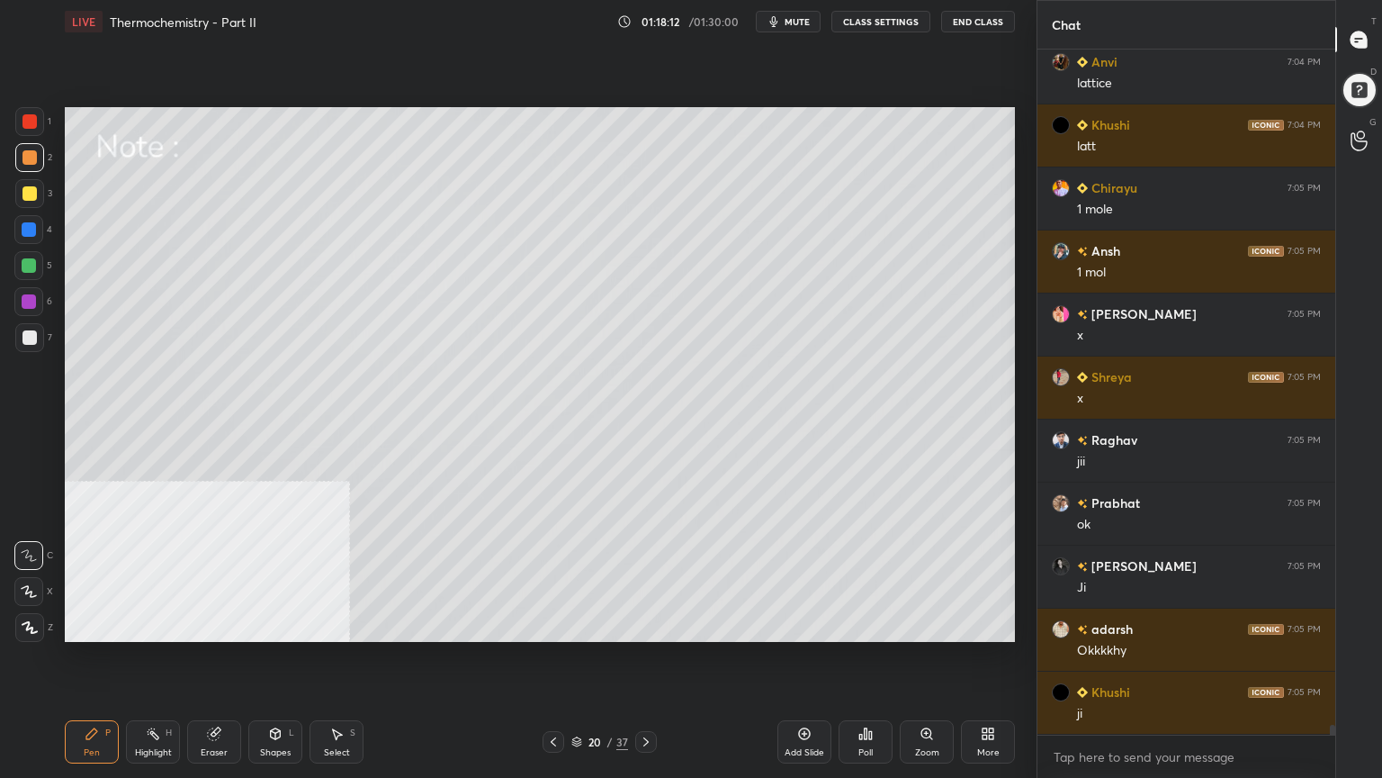
click at [577, 625] on icon at bounding box center [576, 739] width 9 height 4
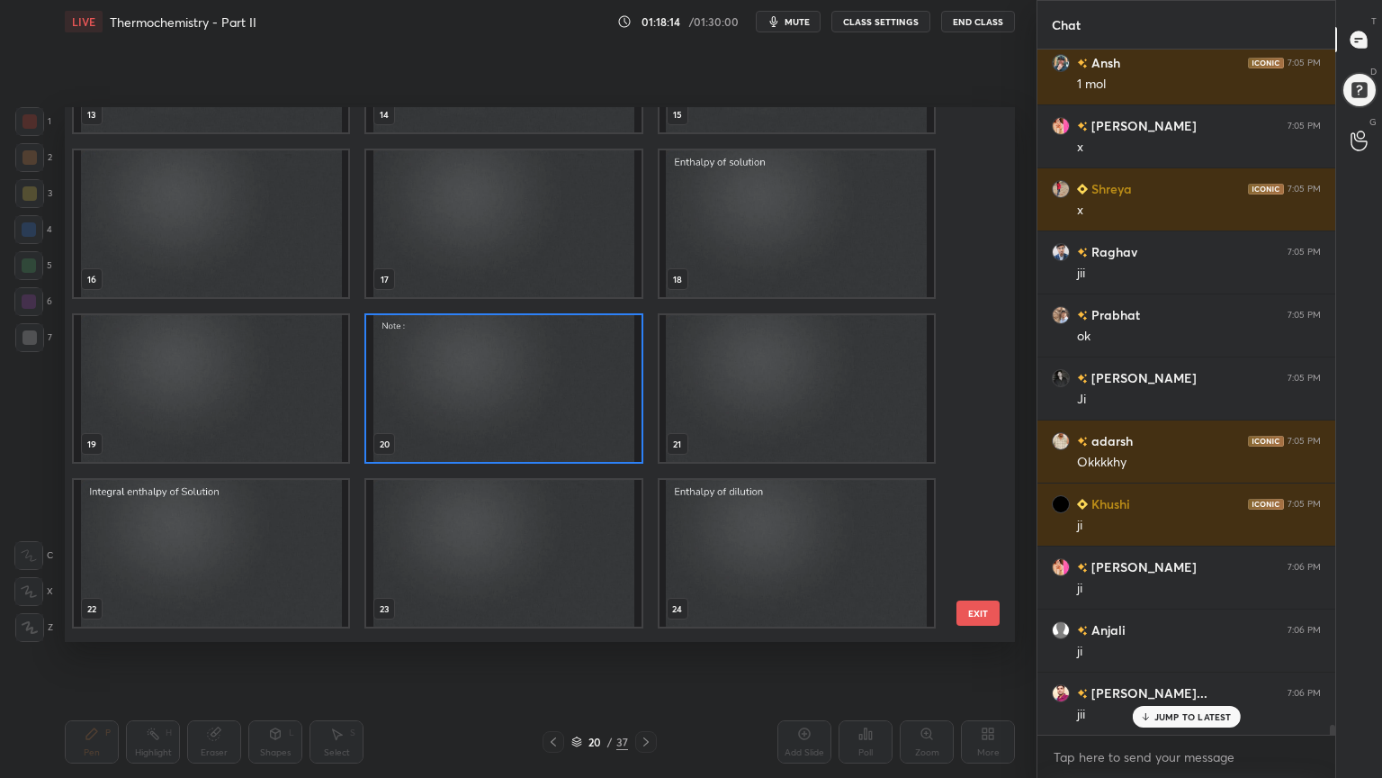
scroll to position [796, 0]
click at [569, 409] on img "grid" at bounding box center [503, 381] width 274 height 147
click at [567, 409] on img "grid" at bounding box center [503, 381] width 274 height 147
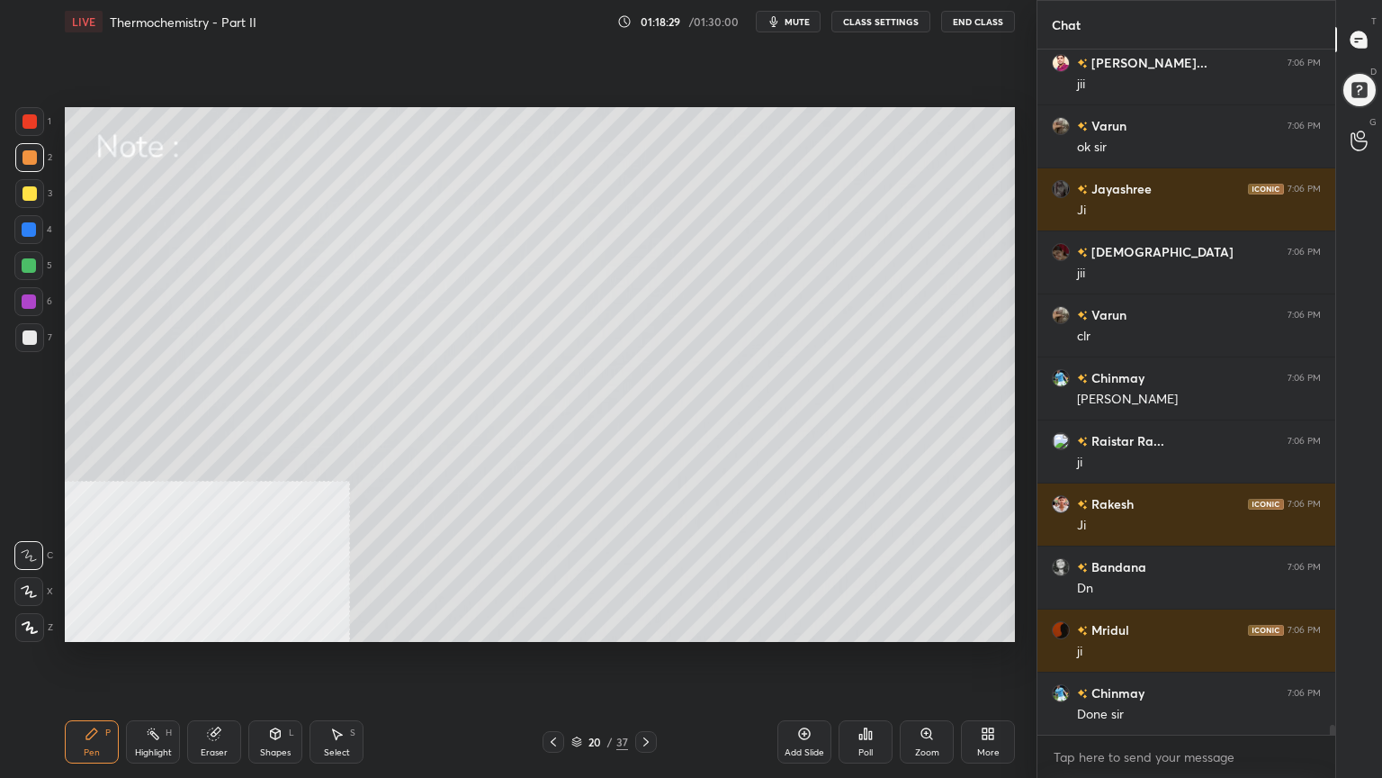
scroll to position [48054, 0]
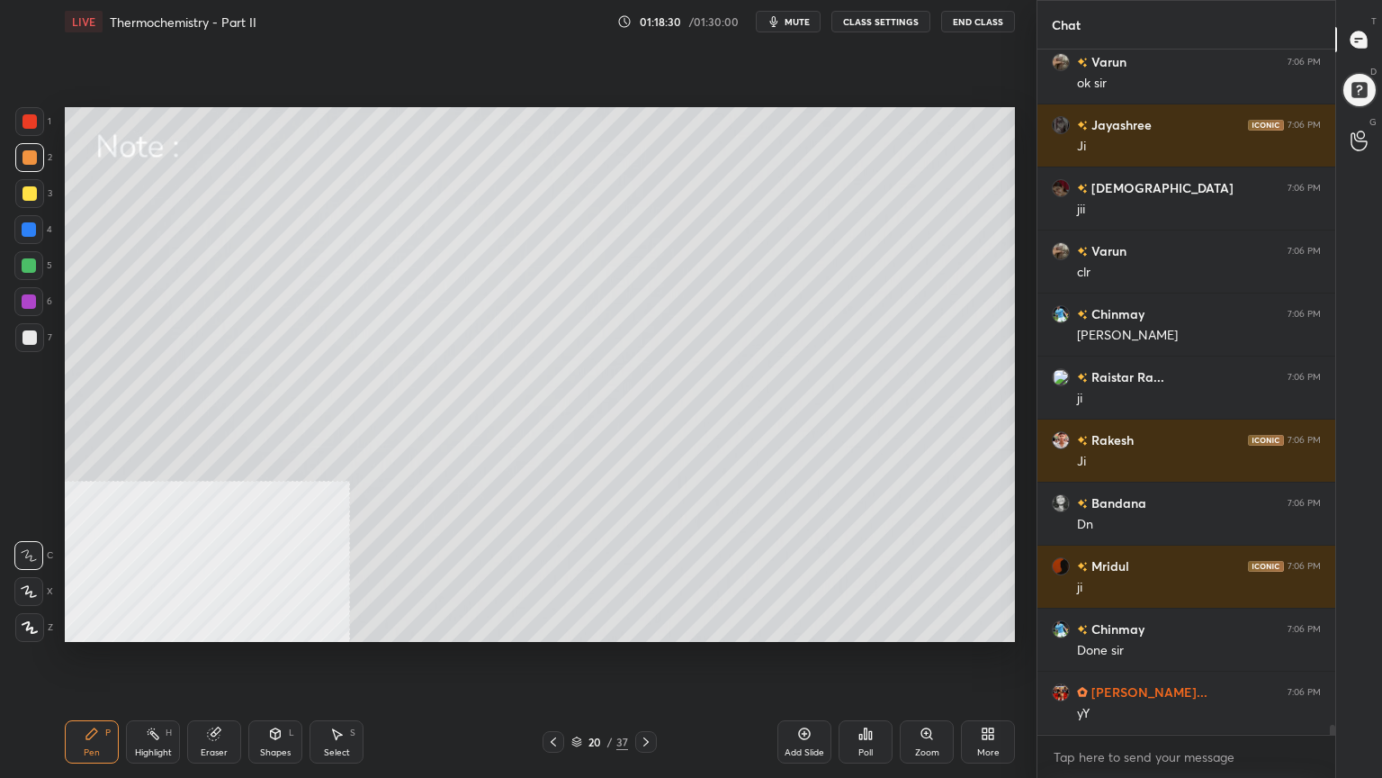
click at [26, 344] on div at bounding box center [29, 337] width 14 height 14
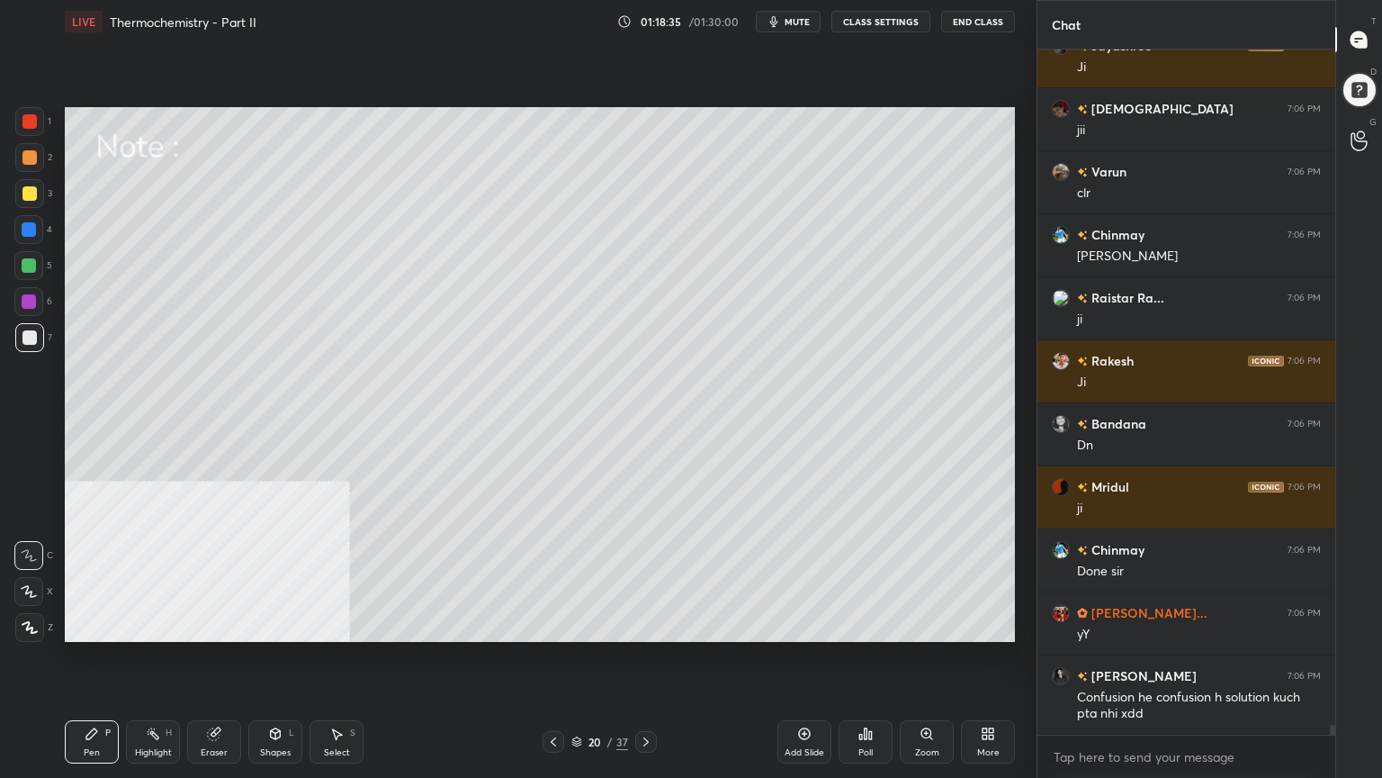
click at [580, 625] on icon at bounding box center [576, 741] width 11 height 11
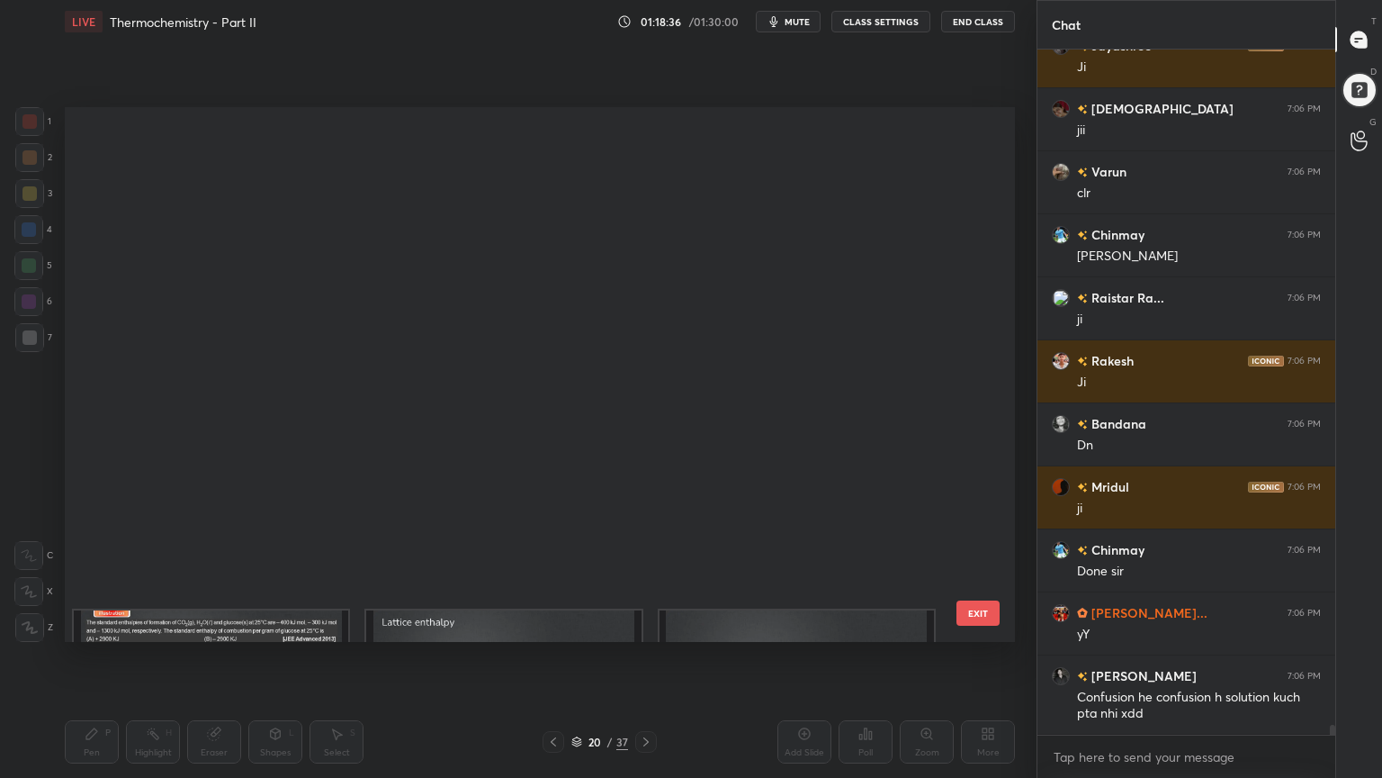
scroll to position [529, 941]
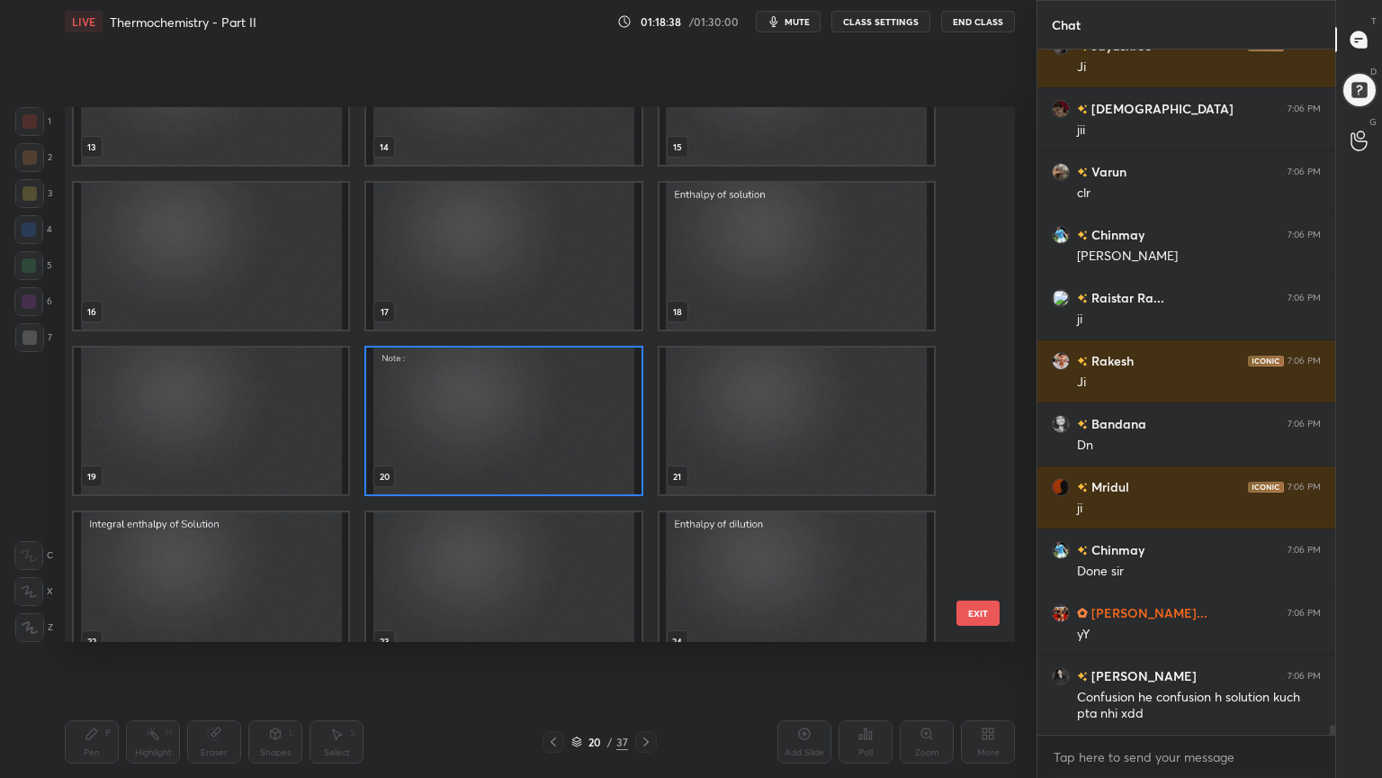
click at [310, 577] on img "grid" at bounding box center [211, 585] width 274 height 147
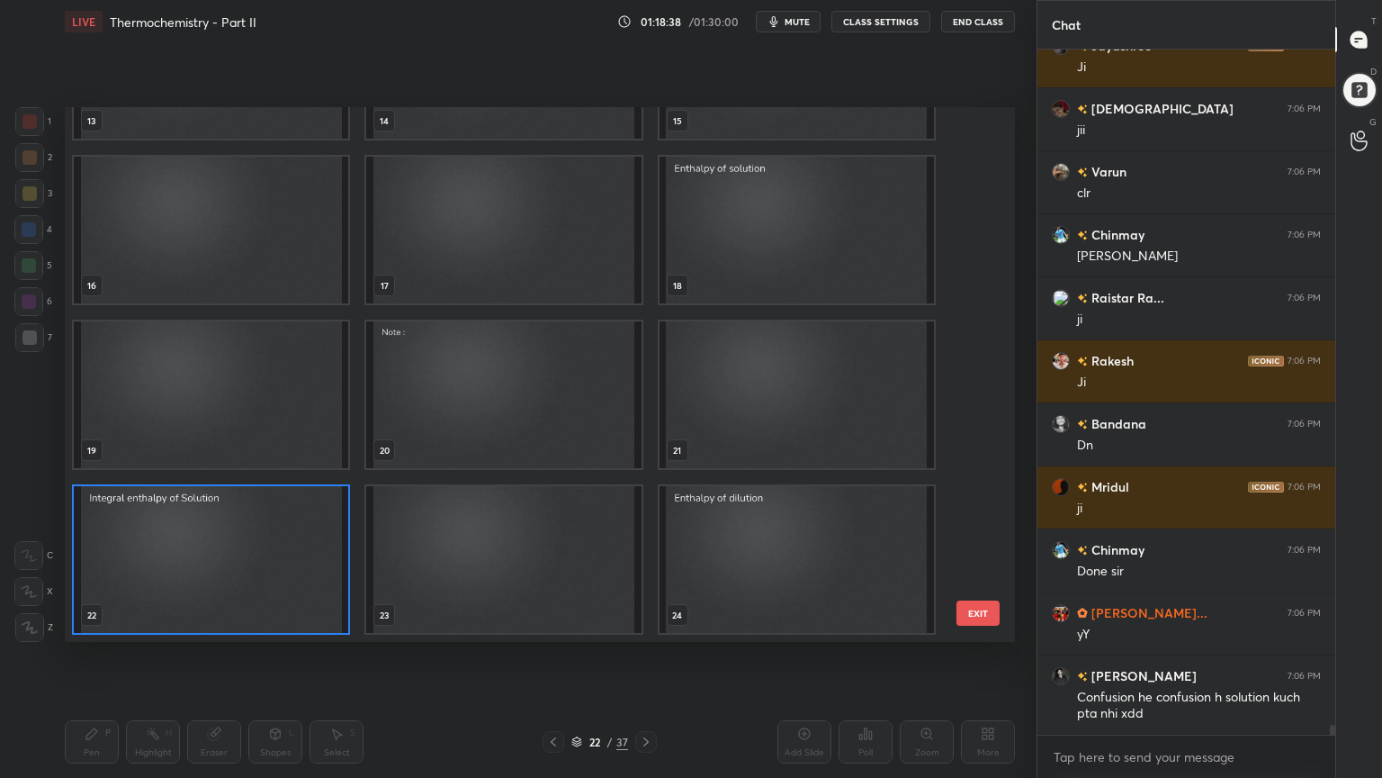
click at [310, 574] on img "grid" at bounding box center [211, 559] width 274 height 147
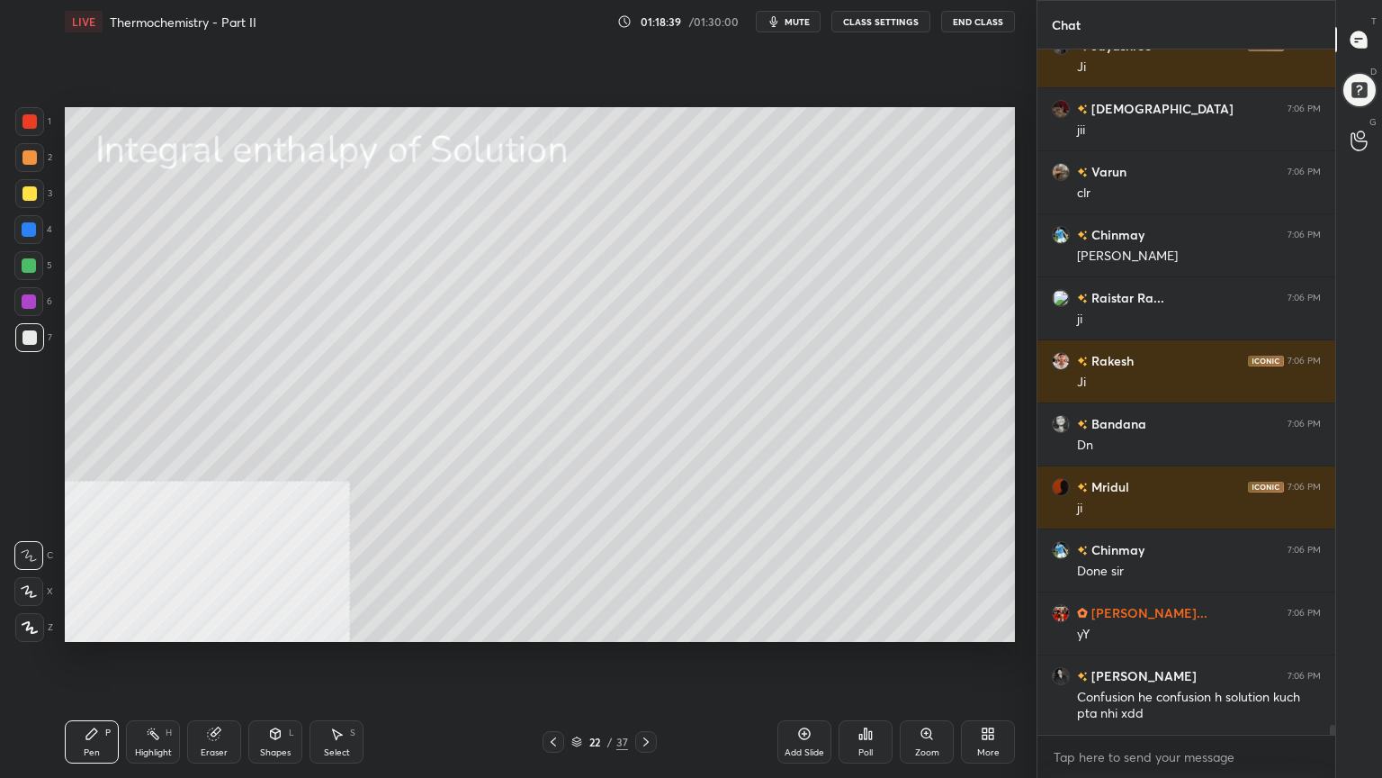
click at [310, 576] on img "grid" at bounding box center [211, 559] width 274 height 147
click at [310, 578] on img "grid" at bounding box center [211, 559] width 274 height 147
click at [274, 625] on icon at bounding box center [276, 733] width 10 height 11
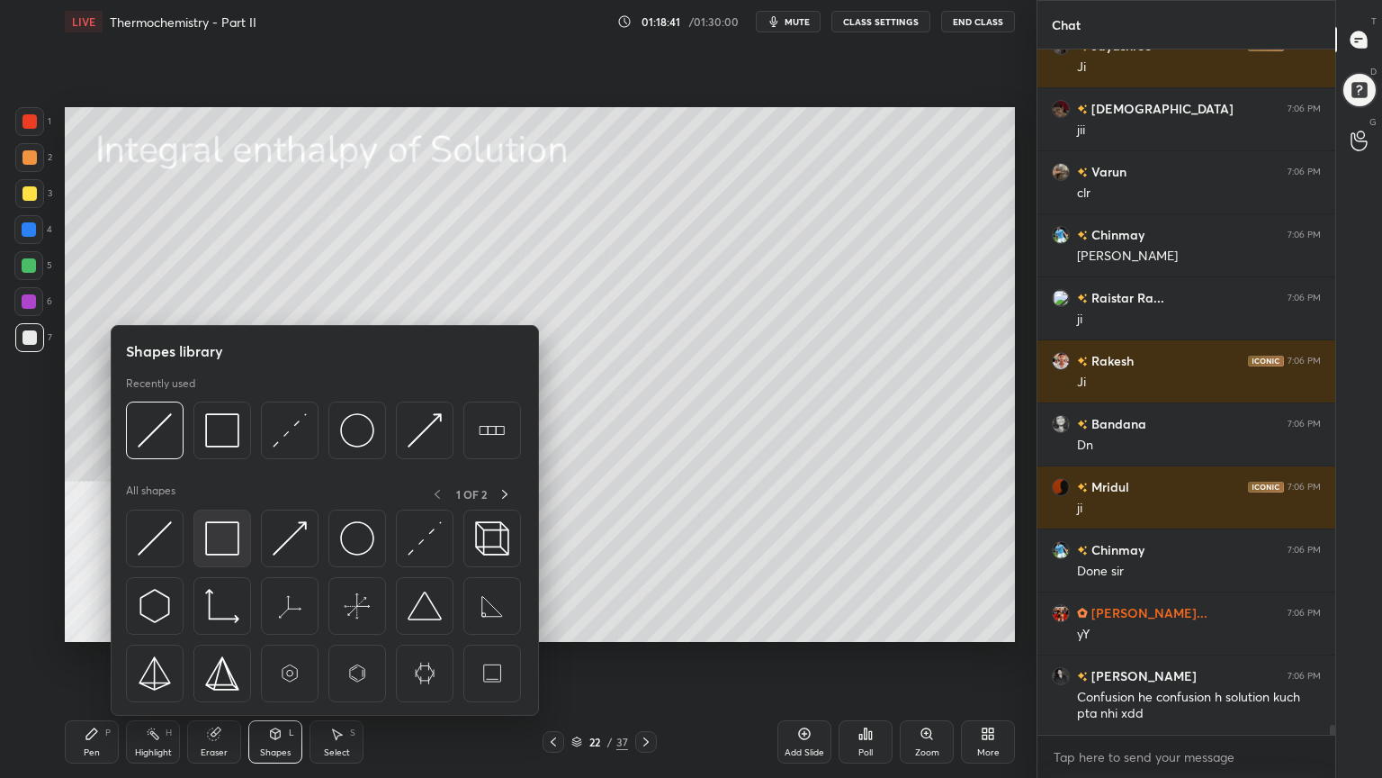
click at [213, 538] on img at bounding box center [222, 538] width 34 height 34
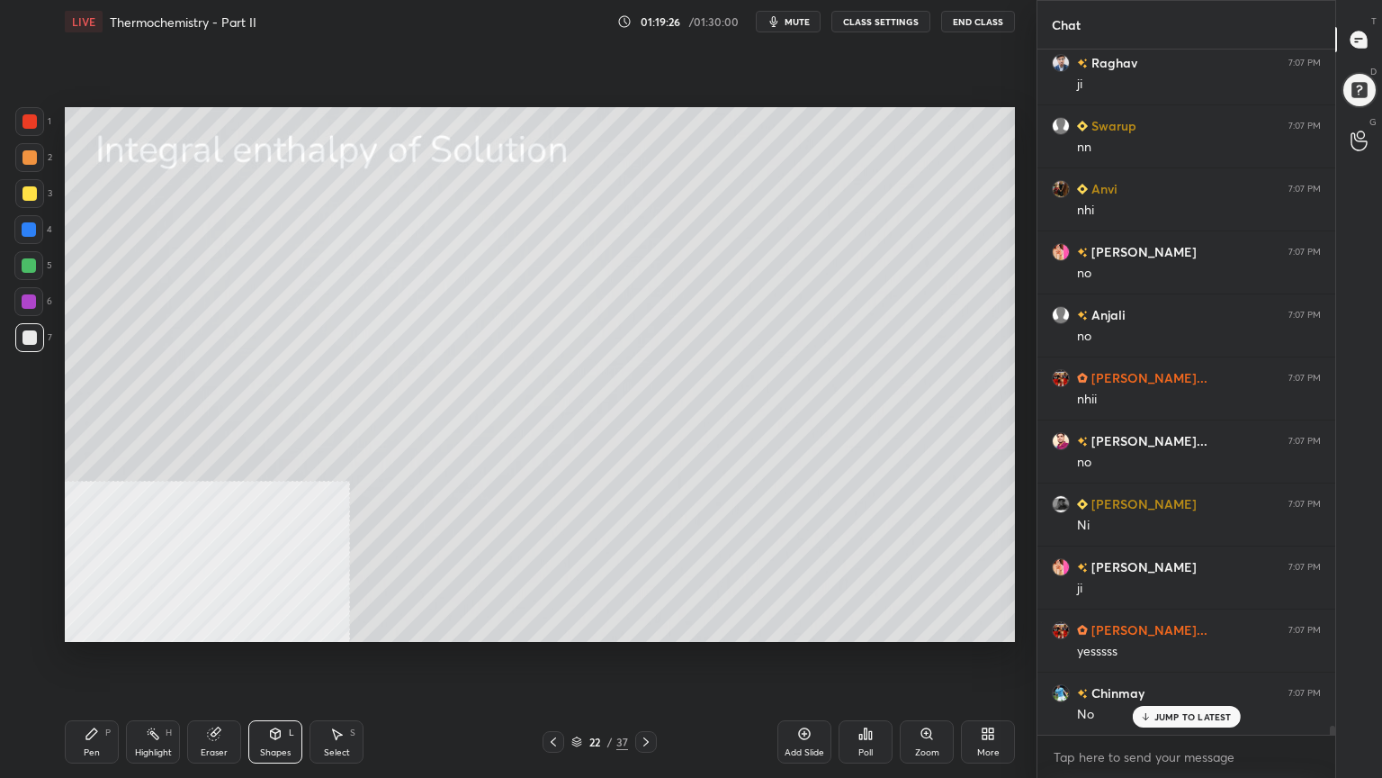
scroll to position [49267, 0]
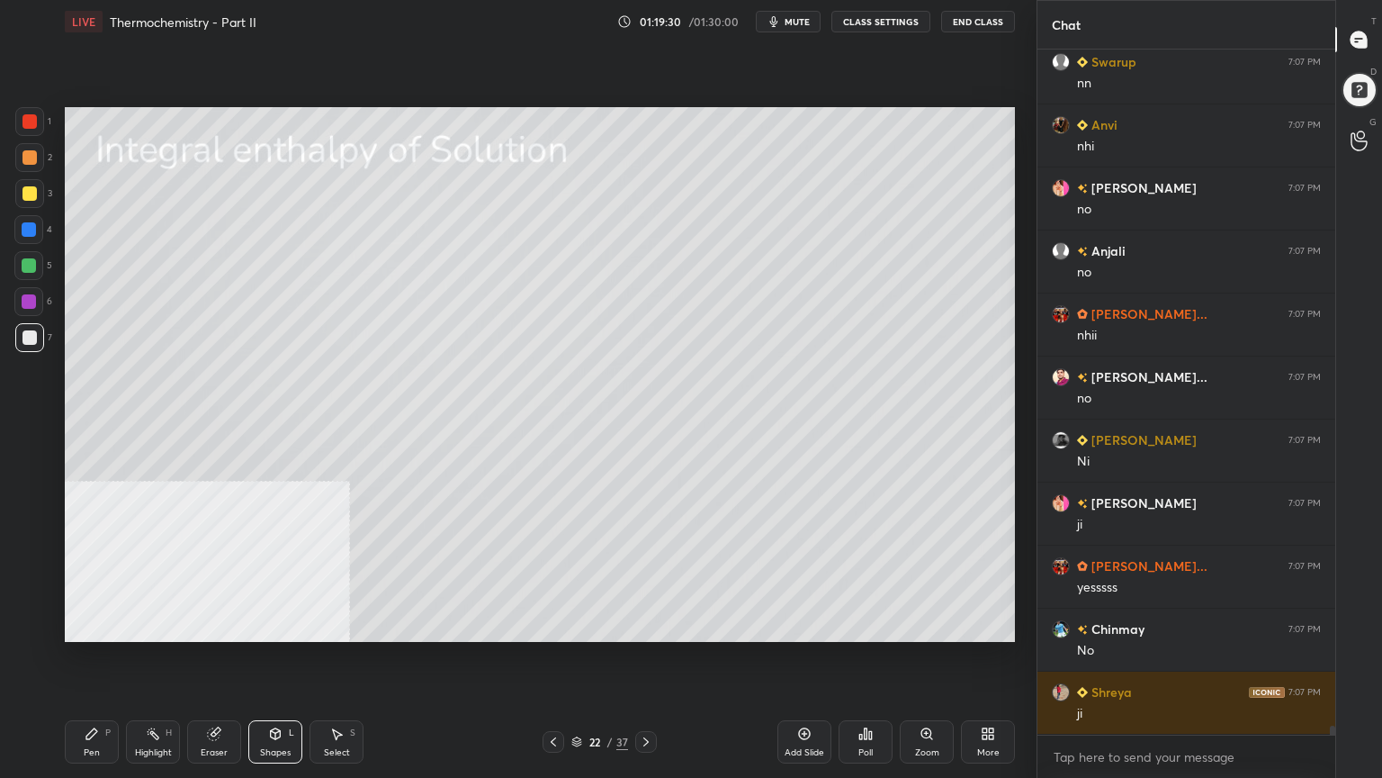
click at [27, 189] on div at bounding box center [29, 193] width 14 height 14
click at [90, 625] on div "Pen P" at bounding box center [92, 741] width 54 height 43
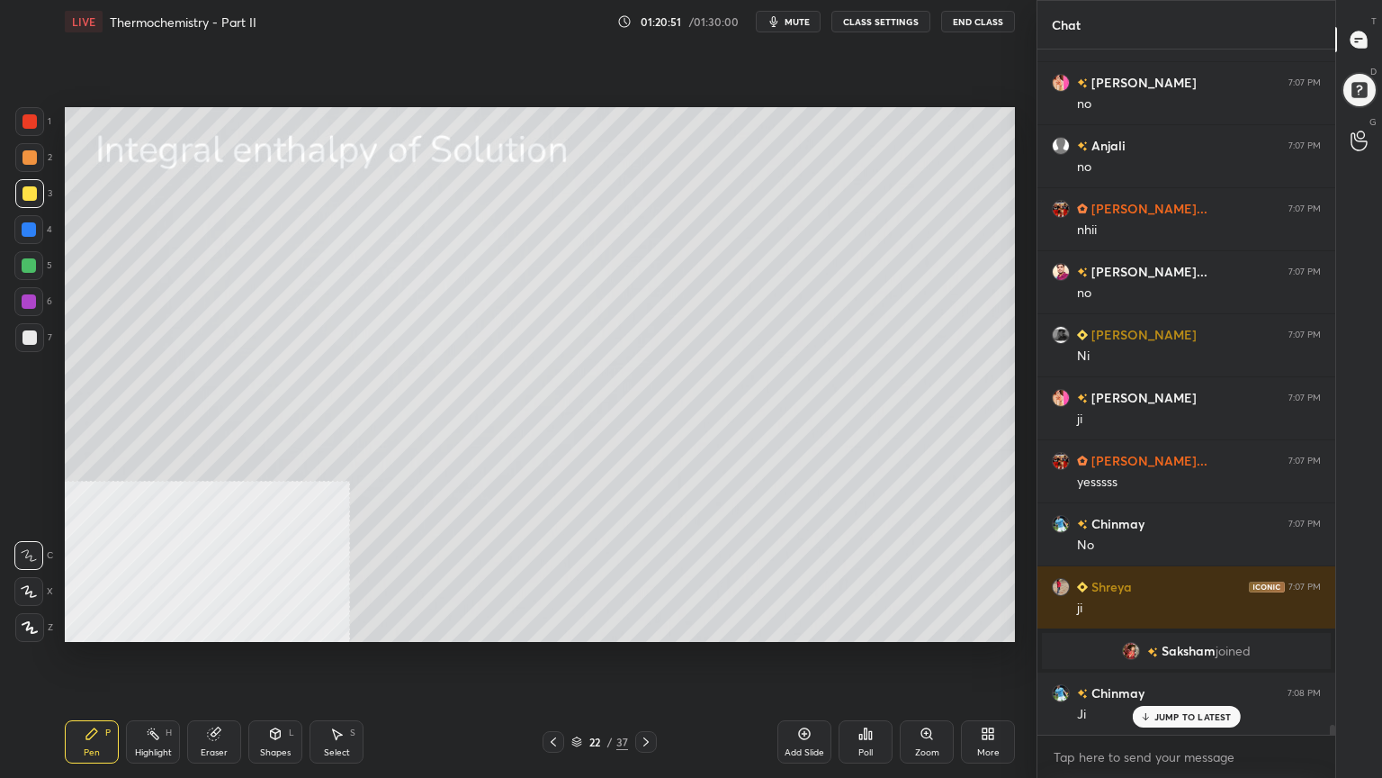
scroll to position [46362, 0]
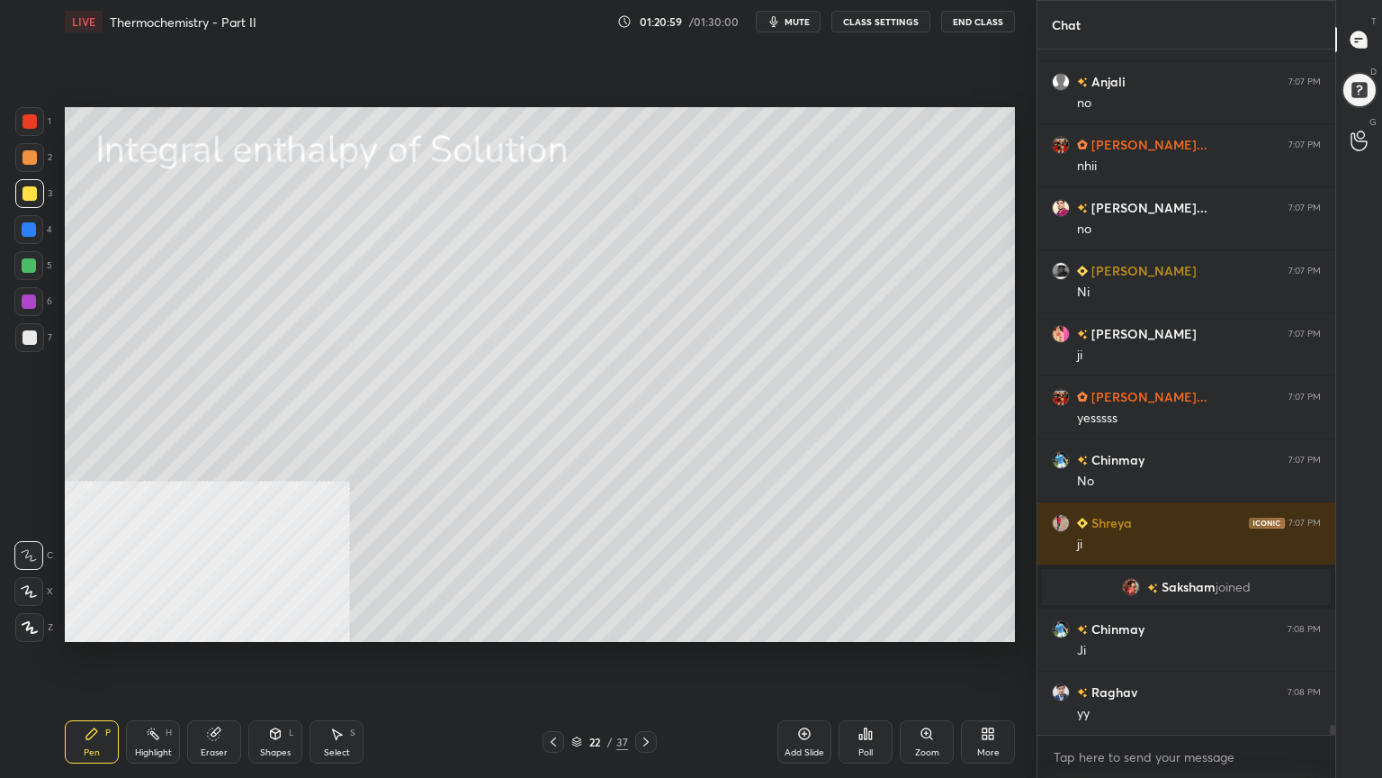
drag, startPoint x: 342, startPoint y: 747, endPoint x: 368, endPoint y: 697, distance: 56.0
click at [344, 625] on div "Select" at bounding box center [337, 752] width 26 height 9
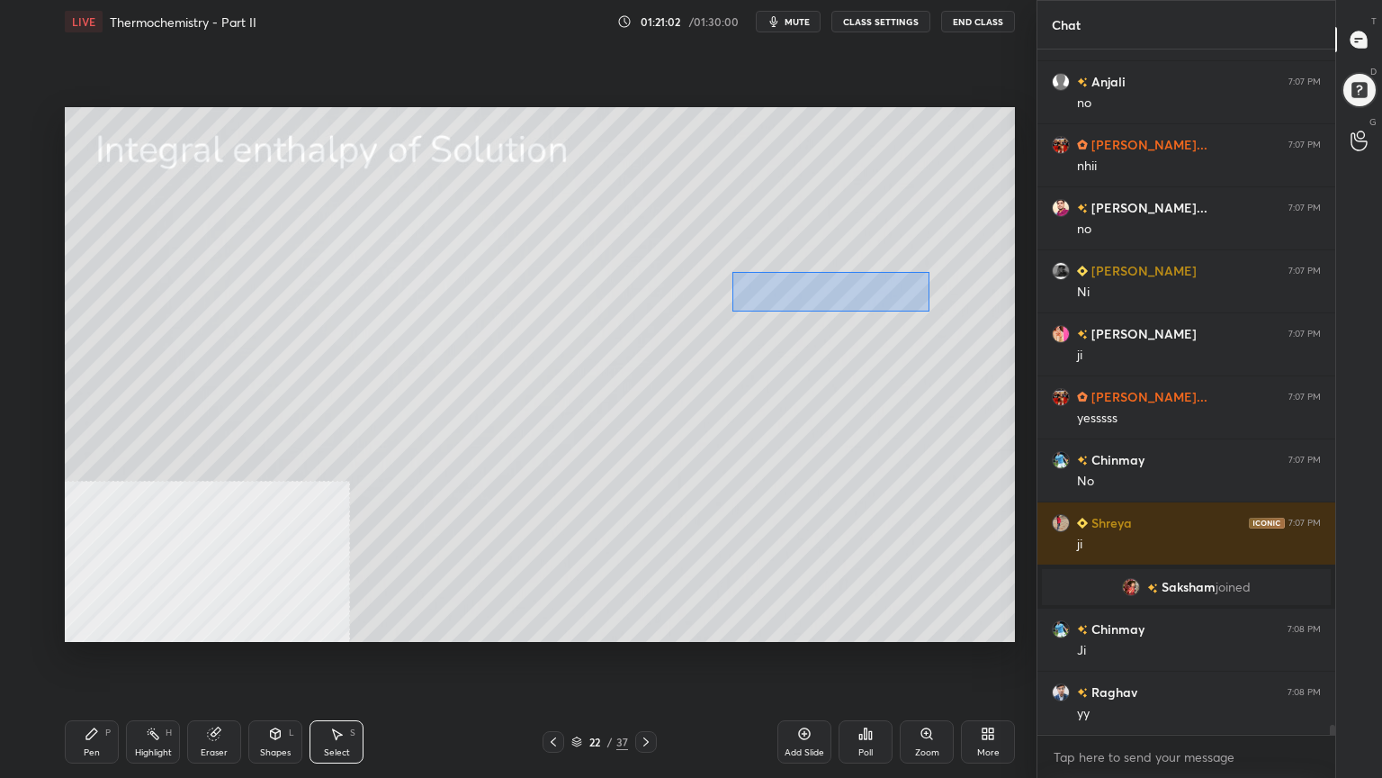
drag, startPoint x: 733, startPoint y: 272, endPoint x: 886, endPoint y: 295, distance: 155.7
click at [929, 308] on div "0 ° Undo Copy Paste here Duplicate Duplicate to new slide Delete" at bounding box center [540, 374] width 950 height 535
click at [859, 293] on div "0 ° Undo Copy Paste here Duplicate Duplicate to new slide Delete" at bounding box center [540, 374] width 950 height 535
drag, startPoint x: 804, startPoint y: 385, endPoint x: 805, endPoint y: 367, distance: 18.0
click at [804, 385] on div "0 ° Undo Copy Paste here Duplicate Duplicate to new slide Delete" at bounding box center [540, 374] width 950 height 535
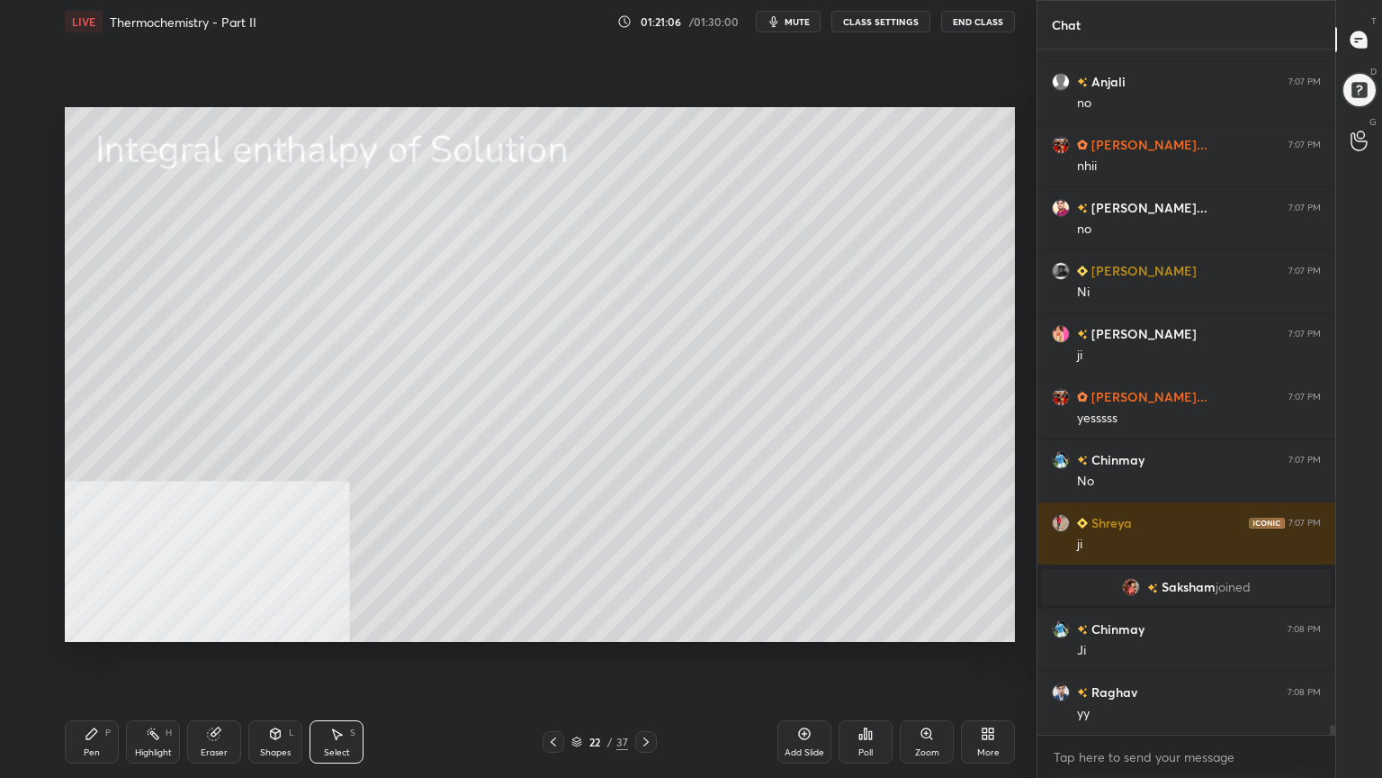
scroll to position [46424, 0]
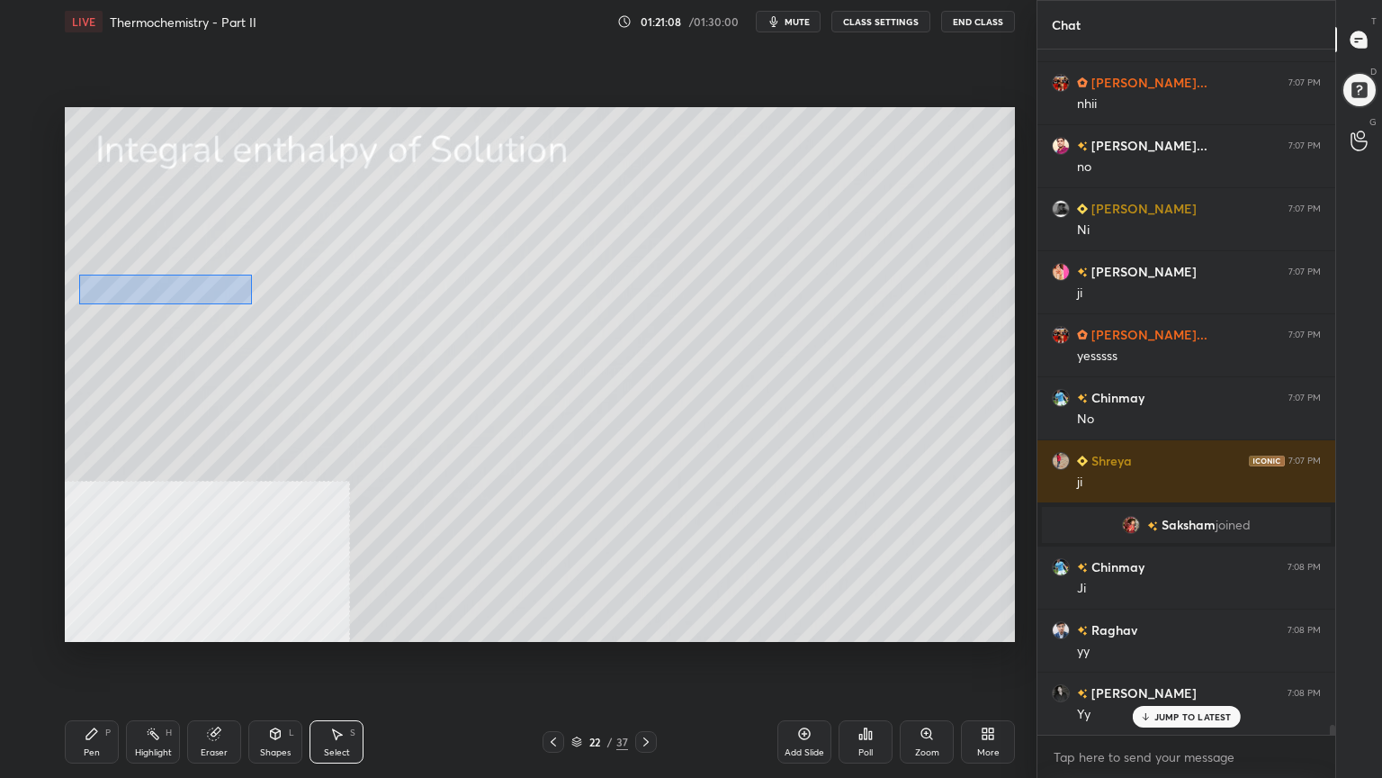
drag, startPoint x: 88, startPoint y: 275, endPoint x: 248, endPoint y: 304, distance: 162.8
click at [248, 304] on div "0 ° Undo Copy Paste here Duplicate Duplicate to new slide Delete" at bounding box center [540, 374] width 950 height 535
click at [209, 295] on div "0 ° Undo Copy Paste here Duplicate Duplicate to new slide Delete" at bounding box center [540, 374] width 950 height 535
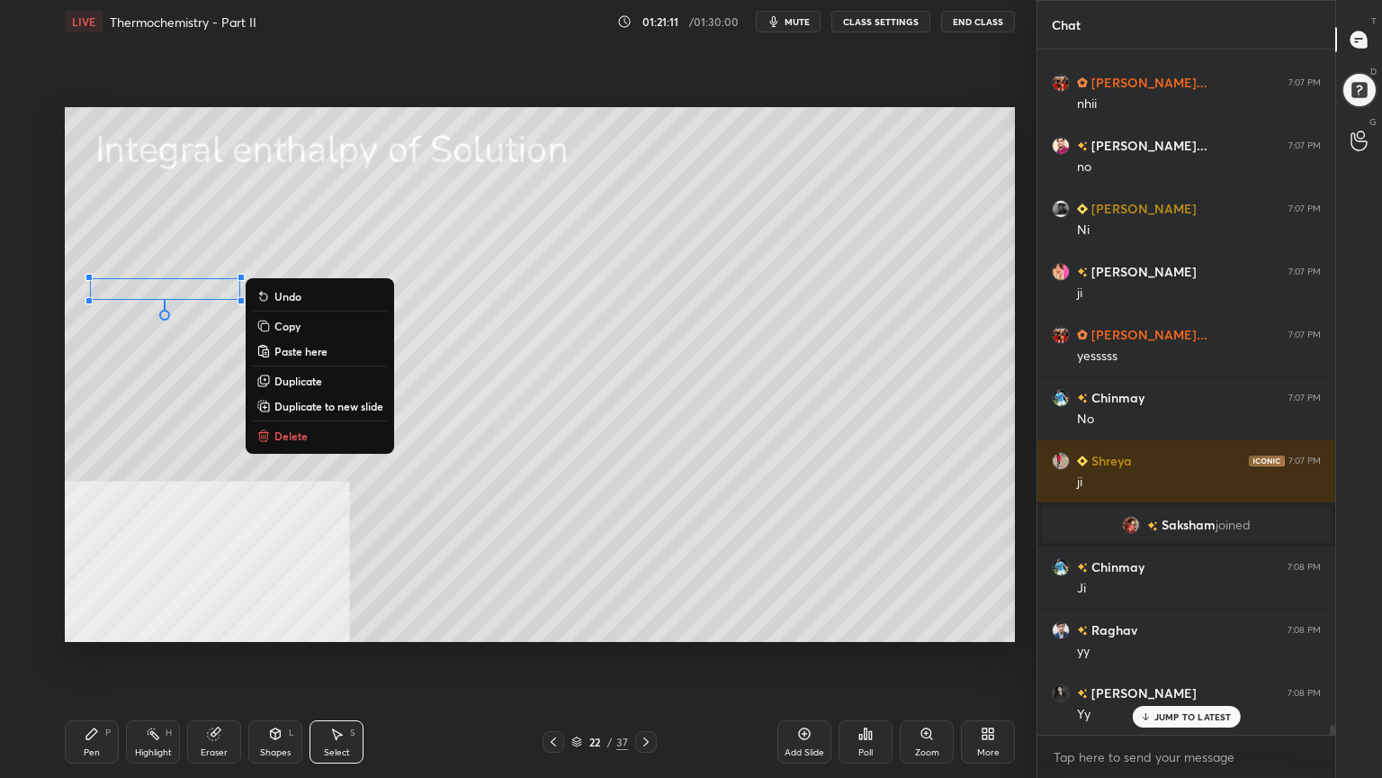
click at [131, 437] on div "0 ° Undo Copy Paste here Duplicate Duplicate to new slide Delete" at bounding box center [540, 374] width 950 height 535
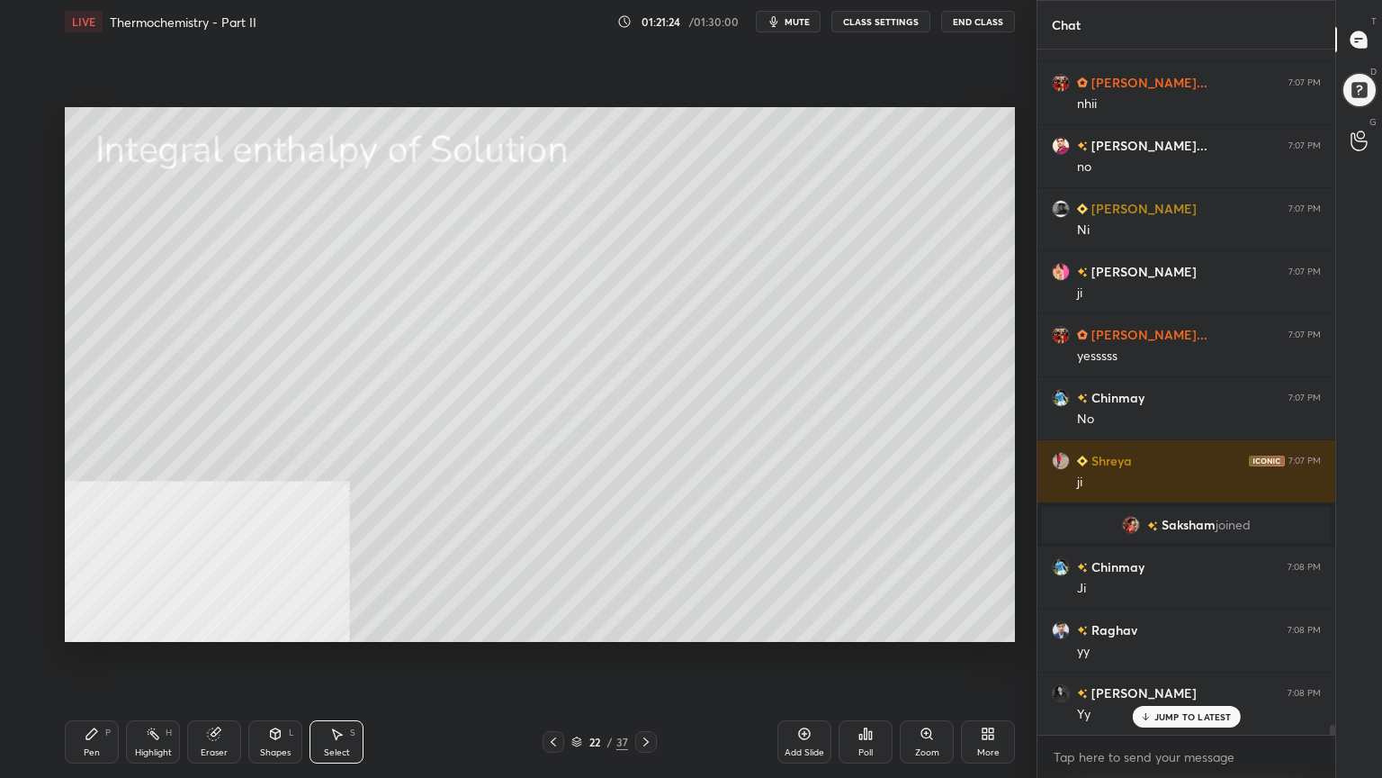
scroll to position [46488, 0]
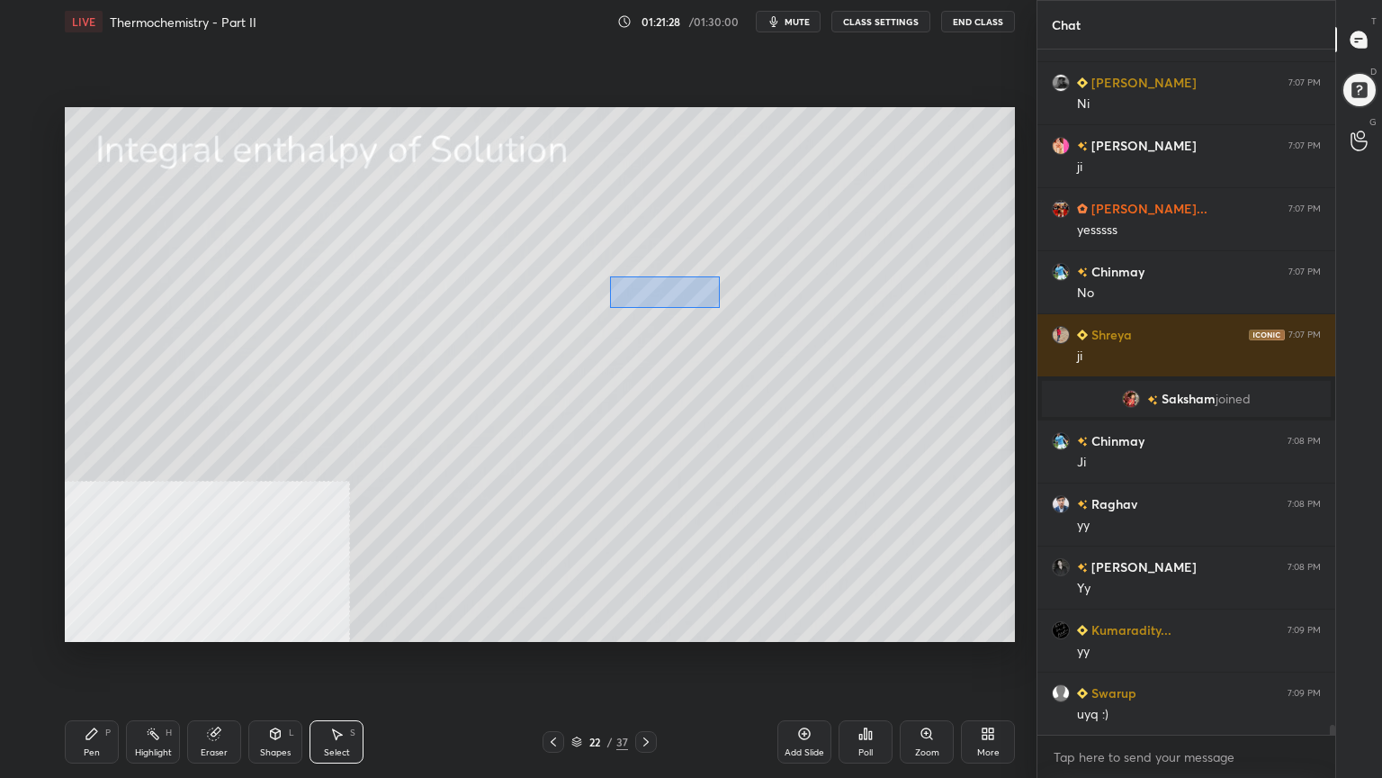
drag, startPoint x: 609, startPoint y: 276, endPoint x: 700, endPoint y: 299, distance: 93.6
click at [717, 306] on div "0 ° Undo Copy Paste here Duplicate Duplicate to new slide Delete" at bounding box center [540, 374] width 950 height 535
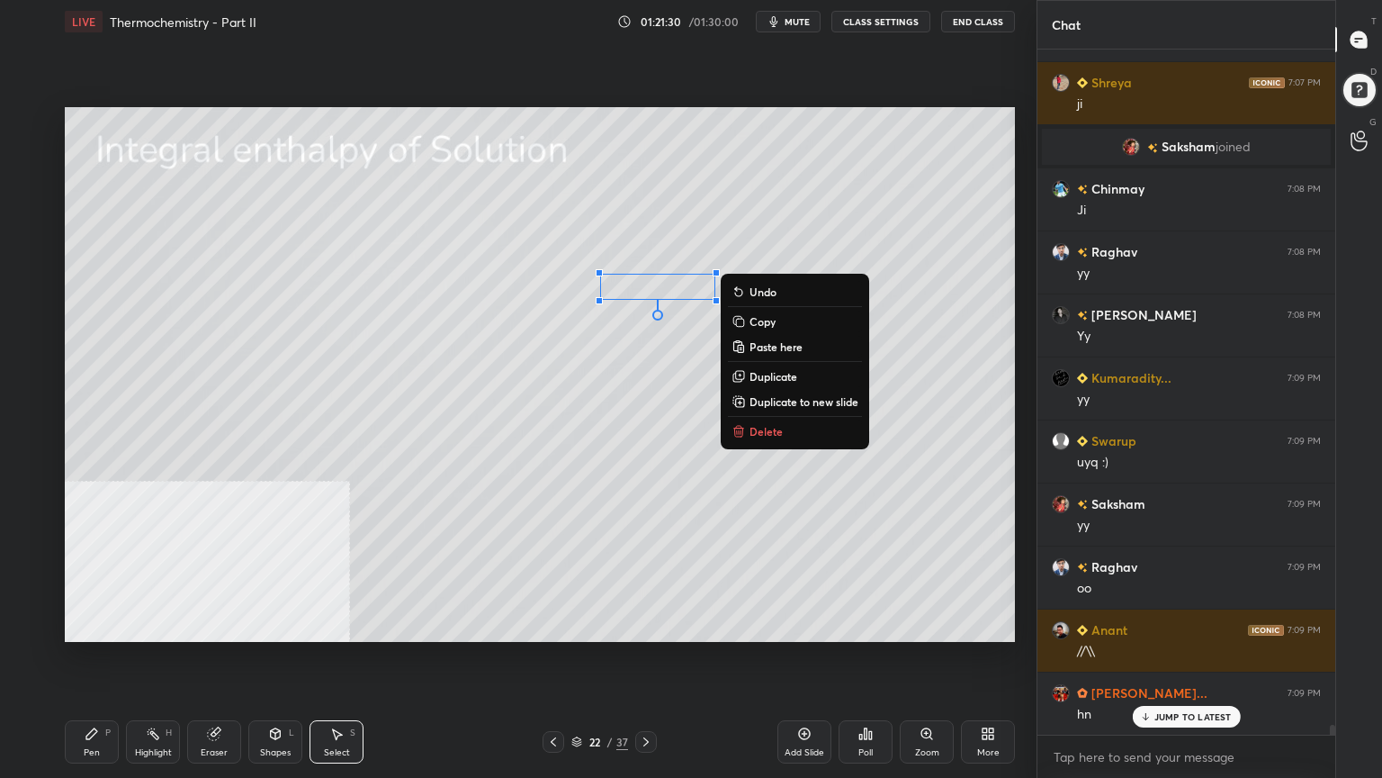
scroll to position [46866, 0]
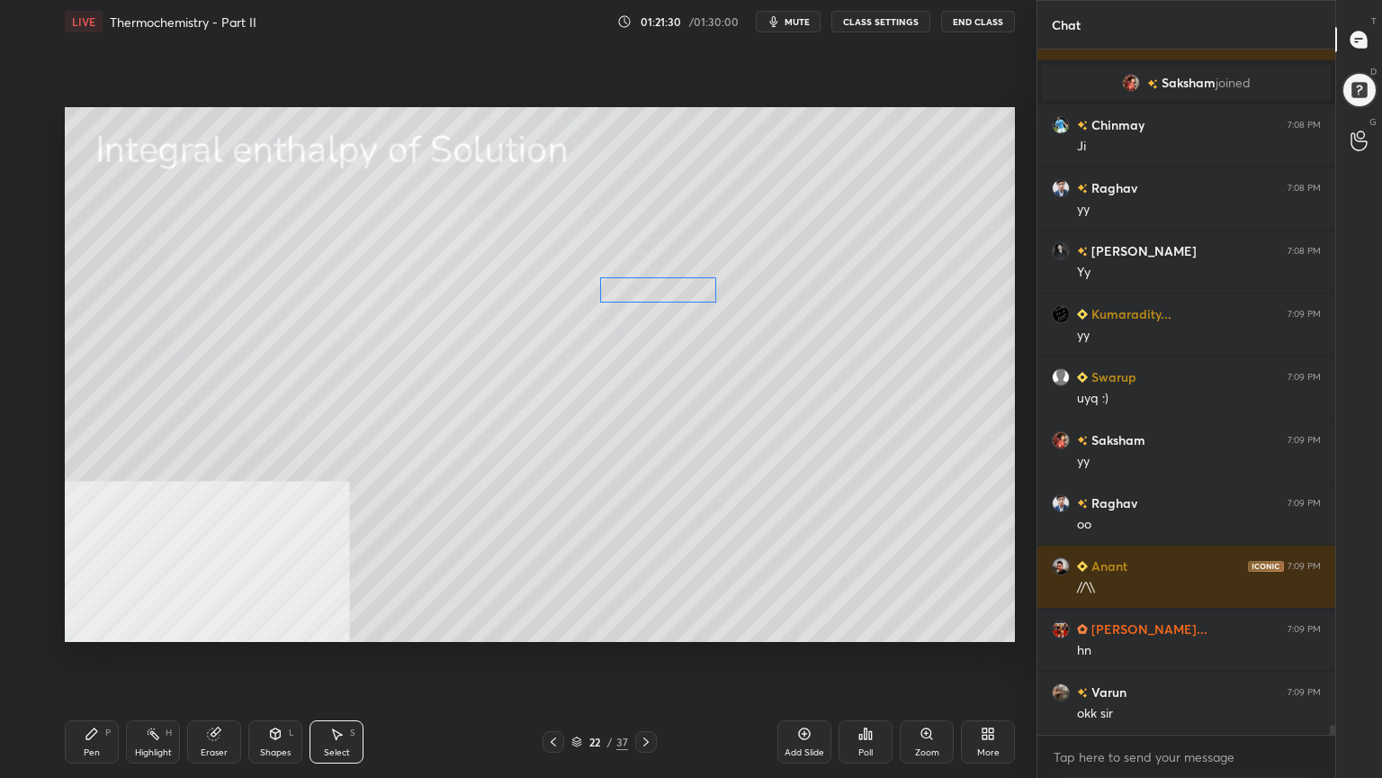
click at [664, 294] on div "0 ° Undo Copy Paste here Duplicate Duplicate to new slide Delete" at bounding box center [540, 374] width 950 height 535
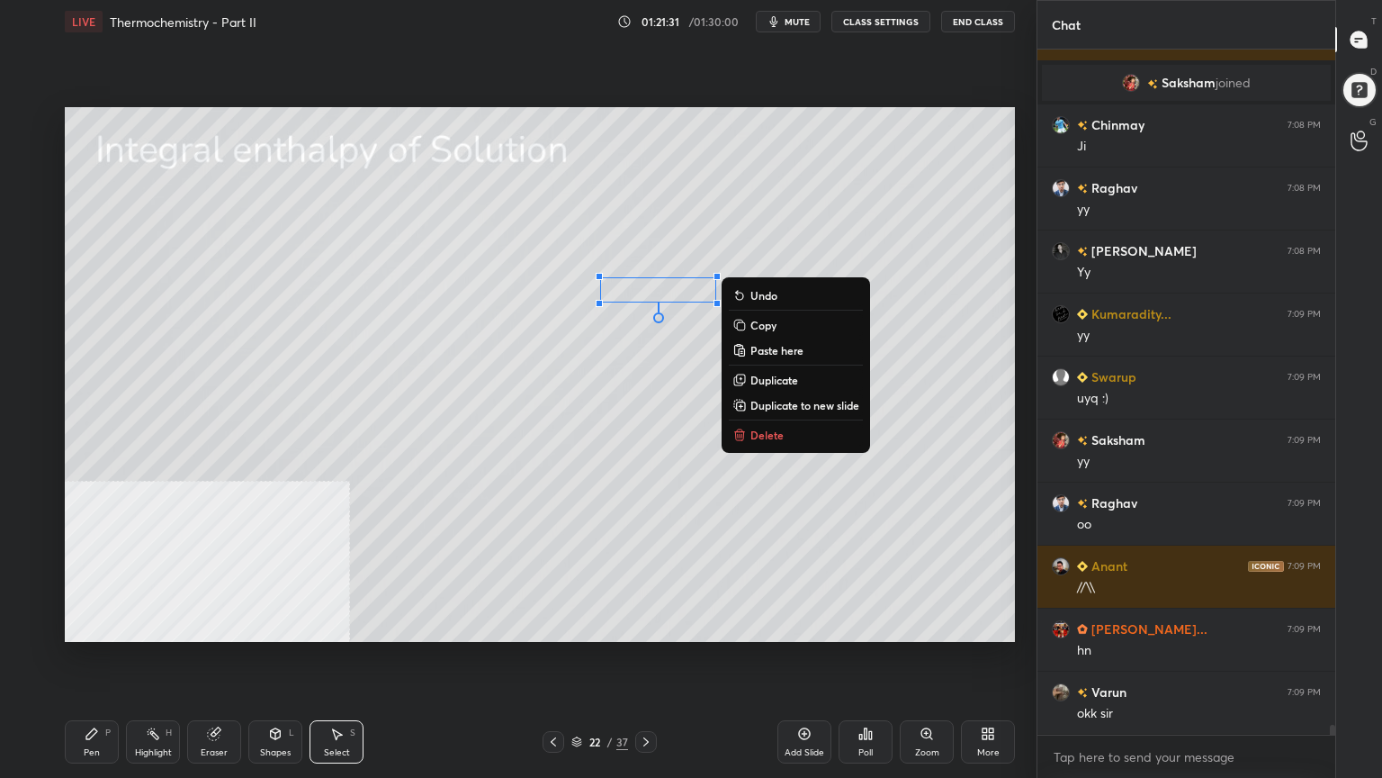
scroll to position [46992, 0]
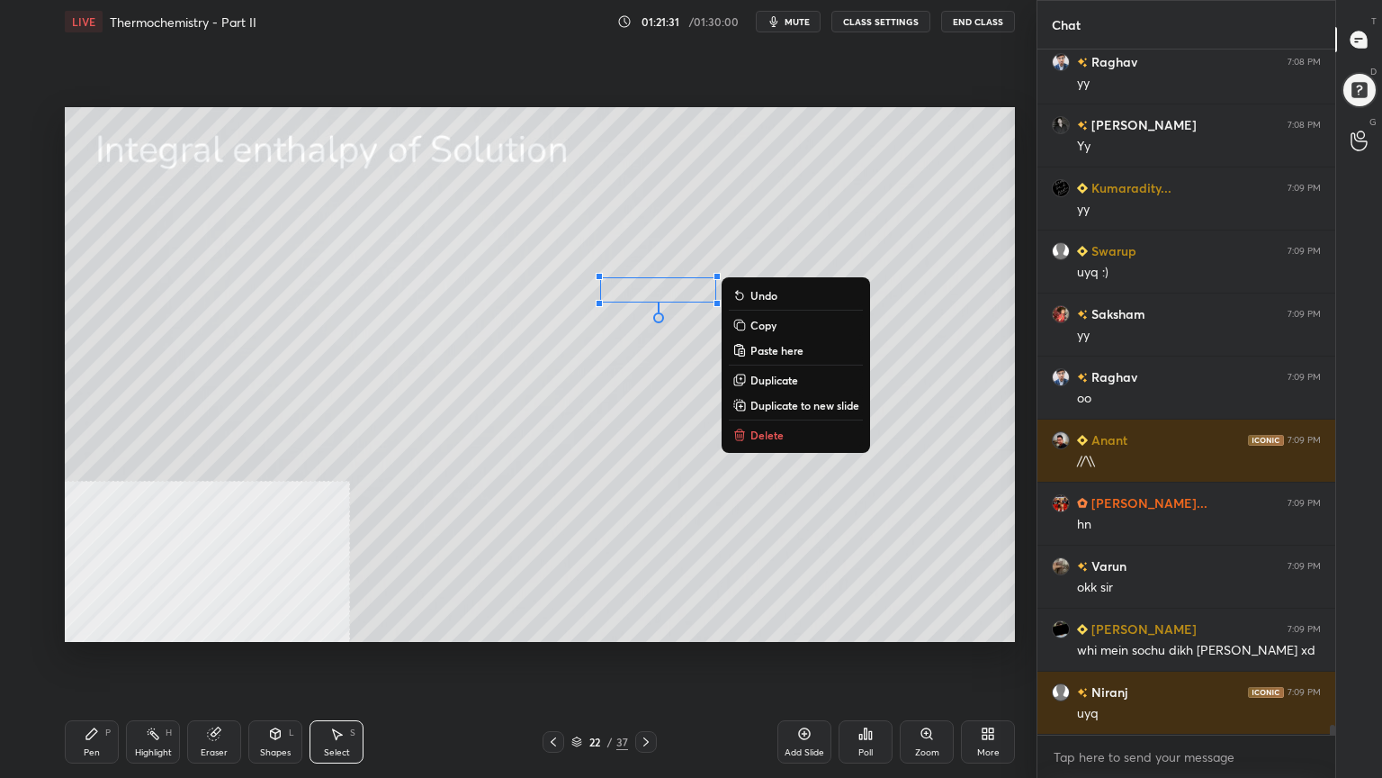
click at [585, 337] on div "0 ° Undo Copy Paste here Duplicate Duplicate to new slide Delete" at bounding box center [540, 374] width 950 height 535
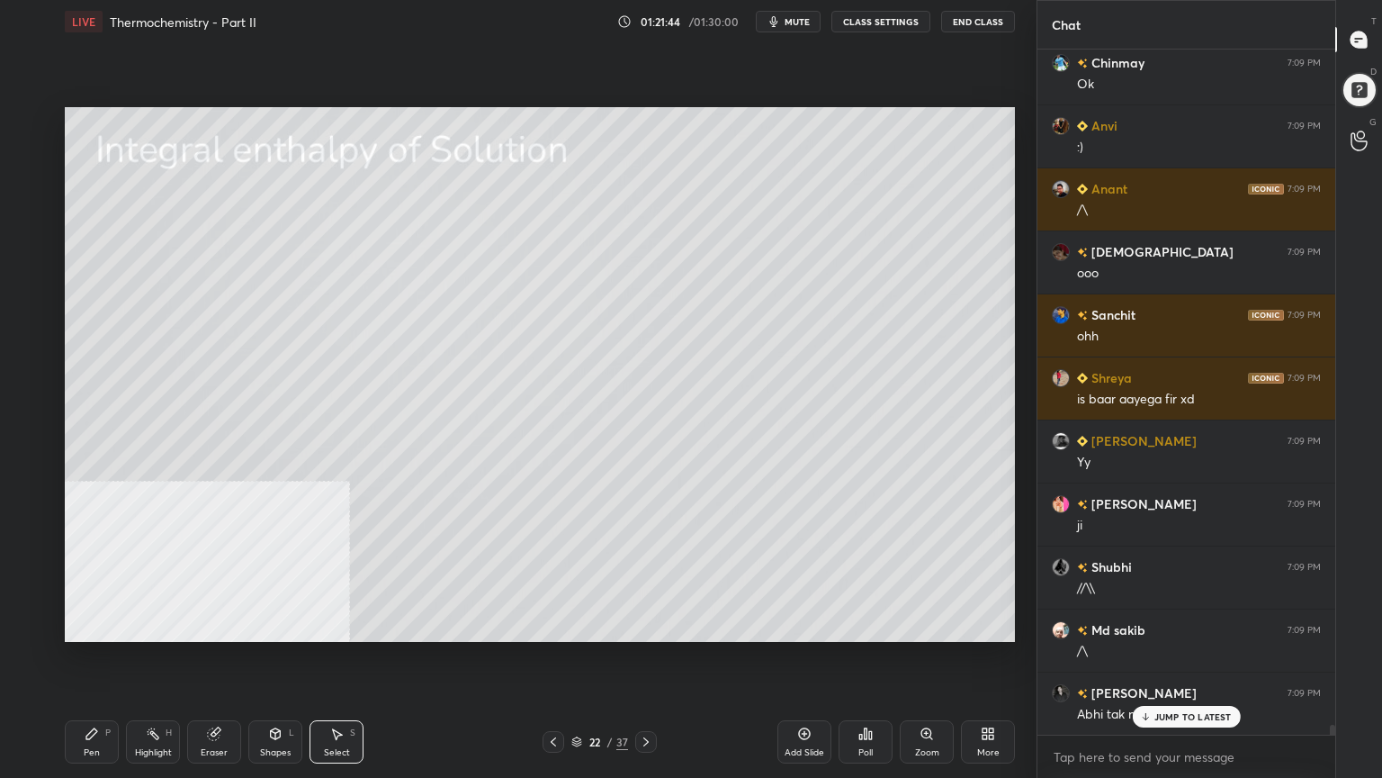
scroll to position [47748, 0]
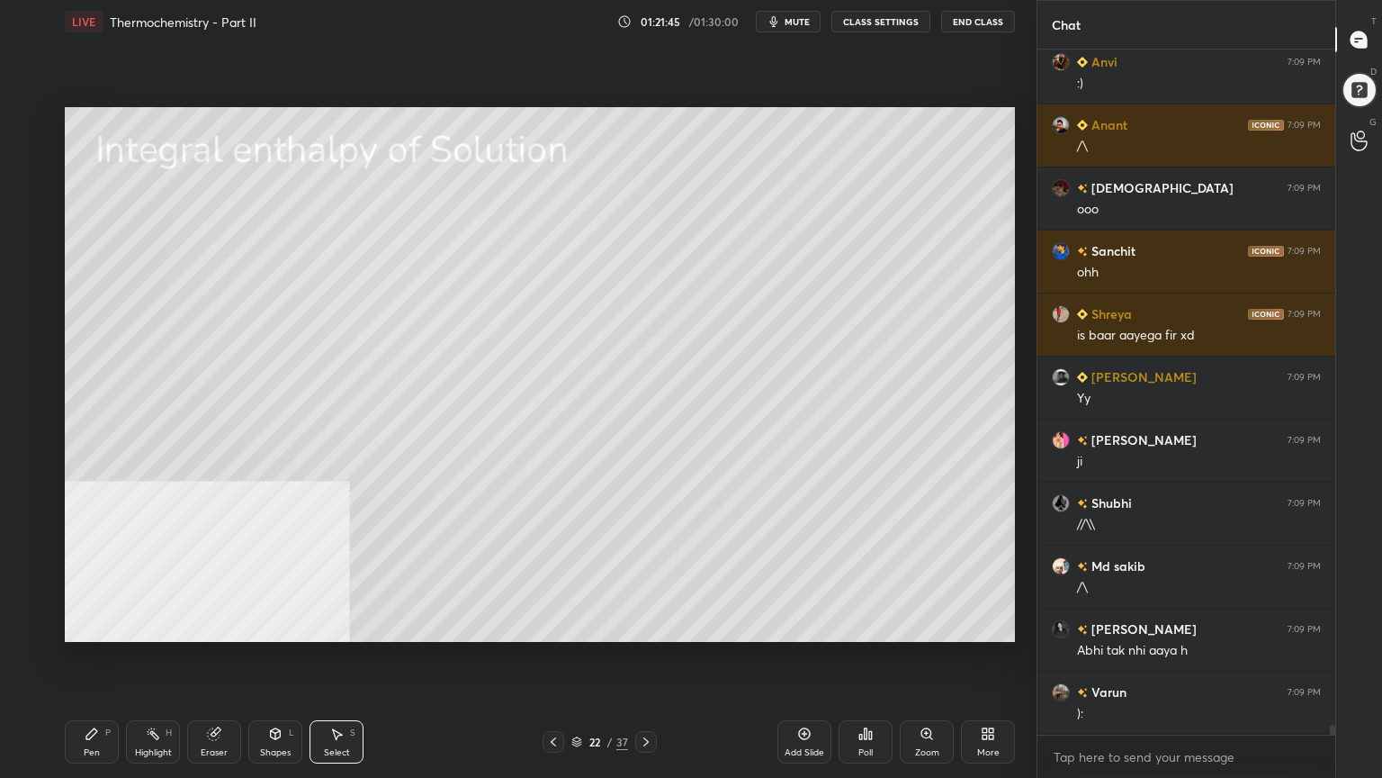
click at [280, 625] on div "Shapes L" at bounding box center [275, 741] width 54 height 43
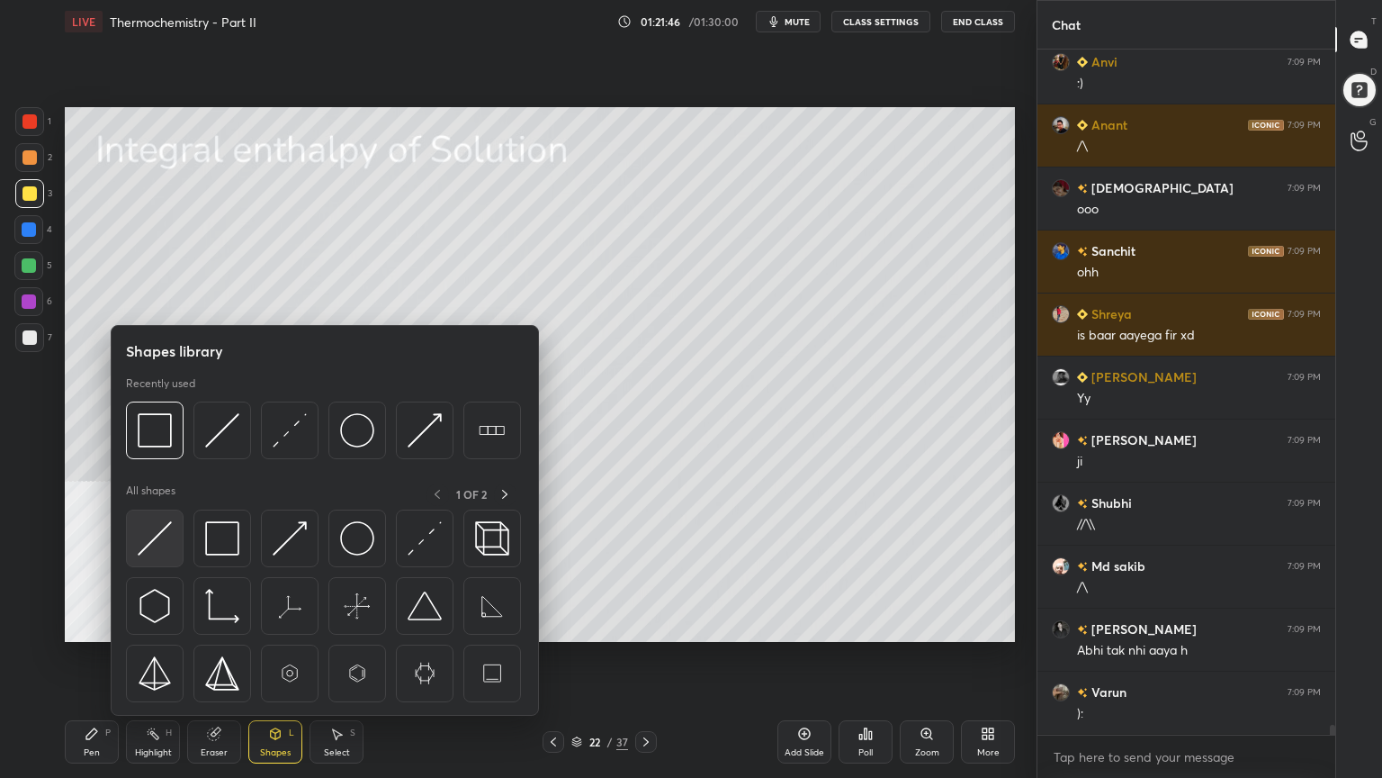
click at [160, 542] on img at bounding box center [155, 538] width 34 height 34
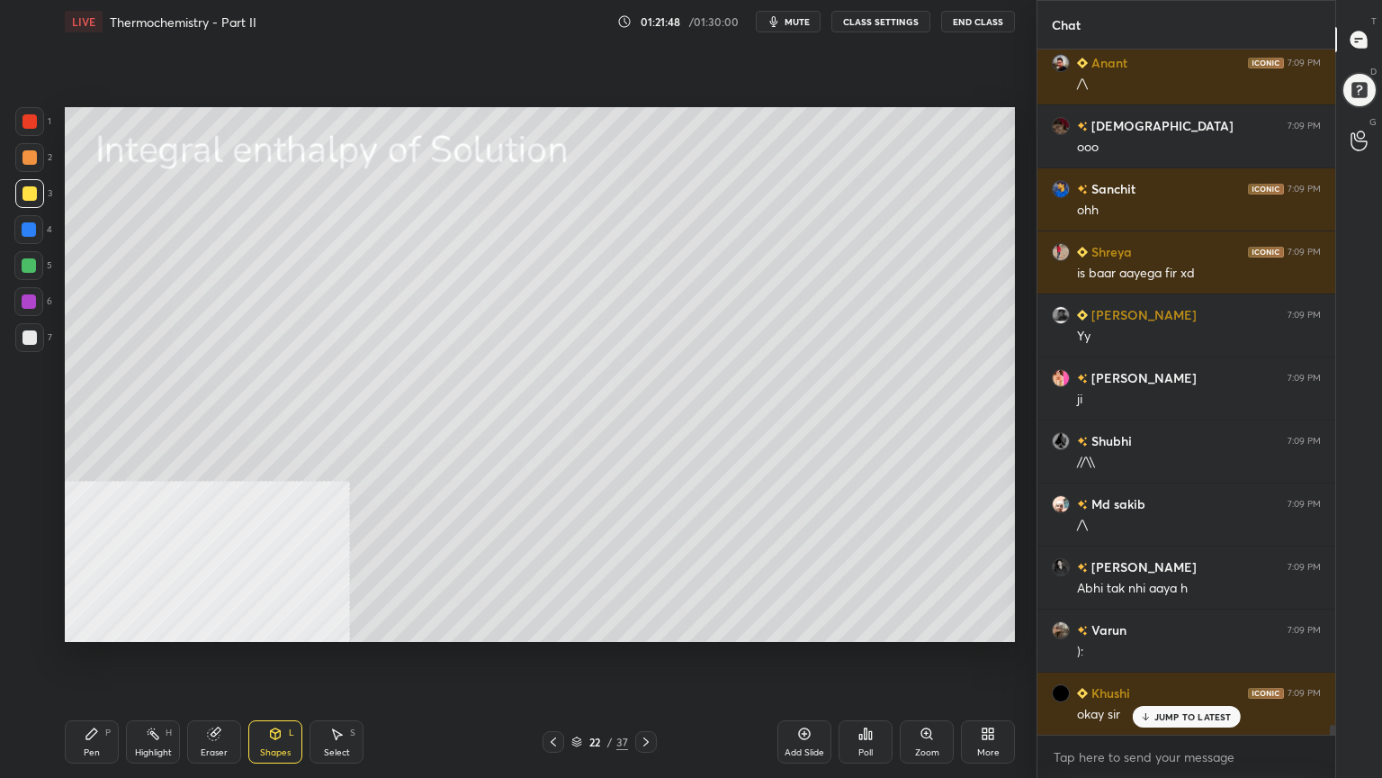
scroll to position [47874, 0]
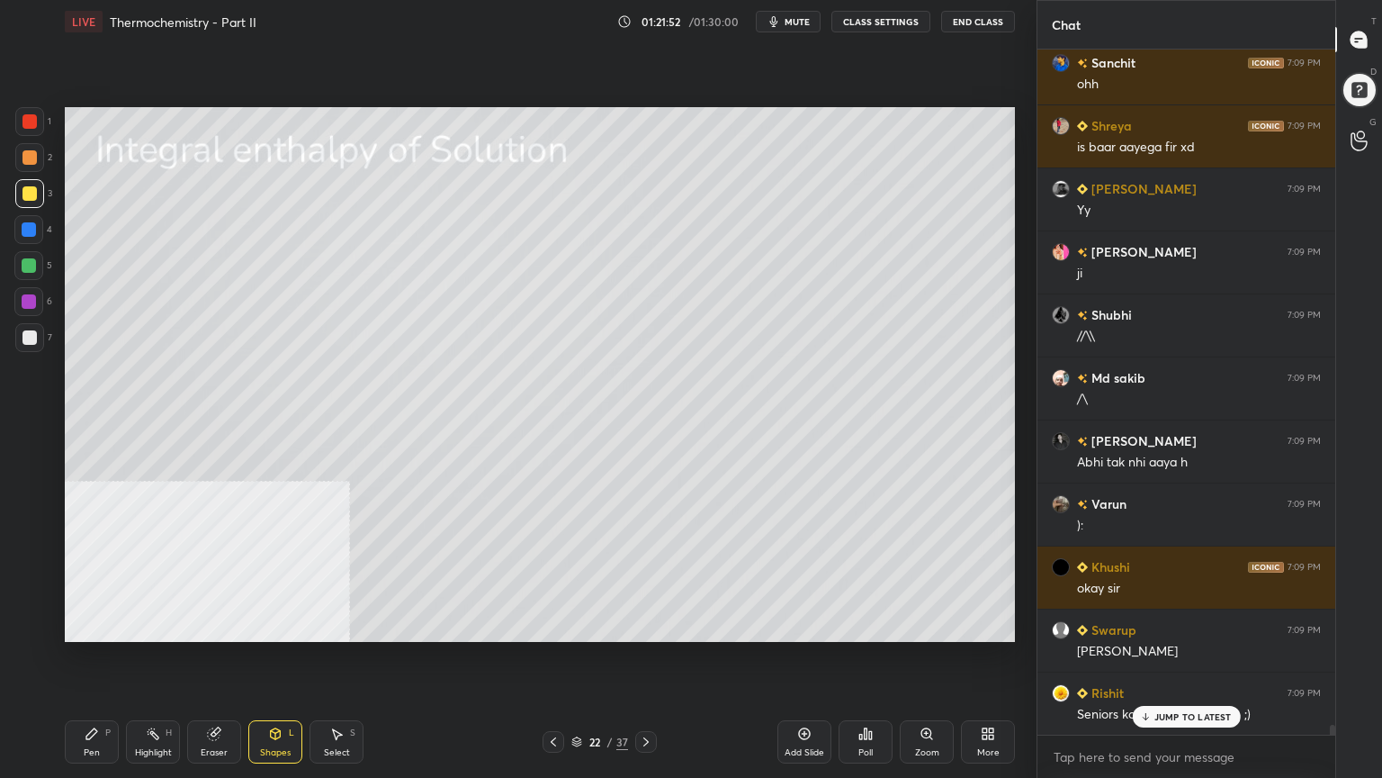
click at [101, 625] on div "Pen P" at bounding box center [92, 741] width 54 height 43
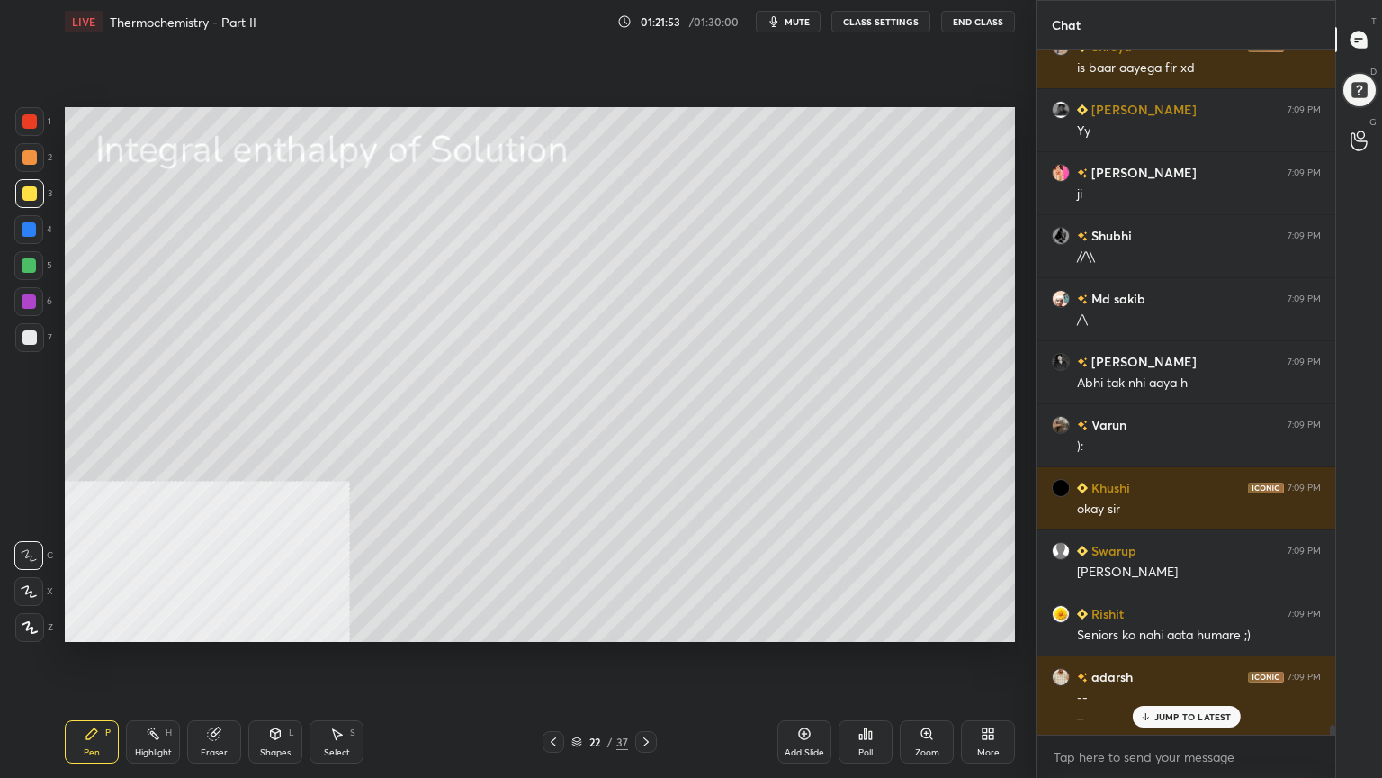
click at [28, 264] on div at bounding box center [29, 265] width 14 height 14
drag, startPoint x: 29, startPoint y: 148, endPoint x: 48, endPoint y: 215, distance: 70.1
click at [29, 148] on div at bounding box center [29, 157] width 29 height 29
drag, startPoint x: 274, startPoint y: 742, endPoint x: 276, endPoint y: 715, distance: 27.1
click at [274, 625] on div "Shapes L" at bounding box center [275, 741] width 54 height 43
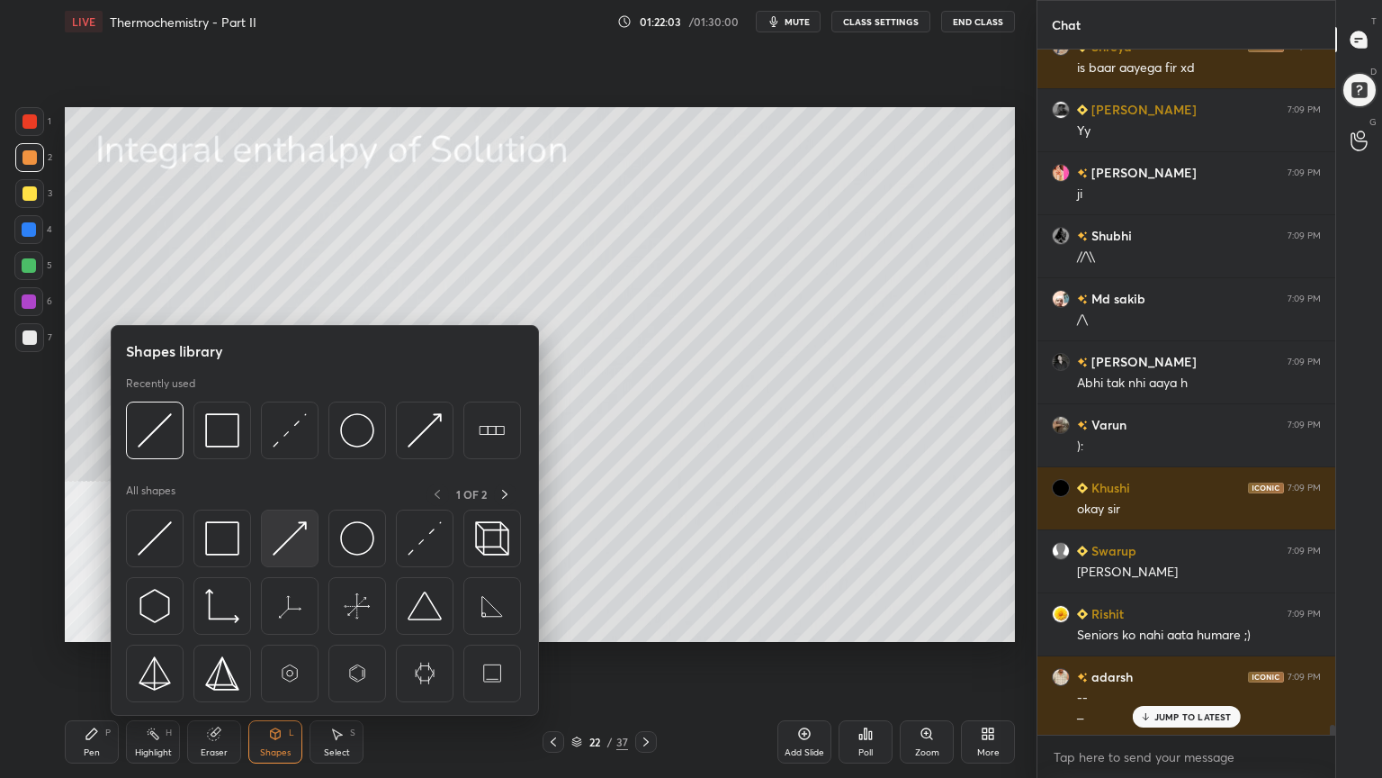
click at [292, 535] on img at bounding box center [290, 538] width 34 height 34
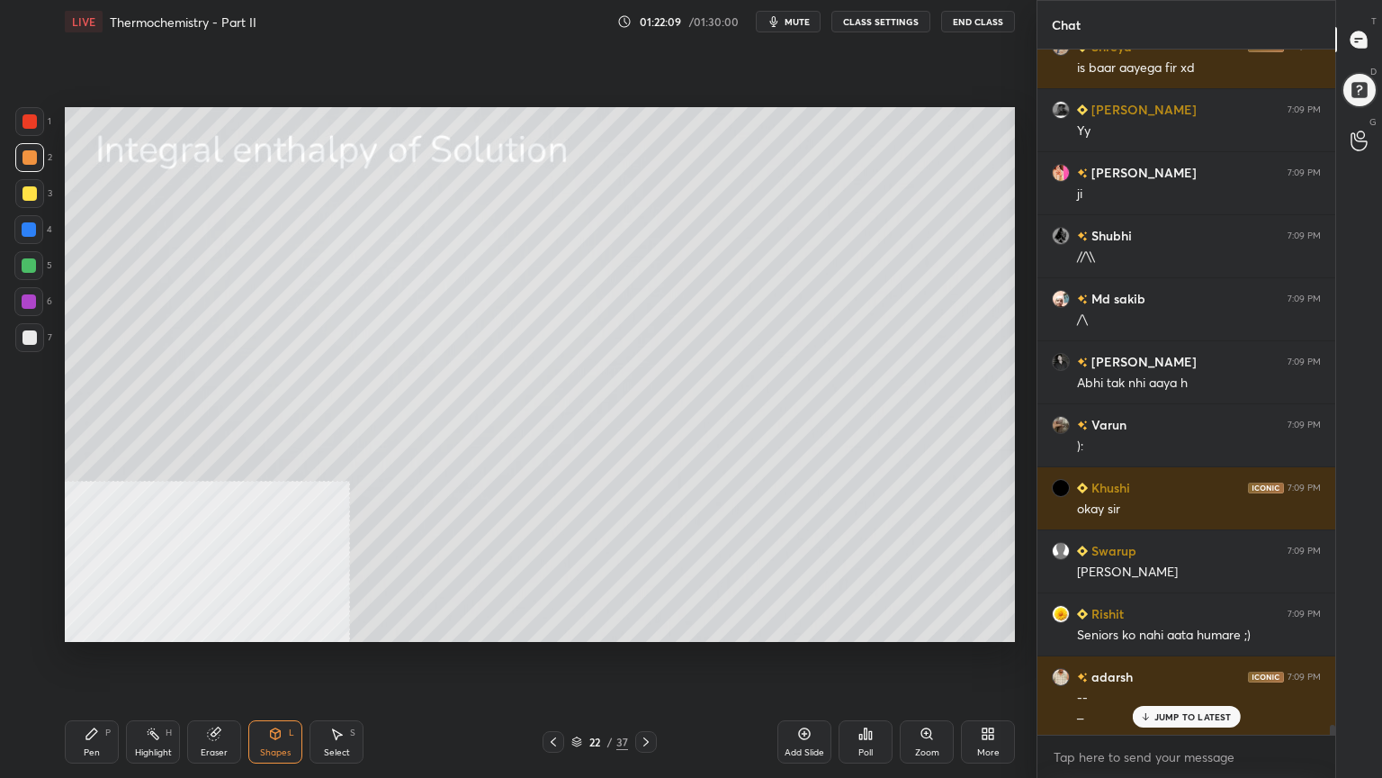
click at [89, 625] on div "Pen" at bounding box center [92, 752] width 16 height 9
click at [331, 625] on div "Select S" at bounding box center [337, 741] width 54 height 43
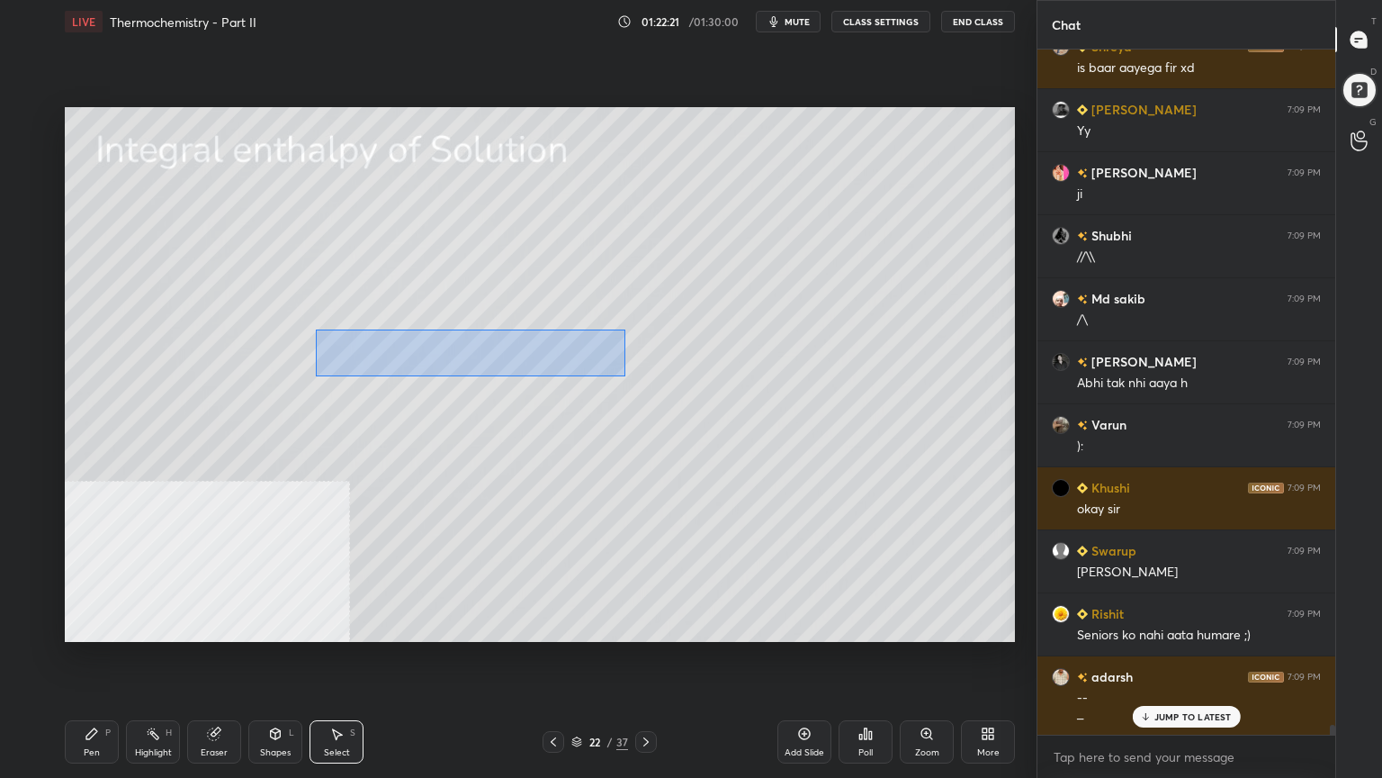
drag, startPoint x: 315, startPoint y: 328, endPoint x: 626, endPoint y: 376, distance: 315.2
click at [626, 376] on div "0 ° Undo Copy Paste here Duplicate Duplicate to new slide Delete" at bounding box center [540, 374] width 950 height 535
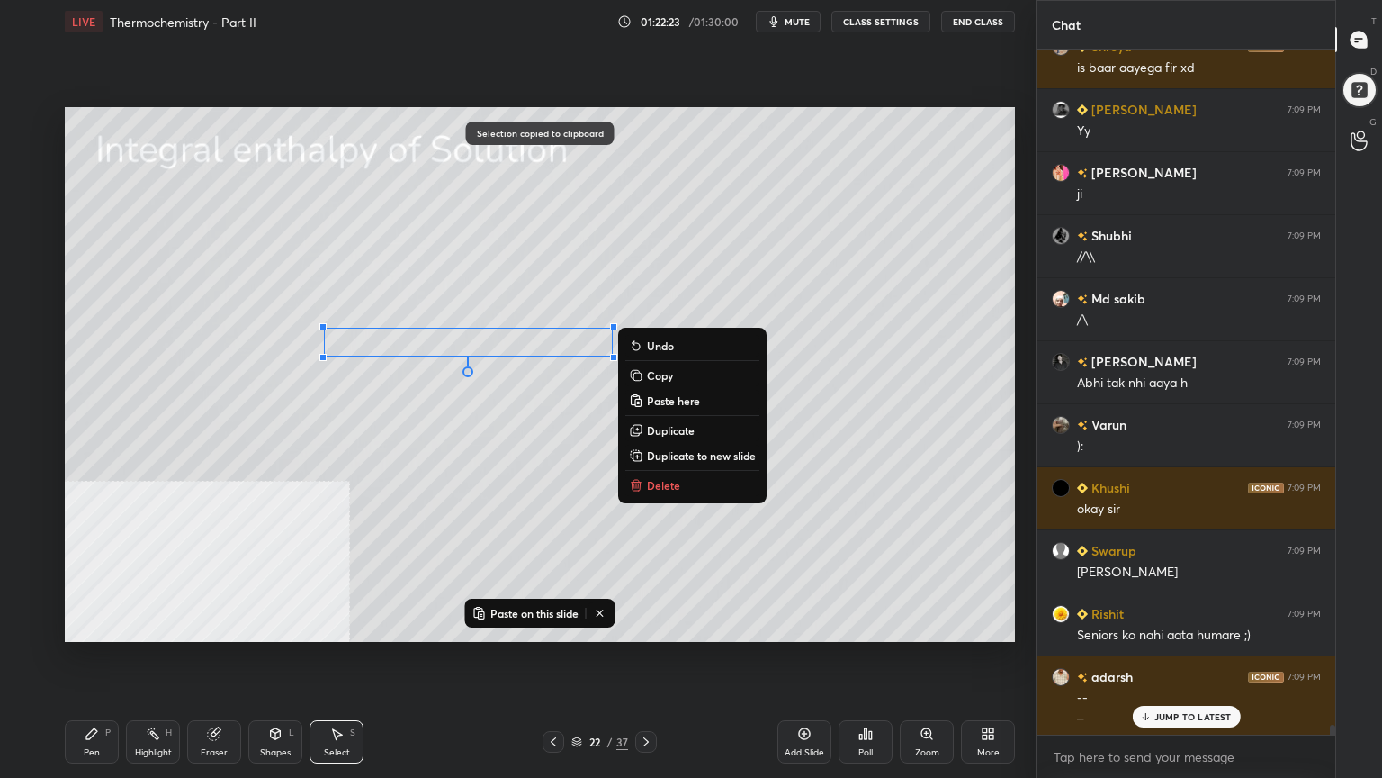
drag, startPoint x: 103, startPoint y: 750, endPoint x: 110, endPoint y: 697, distance: 52.6
click at [103, 625] on div "Pen P" at bounding box center [92, 741] width 54 height 43
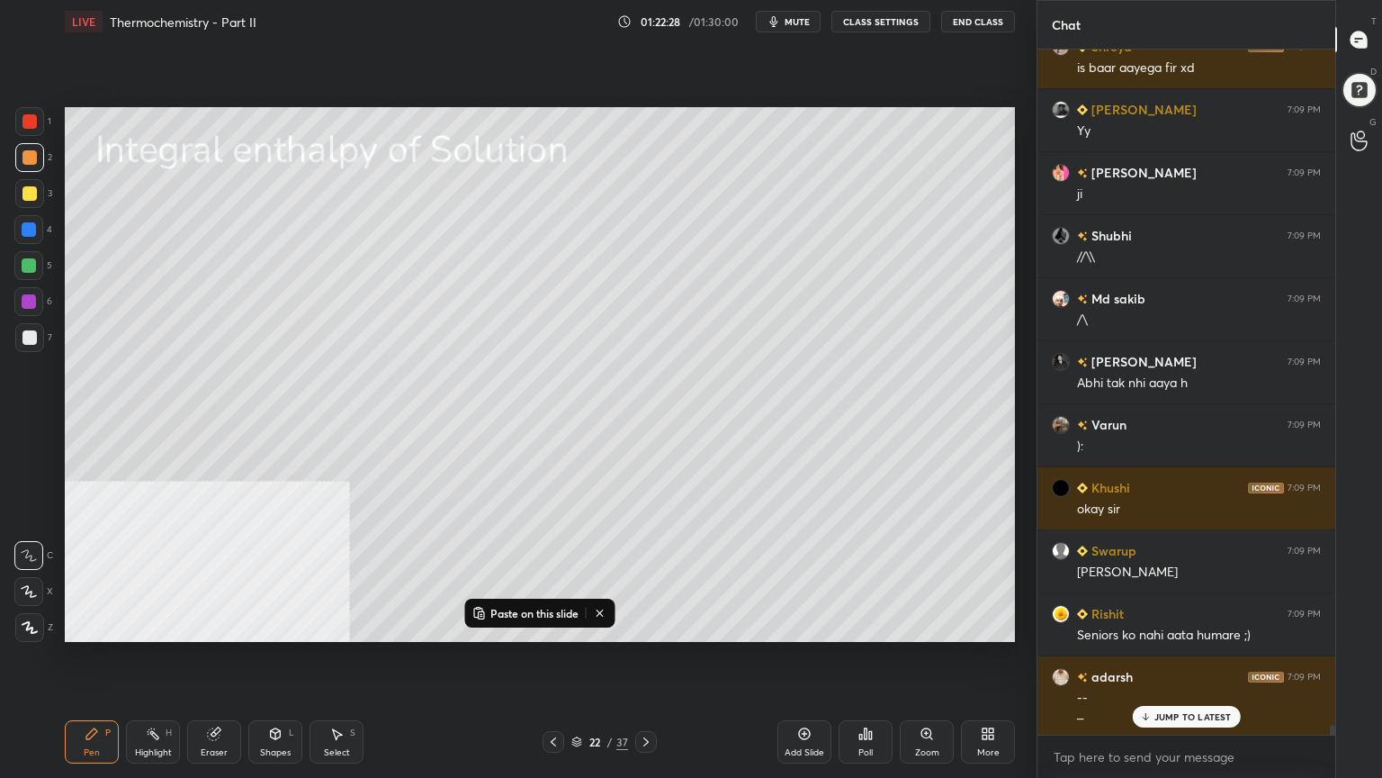
click at [605, 610] on icon at bounding box center [600, 613] width 14 height 14
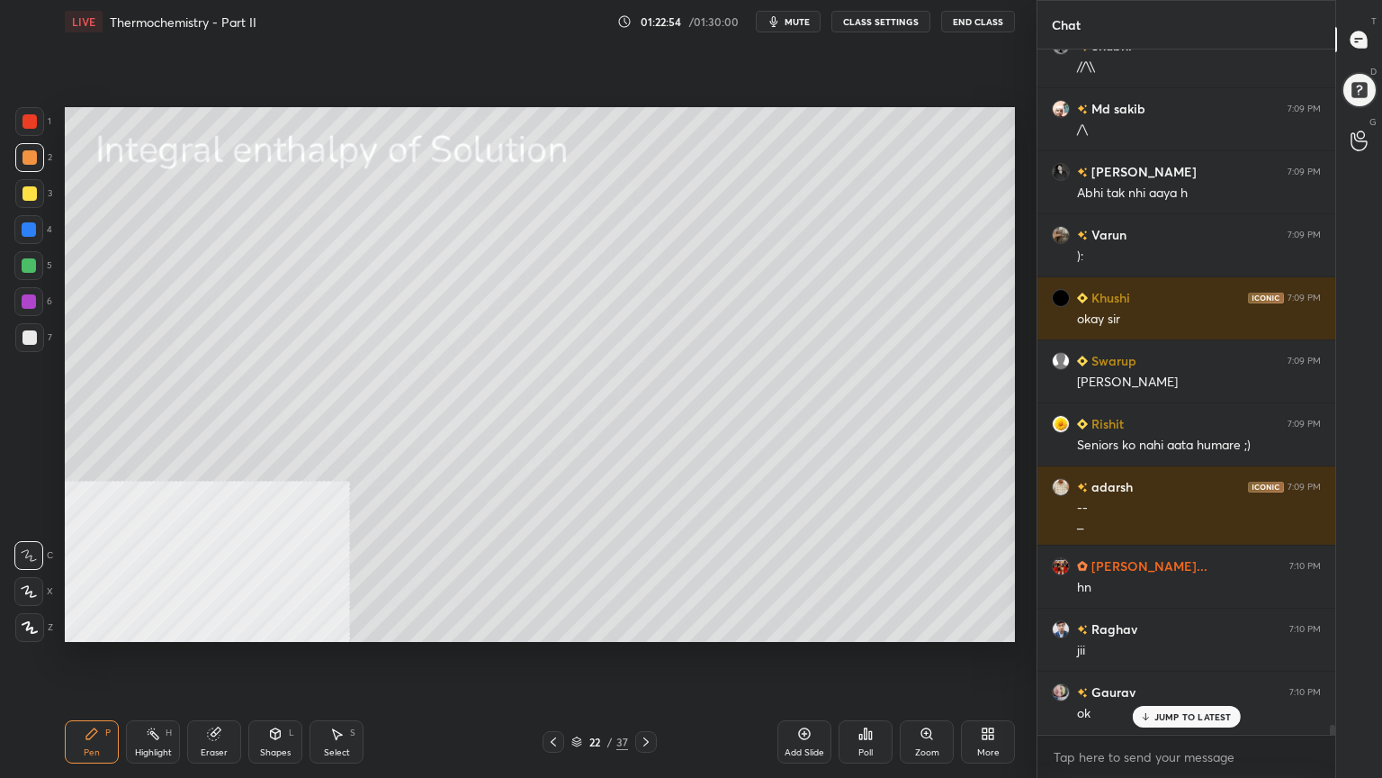
scroll to position [48268, 0]
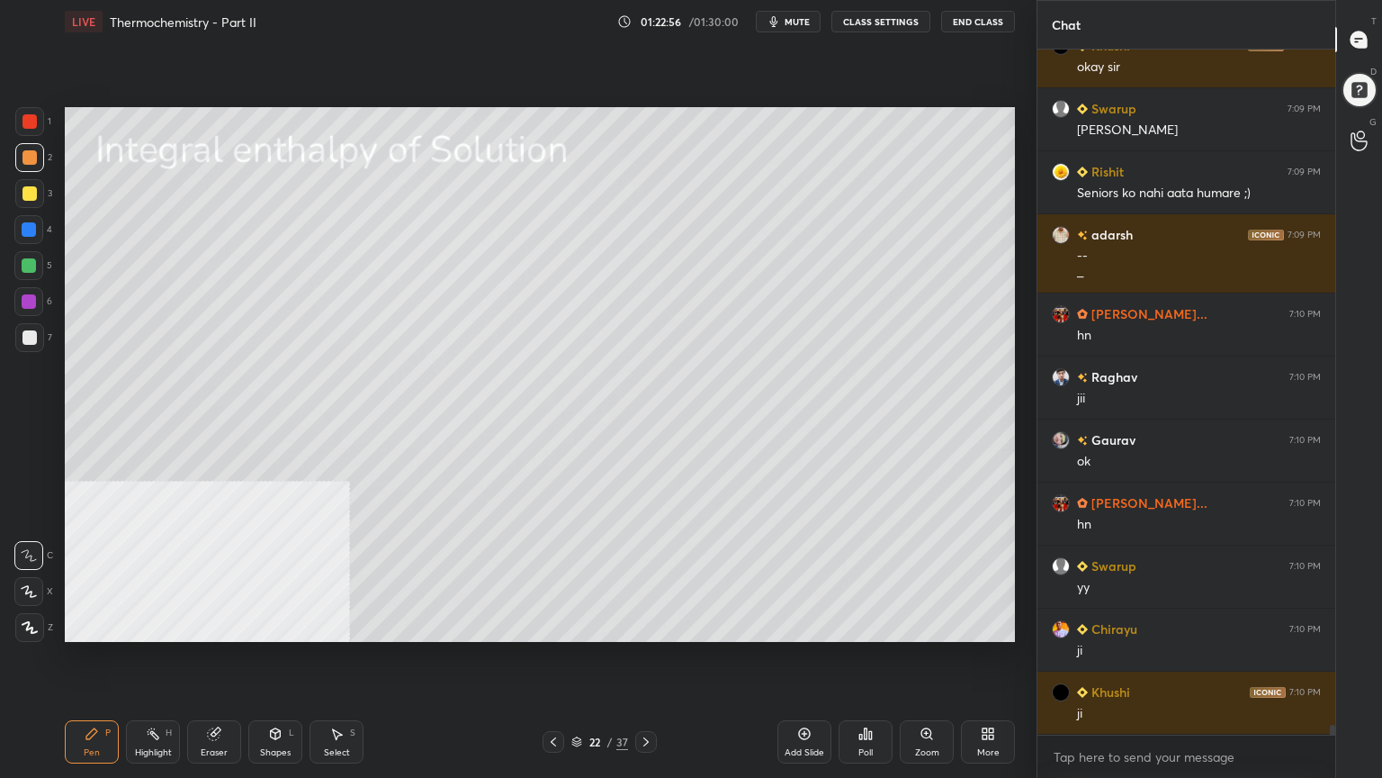
click at [30, 265] on div at bounding box center [29, 265] width 14 height 14
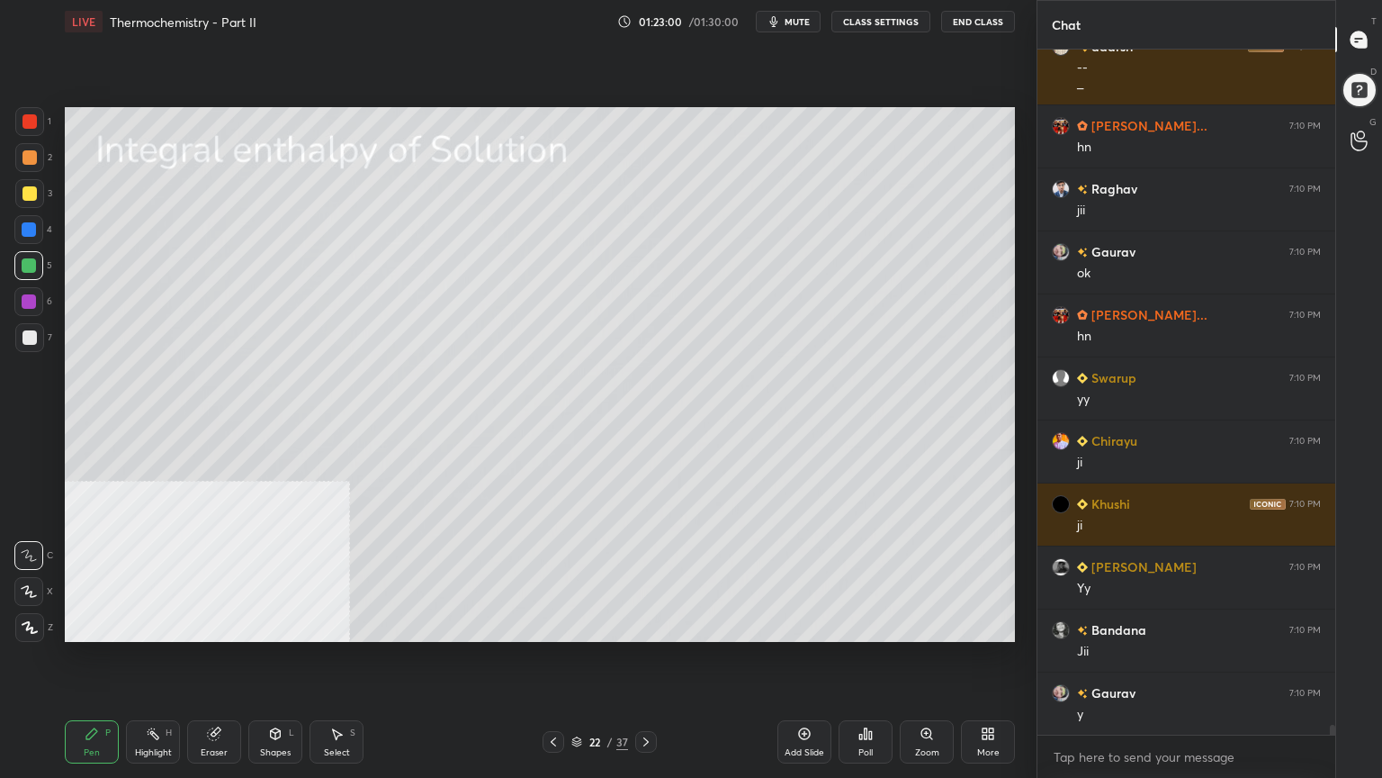
scroll to position [48709, 0]
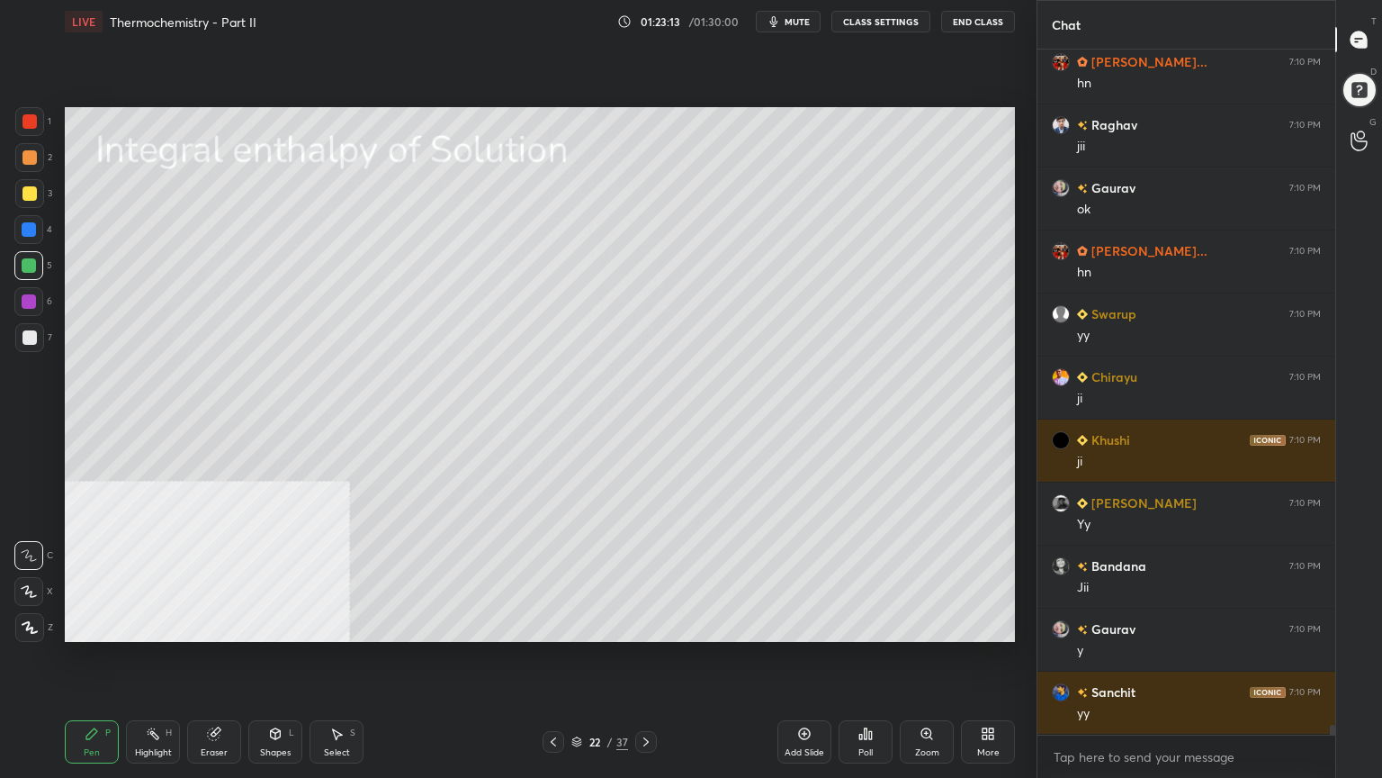
click at [31, 157] on div at bounding box center [29, 157] width 14 height 14
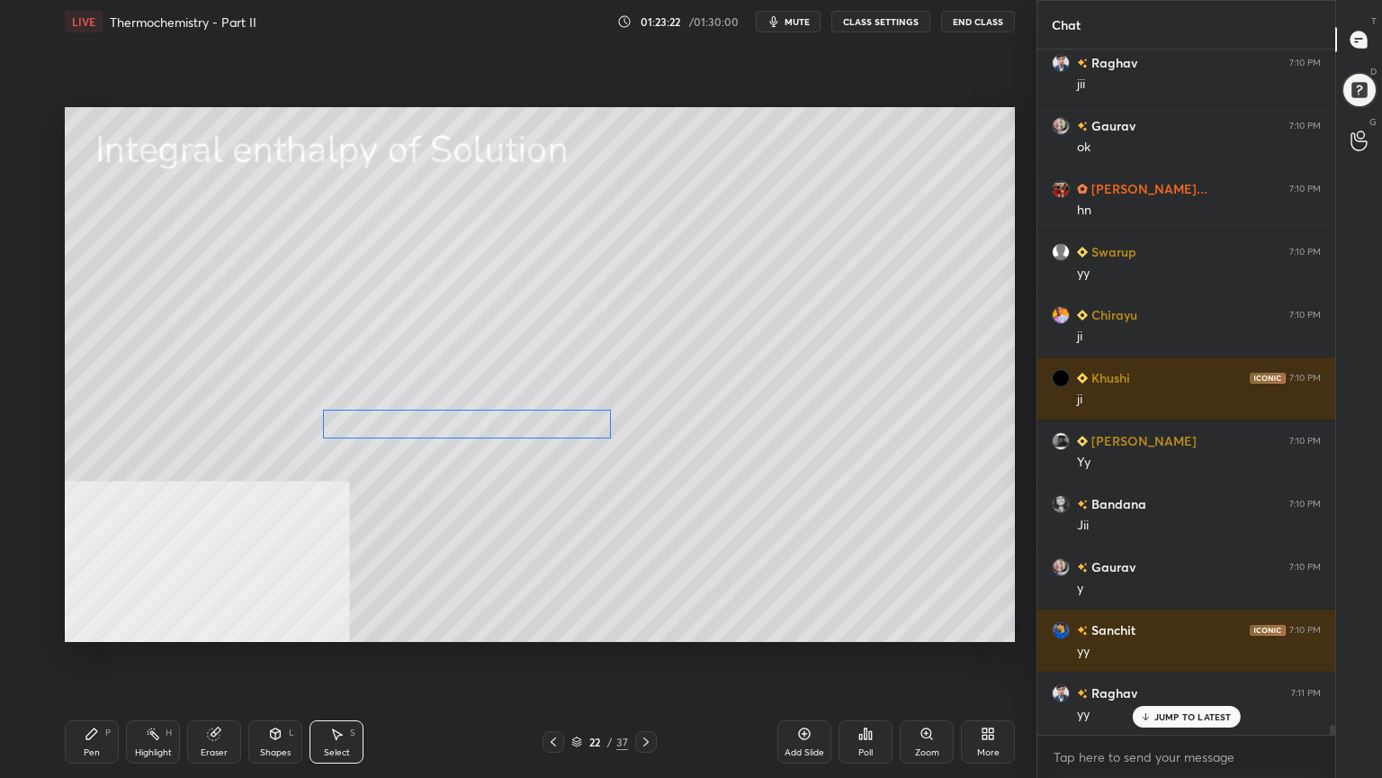
drag, startPoint x: 481, startPoint y: 364, endPoint x: 459, endPoint y: 425, distance: 64.4
click at [459, 425] on div "0 ° Undo Copy Paste here Duplicate Duplicate to new slide Delete" at bounding box center [540, 374] width 950 height 535
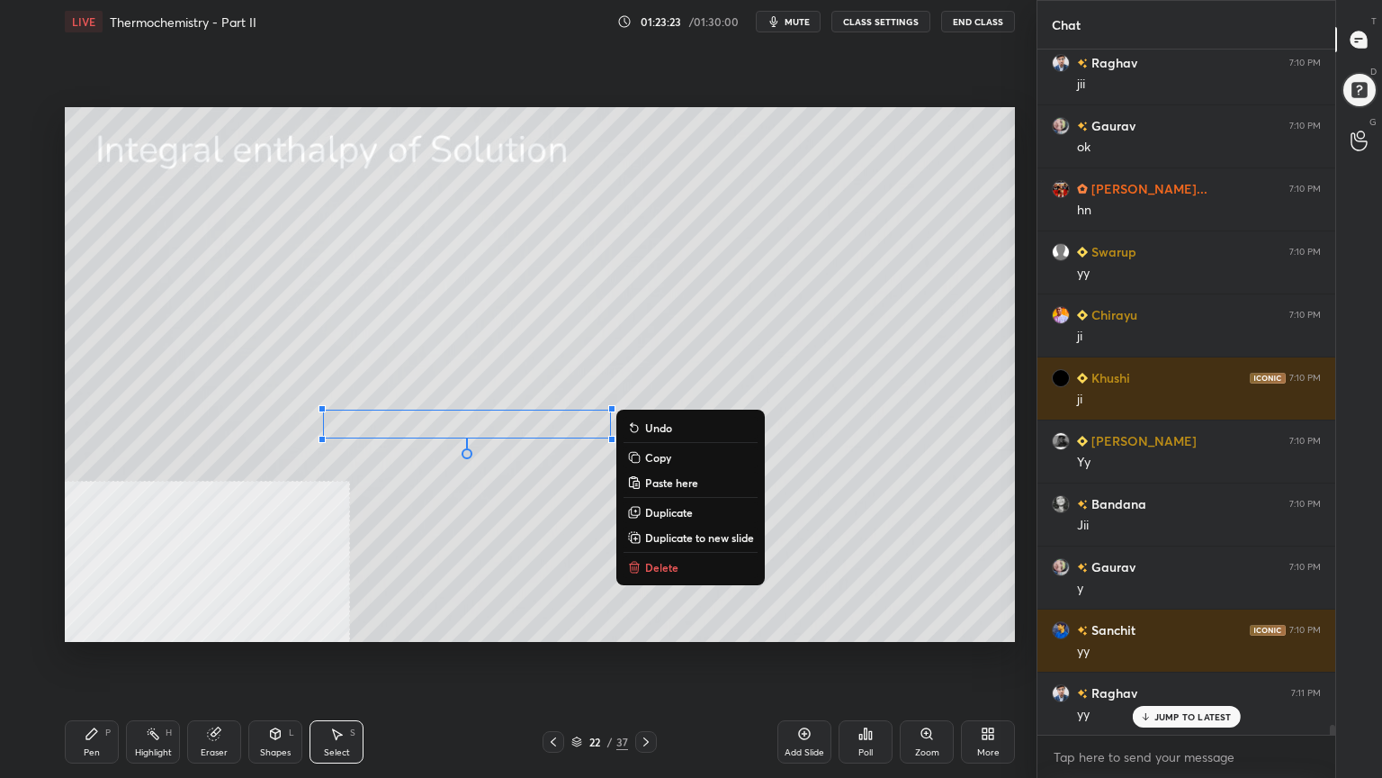
click at [91, 625] on div "Pen P" at bounding box center [92, 741] width 54 height 43
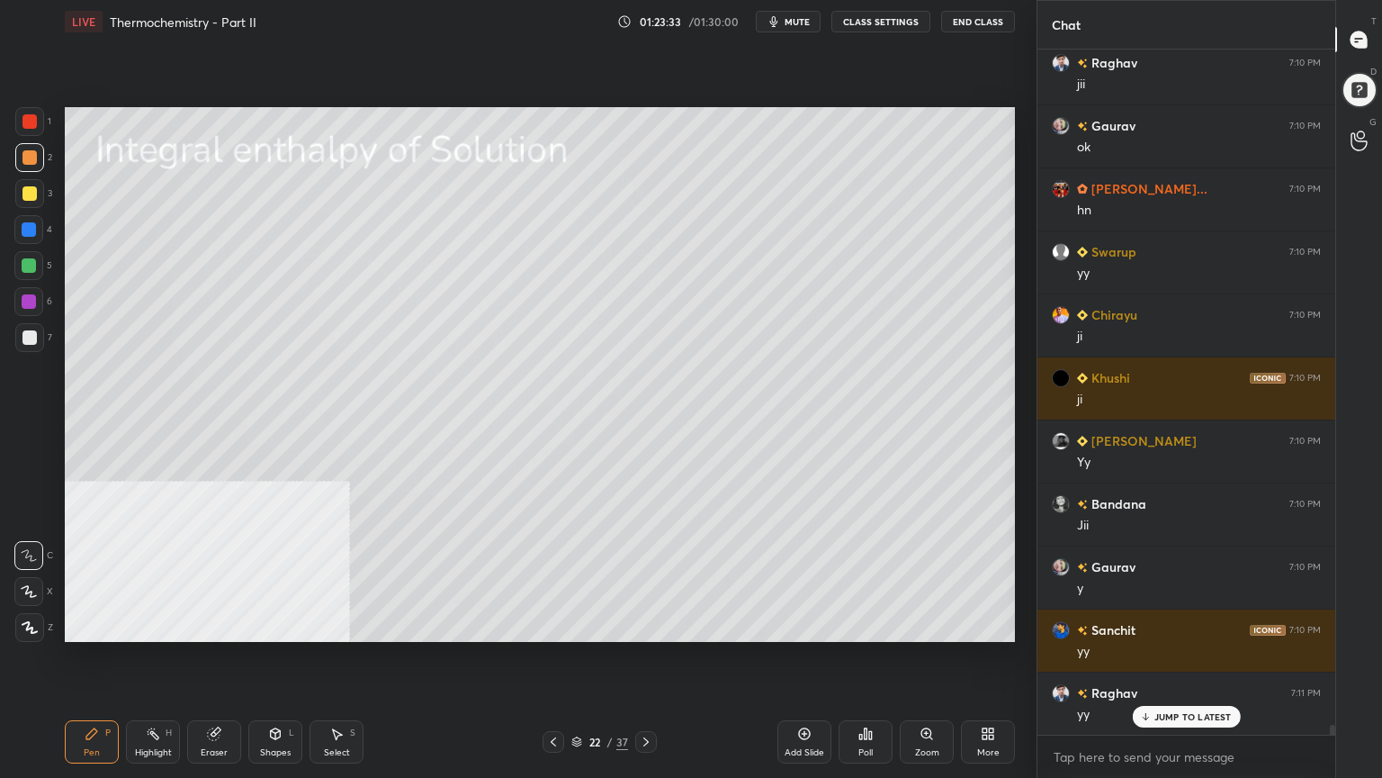
click at [27, 264] on div at bounding box center [29, 265] width 14 height 14
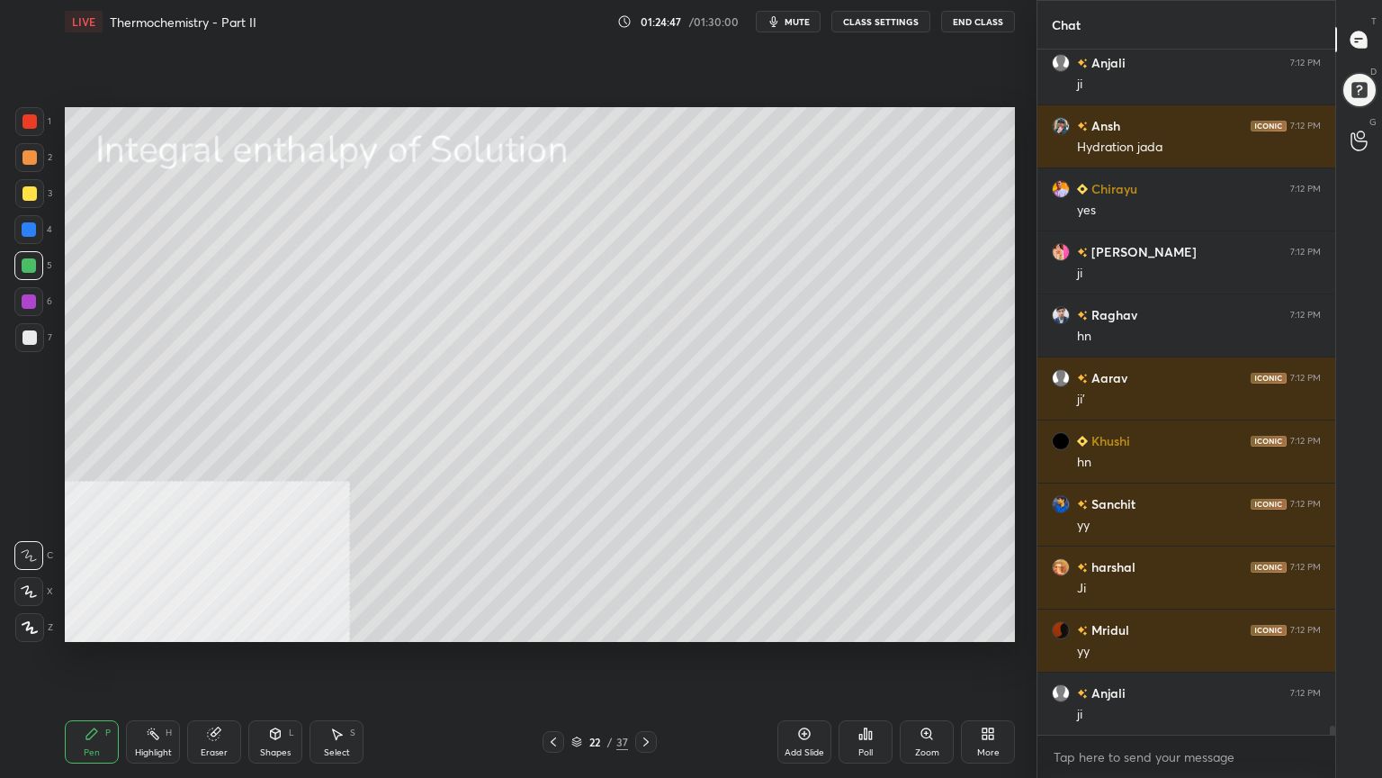
scroll to position [50536, 0]
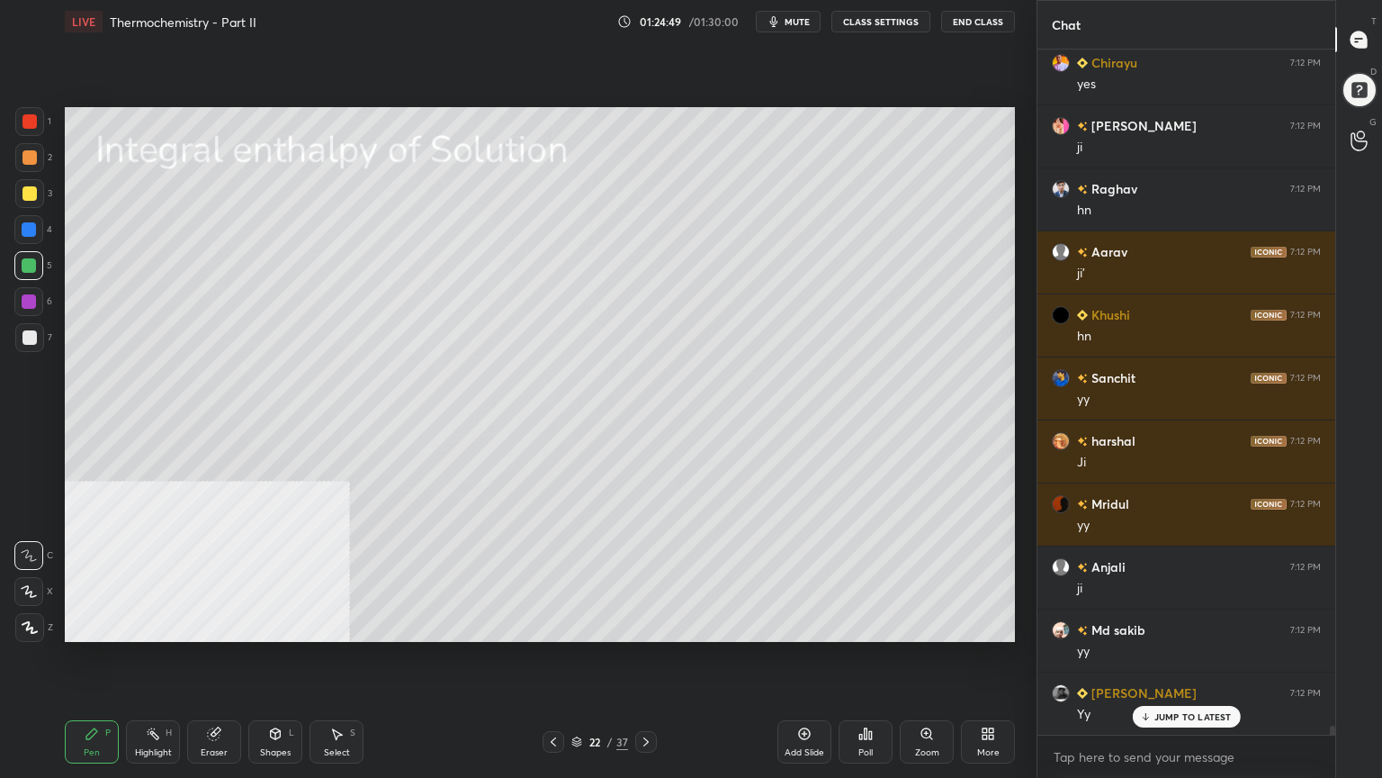
click at [30, 163] on div at bounding box center [29, 157] width 29 height 29
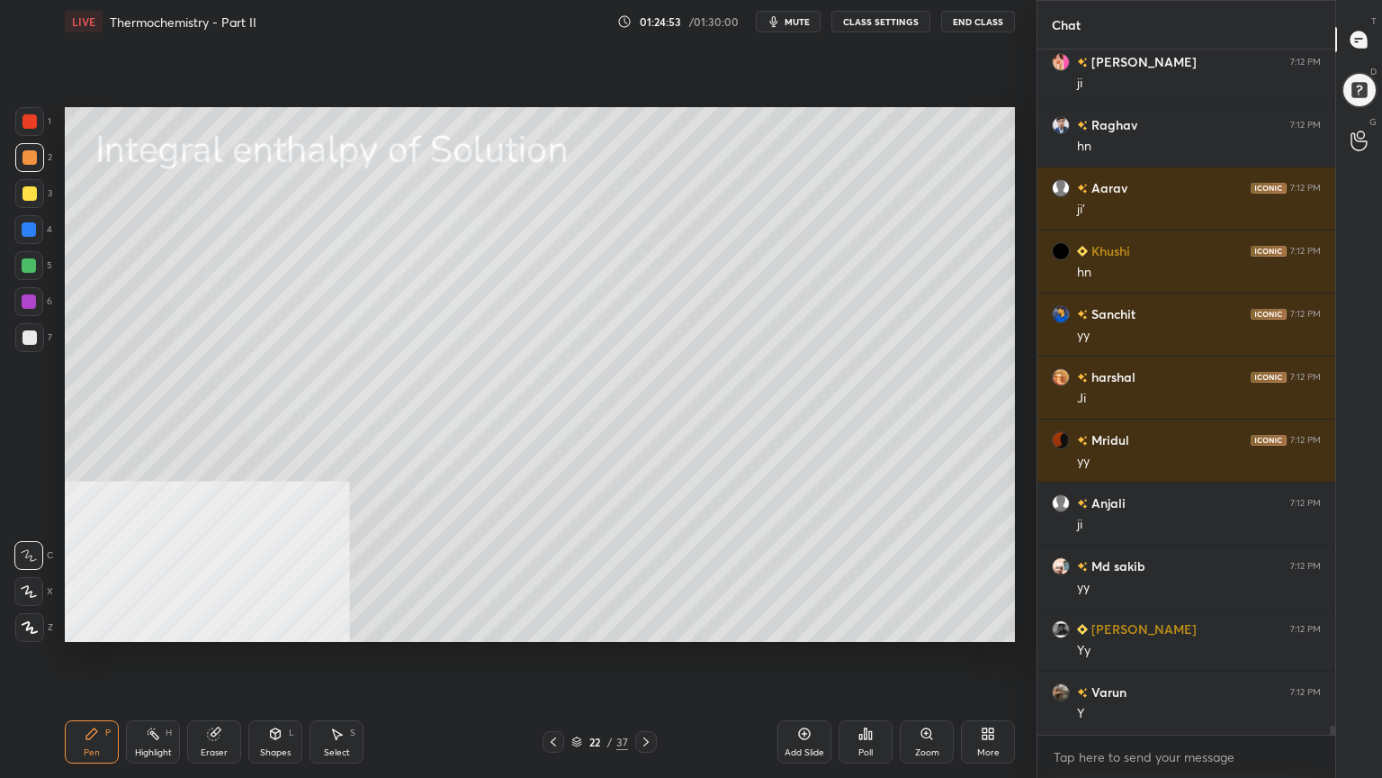
scroll to position [50661, 0]
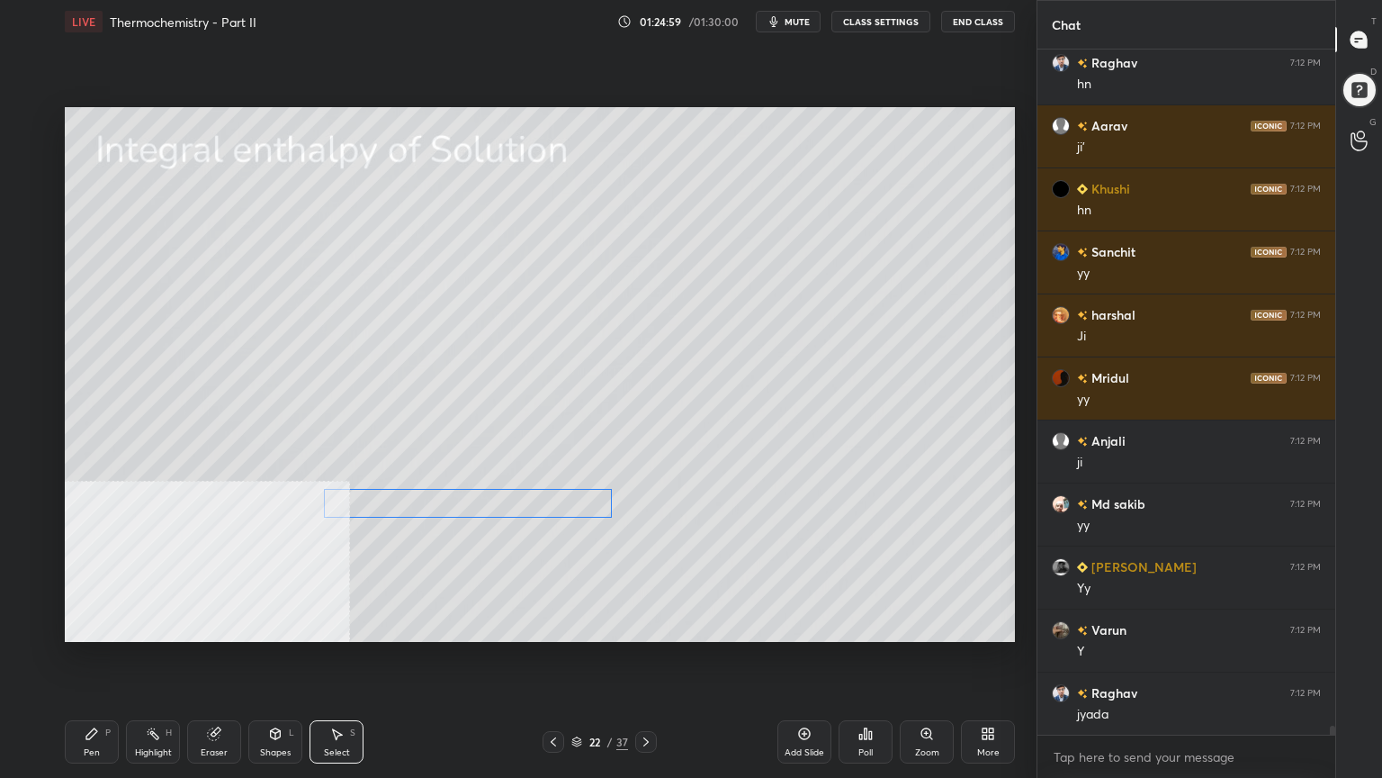
drag, startPoint x: 464, startPoint y: 386, endPoint x: 445, endPoint y: 504, distance: 119.5
click at [445, 504] on div "0 ° Undo Copy Paste here Duplicate Duplicate to new slide Delete" at bounding box center [540, 374] width 950 height 535
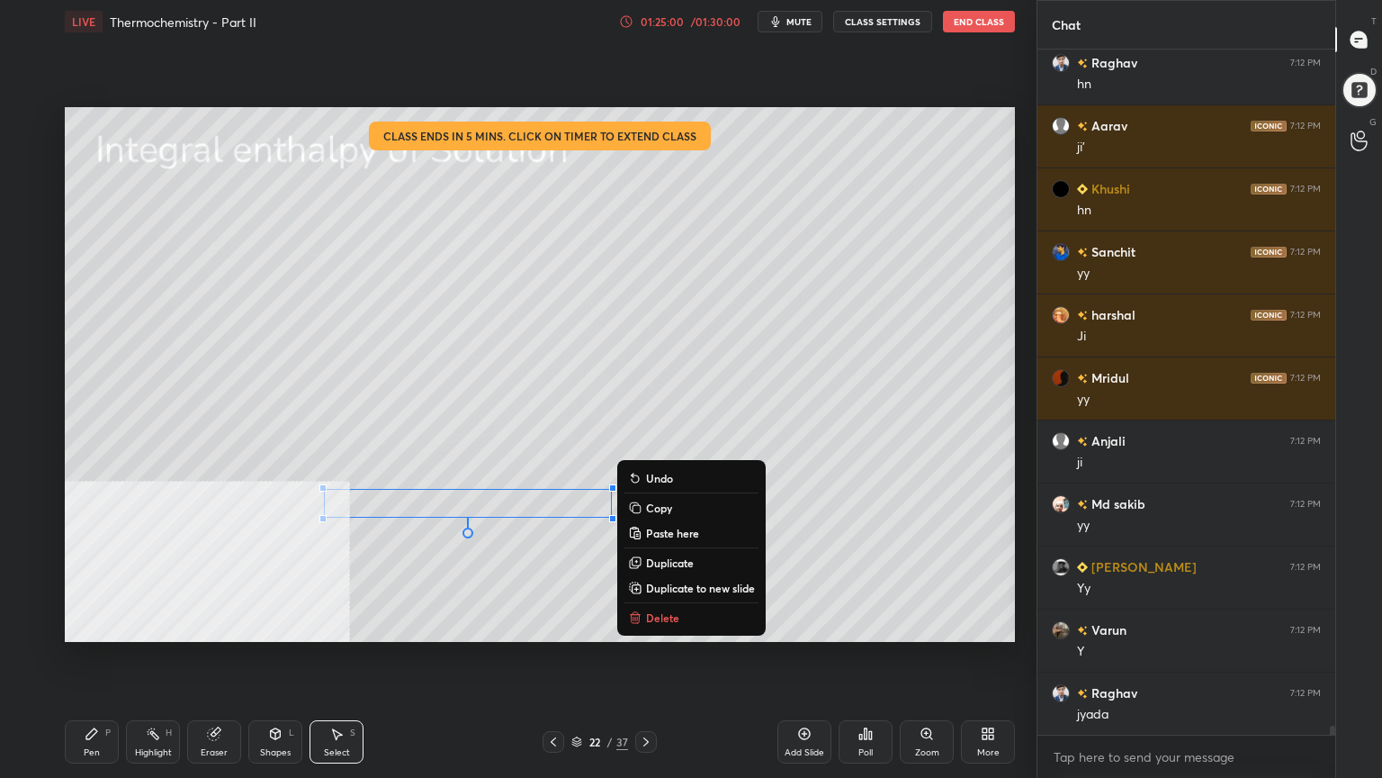
drag, startPoint x: 91, startPoint y: 743, endPoint x: 208, endPoint y: 646, distance: 152.1
click at [91, 625] on div "Pen P" at bounding box center [92, 741] width 54 height 43
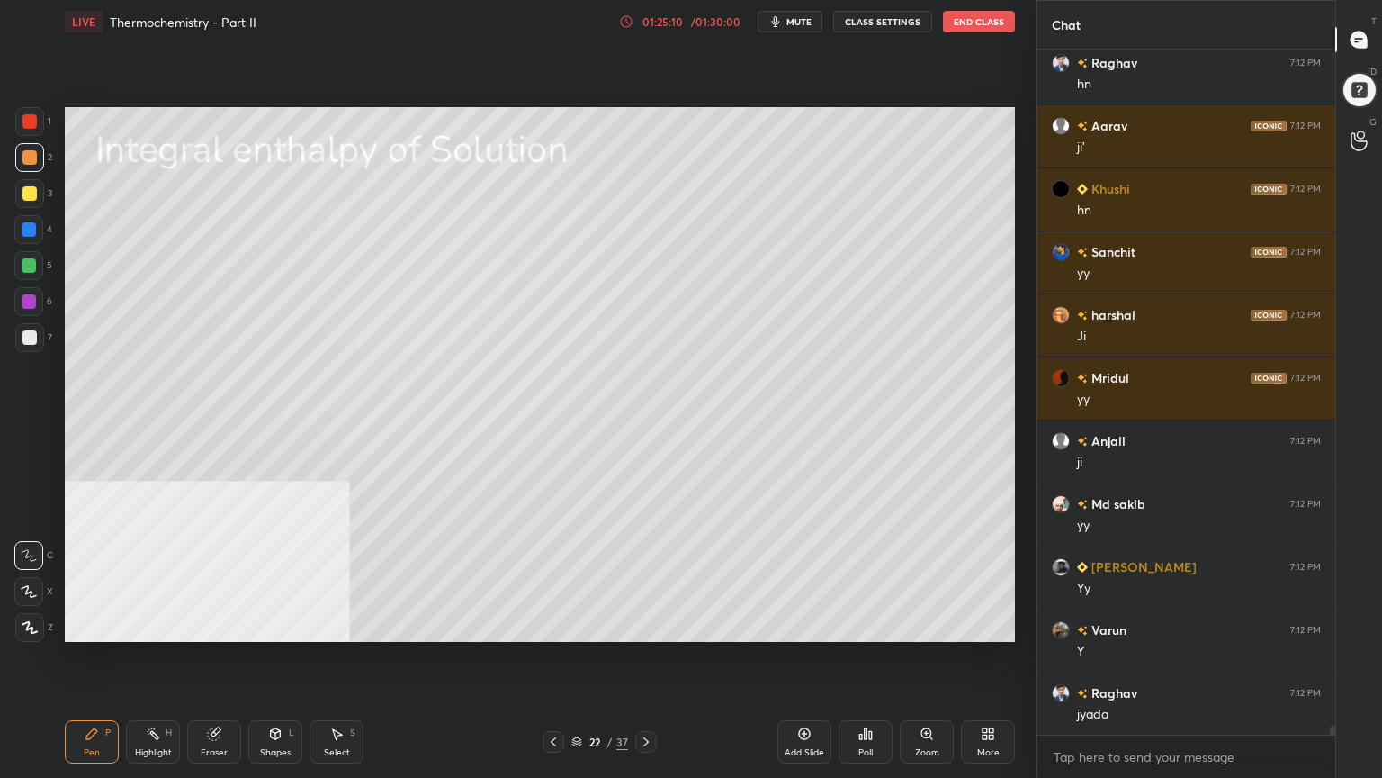
click at [39, 258] on div at bounding box center [28, 265] width 29 height 29
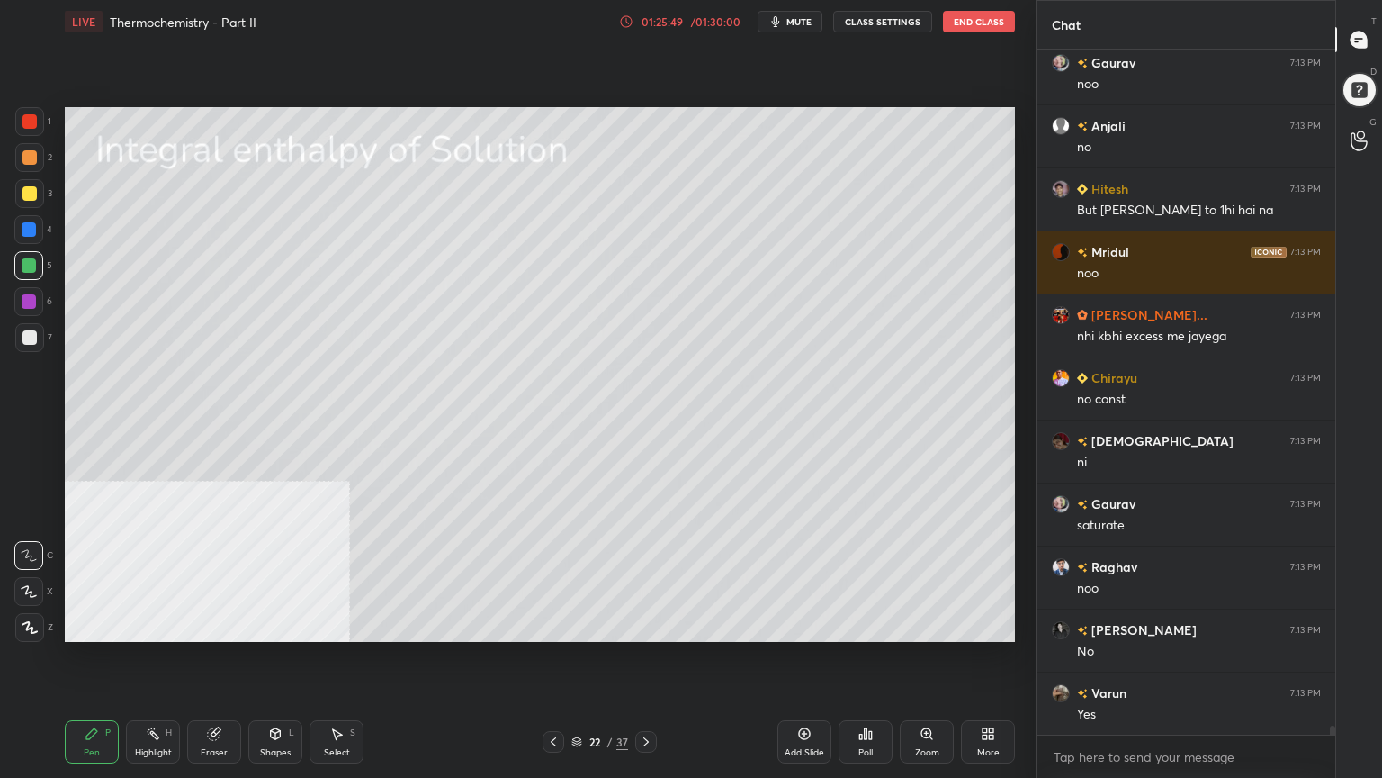
scroll to position [52363, 0]
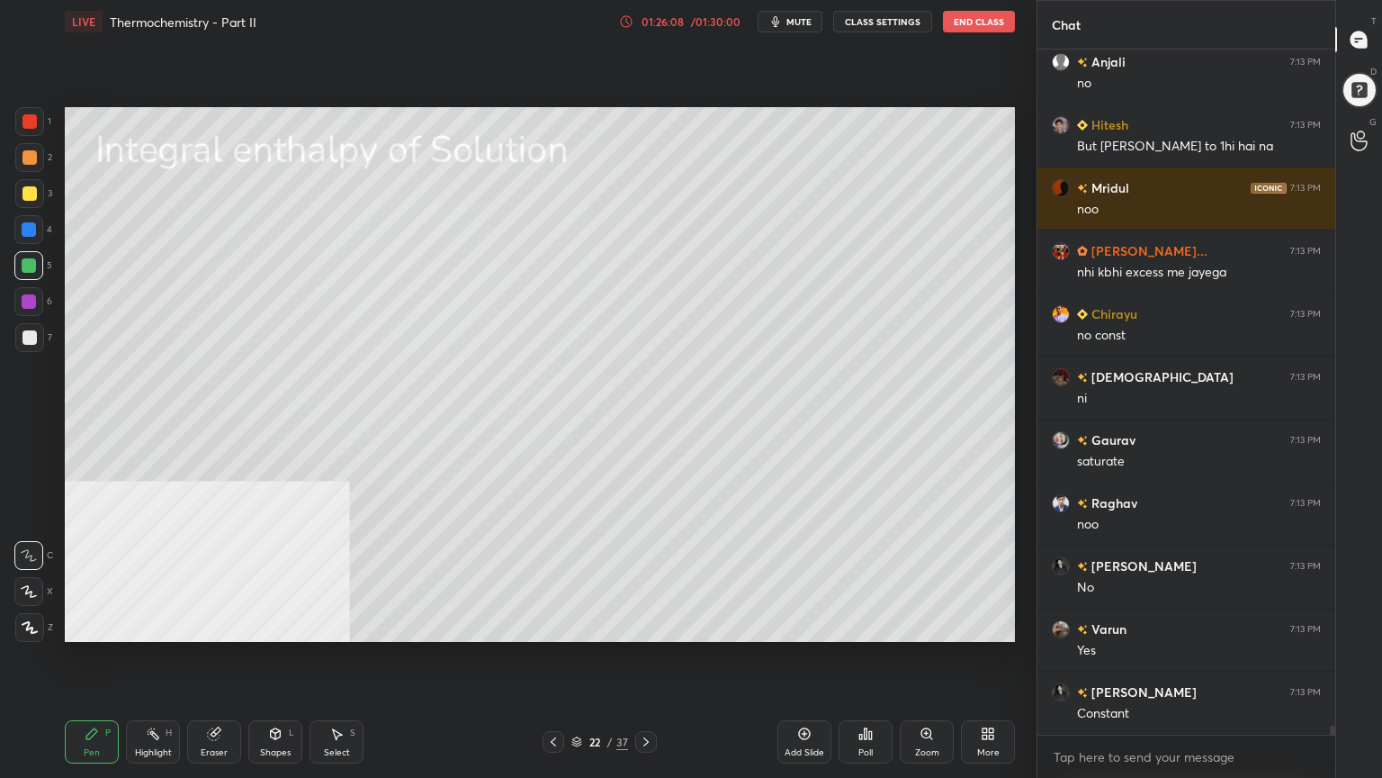
click at [572, 625] on icon at bounding box center [576, 741] width 11 height 11
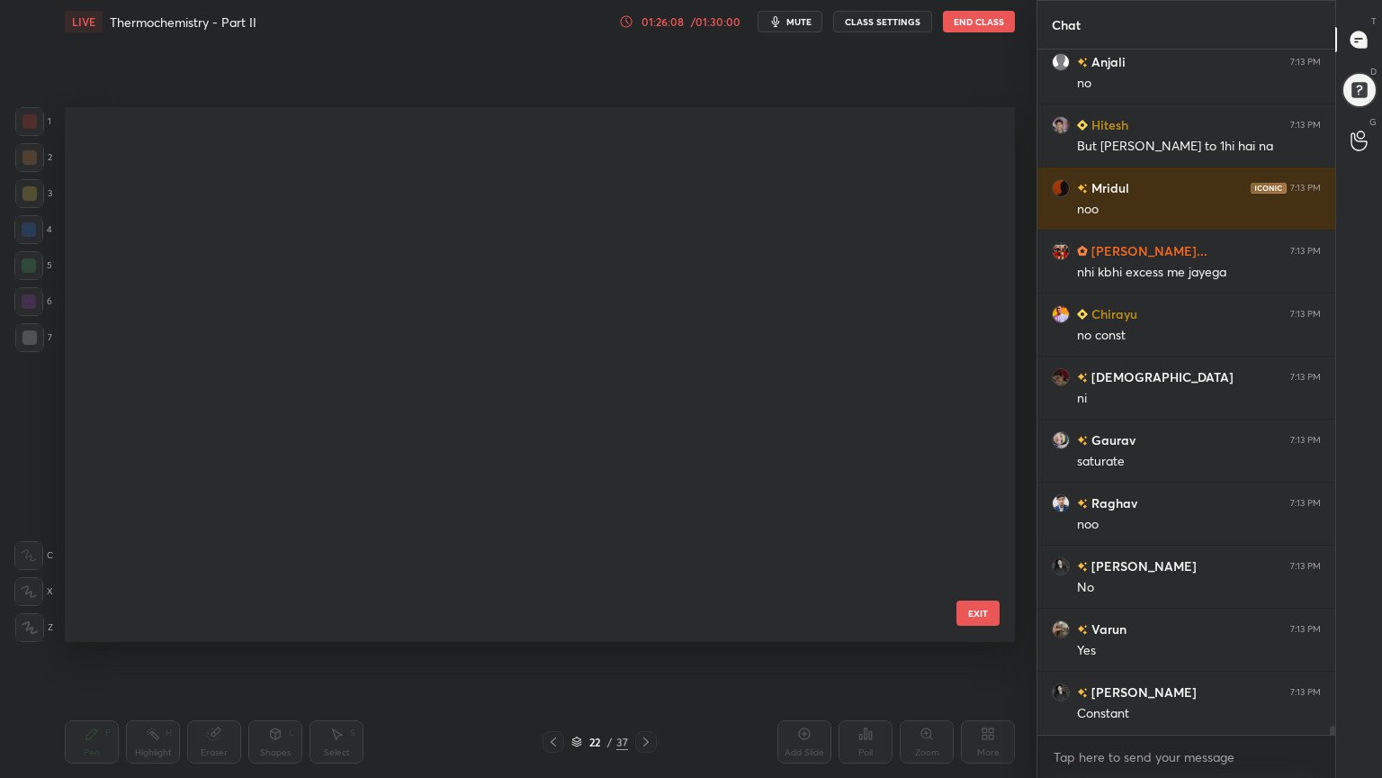
scroll to position [529, 941]
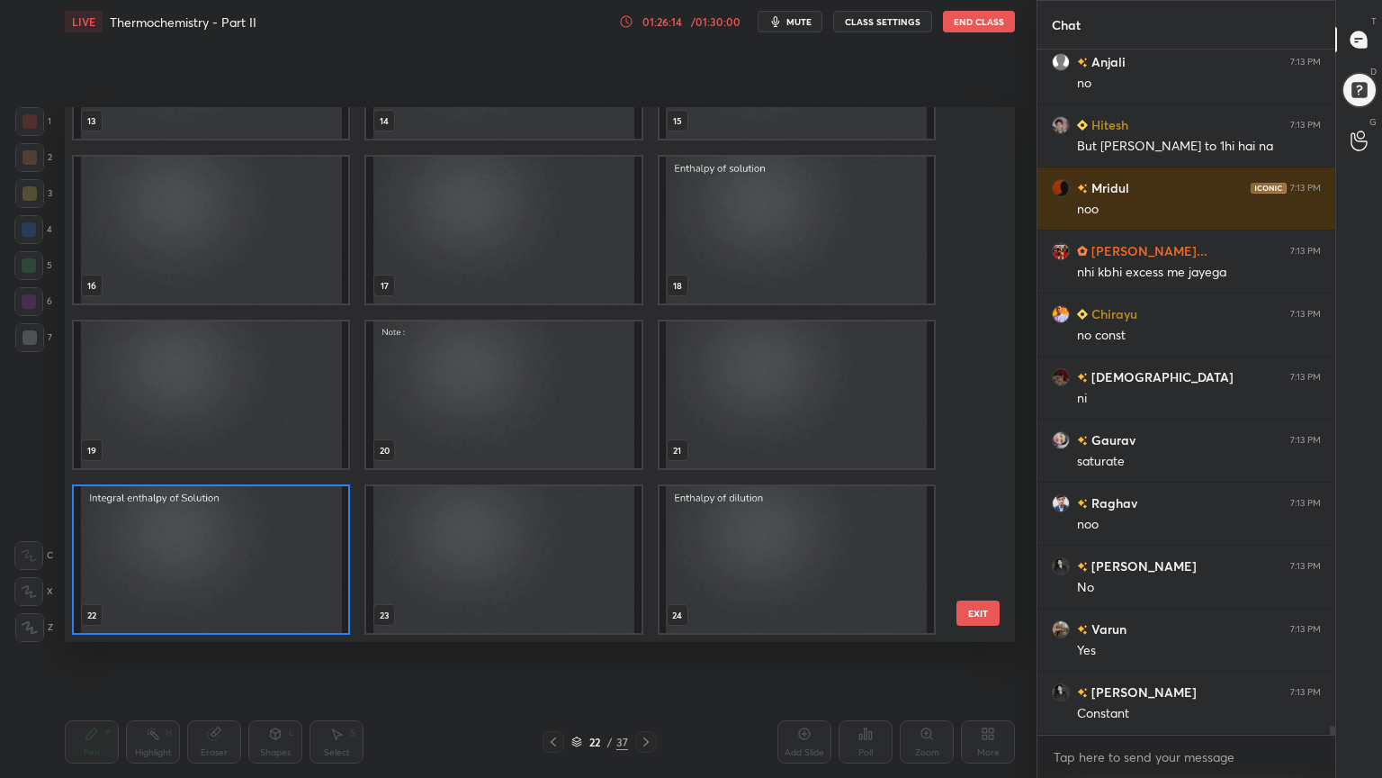
click at [763, 264] on img "grid" at bounding box center [797, 230] width 274 height 147
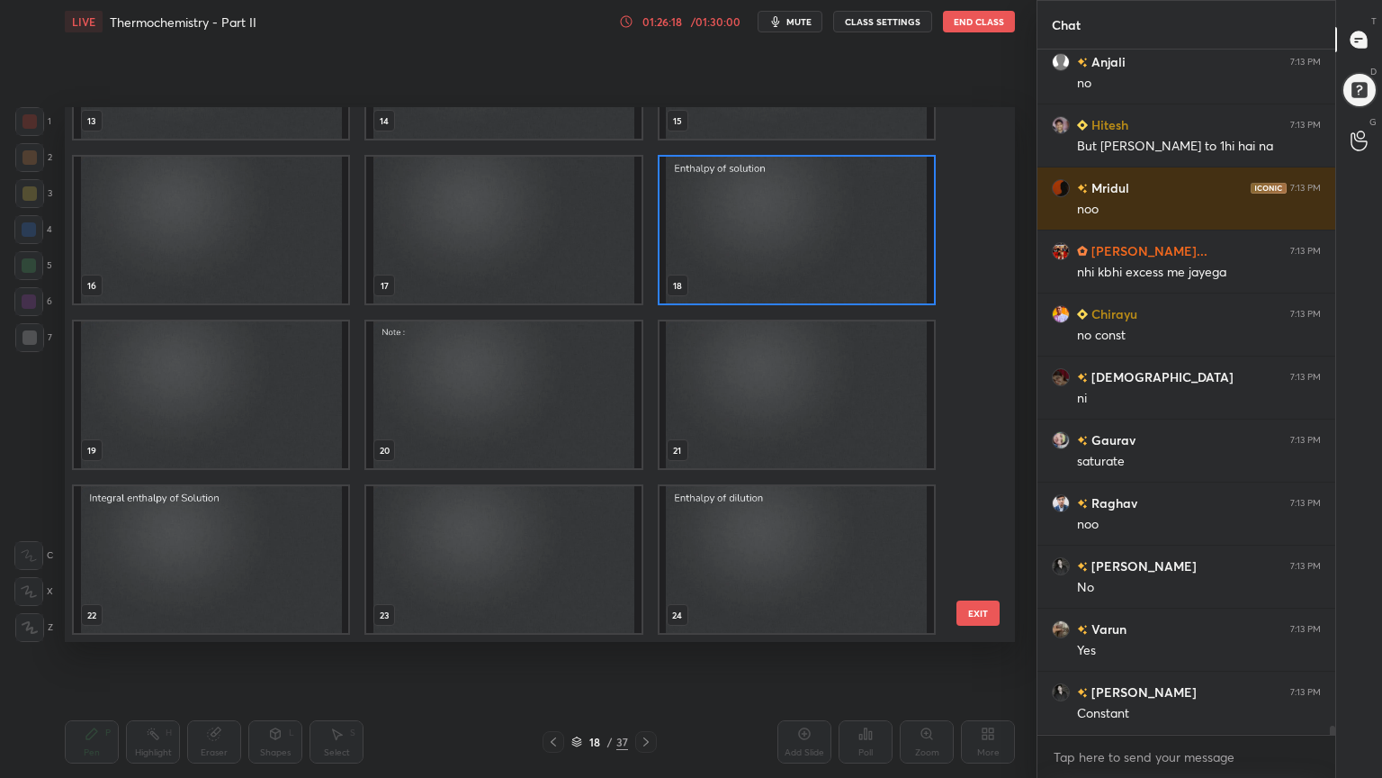
click at [738, 252] on img "grid" at bounding box center [797, 230] width 274 height 147
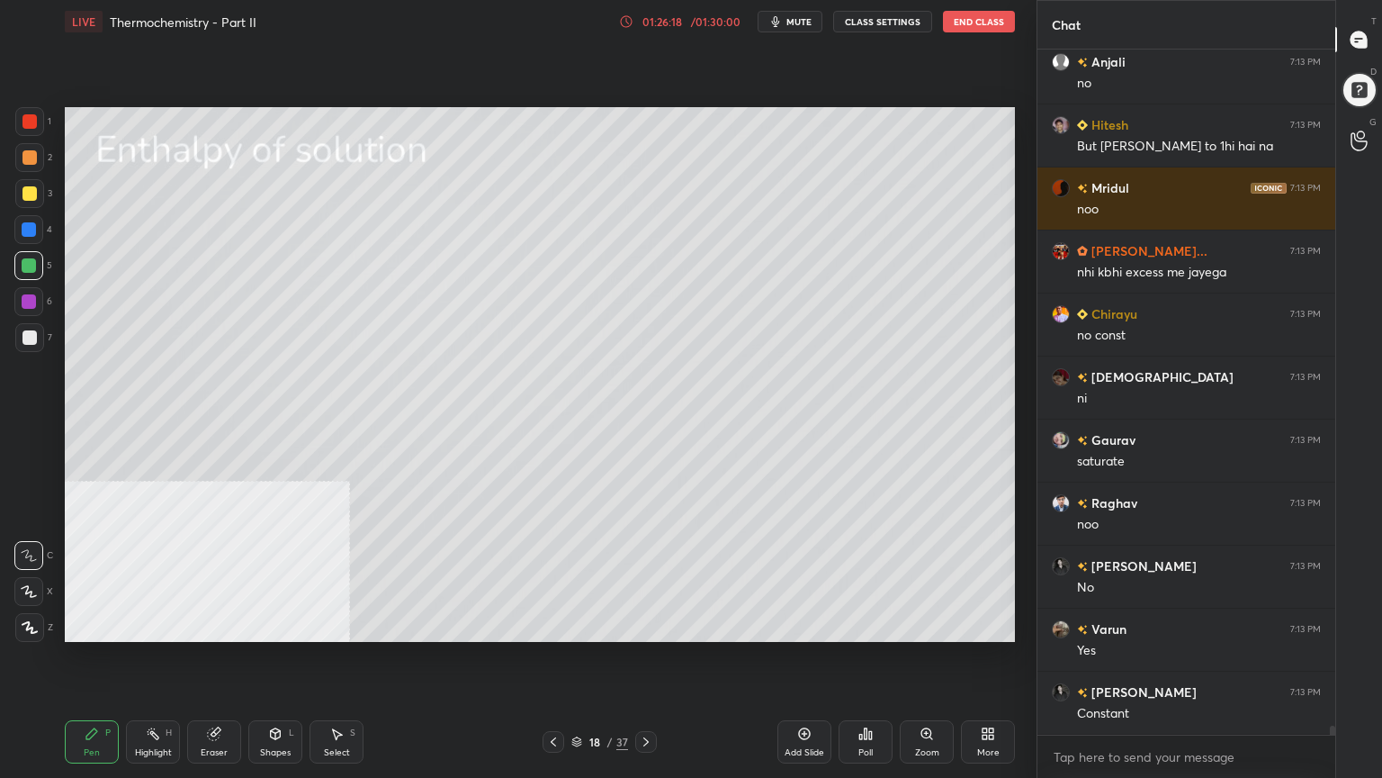
click at [738, 252] on img "grid" at bounding box center [797, 230] width 274 height 147
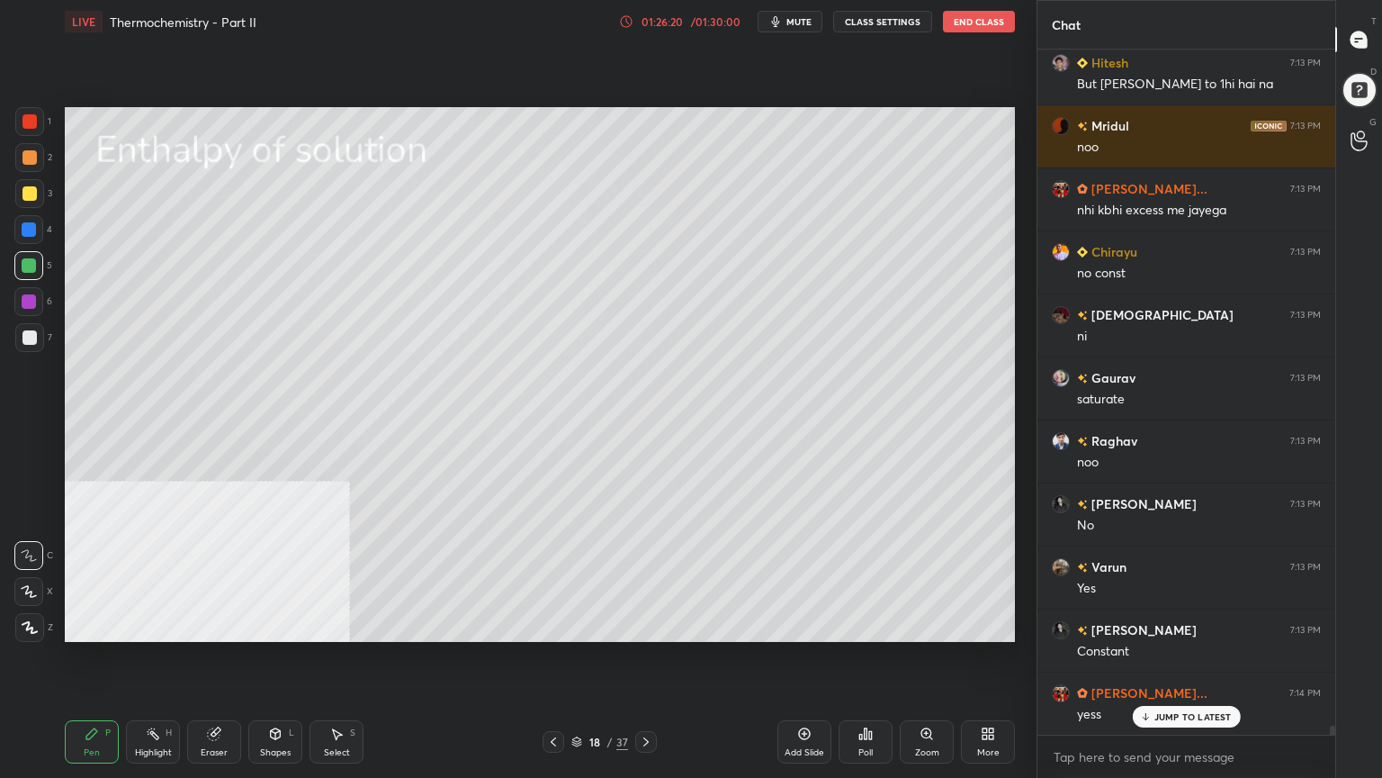
scroll to position [52615, 0]
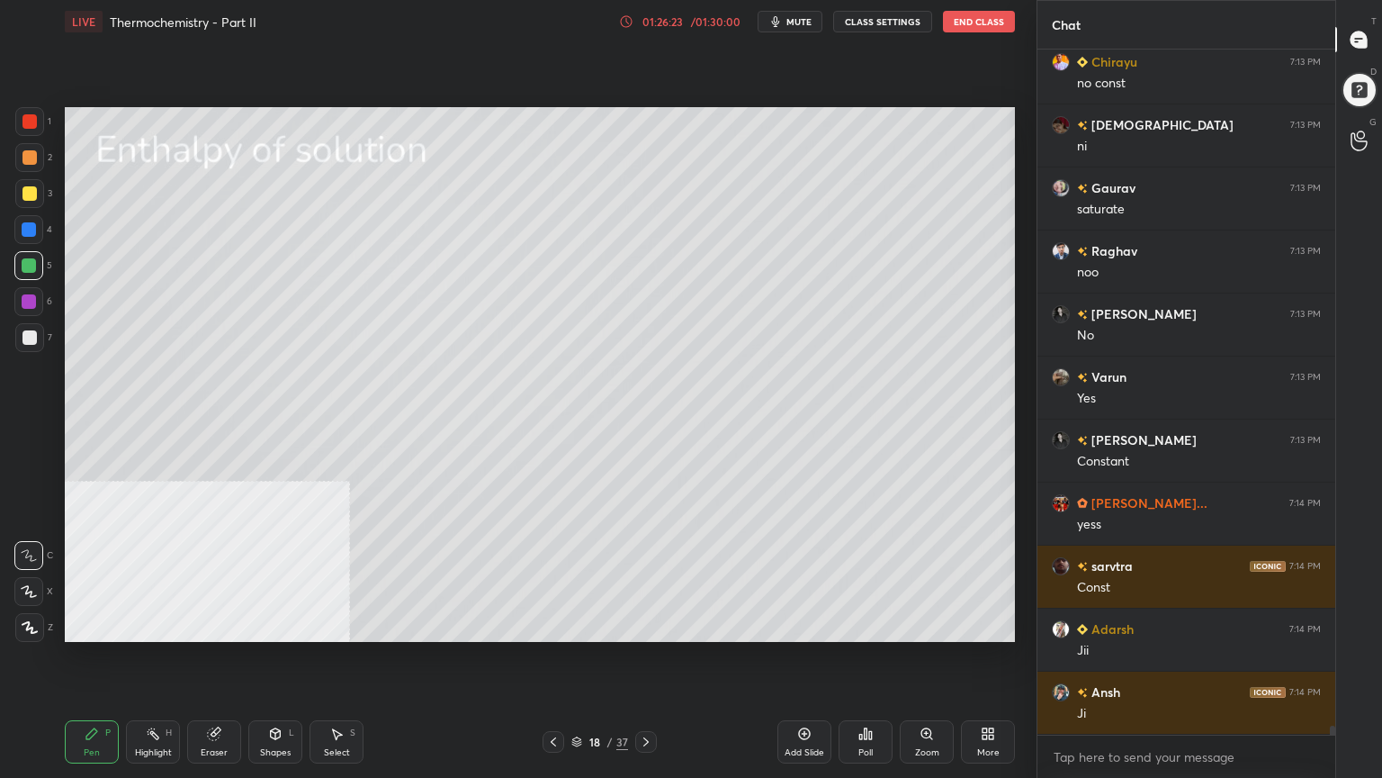
click at [653, 625] on div at bounding box center [646, 742] width 22 height 22
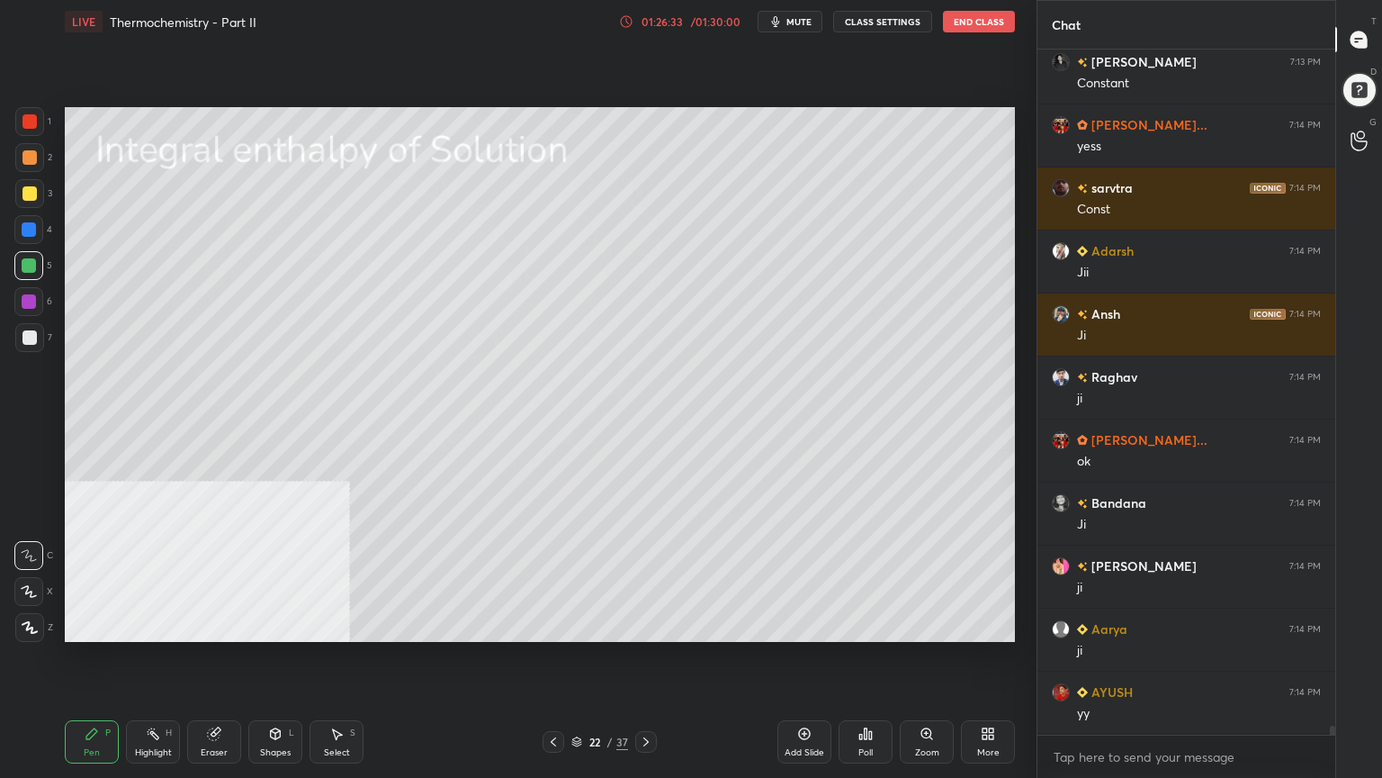
scroll to position [53055, 0]
click at [579, 625] on icon at bounding box center [576, 741] width 11 height 11
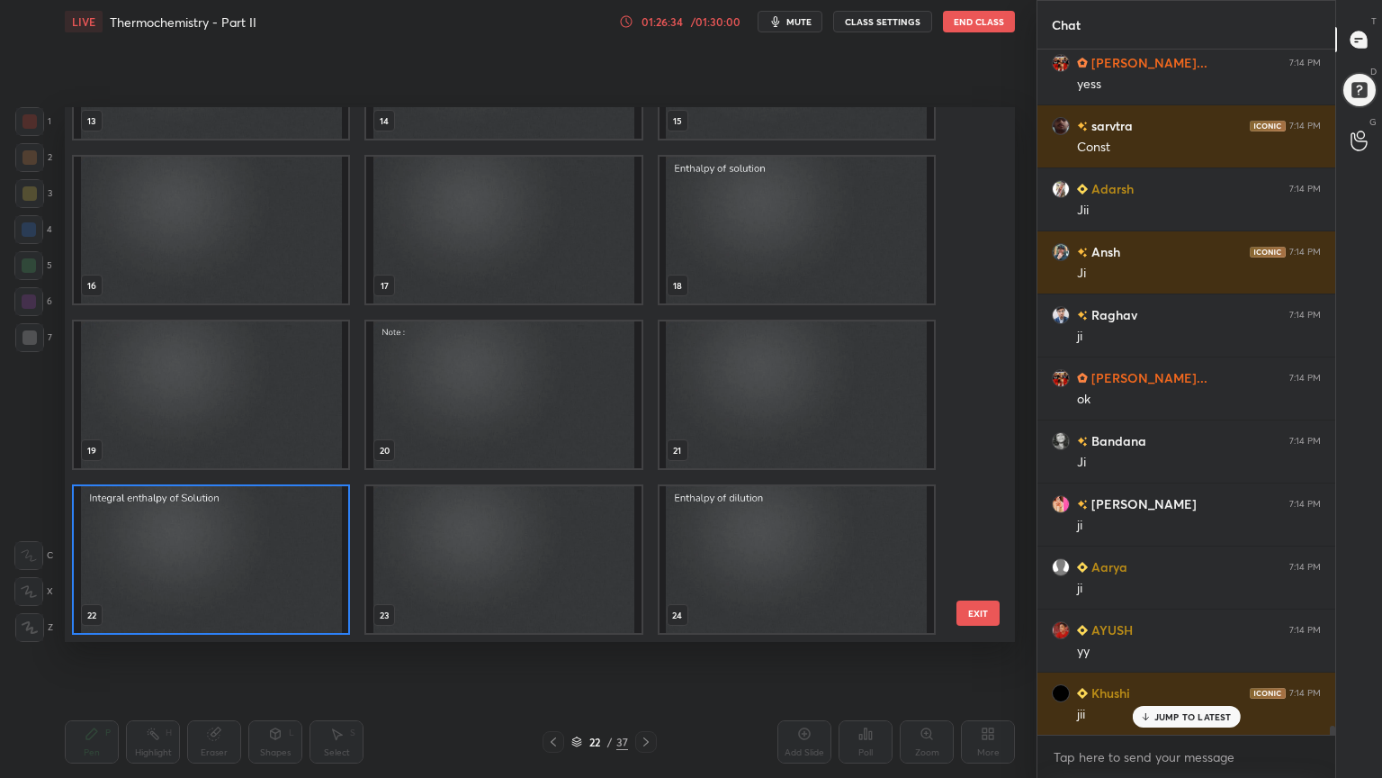
scroll to position [53119, 0]
click at [726, 566] on img "grid" at bounding box center [797, 559] width 274 height 147
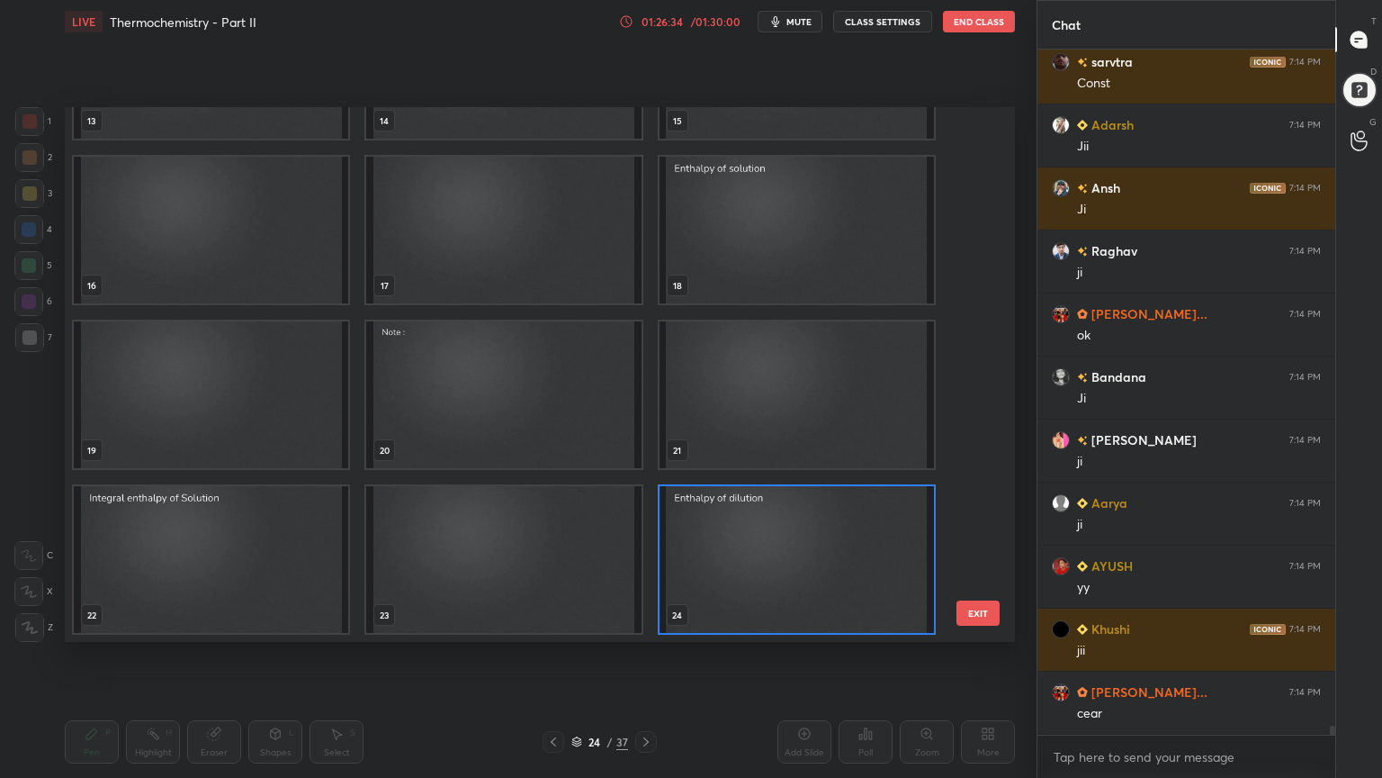
click at [725, 565] on img "grid" at bounding box center [797, 559] width 274 height 147
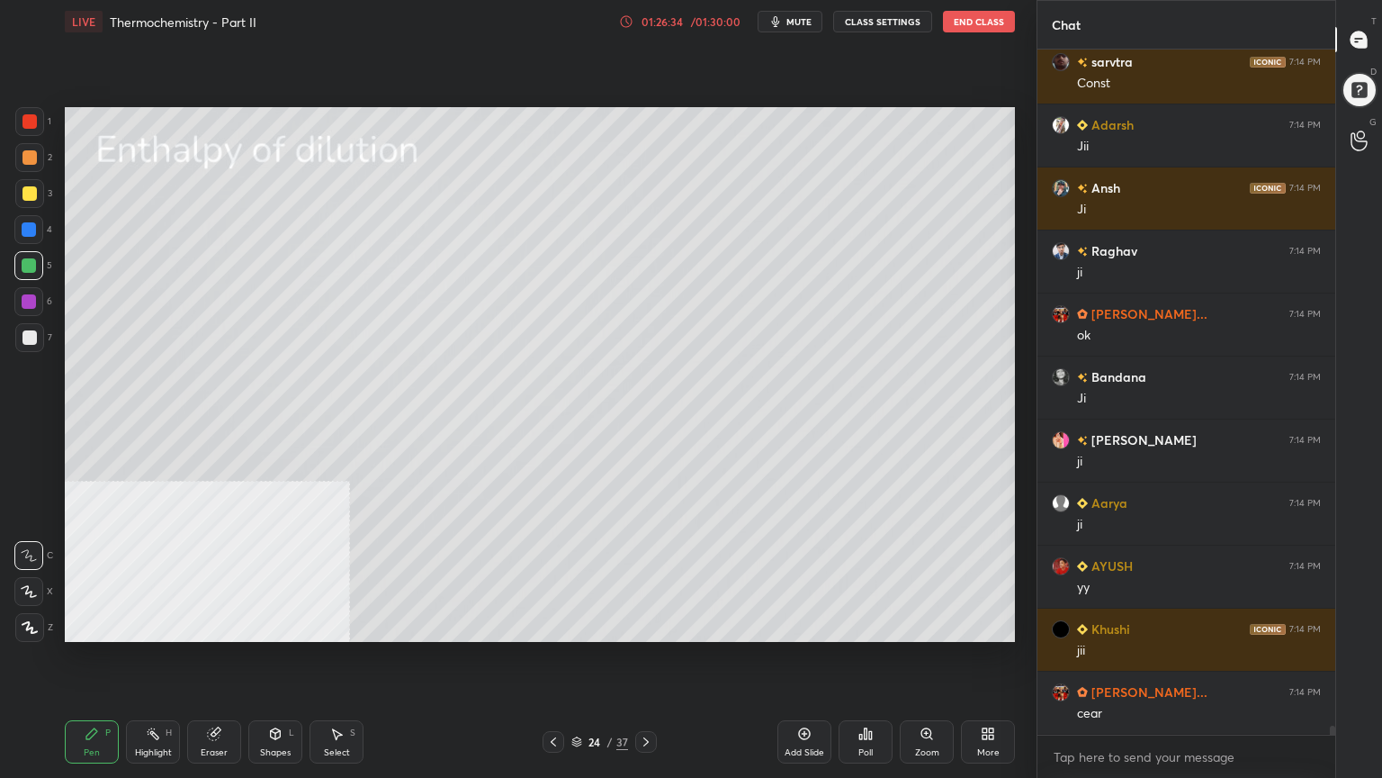
click at [722, 567] on img "grid" at bounding box center [797, 559] width 274 height 147
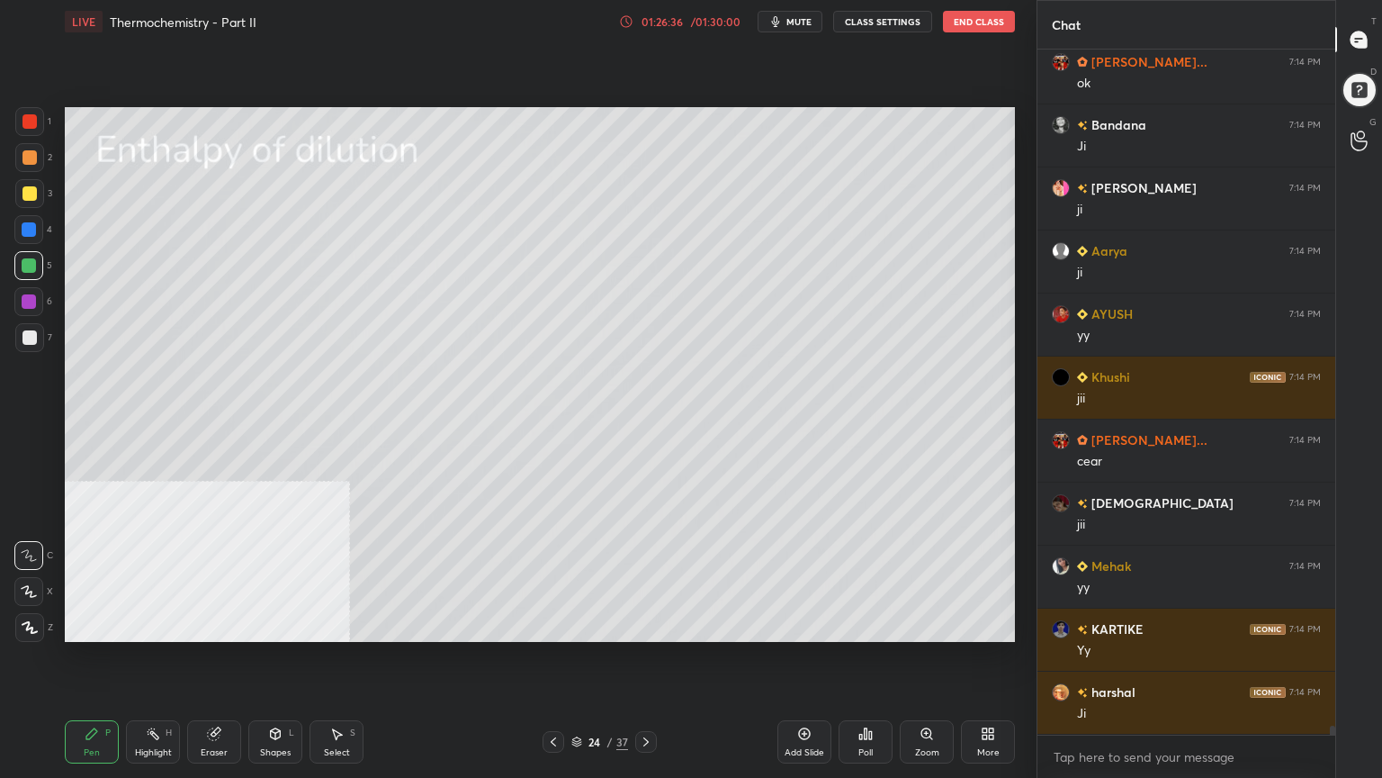
click at [29, 334] on div at bounding box center [29, 337] width 14 height 14
click at [275, 625] on div "Shapes" at bounding box center [275, 752] width 31 height 9
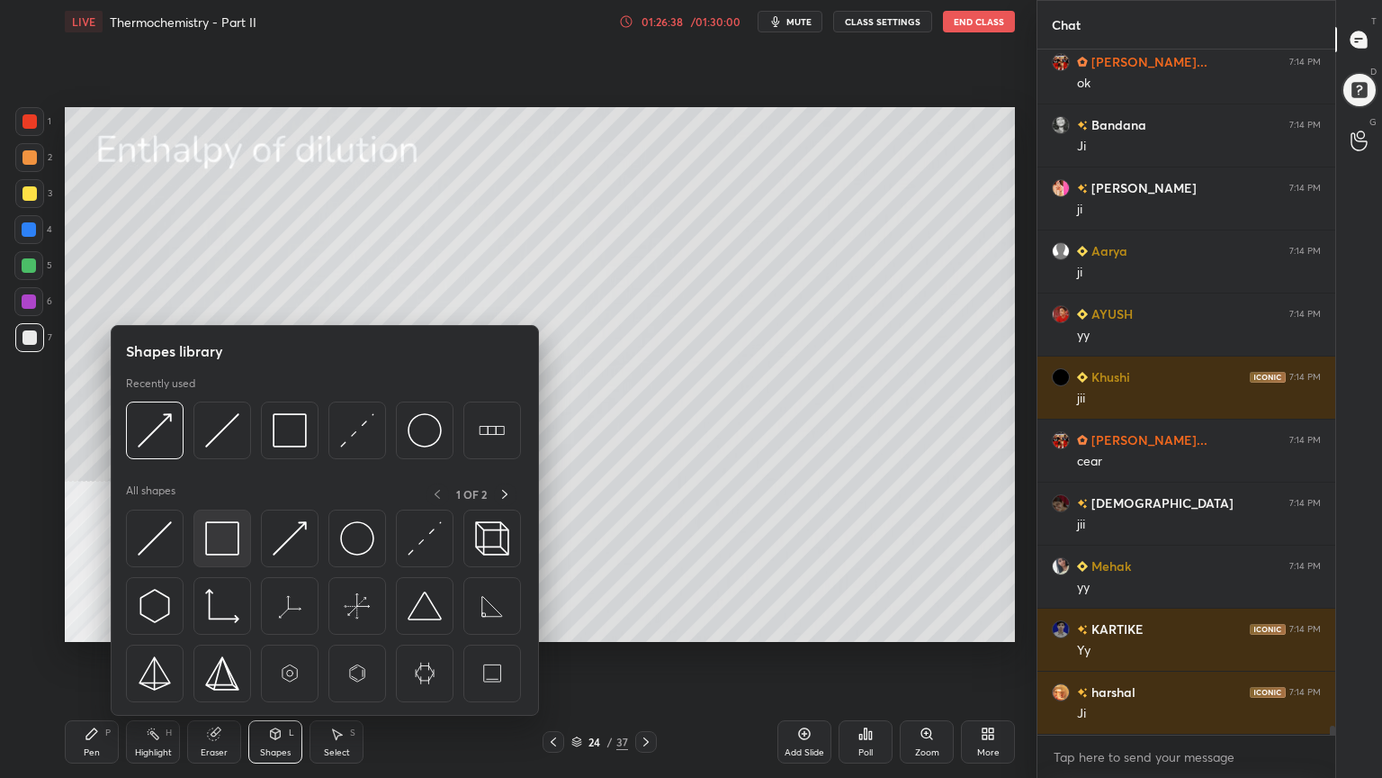
click at [229, 551] on img at bounding box center [222, 538] width 34 height 34
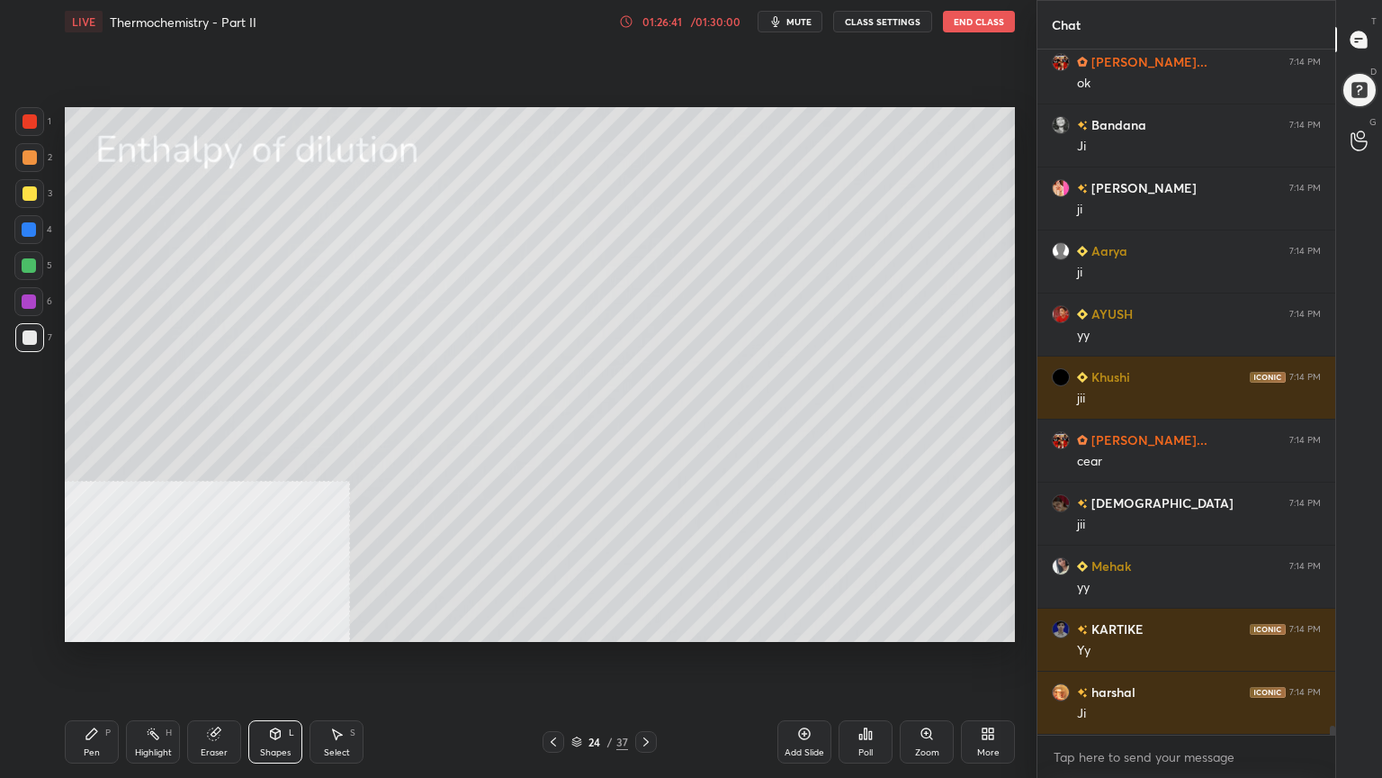
scroll to position [53433, 0]
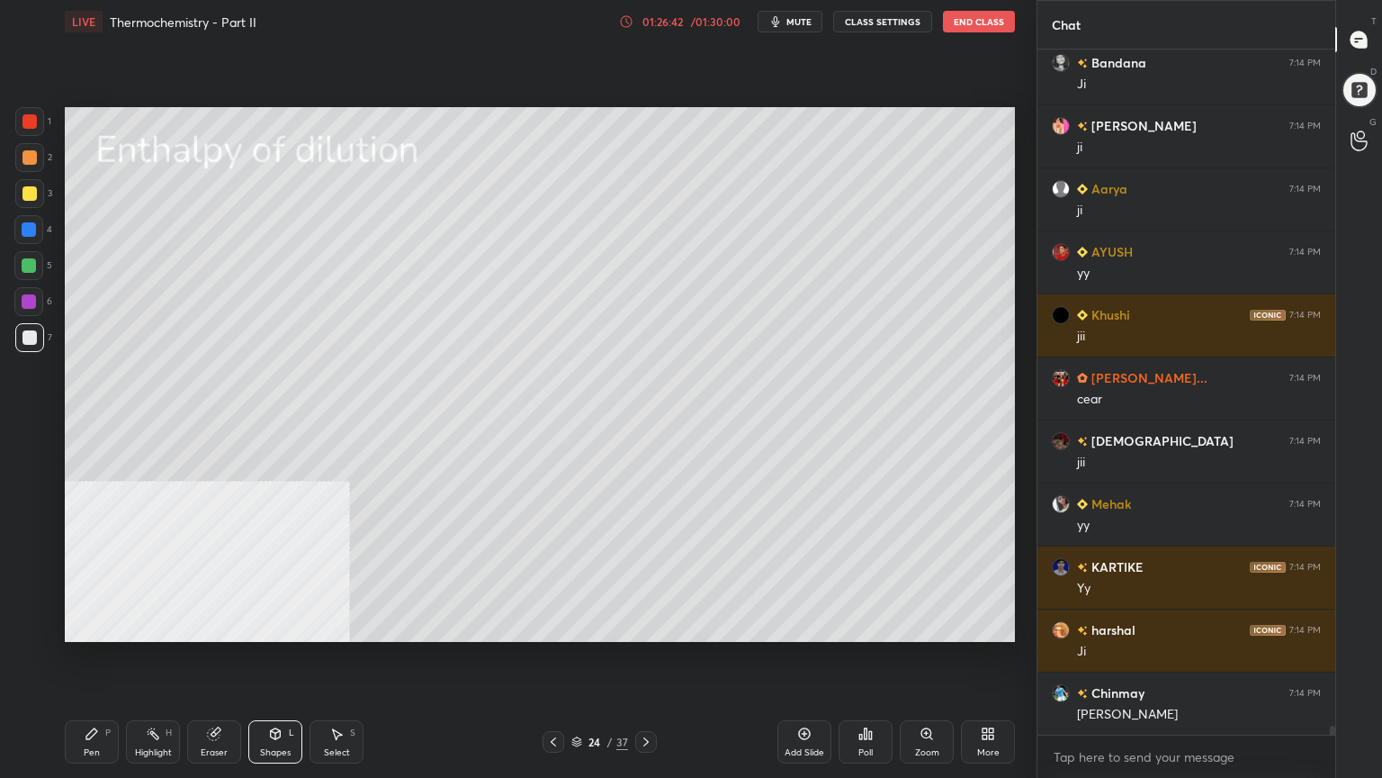
click at [102, 625] on div "Pen P" at bounding box center [92, 741] width 54 height 43
click at [805, 19] on span "mute" at bounding box center [799, 21] width 25 height 13
click at [806, 22] on span "unmute" at bounding box center [797, 21] width 39 height 13
click at [31, 198] on div at bounding box center [29, 193] width 14 height 14
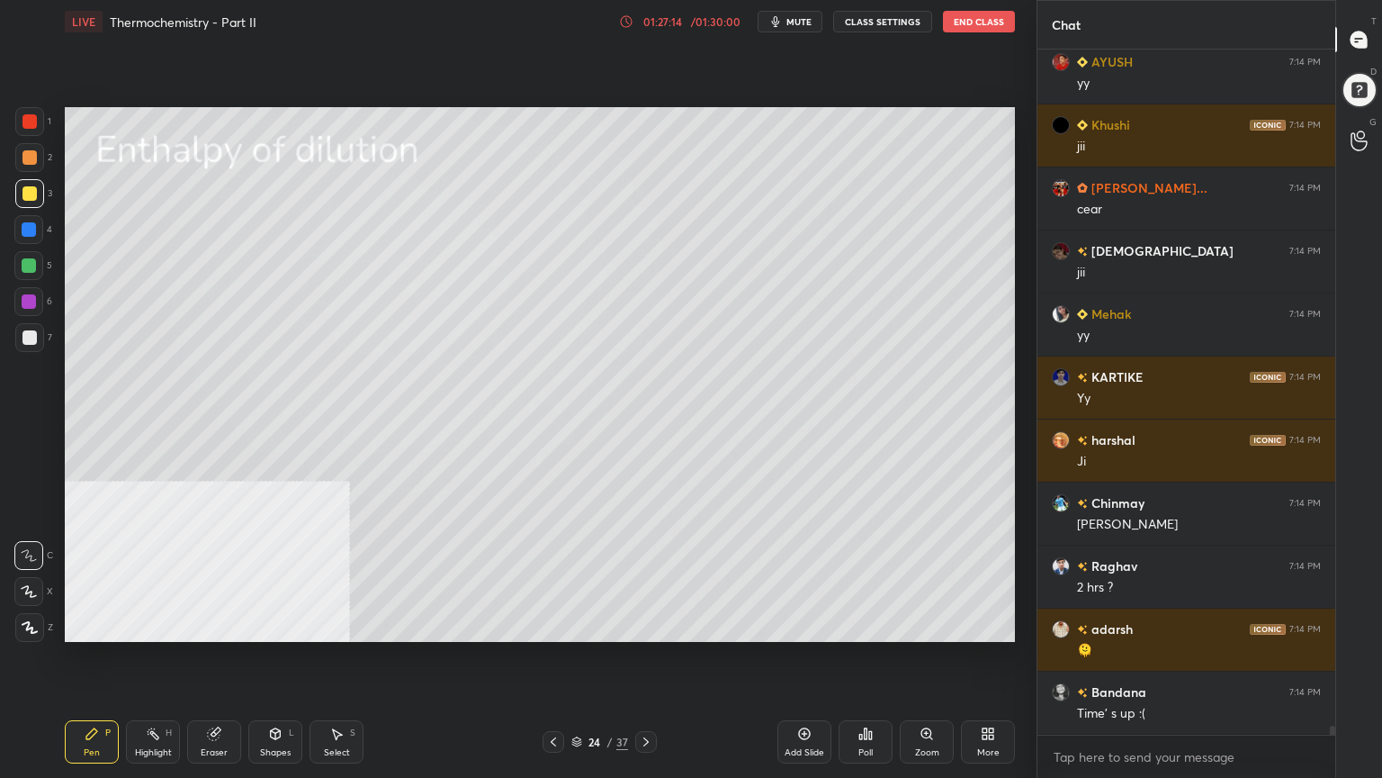
scroll to position [53685, 0]
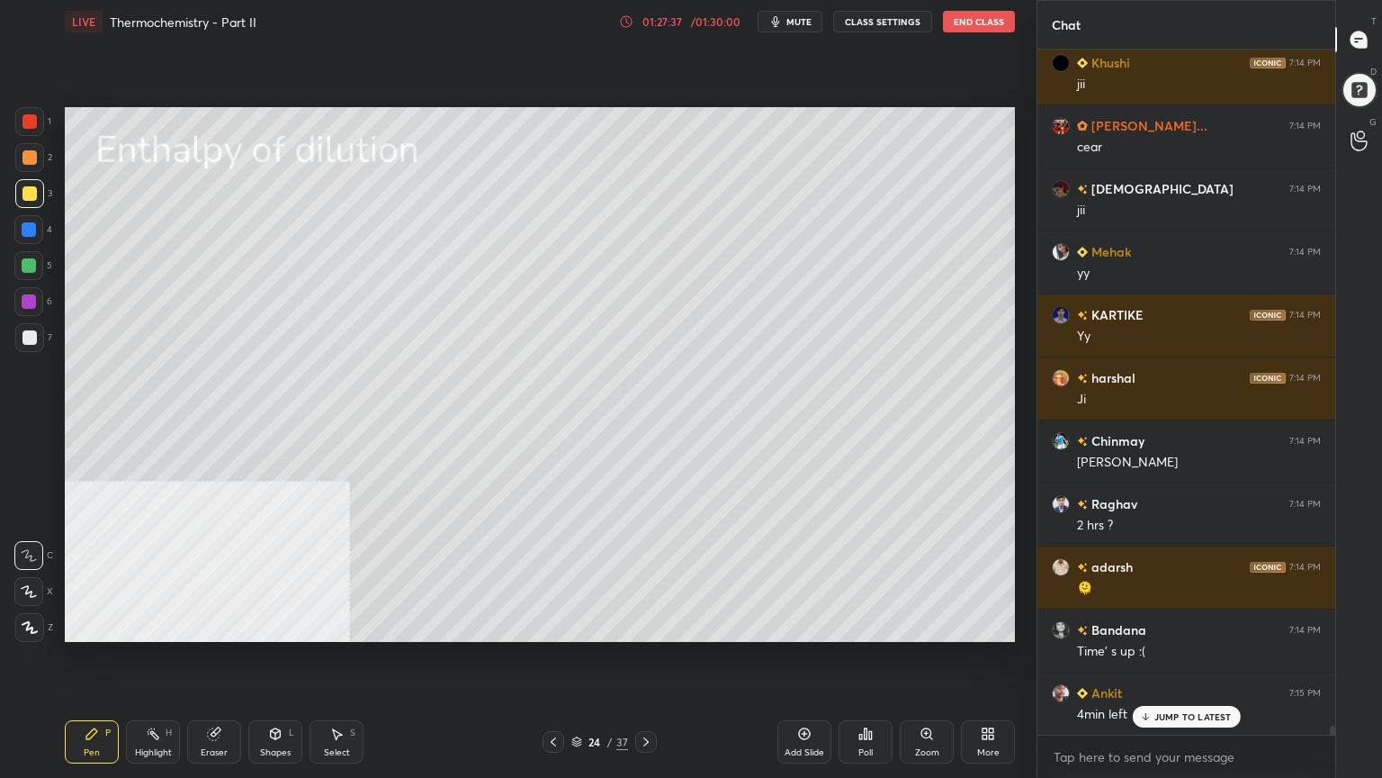
click at [31, 161] on div at bounding box center [29, 157] width 14 height 14
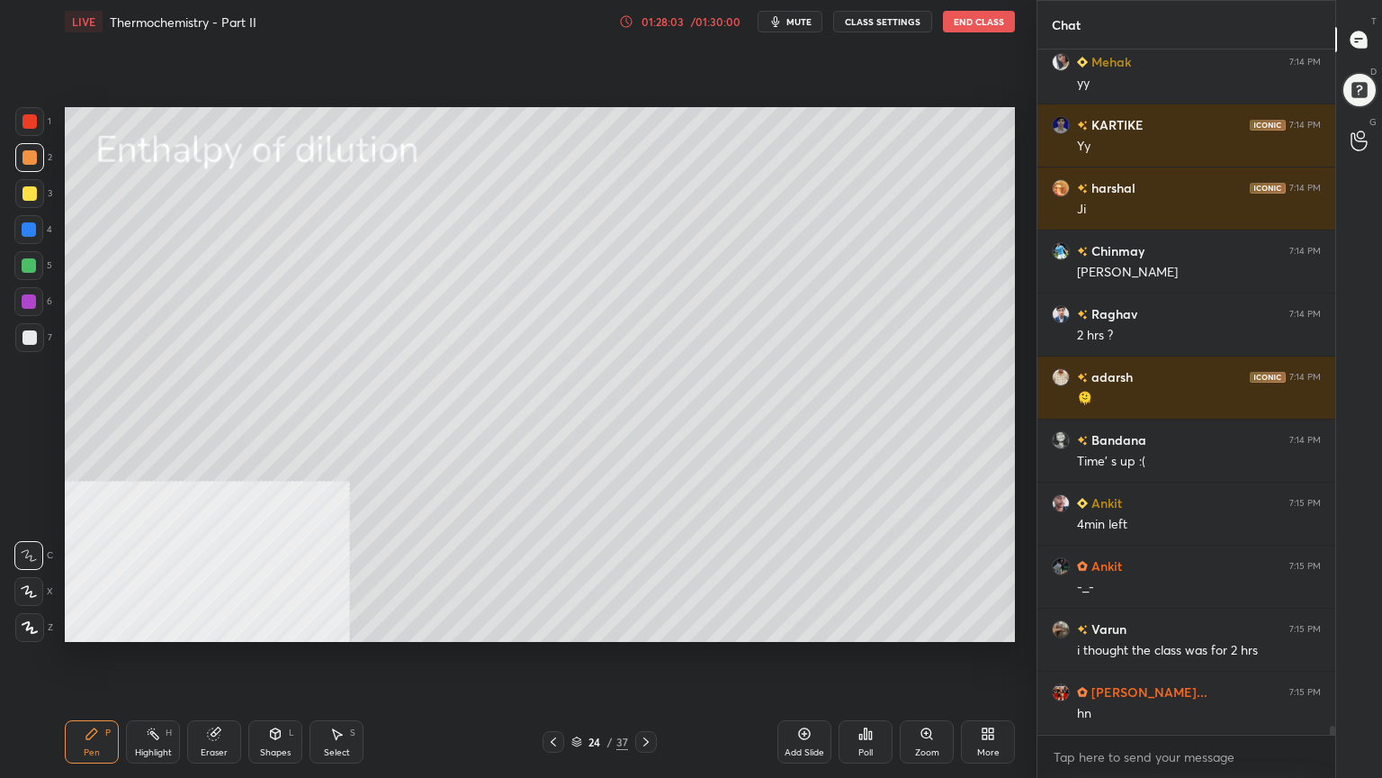
scroll to position [53937, 0]
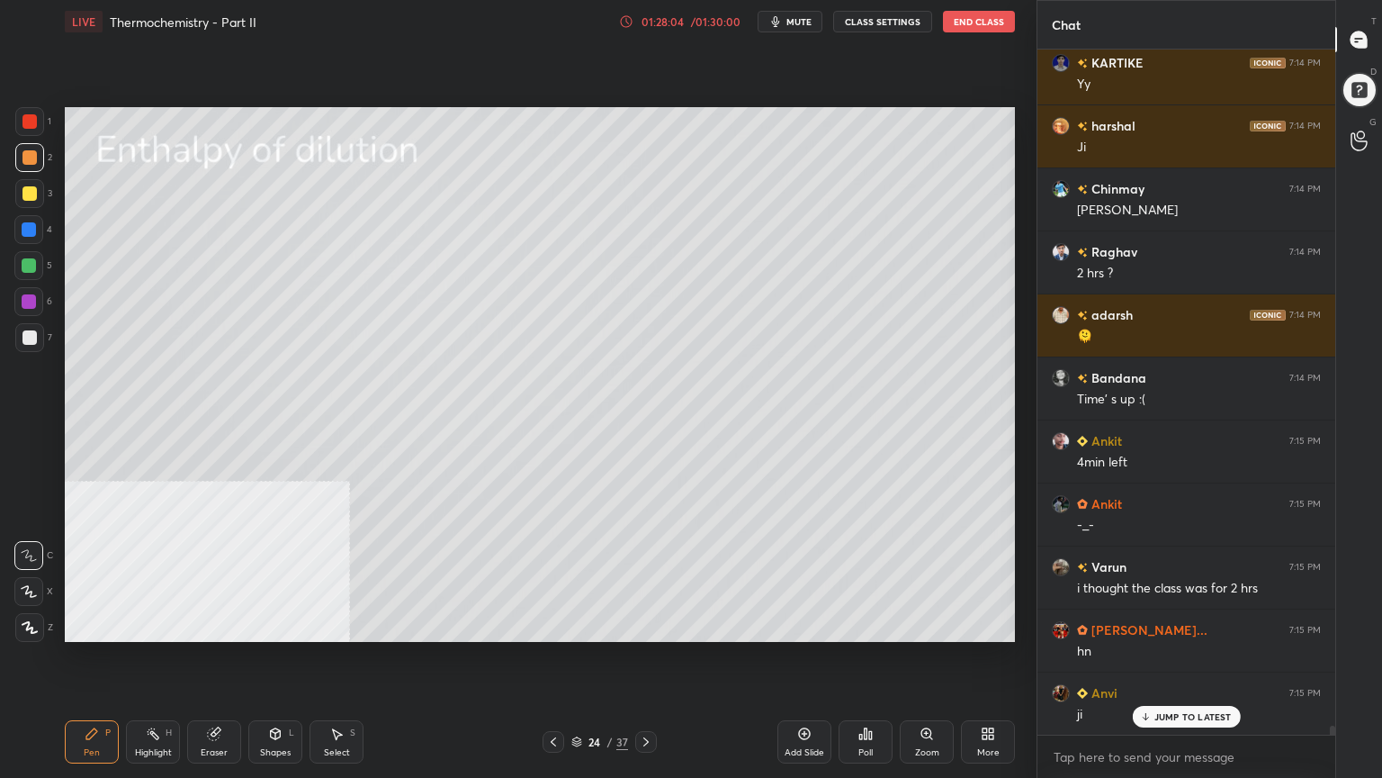
drag, startPoint x: 22, startPoint y: 271, endPoint x: 55, endPoint y: 277, distance: 33.9
click at [23, 270] on div at bounding box center [28, 265] width 29 height 29
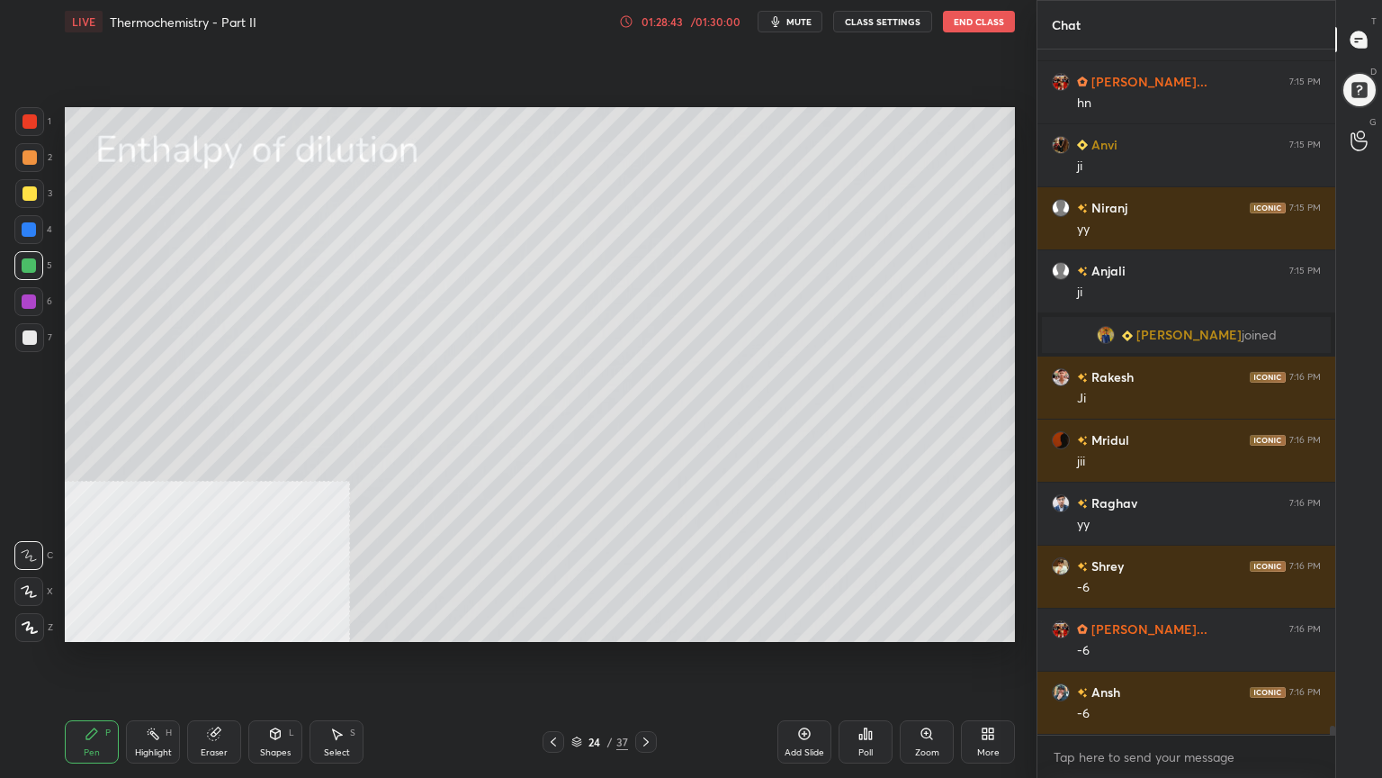
scroll to position [52285, 0]
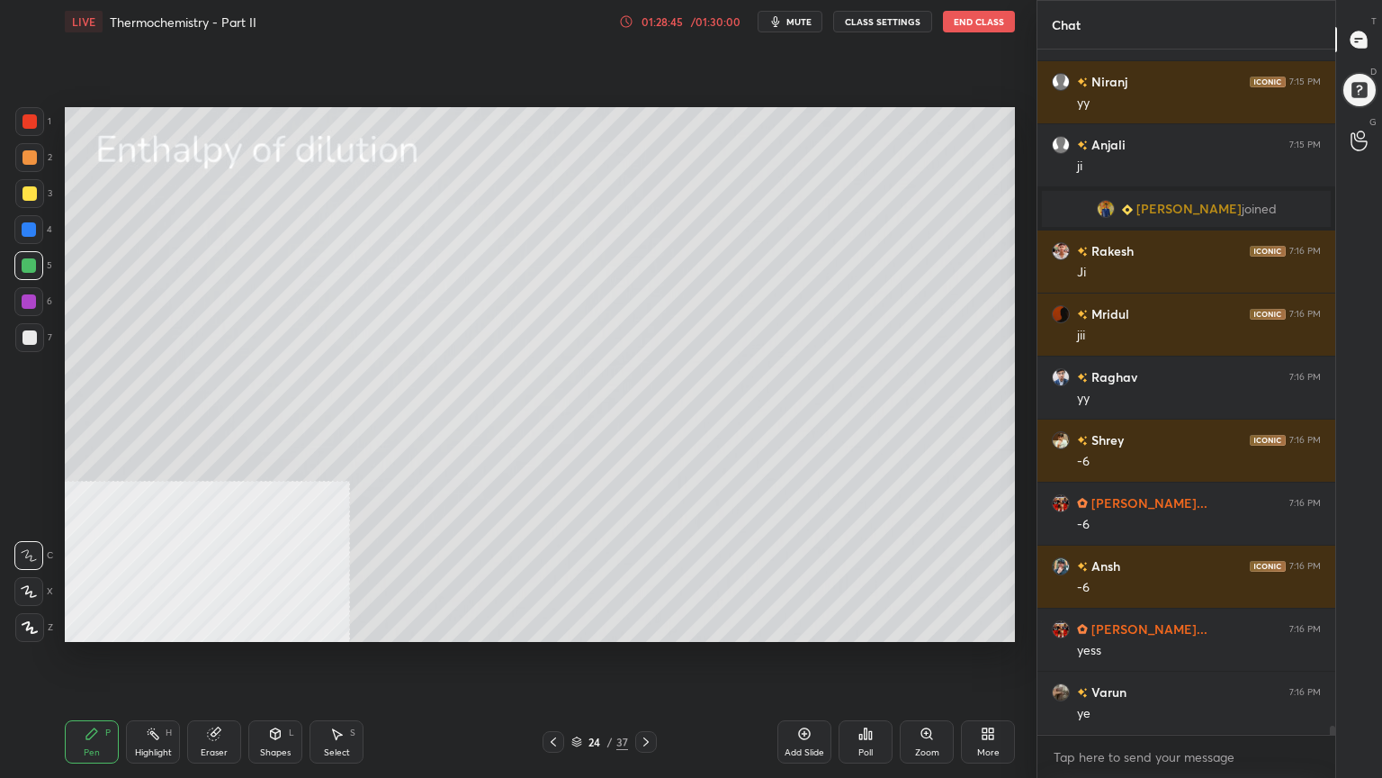
click at [30, 342] on div at bounding box center [29, 337] width 14 height 14
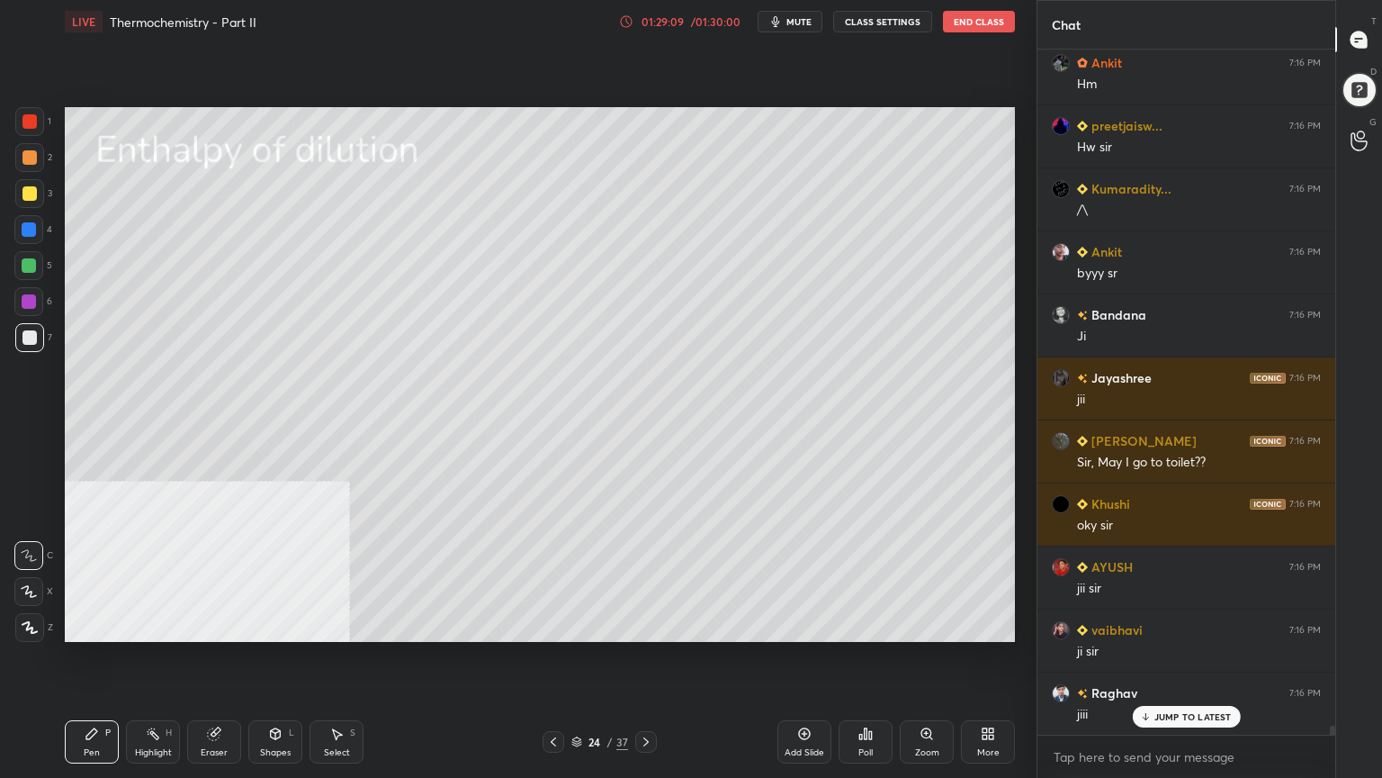
scroll to position [53923, 0]
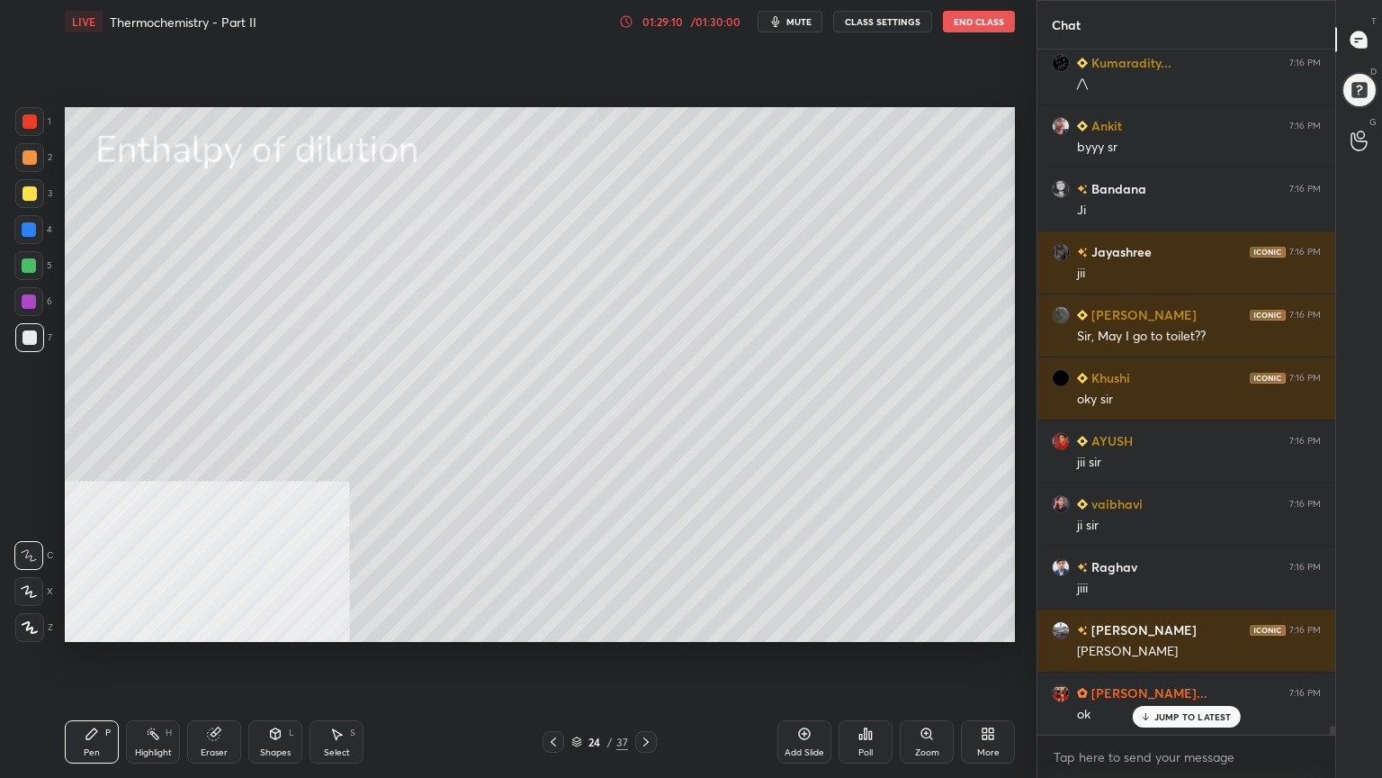
click at [641, 625] on icon at bounding box center [646, 741] width 14 height 14
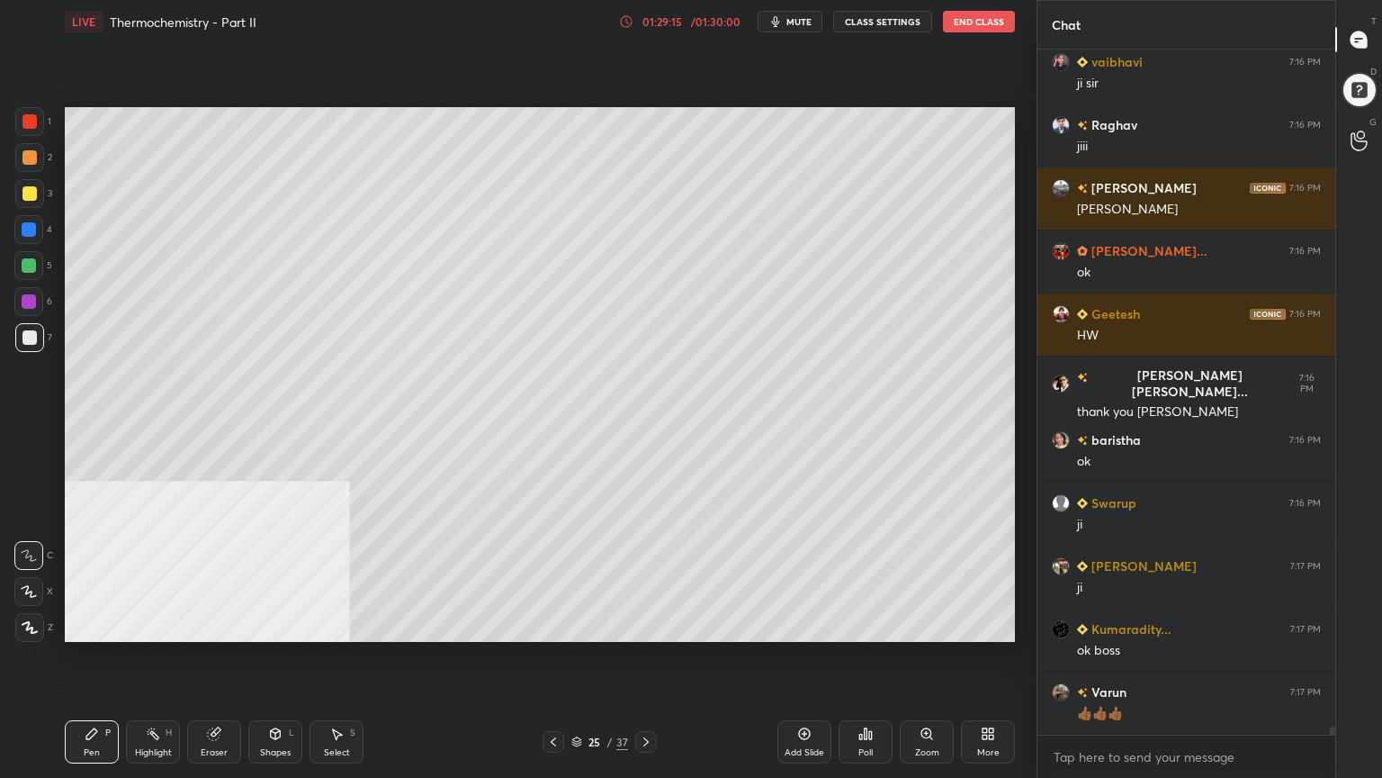
scroll to position [54427, 0]
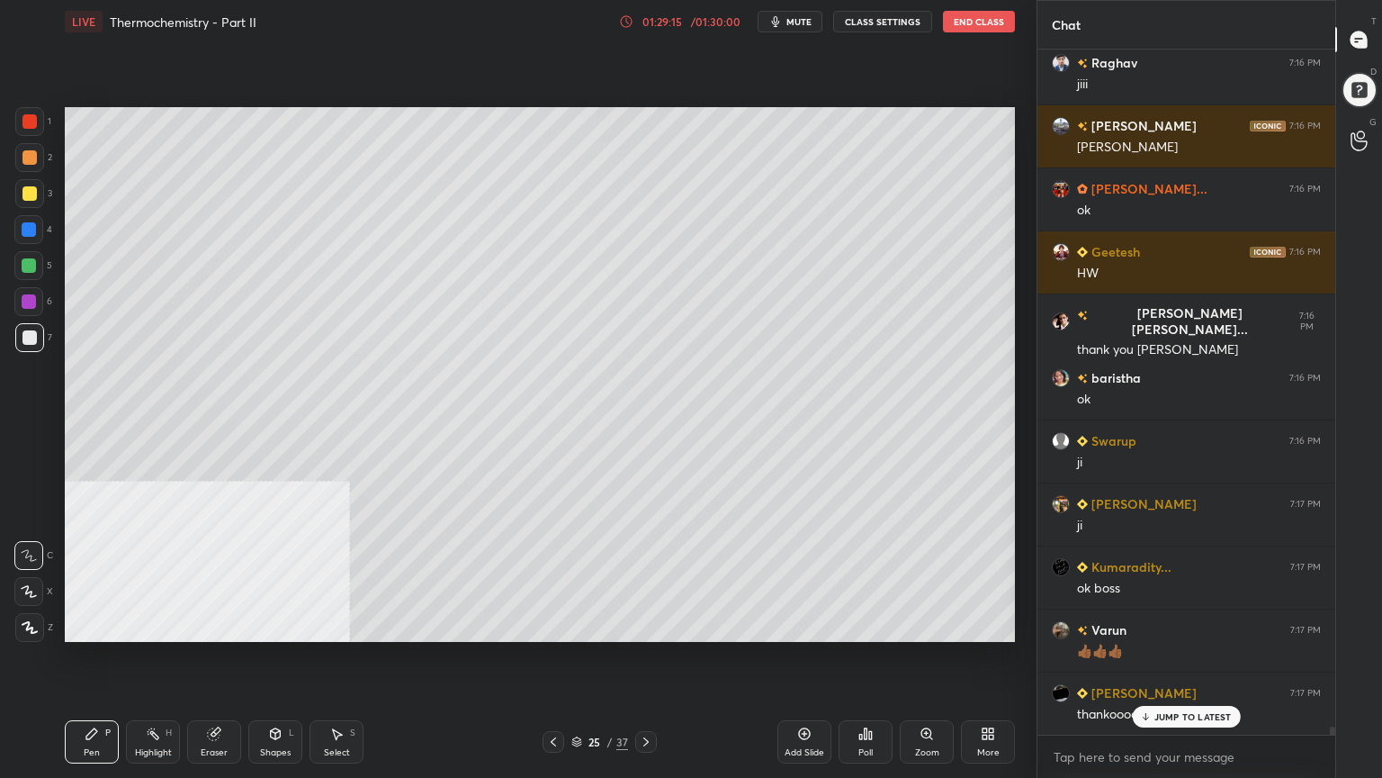
click at [53, 192] on div "1 2 3 4 5 6 7 C X Z C X Z E E Erase all H H" at bounding box center [29, 374] width 58 height 535
drag, startPoint x: 25, startPoint y: 194, endPoint x: 49, endPoint y: 192, distance: 23.6
click at [28, 194] on div at bounding box center [29, 193] width 14 height 14
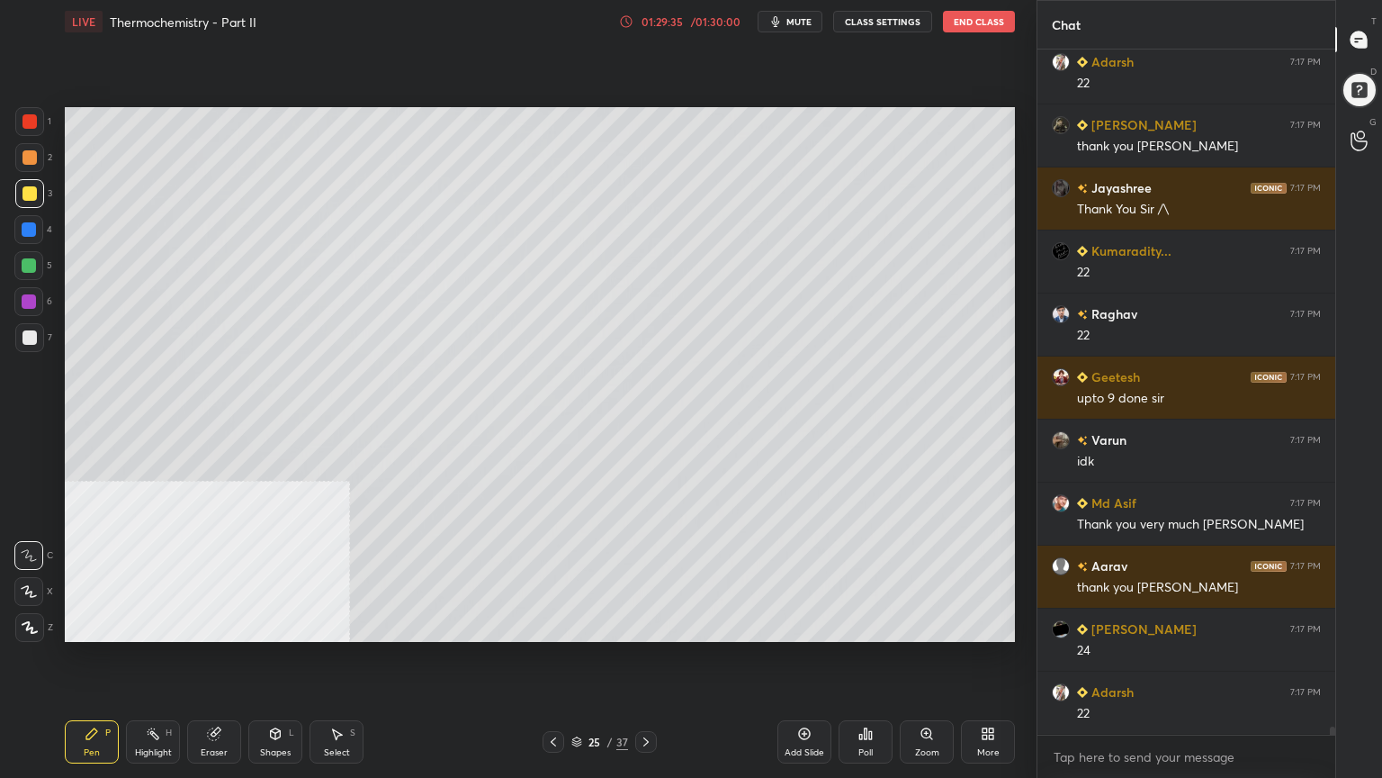
scroll to position [55435, 0]
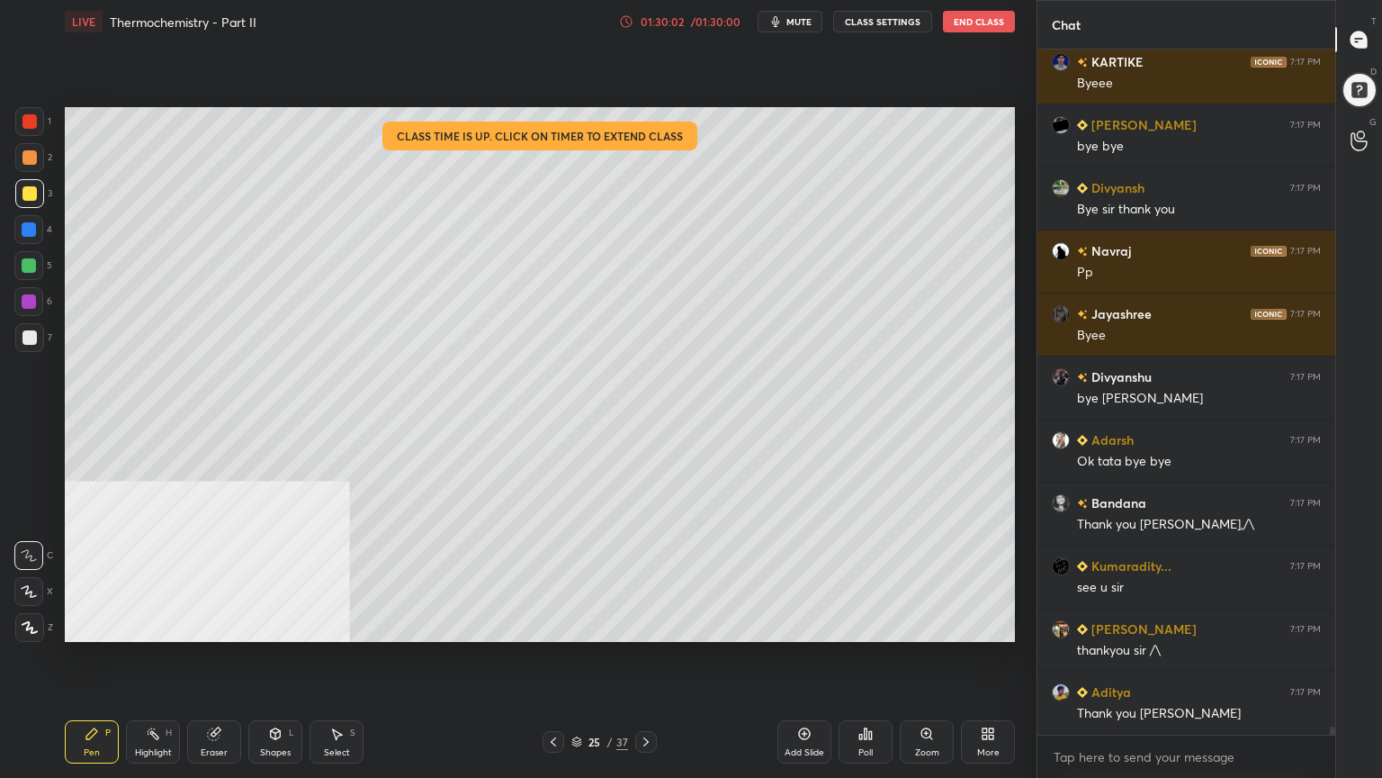
click at [1001, 25] on button "End Class" at bounding box center [979, 22] width 72 height 22
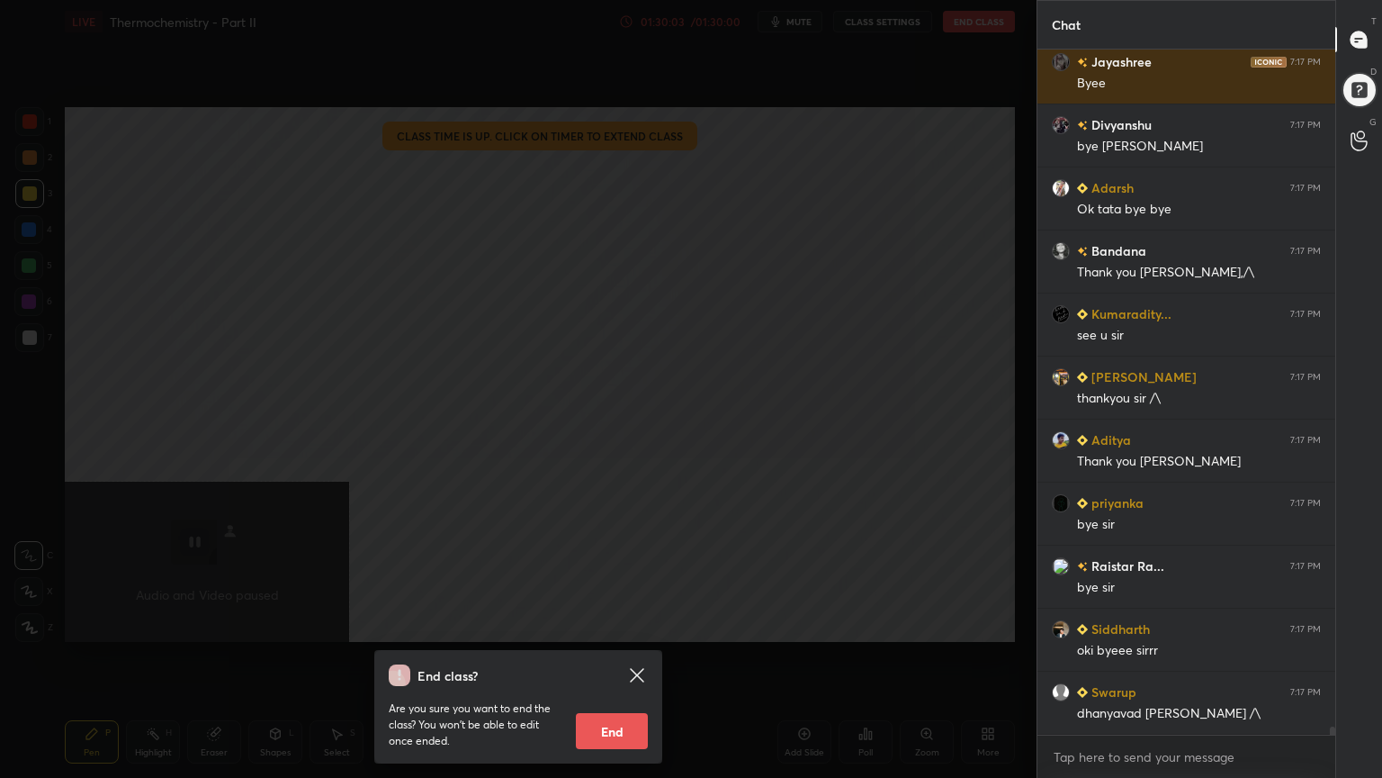
click at [632, 625] on button "End" at bounding box center [612, 731] width 72 height 36
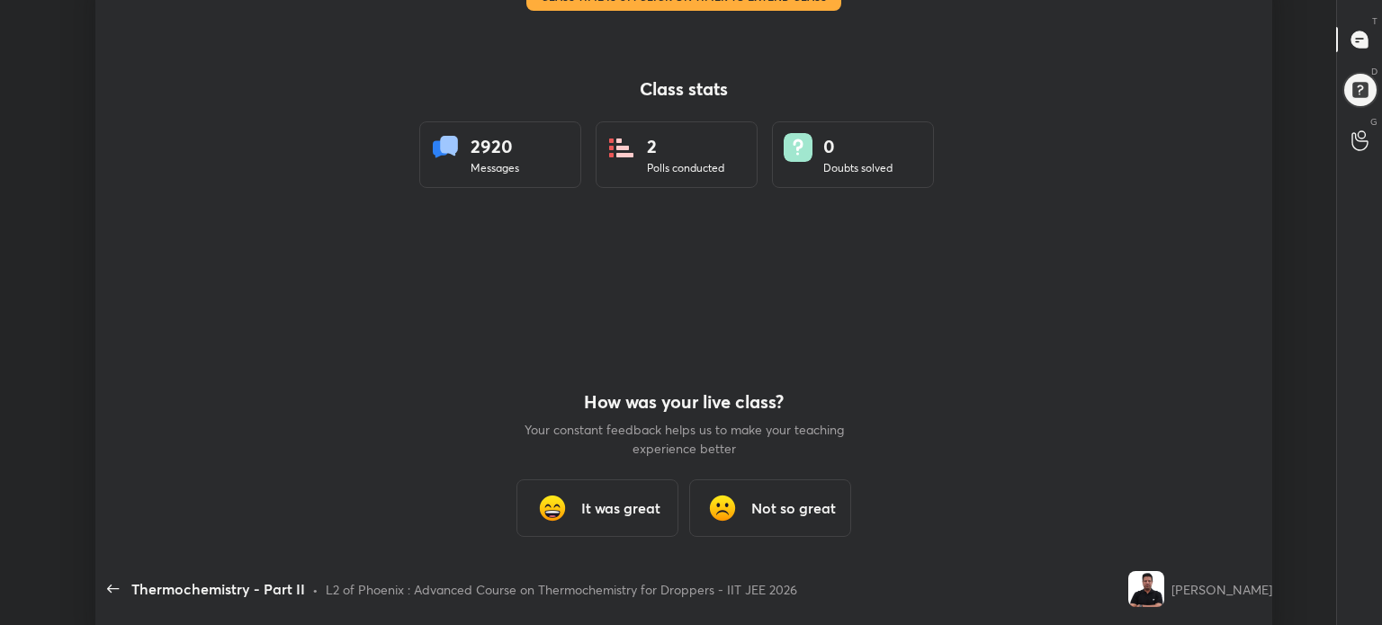
type textarea "x"
